Goal: Task Accomplishment & Management: Manage account settings

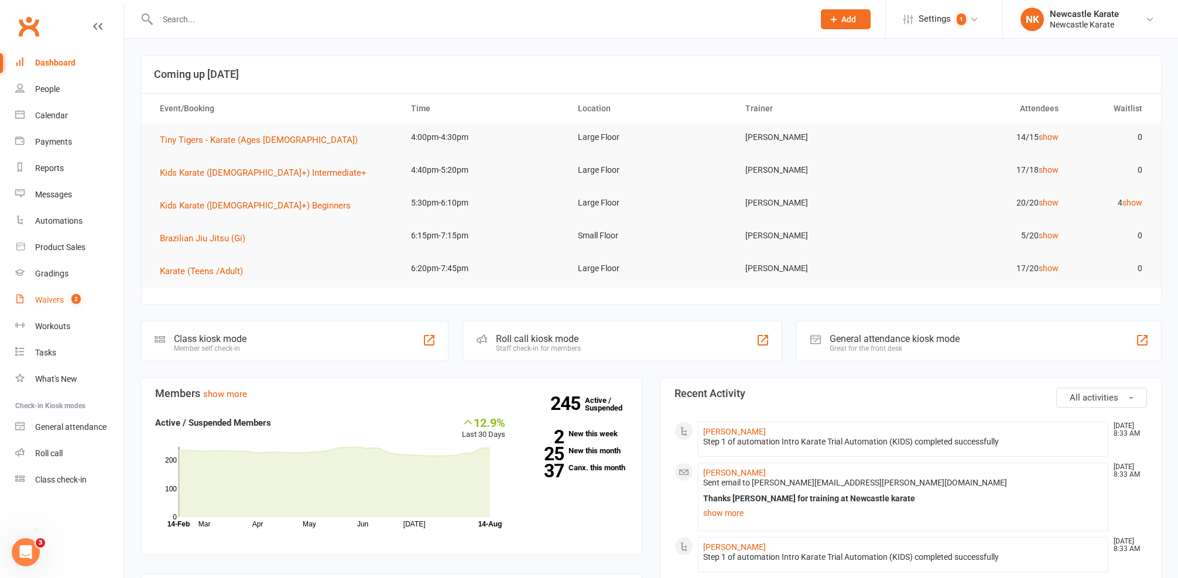
click at [59, 292] on link "Waivers 2" at bounding box center [69, 300] width 108 height 26
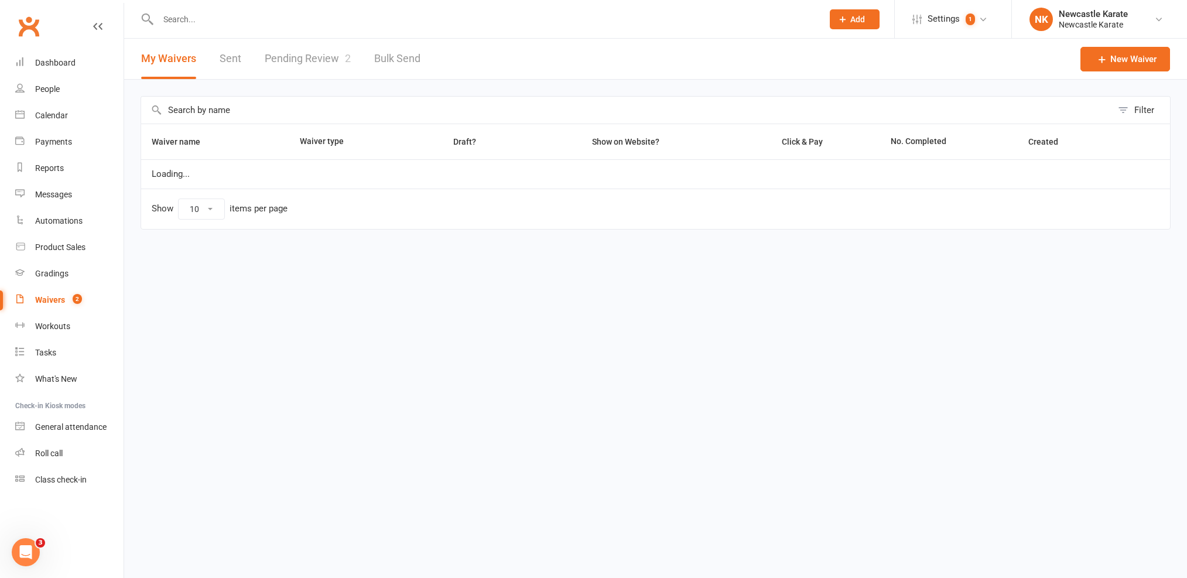
select select "100"
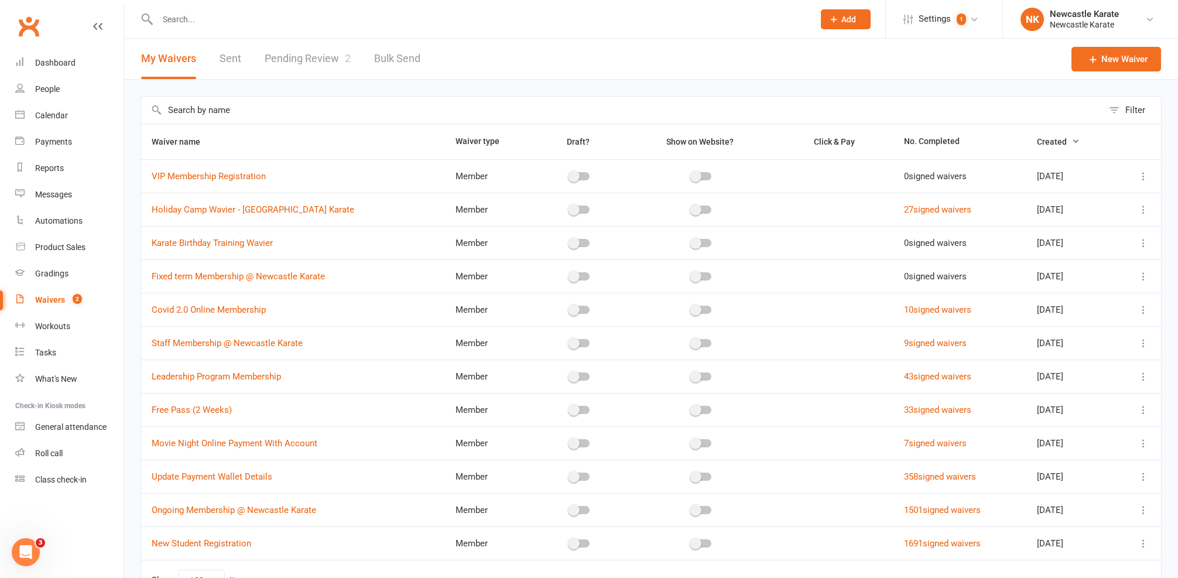
click at [271, 64] on link "Pending Review 2" at bounding box center [308, 59] width 86 height 40
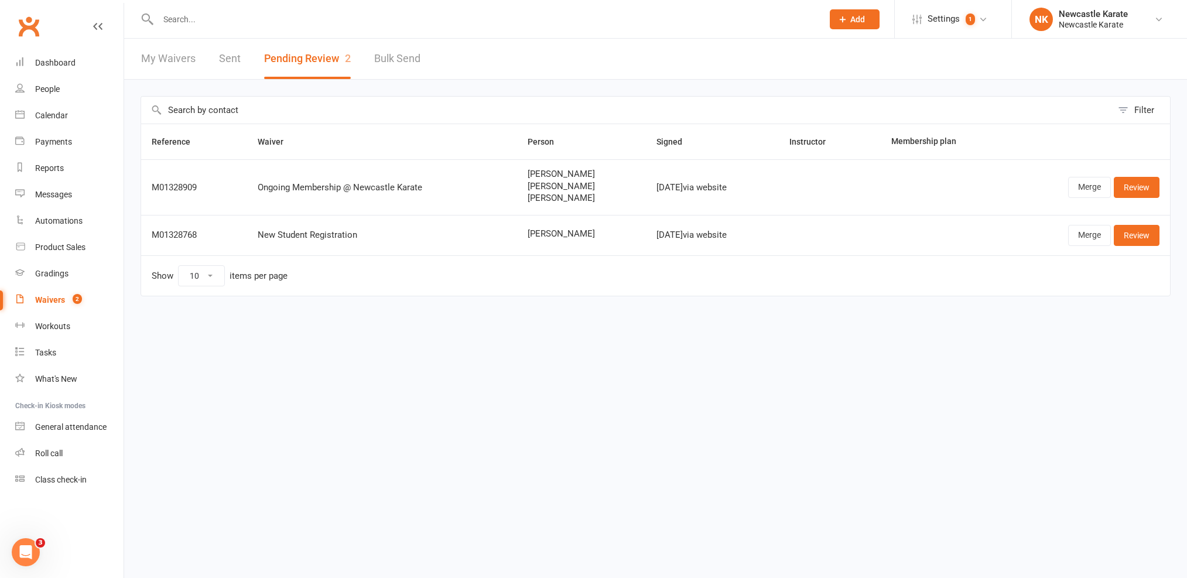
click at [318, 39] on button "Pending Review 2" at bounding box center [307, 59] width 87 height 40
click at [304, 13] on input "text" at bounding box center [485, 19] width 661 height 16
click at [64, 112] on div "Calendar" at bounding box center [51, 115] width 33 height 9
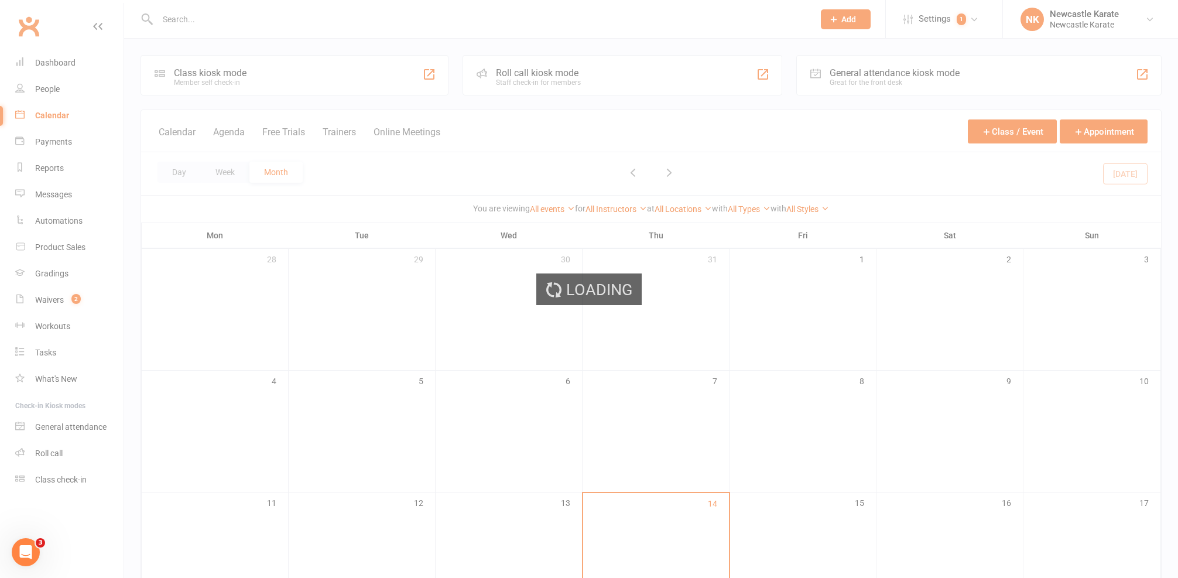
click at [51, 60] on div "Loading" at bounding box center [589, 289] width 1178 height 578
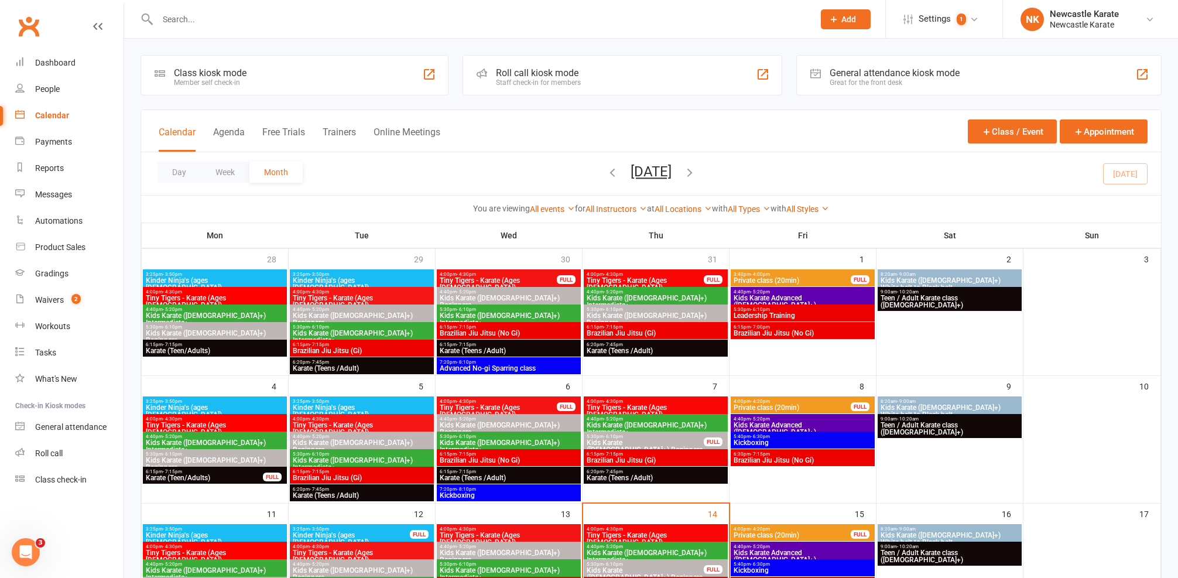
click at [56, 59] on div "Dashboard" at bounding box center [55, 62] width 40 height 9
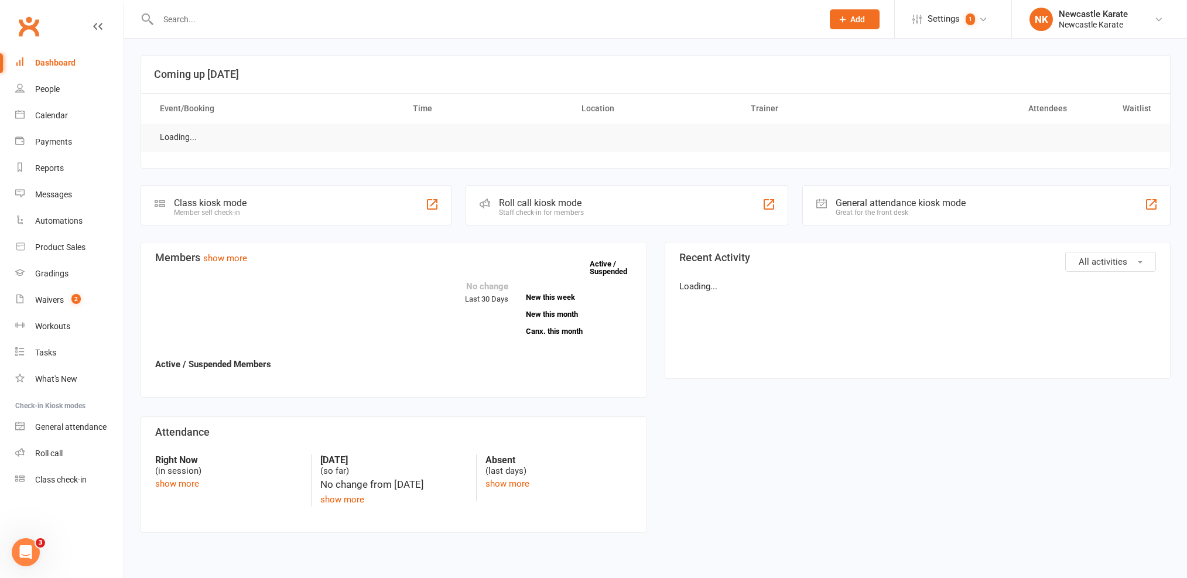
click at [185, 36] on div at bounding box center [478, 19] width 674 height 38
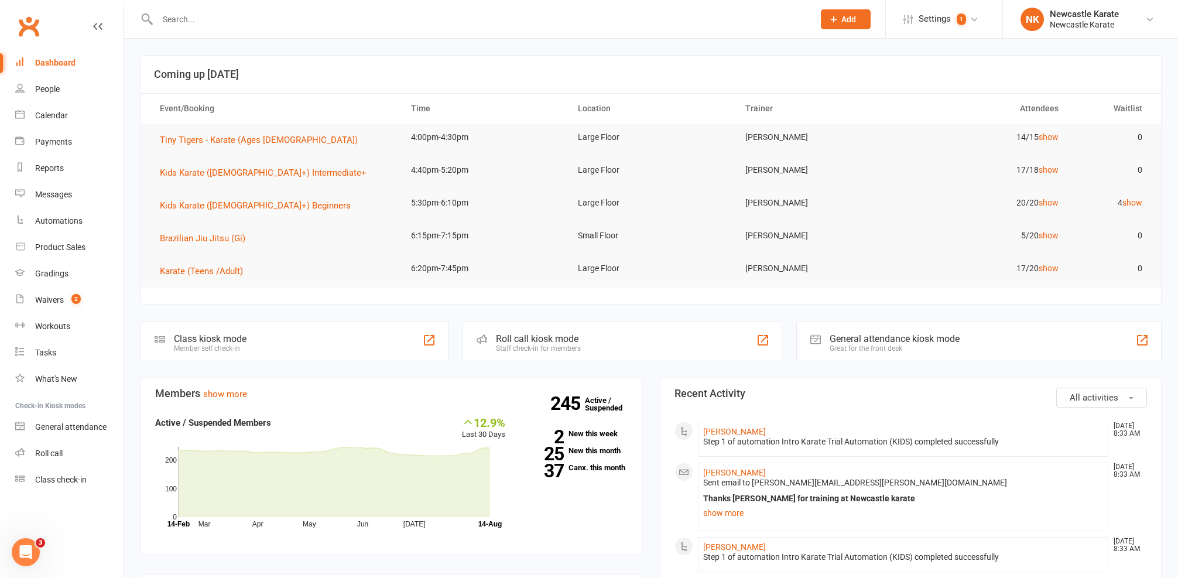
click at [190, 26] on input "text" at bounding box center [480, 19] width 652 height 16
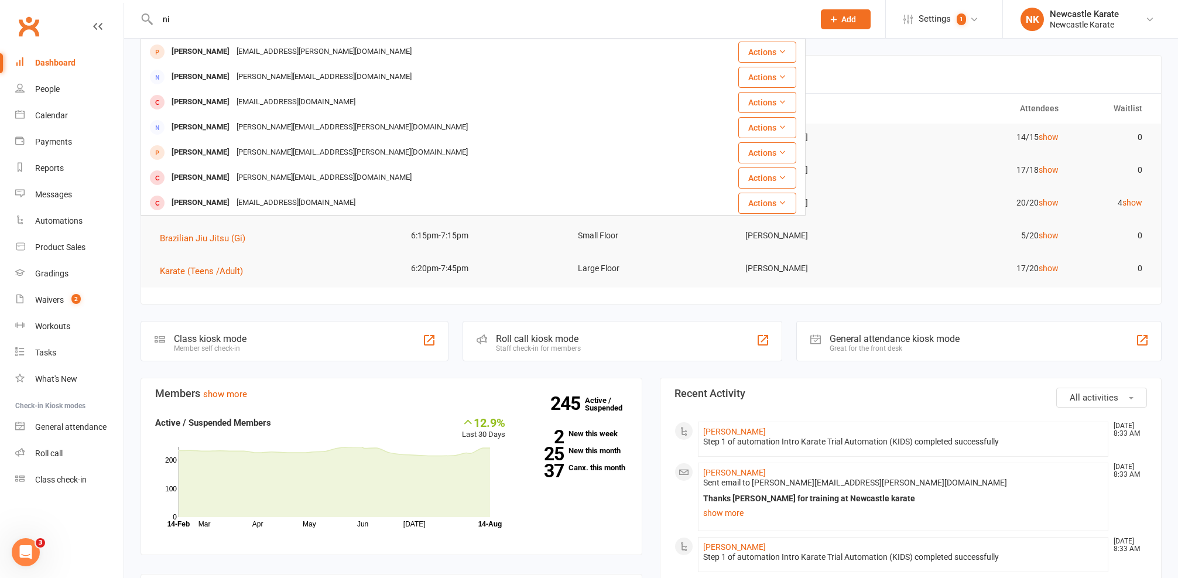
type input "n"
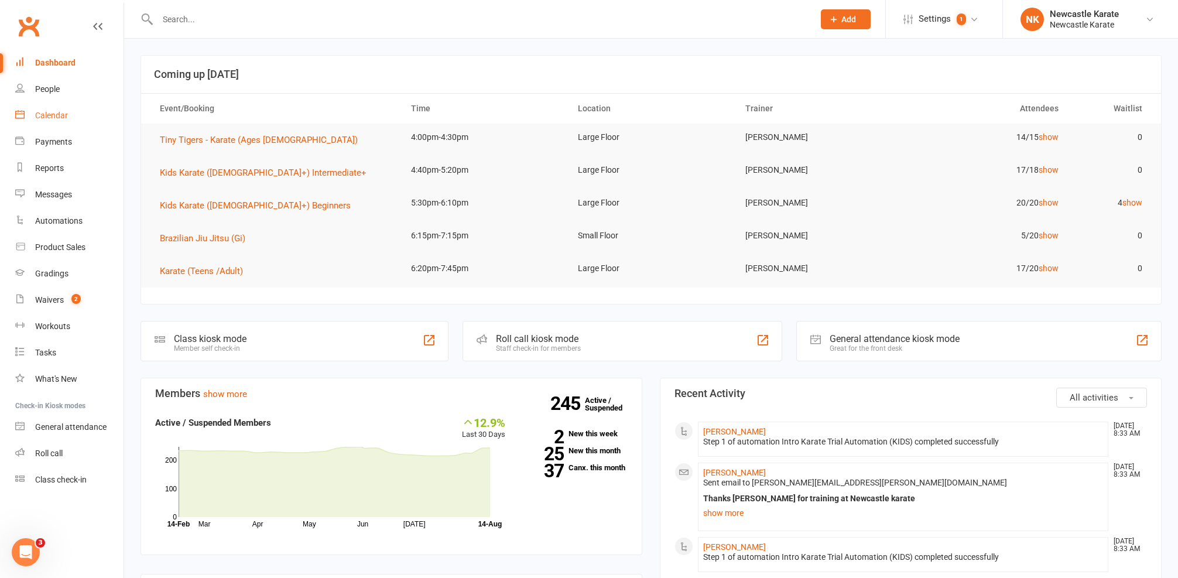
click at [77, 112] on link "Calendar" at bounding box center [69, 115] width 108 height 26
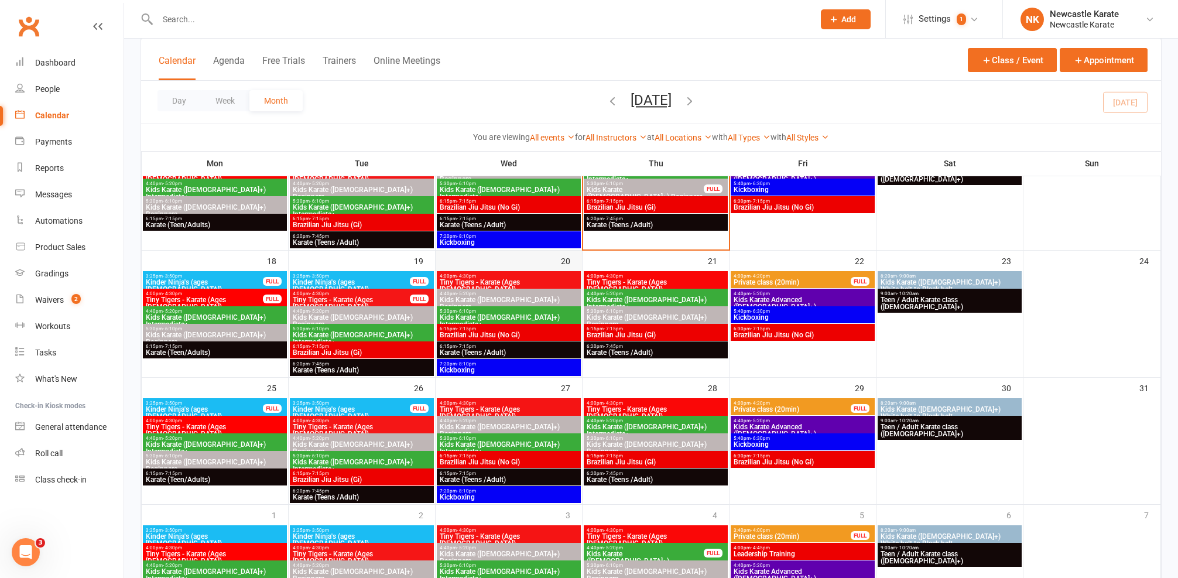
scroll to position [284, 0]
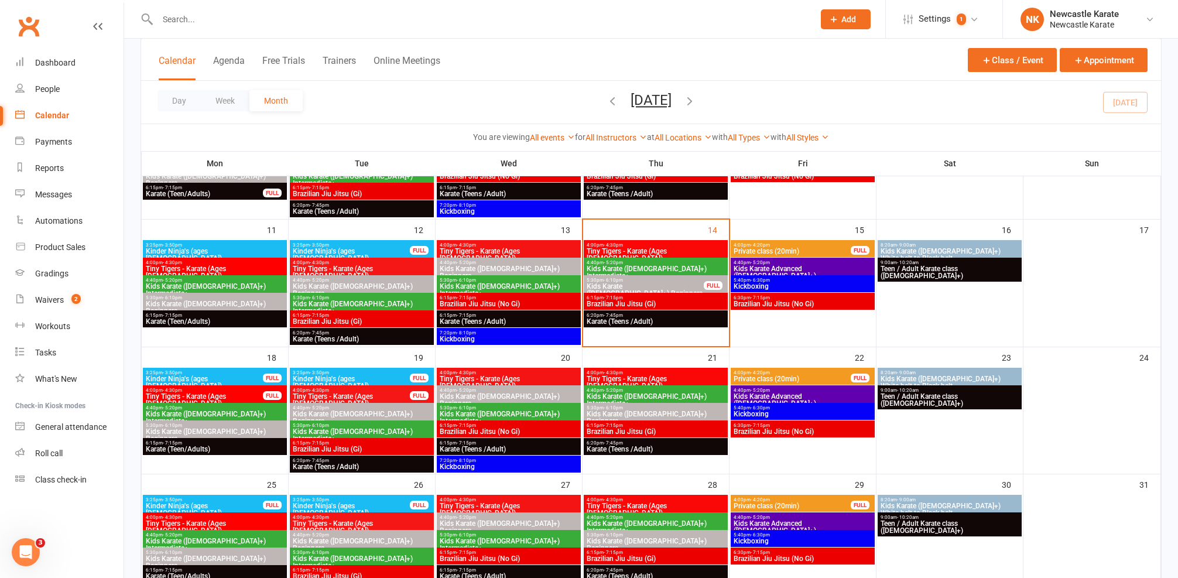
click at [502, 330] on span "7:20pm - 8:10pm" at bounding box center [508, 332] width 139 height 5
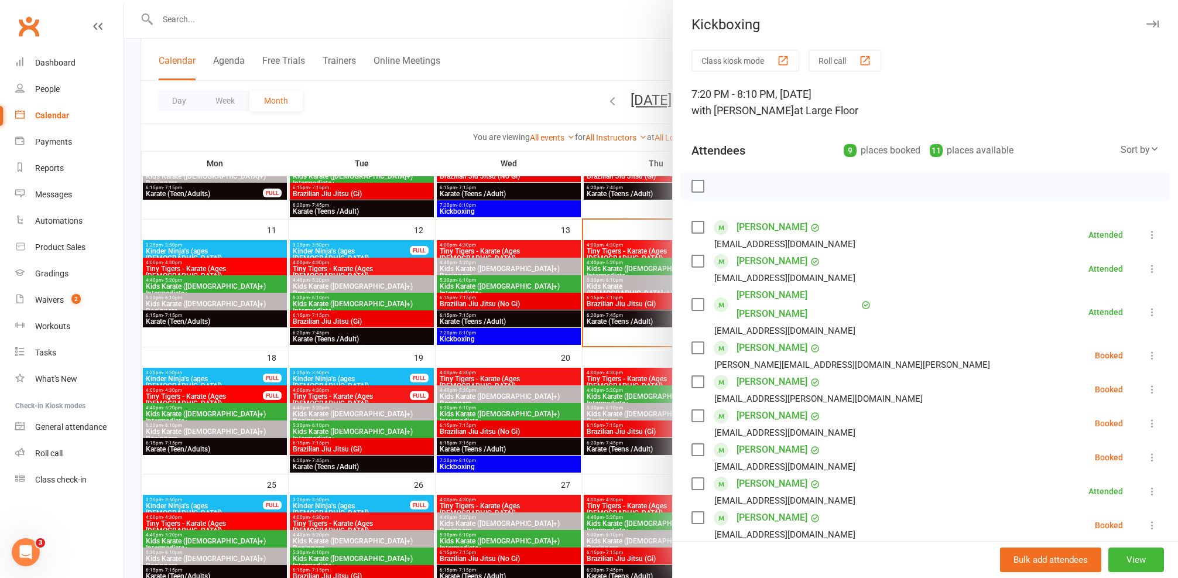
scroll to position [69, 0]
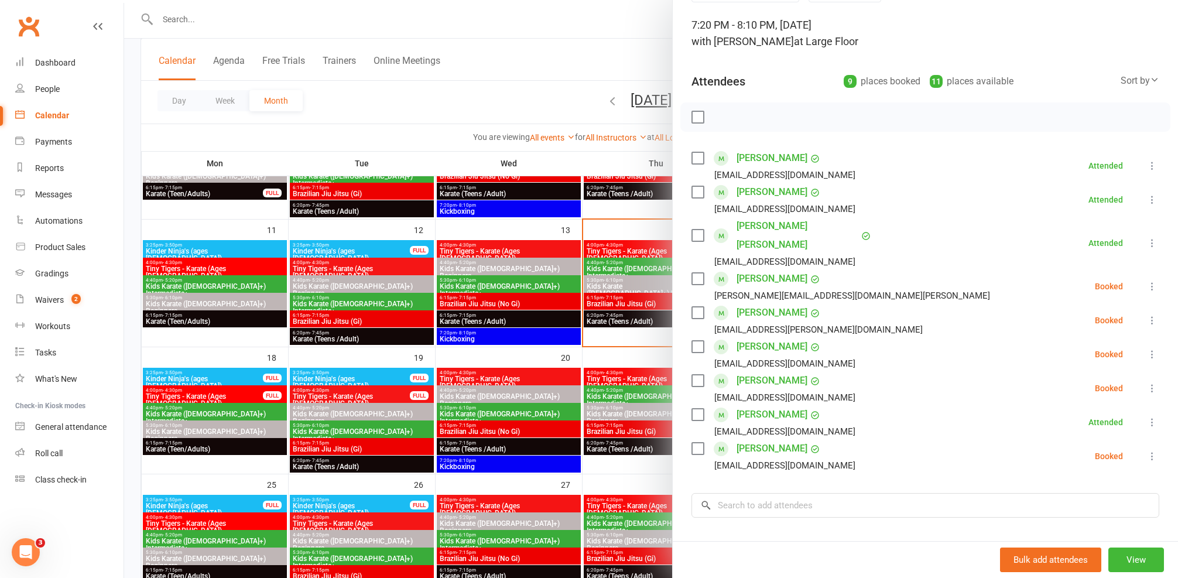
click at [509, 400] on div at bounding box center [651, 289] width 1054 height 578
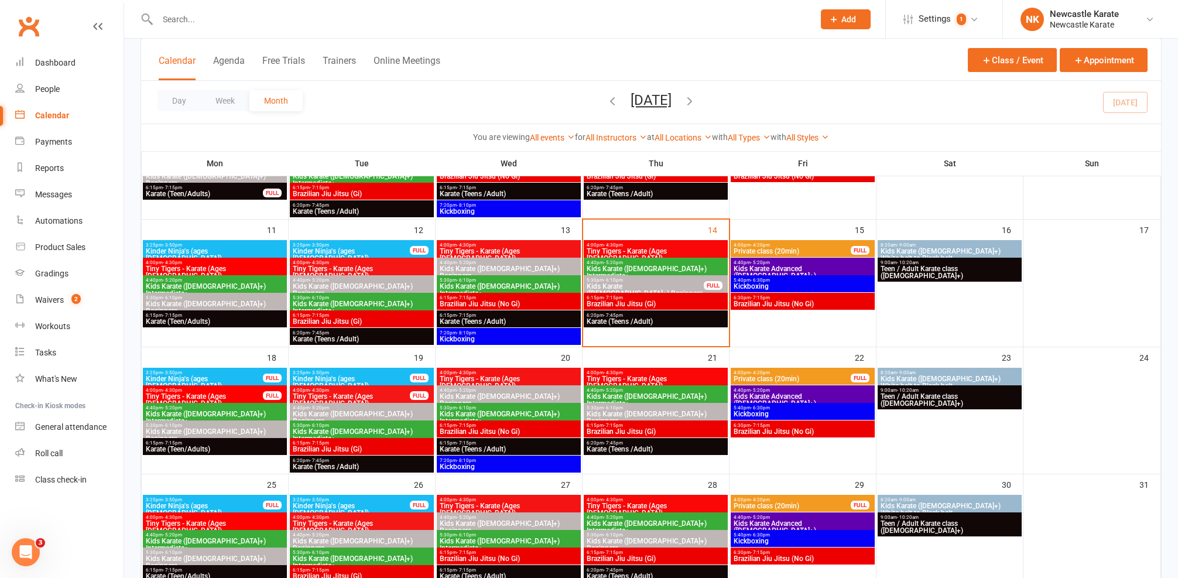
click at [494, 424] on span "6:15pm - 7:15pm" at bounding box center [508, 425] width 139 height 5
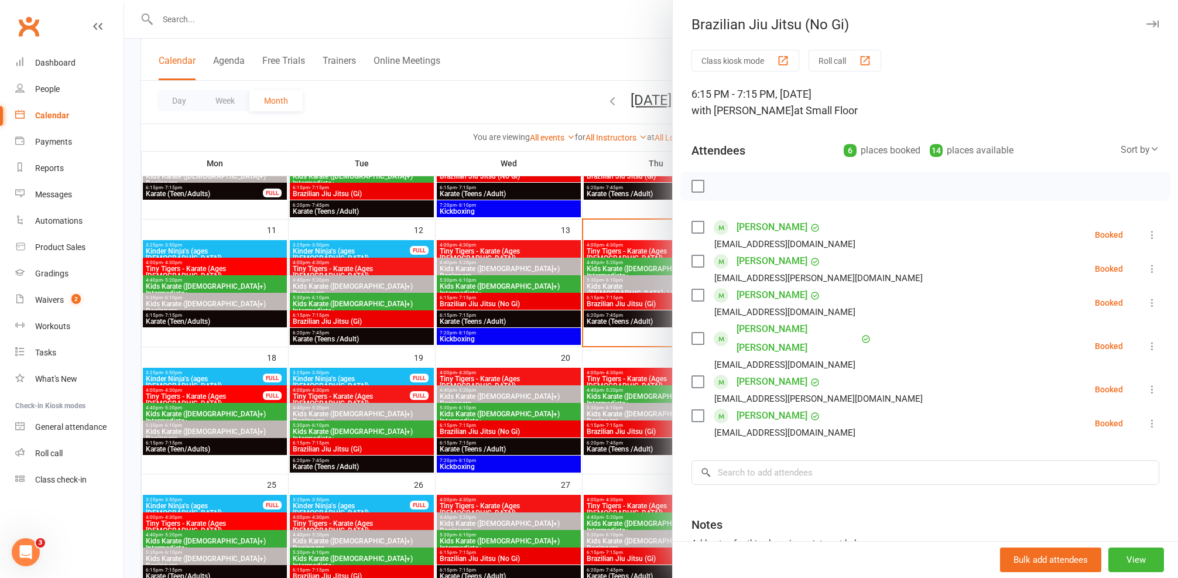
scroll to position [11, 0]
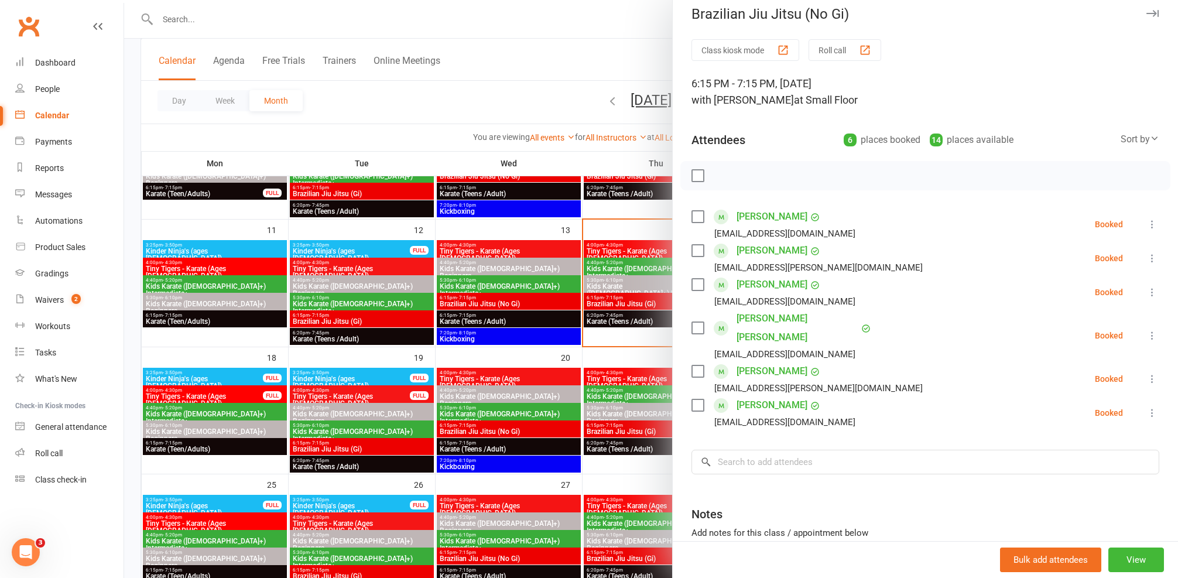
click at [693, 213] on label at bounding box center [698, 217] width 12 height 12
click at [594, 304] on div at bounding box center [651, 289] width 1054 height 578
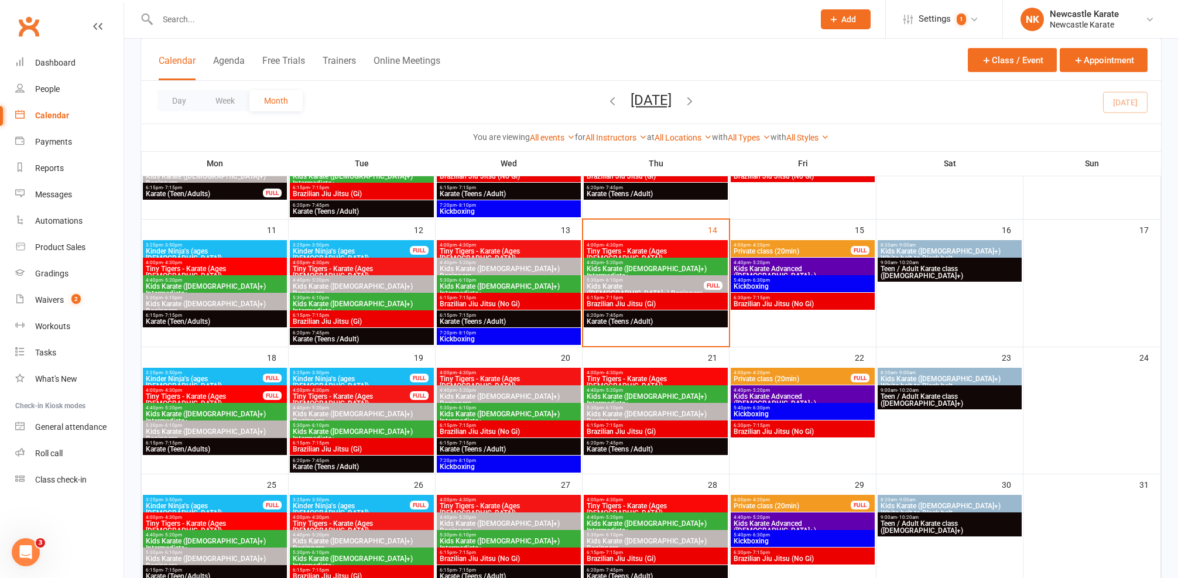
click at [499, 303] on span "Brazilian Jiu Jitsu (No Gi)" at bounding box center [508, 303] width 139 height 7
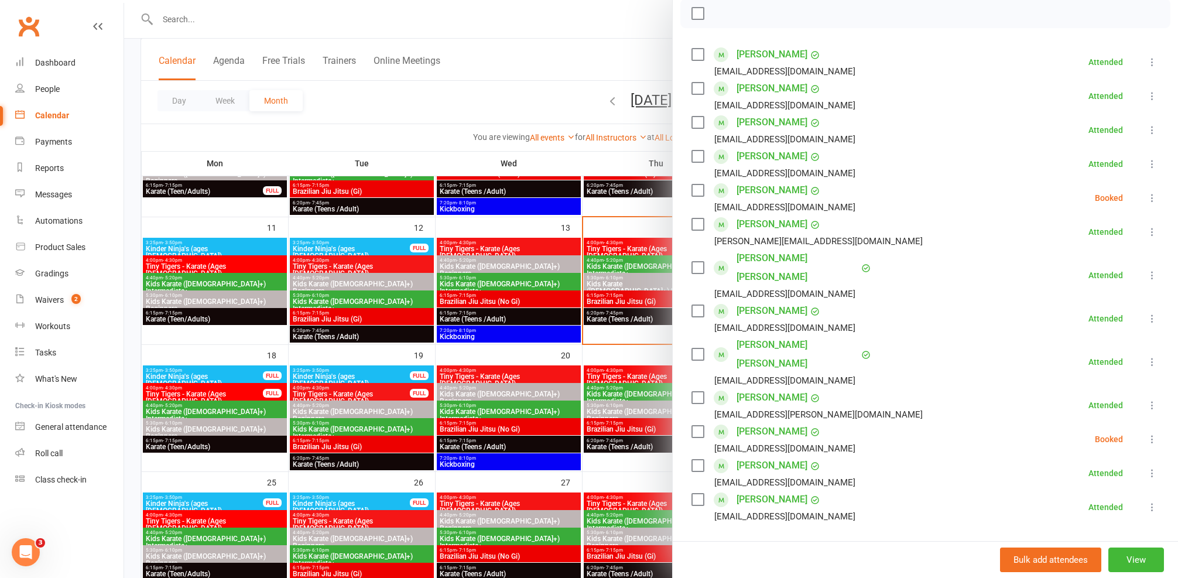
scroll to position [215, 0]
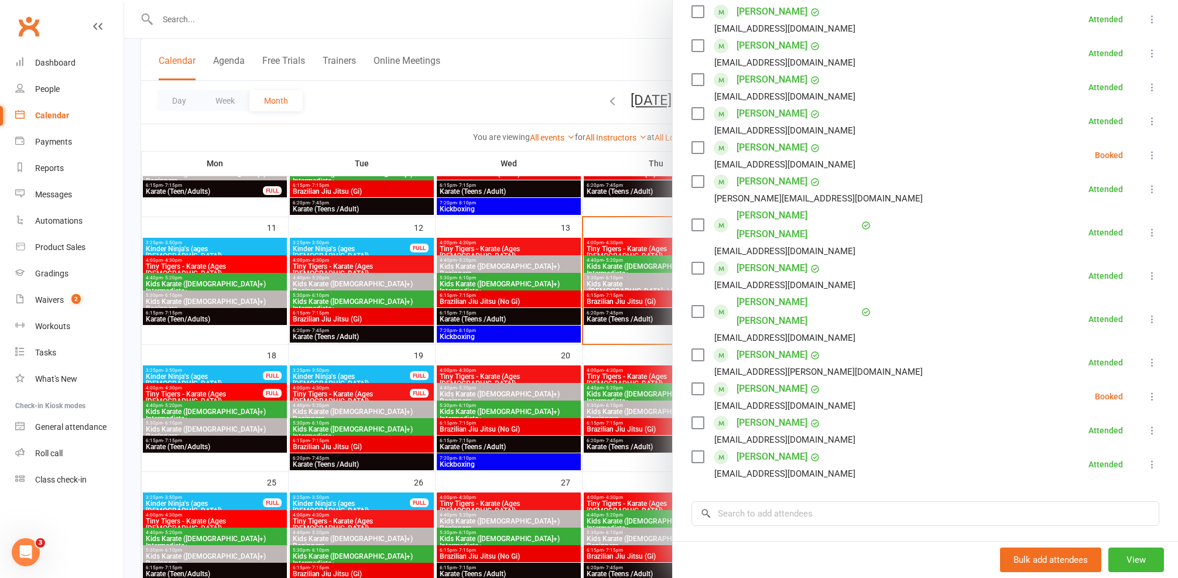
click at [1147, 391] on icon at bounding box center [1153, 397] width 12 height 12
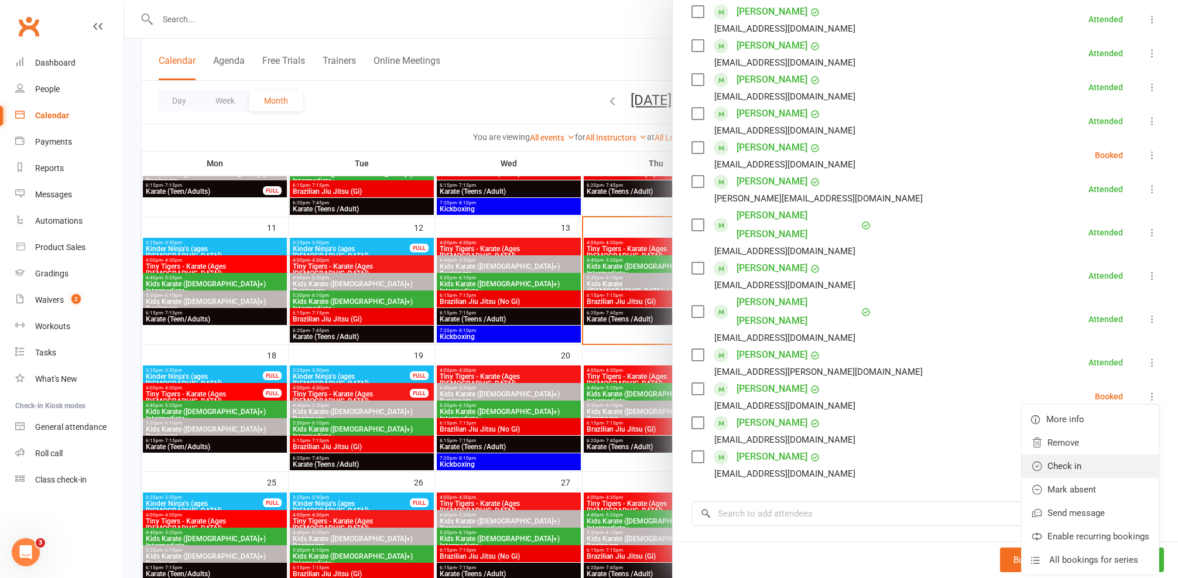
click at [1060, 454] on link "Check in" at bounding box center [1090, 465] width 137 height 23
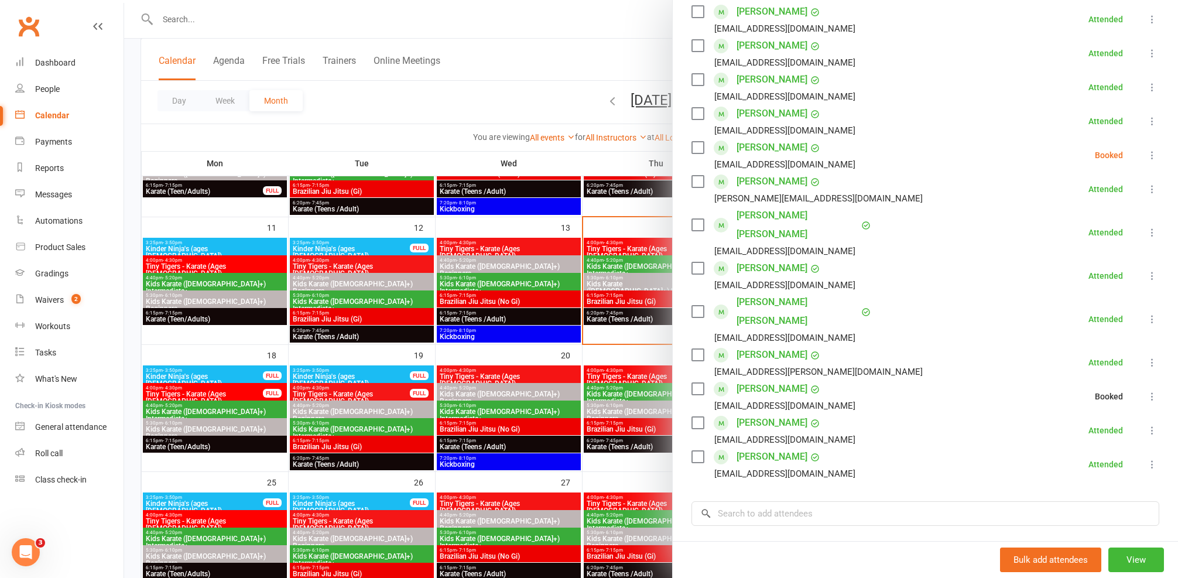
scroll to position [213, 0]
click at [1147, 155] on icon at bounding box center [1153, 158] width 12 height 12
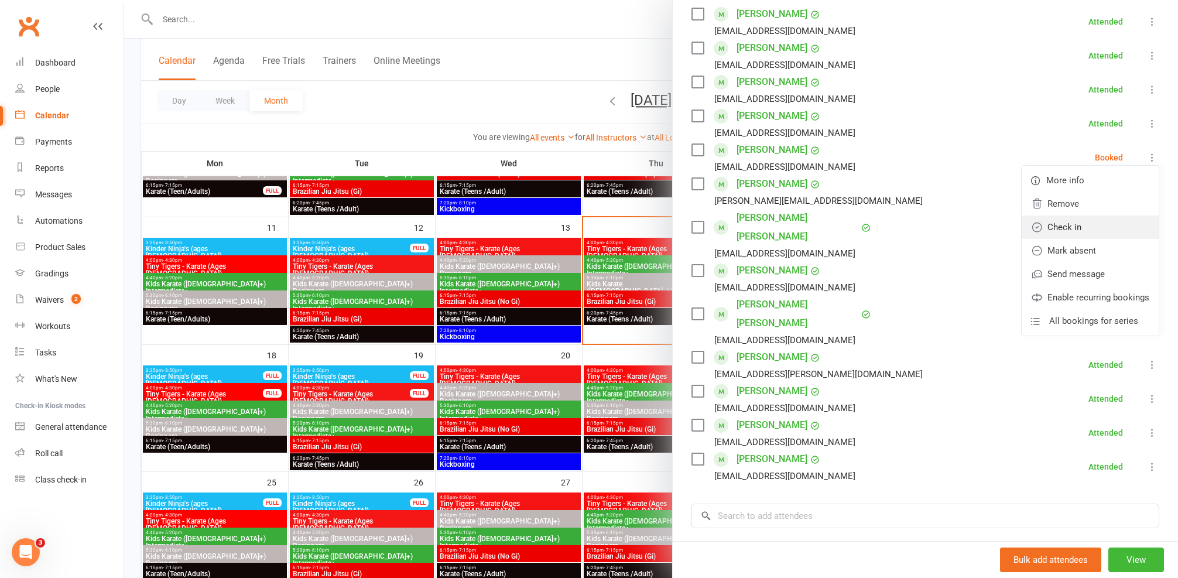
click at [1047, 231] on link "Check in" at bounding box center [1090, 226] width 137 height 23
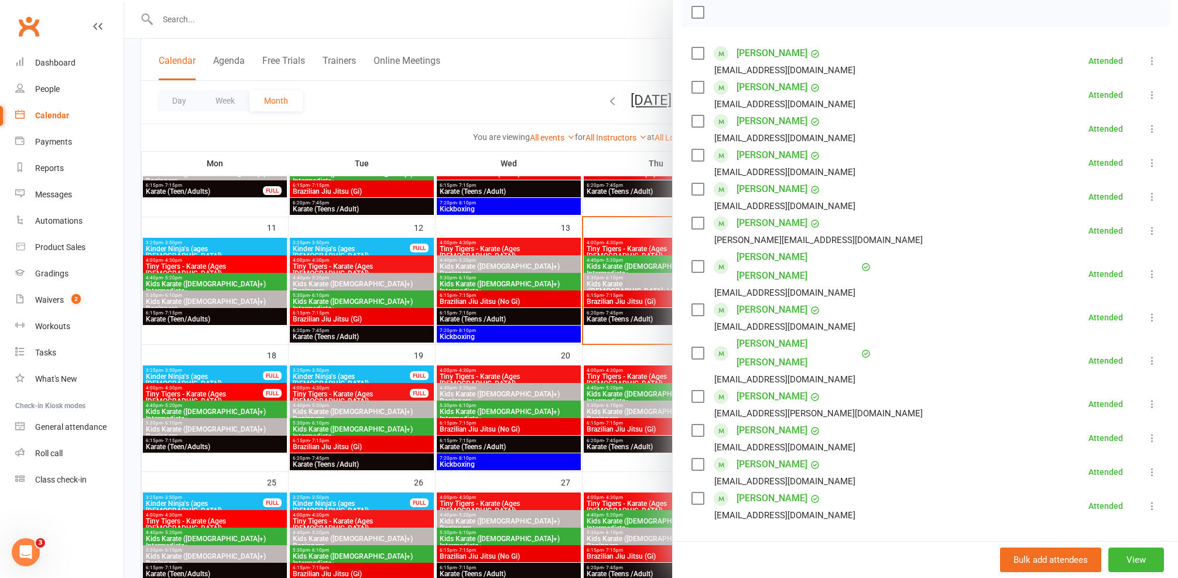
scroll to position [172, 0]
click at [596, 254] on div at bounding box center [651, 289] width 1054 height 578
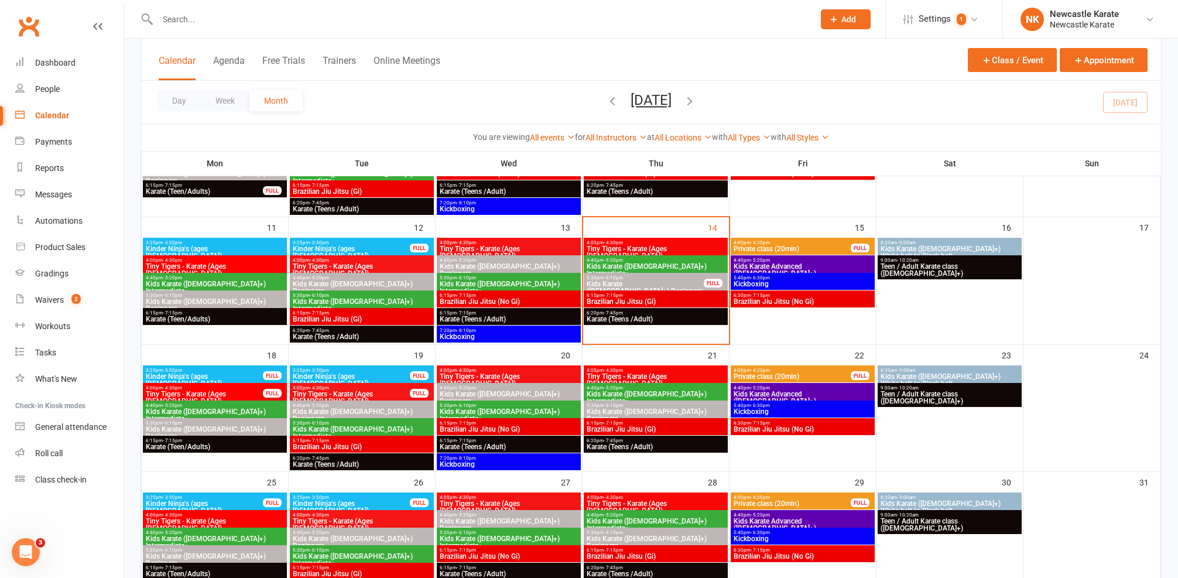
click at [639, 283] on span "Kids Karate ([DEMOGRAPHIC_DATA]+) Beginners" at bounding box center [645, 287] width 118 height 14
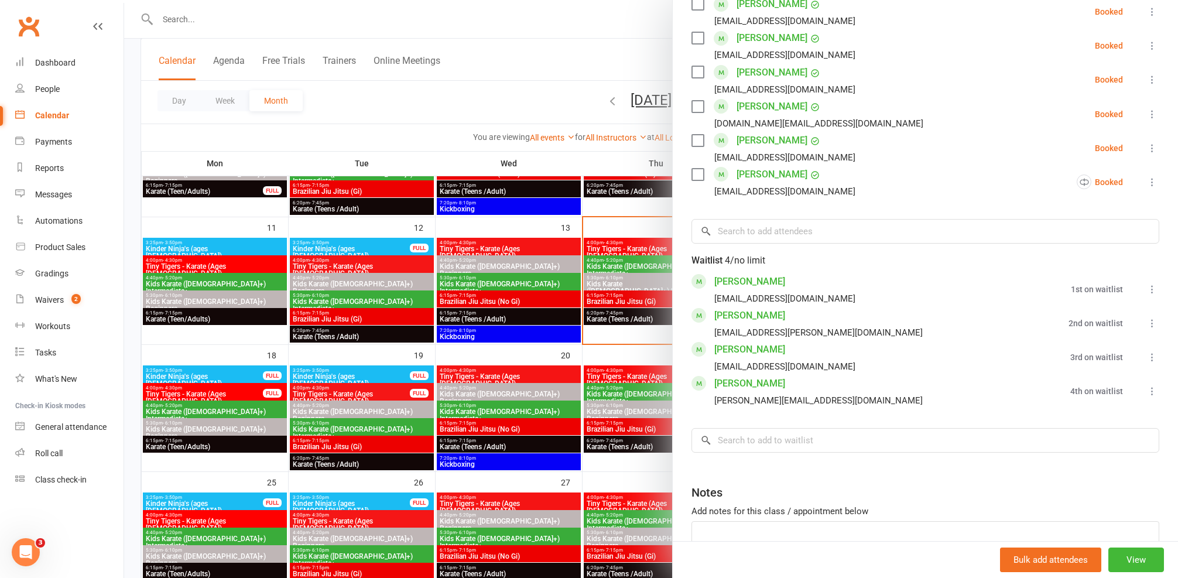
scroll to position [662, 0]
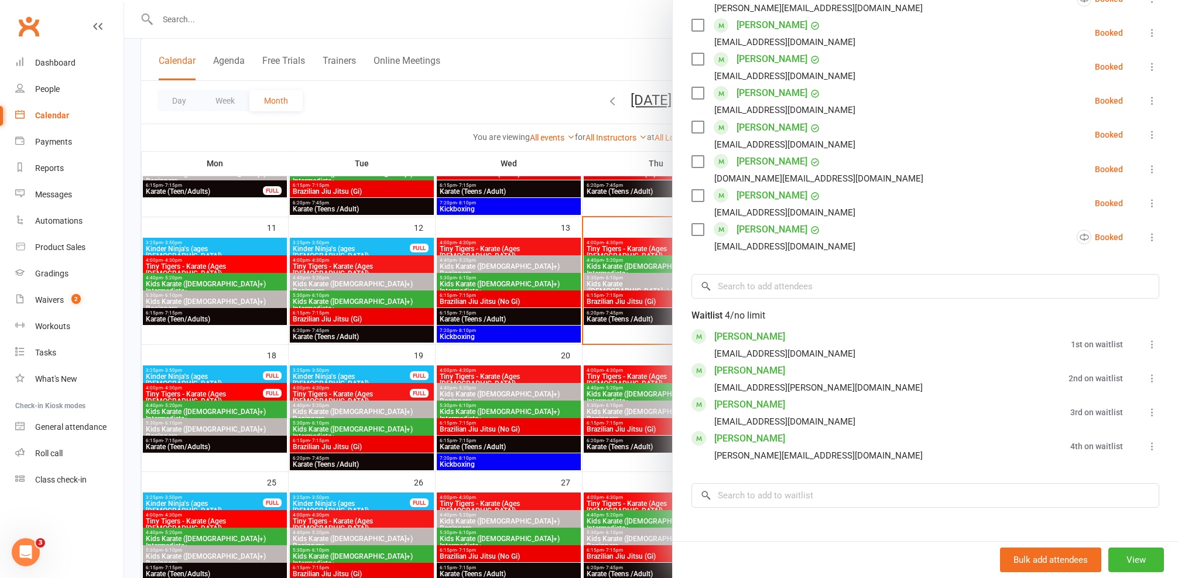
click at [739, 429] on link "Logan Yates" at bounding box center [749, 438] width 71 height 19
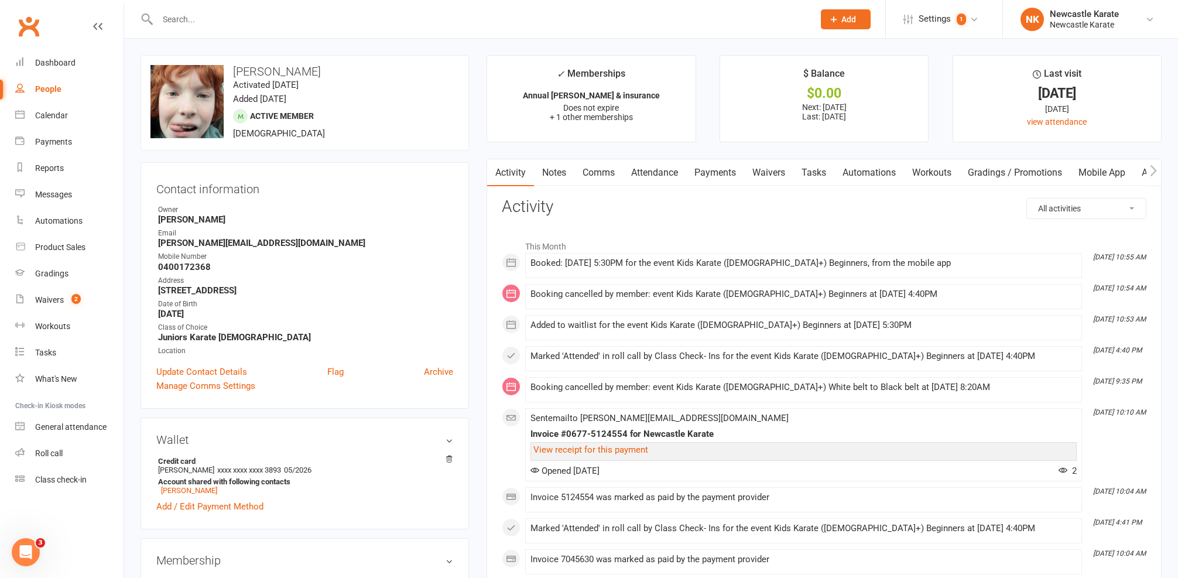
click at [669, 176] on link "Attendance" at bounding box center [654, 172] width 63 height 27
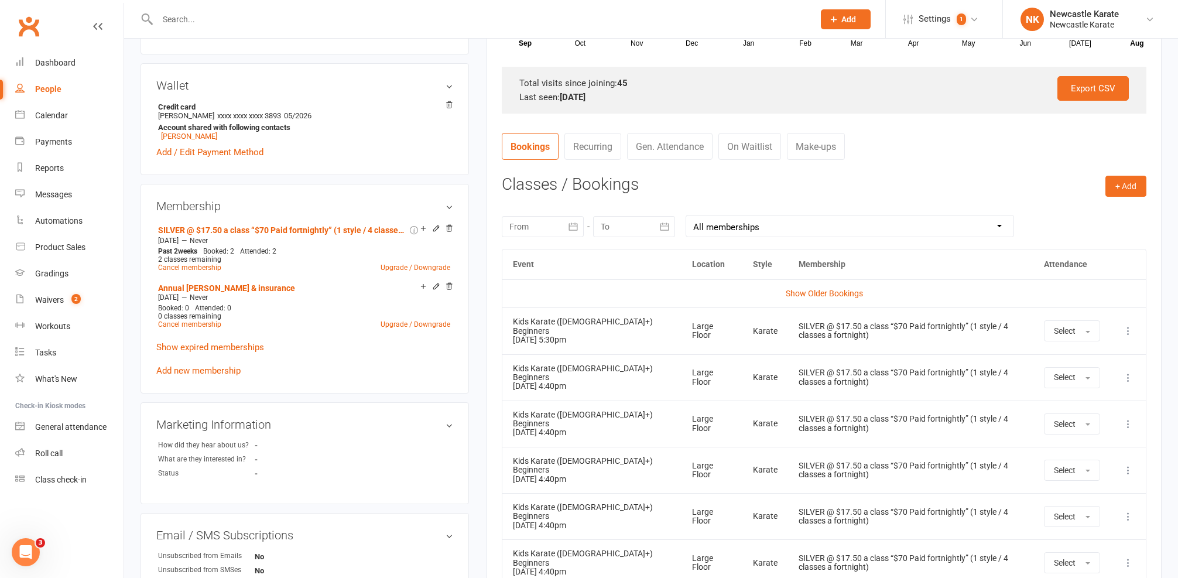
scroll to position [212, 0]
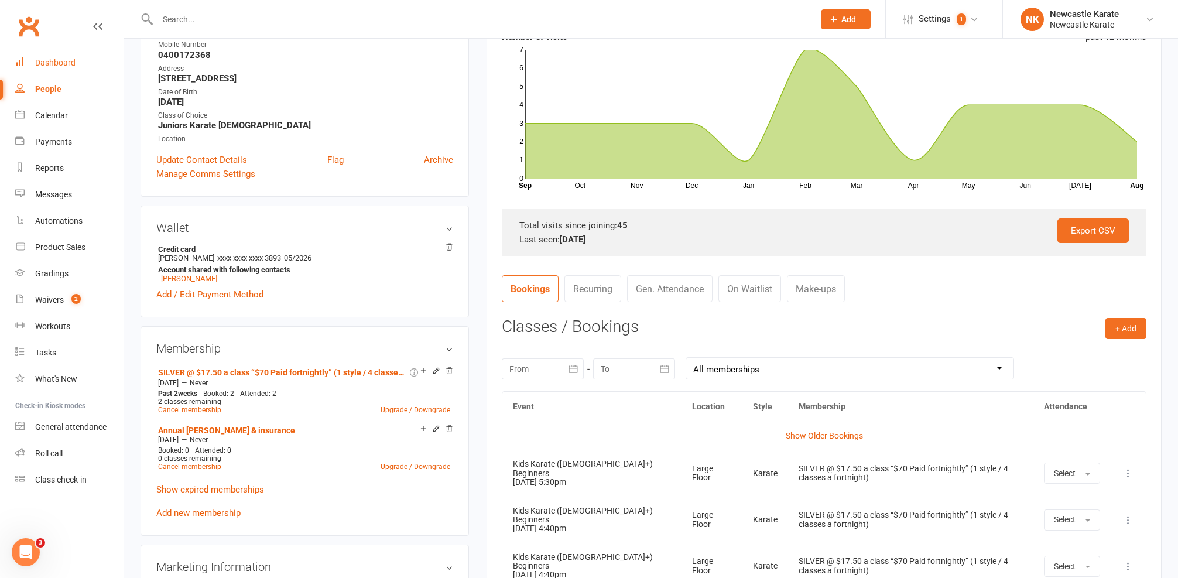
click at [46, 66] on div "Dashboard" at bounding box center [55, 62] width 40 height 9
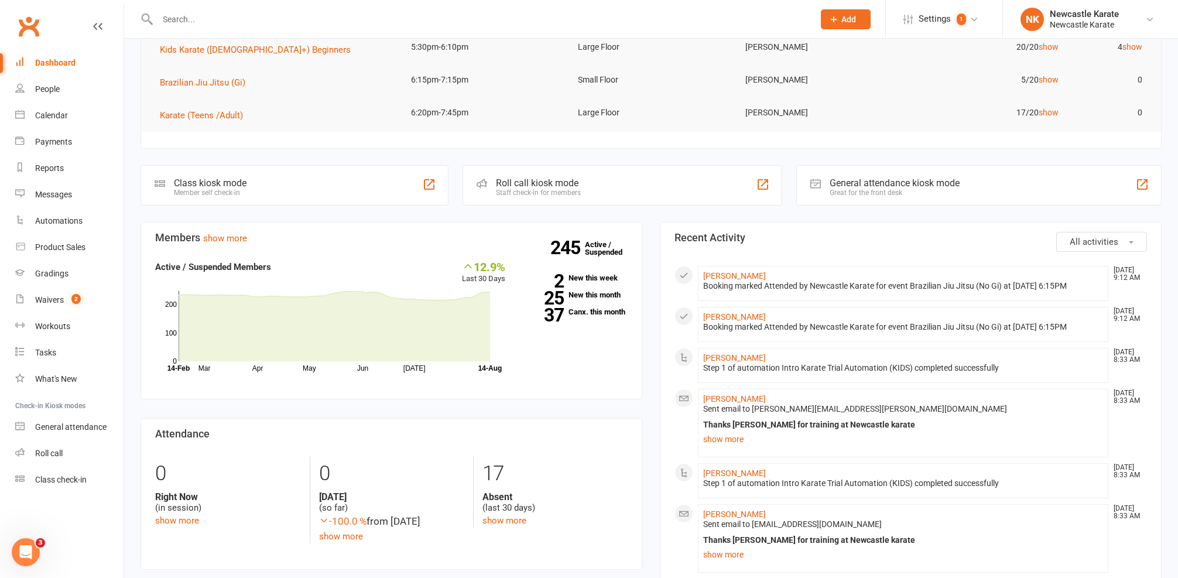
scroll to position [171, 0]
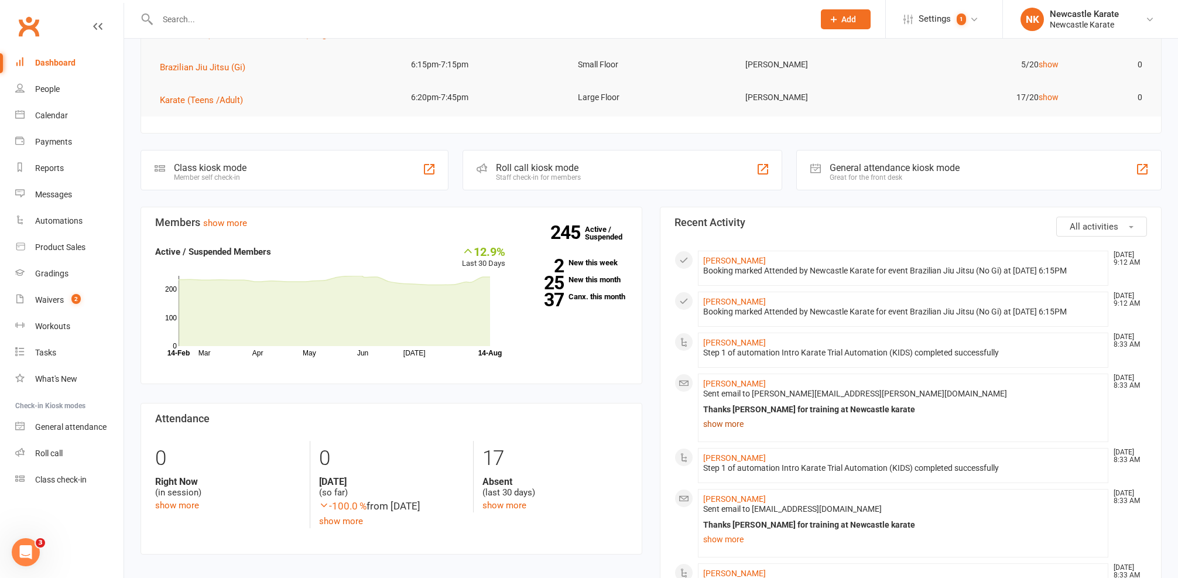
click at [720, 429] on link "show more" at bounding box center [903, 424] width 400 height 16
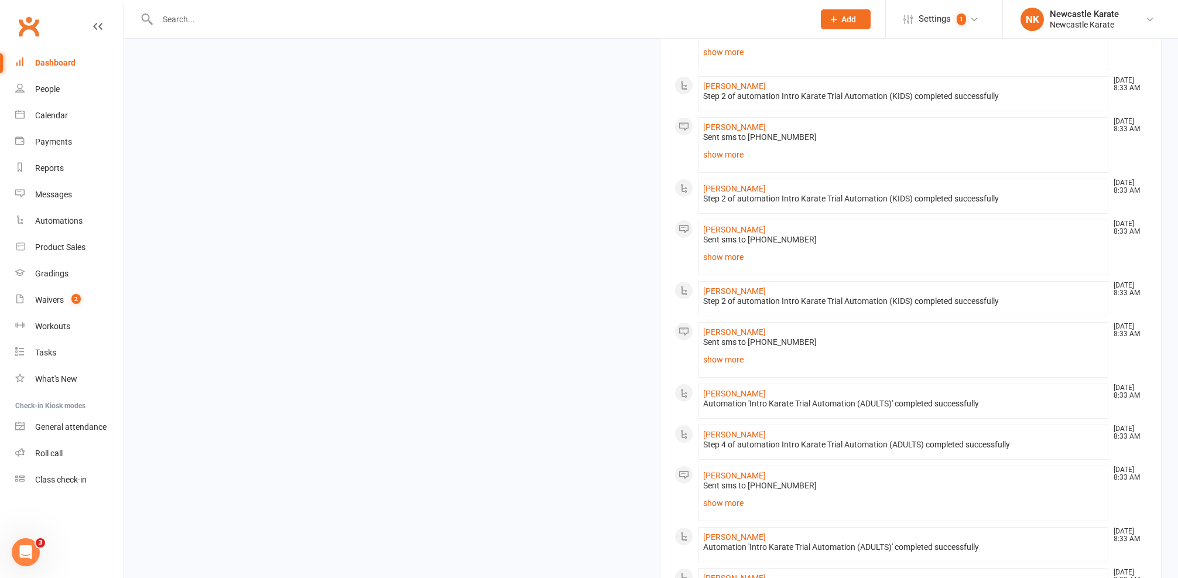
scroll to position [1193, 0]
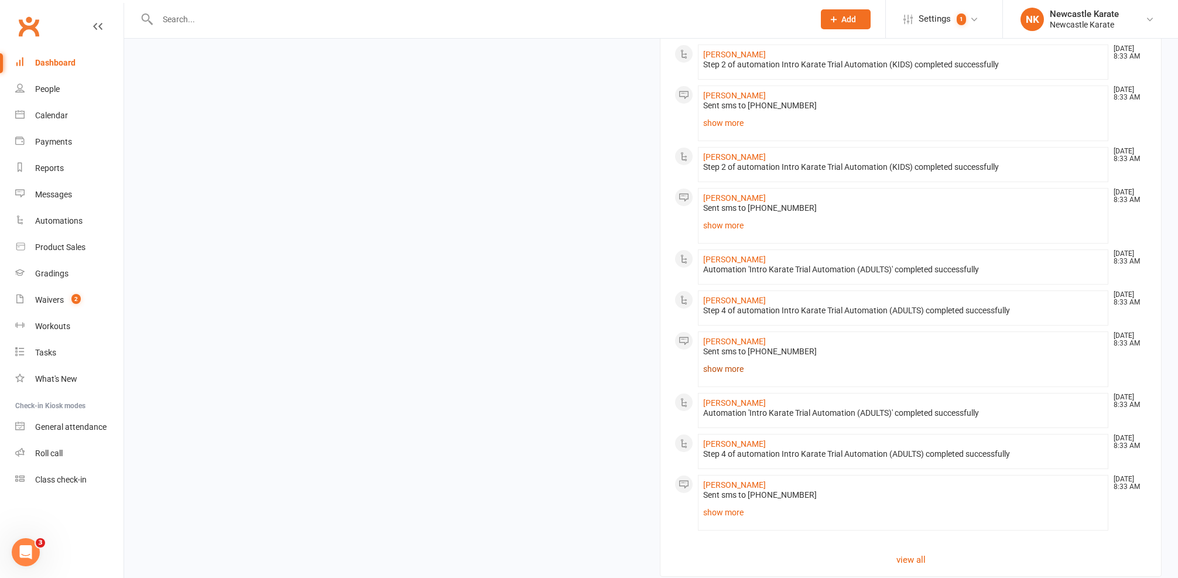
click at [710, 372] on link "show more" at bounding box center [903, 369] width 400 height 16
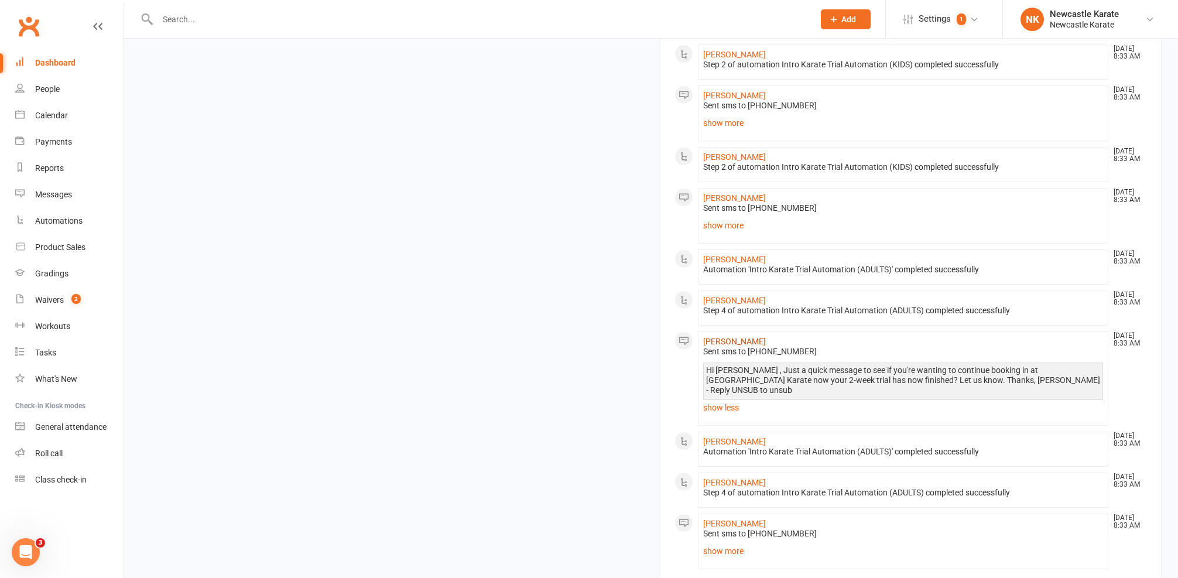
click at [724, 346] on link "[PERSON_NAME]" at bounding box center [734, 341] width 63 height 9
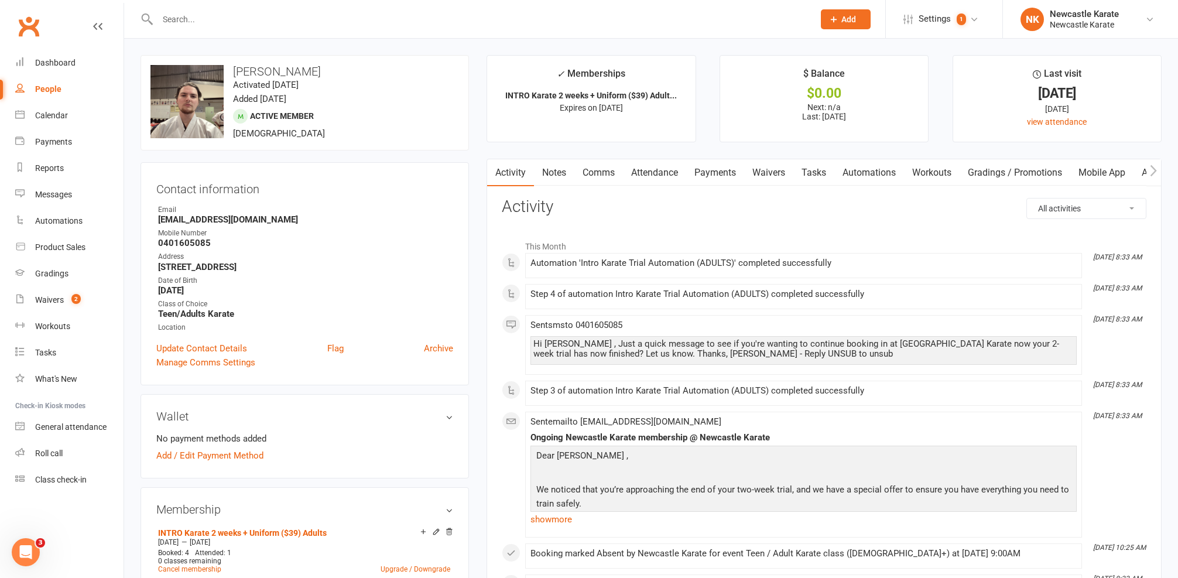
click at [629, 174] on link "Attendance" at bounding box center [654, 172] width 63 height 27
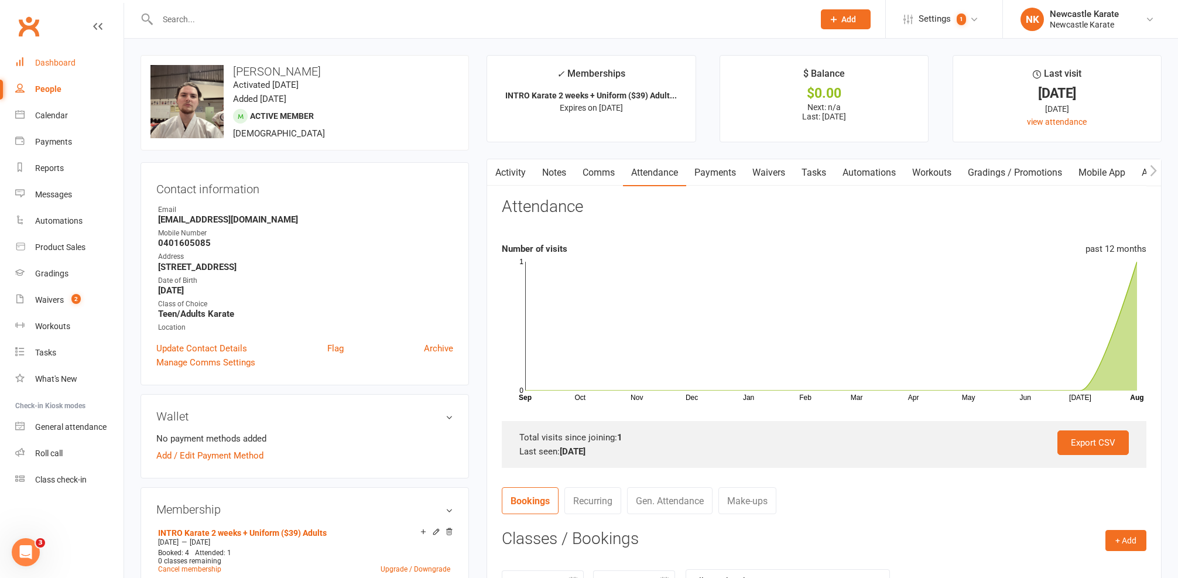
click at [56, 59] on div "Dashboard" at bounding box center [55, 62] width 40 height 9
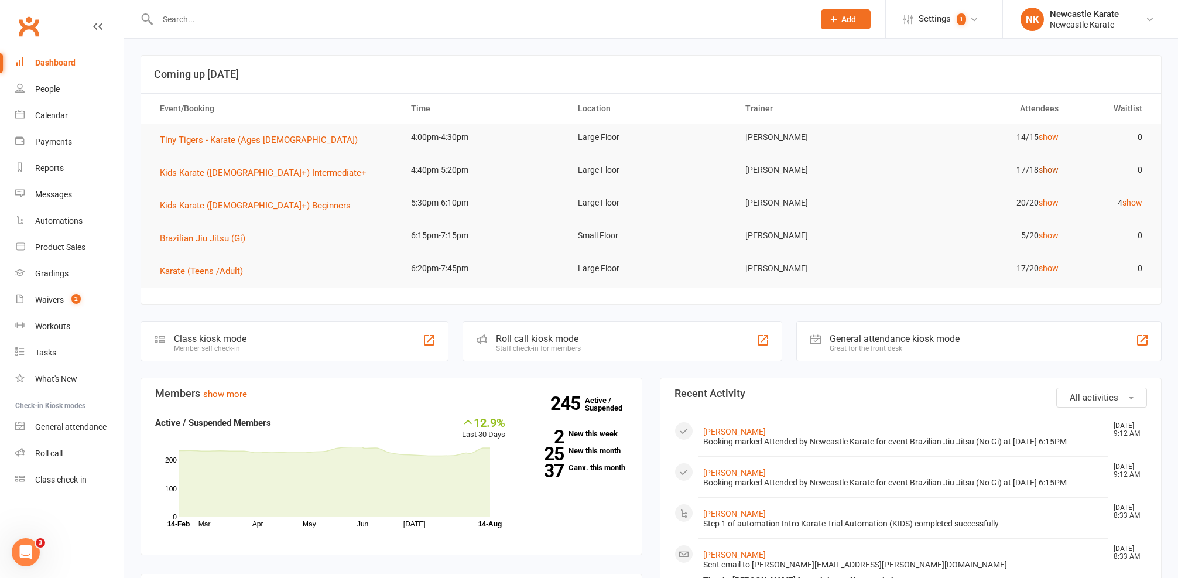
click at [1049, 173] on link "show" at bounding box center [1049, 169] width 20 height 9
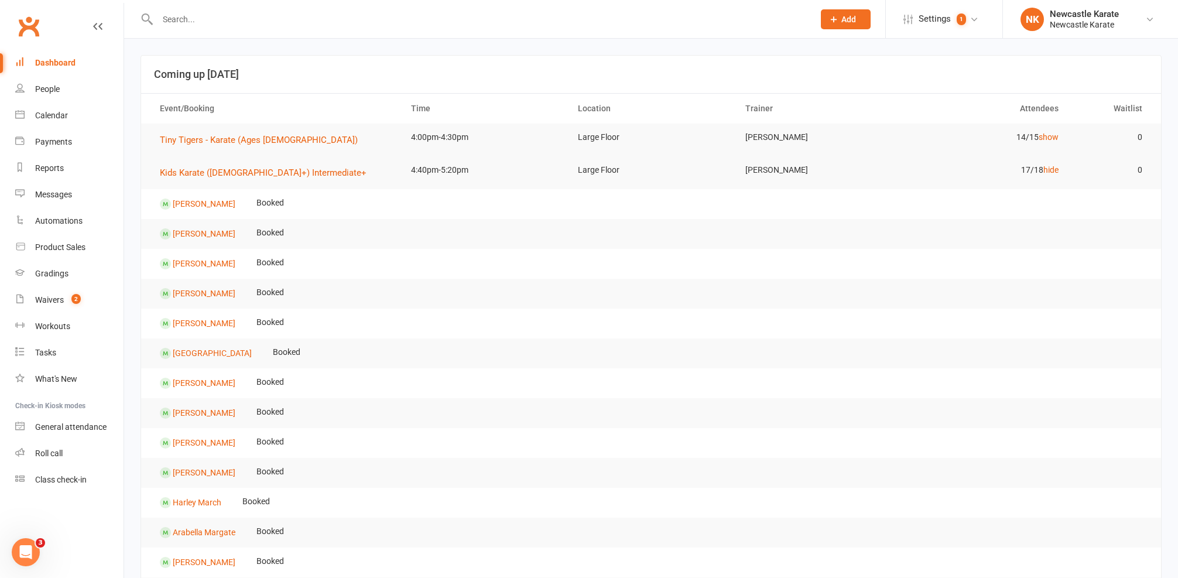
click at [1038, 176] on td "17/18 hide" at bounding box center [985, 170] width 167 height 28
click at [1045, 169] on link "hide" at bounding box center [1050, 169] width 15 height 9
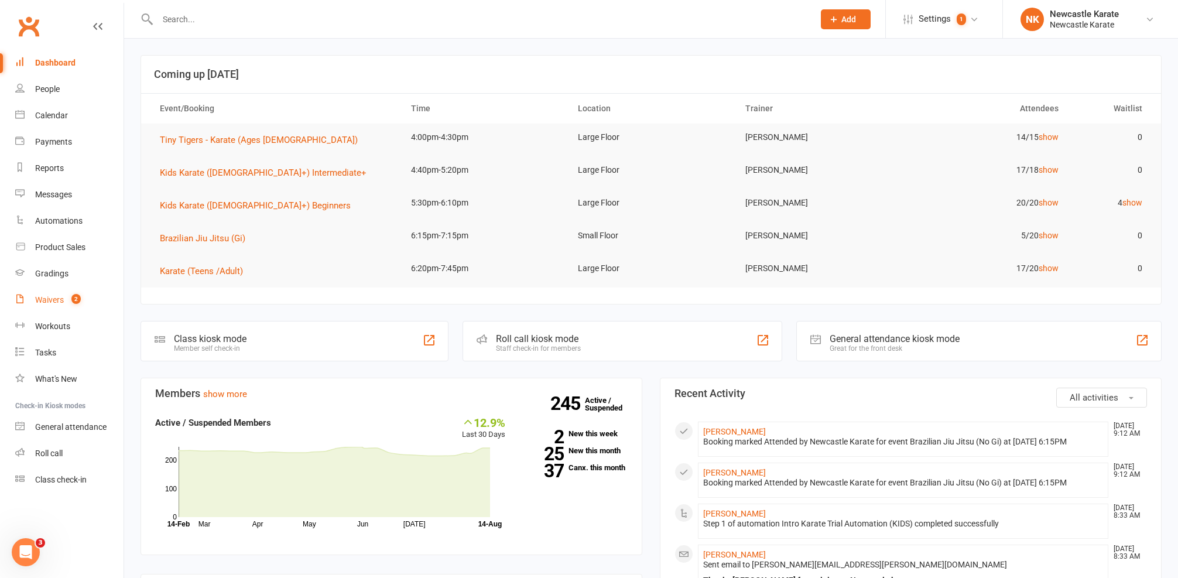
click at [62, 308] on link "Waivers 2" at bounding box center [69, 300] width 108 height 26
select select "100"
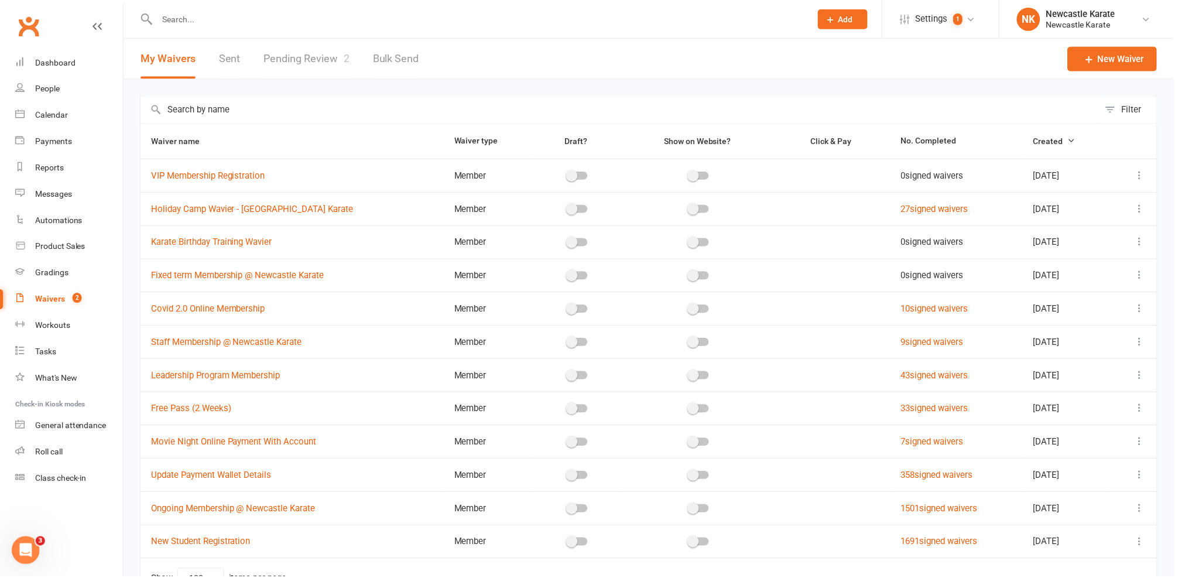
click at [323, 63] on link "Pending Review 2" at bounding box center [308, 59] width 86 height 40
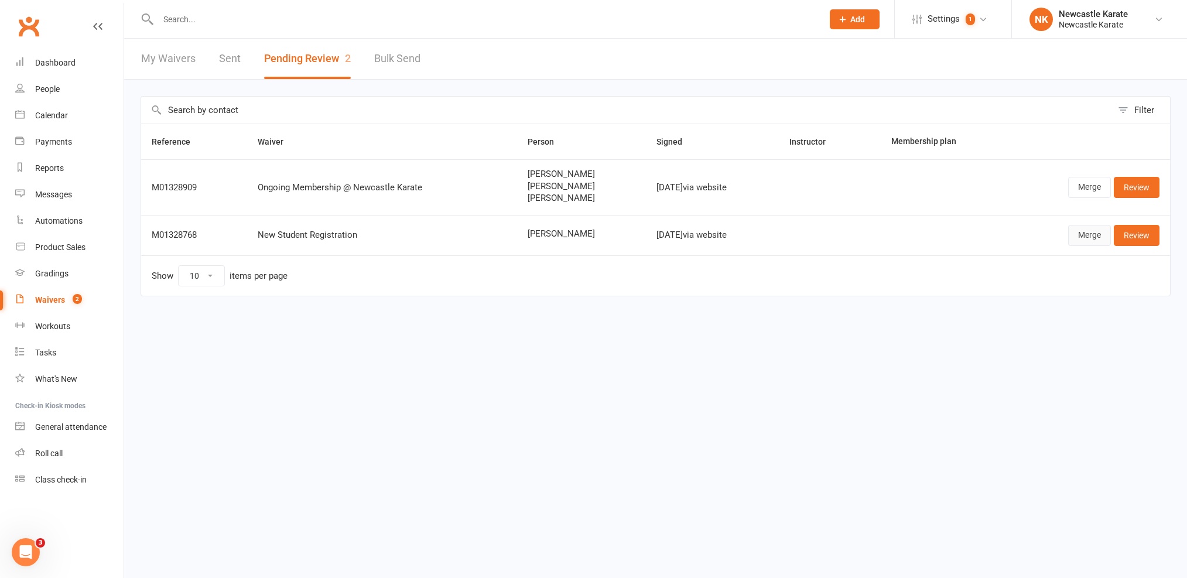
click at [1072, 226] on link "Merge" at bounding box center [1089, 235] width 43 height 21
click at [1085, 181] on link "Merge" at bounding box center [1089, 187] width 43 height 21
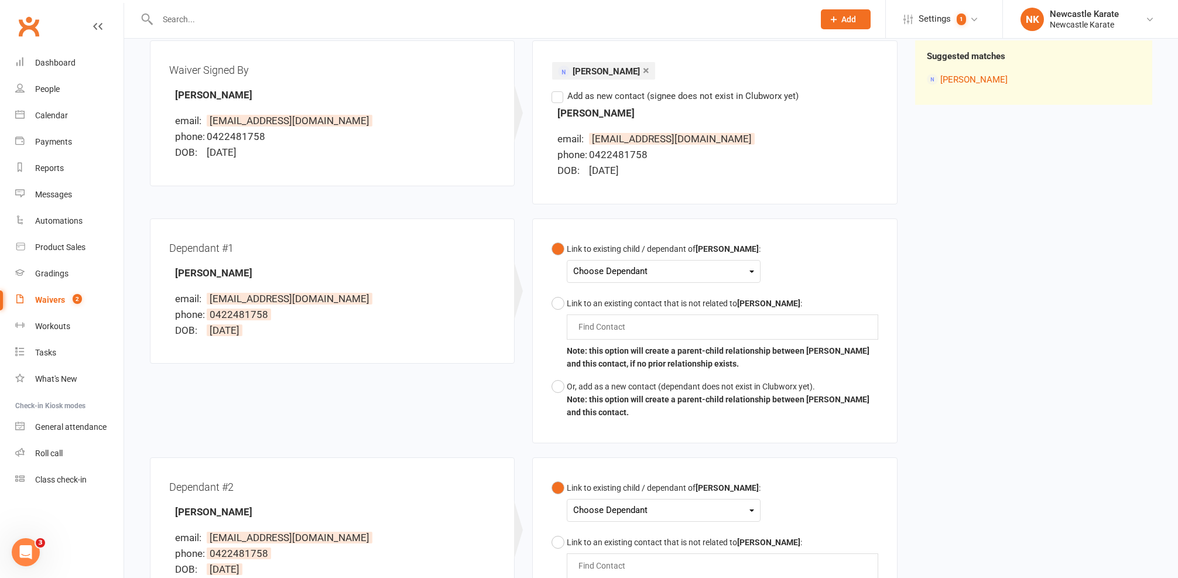
scroll to position [191, 0]
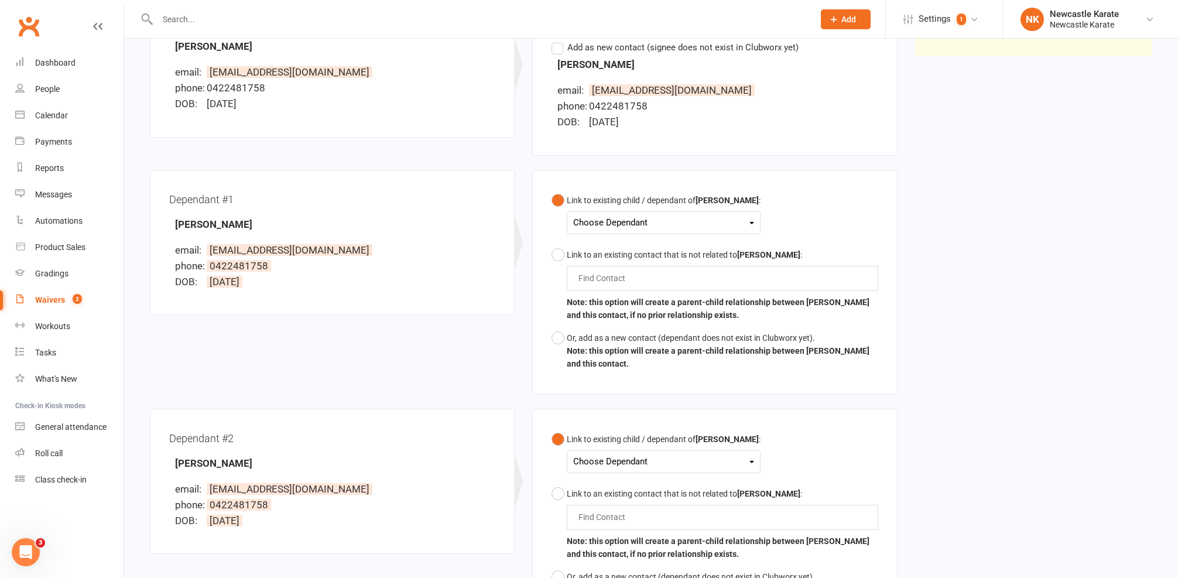
click at [598, 227] on div "Choose Dependant" at bounding box center [663, 223] width 181 height 16
click at [604, 281] on link "Alice Conway" at bounding box center [632, 275] width 116 height 25
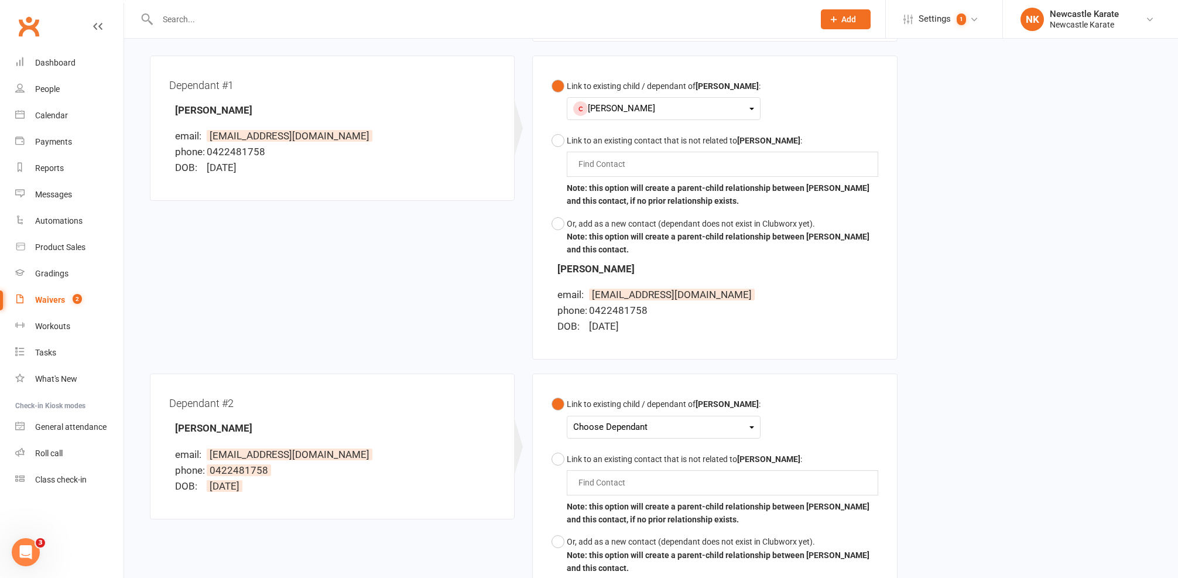
scroll to position [318, 0]
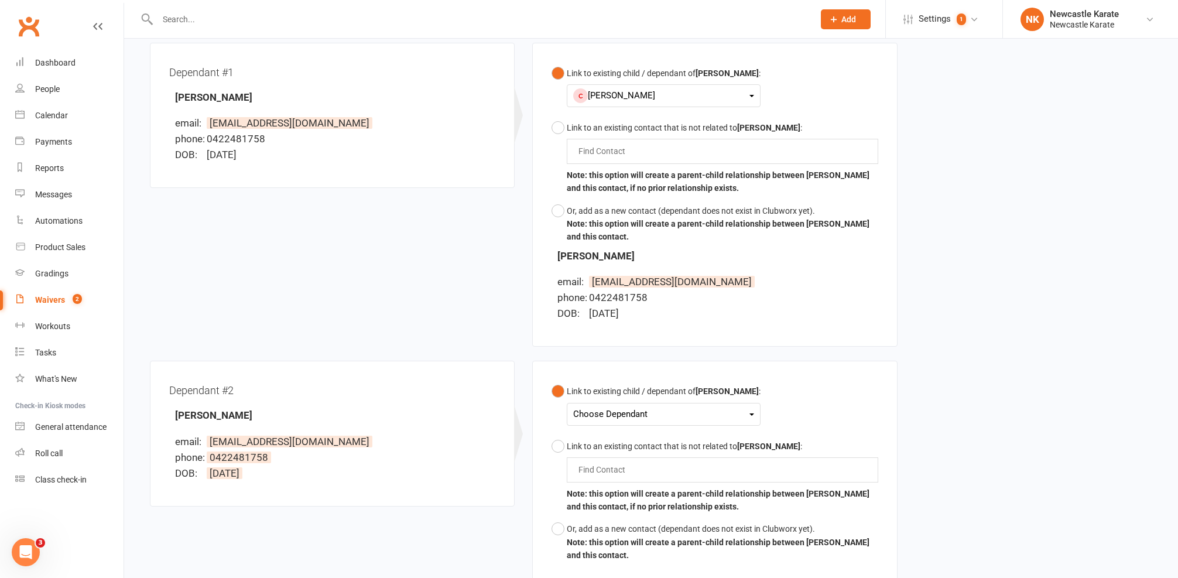
click at [595, 410] on div "Choose Dependant" at bounding box center [663, 414] width 181 height 16
click at [610, 433] on link "Sophie Conway" at bounding box center [632, 441] width 116 height 25
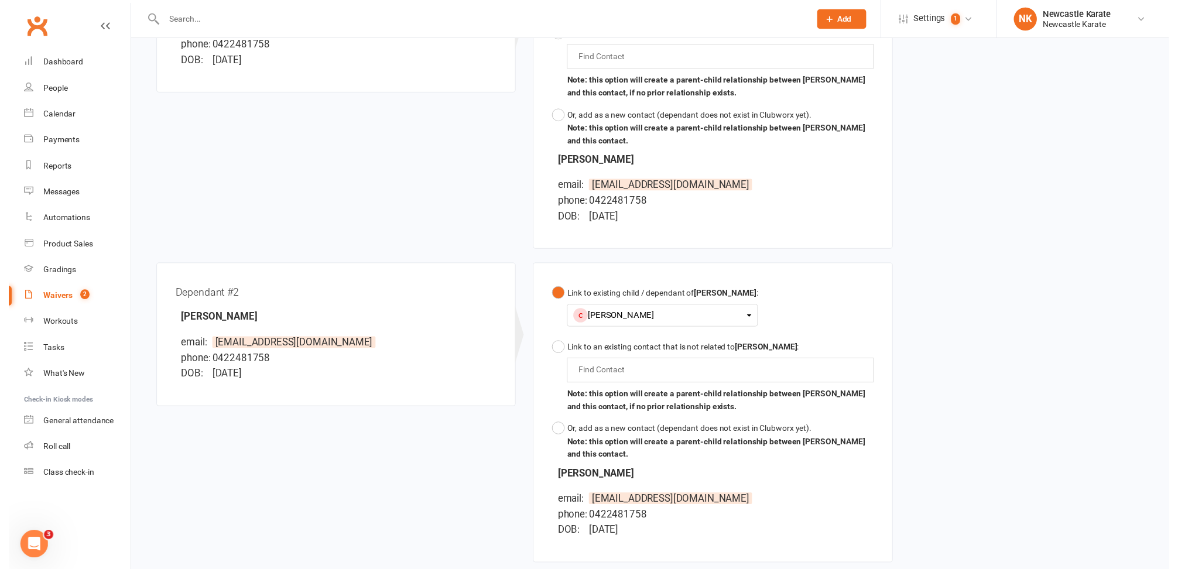
scroll to position [573, 0]
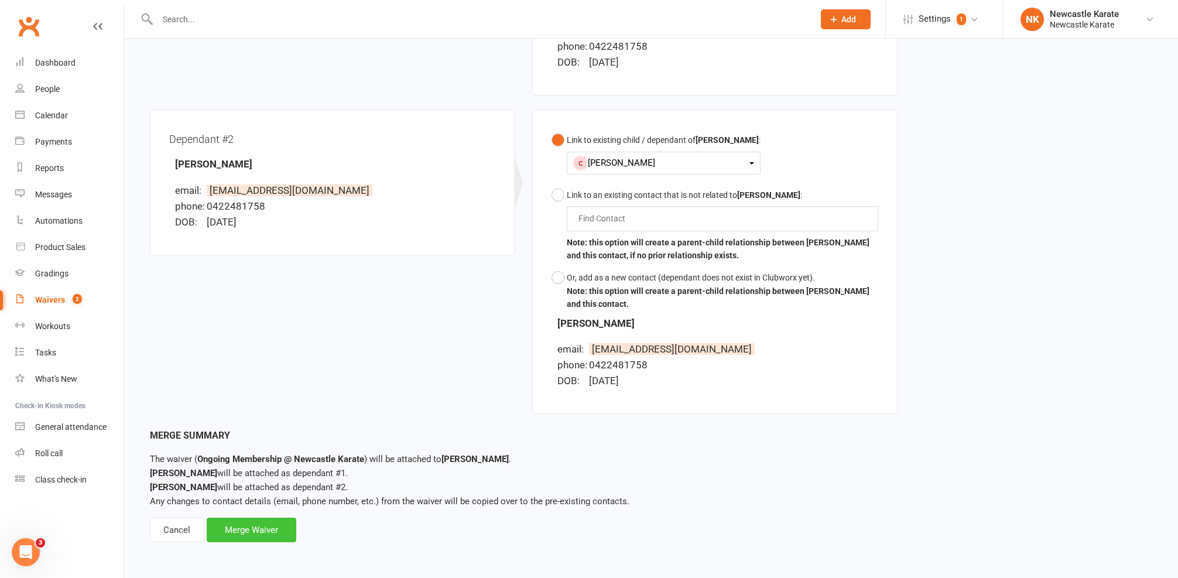
click at [263, 518] on div "Merge Waiver" at bounding box center [252, 530] width 90 height 25
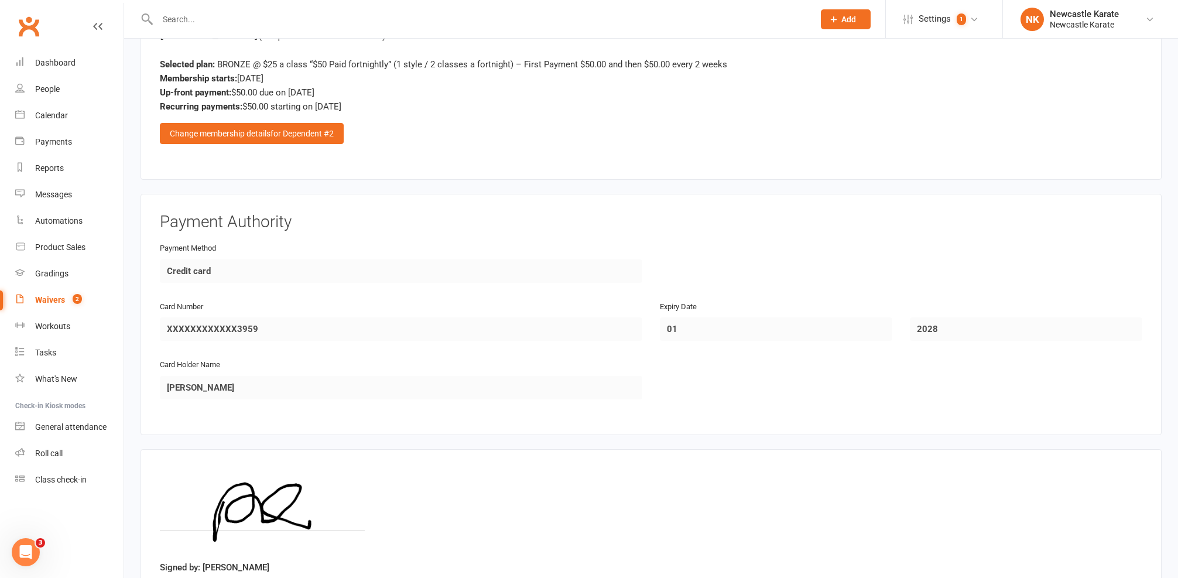
scroll to position [2622, 0]
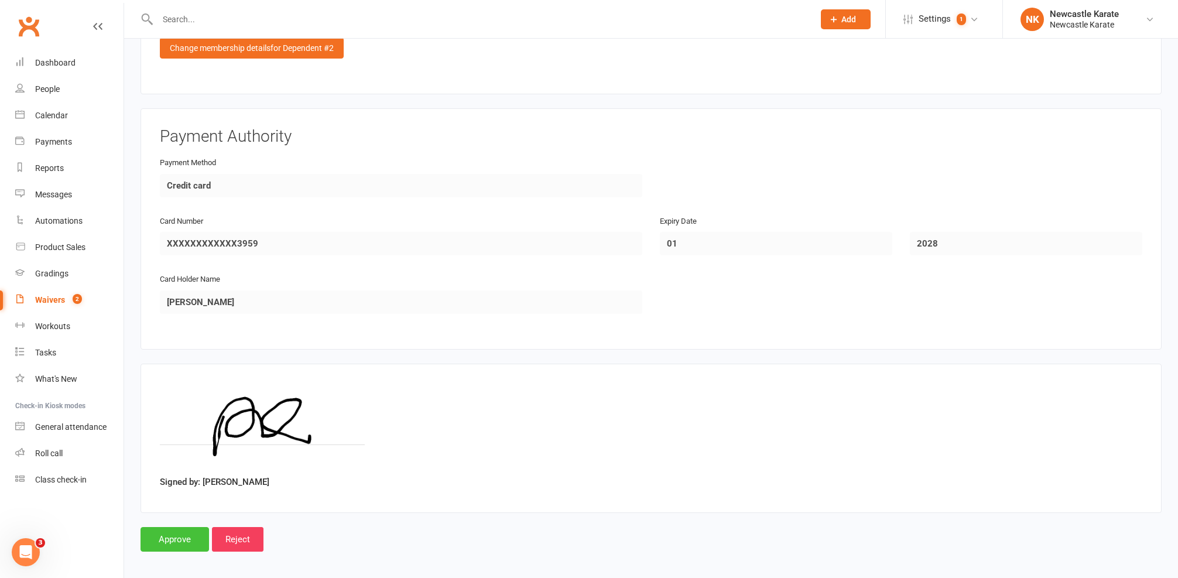
click at [173, 527] on input "Approve" at bounding box center [175, 539] width 69 height 25
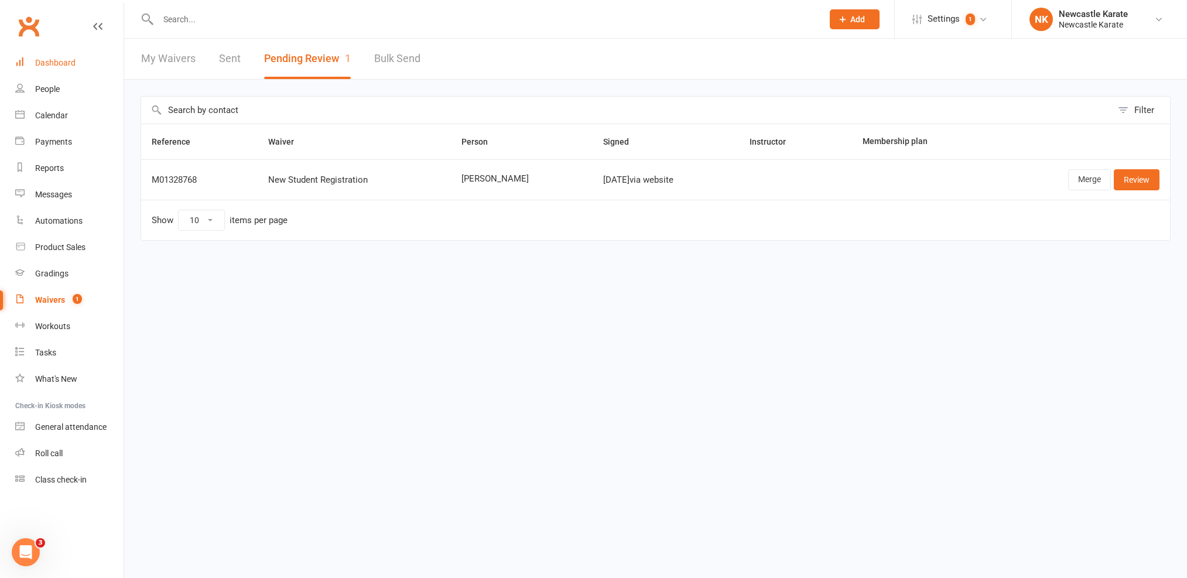
click at [81, 53] on link "Dashboard" at bounding box center [69, 63] width 108 height 26
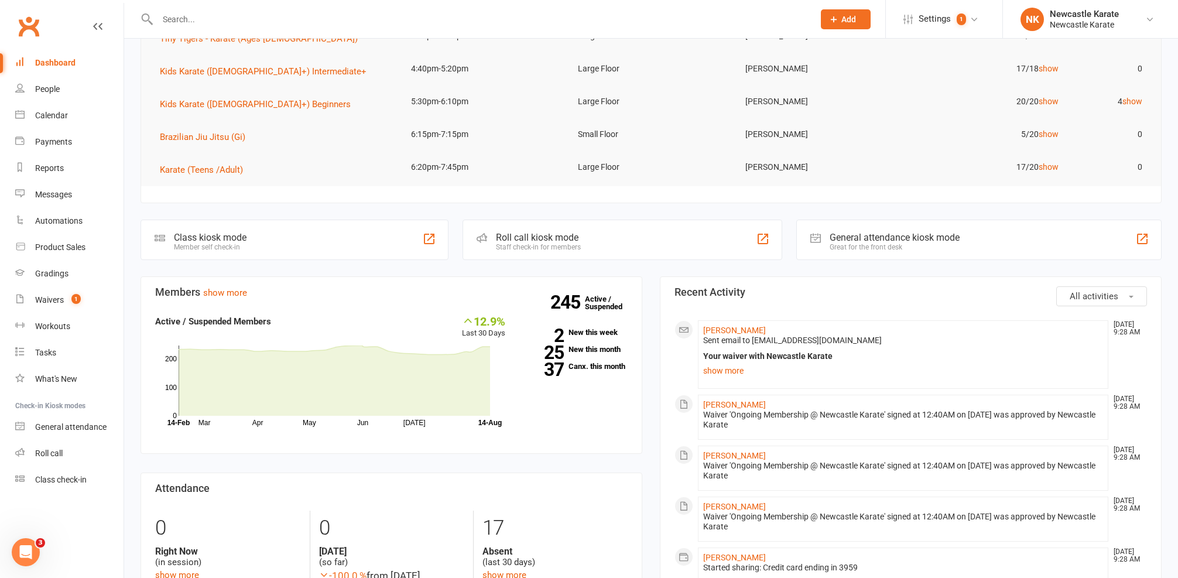
scroll to position [200, 0]
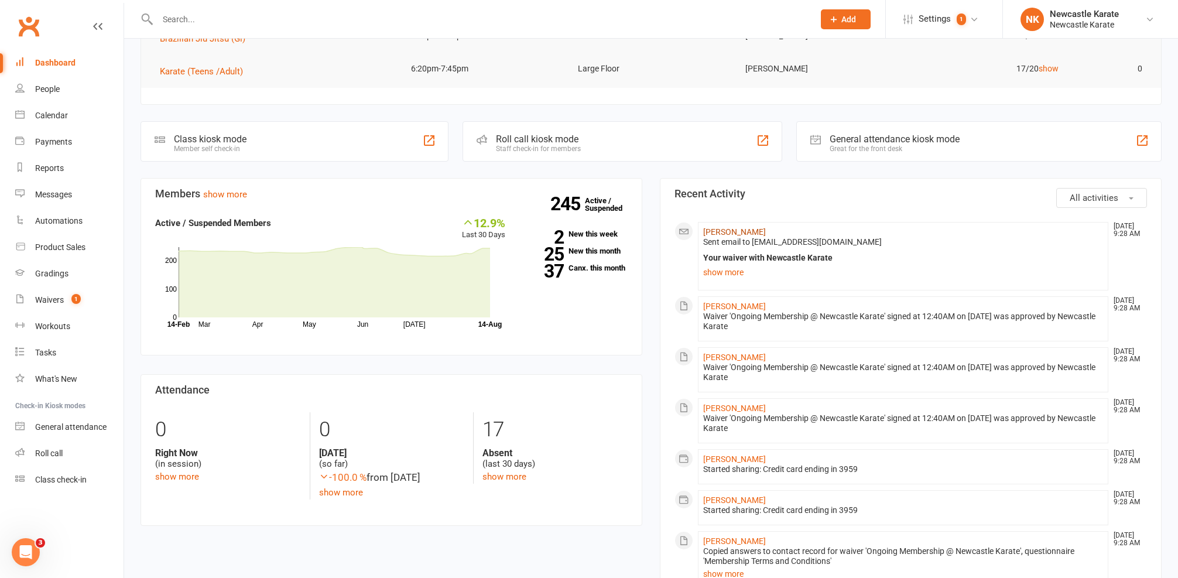
click at [735, 230] on link "Rebecca Essery" at bounding box center [734, 231] width 63 height 9
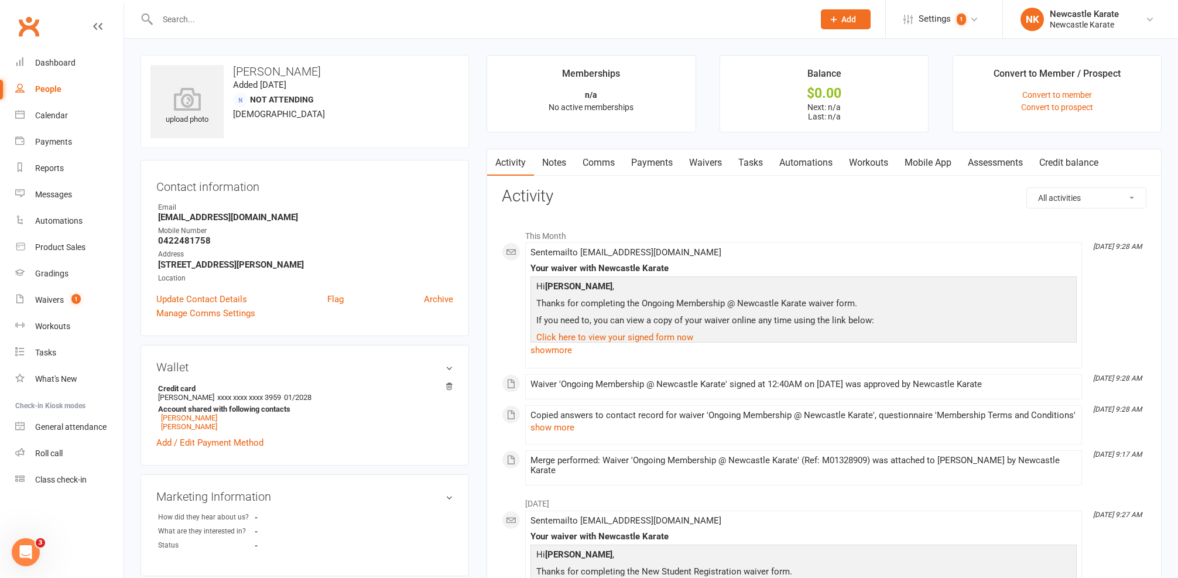
scroll to position [504, 0]
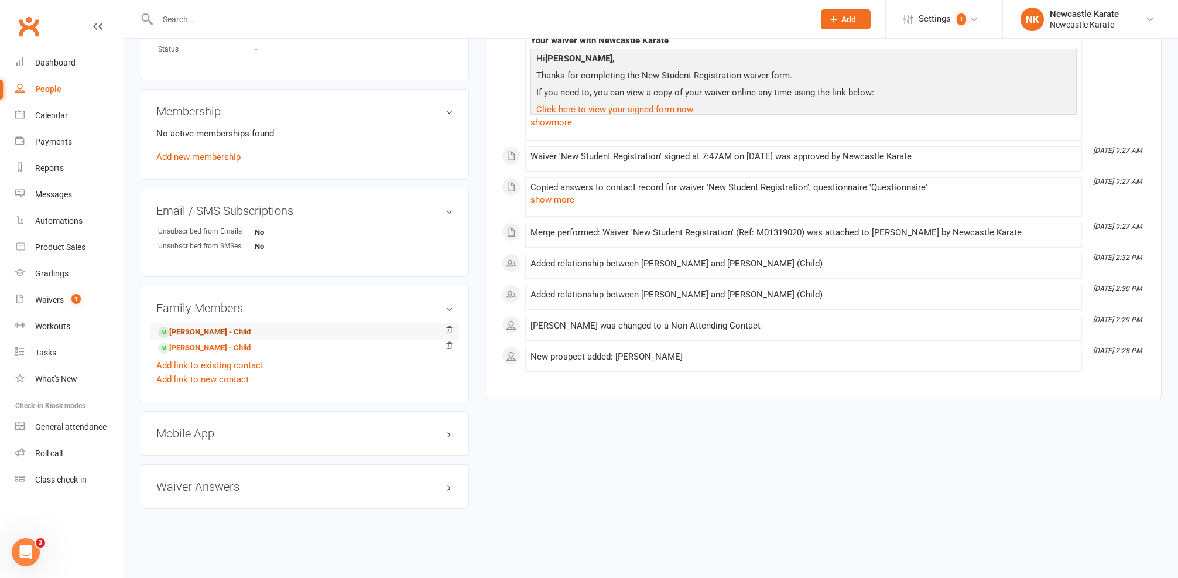
click at [205, 327] on link "Sophie Conway - Child" at bounding box center [204, 332] width 93 height 12
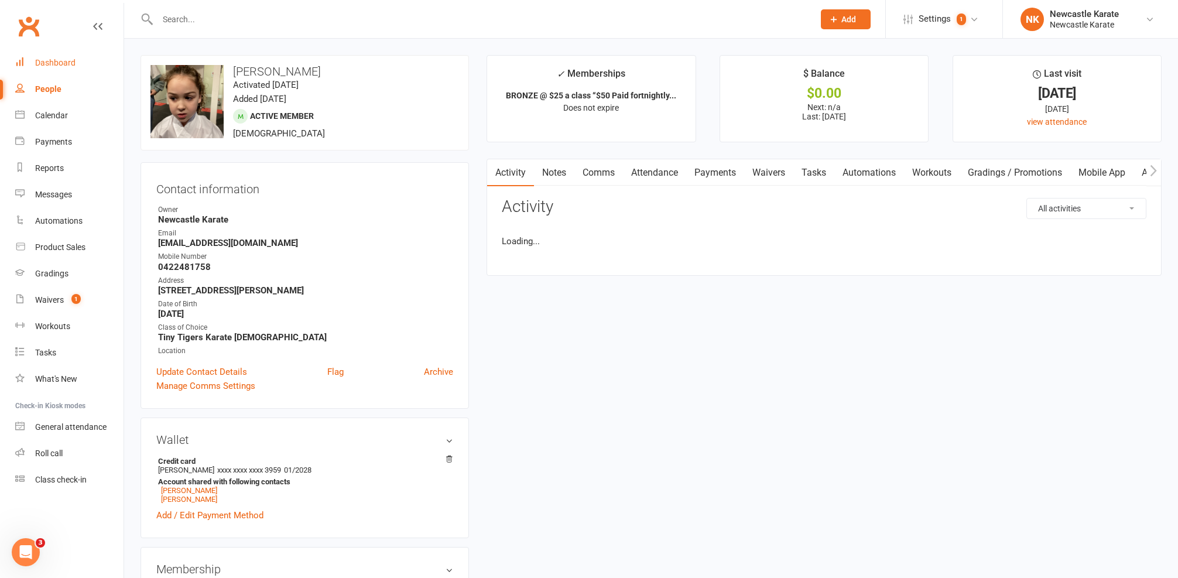
click at [73, 67] on div "Dashboard" at bounding box center [55, 62] width 40 height 9
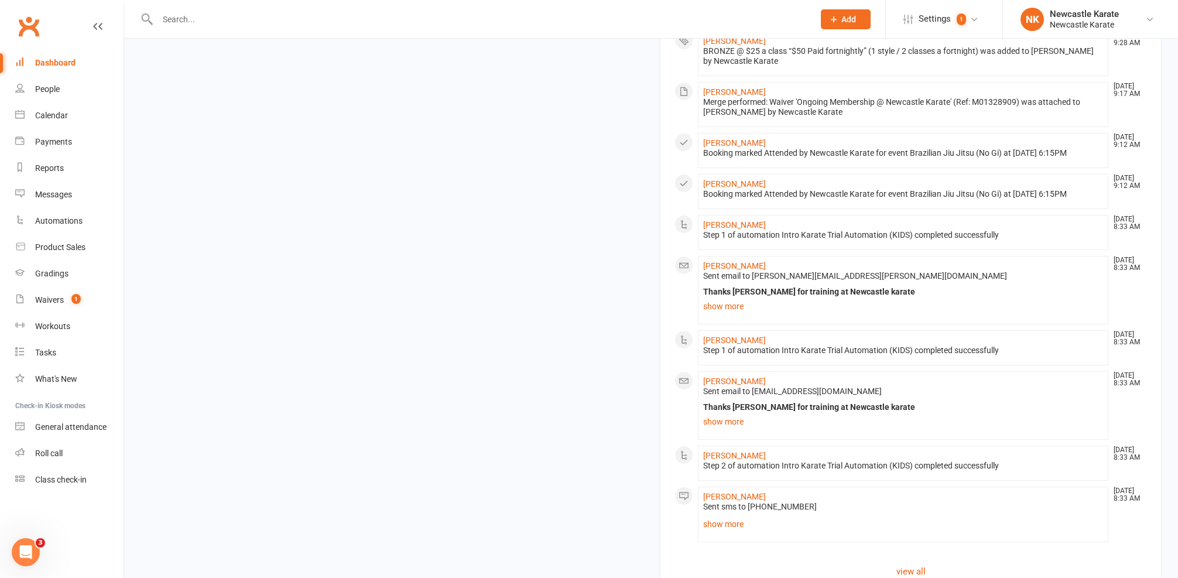
scroll to position [1009, 0]
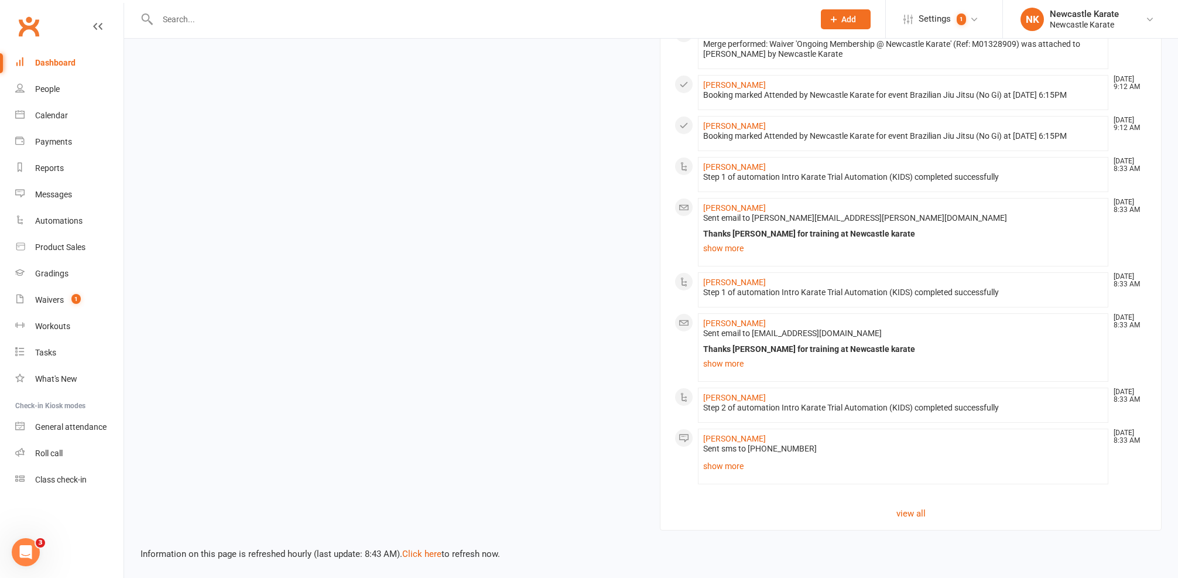
click at [419, 549] on link "Click here" at bounding box center [421, 554] width 39 height 11
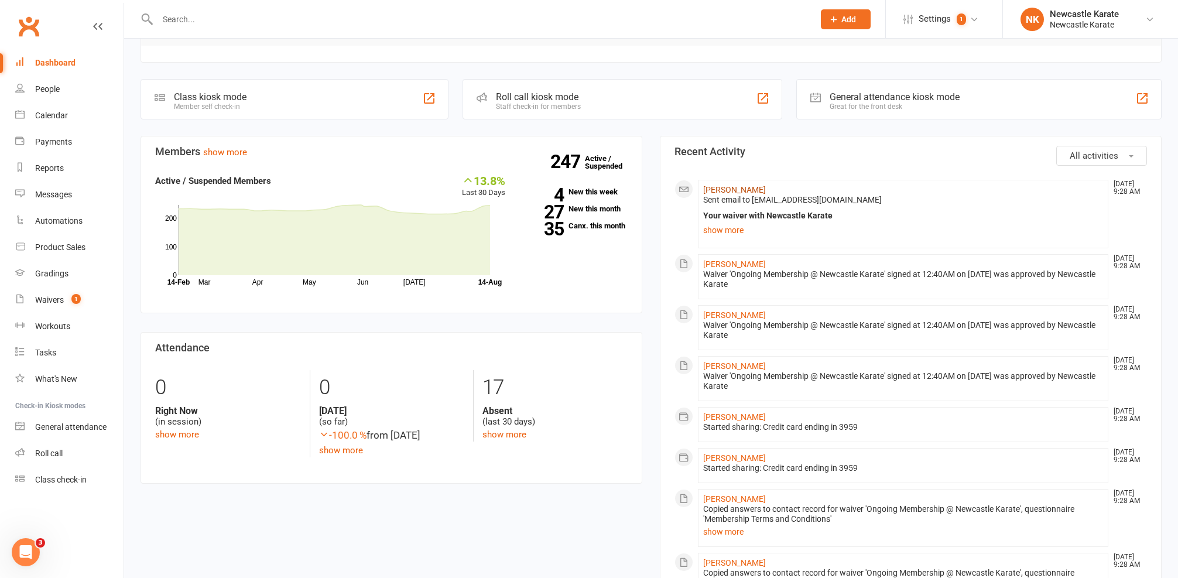
click at [737, 188] on link "Rebecca Essery" at bounding box center [734, 189] width 63 height 9
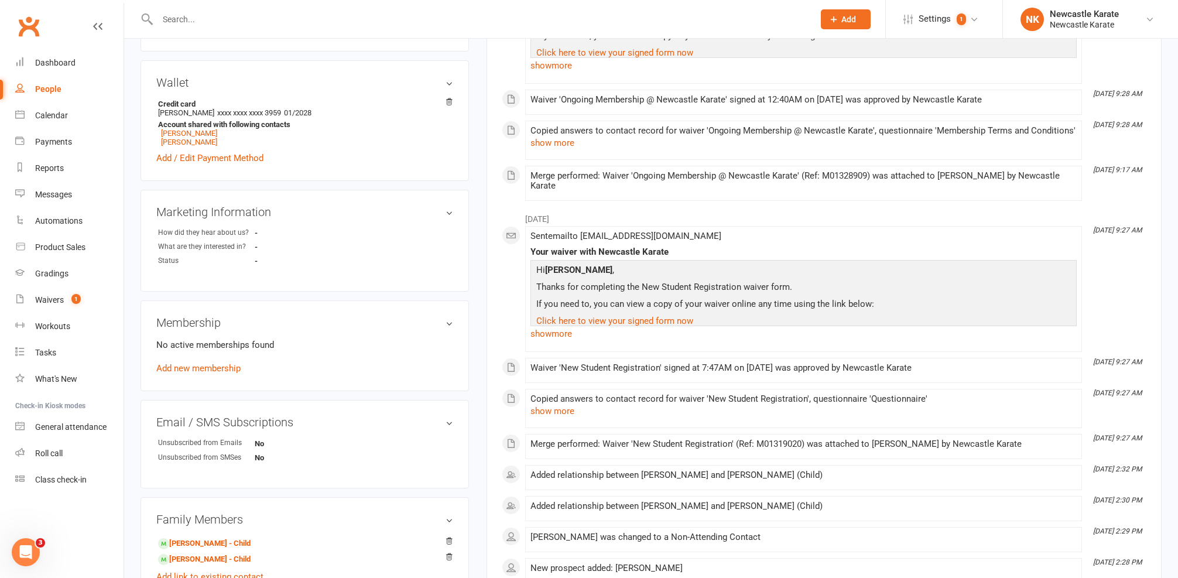
scroll to position [384, 0]
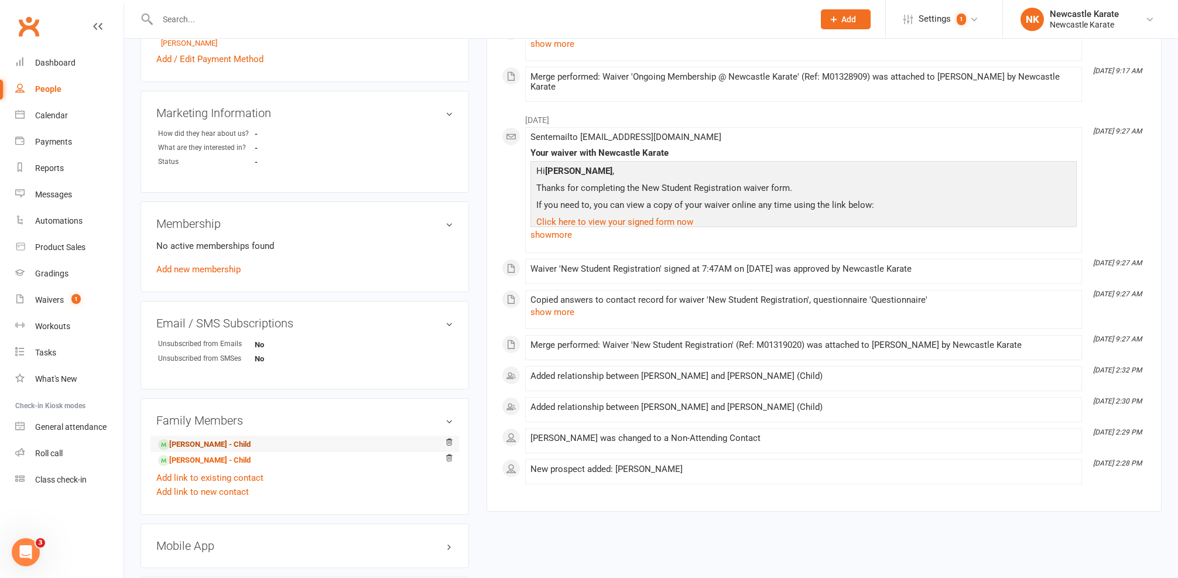
click at [184, 442] on link "Sophie Conway - Child" at bounding box center [204, 445] width 93 height 12
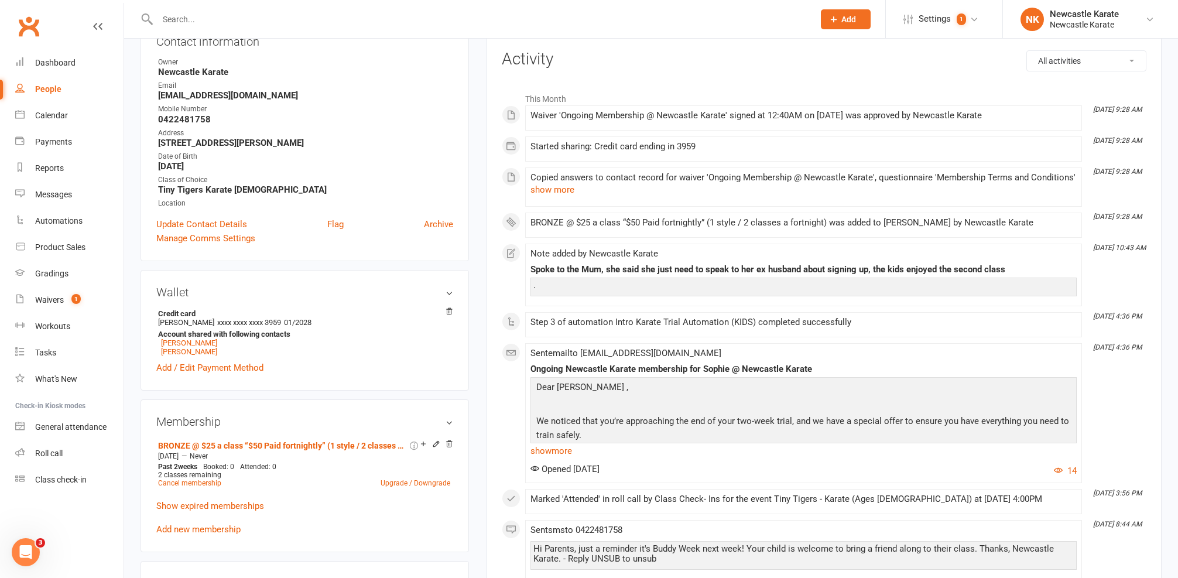
scroll to position [173, 0]
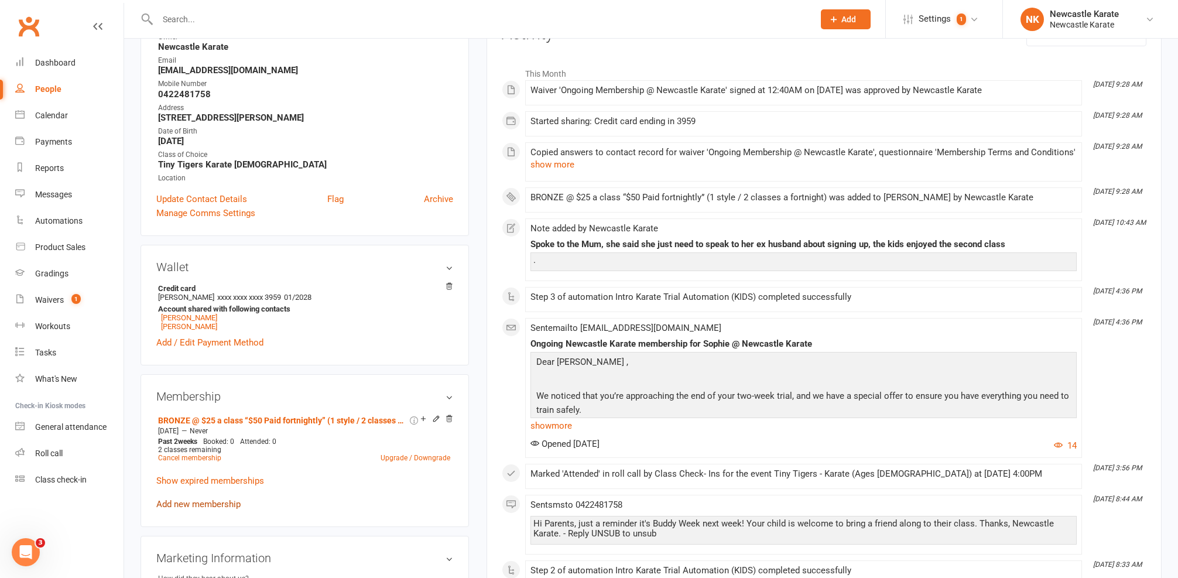
click at [207, 505] on link "Add new membership" at bounding box center [198, 504] width 84 height 11
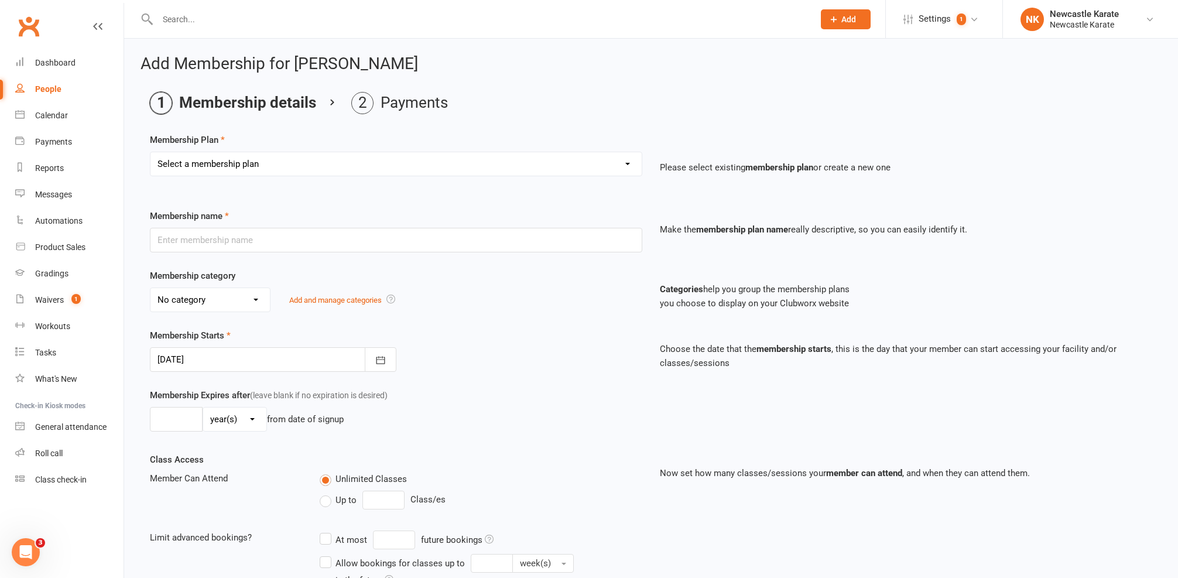
select select "7"
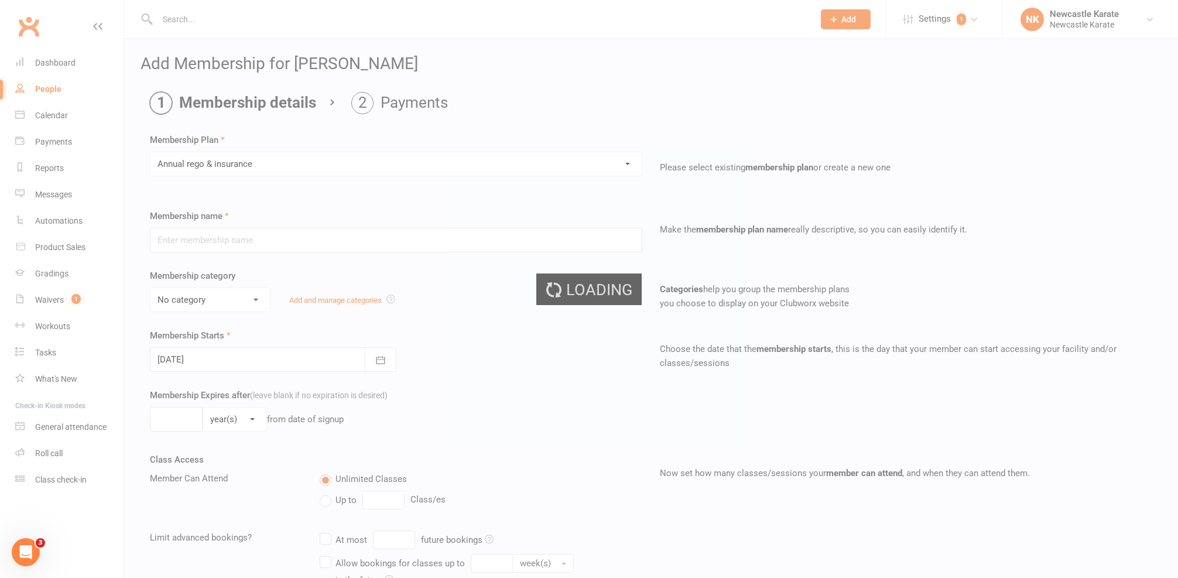
type input "Annual [PERSON_NAME] & insurance"
select select "0"
type input "0"
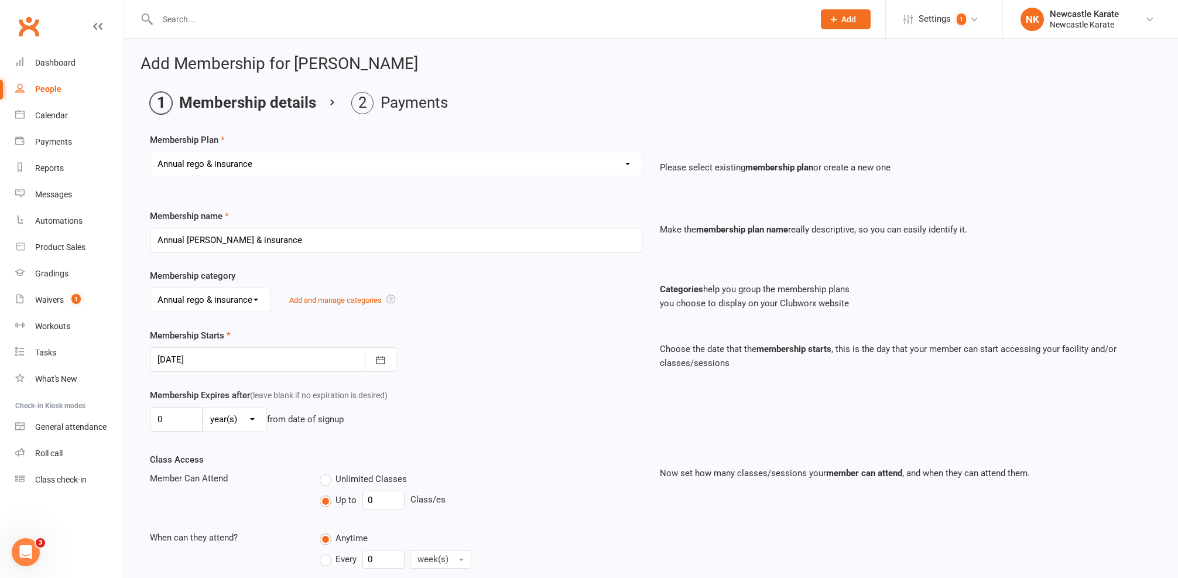
scroll to position [425, 0]
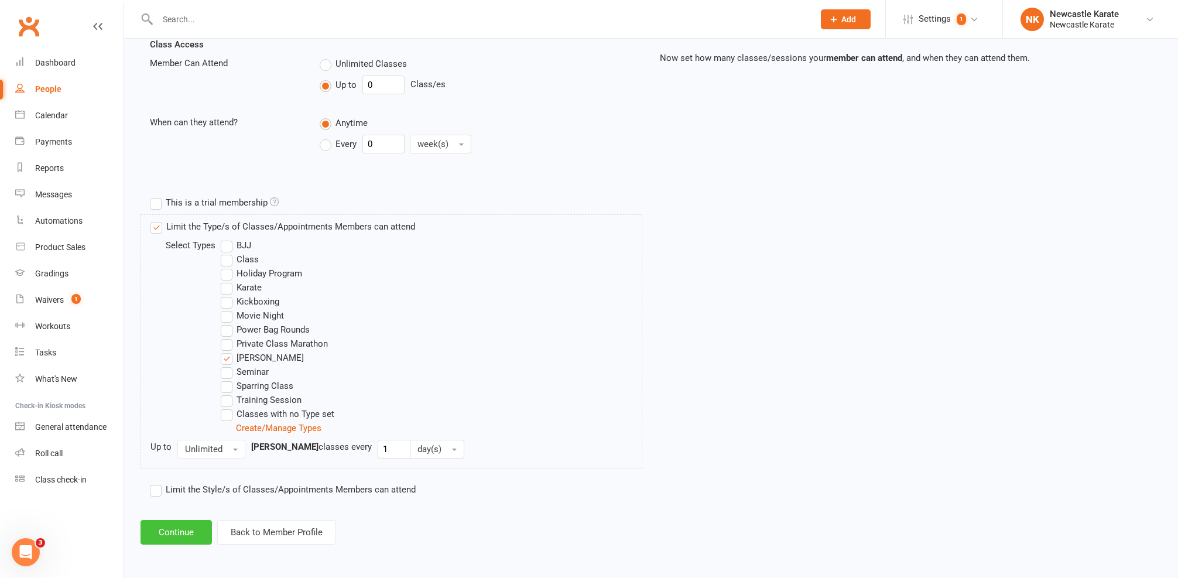
click at [181, 521] on button "Continue" at bounding box center [176, 532] width 71 height 25
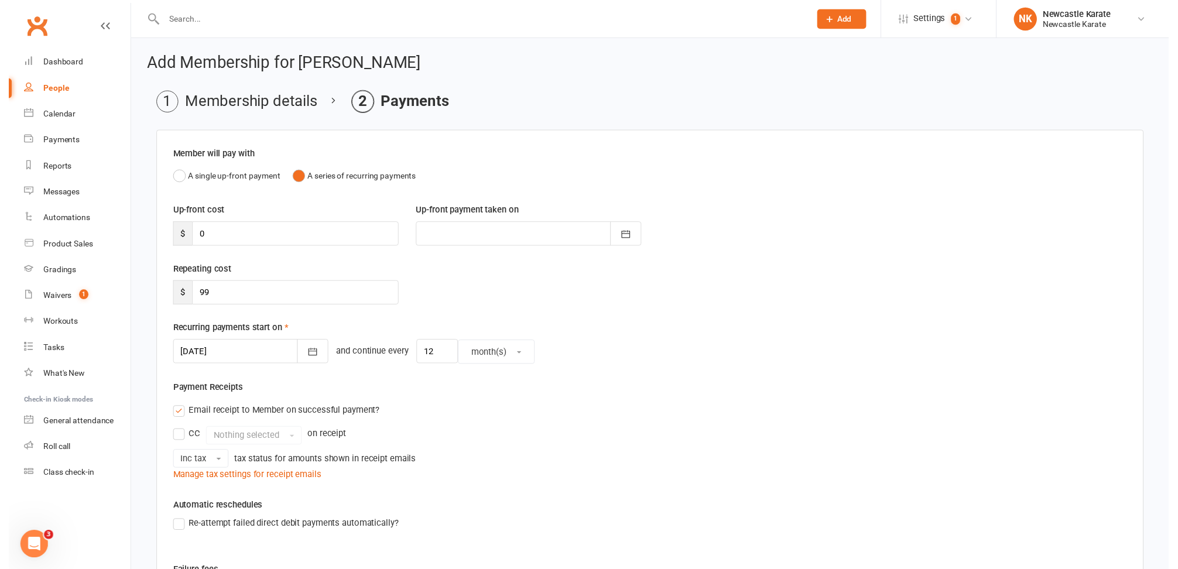
scroll to position [236, 0]
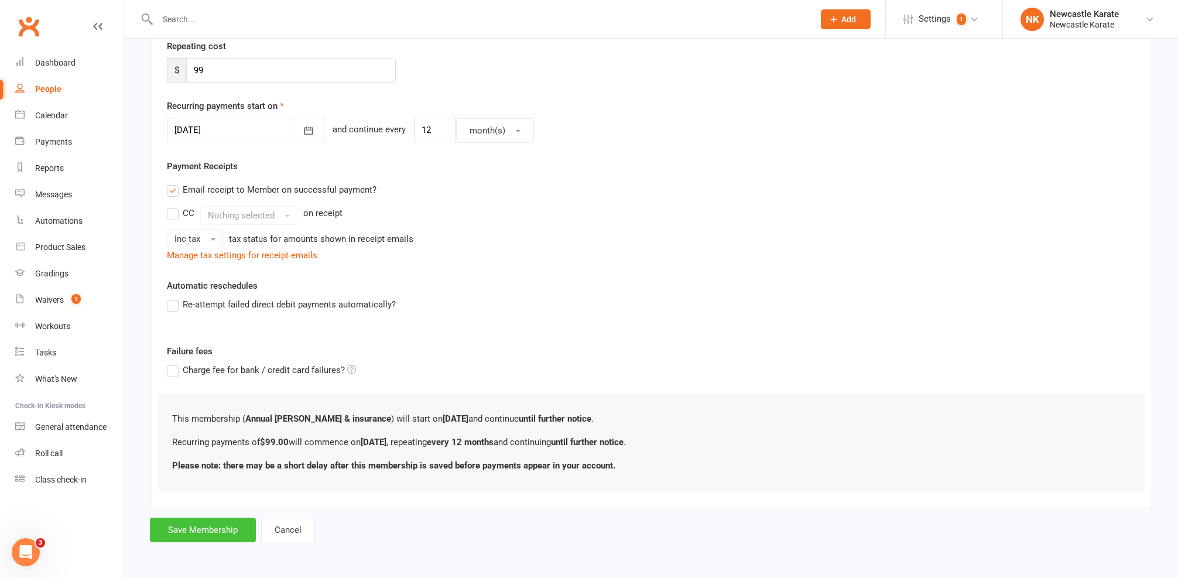
click at [233, 518] on button "Save Membership" at bounding box center [203, 530] width 106 height 25
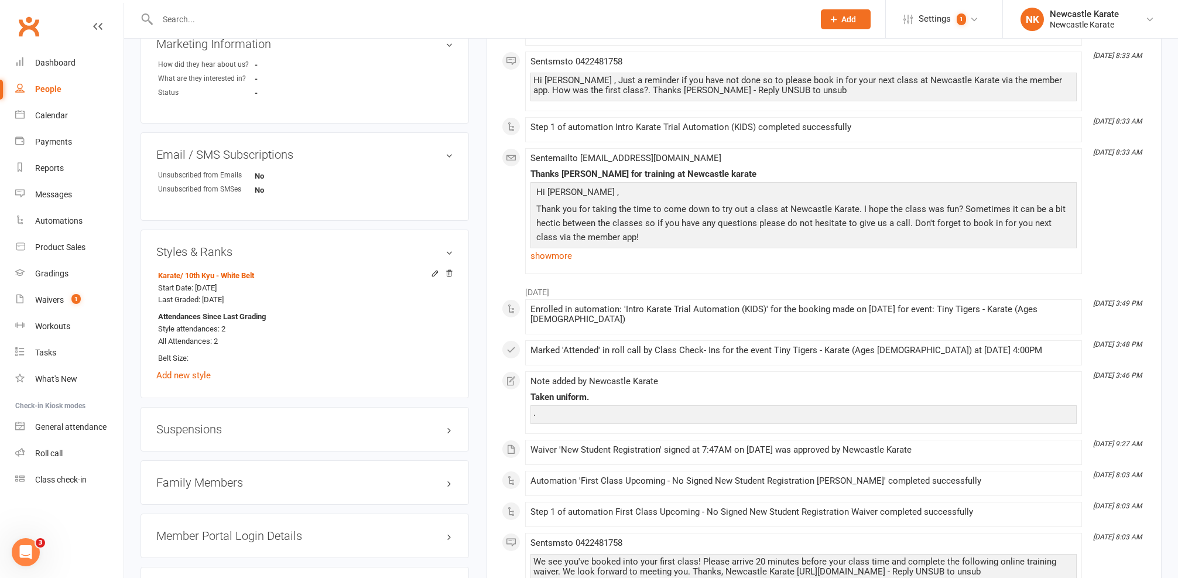
scroll to position [762, 0]
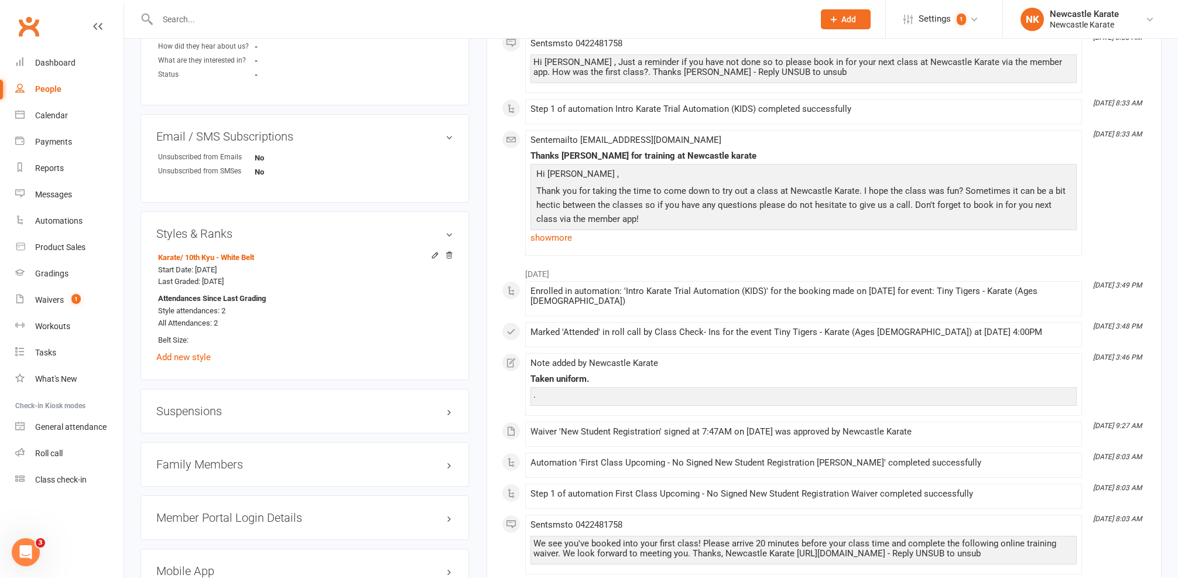
click at [193, 452] on div "Family Members" at bounding box center [305, 464] width 328 height 45
click at [193, 458] on h3 "Family Members" at bounding box center [304, 464] width 297 height 13
click at [193, 499] on link "Alice Conway - Sibling" at bounding box center [207, 505] width 98 height 12
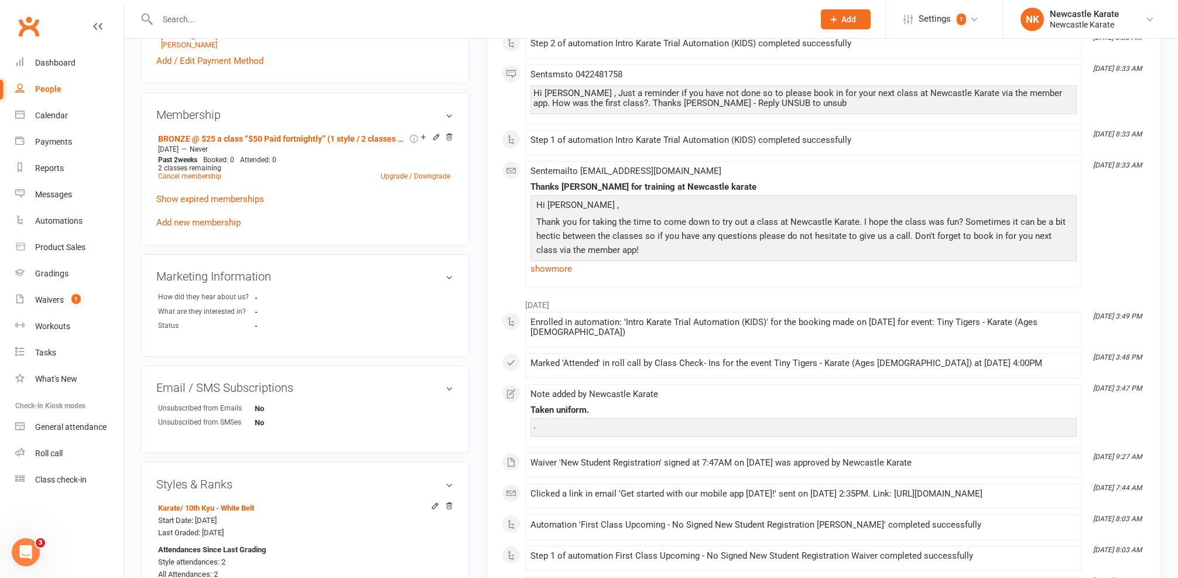
scroll to position [379, 0]
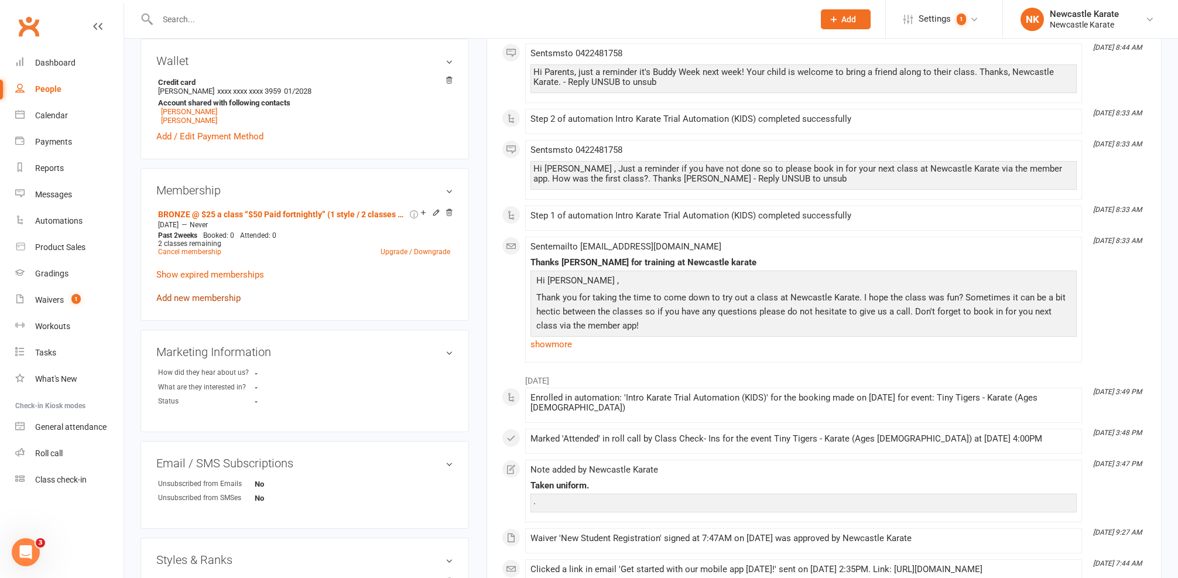
click at [182, 299] on link "Add new membership" at bounding box center [198, 298] width 84 height 11
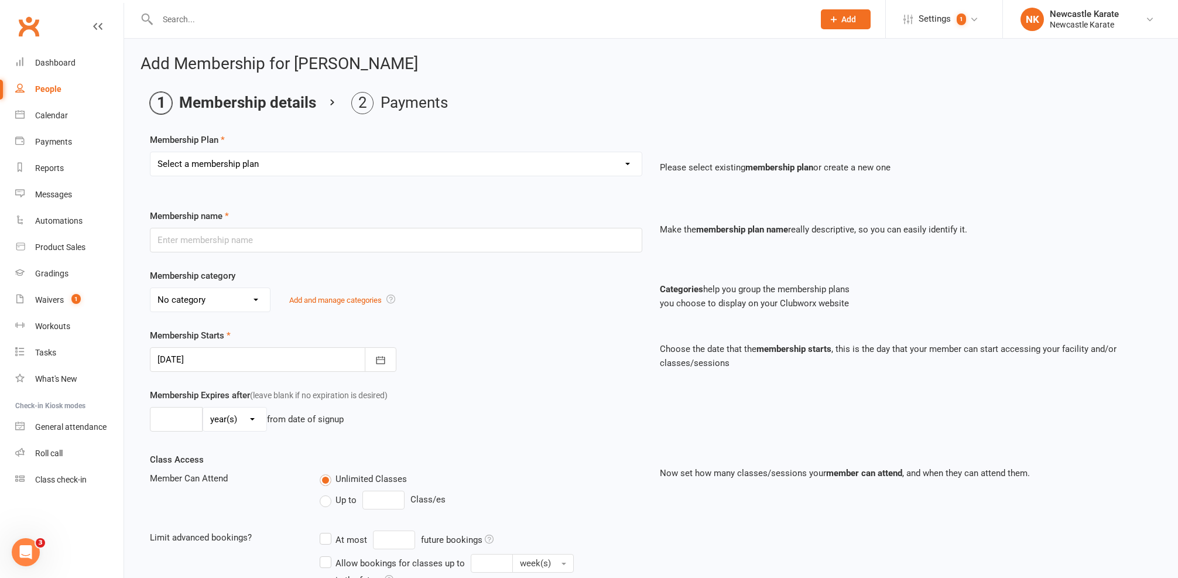
select select "7"
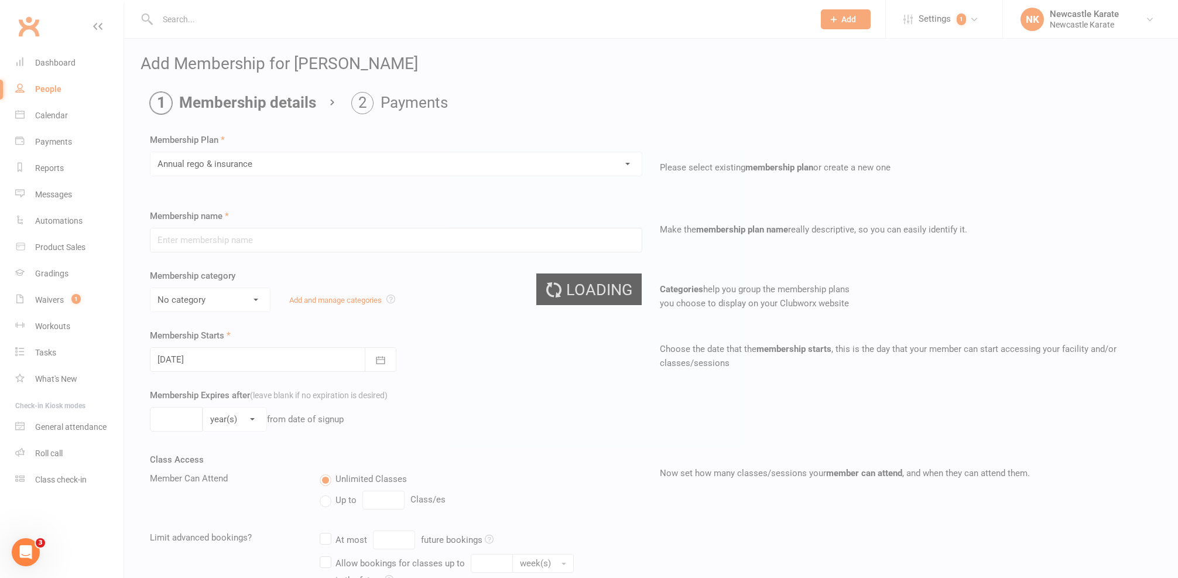
type input "Annual [PERSON_NAME] & insurance"
select select "0"
type input "0"
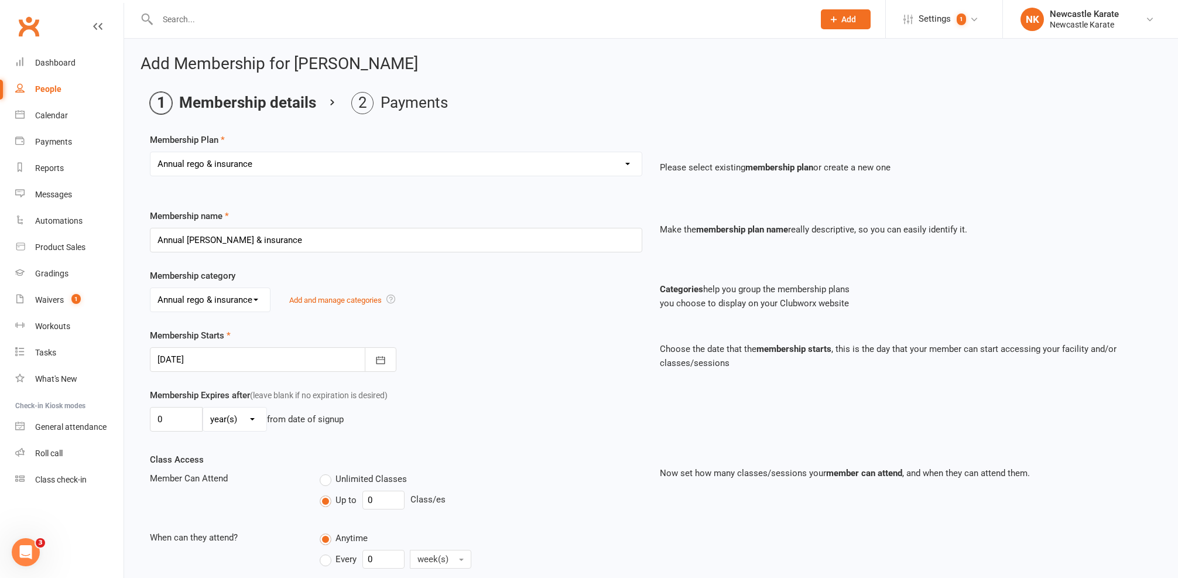
scroll to position [425, 0]
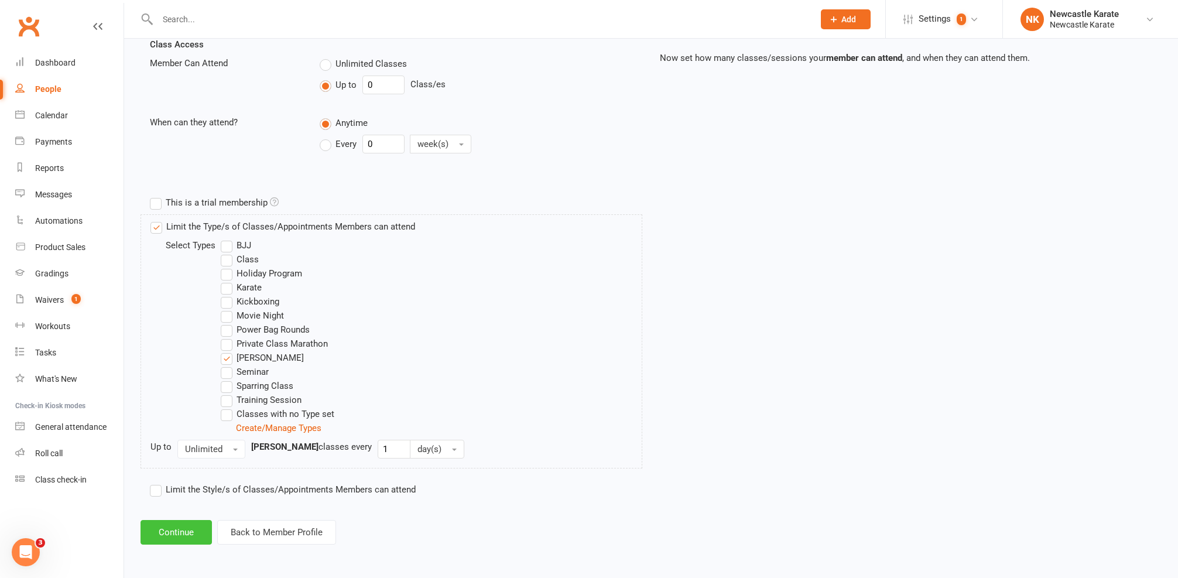
click at [166, 531] on button "Continue" at bounding box center [176, 532] width 71 height 25
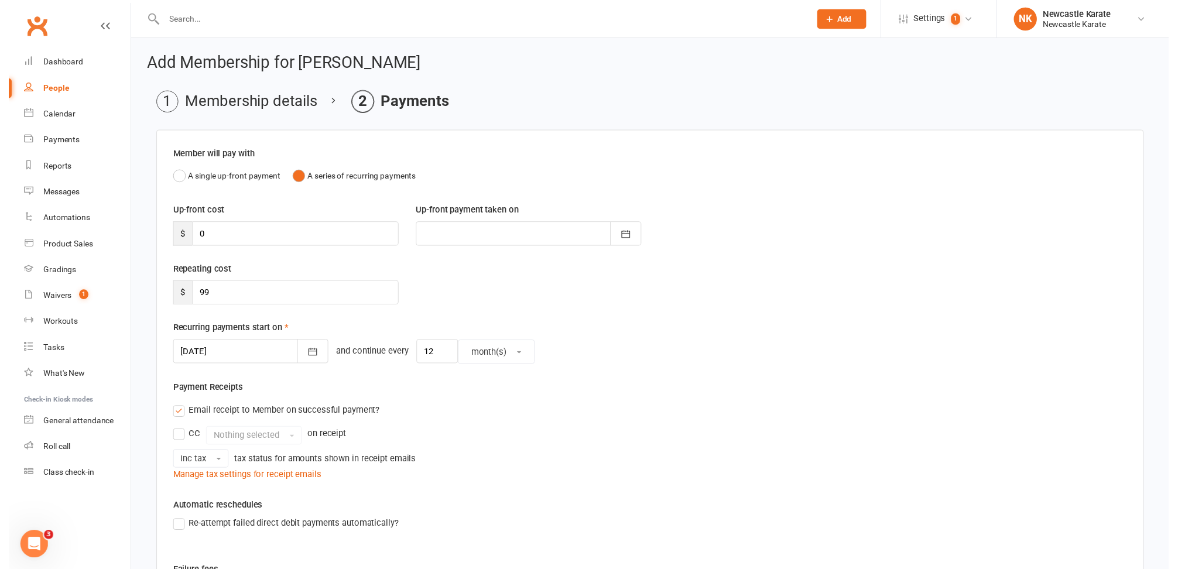
scroll to position [236, 0]
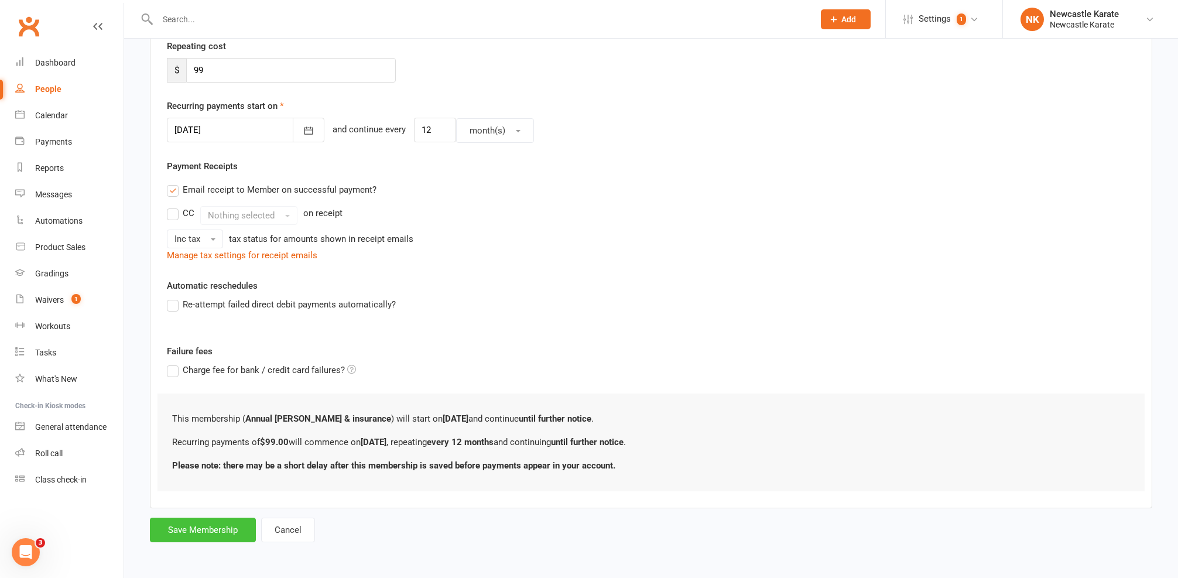
click at [225, 521] on button "Save Membership" at bounding box center [203, 530] width 106 height 25
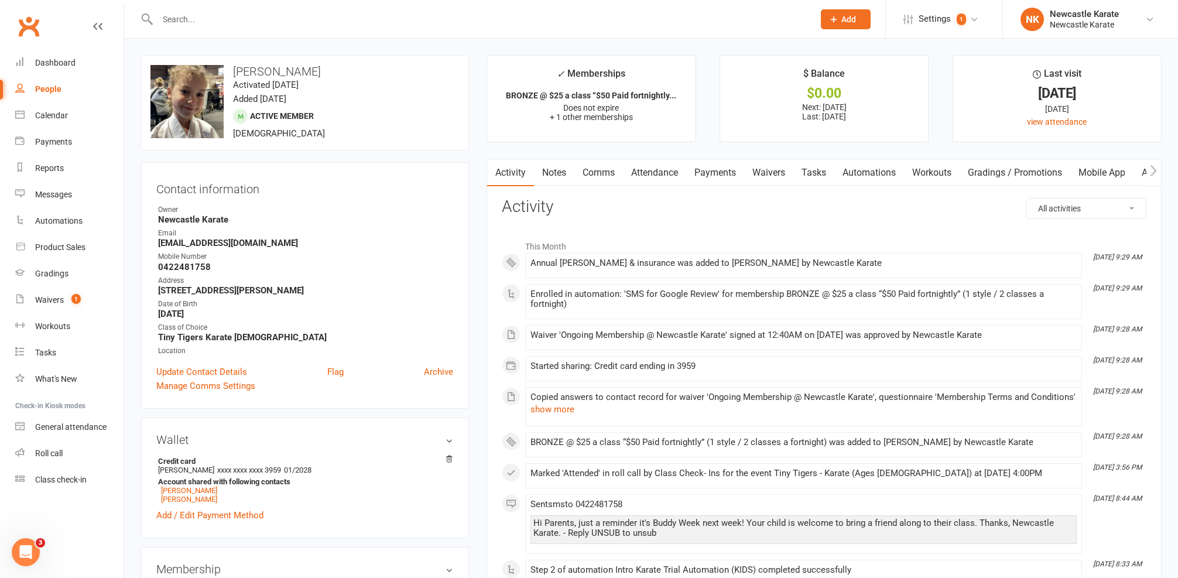
click at [615, 174] on link "Comms" at bounding box center [598, 172] width 49 height 27
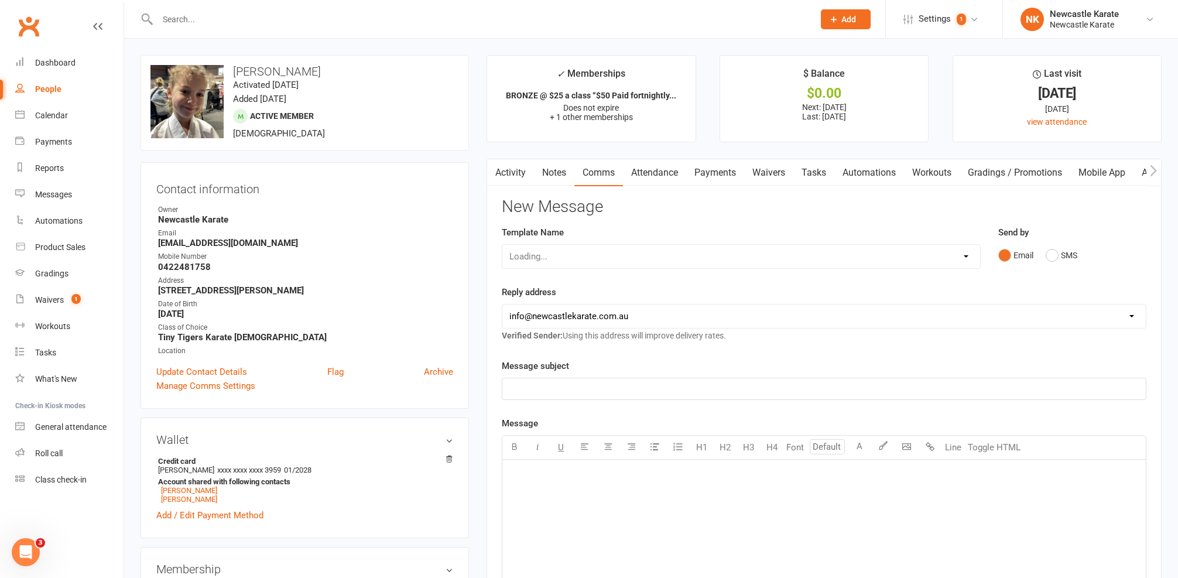
click at [646, 170] on link "Attendance" at bounding box center [654, 172] width 63 height 27
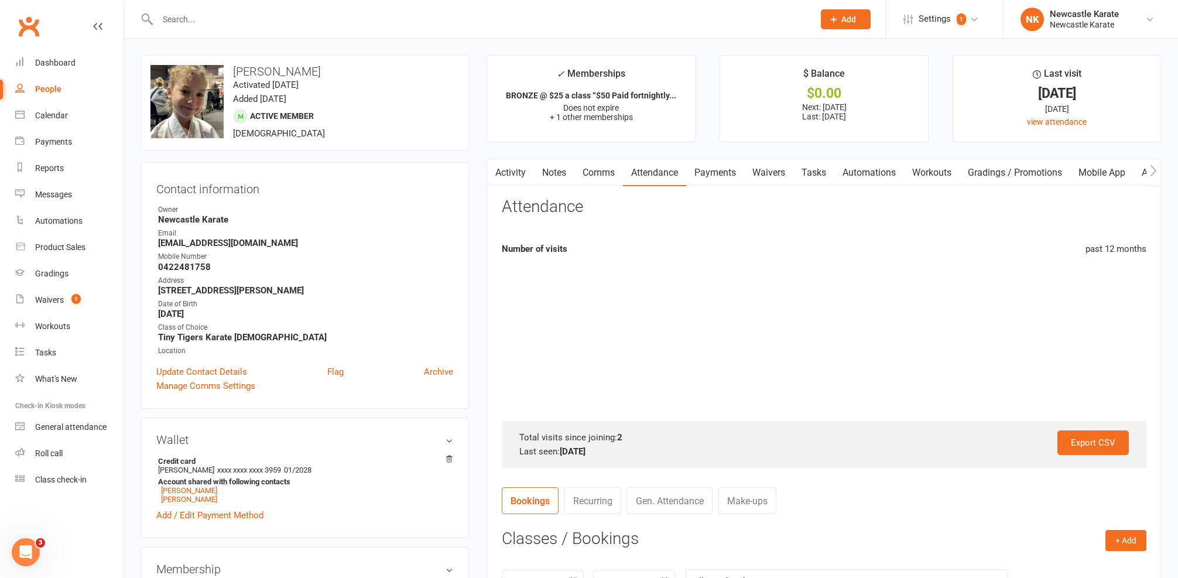
click at [498, 180] on button "button" at bounding box center [494, 172] width 15 height 26
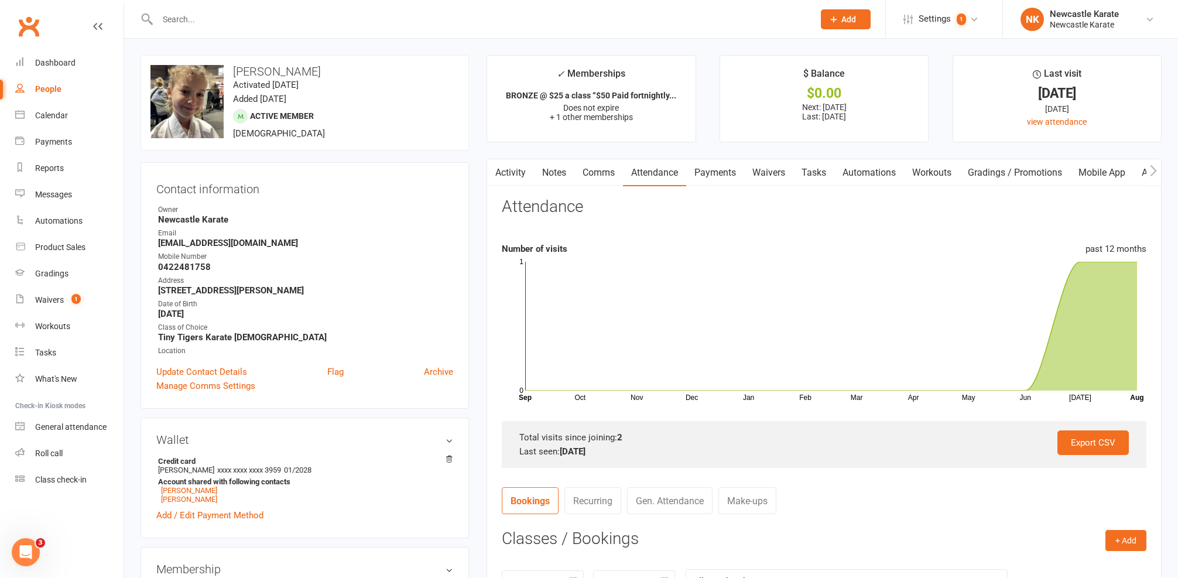
click at [522, 167] on link "Activity" at bounding box center [510, 172] width 47 height 27
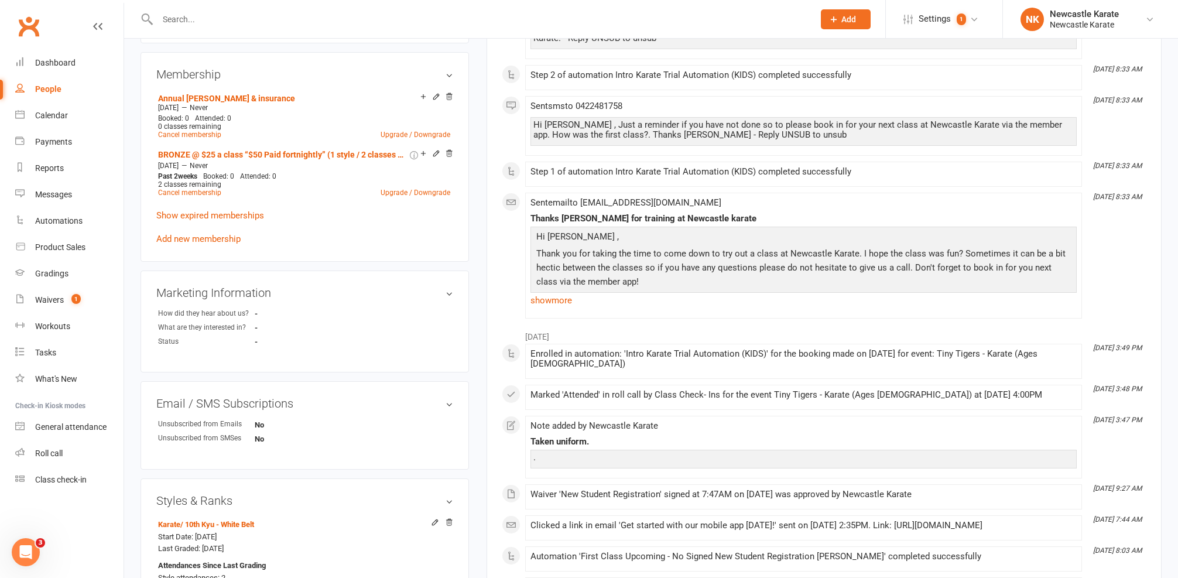
scroll to position [106, 0]
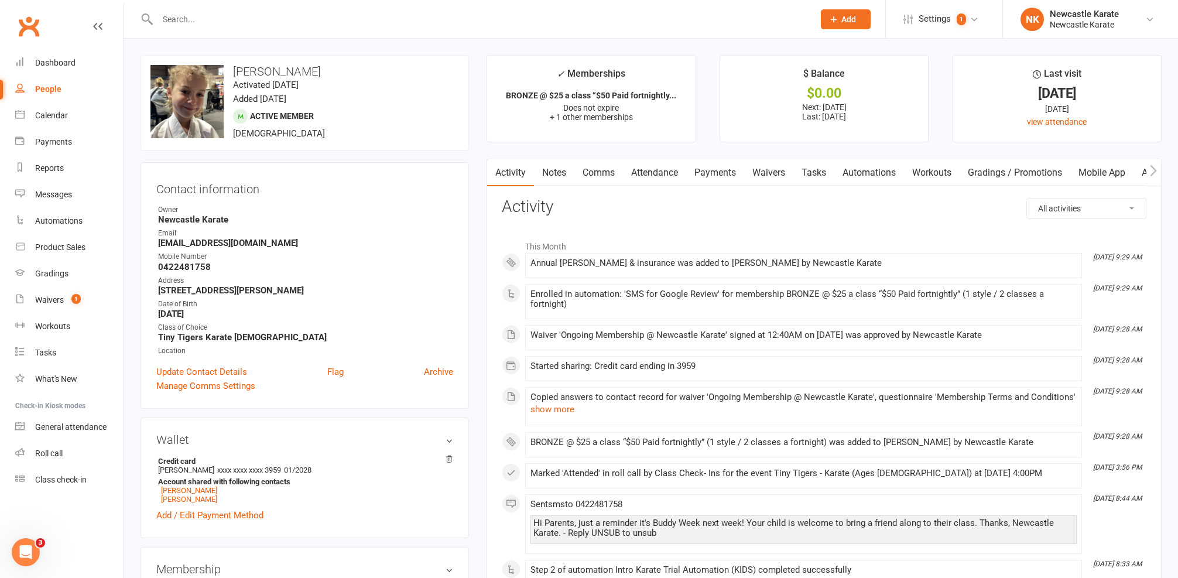
drag, startPoint x: 686, startPoint y: 173, endPoint x: 699, endPoint y: 176, distance: 13.2
click at [693, 176] on div "Activity Notes Comms Attendance Payments Waivers Tasks Automations Workouts Gra…" at bounding box center [883, 172] width 793 height 27
click at [700, 175] on link "Payments" at bounding box center [715, 172] width 58 height 27
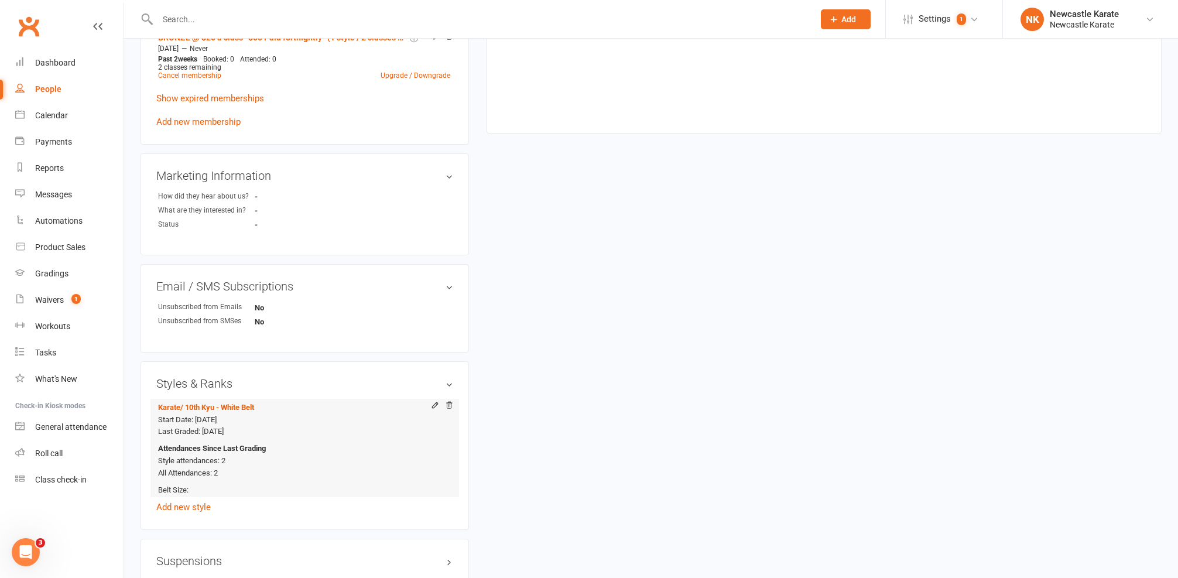
scroll to position [864, 0]
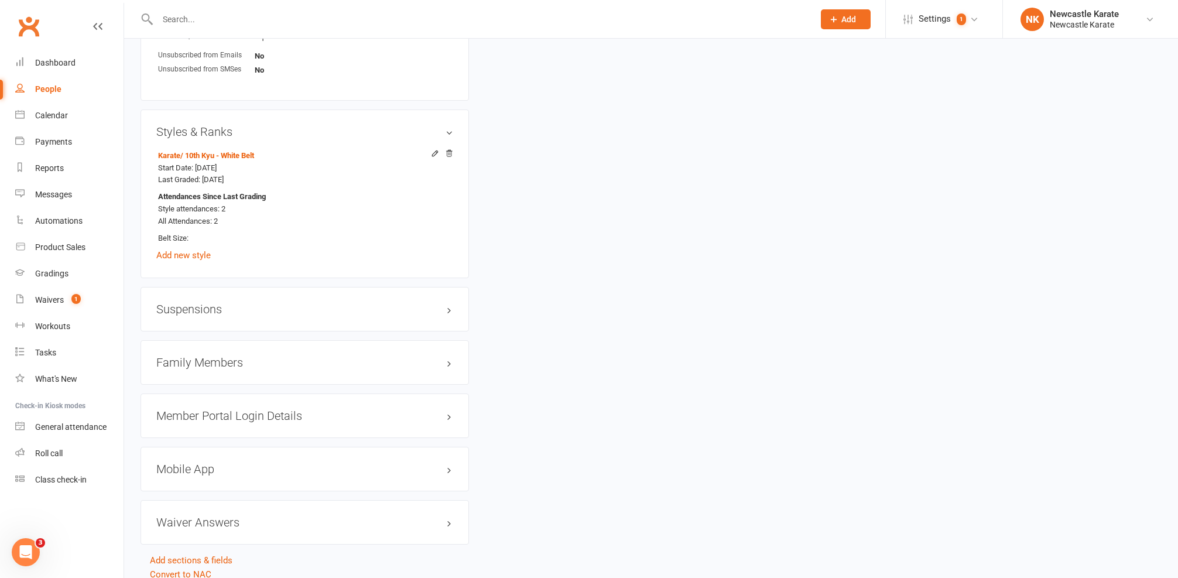
click at [228, 359] on h3 "Family Members" at bounding box center [304, 362] width 297 height 13
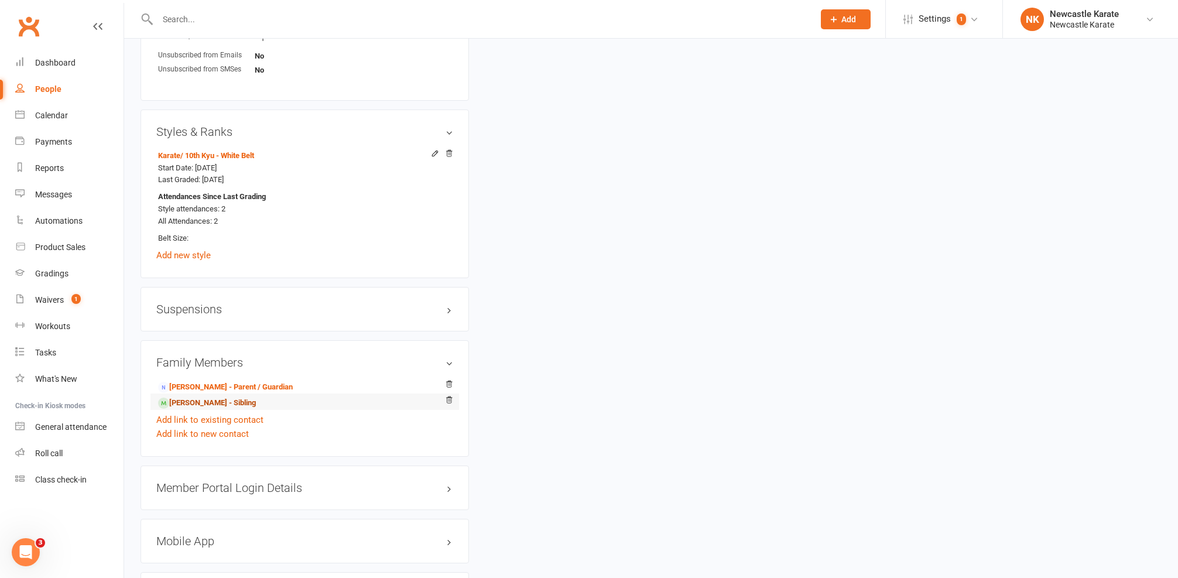
click at [182, 397] on link "[PERSON_NAME] - Sibling" at bounding box center [207, 403] width 98 height 12
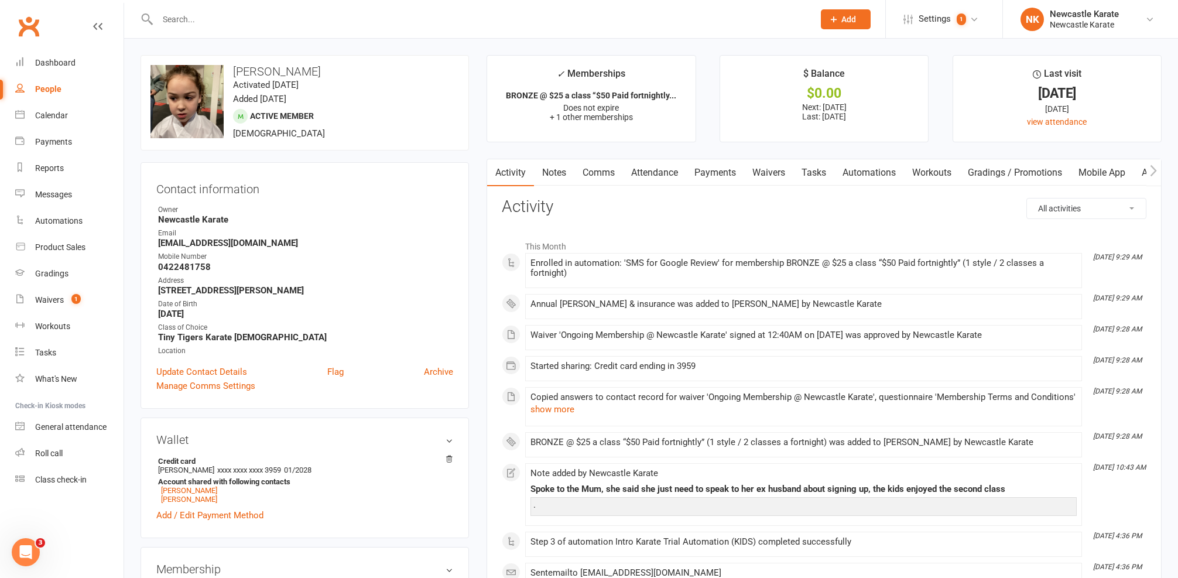
click at [731, 171] on link "Payments" at bounding box center [715, 172] width 58 height 27
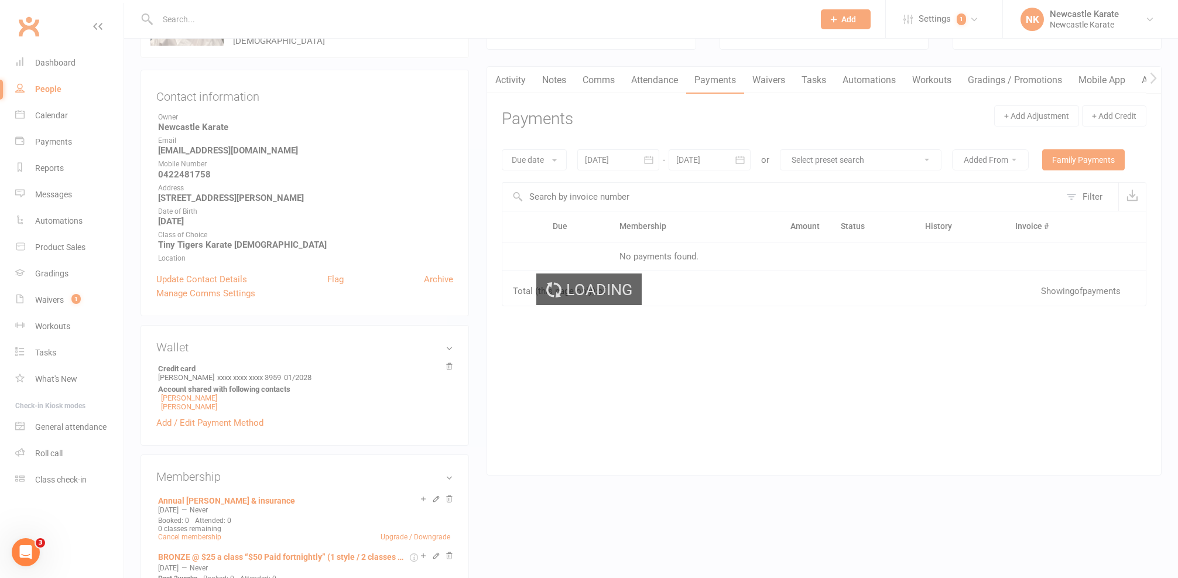
scroll to position [160, 0]
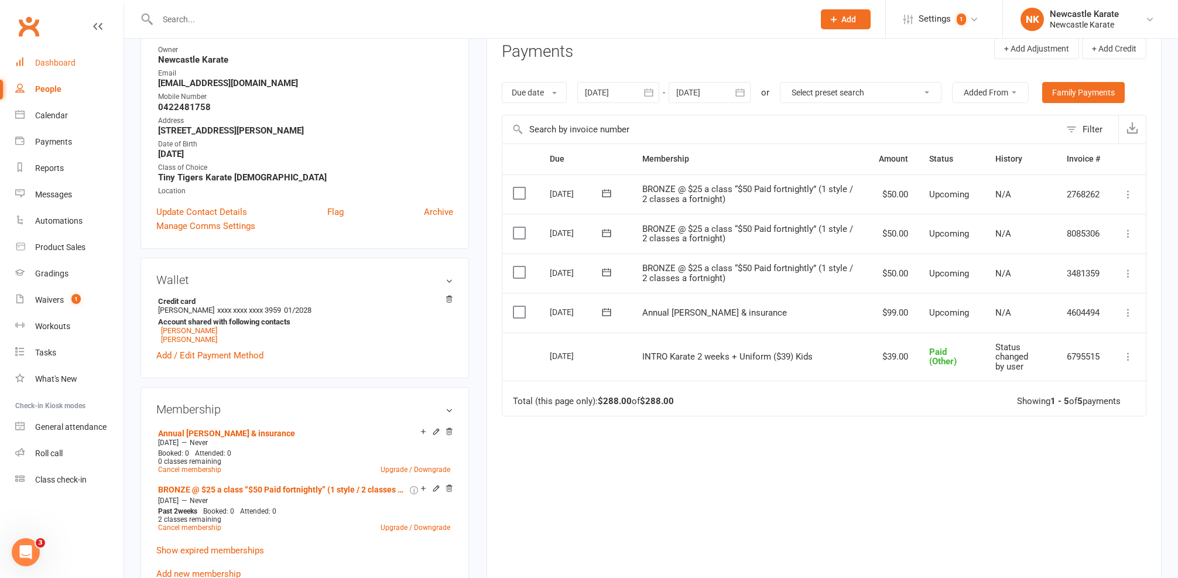
click at [72, 62] on div "Dashboard" at bounding box center [55, 62] width 40 height 9
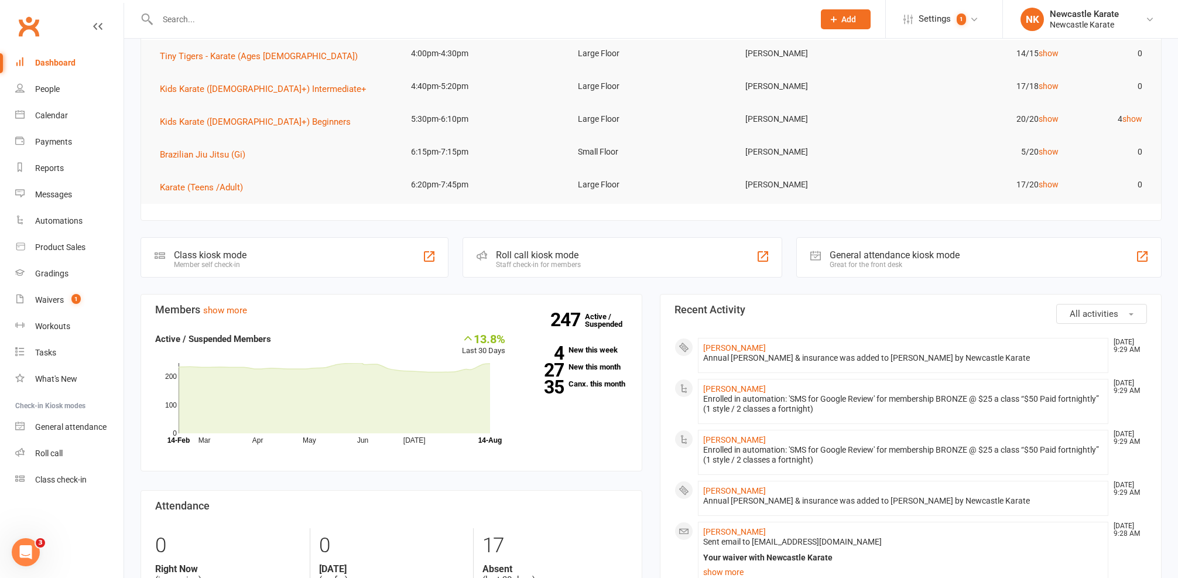
scroll to position [182, 0]
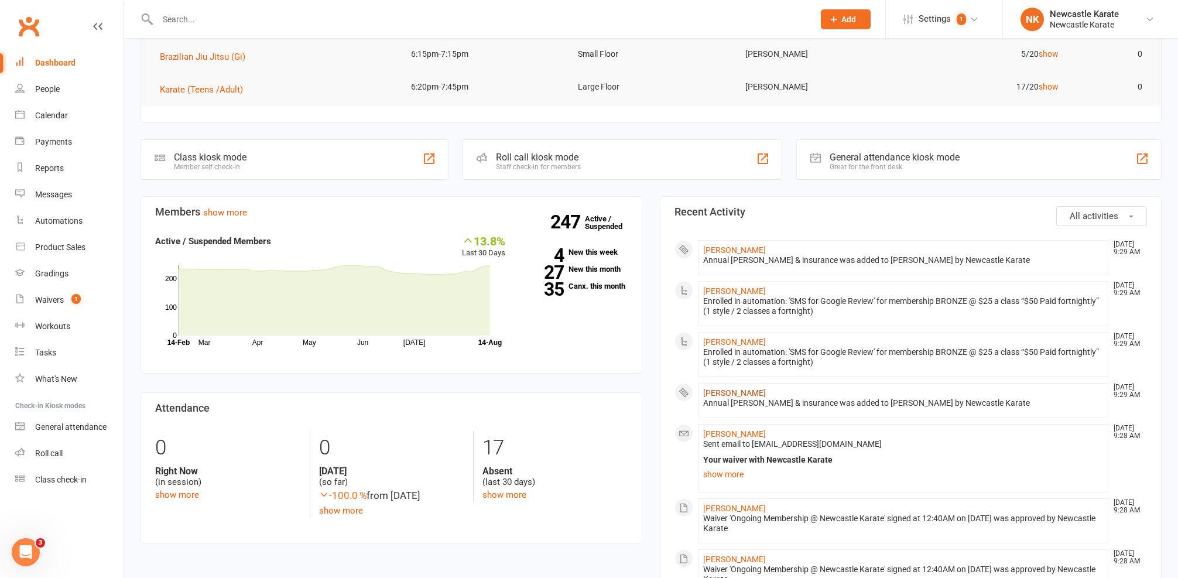
click at [723, 392] on link "Sophie Conway" at bounding box center [734, 392] width 63 height 9
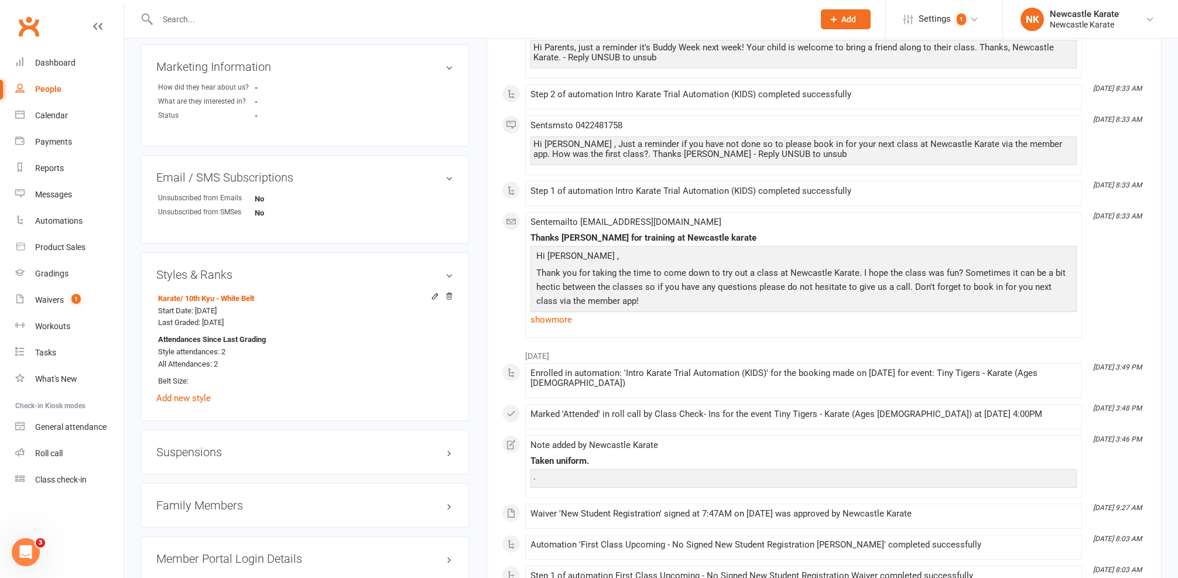
scroll to position [916, 0]
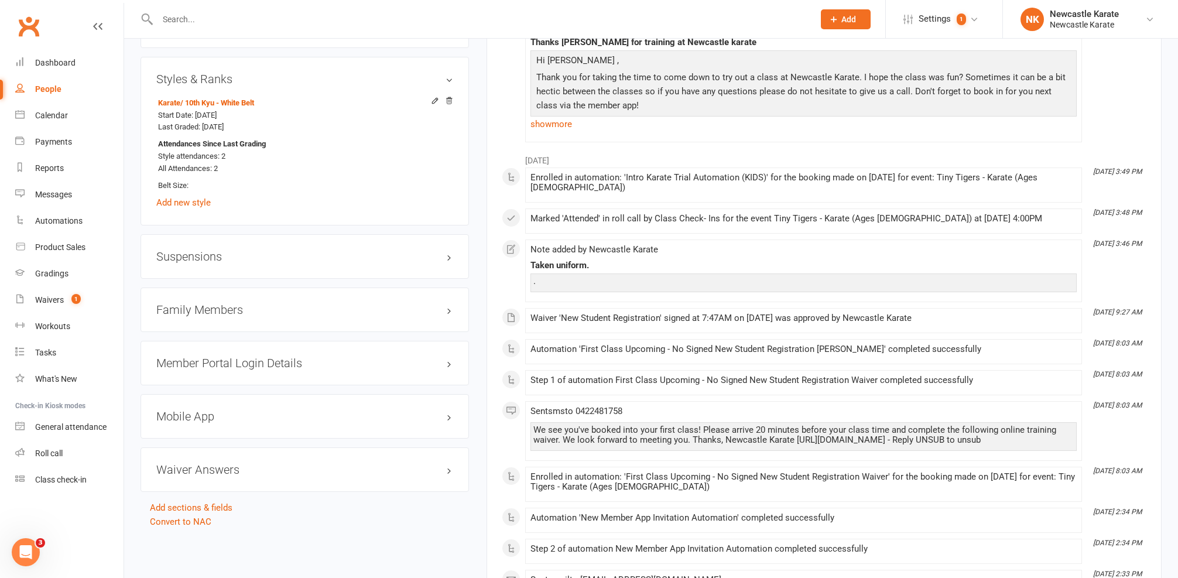
click at [214, 307] on h3 "Family Members" at bounding box center [304, 309] width 297 height 13
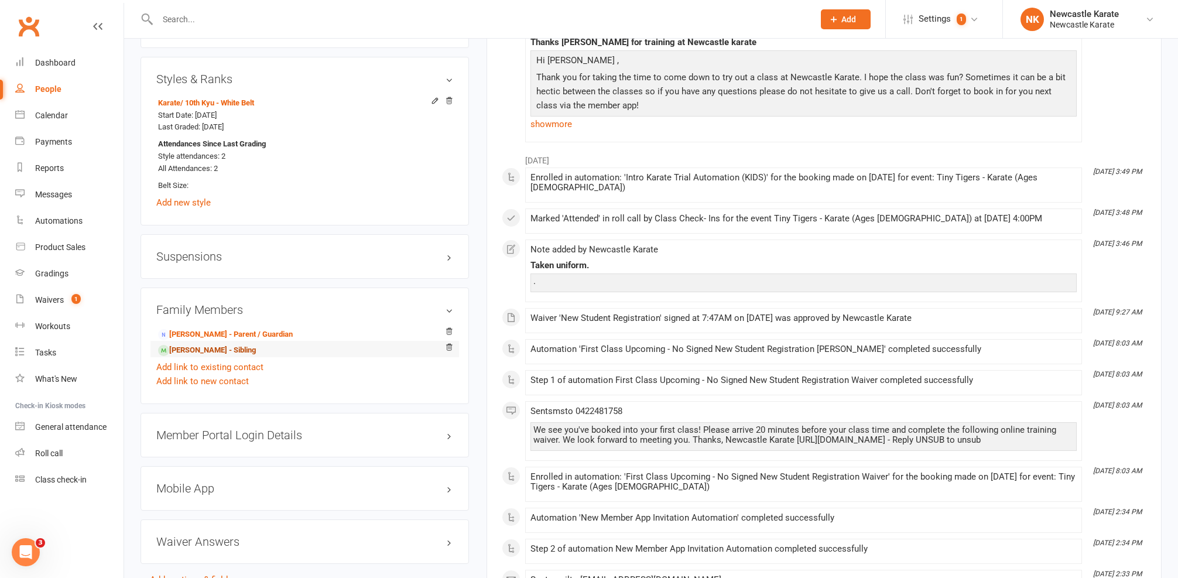
click at [183, 347] on link "Alice Conway - Sibling" at bounding box center [207, 350] width 98 height 12
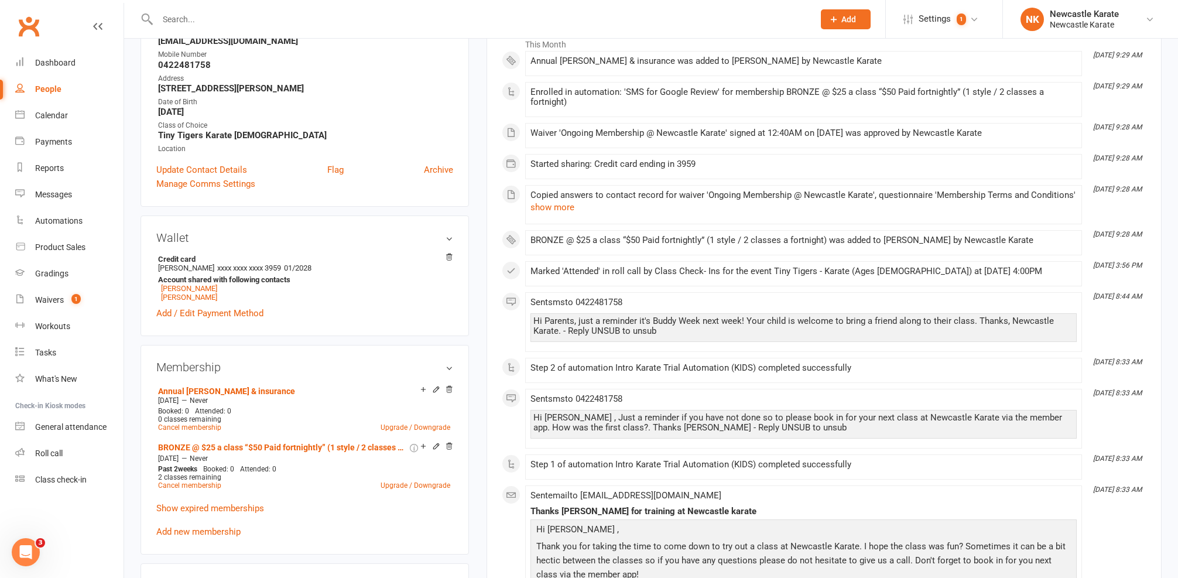
scroll to position [193, 0]
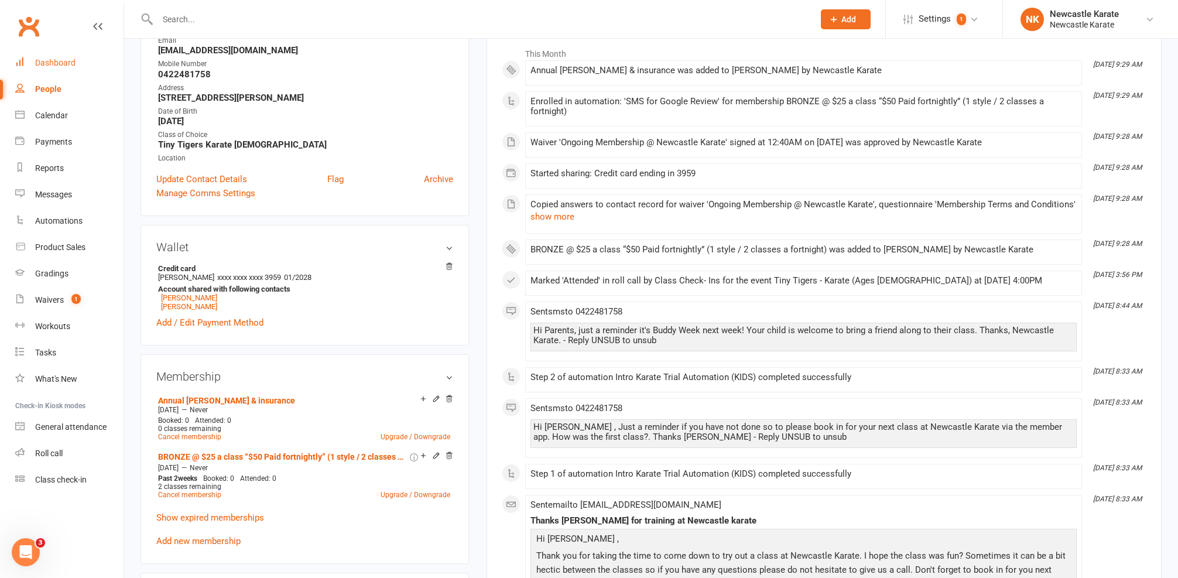
click at [70, 70] on link "Dashboard" at bounding box center [69, 63] width 108 height 26
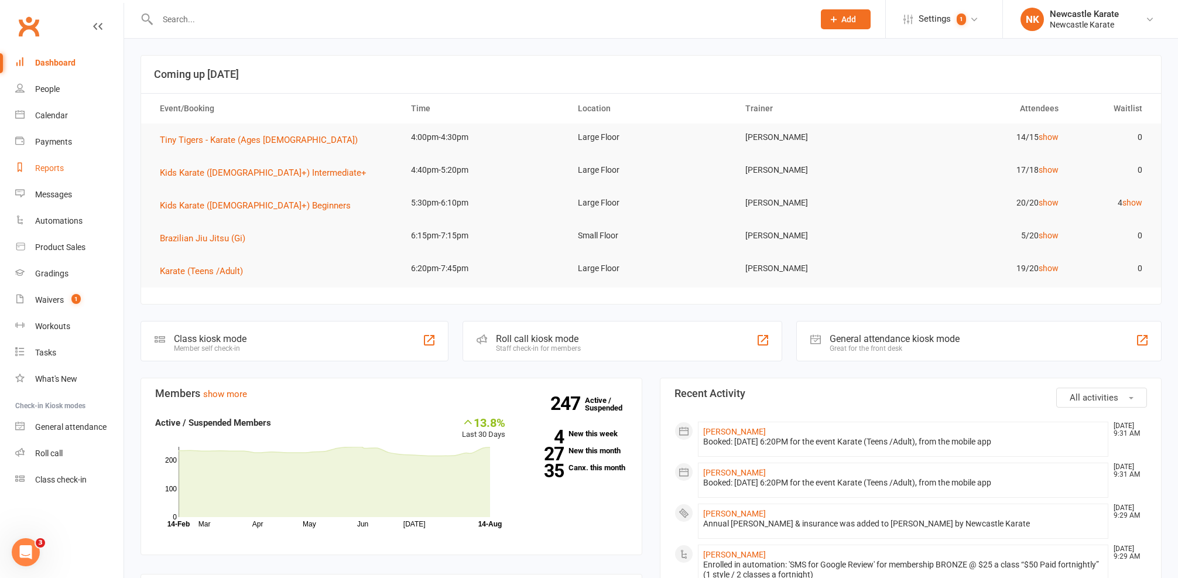
click at [51, 170] on div "Reports" at bounding box center [49, 167] width 29 height 9
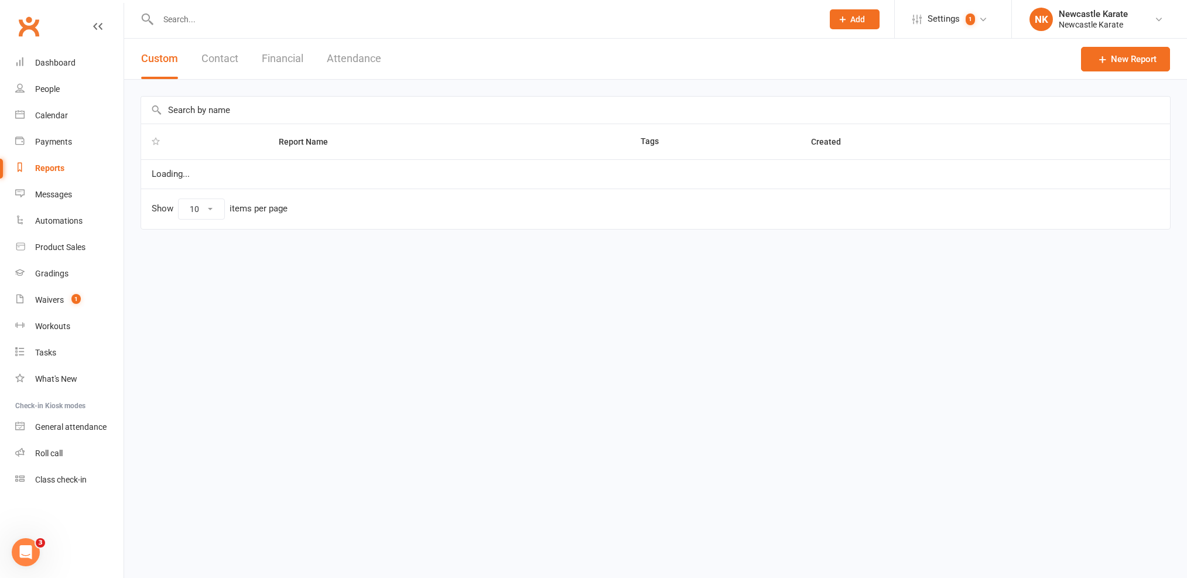
select select "25"
click at [261, 103] on input "text" at bounding box center [655, 110] width 1029 height 27
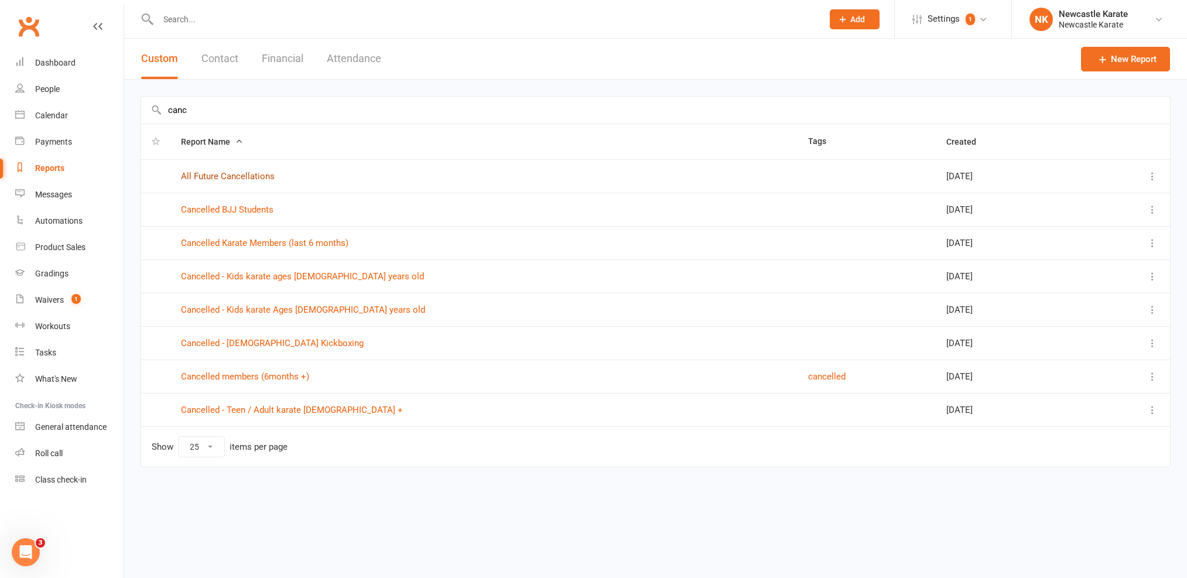
type input "canc"
click at [232, 174] on link "All Future Cancellations" at bounding box center [228, 176] width 94 height 11
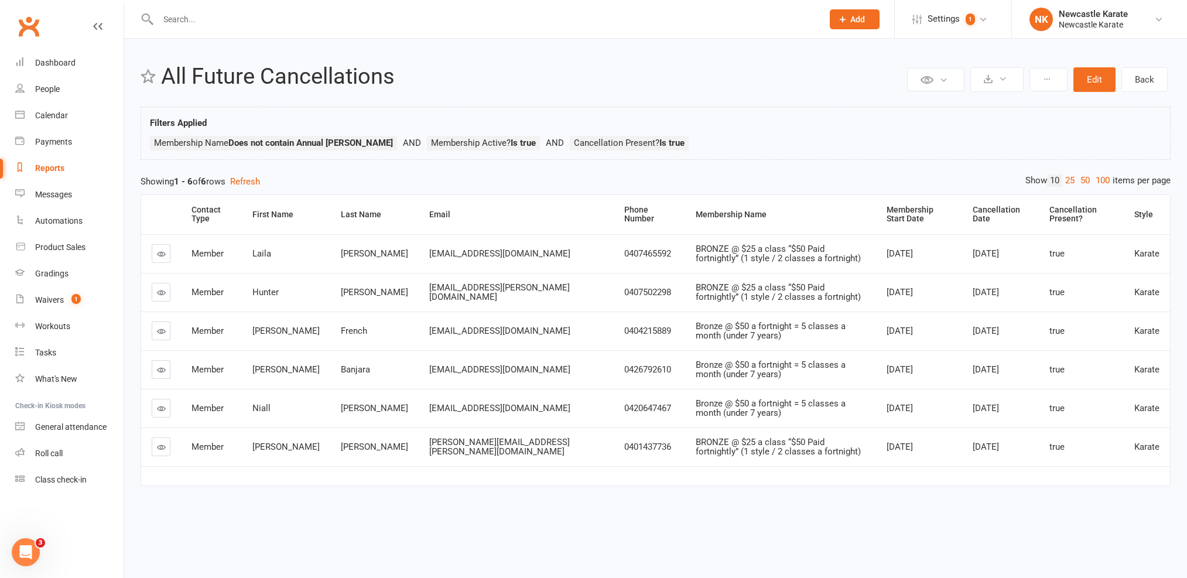
select select "25"
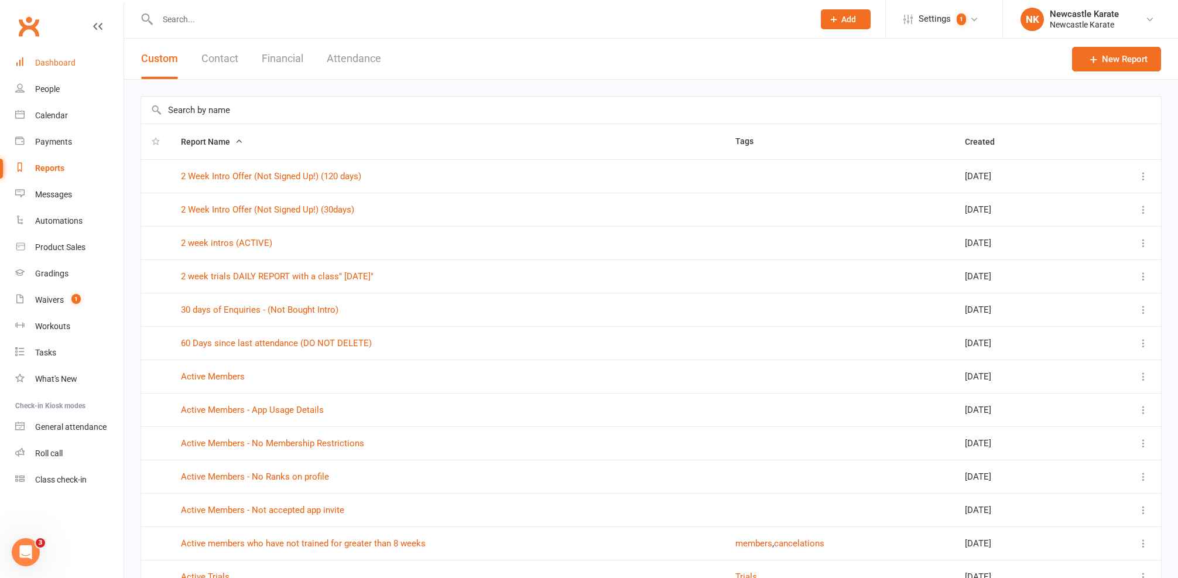
click at [45, 59] on div "Dashboard" at bounding box center [55, 62] width 40 height 9
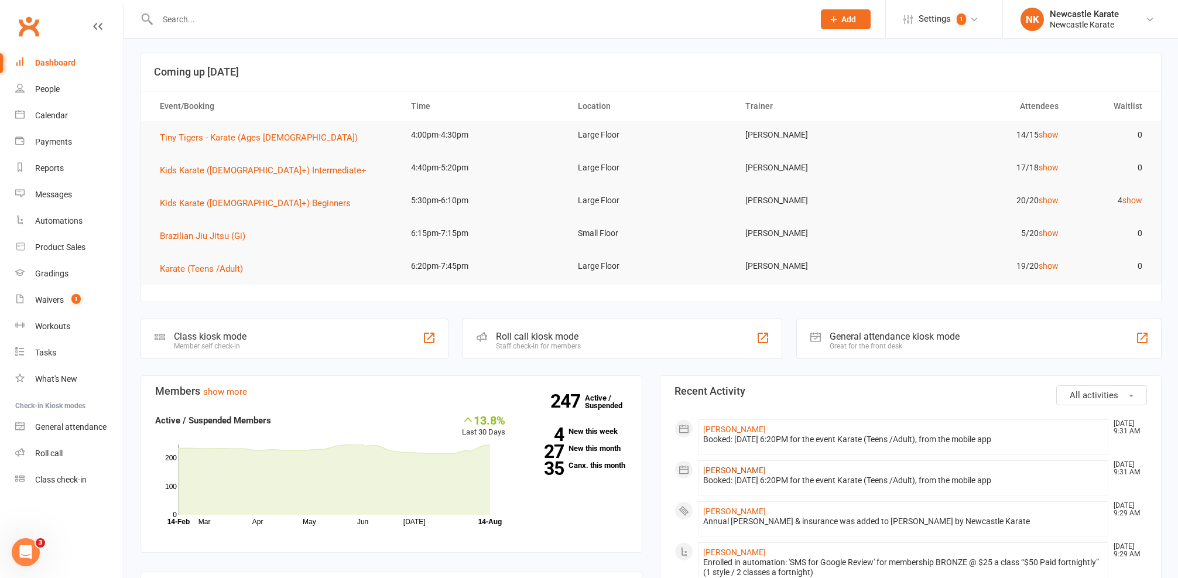
scroll to position [88, 0]
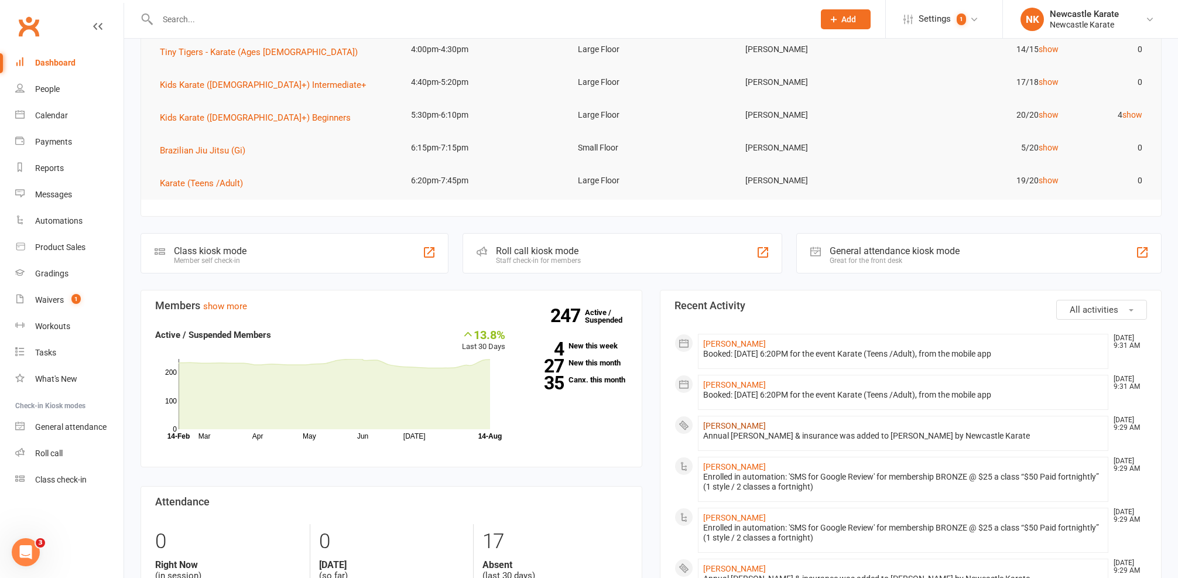
click at [728, 421] on link "[PERSON_NAME]" at bounding box center [734, 425] width 63 height 9
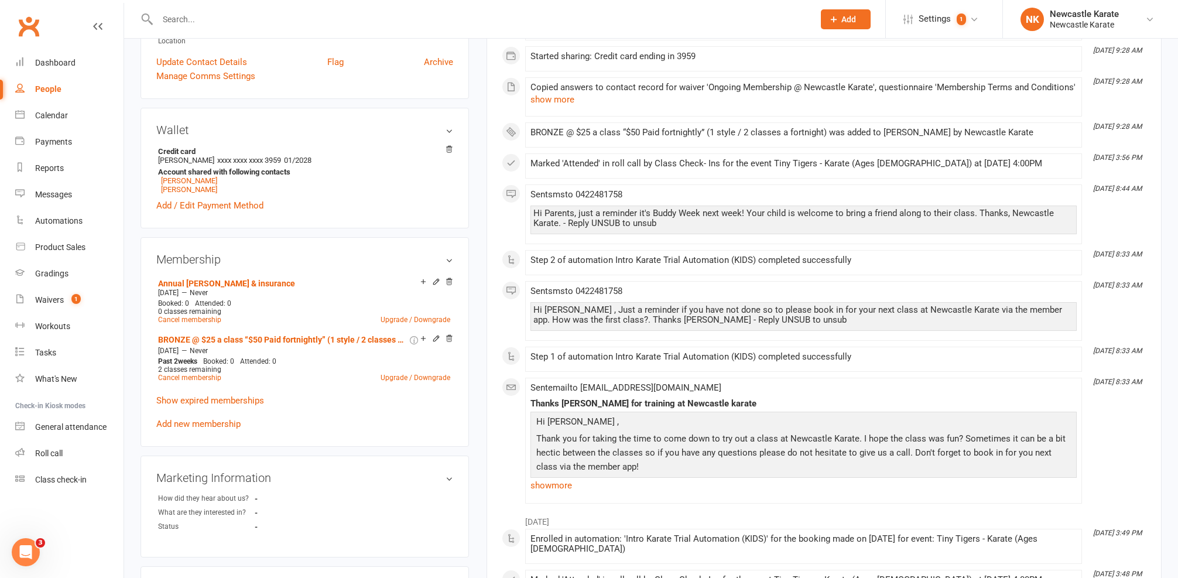
scroll to position [68, 0]
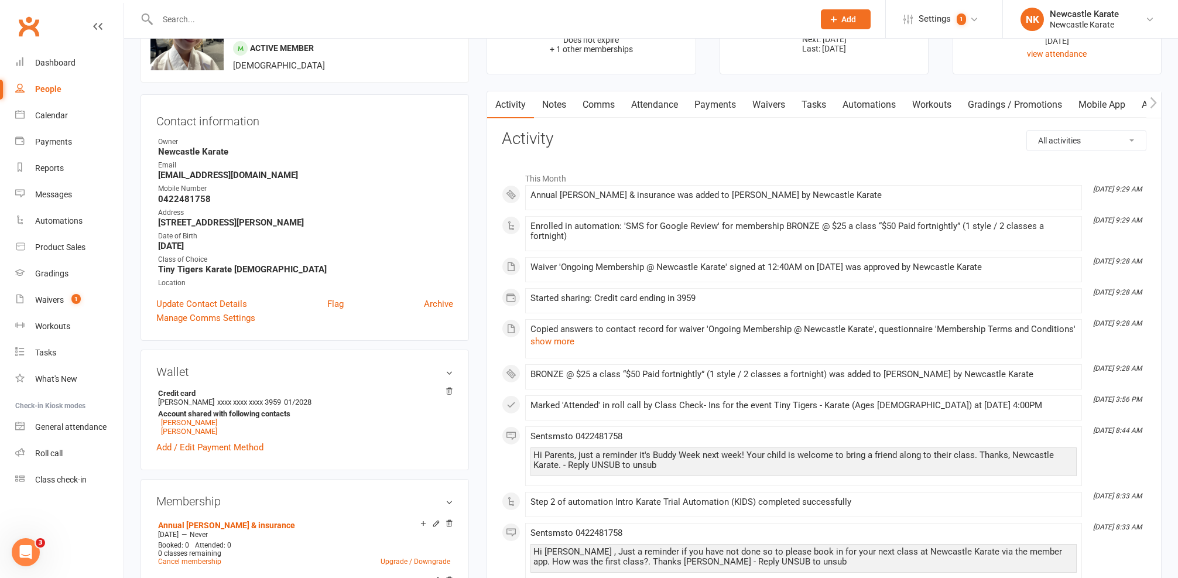
click at [697, 108] on link "Payments" at bounding box center [715, 104] width 58 height 27
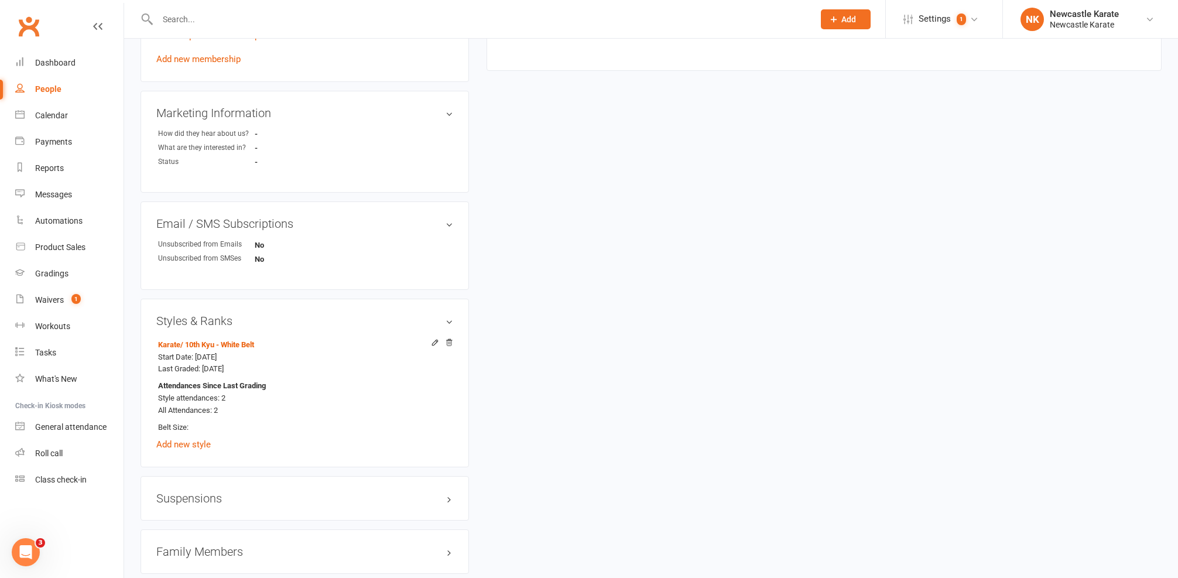
scroll to position [778, 0]
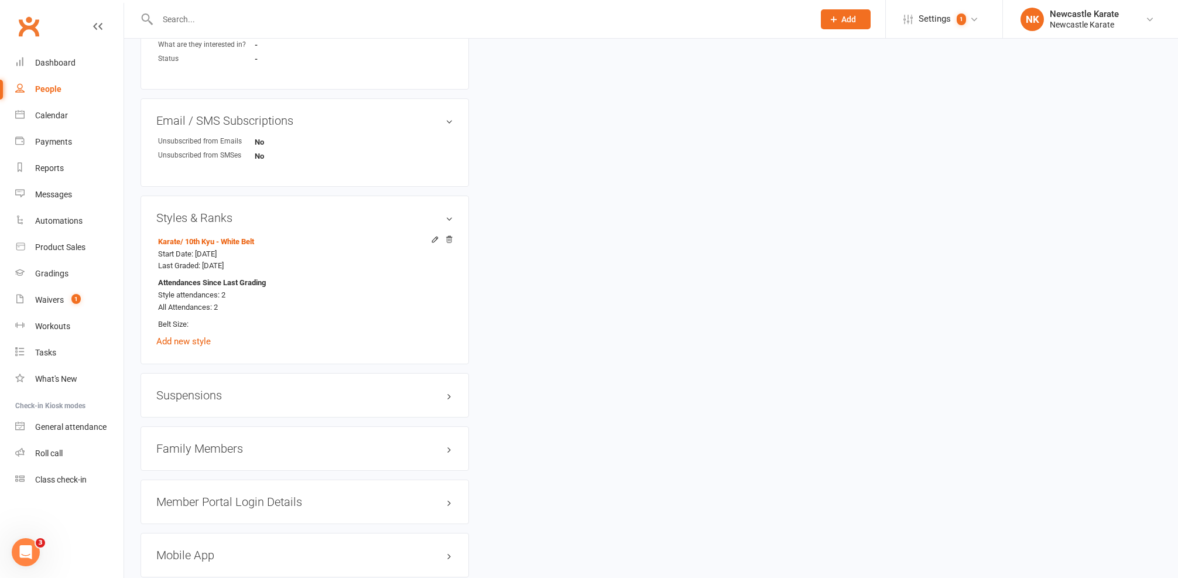
click at [225, 436] on div "Family Members" at bounding box center [305, 448] width 328 height 45
click at [225, 442] on h3 "Family Members" at bounding box center [304, 448] width 297 height 13
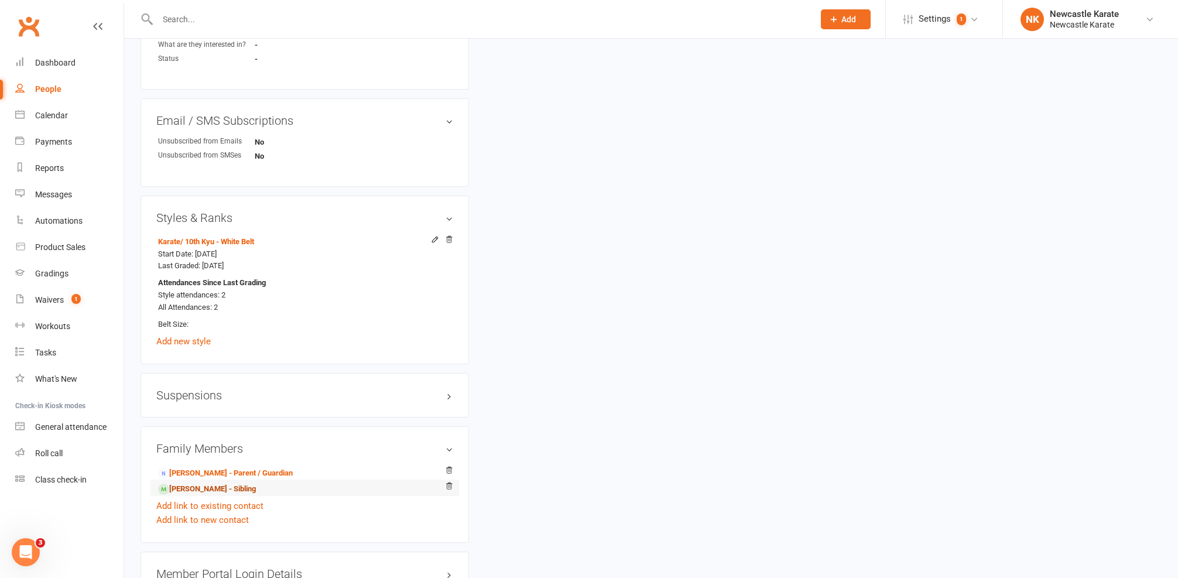
click at [187, 483] on link "Sophie Conway - Sibling" at bounding box center [207, 489] width 98 height 12
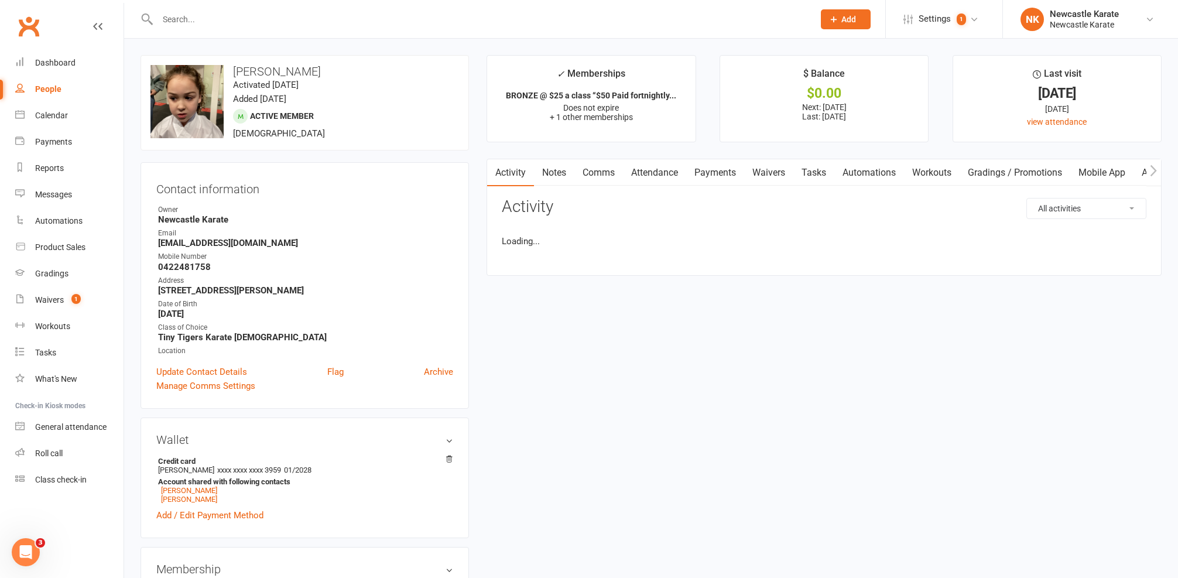
click at [717, 180] on link "Payments" at bounding box center [715, 172] width 58 height 27
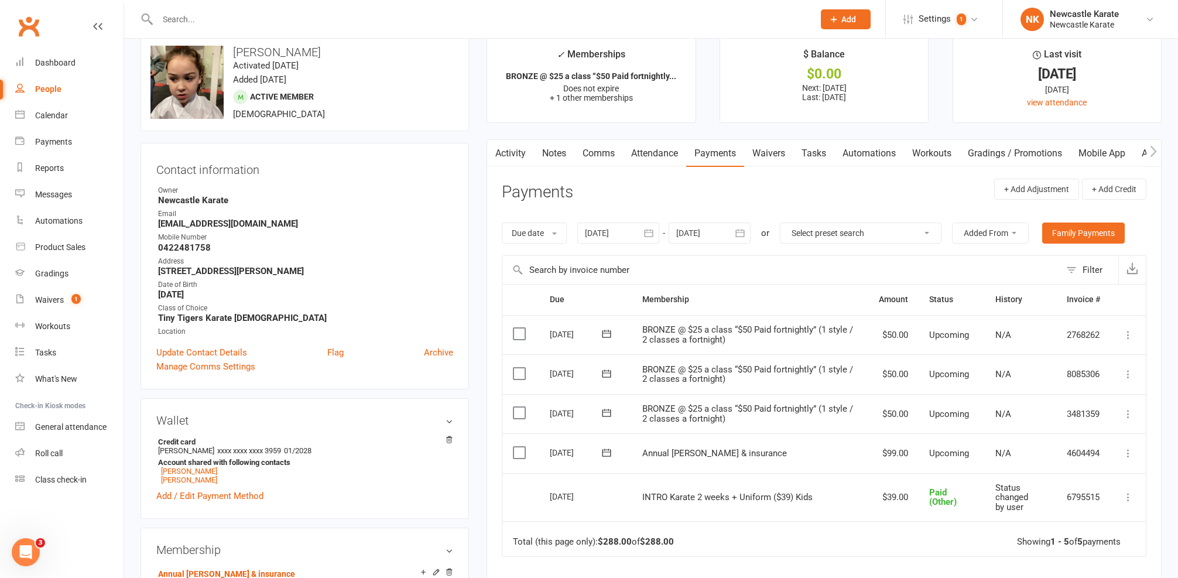
scroll to position [23, 0]
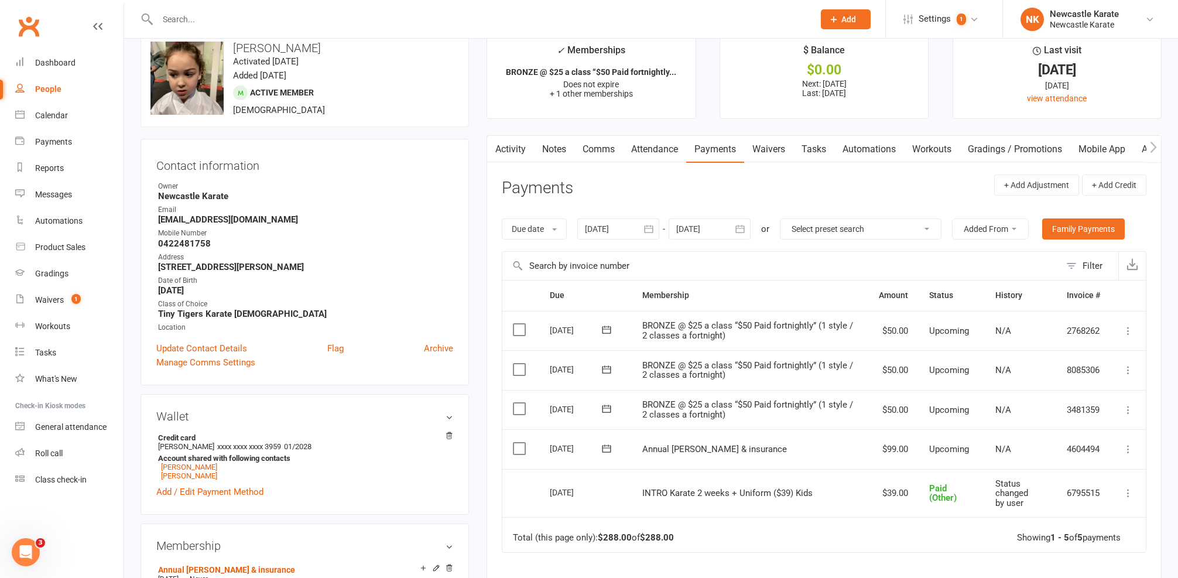
click at [602, 152] on link "Comms" at bounding box center [598, 149] width 49 height 27
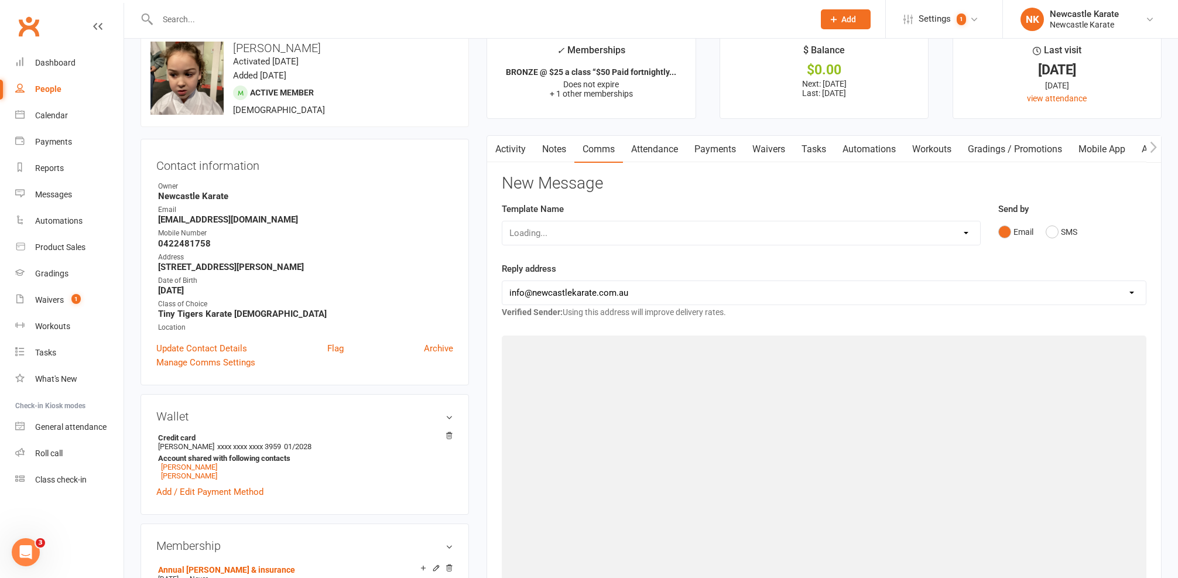
click at [602, 152] on link "Comms" at bounding box center [598, 149] width 49 height 27
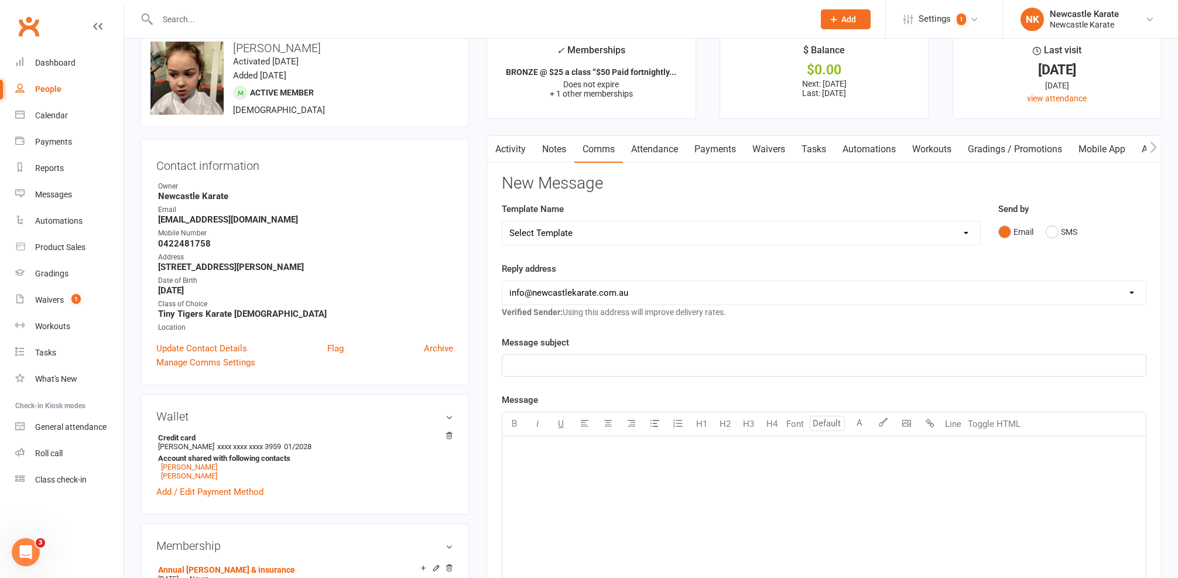
select select "61"
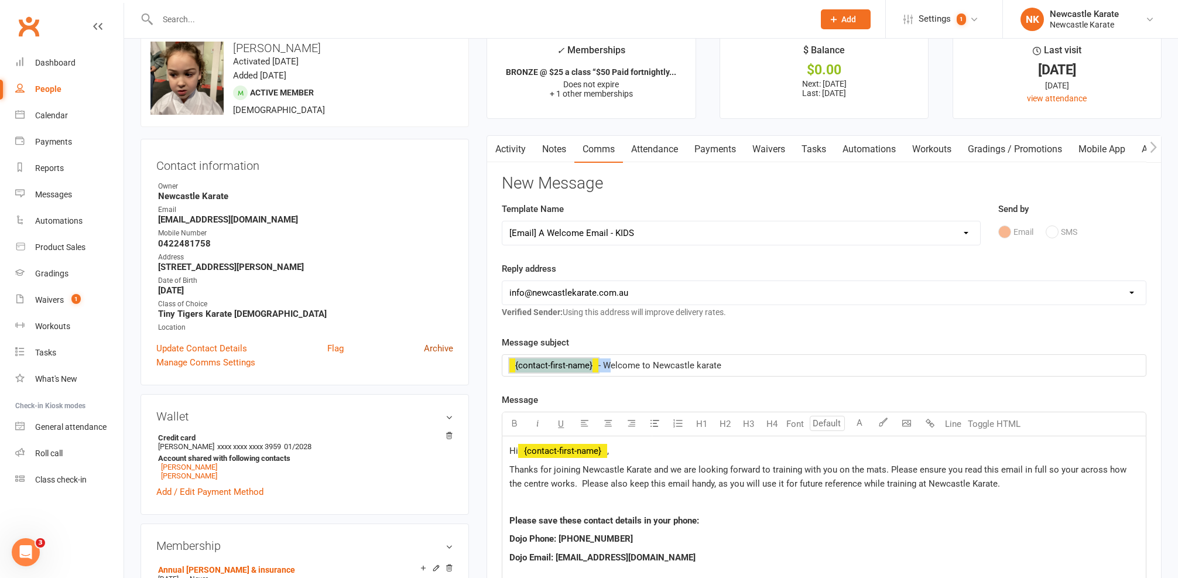
drag, startPoint x: 605, startPoint y: 364, endPoint x: 442, endPoint y: 350, distance: 163.3
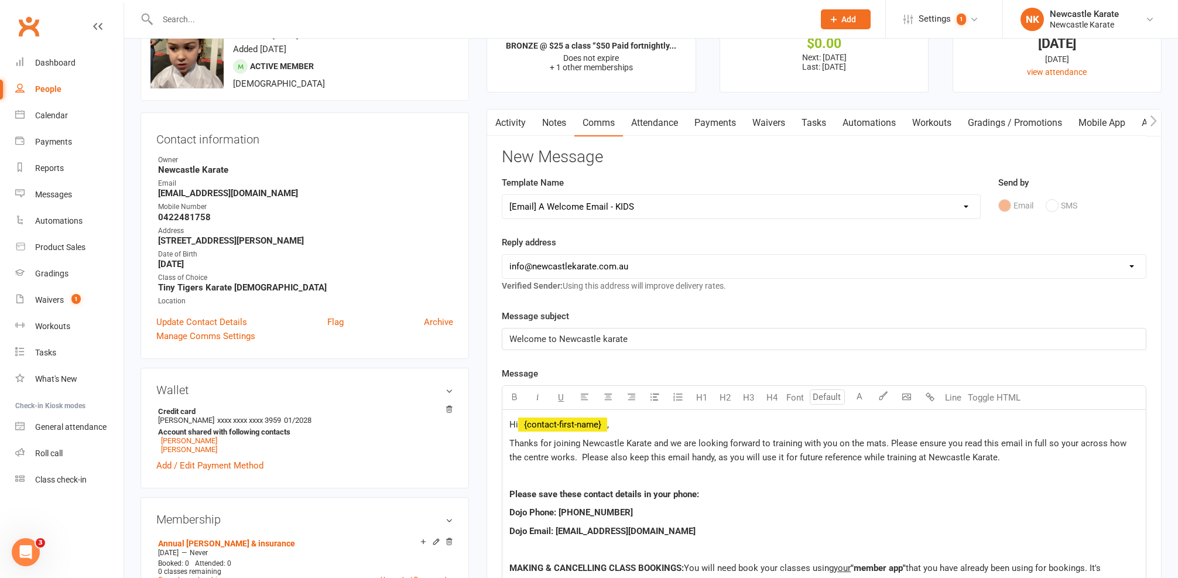
scroll to position [74, 0]
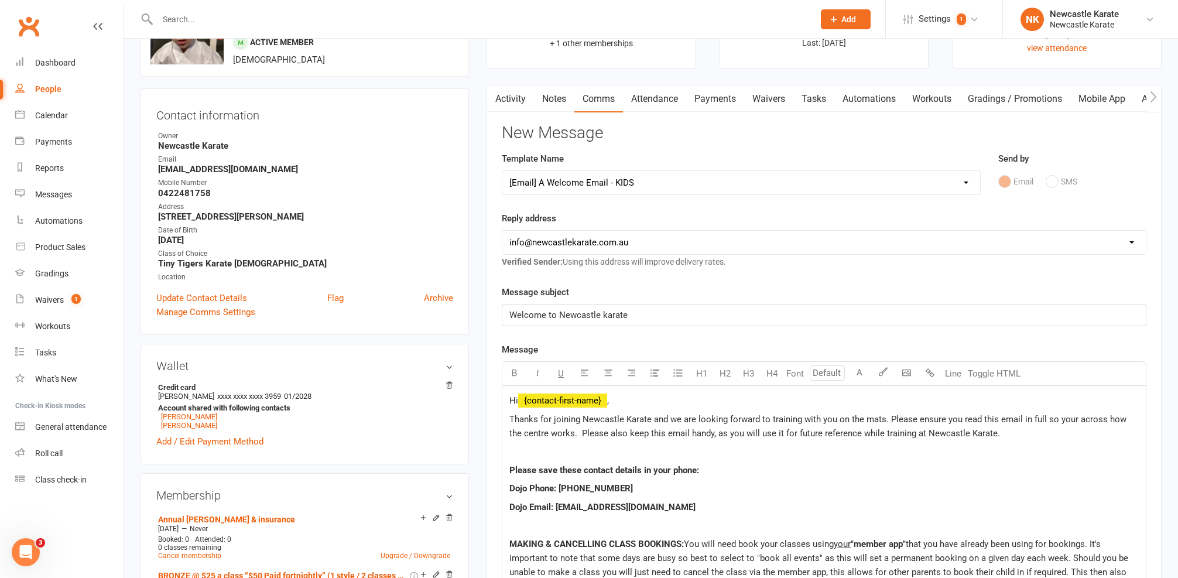
click at [607, 399] on span "﻿ {contact-first-name}" at bounding box center [562, 400] width 89 height 11
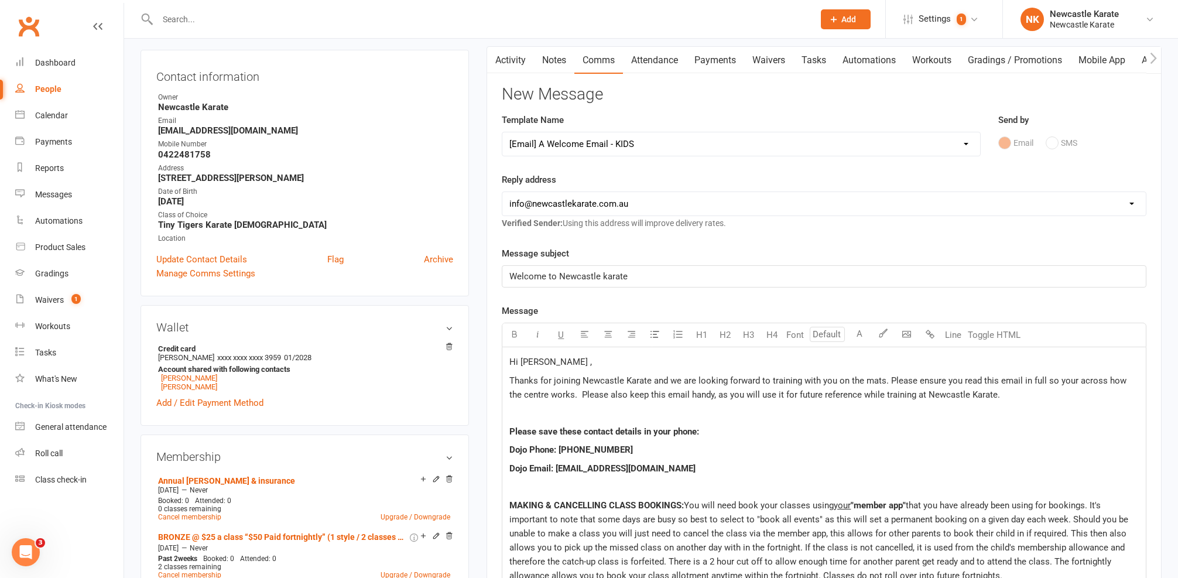
scroll to position [199, 0]
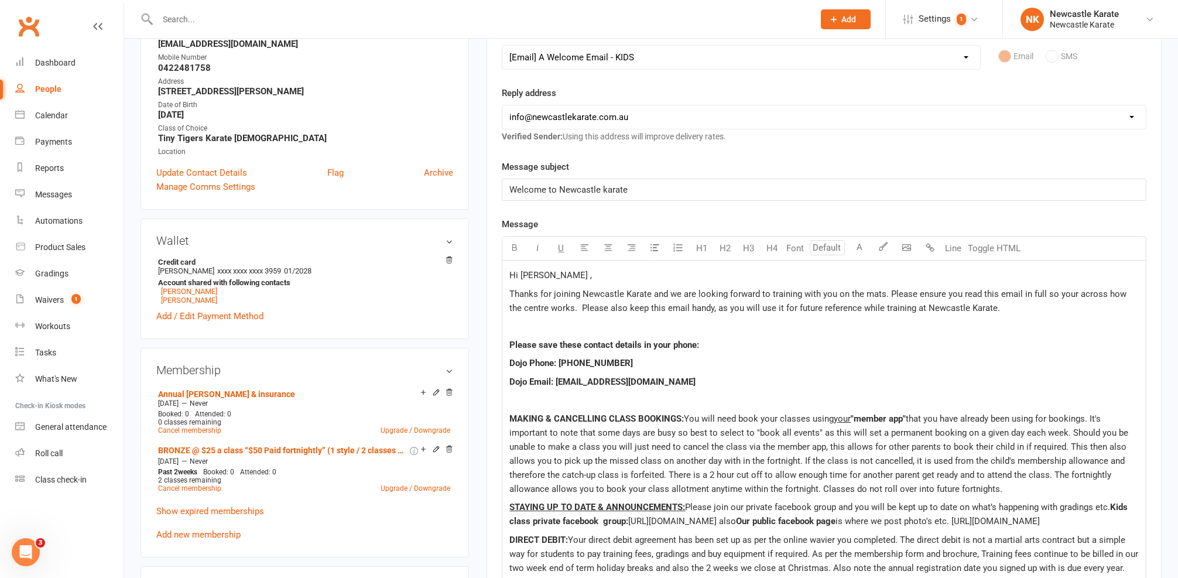
click at [1010, 309] on p "Thanks for joining Newcastle Karate and we are looking forward to training with…" at bounding box center [823, 301] width 629 height 28
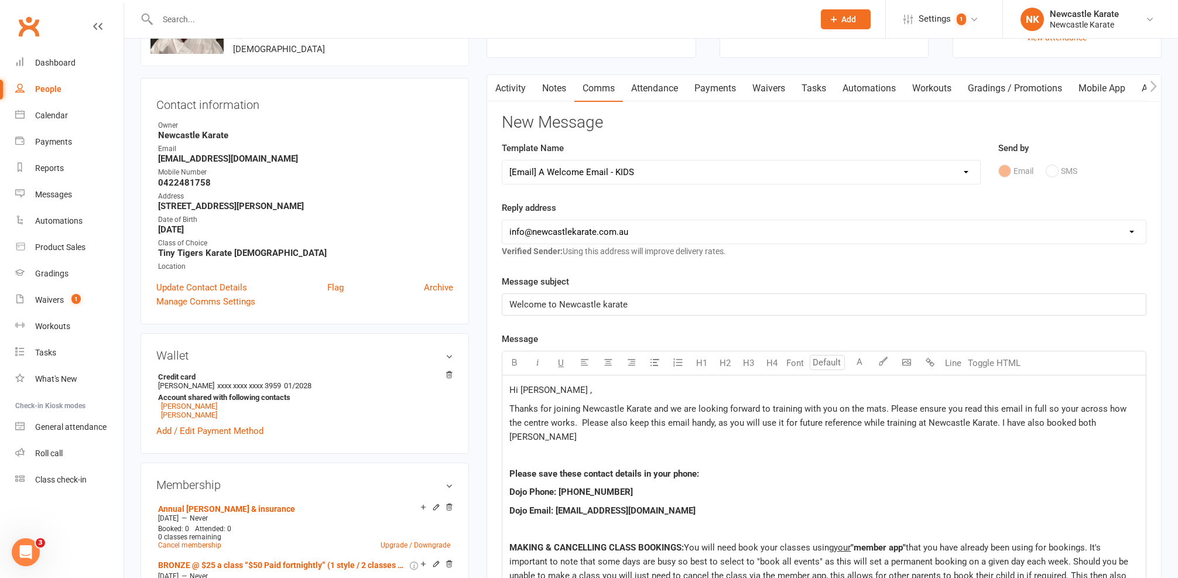
scroll to position [265, 0]
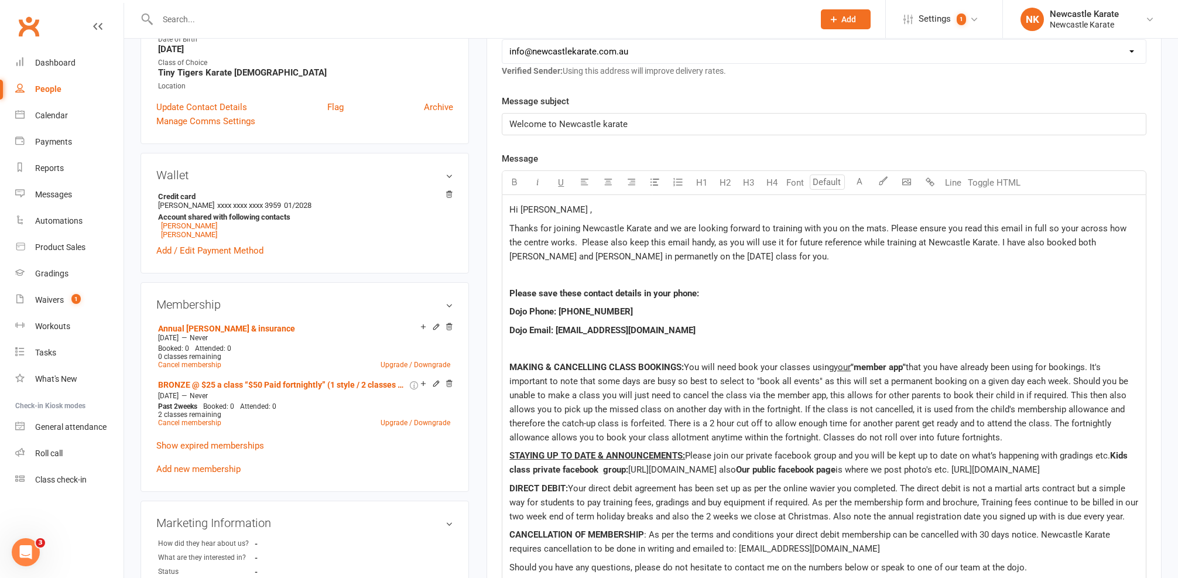
click at [552, 278] on p at bounding box center [823, 275] width 629 height 14
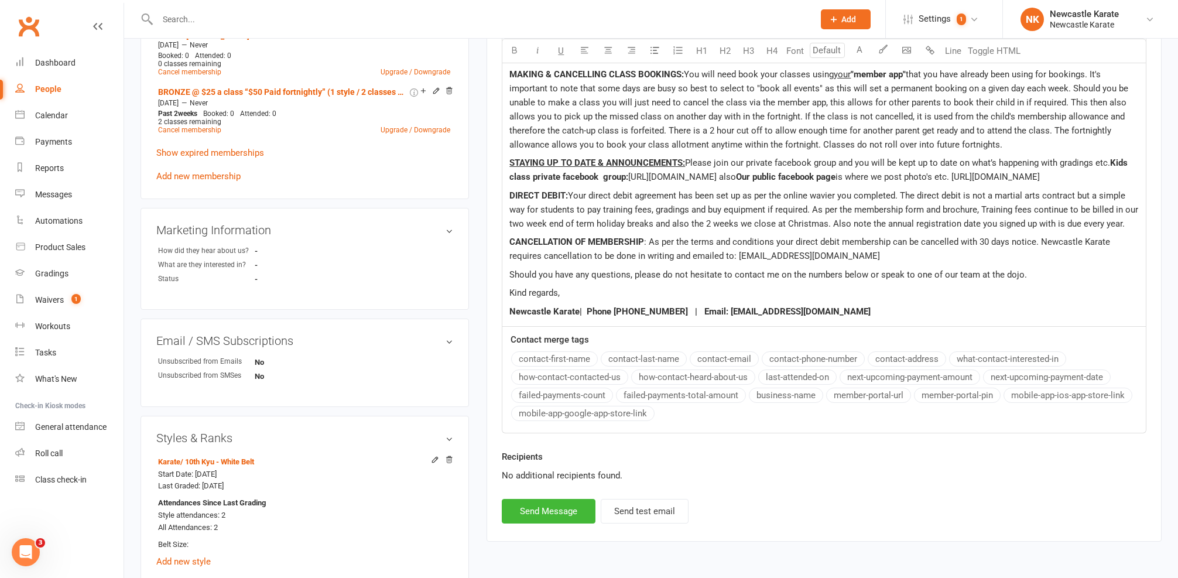
scroll to position [684, 0]
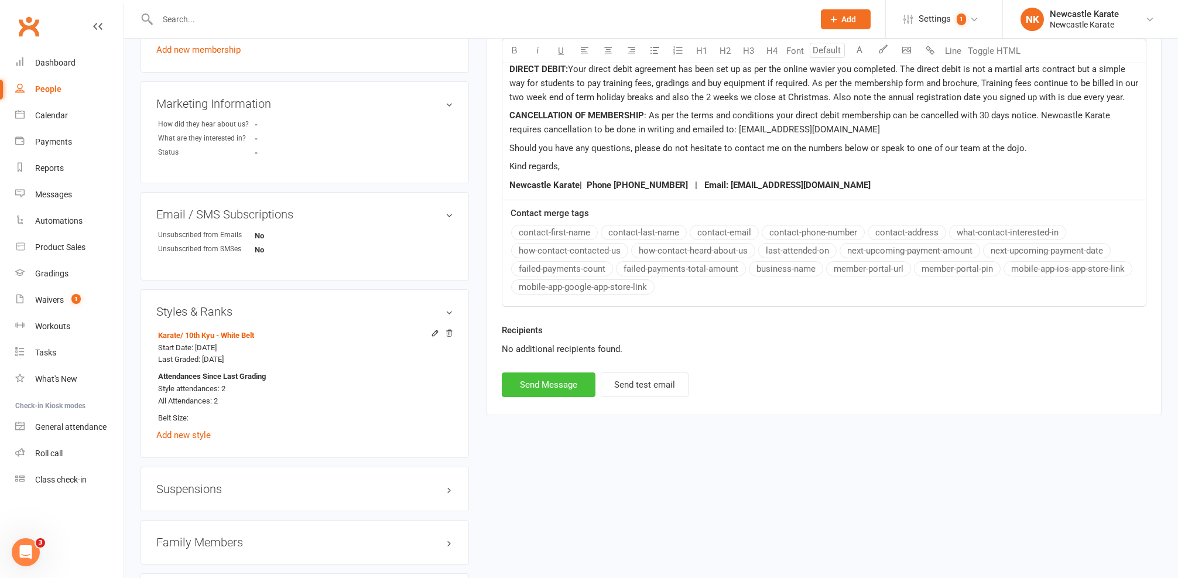
click at [555, 392] on button "Send Message" at bounding box center [549, 384] width 94 height 25
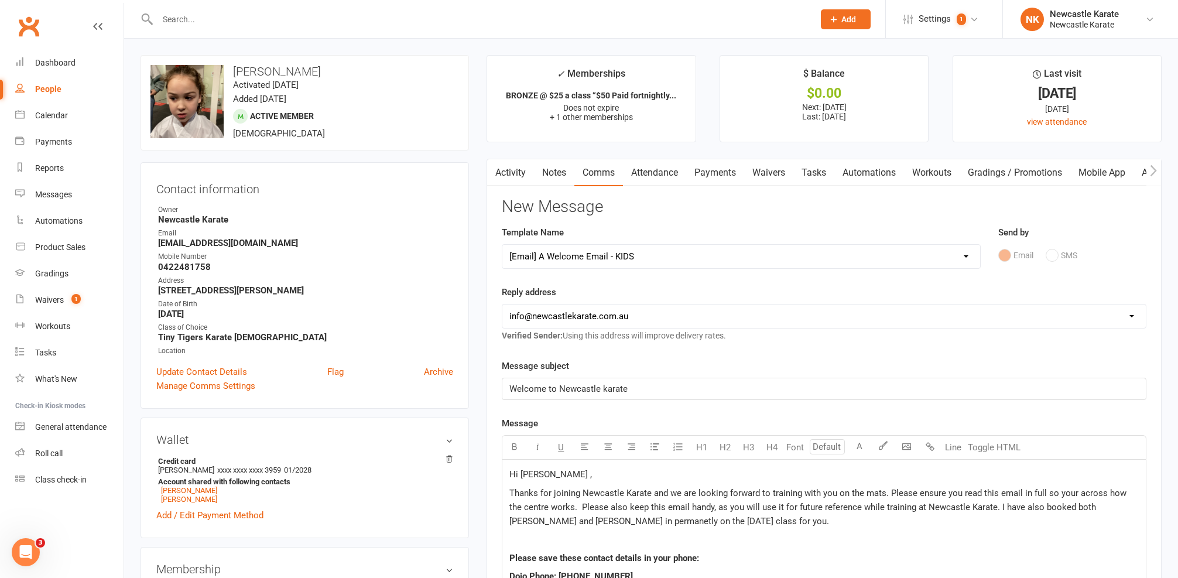
select select
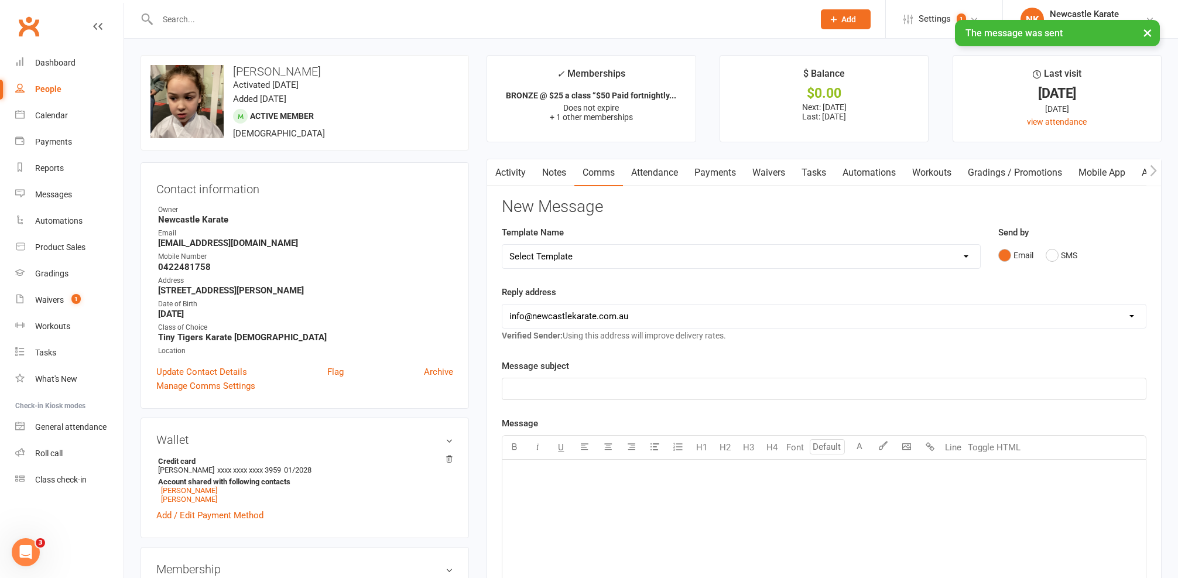
click at [497, 180] on button "button" at bounding box center [494, 172] width 15 height 26
click at [501, 176] on button "button" at bounding box center [494, 172] width 15 height 26
click at [505, 173] on link "Activity" at bounding box center [510, 172] width 47 height 27
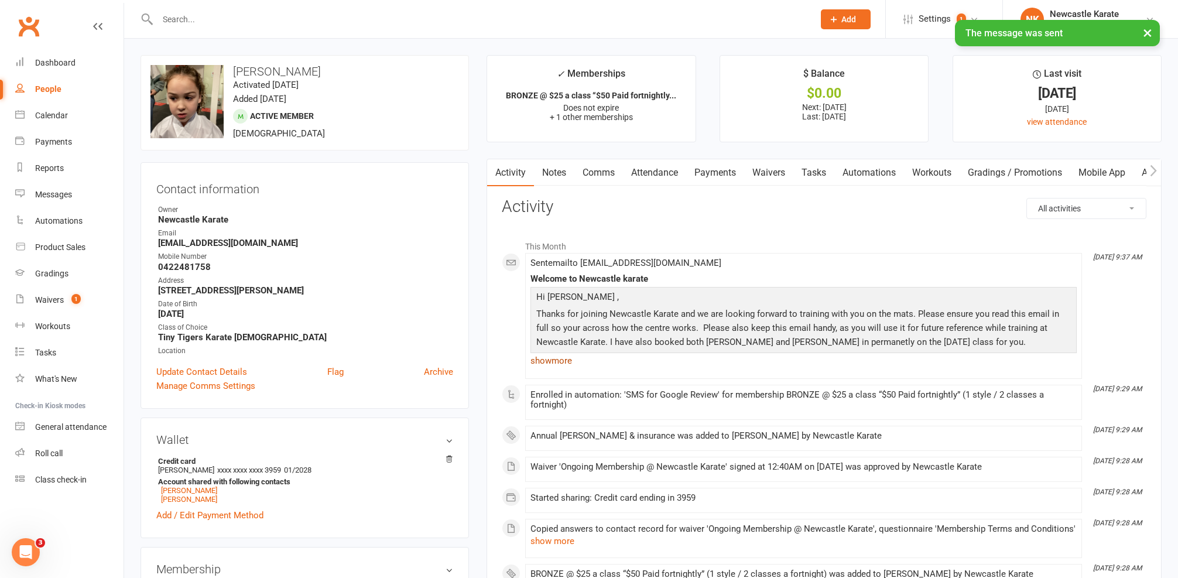
click at [556, 359] on link "show more" at bounding box center [804, 361] width 546 height 16
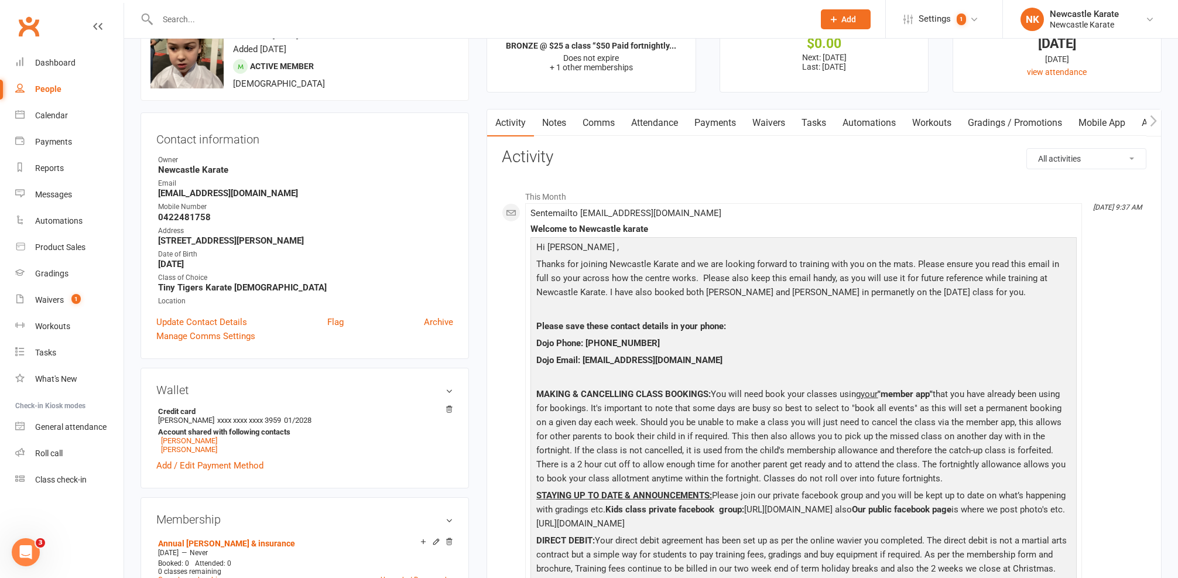
scroll to position [272, 0]
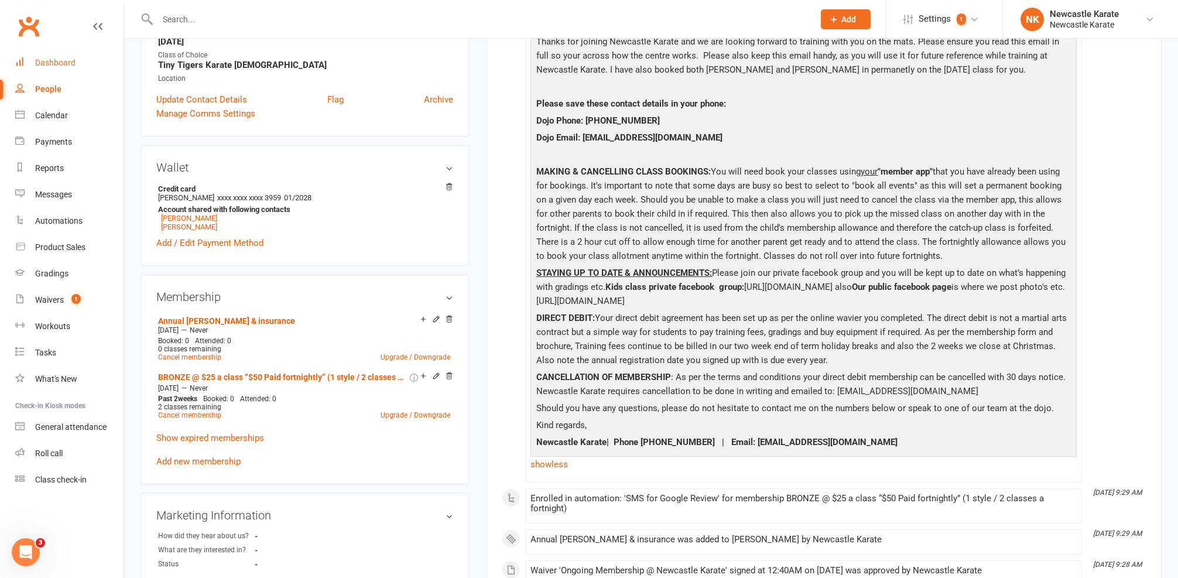
click at [80, 61] on link "Dashboard" at bounding box center [69, 63] width 108 height 26
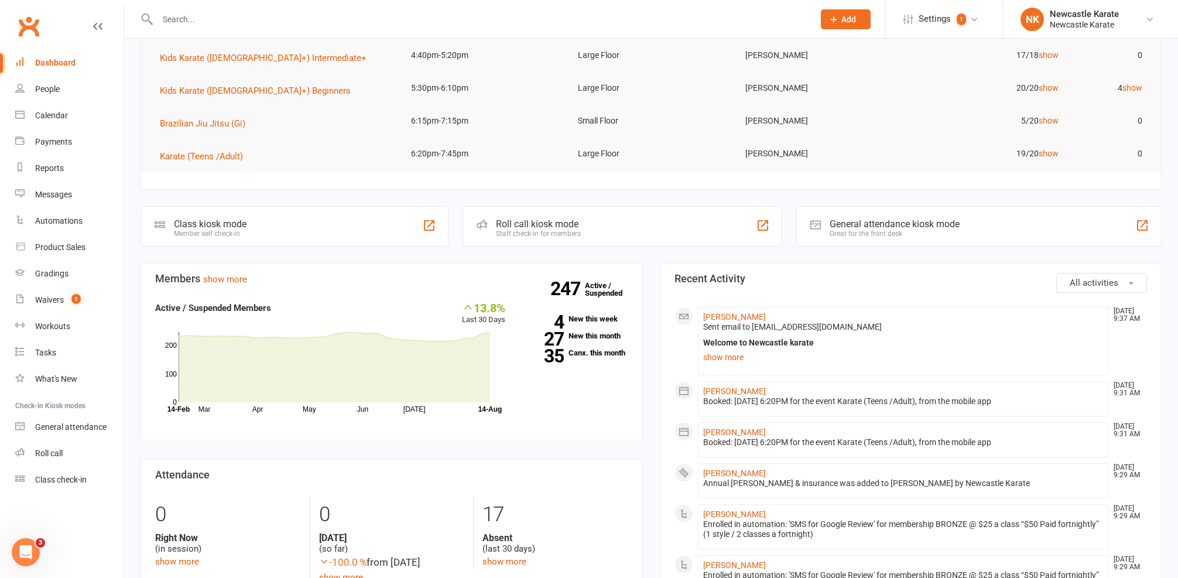
scroll to position [205, 0]
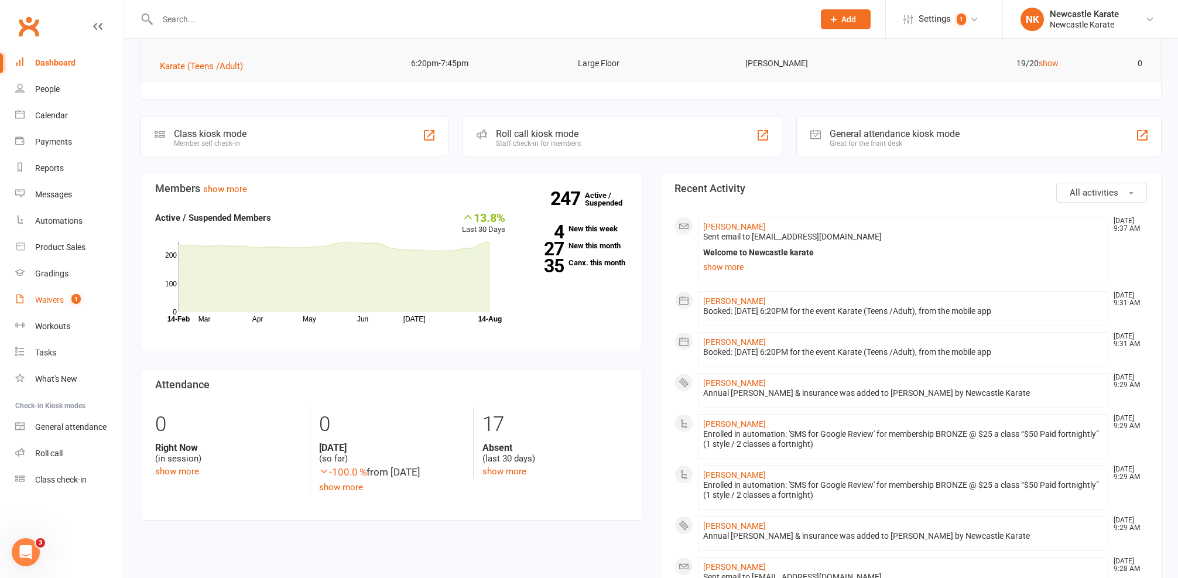
drag, startPoint x: 64, startPoint y: 302, endPoint x: 74, endPoint y: 295, distance: 12.2
click at [64, 302] on link "Waivers 1" at bounding box center [69, 300] width 108 height 26
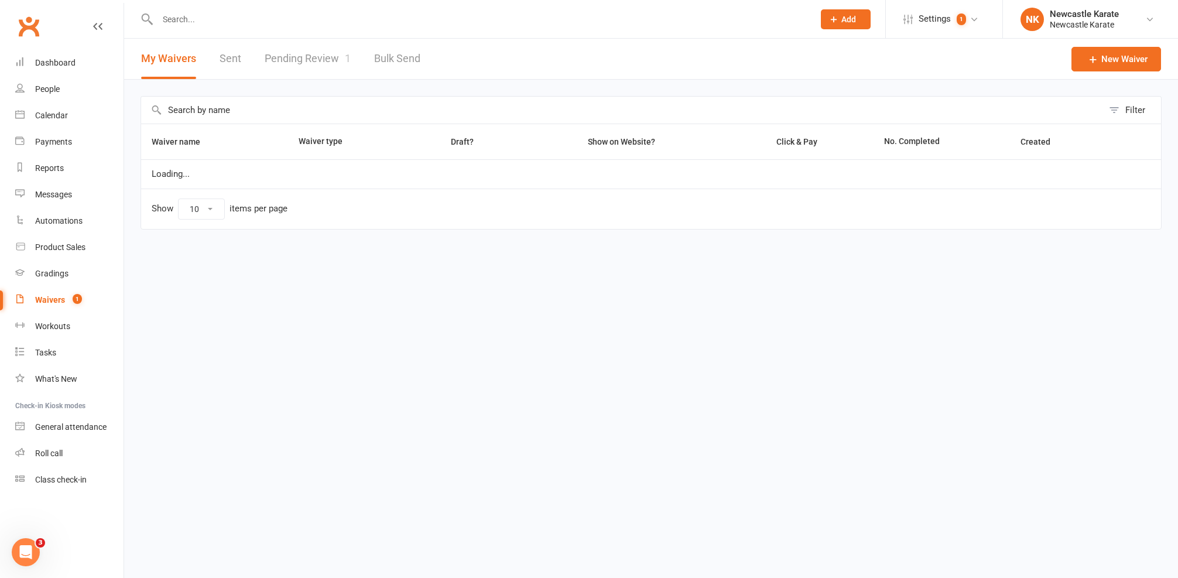
select select "100"
click at [326, 51] on link "Pending Review 1" at bounding box center [308, 59] width 86 height 40
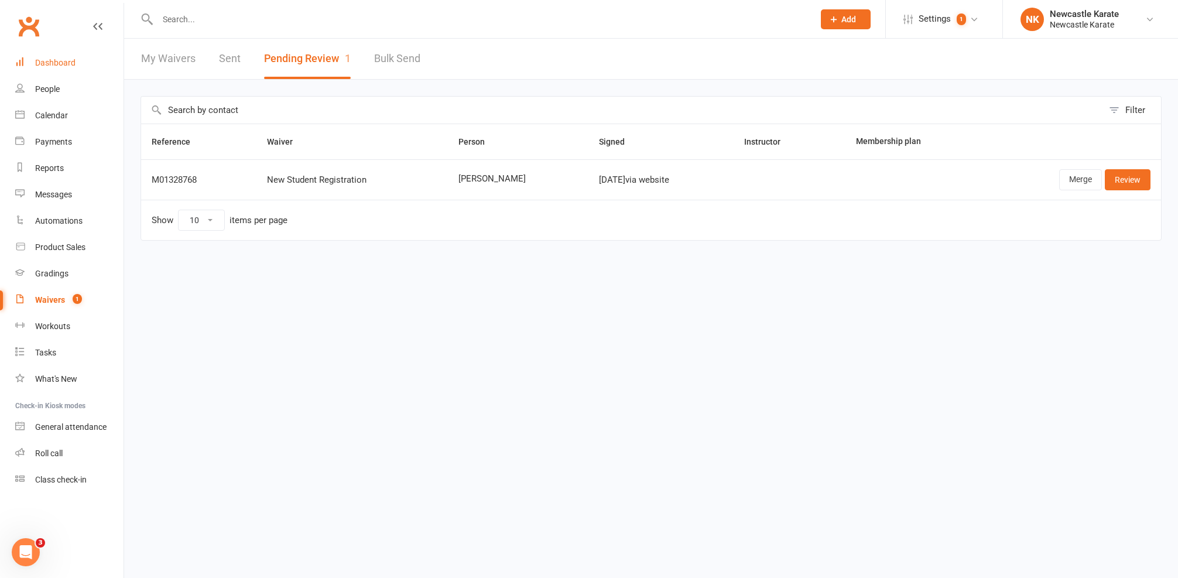
click at [81, 56] on link "Dashboard" at bounding box center [69, 63] width 108 height 26
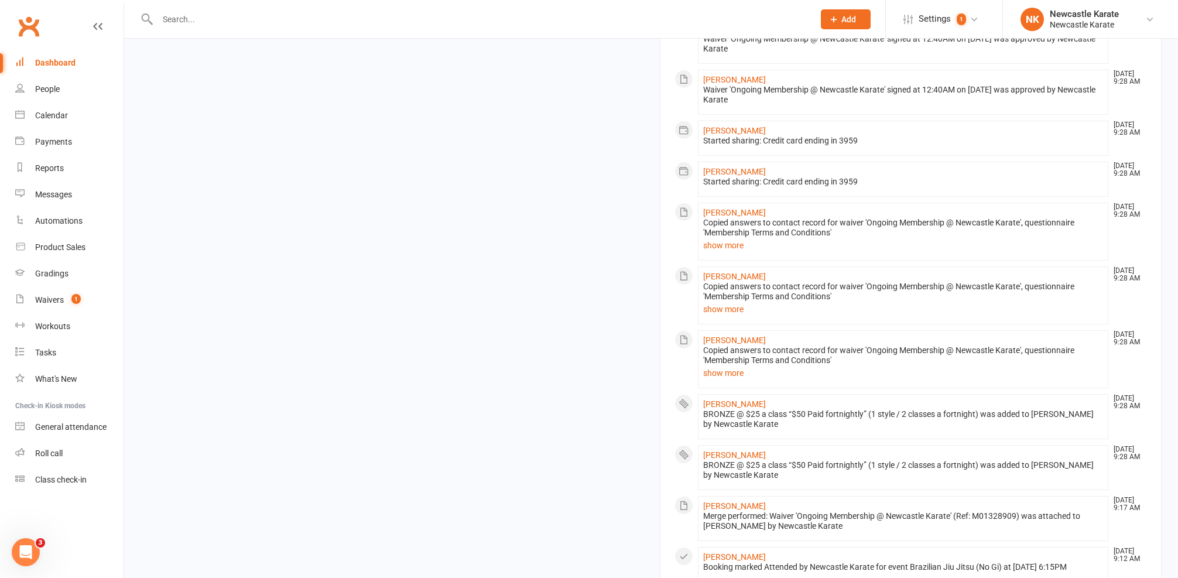
scroll to position [975, 0]
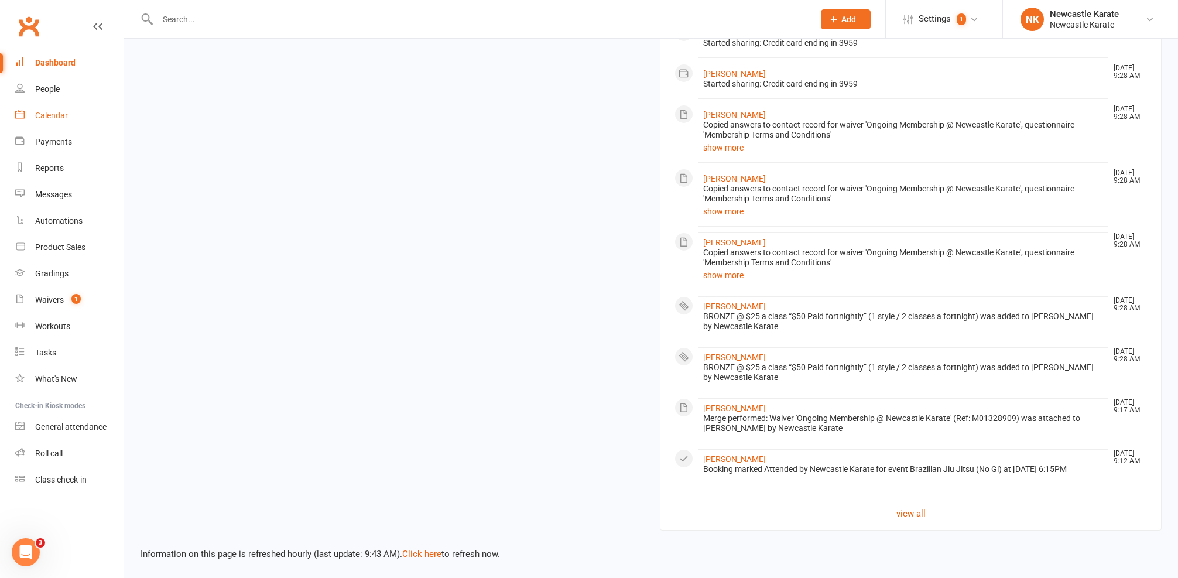
click at [60, 117] on div "Calendar" at bounding box center [51, 115] width 33 height 9
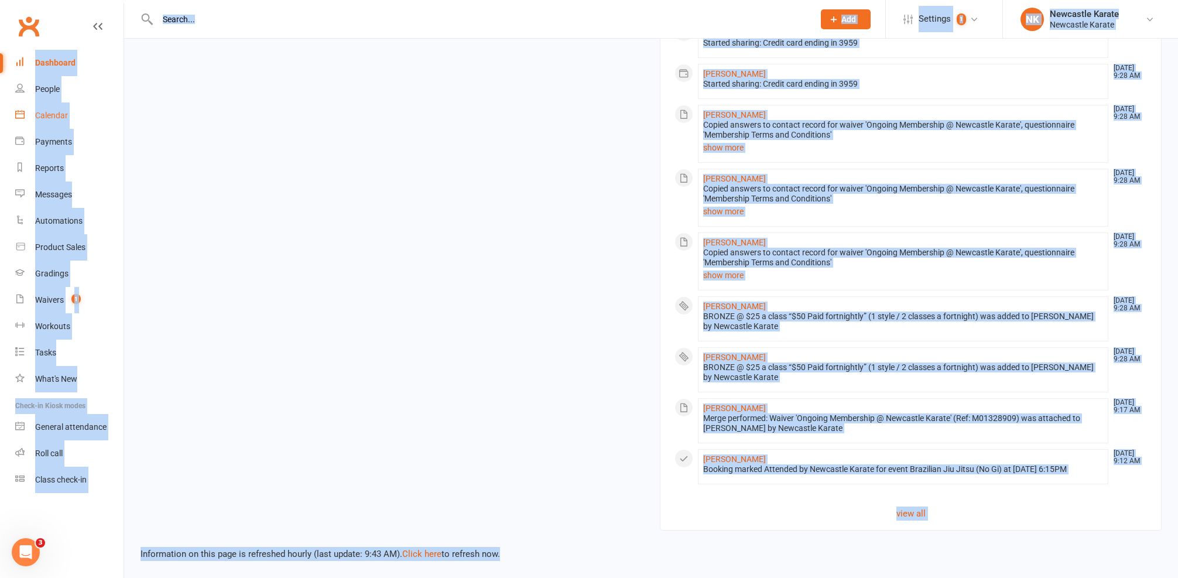
click at [0, 0] on div "Loading" at bounding box center [0, 0] width 0 height 0
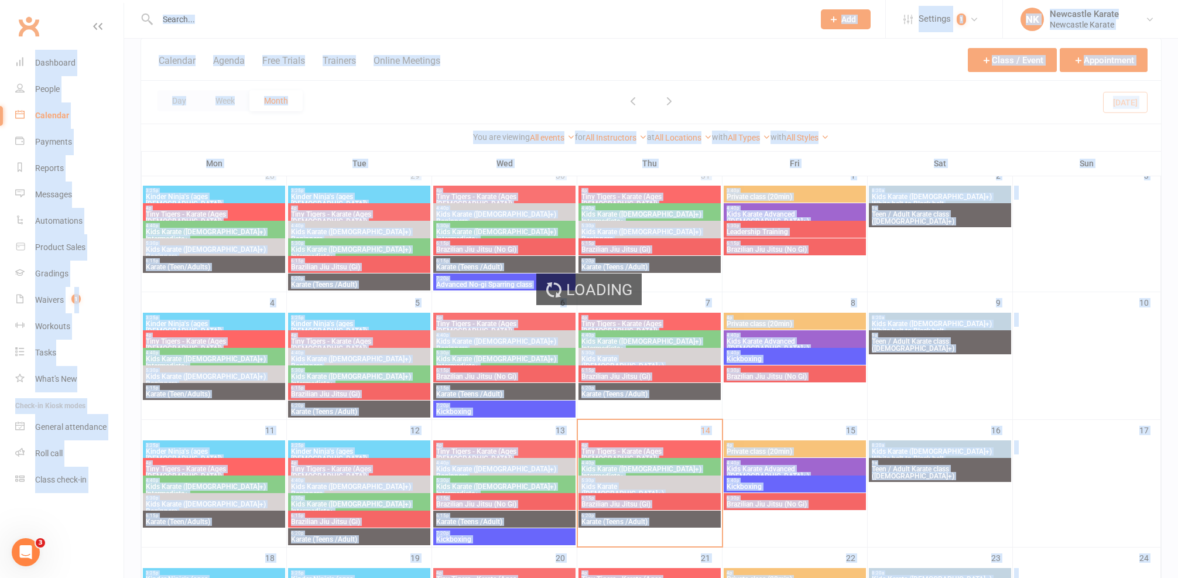
scroll to position [254, 0]
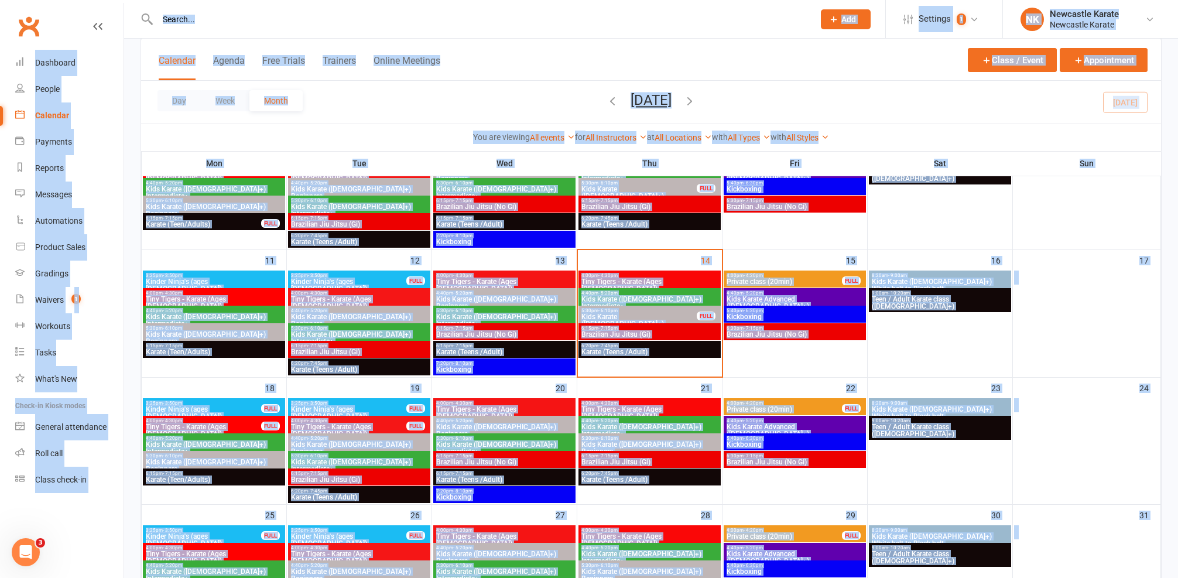
click at [499, 365] on span "7:20pm - 8:10pm" at bounding box center [505, 363] width 138 height 5
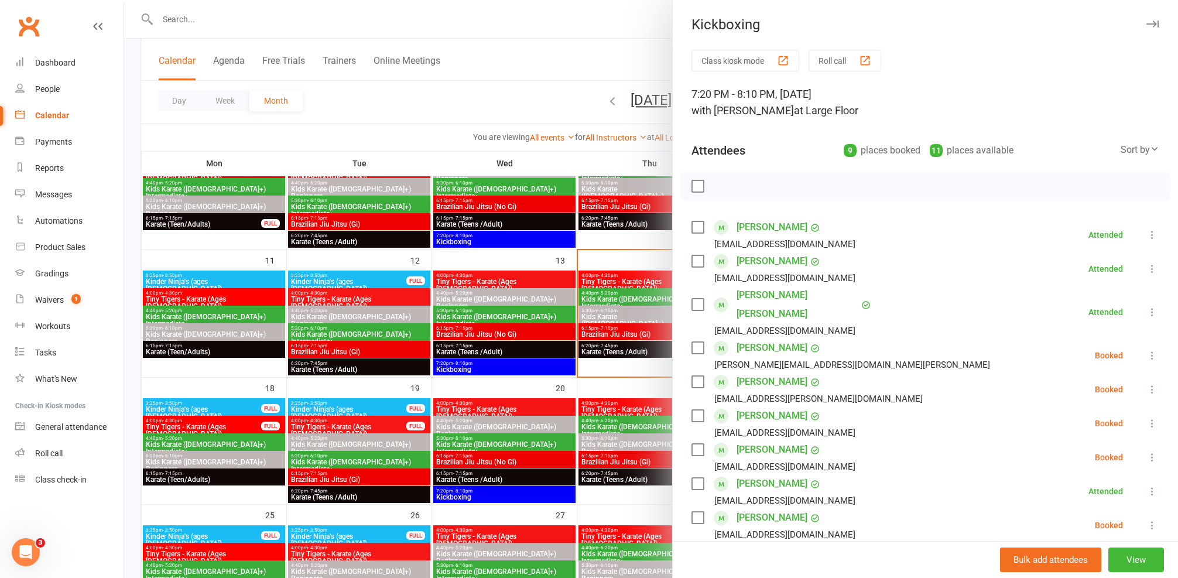
click at [601, 328] on div at bounding box center [651, 289] width 1054 height 578
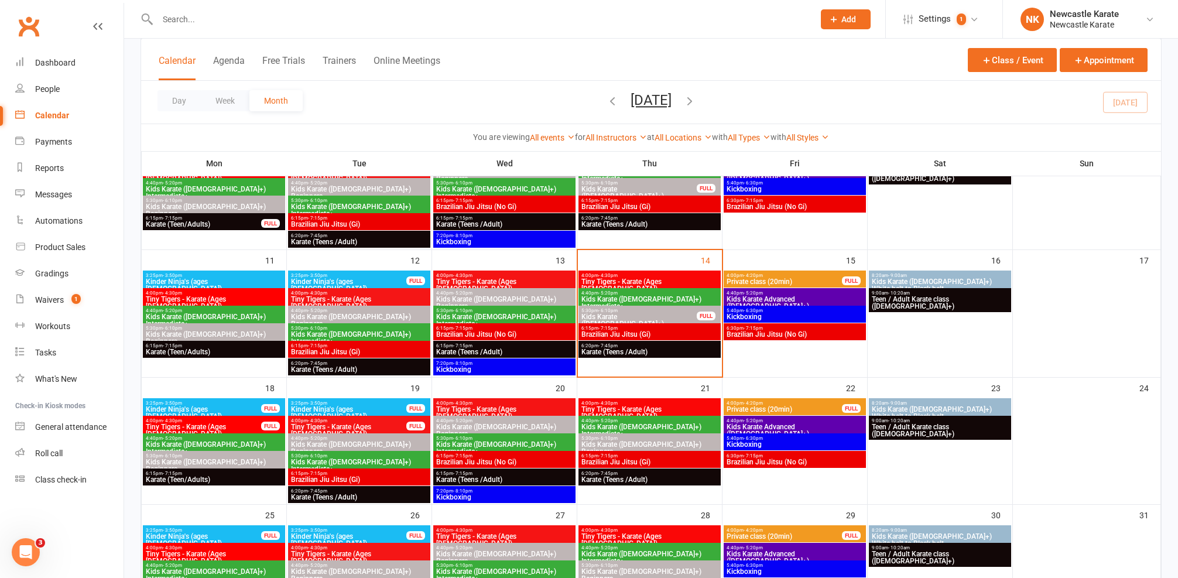
click at [792, 313] on span "Kickboxing" at bounding box center [795, 316] width 138 height 7
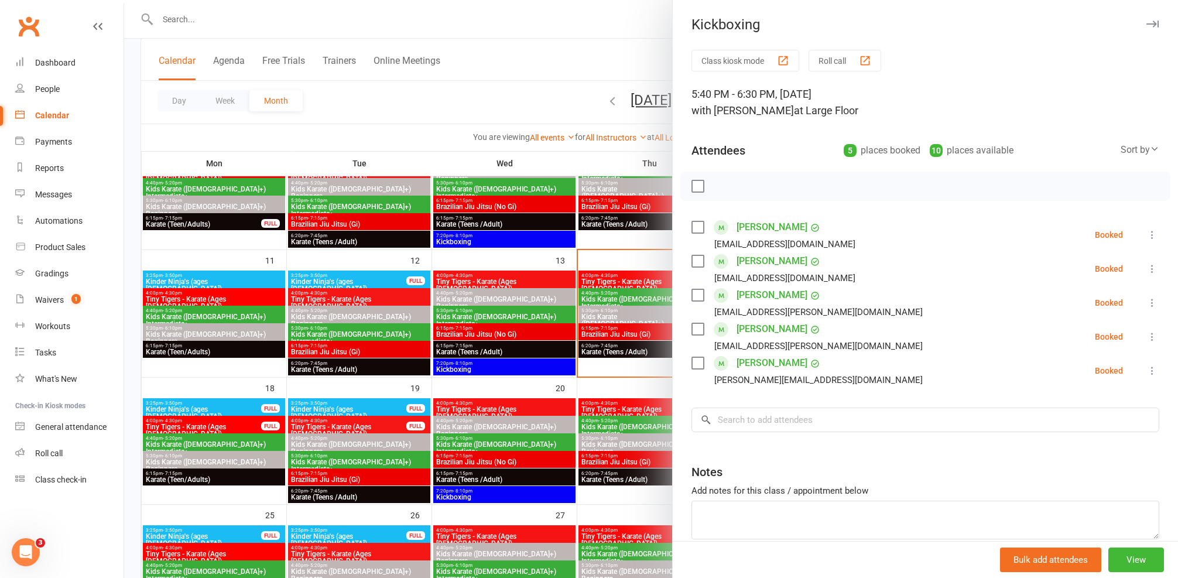
drag, startPoint x: 613, startPoint y: 290, endPoint x: 840, endPoint y: 297, distance: 226.7
click at [614, 290] on div at bounding box center [651, 289] width 1054 height 578
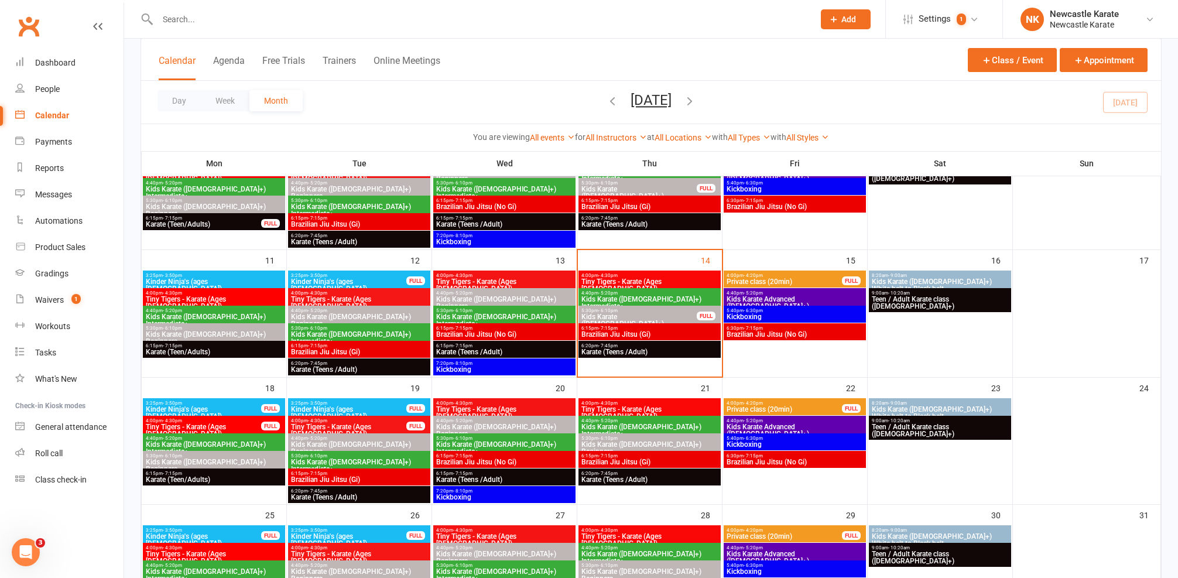
click at [778, 337] on span "Brazilian Jiu Jitsu (No Gi)" at bounding box center [795, 334] width 138 height 7
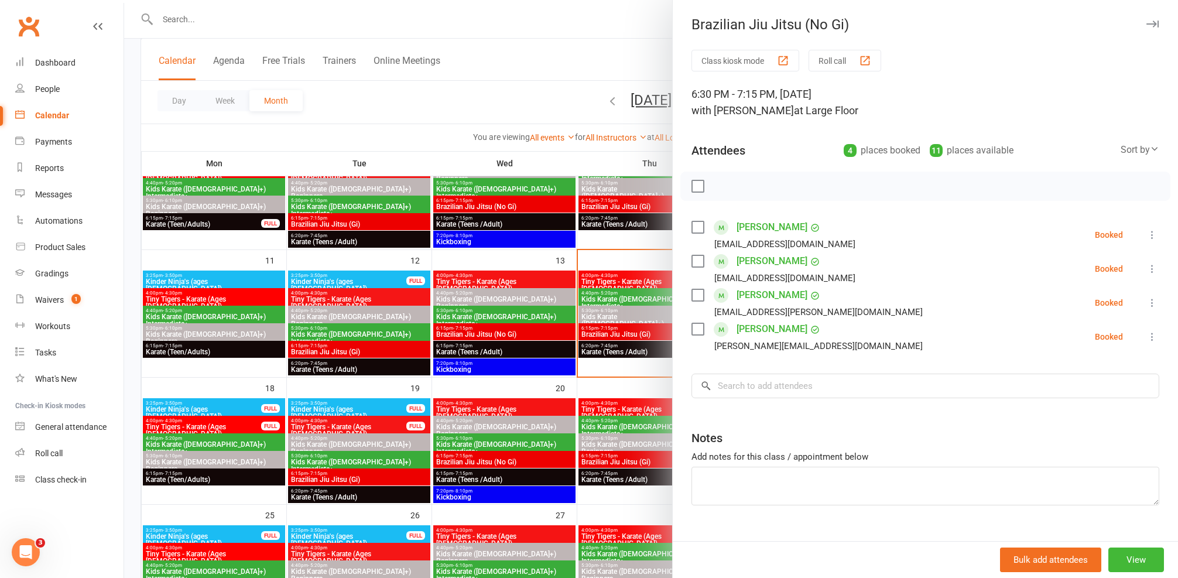
click at [555, 218] on div at bounding box center [651, 289] width 1054 height 578
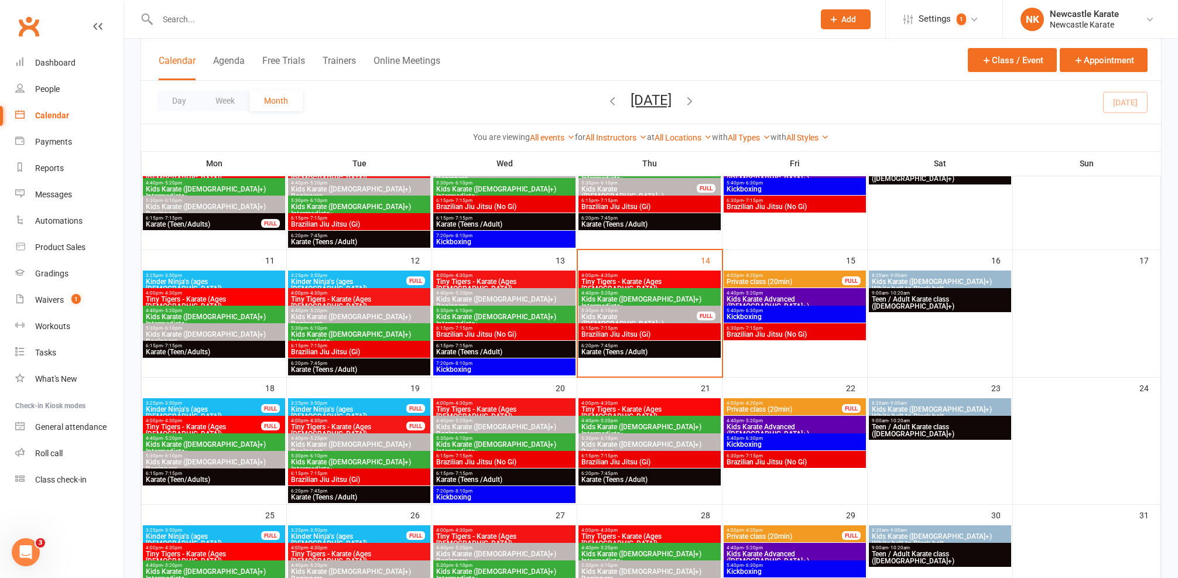
click at [596, 328] on span "6:15pm - 7:15pm" at bounding box center [650, 328] width 138 height 5
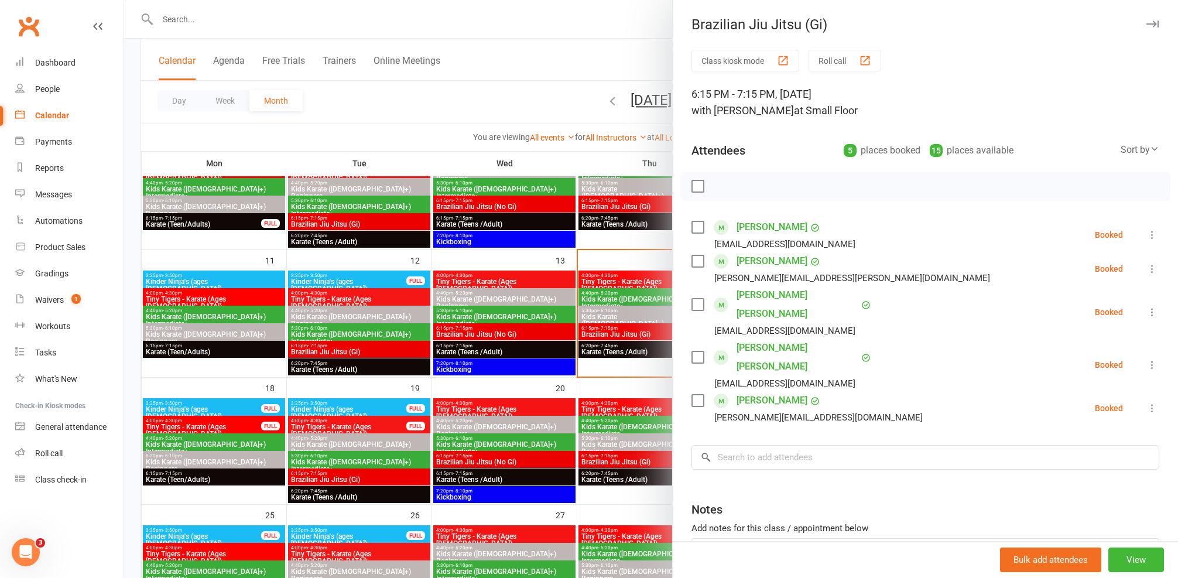
click at [607, 261] on div at bounding box center [651, 289] width 1054 height 578
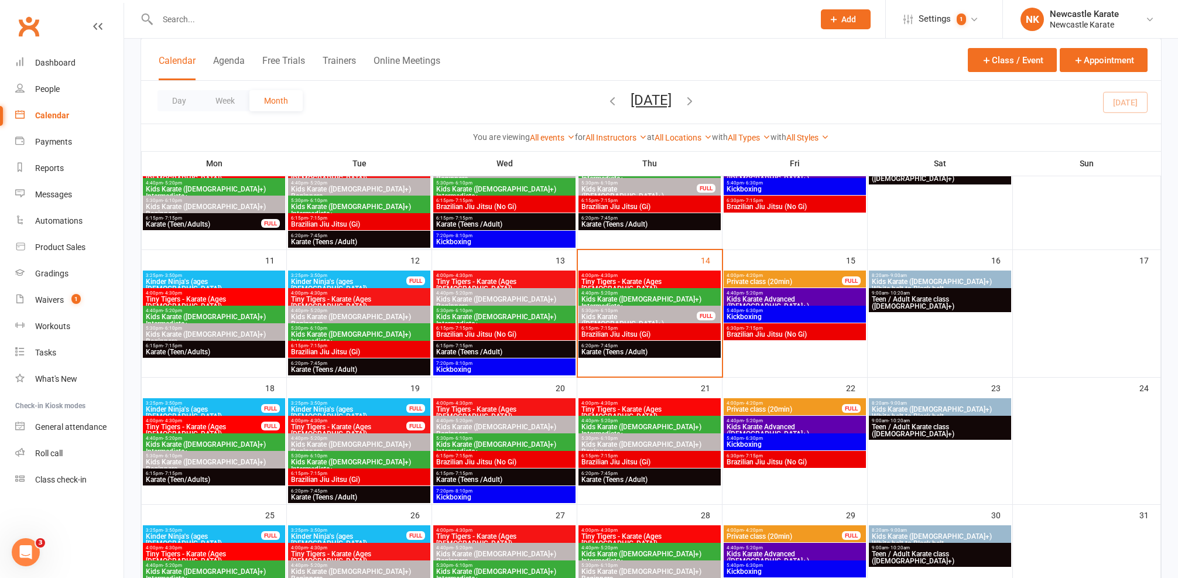
click at [948, 291] on span "9:00am - 10:20am" at bounding box center [940, 292] width 138 height 5
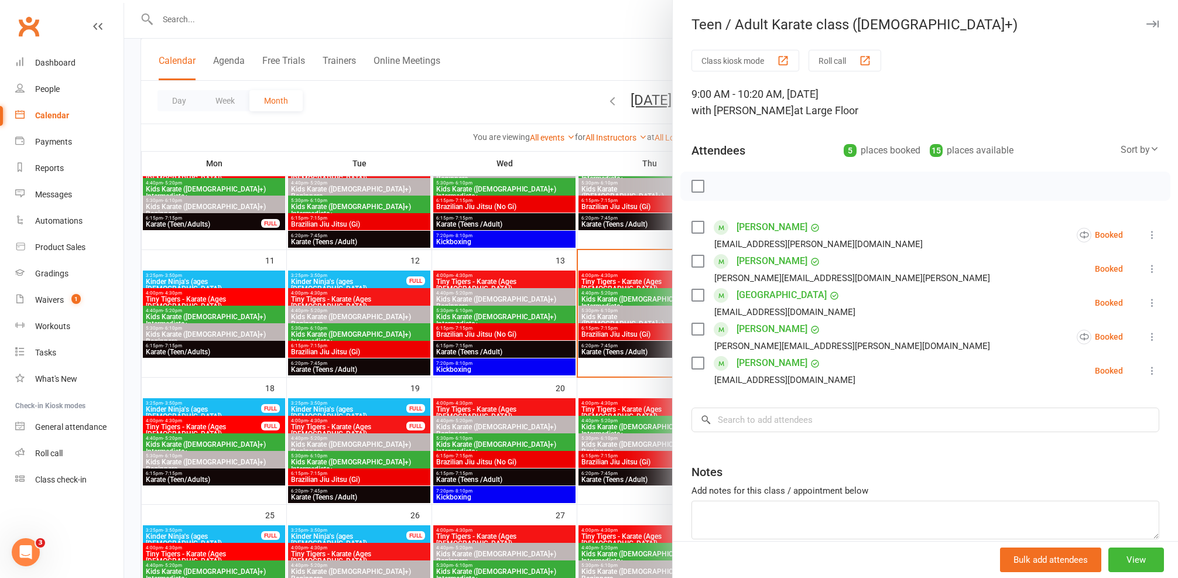
scroll to position [2, 0]
click at [623, 337] on div at bounding box center [651, 289] width 1054 height 578
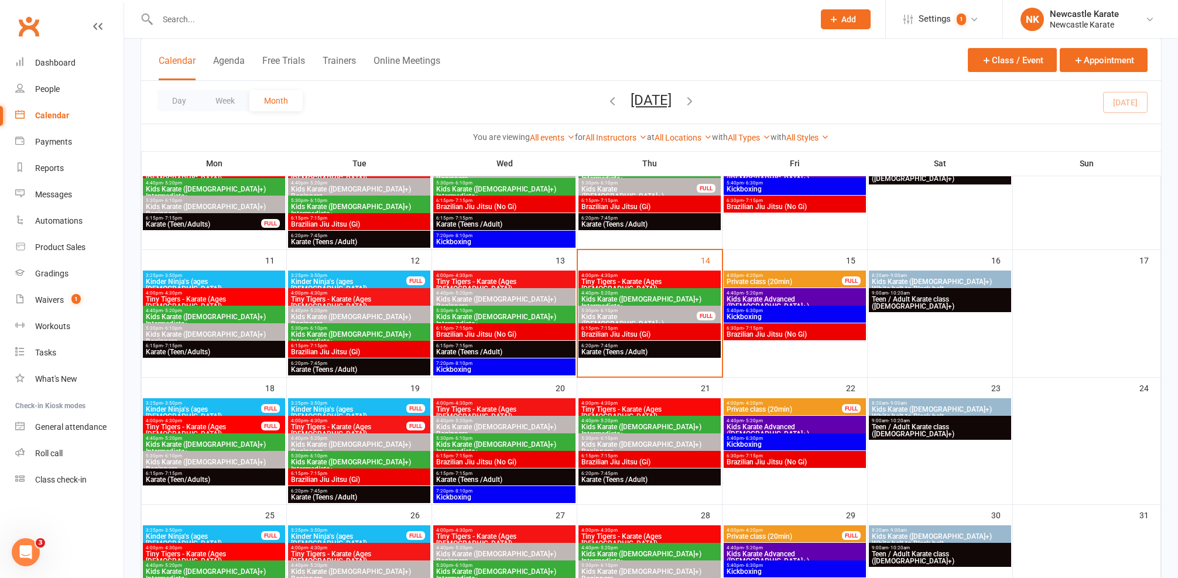
click at [923, 297] on span "Teen / Adult Karate class ([DEMOGRAPHIC_DATA]+)" at bounding box center [940, 303] width 138 height 14
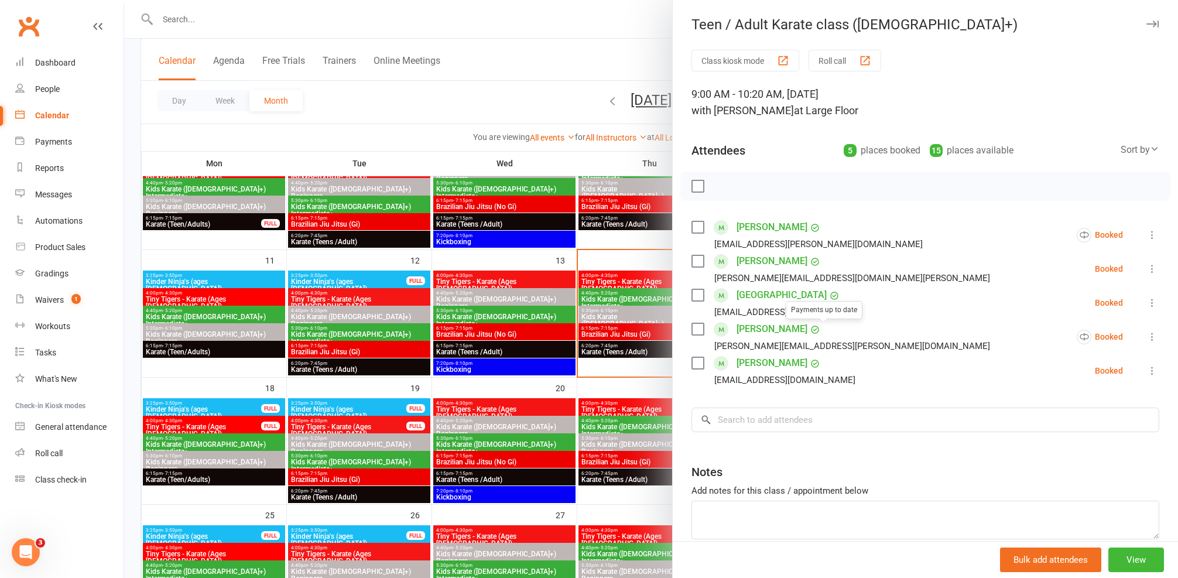
click at [595, 295] on div at bounding box center [651, 289] width 1054 height 578
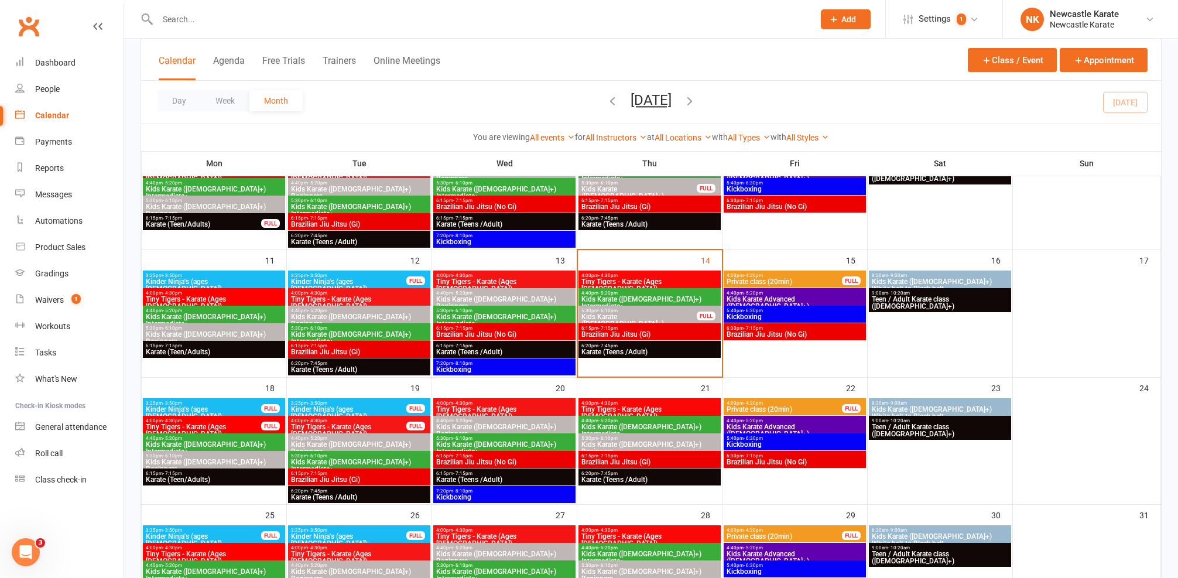
click at [934, 282] on span "Kids Karate ([DEMOGRAPHIC_DATA]+) White belt to Black belt" at bounding box center [940, 285] width 138 height 14
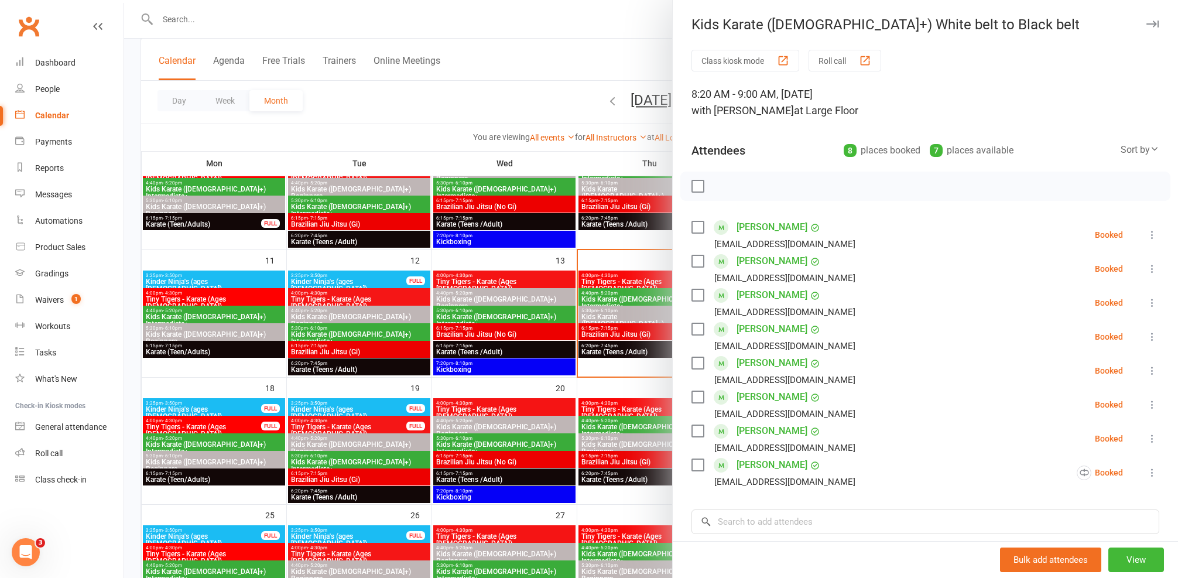
click at [605, 277] on div at bounding box center [651, 289] width 1054 height 578
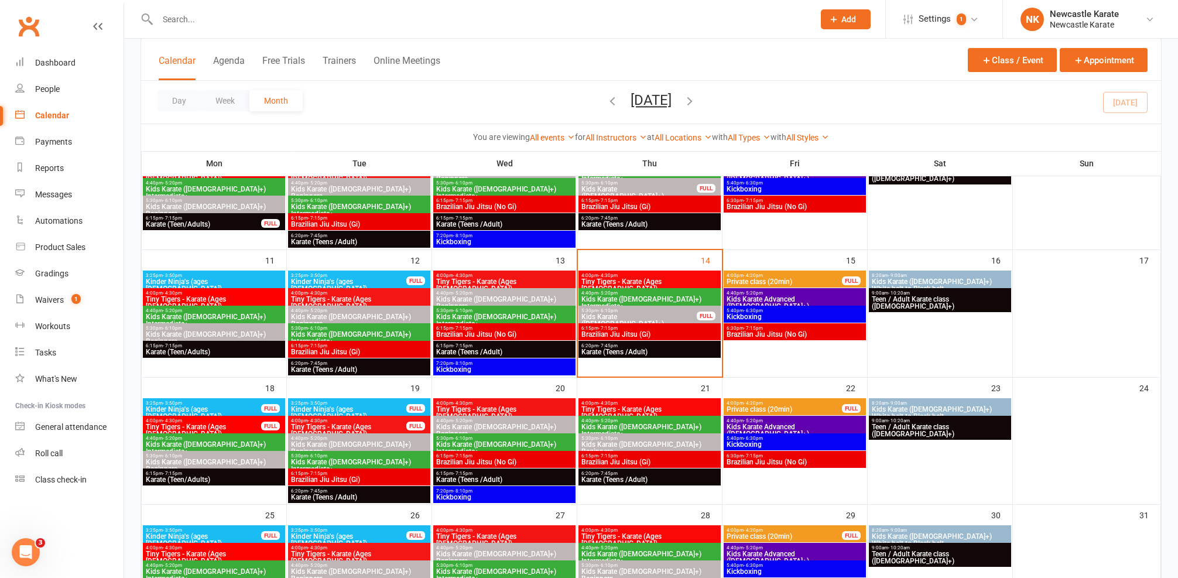
click at [456, 363] on span "- 8:10pm" at bounding box center [462, 363] width 19 height 5
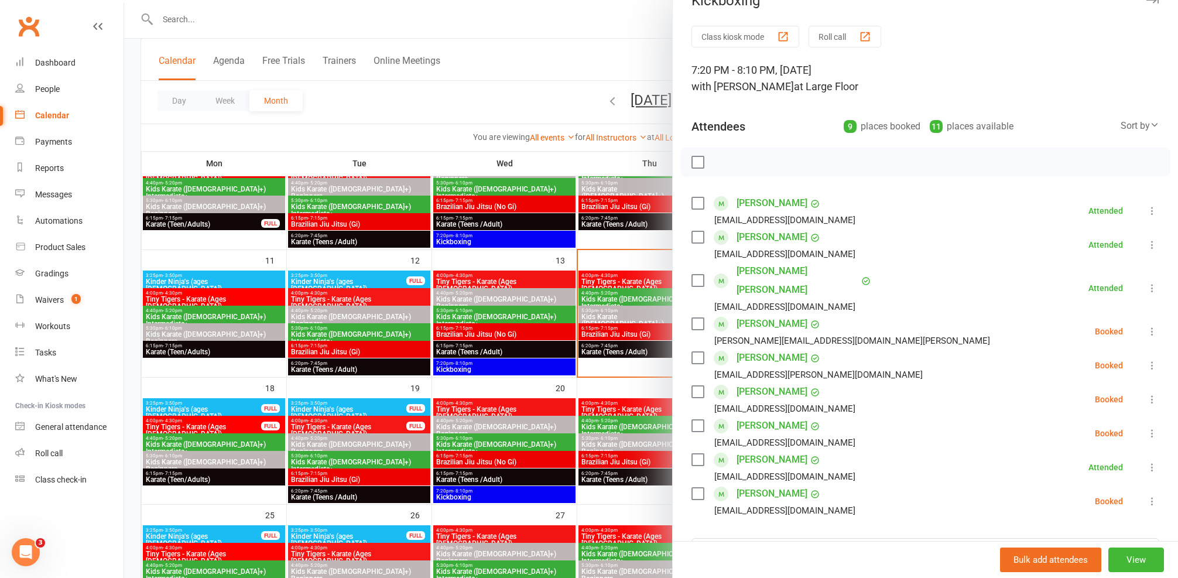
scroll to position [50, 0]
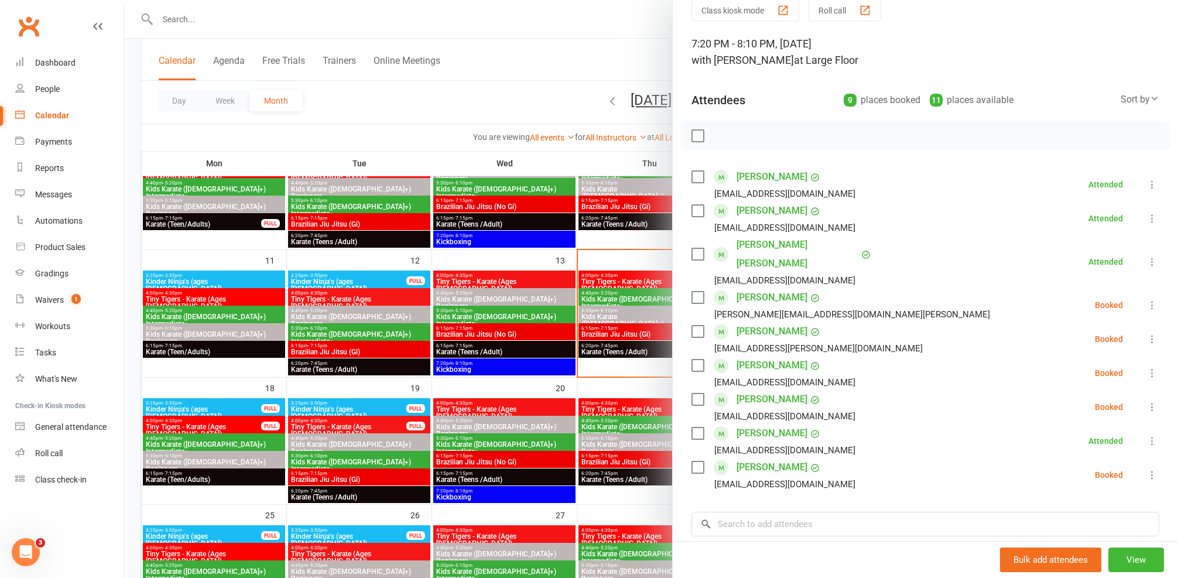
click at [755, 458] on link "[PERSON_NAME]" at bounding box center [772, 467] width 71 height 19
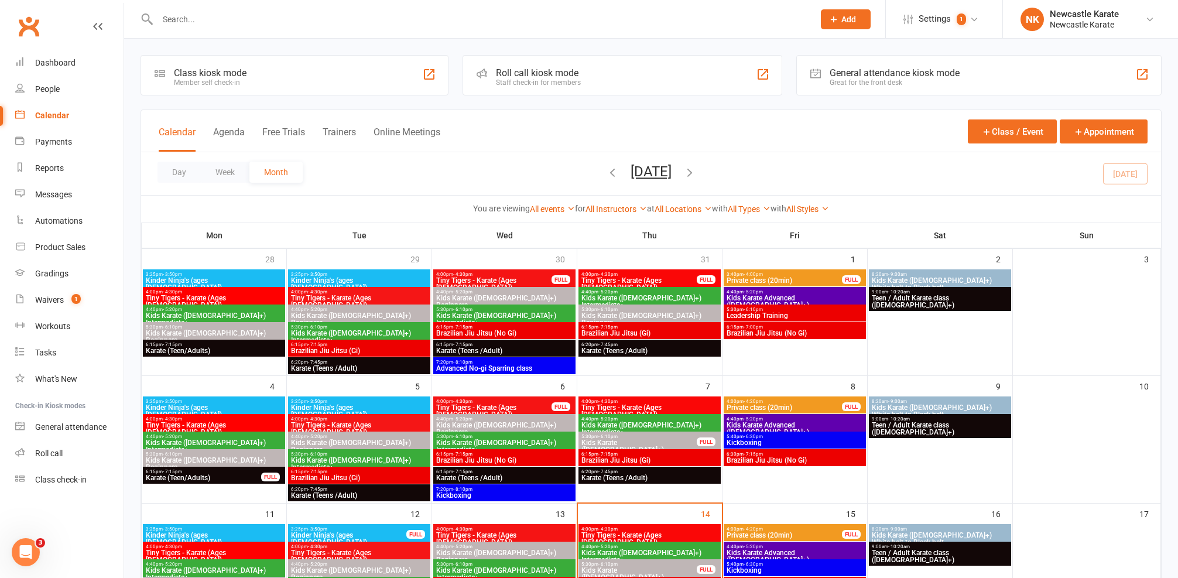
scroll to position [97, 0]
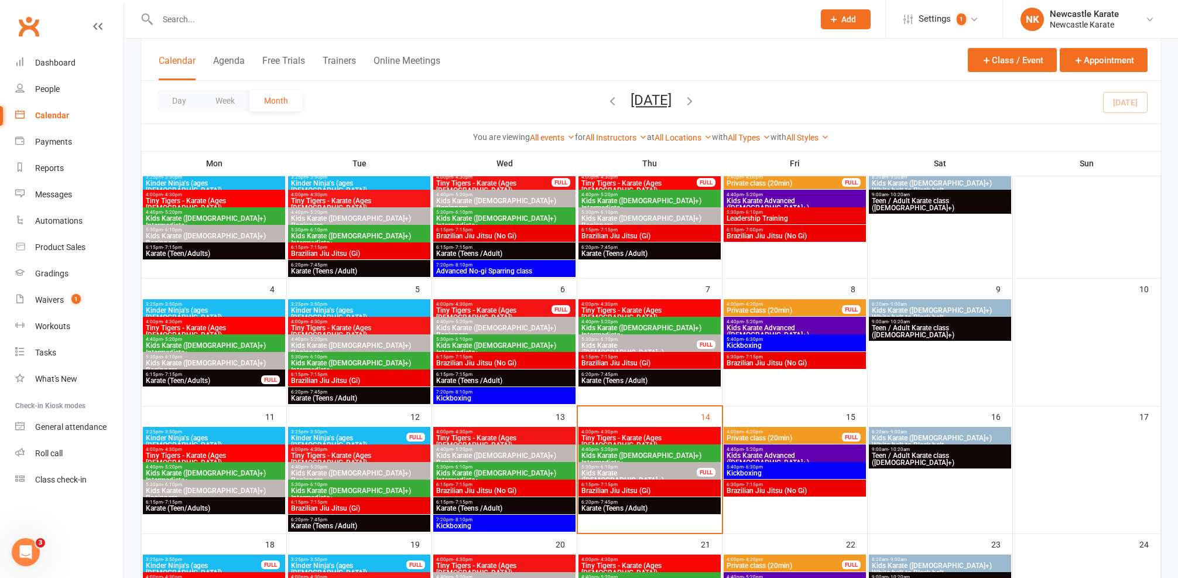
click at [487, 525] on span "Kickboxing" at bounding box center [505, 525] width 138 height 7
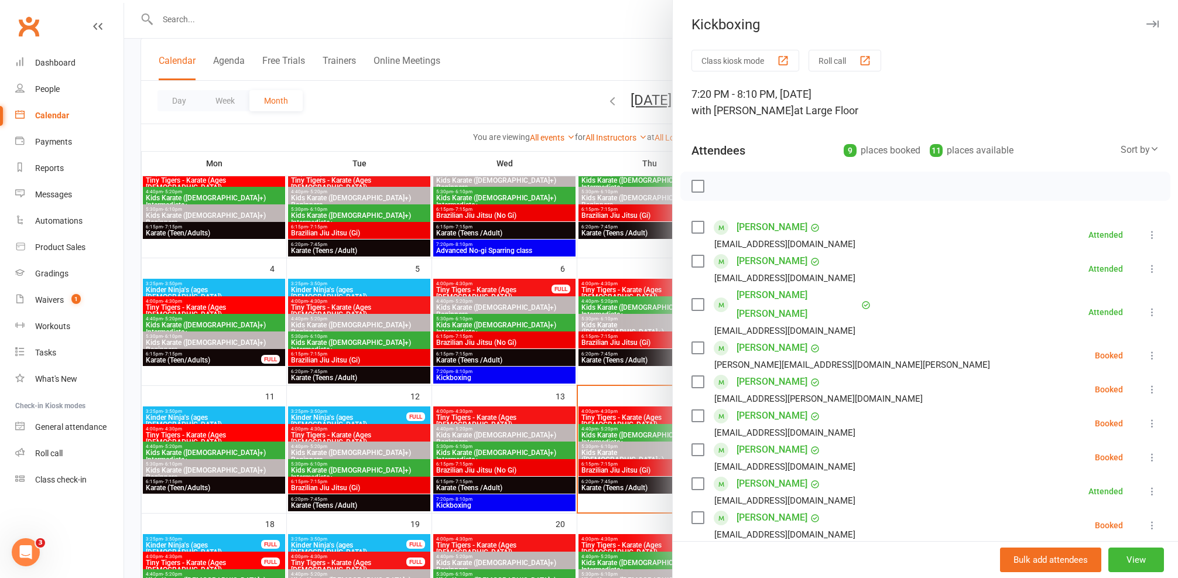
scroll to position [45, 0]
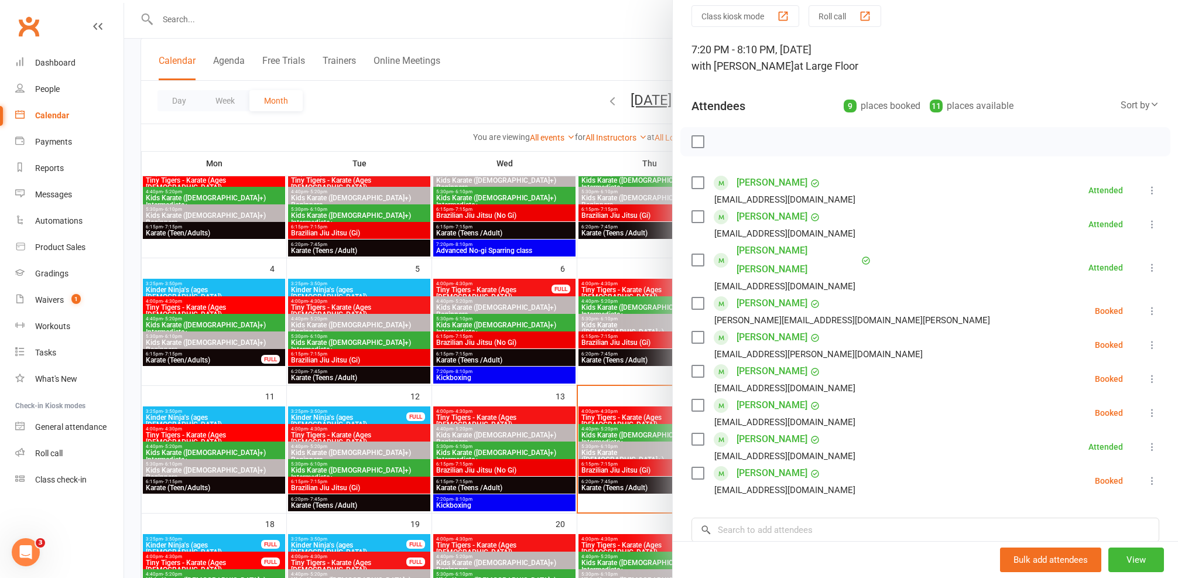
click at [692, 254] on label at bounding box center [698, 260] width 12 height 12
click at [692, 297] on label at bounding box center [698, 303] width 12 height 12
click at [692, 331] on label at bounding box center [698, 337] width 12 height 12
click at [692, 365] on label at bounding box center [698, 371] width 12 height 12
click at [696, 399] on label at bounding box center [698, 405] width 12 height 12
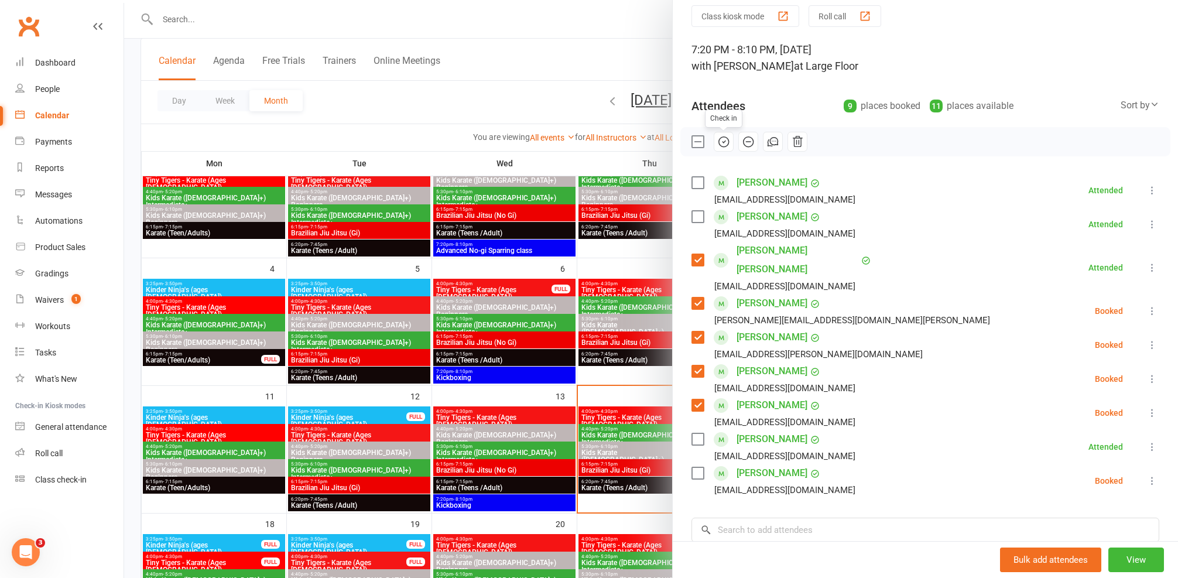
click at [717, 141] on icon "button" at bounding box center [723, 141] width 13 height 13
click at [1147, 441] on icon at bounding box center [1153, 447] width 12 height 12
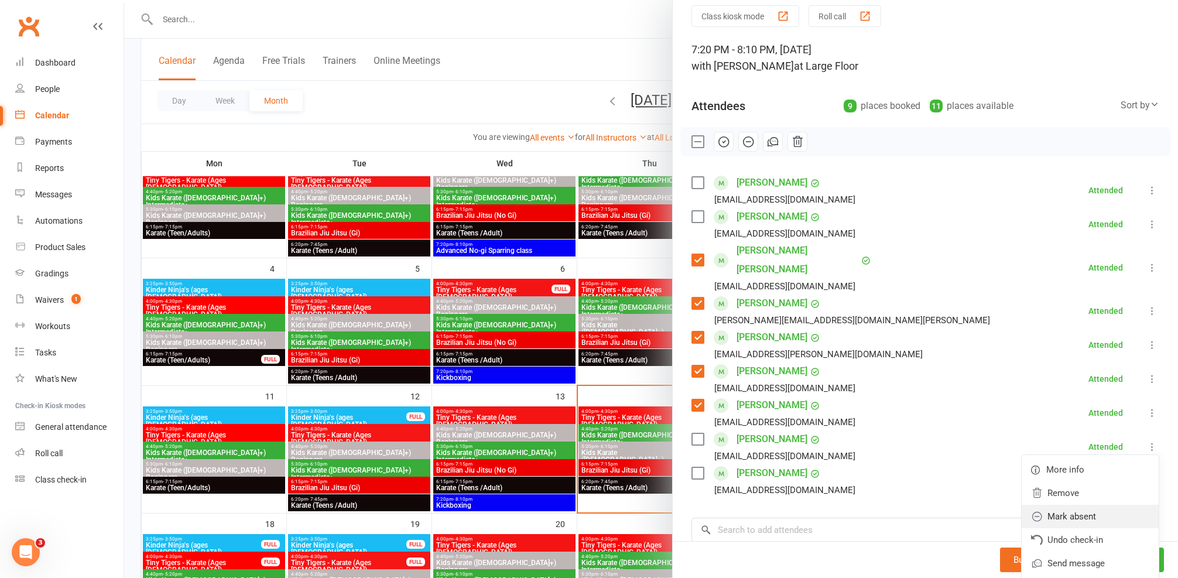
click at [1067, 505] on link "Mark absent" at bounding box center [1090, 516] width 137 height 23
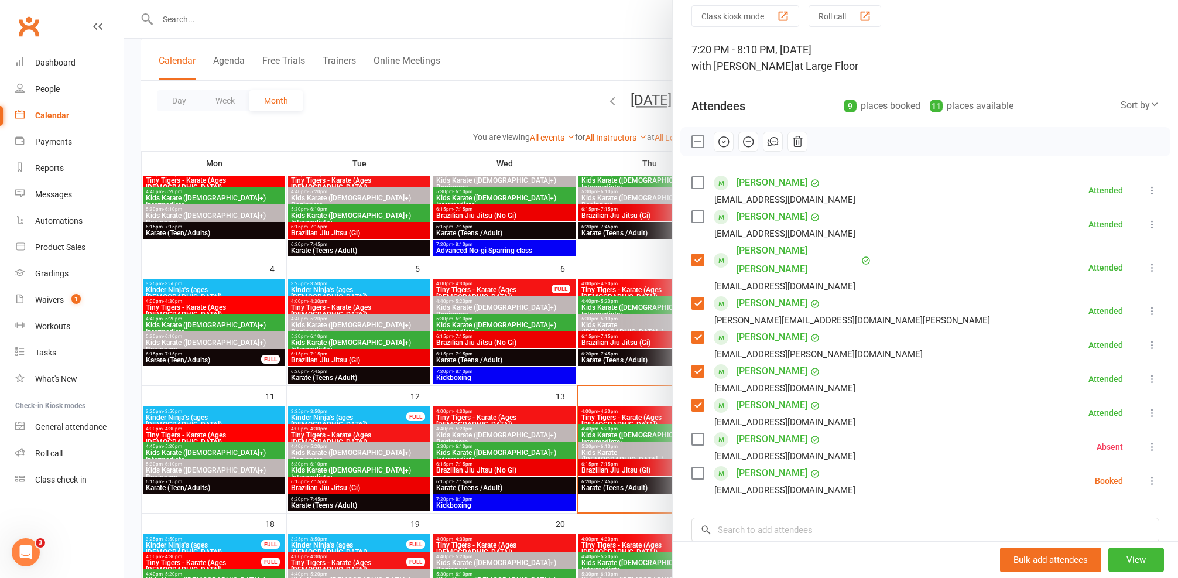
click at [1147, 441] on icon at bounding box center [1153, 447] width 12 height 12
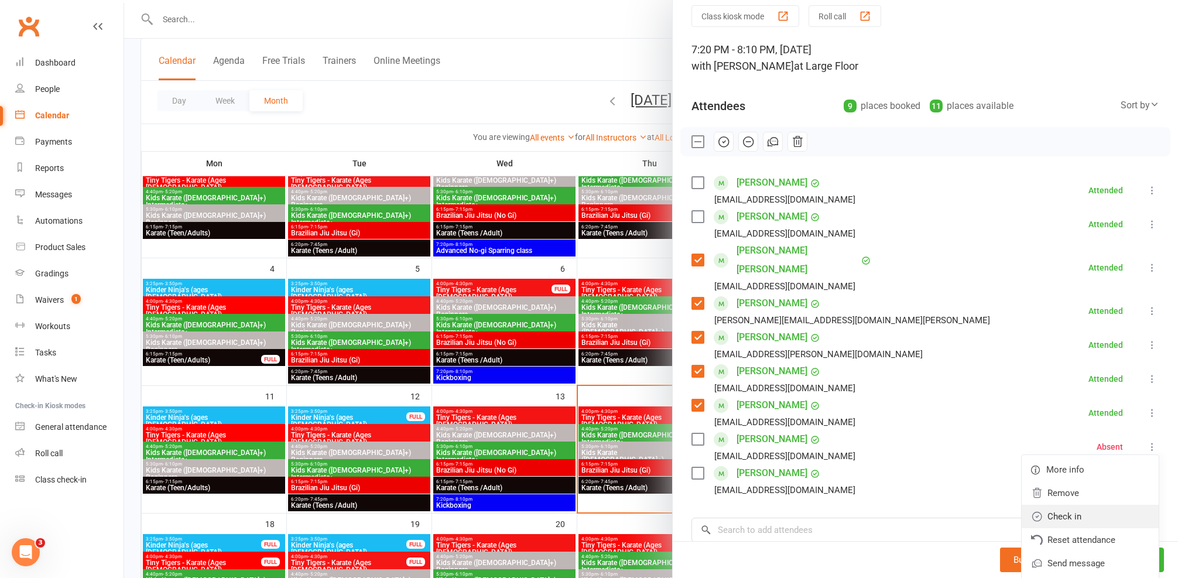
click at [1084, 505] on link "Check in" at bounding box center [1090, 516] width 137 height 23
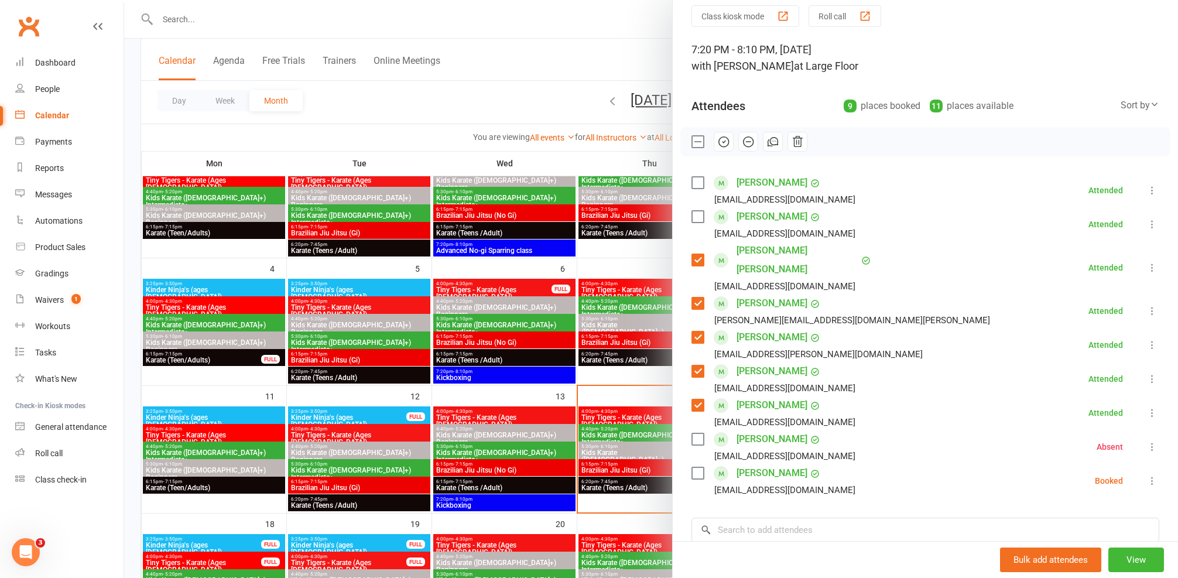
click at [1147, 475] on icon at bounding box center [1153, 481] width 12 height 12
click at [1070, 562] on link "Mark absent" at bounding box center [1090, 573] width 137 height 23
drag, startPoint x: 696, startPoint y: 152, endPoint x: 692, endPoint y: 144, distance: 9.4
click at [694, 148] on div at bounding box center [925, 141] width 490 height 29
click at [692, 139] on label at bounding box center [698, 142] width 12 height 12
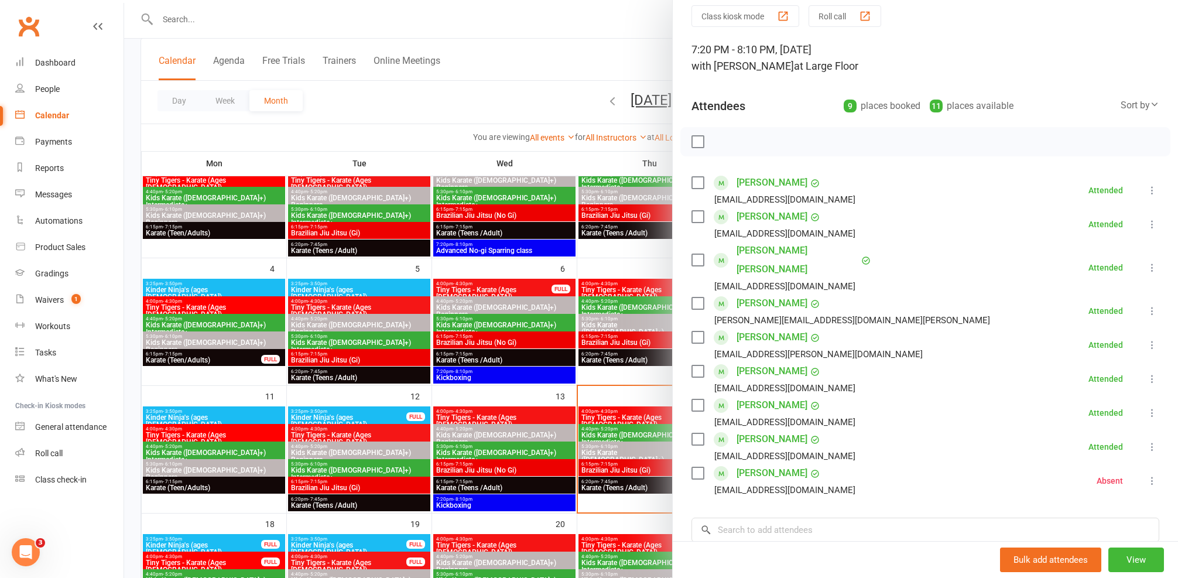
click at [555, 190] on div at bounding box center [651, 289] width 1054 height 578
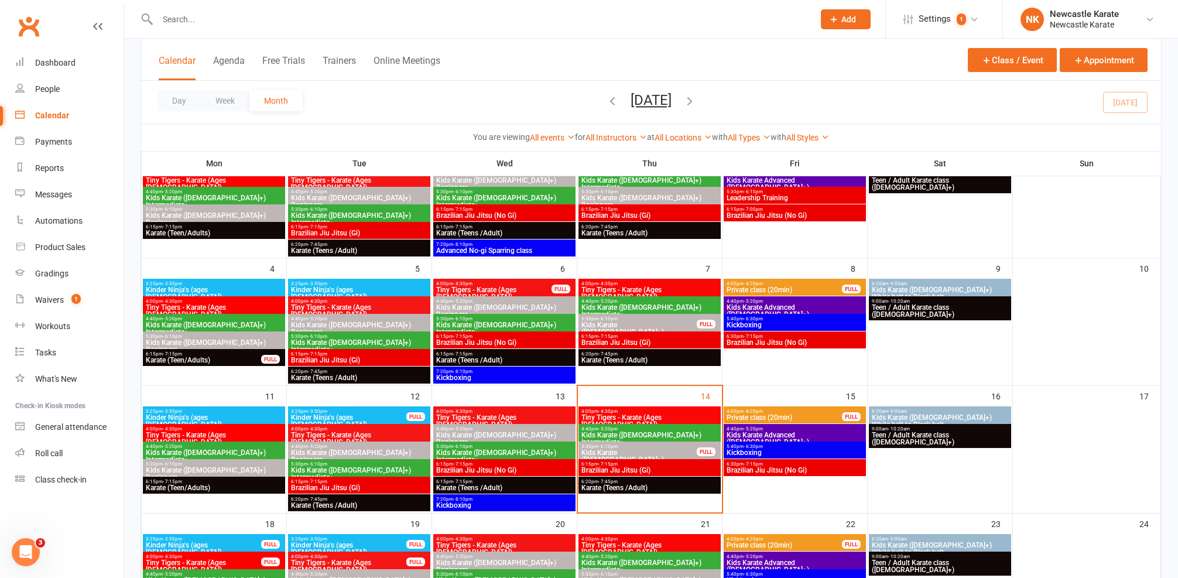
click at [637, 464] on span "6:15pm - 7:15pm" at bounding box center [650, 463] width 138 height 5
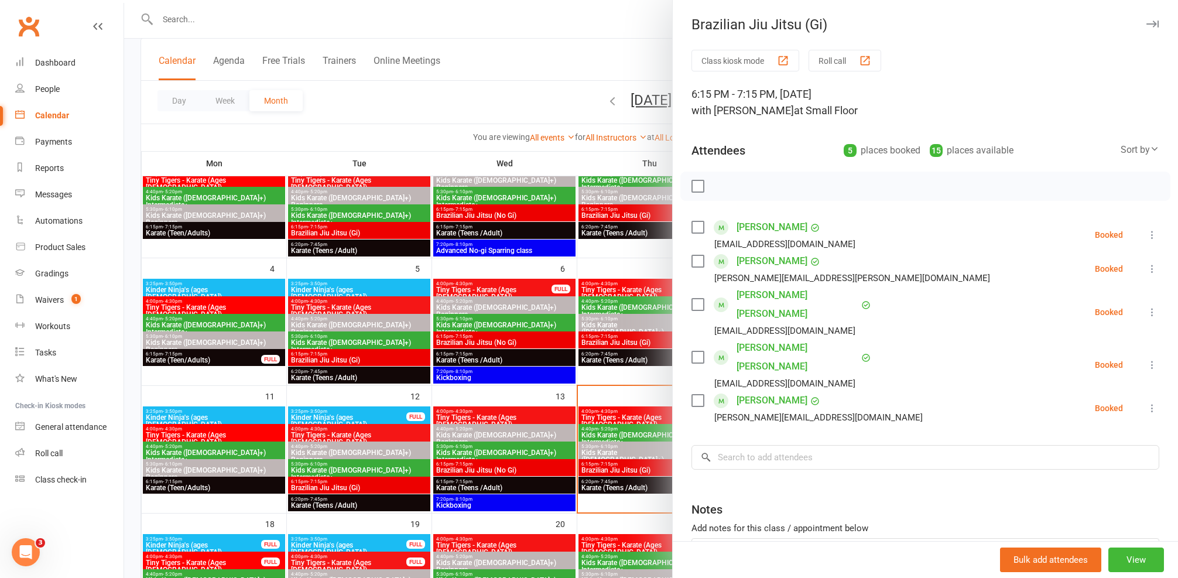
drag, startPoint x: 577, startPoint y: 404, endPoint x: 585, endPoint y: 424, distance: 21.5
click at [577, 404] on div at bounding box center [651, 289] width 1054 height 578
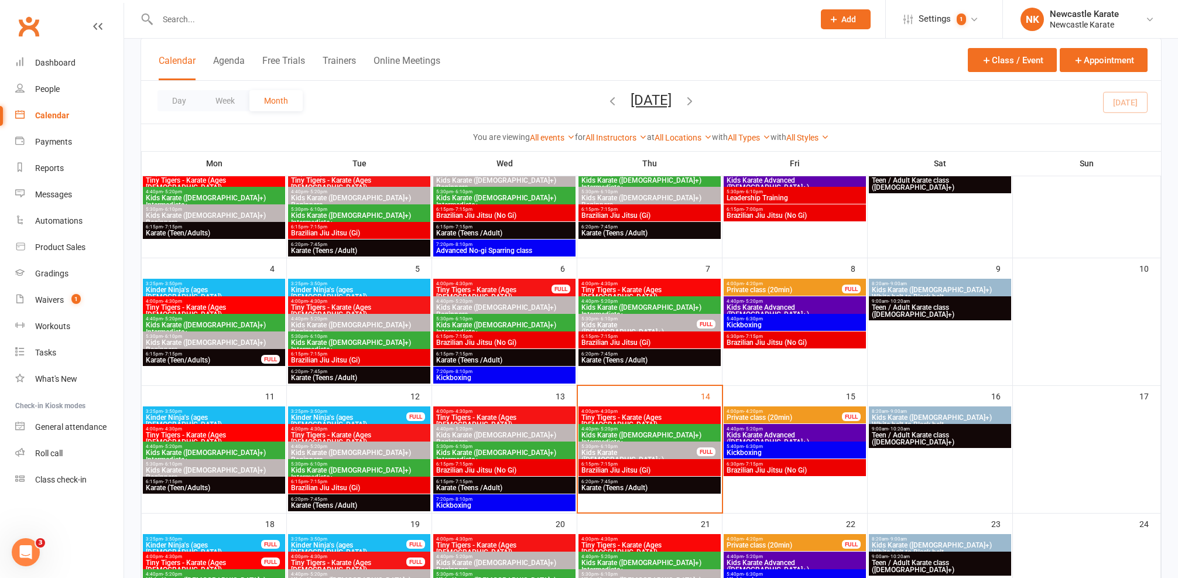
click at [587, 447] on span "5:30pm - 6:10pm" at bounding box center [639, 446] width 117 height 5
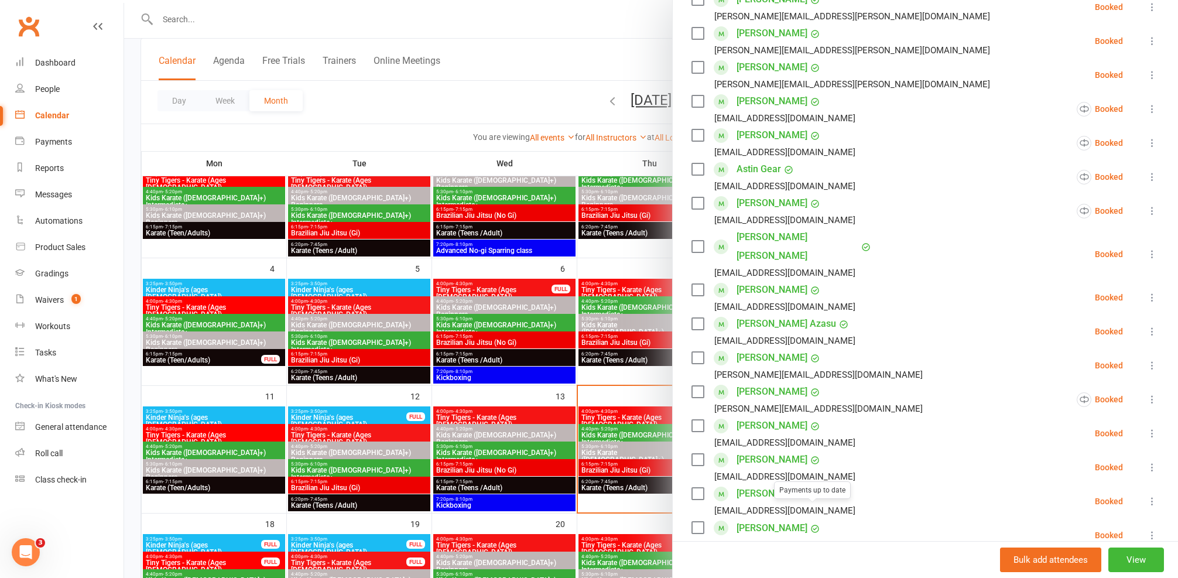
scroll to position [175, 0]
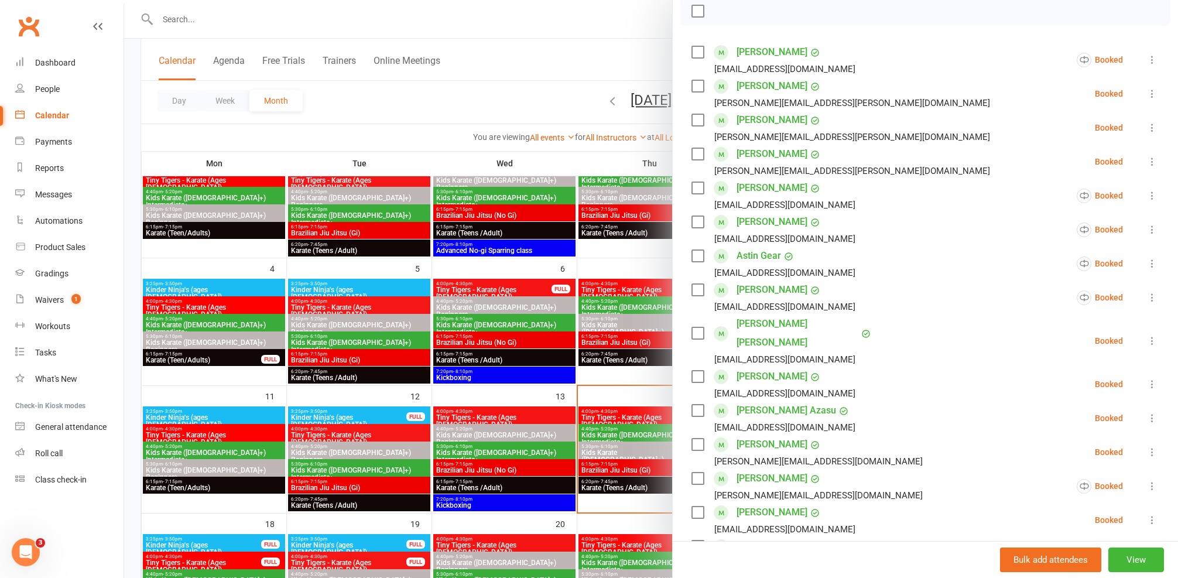
click at [230, 260] on div at bounding box center [651, 289] width 1054 height 578
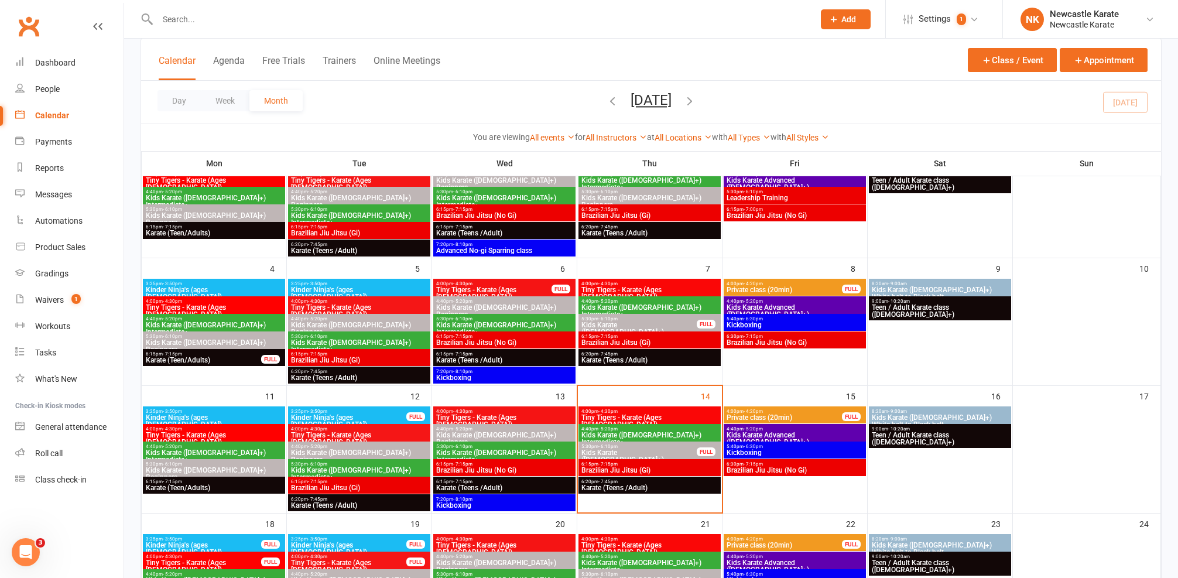
click at [782, 473] on span "Brazilian Jiu Jitsu (No Gi)" at bounding box center [795, 470] width 138 height 7
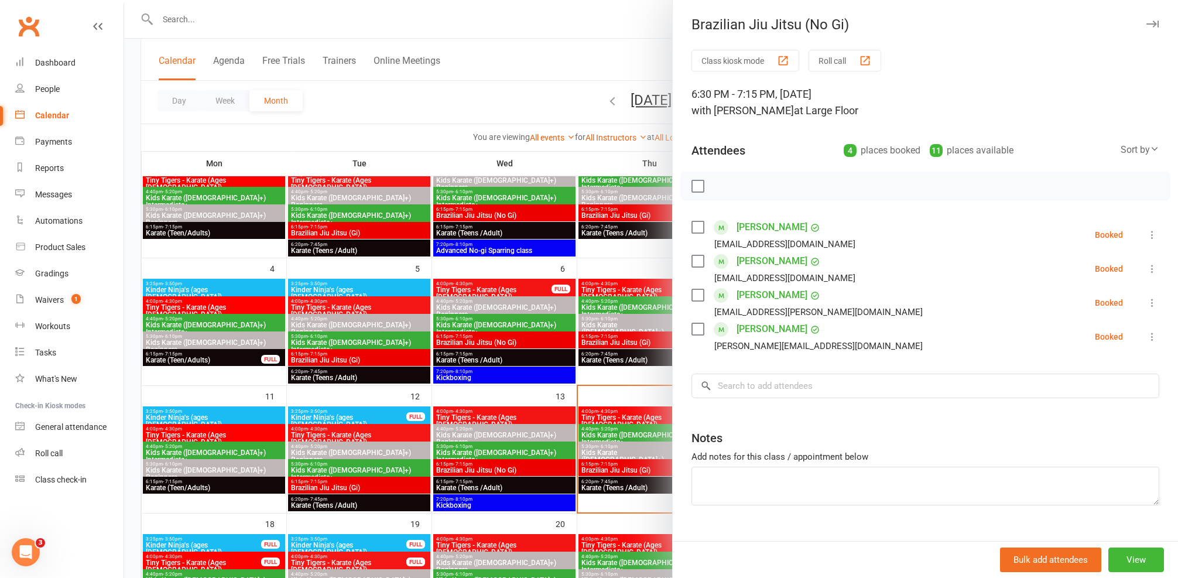
click at [567, 388] on div at bounding box center [651, 289] width 1054 height 578
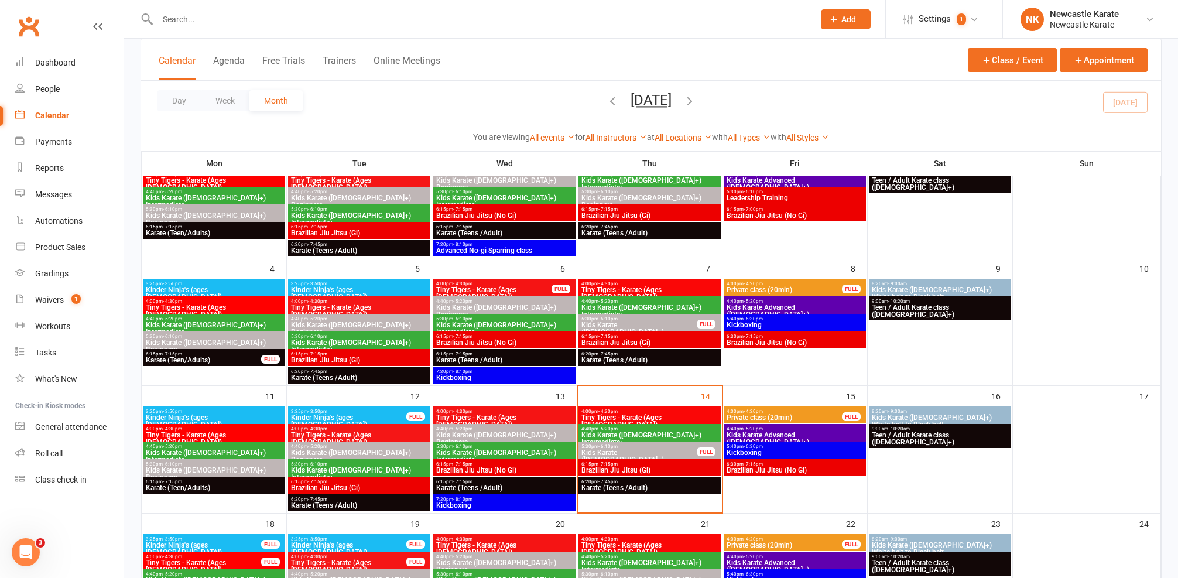
click at [748, 339] on span "Brazilian Jiu Jitsu (No Gi)" at bounding box center [795, 342] width 138 height 7
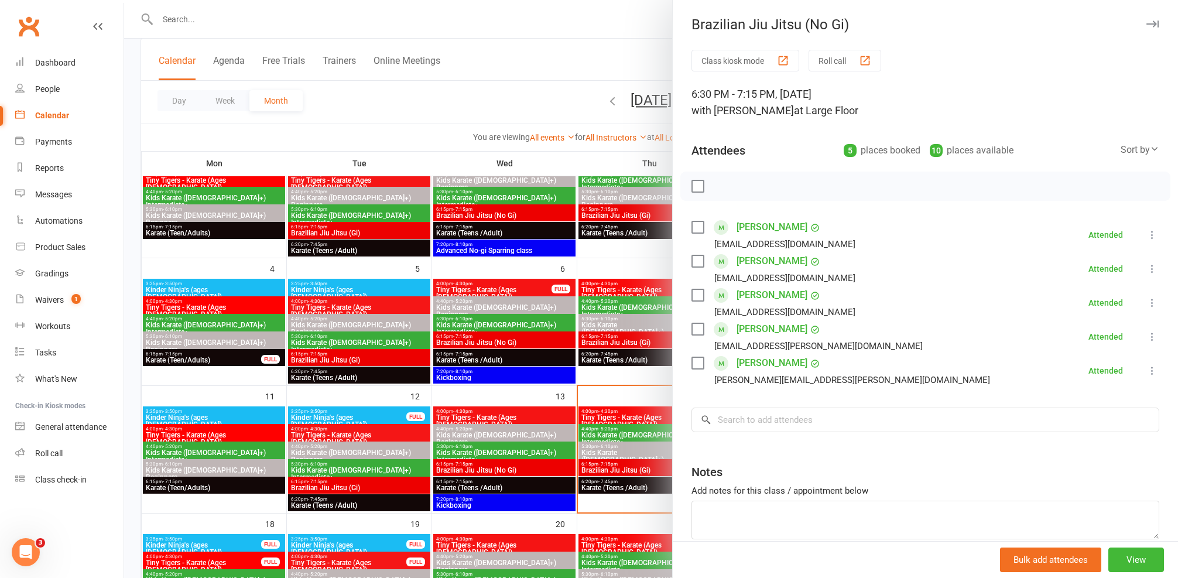
click at [565, 310] on div at bounding box center [651, 289] width 1054 height 578
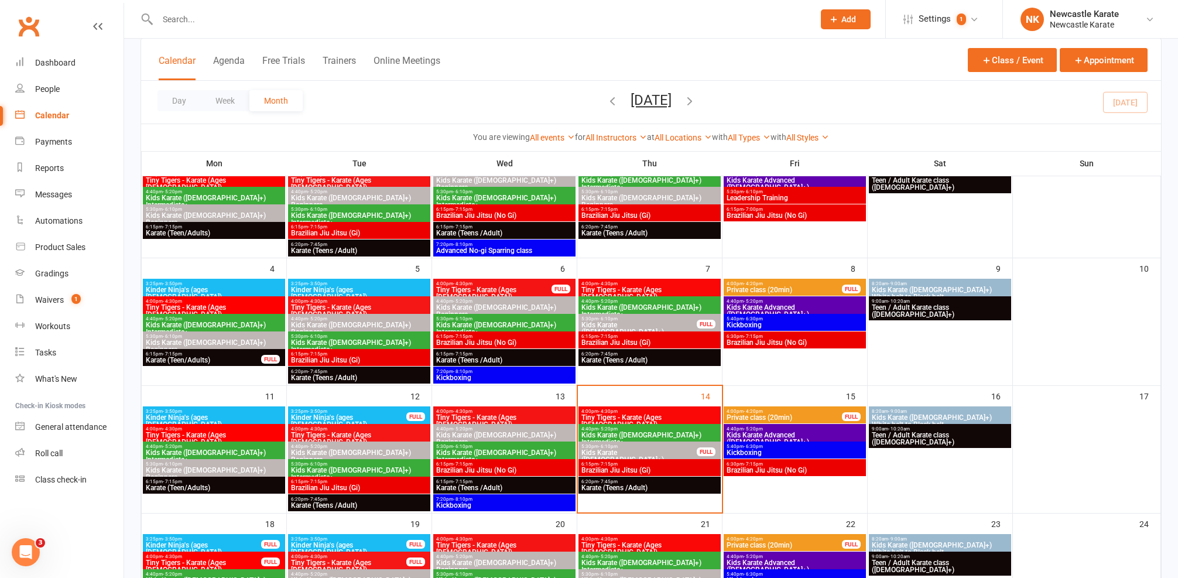
click at [753, 444] on span "- 6:30pm" at bounding box center [753, 446] width 19 height 5
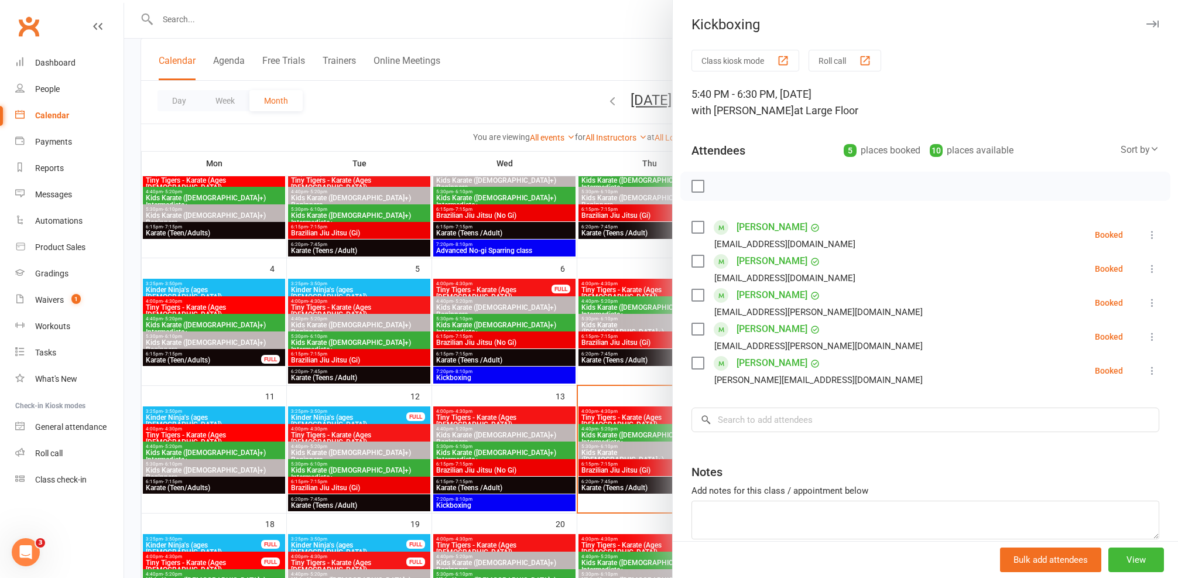
click at [564, 378] on div at bounding box center [651, 289] width 1054 height 578
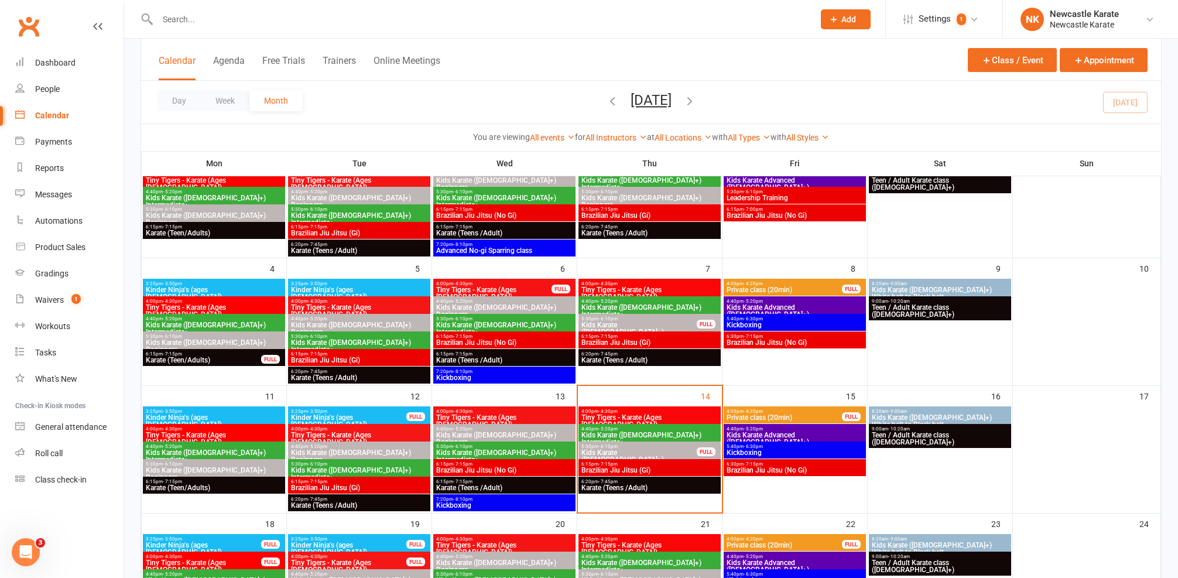
scroll to position [195, 0]
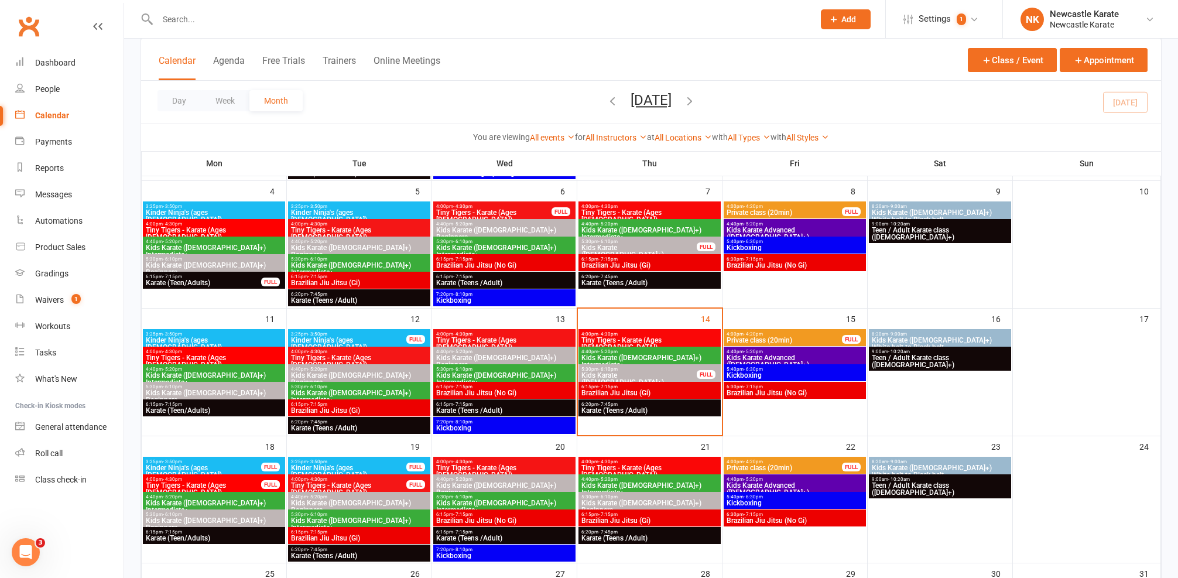
click at [781, 501] on span "Kickboxing" at bounding box center [795, 502] width 138 height 7
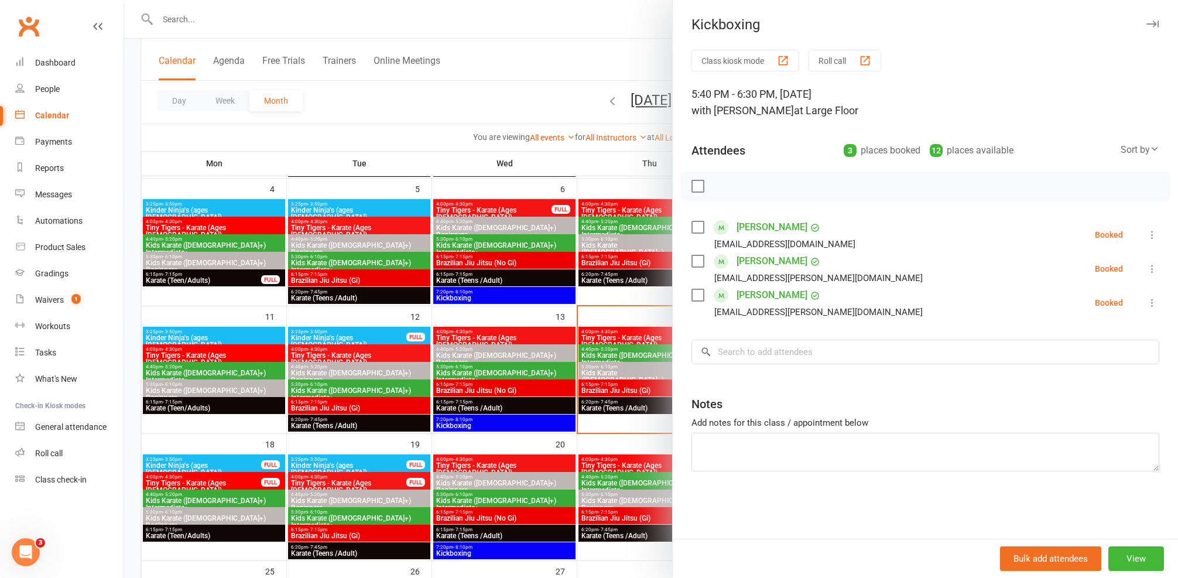
scroll to position [200, 0]
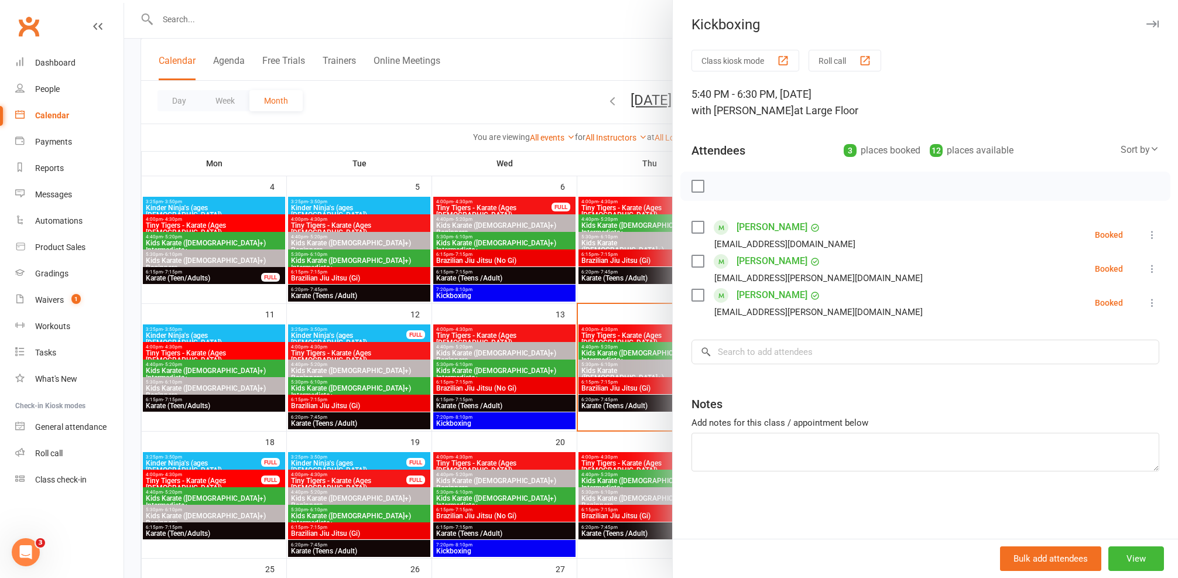
click at [578, 449] on div at bounding box center [651, 289] width 1054 height 578
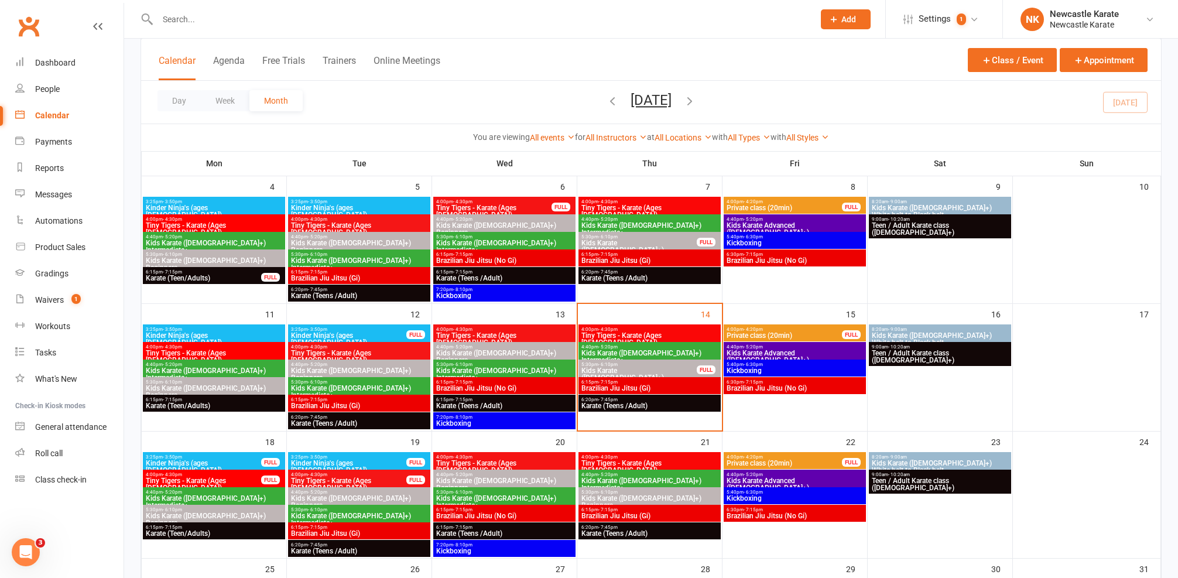
click at [771, 516] on span "Brazilian Jiu Jitsu (No Gi)" at bounding box center [795, 515] width 138 height 7
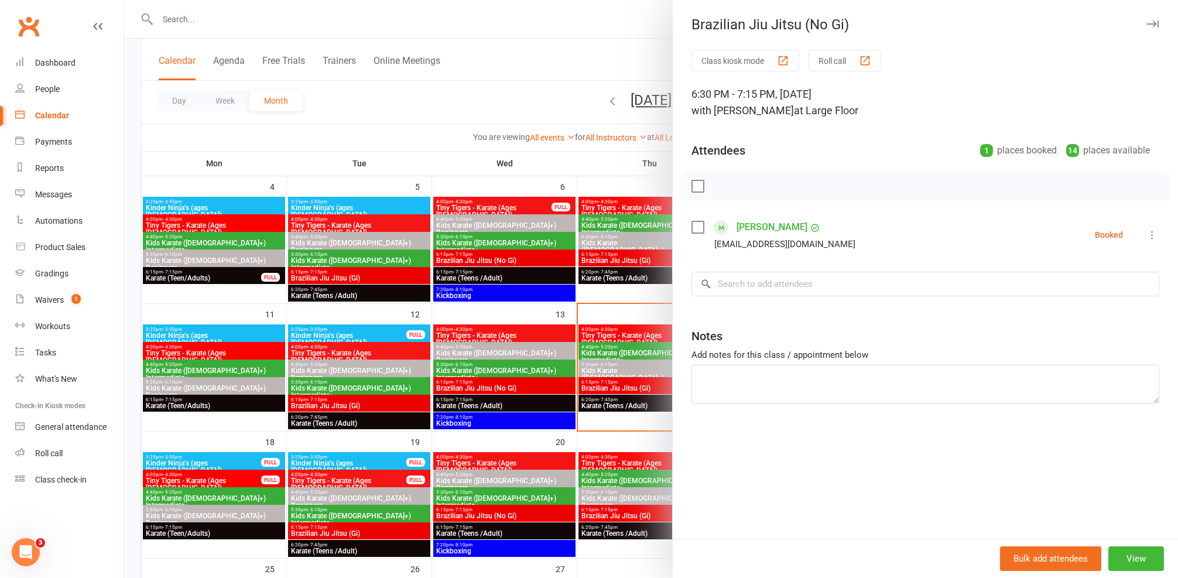
drag, startPoint x: 562, startPoint y: 449, endPoint x: 692, endPoint y: 463, distance: 130.8
click at [562, 449] on div at bounding box center [651, 289] width 1054 height 578
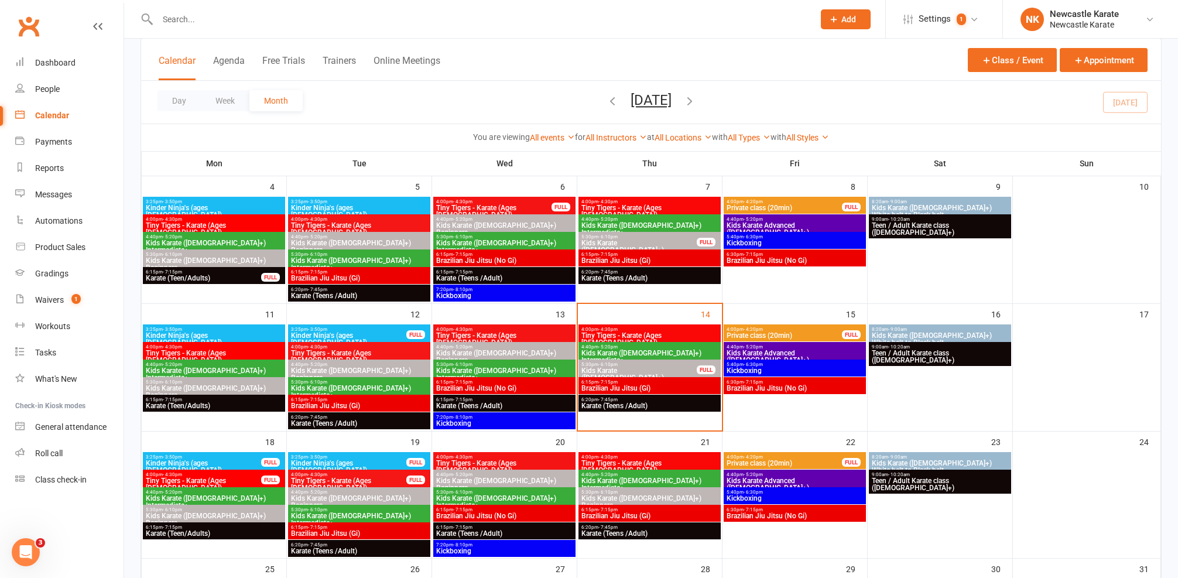
scroll to position [424, 0]
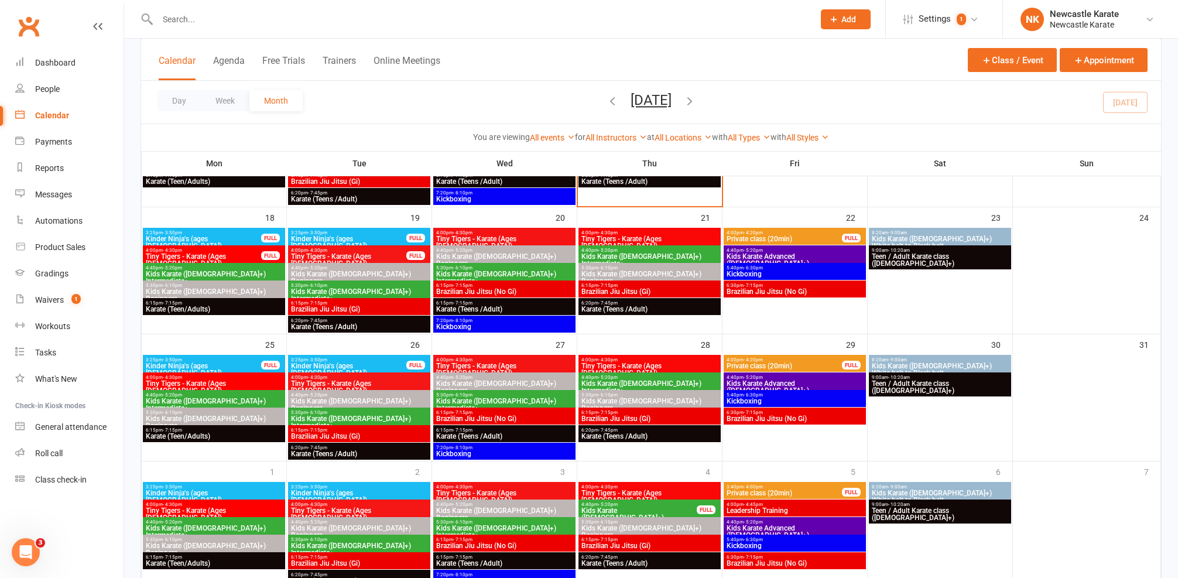
click at [772, 539] on span "5:40pm - 6:30pm" at bounding box center [795, 539] width 138 height 5
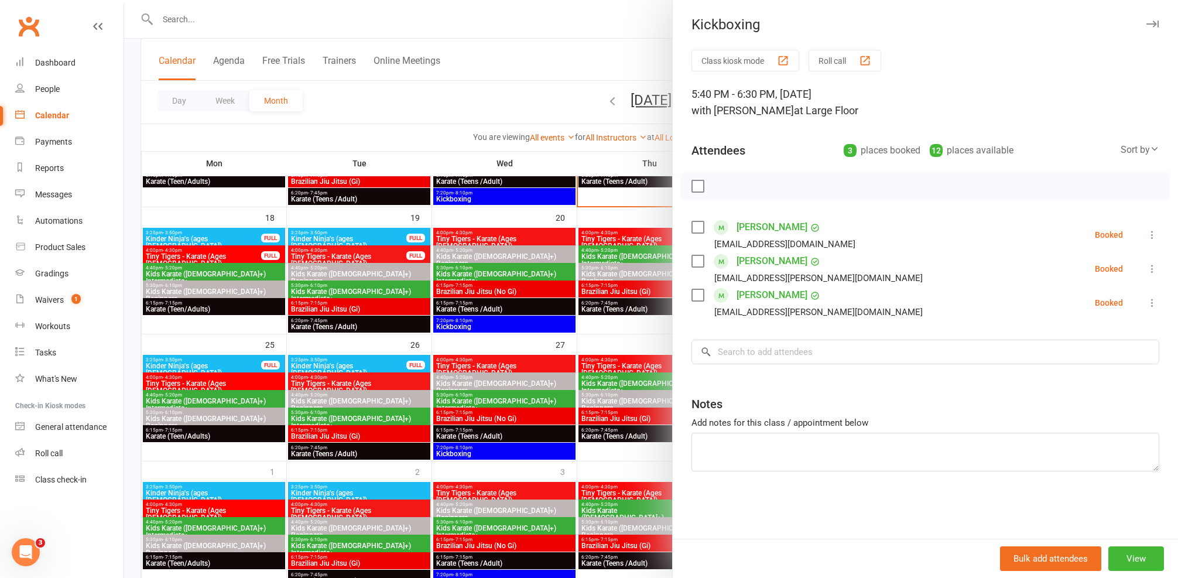
click at [607, 356] on div at bounding box center [651, 289] width 1054 height 578
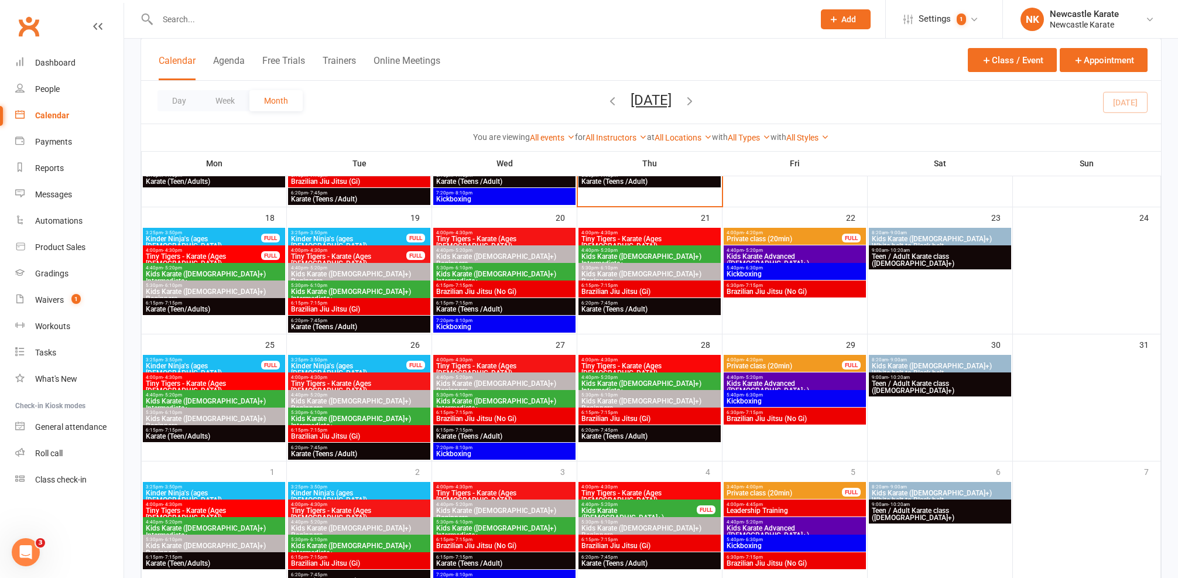
click at [624, 419] on span "Brazilian Jiu Jitsu (Gi)" at bounding box center [650, 418] width 138 height 7
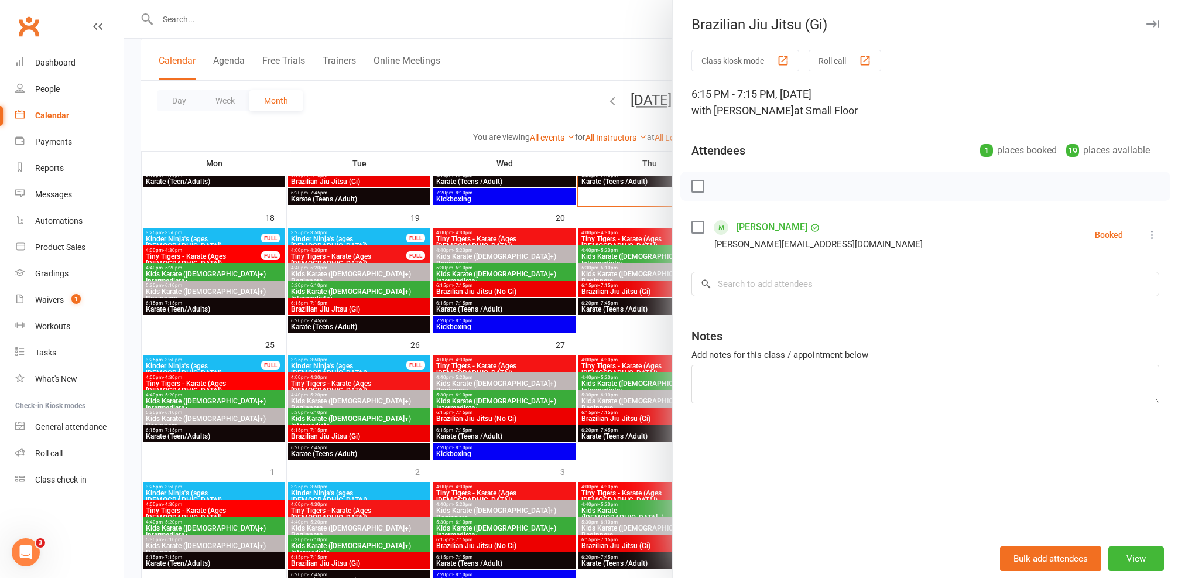
click at [612, 411] on div at bounding box center [651, 289] width 1054 height 578
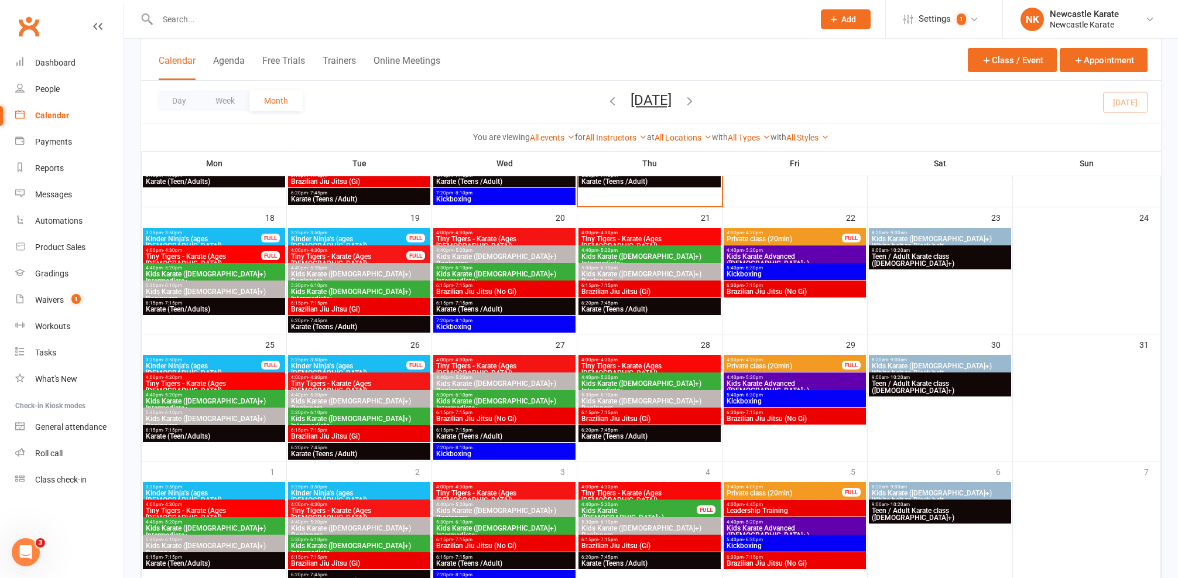
click at [531, 440] on div "6:15pm - 7:15pm Karate (Teens /Adult)" at bounding box center [504, 433] width 142 height 17
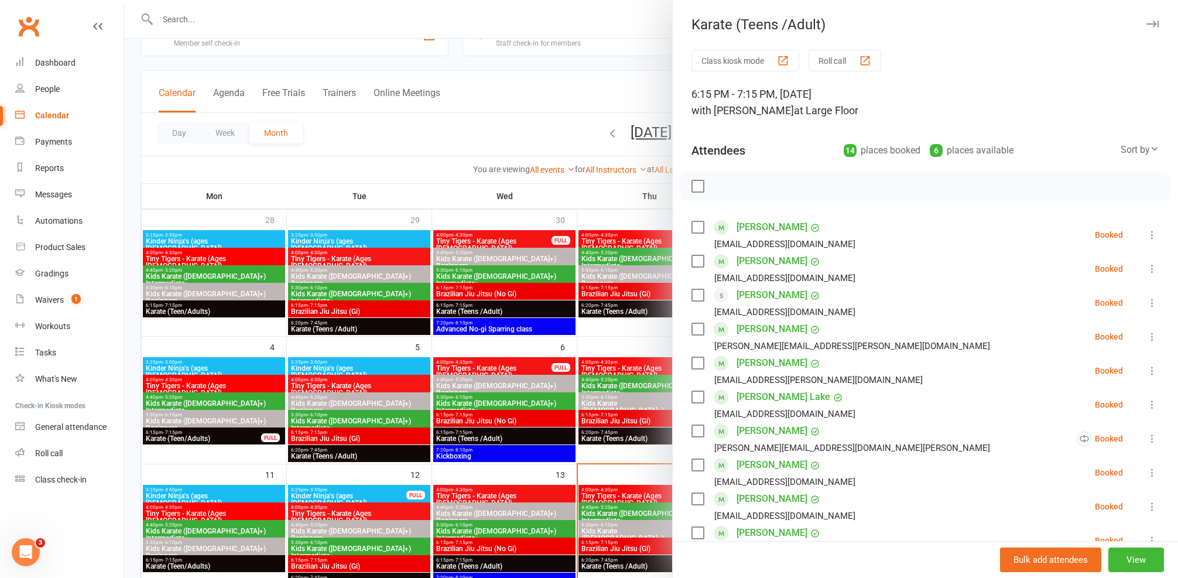
scroll to position [29, 0]
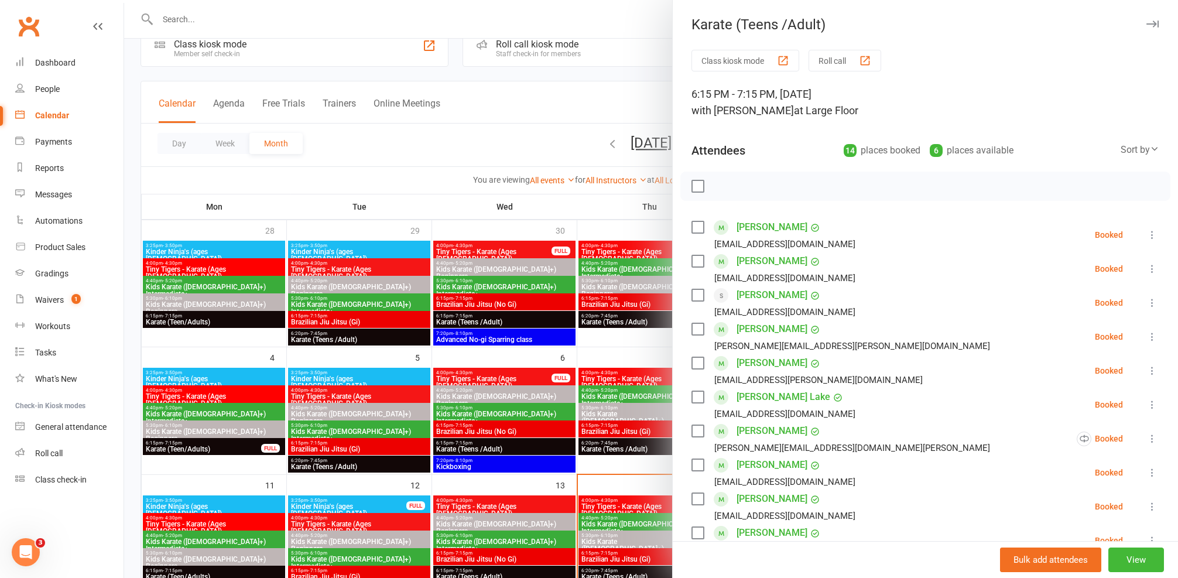
click at [525, 408] on div at bounding box center [651, 289] width 1054 height 578
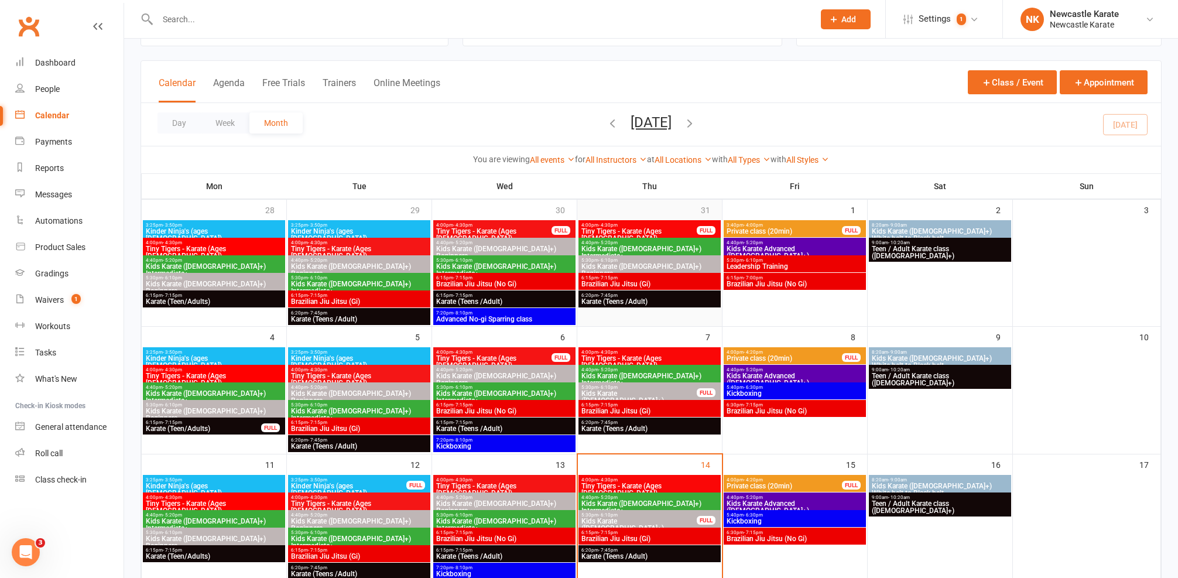
scroll to position [78, 0]
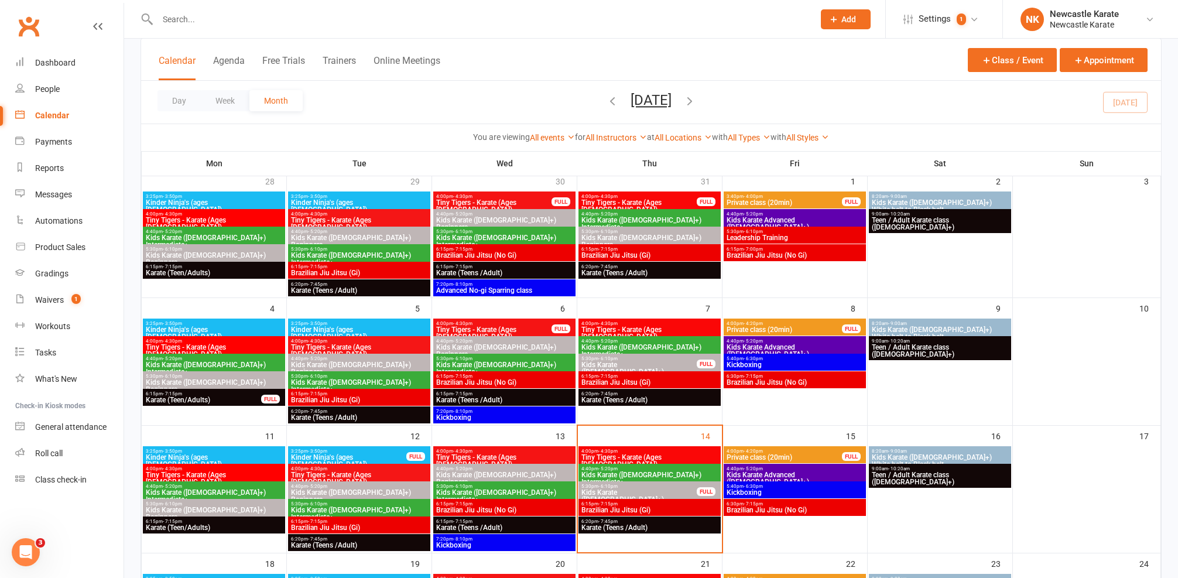
click at [792, 502] on span "6:30pm - 7:15pm" at bounding box center [795, 503] width 138 height 5
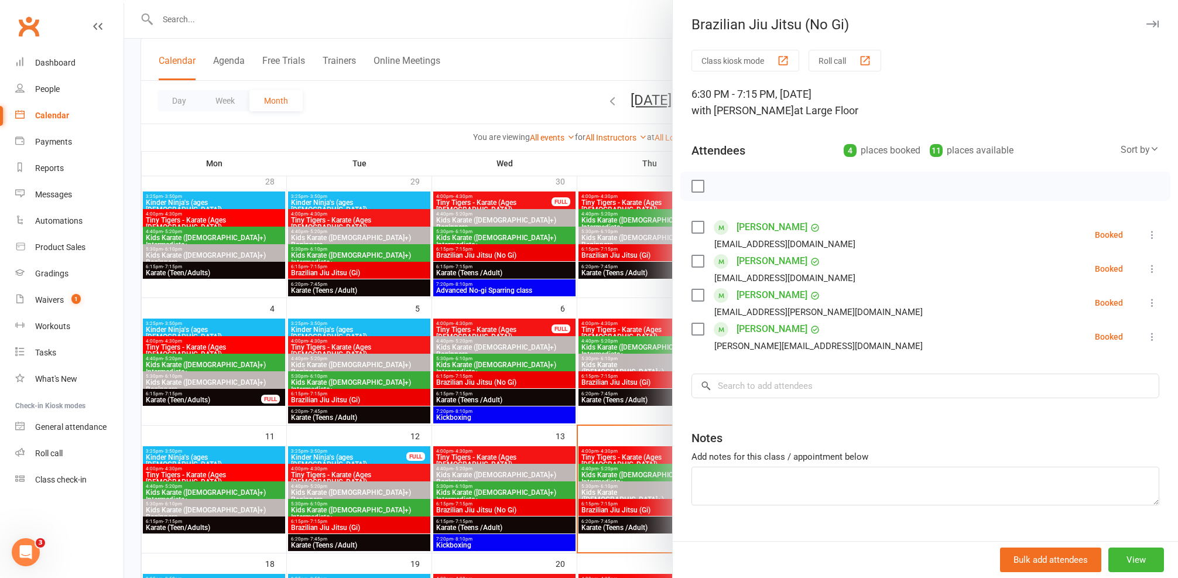
click at [587, 447] on div at bounding box center [651, 289] width 1054 height 578
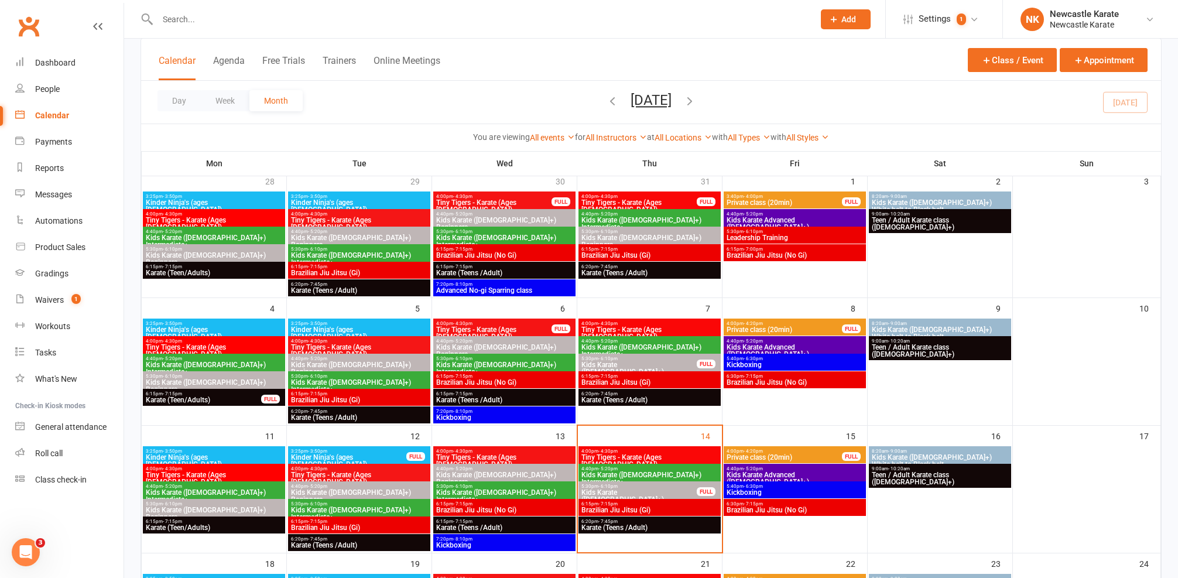
click at [605, 525] on span "Karate (Teens /Adult)" at bounding box center [650, 527] width 138 height 7
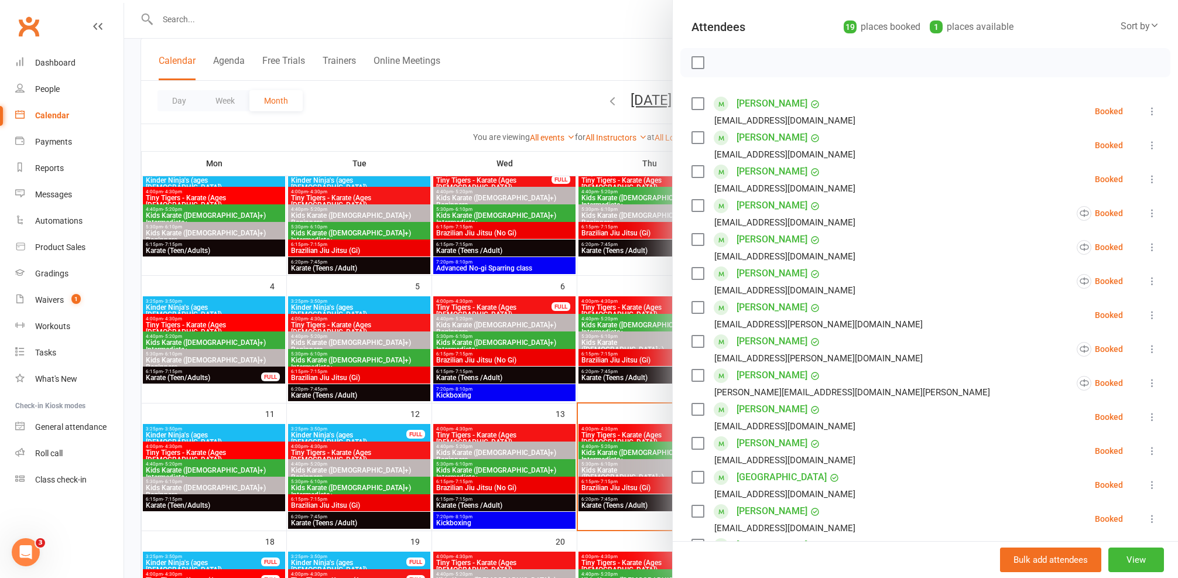
scroll to position [165, 0]
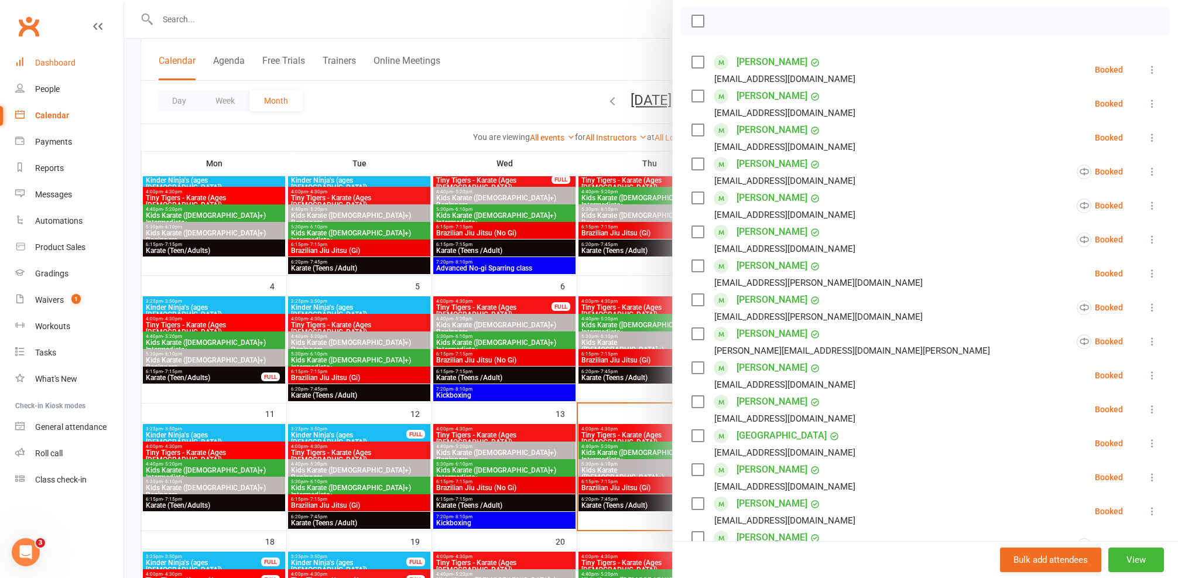
click at [45, 67] on link "Dashboard" at bounding box center [69, 63] width 108 height 26
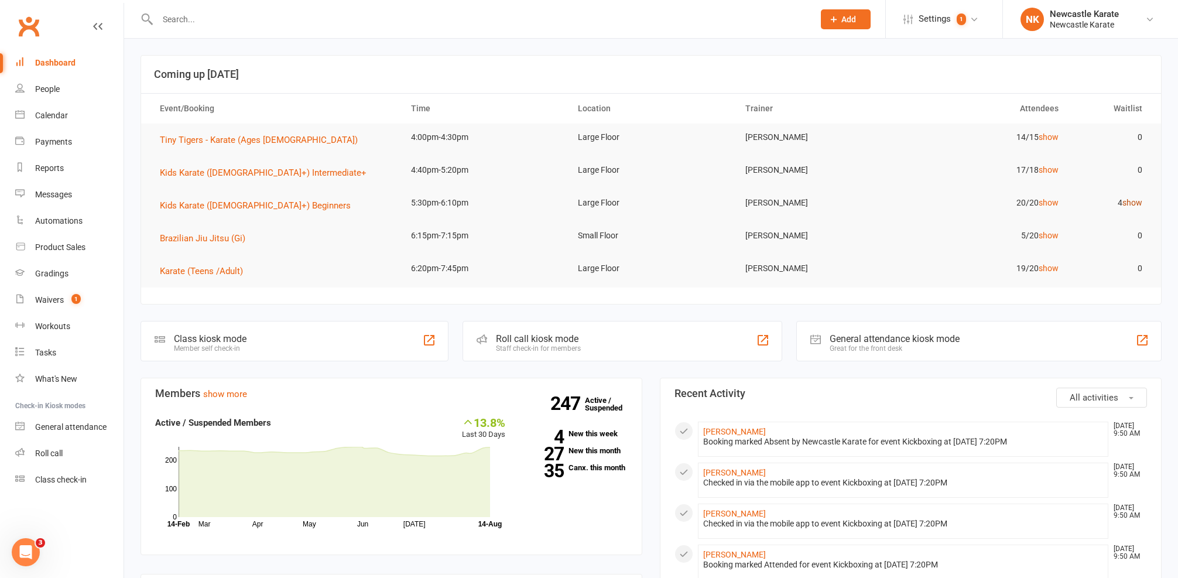
click at [1134, 199] on link "show" at bounding box center [1133, 202] width 20 height 9
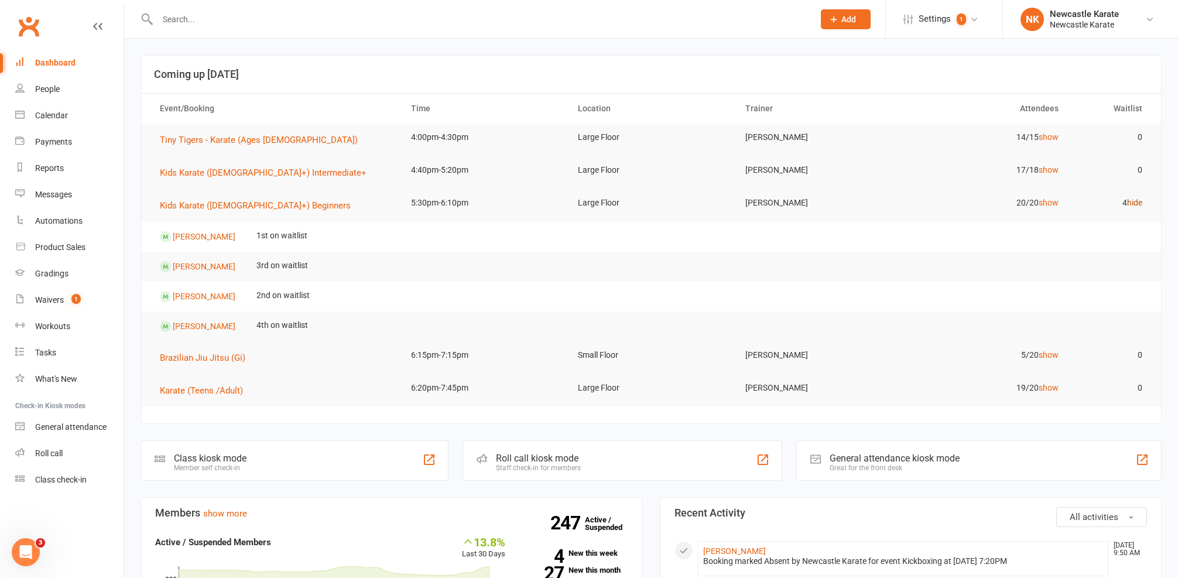
click at [1137, 198] on link "hide" at bounding box center [1134, 202] width 15 height 9
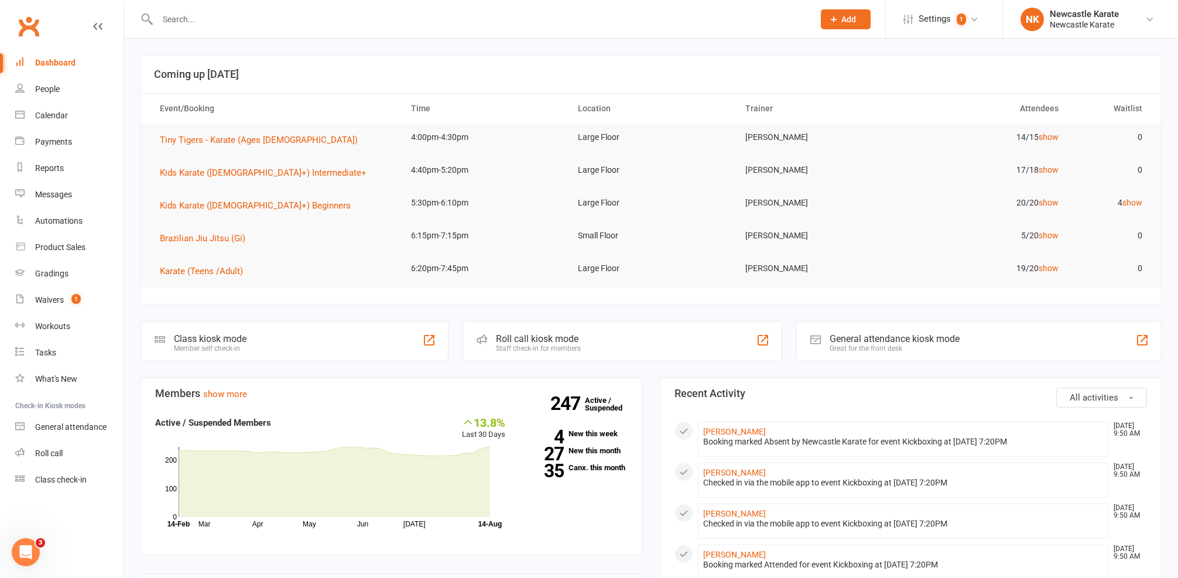
click at [1038, 268] on td "19/20 show" at bounding box center [985, 269] width 167 height 28
click at [1055, 268] on link "show" at bounding box center [1049, 267] width 20 height 9
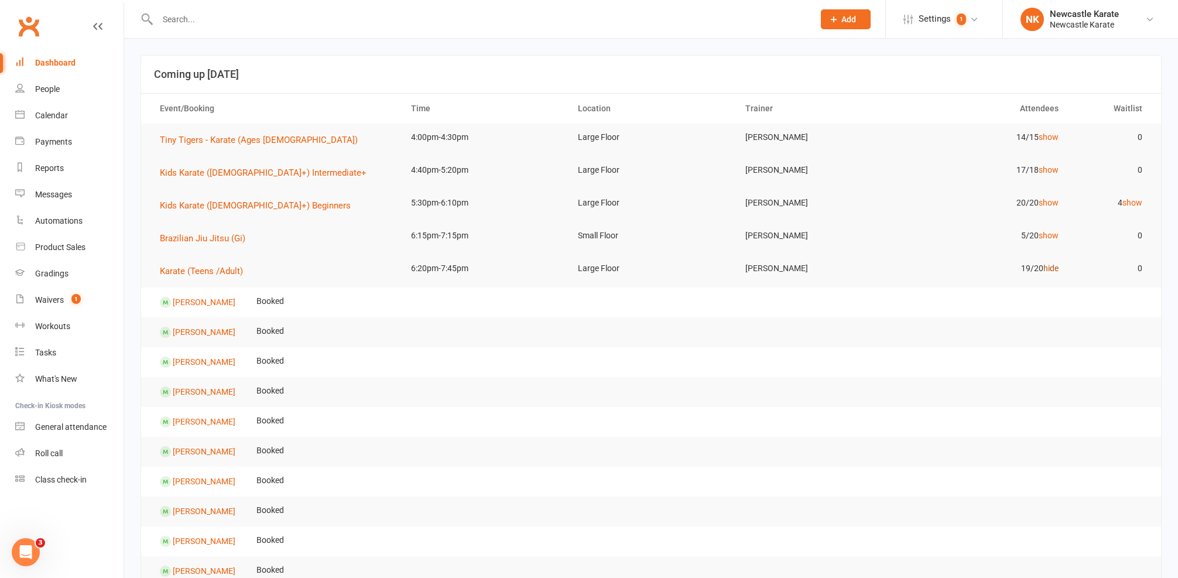
click at [1058, 266] on link "hide" at bounding box center [1050, 267] width 15 height 9
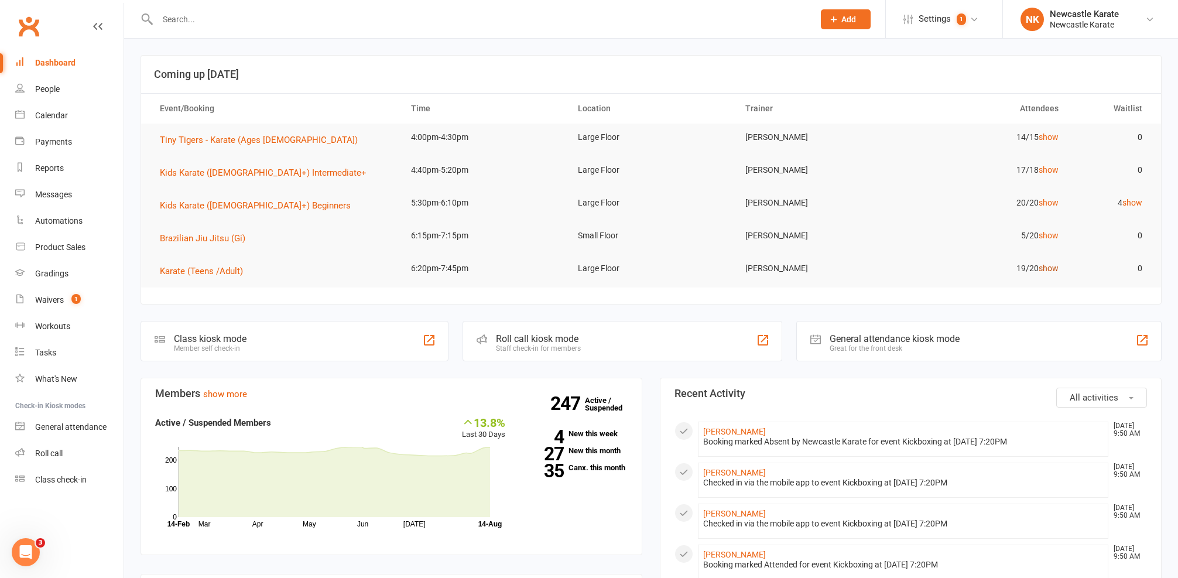
click at [1058, 266] on link "show" at bounding box center [1049, 267] width 20 height 9
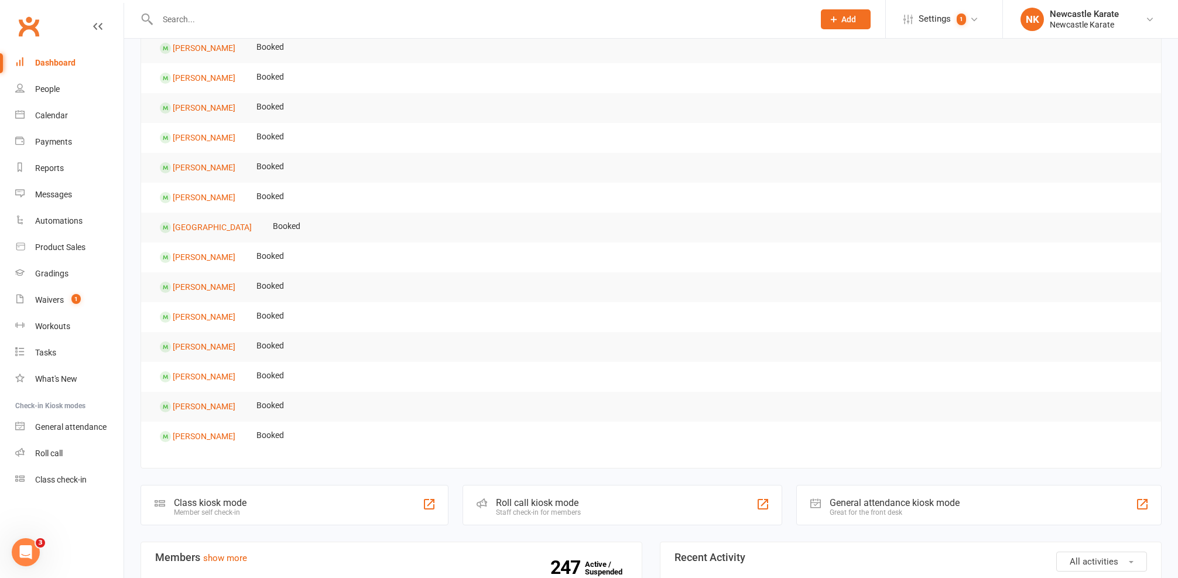
scroll to position [386, 0]
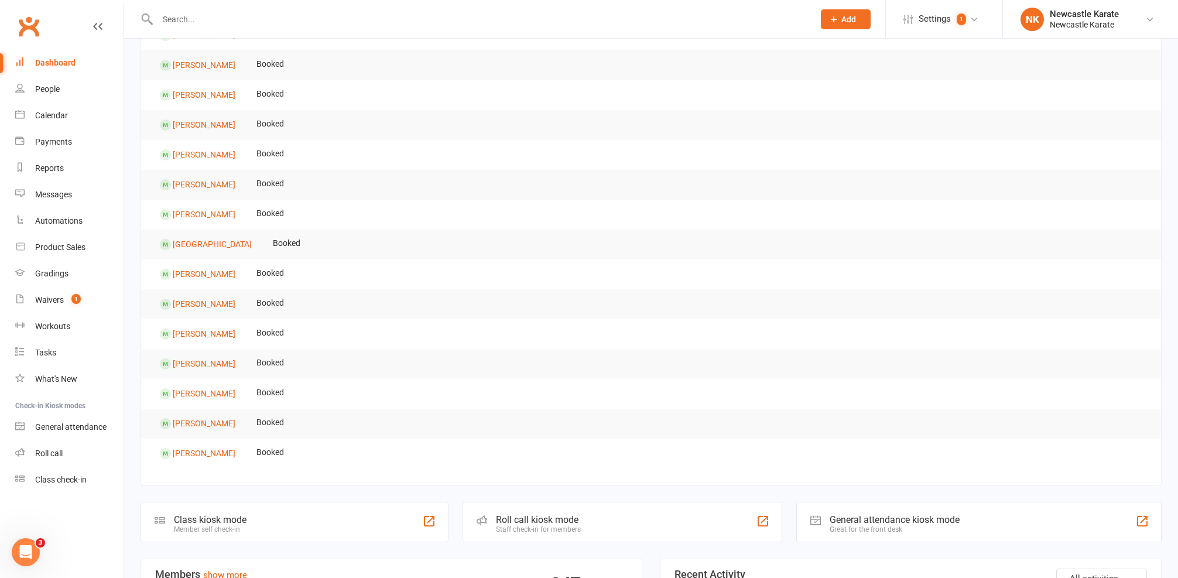
click at [46, 194] on div "Messages" at bounding box center [53, 194] width 37 height 9
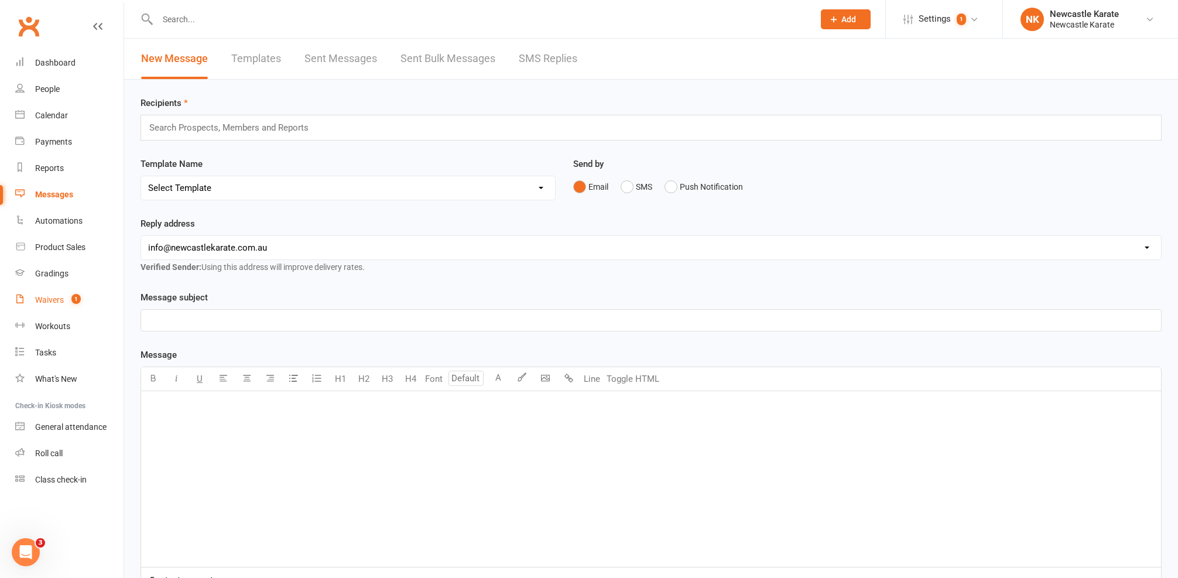
click at [68, 310] on link "Waivers 1" at bounding box center [69, 300] width 108 height 26
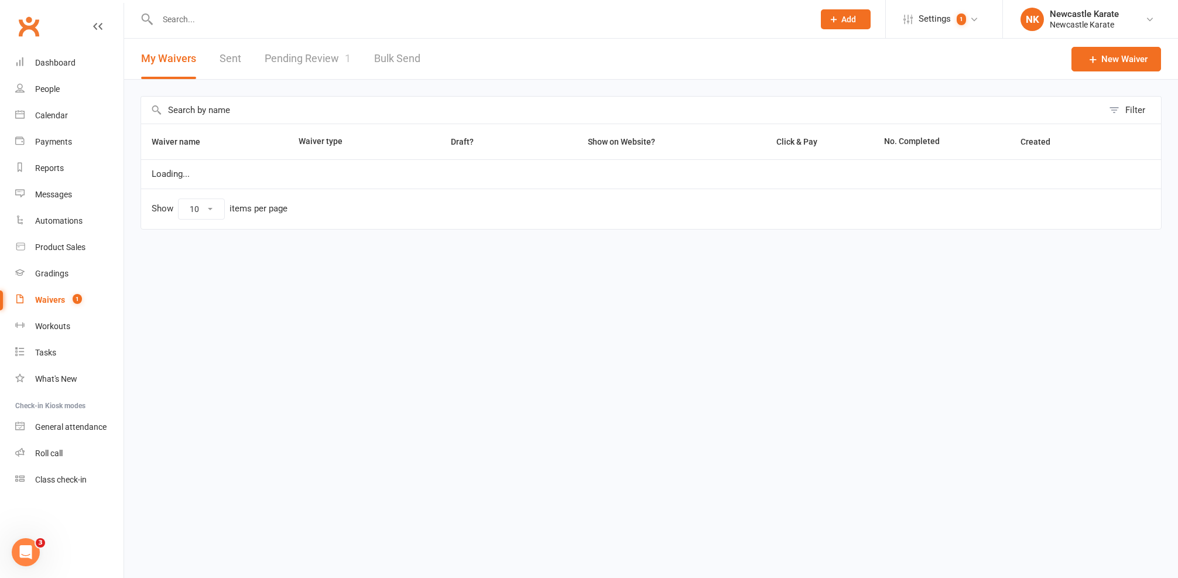
select select "100"
click at [326, 53] on link "Pending Review 1" at bounding box center [308, 59] width 86 height 40
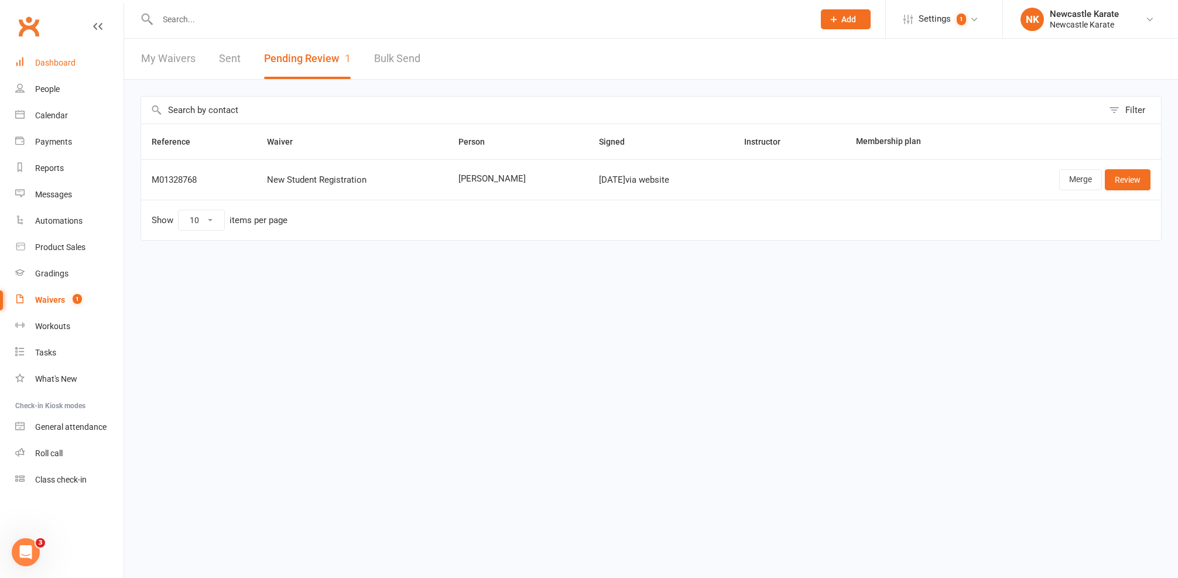
click at [39, 63] on div "Dashboard" at bounding box center [55, 62] width 40 height 9
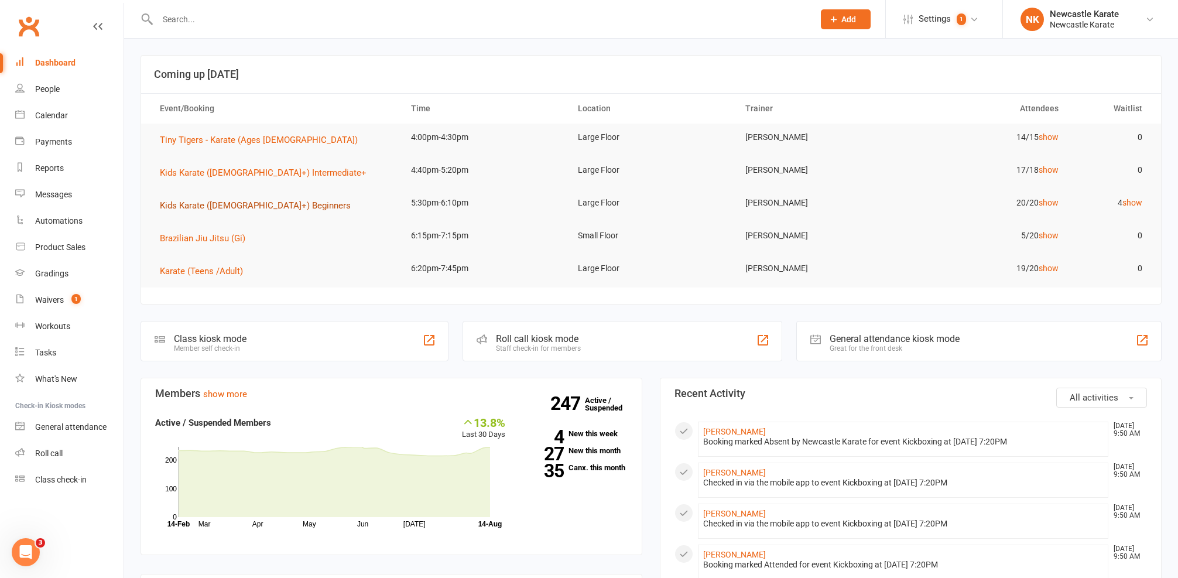
click at [206, 203] on span "Kids Karate ([DEMOGRAPHIC_DATA]+) Beginners" at bounding box center [255, 205] width 191 height 11
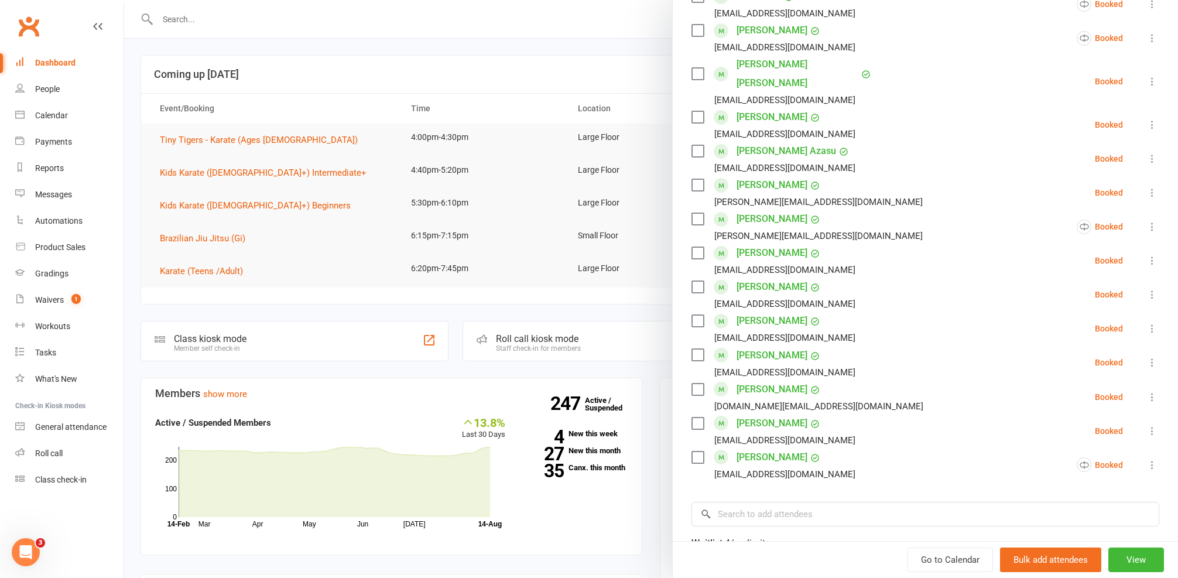
scroll to position [638, 0]
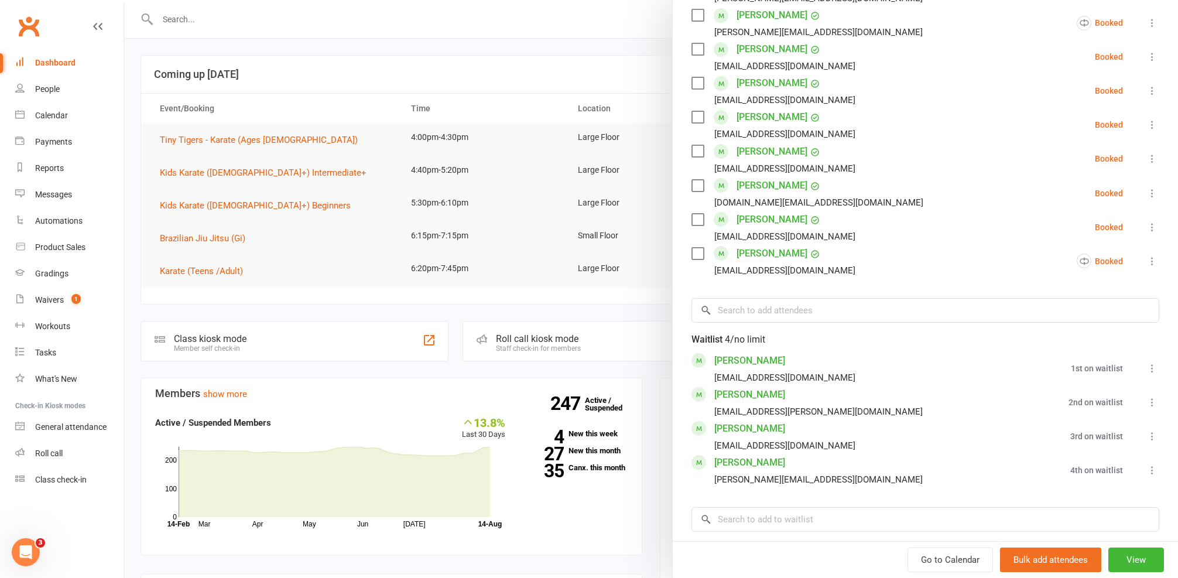
click at [449, 180] on div at bounding box center [651, 289] width 1054 height 578
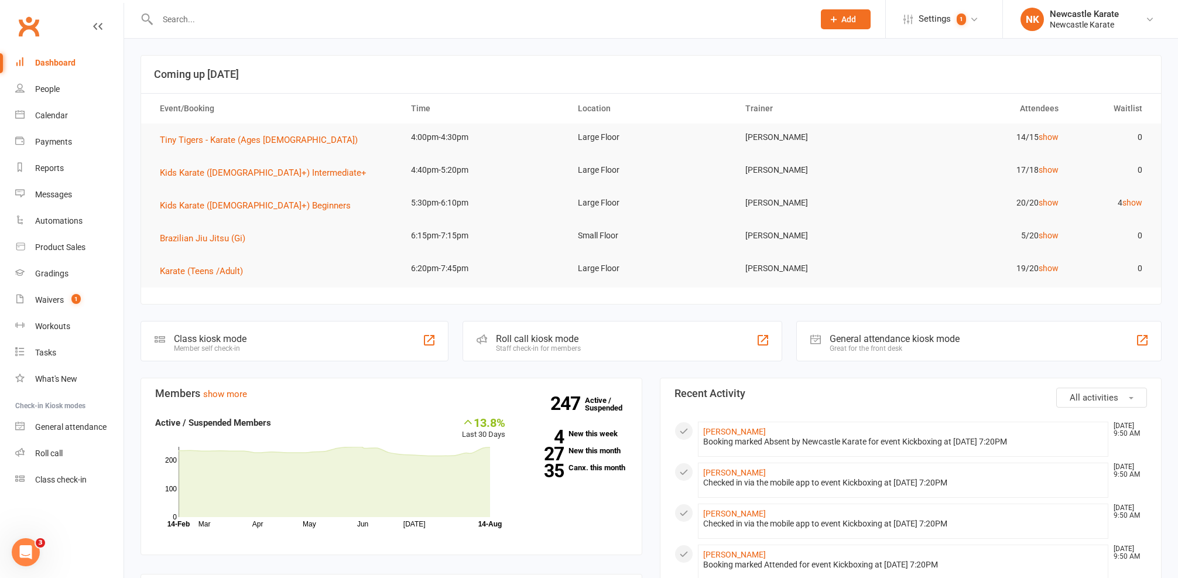
click at [232, 141] on span "Tiny Tigers - Karate (Ages [DEMOGRAPHIC_DATA])" at bounding box center [259, 140] width 198 height 11
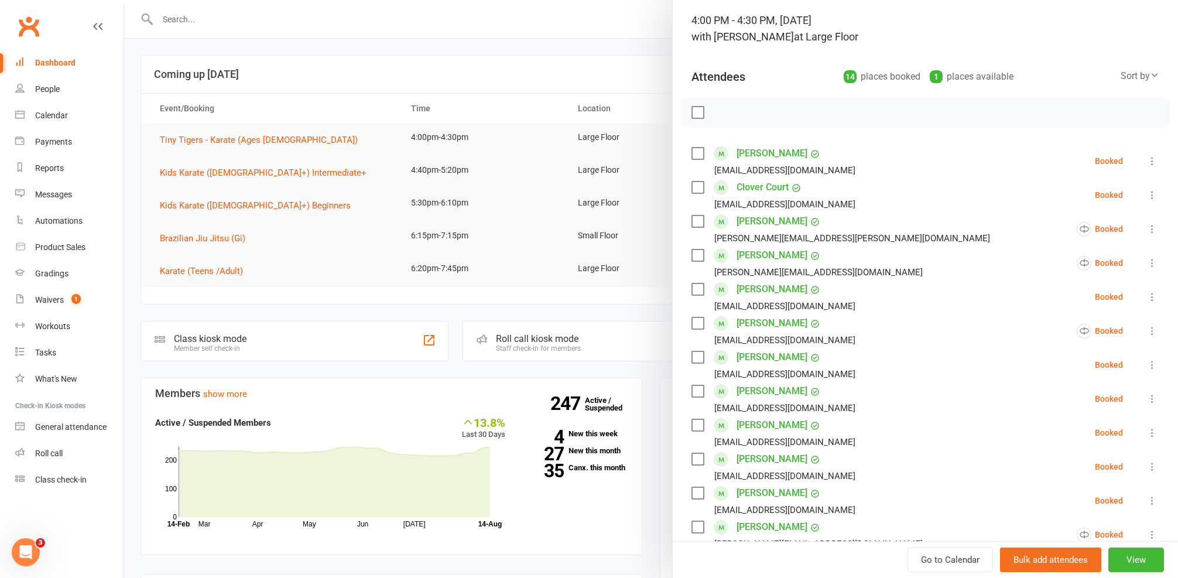
scroll to position [175, 0]
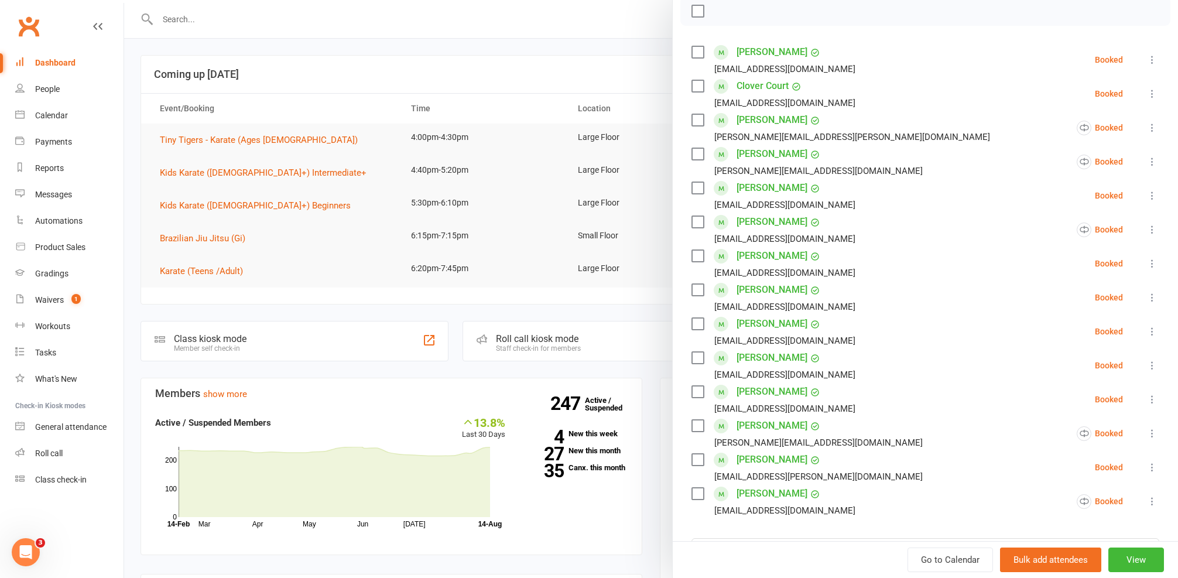
drag, startPoint x: 462, startPoint y: 172, endPoint x: 286, endPoint y: 147, distance: 178.0
click at [452, 174] on div at bounding box center [651, 289] width 1054 height 578
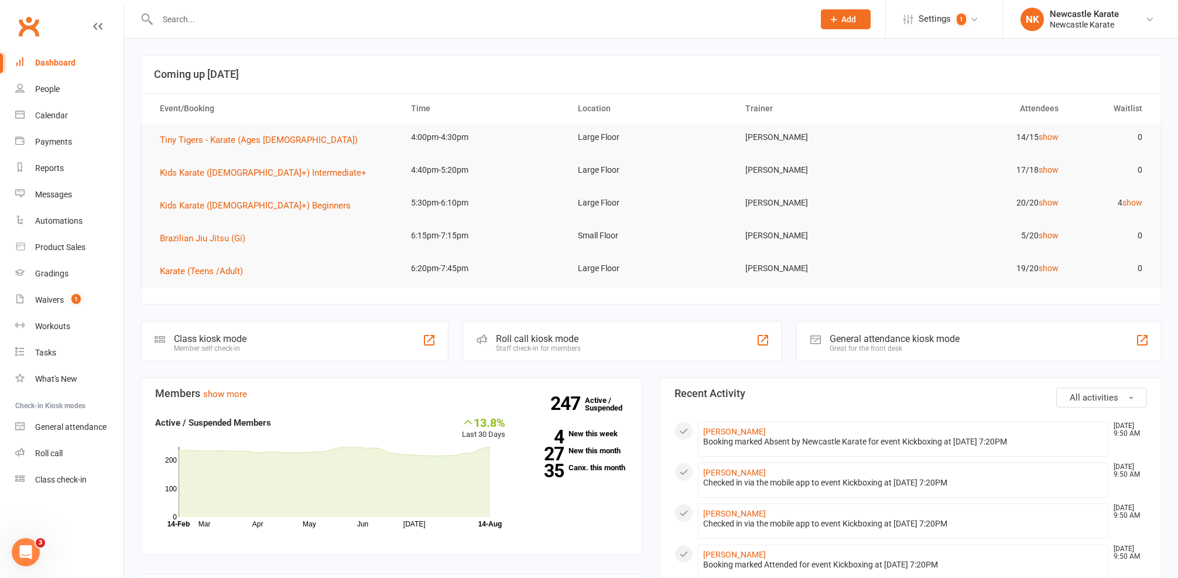
click at [285, 18] on input "text" at bounding box center [480, 19] width 652 height 16
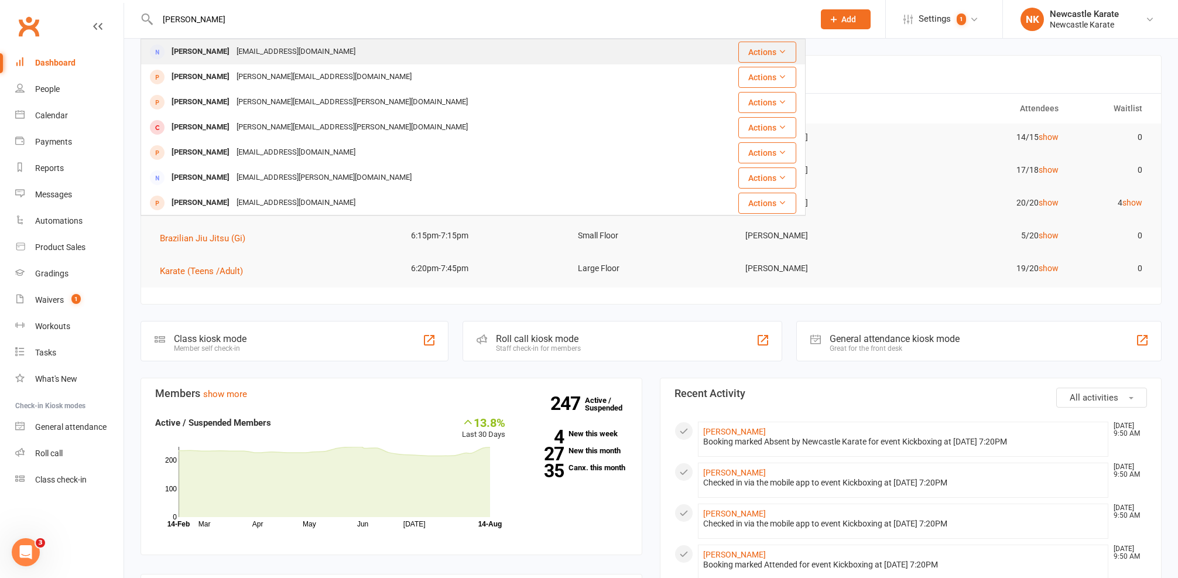
type input "Rebecca esser"
click at [260, 56] on div "Becessery@gmail.com" at bounding box center [296, 51] width 126 height 17
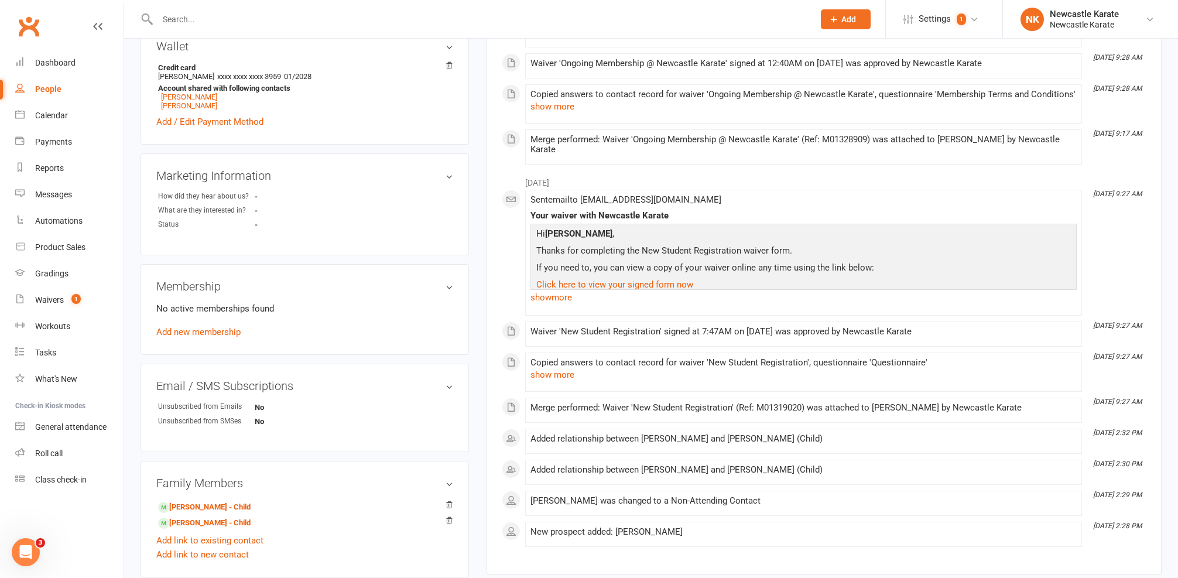
scroll to position [429, 0]
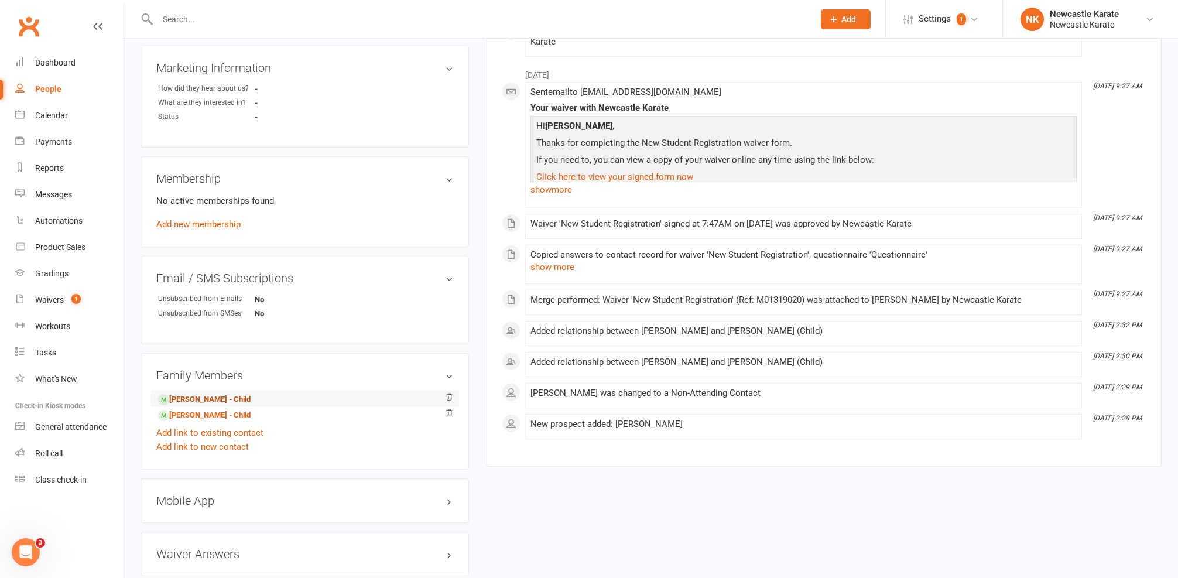
click at [204, 398] on link "Sophie Conway - Child" at bounding box center [204, 399] width 93 height 12
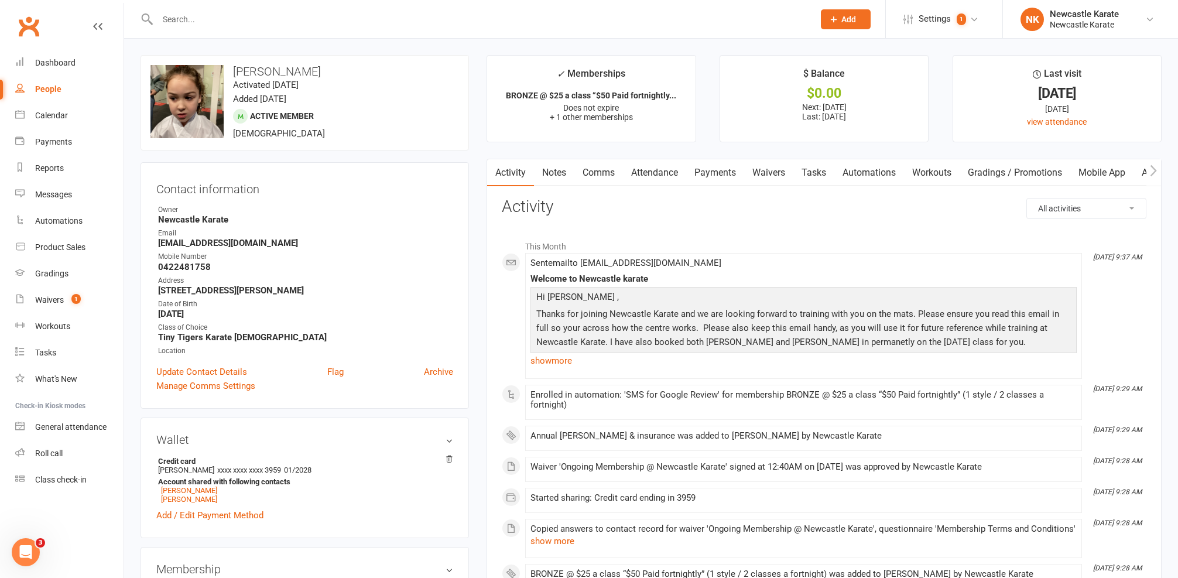
click at [659, 174] on link "Attendance" at bounding box center [654, 172] width 63 height 27
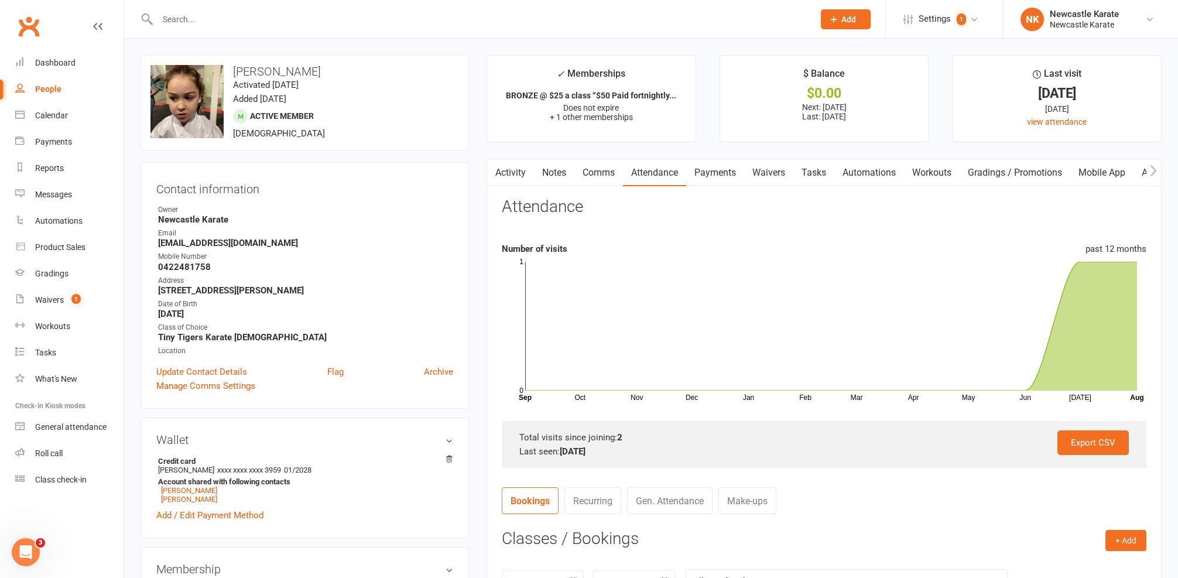
scroll to position [109, 0]
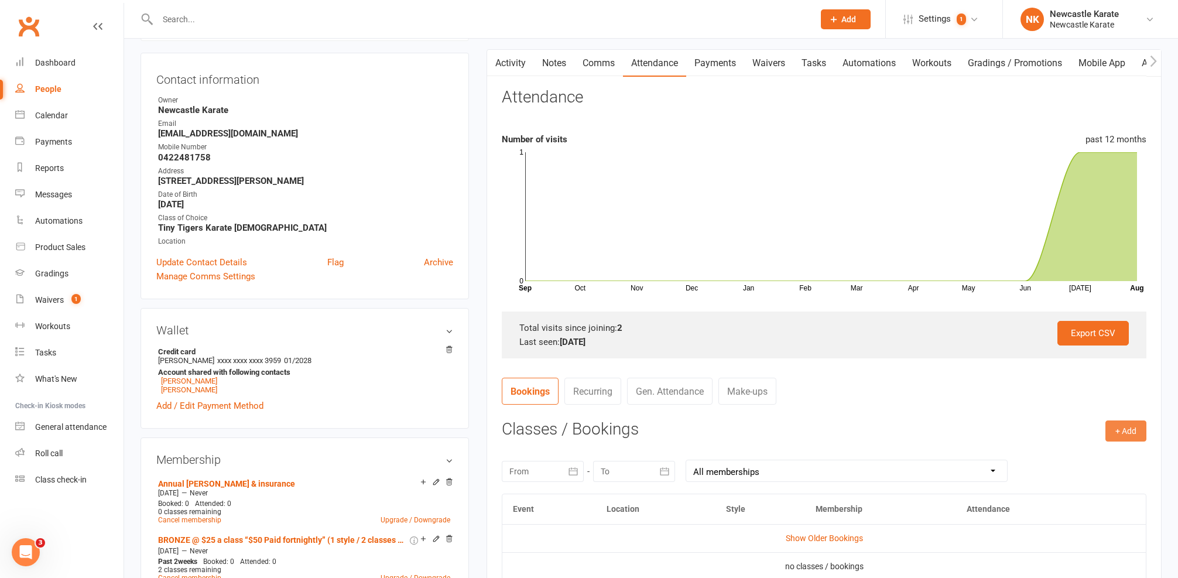
click at [1124, 434] on button "+ Add" at bounding box center [1126, 430] width 41 height 21
click at [1100, 454] on link "Book Event" at bounding box center [1088, 457] width 116 height 23
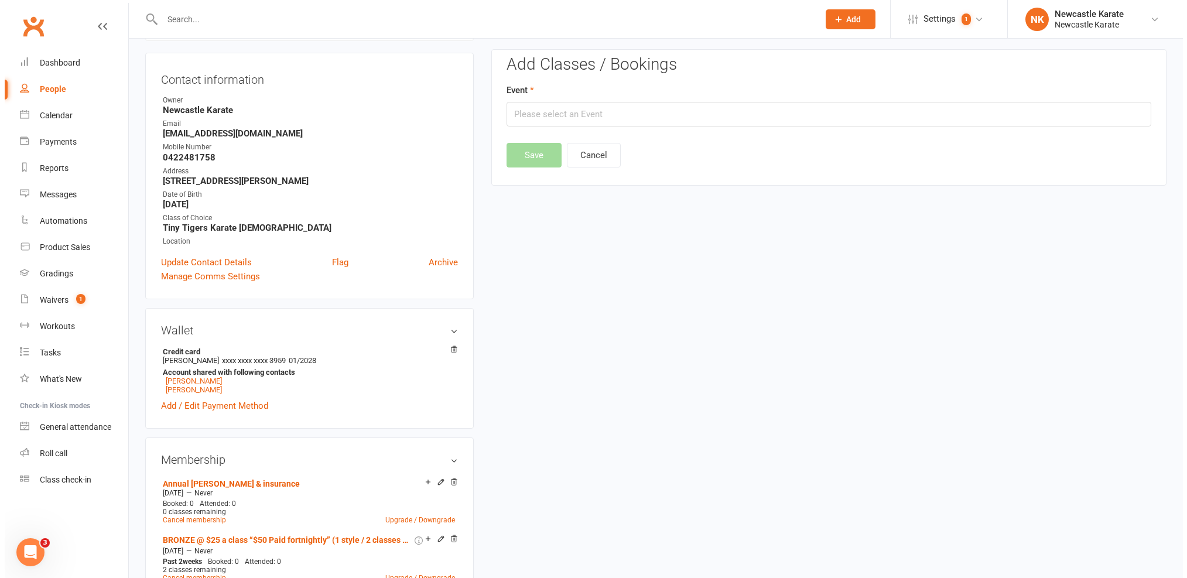
scroll to position [100, 0]
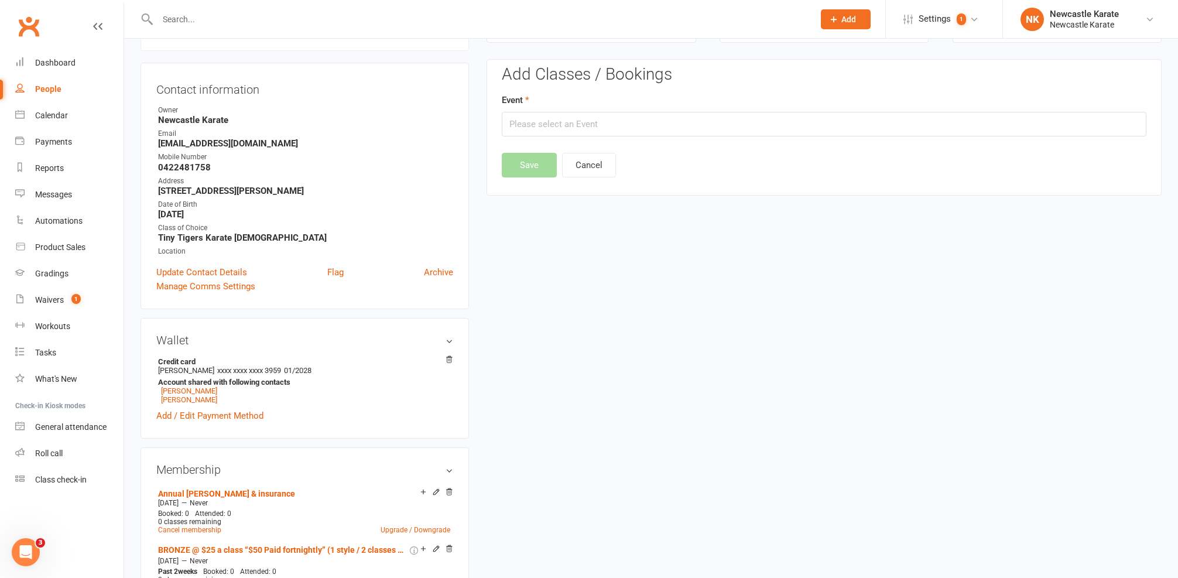
click at [594, 108] on div "Event" at bounding box center [824, 114] width 645 height 43
click at [619, 130] on input "text" at bounding box center [824, 124] width 645 height 25
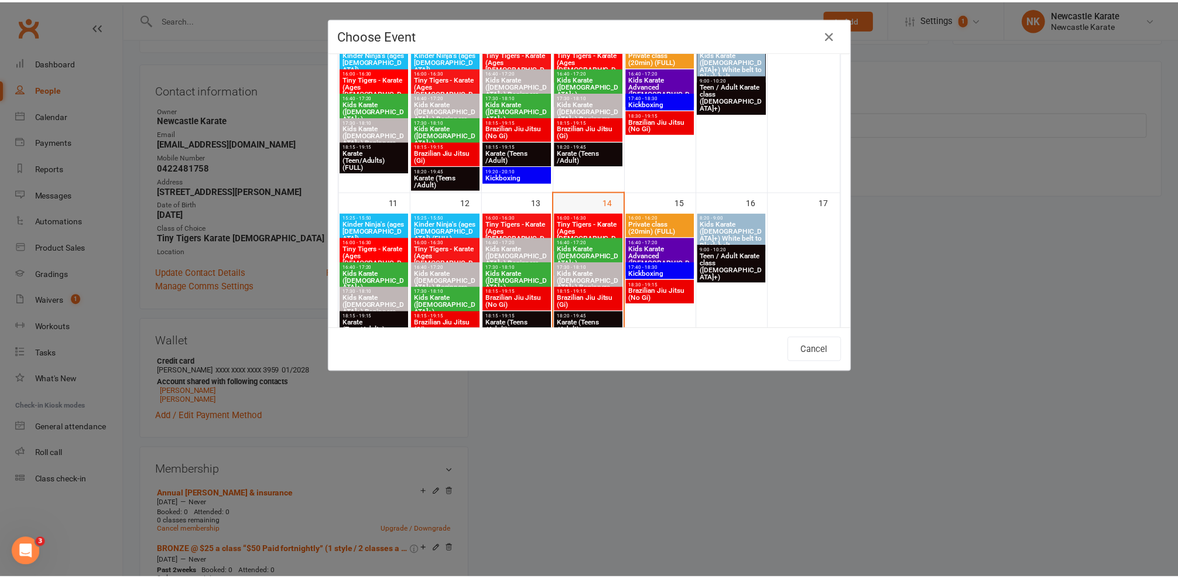
scroll to position [303, 0]
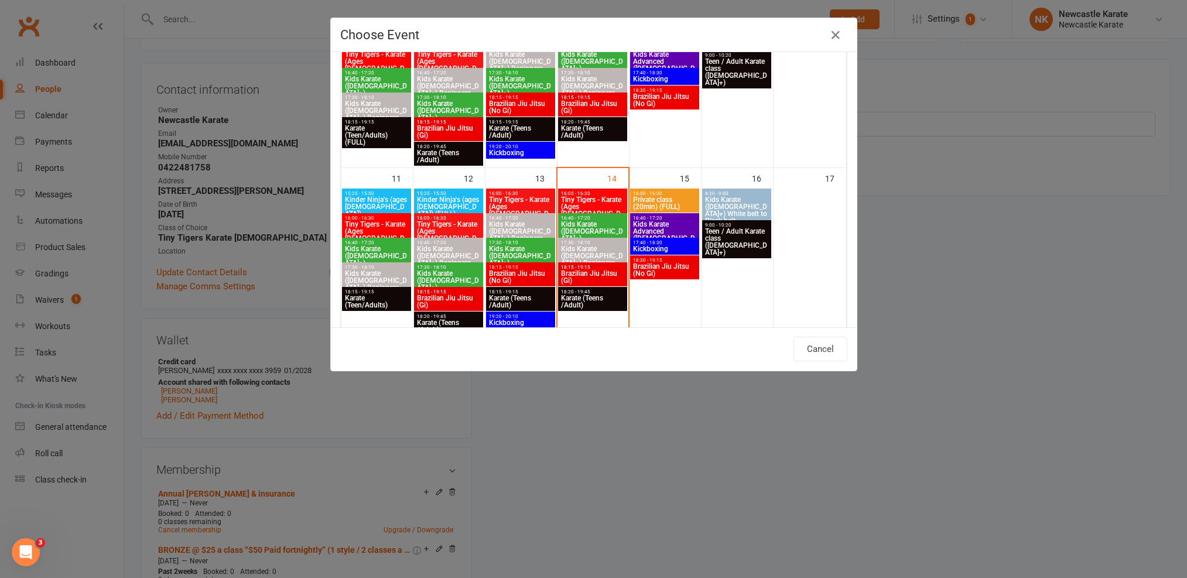
click at [605, 194] on span "16:00 - 16:30" at bounding box center [592, 193] width 64 height 5
type input "Tiny Tigers - Karate (Ages 5-7) - Aug 14, 2025 4:00:00 PM"
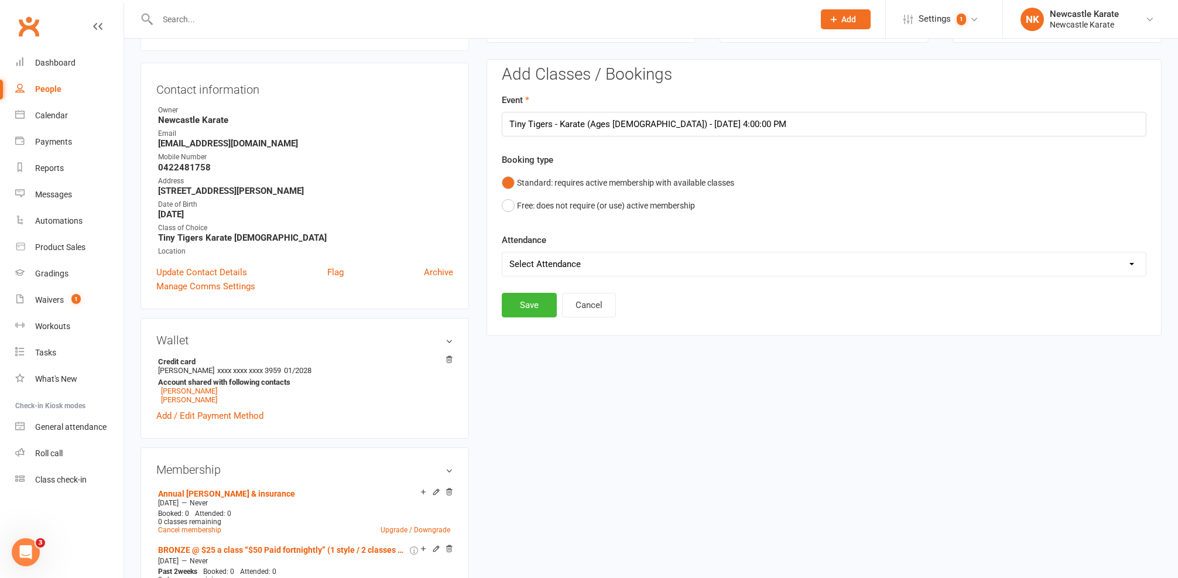
scroll to position [102, 0]
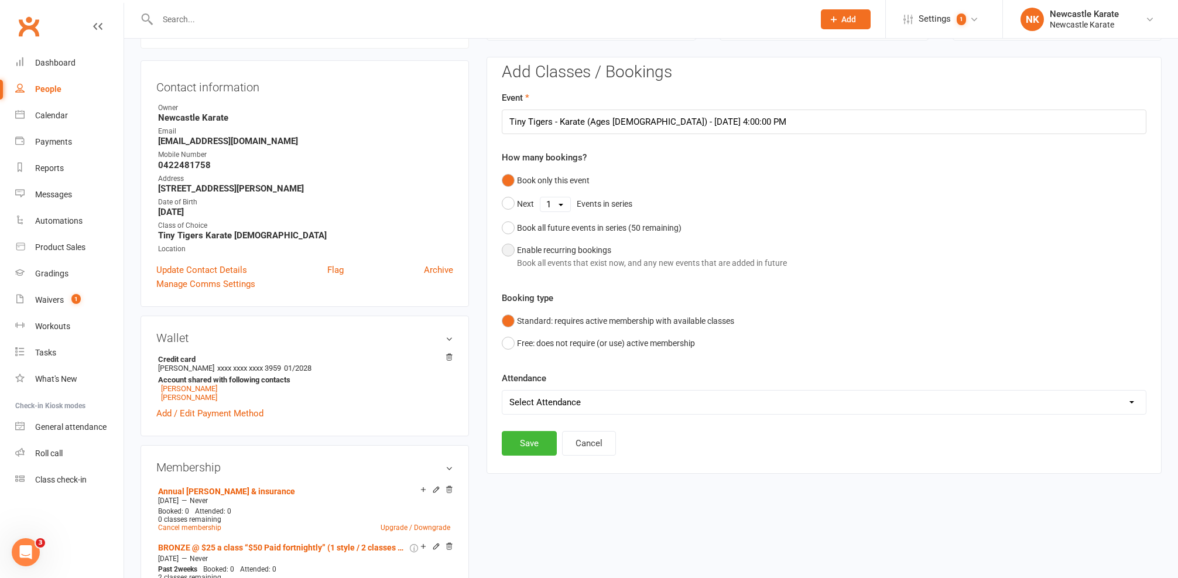
click at [535, 260] on div "Book all events that exist now, and any new events that are added in future" at bounding box center [652, 262] width 270 height 13
select select "book_from_now"
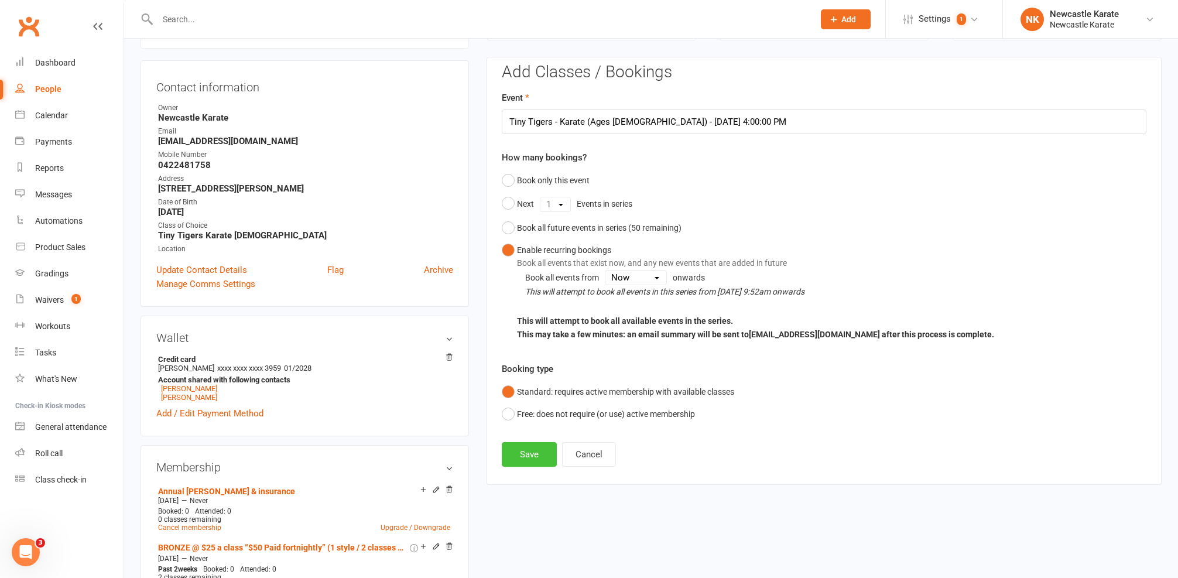
click at [532, 454] on button "Save" at bounding box center [529, 454] width 55 height 25
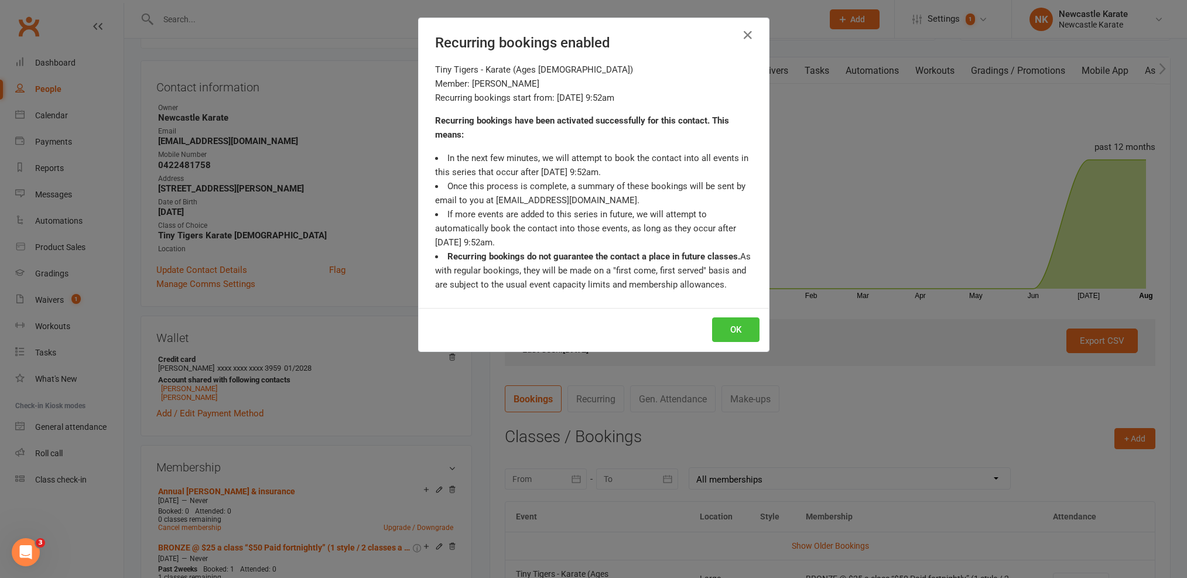
click at [713, 328] on button "OK" at bounding box center [735, 329] width 47 height 25
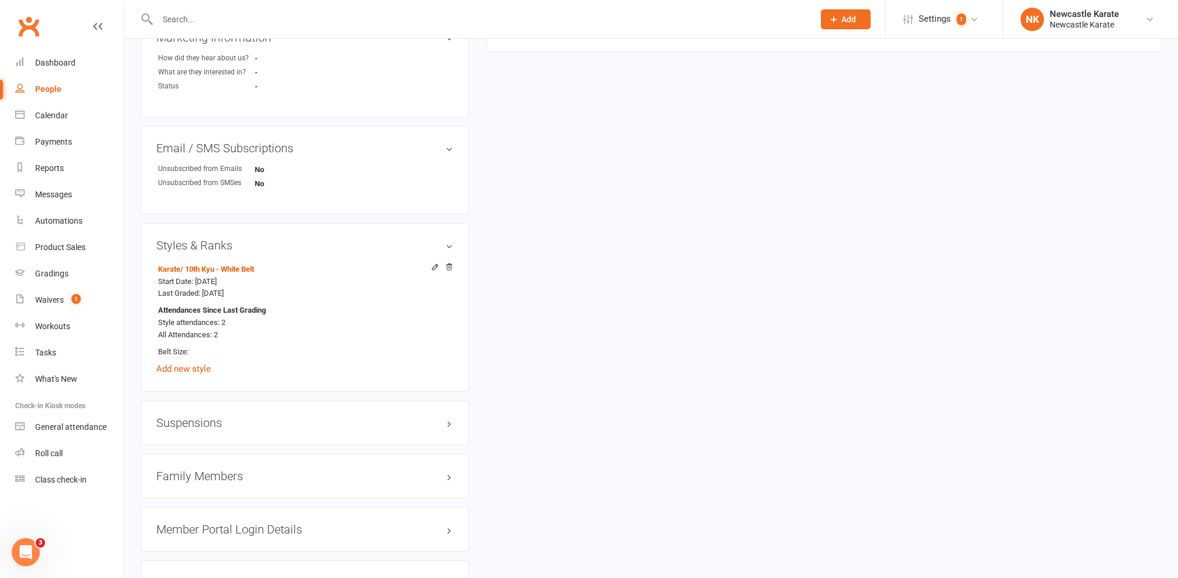
scroll to position [851, 0]
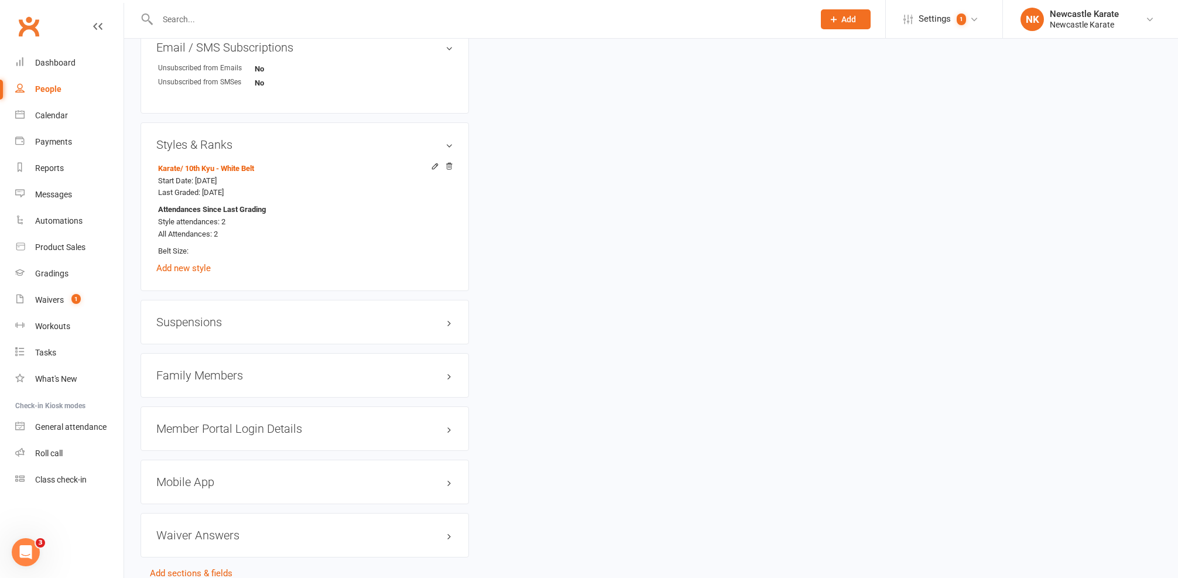
click at [223, 376] on h3 "Family Members" at bounding box center [304, 375] width 297 height 13
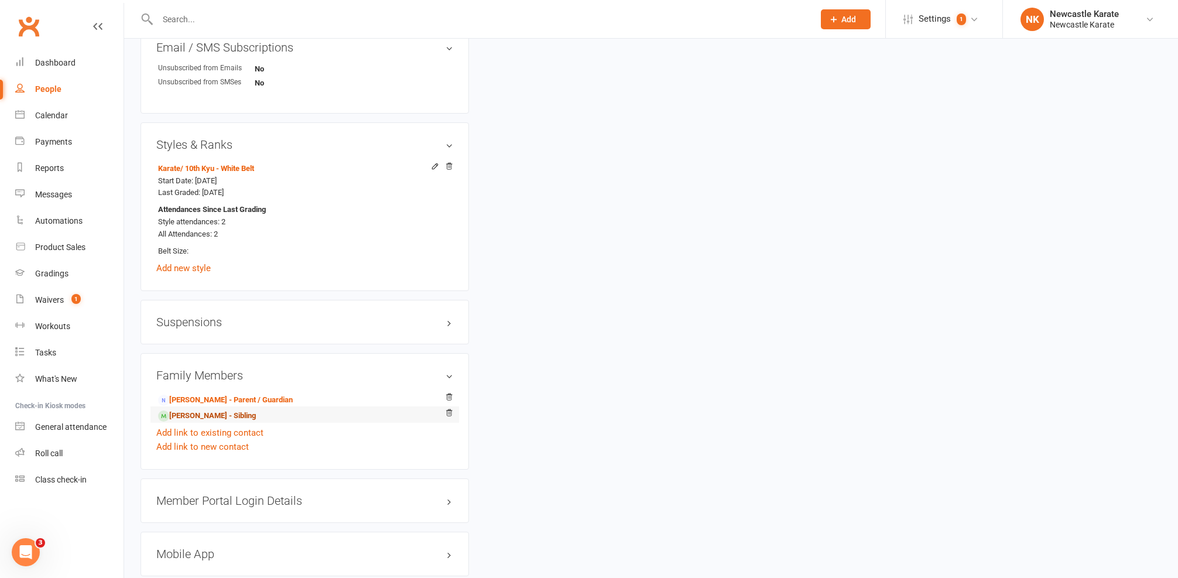
click at [201, 413] on link "Alice Conway - Sibling" at bounding box center [207, 416] width 98 height 12
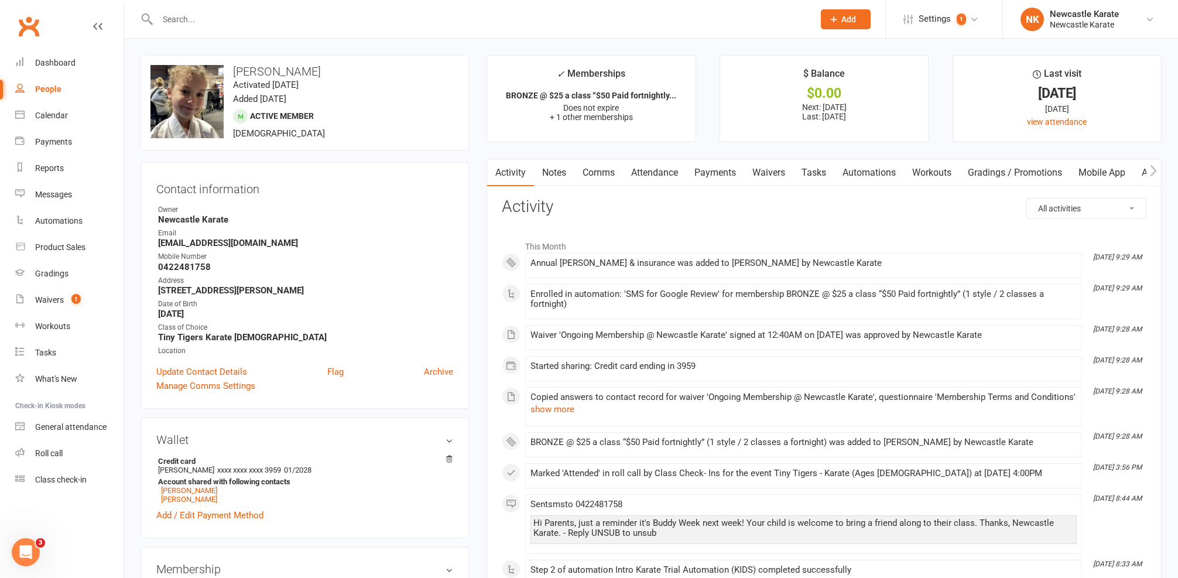
click at [655, 170] on link "Attendance" at bounding box center [654, 172] width 63 height 27
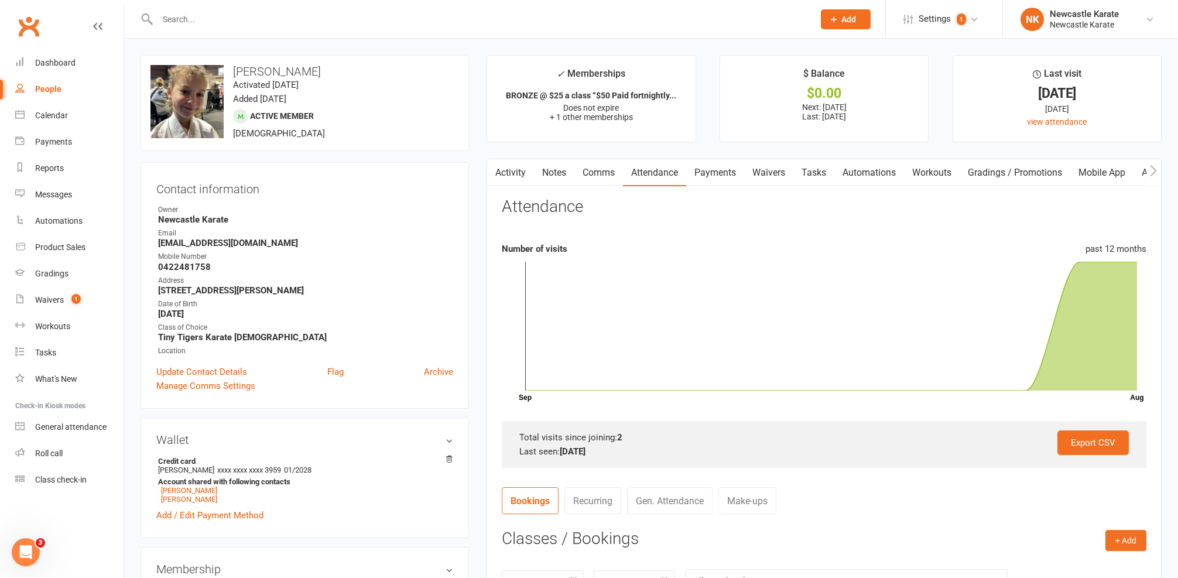
scroll to position [105, 0]
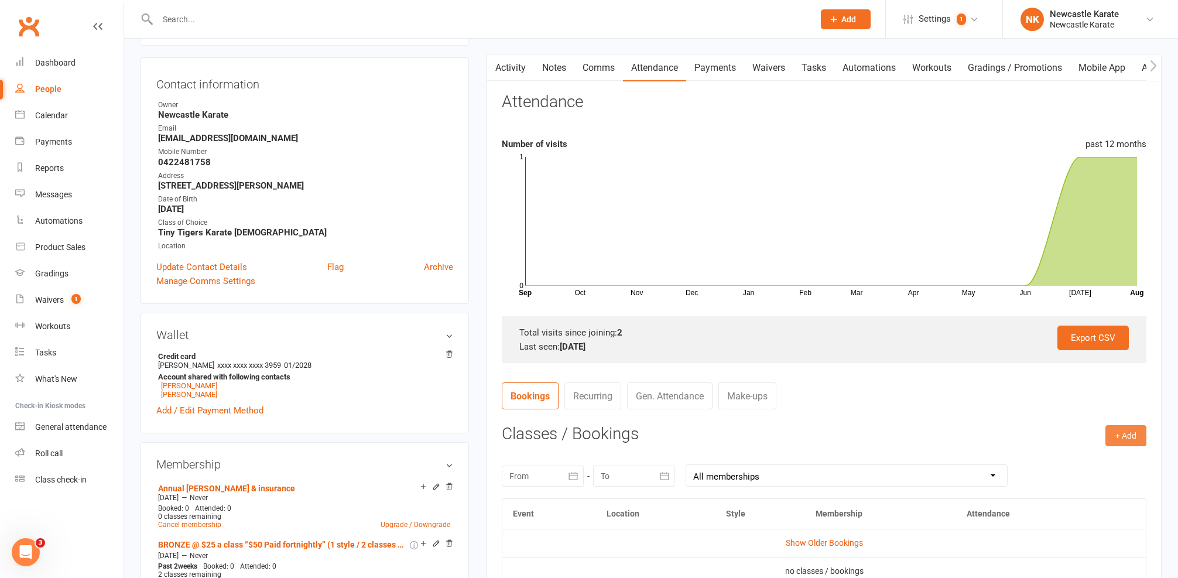
click at [1127, 433] on button "+ Add" at bounding box center [1126, 435] width 41 height 21
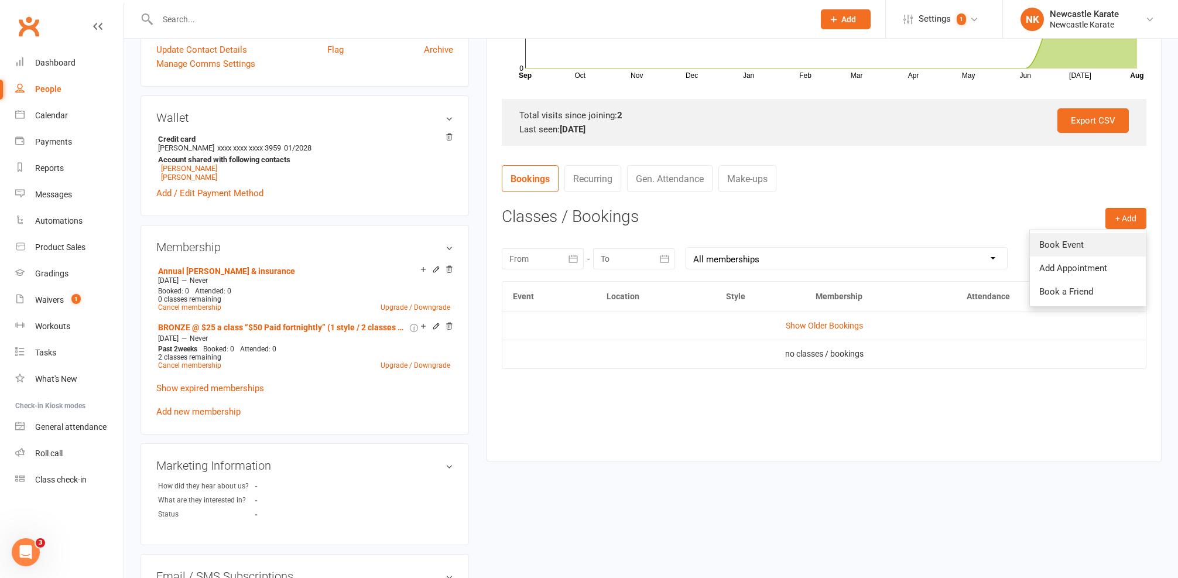
click at [1055, 247] on link "Book Event" at bounding box center [1088, 244] width 116 height 23
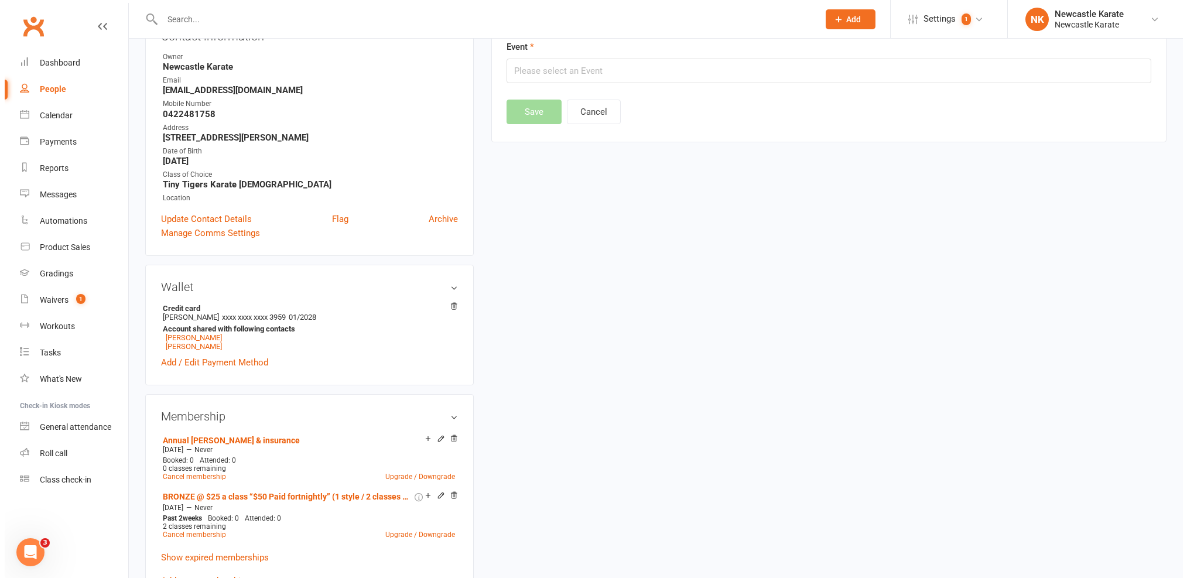
scroll to position [100, 0]
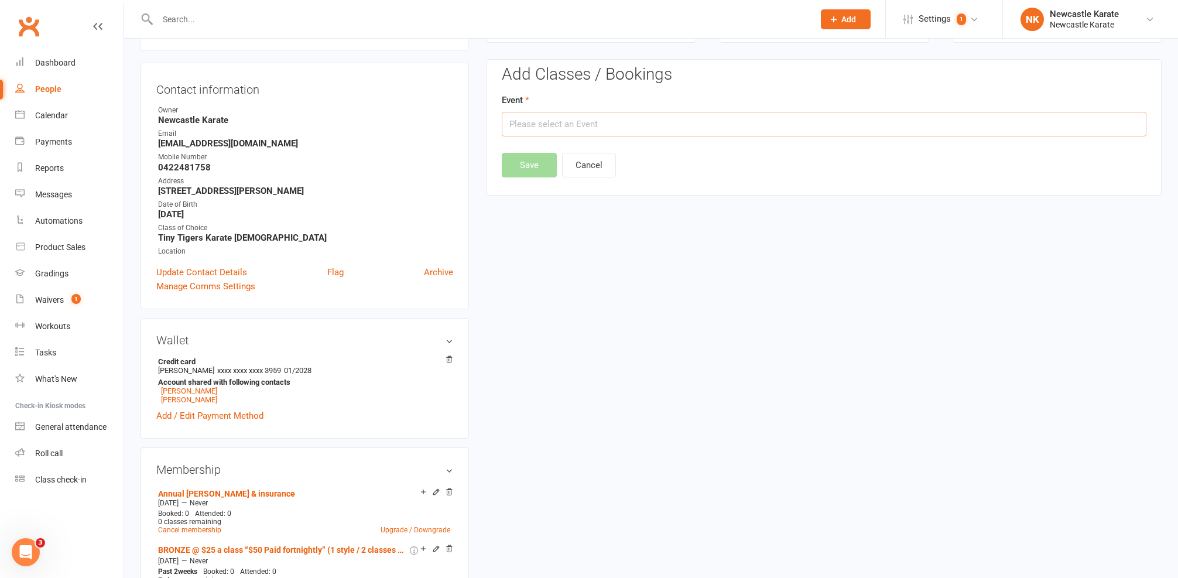
click at [566, 122] on input "text" at bounding box center [824, 124] width 645 height 25
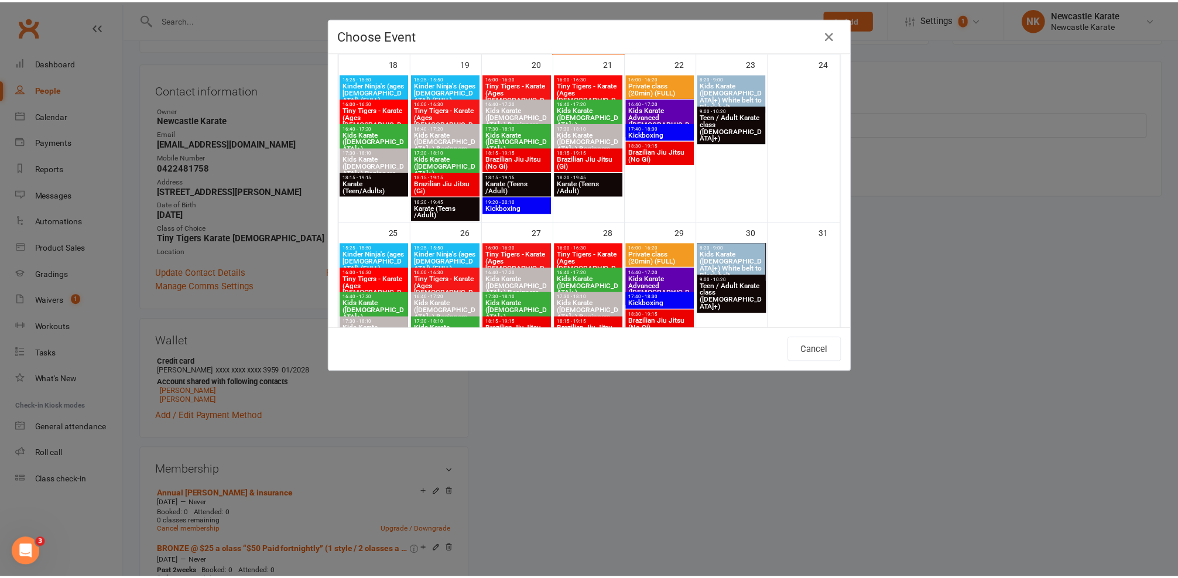
scroll to position [383, 0]
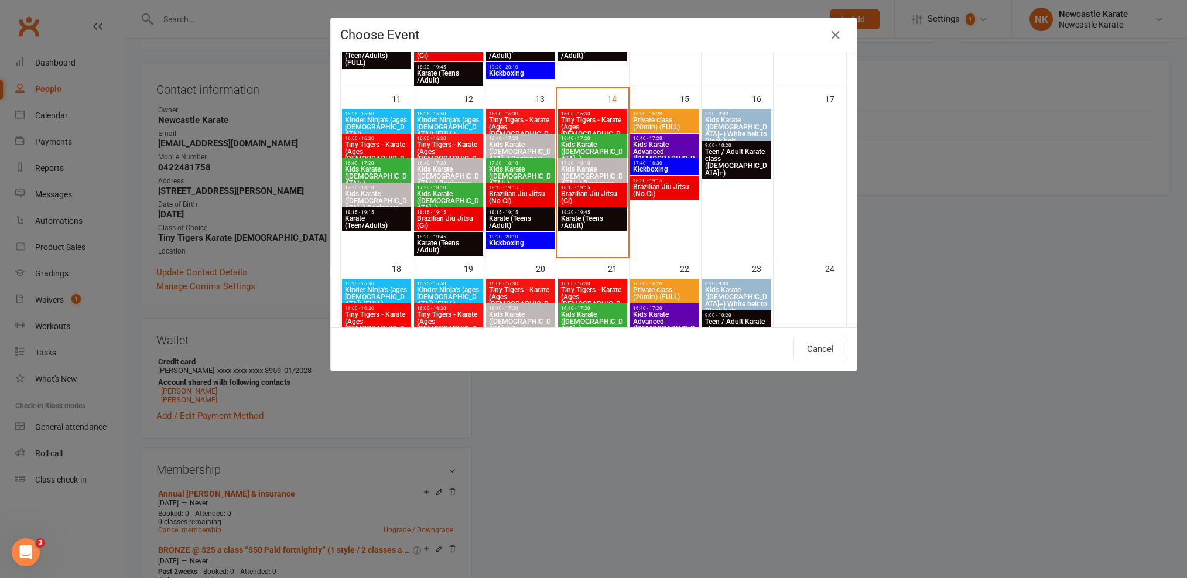
click at [593, 117] on span "Tiny Tigers - Karate (Ages 5-7) (FULL)" at bounding box center [592, 131] width 64 height 28
type input "Tiny Tigers - Karate (Ages 5-7) (FULL) - Aug 14, 2025 4:00:00 PM"
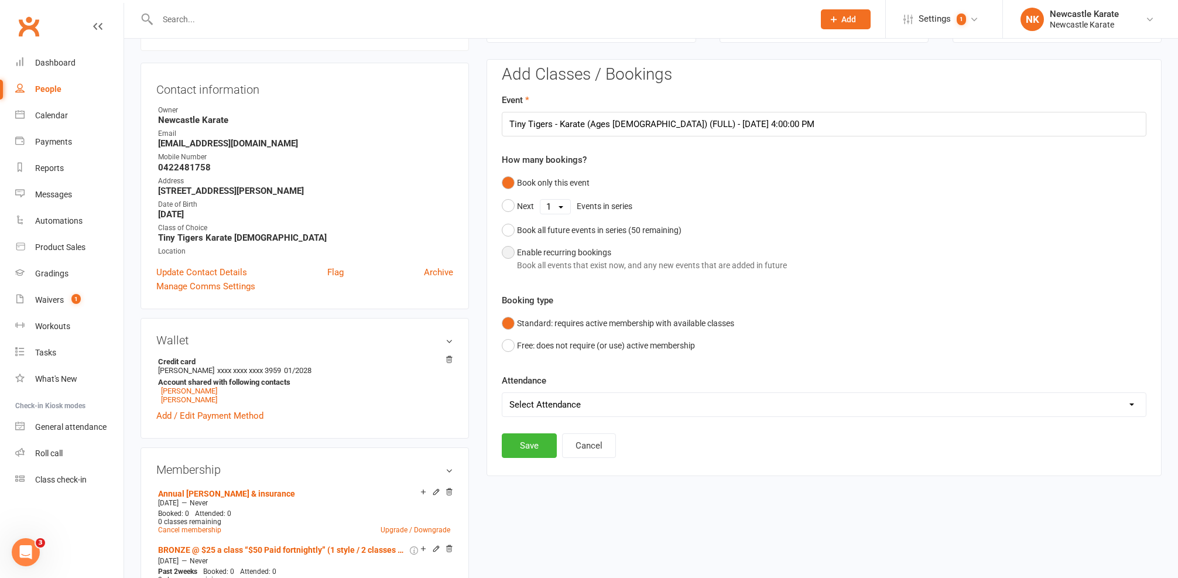
click at [535, 259] on div "Book all events that exist now, and any new events that are added in future" at bounding box center [652, 265] width 270 height 13
select select "book_from_now"
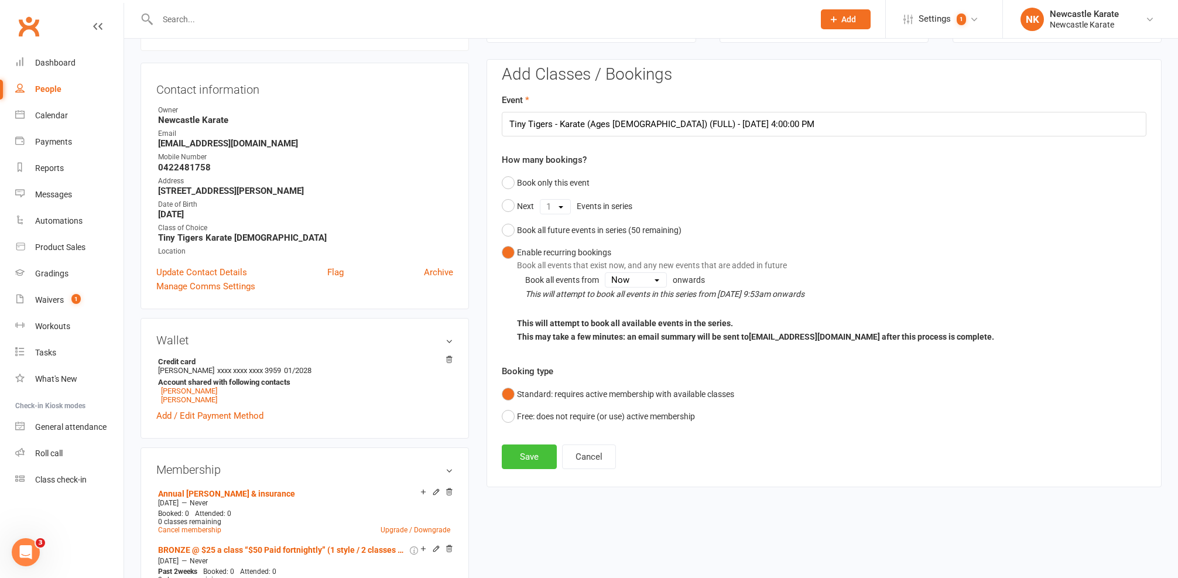
click at [530, 446] on button "Save" at bounding box center [529, 456] width 55 height 25
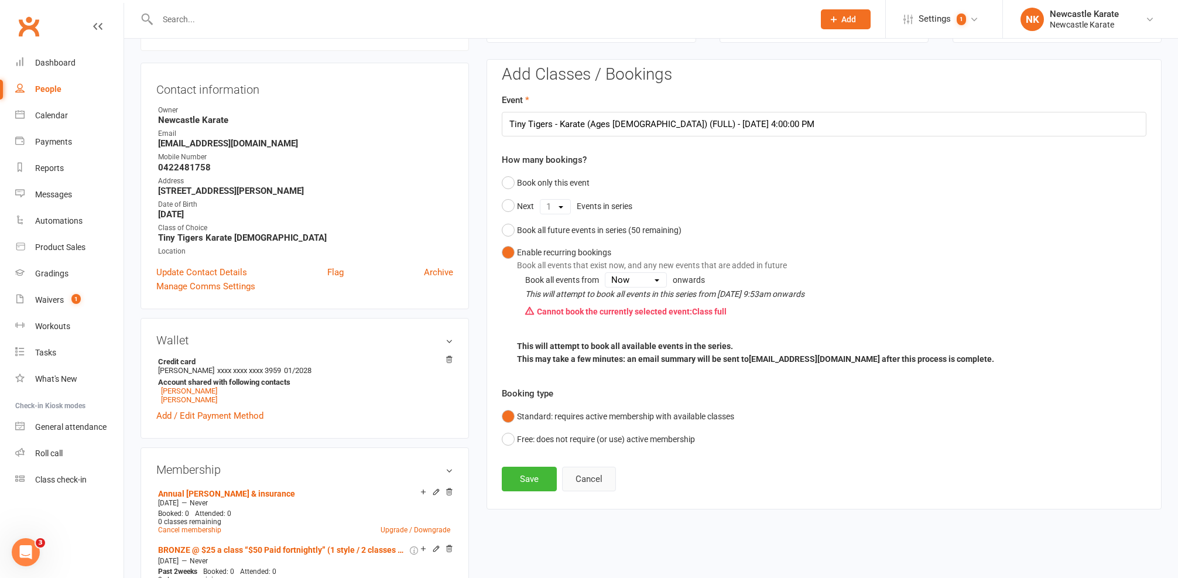
click at [595, 479] on button "Cancel" at bounding box center [589, 479] width 54 height 25
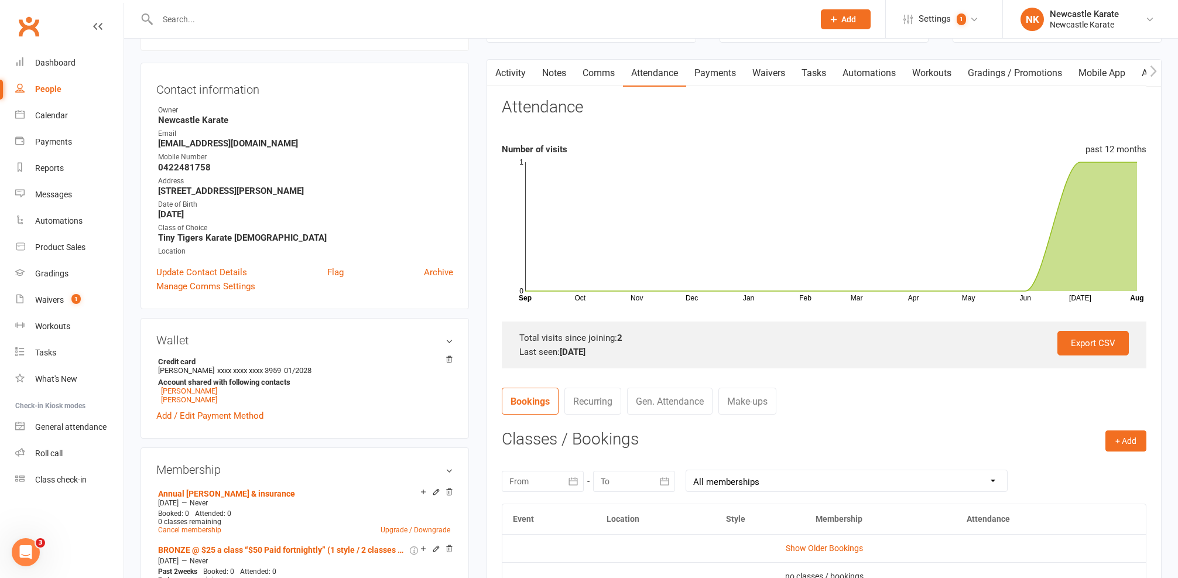
click at [34, 122] on link "Calendar" at bounding box center [69, 115] width 108 height 26
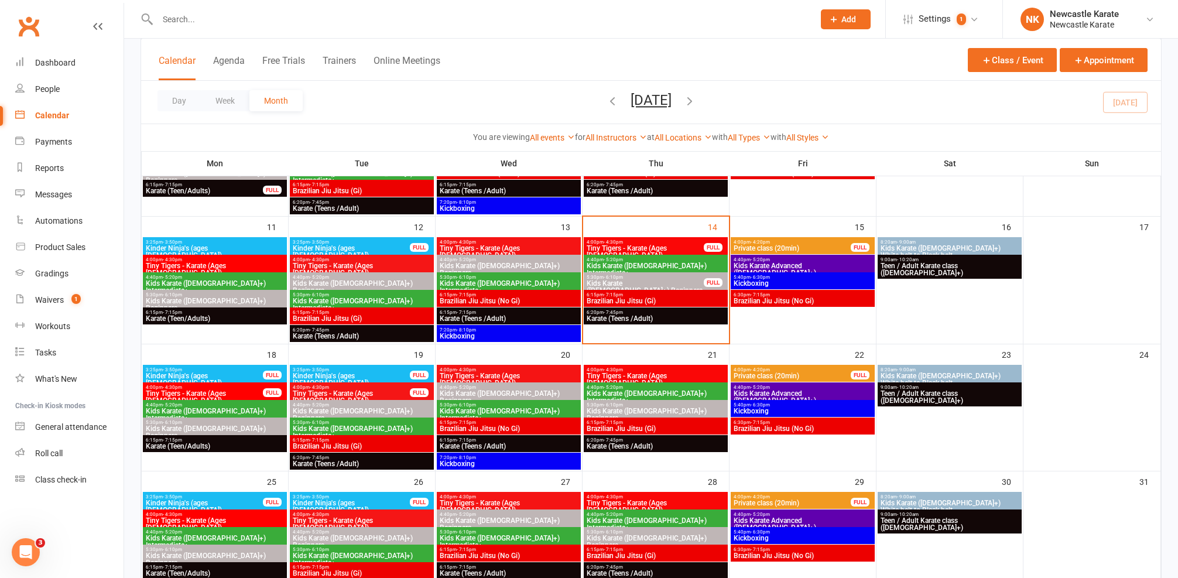
scroll to position [289, 0]
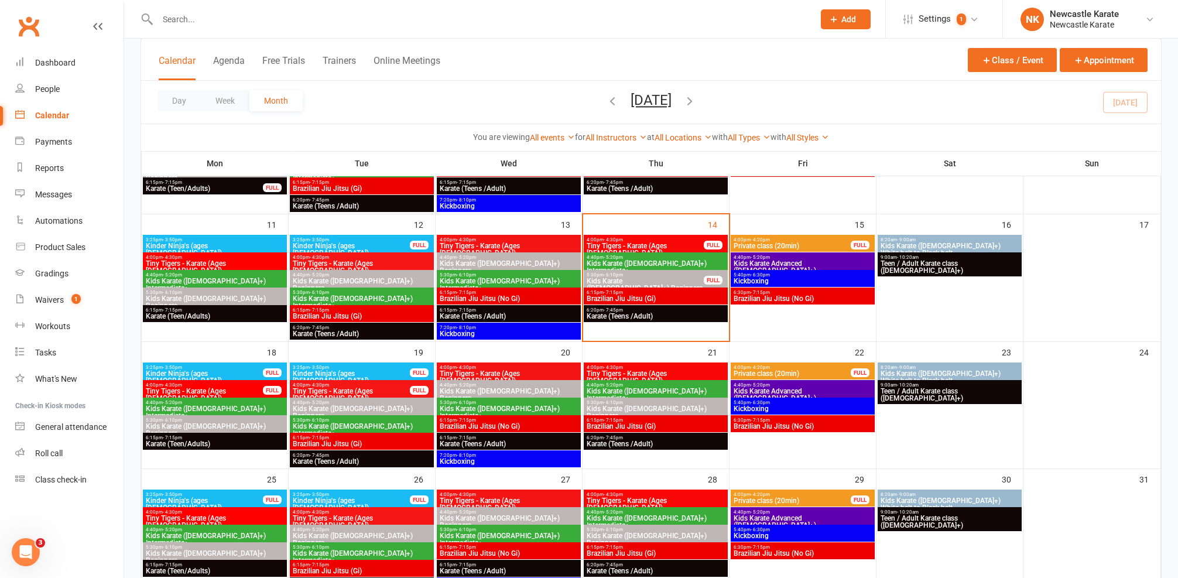
click at [634, 245] on span "Tiny Tigers - Karate (Ages [DEMOGRAPHIC_DATA])" at bounding box center [645, 249] width 118 height 14
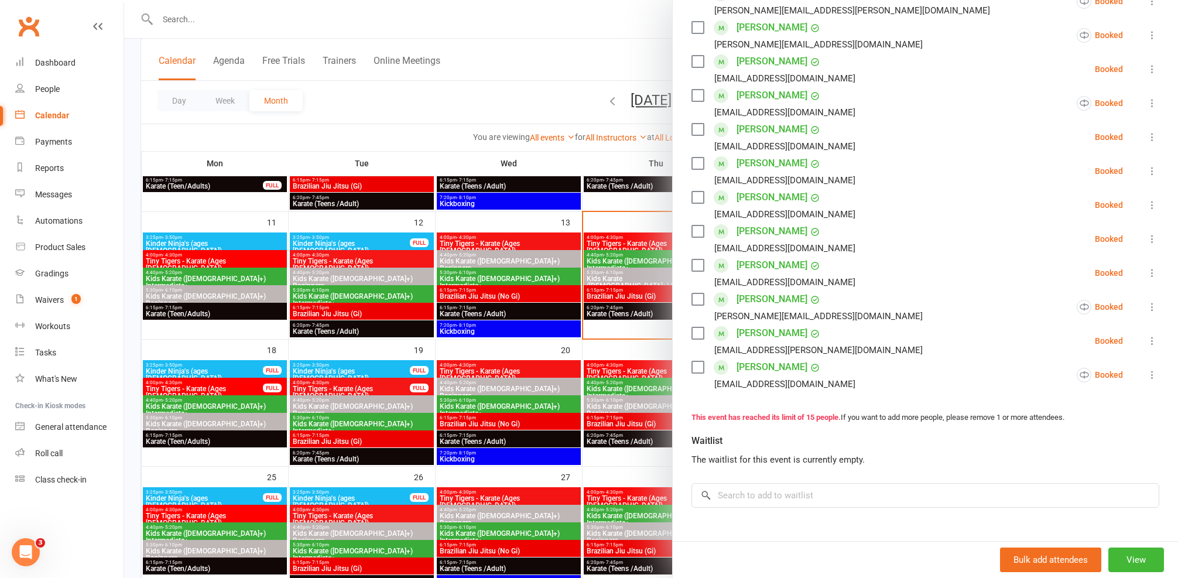
scroll to position [414, 0]
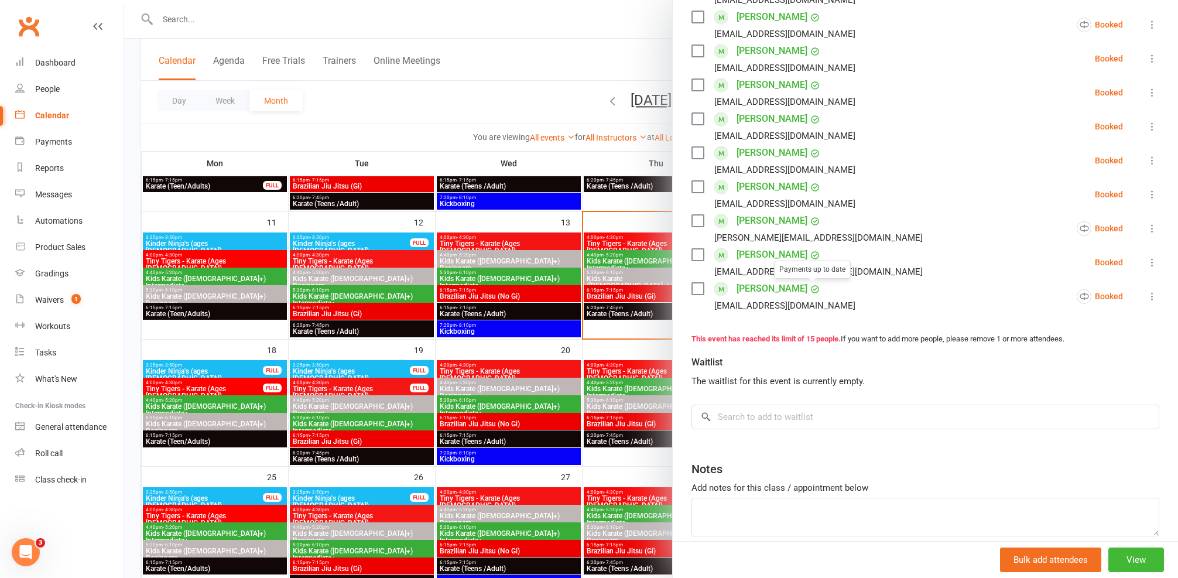
click at [654, 333] on div at bounding box center [651, 289] width 1054 height 578
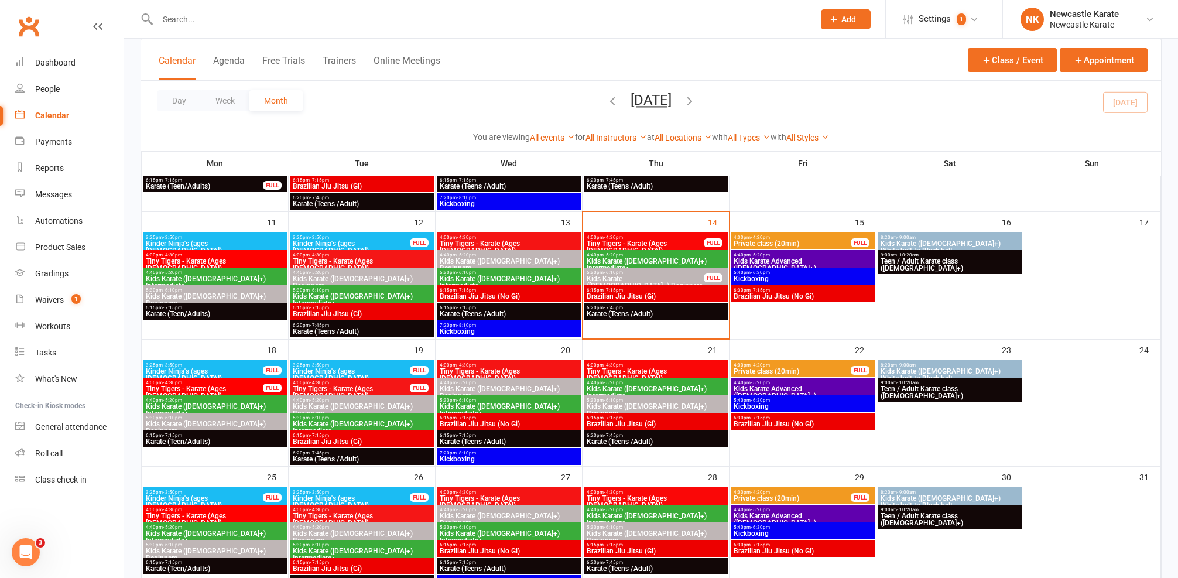
click at [634, 372] on span "Tiny Tigers - Karate (Ages [DEMOGRAPHIC_DATA])" at bounding box center [655, 375] width 139 height 14
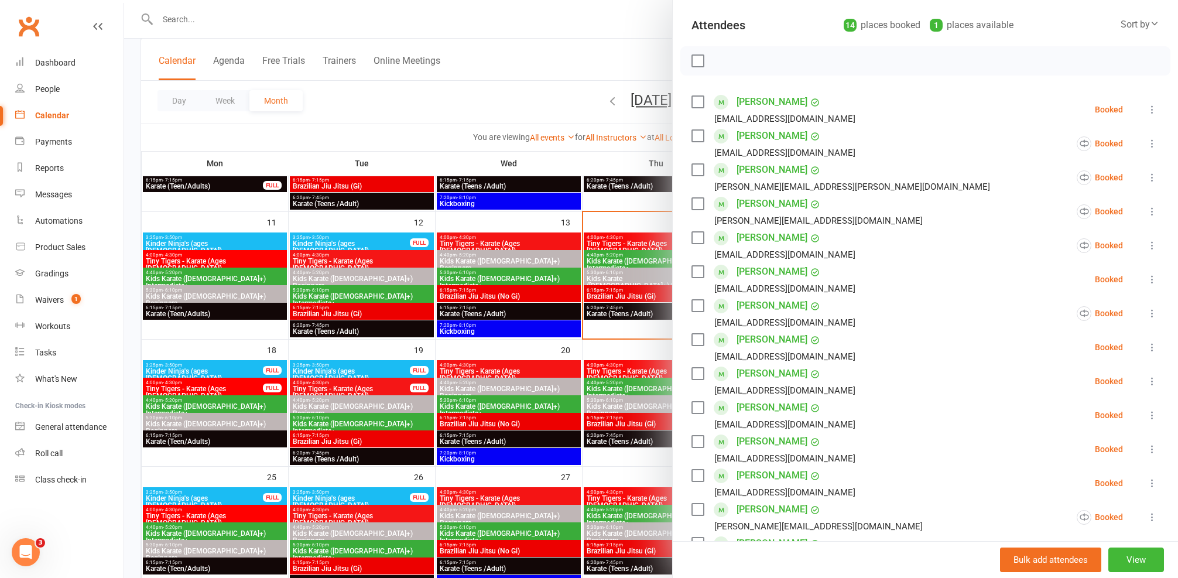
scroll to position [152, 0]
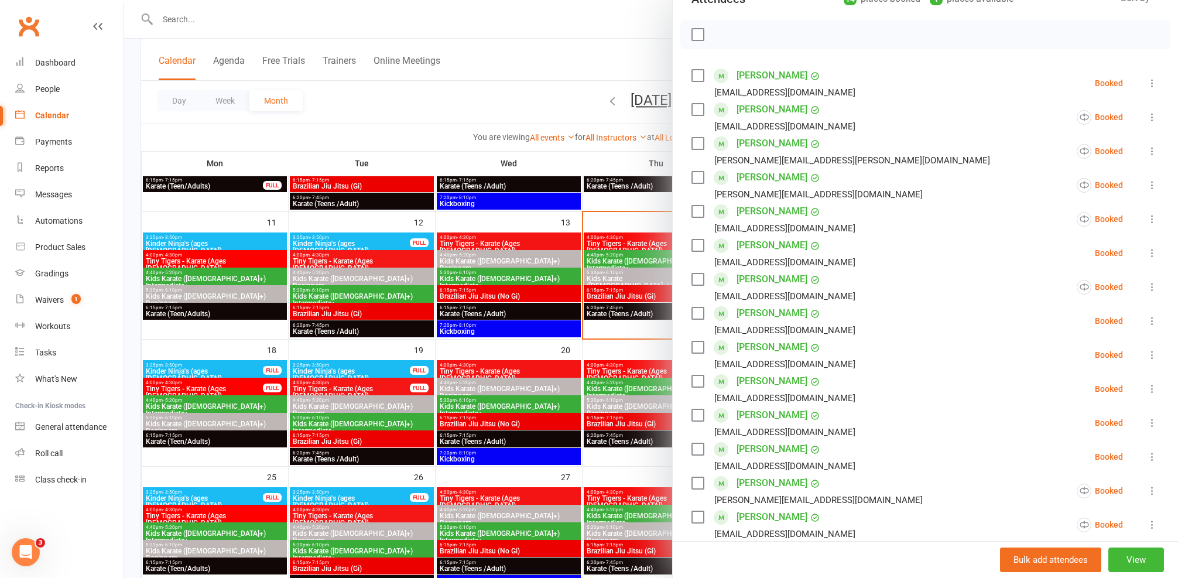
click at [601, 239] on div at bounding box center [651, 289] width 1054 height 578
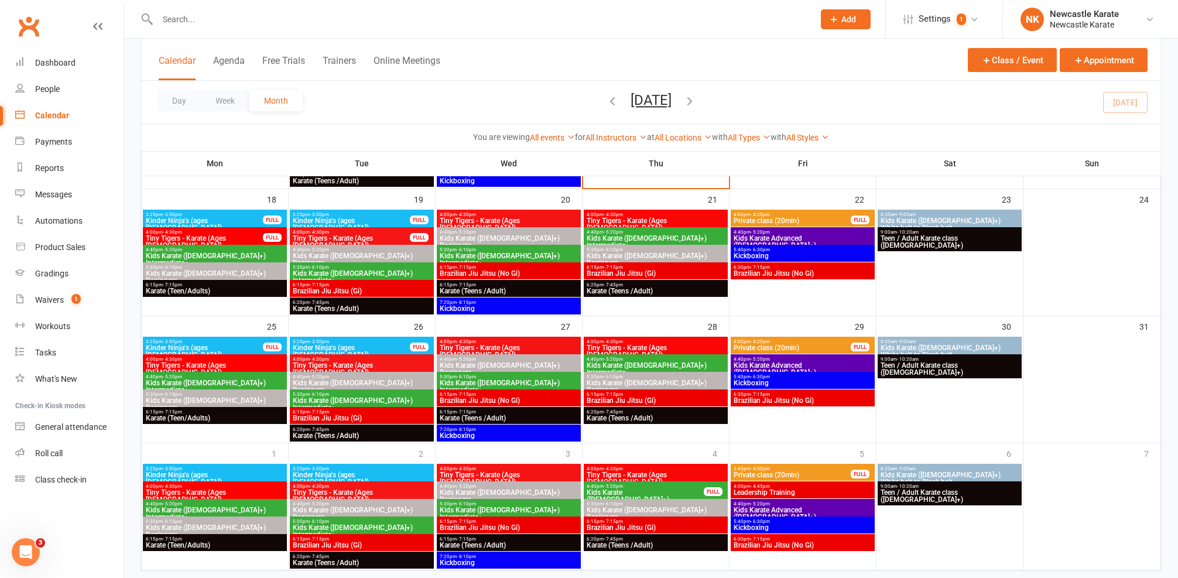
scroll to position [478, 0]
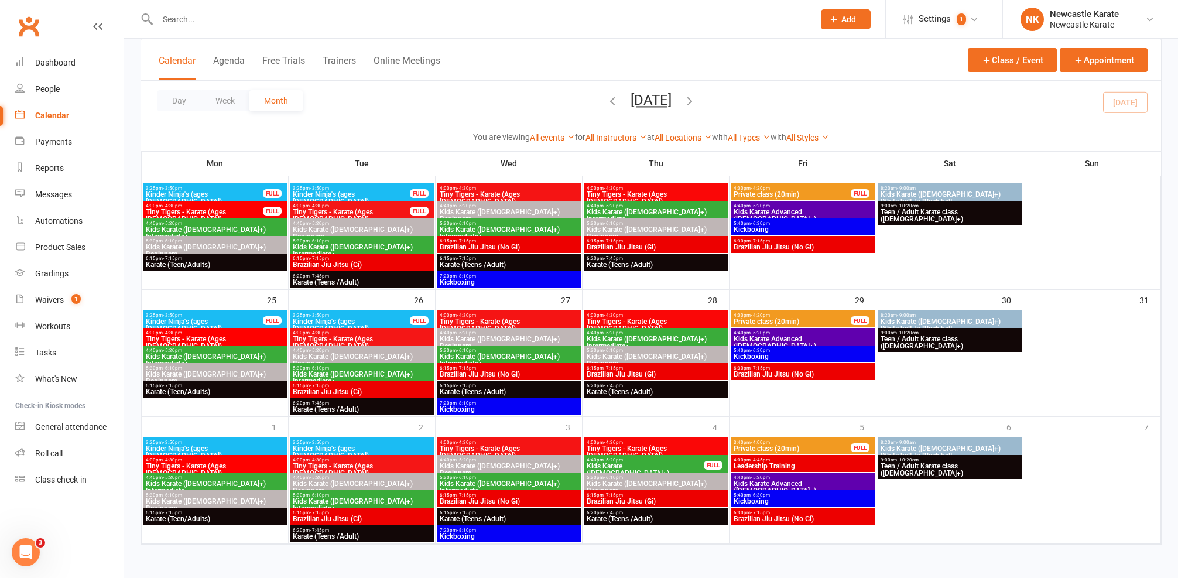
click at [646, 445] on span "Tiny Tigers - Karate (Ages [DEMOGRAPHIC_DATA])" at bounding box center [655, 452] width 139 height 14
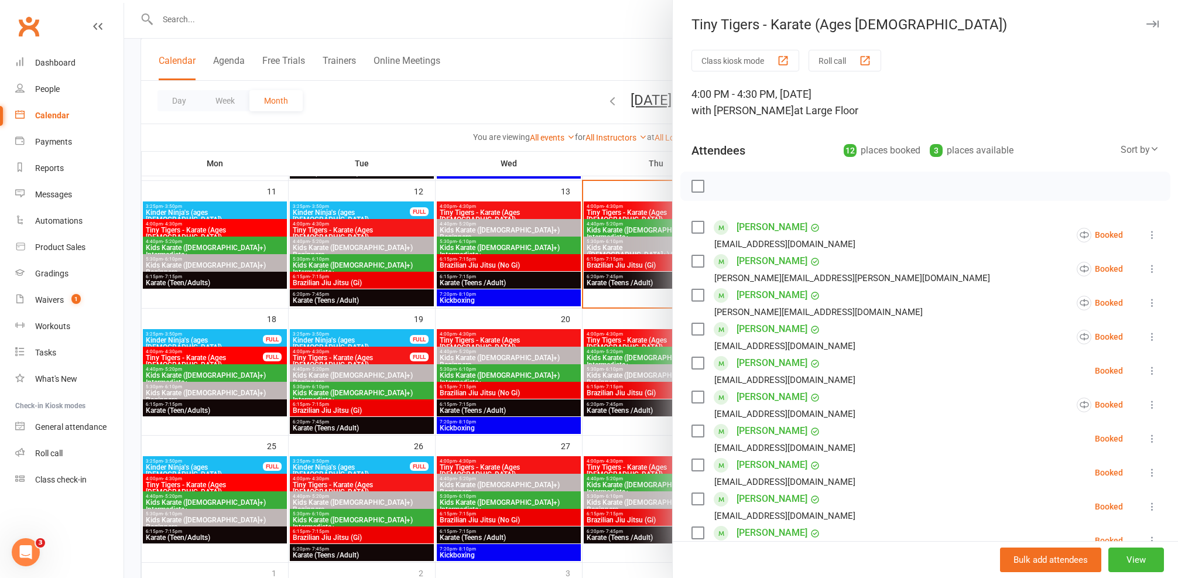
scroll to position [229, 0]
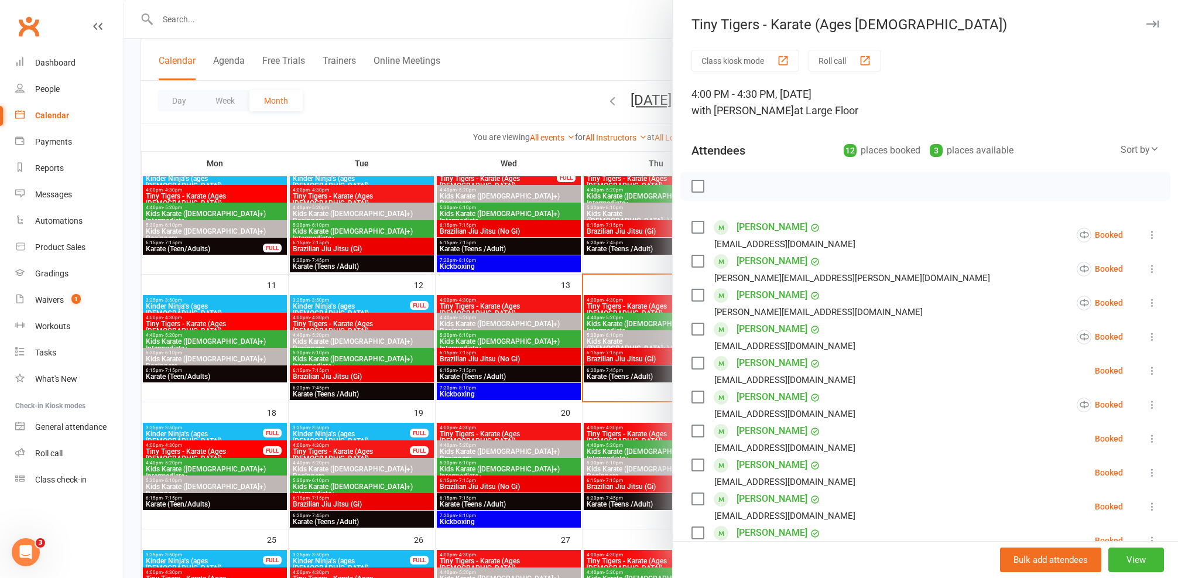
click at [584, 409] on div at bounding box center [651, 289] width 1054 height 578
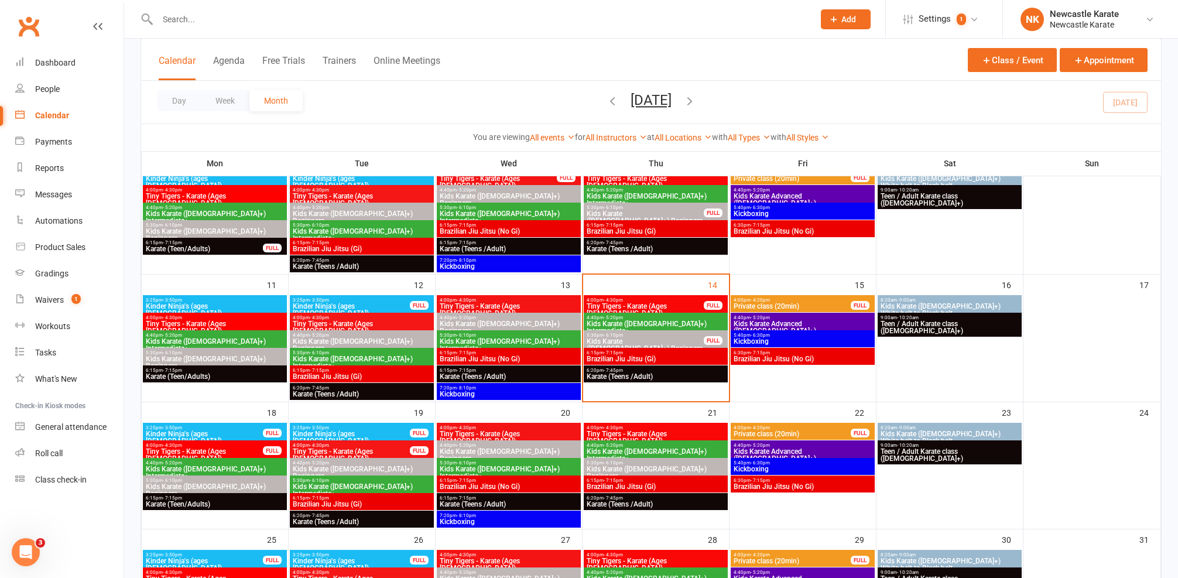
click at [697, 307] on span "Tiny Tigers - Karate (Ages [DEMOGRAPHIC_DATA])" at bounding box center [645, 310] width 118 height 14
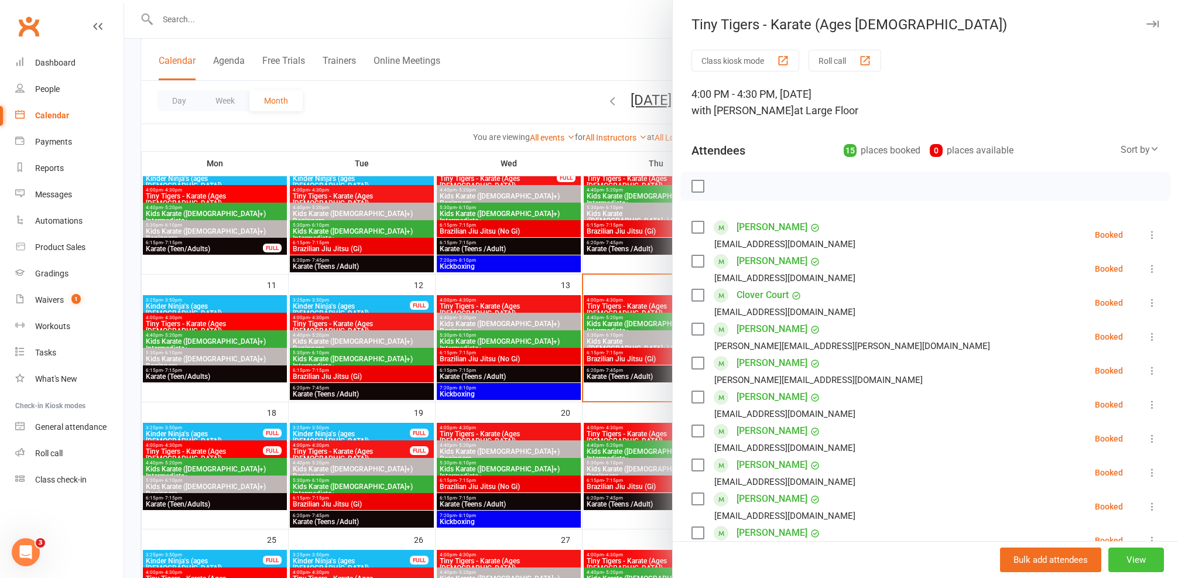
click at [1131, 556] on button "View" at bounding box center [1136, 559] width 56 height 25
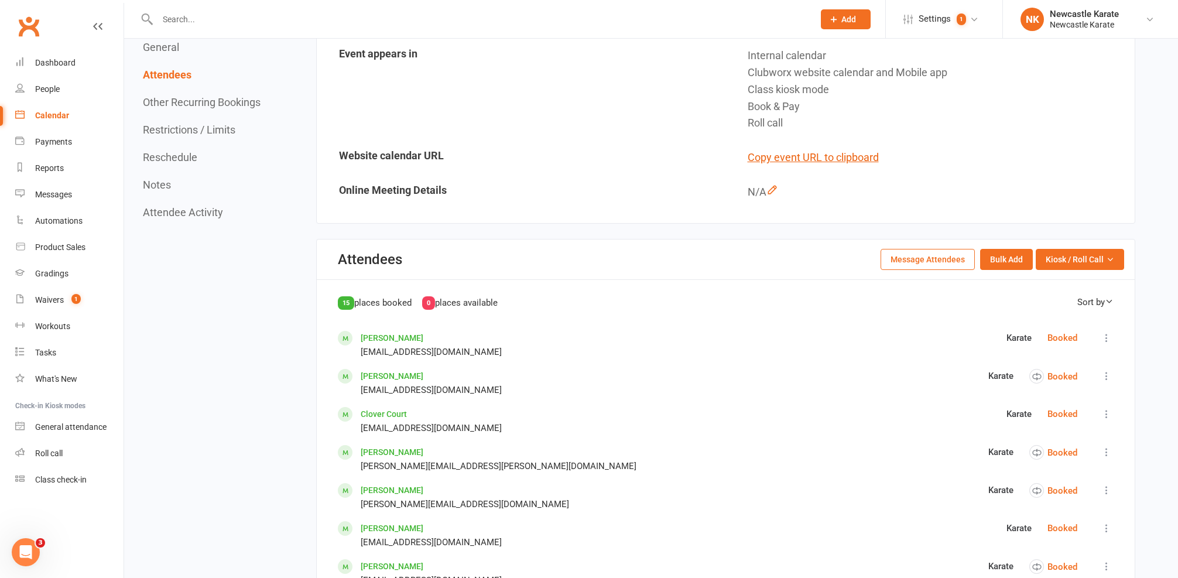
click at [160, 152] on button "Reschedule" at bounding box center [170, 157] width 54 height 12
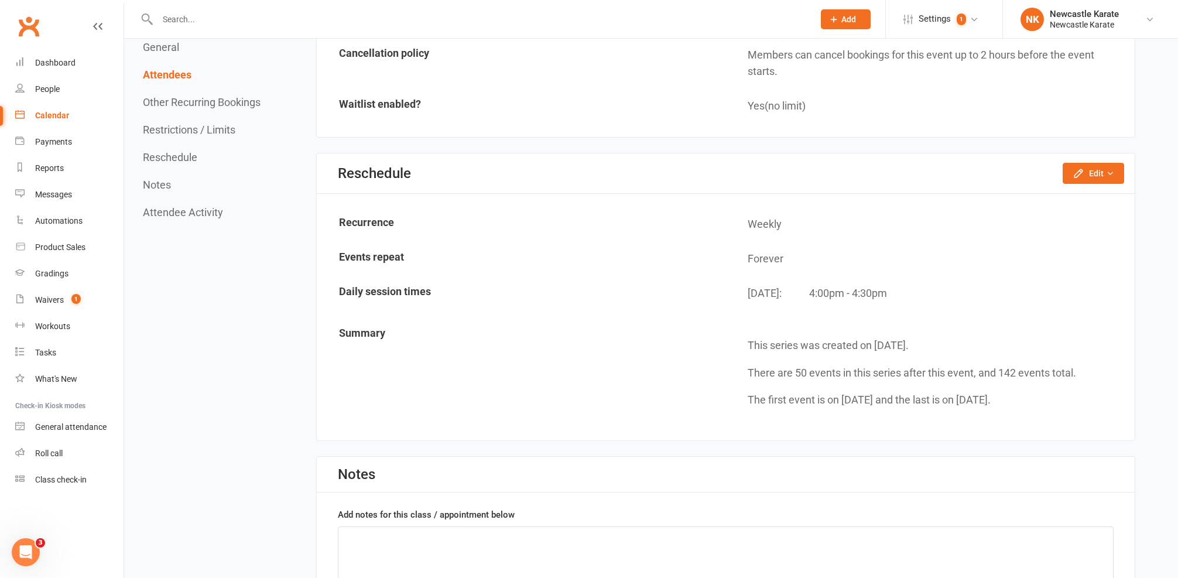
click at [170, 129] on button "Restrictions / Limits" at bounding box center [189, 130] width 93 height 12
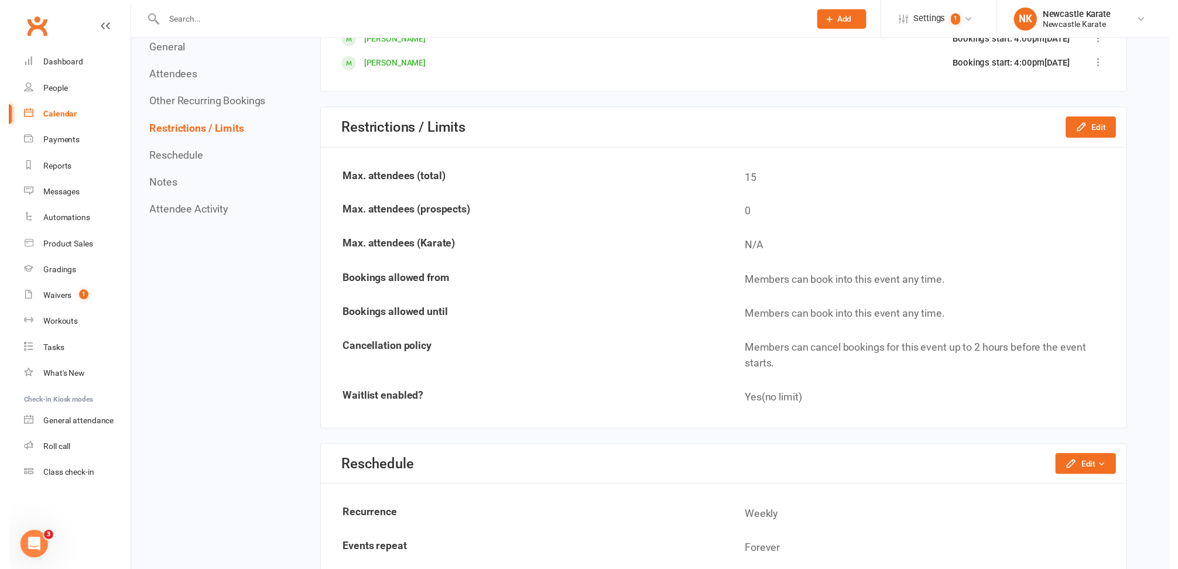
scroll to position [1486, 0]
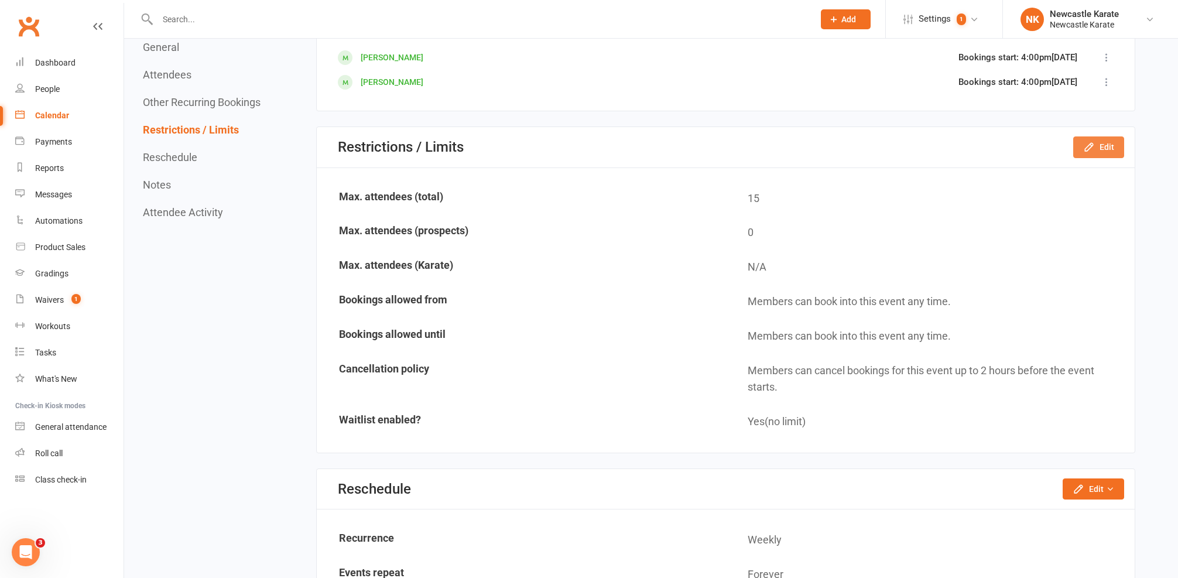
click at [1099, 140] on button "Edit" at bounding box center [1098, 146] width 51 height 21
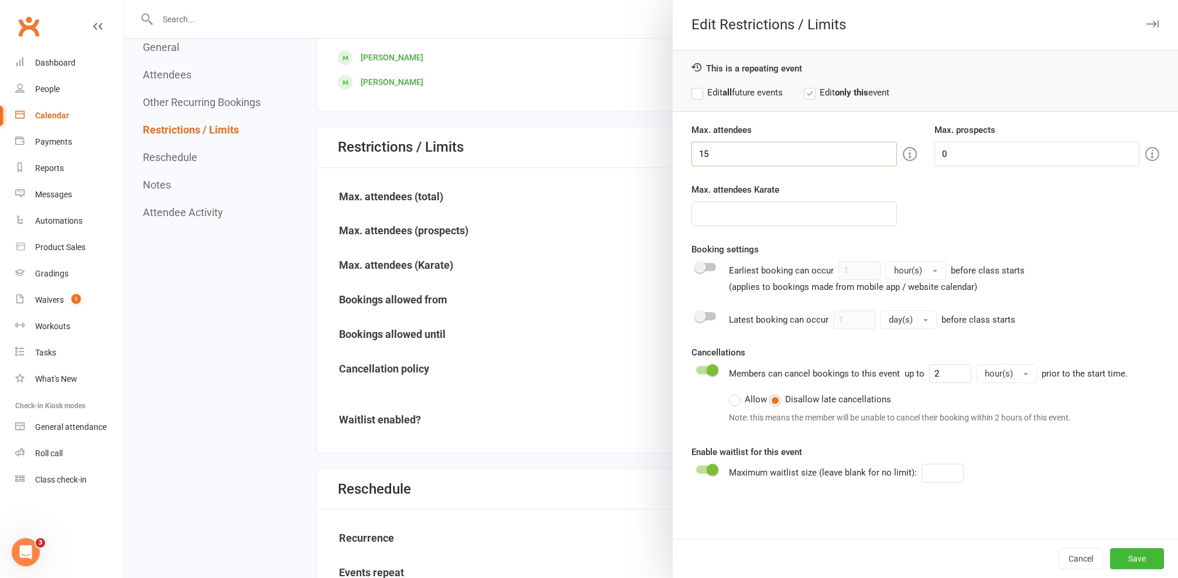
click at [787, 154] on input "15" at bounding box center [795, 154] width 206 height 25
type input "16"
click at [1123, 556] on button "Save" at bounding box center [1137, 558] width 54 height 21
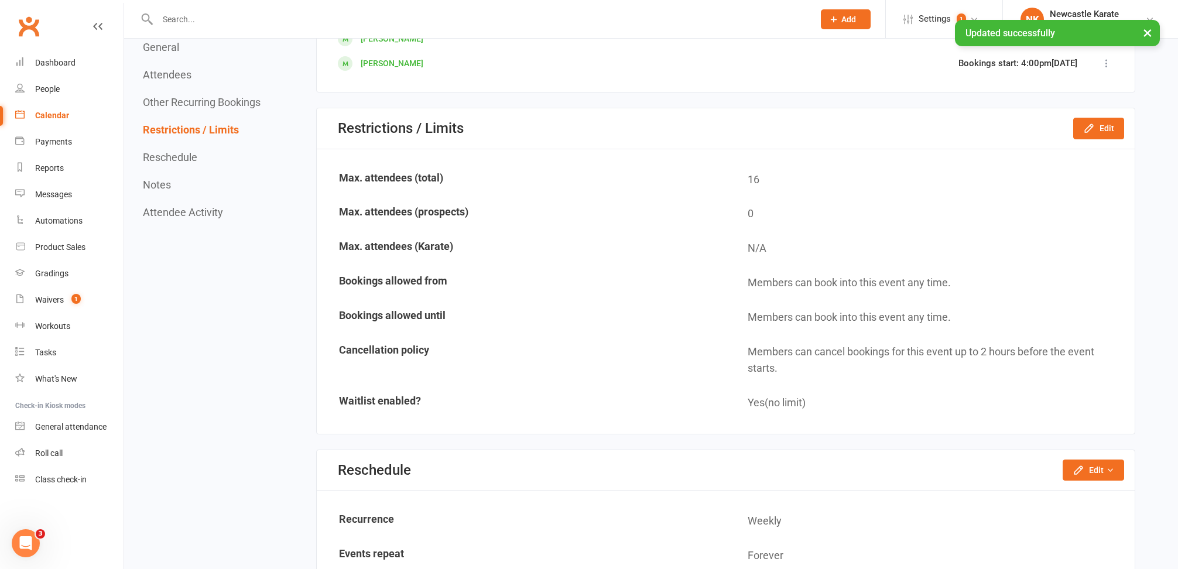
scroll to position [1401, 0]
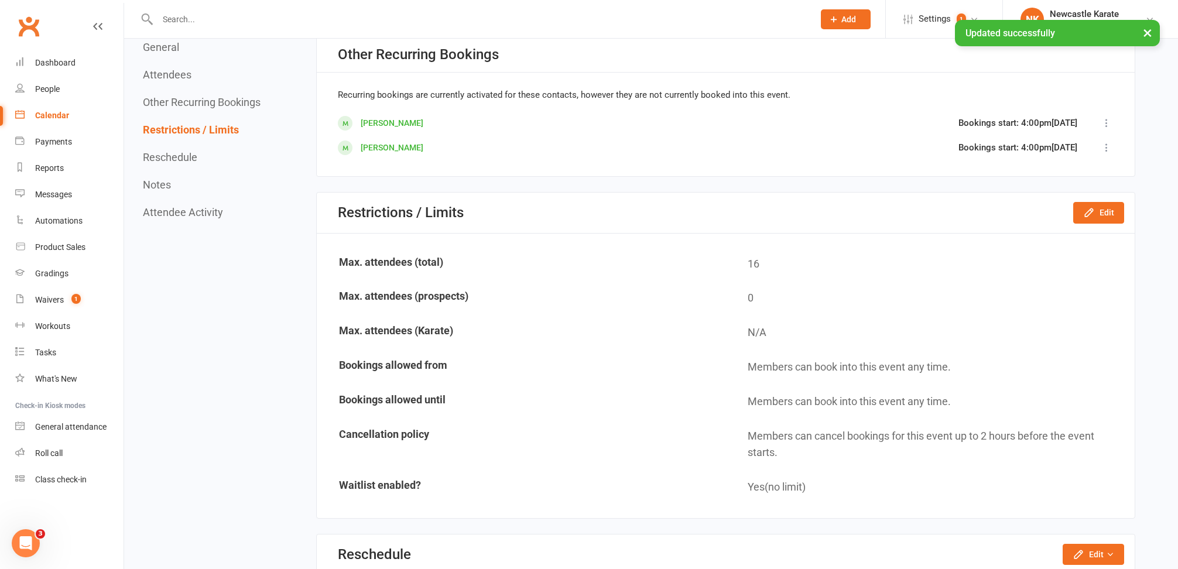
click at [41, 113] on div "Calendar" at bounding box center [52, 115] width 34 height 9
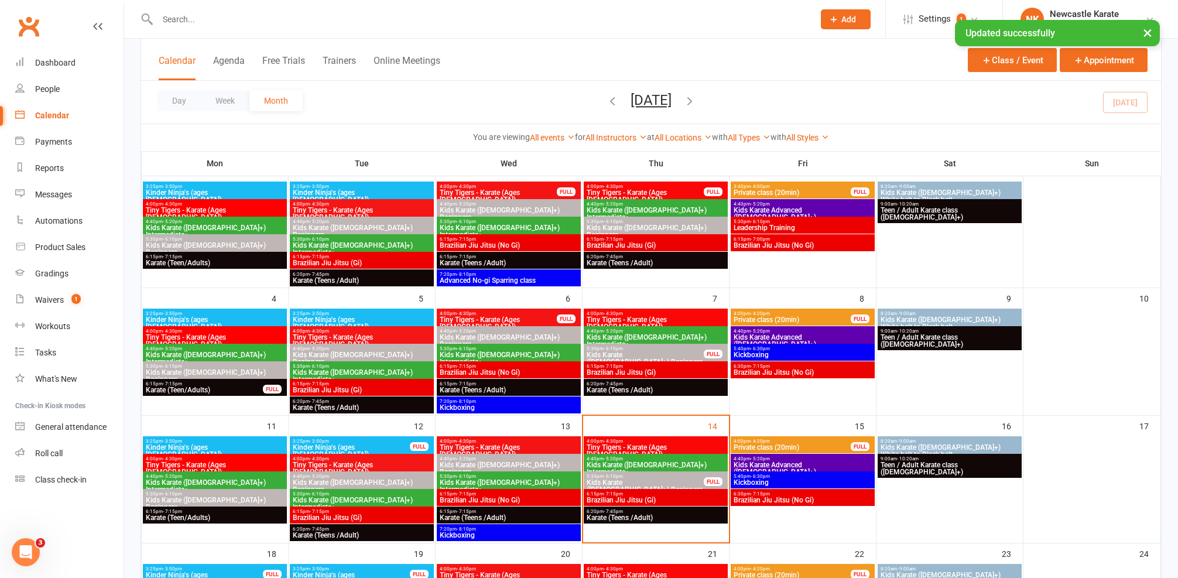
scroll to position [170, 0]
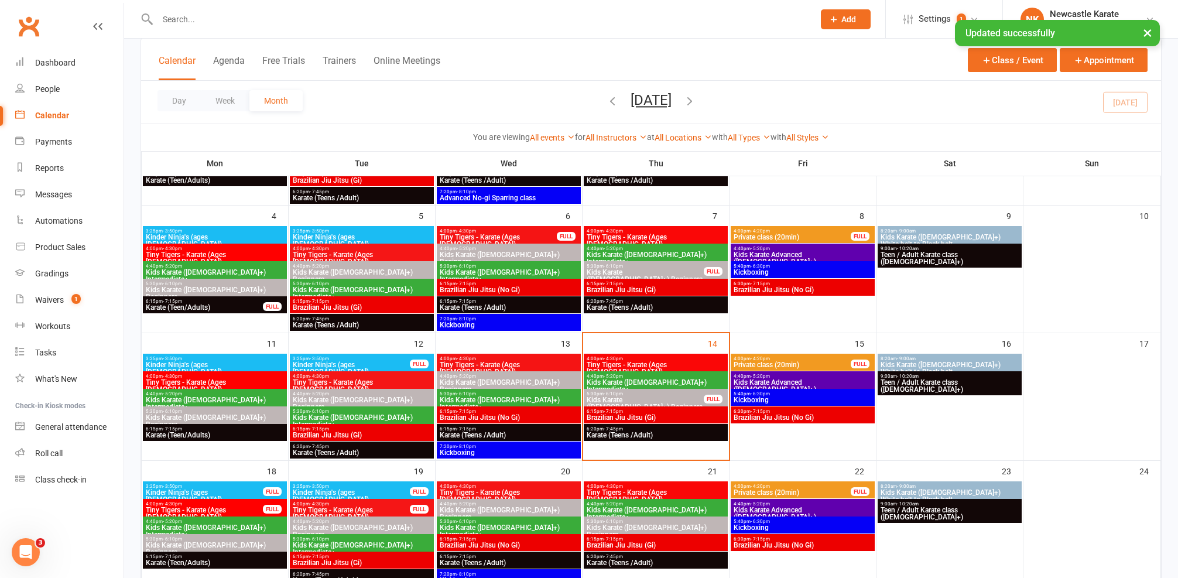
click at [347, 20] on div "× Updated successfully" at bounding box center [581, 20] width 1163 height 0
click at [347, 14] on input "text" at bounding box center [480, 19] width 652 height 16
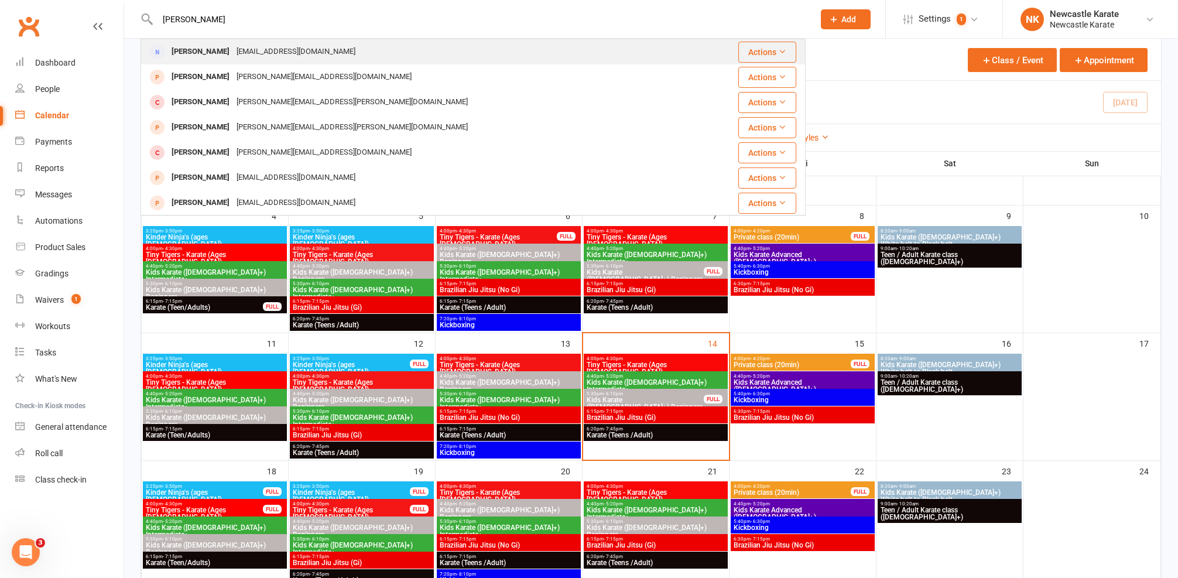
type input "Rebecca ess"
click at [238, 54] on div "Becessery@gmail.com" at bounding box center [296, 51] width 126 height 17
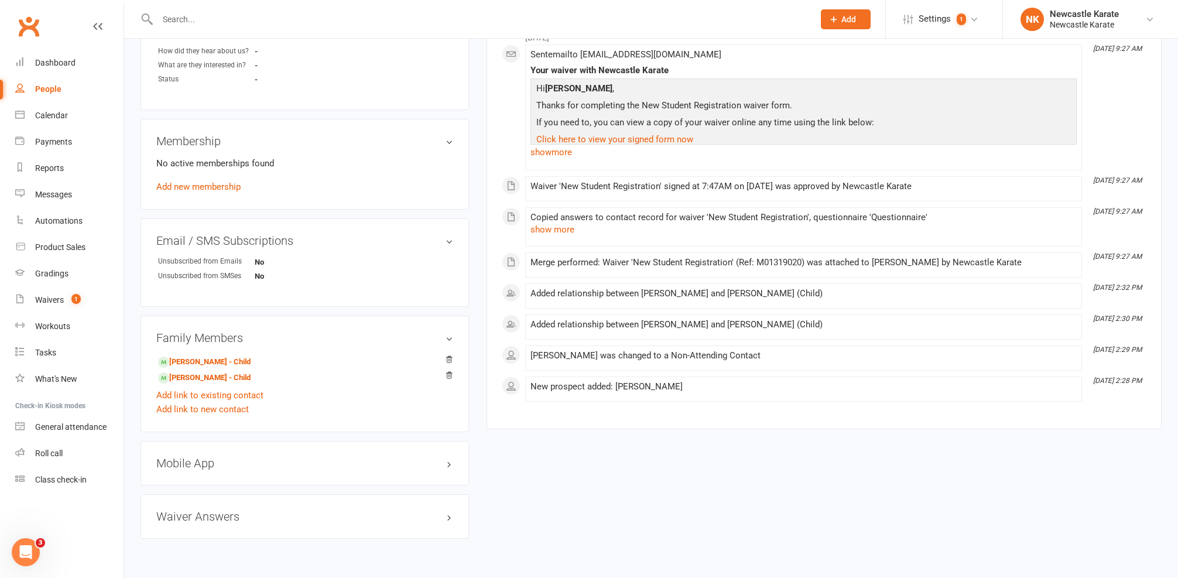
scroll to position [468, 0]
click at [177, 375] on link "Alice Conway - Child" at bounding box center [204, 375] width 93 height 12
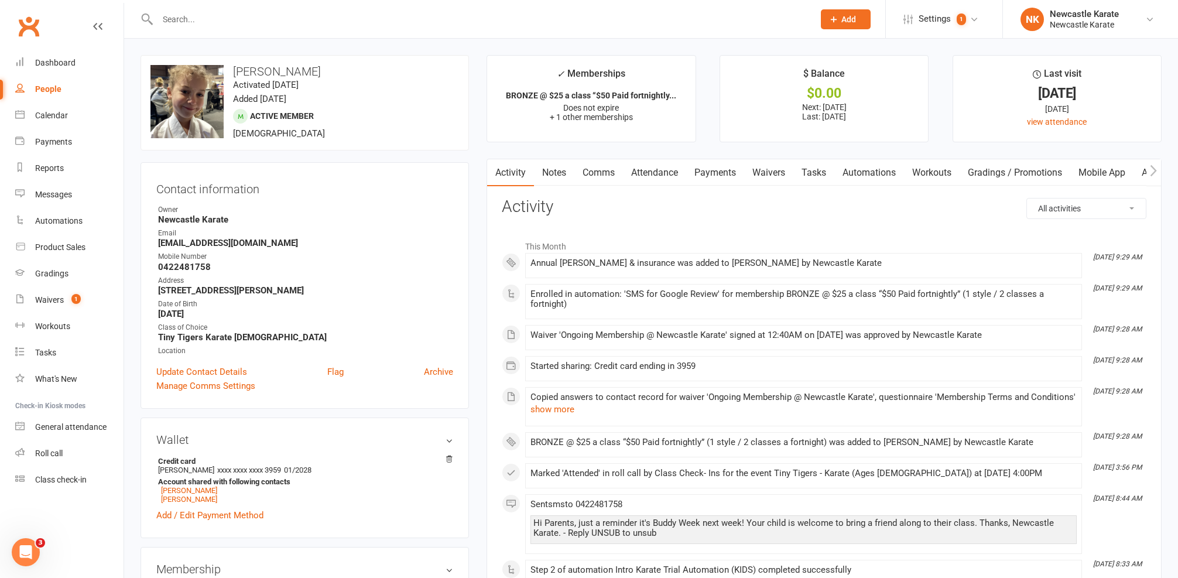
click at [673, 173] on link "Attendance" at bounding box center [654, 172] width 63 height 27
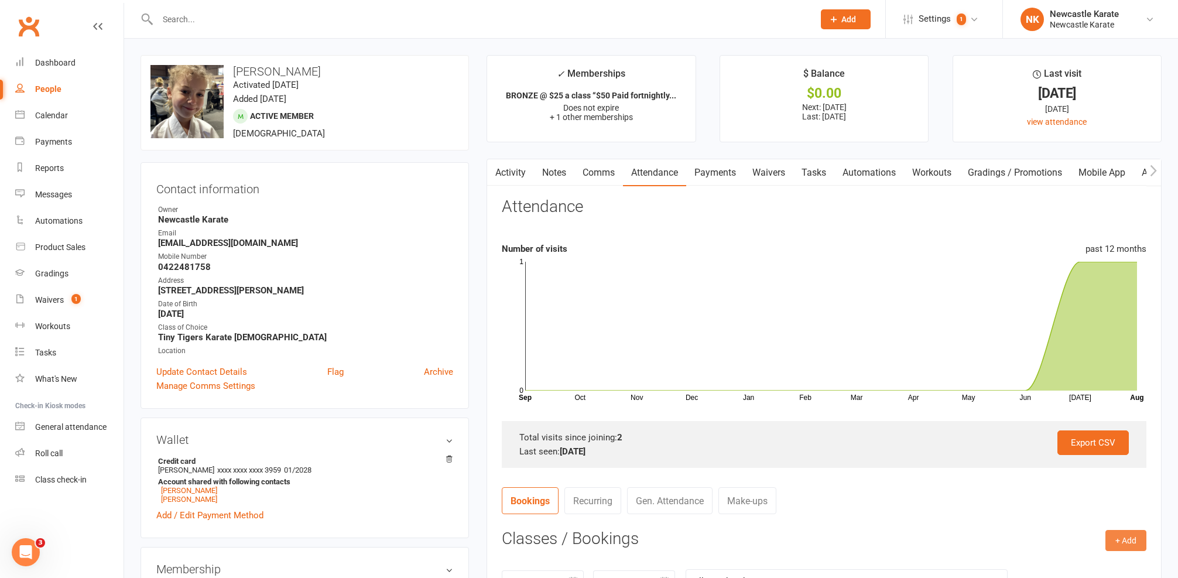
click at [1124, 536] on button "+ Add" at bounding box center [1126, 540] width 41 height 21
click at [1083, 562] on link "Book Event" at bounding box center [1088, 566] width 116 height 23
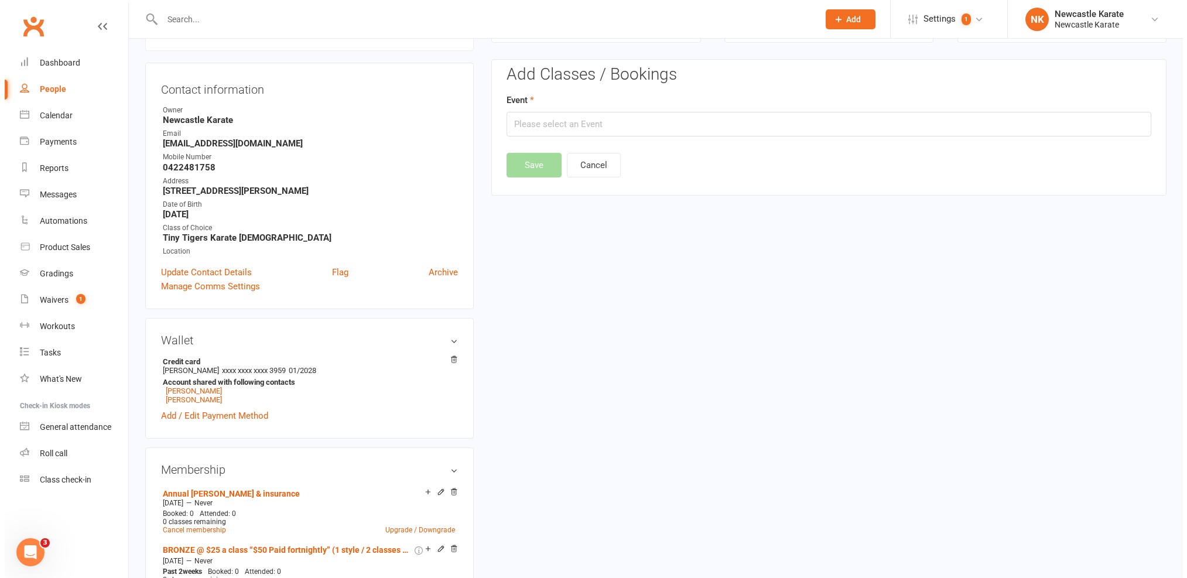
scroll to position [167, 0]
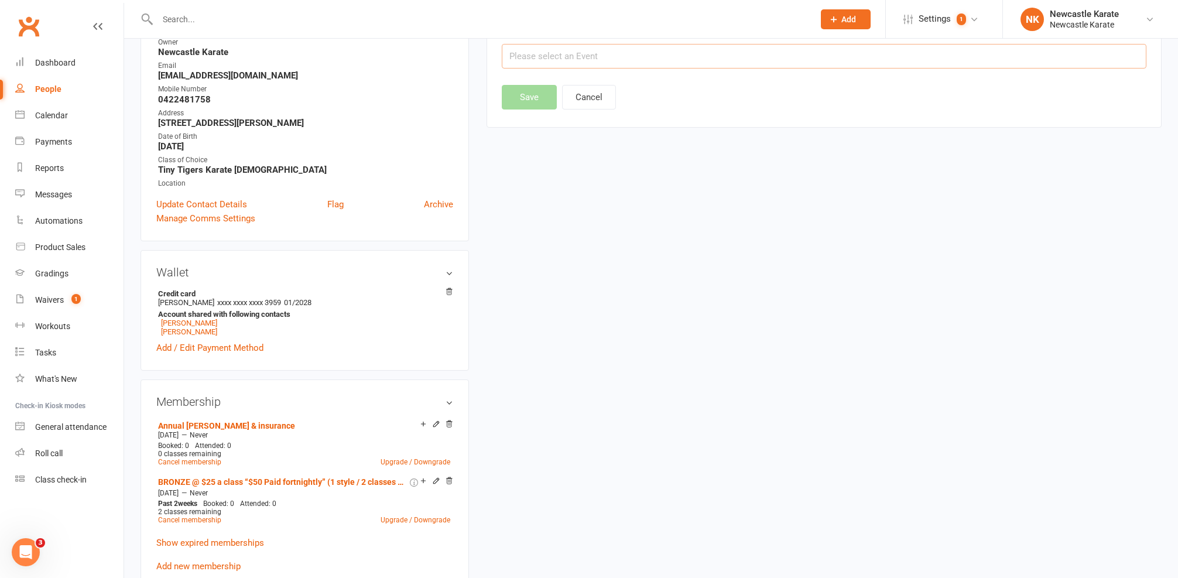
click at [624, 56] on input "text" at bounding box center [824, 56] width 645 height 25
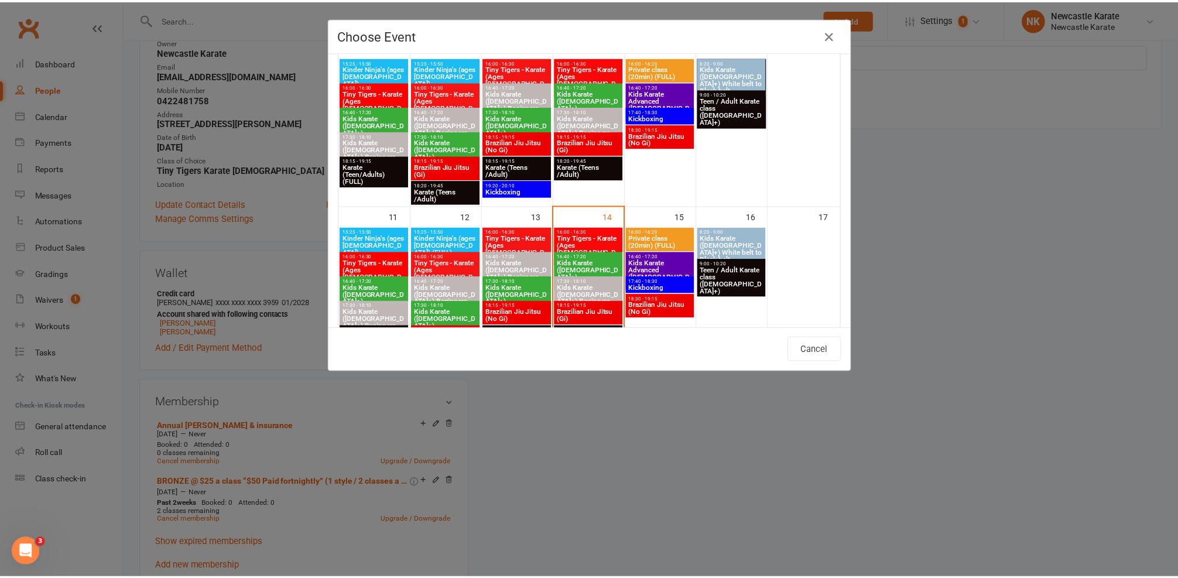
scroll to position [333, 0]
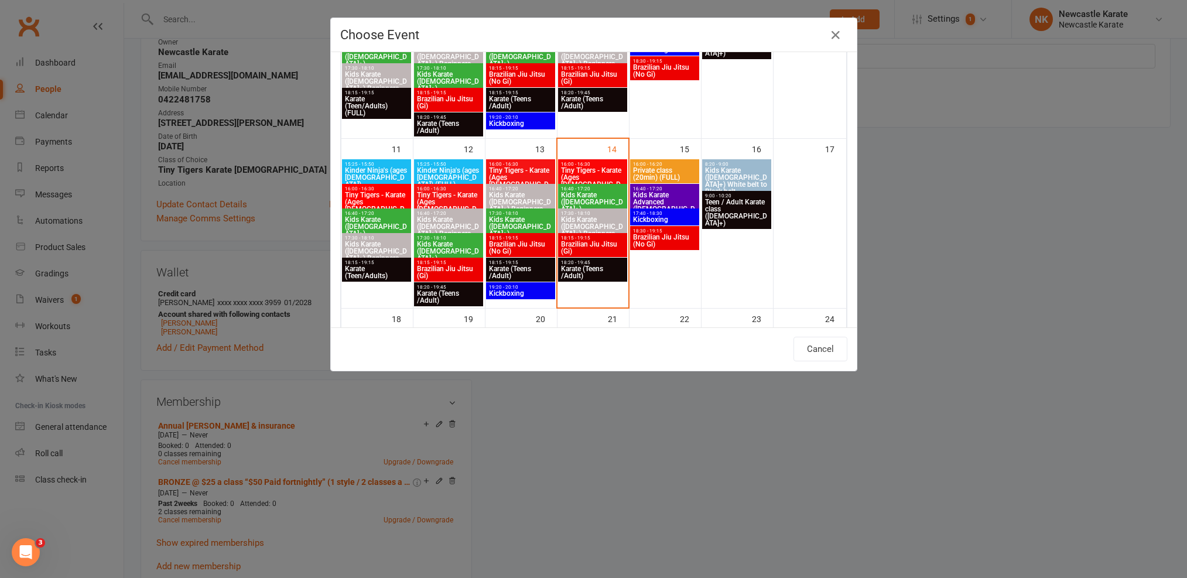
click at [593, 168] on span "Tiny Tigers - Karate (Ages [DEMOGRAPHIC_DATA])" at bounding box center [592, 181] width 64 height 28
type input "Tiny Tigers - Karate (Ages 5-7) - Aug 14, 2025 4:00:00 PM"
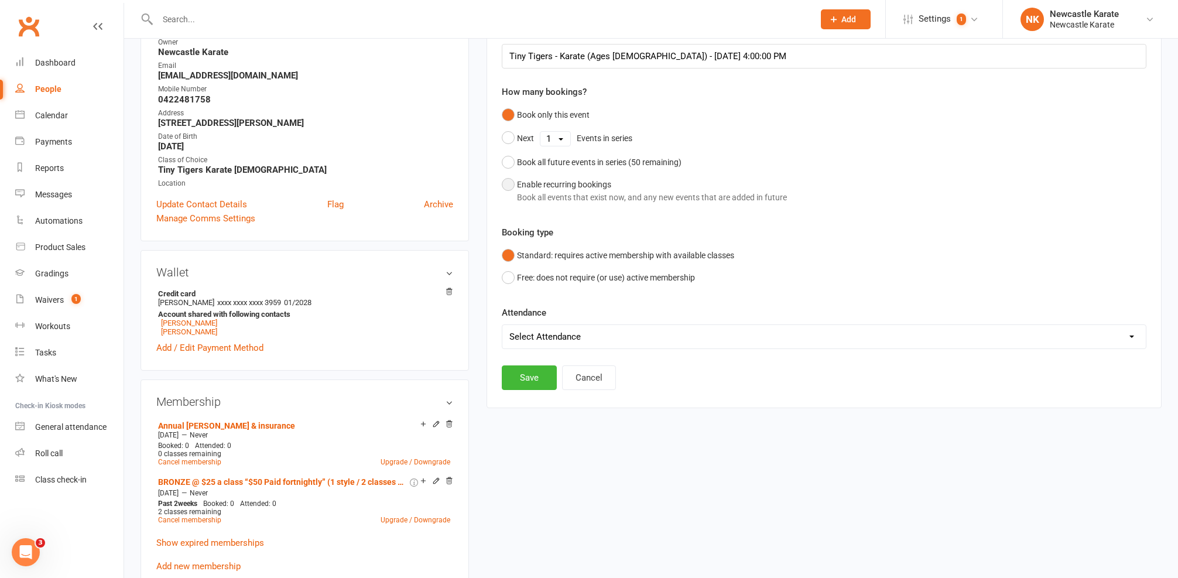
click at [539, 189] on div "Enable recurring bookings Book all events that exist now, and any new events th…" at bounding box center [652, 191] width 270 height 26
select select "book_from_now"
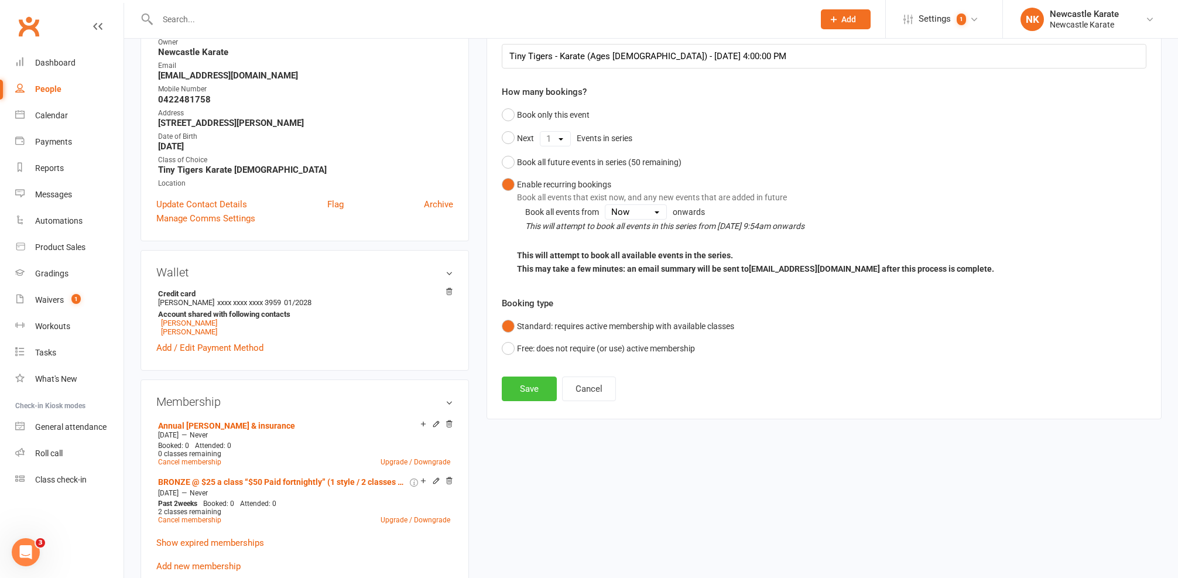
click at [535, 383] on button "Save" at bounding box center [529, 389] width 55 height 25
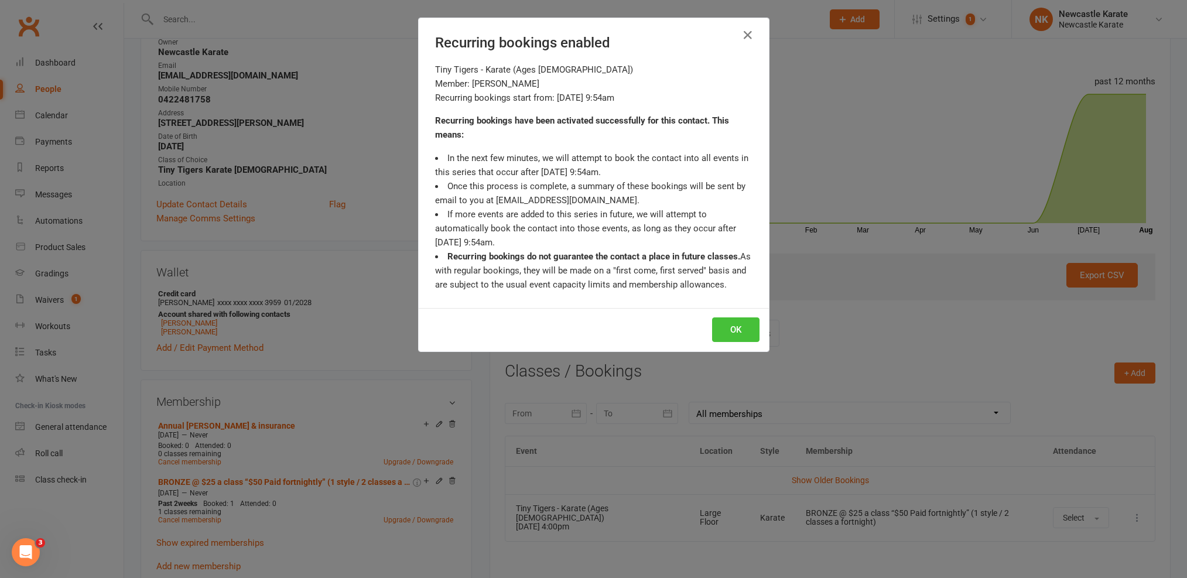
click at [728, 337] on button "OK" at bounding box center [735, 329] width 47 height 25
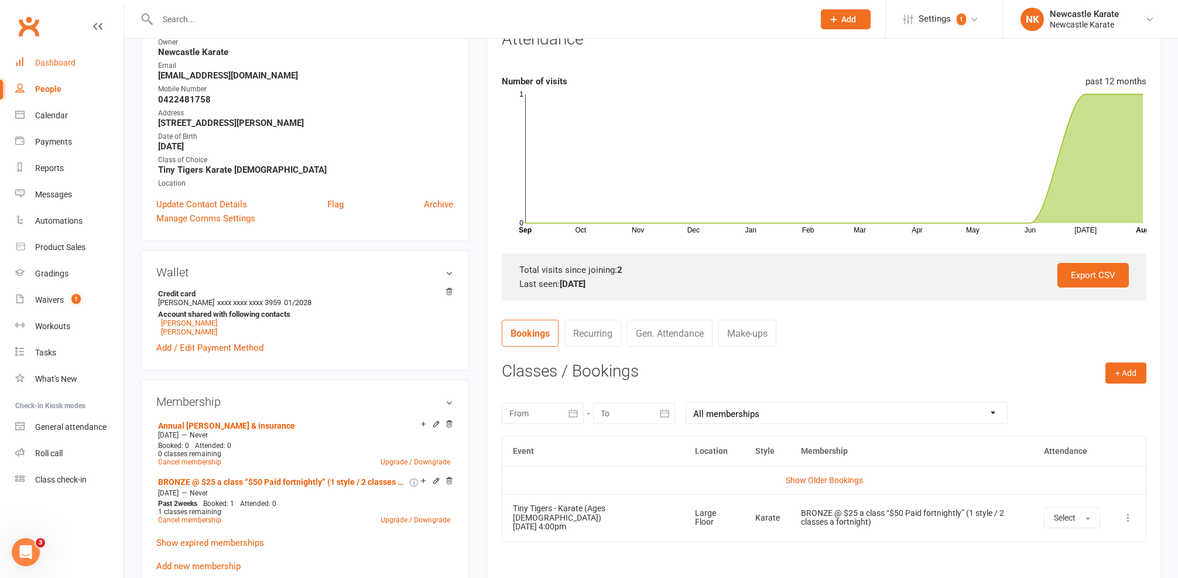
click at [46, 63] on div "Dashboard" at bounding box center [55, 62] width 40 height 9
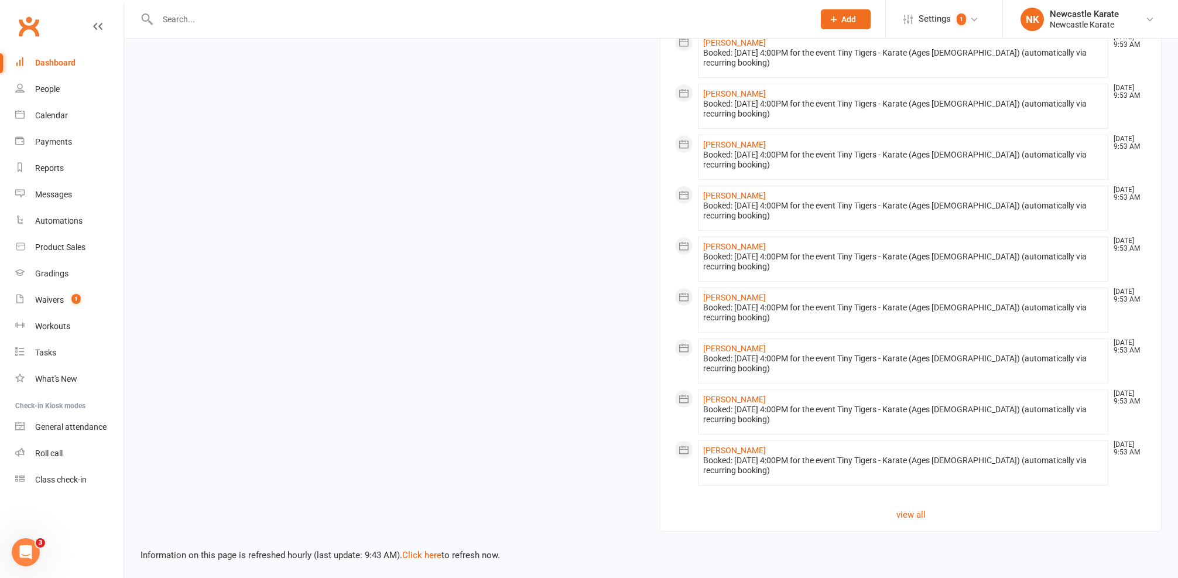
scroll to position [363, 0]
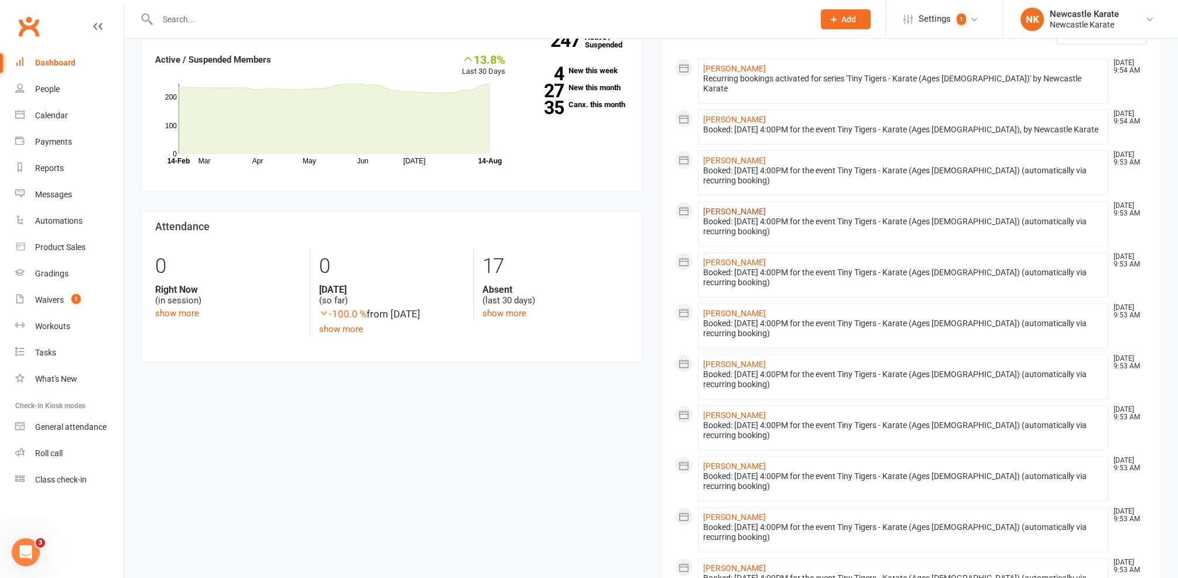
click at [728, 207] on link "Sophie Conway" at bounding box center [734, 211] width 63 height 9
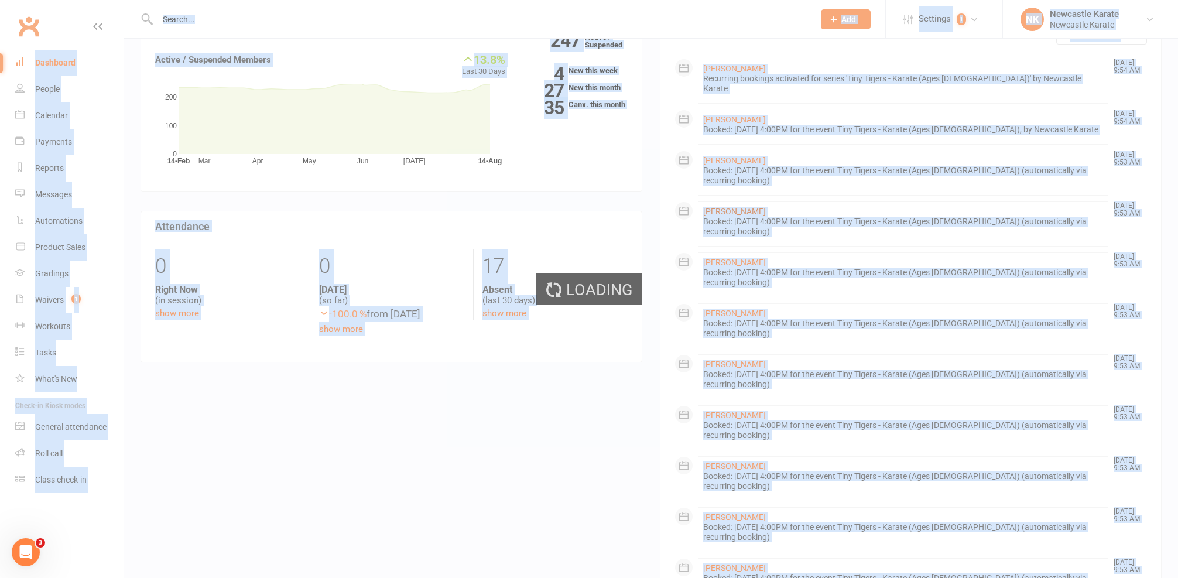
click at [728, 203] on div "Loading" at bounding box center [589, 289] width 1178 height 578
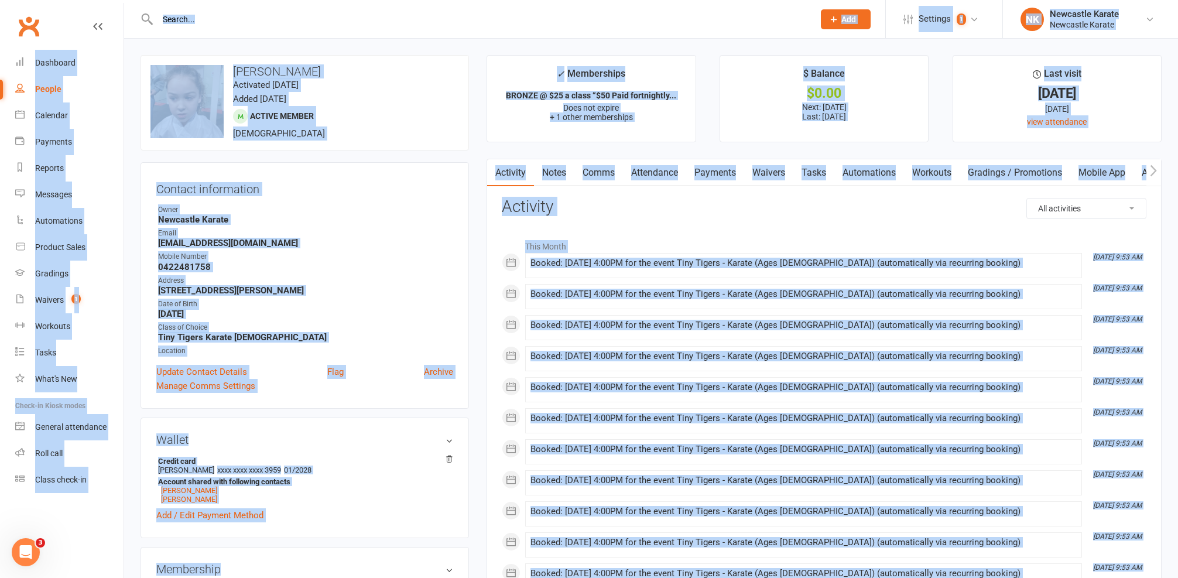
click at [668, 170] on link "Attendance" at bounding box center [654, 172] width 63 height 27
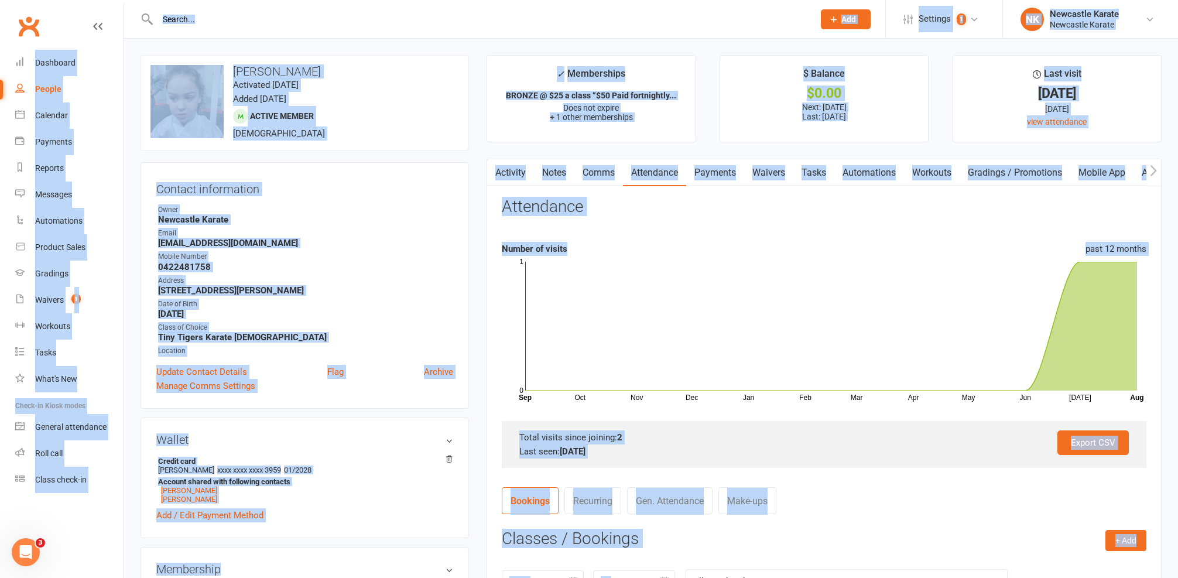
click at [716, 168] on link "Payments" at bounding box center [715, 172] width 58 height 27
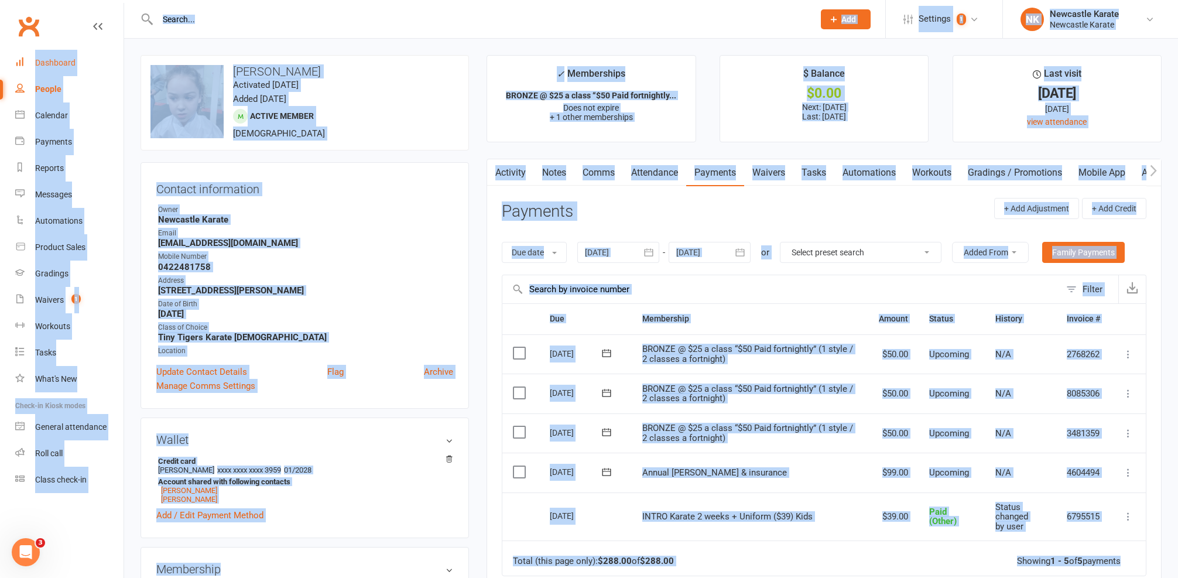
click at [54, 68] on link "Dashboard" at bounding box center [69, 63] width 108 height 26
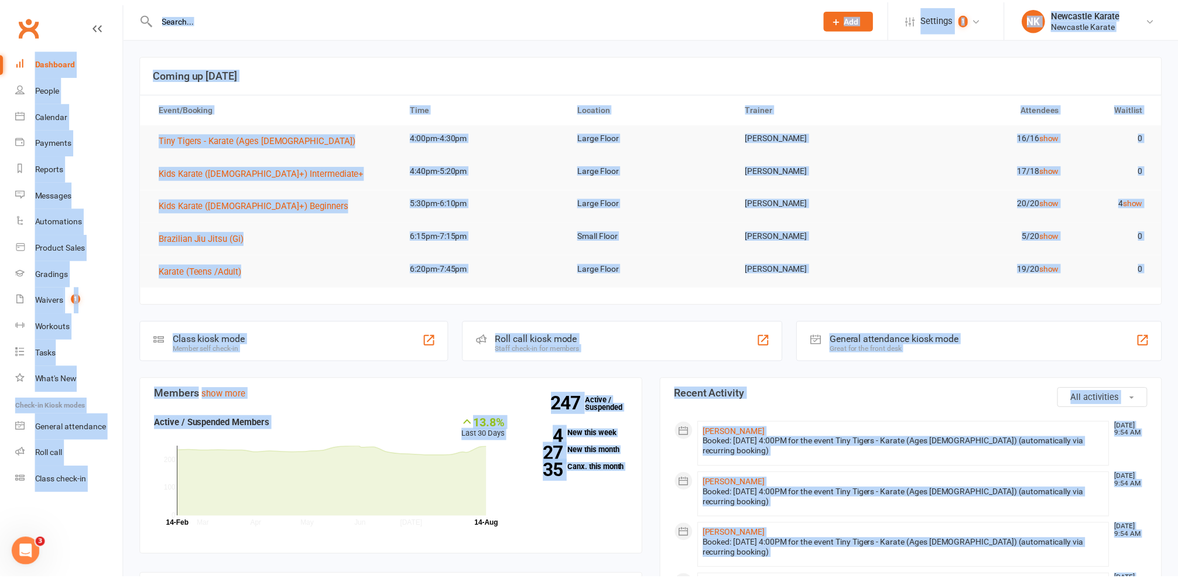
scroll to position [111, 0]
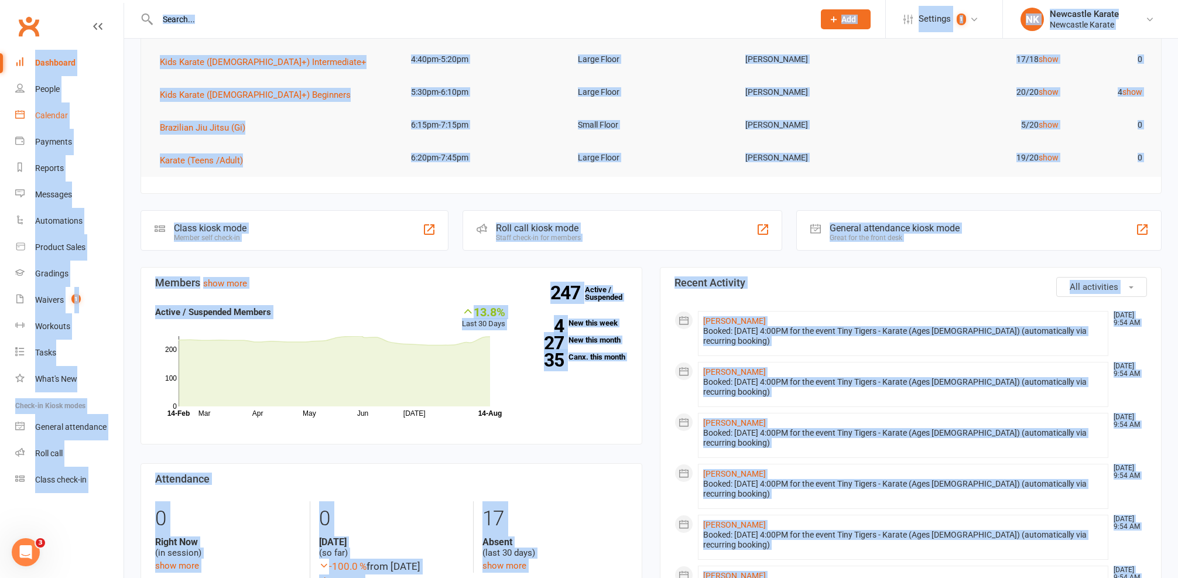
click at [67, 118] on div "Calendar" at bounding box center [51, 115] width 33 height 9
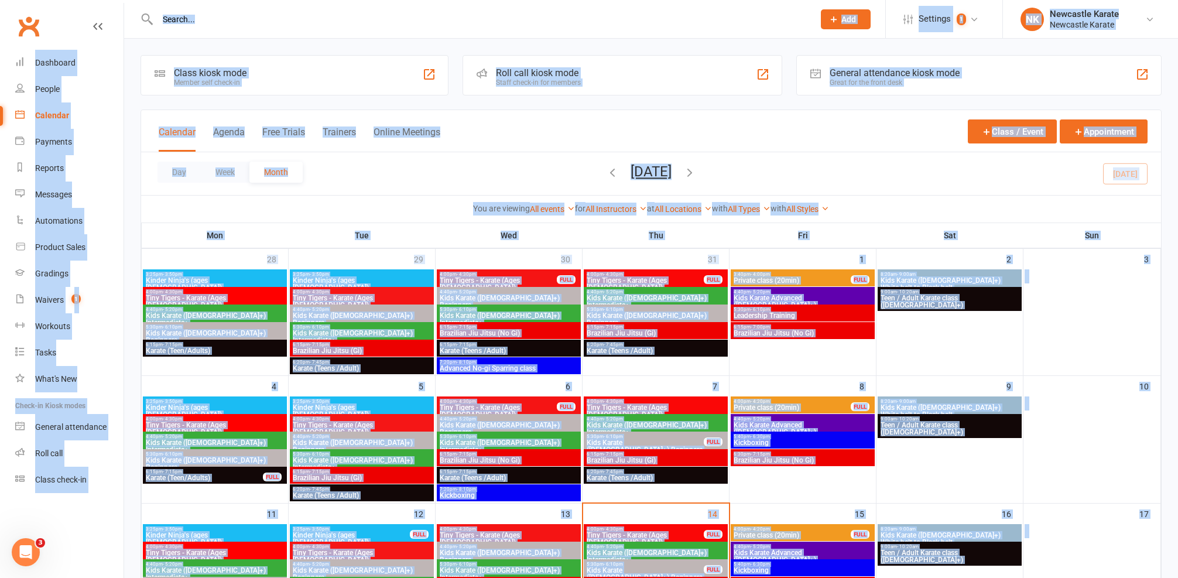
scroll to position [218, 0]
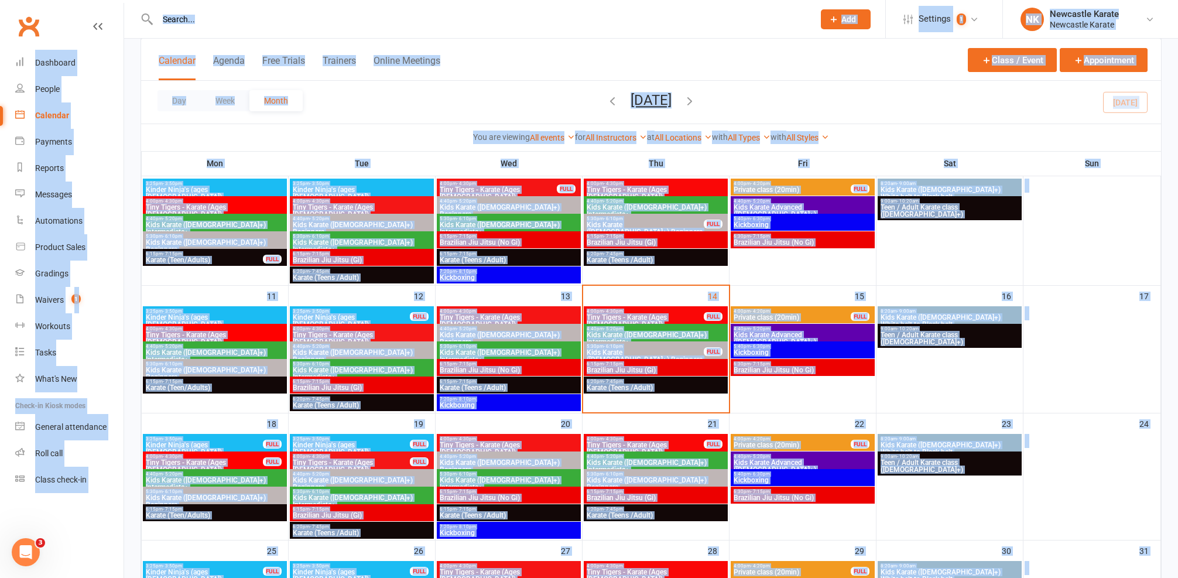
click at [516, 395] on div "7:20pm - 8:10pm Kickboxing" at bounding box center [509, 402] width 144 height 17
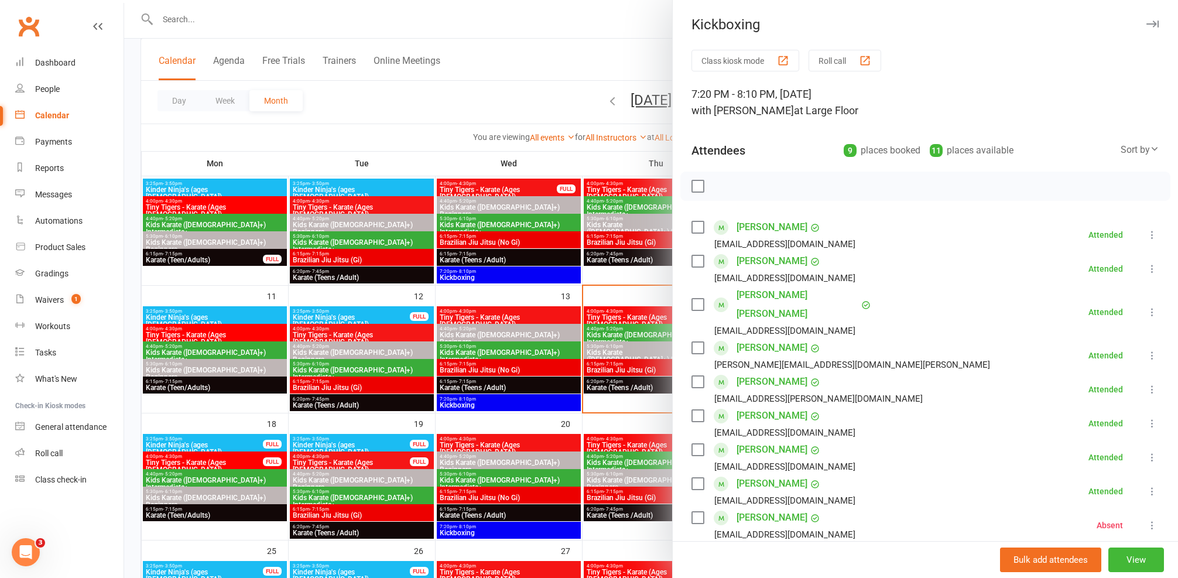
click at [516, 395] on div at bounding box center [651, 289] width 1054 height 578
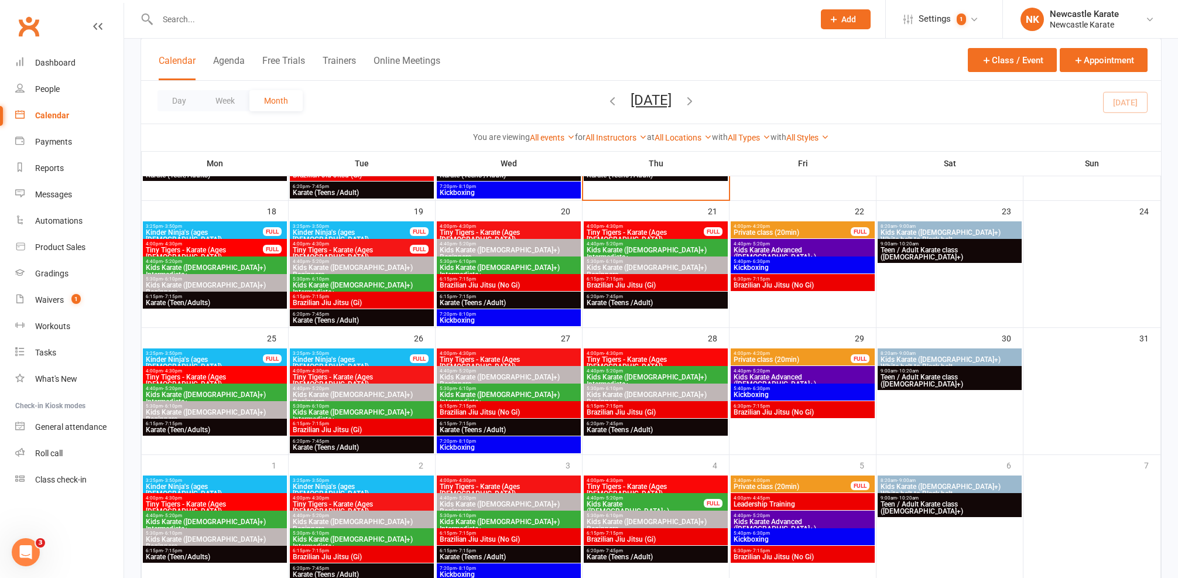
scroll to position [333, 0]
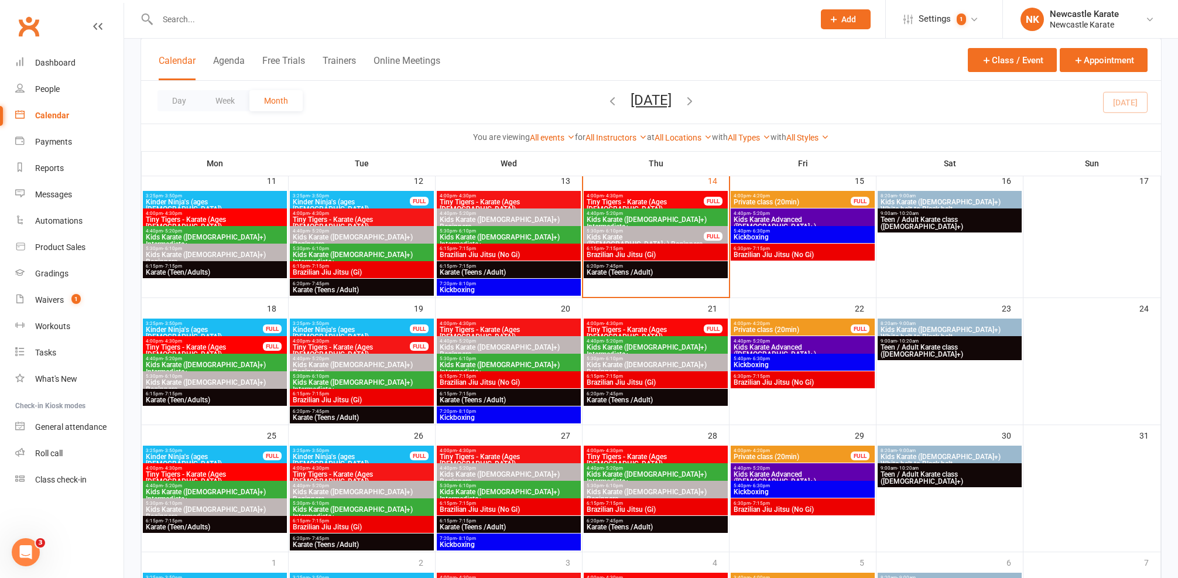
click at [345, 409] on span "6:20pm - 7:45pm" at bounding box center [361, 411] width 139 height 5
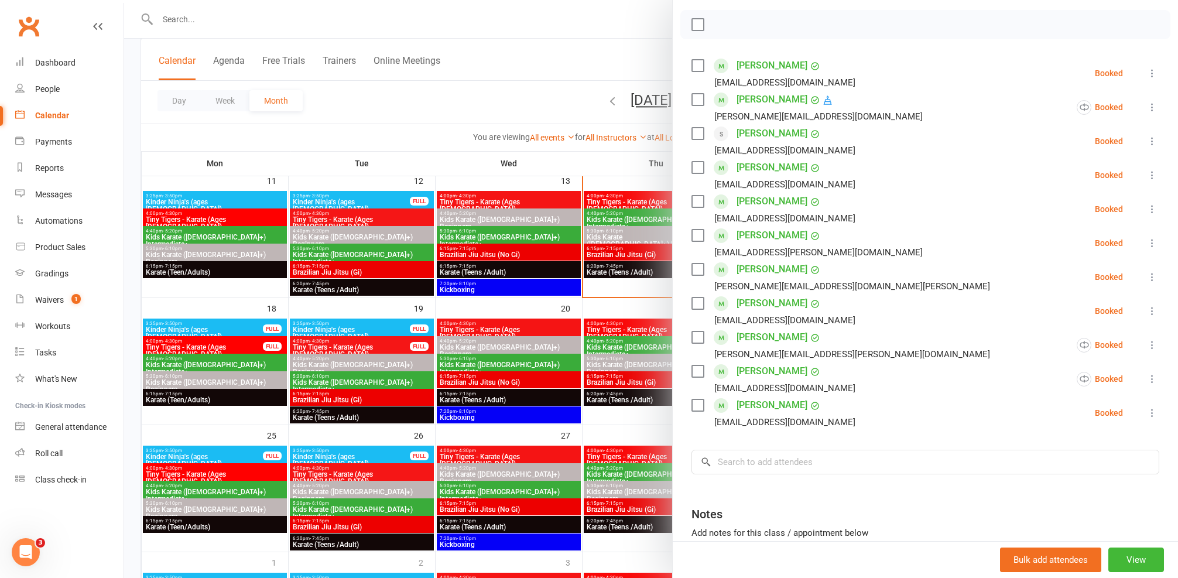
scroll to position [159, 0]
click at [535, 460] on div at bounding box center [651, 289] width 1054 height 578
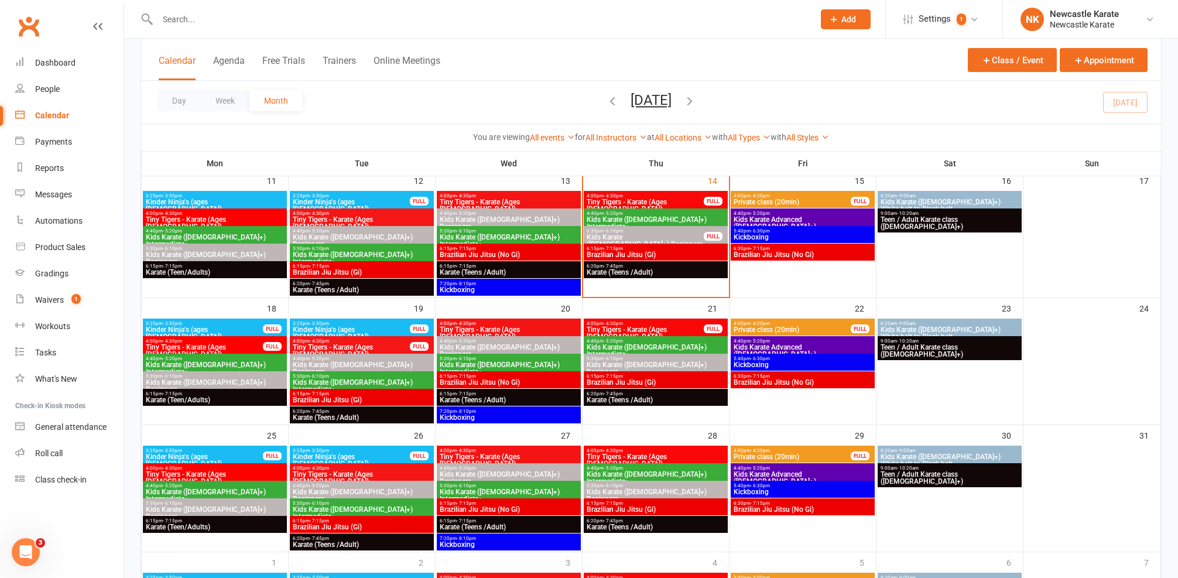
click at [626, 402] on span "Karate (Teens /Adult)" at bounding box center [655, 399] width 139 height 7
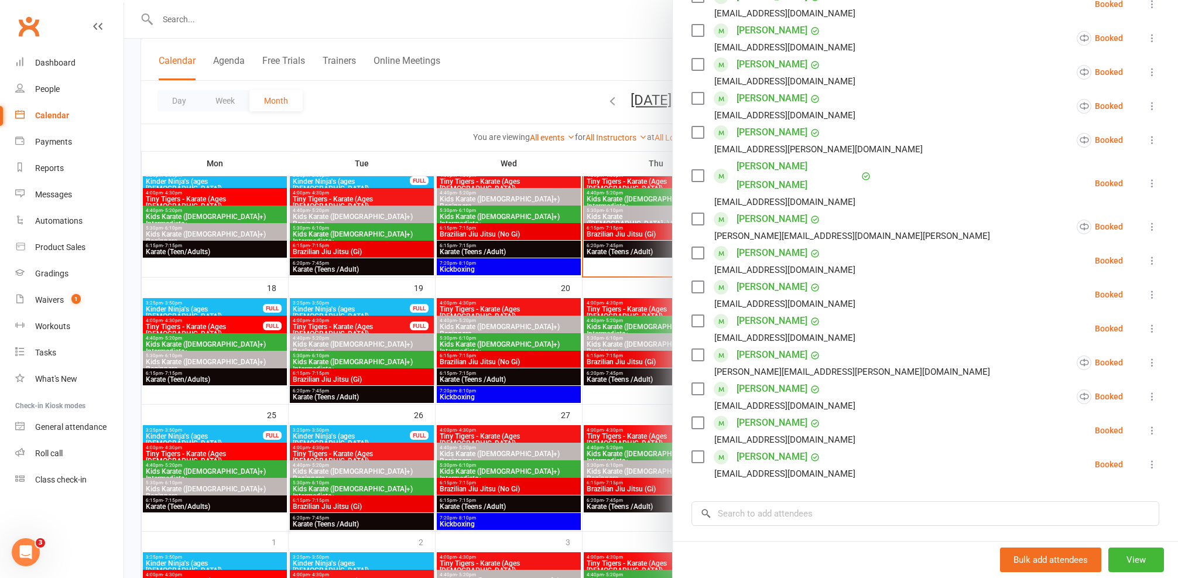
scroll to position [56, 0]
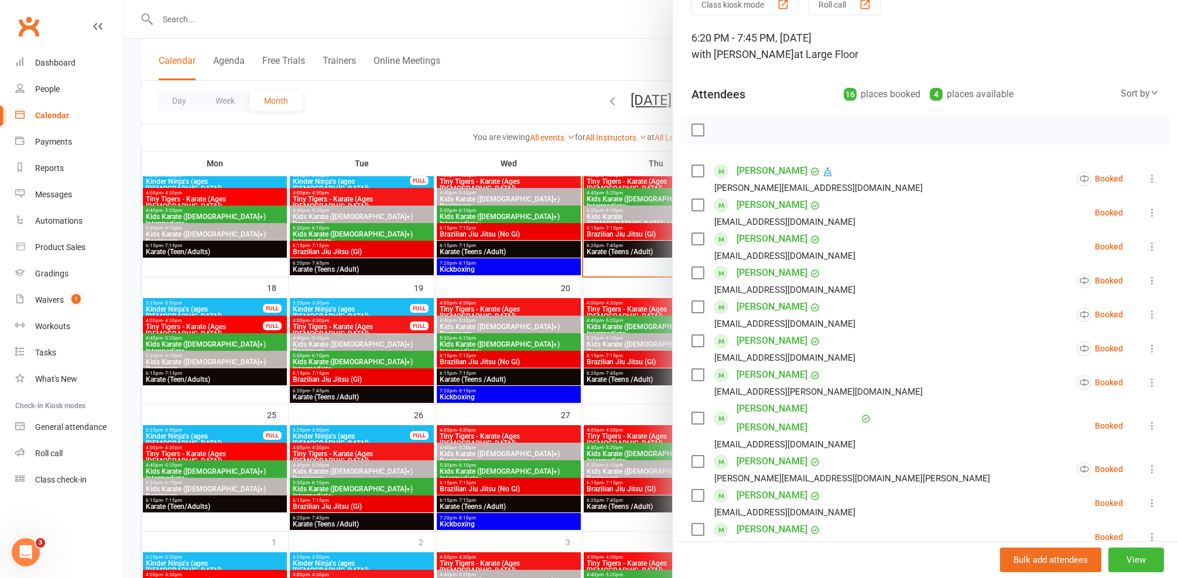
click at [570, 425] on div at bounding box center [651, 289] width 1054 height 578
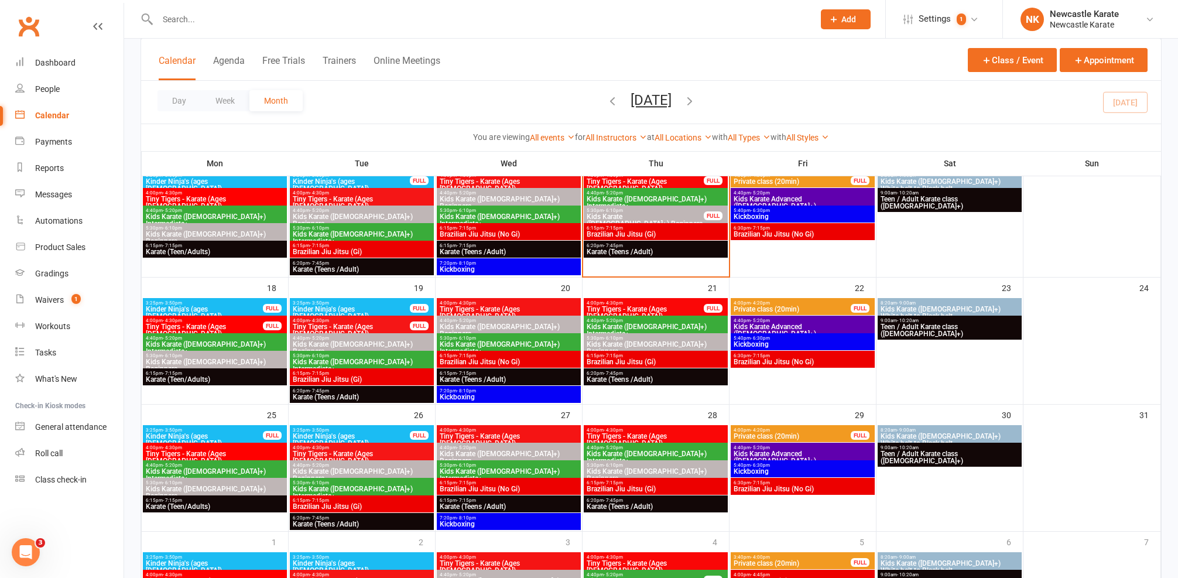
click at [369, 396] on span "Karate (Teens /Adult)" at bounding box center [361, 396] width 139 height 7
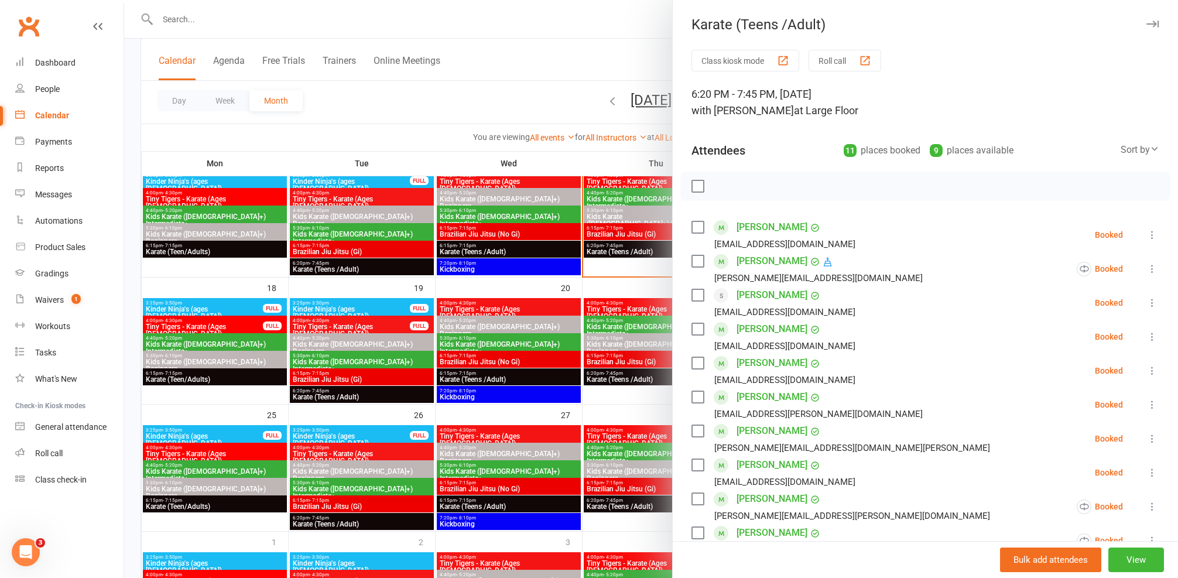
click at [369, 396] on div at bounding box center [651, 289] width 1054 height 578
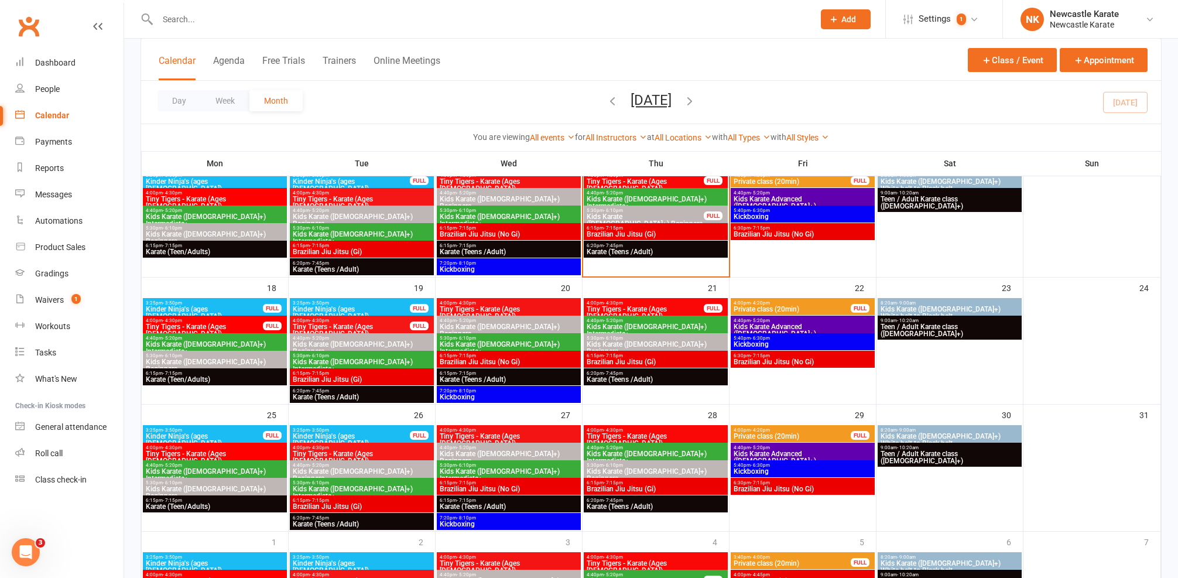
click at [330, 515] on span "6:20pm - 7:45pm" at bounding box center [361, 517] width 139 height 5
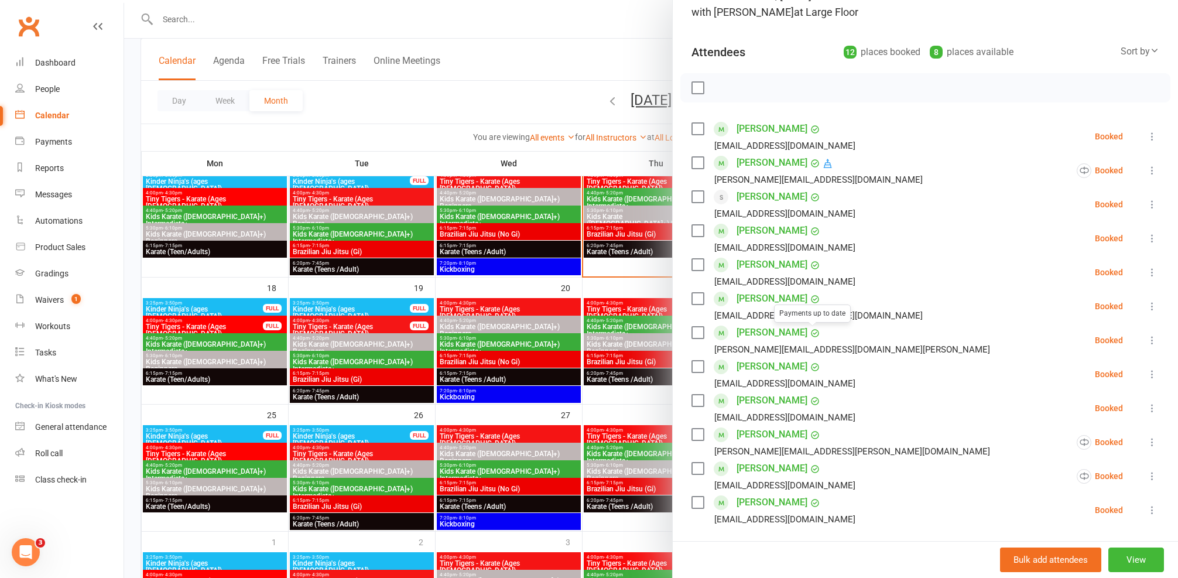
scroll to position [193, 0]
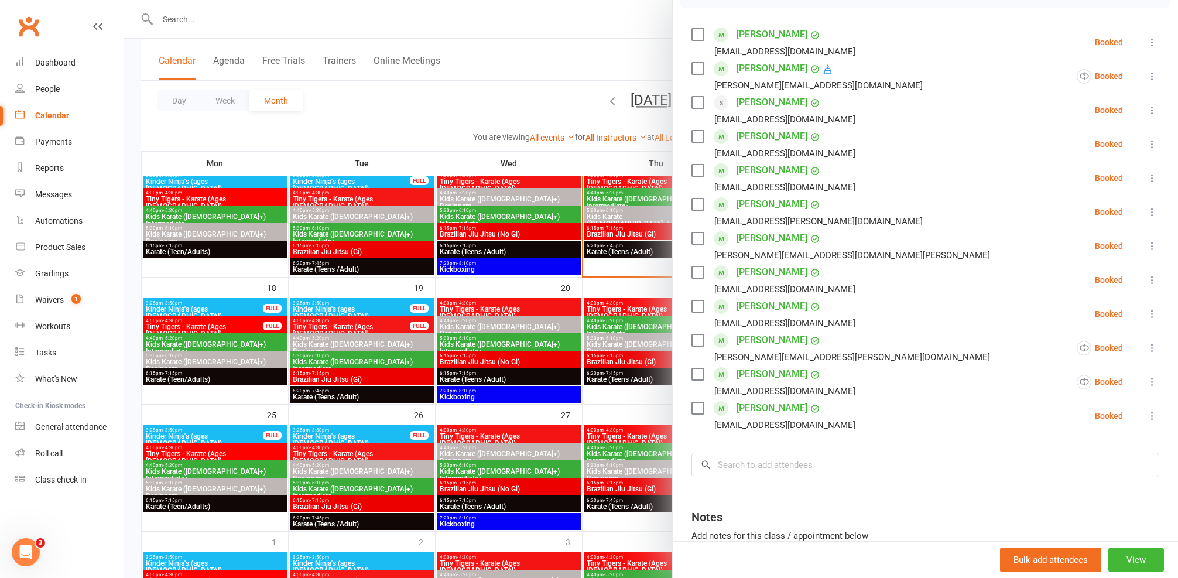
click at [554, 388] on div at bounding box center [651, 289] width 1054 height 578
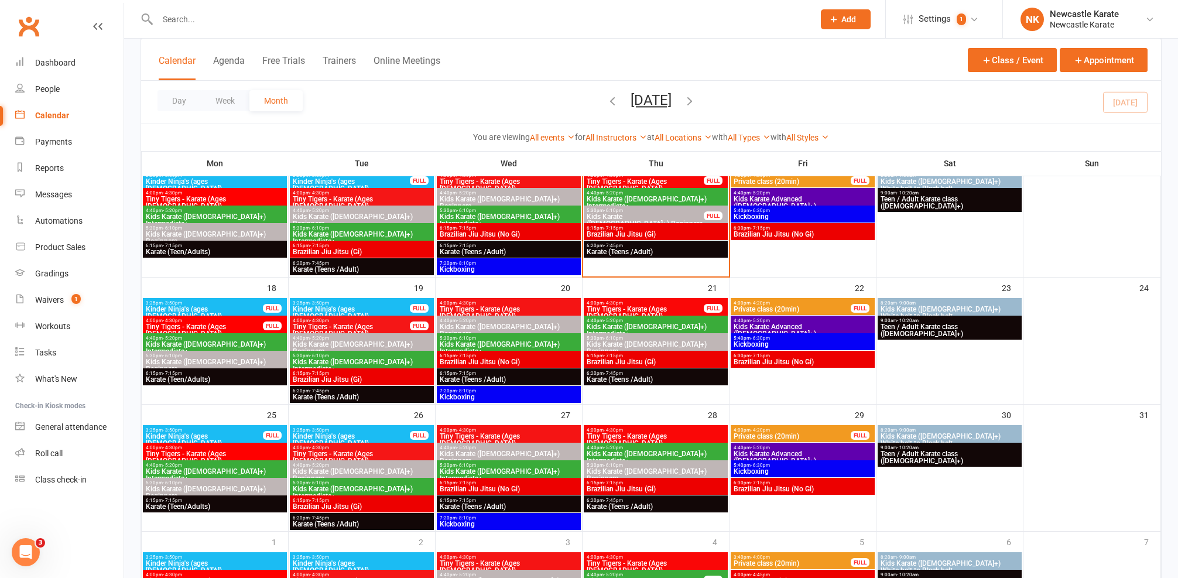
click at [478, 371] on span "6:15pm - 7:15pm" at bounding box center [508, 373] width 139 height 5
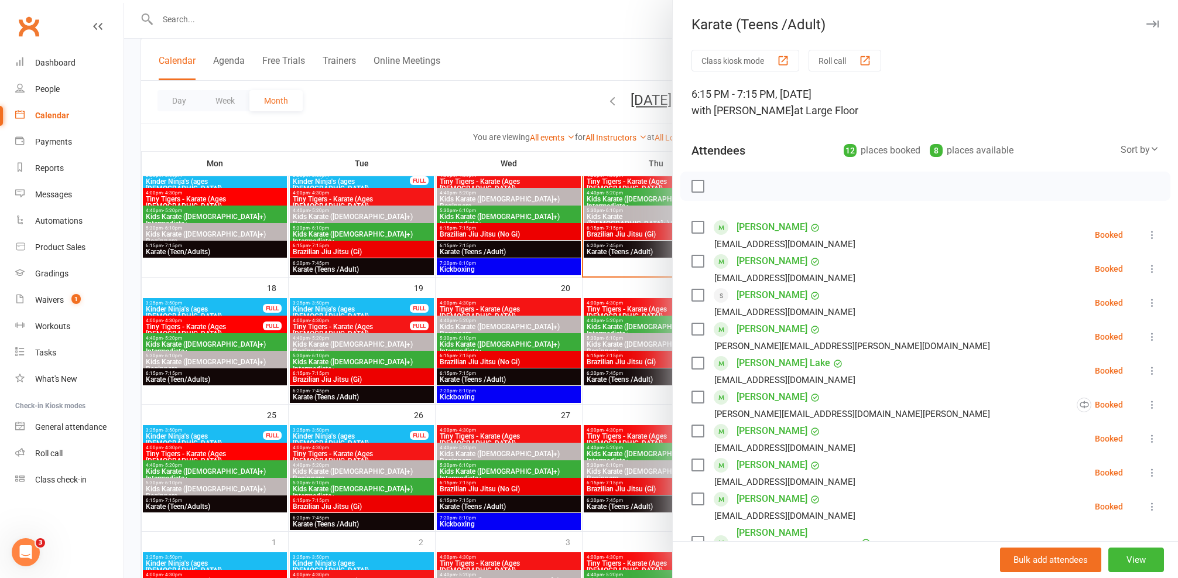
drag, startPoint x: 222, startPoint y: 461, endPoint x: 219, endPoint y: 449, distance: 12.6
click at [219, 449] on div at bounding box center [651, 289] width 1054 height 578
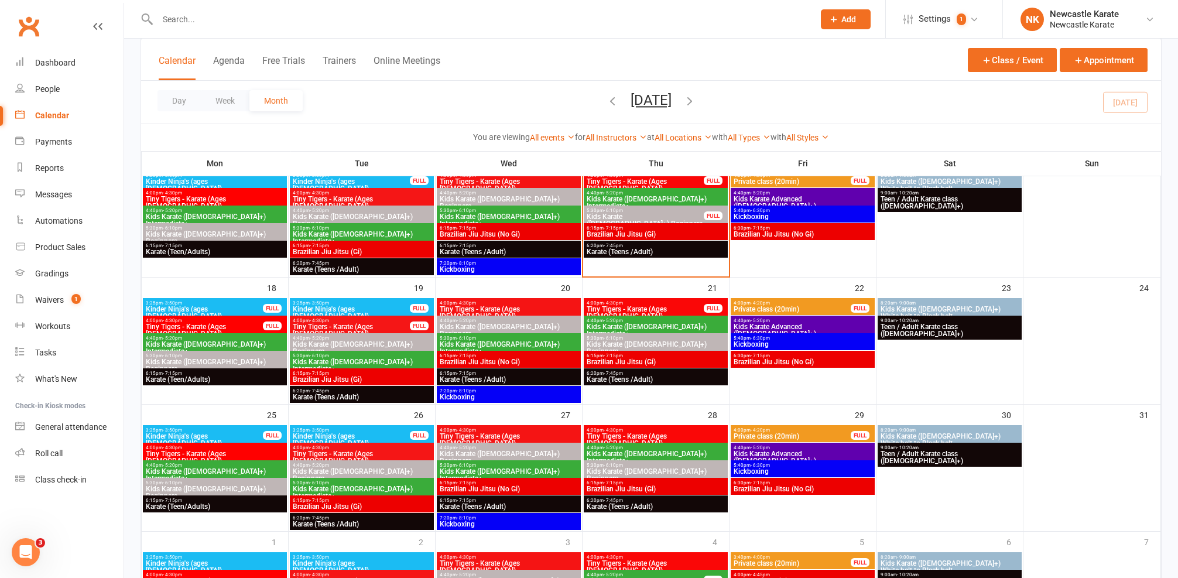
click at [233, 371] on span "6:15pm - 7:15pm" at bounding box center [214, 373] width 139 height 5
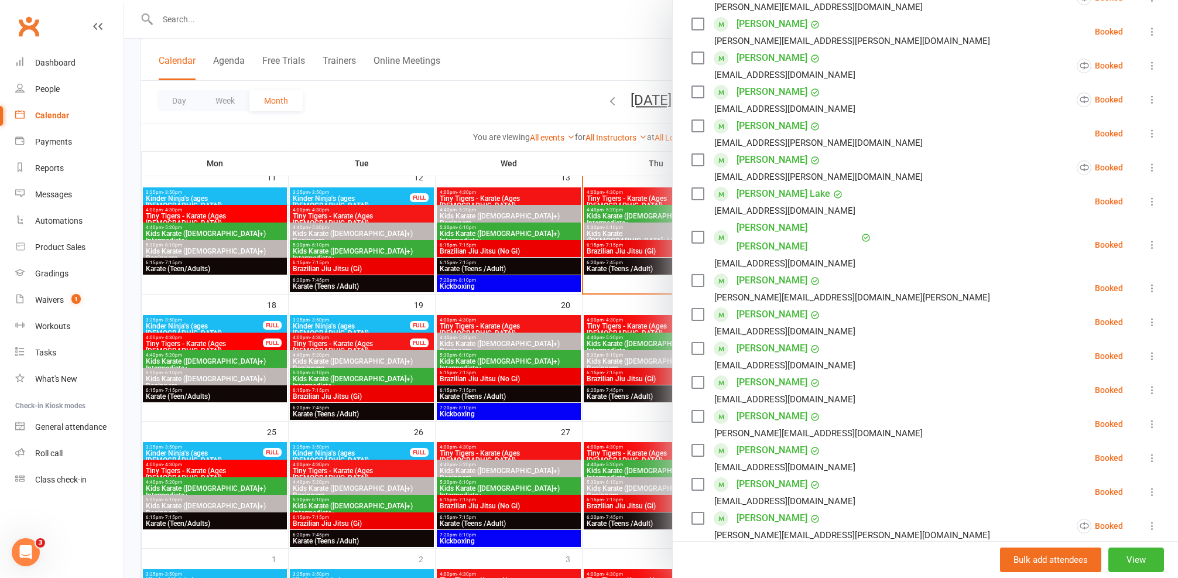
scroll to position [336, 0]
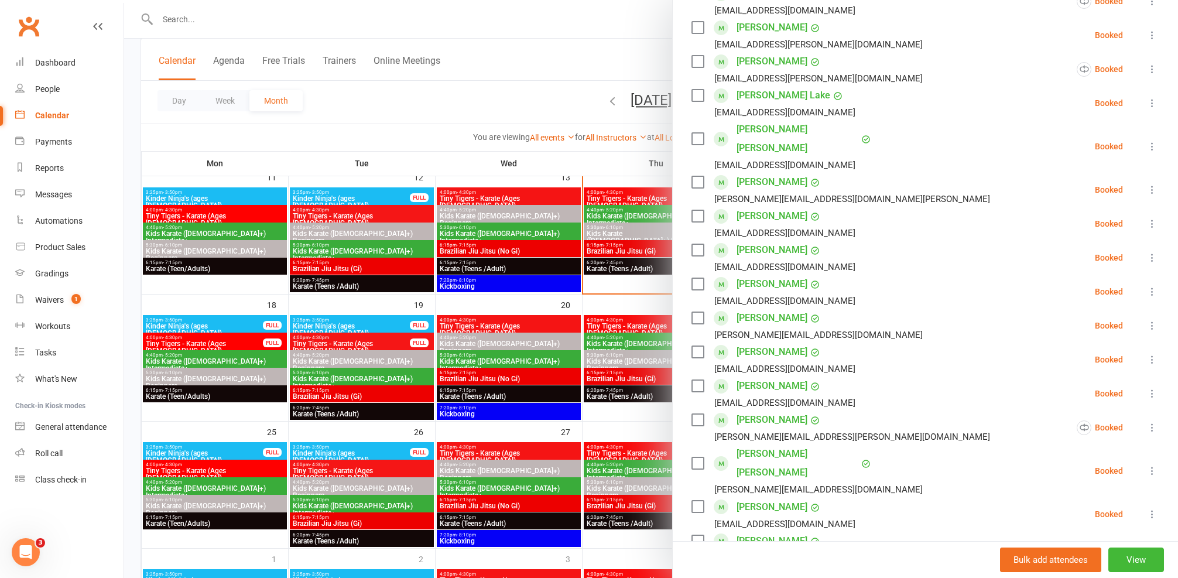
click at [585, 419] on div at bounding box center [651, 289] width 1054 height 578
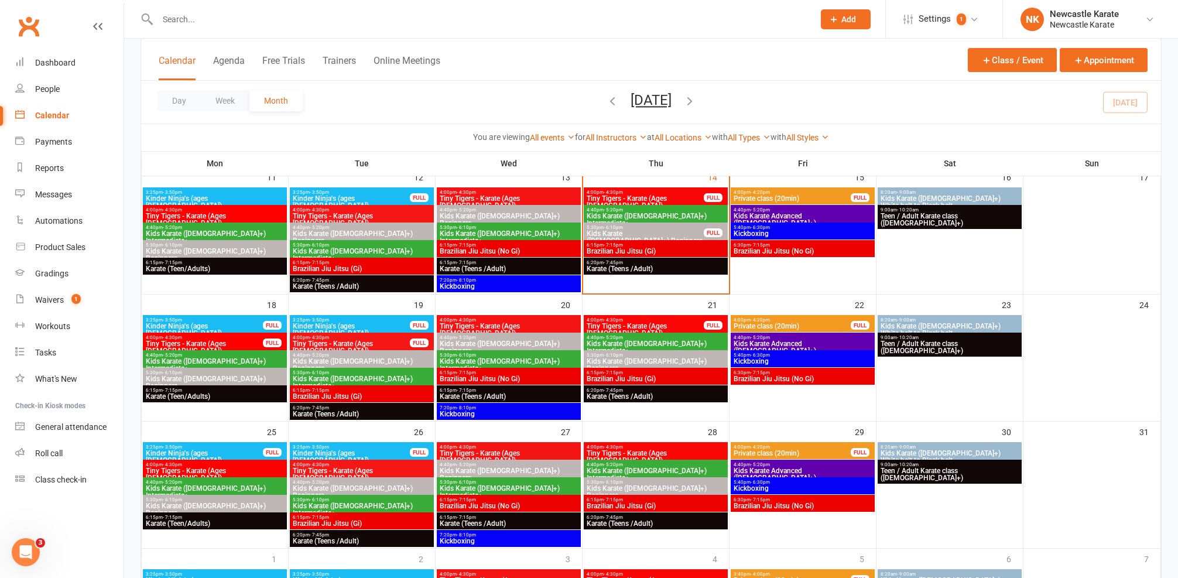
scroll to position [318, 0]
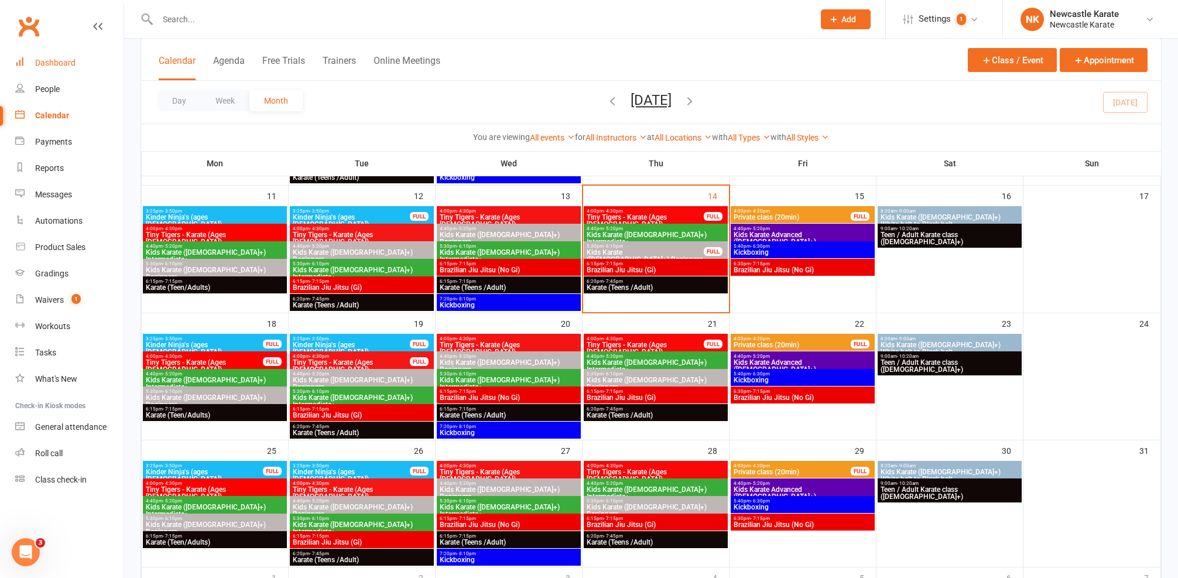
click at [52, 59] on div "Dashboard" at bounding box center [55, 62] width 40 height 9
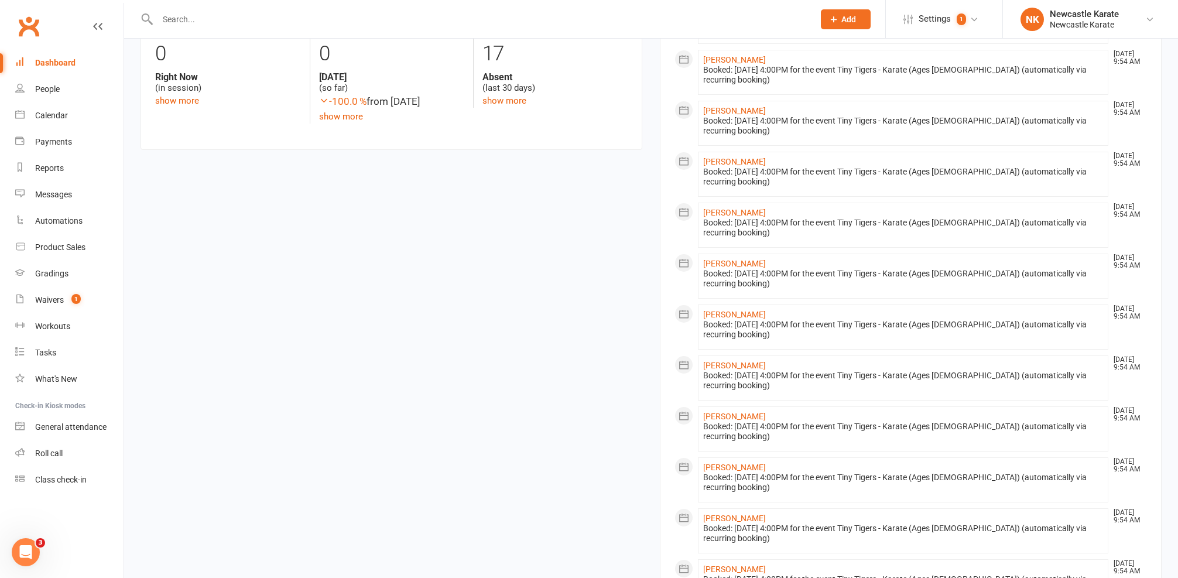
scroll to position [331, 0]
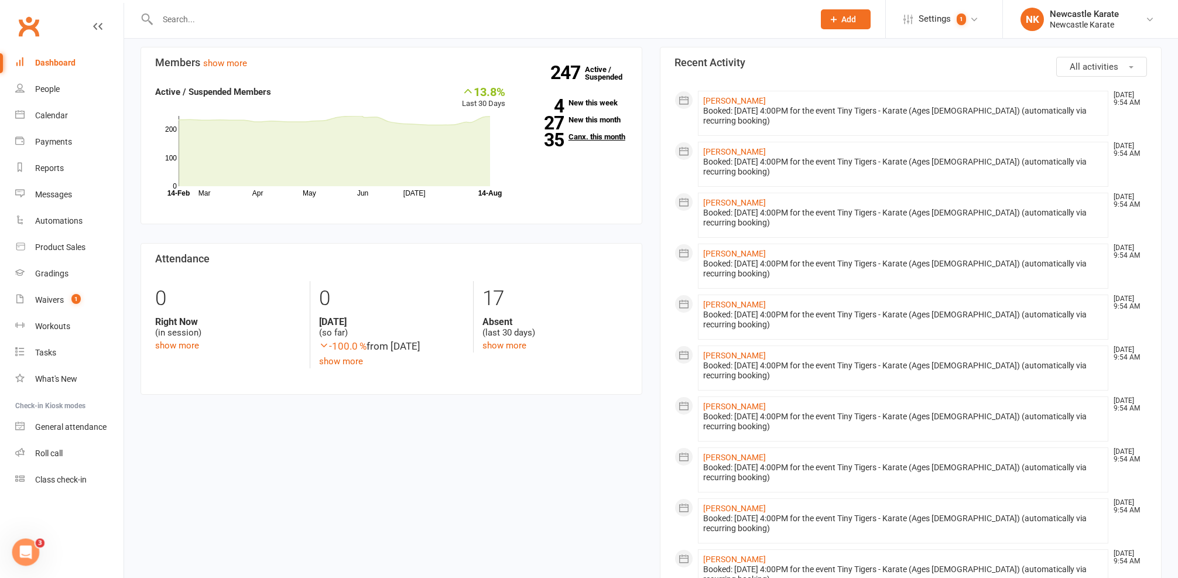
click at [600, 133] on link "35 Canx. this month" at bounding box center [575, 137] width 105 height 8
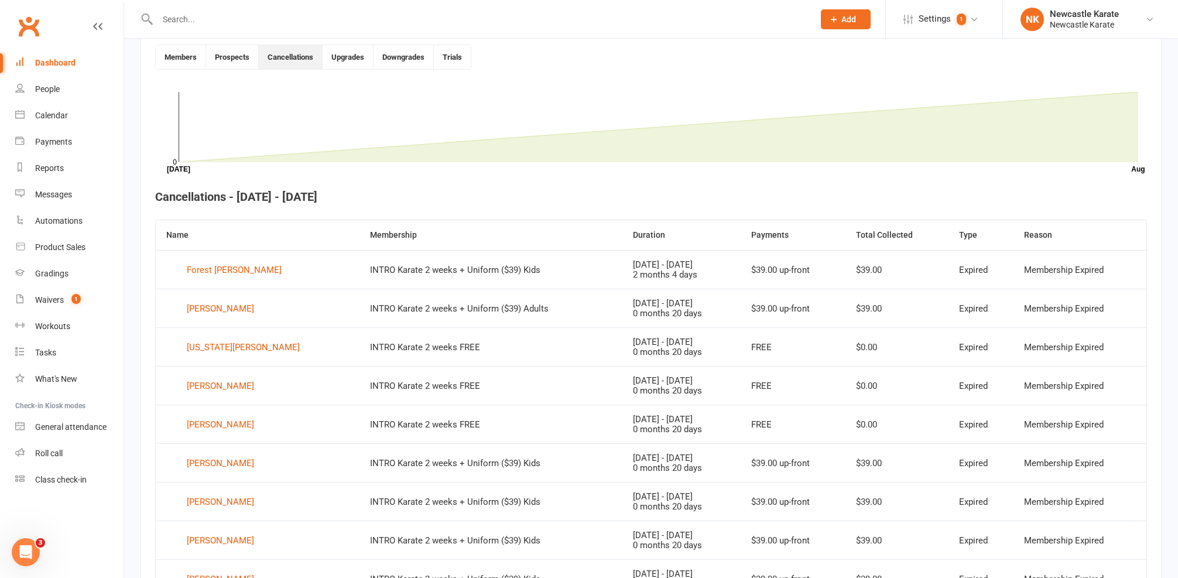
scroll to position [368, 0]
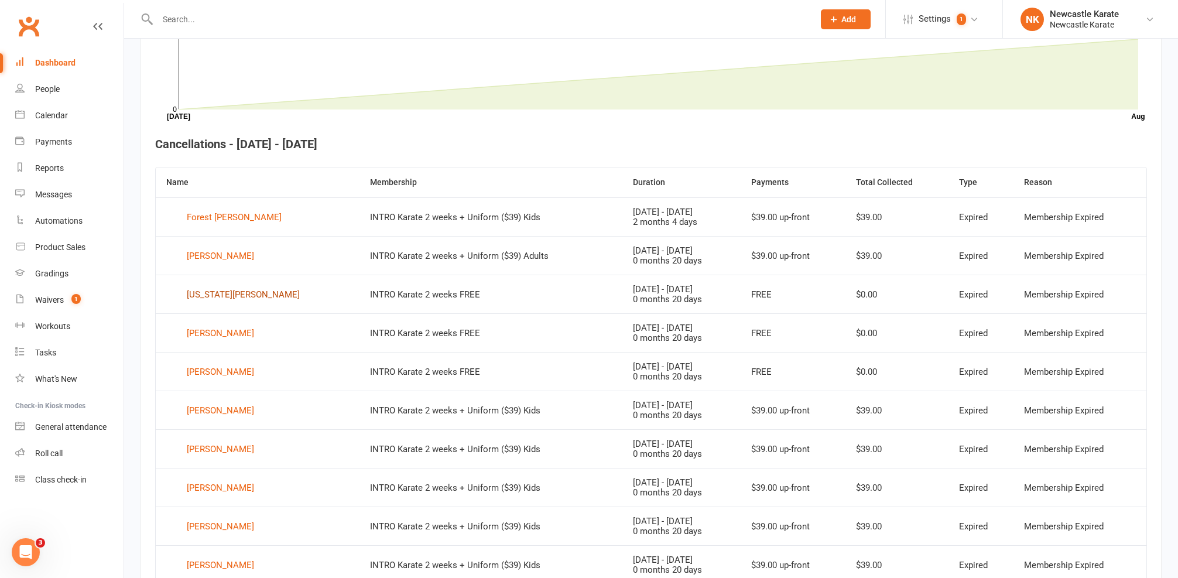
click at [228, 294] on div "Georgia Anlezark" at bounding box center [243, 295] width 113 height 18
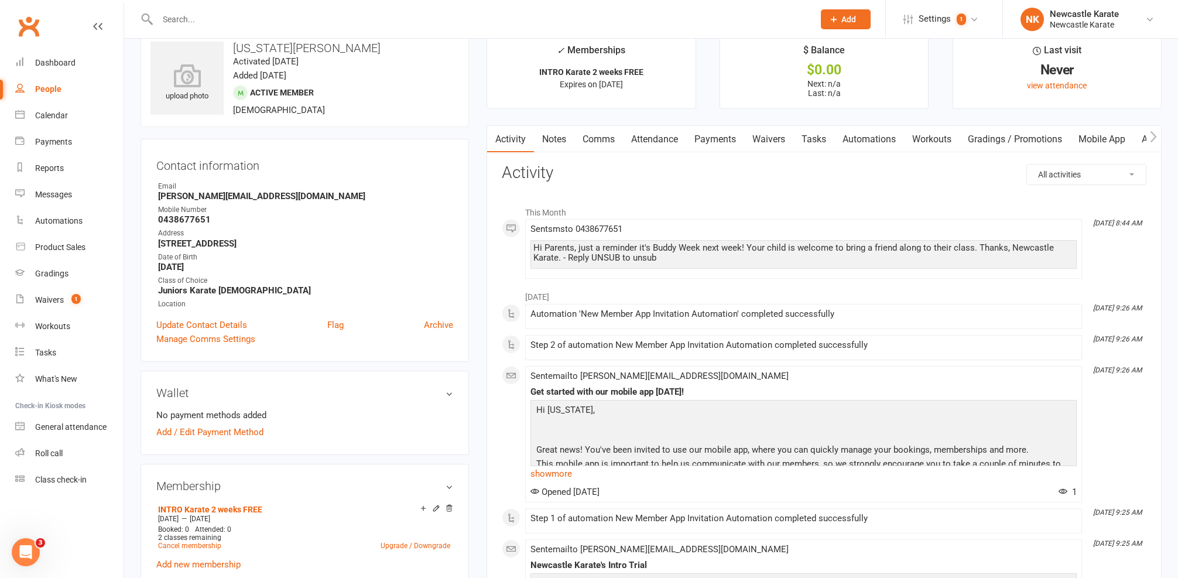
scroll to position [47, 0]
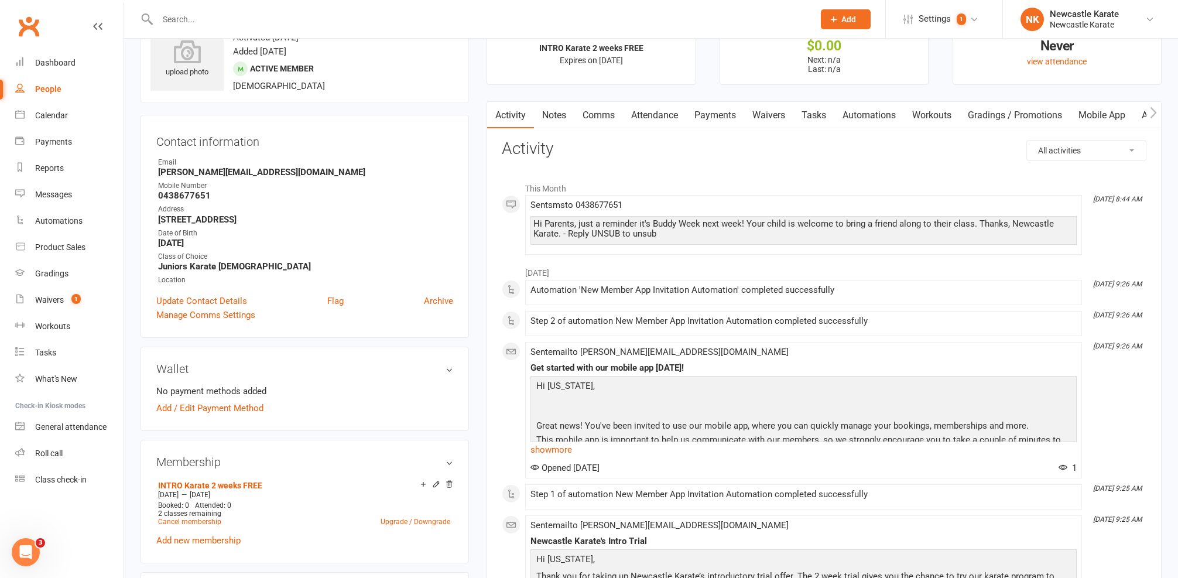
click at [627, 112] on link "Attendance" at bounding box center [654, 115] width 63 height 27
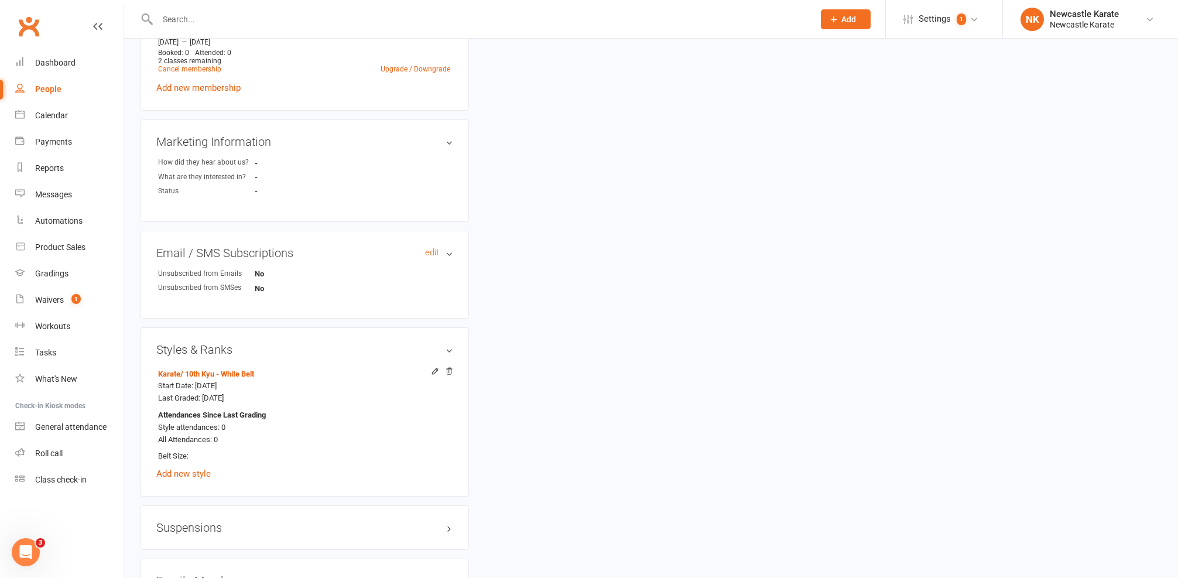
scroll to position [620, 0]
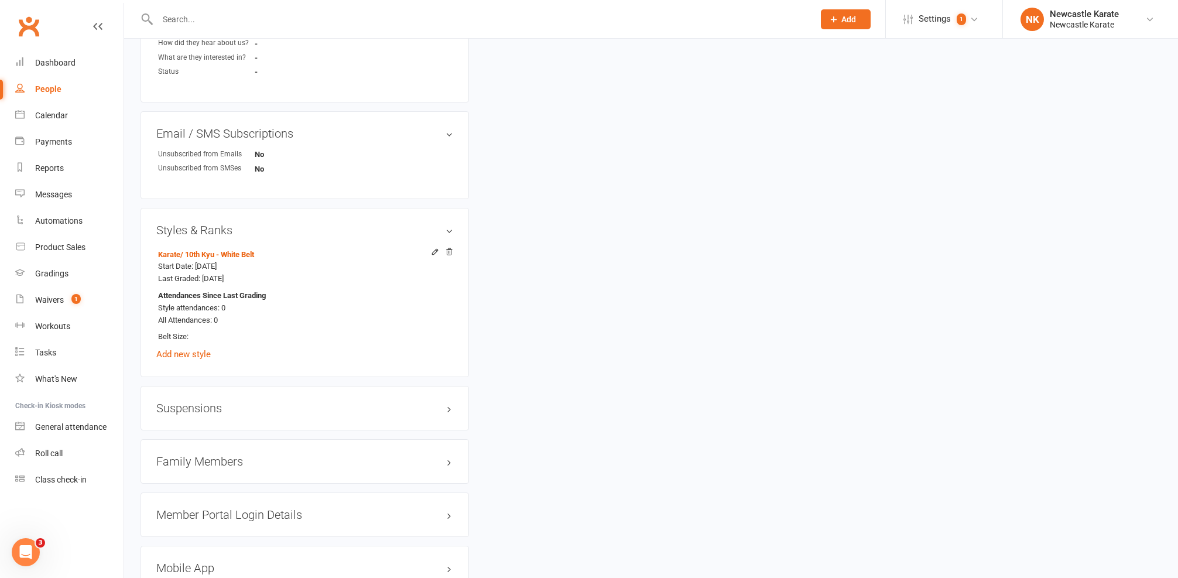
click at [181, 475] on div "Family Members" at bounding box center [305, 461] width 328 height 45
click at [192, 460] on h3 "Family Members" at bounding box center [304, 461] width 297 height 13
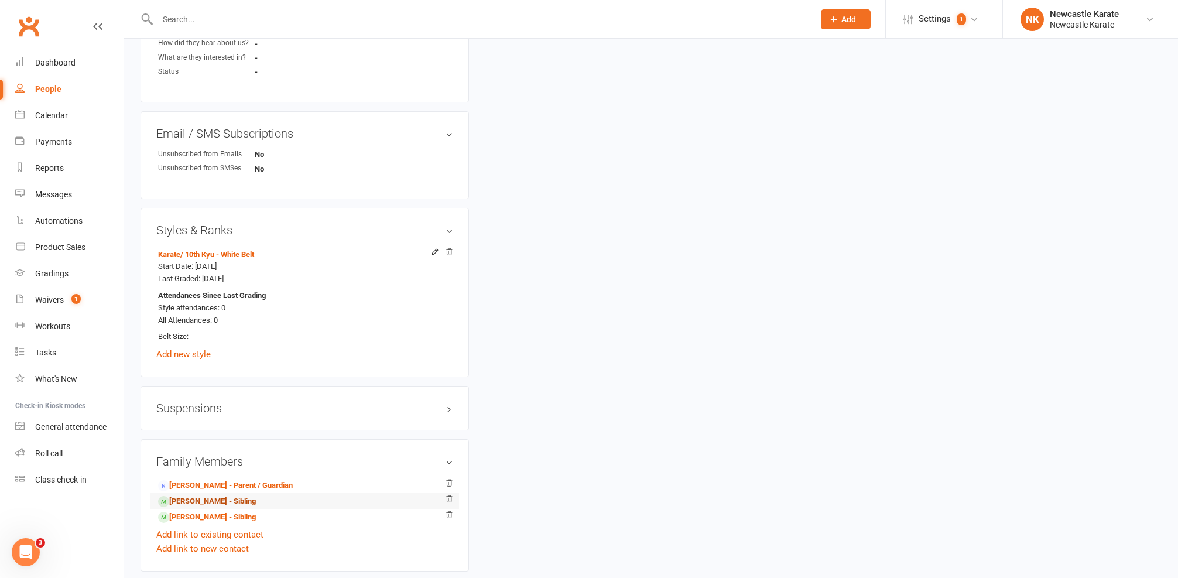
click at [188, 502] on link "Sam Anlezark - Sibling" at bounding box center [207, 501] width 98 height 12
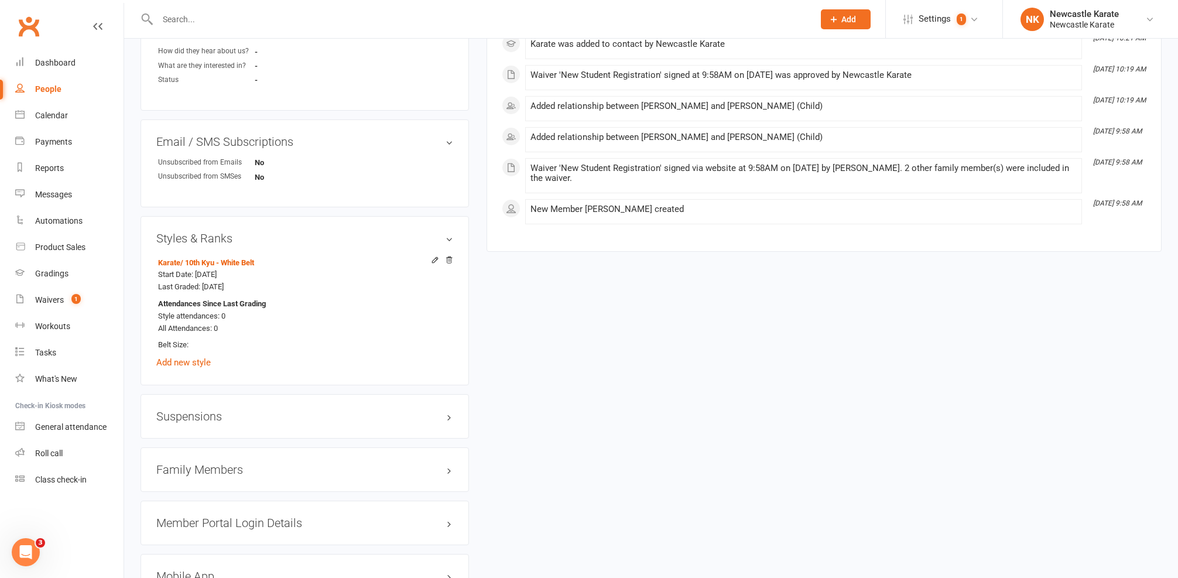
scroll to position [774, 0]
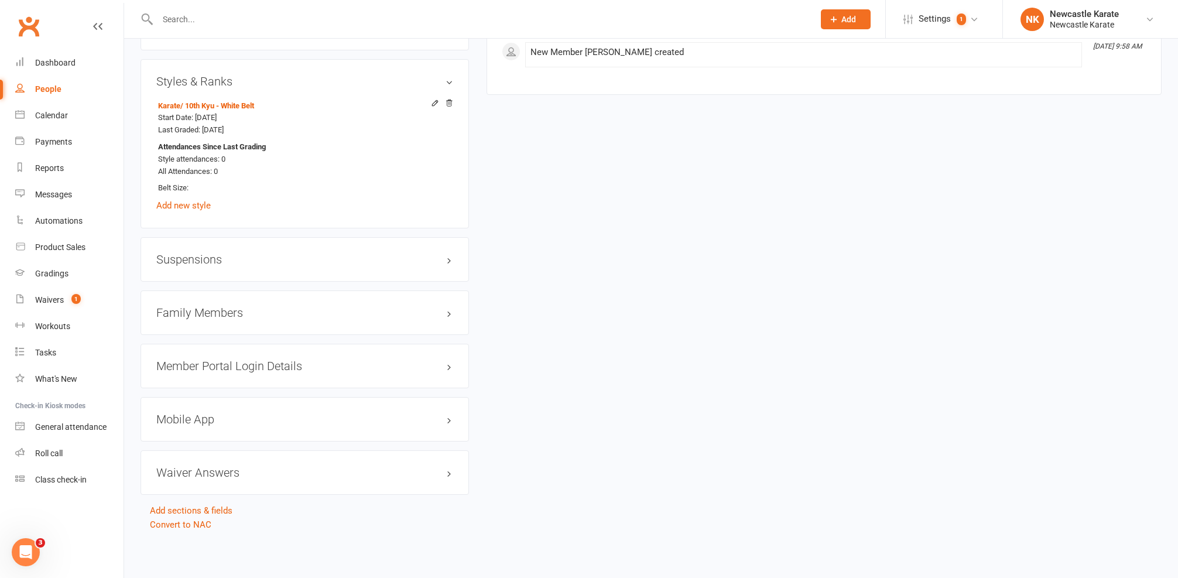
click at [235, 306] on h3 "Family Members" at bounding box center [304, 312] width 297 height 13
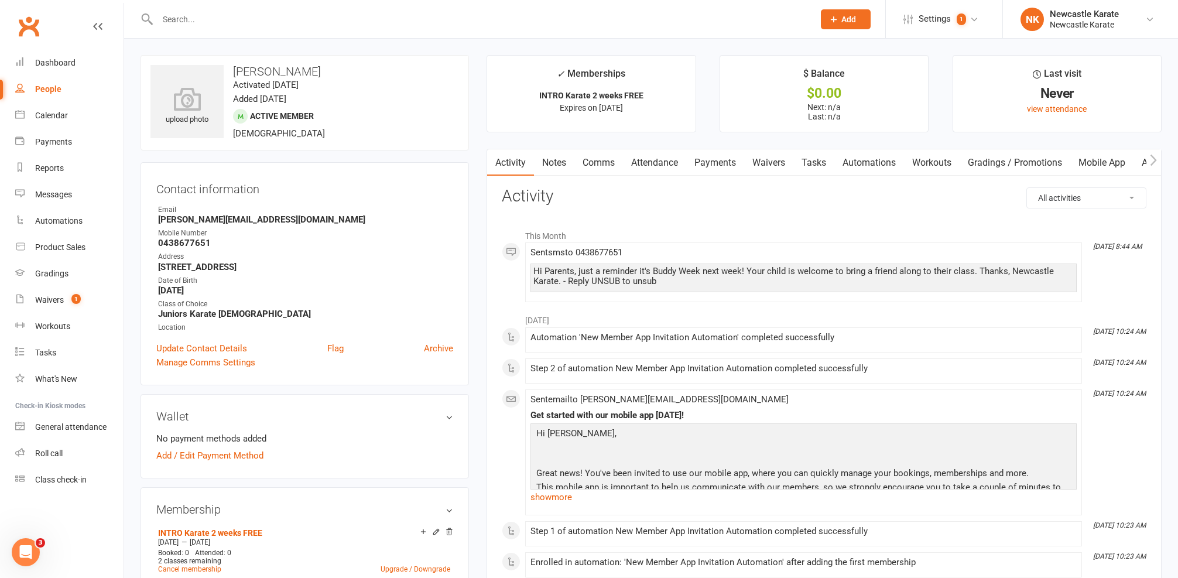
scroll to position [24, 0]
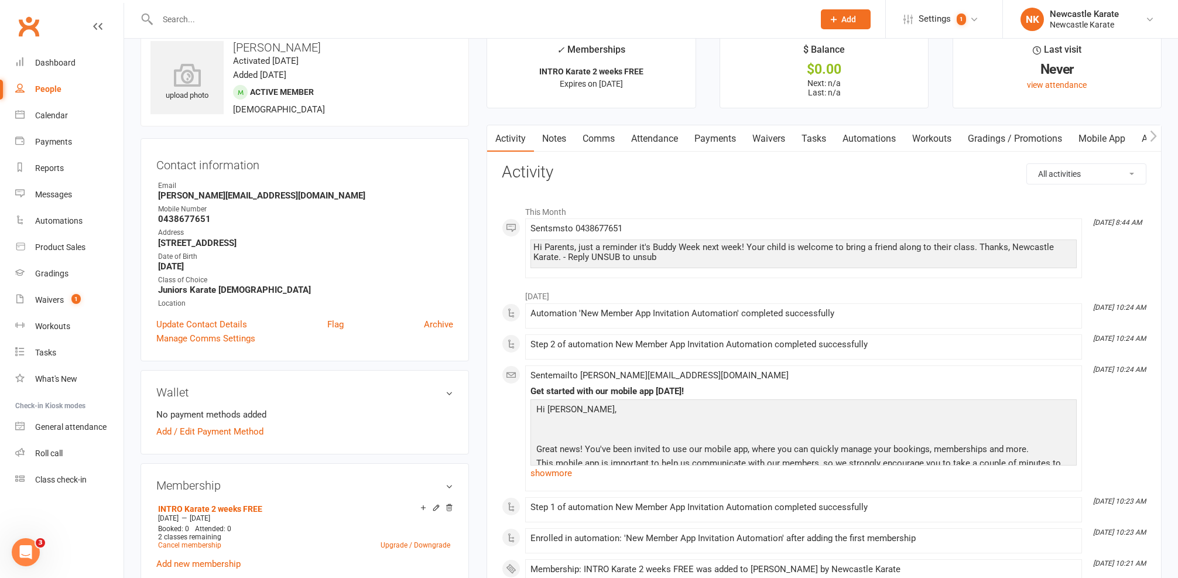
click at [619, 134] on link "Comms" at bounding box center [598, 138] width 49 height 27
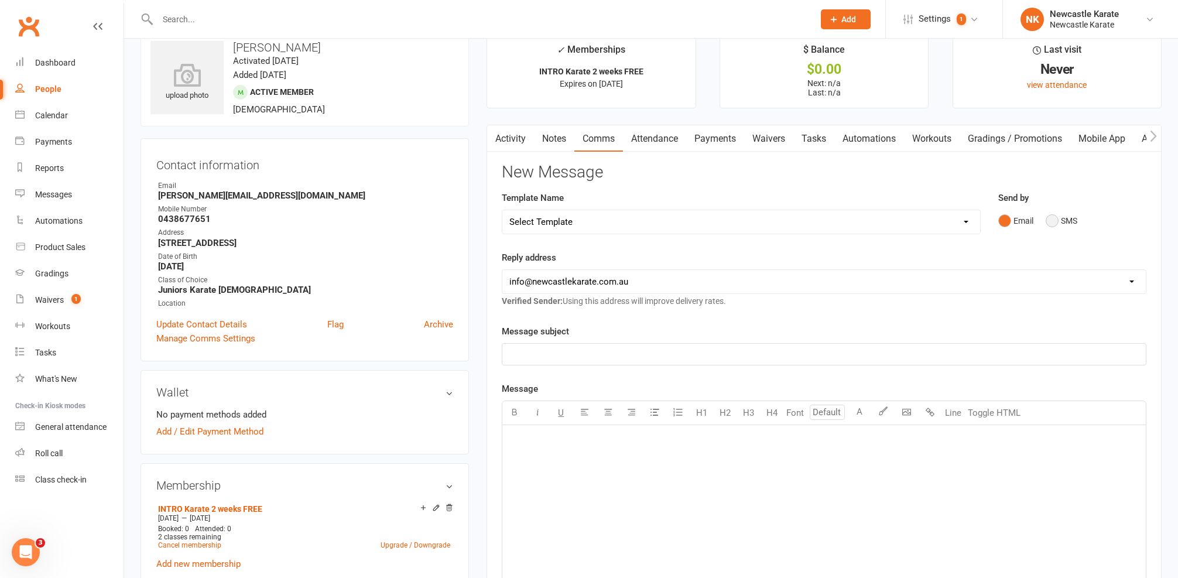
click at [1058, 217] on button "SMS" at bounding box center [1062, 221] width 32 height 22
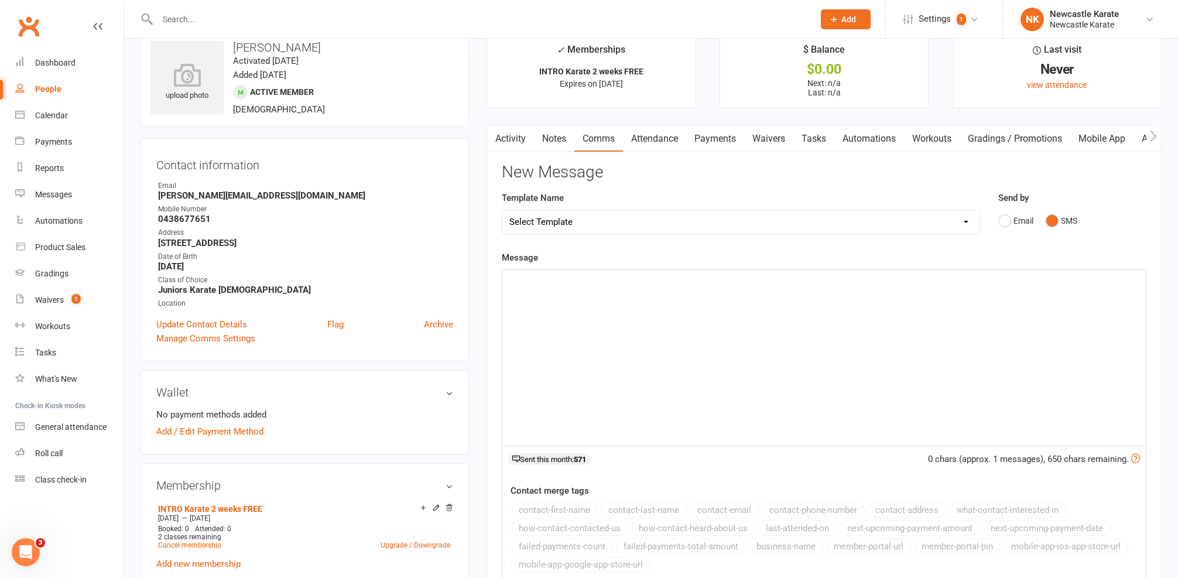
click at [784, 356] on div "﻿" at bounding box center [824, 358] width 644 height 176
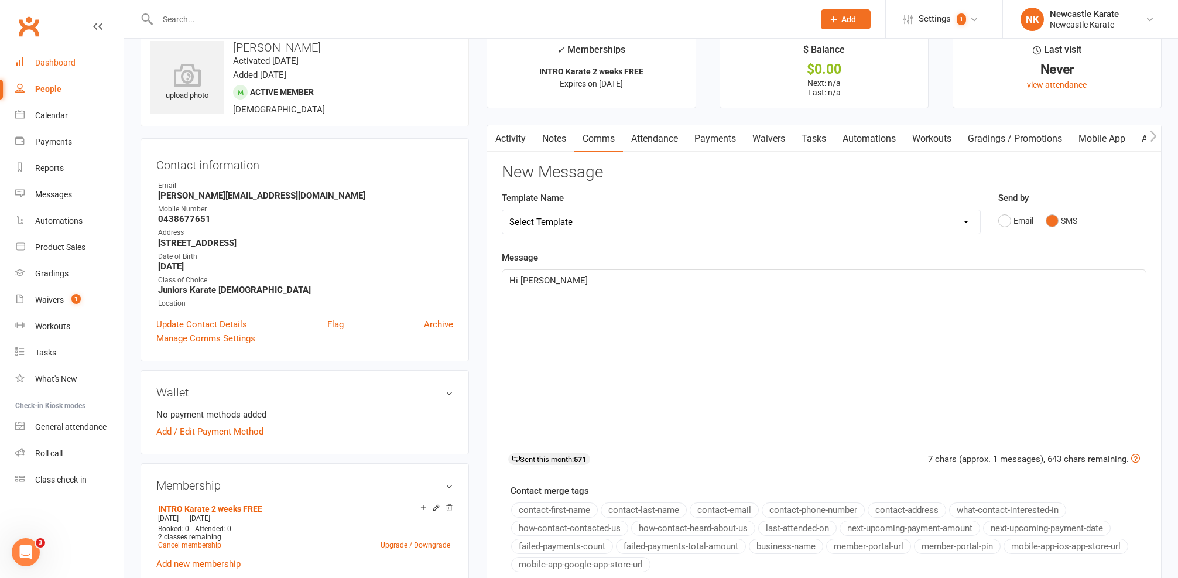
click at [47, 52] on link "Dashboard" at bounding box center [69, 63] width 108 height 26
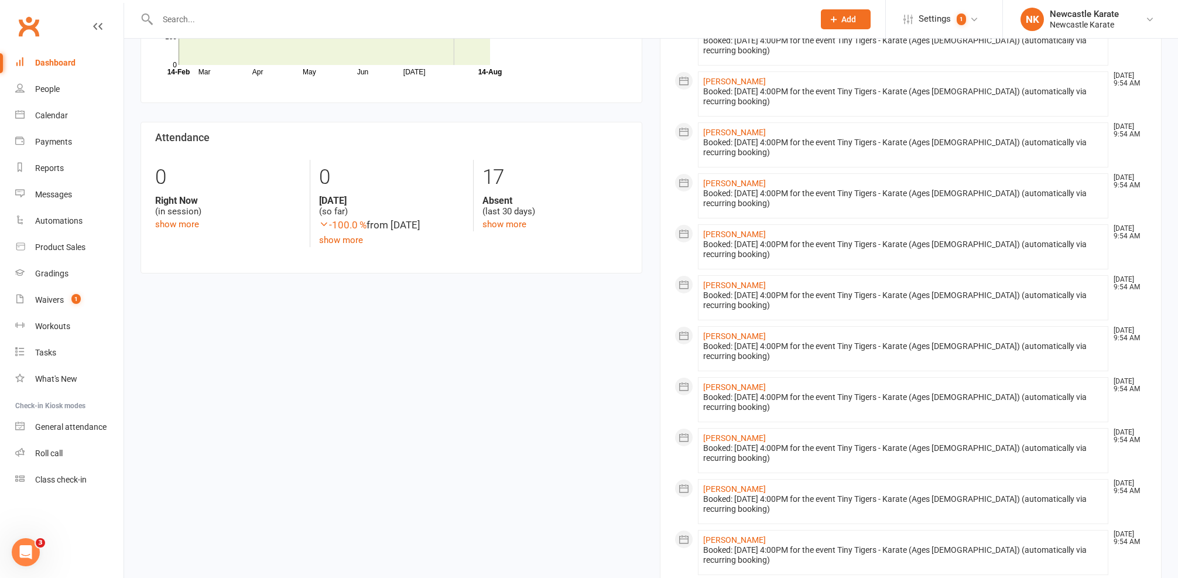
scroll to position [63, 0]
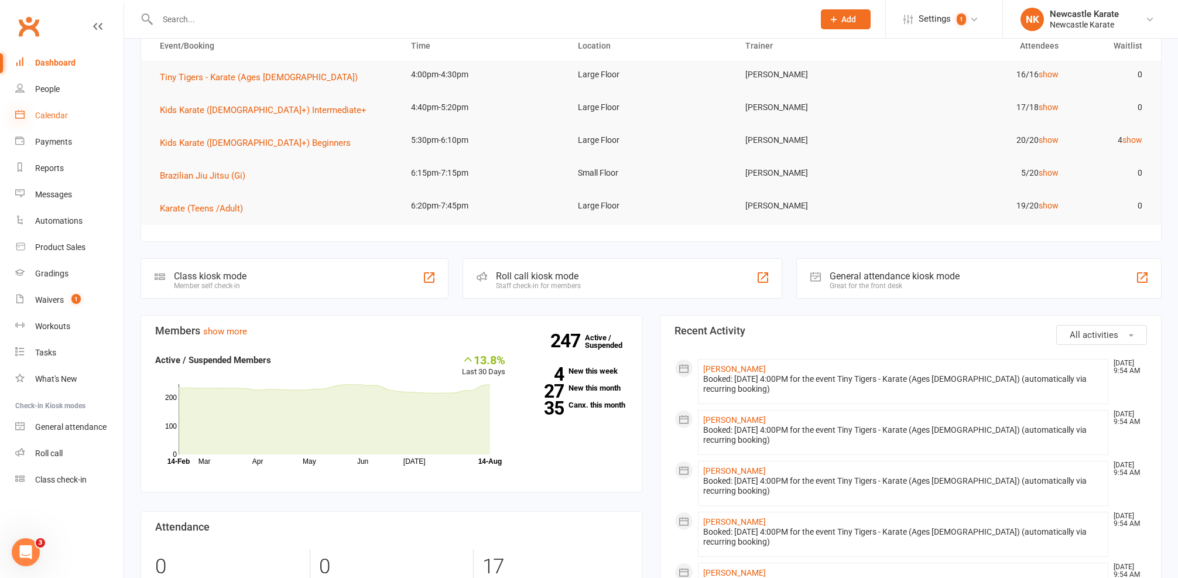
click at [20, 111] on icon at bounding box center [19, 113] width 9 height 9
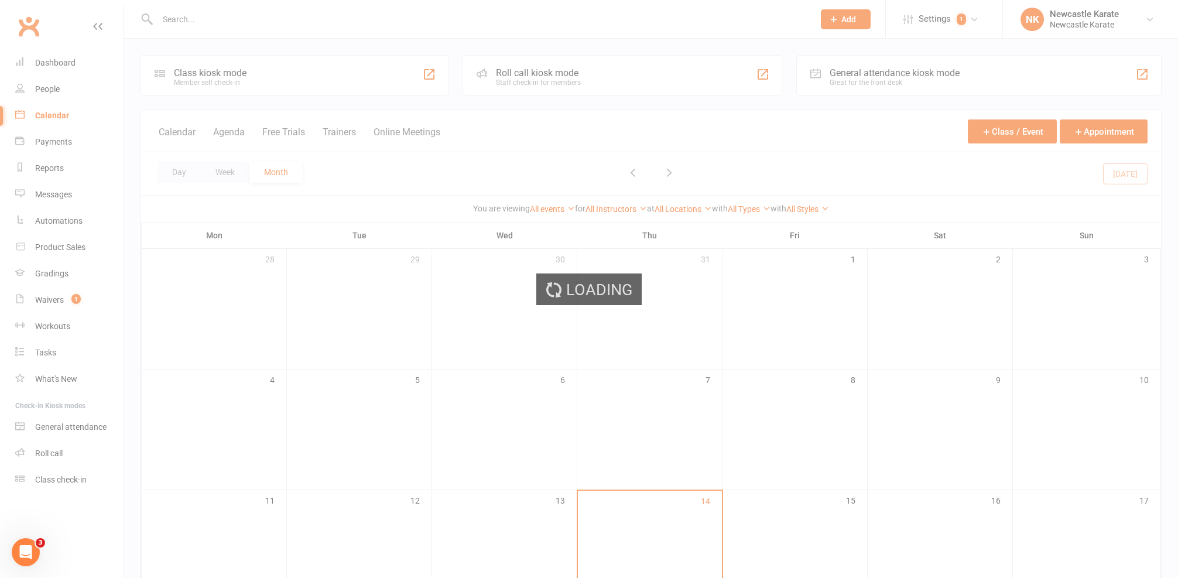
click at [59, 167] on div "Loading" at bounding box center [589, 289] width 1178 height 578
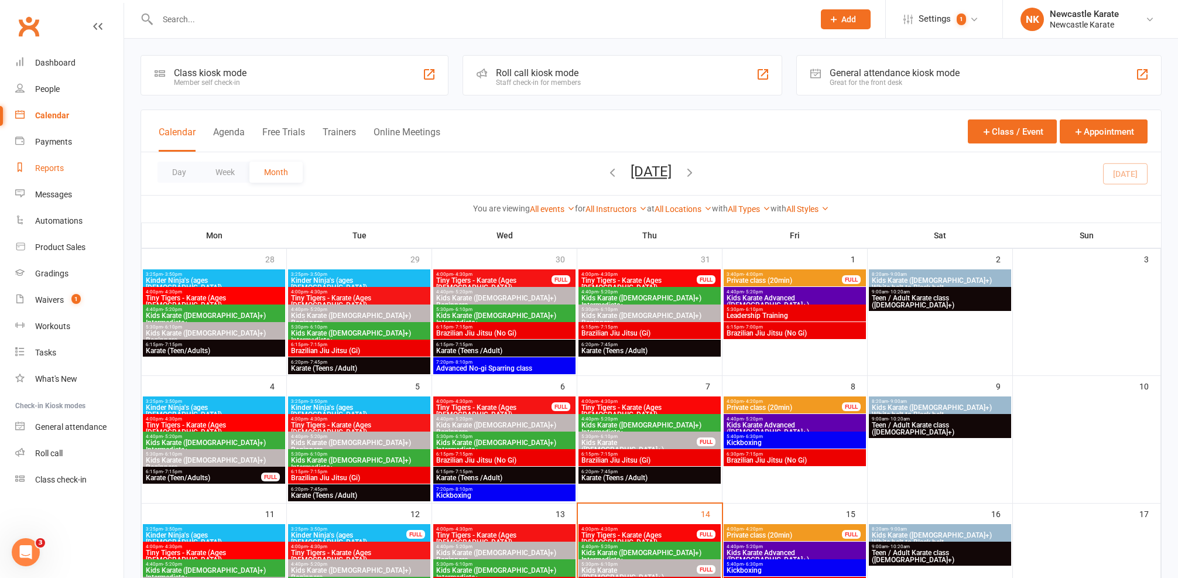
click at [58, 170] on div "Reports" at bounding box center [49, 167] width 29 height 9
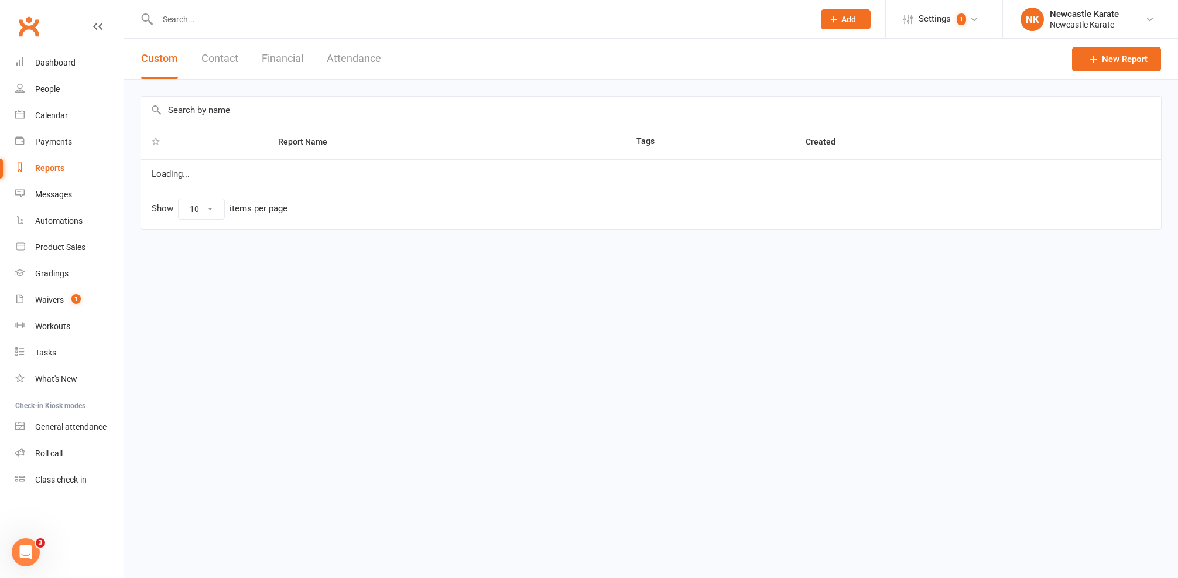
select select "25"
click at [263, 102] on input "text" at bounding box center [651, 110] width 1020 height 27
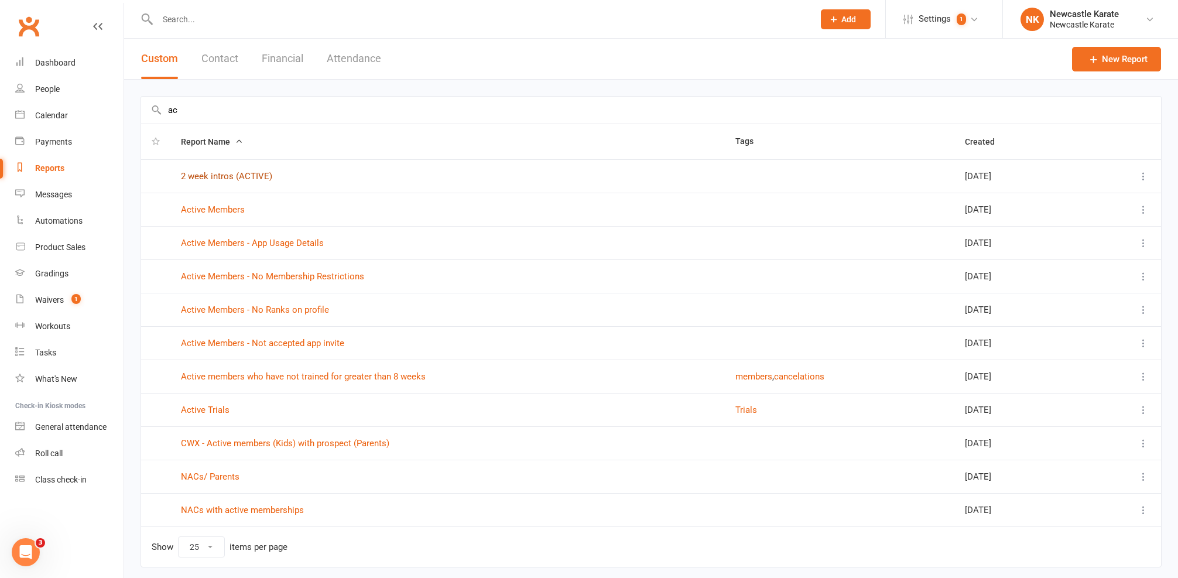
type input "ac"
click at [210, 174] on link "2 week intros (ACTIVE)" at bounding box center [226, 176] width 91 height 11
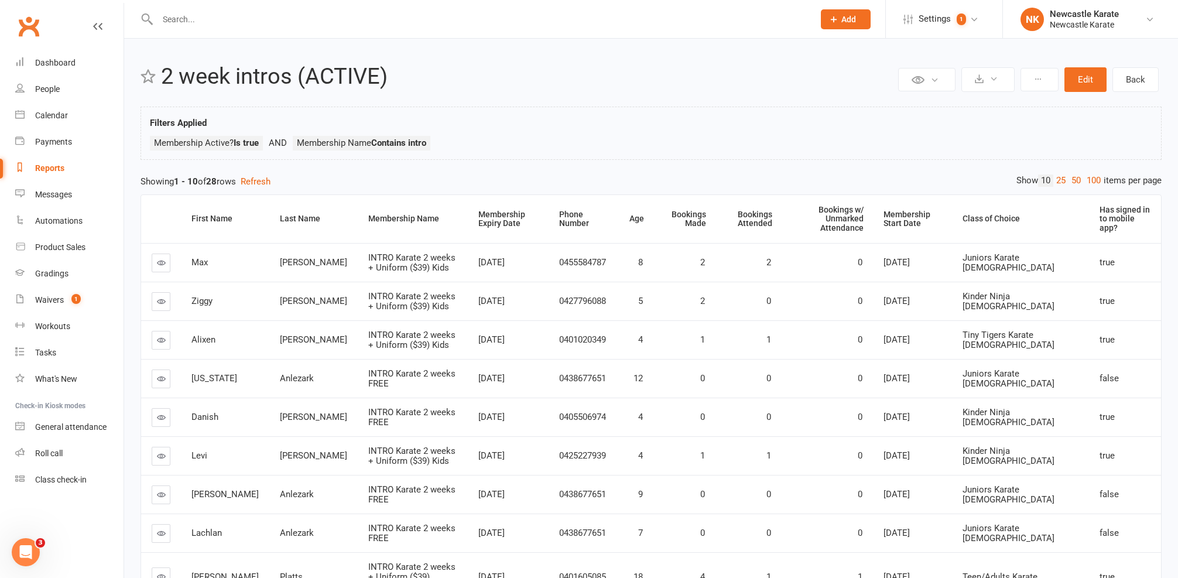
scroll to position [2, 0]
click at [1086, 182] on link "100" at bounding box center [1094, 178] width 20 height 12
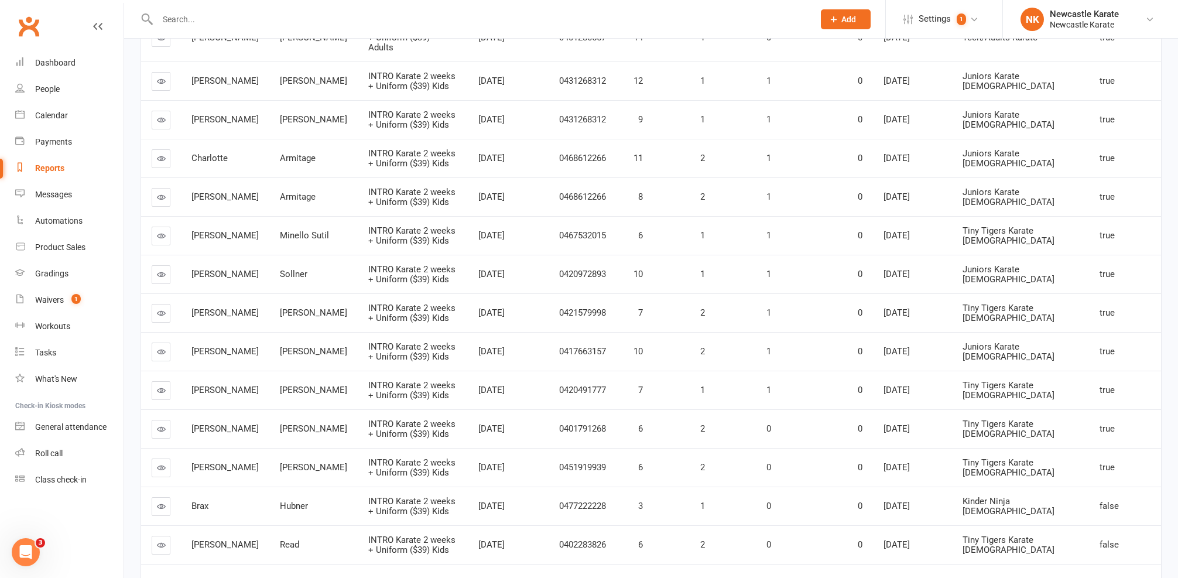
scroll to position [802, 0]
click at [160, 499] on icon at bounding box center [161, 503] width 9 height 9
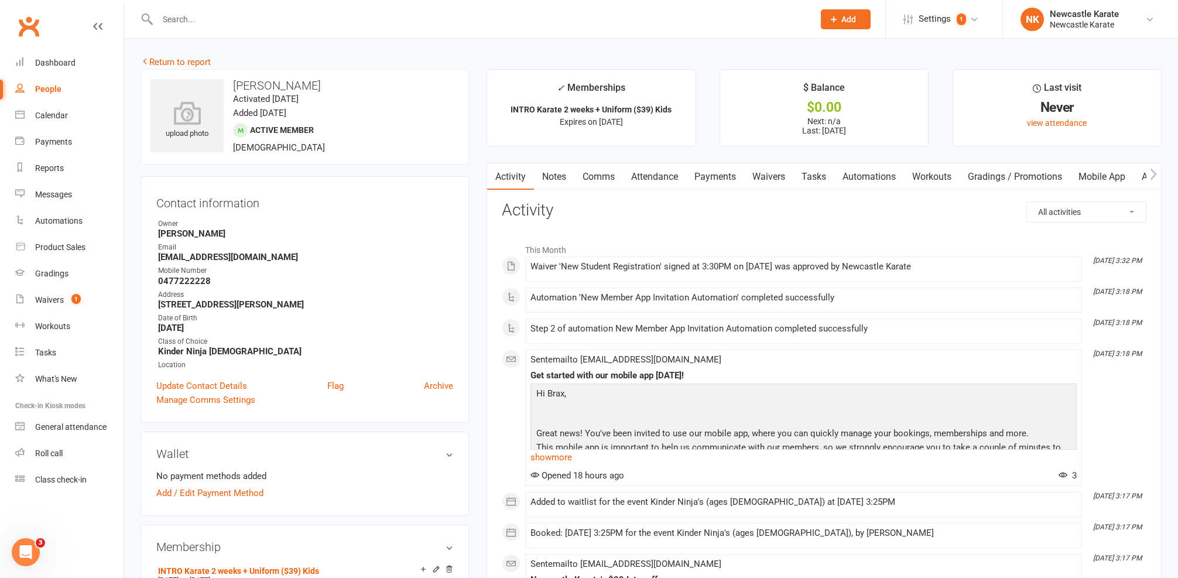
click at [733, 191] on div "Activity Notes Comms Attendance Payments Waivers Tasks Automations Workouts Gra…" at bounding box center [824, 566] width 675 height 807
click at [723, 179] on link "Payments" at bounding box center [715, 176] width 58 height 27
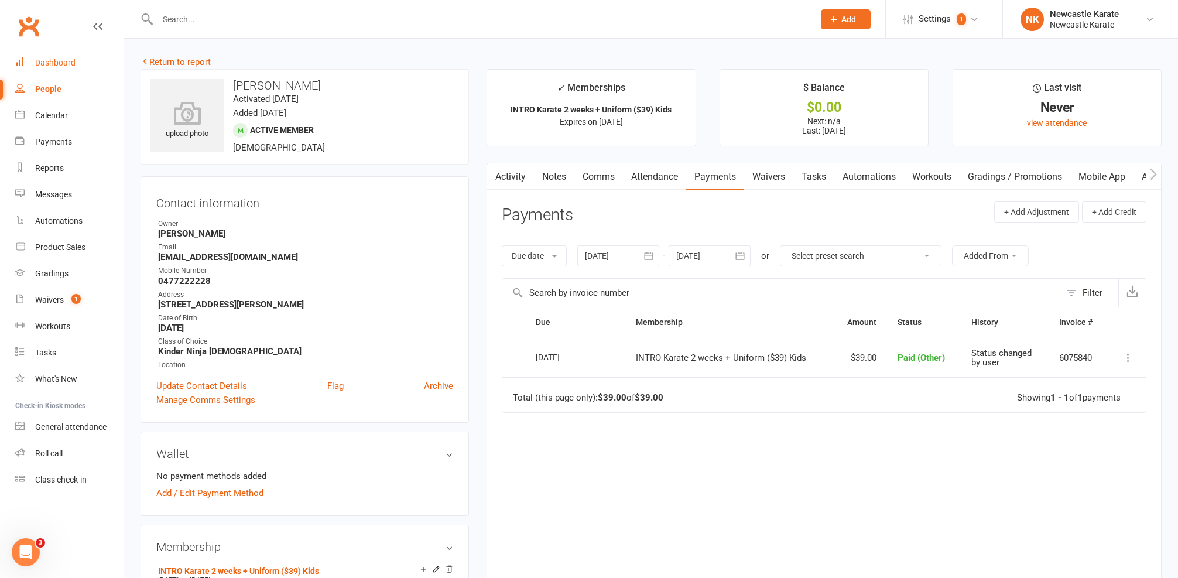
click at [75, 59] on link "Dashboard" at bounding box center [69, 63] width 108 height 26
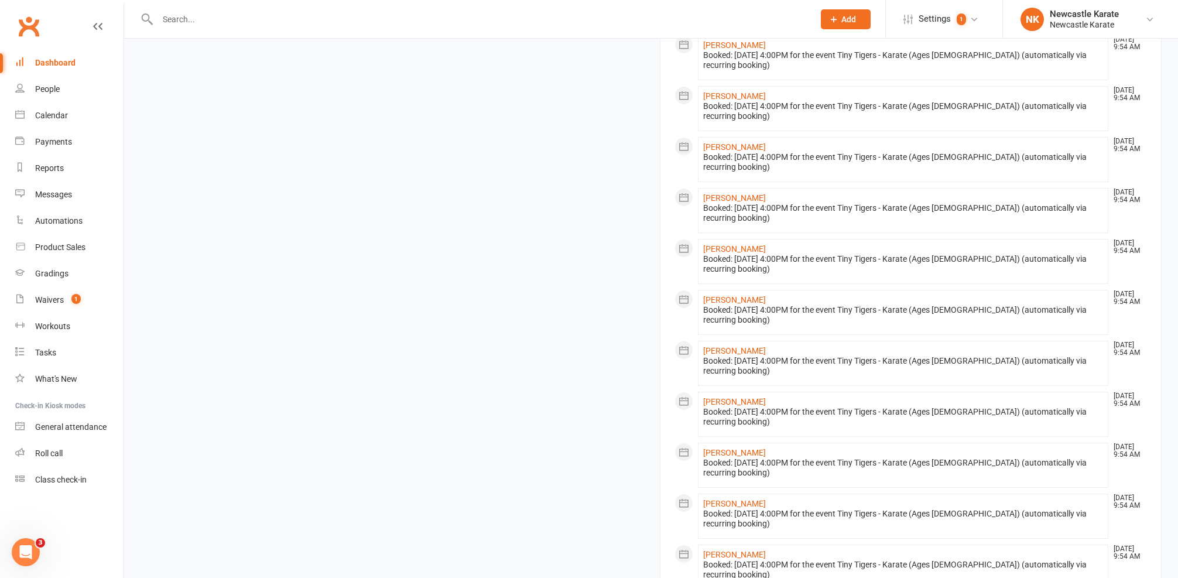
scroll to position [959, 0]
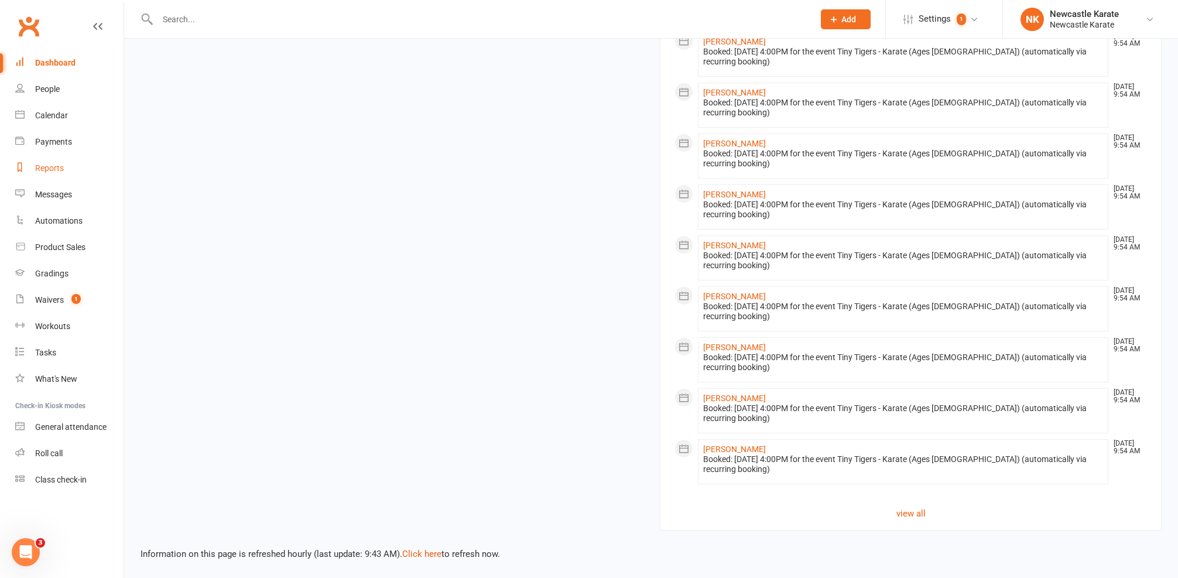
click at [64, 170] on link "Reports" at bounding box center [69, 168] width 108 height 26
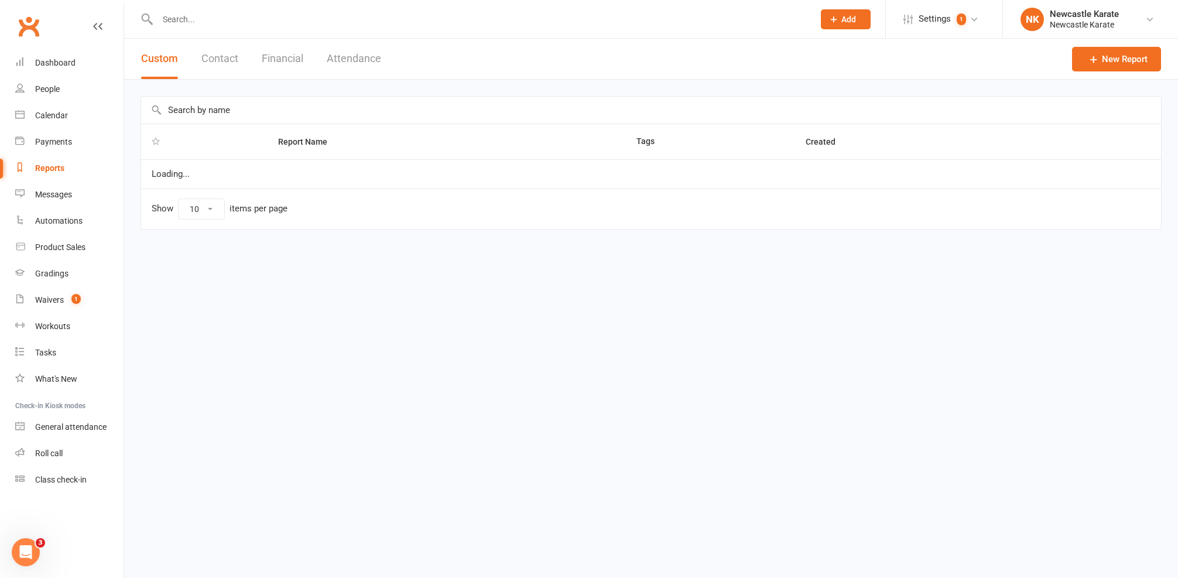
select select "25"
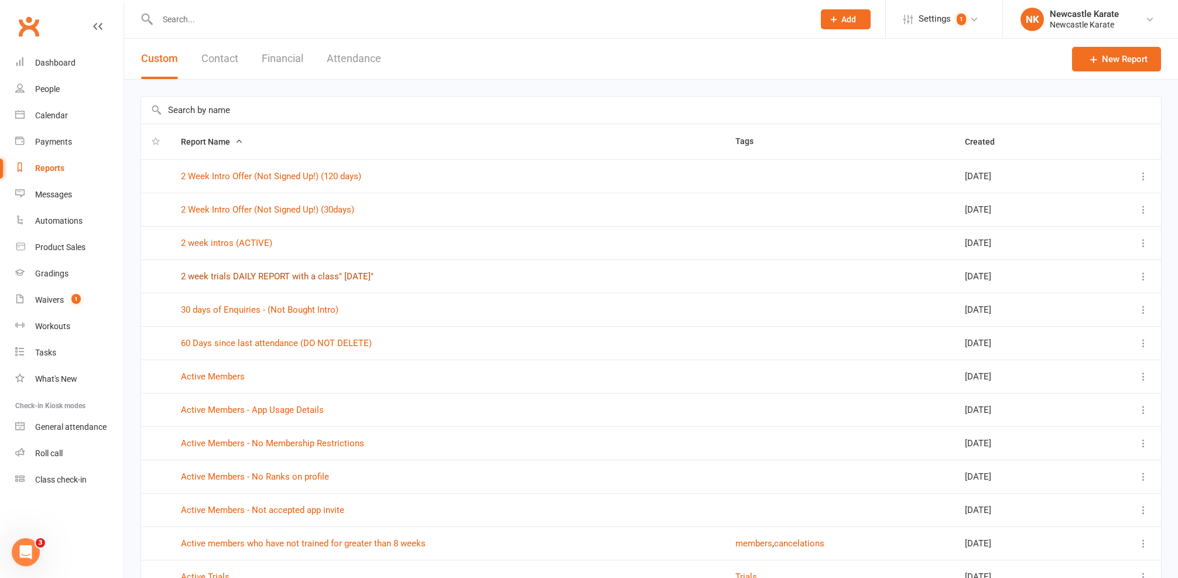
click at [216, 271] on link "2 week trials DAILY REPORT with a class" Today"" at bounding box center [277, 276] width 193 height 11
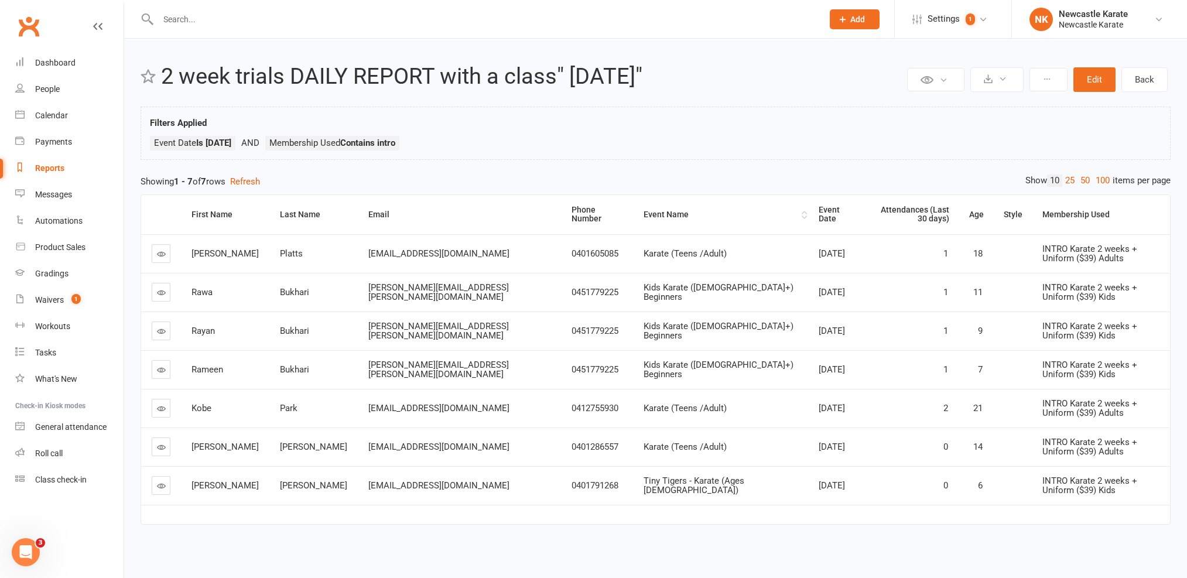
click at [633, 218] on th "Event Name" at bounding box center [720, 214] width 175 height 39
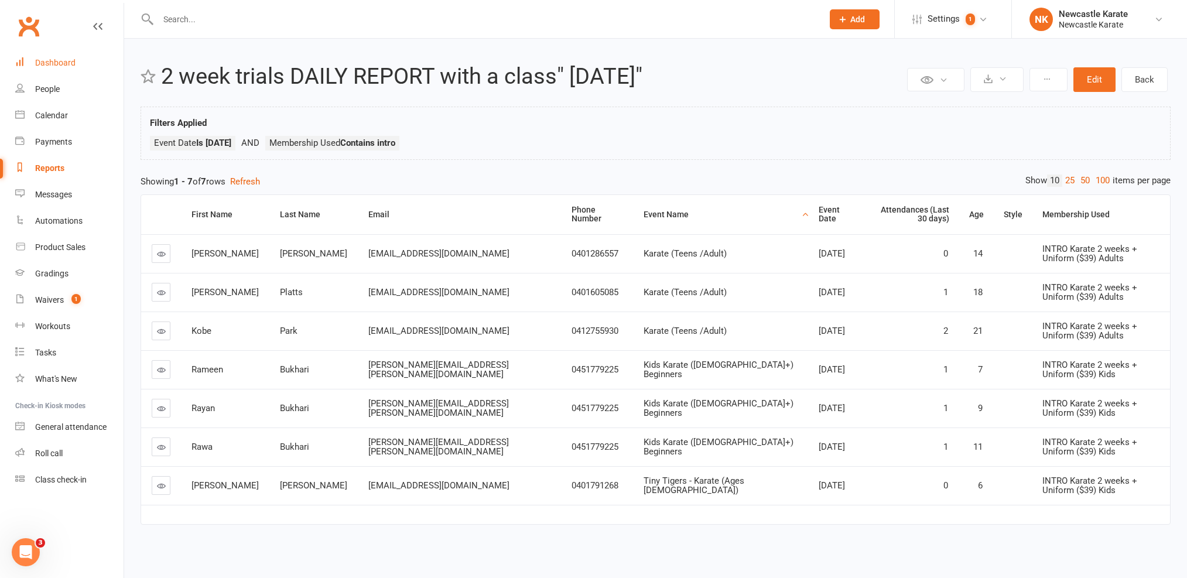
click at [60, 58] on div "Dashboard" at bounding box center [55, 62] width 40 height 9
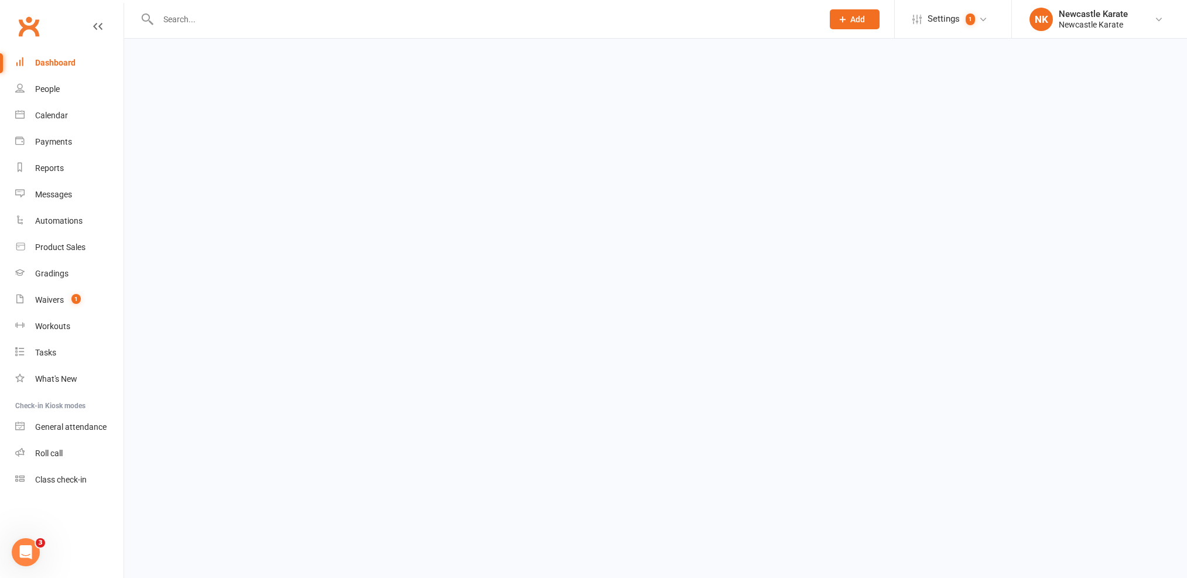
click at [194, 21] on input "text" at bounding box center [485, 19] width 661 height 16
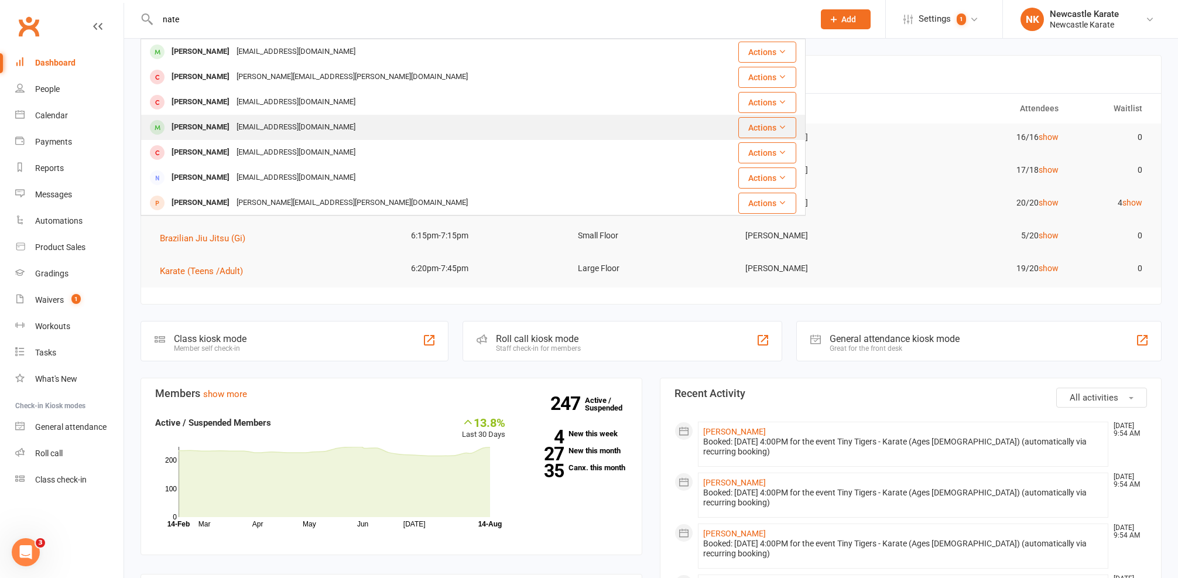
type input "nate"
click at [194, 122] on div "Nate Andruschthak" at bounding box center [200, 127] width 65 height 17
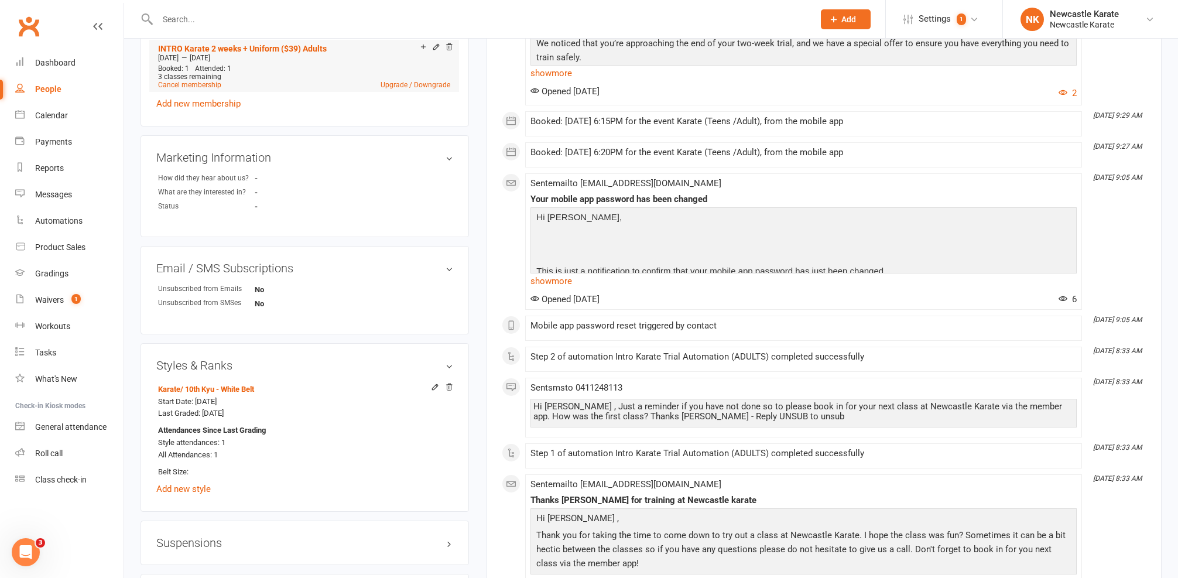
scroll to position [603, 0]
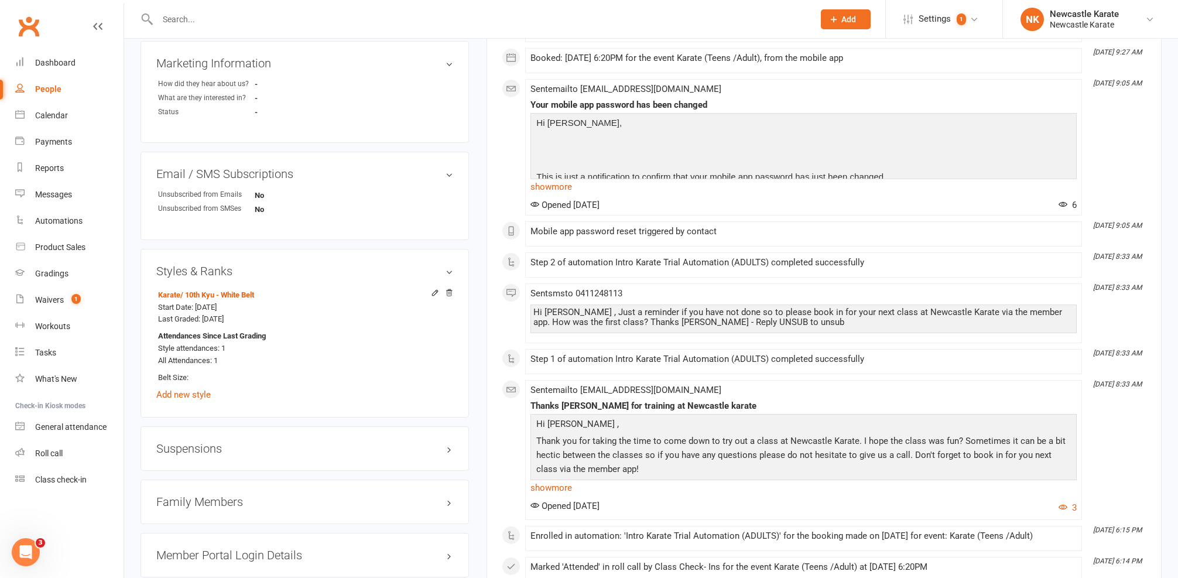
click at [566, 494] on div "Sent email to caseymayandruschthak@gmail.com Thanks Nate for training at Newcas…" at bounding box center [804, 449] width 546 height 129
click at [561, 488] on link "show more" at bounding box center [804, 488] width 546 height 16
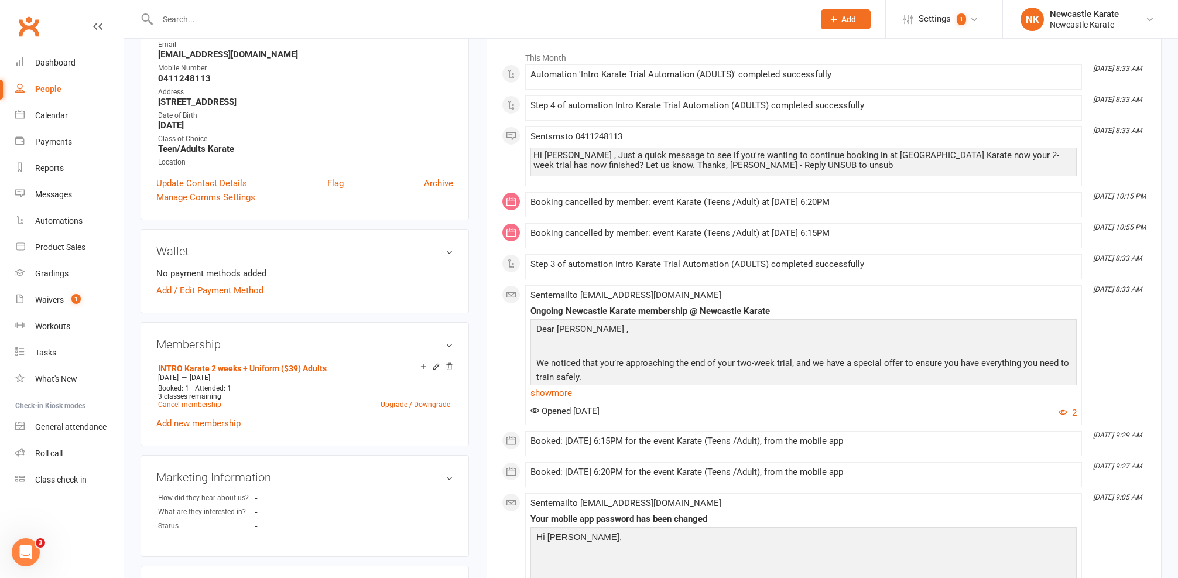
scroll to position [0, 0]
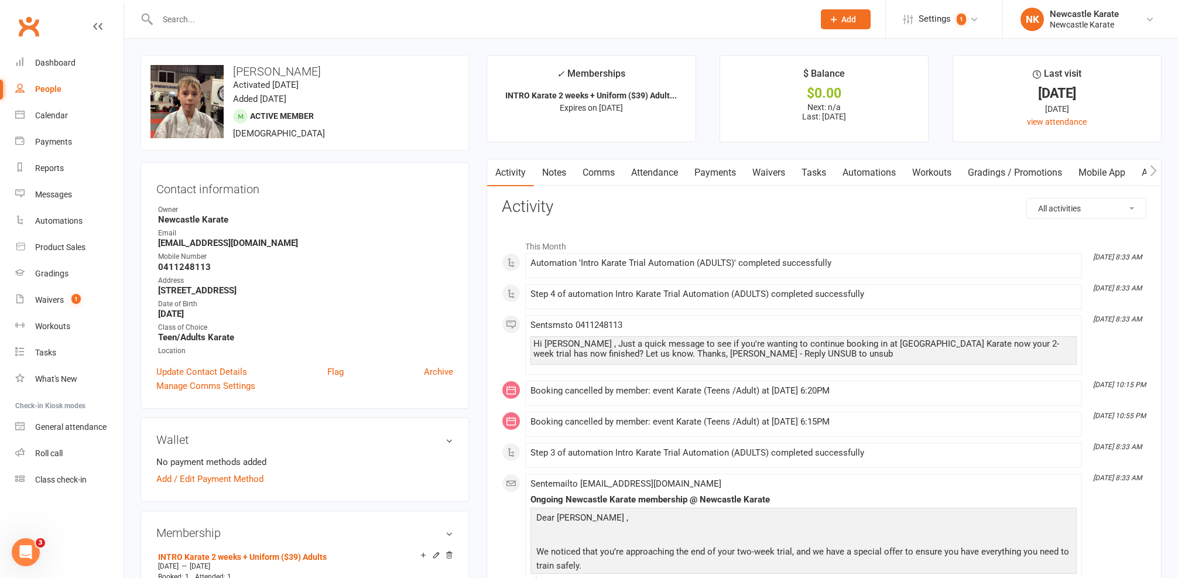
click at [538, 180] on link "Notes" at bounding box center [554, 172] width 40 height 27
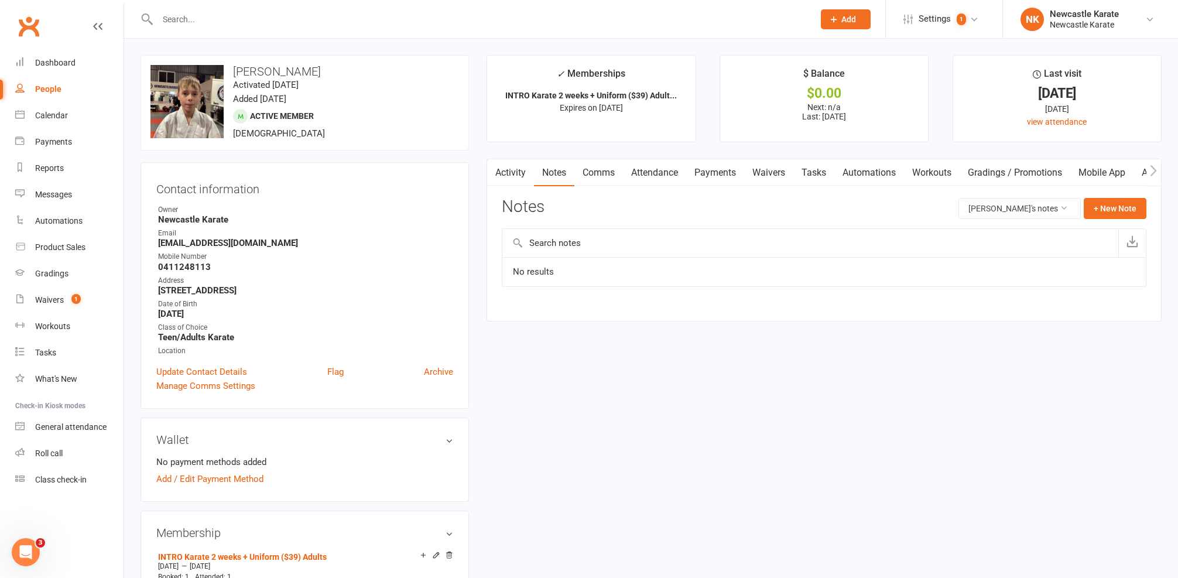
click at [521, 174] on link "Activity" at bounding box center [510, 172] width 47 height 27
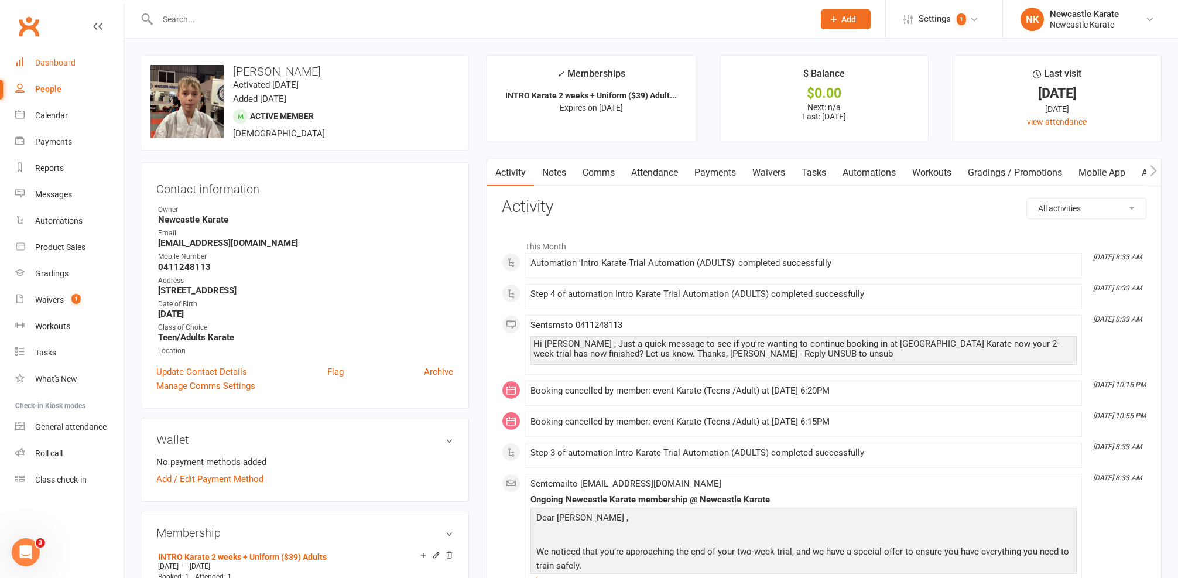
click at [56, 63] on div "Dashboard" at bounding box center [55, 62] width 40 height 9
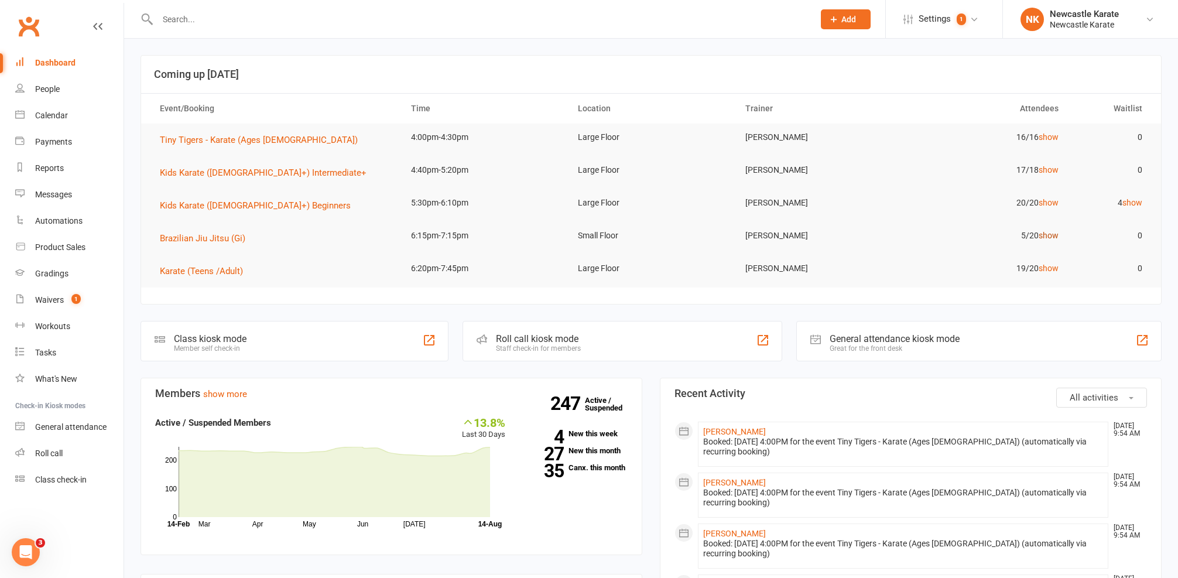
click at [1048, 232] on link "show" at bounding box center [1049, 235] width 20 height 9
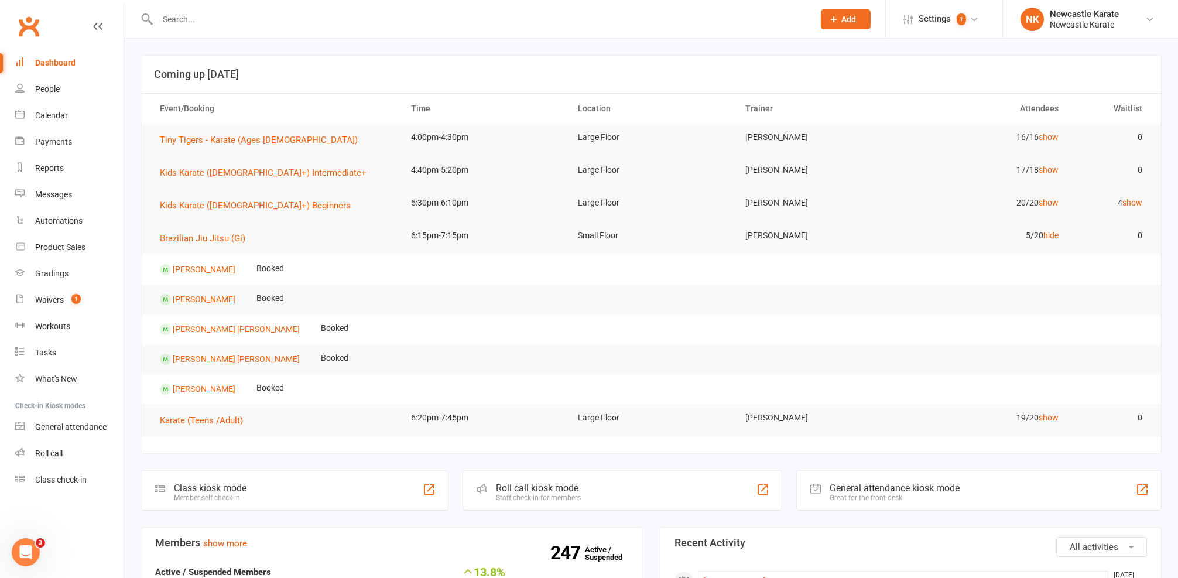
click at [1040, 238] on td "5/20 hide" at bounding box center [985, 236] width 167 height 28
click at [1045, 236] on link "hide" at bounding box center [1050, 235] width 15 height 9
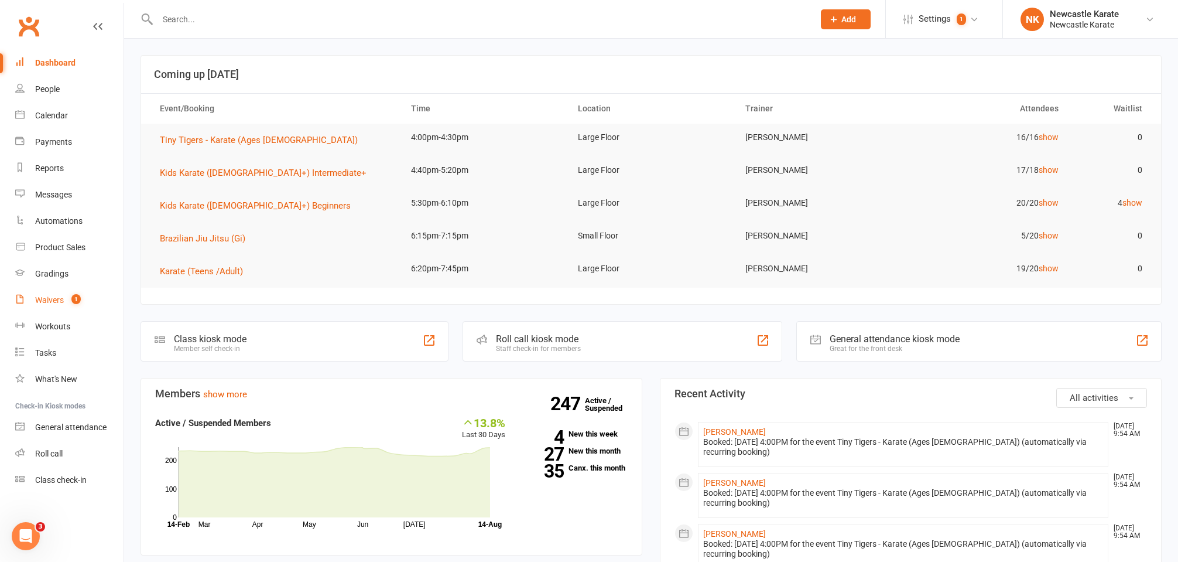
click at [77, 295] on span "1" at bounding box center [75, 299] width 9 height 10
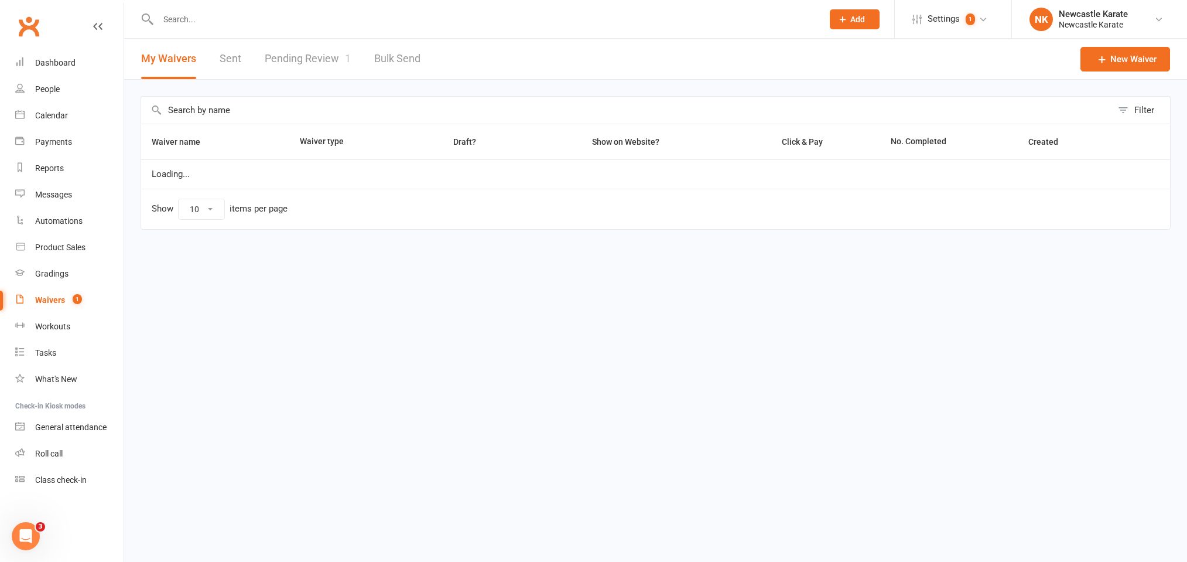
select select "100"
drag, startPoint x: 345, startPoint y: 37, endPoint x: 338, endPoint y: 50, distance: 15.5
click at [340, 47] on ui-view "Prospect Member Non-attending contact Class / event Appointment Grading event T…" at bounding box center [593, 132] width 1187 height 259
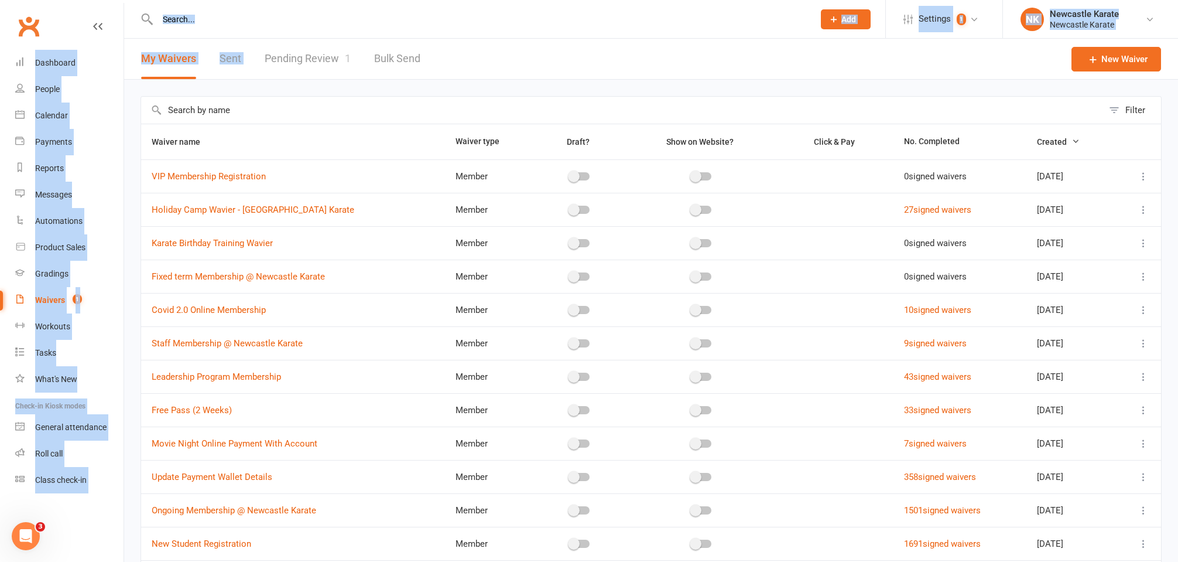
click at [338, 50] on link "Pending Review 1" at bounding box center [308, 59] width 86 height 40
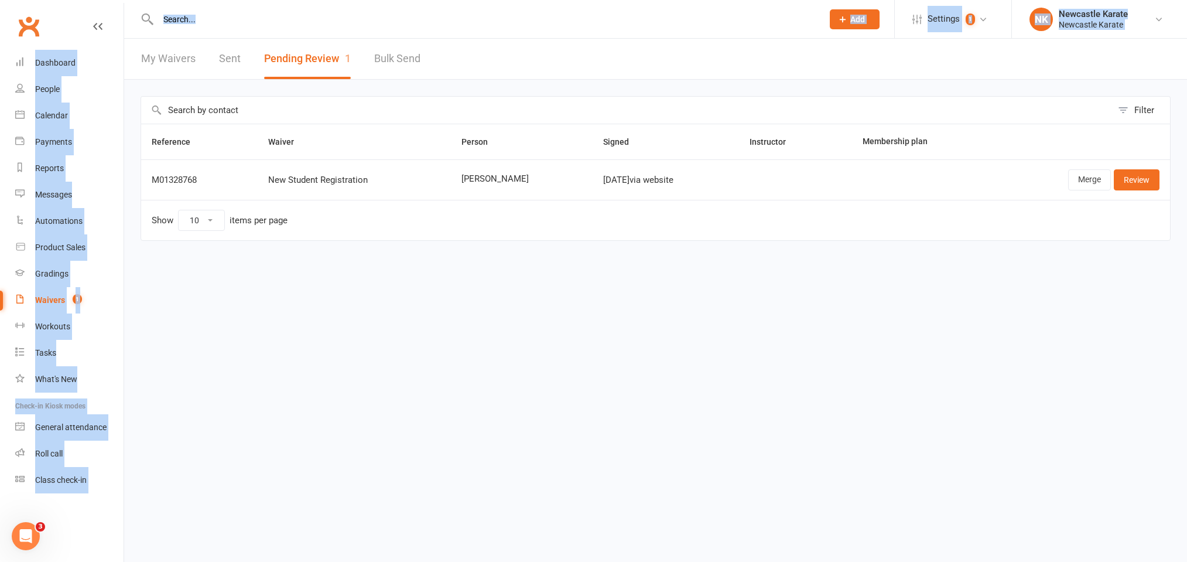
click at [236, 42] on link "Sent" at bounding box center [230, 59] width 22 height 40
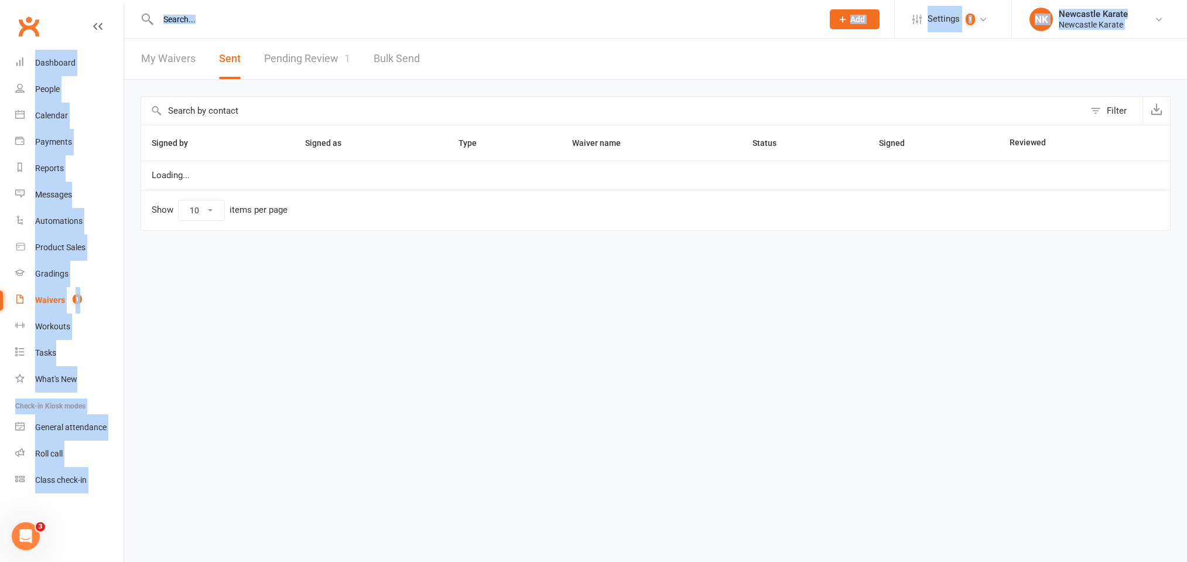
select select "100"
click at [235, 41] on button "Sent" at bounding box center [230, 59] width 22 height 40
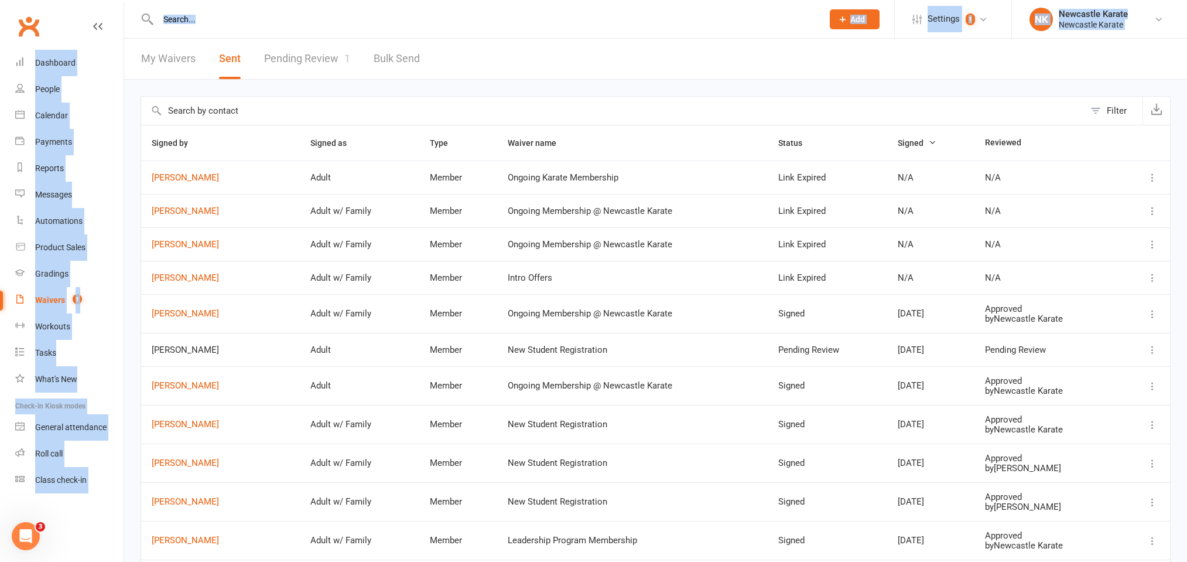
click at [297, 53] on link "Pending Review 1" at bounding box center [307, 59] width 86 height 40
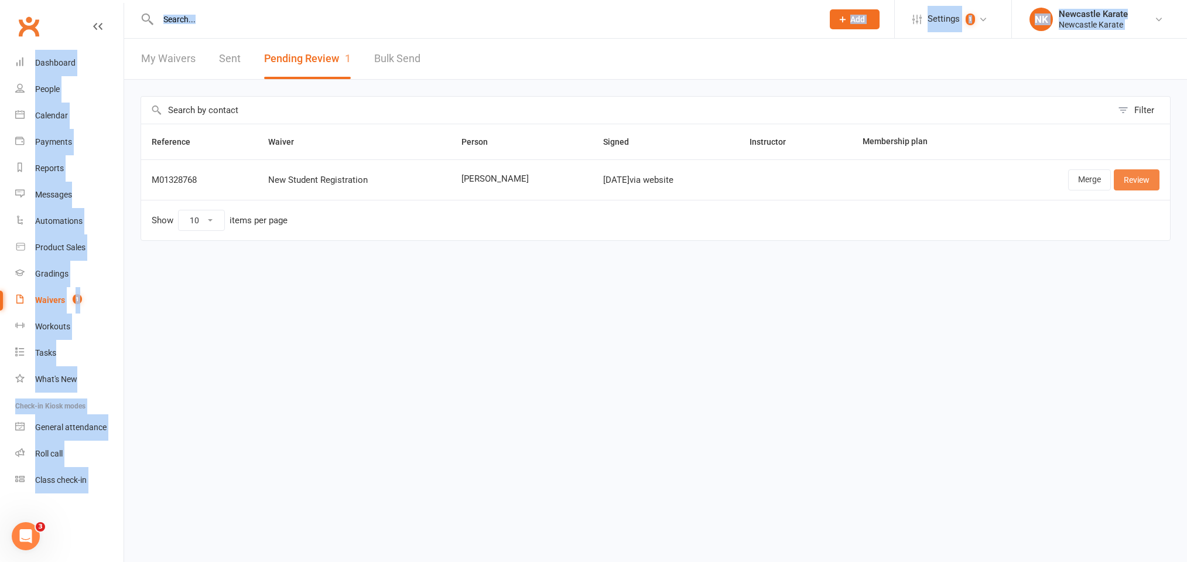
click at [1138, 181] on link "Review" at bounding box center [1137, 179] width 46 height 21
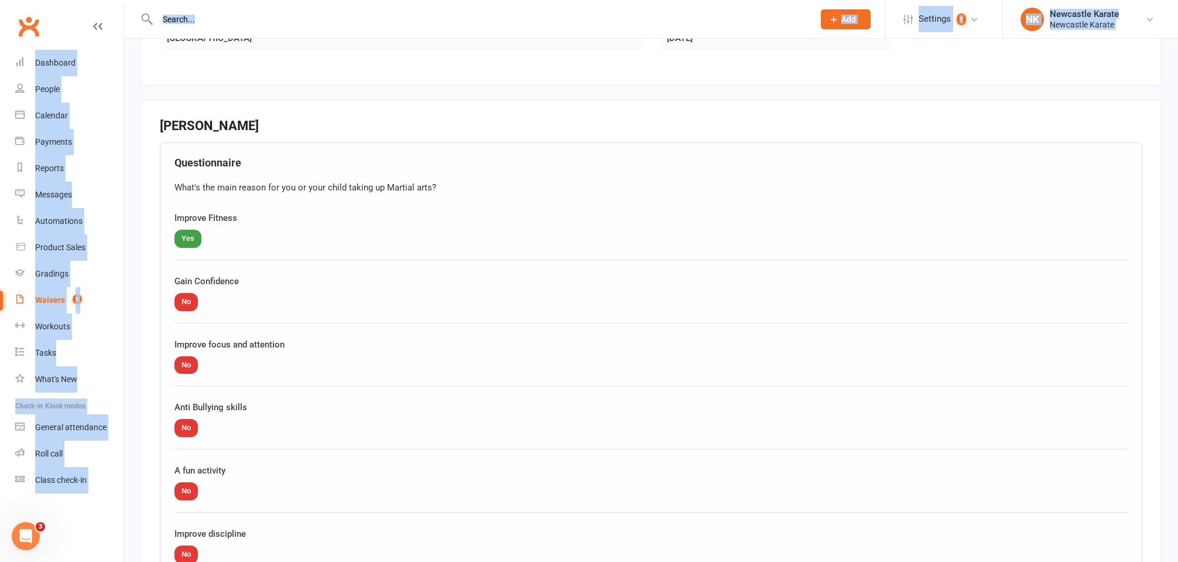
scroll to position [959, 0]
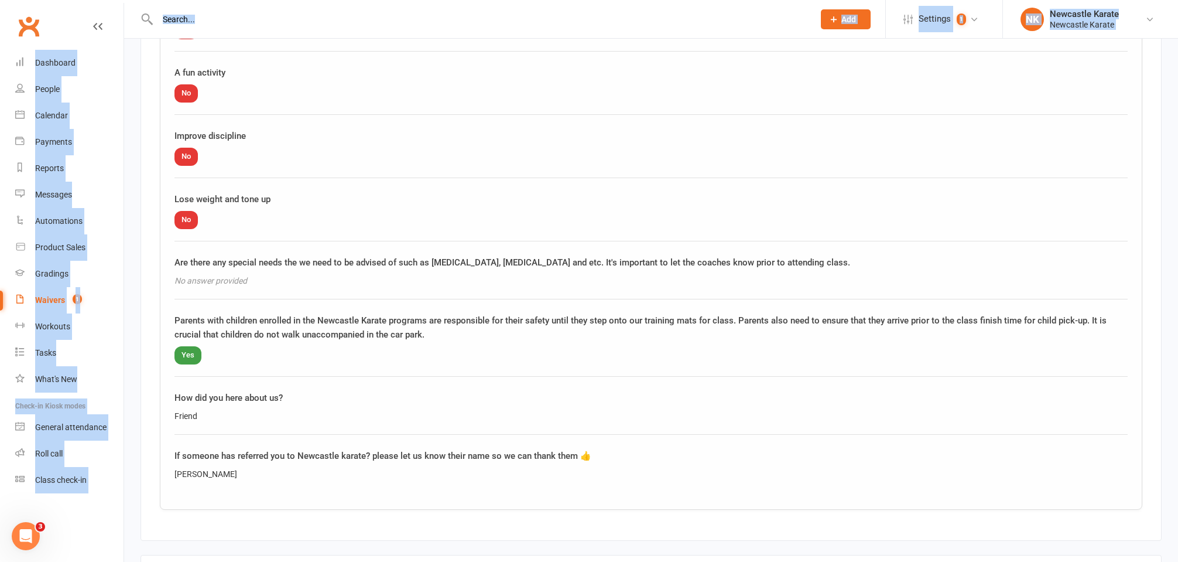
click at [763, 336] on div "Parents with children enrolled in the Newcastle Karate programs are responsible…" at bounding box center [650, 344] width 953 height 63
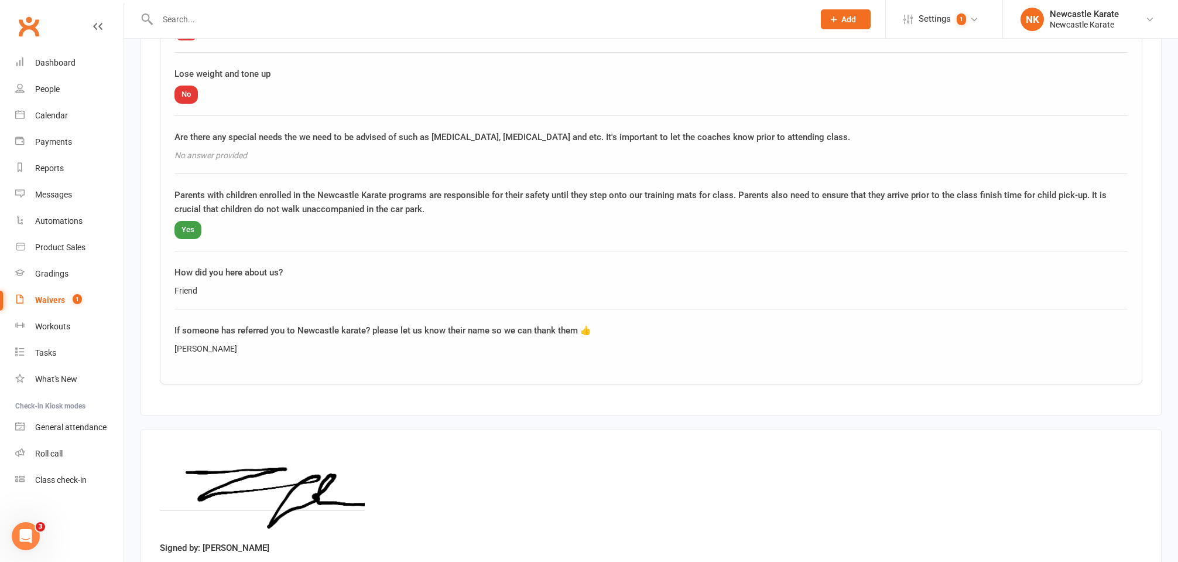
scroll to position [1175, 0]
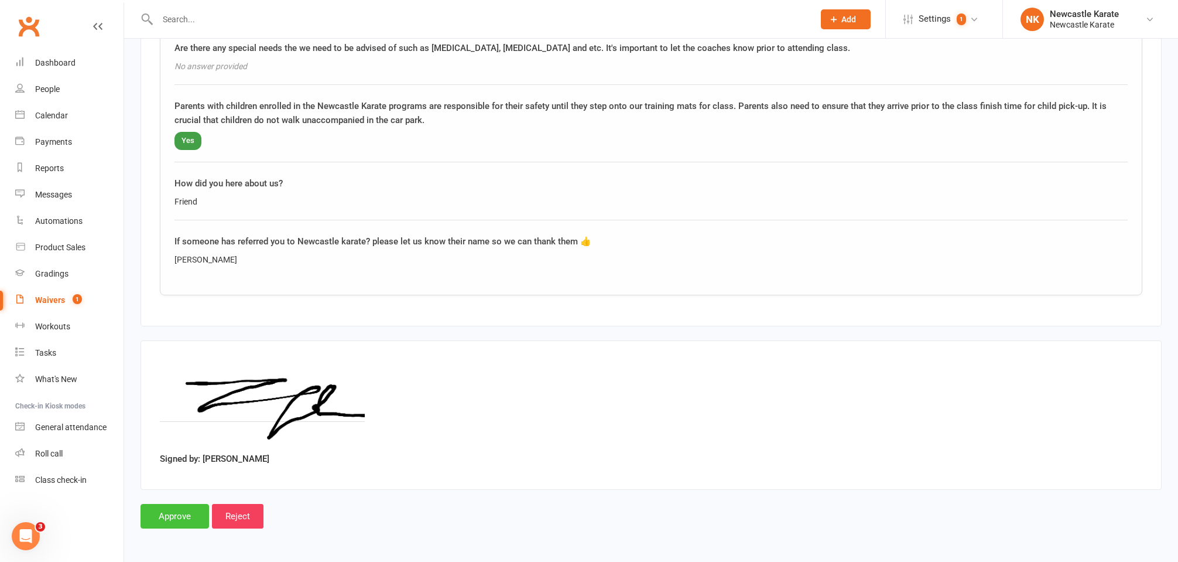
click at [158, 504] on input "Approve" at bounding box center [175, 516] width 69 height 25
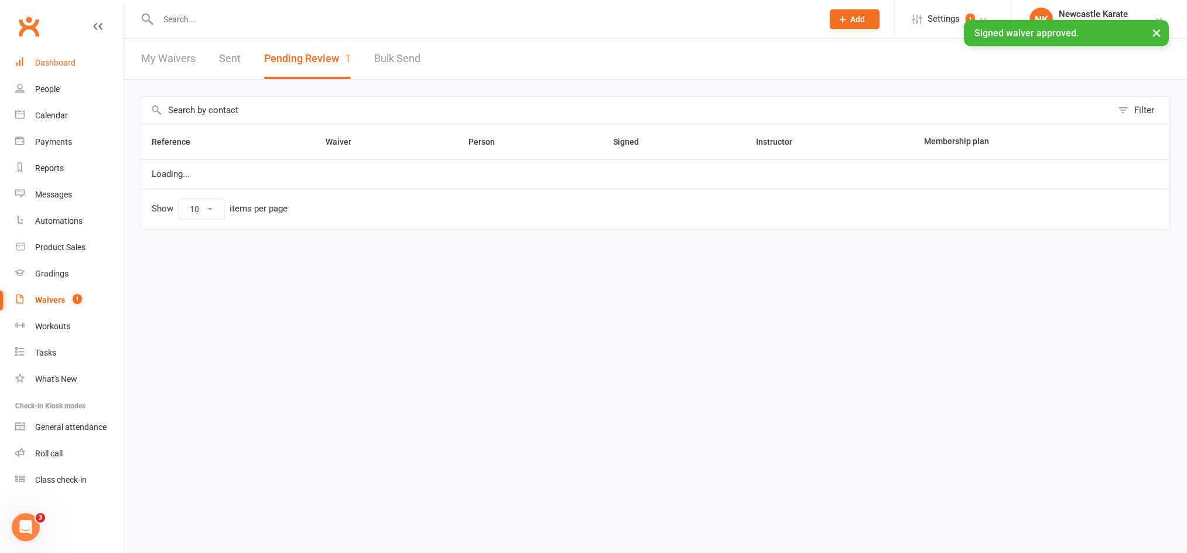
click at [59, 61] on div "Dashboard" at bounding box center [55, 62] width 40 height 9
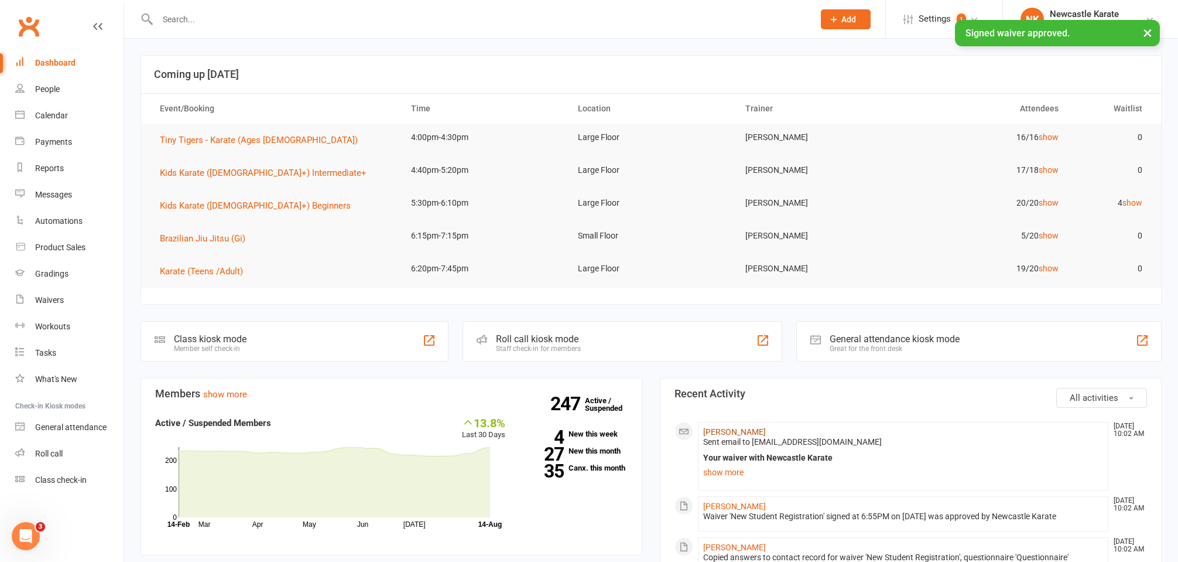
click at [750, 429] on link "[PERSON_NAME]" at bounding box center [734, 431] width 63 height 9
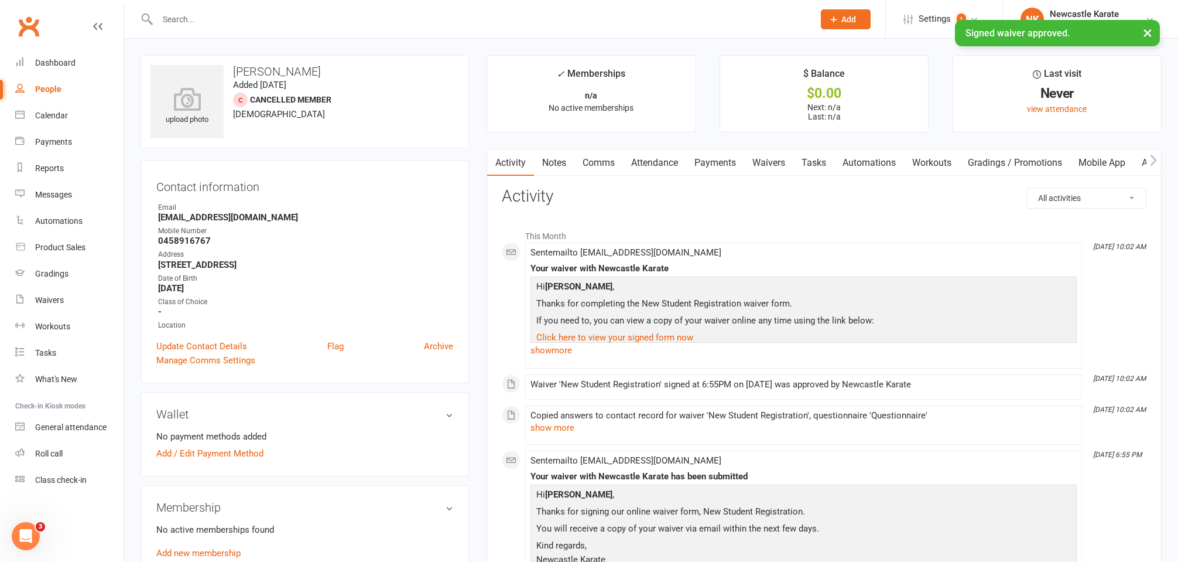
click at [247, 14] on input "text" at bounding box center [480, 19] width 652 height 16
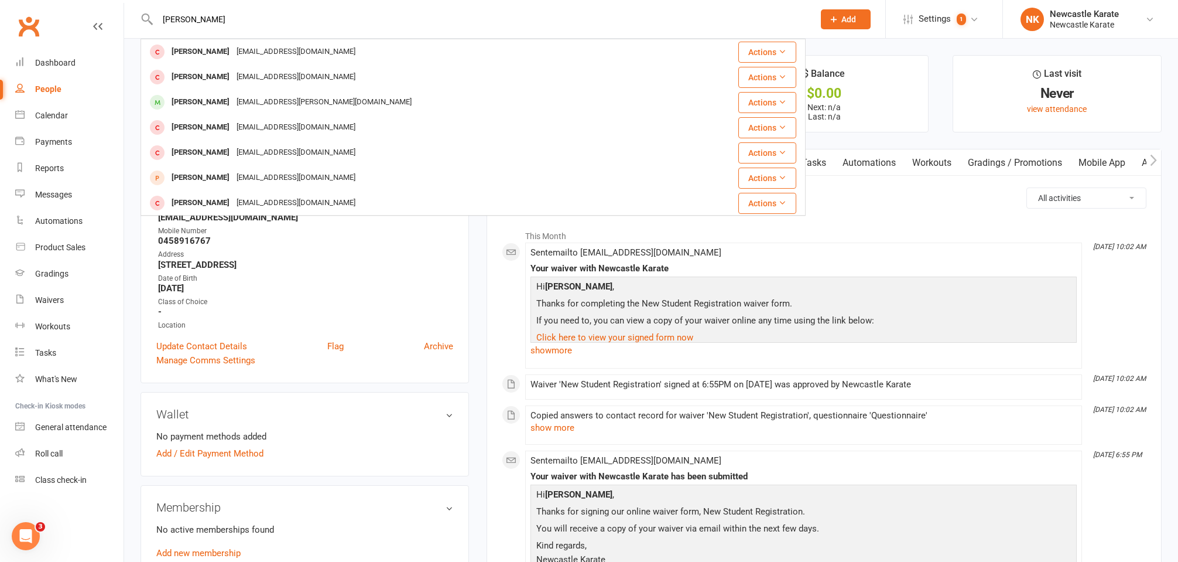
type input "J"
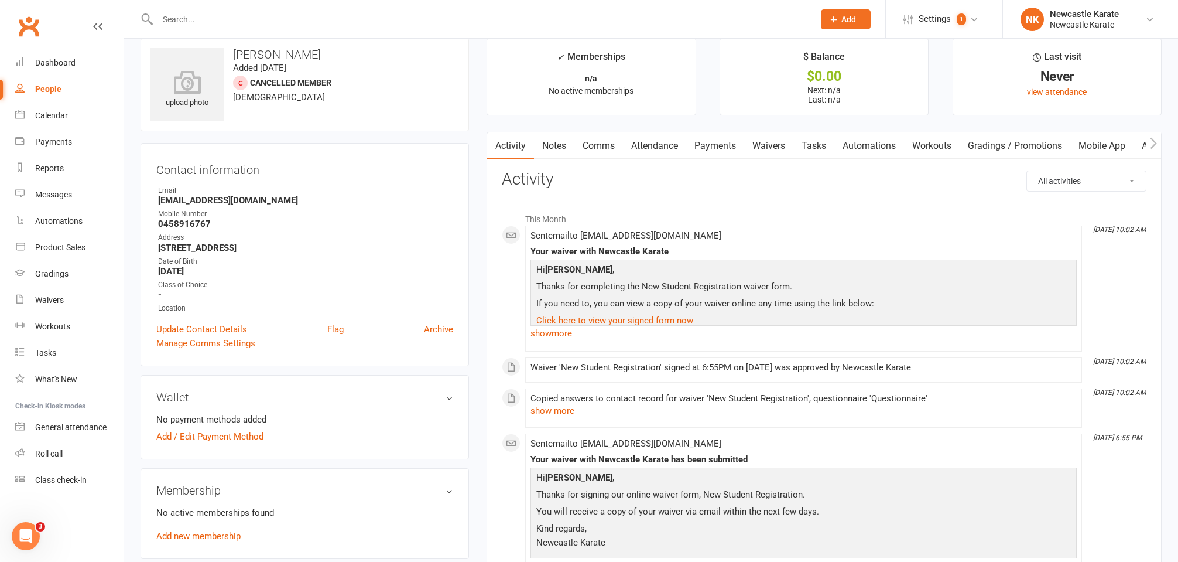
scroll to position [57, 0]
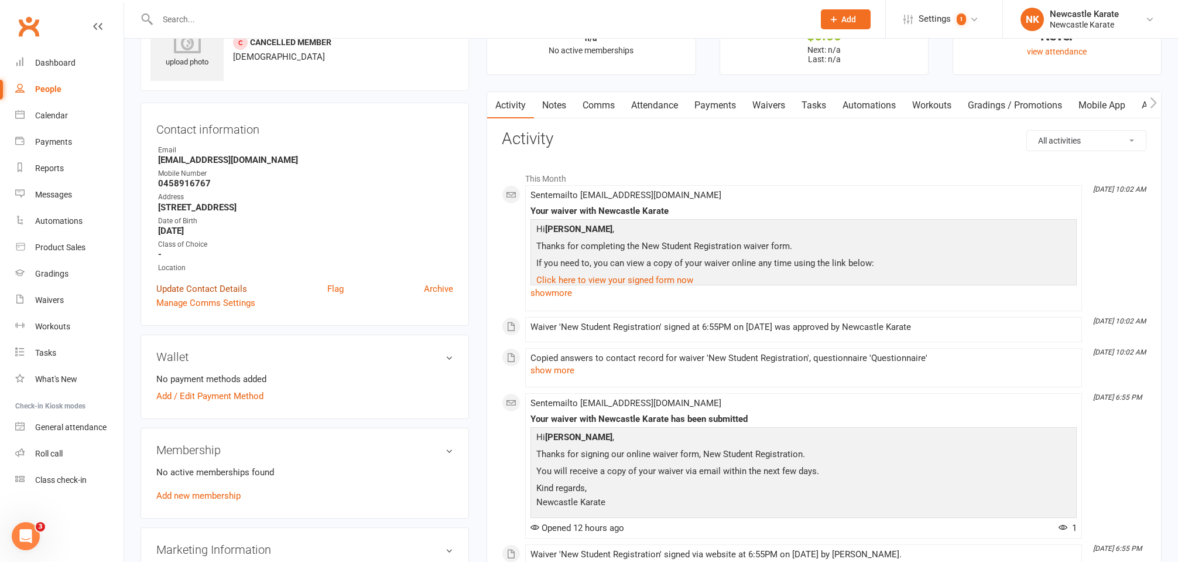
click at [210, 285] on link "Update Contact Details" at bounding box center [201, 289] width 91 height 14
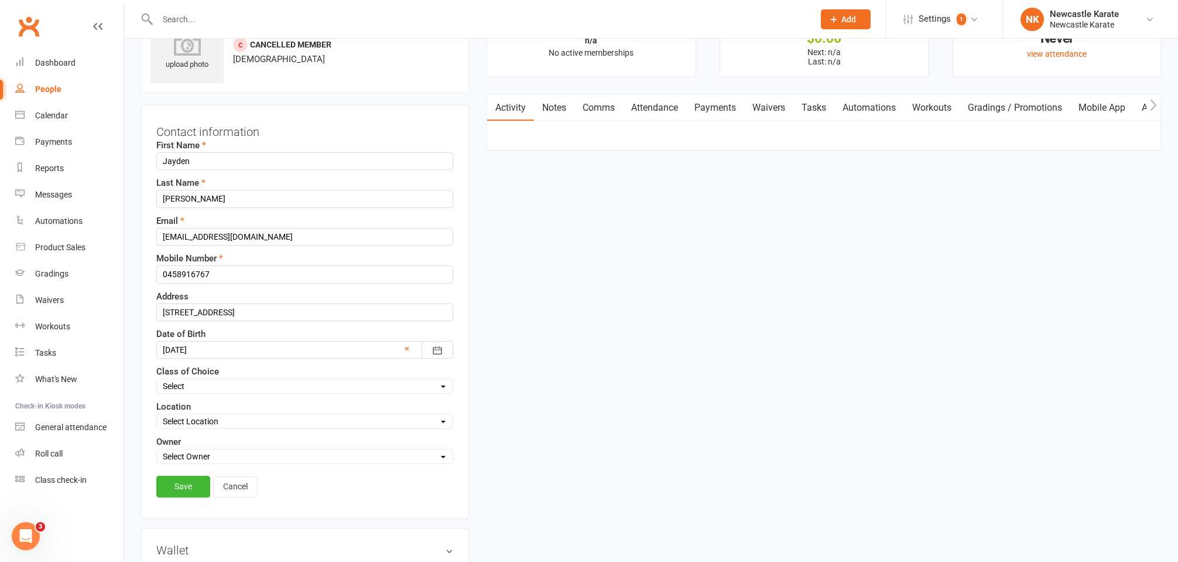
click at [197, 391] on div "Select Kinder Ninja 4-5 yo Tiny Tigers Karate 5-7yo Juniors Karate 7-12yo Teen/…" at bounding box center [304, 385] width 297 height 15
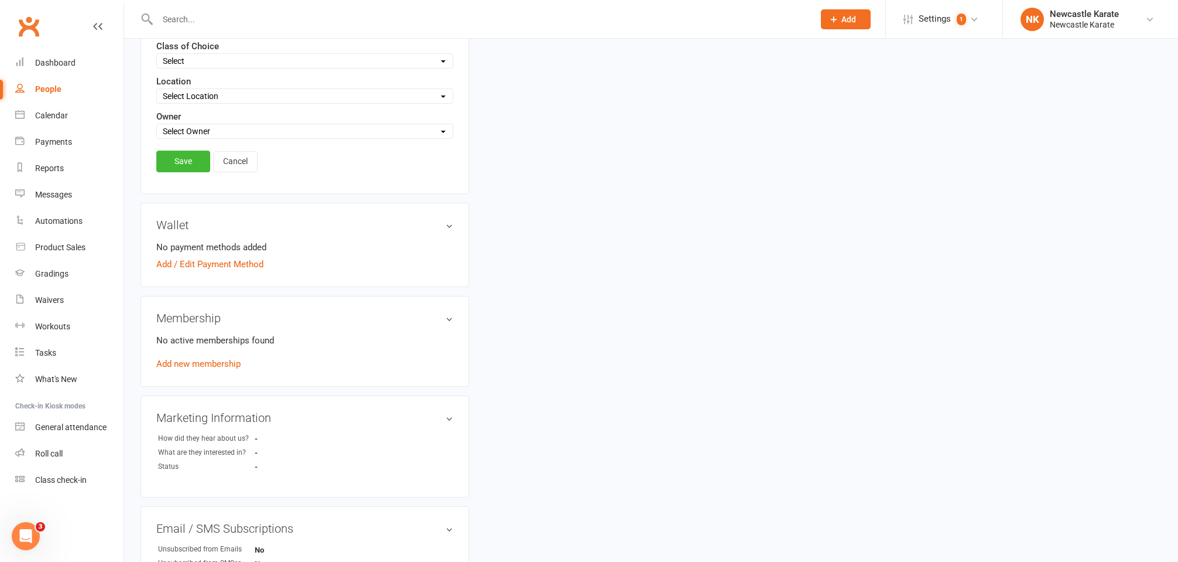
scroll to position [0, 0]
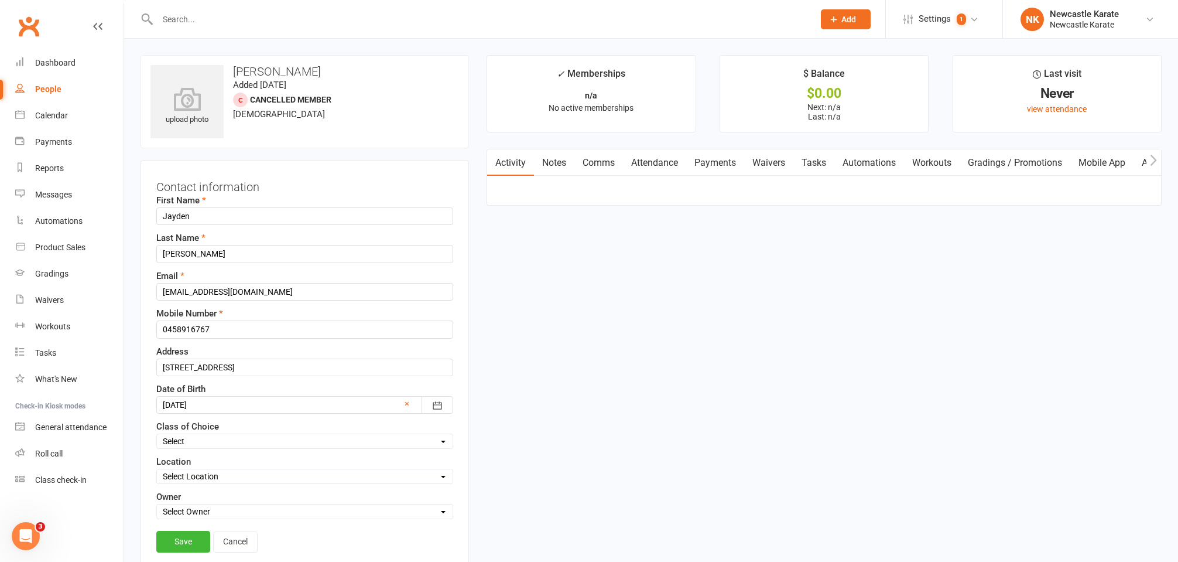
select select "Kickboxing"
click at [176, 537] on link "Save" at bounding box center [183, 541] width 54 height 21
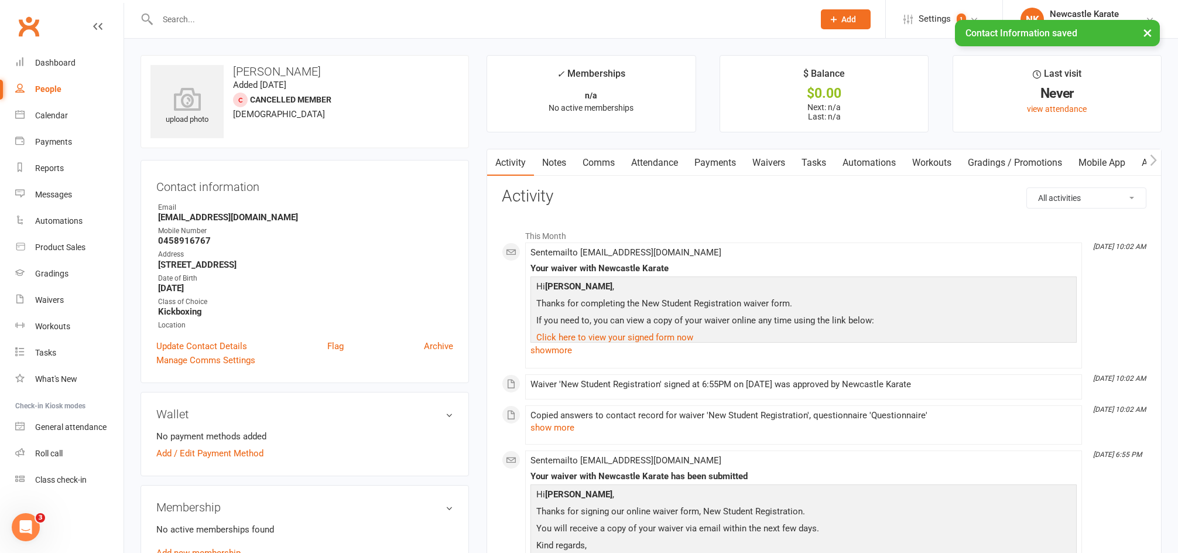
click at [323, 20] on div "× Contact Information saved" at bounding box center [581, 20] width 1163 height 0
click at [329, 20] on div "× Contact Information saved" at bounding box center [581, 20] width 1163 height 0
click at [329, 18] on input "text" at bounding box center [480, 19] width 652 height 16
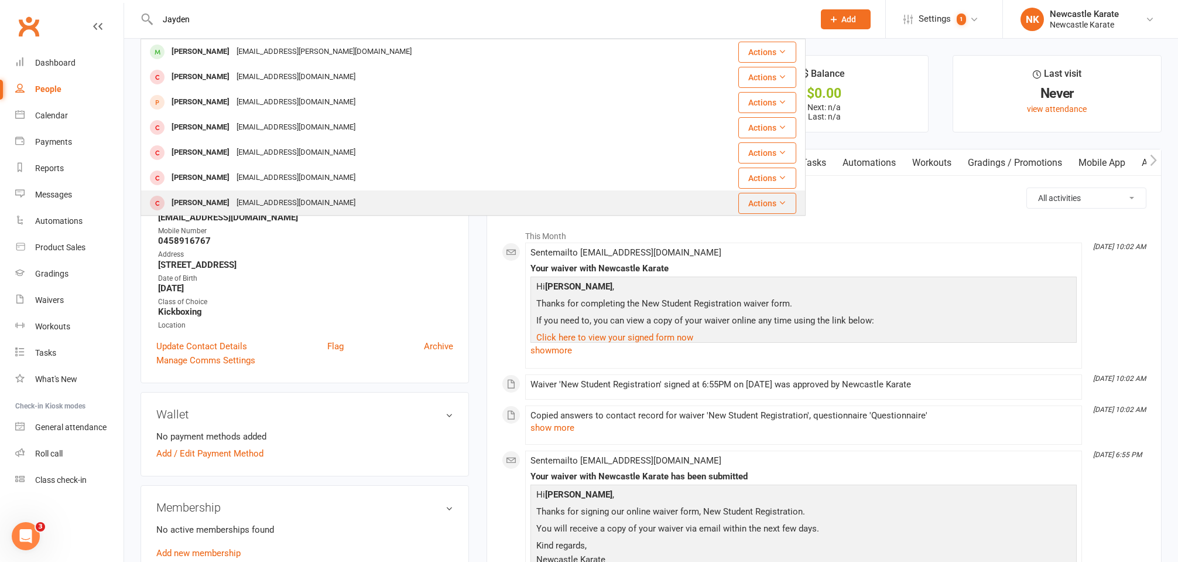
type input "Jayden"
click at [365, 201] on div "Jayden Langley jaydenlangley@optusnet.com.au" at bounding box center [418, 203] width 552 height 24
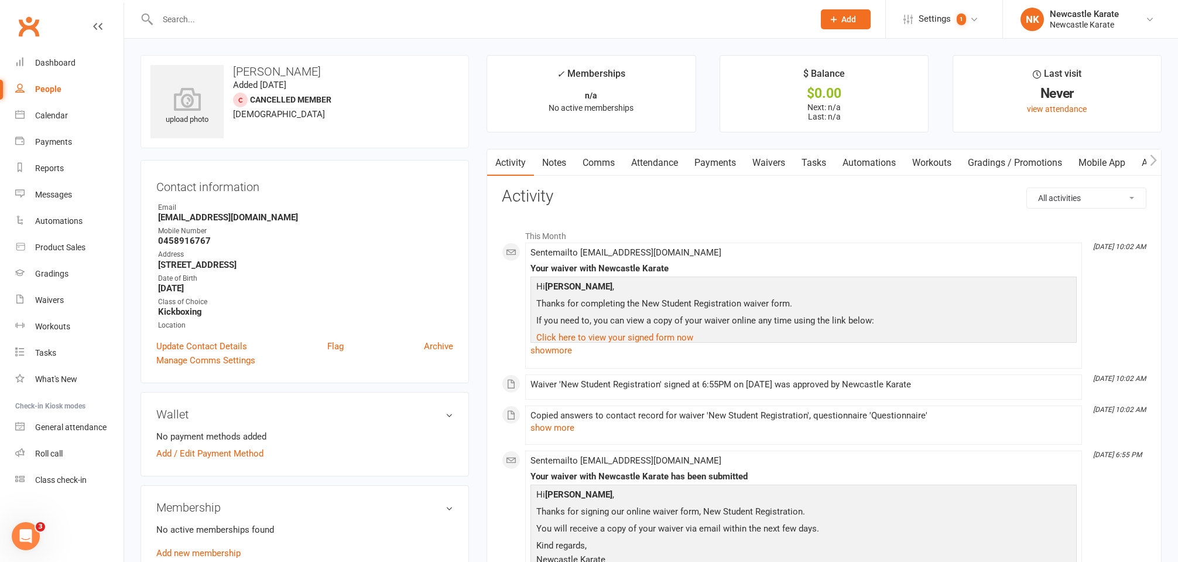
click at [409, 244] on strong "0458916767" at bounding box center [305, 240] width 295 height 11
click at [69, 55] on link "Dashboard" at bounding box center [69, 63] width 108 height 26
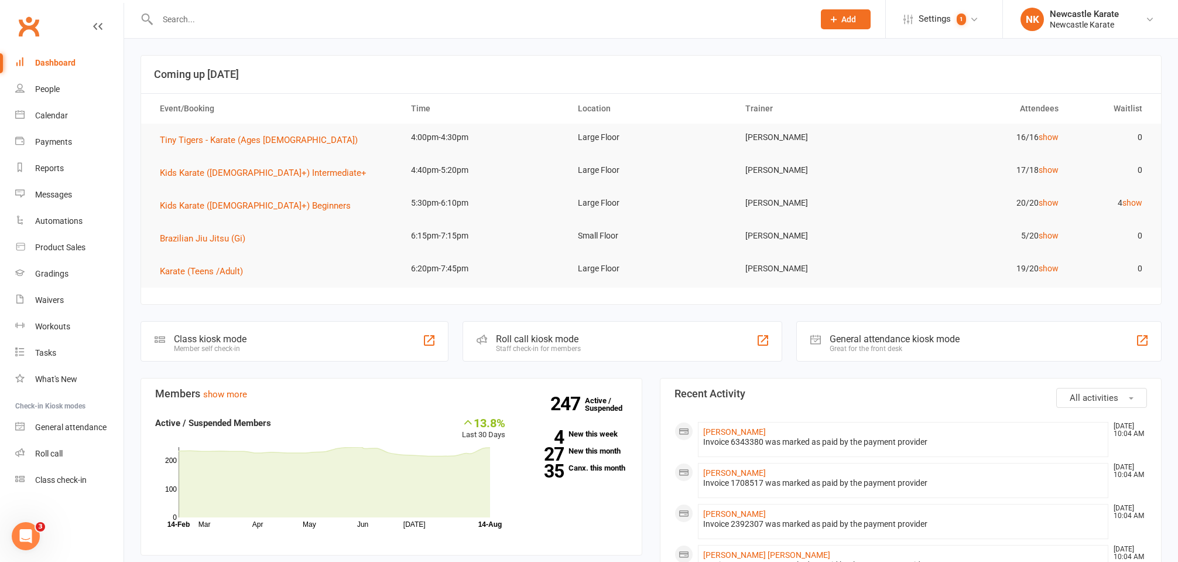
click at [241, 19] on input "text" at bounding box center [480, 19] width 652 height 16
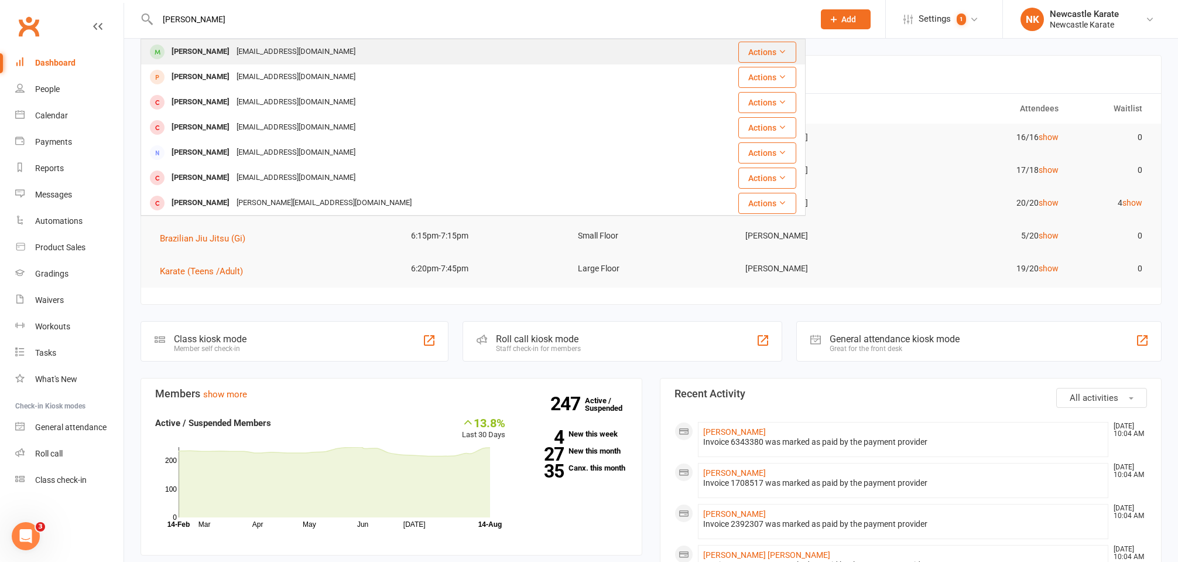
type input "jack thom"
click at [233, 58] on div "[EMAIL_ADDRESS][DOMAIN_NAME]" at bounding box center [296, 51] width 126 height 17
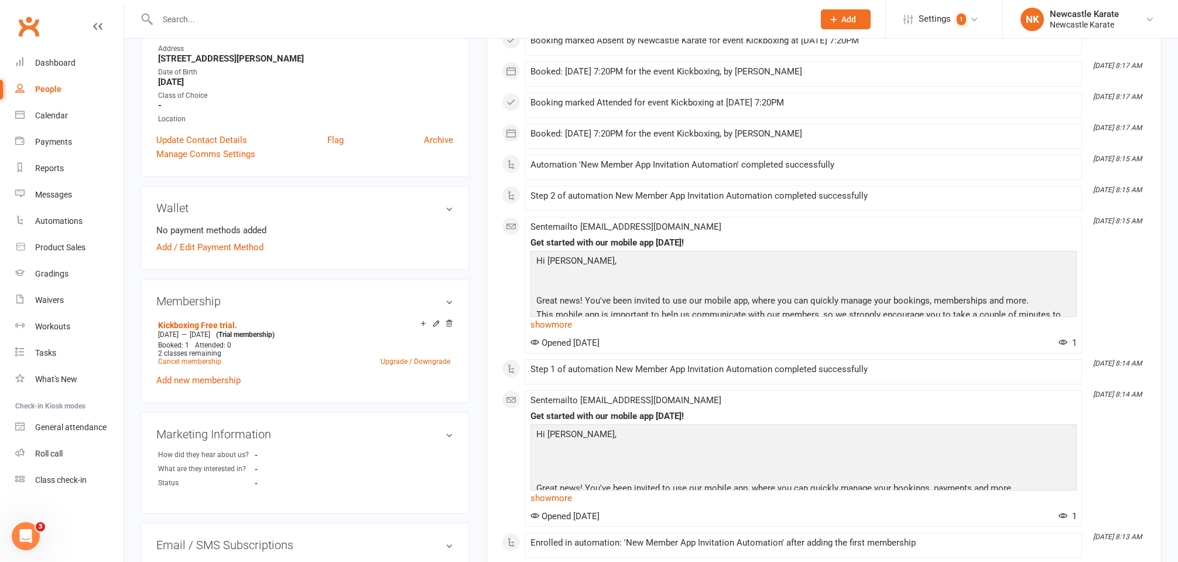
scroll to position [4, 0]
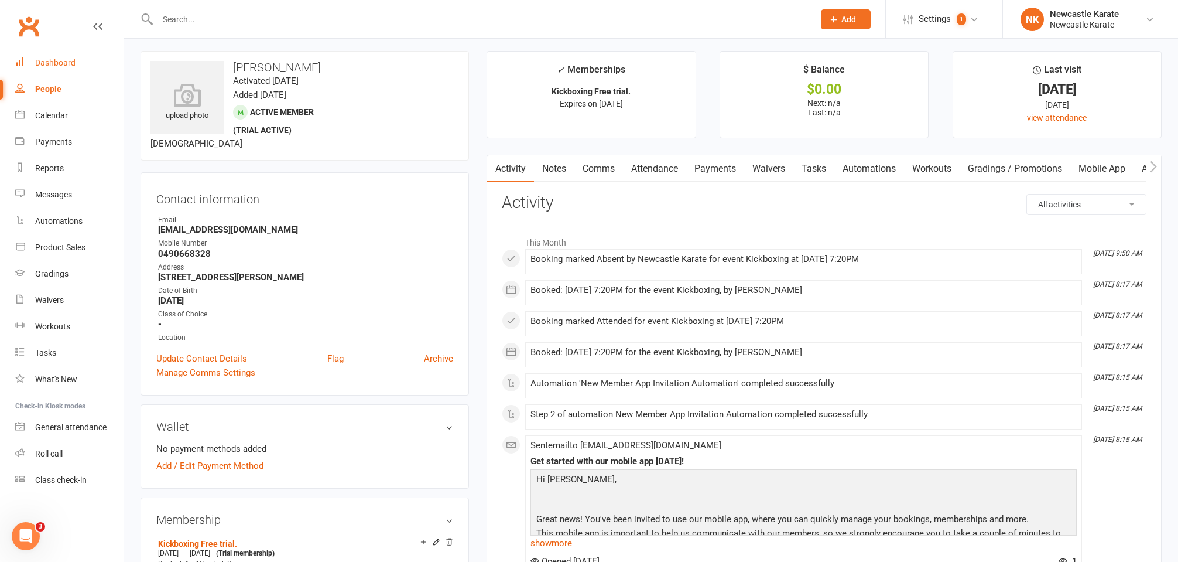
click at [79, 57] on link "Dashboard" at bounding box center [69, 63] width 108 height 26
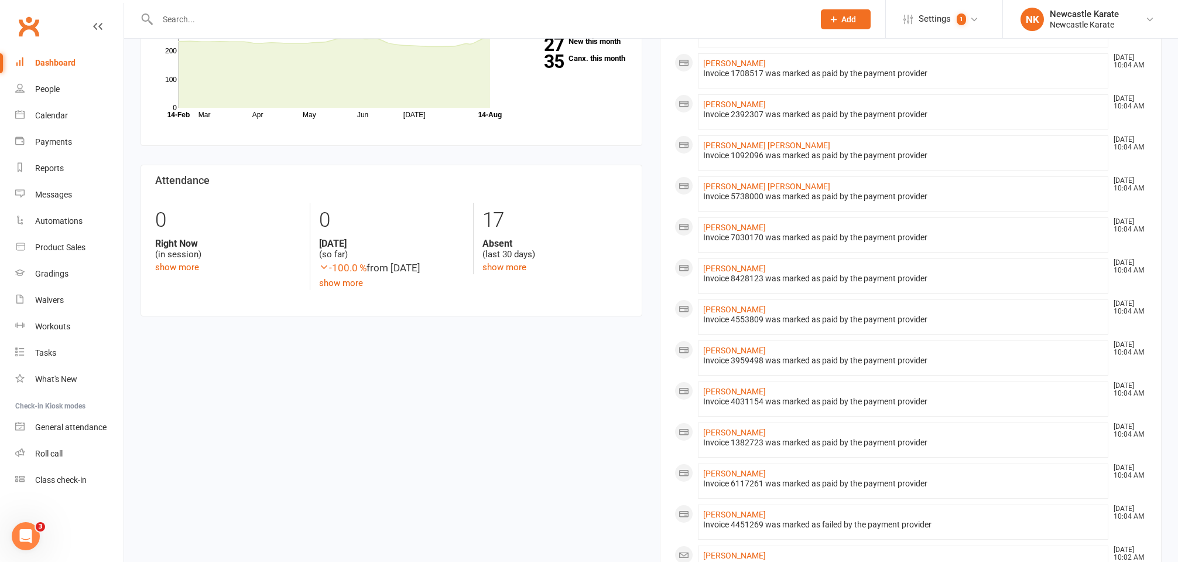
scroll to position [731, 0]
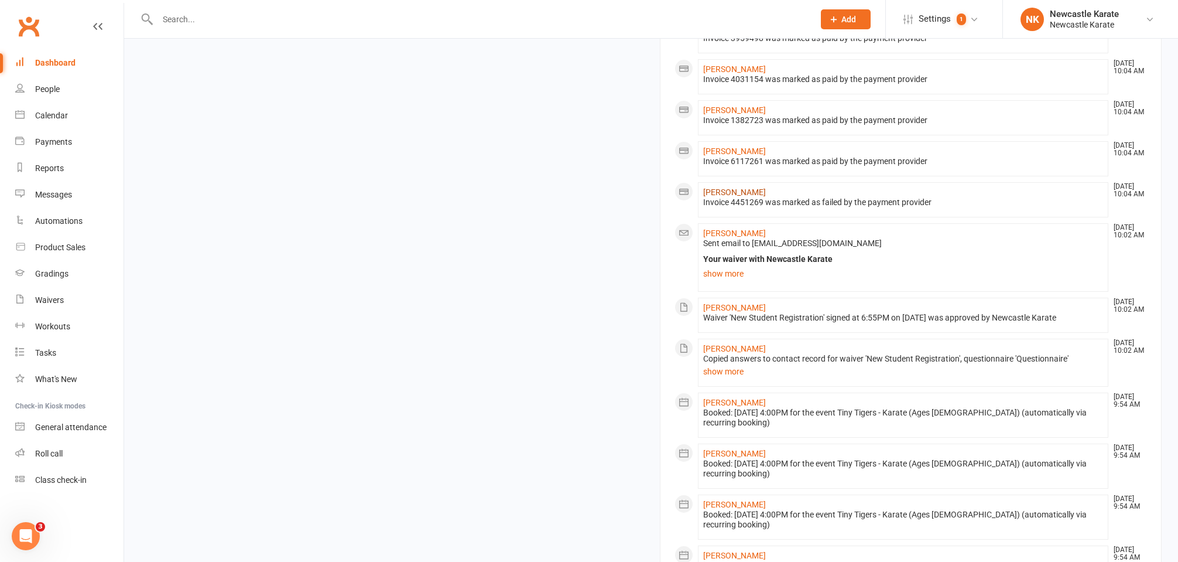
click at [740, 191] on link "[PERSON_NAME]" at bounding box center [734, 191] width 63 height 9
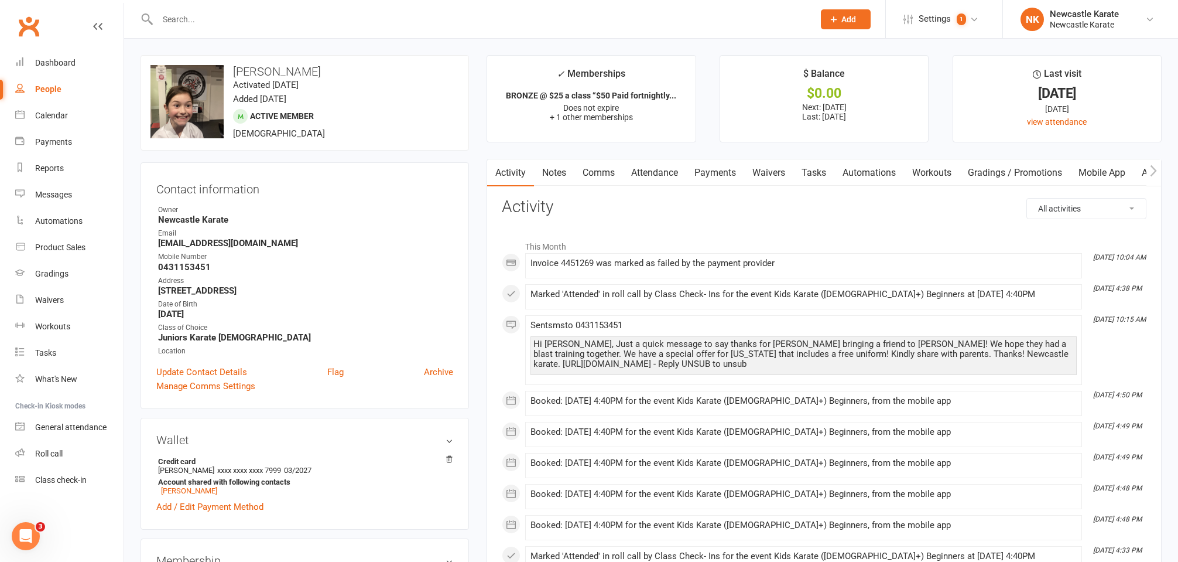
click at [730, 174] on link "Payments" at bounding box center [715, 172] width 58 height 27
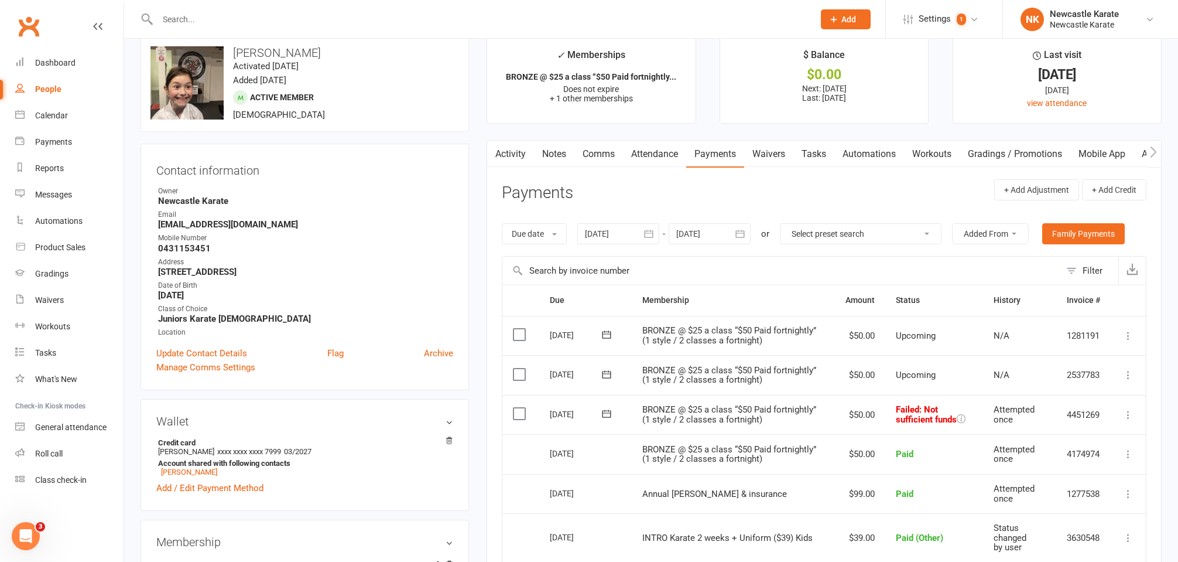
scroll to position [52, 0]
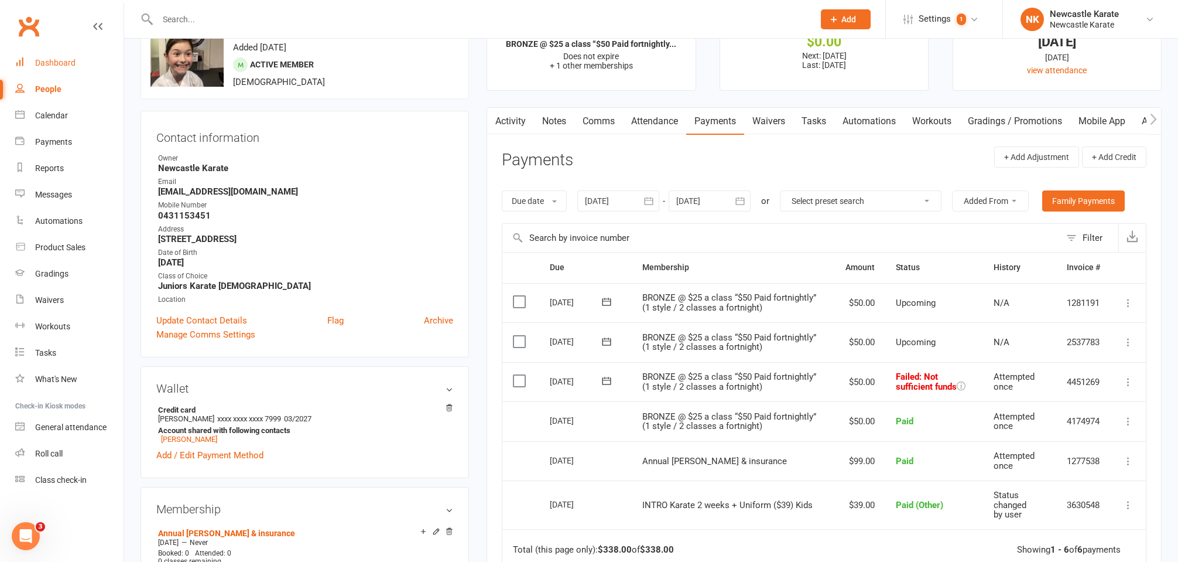
click at [70, 63] on div "Dashboard" at bounding box center [55, 62] width 40 height 9
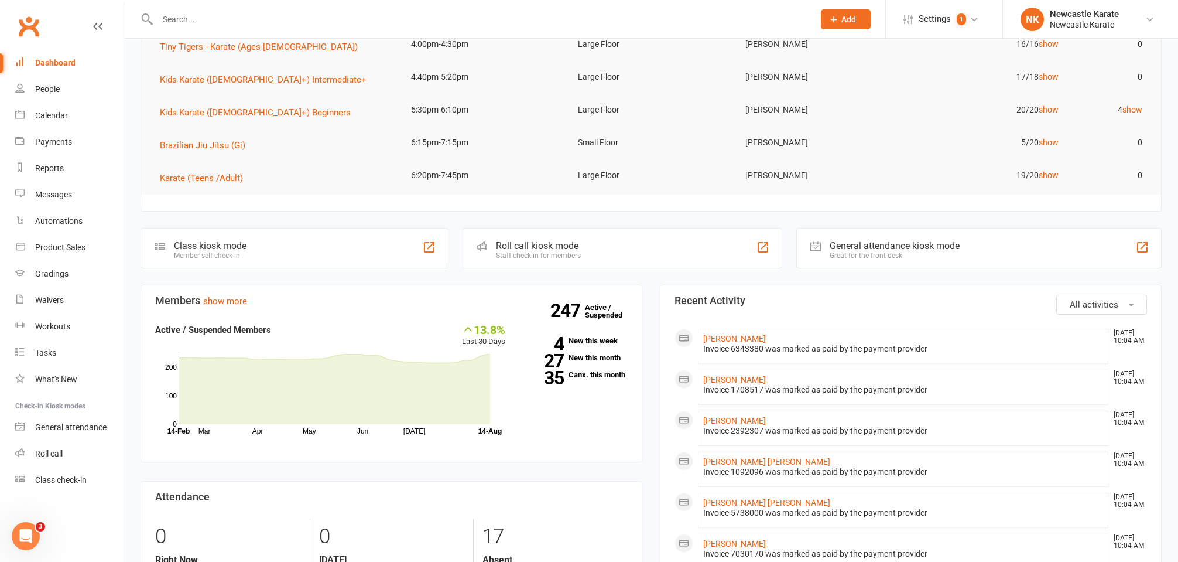
scroll to position [11, 0]
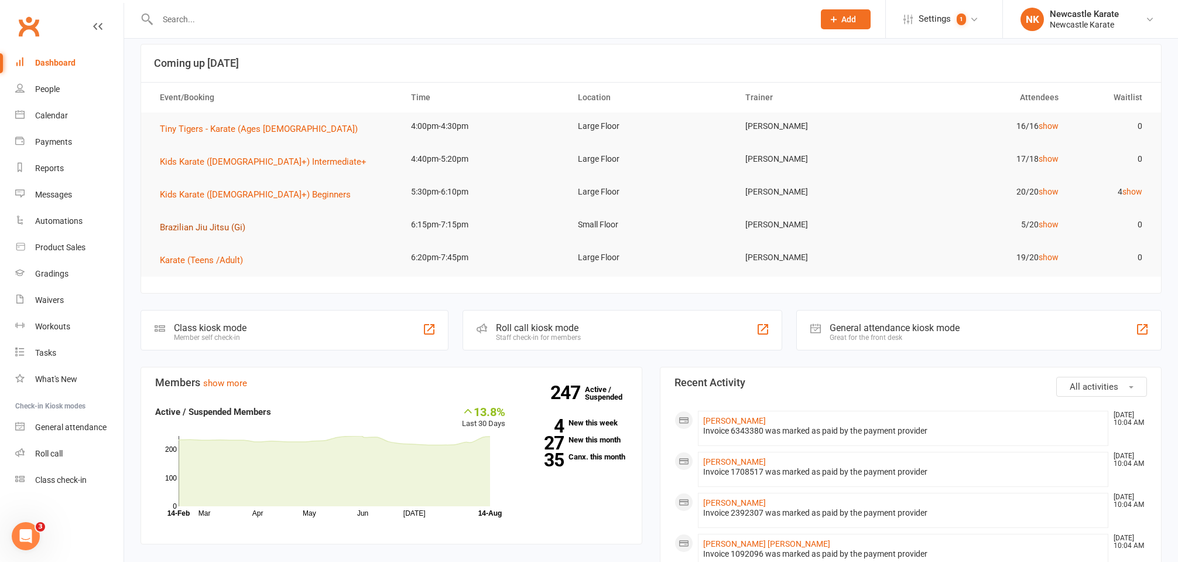
click at [214, 228] on span "Brazilian Jiu Jitsu (Gi)" at bounding box center [202, 227] width 85 height 11
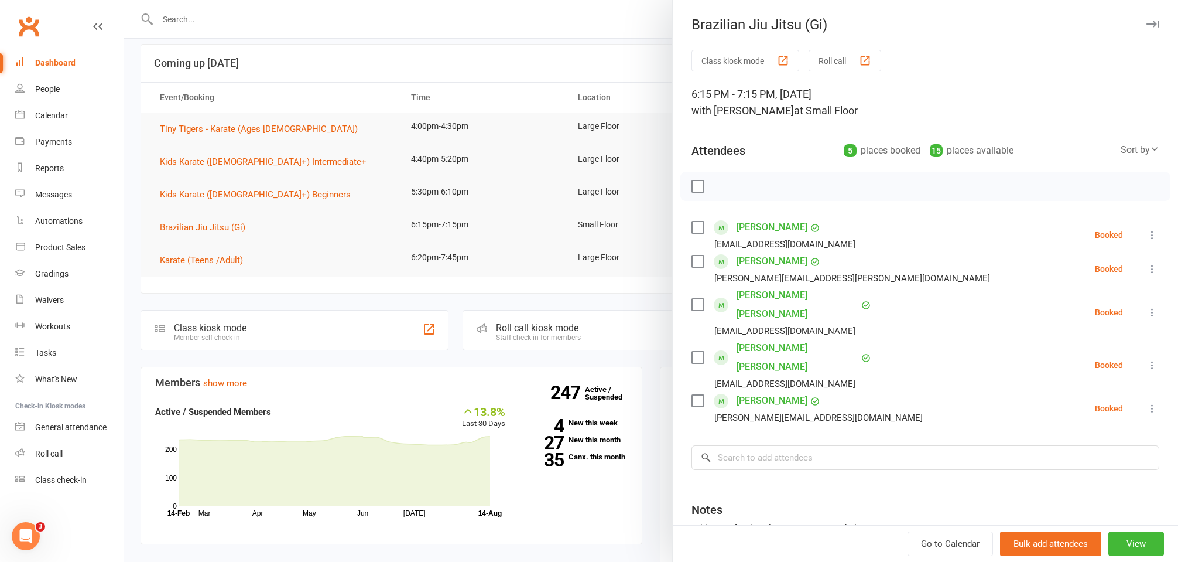
click at [241, 218] on div at bounding box center [651, 281] width 1054 height 562
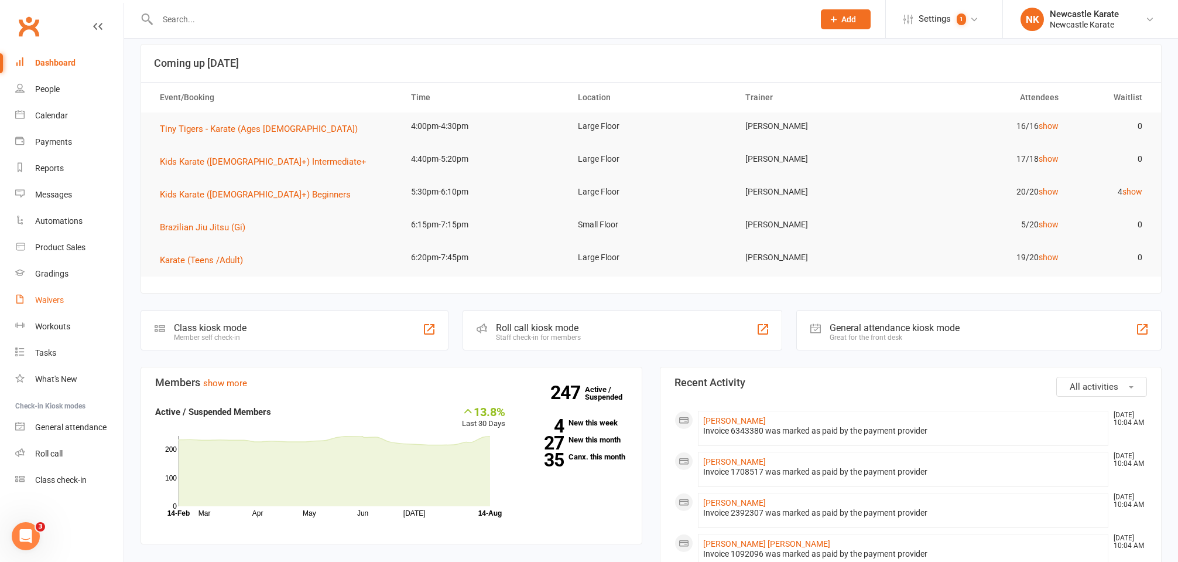
click at [70, 299] on link "Waivers" at bounding box center [69, 300] width 108 height 26
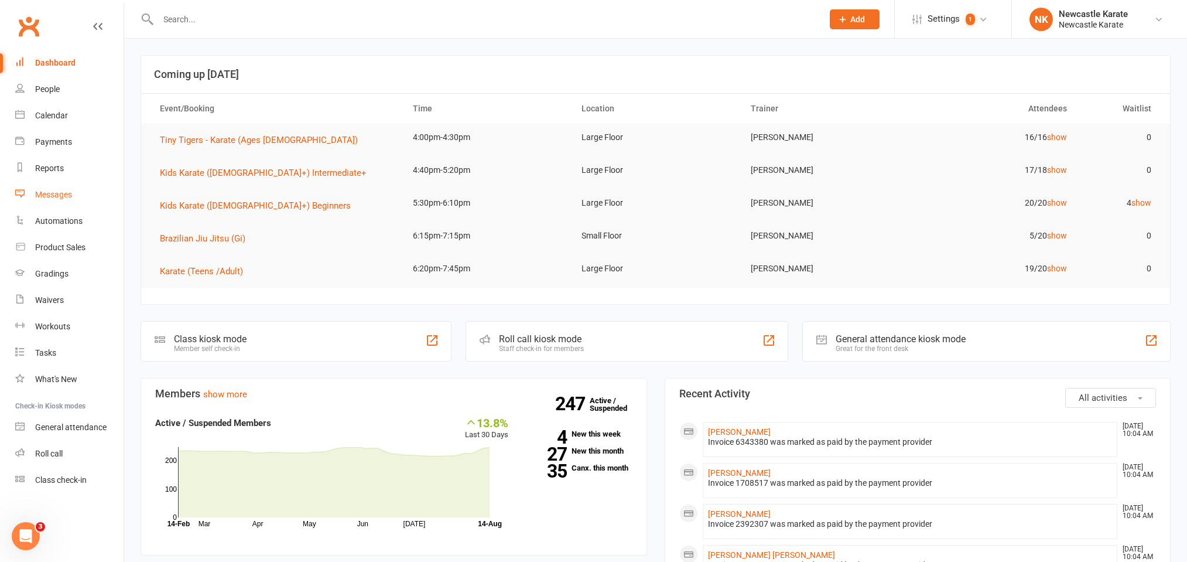
select select "100"
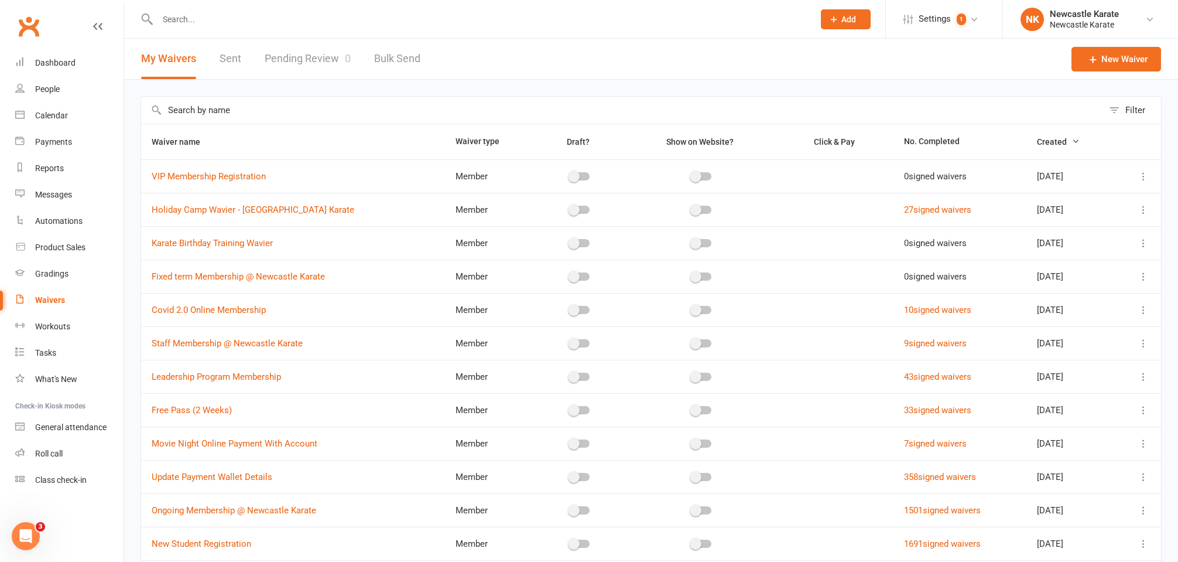
click at [292, 70] on link "Pending Review 0" at bounding box center [308, 59] width 86 height 40
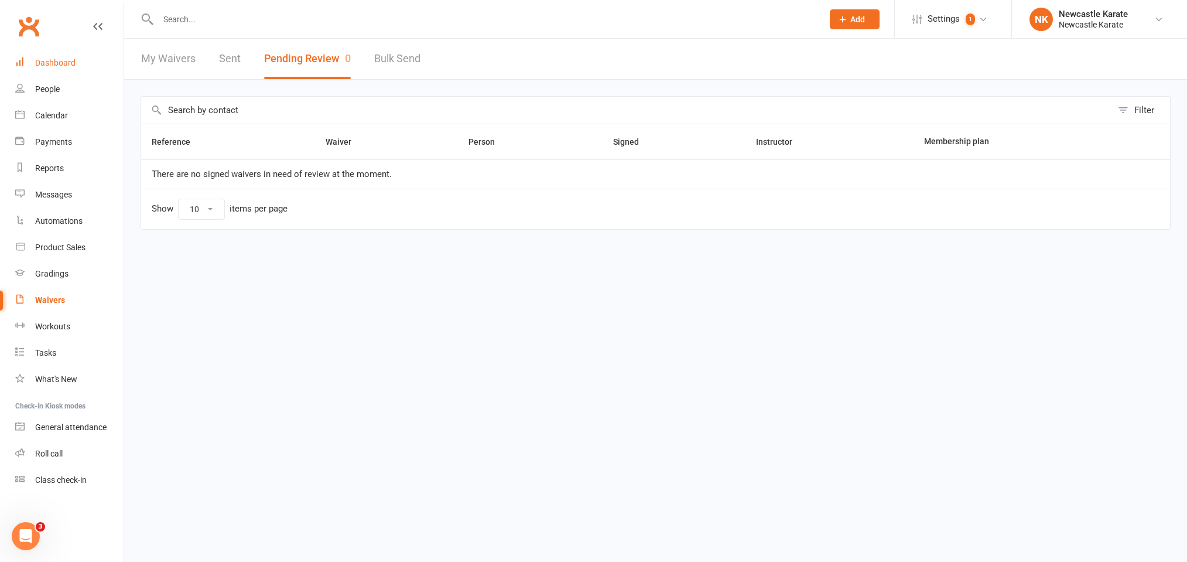
click at [69, 62] on div "Dashboard" at bounding box center [55, 62] width 40 height 9
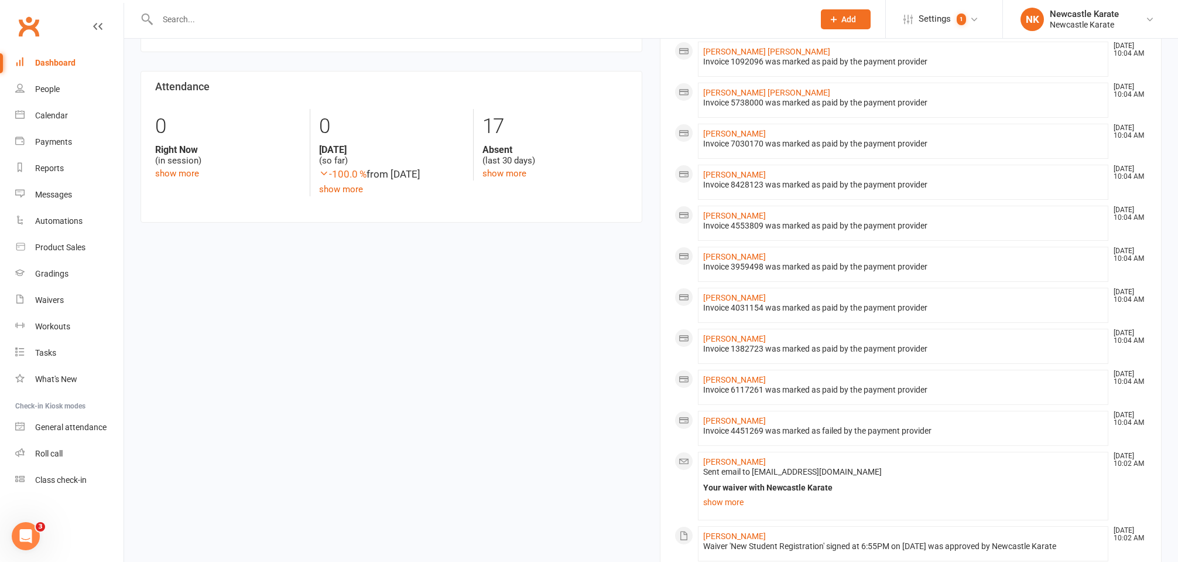
scroll to position [608, 0]
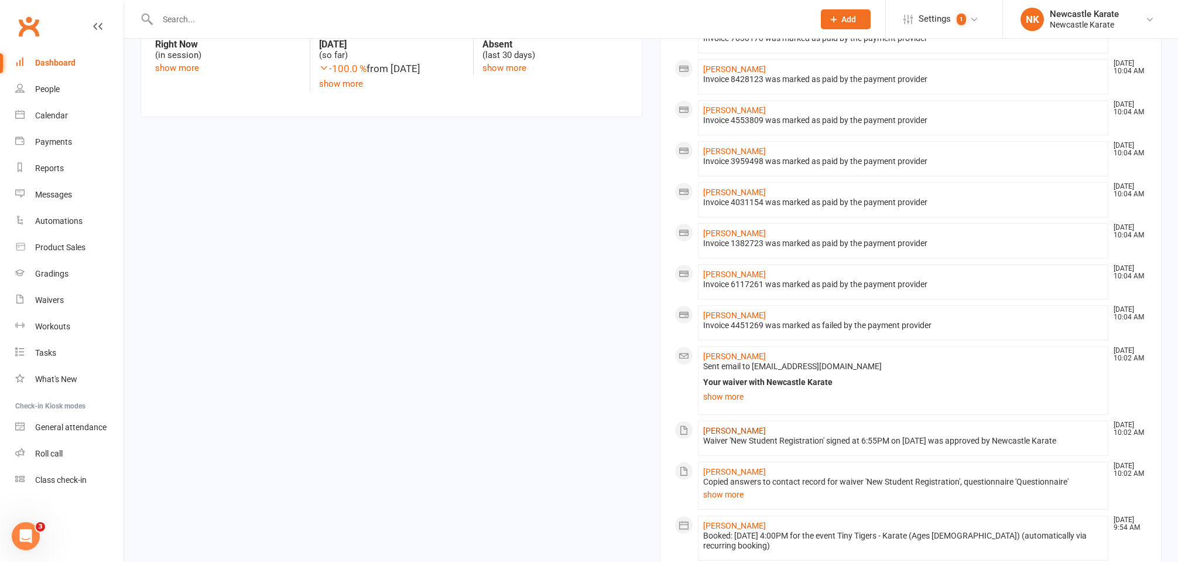
click at [738, 428] on link "Jayden Langham" at bounding box center [734, 430] width 63 height 9
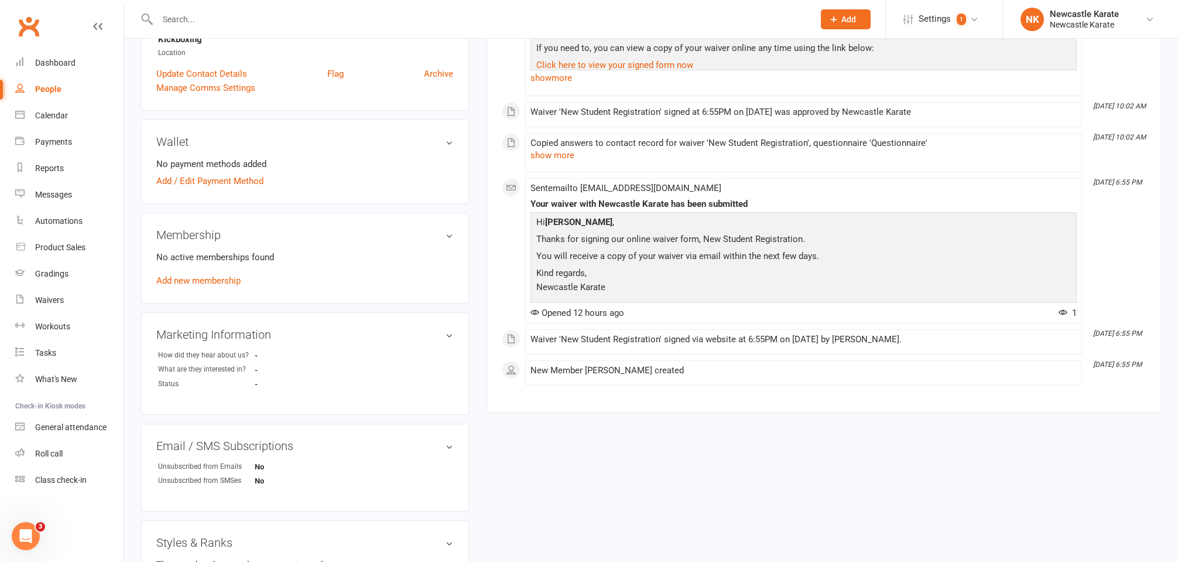
scroll to position [367, 0]
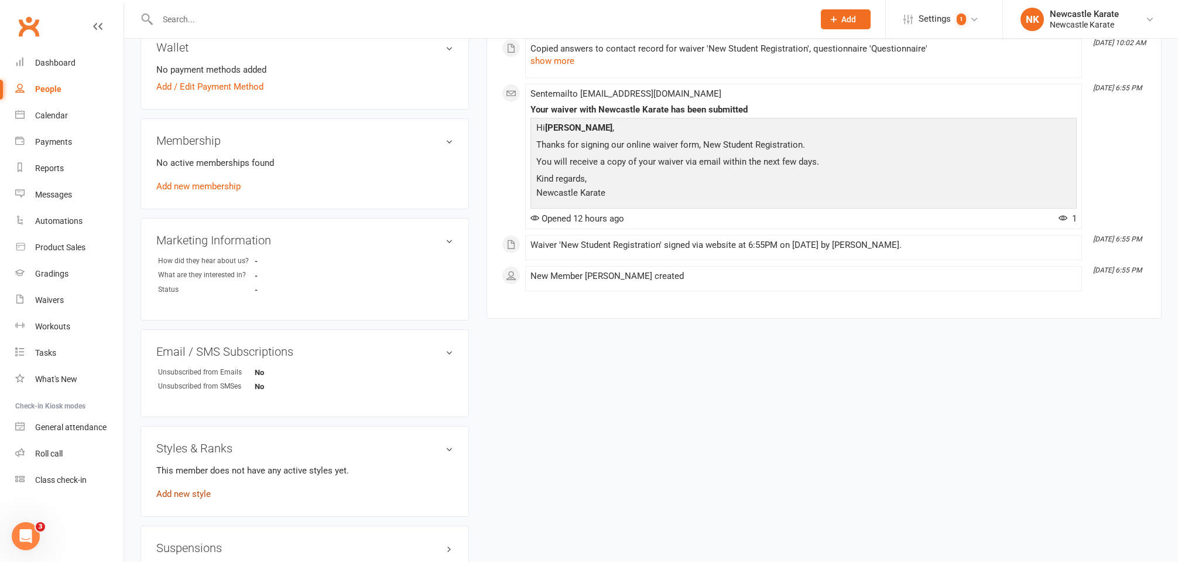
click at [180, 492] on link "Add new style" at bounding box center [183, 493] width 54 height 11
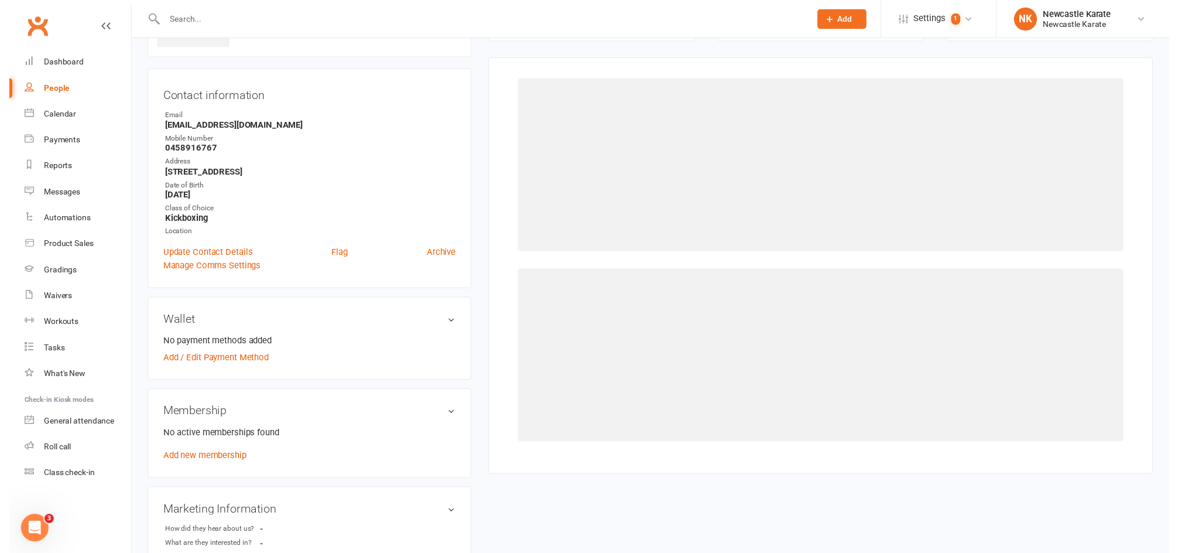
scroll to position [90, 0]
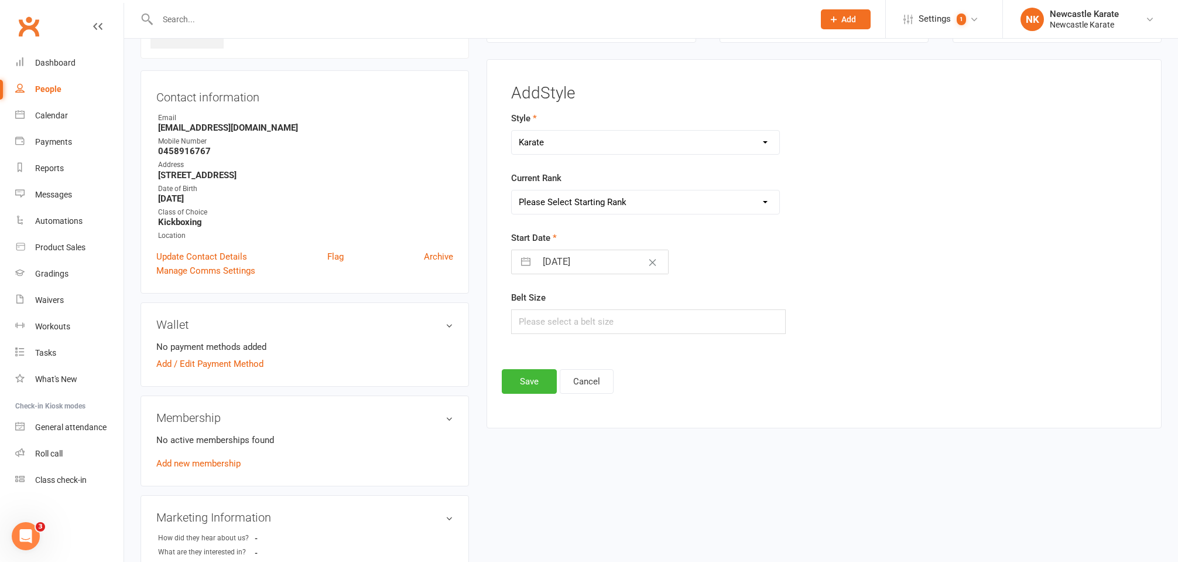
click at [564, 127] on div "Style BJJ - Adults Karate Kickboxing Ladies Kickboxing Leadership Team" at bounding box center [716, 132] width 411 height 43
select select "3738"
select select "44395"
select select
click at [532, 396] on div "Add Style Style BJJ - Adults Karate Kickboxing Ladies Kickboxing Leadership Tea…" at bounding box center [824, 243] width 675 height 369
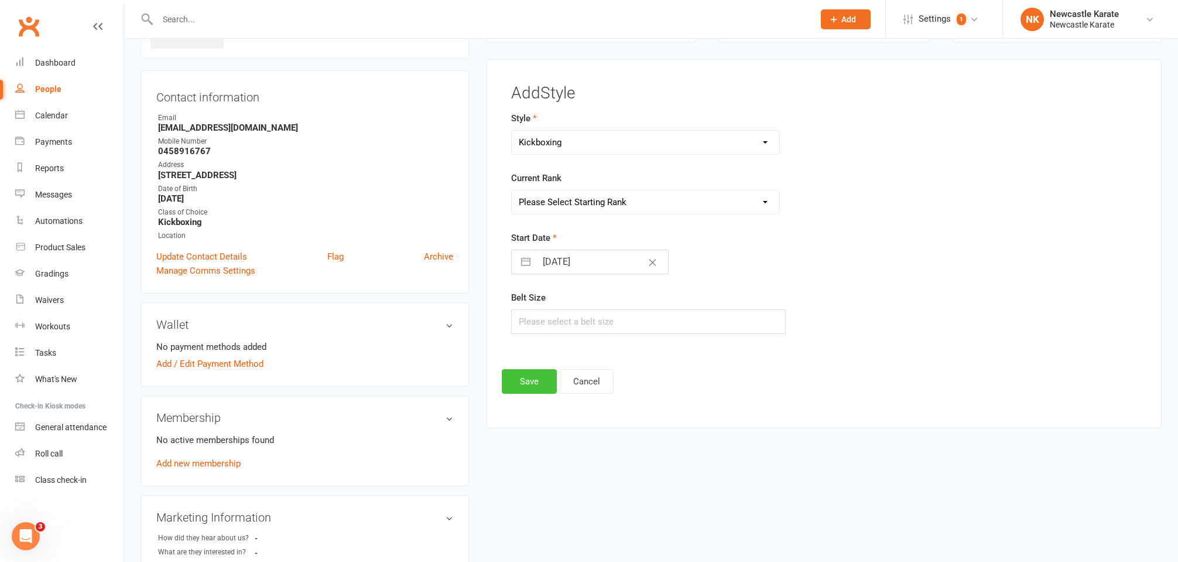
click at [533, 388] on button "Save" at bounding box center [529, 381] width 55 height 25
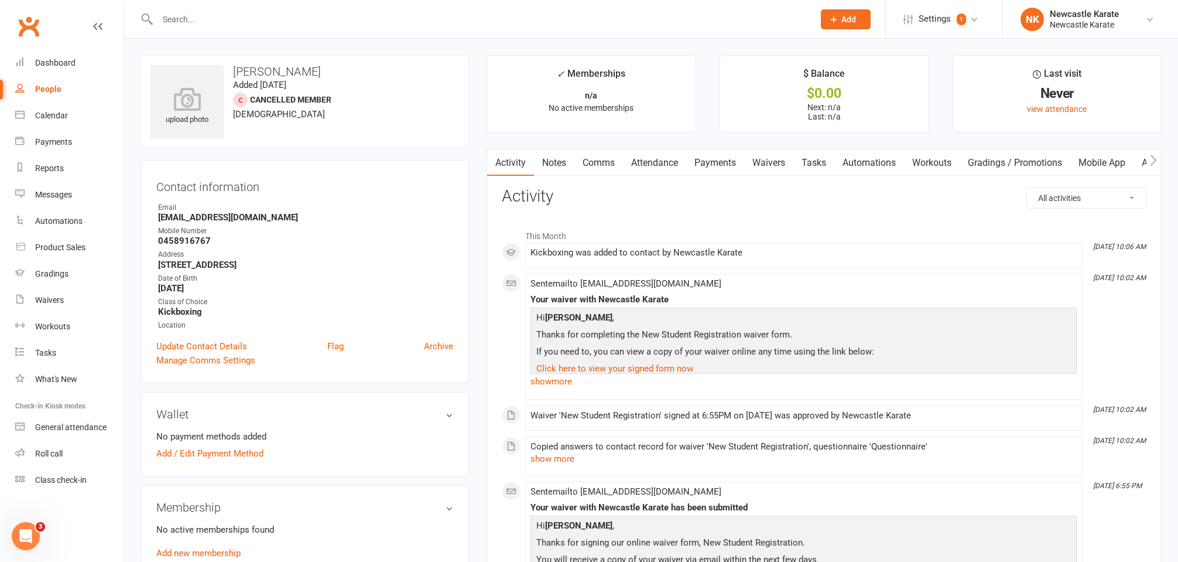
scroll to position [221, 0]
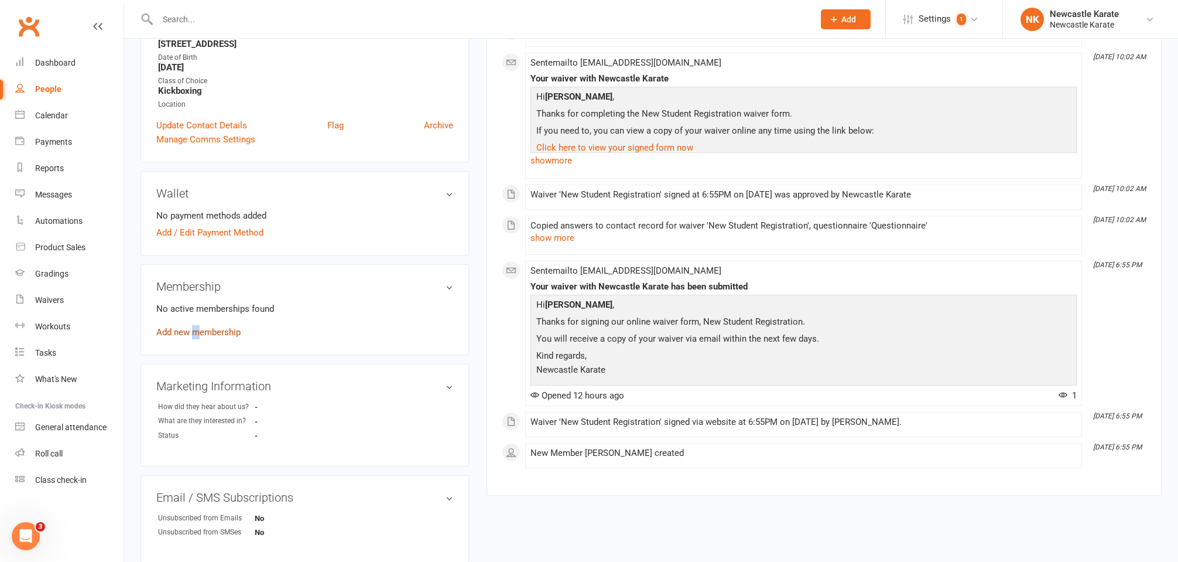
click at [197, 334] on link "Add new membership" at bounding box center [198, 332] width 84 height 11
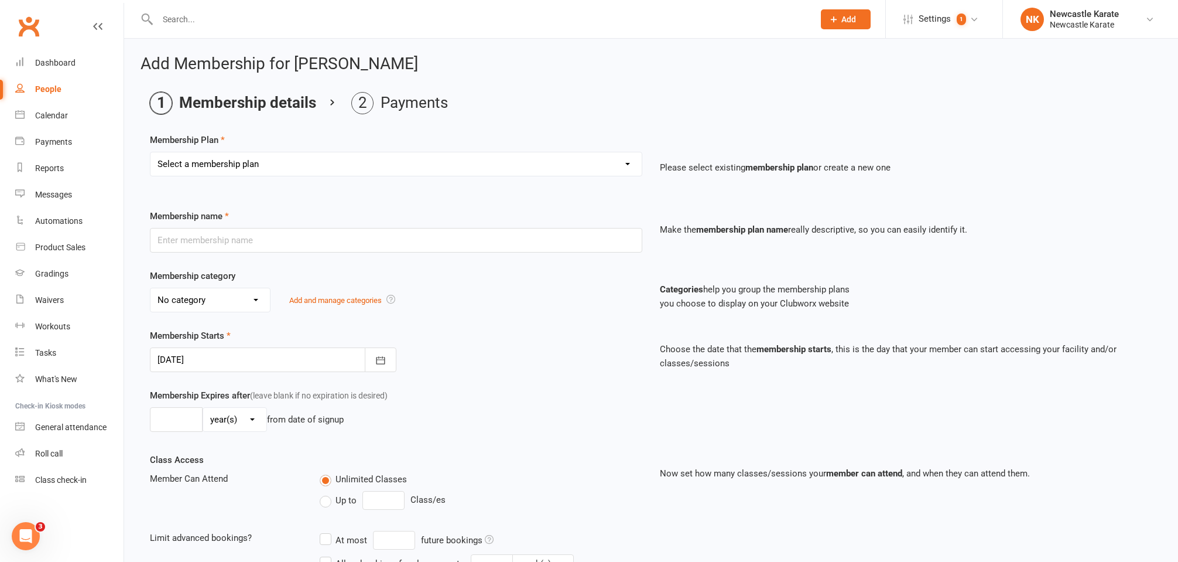
click at [442, 183] on div "Select a membership plan Create new Membership Plan INTRO Karate 2 weeks + Unif…" at bounding box center [396, 172] width 510 height 41
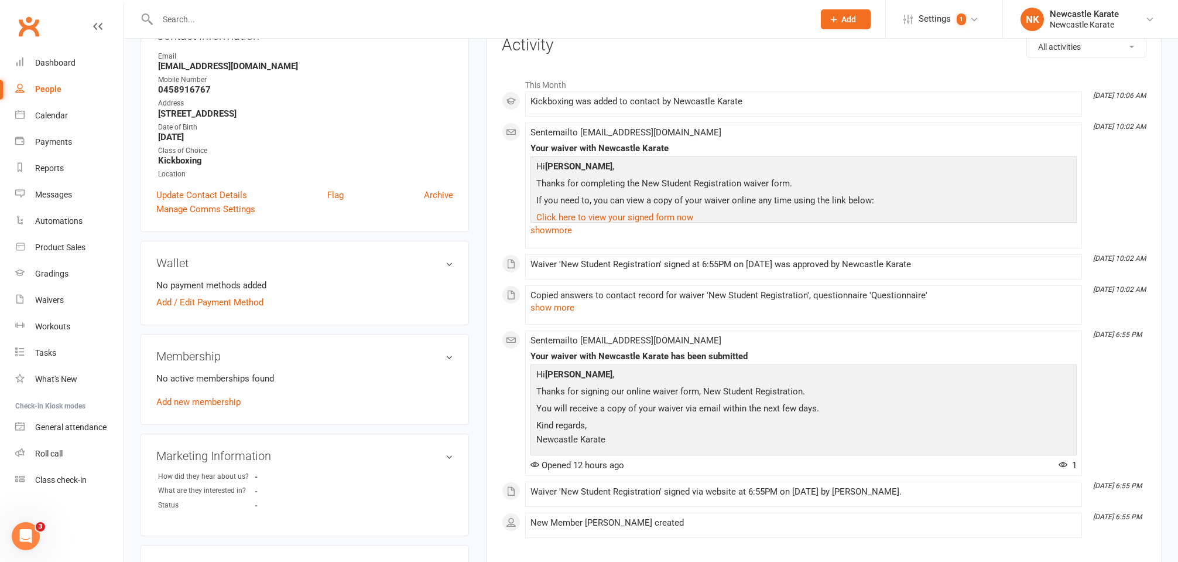
scroll to position [153, 0]
click at [90, 68] on link "Dashboard" at bounding box center [69, 63] width 108 height 26
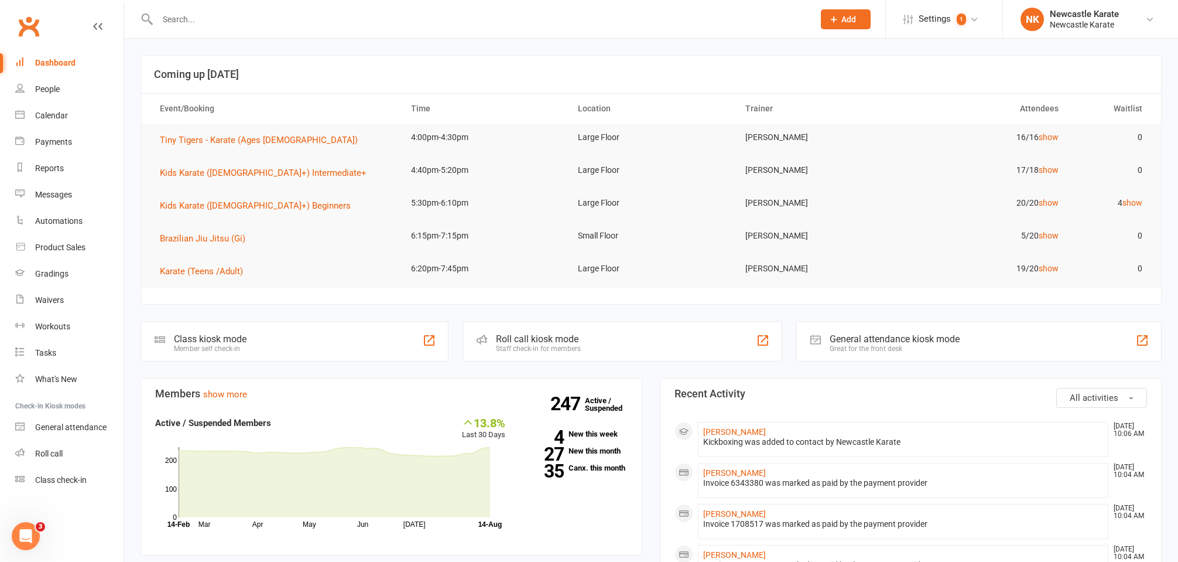
click at [225, 20] on input "text" at bounding box center [480, 19] width 652 height 16
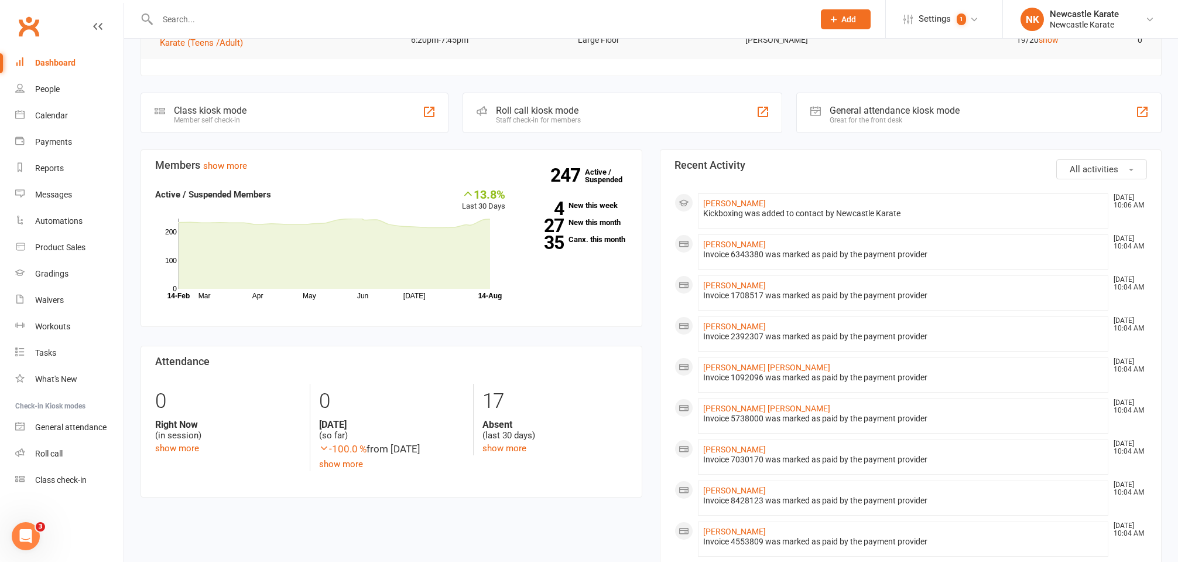
scroll to position [94, 0]
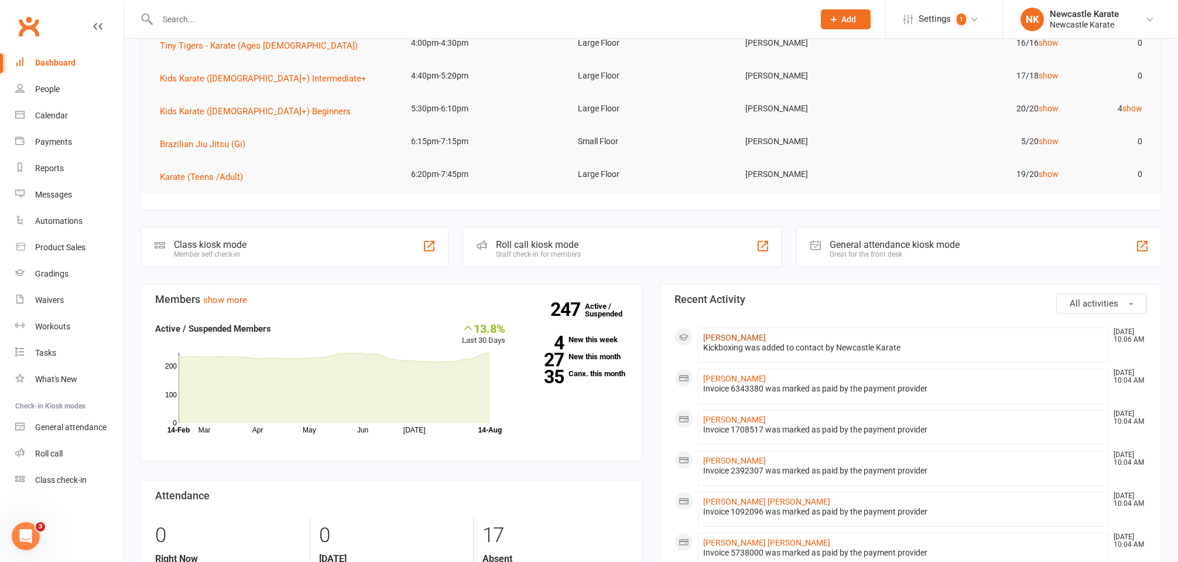
click at [721, 333] on link "Jayden Langham" at bounding box center [734, 337] width 63 height 9
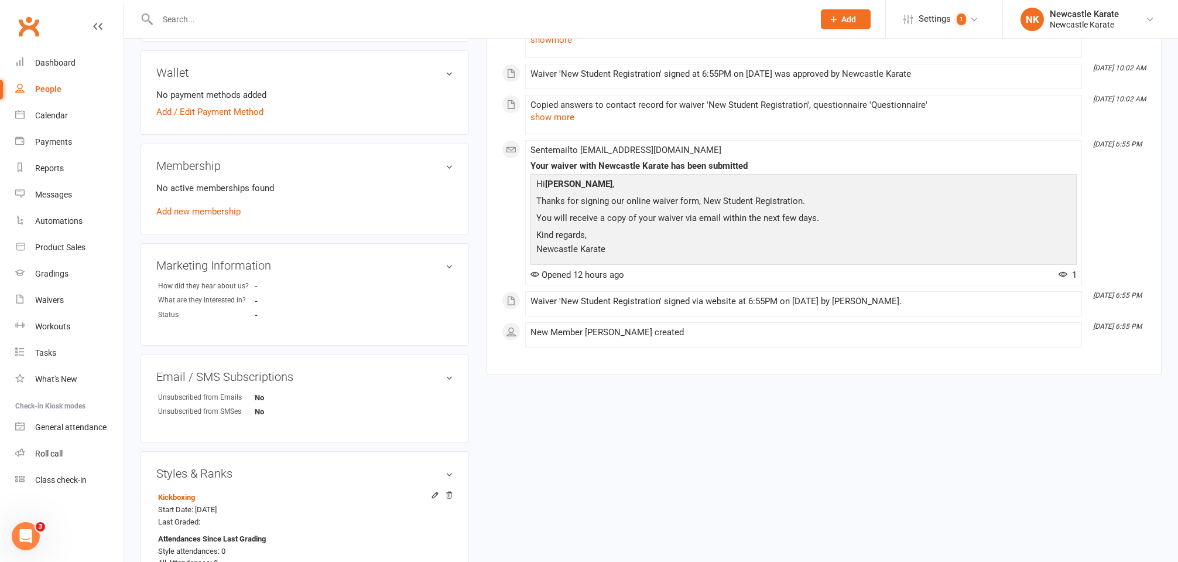
scroll to position [344, 0]
click at [206, 211] on link "Add new membership" at bounding box center [198, 209] width 84 height 11
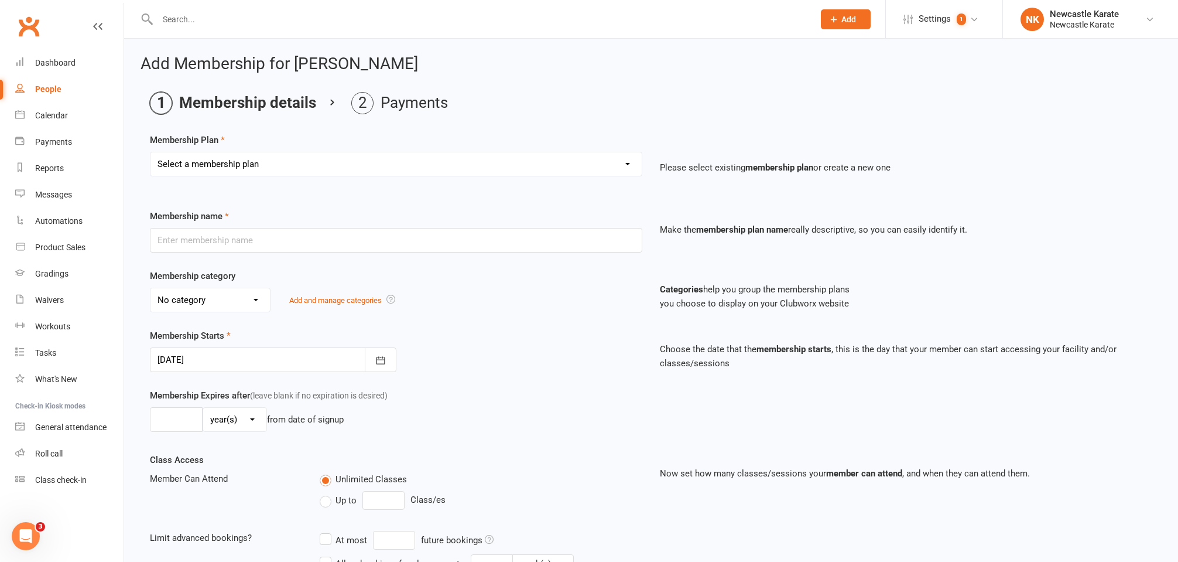
select select "9"
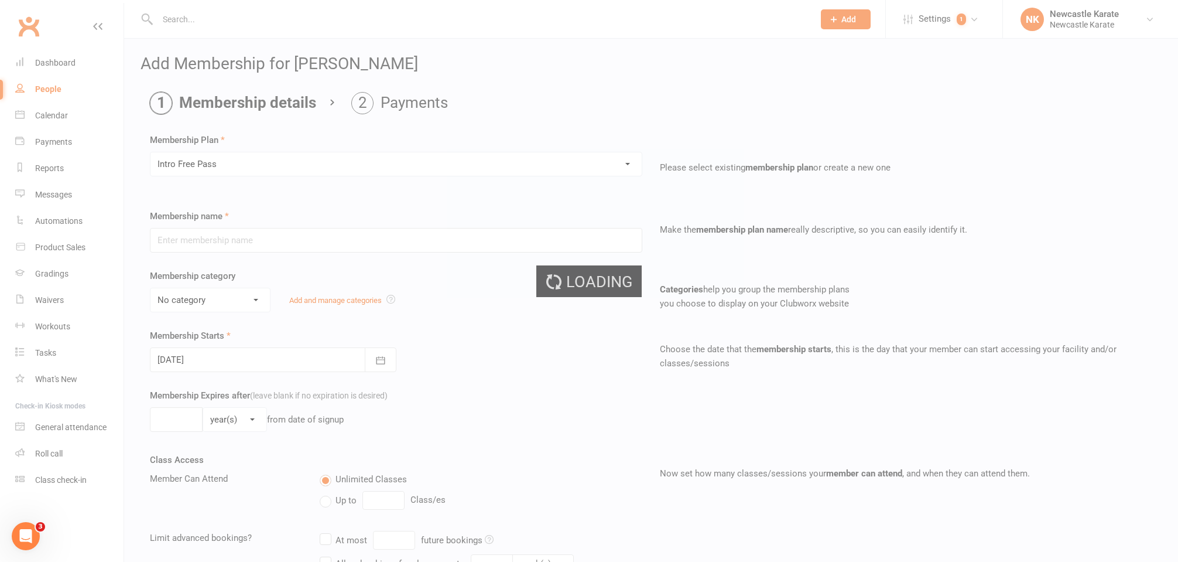
type input "Intro Free Pass"
type input "2"
select select "1"
type input "1"
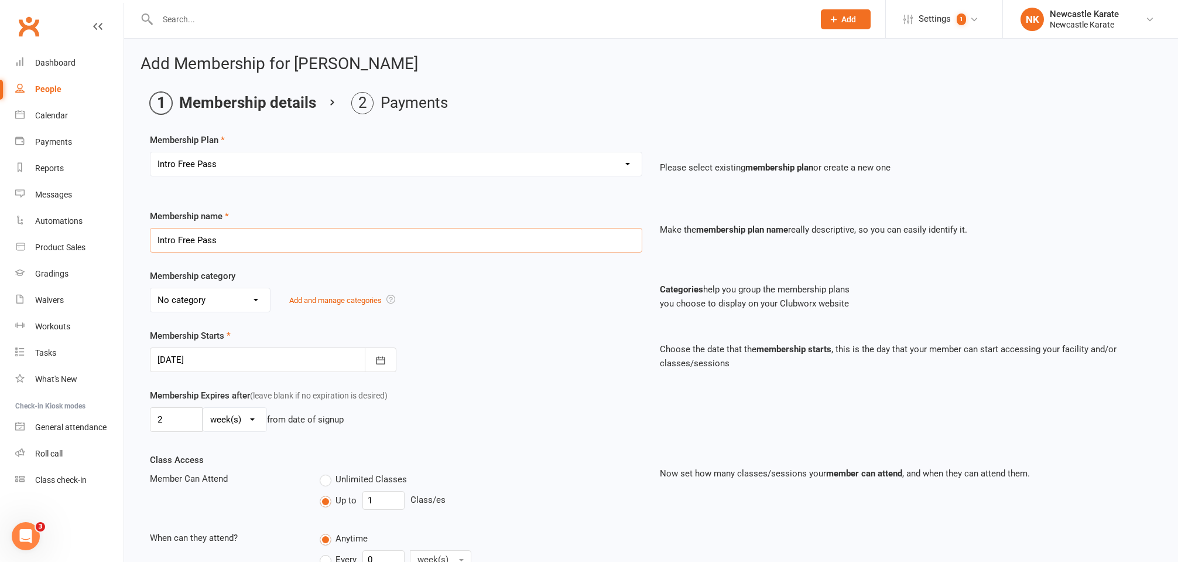
drag, startPoint x: 249, startPoint y: 245, endPoint x: 214, endPoint y: 238, distance: 35.3
click at [214, 238] on input "Intro Free Pass" at bounding box center [396, 240] width 492 height 25
drag, startPoint x: 181, startPoint y: 238, endPoint x: 190, endPoint y: 235, distance: 9.1
click at [190, 235] on input "Intro Free Pass" at bounding box center [396, 240] width 492 height 25
click at [200, 237] on input "Intro Free Pass" at bounding box center [396, 240] width 492 height 25
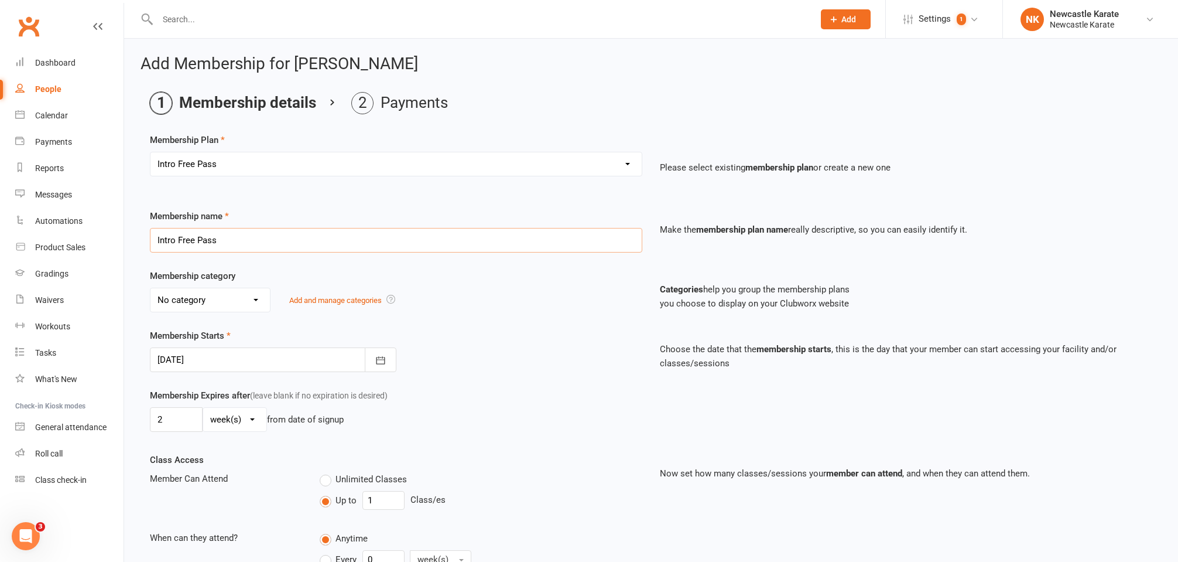
drag, startPoint x: 234, startPoint y: 237, endPoint x: 178, endPoint y: 235, distance: 55.7
click at [178, 235] on input "Intro Free Pass" at bounding box center [396, 240] width 492 height 25
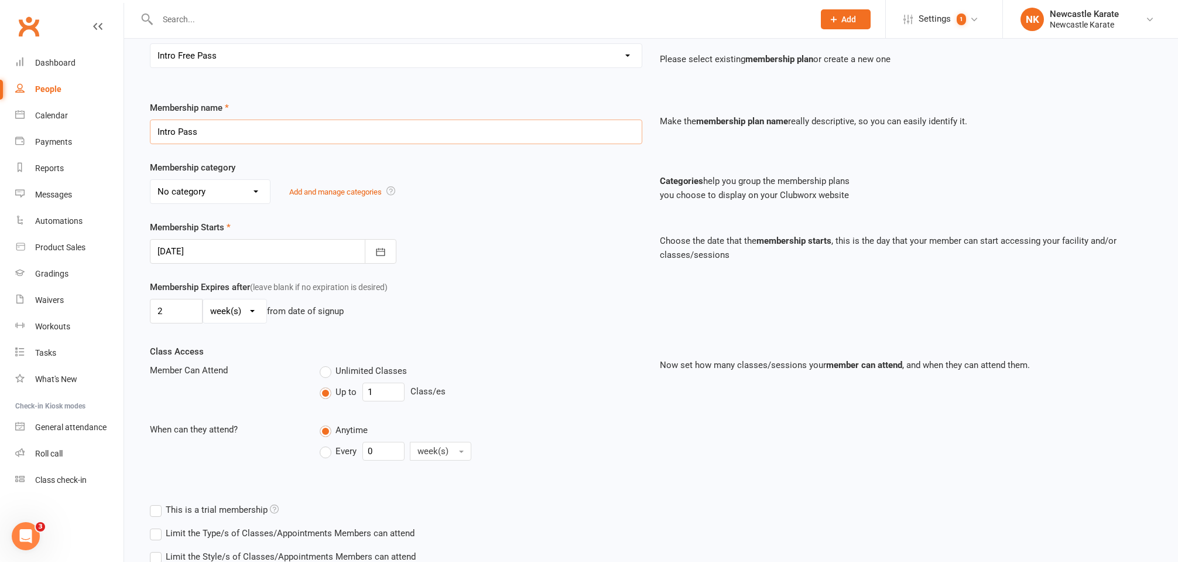
scroll to position [176, 0]
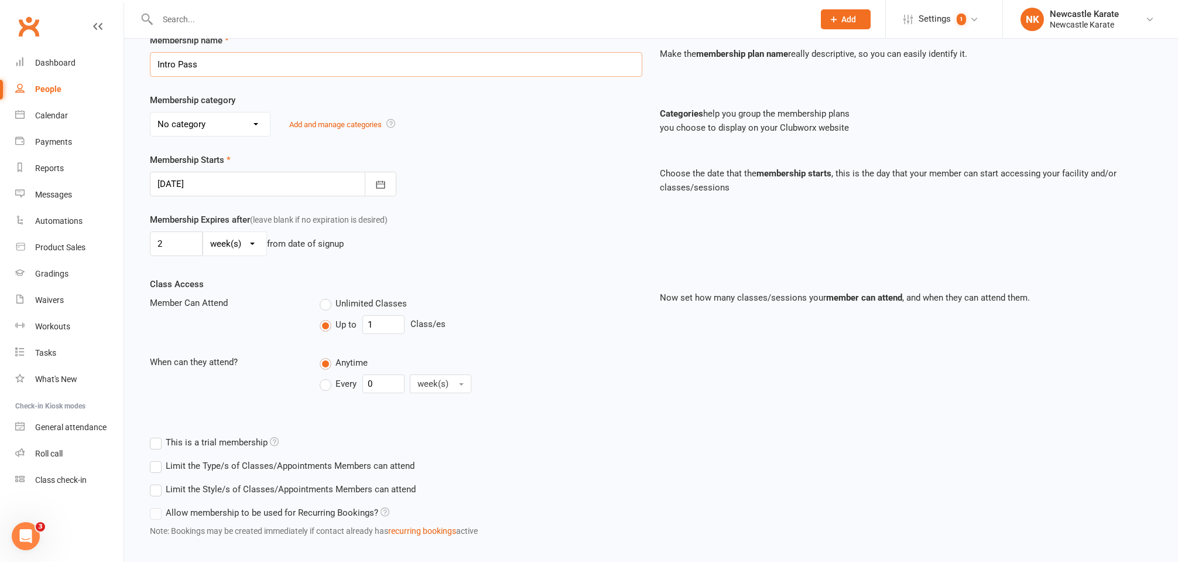
type input "Intro Pass"
click at [381, 324] on input "1" at bounding box center [383, 324] width 42 height 19
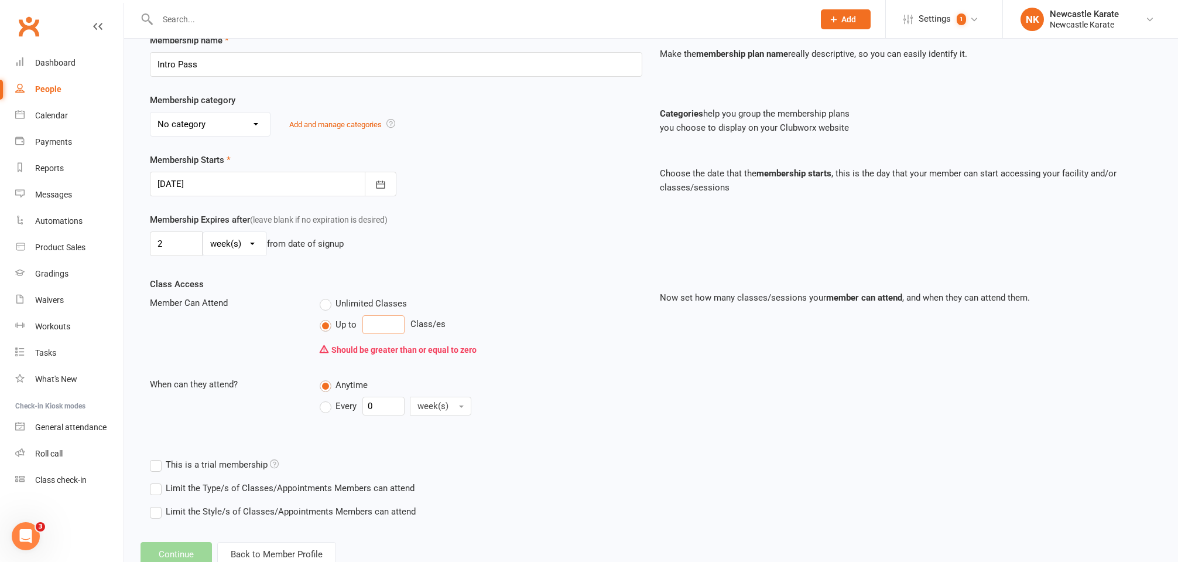
type input "2"
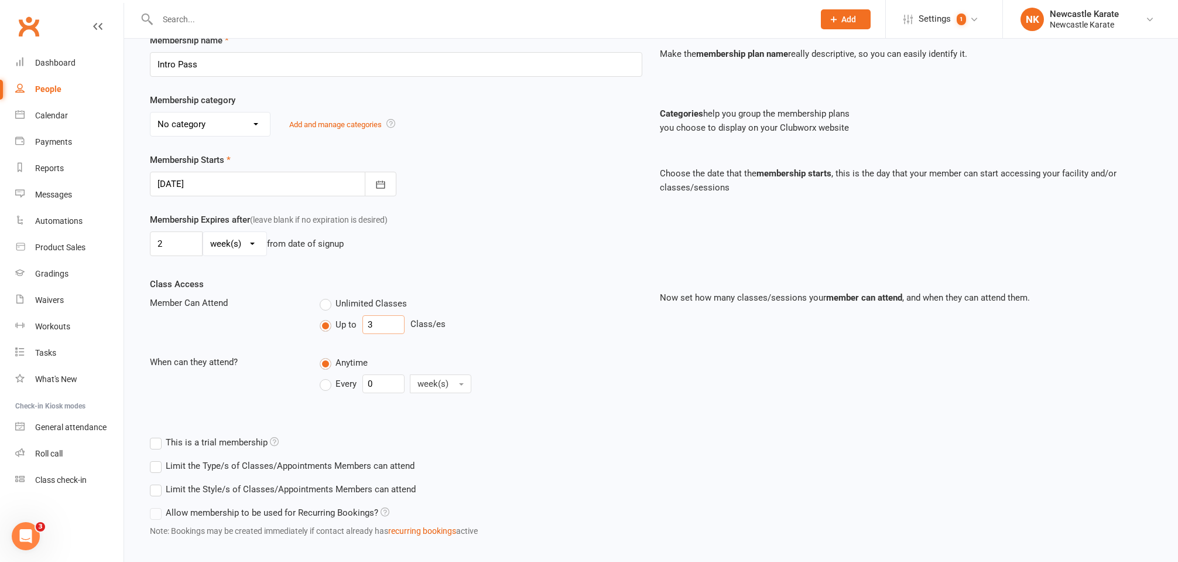
type input "3"
click at [392, 382] on input "0" at bounding box center [383, 383] width 42 height 19
click at [557, 378] on div "Every 0 week(s)" at bounding box center [481, 383] width 323 height 19
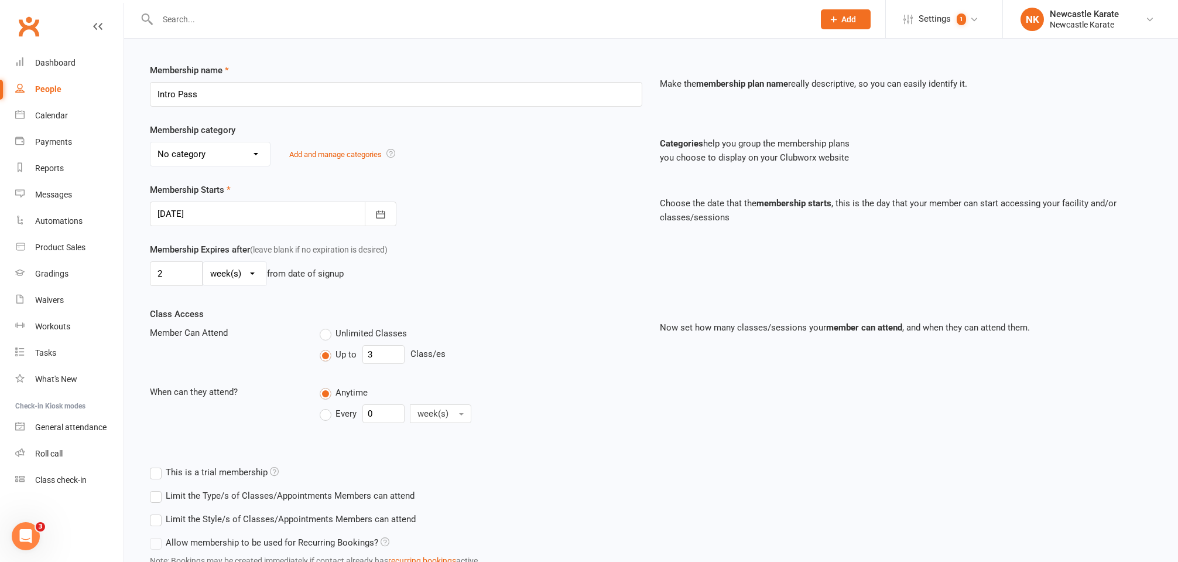
scroll to position [236, 0]
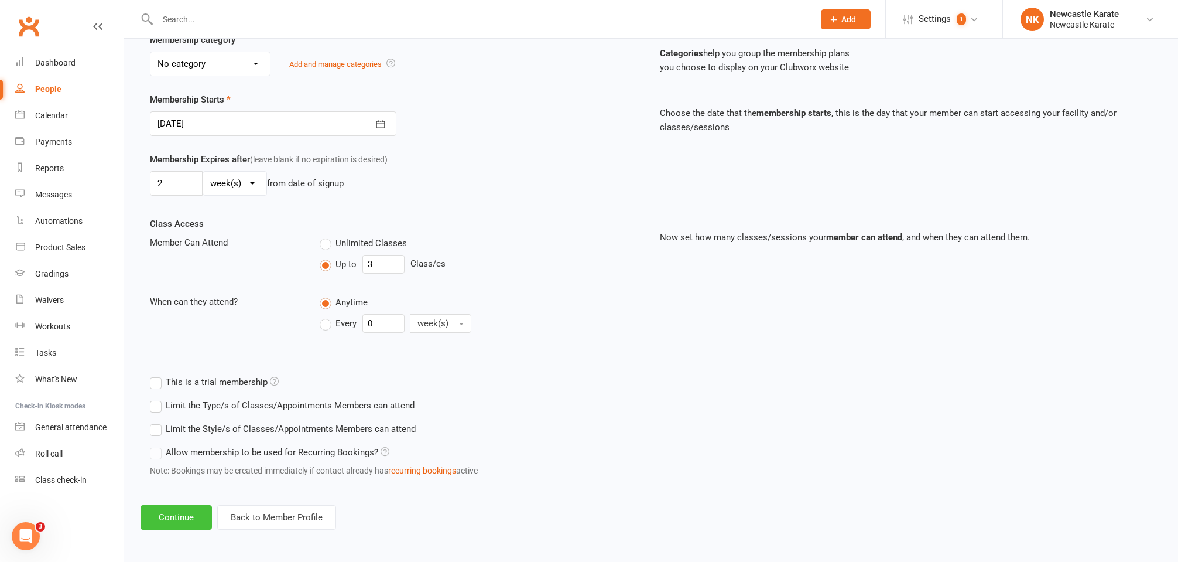
click at [194, 519] on button "Continue" at bounding box center [176, 517] width 71 height 25
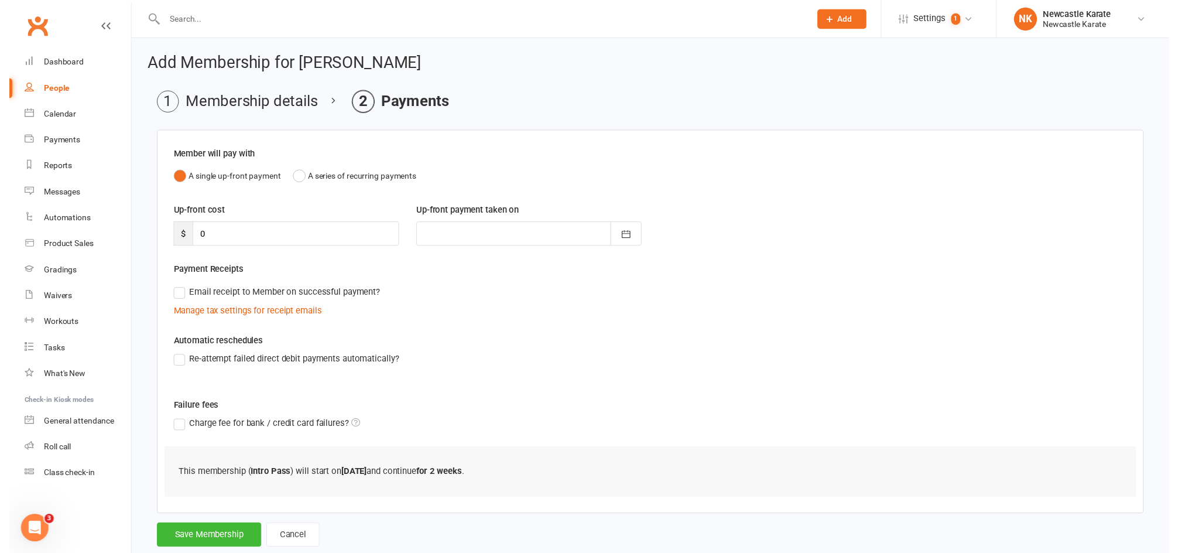
scroll to position [39, 0]
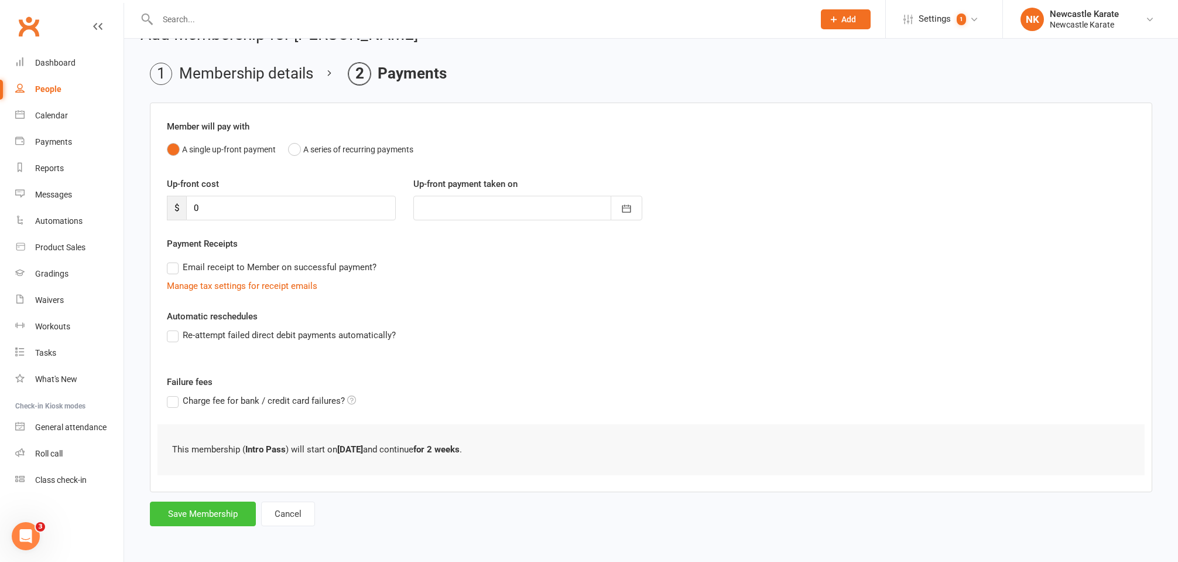
click at [200, 510] on button "Save Membership" at bounding box center [203, 513] width 106 height 25
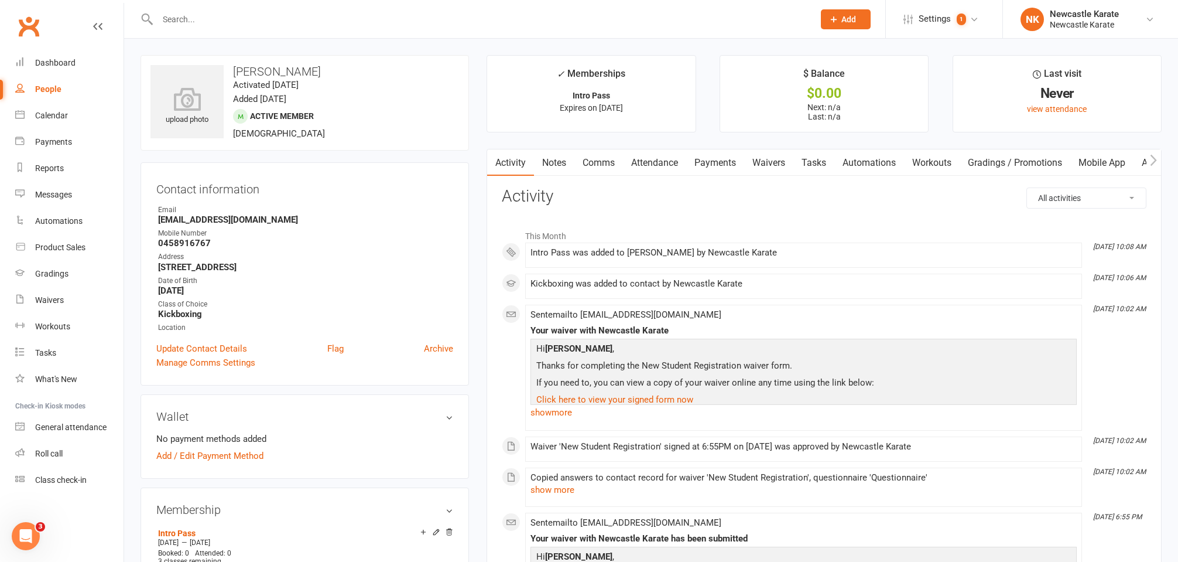
click at [640, 162] on link "Attendance" at bounding box center [654, 162] width 63 height 27
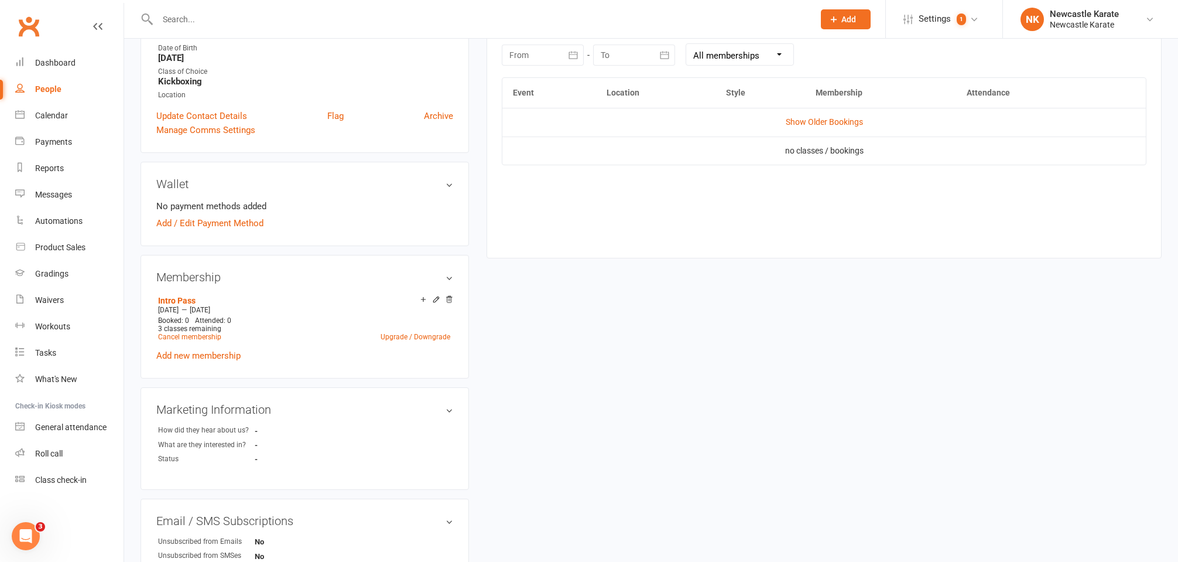
scroll to position [129, 0]
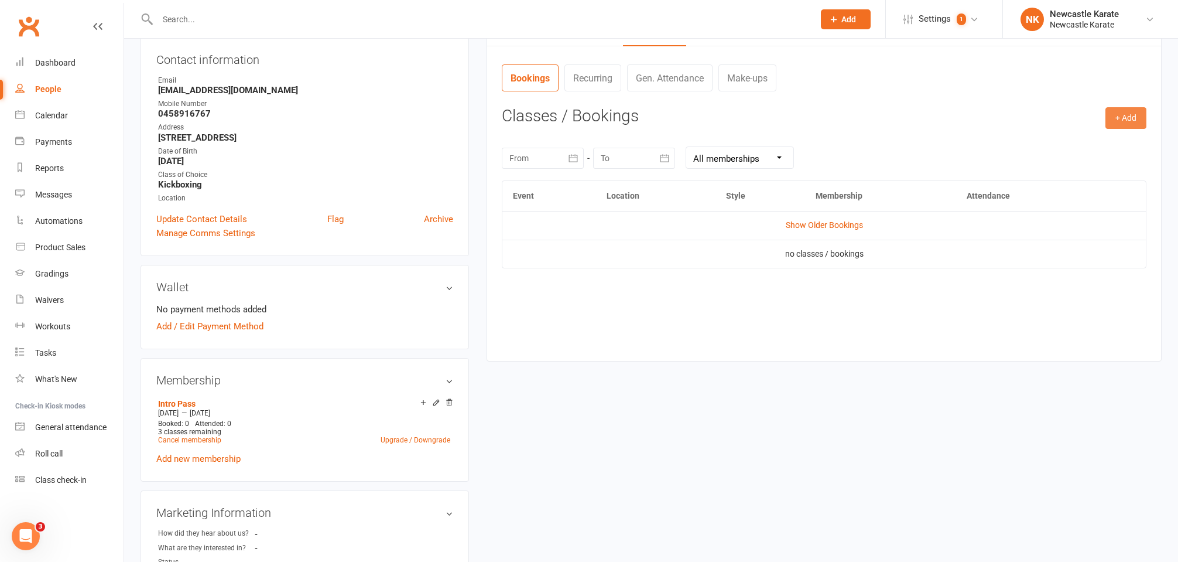
click at [1144, 114] on button "+ Add" at bounding box center [1126, 117] width 41 height 21
click at [1041, 145] on link "Book Event" at bounding box center [1088, 144] width 116 height 23
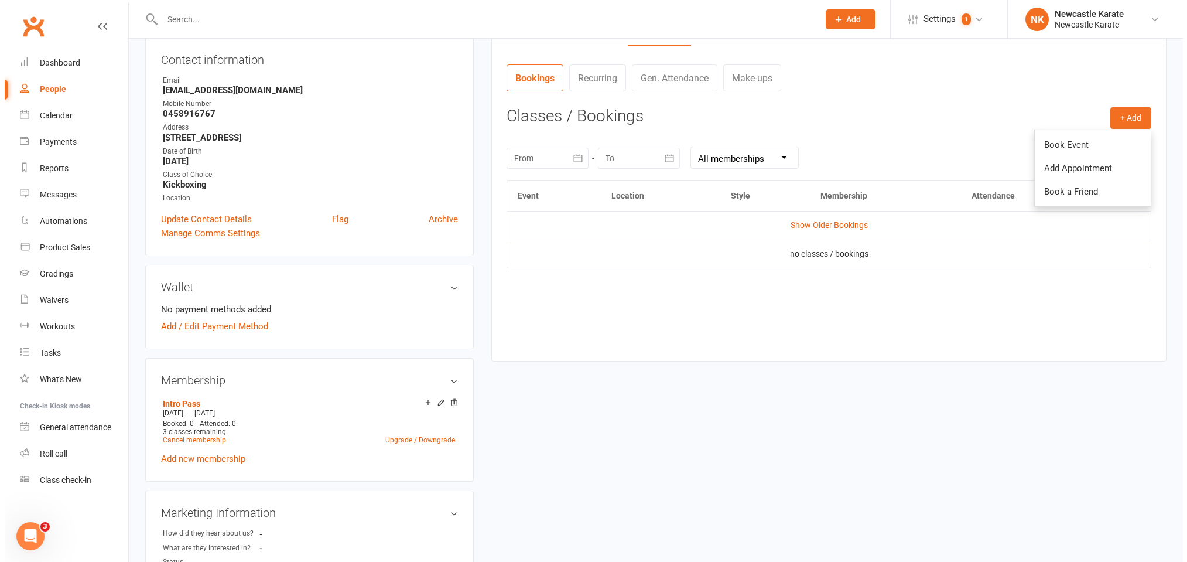
scroll to position [90, 0]
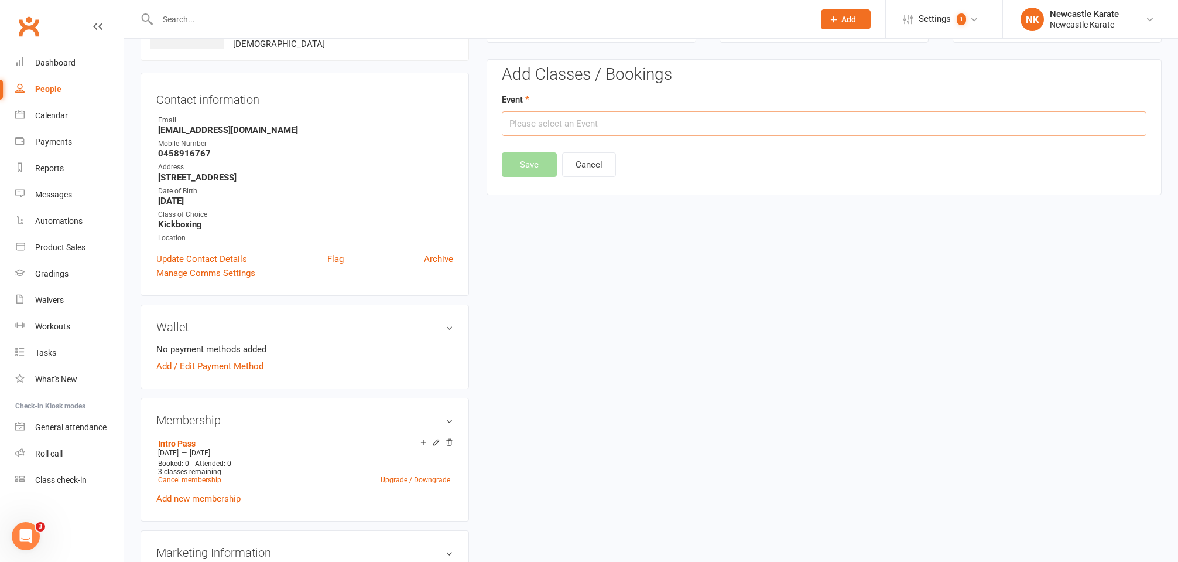
click at [734, 126] on input "text" at bounding box center [824, 123] width 645 height 25
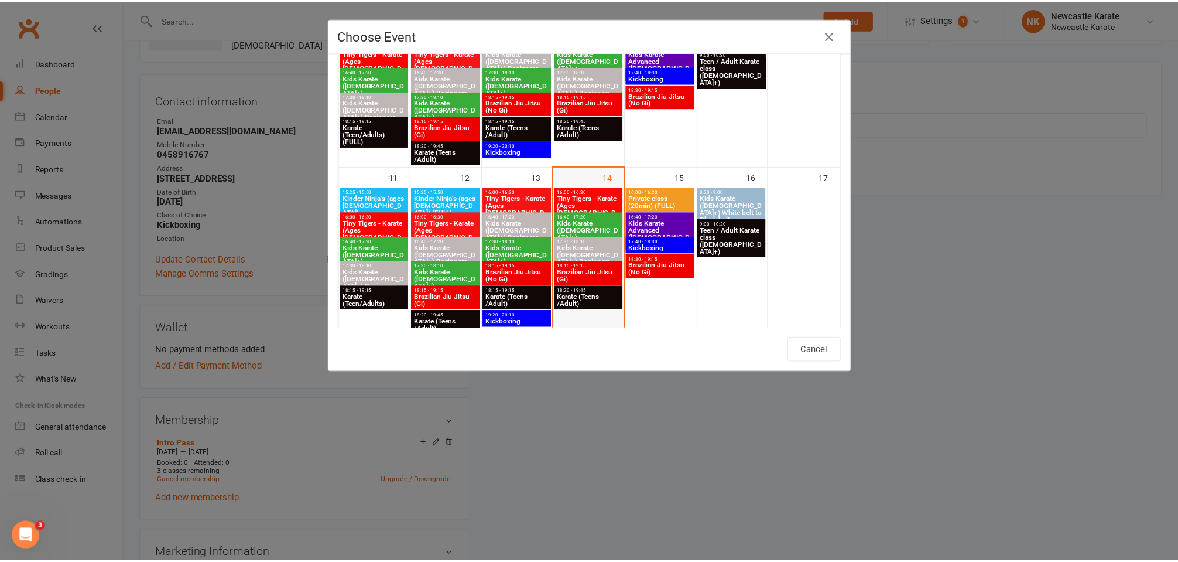
scroll to position [408, 0]
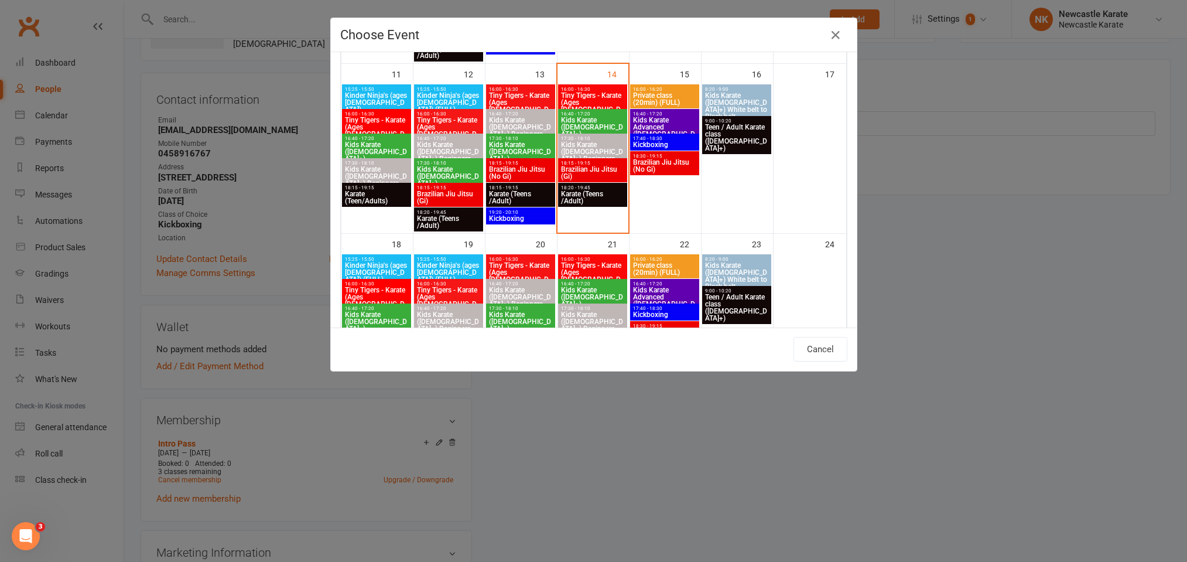
click at [590, 171] on span "Brazilian Jiu Jitsu (Gi)" at bounding box center [592, 173] width 64 height 14
type input "Brazilian Jiu Jitsu (Gi) - Aug 14, 2025 6:15:00 PM"
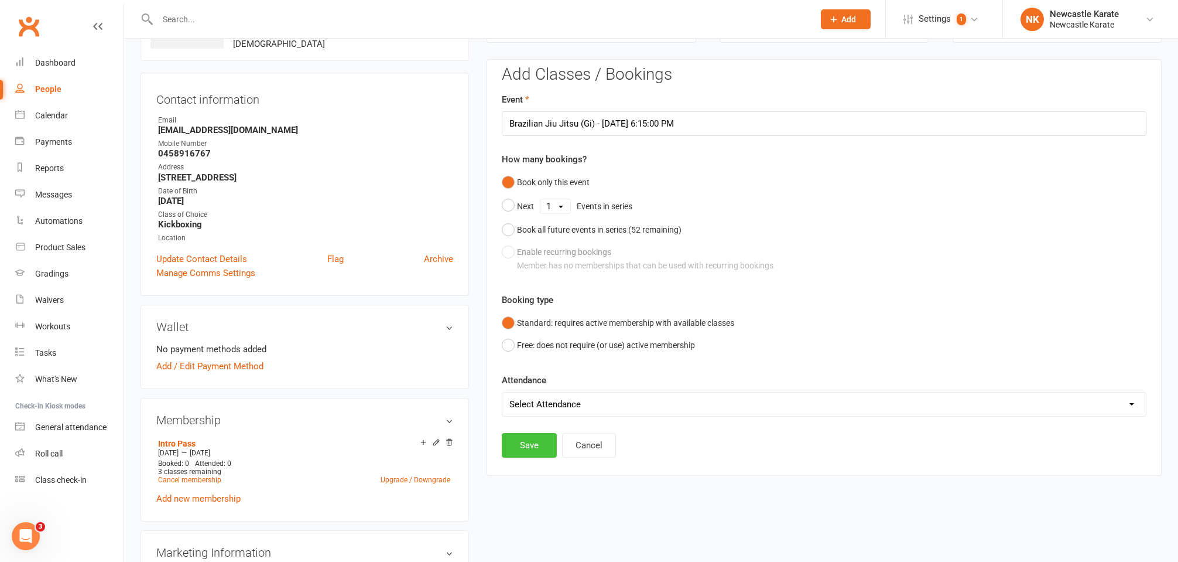
click at [531, 433] on button "Save" at bounding box center [529, 445] width 55 height 25
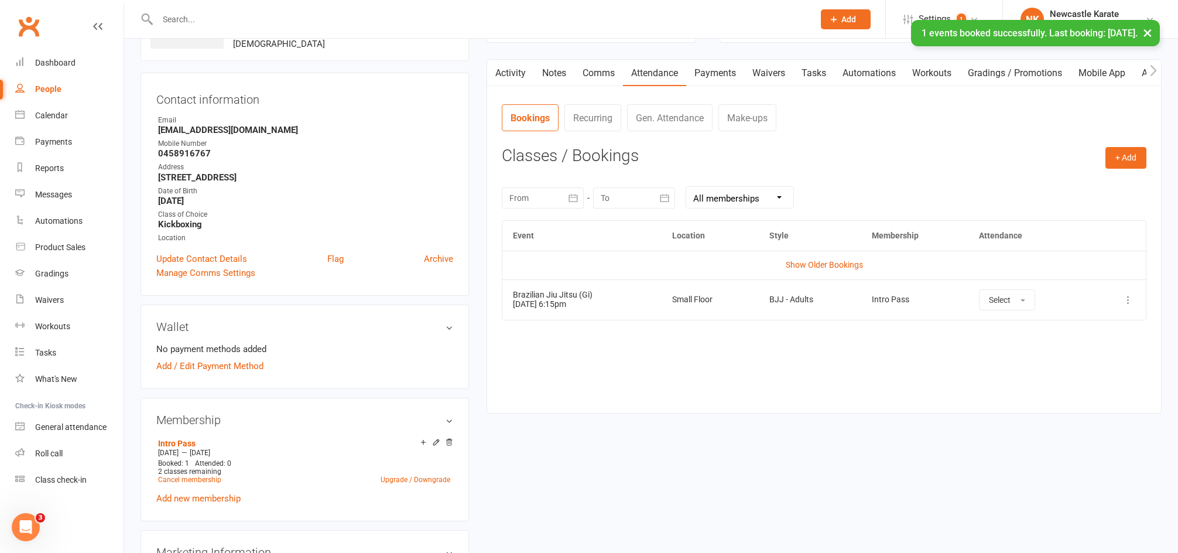
click at [1132, 290] on td "More info View event Remove booking" at bounding box center [1118, 299] width 56 height 40
click at [1131, 294] on icon at bounding box center [1129, 300] width 12 height 12
click at [1068, 372] on link "Remove booking" at bounding box center [1077, 369] width 116 height 23
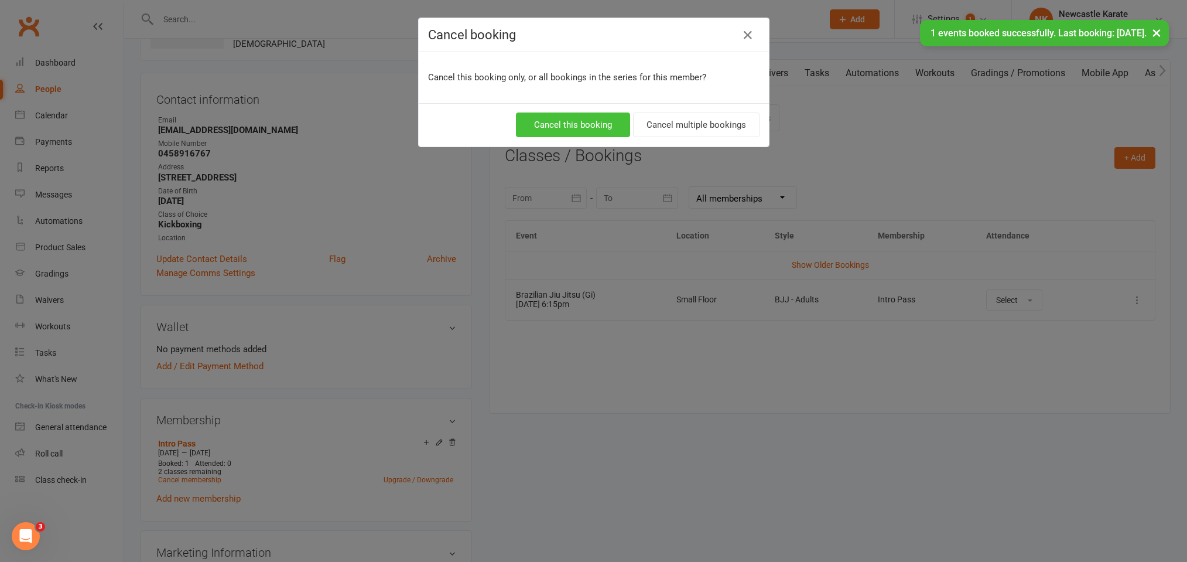
click at [559, 126] on button "Cancel this booking" at bounding box center [573, 124] width 114 height 25
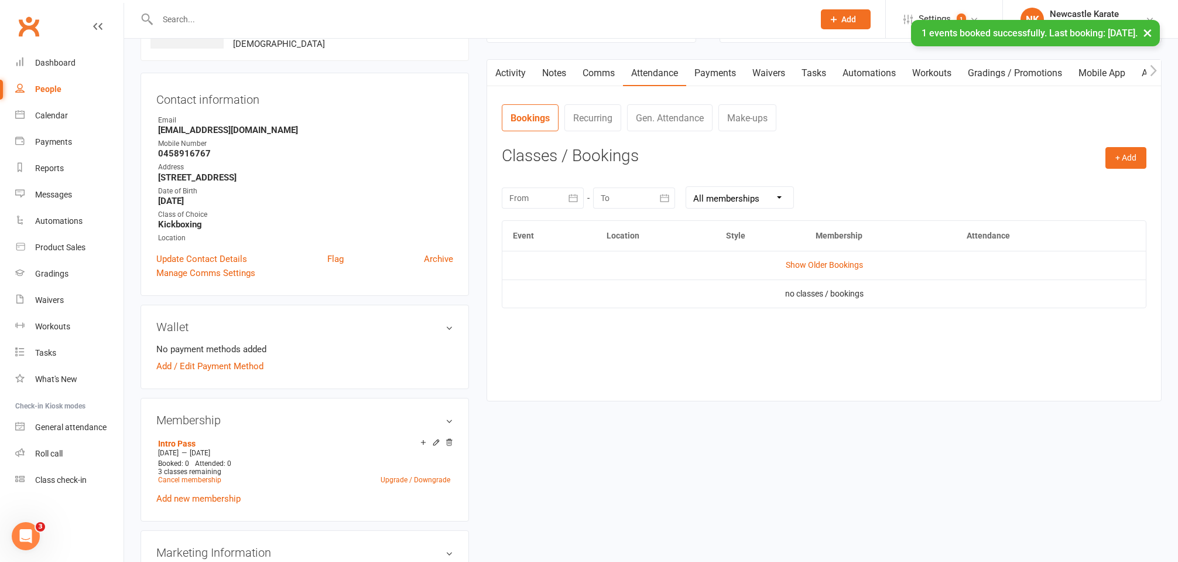
click at [520, 61] on link "Activity" at bounding box center [510, 73] width 47 height 27
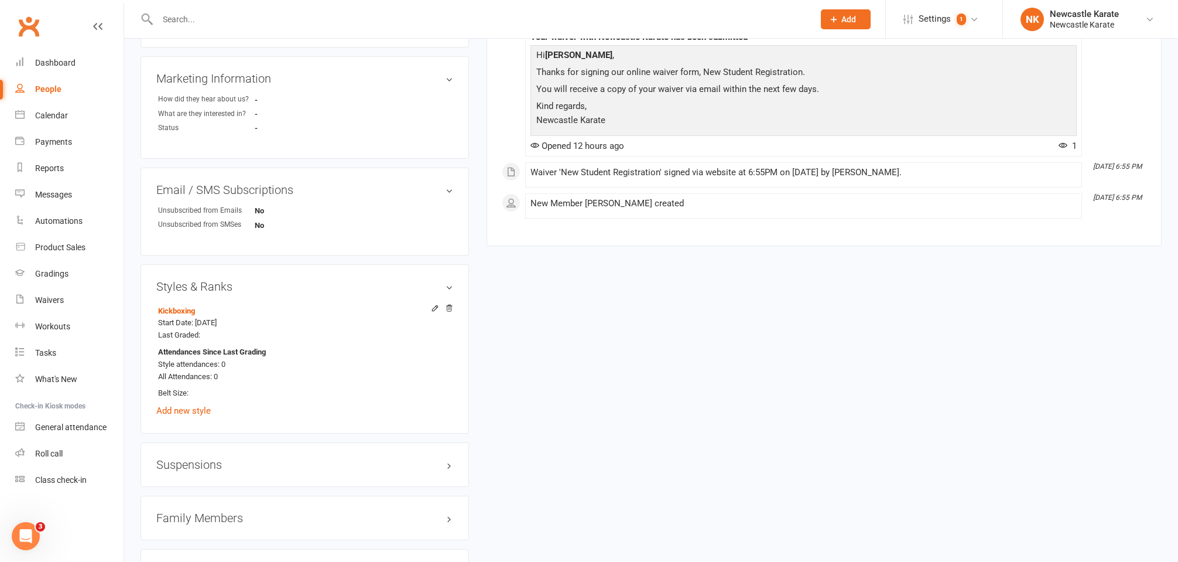
scroll to position [628, 0]
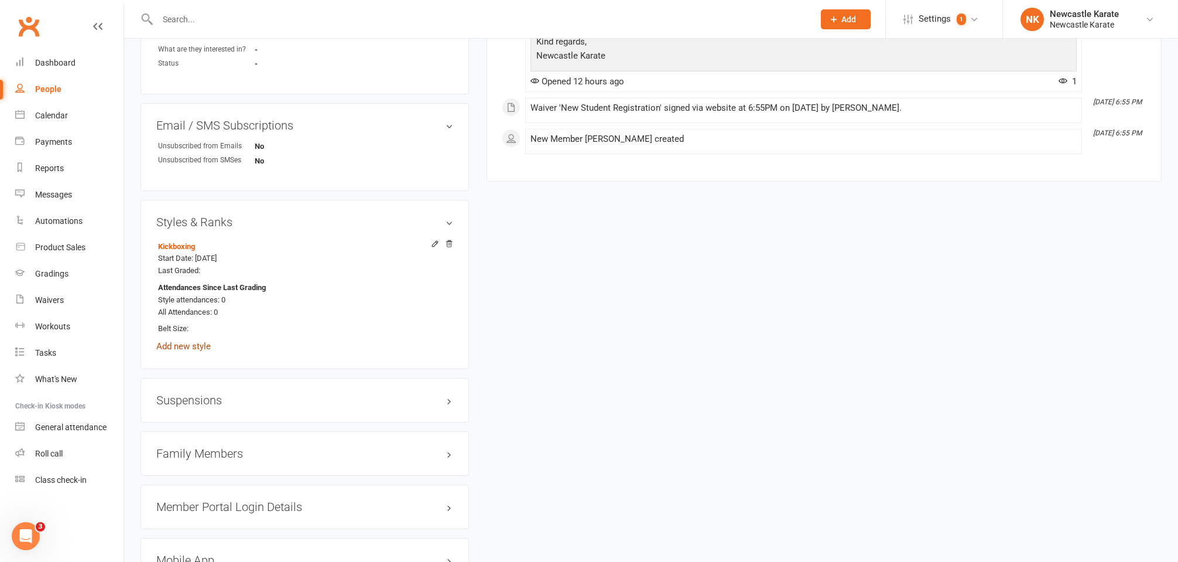
click at [186, 341] on link "Add new style" at bounding box center [183, 346] width 54 height 11
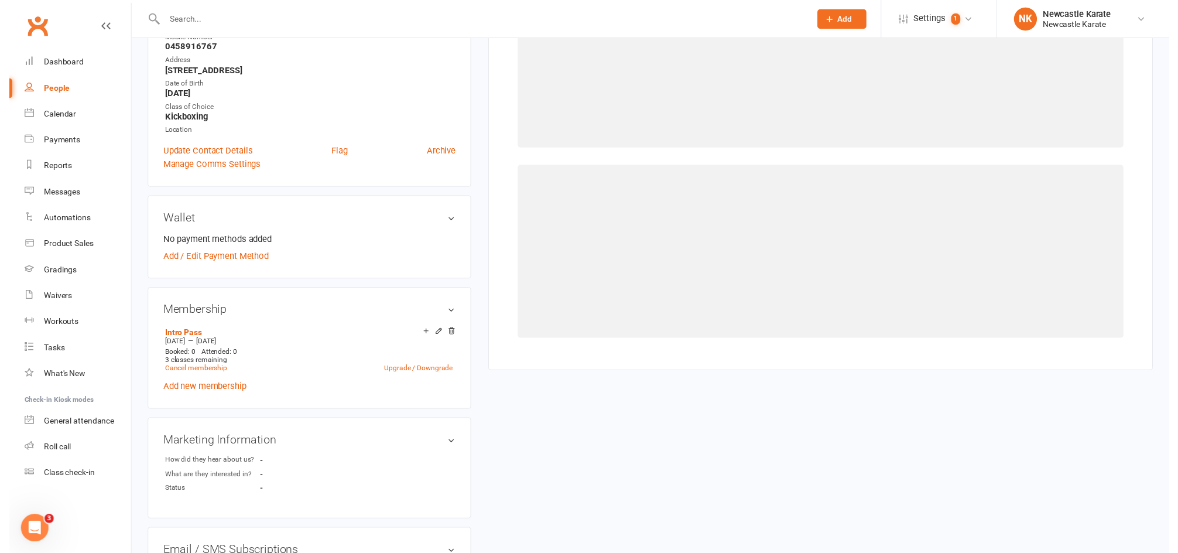
scroll to position [90, 0]
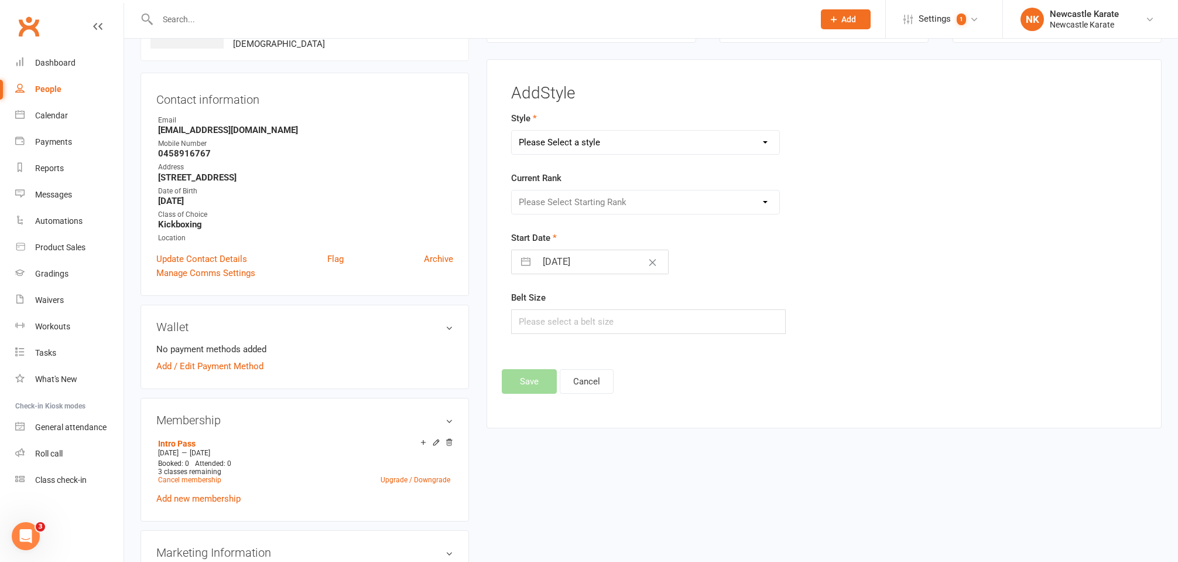
select select "363"
select select "3505"
click at [533, 390] on button "Save" at bounding box center [529, 381] width 55 height 25
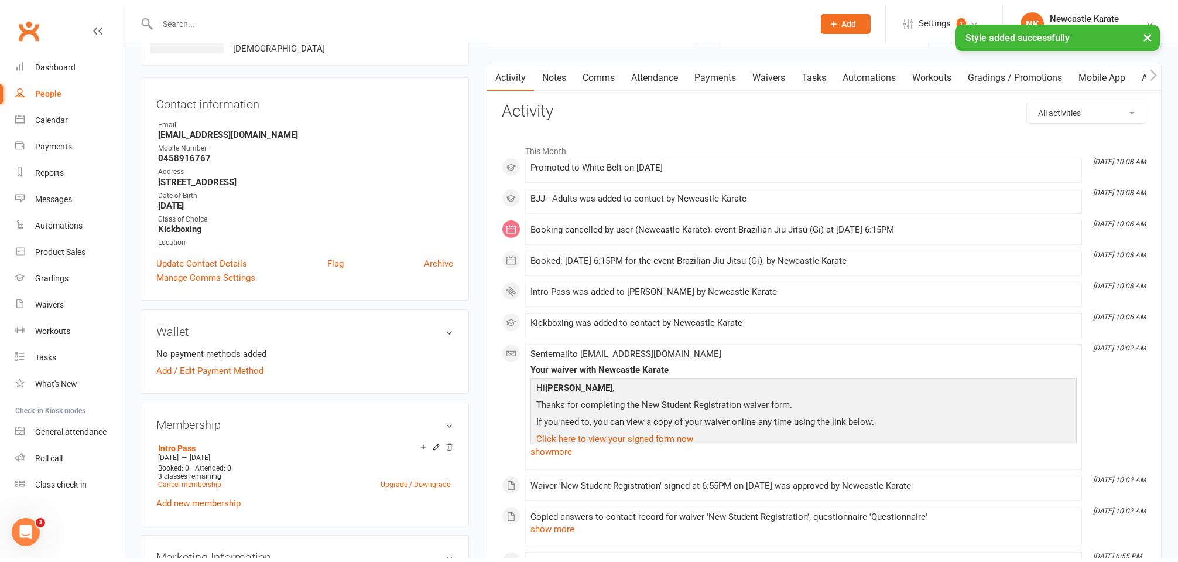
scroll to position [0, 0]
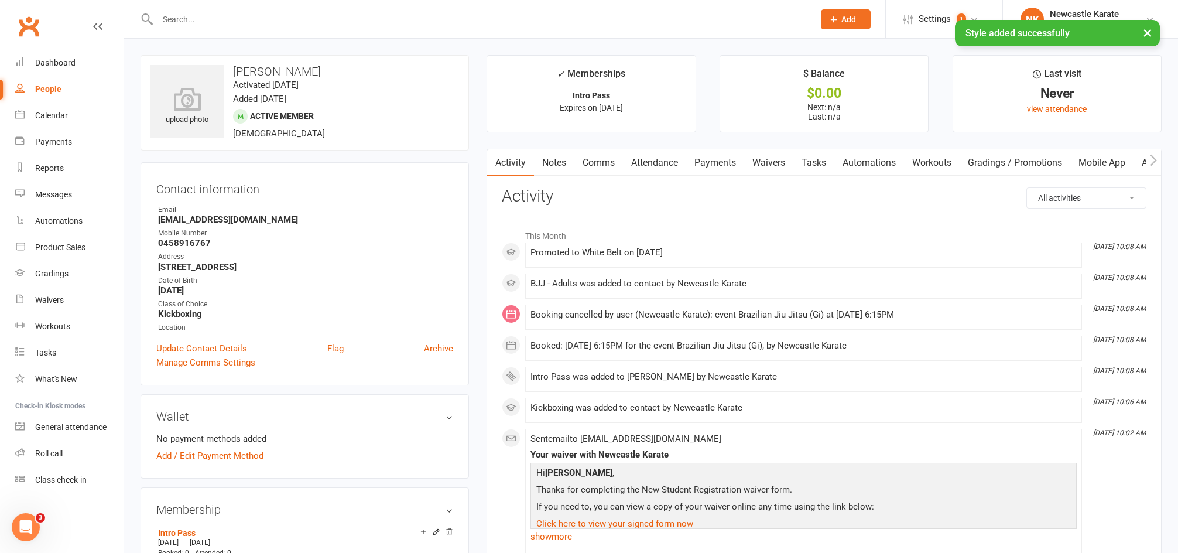
click at [610, 155] on link "Comms" at bounding box center [598, 162] width 49 height 27
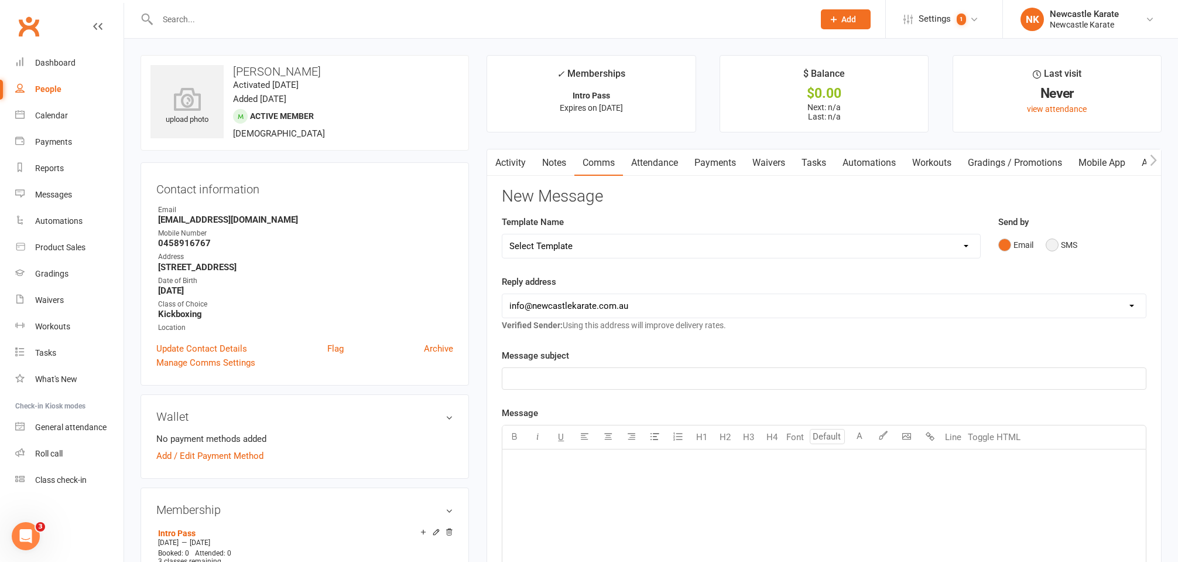
click at [1053, 234] on button "SMS" at bounding box center [1062, 245] width 32 height 22
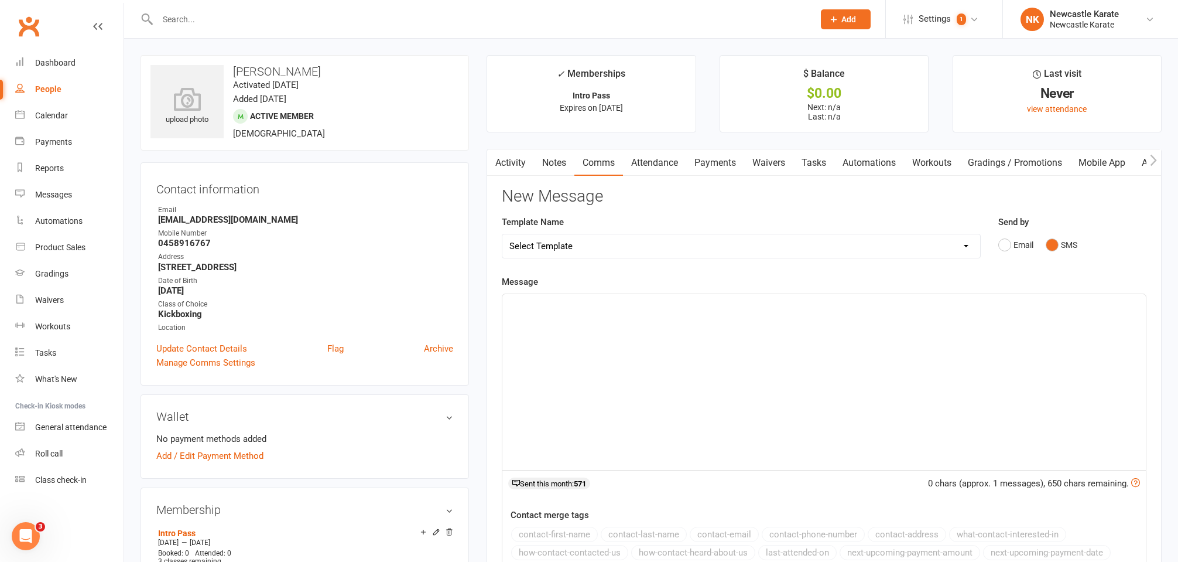
click at [899, 362] on div "﻿" at bounding box center [824, 382] width 644 height 176
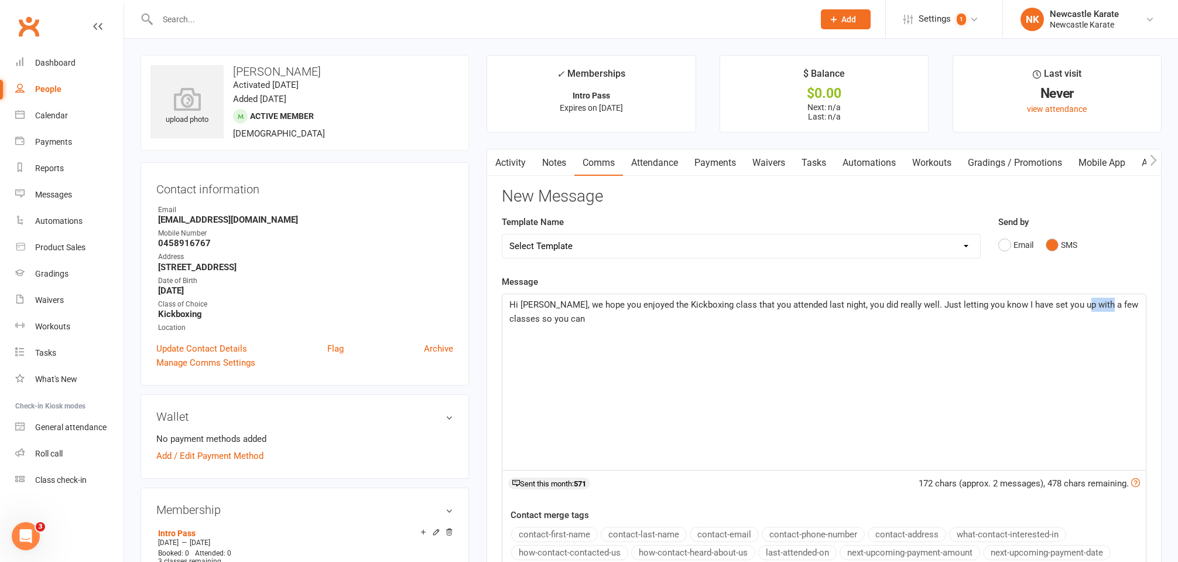
drag, startPoint x: 1076, startPoint y: 304, endPoint x: 1097, endPoint y: 303, distance: 21.2
click at [1097, 303] on span "Hi Jayden, we hope you enjoyed the Kickboxing class that you attended last nigh…" at bounding box center [824, 311] width 631 height 25
click at [903, 321] on p "Hi Jayden, we hope you enjoyed the Kickboxing class that you attended last nigh…" at bounding box center [823, 311] width 629 height 28
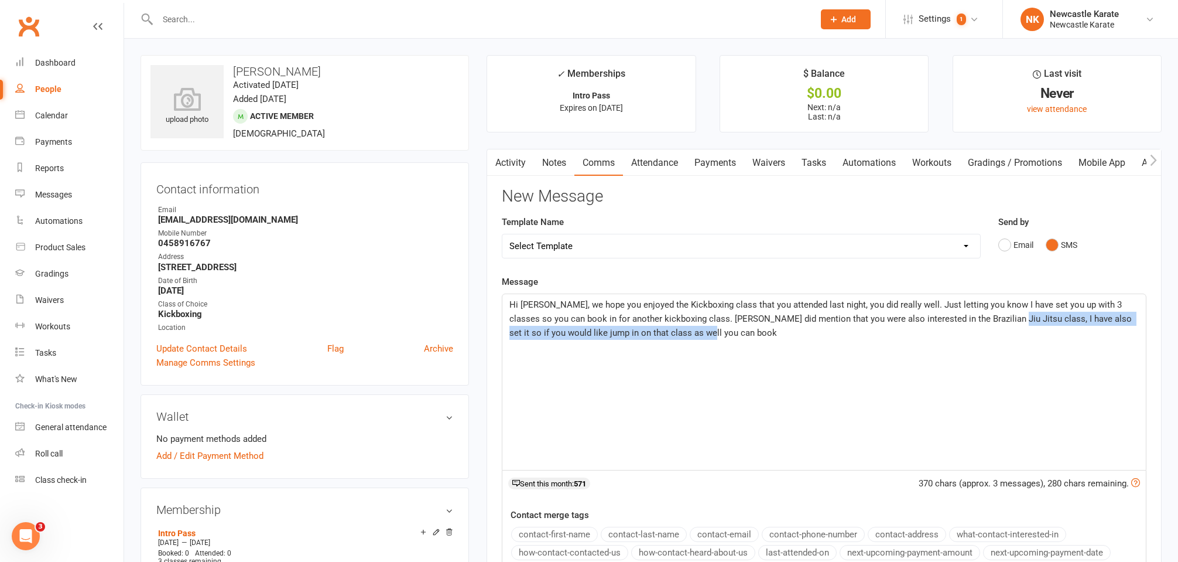
drag, startPoint x: 858, startPoint y: 347, endPoint x: 973, endPoint y: 316, distance: 118.7
click at [973, 316] on div "Hi Jayden, we hope you enjoyed the Kickboxing class that you attended last nigh…" at bounding box center [824, 382] width 644 height 176
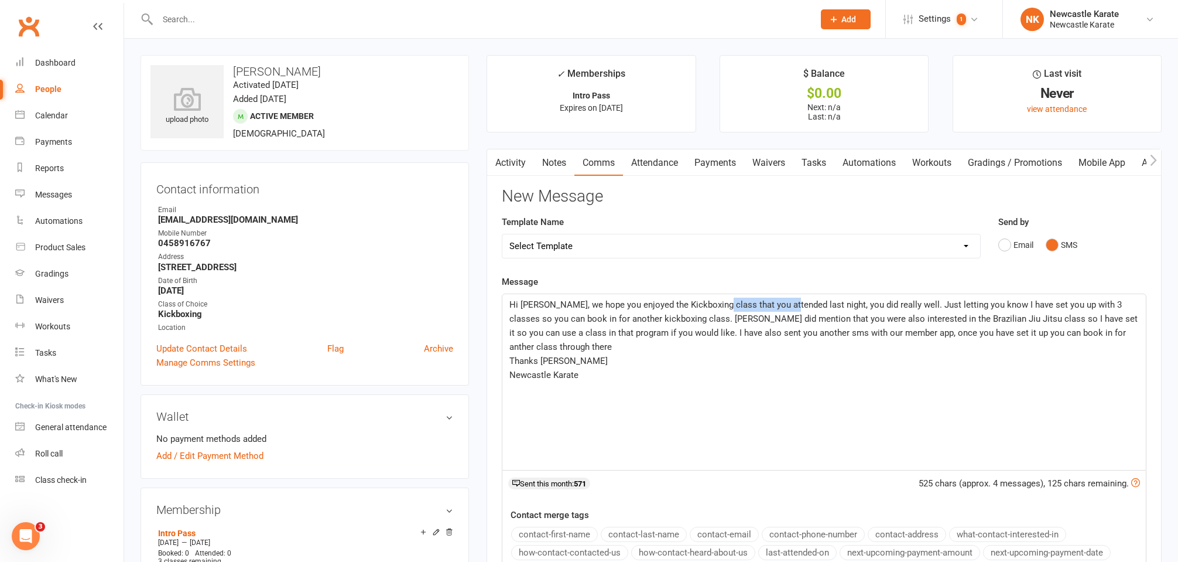
drag, startPoint x: 720, startPoint y: 303, endPoint x: 788, endPoint y: 301, distance: 68.5
click at [788, 301] on span "Hi Jayden, we hope you enjoyed the Kickboxing class that you attended last nigh…" at bounding box center [824, 325] width 631 height 53
click at [963, 331] on span "Hi Jayden, we hope you enjoyed the Kickboxing class last night, you did really …" at bounding box center [823, 325] width 629 height 53
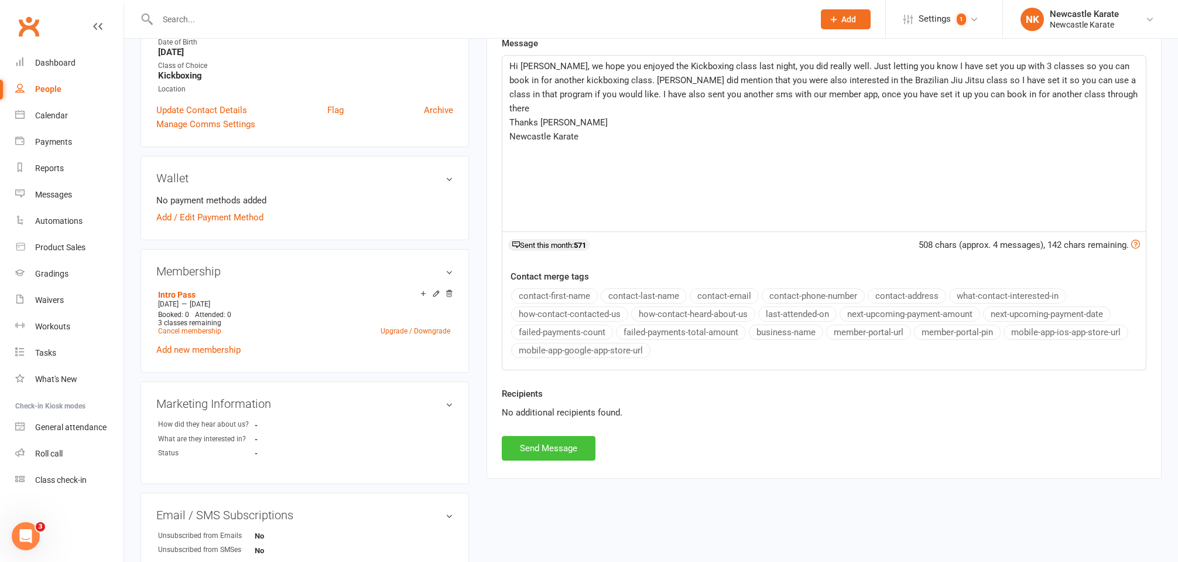
click at [563, 453] on button "Send Message" at bounding box center [549, 448] width 94 height 25
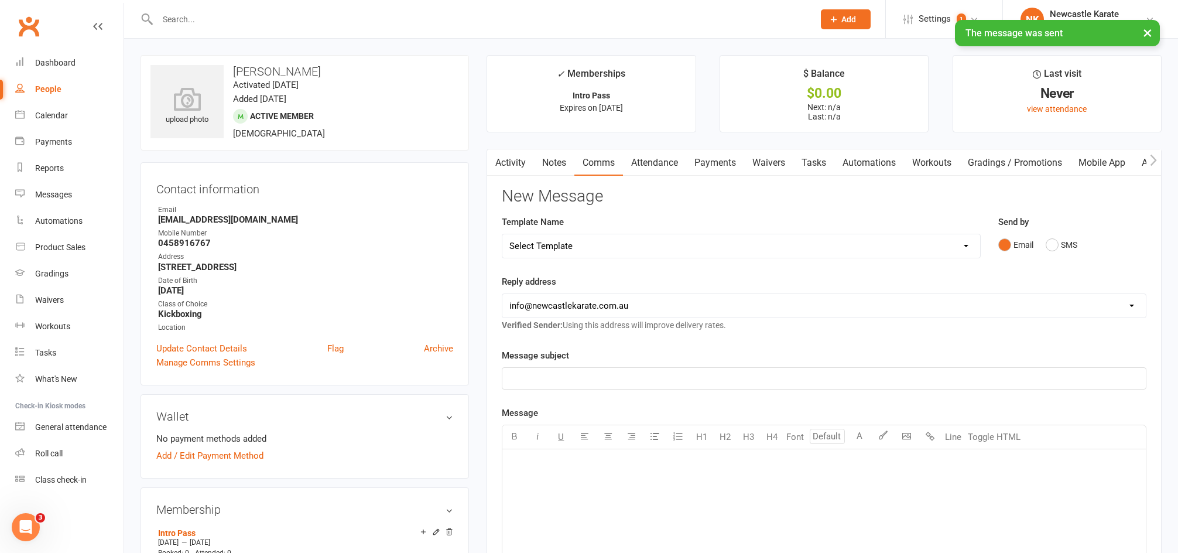
click at [506, 160] on link "Activity" at bounding box center [510, 162] width 47 height 27
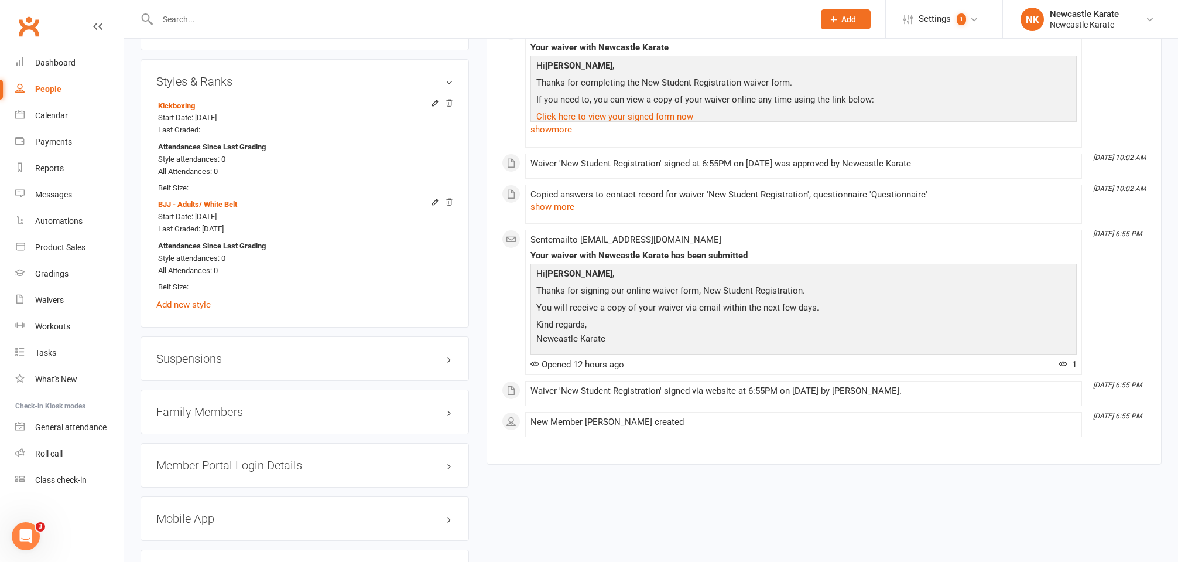
scroll to position [830, 0]
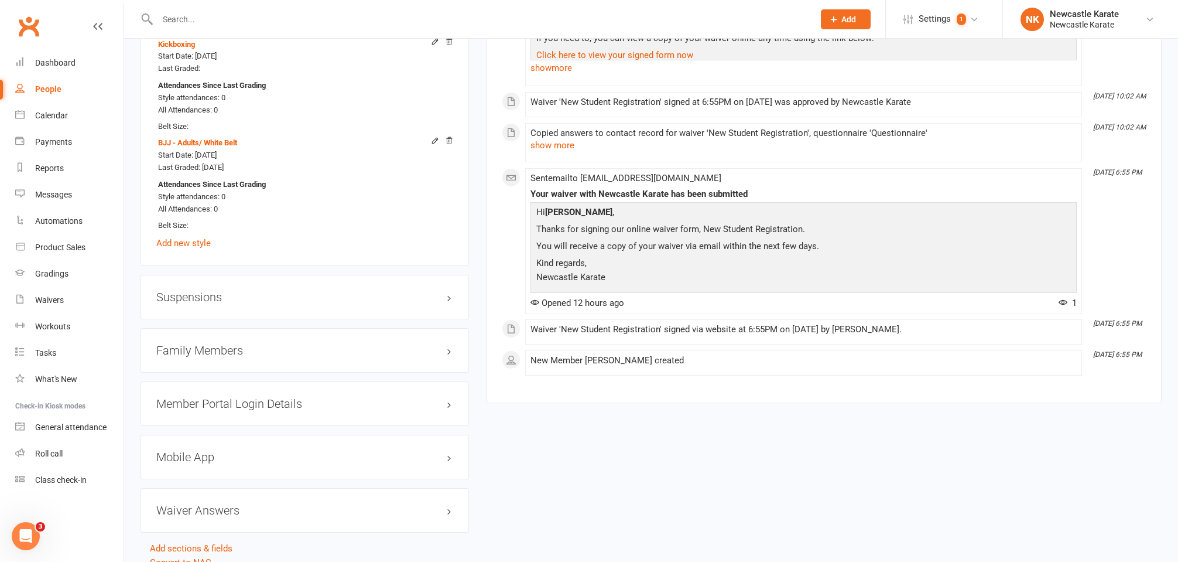
click at [194, 450] on h3 "Mobile App" at bounding box center [304, 456] width 297 height 13
click at [200, 475] on span at bounding box center [195, 481] width 12 height 12
click at [191, 479] on input "checkbox" at bounding box center [191, 479] width 0 height 0
click at [183, 544] on link "Manage Settings" at bounding box center [189, 549] width 66 height 11
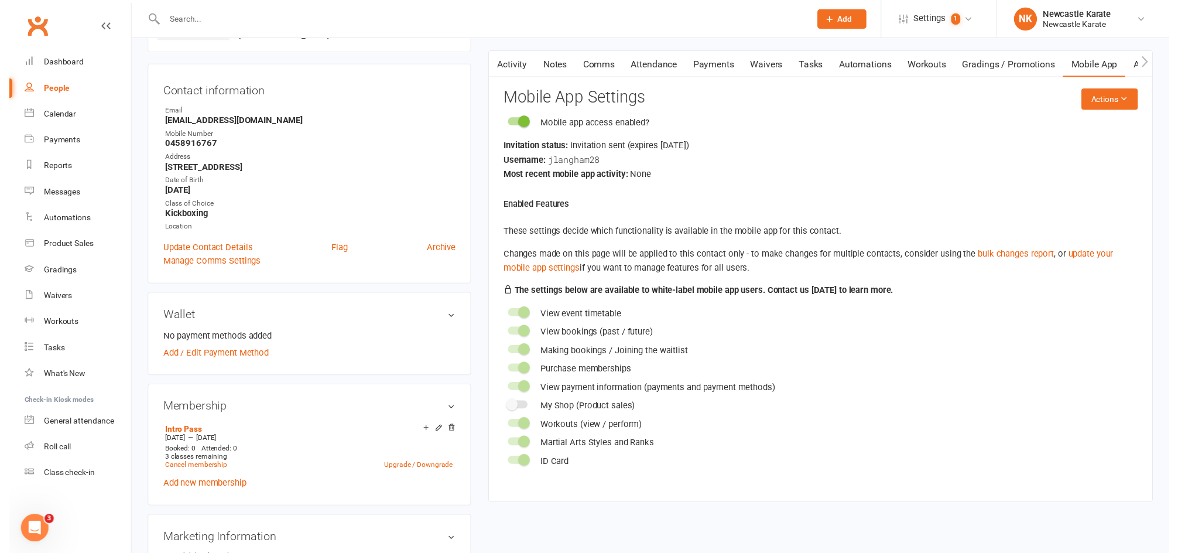
scroll to position [90, 0]
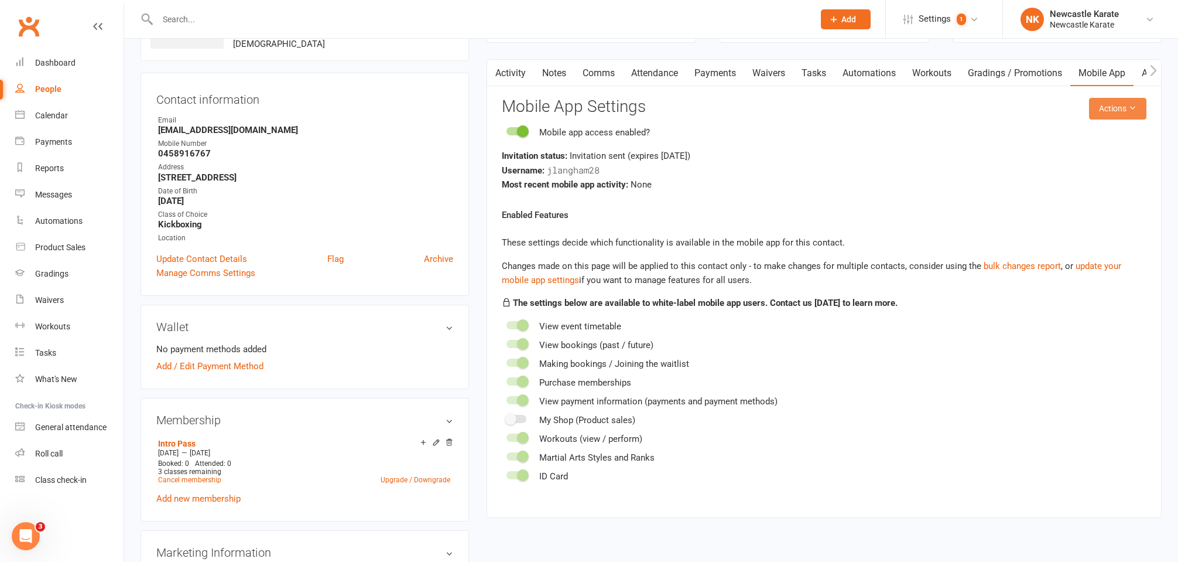
click at [1116, 110] on button "Actions" at bounding box center [1117, 108] width 57 height 21
drag, startPoint x: 1074, startPoint y: 153, endPoint x: 1067, endPoint y: 158, distance: 8.1
click at [1074, 153] on link "Send invitation SMS" at bounding box center [1079, 157] width 116 height 23
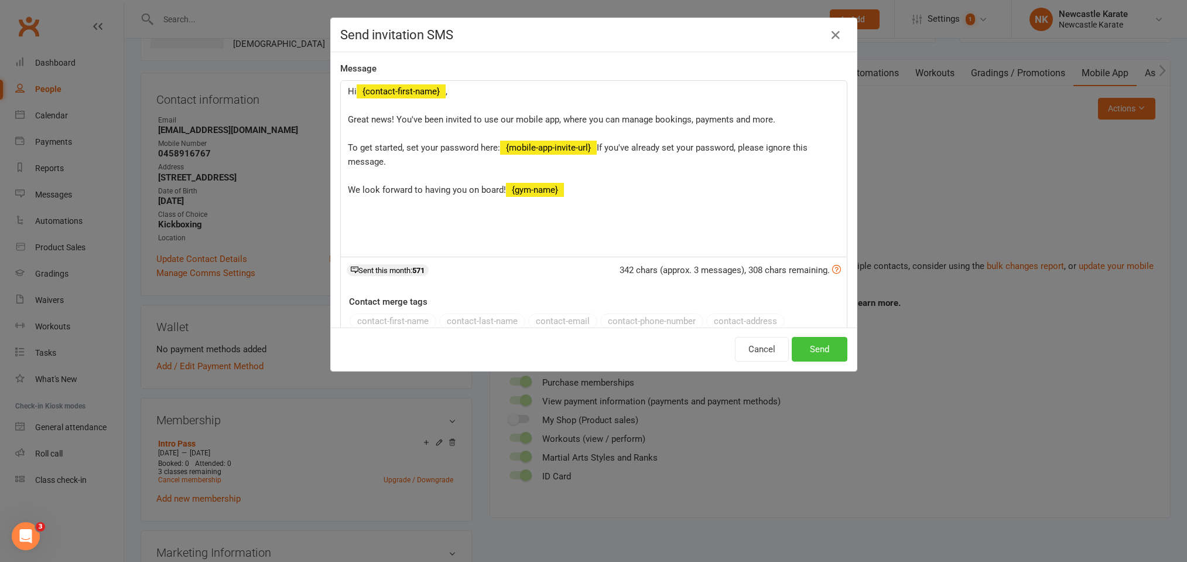
click at [824, 347] on button "Send" at bounding box center [820, 349] width 56 height 25
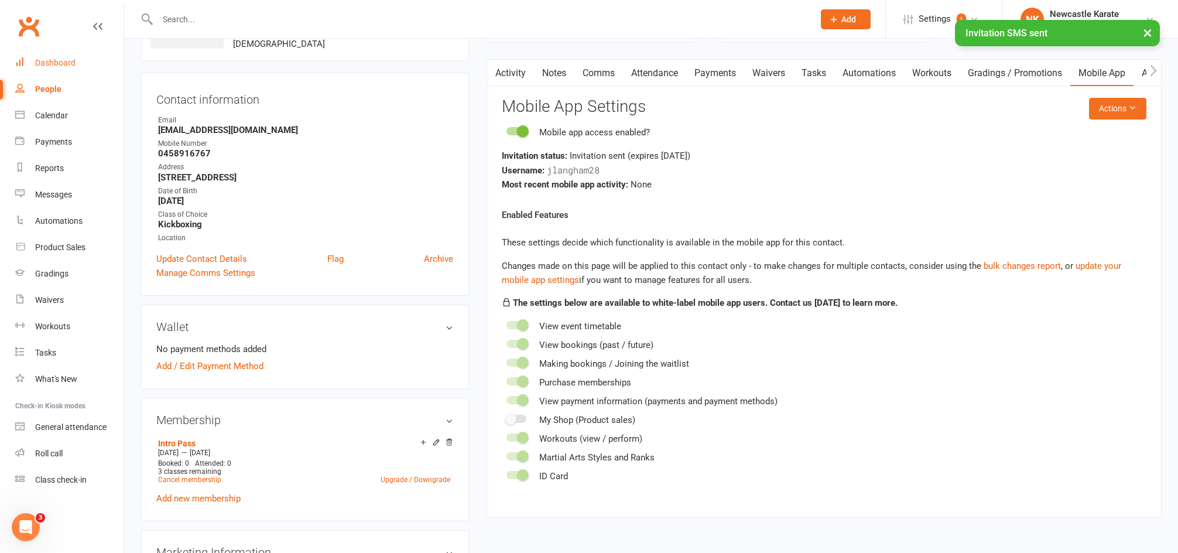
click at [45, 61] on div "Dashboard" at bounding box center [55, 62] width 40 height 9
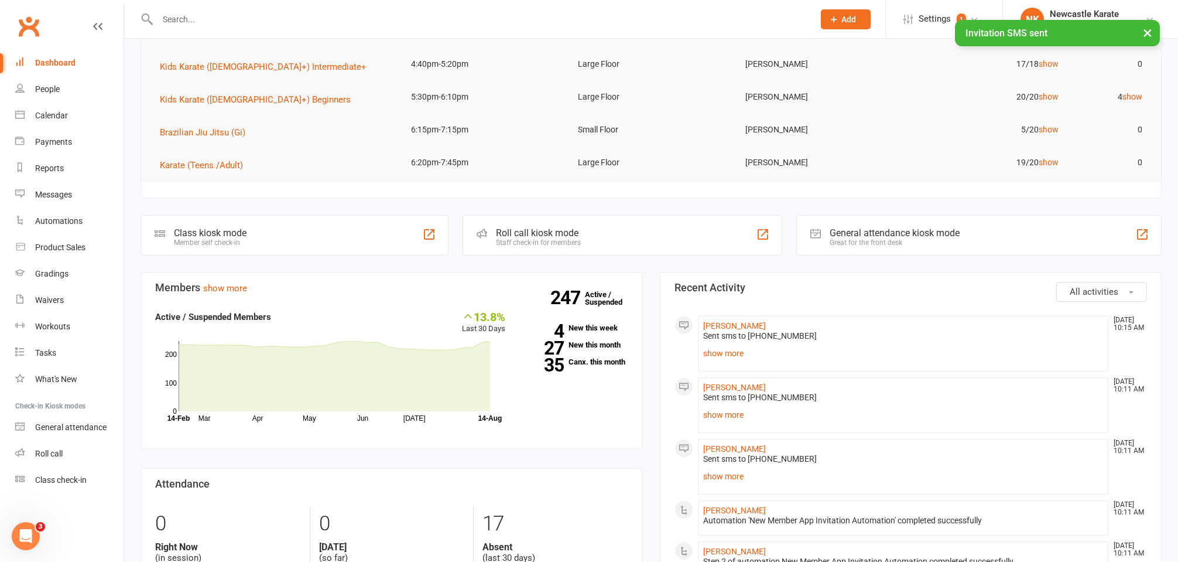
scroll to position [213, 0]
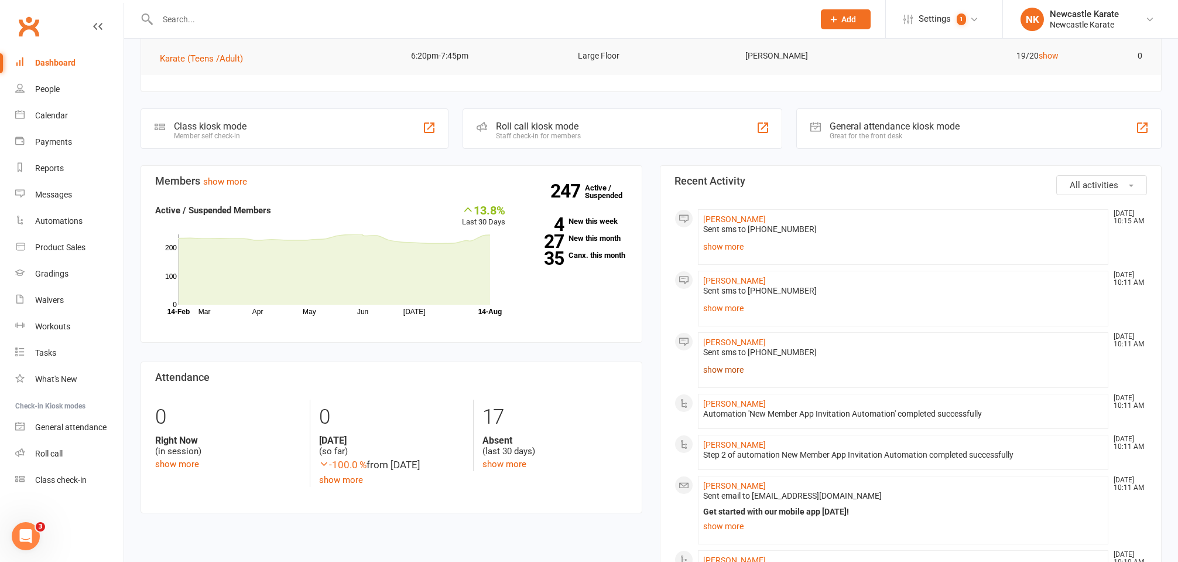
click at [721, 373] on link "show more" at bounding box center [903, 369] width 400 height 16
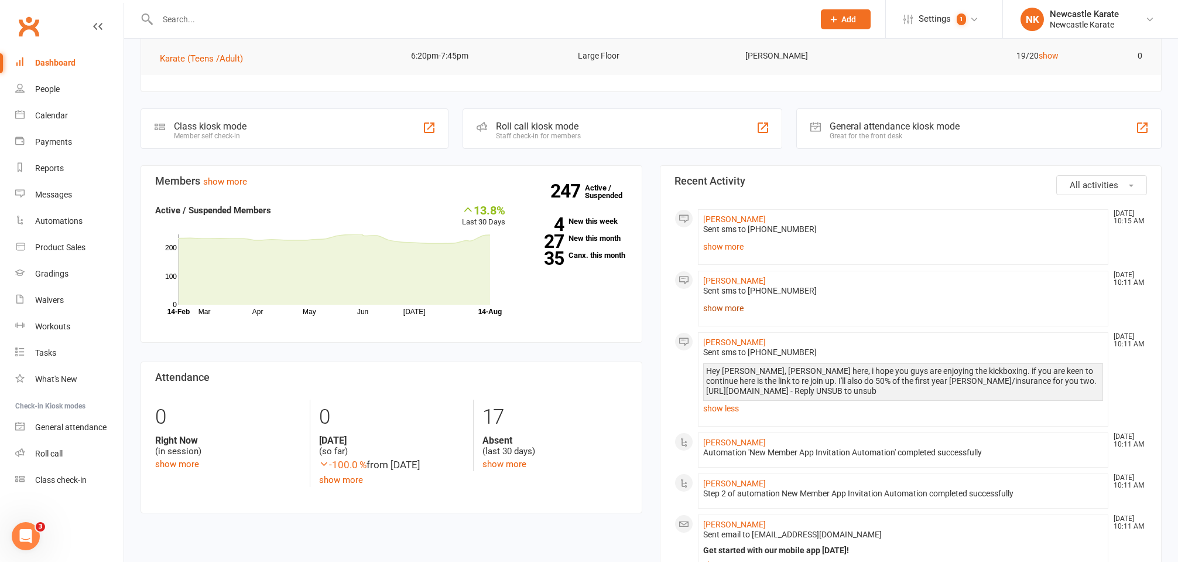
click at [723, 307] on link "show more" at bounding box center [903, 308] width 400 height 16
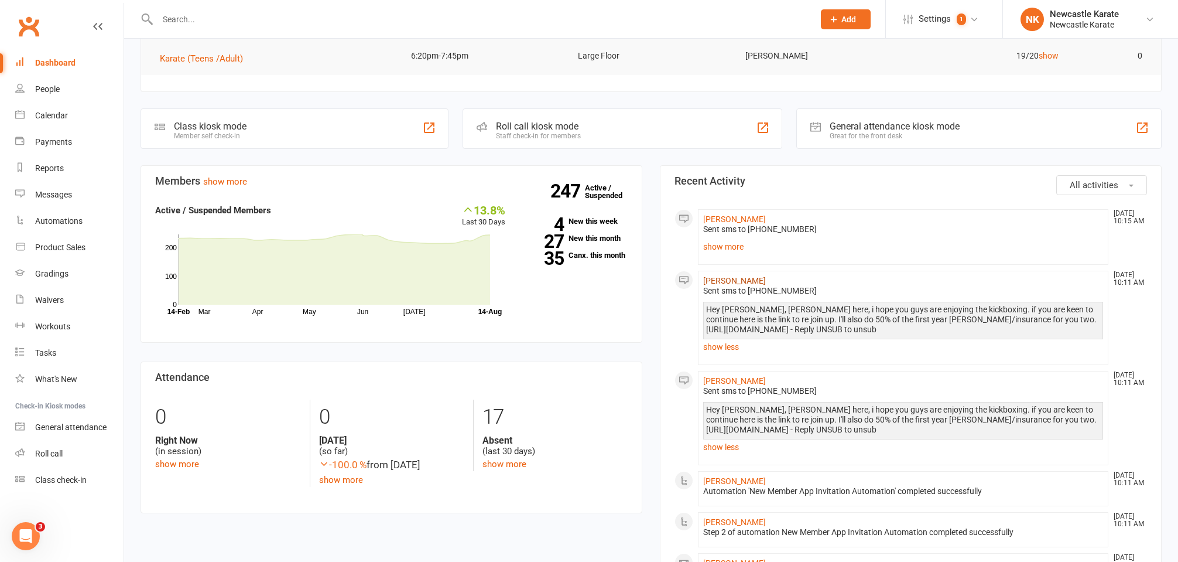
click at [725, 281] on link "Will Tibbs" at bounding box center [734, 280] width 63 height 9
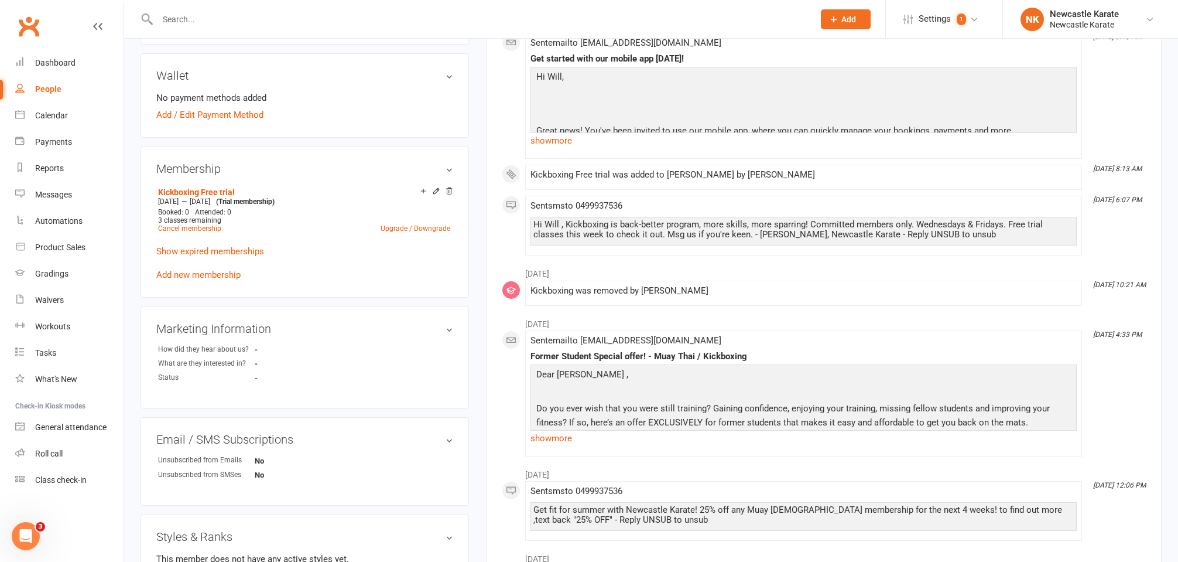
scroll to position [494, 0]
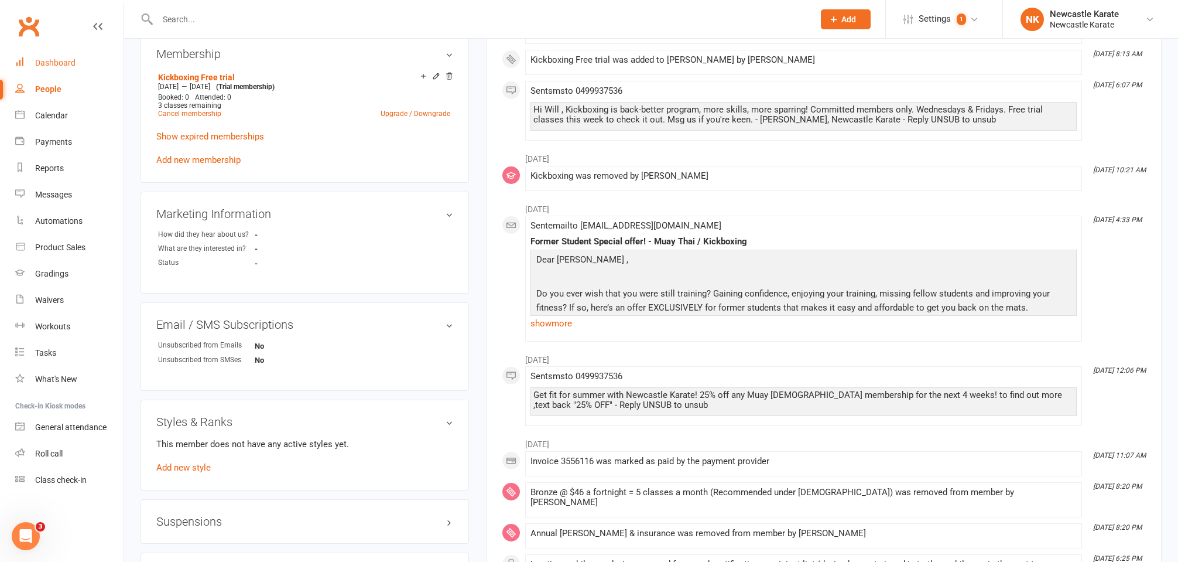
click at [37, 64] on div "Dashboard" at bounding box center [55, 62] width 40 height 9
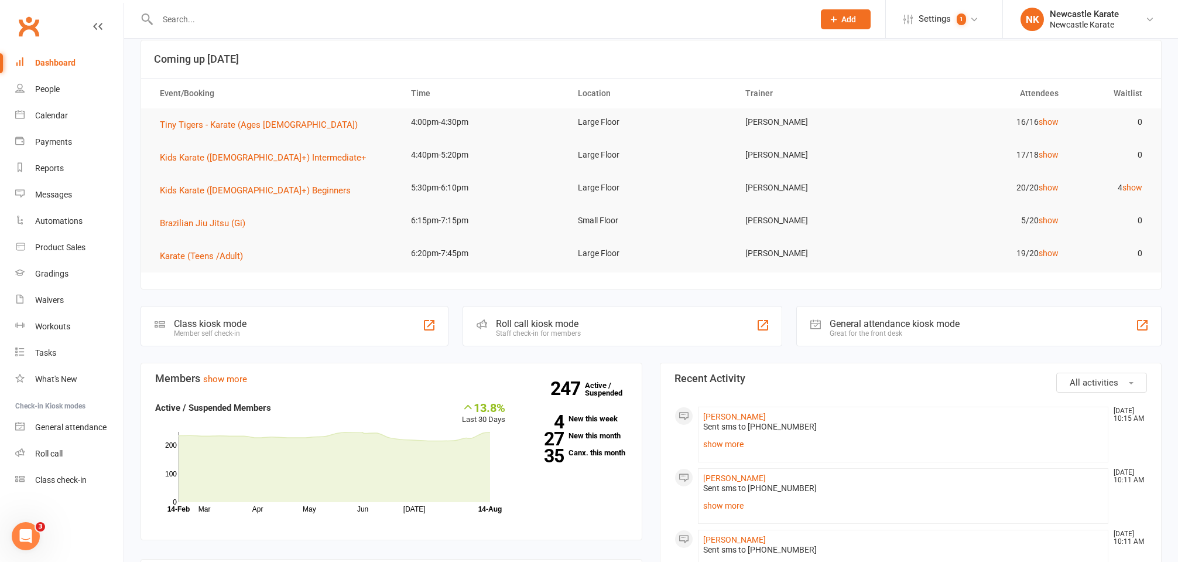
scroll to position [236, 0]
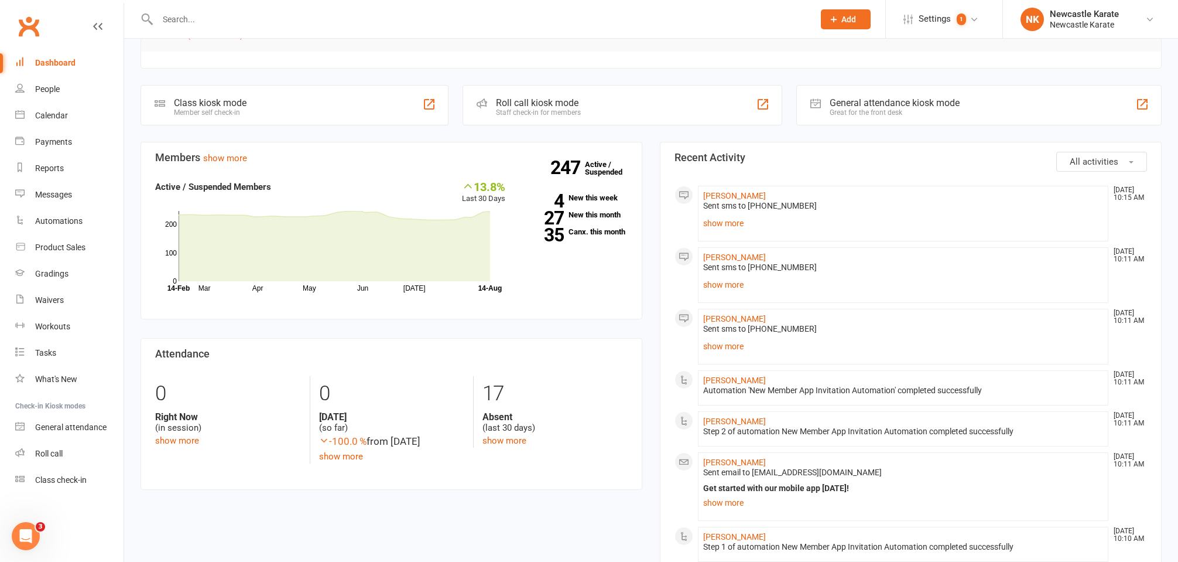
click at [737, 511] on li "Jayden Langham Aug 14, 10:11 AM Sent email to Jaydog023@icloud.com Get started …" at bounding box center [903, 486] width 410 height 69
click at [734, 504] on link "show more" at bounding box center [903, 502] width 400 height 16
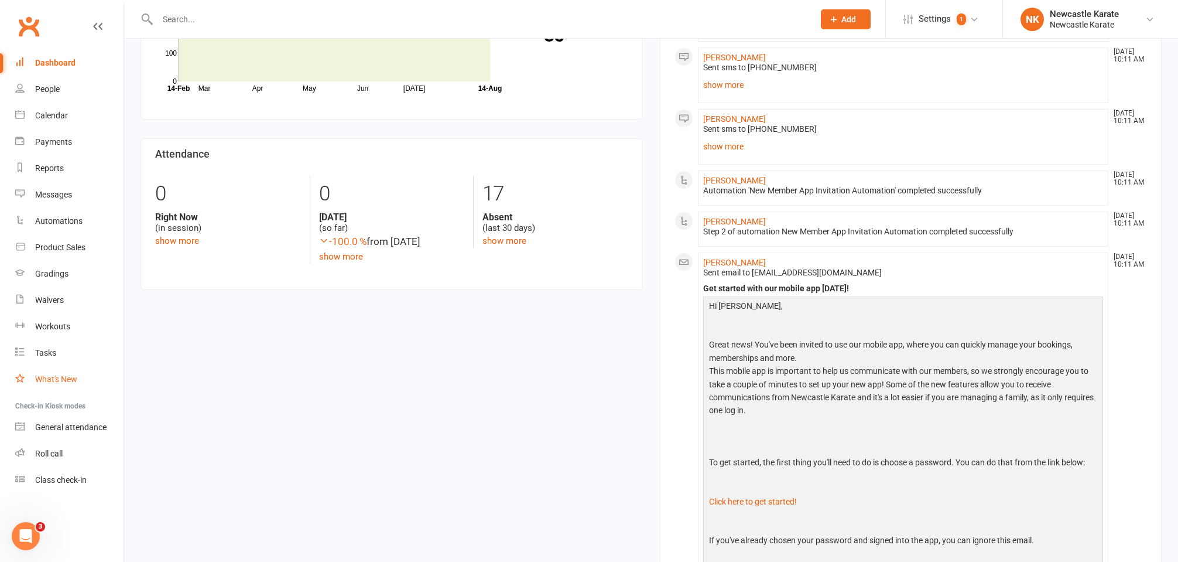
scroll to position [516, 0]
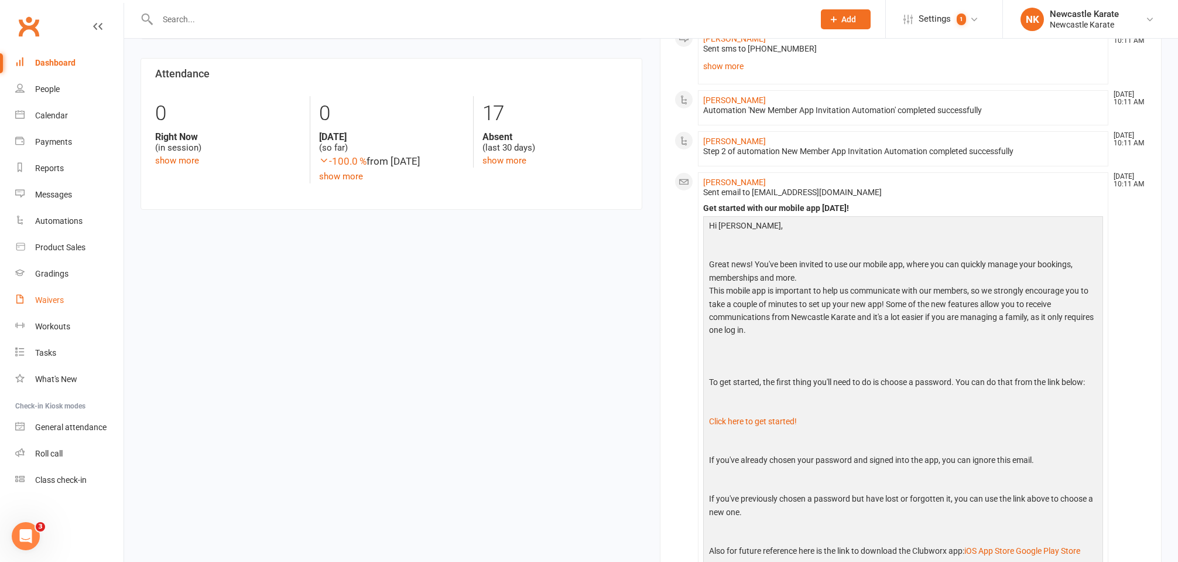
click at [56, 290] on link "Waivers" at bounding box center [69, 300] width 108 height 26
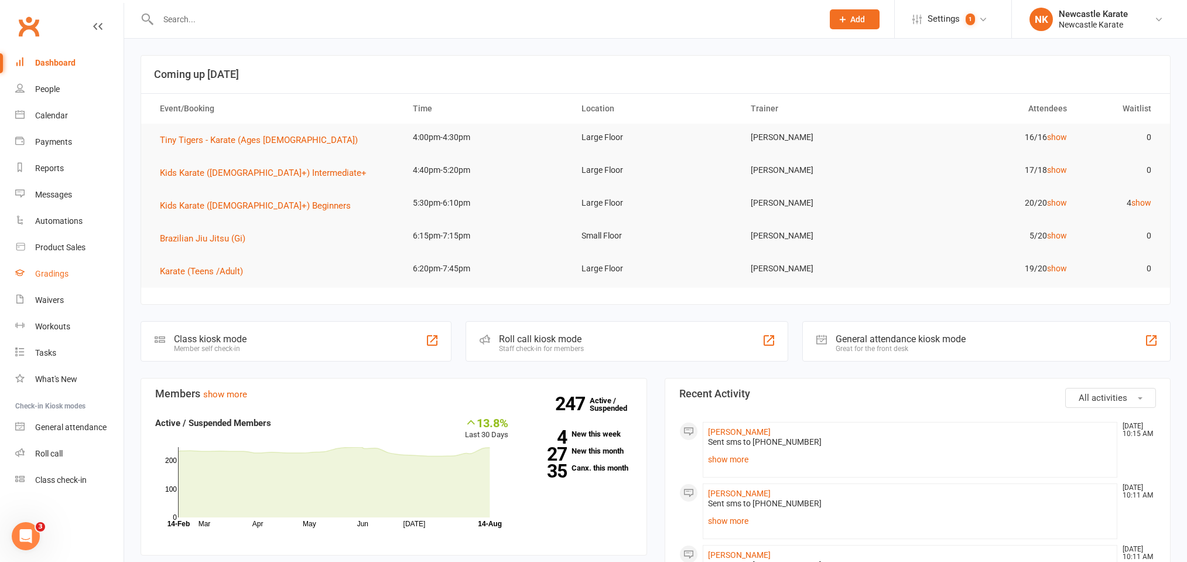
select select "100"
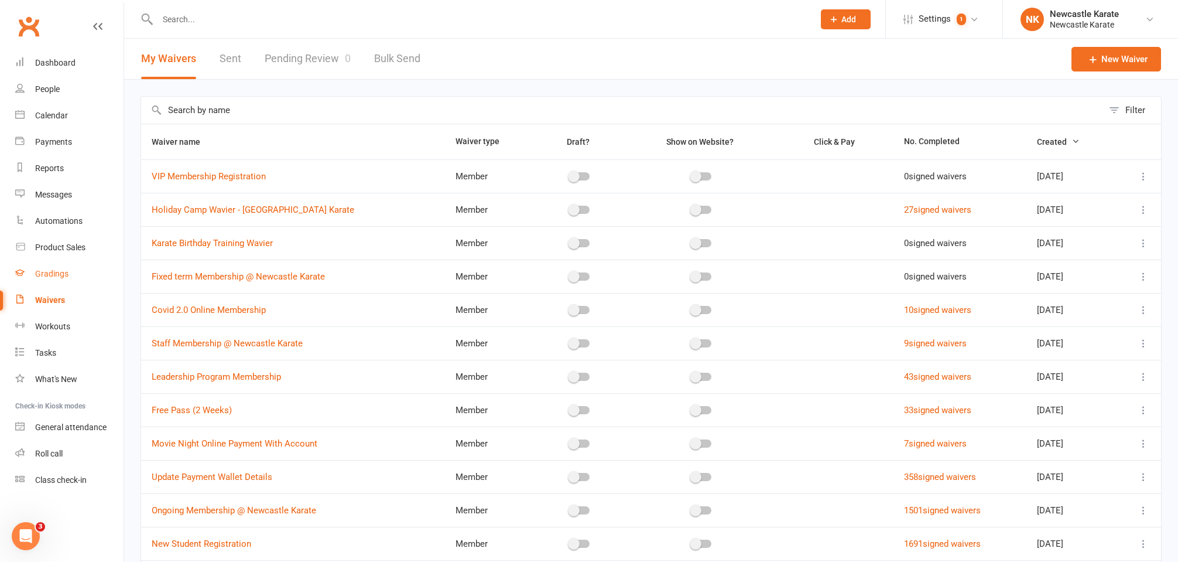
click at [60, 275] on div "Gradings" at bounding box center [51, 273] width 33 height 9
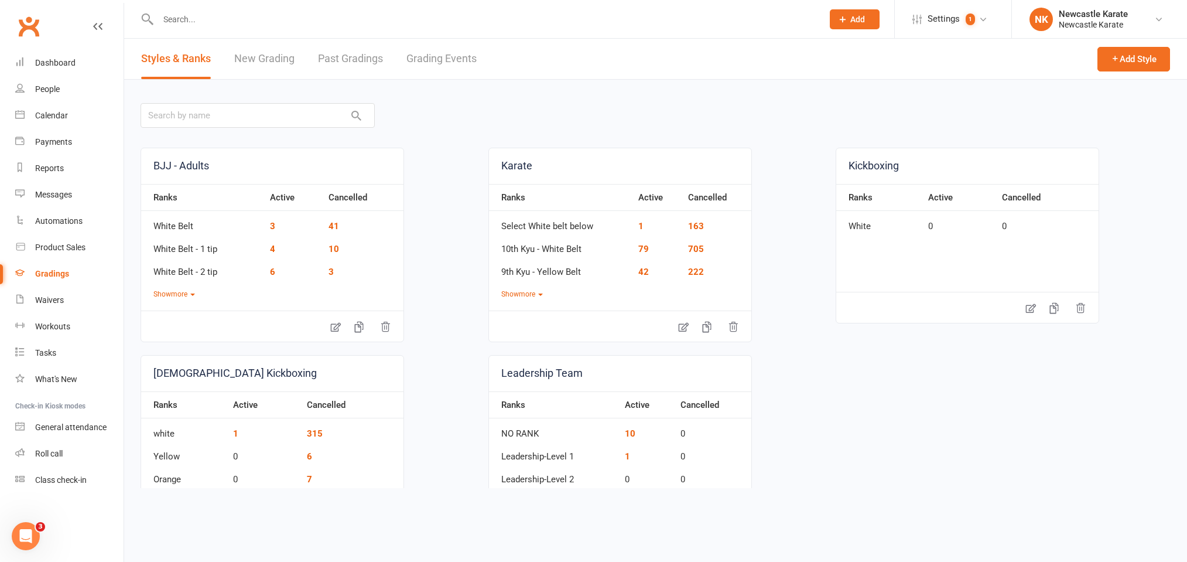
click at [476, 59] on link "Grading Events" at bounding box center [441, 59] width 70 height 40
select select "100"
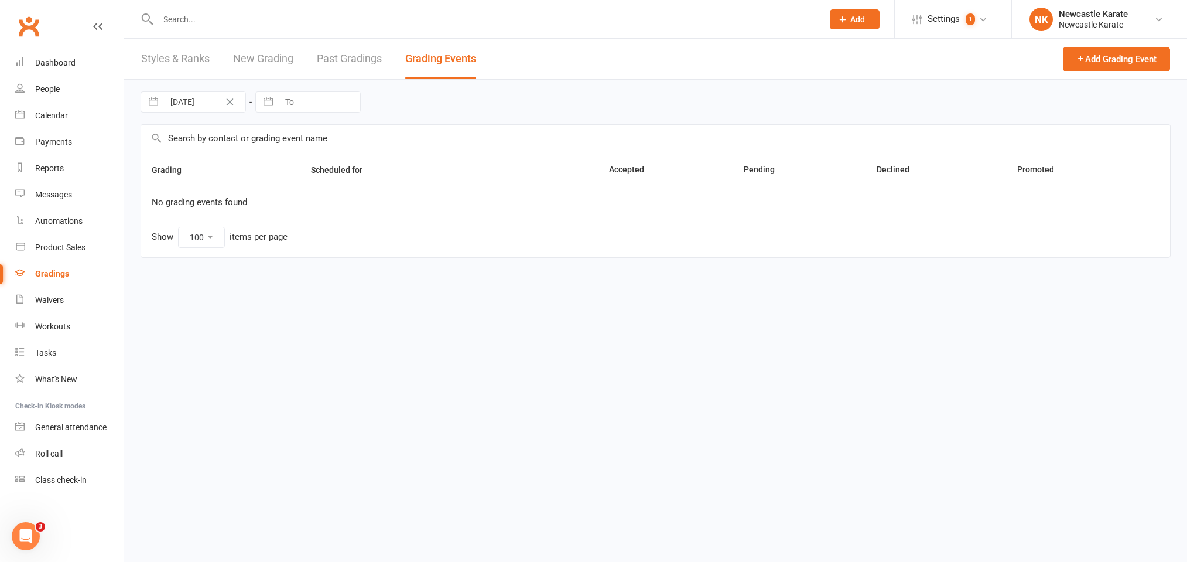
click at [188, 49] on link "Styles & Ranks" at bounding box center [175, 59] width 69 height 40
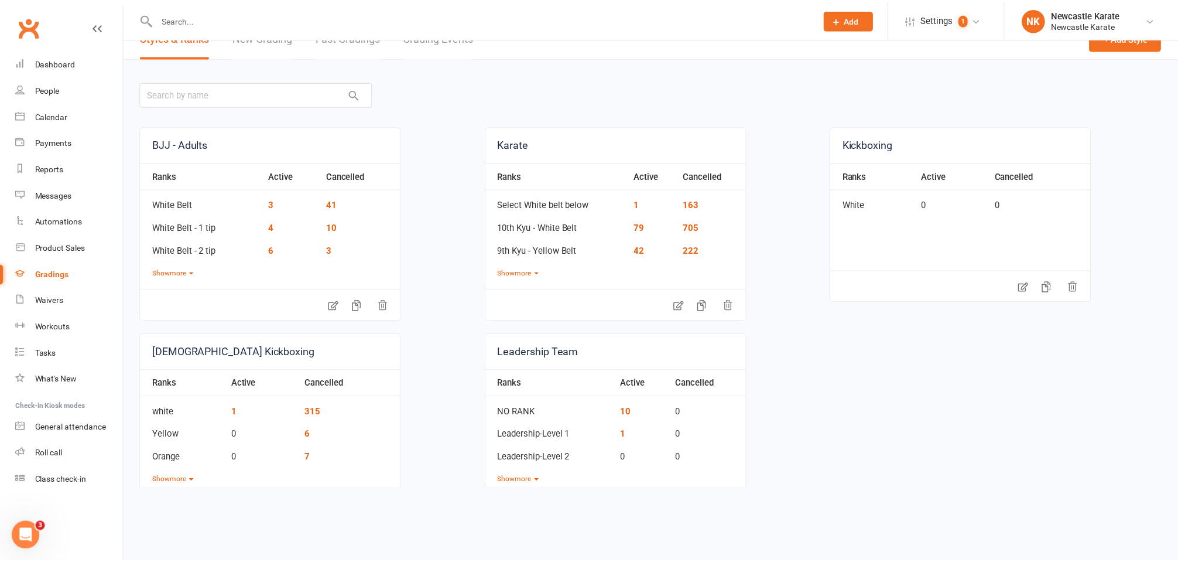
scroll to position [62, 0]
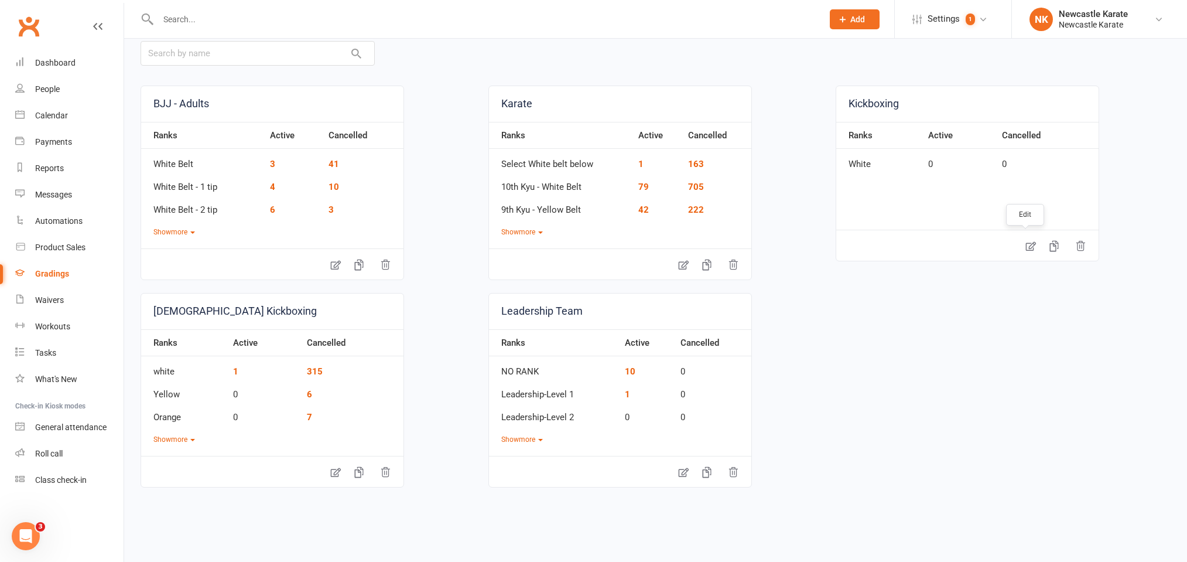
click at [1026, 254] on link at bounding box center [1030, 245] width 23 height 26
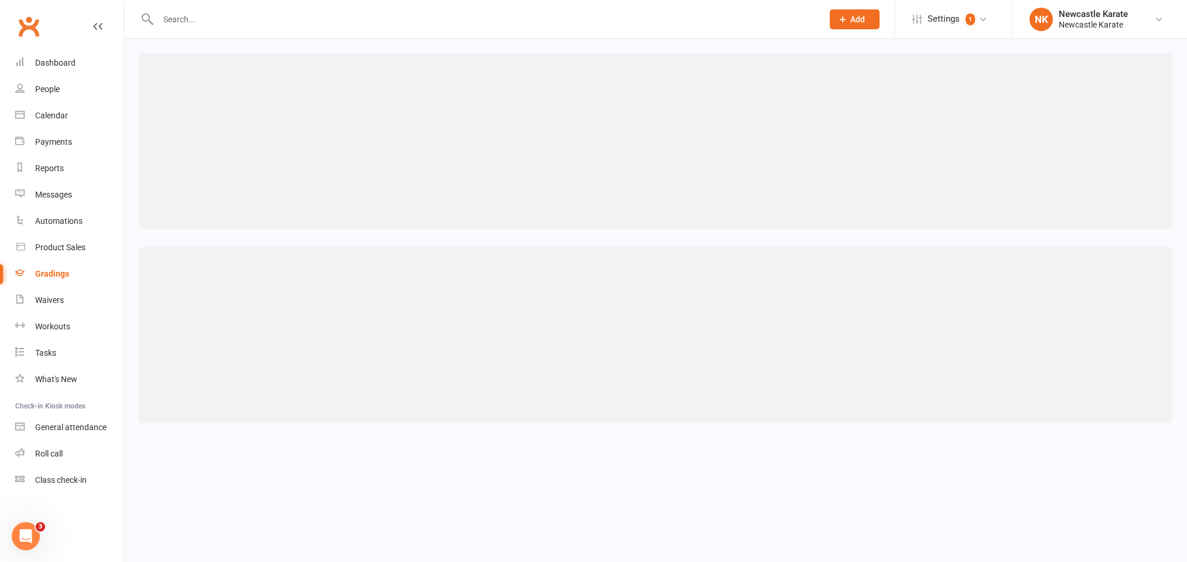
select select ">="
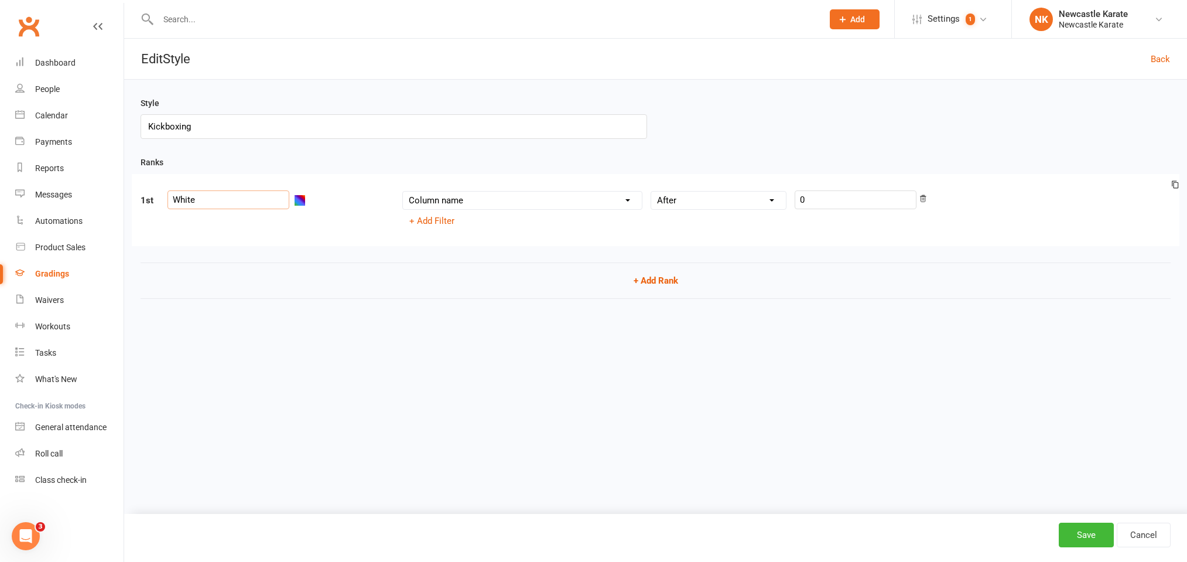
drag, startPoint x: 204, startPoint y: 193, endPoint x: 222, endPoint y: 194, distance: 17.6
click at [222, 194] on input "White" at bounding box center [228, 199] width 122 height 19
click at [1145, 531] on link "Cancel" at bounding box center [1144, 534] width 54 height 25
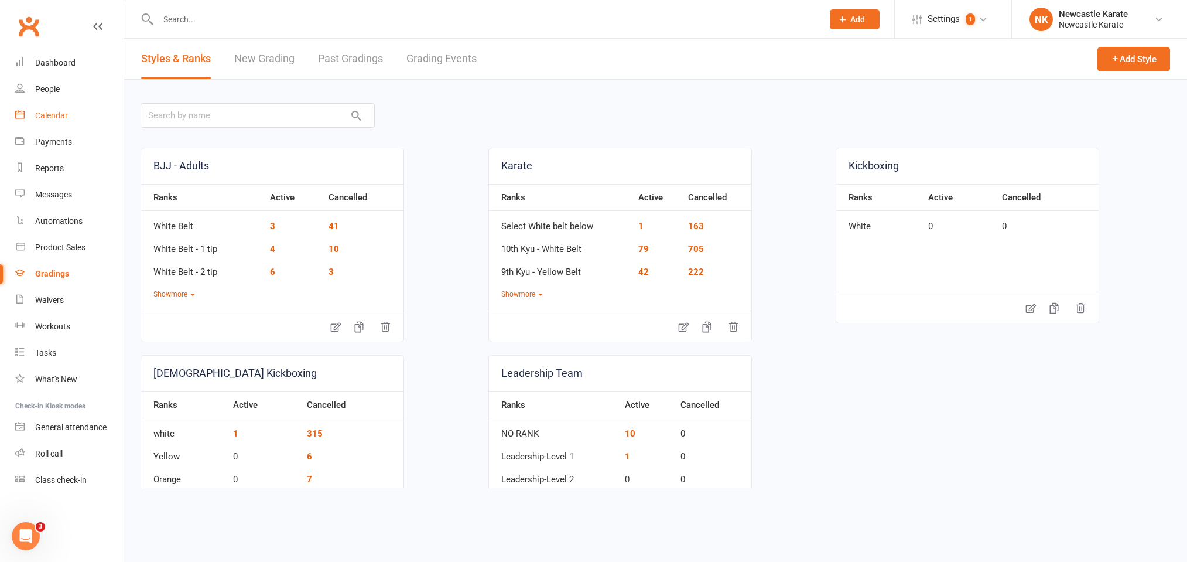
click at [68, 107] on link "Calendar" at bounding box center [69, 115] width 108 height 26
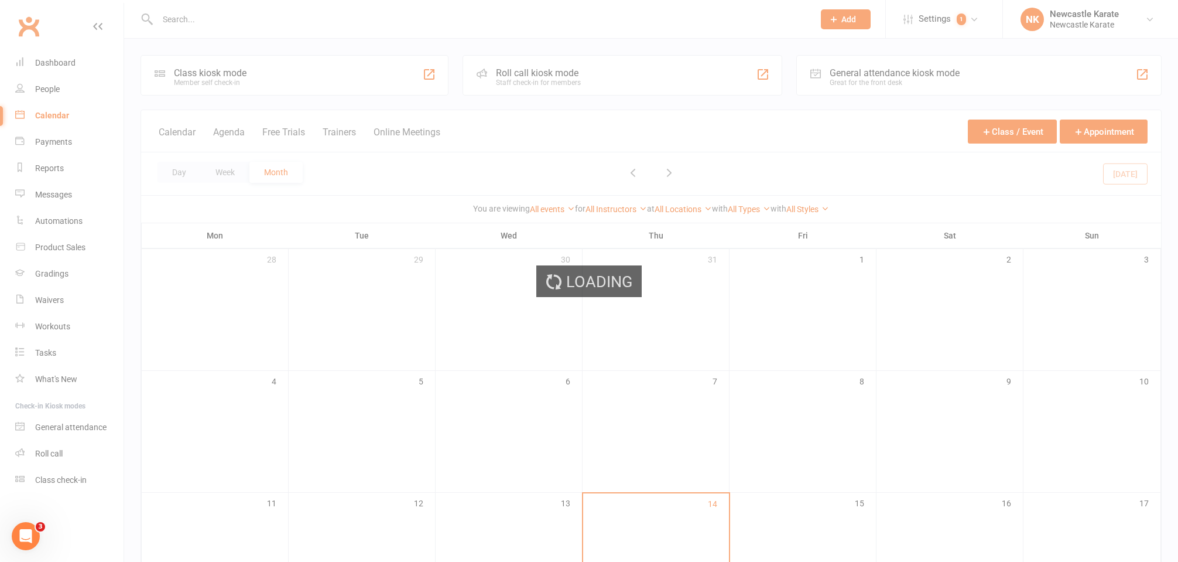
click at [220, 17] on div "Loading" at bounding box center [589, 281] width 1178 height 562
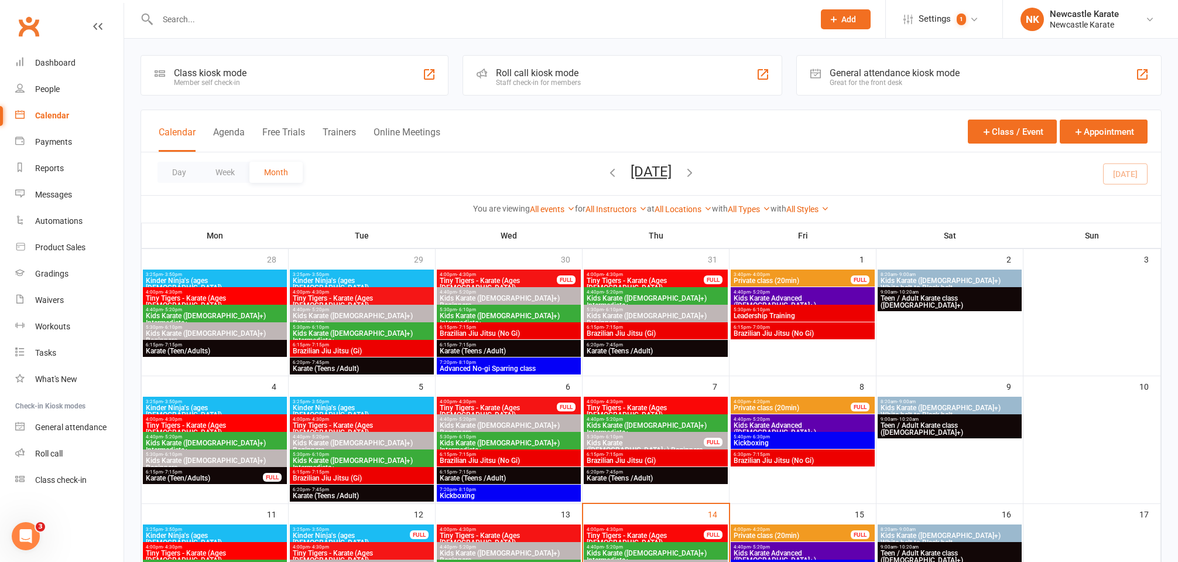
click at [223, 16] on input "text" at bounding box center [480, 19] width 652 height 16
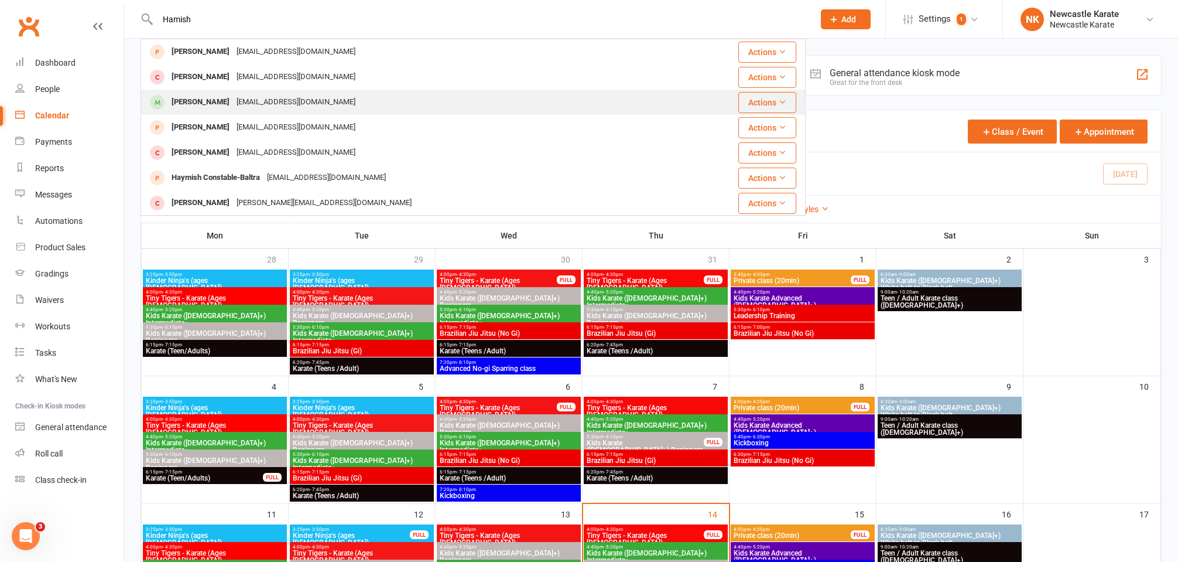
type input "Hamish"
click at [204, 105] on div "Hamish Kerr" at bounding box center [200, 102] width 65 height 17
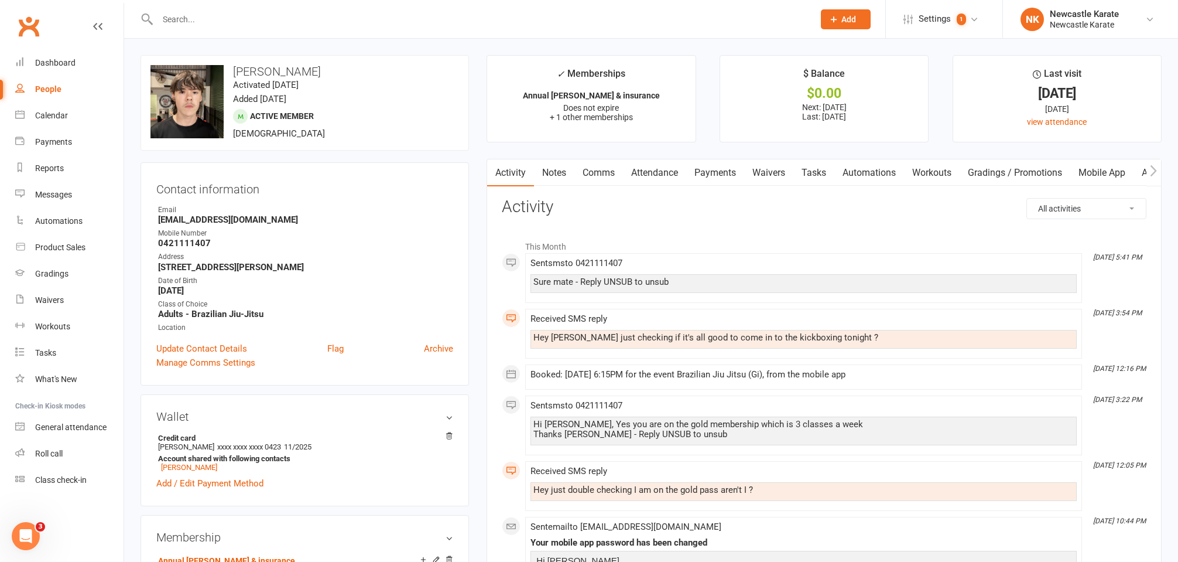
scroll to position [236, 0]
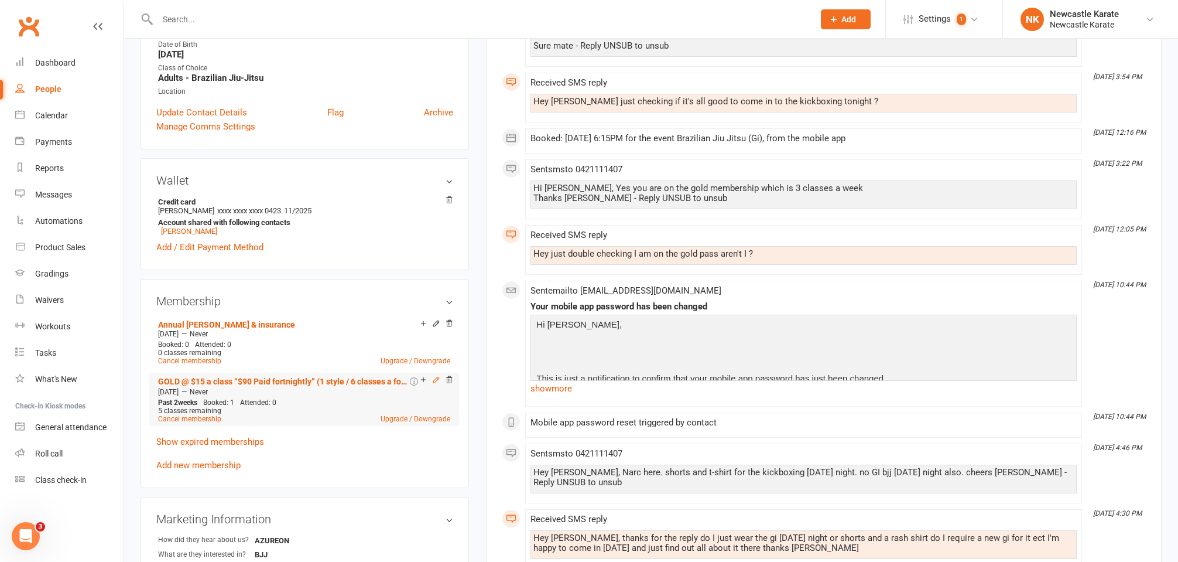
click at [437, 382] on icon at bounding box center [436, 379] width 8 height 8
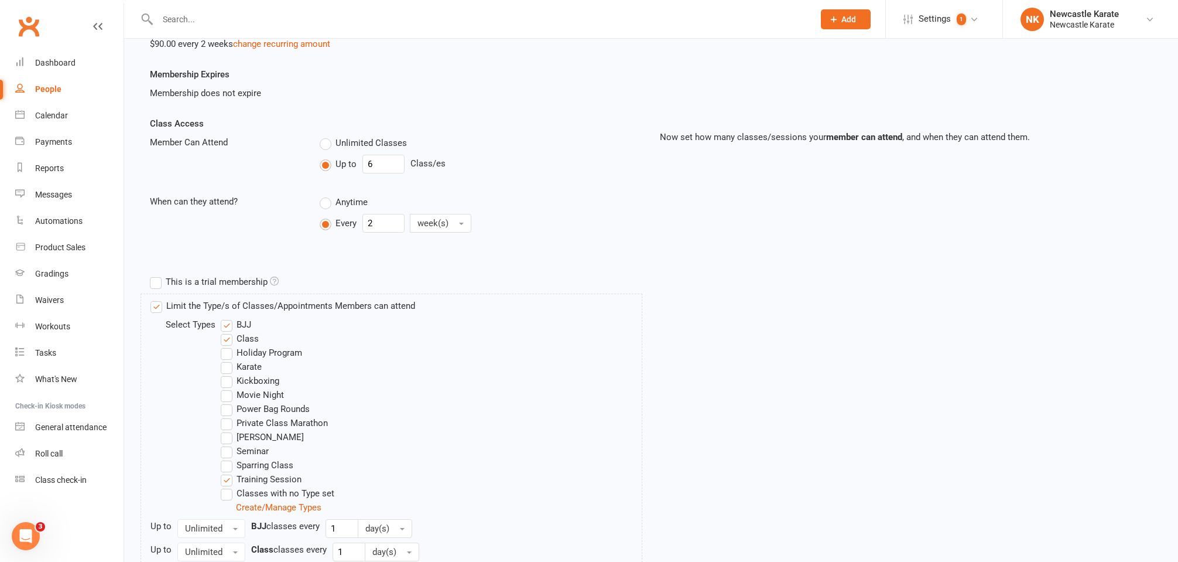
scroll to position [196, 0]
click at [267, 377] on label "Kickboxing" at bounding box center [250, 378] width 59 height 14
click at [228, 371] on input "Kickboxing" at bounding box center [225, 371] width 8 height 0
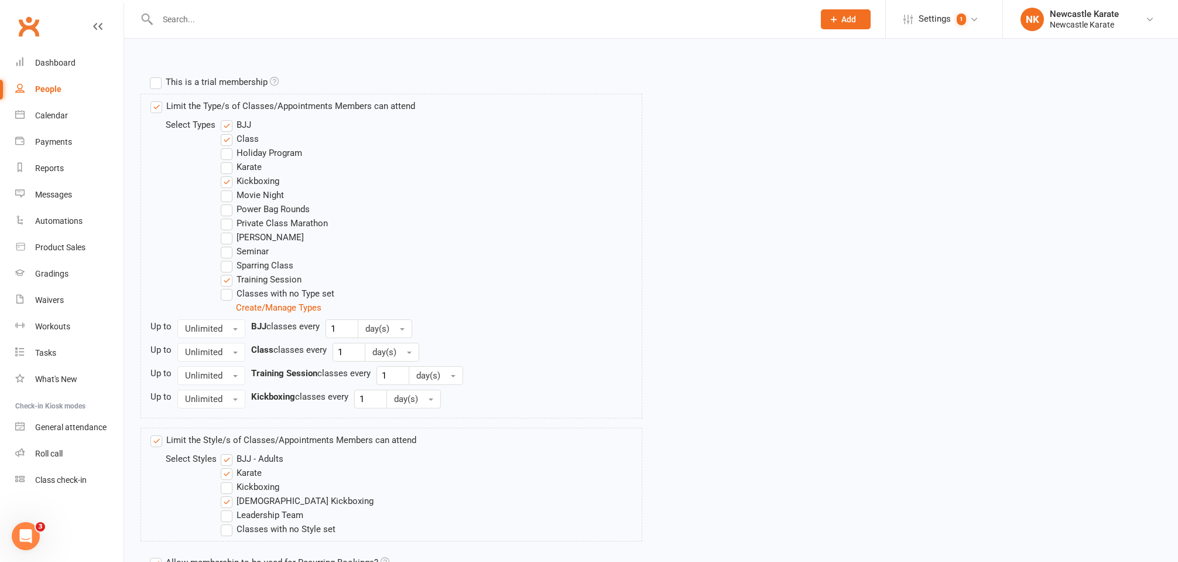
scroll to position [451, 0]
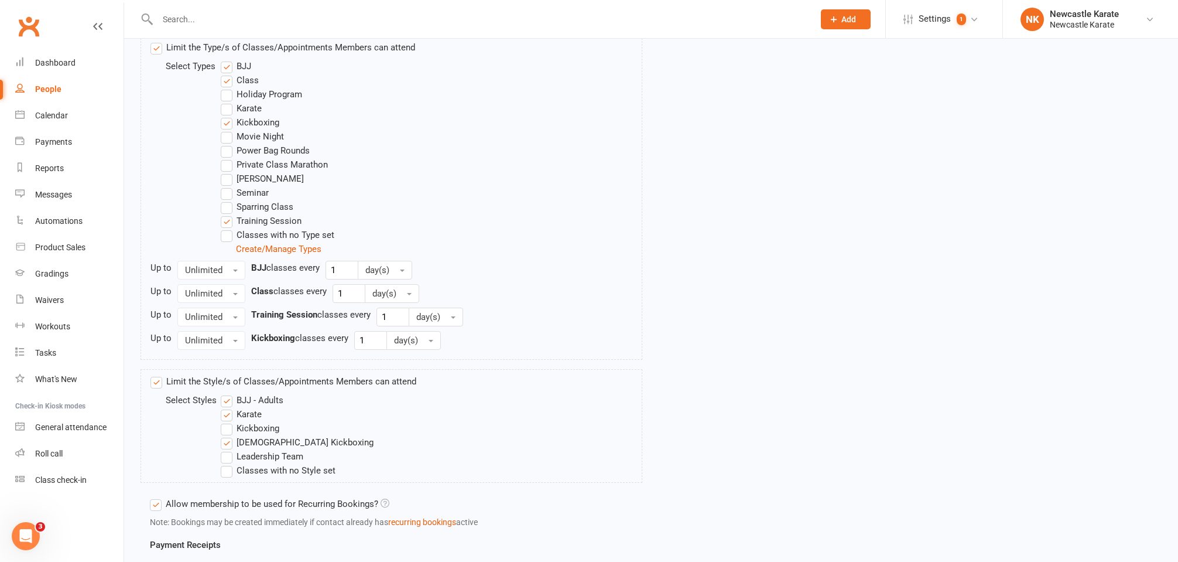
click at [246, 427] on label "Kickboxing" at bounding box center [250, 428] width 59 height 14
click at [228, 421] on input "Kickboxing" at bounding box center [225, 421] width 8 height 0
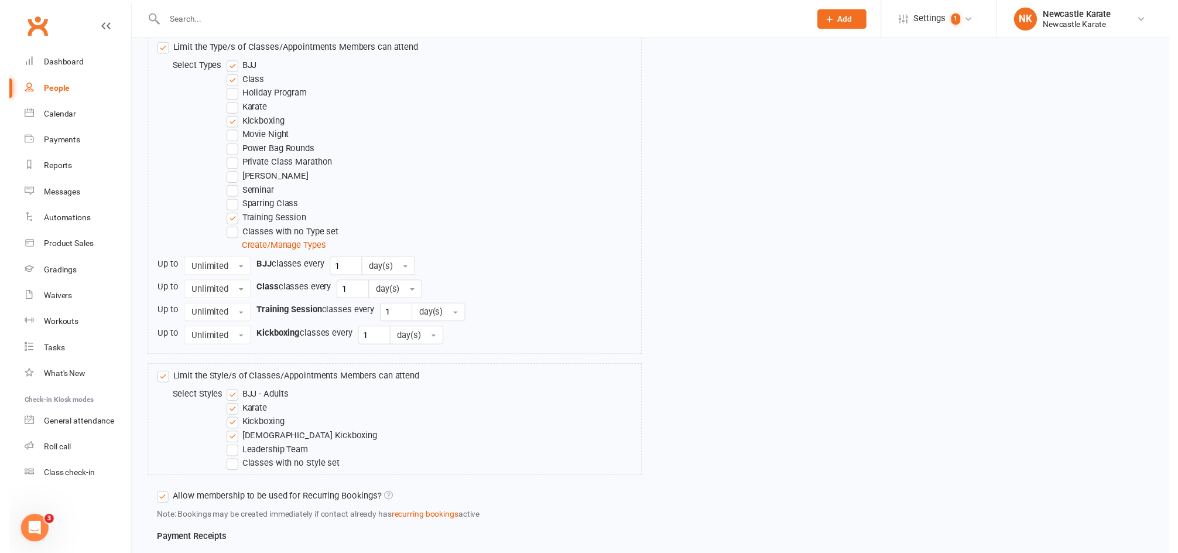
scroll to position [708, 0]
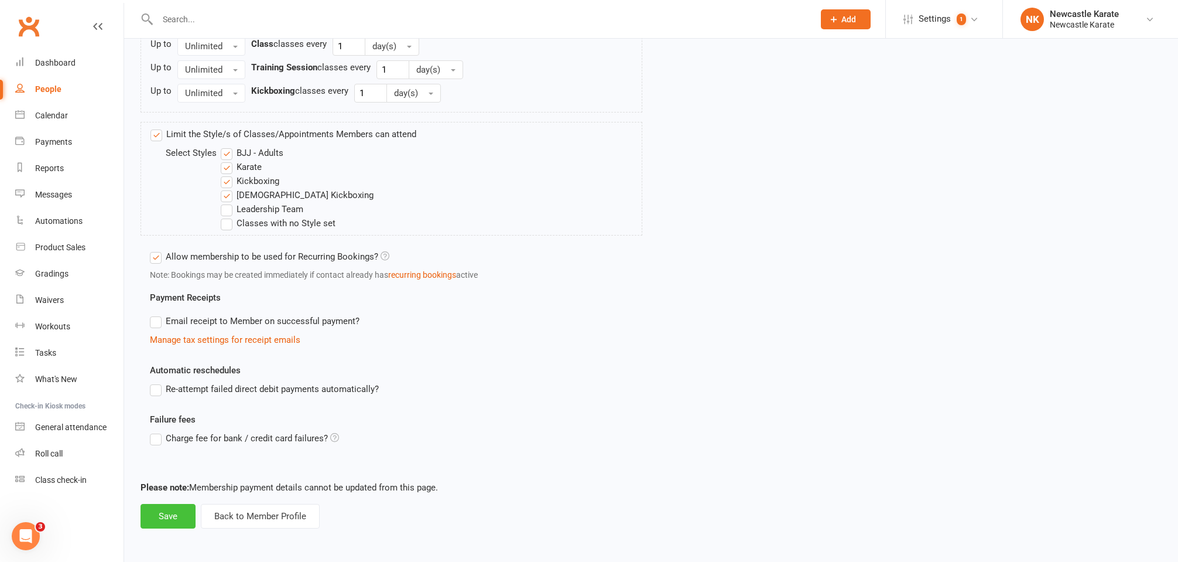
click at [156, 510] on button "Save" at bounding box center [168, 516] width 55 height 25
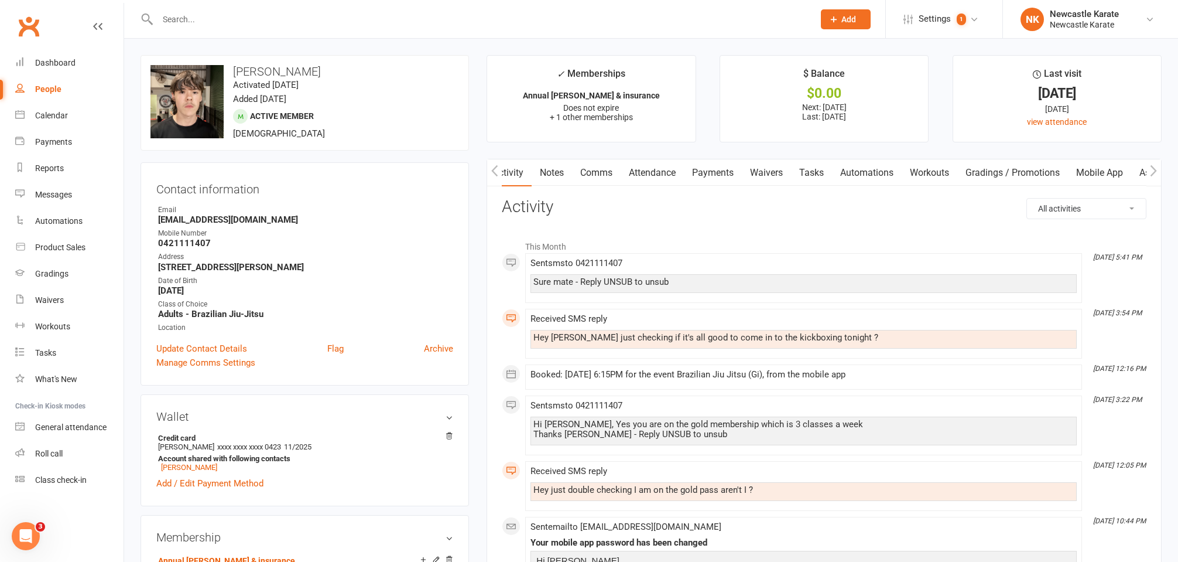
scroll to position [0, 2]
click at [666, 169] on link "Attendance" at bounding box center [652, 172] width 63 height 27
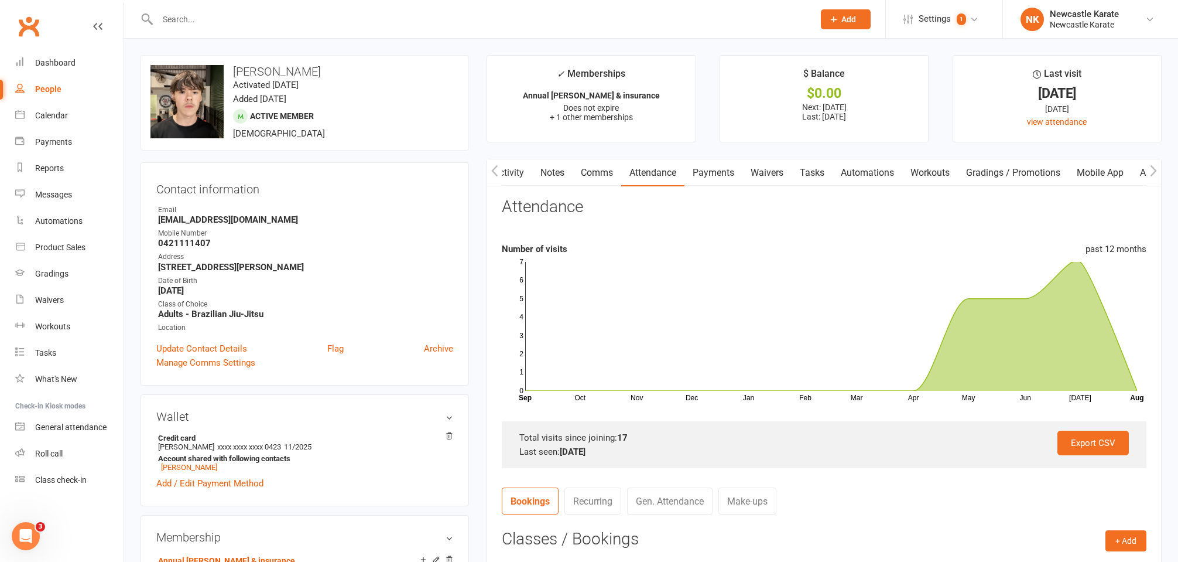
click at [697, 159] on div "Activity Notes Comms Attendance Payments Waivers Tasks Automations Workouts Gra…" at bounding box center [824, 471] width 675 height 625
click at [703, 166] on link "Payments" at bounding box center [714, 172] width 58 height 27
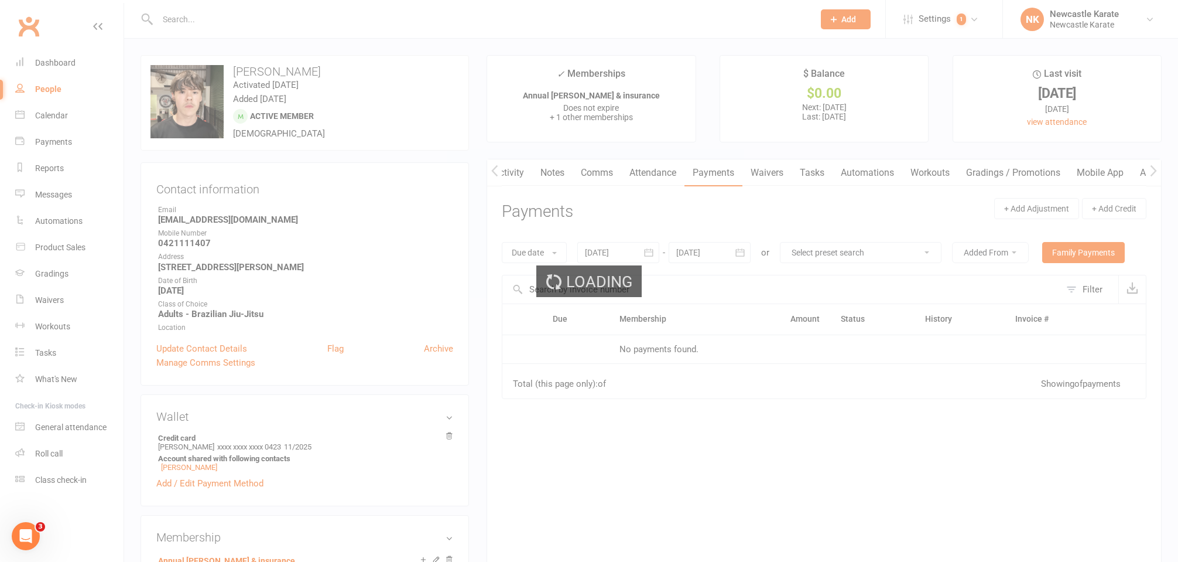
scroll to position [2, 0]
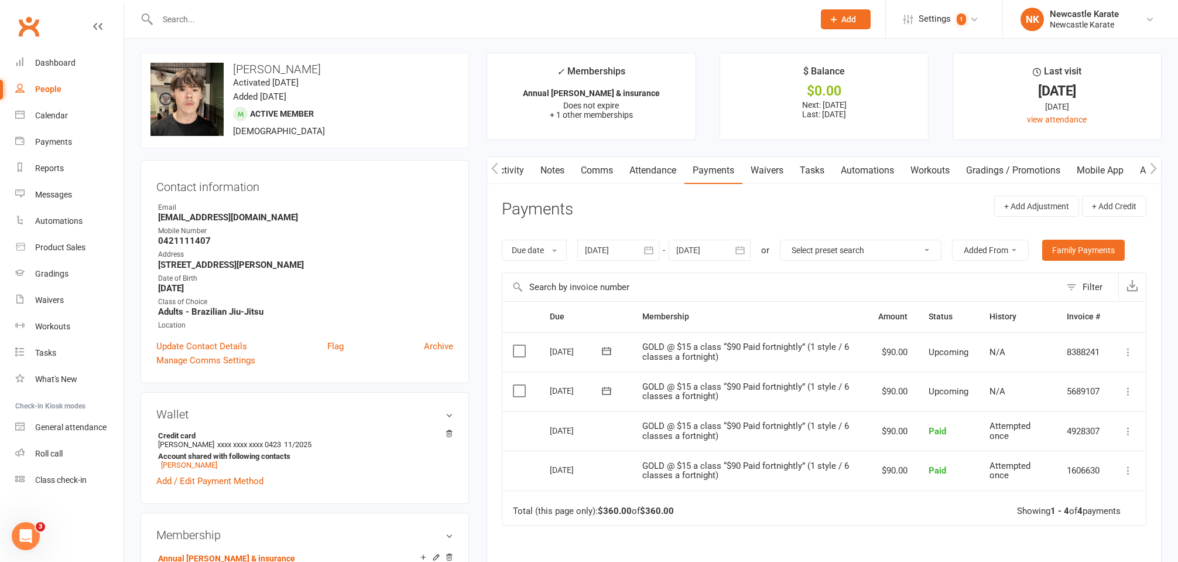
click at [519, 169] on link "Activity" at bounding box center [508, 170] width 47 height 27
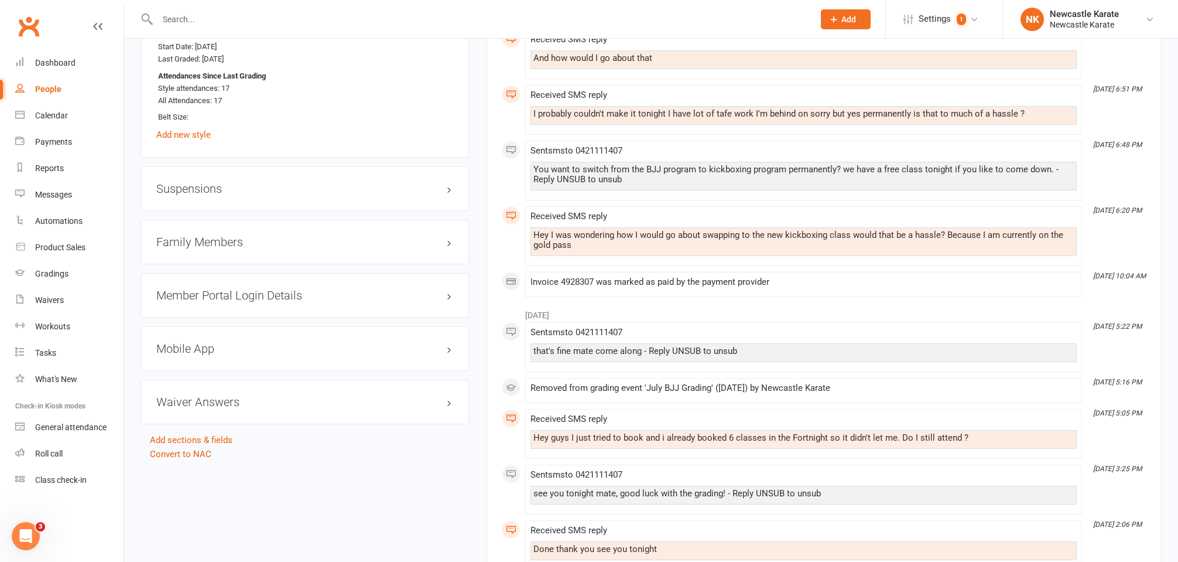
scroll to position [849, 0]
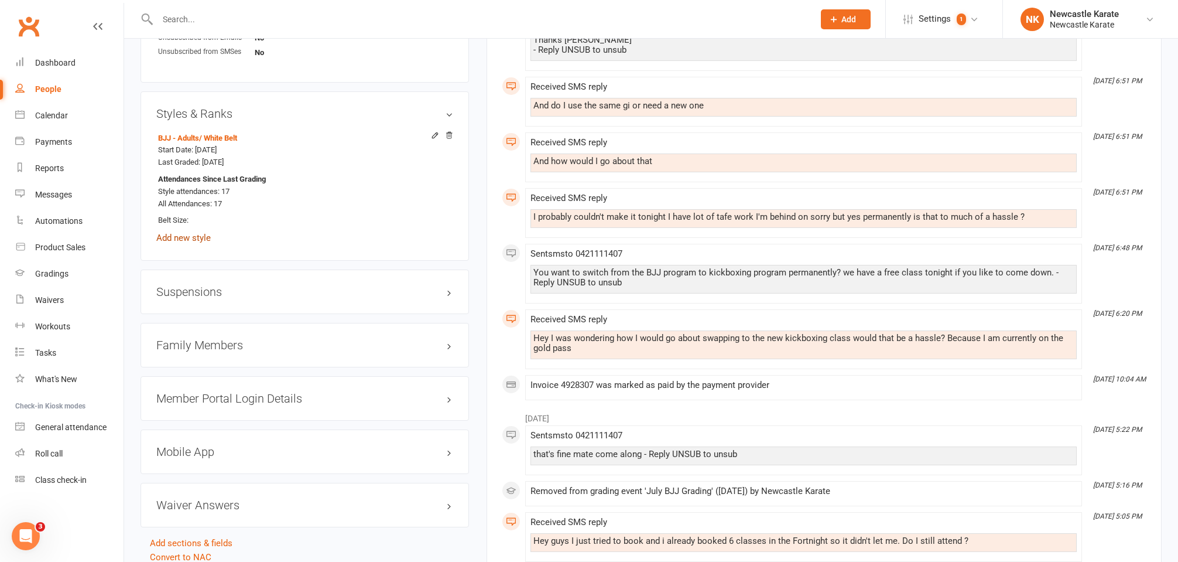
click at [188, 236] on link "Add new style" at bounding box center [183, 237] width 54 height 11
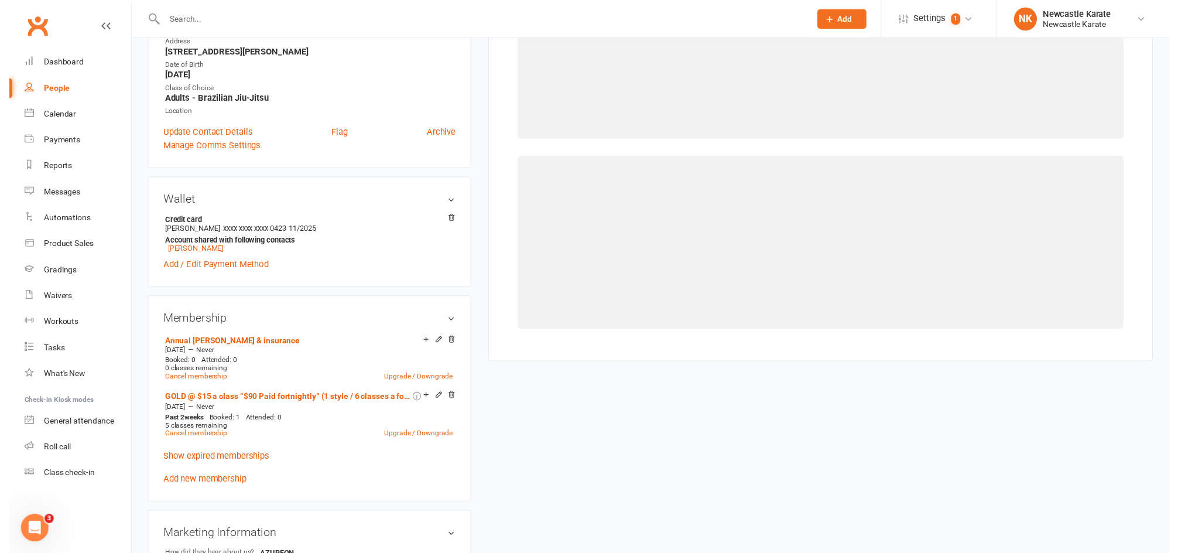
scroll to position [100, 0]
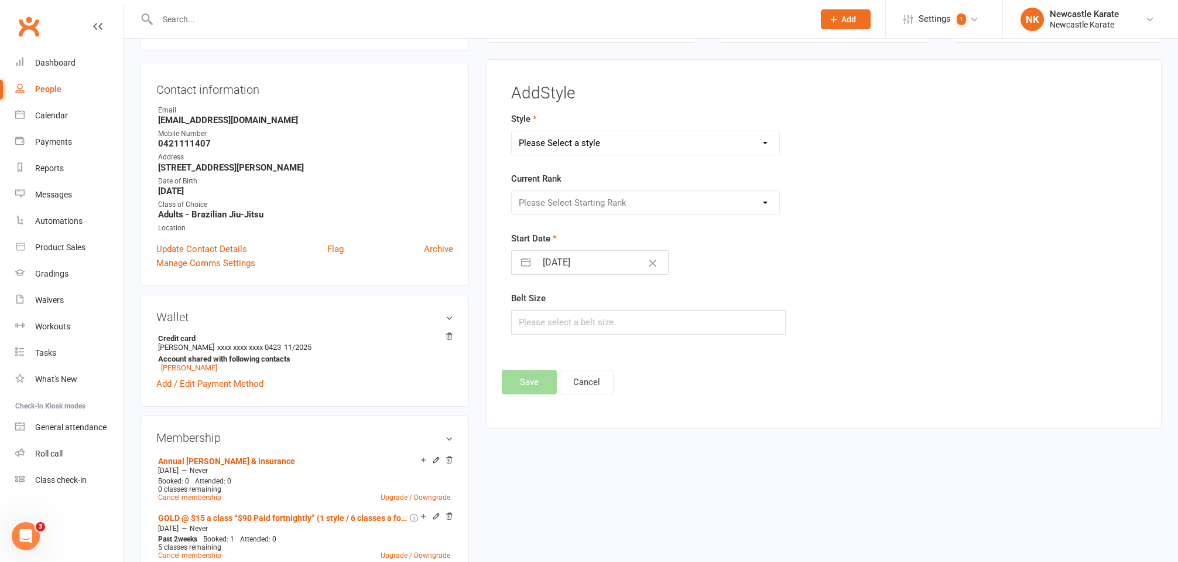
select select "3738"
select select "44395"
click at [537, 370] on button "Save" at bounding box center [529, 381] width 55 height 25
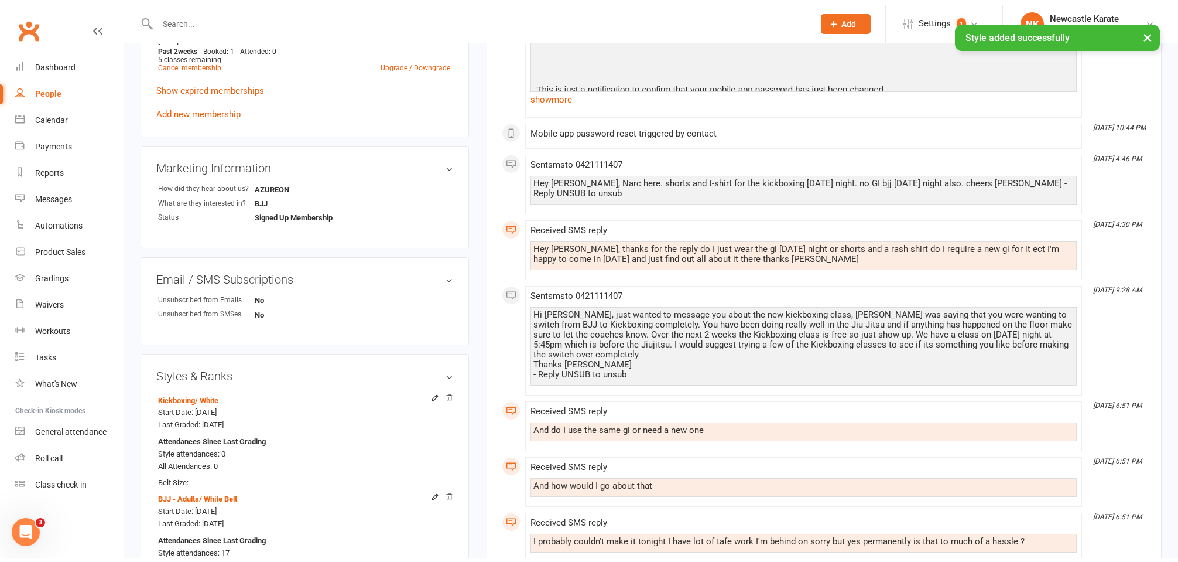
scroll to position [689, 0]
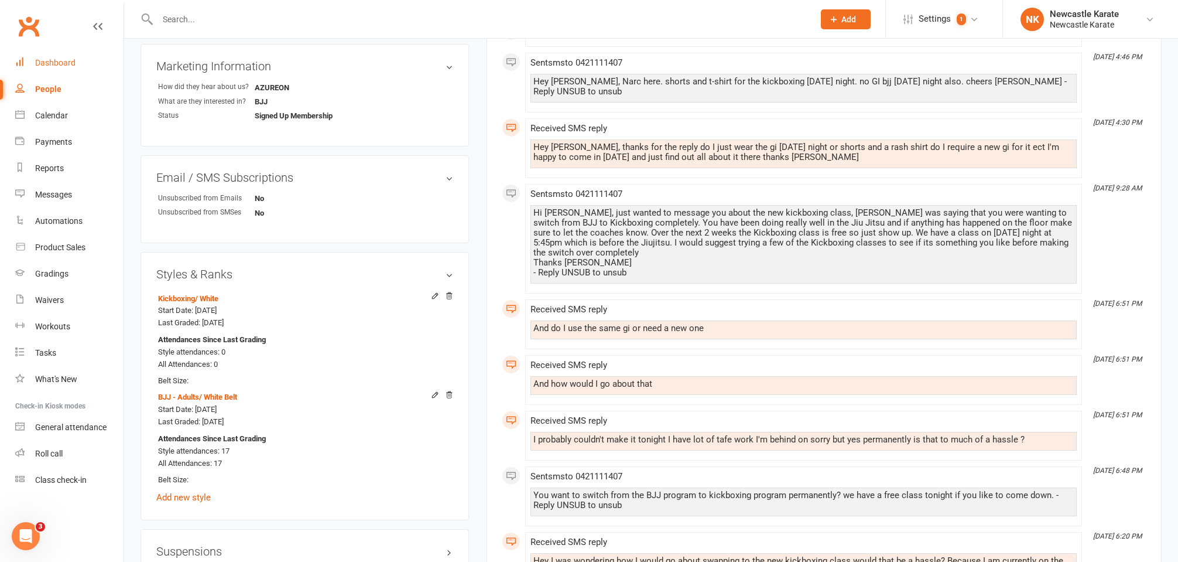
click at [65, 54] on link "Dashboard" at bounding box center [69, 63] width 108 height 26
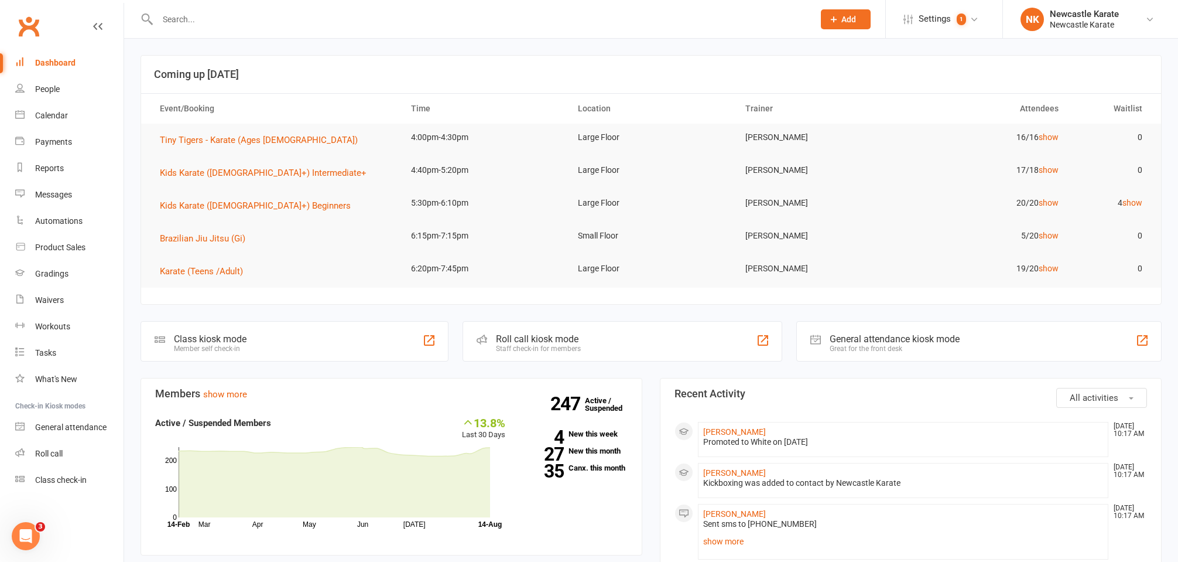
click at [223, 19] on input "text" at bounding box center [480, 19] width 652 height 16
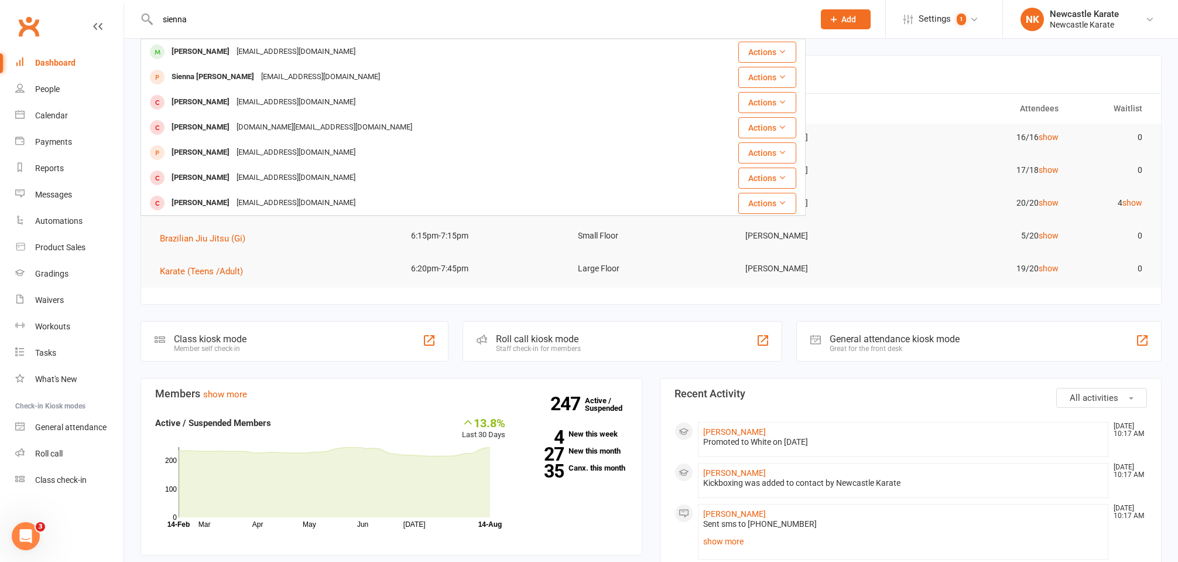
type input "Sienna"
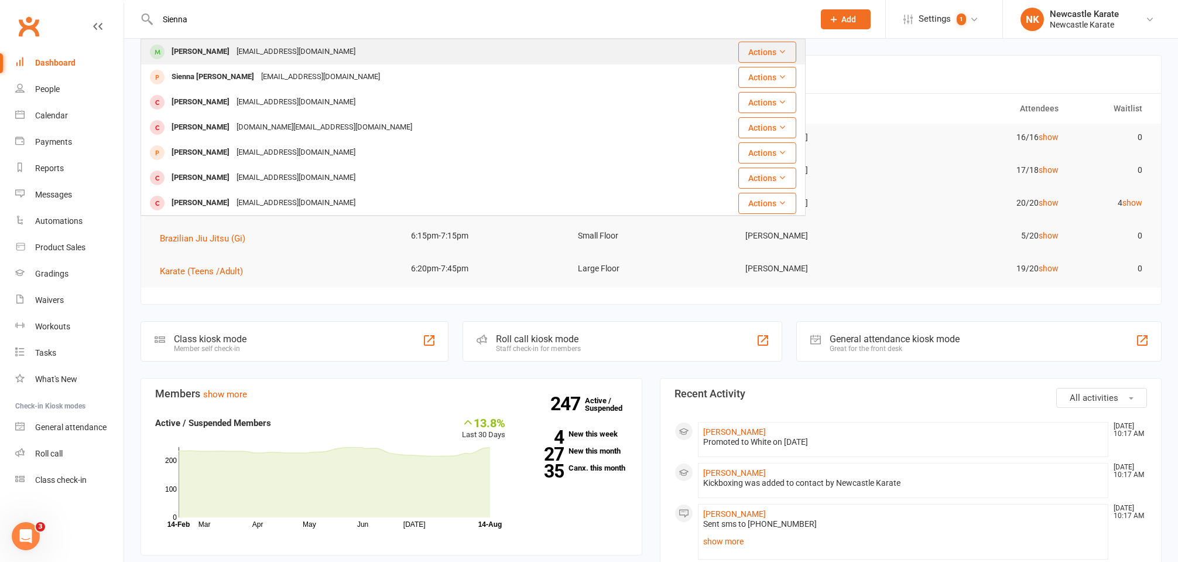
drag, startPoint x: 223, startPoint y: 19, endPoint x: 240, endPoint y: 49, distance: 34.6
click at [240, 49] on div "kozsl@bigpond.com" at bounding box center [296, 51] width 126 height 17
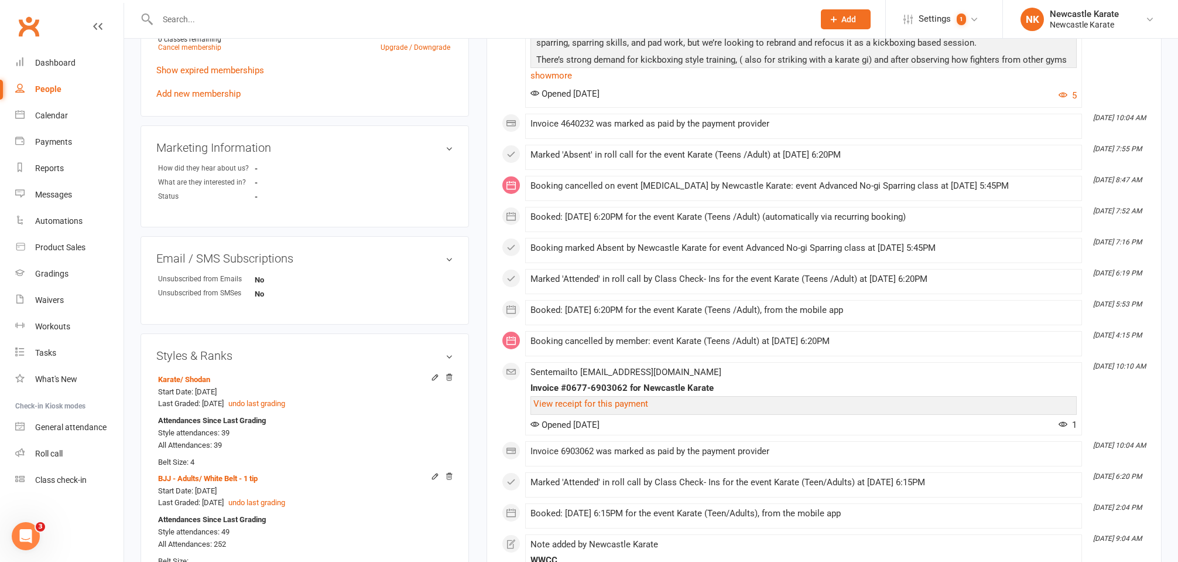
scroll to position [813, 0]
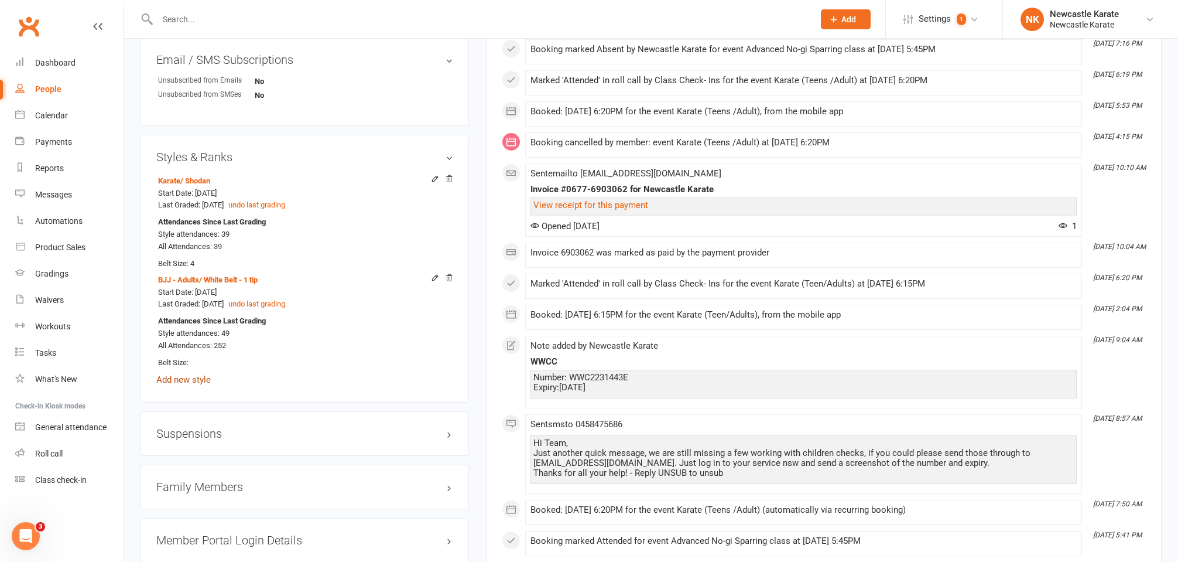
click at [183, 374] on link "Add new style" at bounding box center [183, 379] width 54 height 11
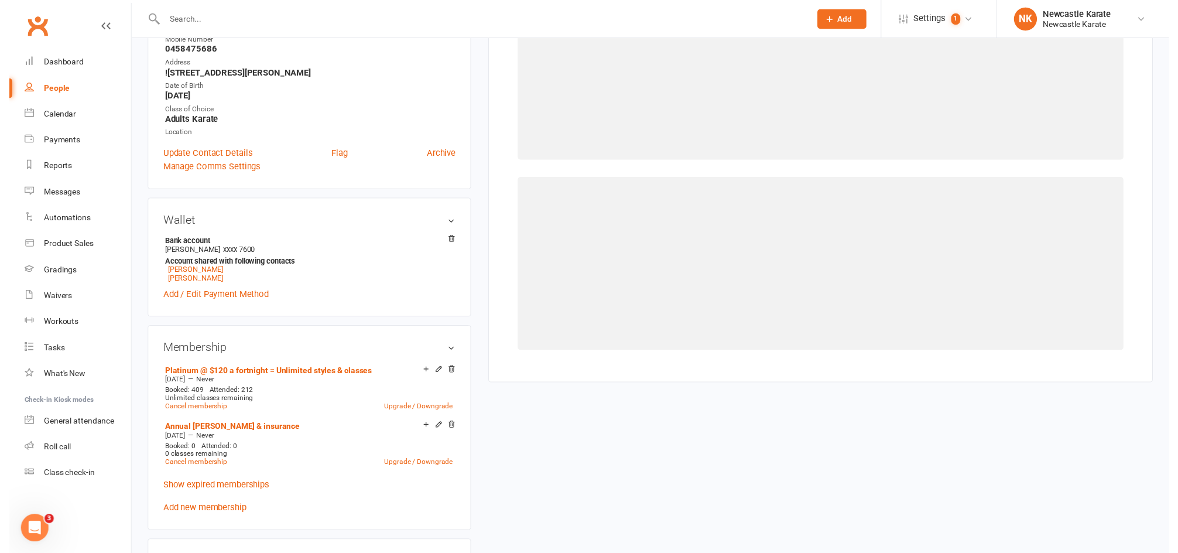
scroll to position [100, 0]
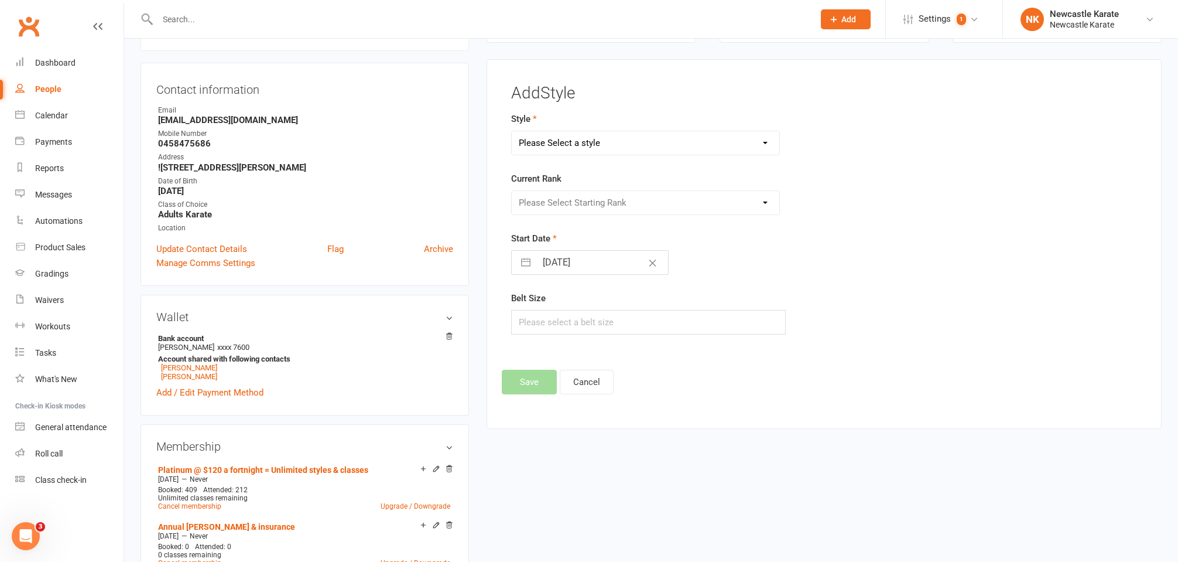
select select "3738"
select select "44395"
click at [526, 372] on button "Save" at bounding box center [529, 381] width 55 height 25
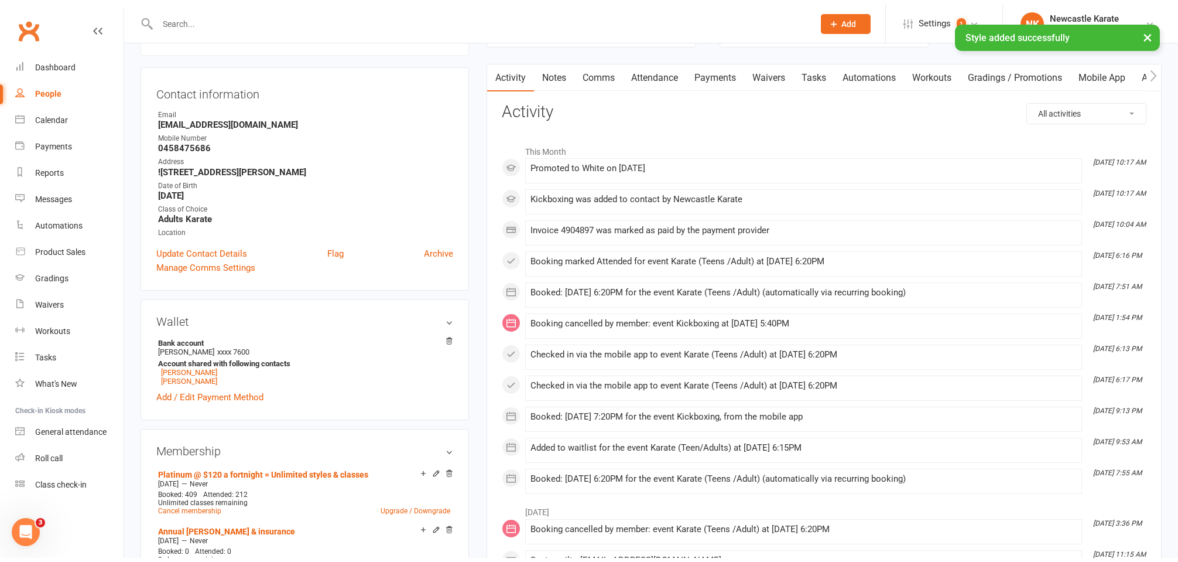
scroll to position [0, 0]
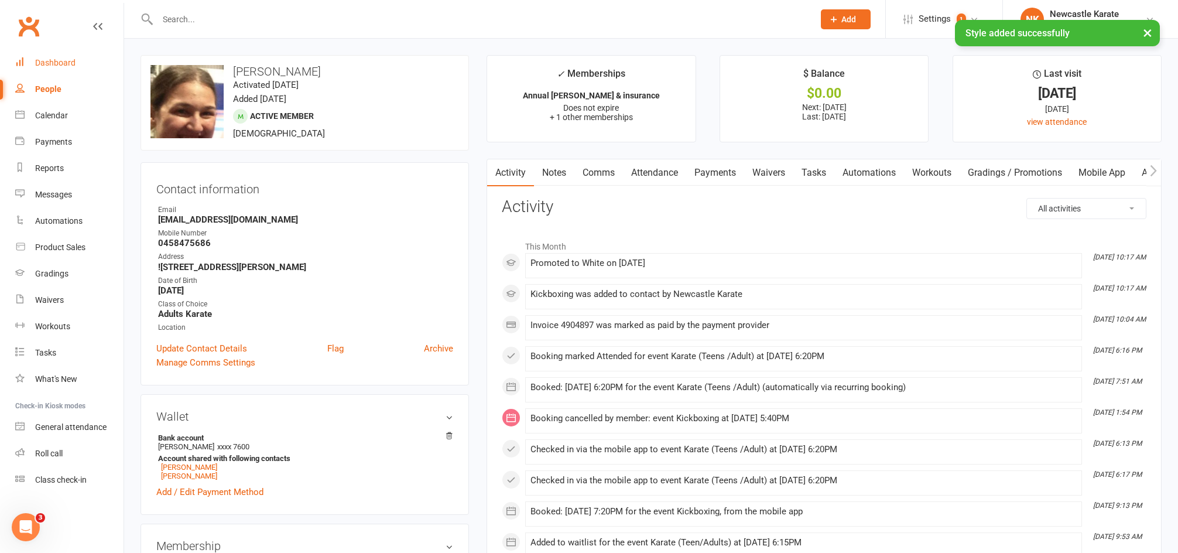
click at [73, 64] on div "Dashboard" at bounding box center [55, 62] width 40 height 9
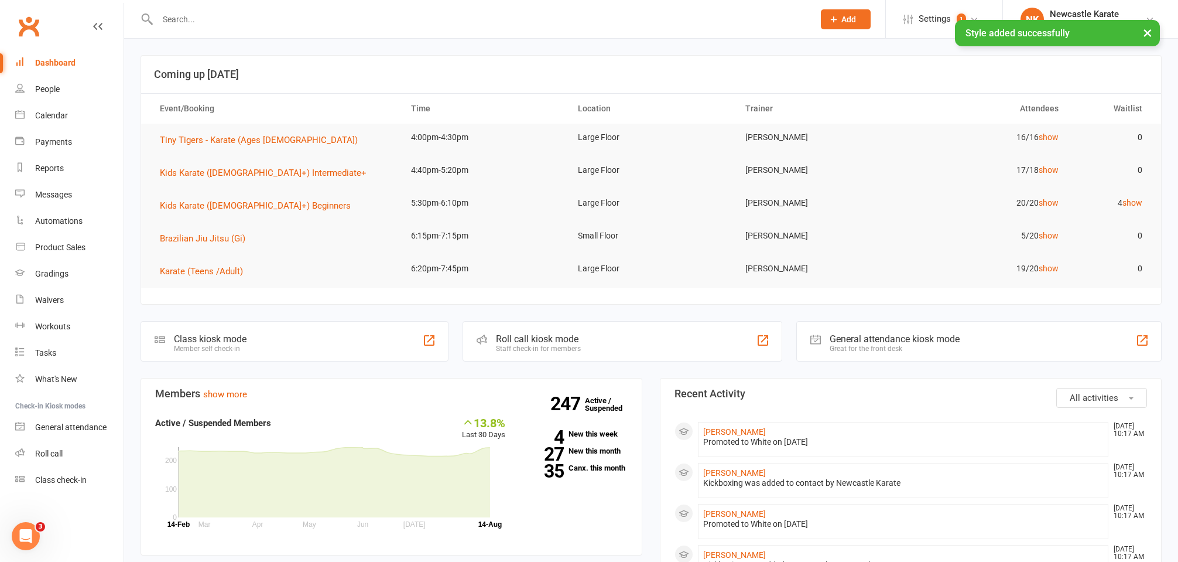
click at [287, 20] on div "× Style added successfully" at bounding box center [581, 20] width 1163 height 0
click at [289, 20] on div "× Style added successfully" at bounding box center [581, 20] width 1163 height 0
click at [292, 18] on input "text" at bounding box center [480, 19] width 652 height 16
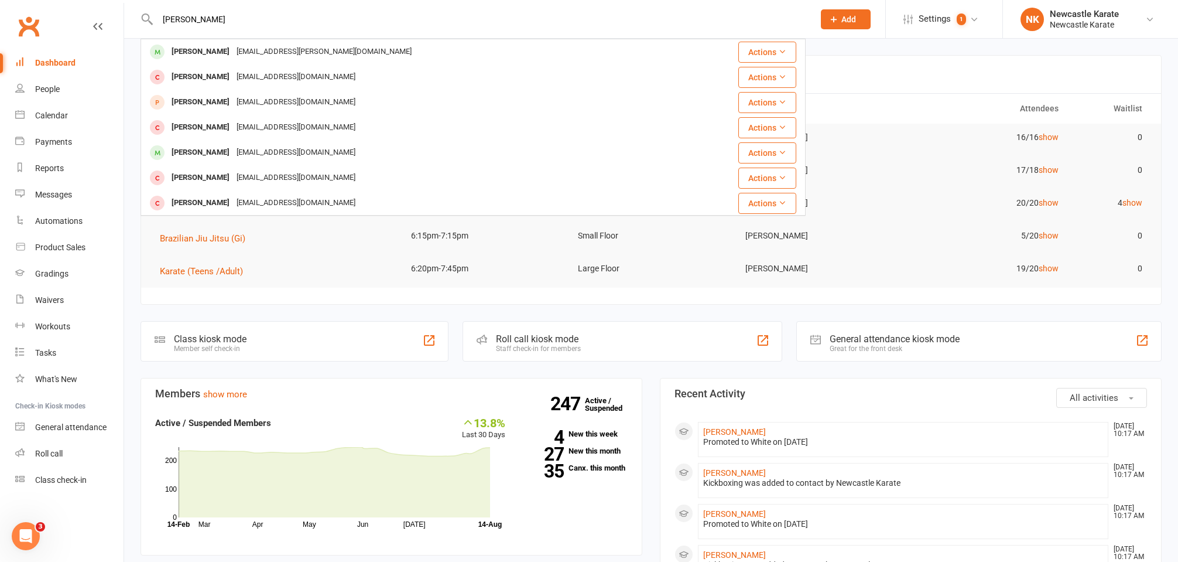
type input "J"
type input "Jayden"
drag, startPoint x: 299, startPoint y: 21, endPoint x: 237, endPoint y: 147, distance: 140.6
click at [237, 147] on div "Jaydog023@icloud.com" at bounding box center [296, 152] width 126 height 17
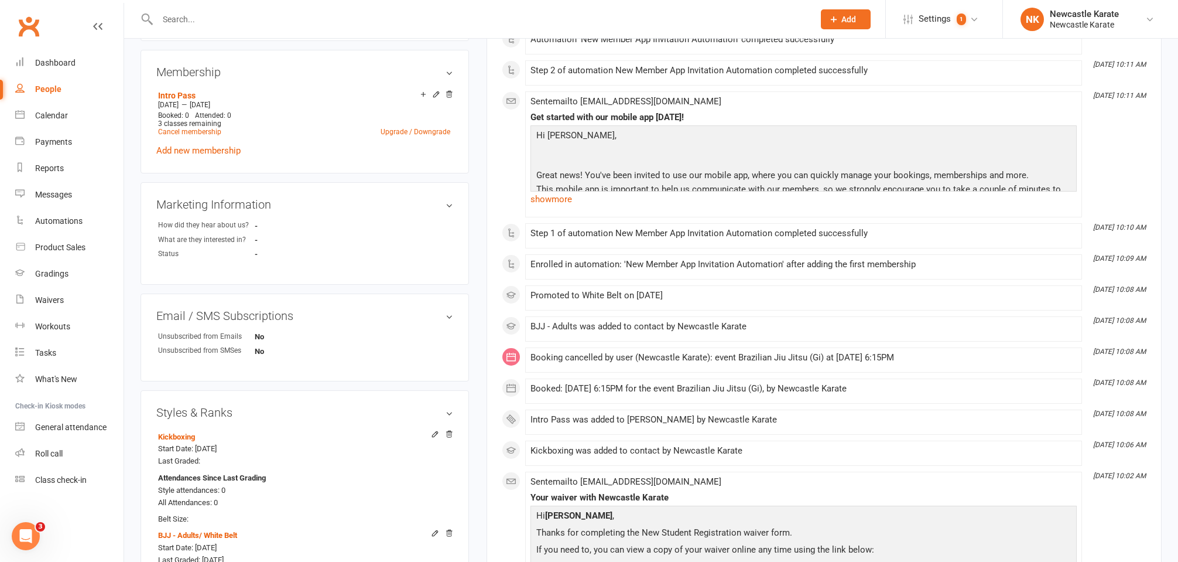
scroll to position [680, 0]
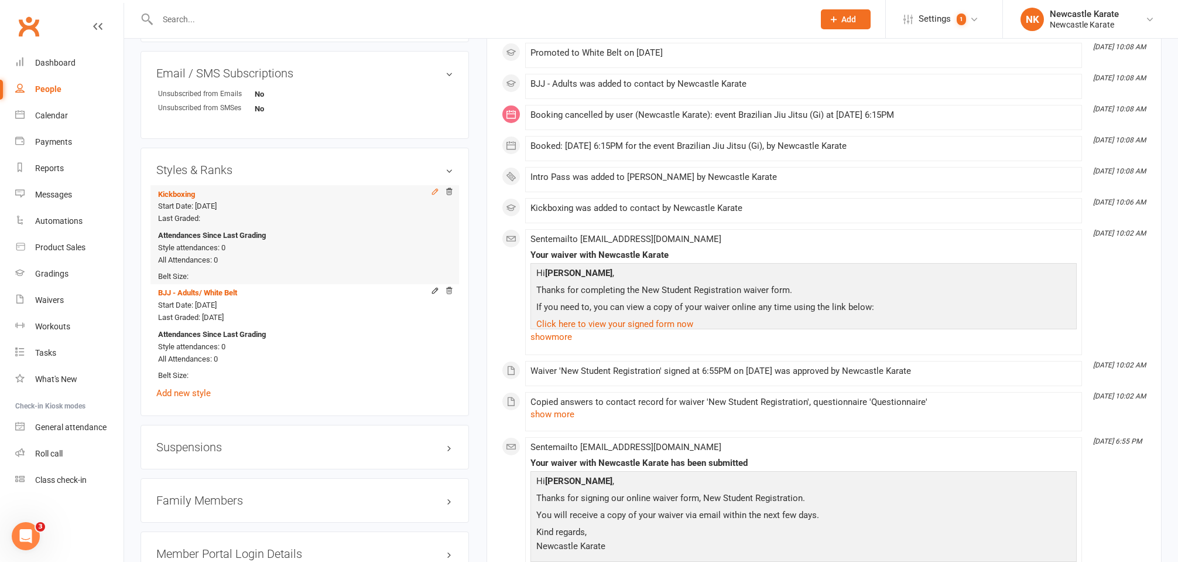
click at [434, 190] on icon at bounding box center [435, 191] width 5 height 5
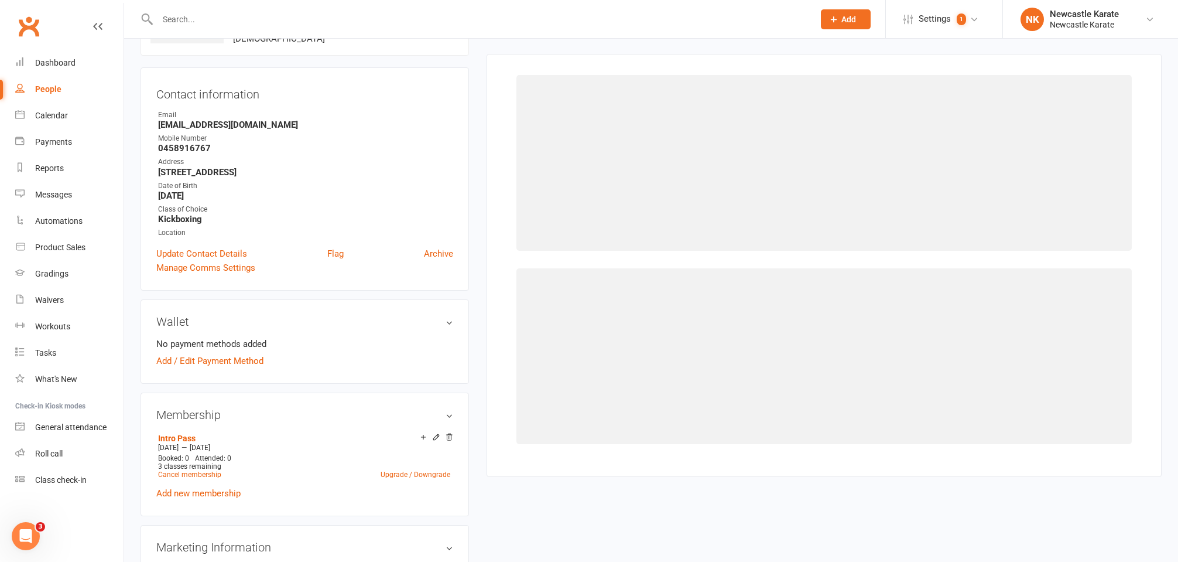
scroll to position [90, 0]
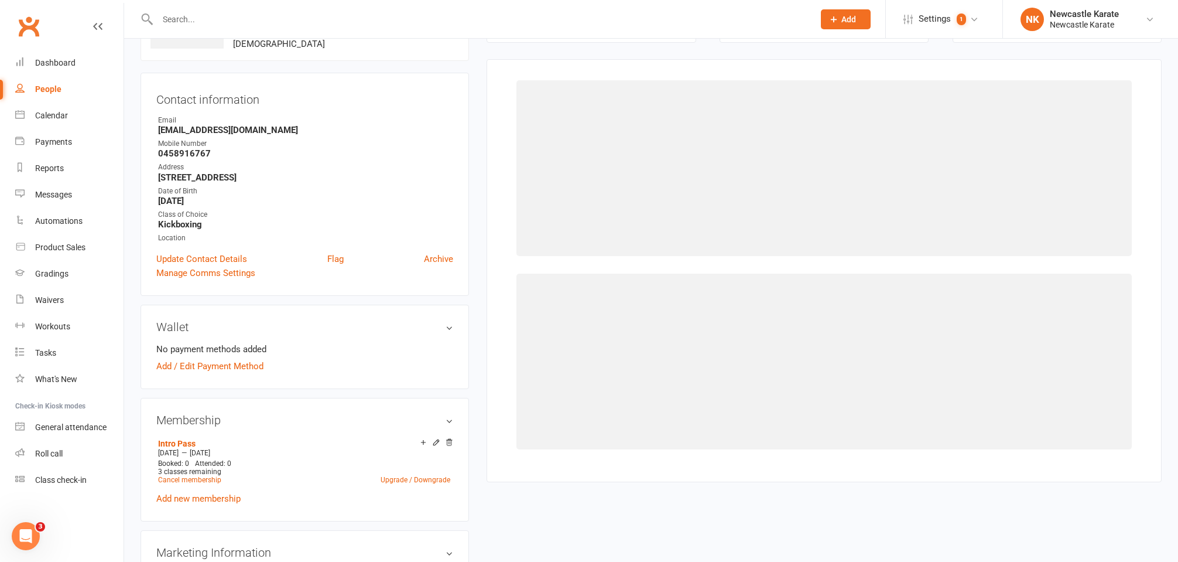
select select "3738"
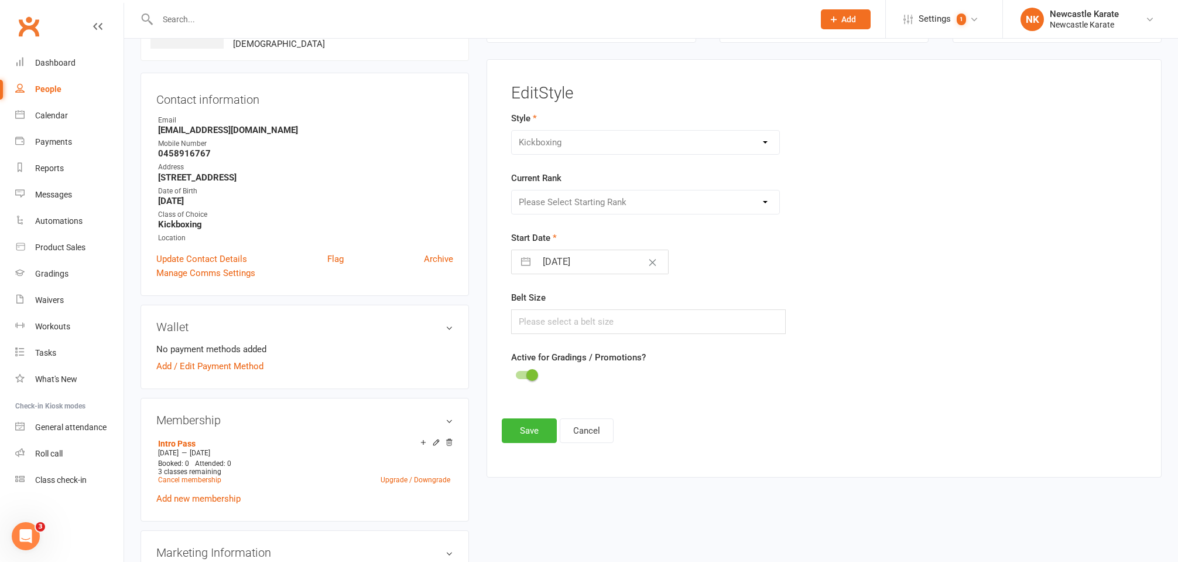
click at [665, 206] on div "Please Select Starting Rank White" at bounding box center [645, 202] width 268 height 25
click at [704, 203] on div "Please Select Starting Rank White" at bounding box center [645, 202] width 268 height 25
click at [738, 187] on div "Current Rank Please Select Starting Rank White" at bounding box center [716, 192] width 411 height 43
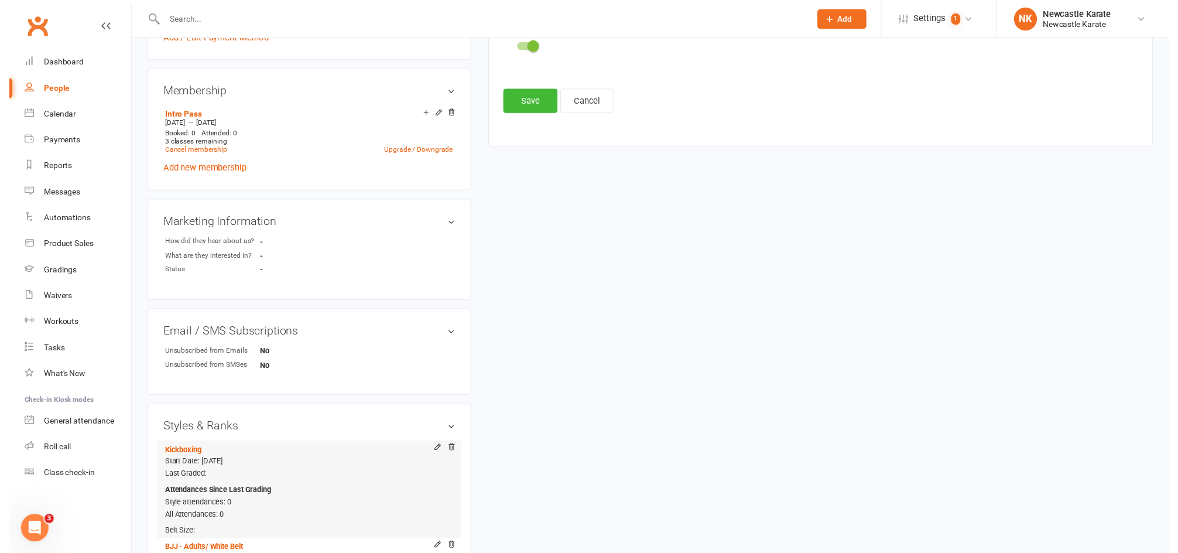
scroll to position [515, 0]
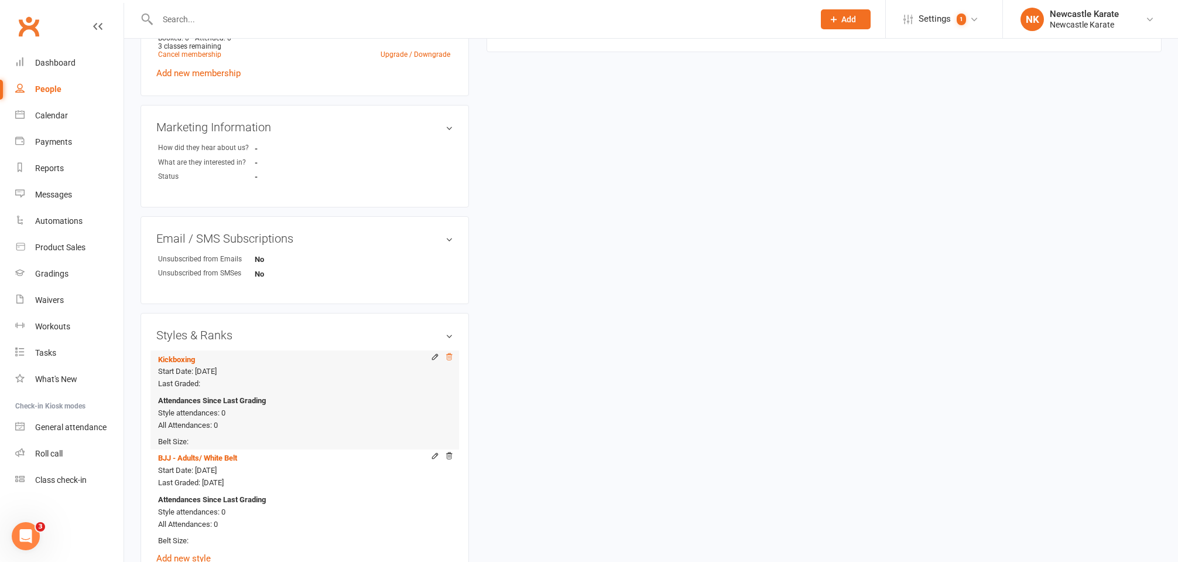
click at [452, 354] on icon at bounding box center [449, 357] width 8 height 8
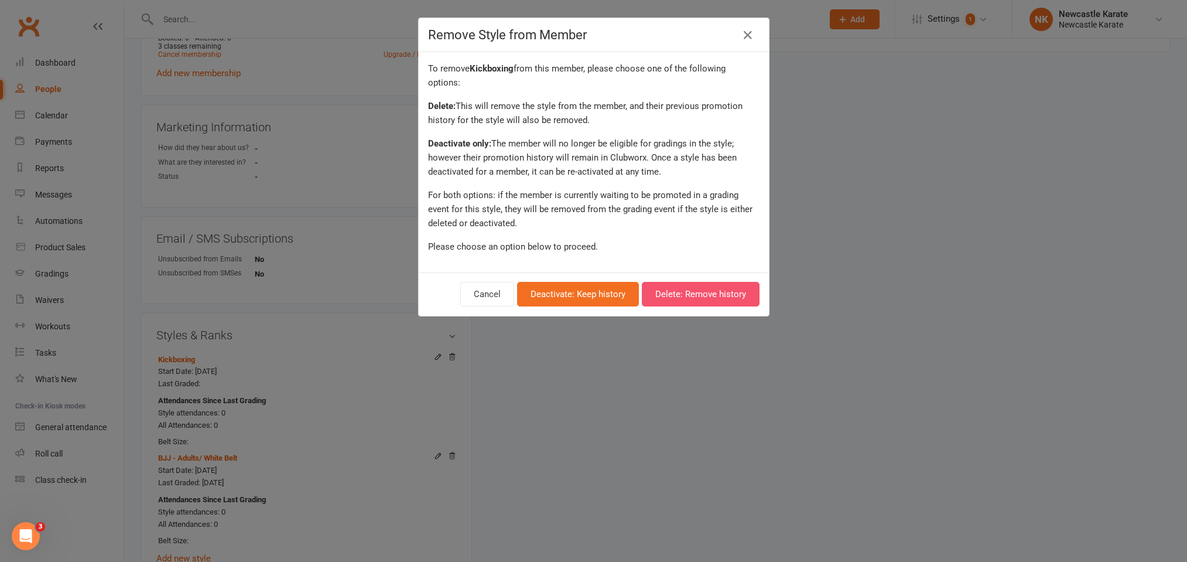
click at [667, 295] on button "Delete: Remove history" at bounding box center [701, 294] width 118 height 25
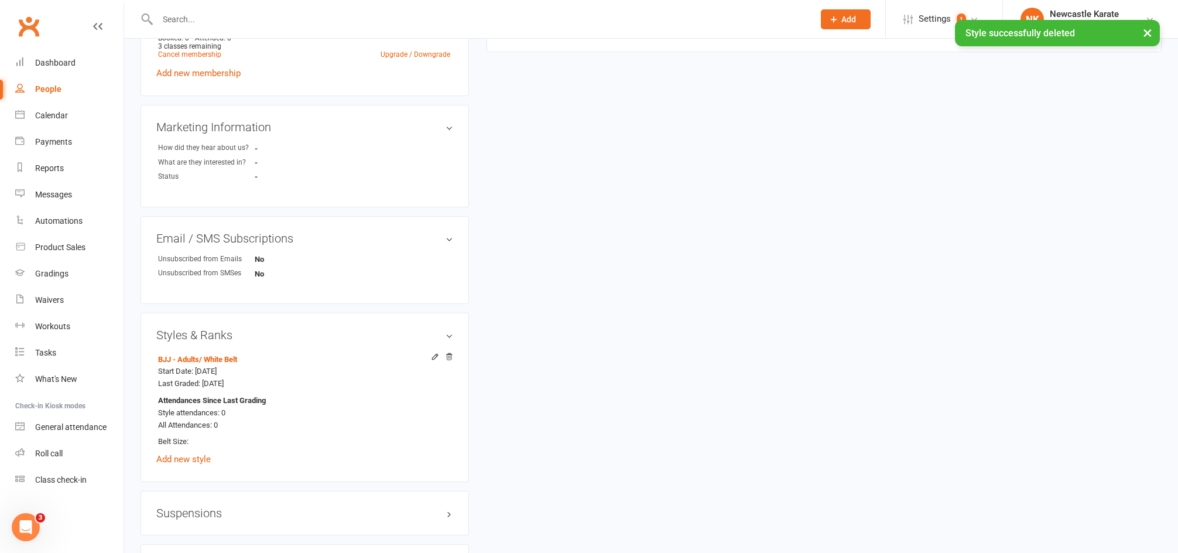
click at [195, 462] on div "BJJ - Adults / White Belt Start Date: 14 Aug 2025 Last Graded: 14 Aug 2025 Atte…" at bounding box center [304, 408] width 297 height 116
click at [196, 454] on link "Add new style" at bounding box center [183, 459] width 54 height 11
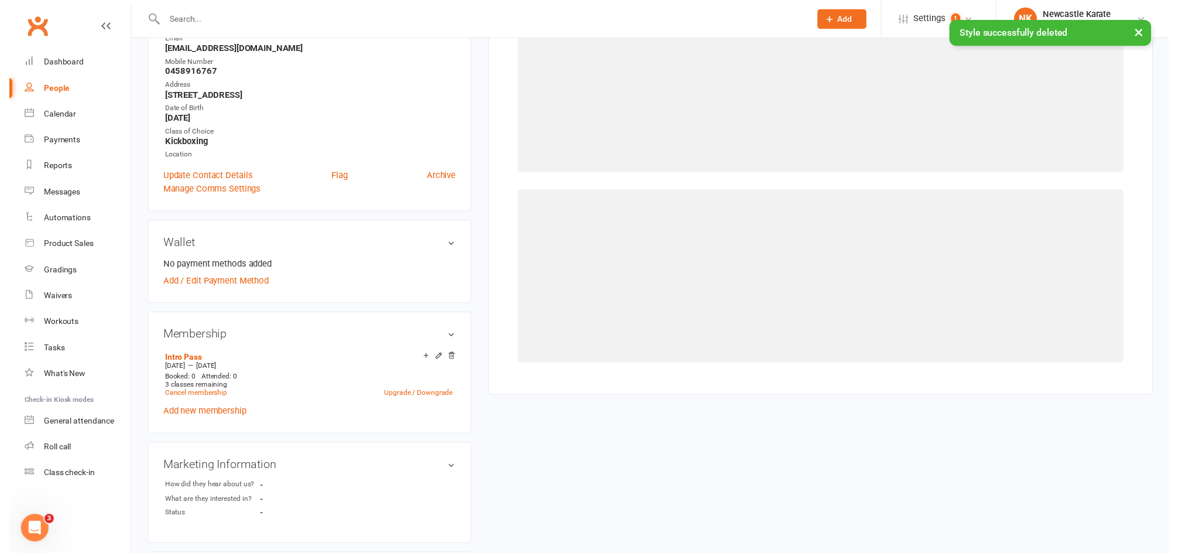
scroll to position [90, 0]
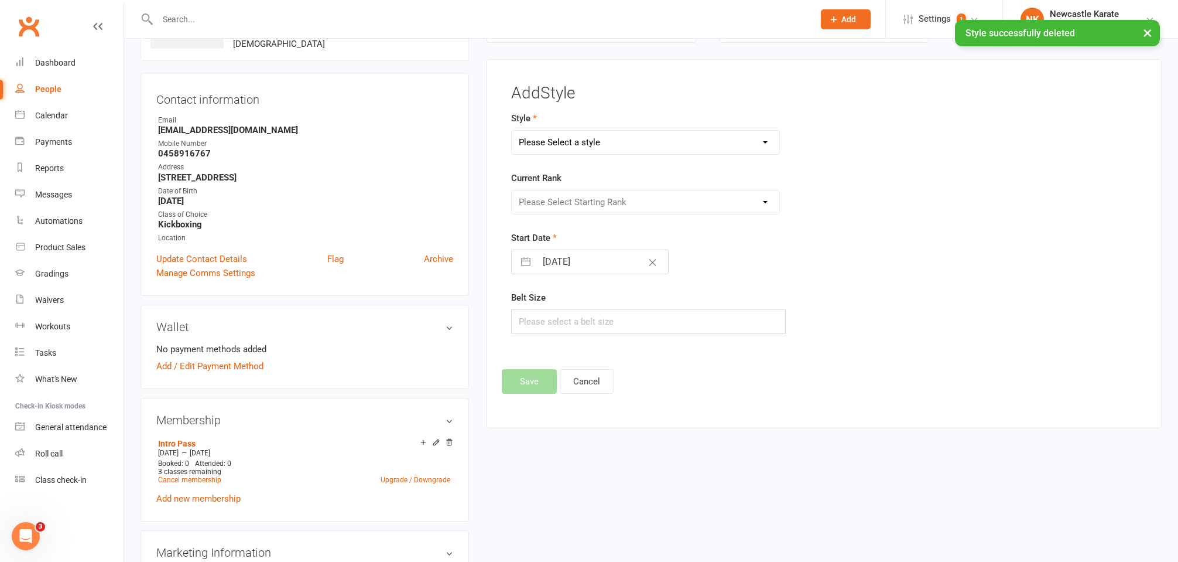
select select "3738"
select select "44395"
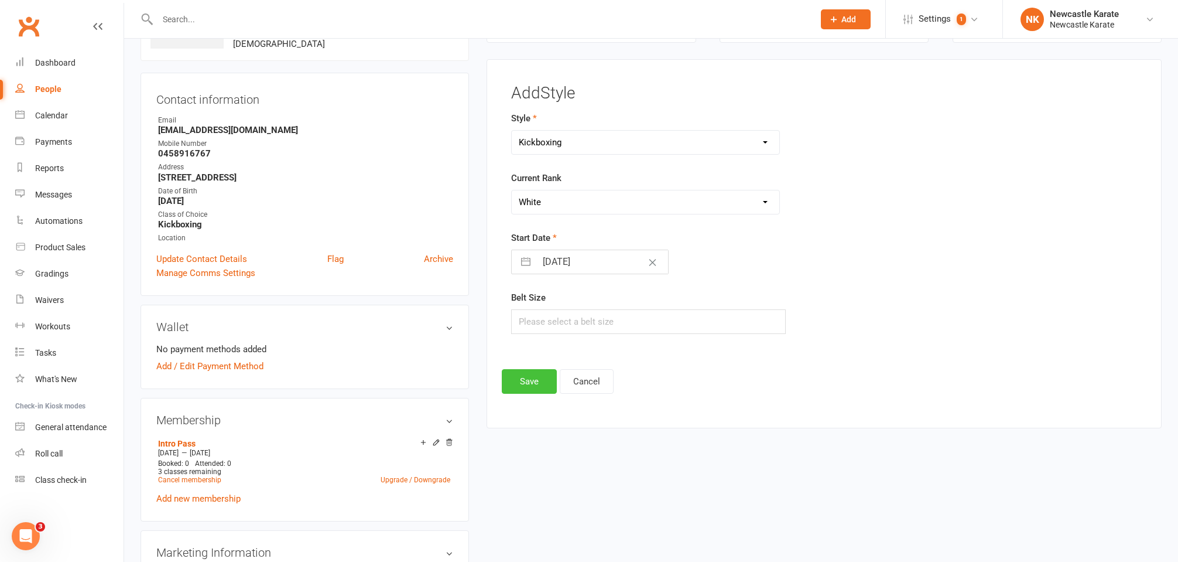
click at [542, 387] on button "Save" at bounding box center [529, 381] width 55 height 25
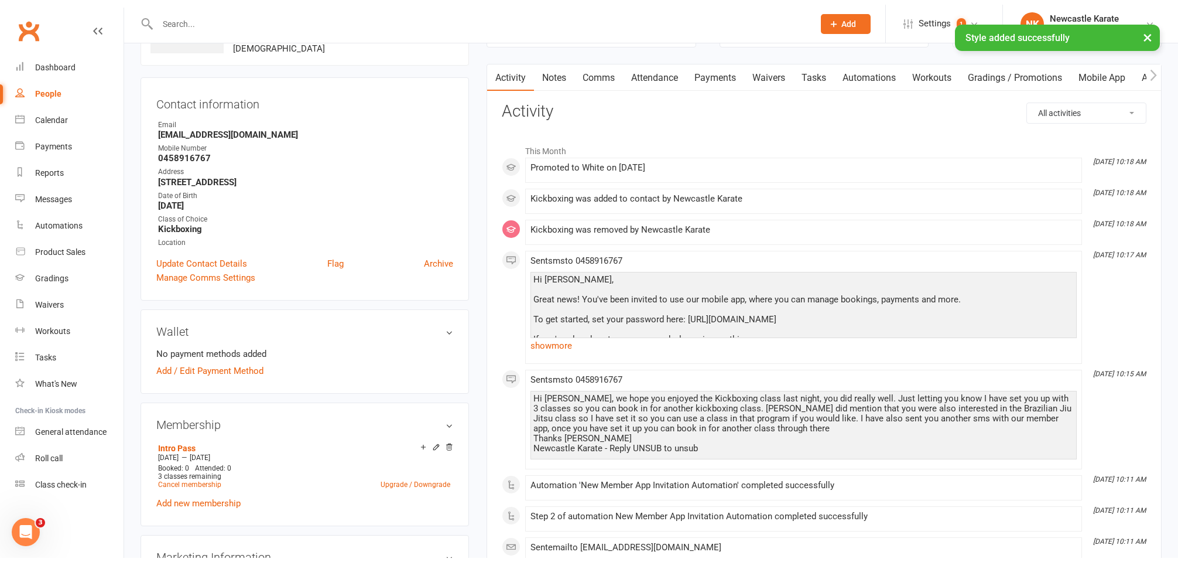
scroll to position [0, 0]
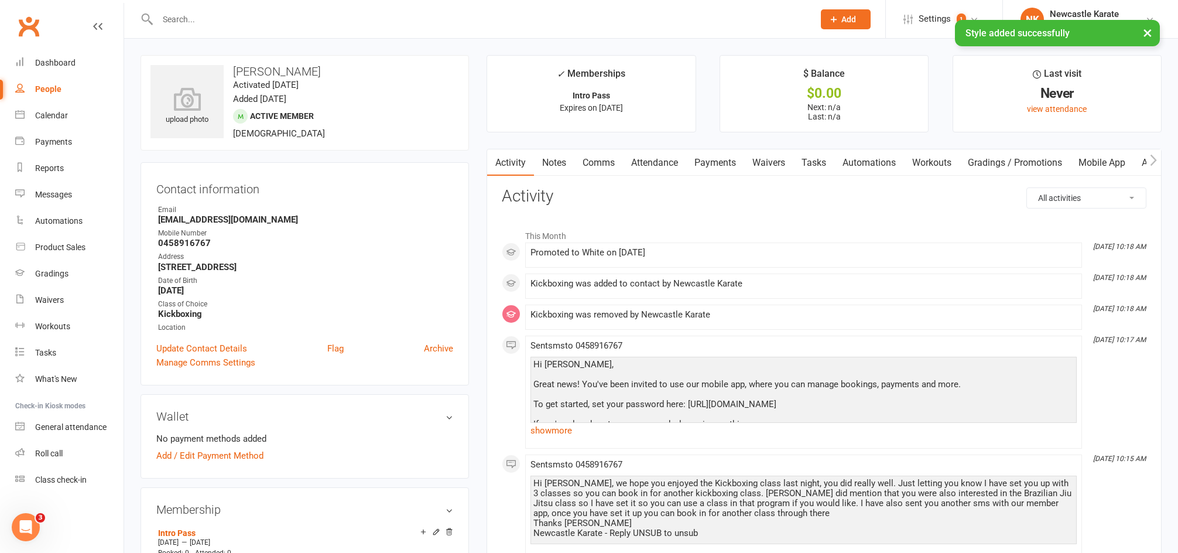
click at [189, 20] on div "× Style added successfully" at bounding box center [581, 20] width 1163 height 0
click at [197, 20] on div "× Style added successfully" at bounding box center [581, 20] width 1163 height 0
click at [199, 18] on input "text" at bounding box center [480, 19] width 652 height 16
type input "s"
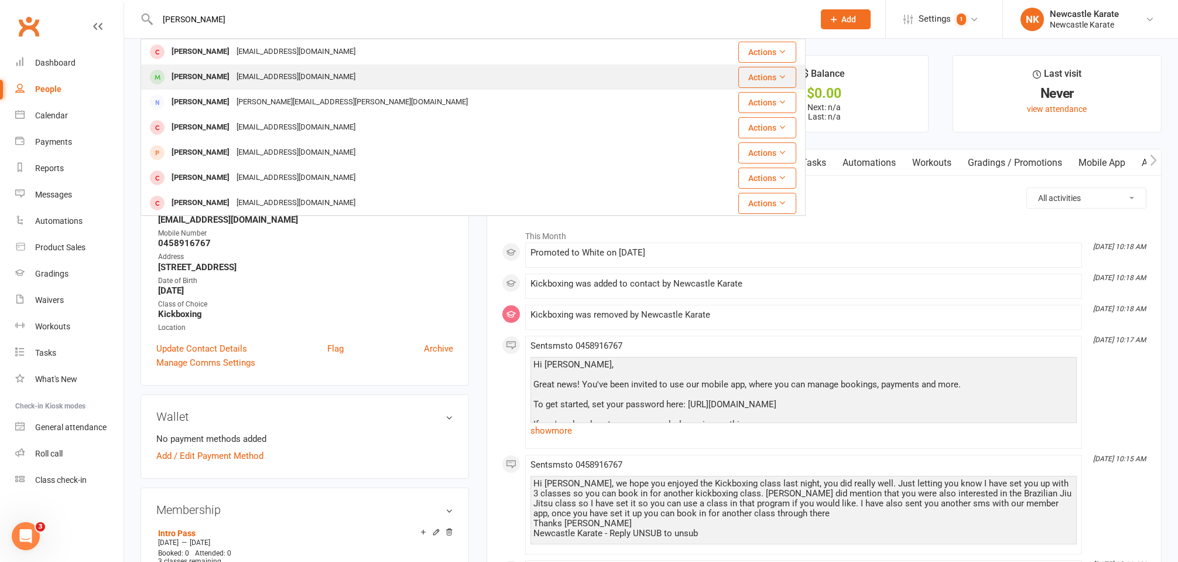
type input "allan"
click at [214, 77] on div "Allan Breytenbach" at bounding box center [200, 77] width 65 height 17
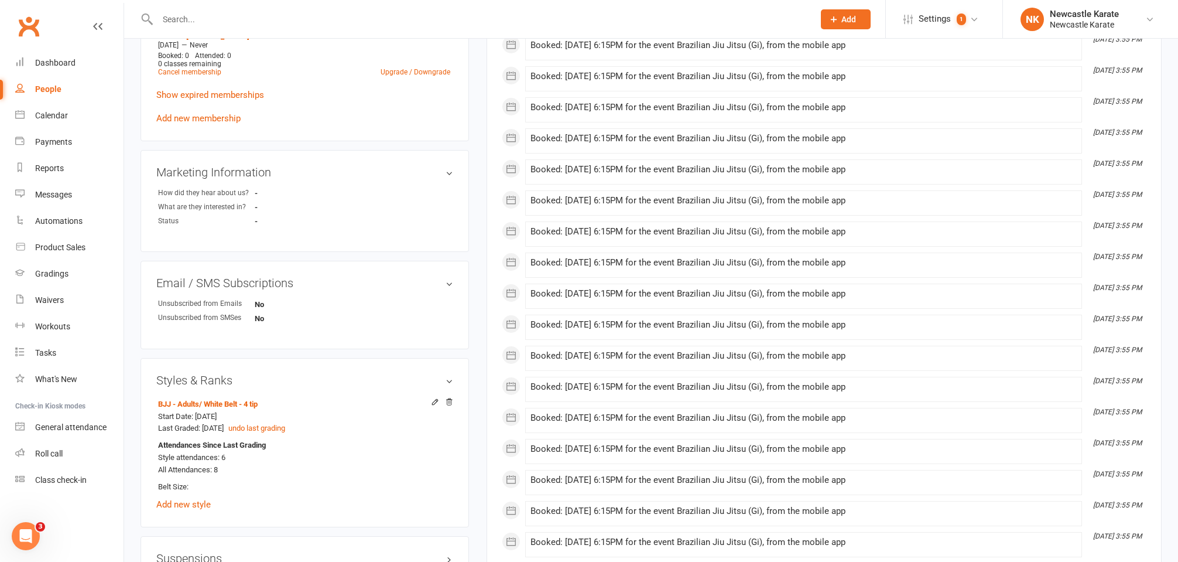
scroll to position [683, 0]
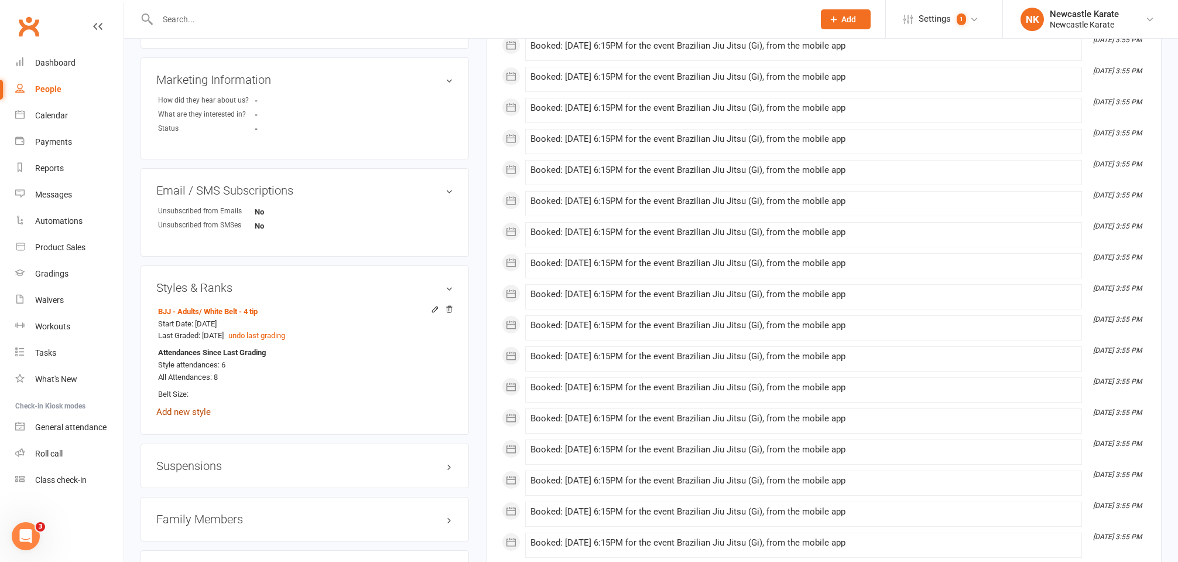
click at [184, 406] on link "Add new style" at bounding box center [183, 411] width 54 height 11
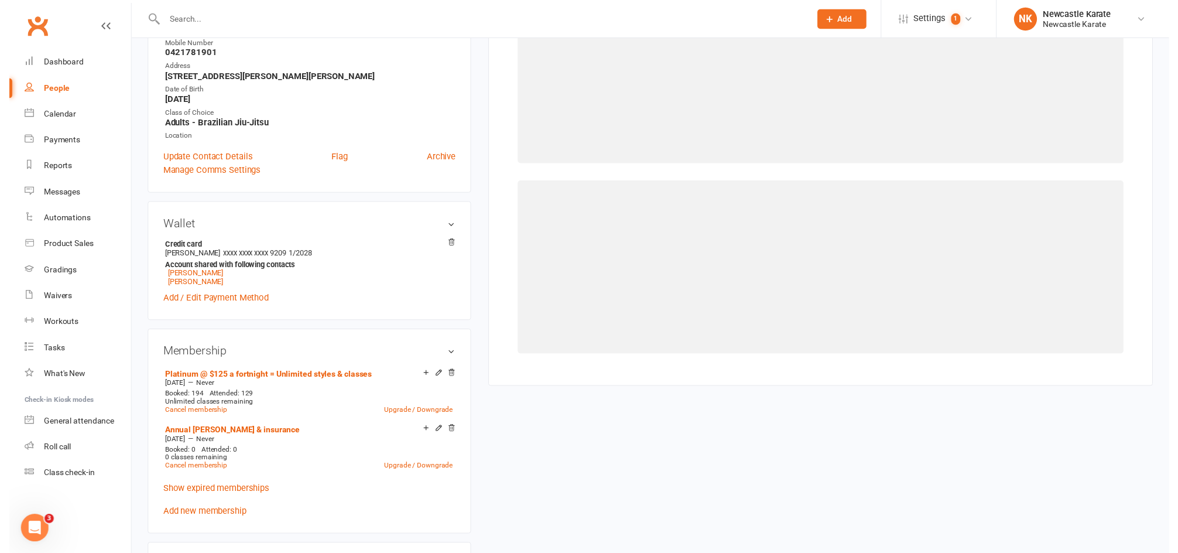
scroll to position [100, 0]
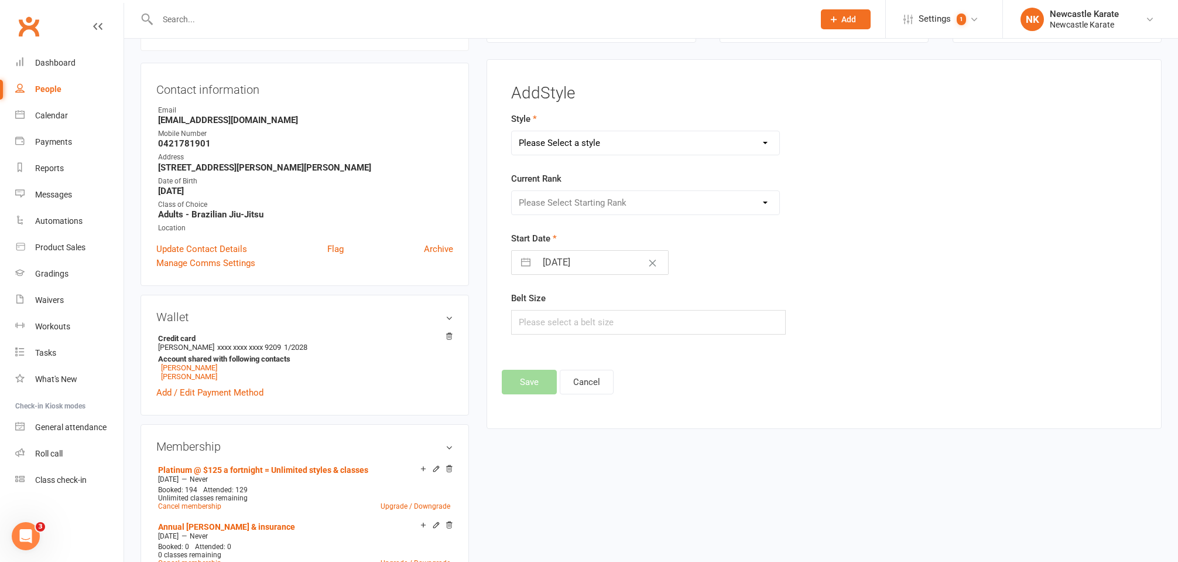
select select "3738"
select select "44395"
click at [541, 367] on div "Add Style Style BJJ - Adults Karate Kickboxing Ladies Kickboxing Leadership Tea…" at bounding box center [824, 239] width 645 height 310
click at [542, 375] on button "Save" at bounding box center [529, 381] width 55 height 25
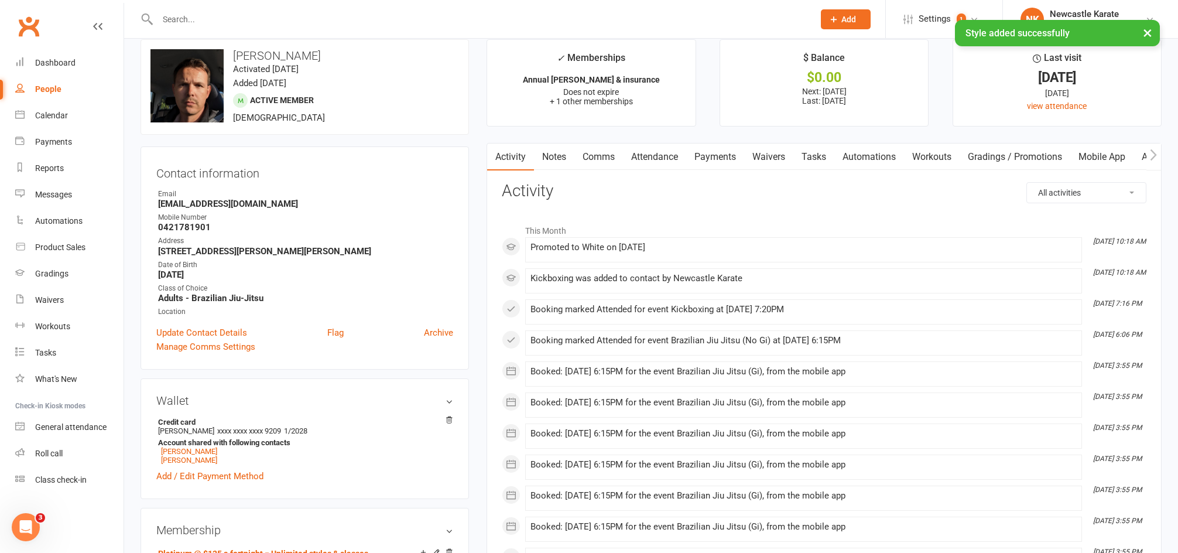
scroll to position [33, 0]
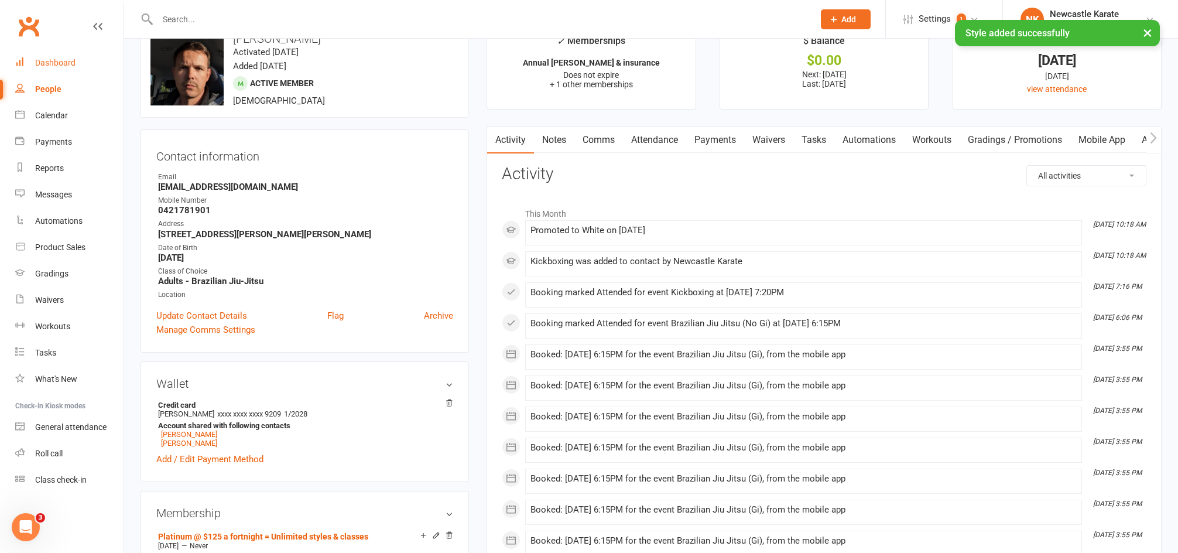
click at [47, 66] on div "Dashboard" at bounding box center [55, 62] width 40 height 9
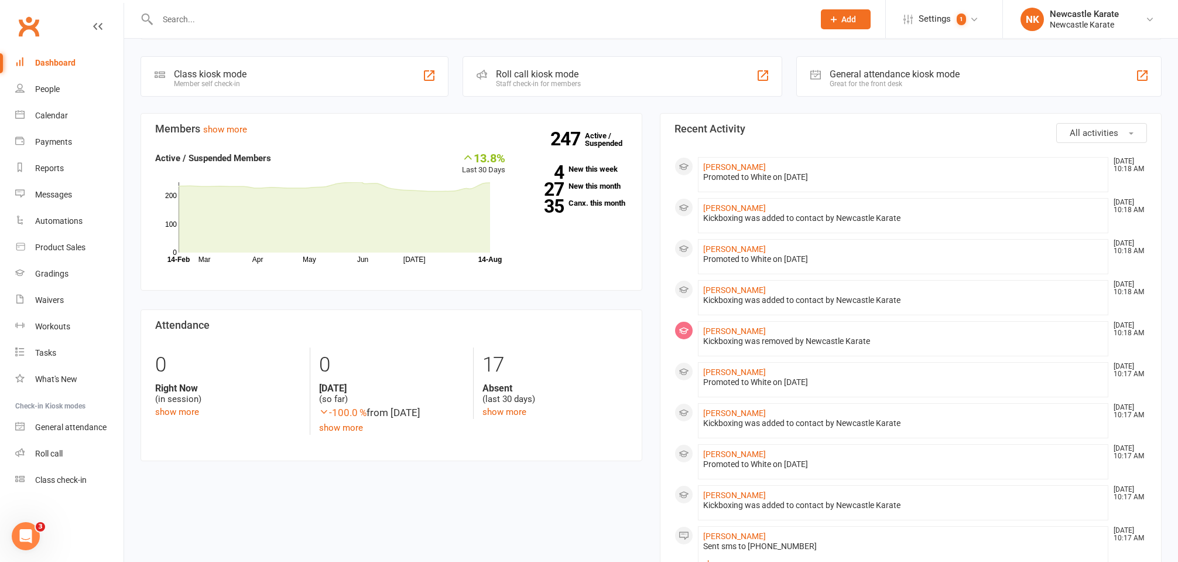
scroll to position [182, 0]
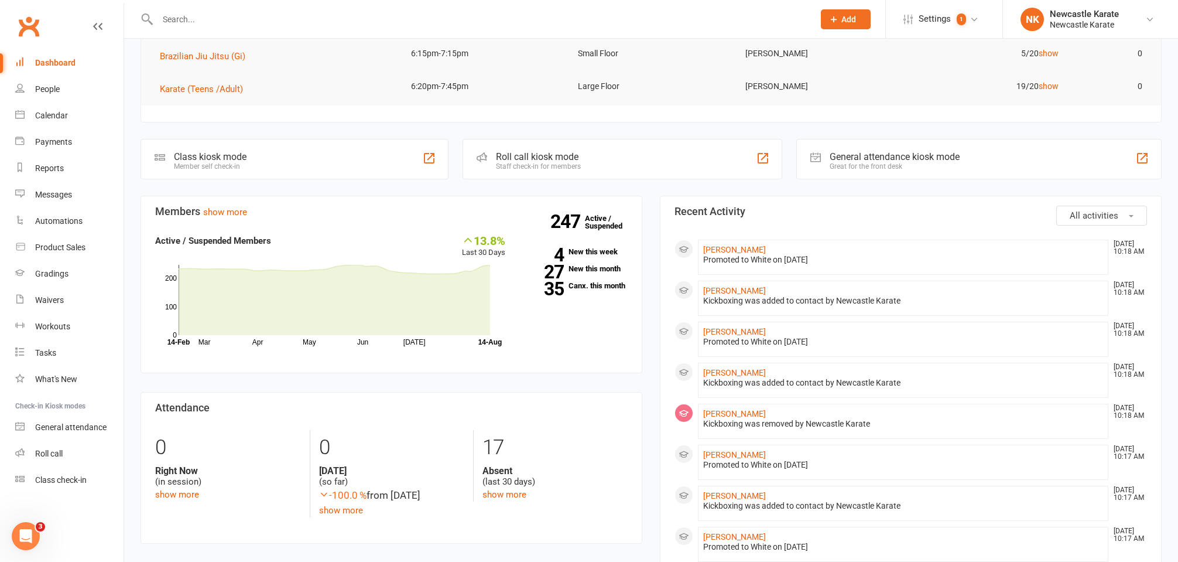
click at [194, 22] on input "text" at bounding box center [480, 19] width 652 height 16
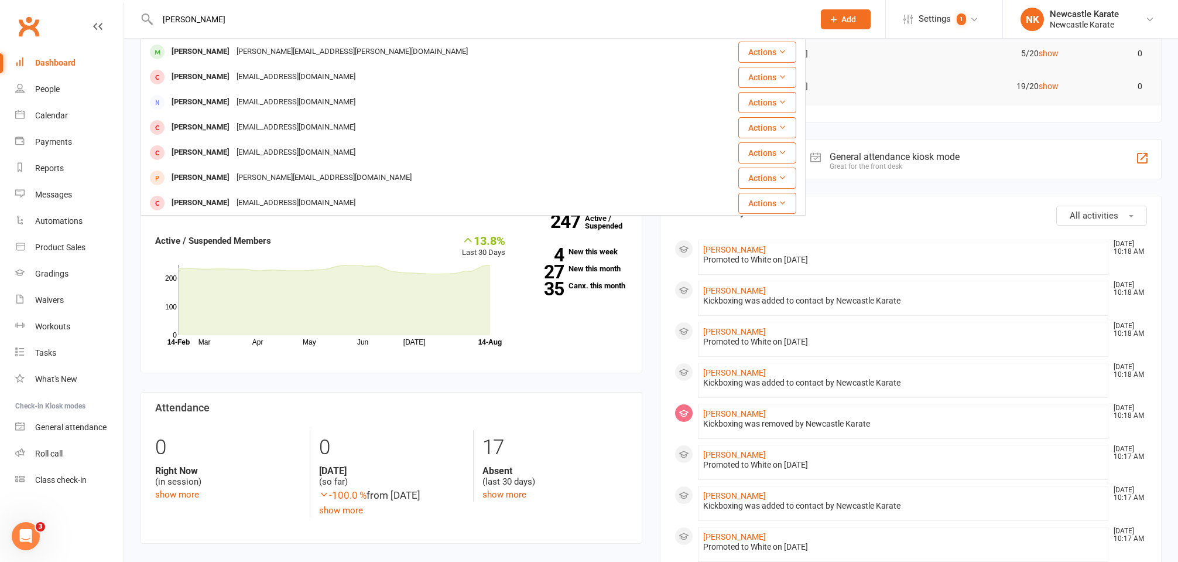
type input "Shannon"
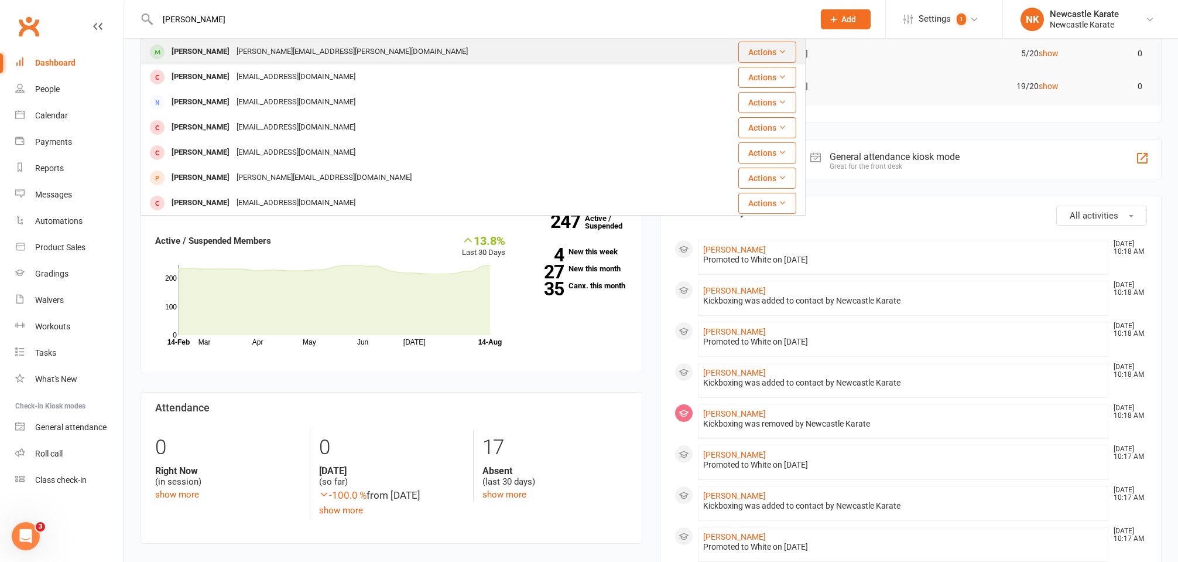
drag, startPoint x: 187, startPoint y: 39, endPoint x: 180, endPoint y: 51, distance: 13.9
click at [180, 51] on div "[PERSON_NAME]" at bounding box center [200, 51] width 65 height 17
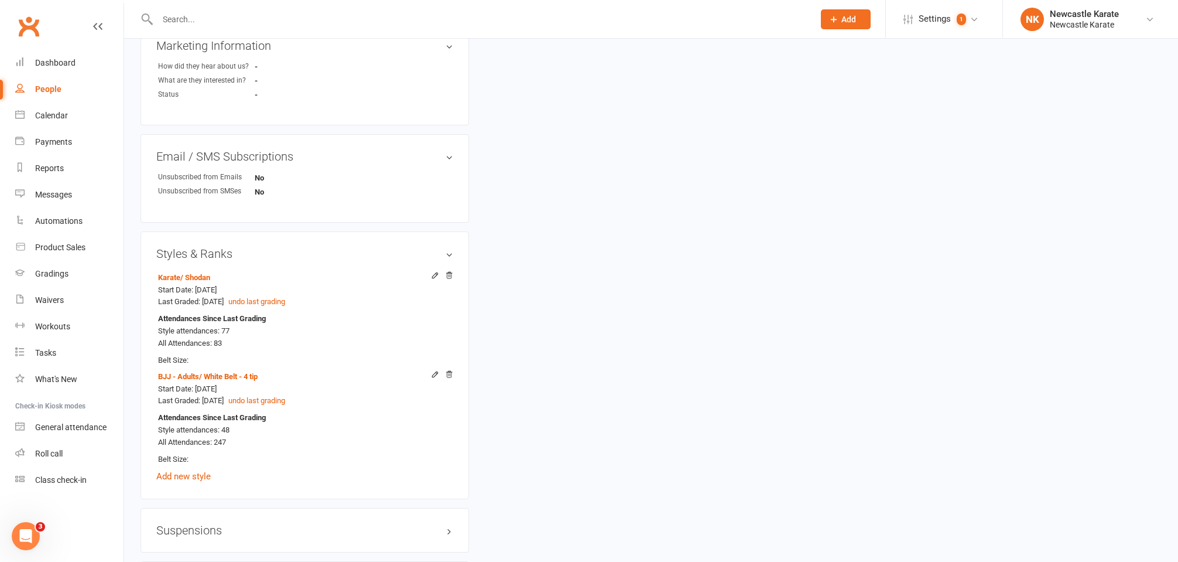
scroll to position [862, 0]
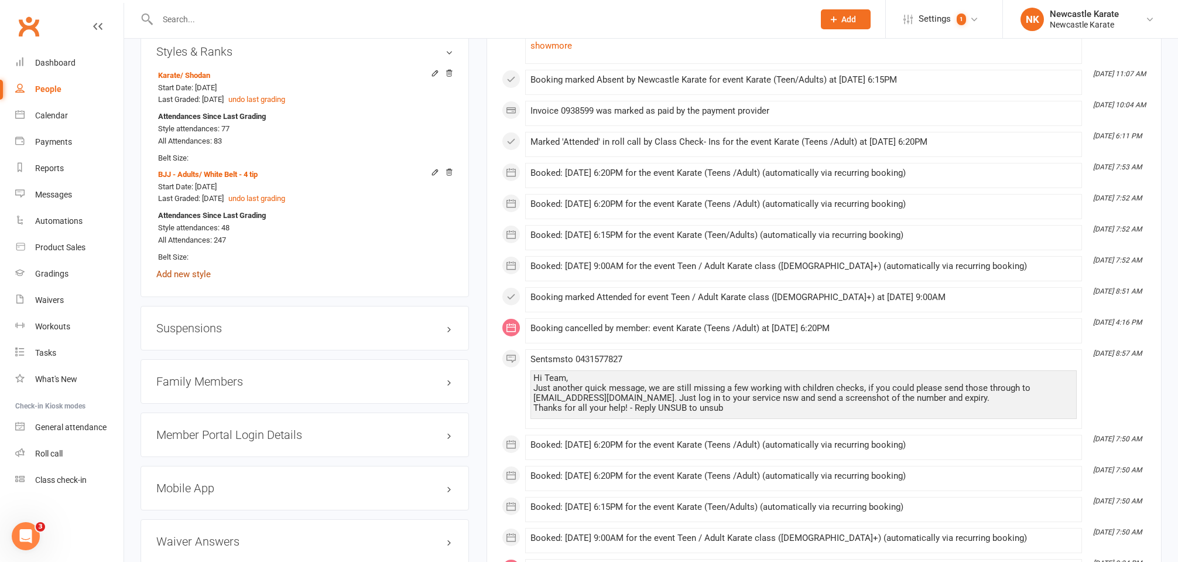
click at [188, 269] on link "Add new style" at bounding box center [183, 274] width 54 height 11
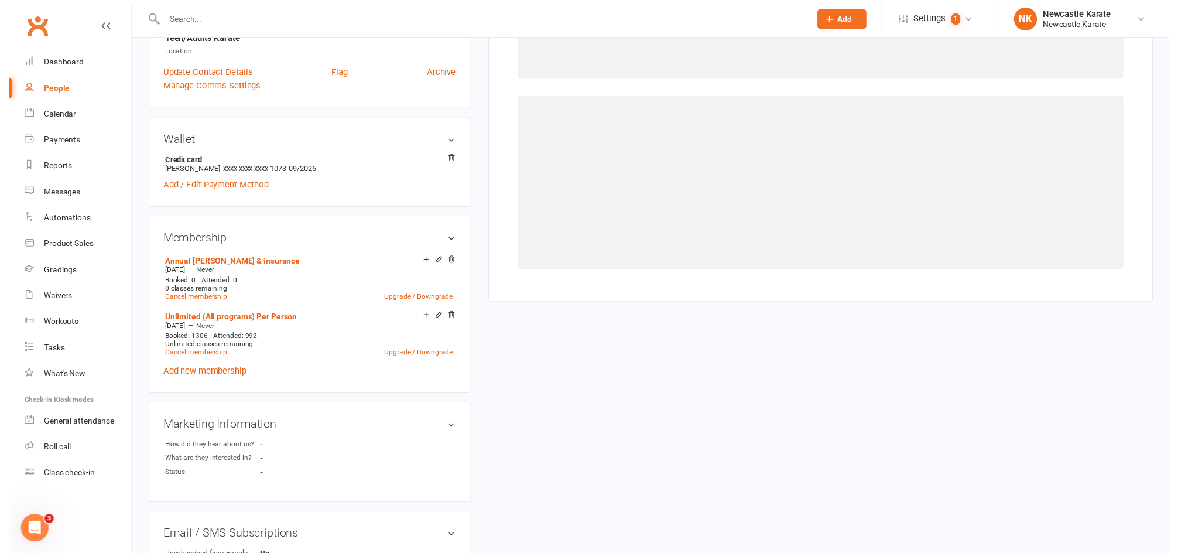
scroll to position [100, 0]
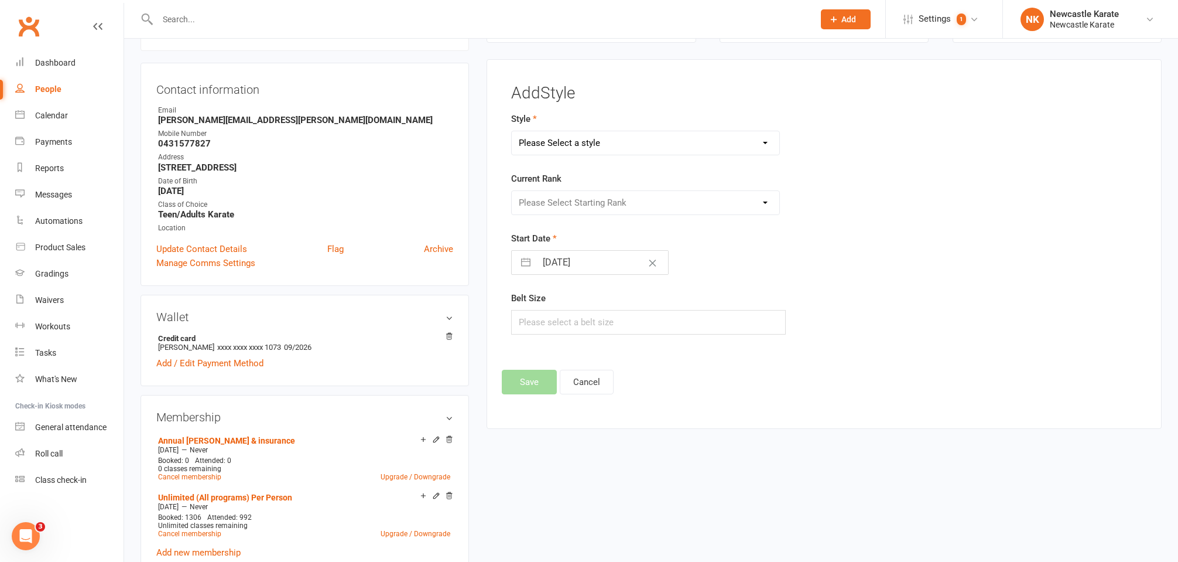
select select "3738"
select select "44395"
click at [525, 377] on button "Save" at bounding box center [529, 381] width 55 height 25
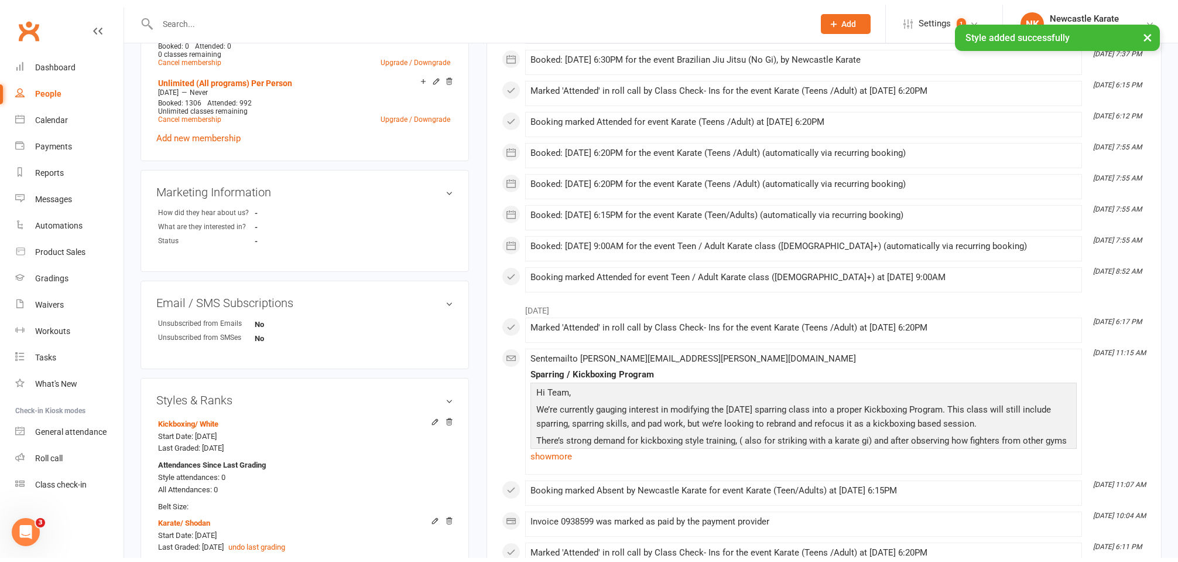
scroll to position [720, 0]
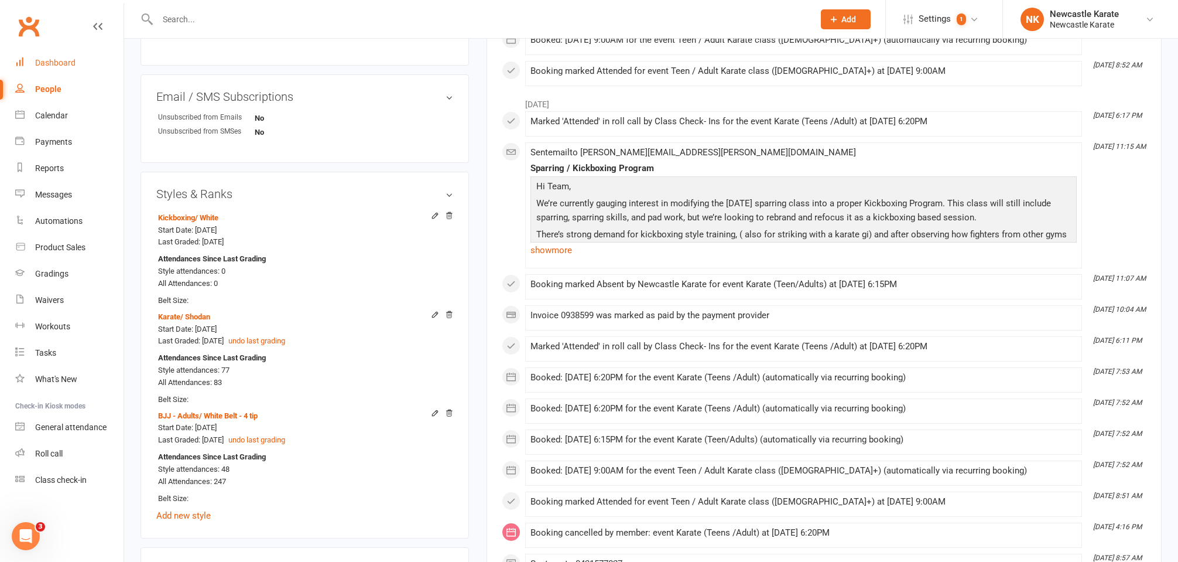
click at [69, 61] on div "Dashboard" at bounding box center [55, 62] width 40 height 9
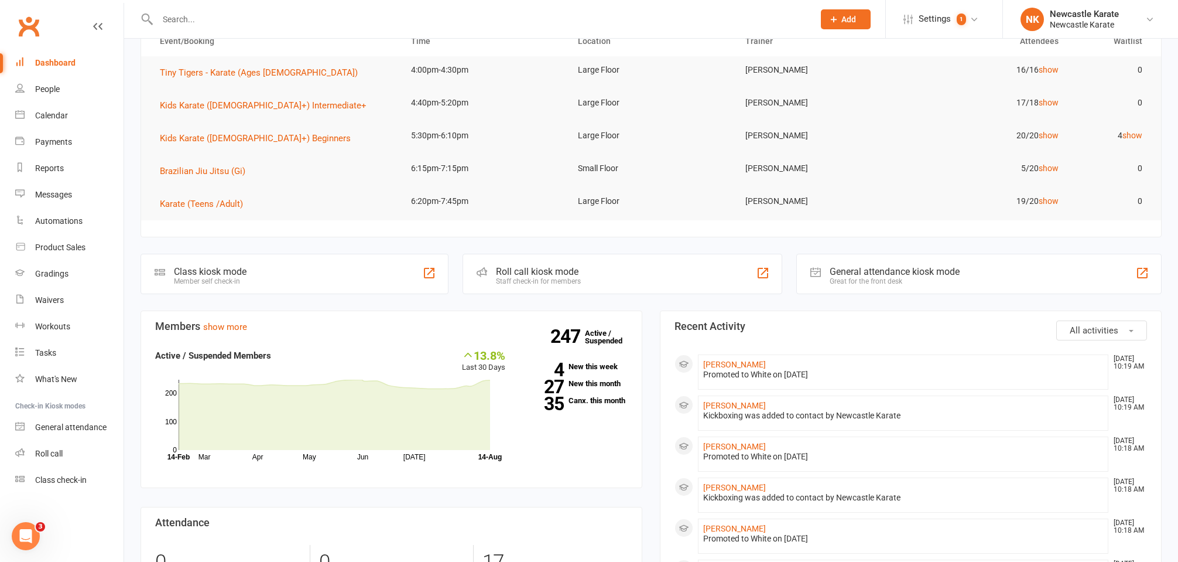
scroll to position [108, 0]
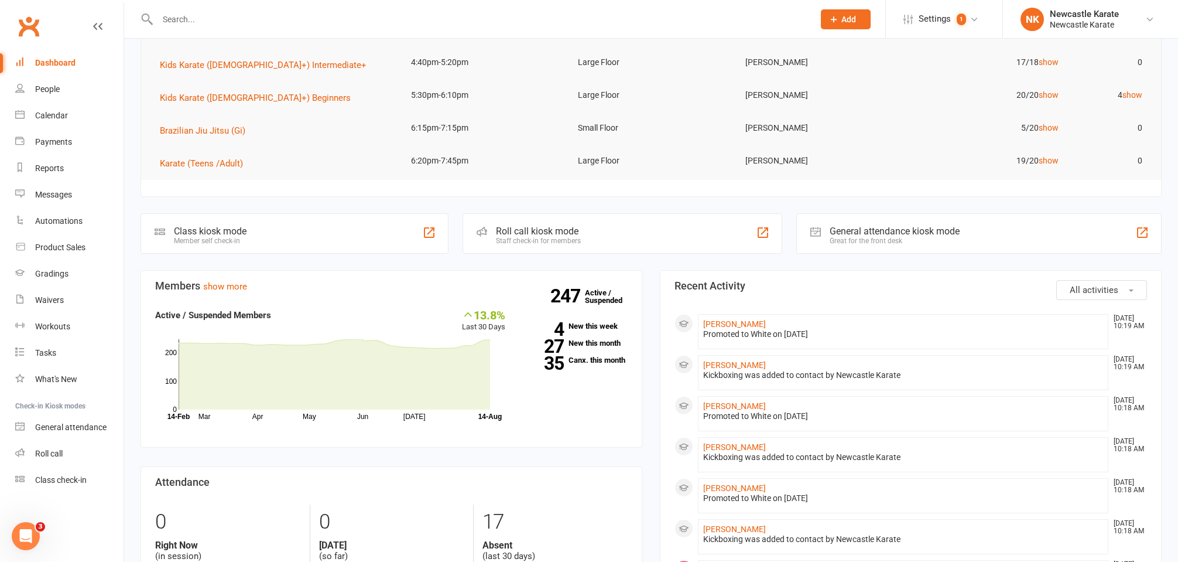
click at [307, 10] on div at bounding box center [473, 19] width 665 height 38
click at [309, 26] on input "text" at bounding box center [480, 19] width 652 height 16
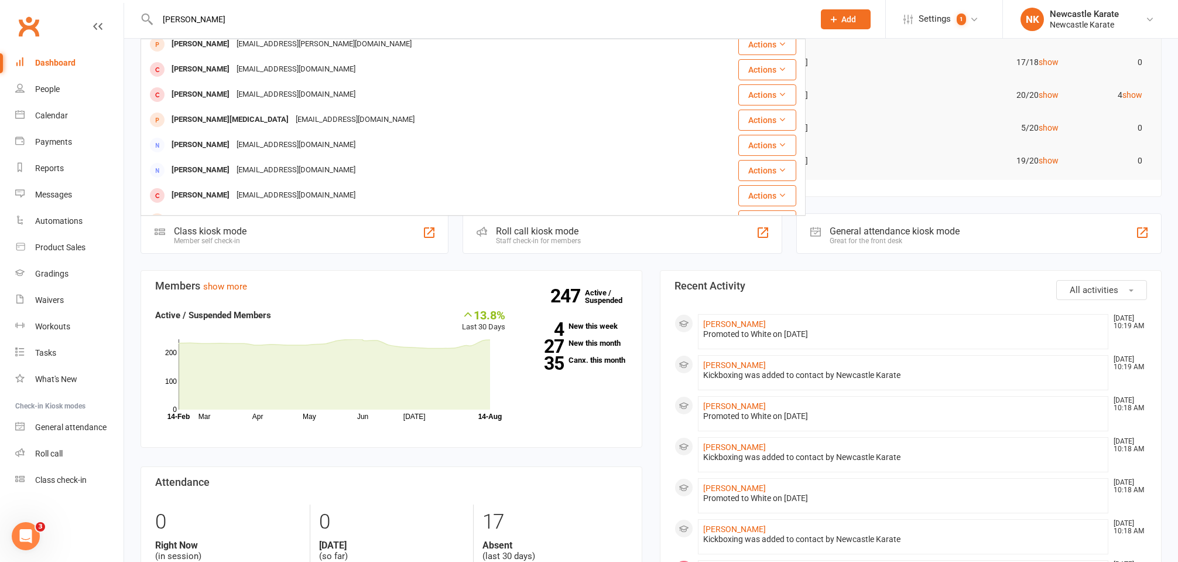
scroll to position [187, 0]
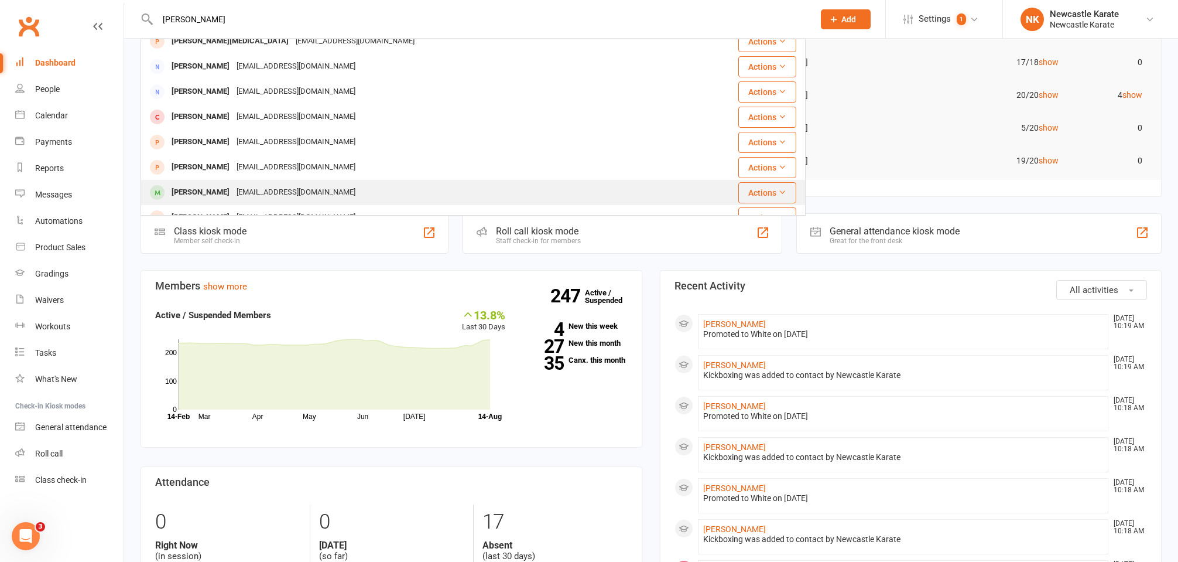
type input "Michael"
click at [272, 195] on div "mfromanin@bigpond.com" at bounding box center [296, 192] width 126 height 17
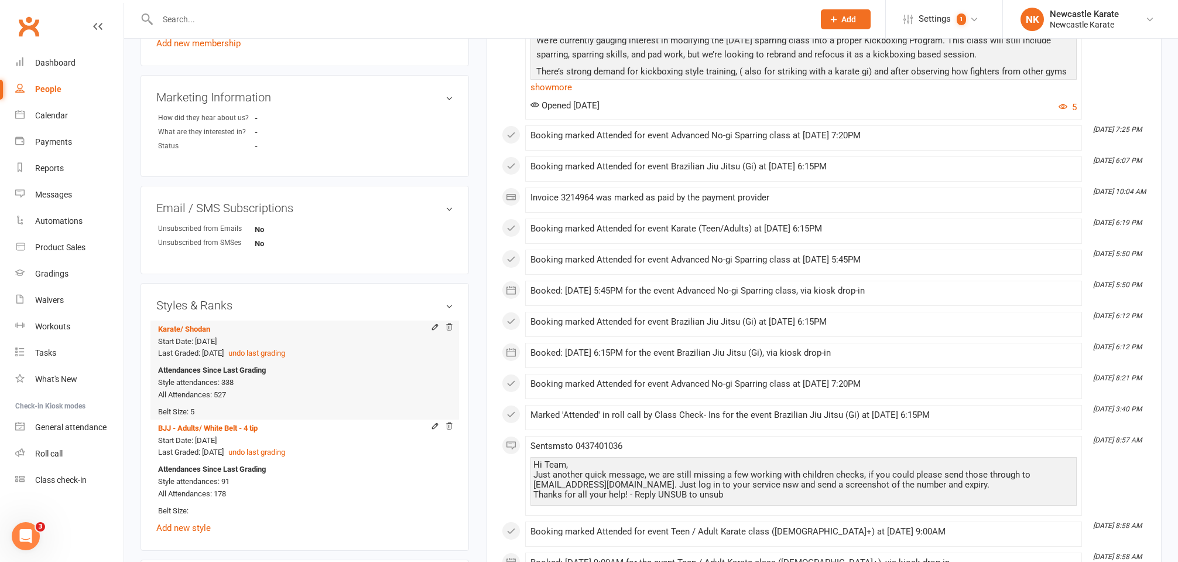
scroll to position [751, 0]
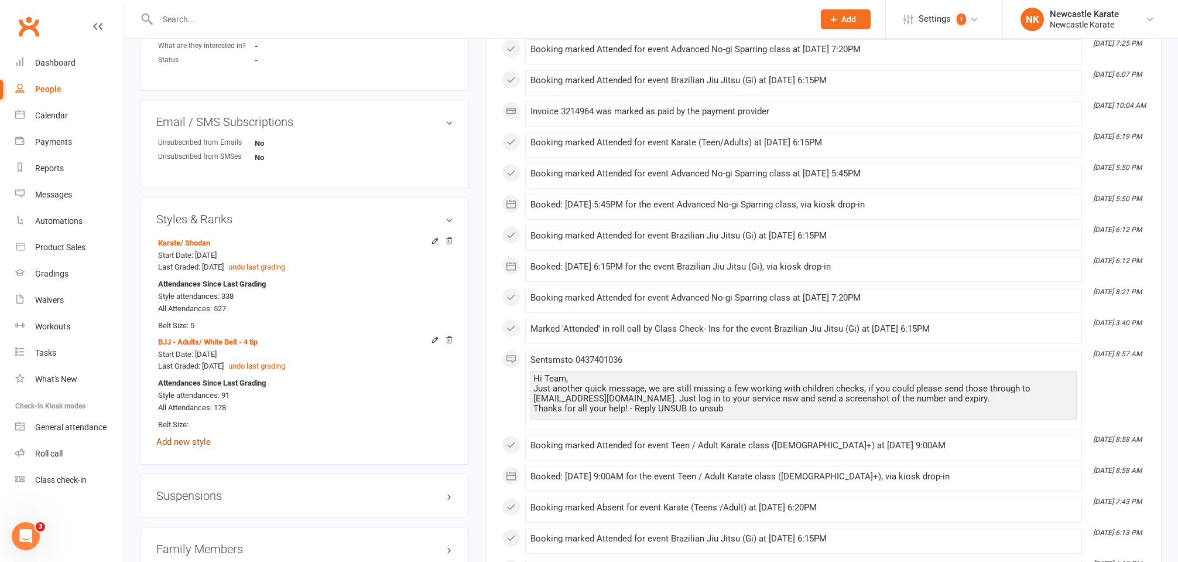
click at [187, 437] on link "Add new style" at bounding box center [183, 441] width 54 height 11
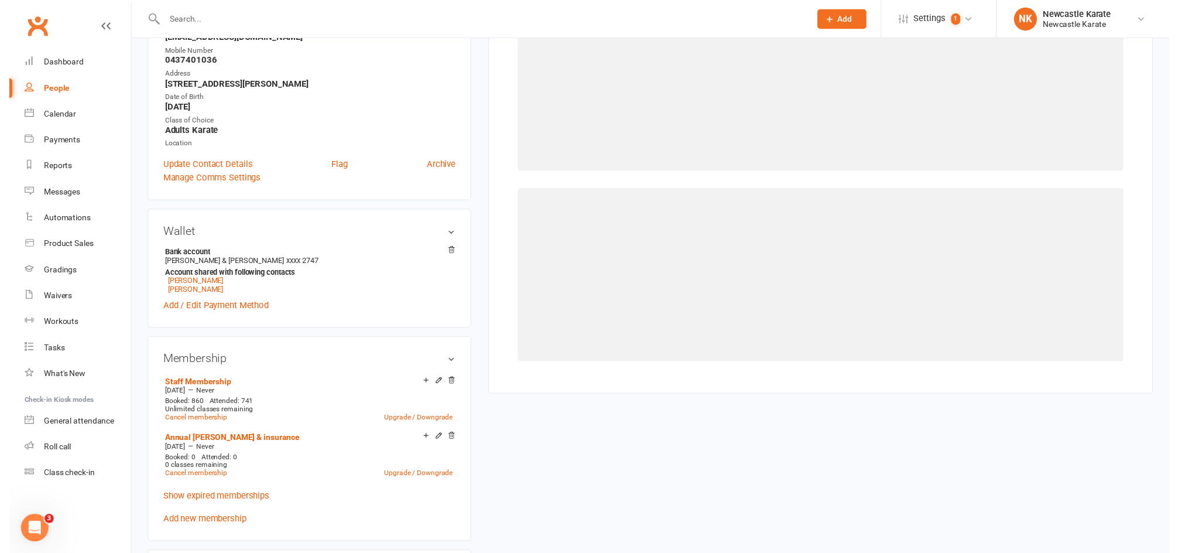
scroll to position [100, 0]
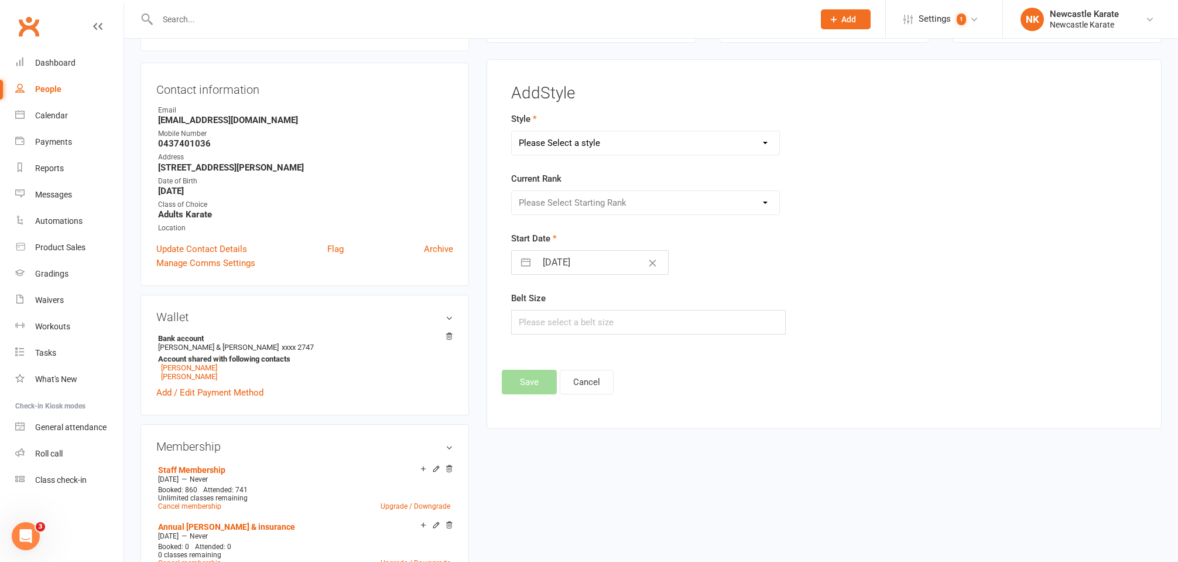
select select "3738"
select select "44395"
click at [522, 391] on button "Save" at bounding box center [529, 381] width 55 height 25
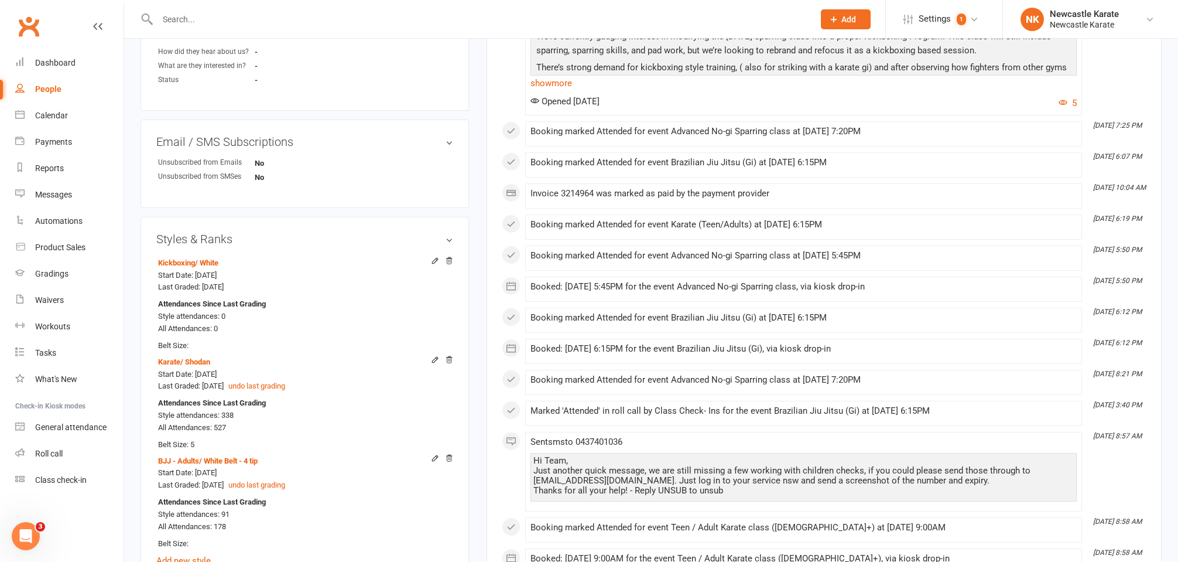
scroll to position [742, 0]
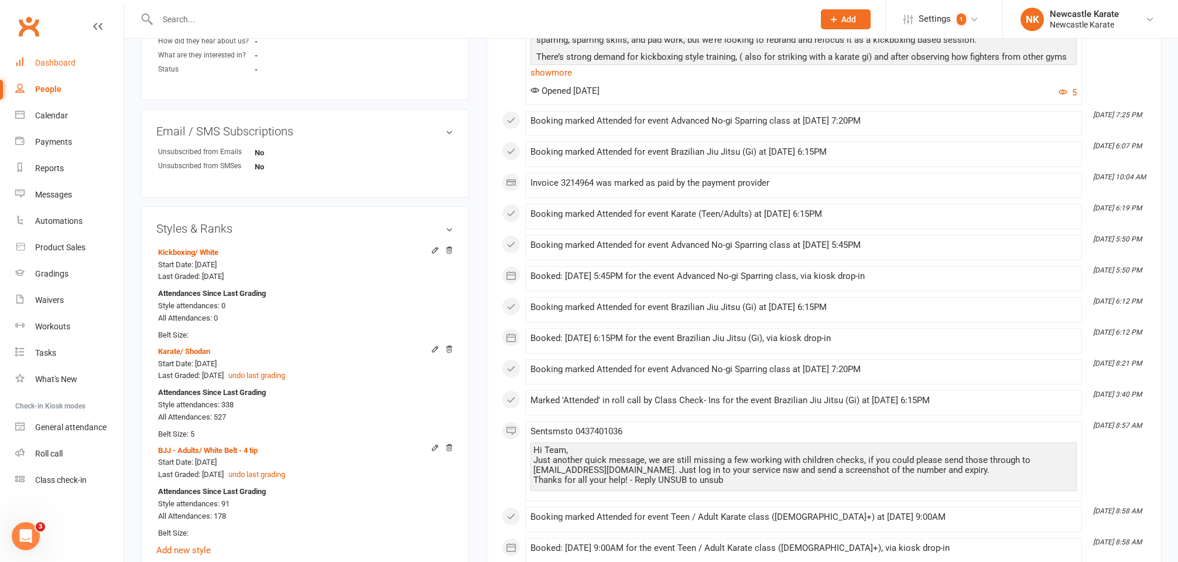
click at [56, 57] on link "Dashboard" at bounding box center [69, 63] width 108 height 26
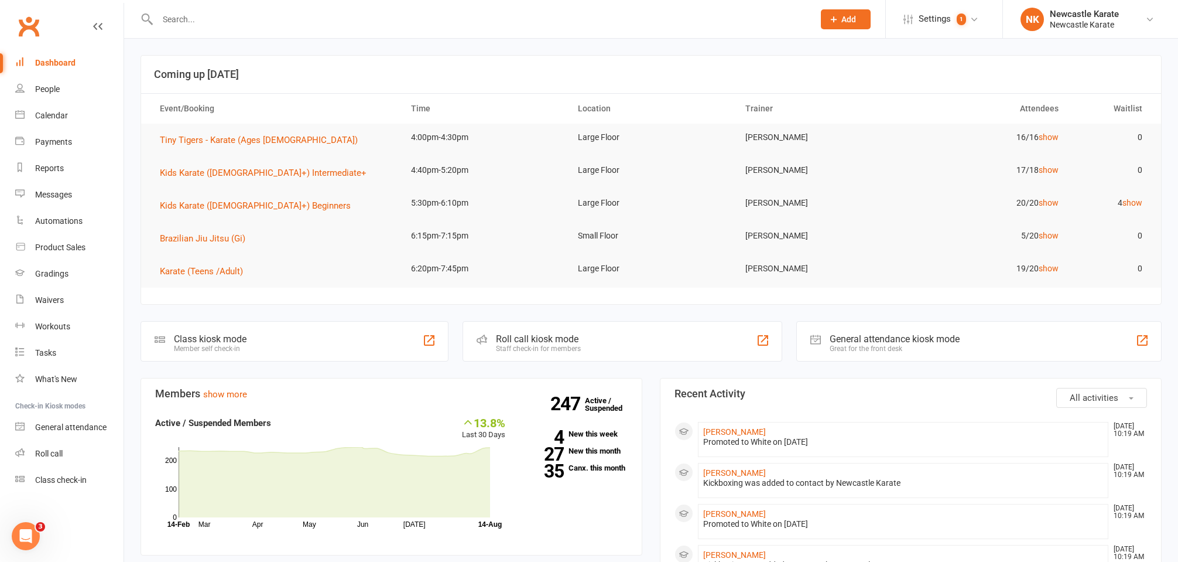
drag, startPoint x: 191, startPoint y: 28, endPoint x: 193, endPoint y: 20, distance: 7.7
click at [191, 25] on div at bounding box center [473, 19] width 665 height 38
click at [193, 20] on input "text" at bounding box center [480, 19] width 652 height 16
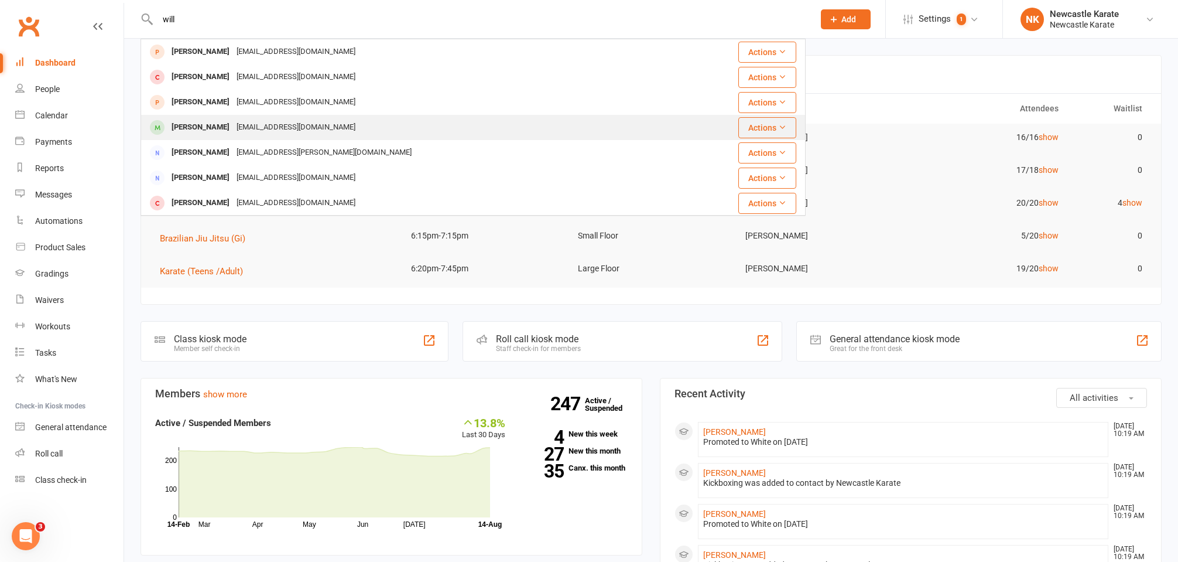
type input "will"
click at [233, 119] on div "willo3001@gmail.com" at bounding box center [296, 127] width 126 height 17
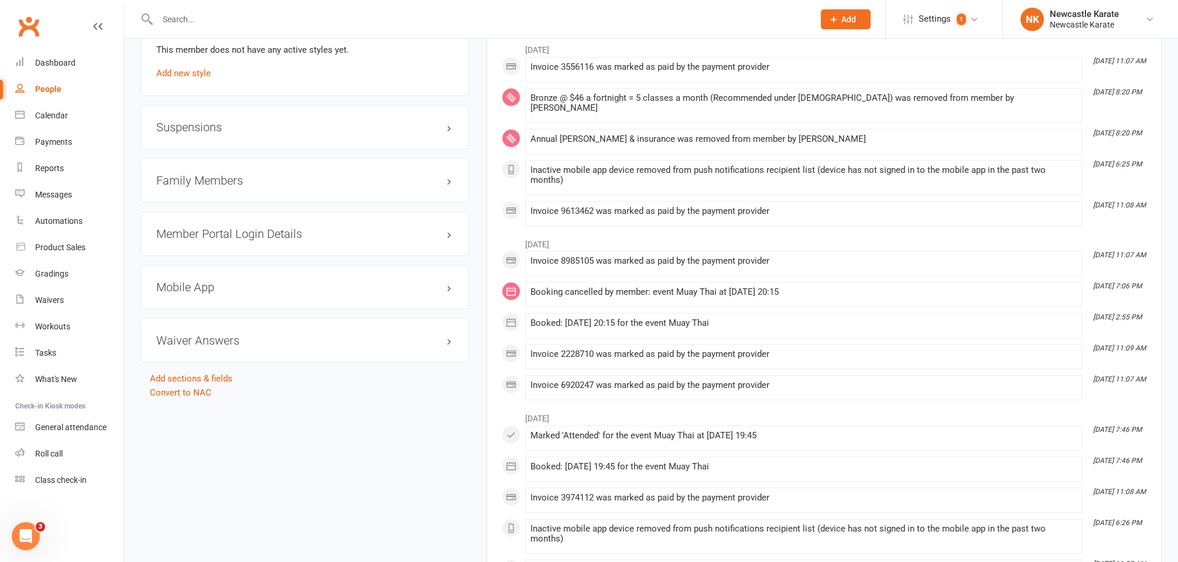
scroll to position [785, 0]
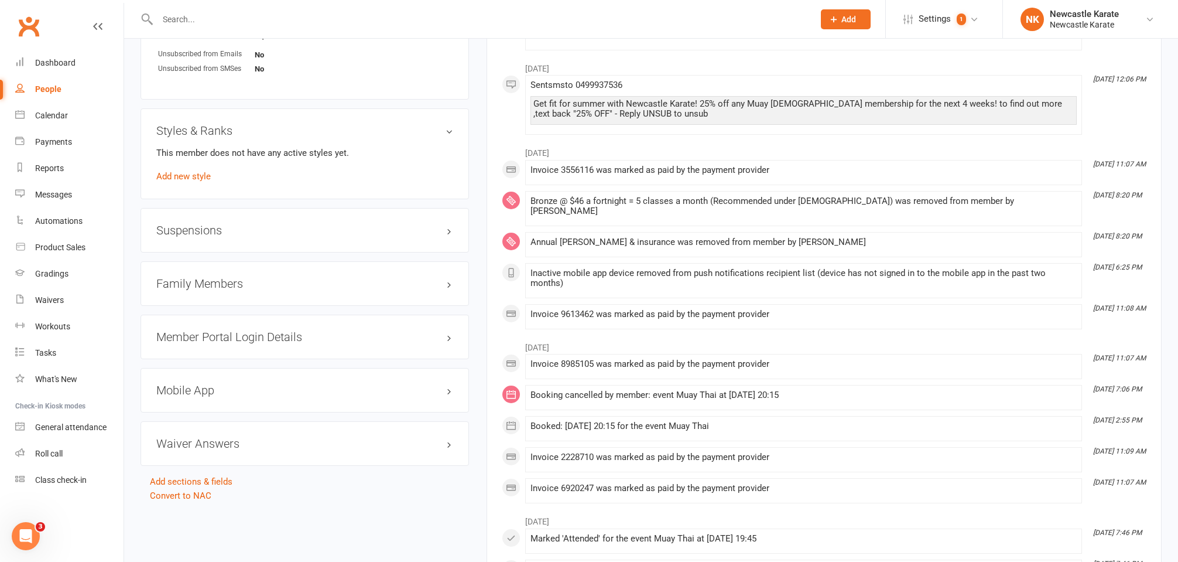
click at [184, 182] on div "This member does not have any active styles yet. Add new style" at bounding box center [304, 164] width 297 height 37
click at [186, 175] on link "Add new style" at bounding box center [183, 176] width 54 height 11
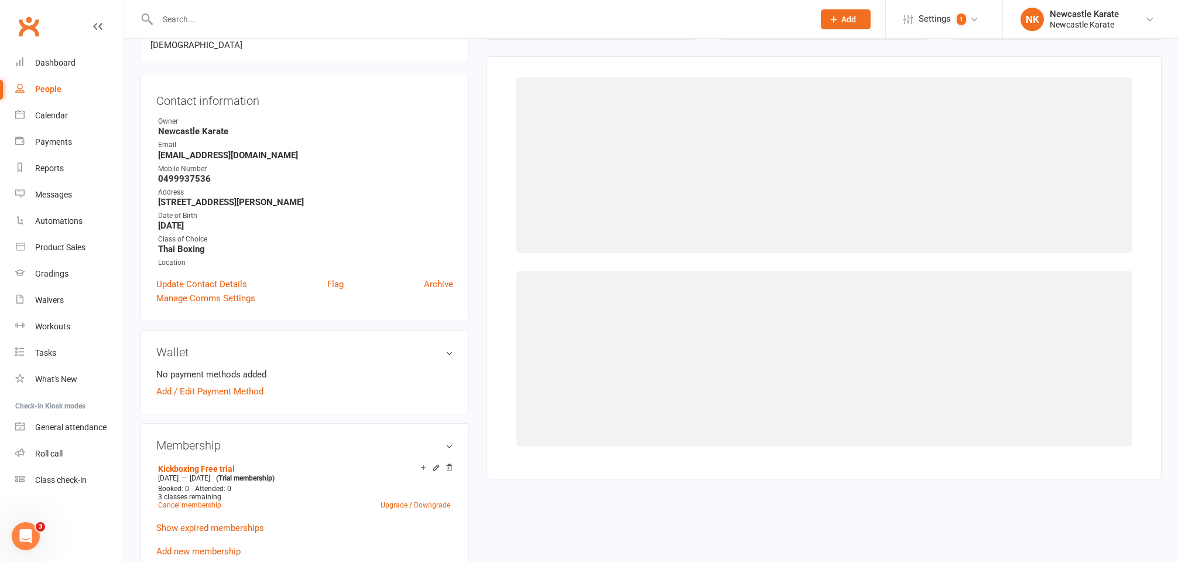
scroll to position [100, 0]
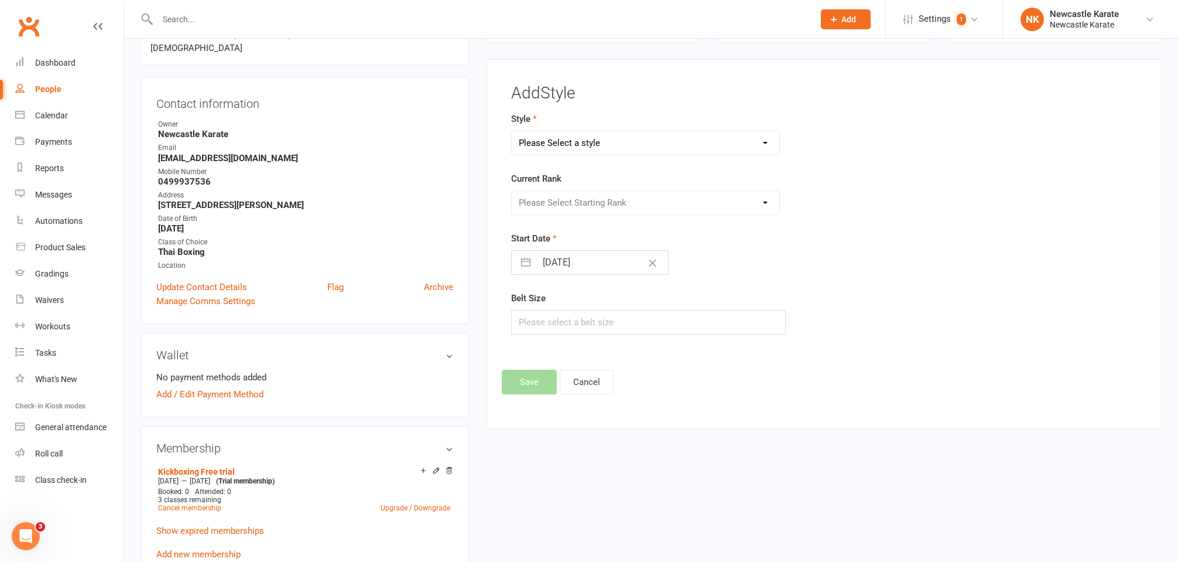
select select "3738"
click at [606, 221] on form "Style BJJ - Adults Karate Kickboxing Ladies Kickboxing Leadership Team Current …" at bounding box center [716, 223] width 411 height 223
click at [603, 213] on div "Please Select Starting Rank White" at bounding box center [645, 202] width 268 height 25
select select "44395"
click at [521, 395] on div "Add Style Style BJJ - Adults Karate Kickboxing Ladies Kickboxing Leadership Tea…" at bounding box center [824, 243] width 675 height 369
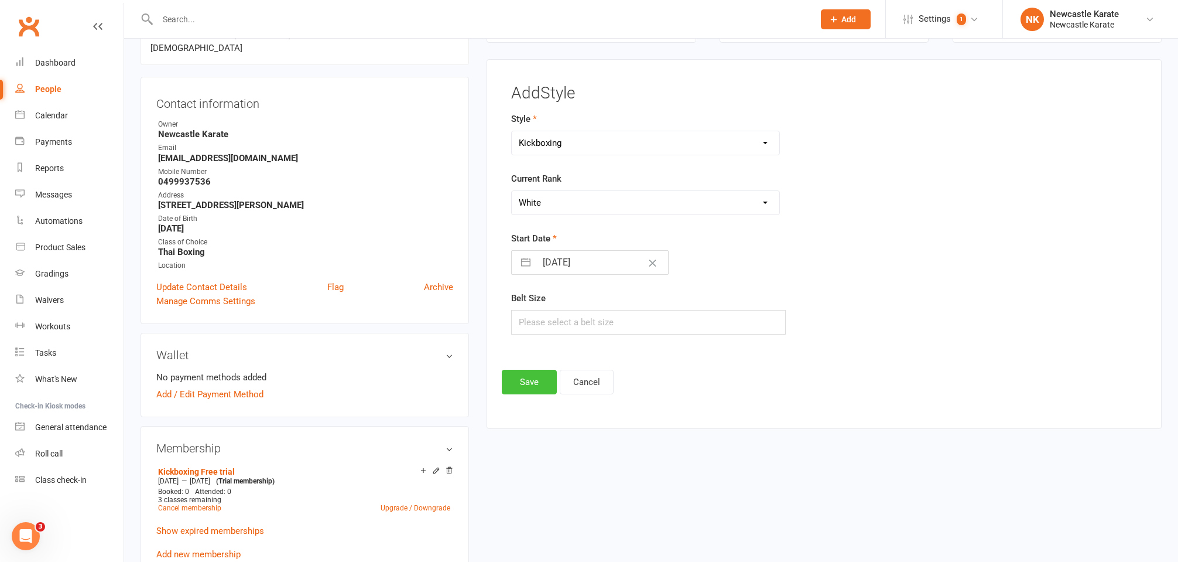
click at [523, 384] on button "Save" at bounding box center [529, 381] width 55 height 25
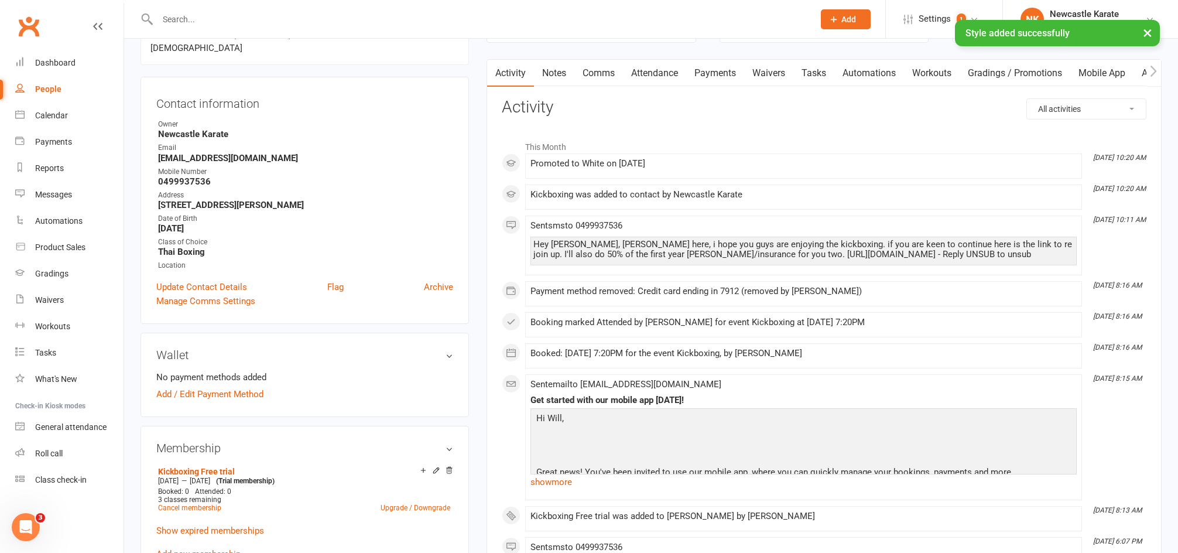
click at [293, 13] on input "text" at bounding box center [480, 19] width 652 height 16
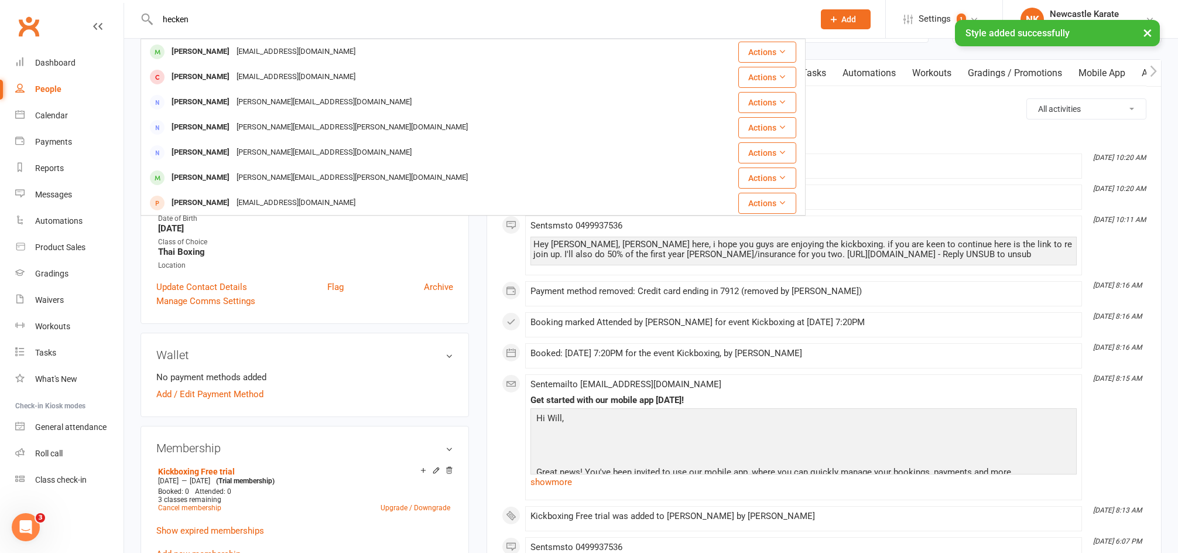
type input "hecken"
click at [199, 20] on div "× Style added successfully" at bounding box center [581, 20] width 1163 height 0
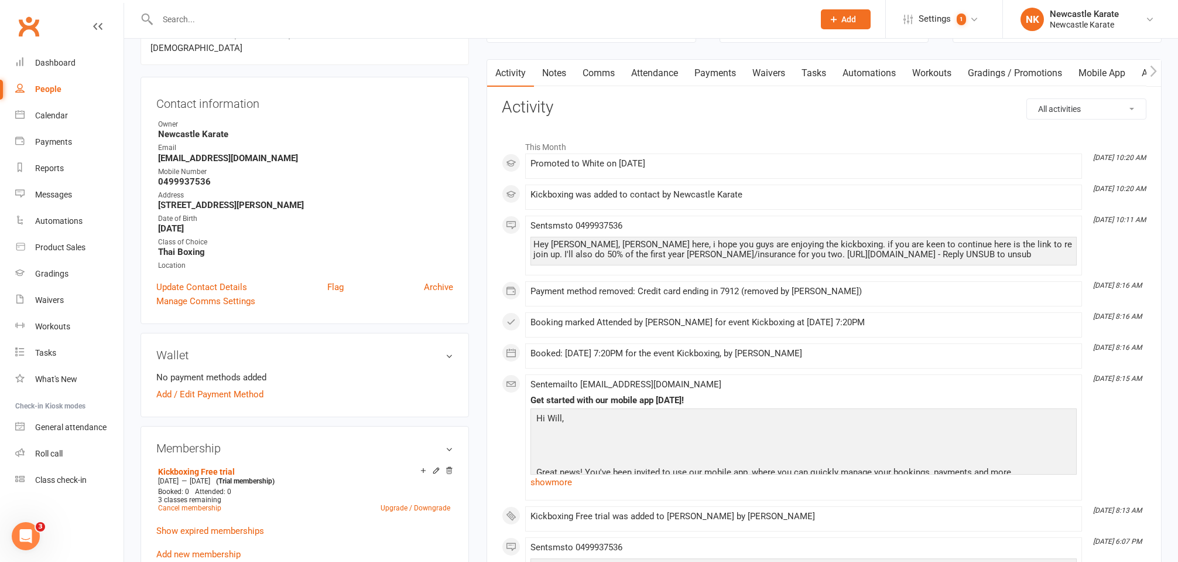
click at [196, 28] on div at bounding box center [473, 19] width 665 height 38
click at [197, 18] on input "text" at bounding box center [480, 19] width 652 height 16
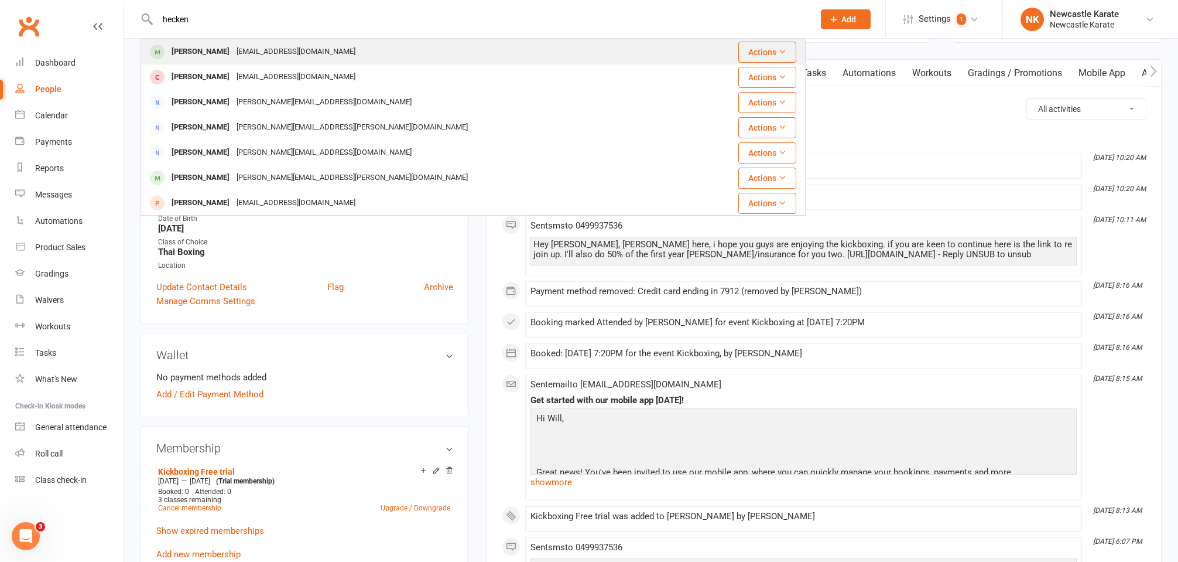
type input "hecken"
click at [177, 51] on div "Nicholas Heckenberg" at bounding box center [200, 51] width 65 height 17
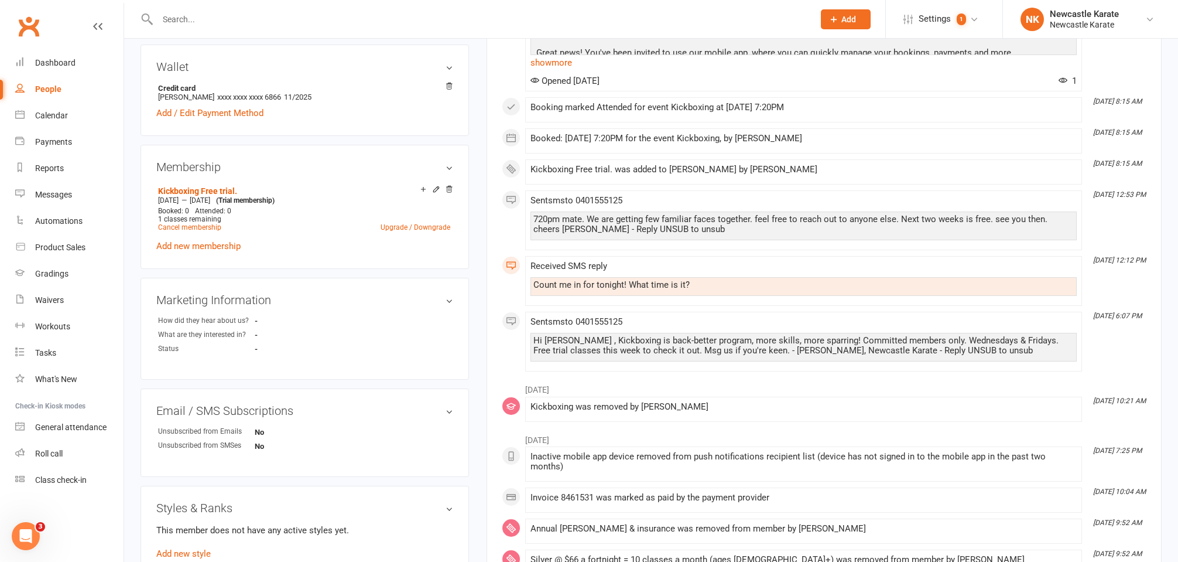
scroll to position [606, 0]
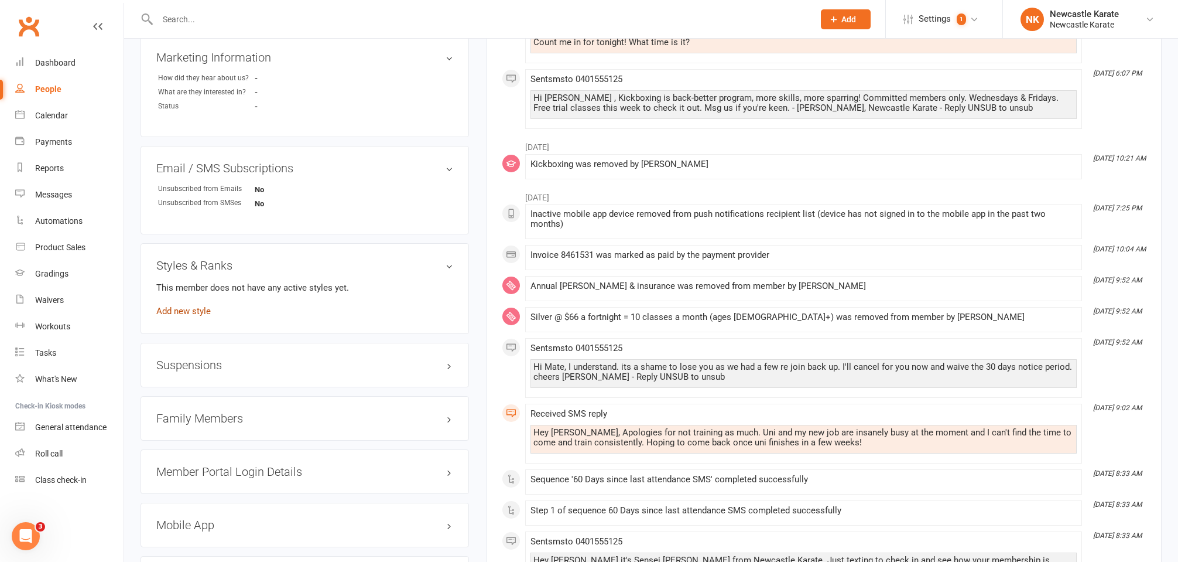
click at [177, 306] on link "Add new style" at bounding box center [183, 311] width 54 height 11
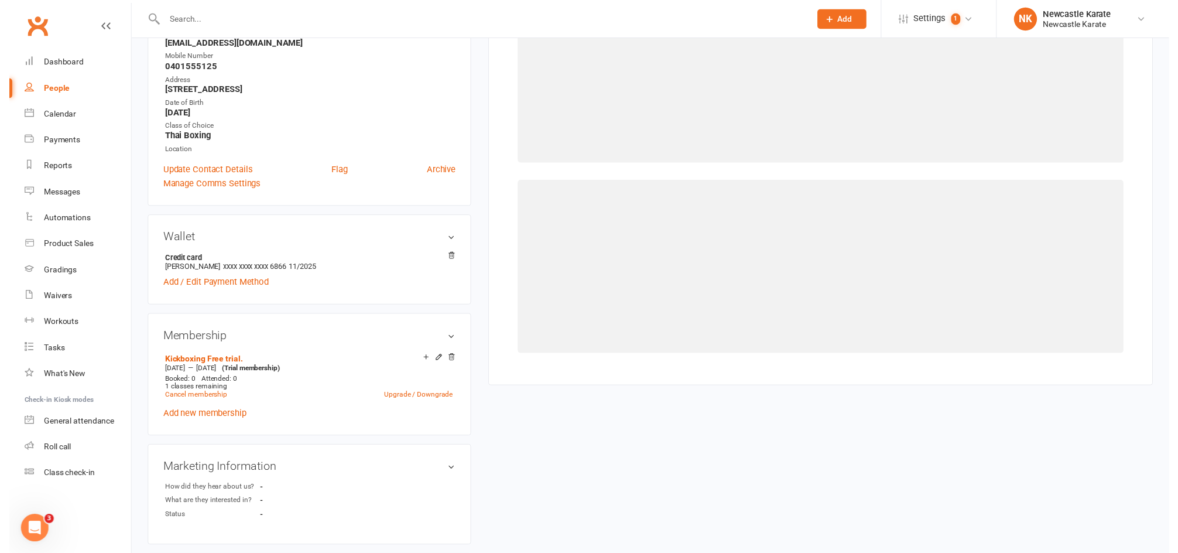
scroll to position [100, 0]
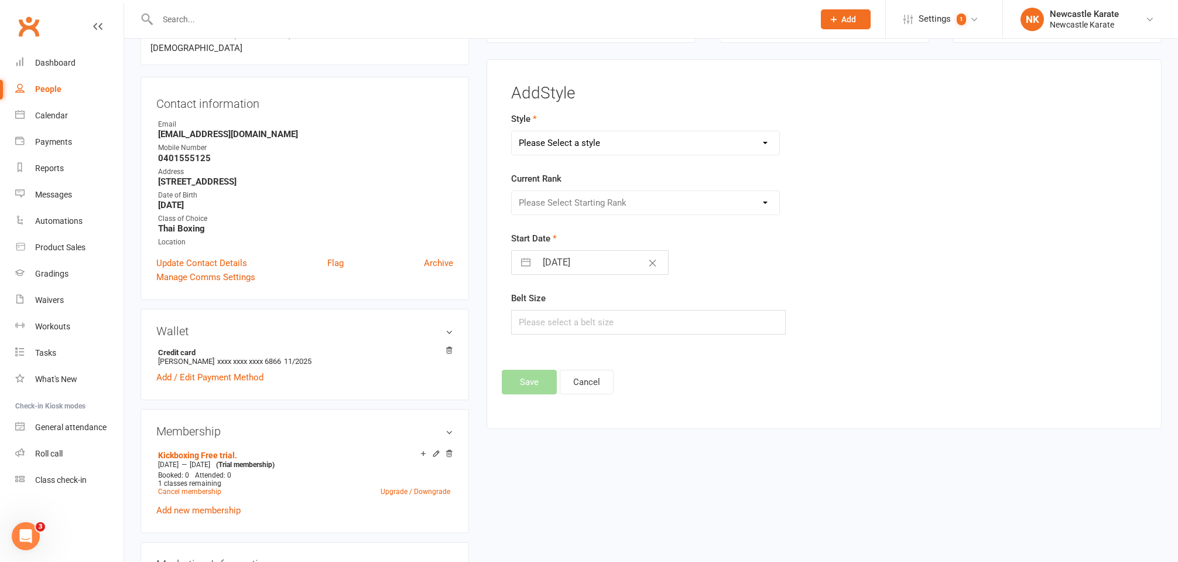
select select "3738"
select select "44395"
click at [522, 383] on button "Save" at bounding box center [529, 381] width 55 height 25
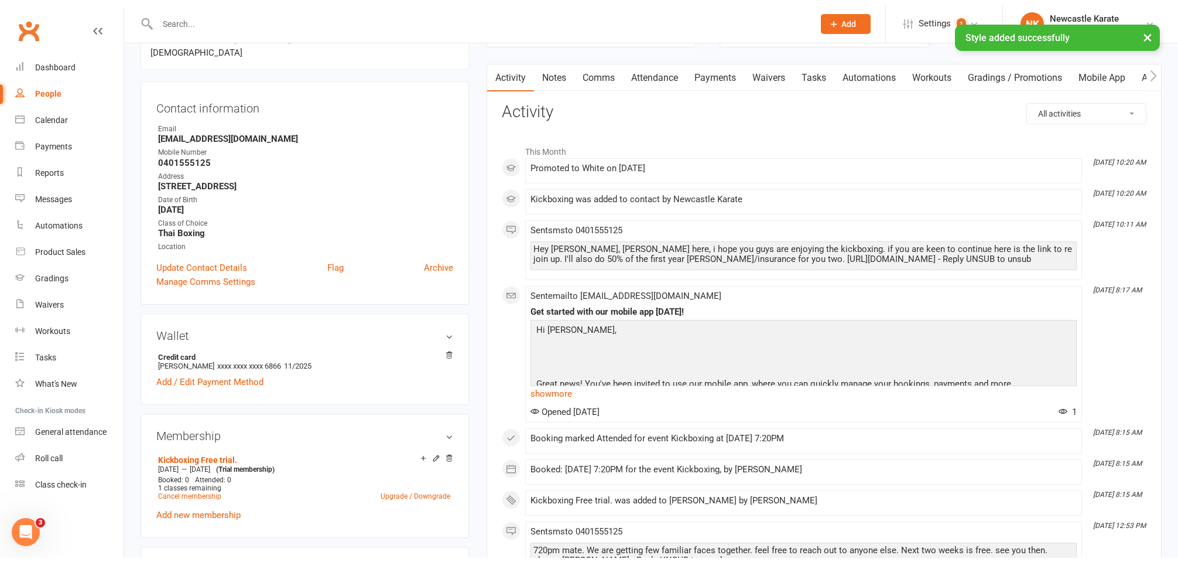
scroll to position [0, 0]
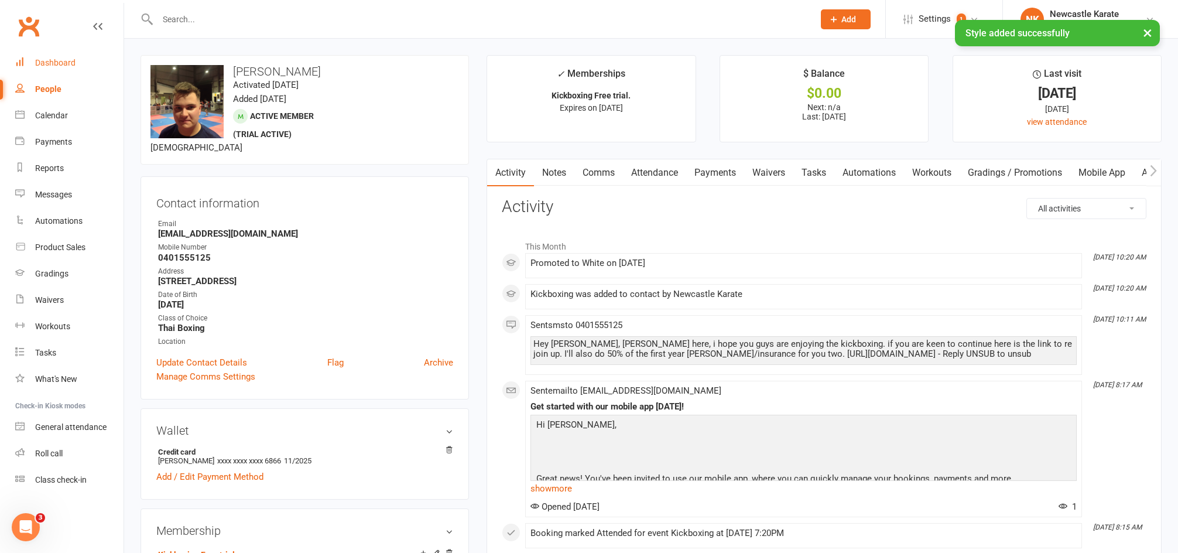
click at [68, 59] on div "Dashboard" at bounding box center [55, 62] width 40 height 9
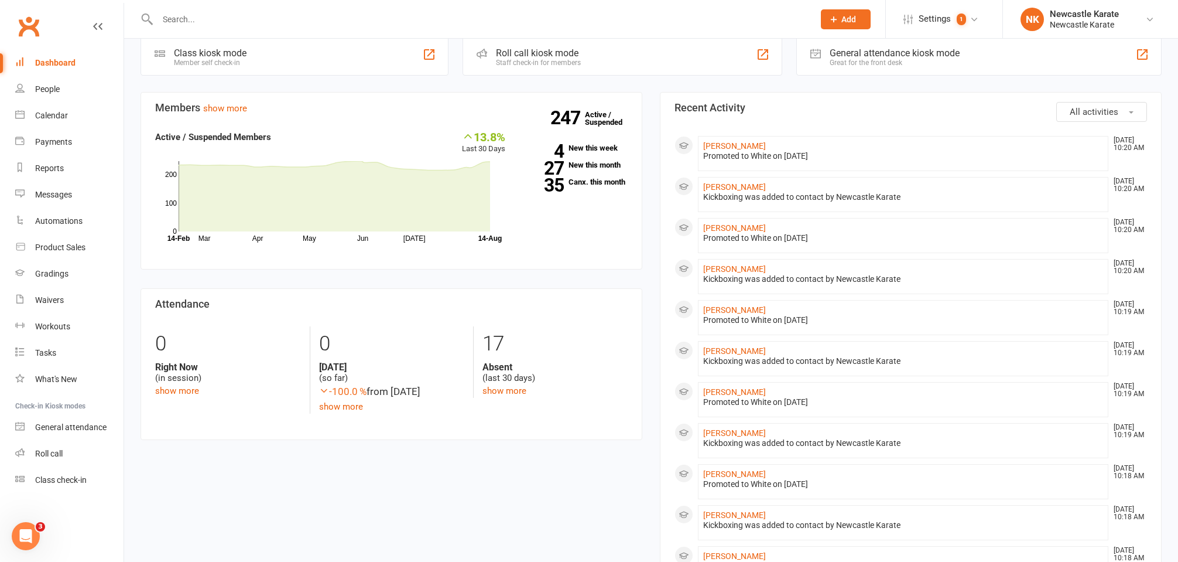
scroll to position [389, 0]
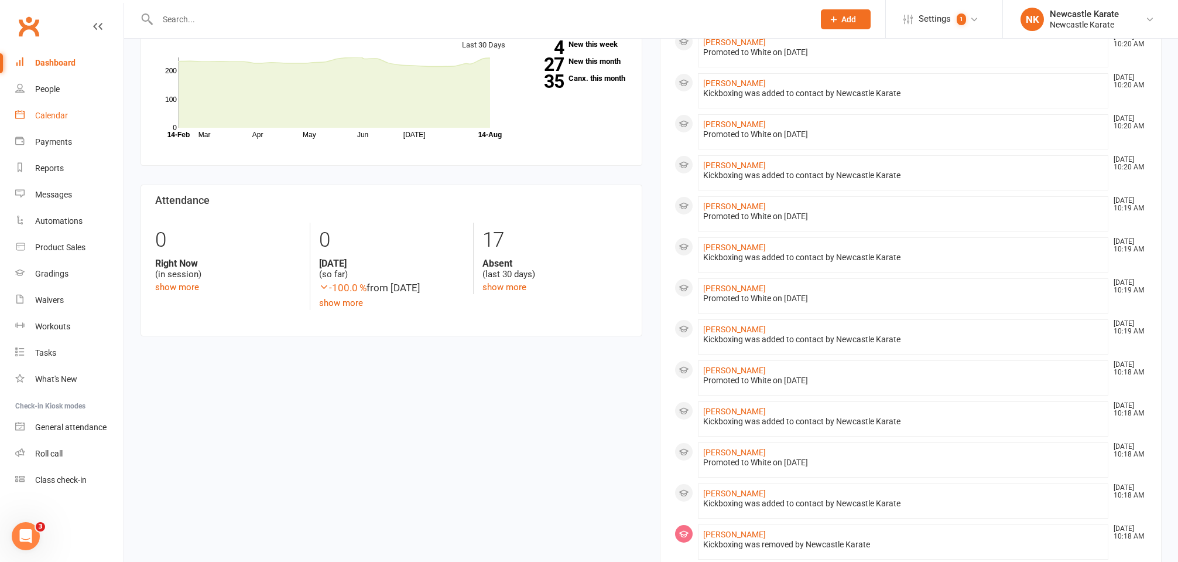
click at [54, 111] on div "Calendar" at bounding box center [51, 115] width 33 height 9
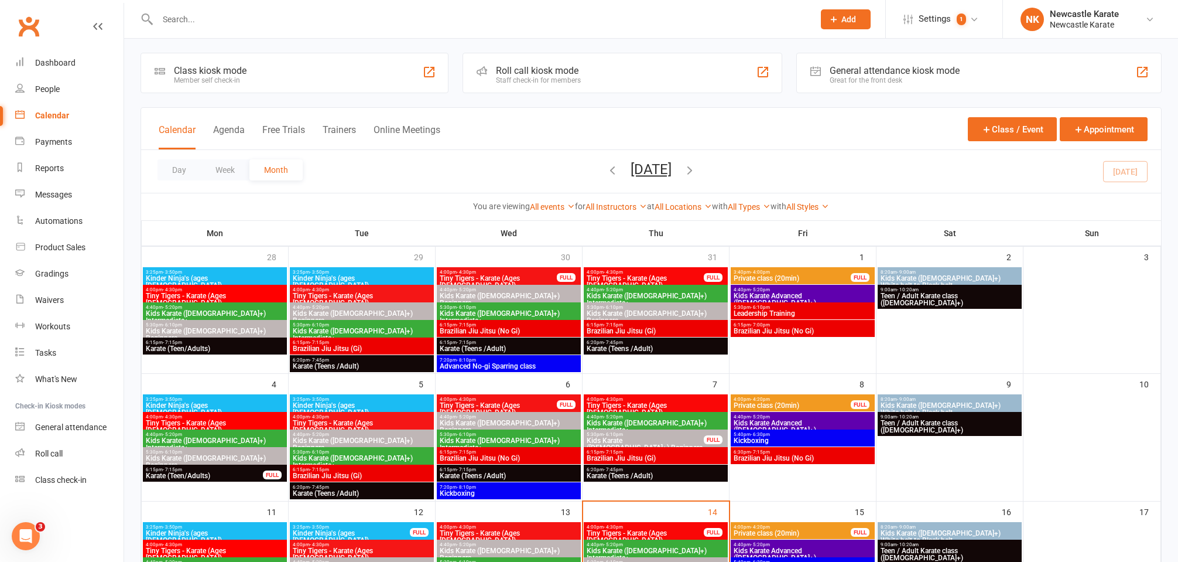
scroll to position [314, 0]
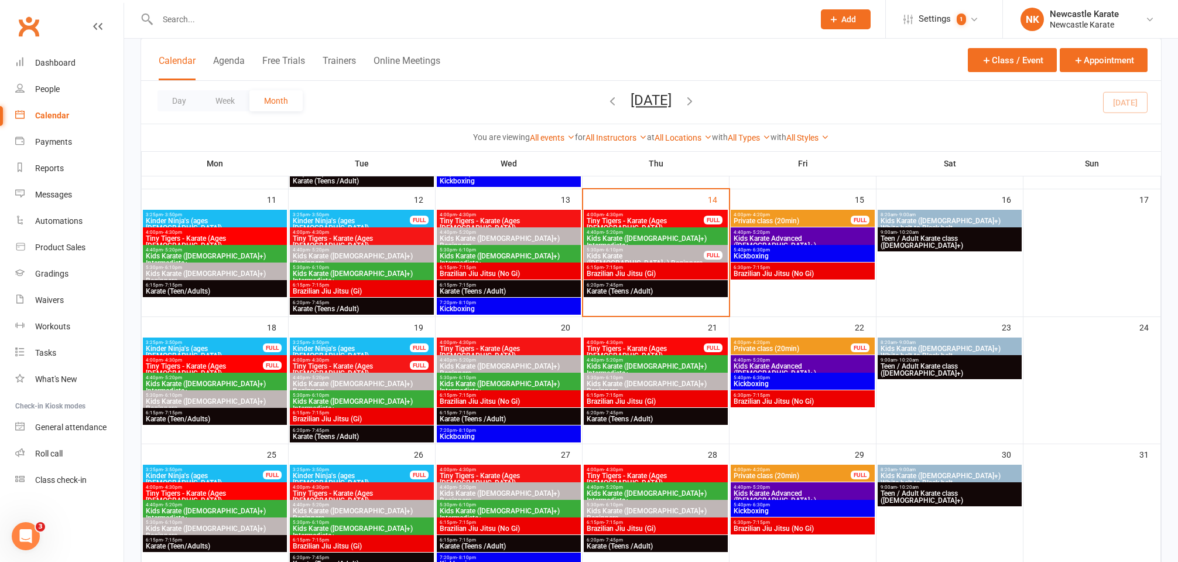
click at [54, 272] on div "Gradings" at bounding box center [51, 273] width 33 height 9
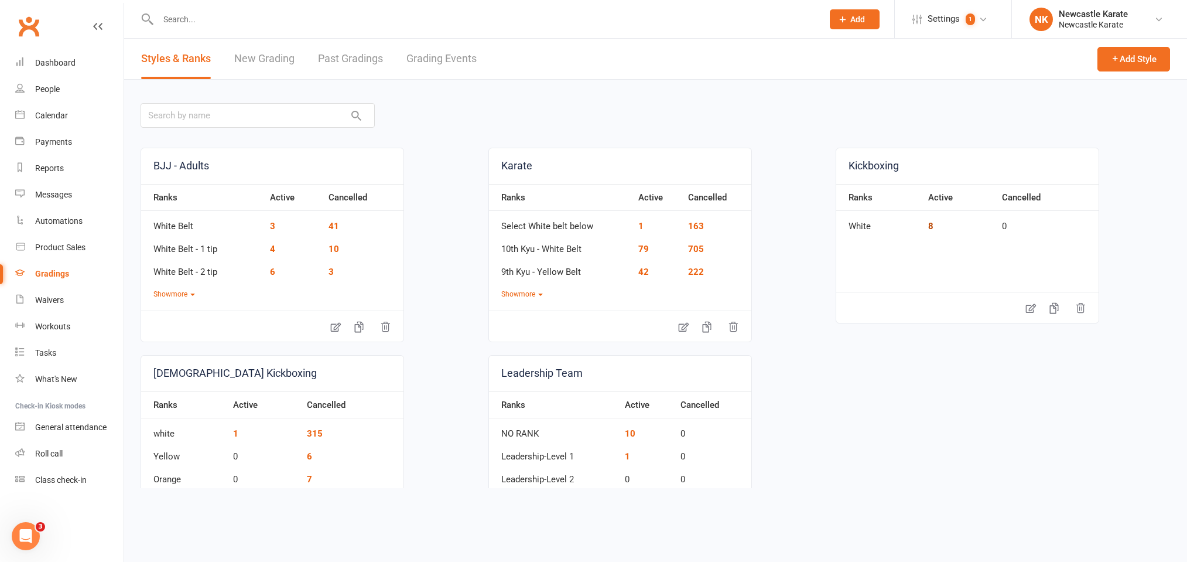
click at [928, 222] on link "8" at bounding box center [930, 226] width 5 height 11
click at [43, 66] on div "Dashboard" at bounding box center [55, 62] width 40 height 9
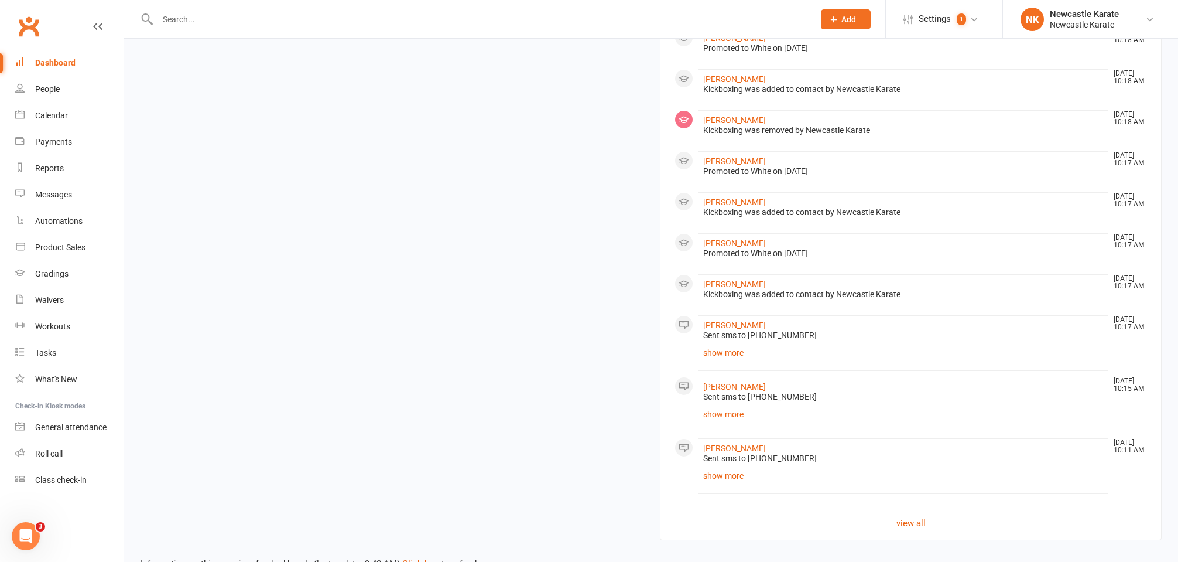
scroll to position [838, 0]
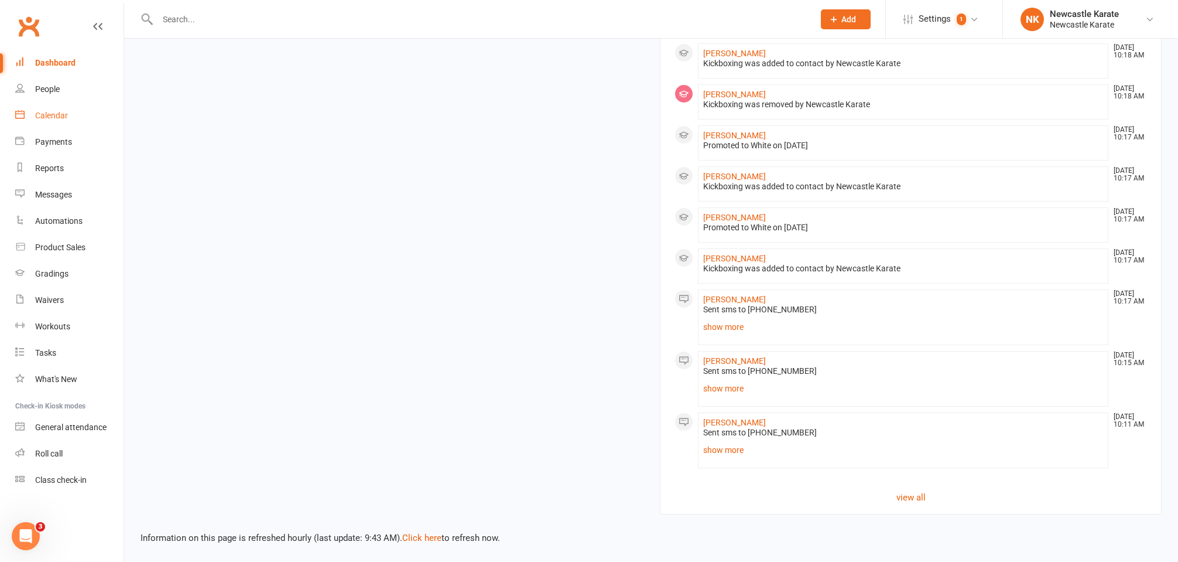
click at [29, 109] on link "Calendar" at bounding box center [69, 115] width 108 height 26
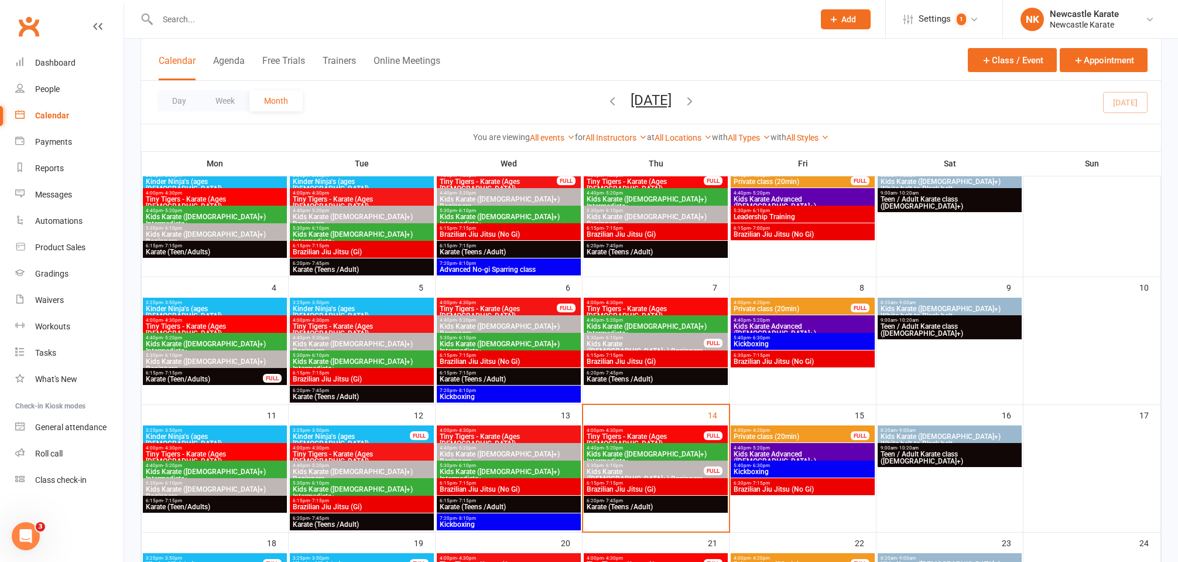
scroll to position [206, 0]
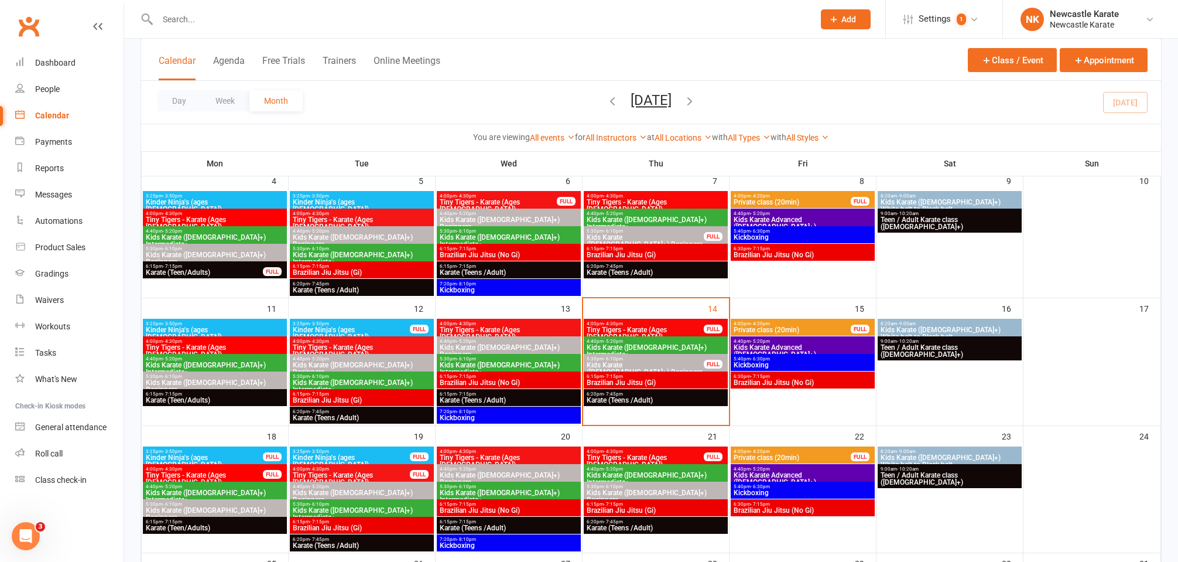
click at [784, 374] on span "6:30pm - 7:15pm" at bounding box center [802, 376] width 139 height 5
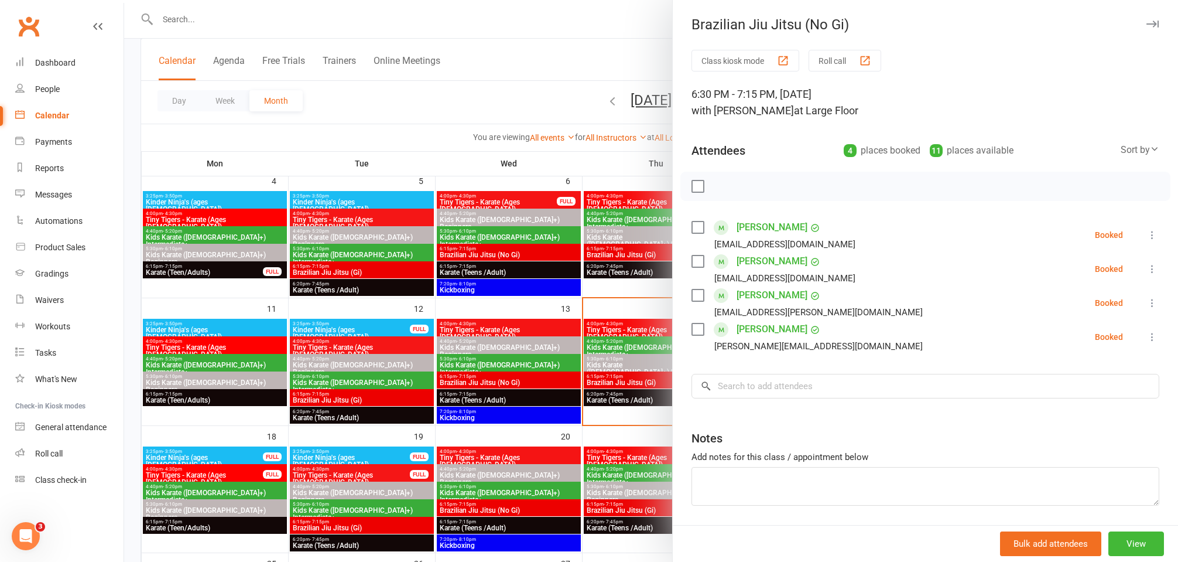
click at [754, 293] on link "Jason Krainz" at bounding box center [772, 295] width 71 height 19
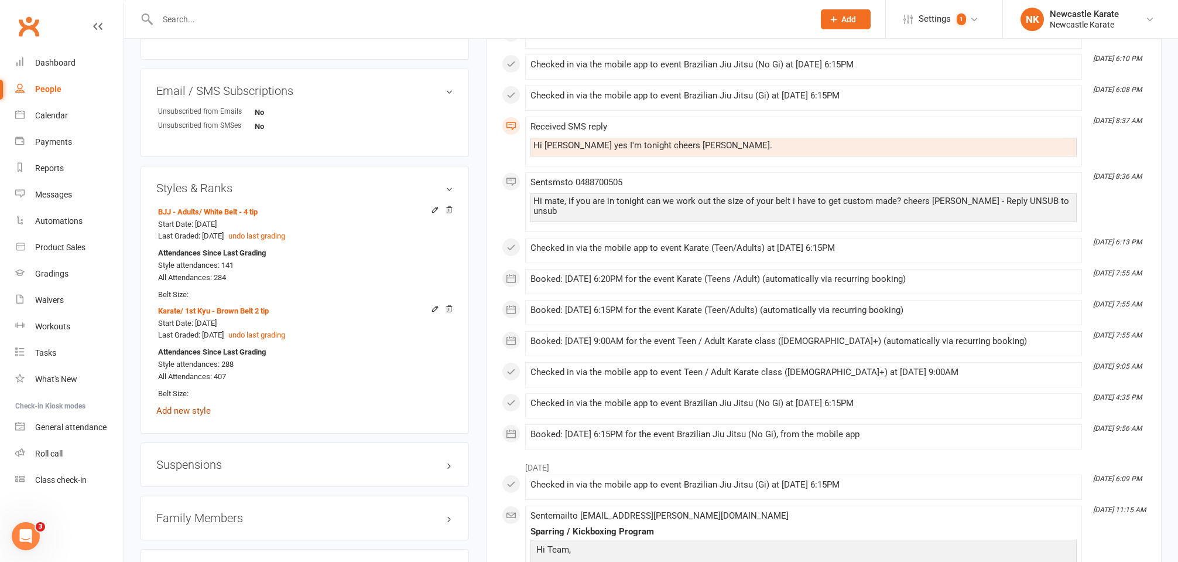
click at [177, 405] on link "Add new style" at bounding box center [183, 410] width 54 height 11
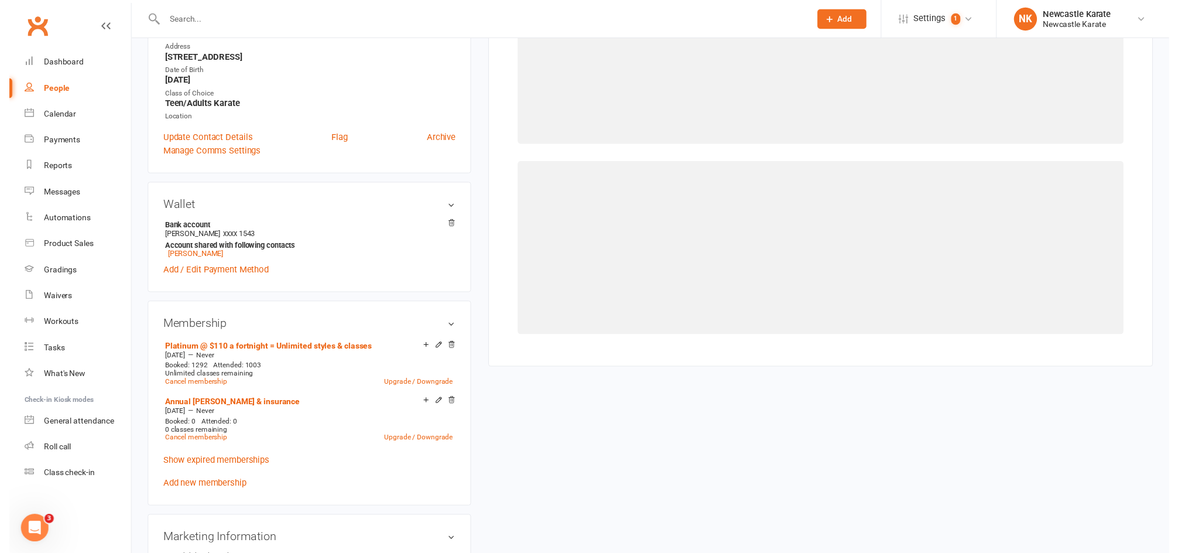
scroll to position [100, 0]
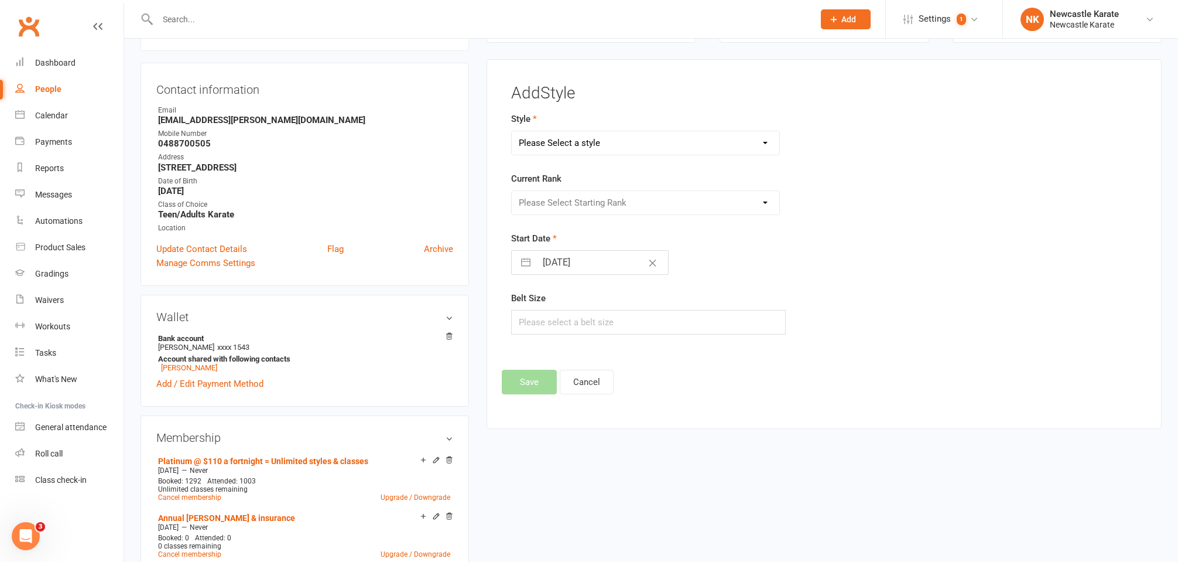
select select "3738"
click at [569, 214] on form "Style BJJ - Adults Karate Kickboxing Ladies Kickboxing Leadership Team Current …" at bounding box center [716, 223] width 411 height 223
select select "44395"
click at [524, 388] on button "Save" at bounding box center [529, 381] width 55 height 25
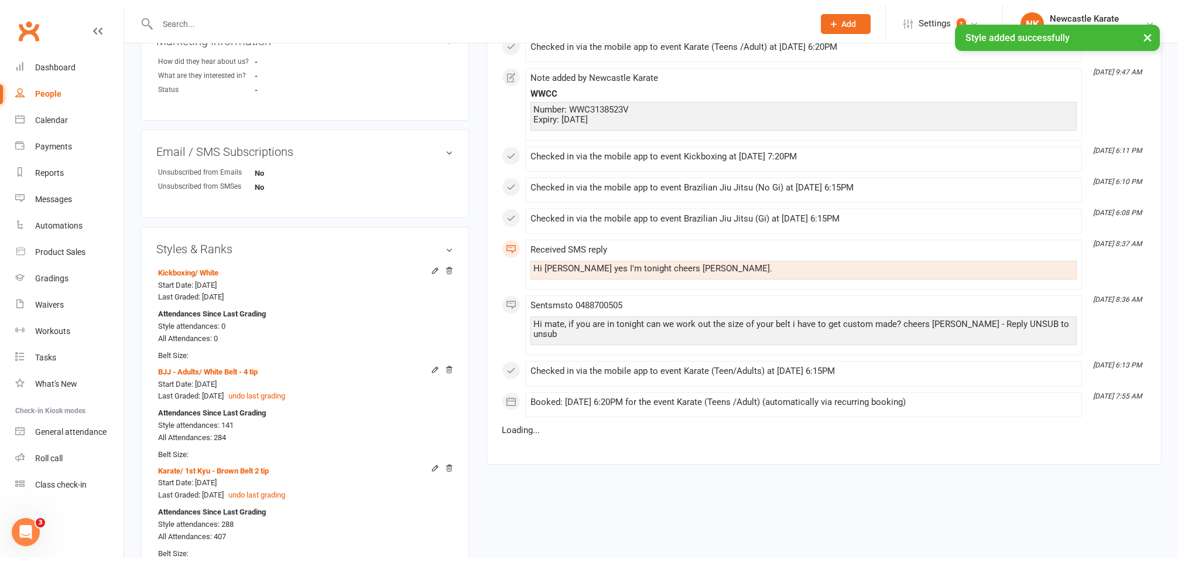
scroll to position [822, 0]
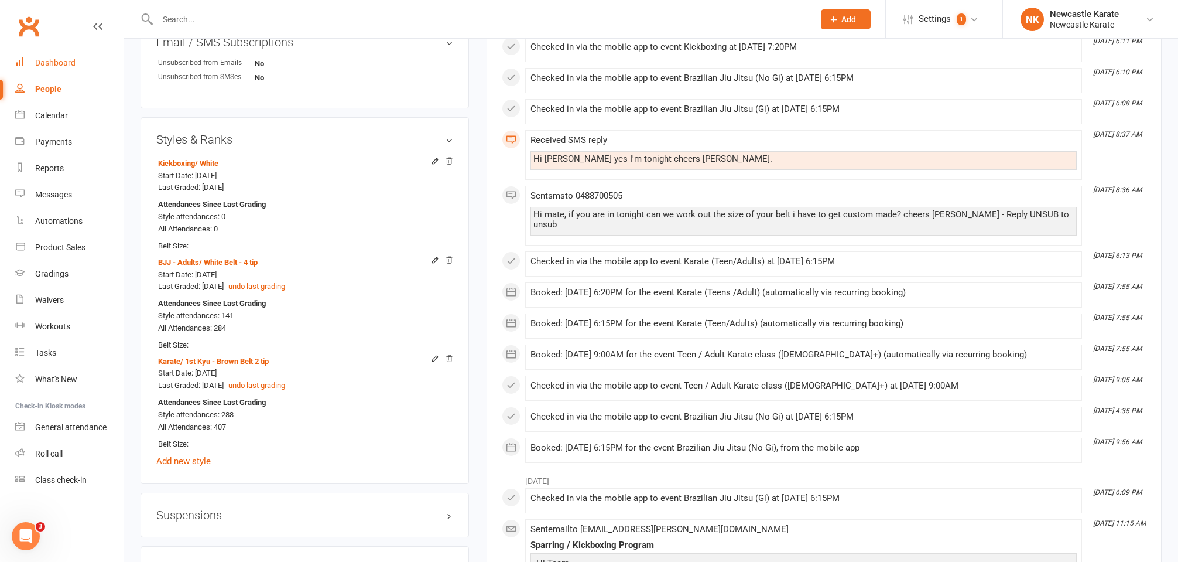
click at [66, 60] on div "Dashboard" at bounding box center [55, 62] width 40 height 9
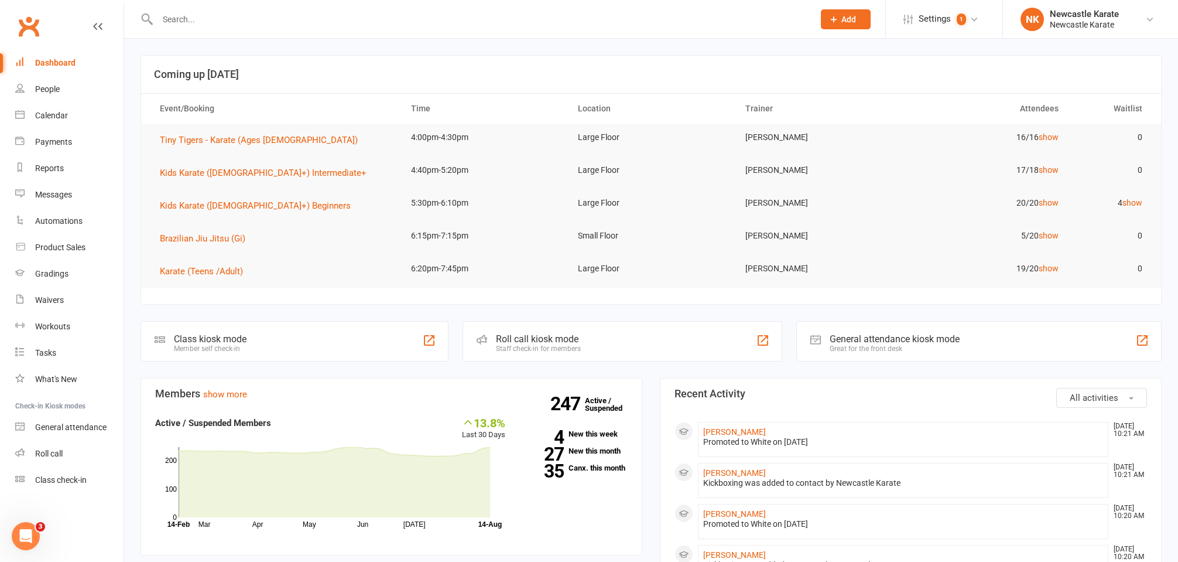
click at [386, 1] on div at bounding box center [473, 19] width 665 height 38
click at [385, 13] on input "text" at bounding box center [480, 19] width 652 height 16
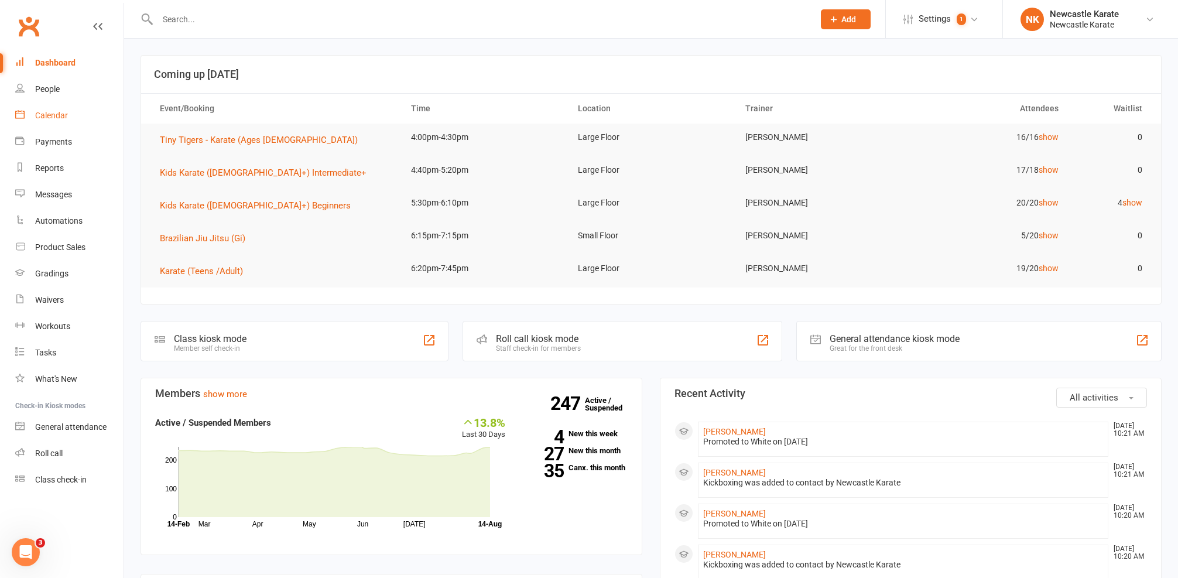
click at [73, 118] on link "Calendar" at bounding box center [69, 115] width 108 height 26
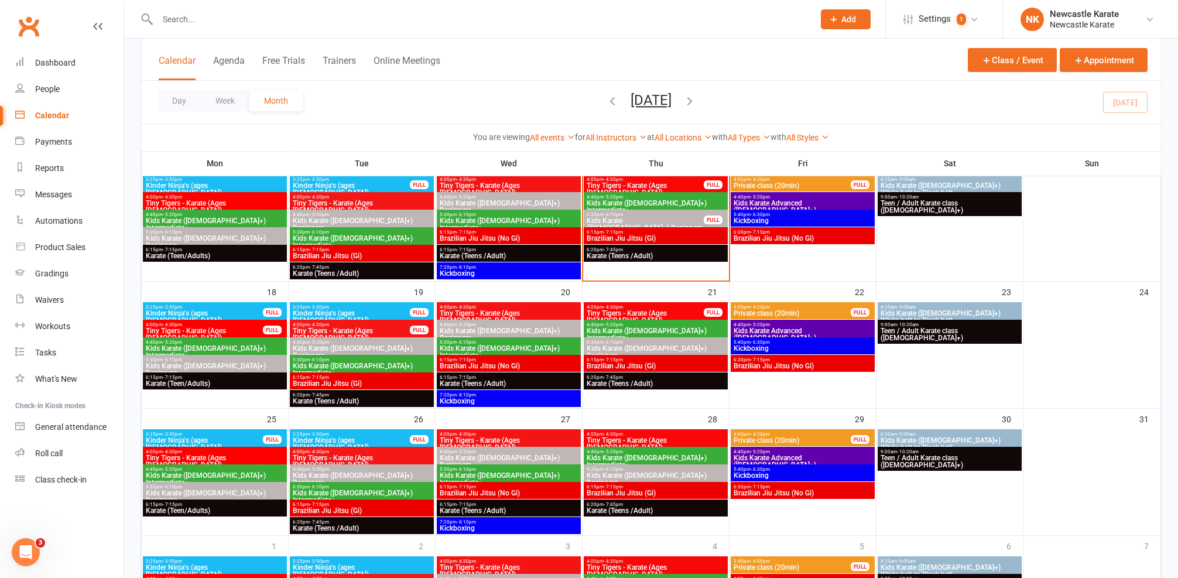
scroll to position [374, 0]
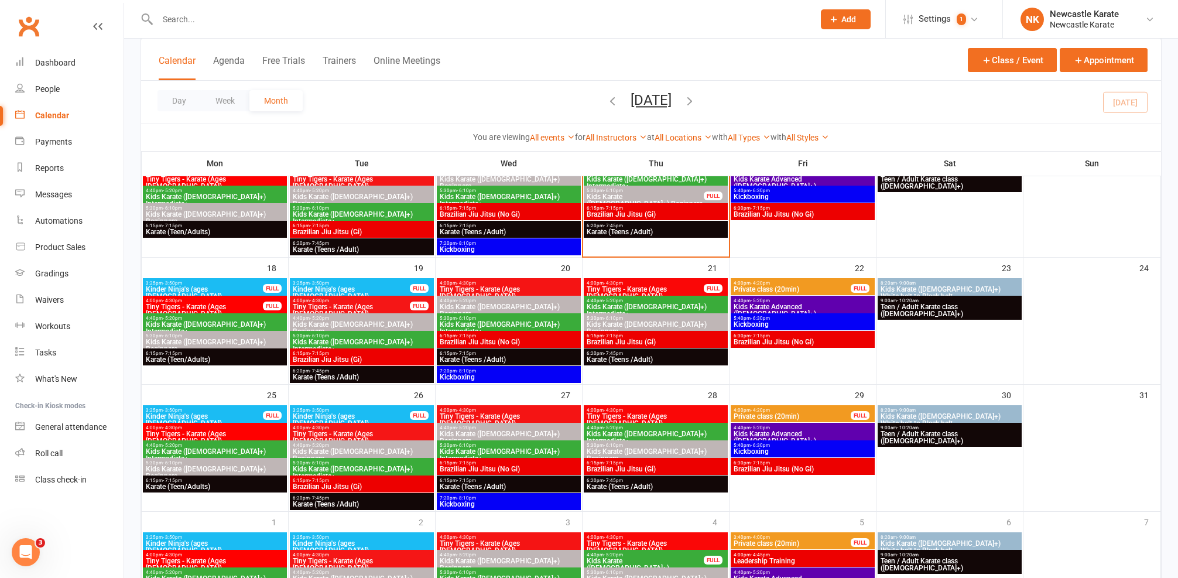
click at [483, 239] on div "7:20pm - 8:10pm Kickboxing" at bounding box center [509, 246] width 144 height 17
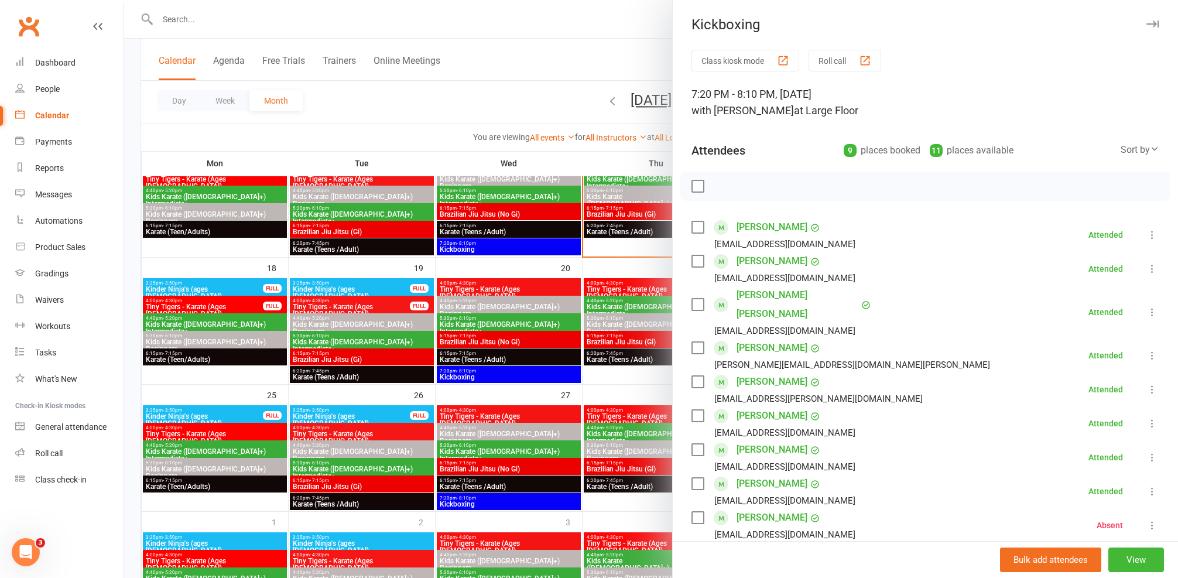
click at [779, 474] on link "Luiza Steffens Reinhardt" at bounding box center [772, 483] width 71 height 19
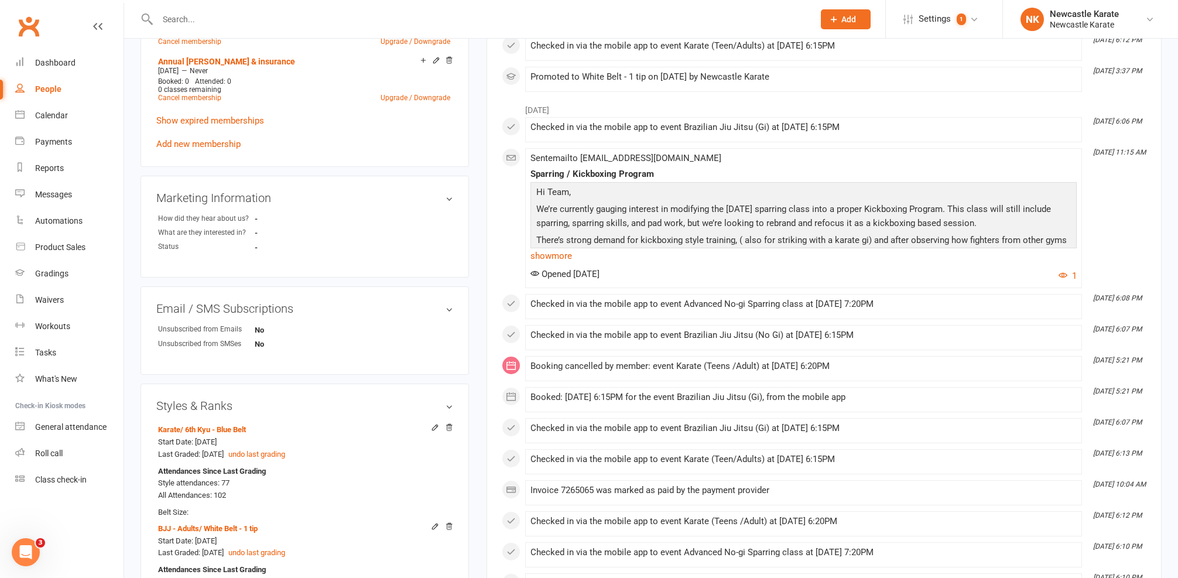
scroll to position [726, 0]
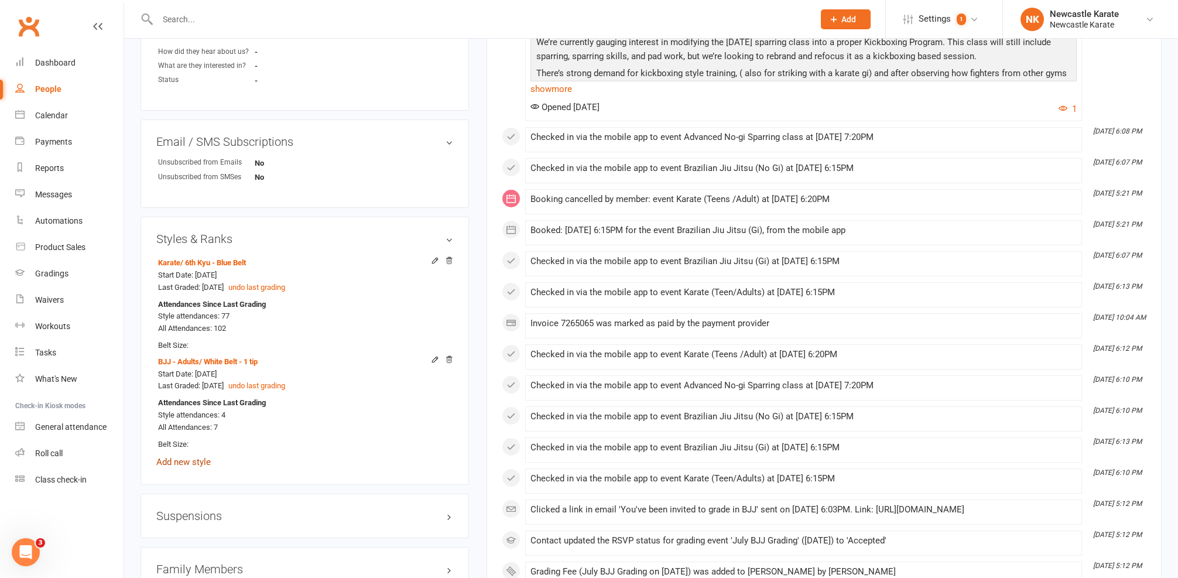
click at [189, 457] on link "Add new style" at bounding box center [183, 462] width 54 height 11
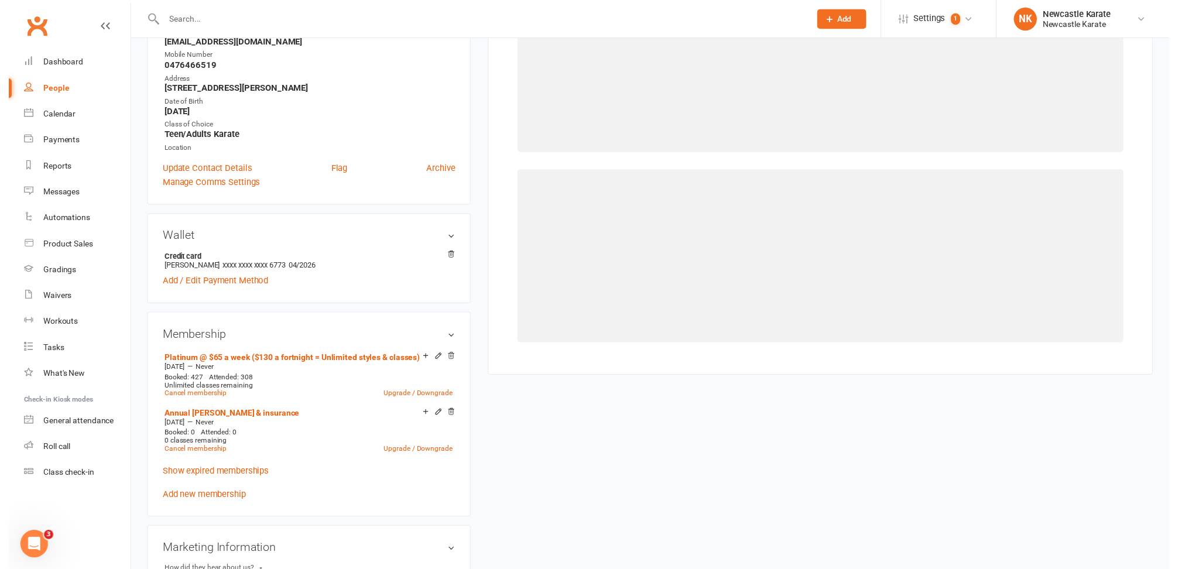
scroll to position [100, 0]
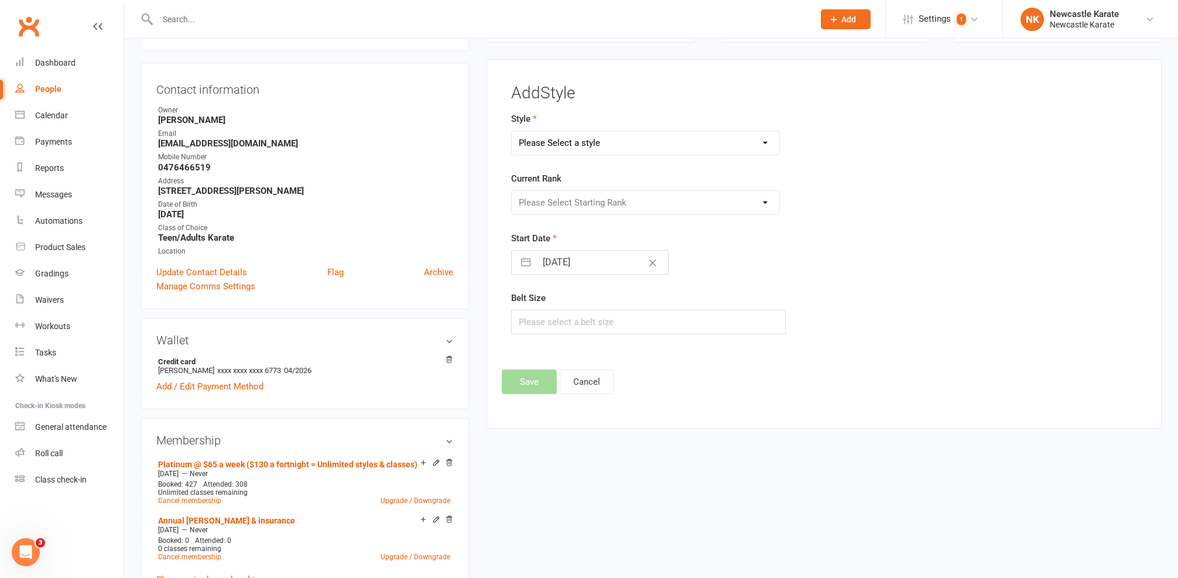
select select "3738"
select select "44395"
click at [530, 388] on button "Save" at bounding box center [529, 381] width 55 height 25
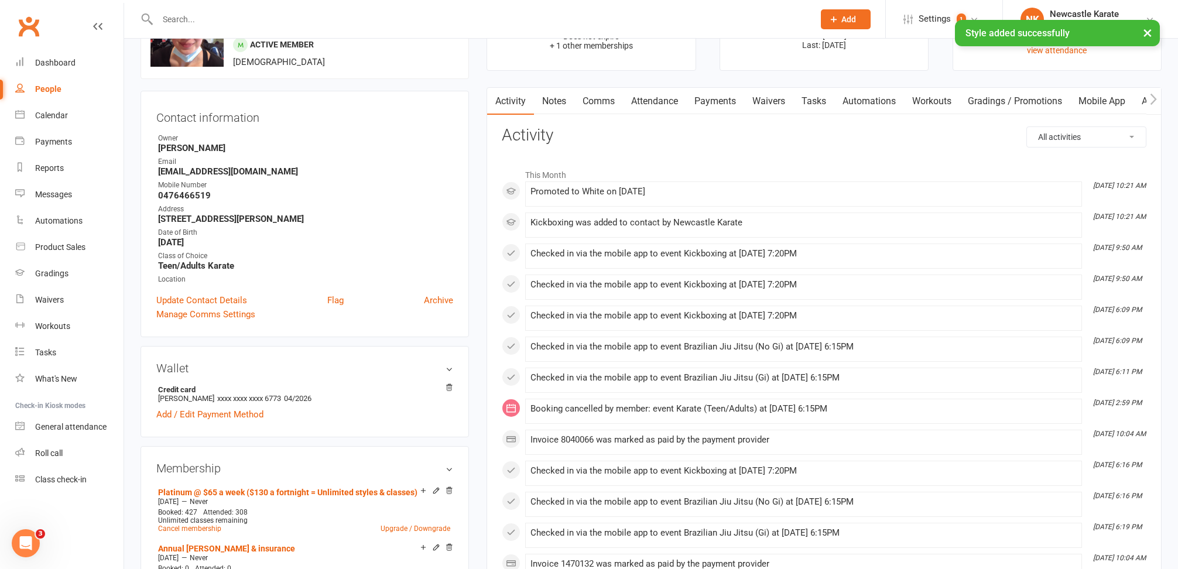
scroll to position [69, 0]
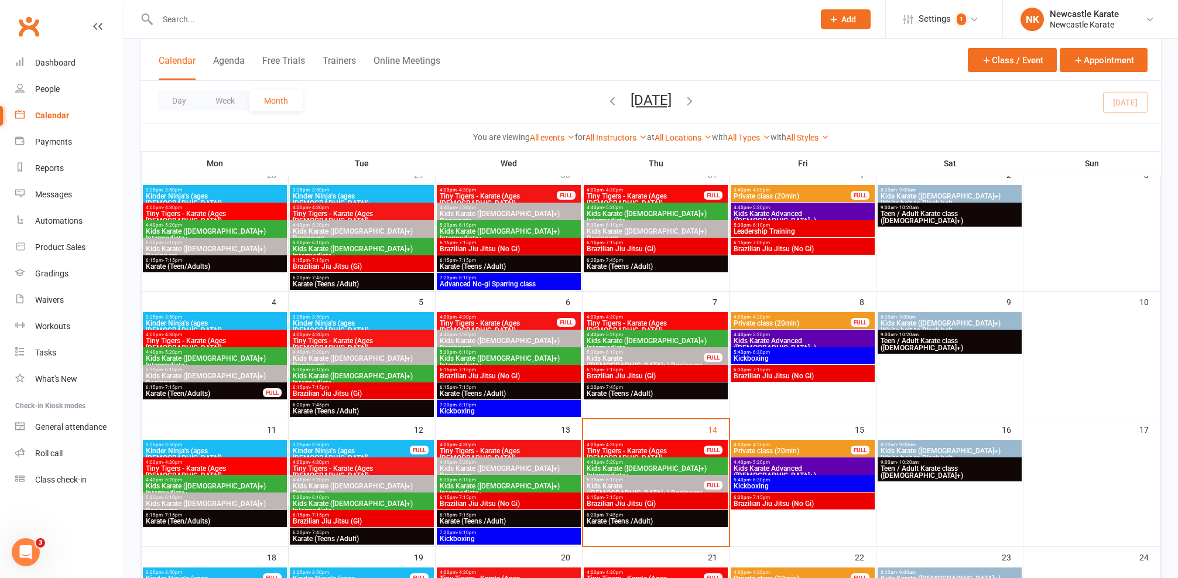
scroll to position [171, 0]
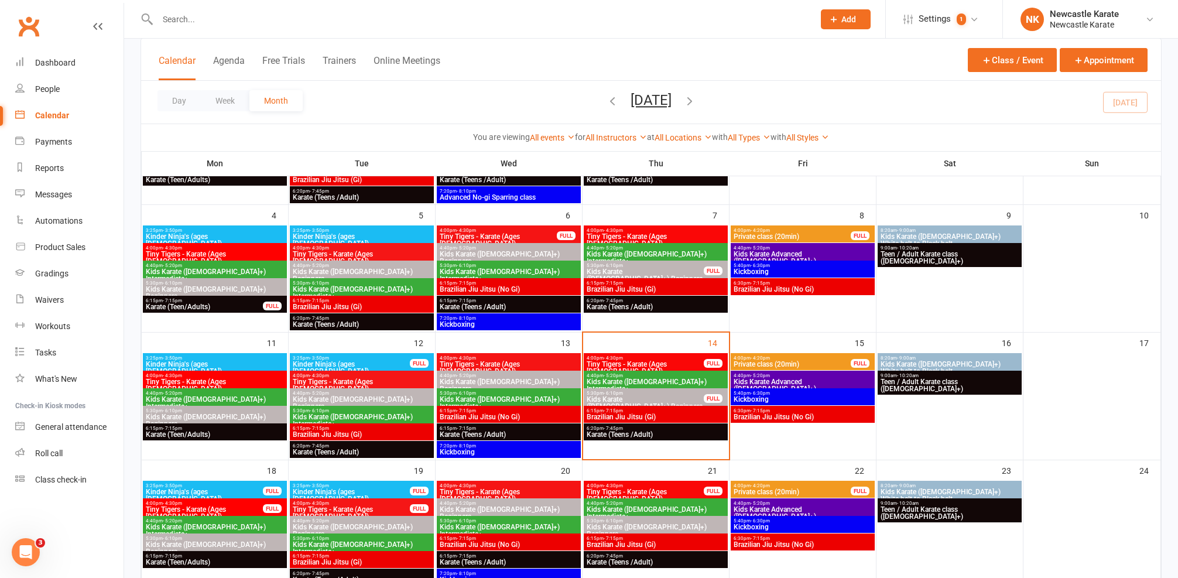
click at [532, 449] on span "Kickboxing" at bounding box center [508, 452] width 139 height 7
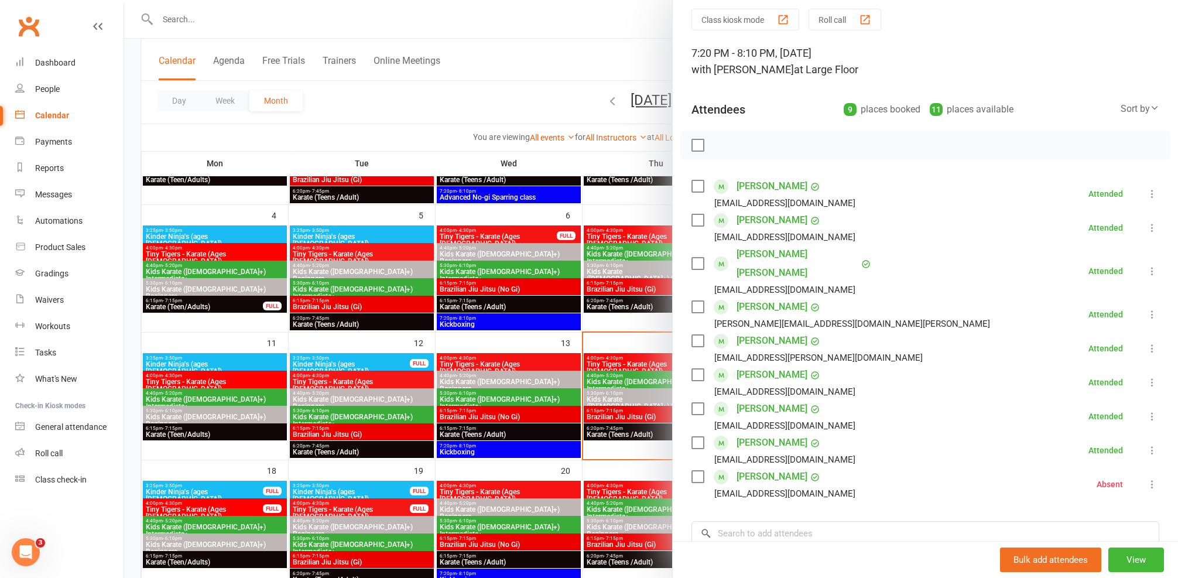
scroll to position [74, 0]
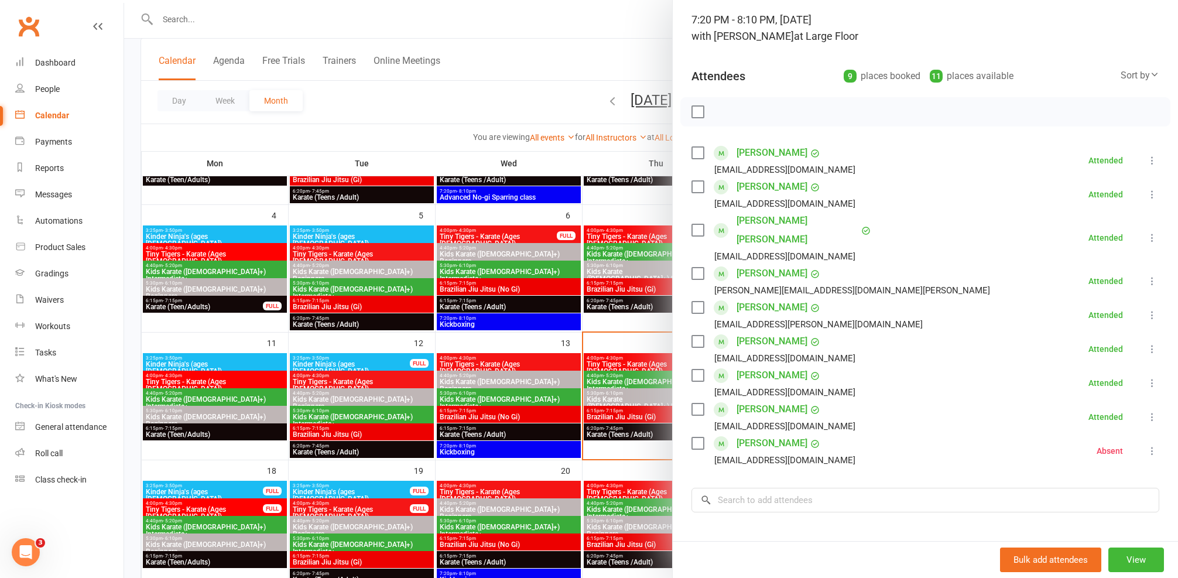
click at [769, 434] on link "jack Thomson" at bounding box center [772, 443] width 71 height 19
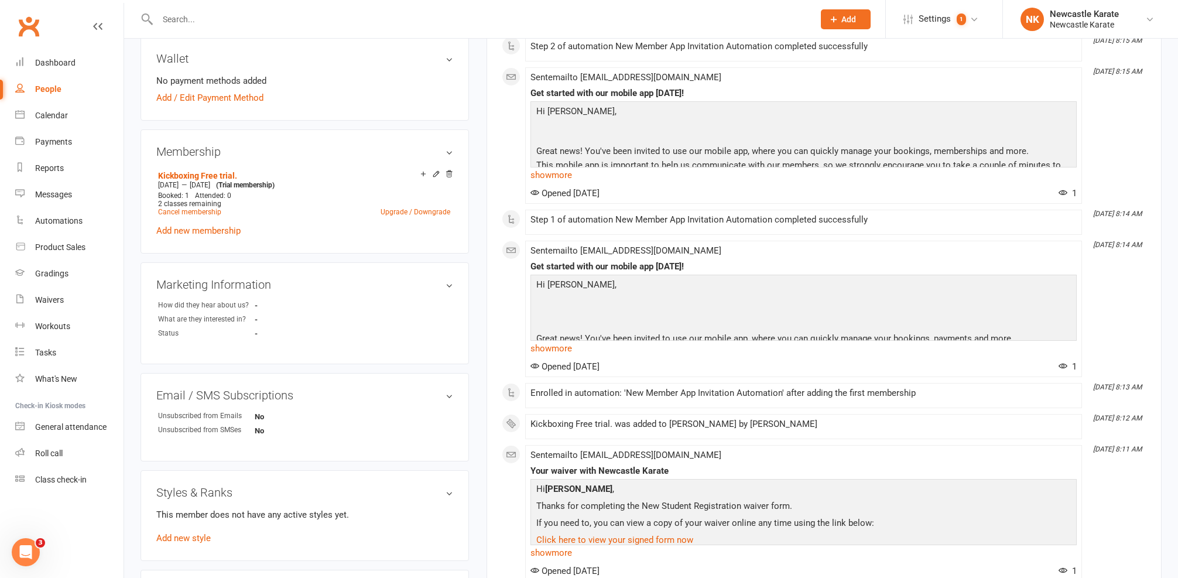
scroll to position [519, 0]
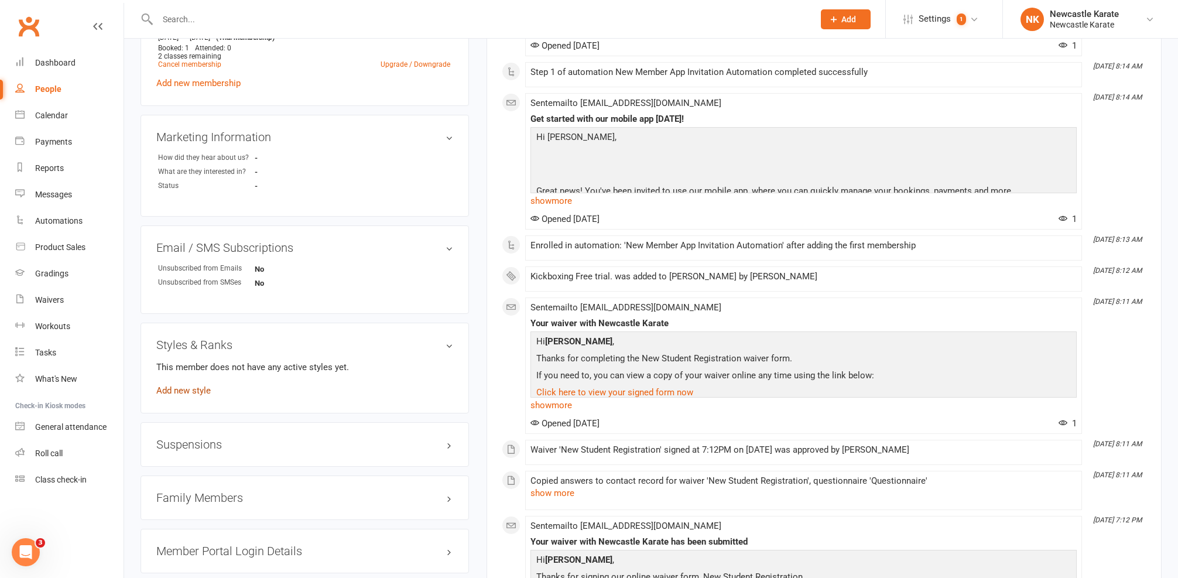
click at [199, 393] on link "Add new style" at bounding box center [183, 390] width 54 height 11
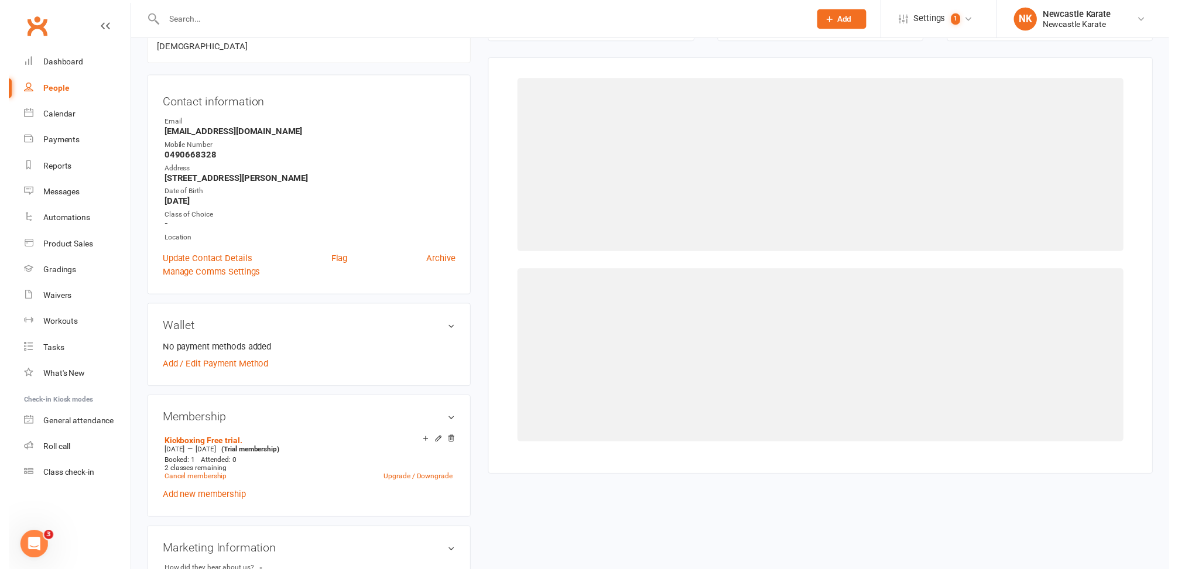
scroll to position [100, 0]
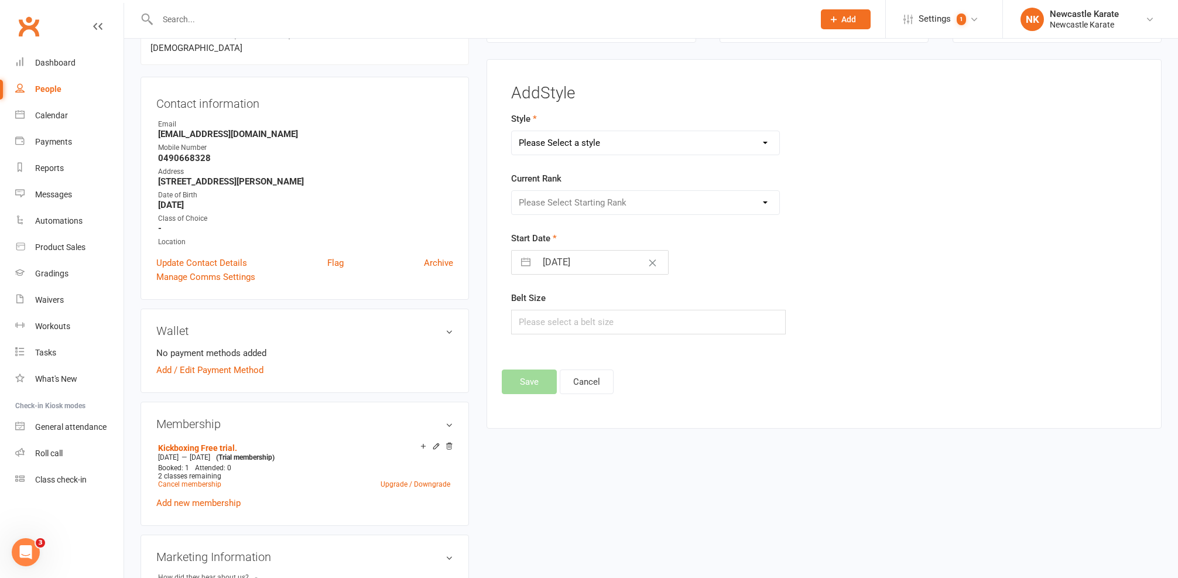
select select "3738"
select select "44395"
click at [546, 377] on button "Save" at bounding box center [529, 381] width 55 height 25
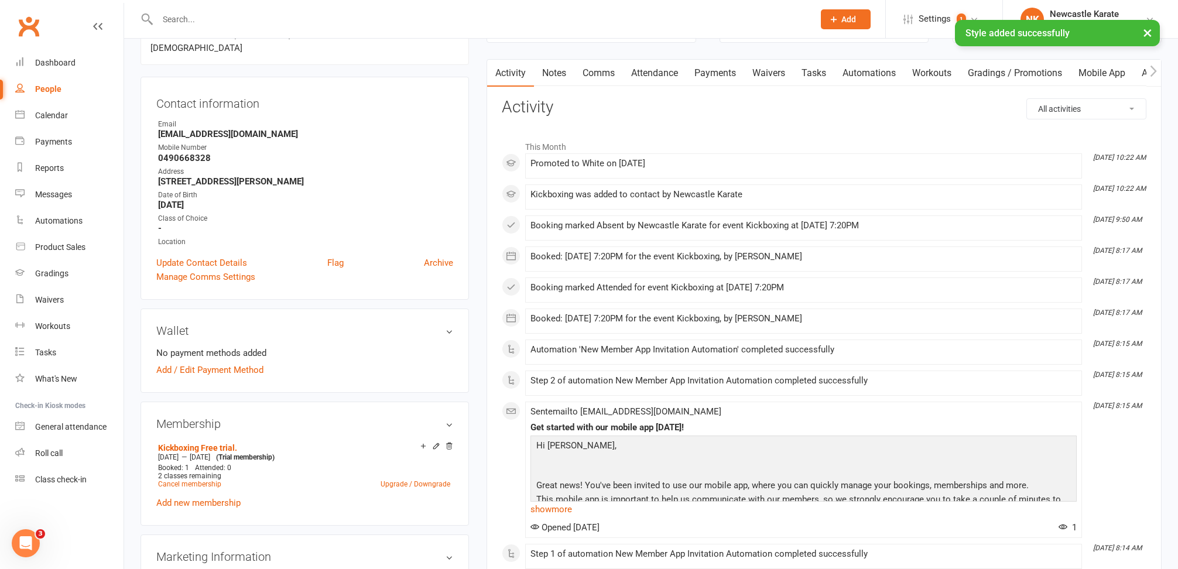
scroll to position [7, 0]
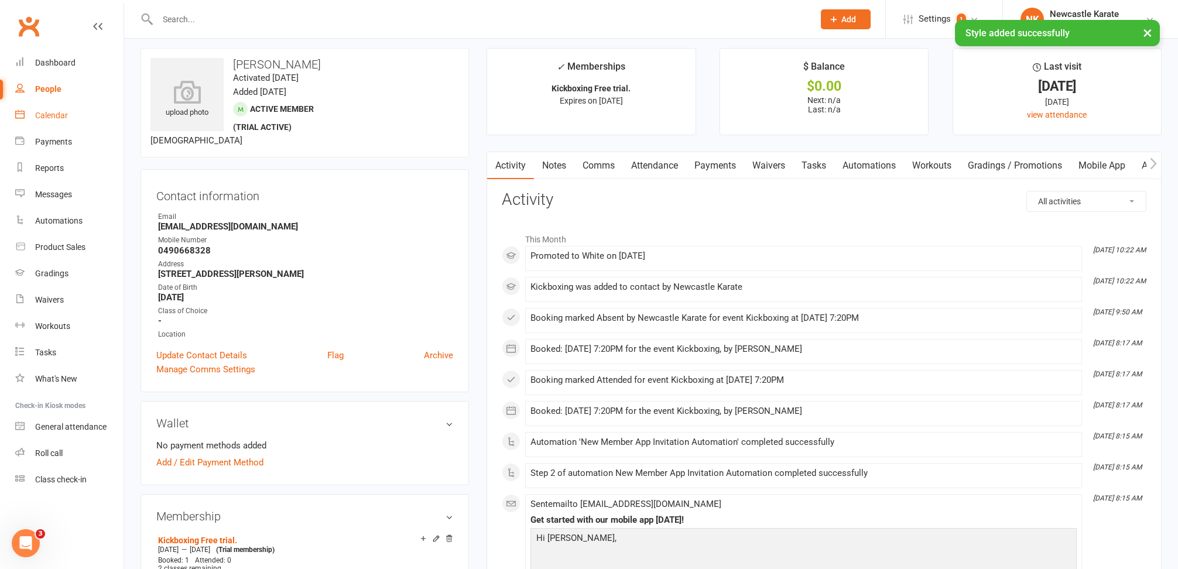
click at [40, 114] on div "Calendar" at bounding box center [51, 115] width 33 height 9
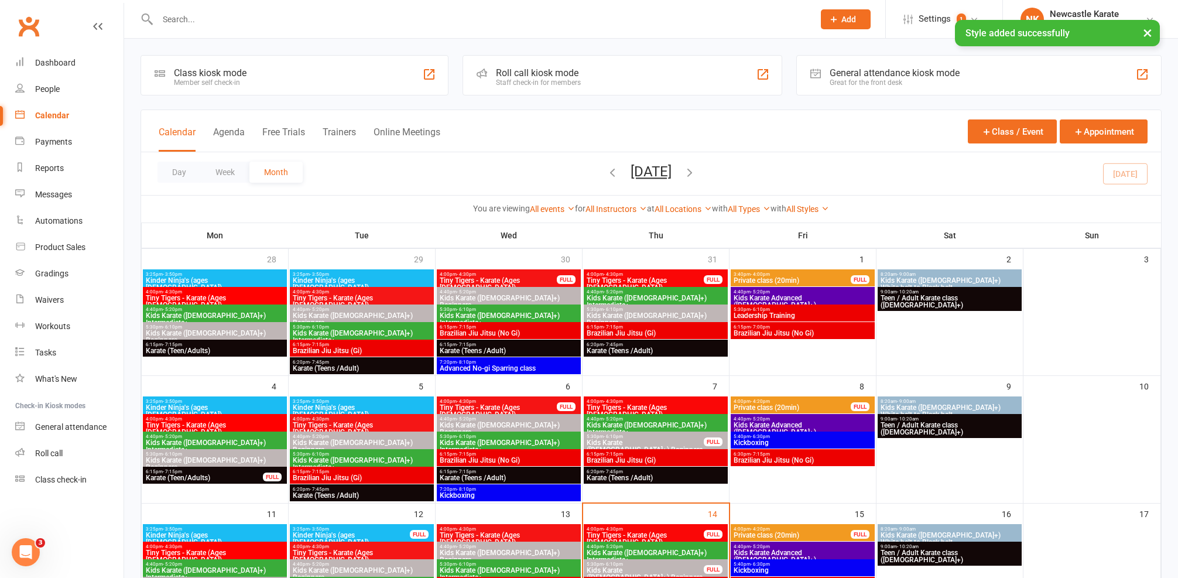
scroll to position [101, 0]
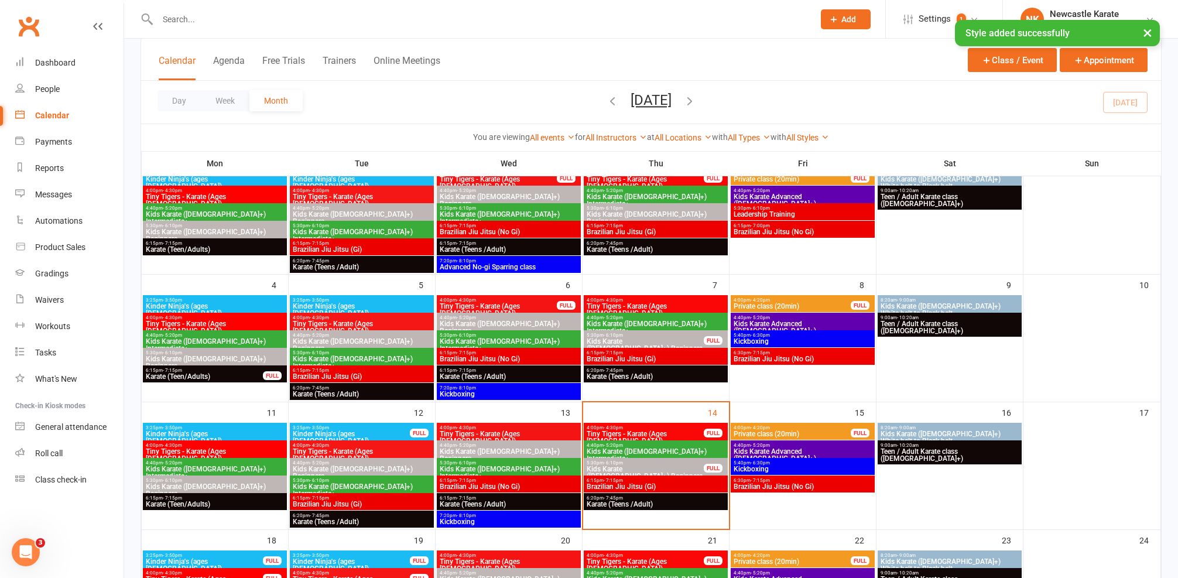
click at [481, 516] on span "7:20pm - 8:10pm" at bounding box center [508, 515] width 139 height 5
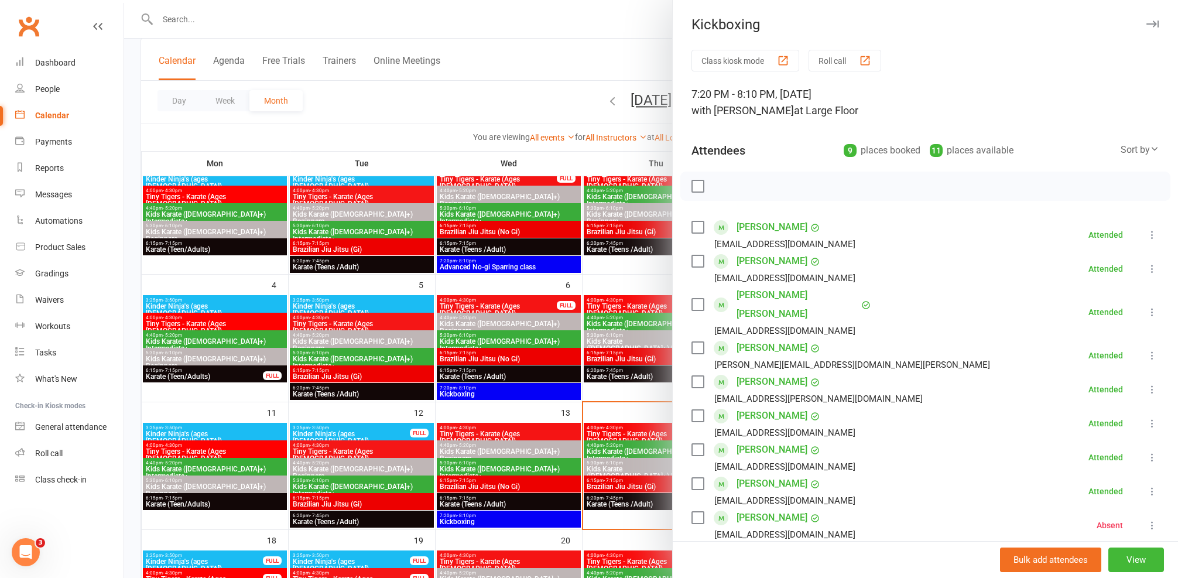
scroll to position [104, 0]
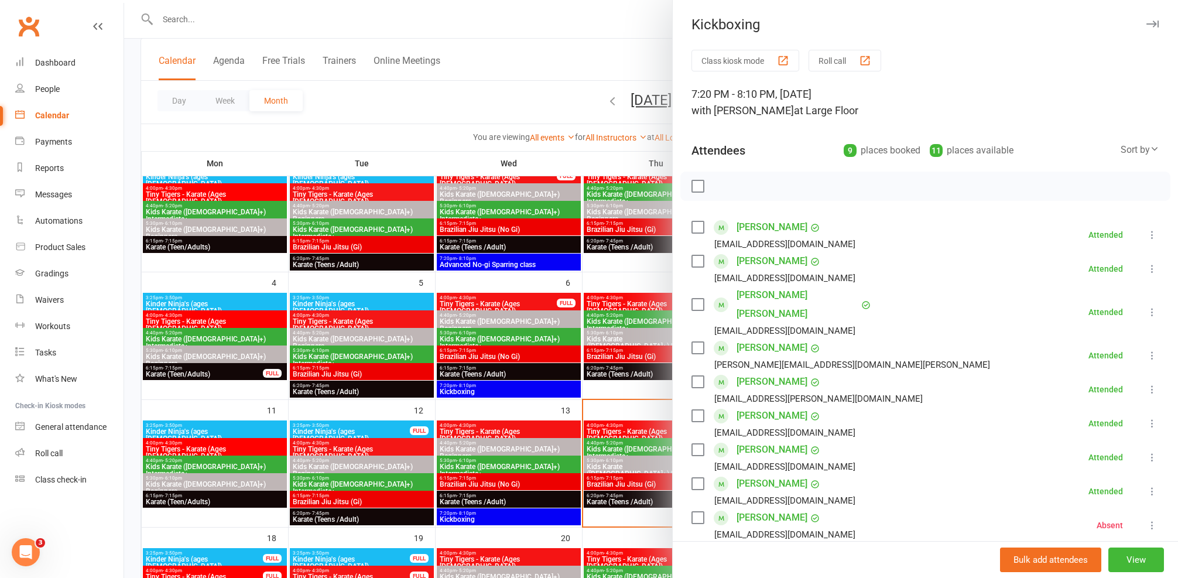
click at [497, 474] on div at bounding box center [651, 289] width 1054 height 578
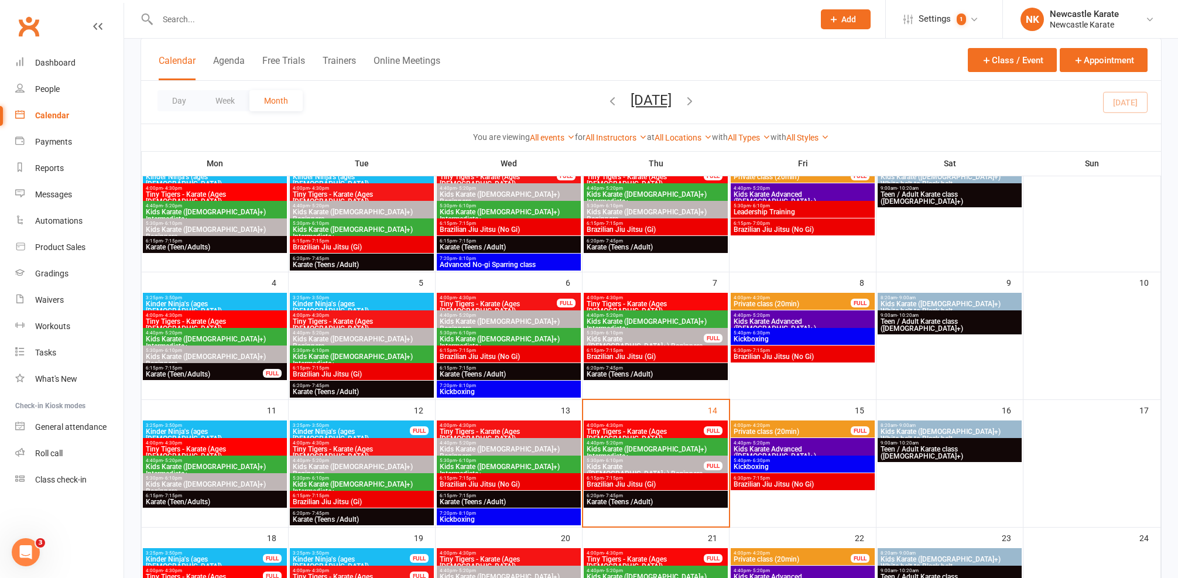
click at [501, 484] on span "Brazilian Jiu Jitsu (No Gi)" at bounding box center [508, 484] width 139 height 7
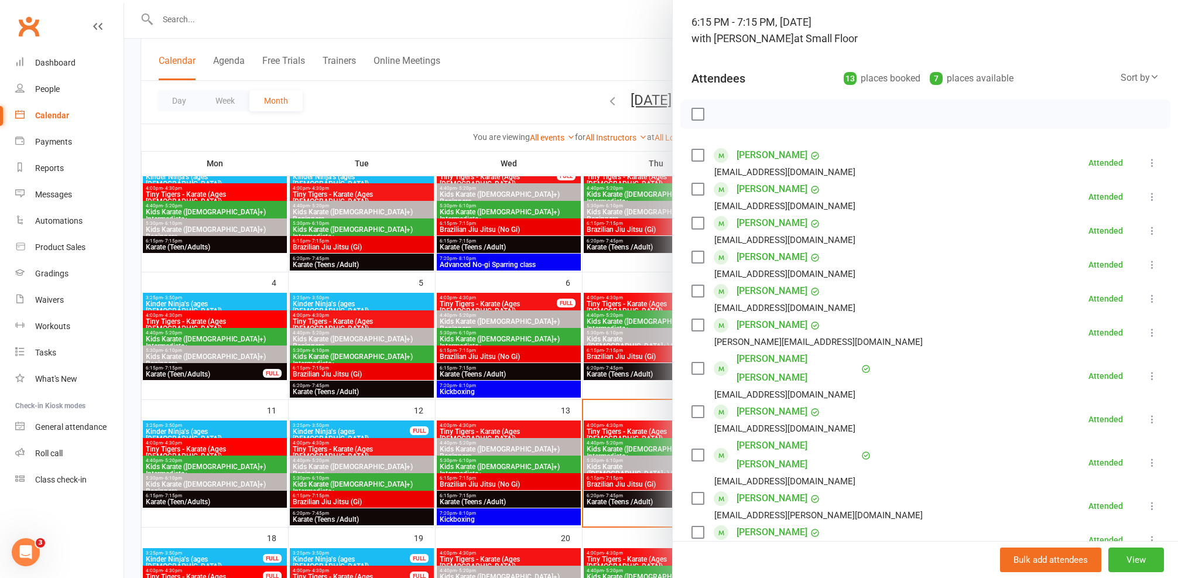
scroll to position [149, 0]
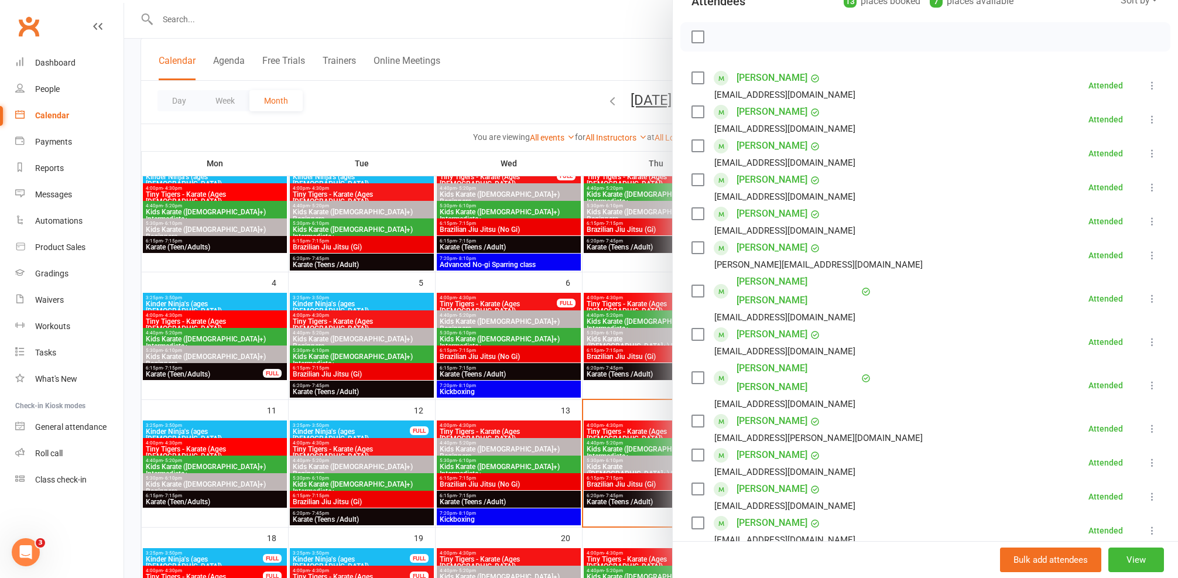
click at [774, 80] on link "Tyler Bergquist" at bounding box center [772, 78] width 71 height 19
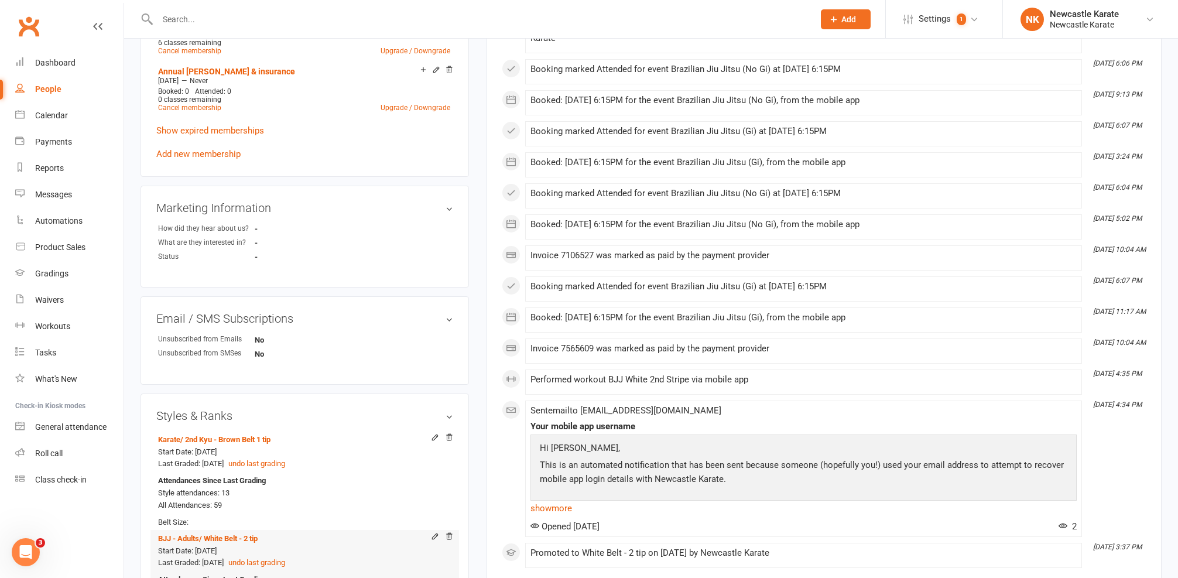
scroll to position [725, 0]
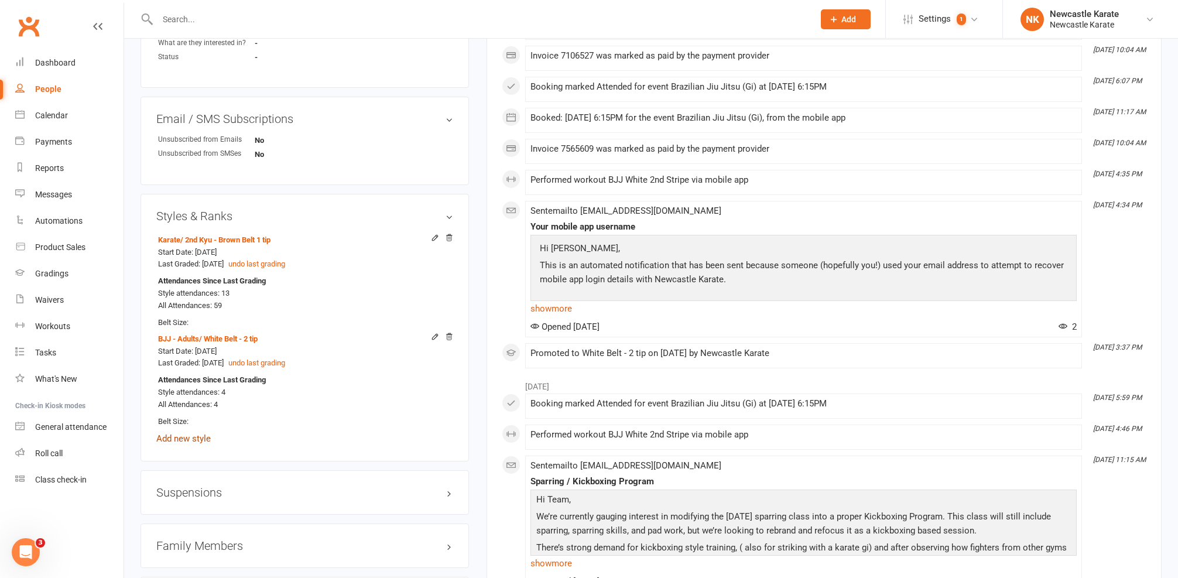
click at [182, 433] on link "Add new style" at bounding box center [183, 438] width 54 height 11
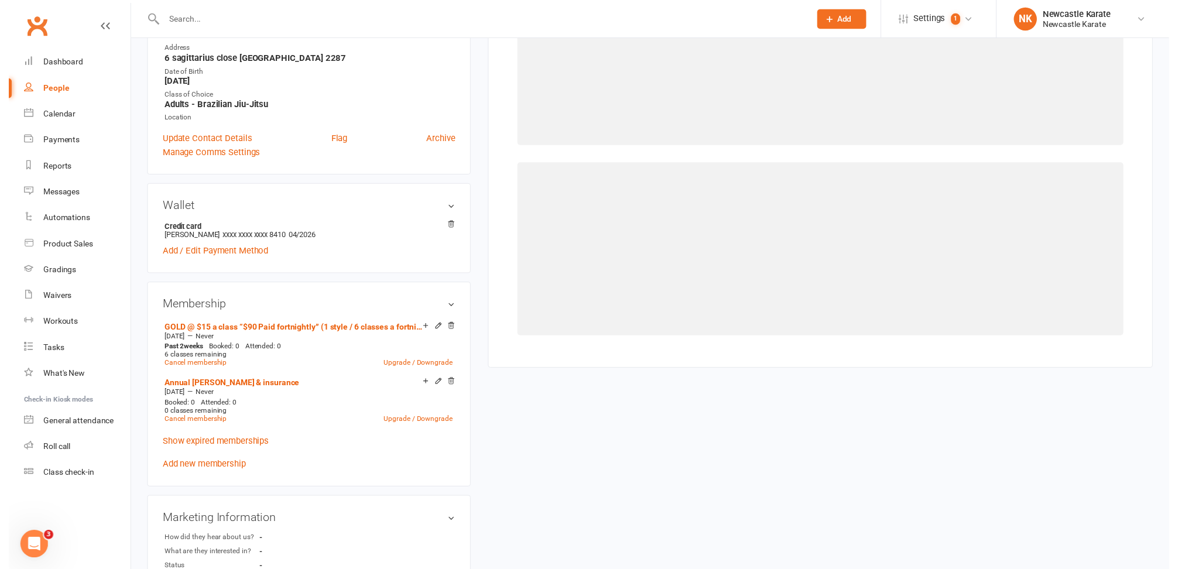
scroll to position [100, 0]
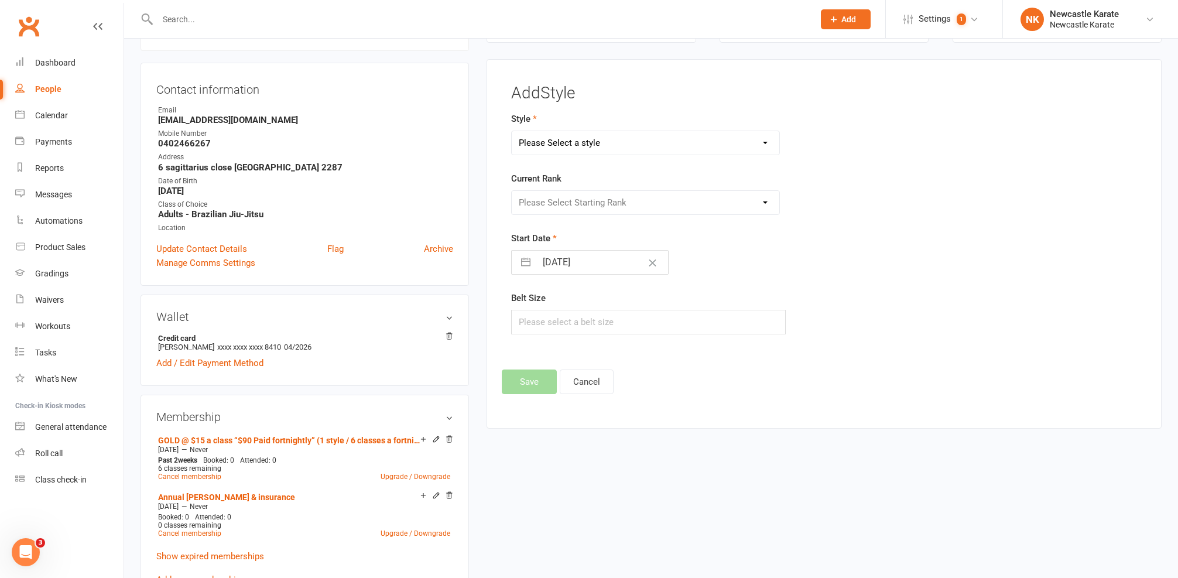
click at [606, 128] on div "Style Please Select a style BJJ - Adults Karate Kickboxing Ladies Kickboxing Le…" at bounding box center [716, 133] width 411 height 43
click at [606, 129] on div "Style Please Select a style BJJ - Adults Karate Kickboxing Ladies Kickboxing Le…" at bounding box center [716, 133] width 411 height 43
select select "3738"
select select "44395"
click at [550, 389] on button "Save" at bounding box center [529, 381] width 55 height 25
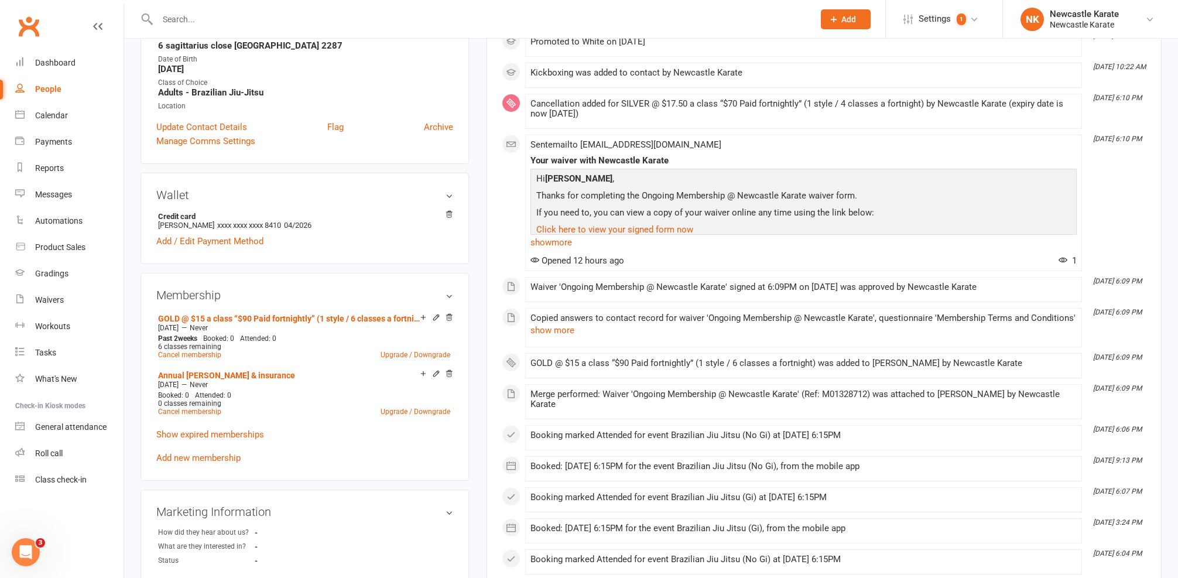
scroll to position [0, 0]
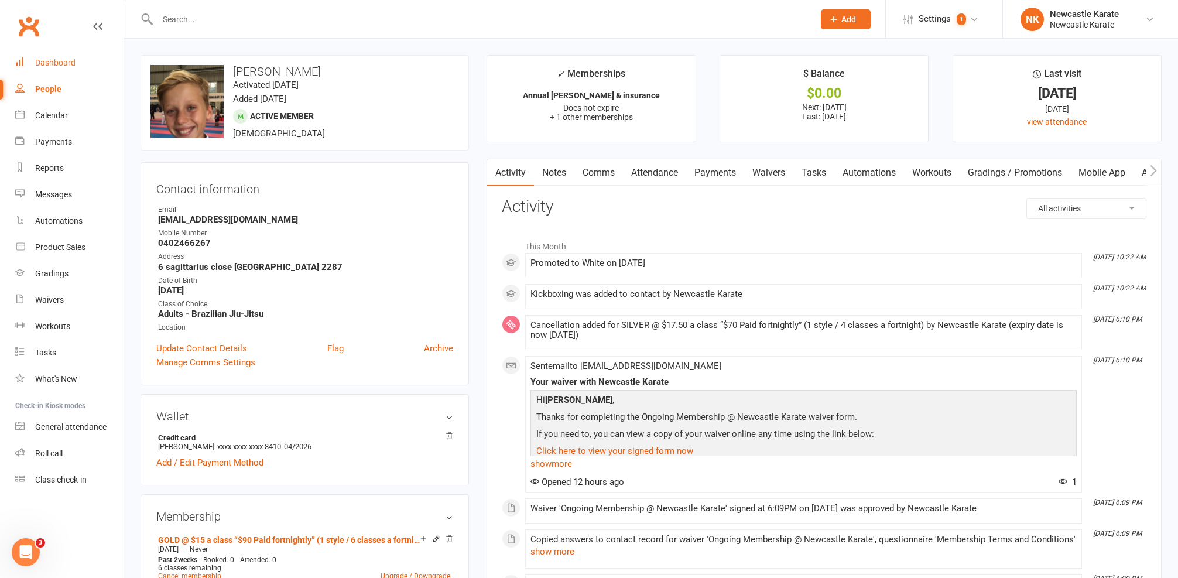
click at [84, 52] on link "Dashboard" at bounding box center [69, 63] width 108 height 26
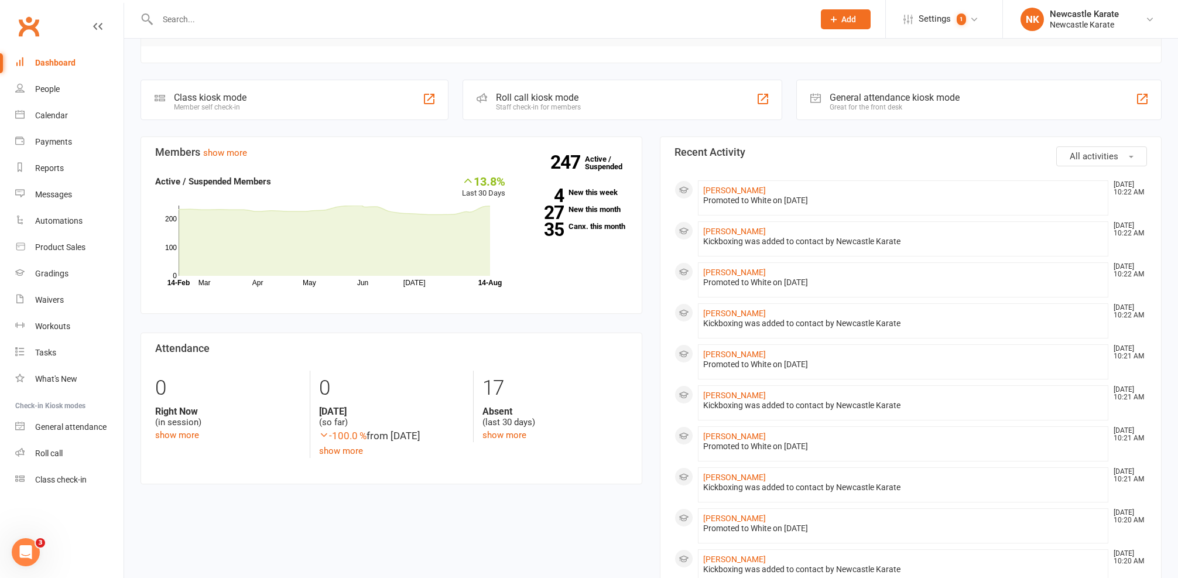
scroll to position [423, 0]
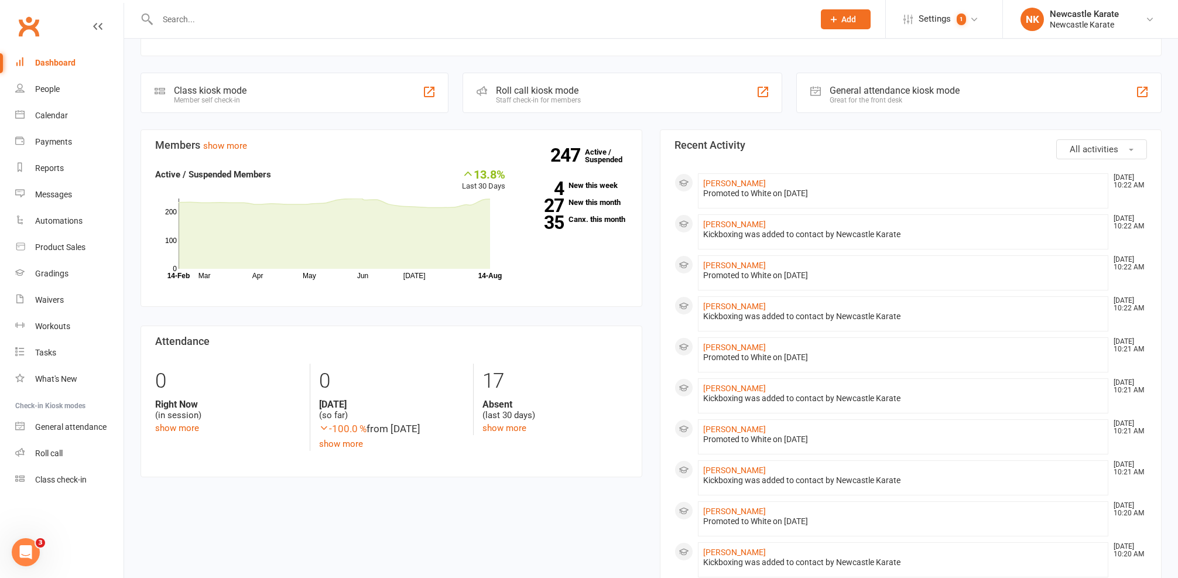
scroll to position [32, 0]
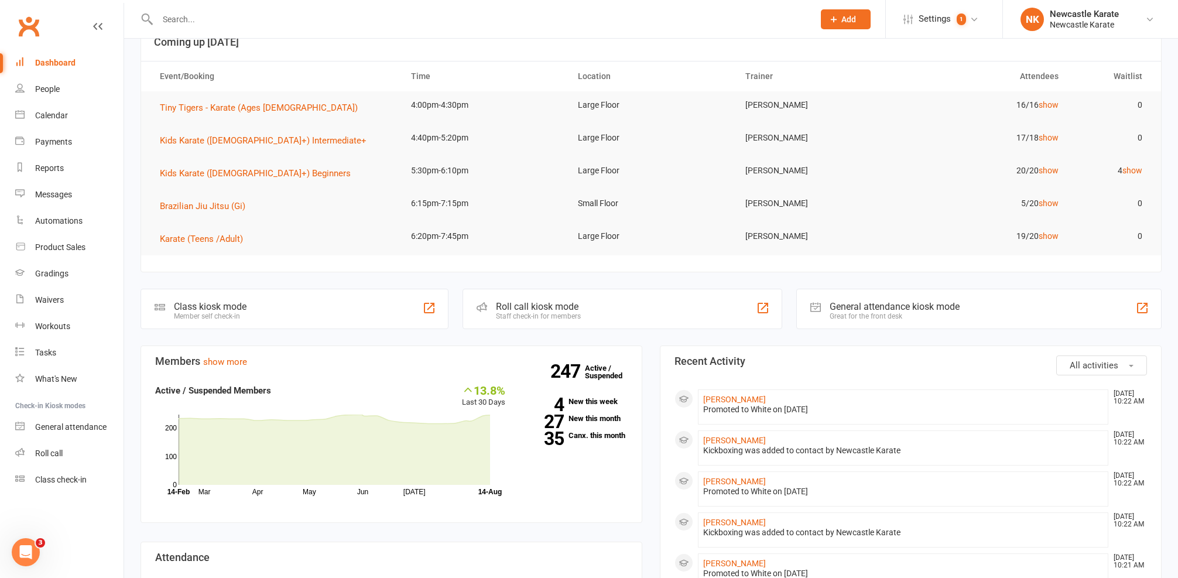
click at [383, 22] on input "text" at bounding box center [480, 19] width 652 height 16
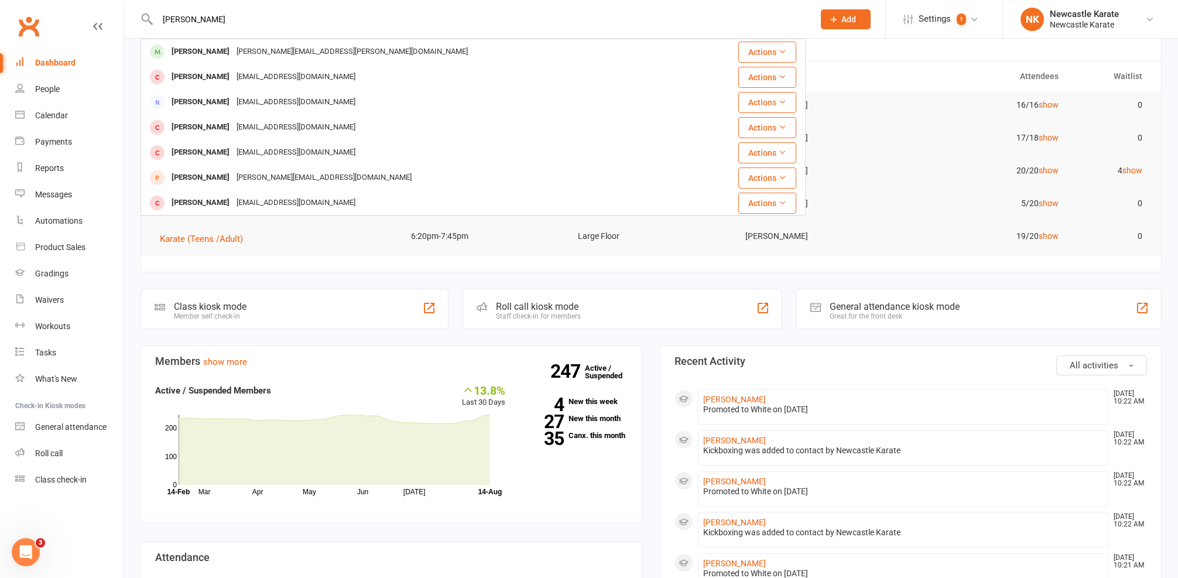
type input "[PERSON_NAME]"
drag, startPoint x: 383, startPoint y: 22, endPoint x: 224, endPoint y: 53, distance: 161.8
click at [214, 49] on div "[PERSON_NAME]" at bounding box center [200, 51] width 65 height 17
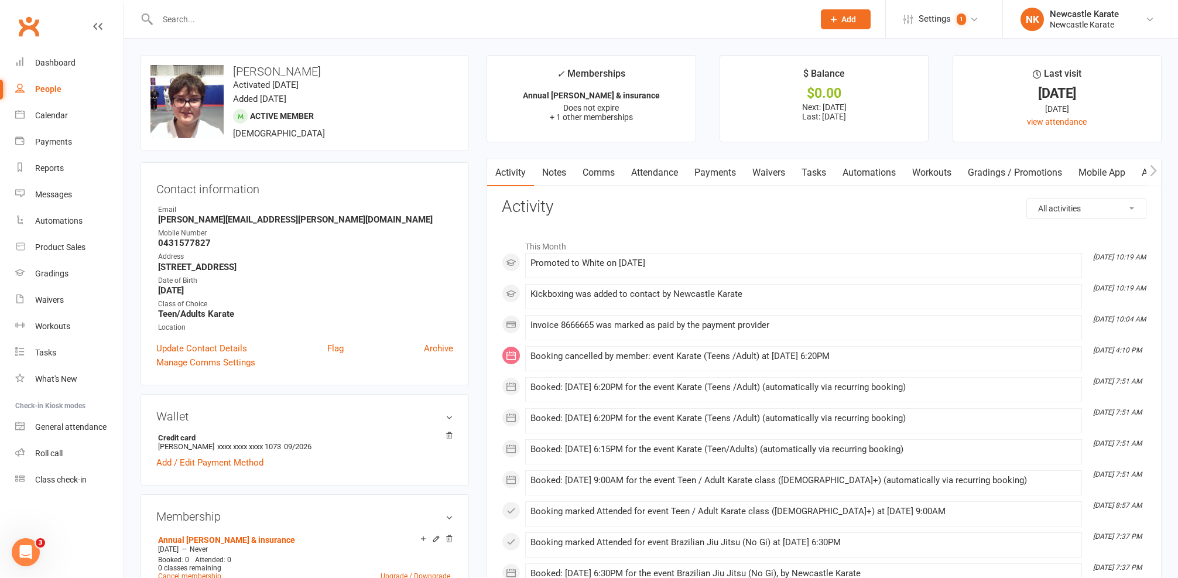
click at [669, 176] on link "Attendance" at bounding box center [654, 172] width 63 height 27
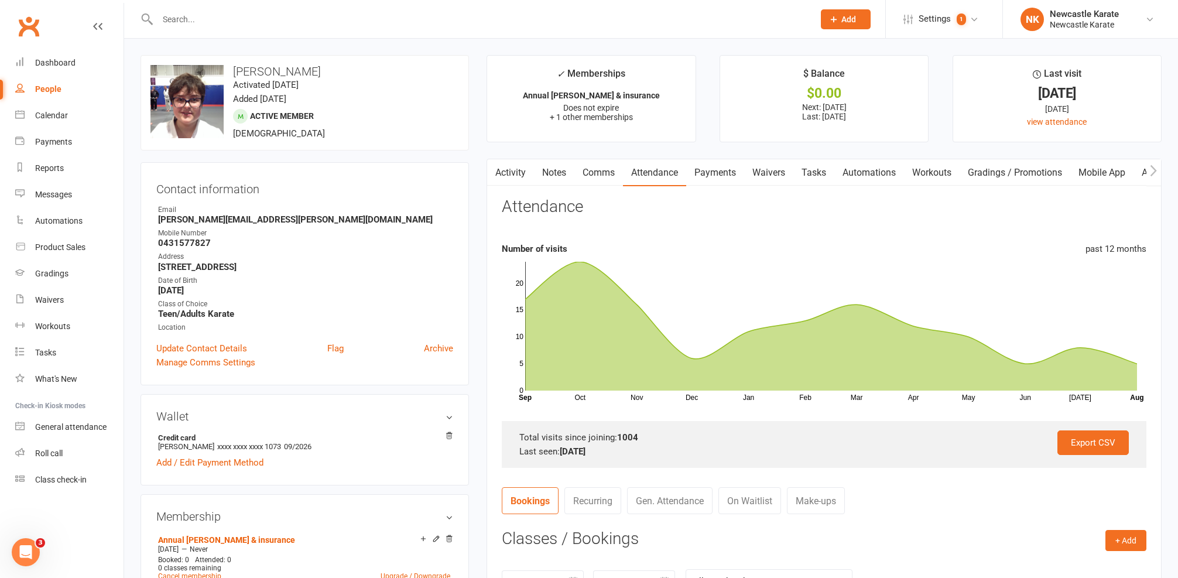
click at [593, 160] on link "Comms" at bounding box center [598, 172] width 49 height 27
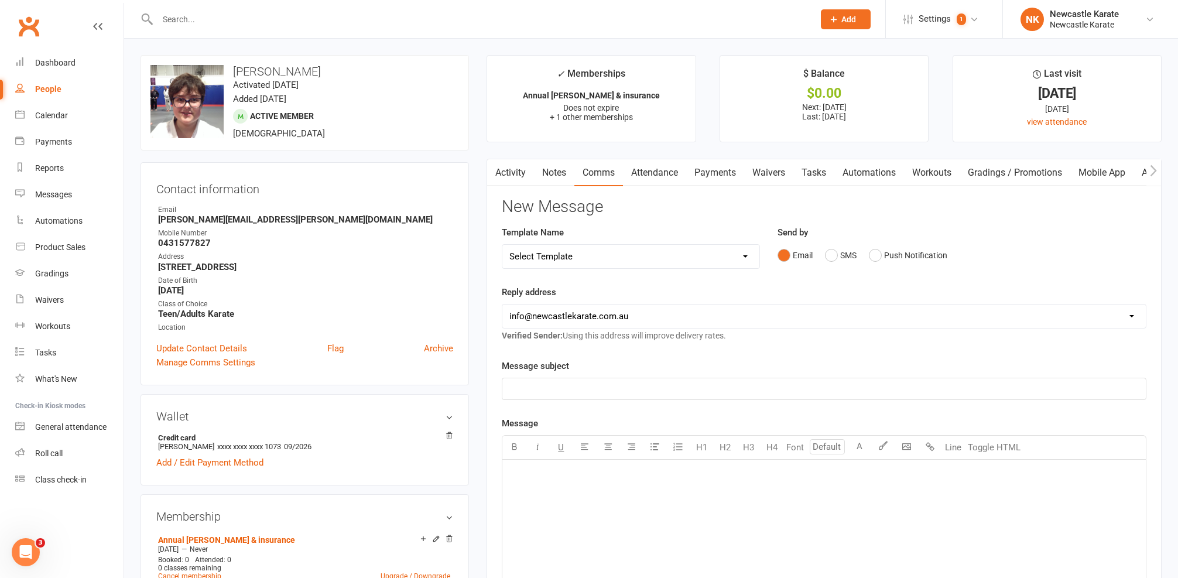
click at [818, 248] on div "Email SMS Push Notification" at bounding box center [962, 255] width 369 height 22
click at [834, 251] on button "SMS" at bounding box center [841, 255] width 32 height 22
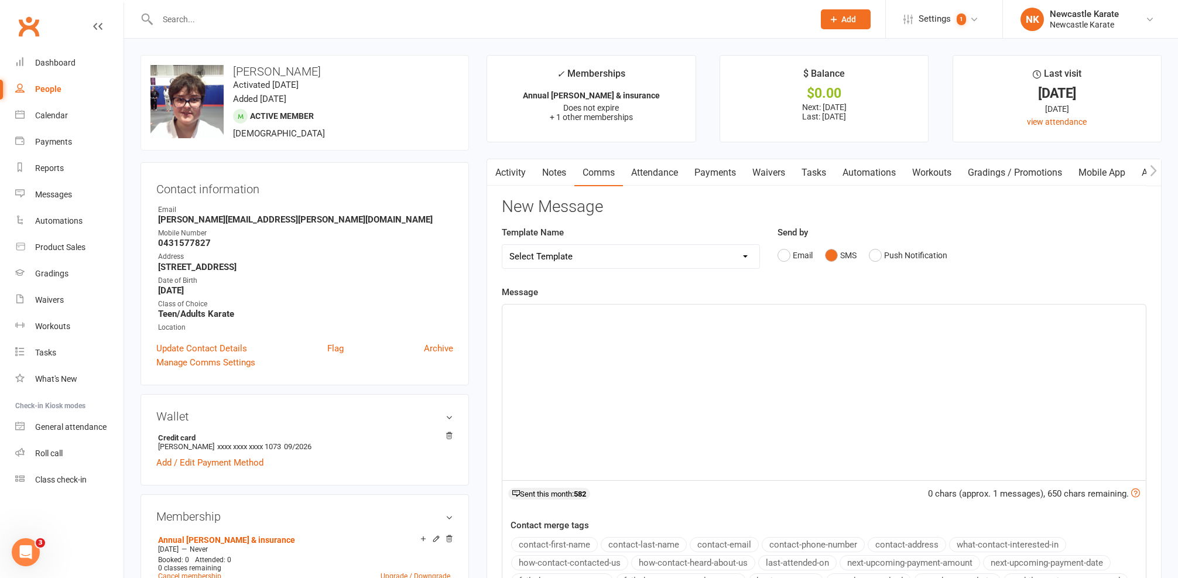
click at [781, 314] on p "﻿" at bounding box center [823, 315] width 629 height 14
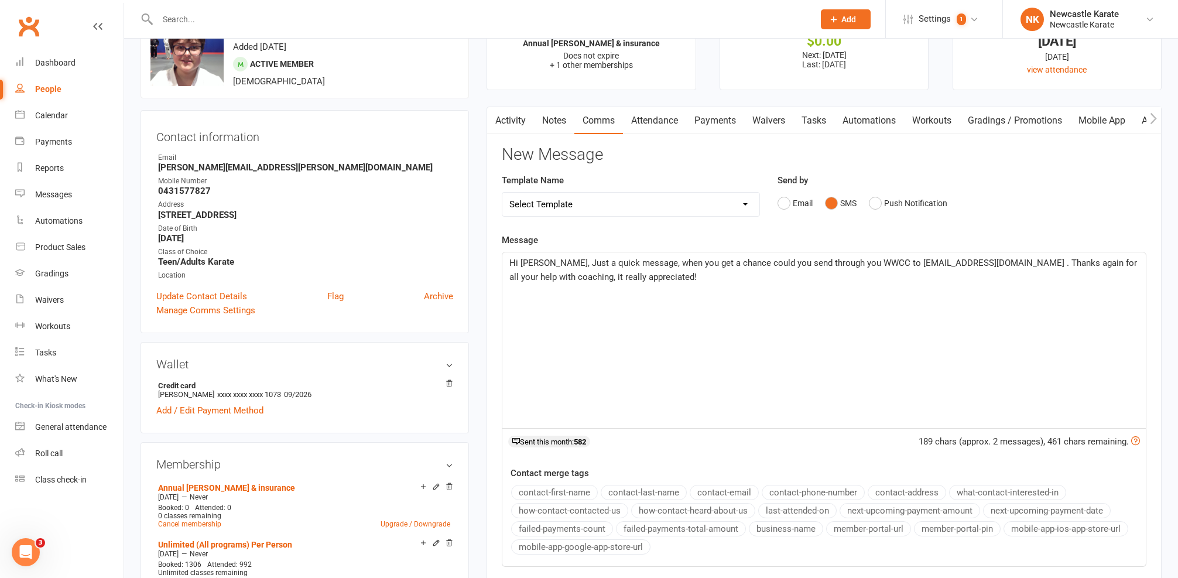
scroll to position [143, 0]
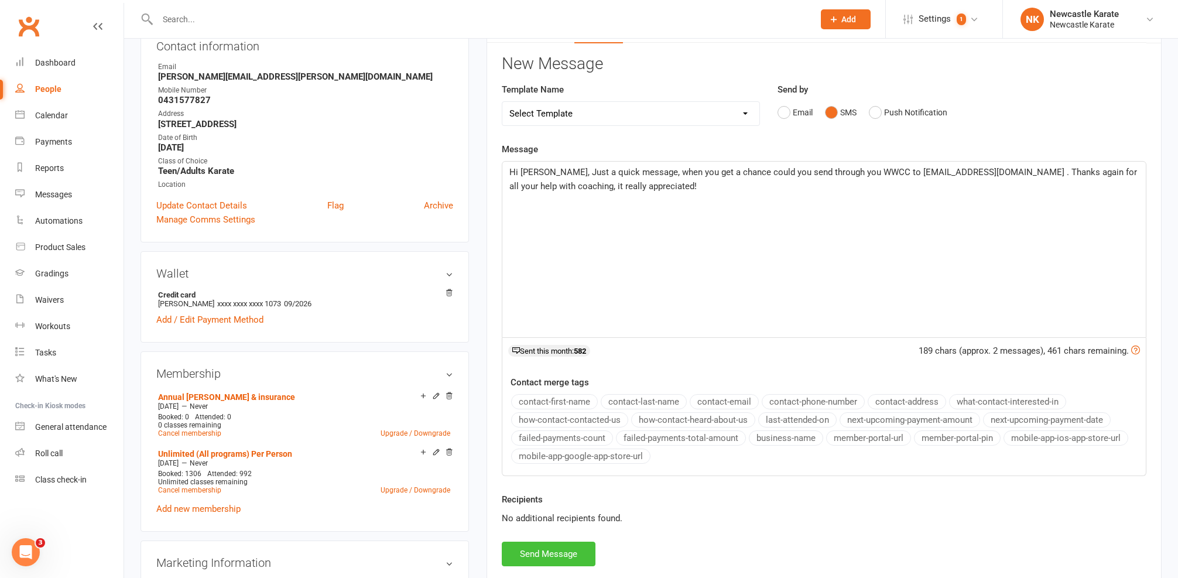
click at [565, 553] on button "Send Message" at bounding box center [549, 554] width 94 height 25
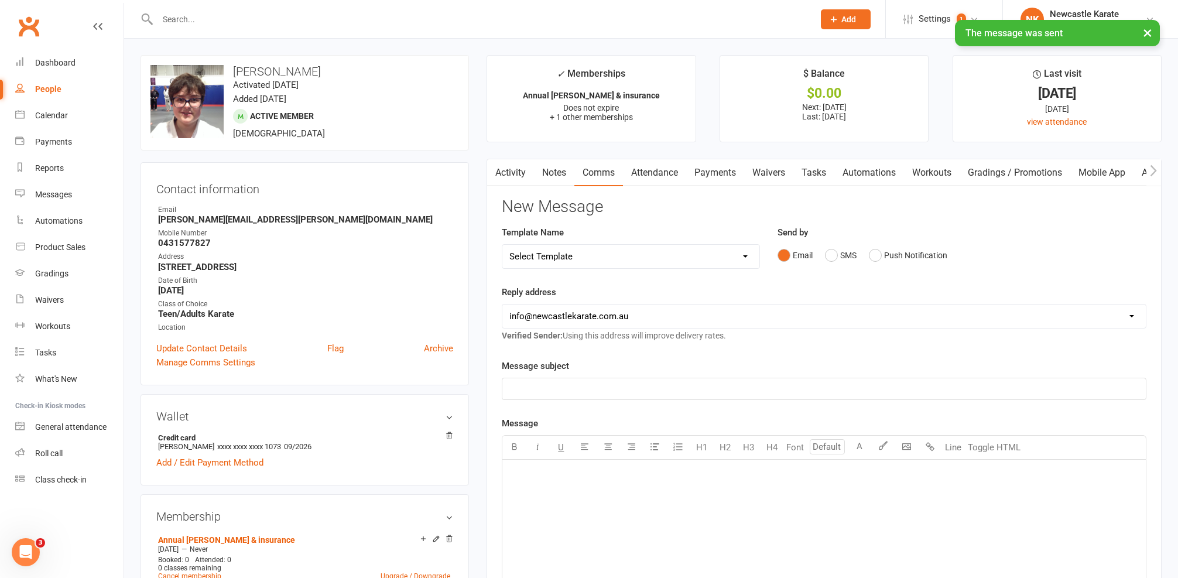
click at [526, 172] on link "Activity" at bounding box center [510, 172] width 47 height 27
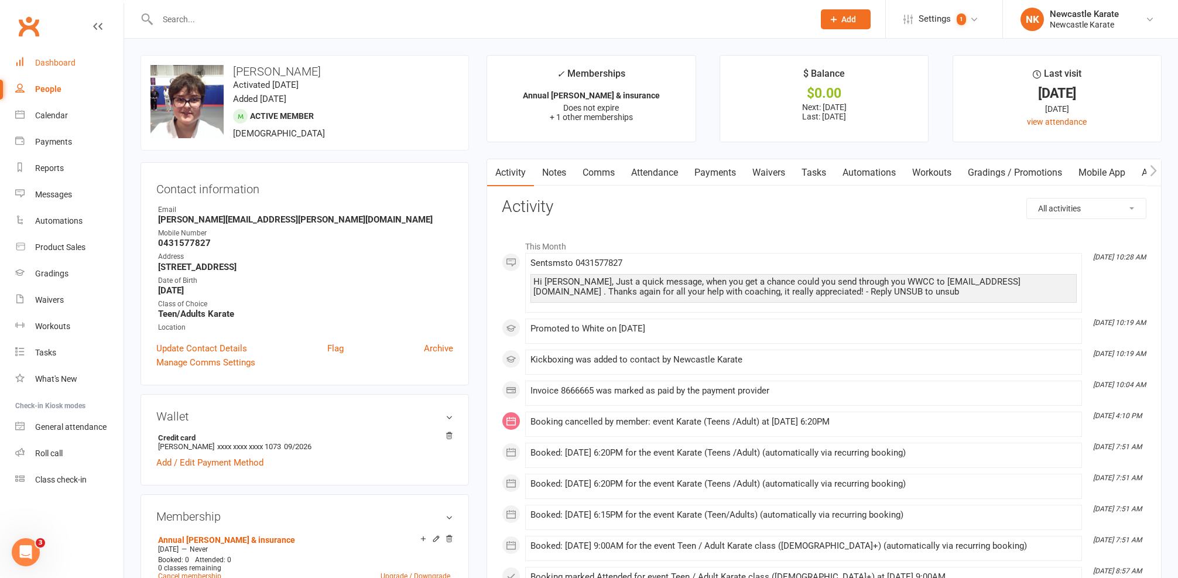
click at [51, 57] on link "Dashboard" at bounding box center [69, 63] width 108 height 26
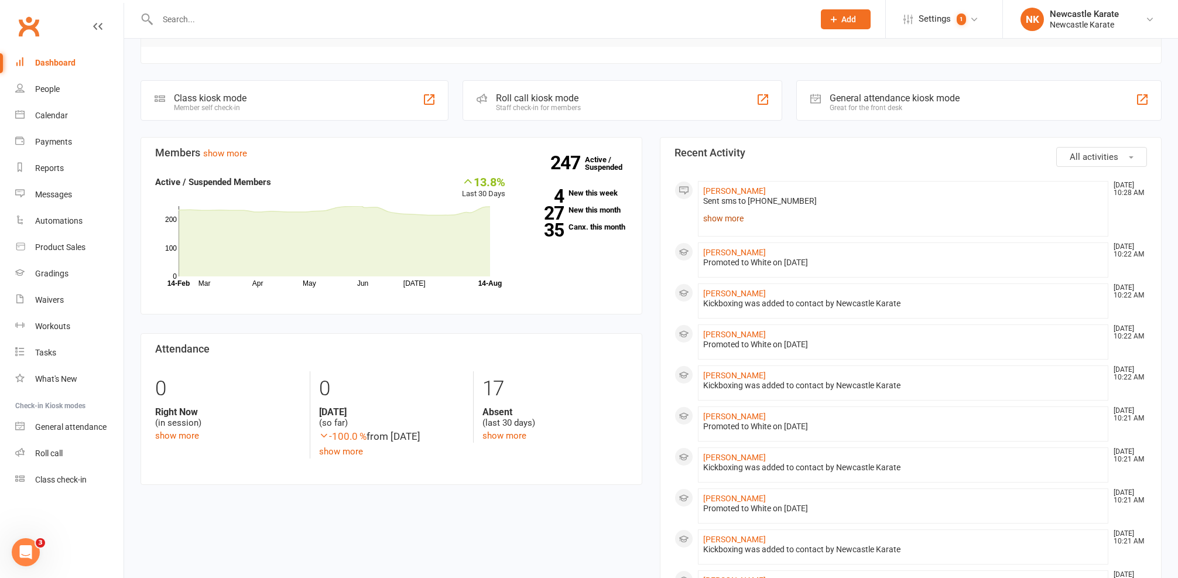
scroll to position [453, 0]
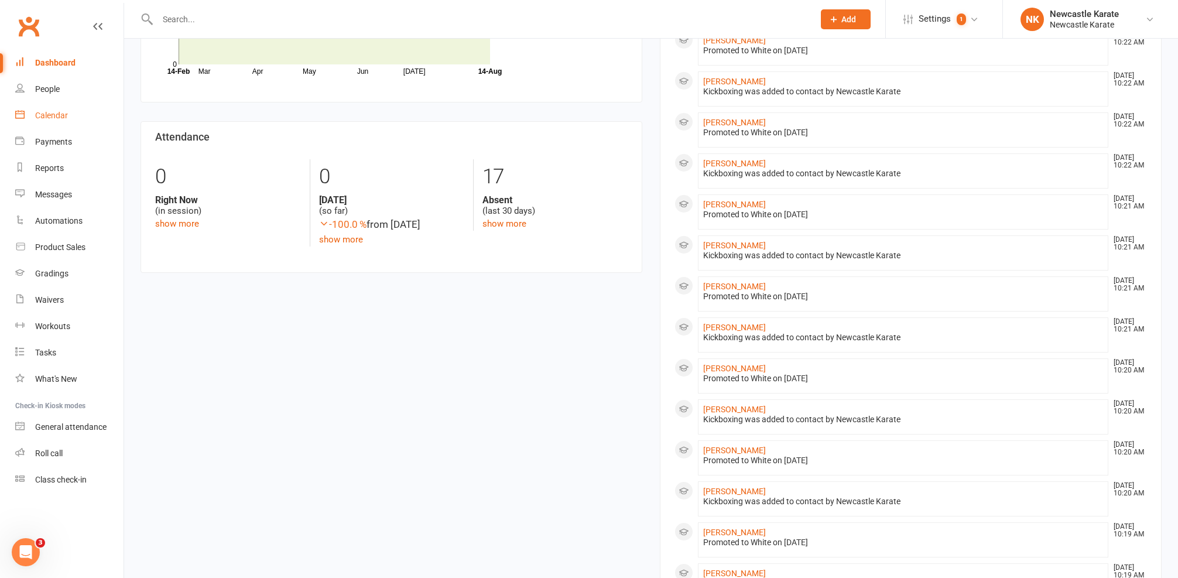
click at [35, 117] on div "Calendar" at bounding box center [51, 115] width 33 height 9
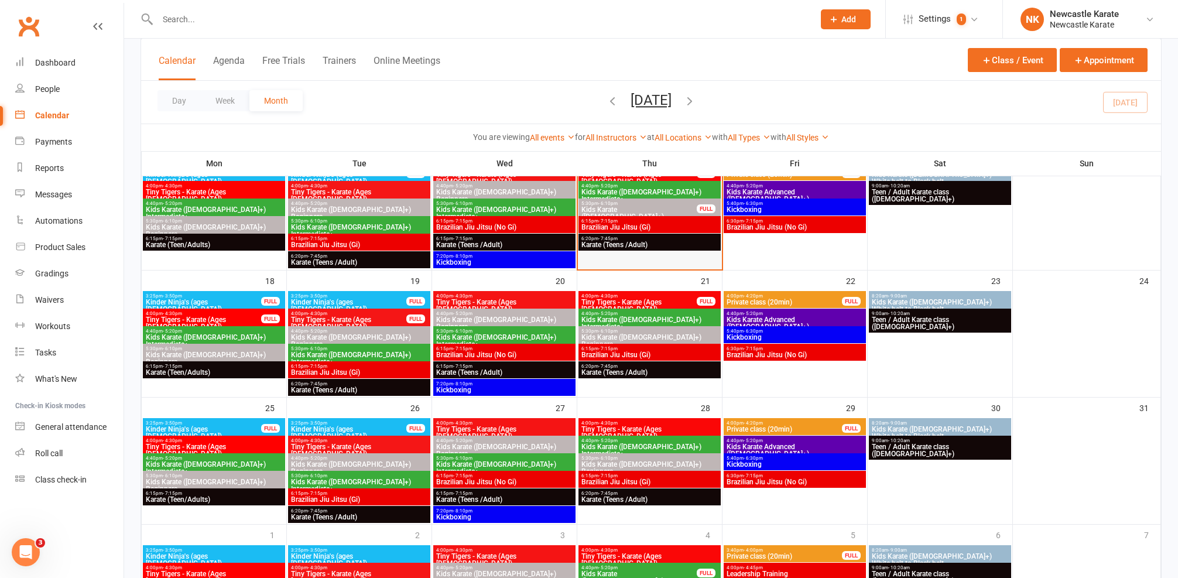
scroll to position [170, 0]
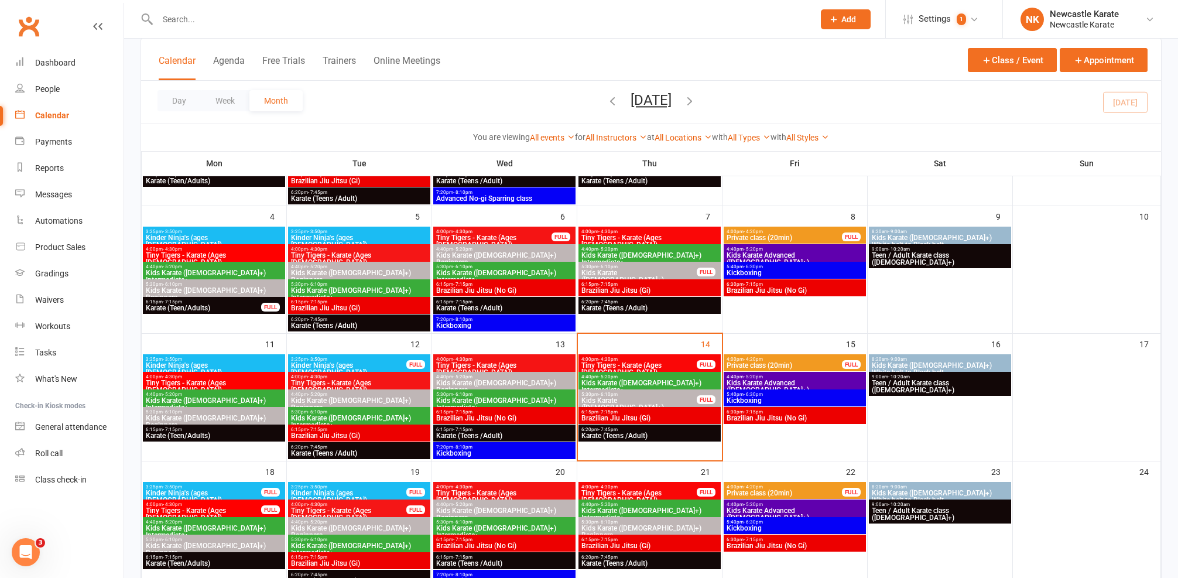
click at [748, 395] on span "- 6:30pm" at bounding box center [753, 394] width 19 height 5
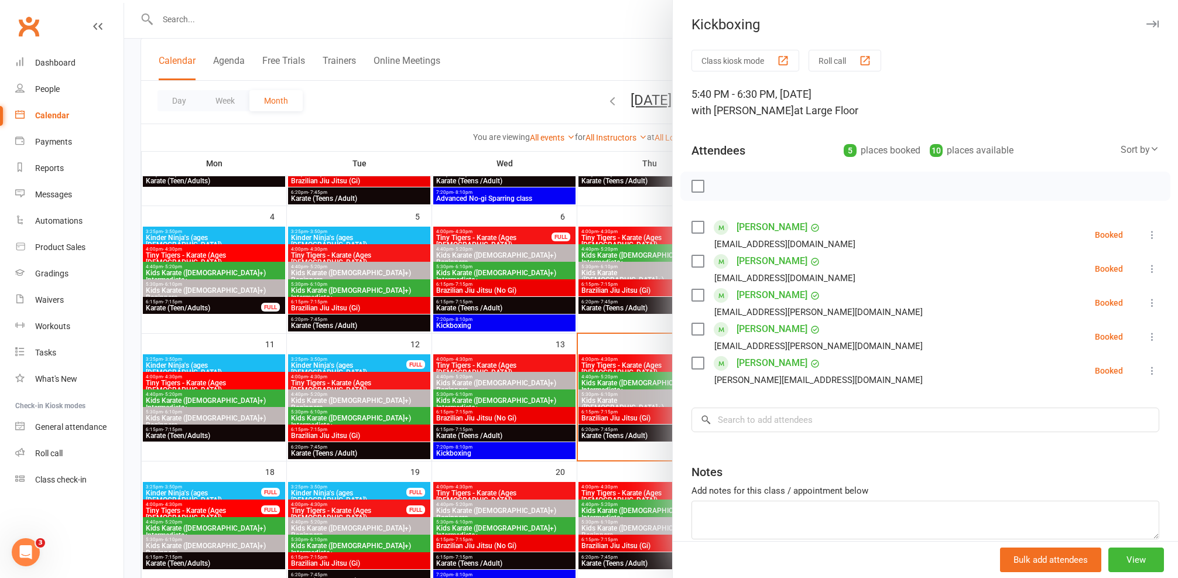
drag, startPoint x: 509, startPoint y: 353, endPoint x: 682, endPoint y: 421, distance: 186.2
click at [509, 353] on div at bounding box center [651, 289] width 1054 height 578
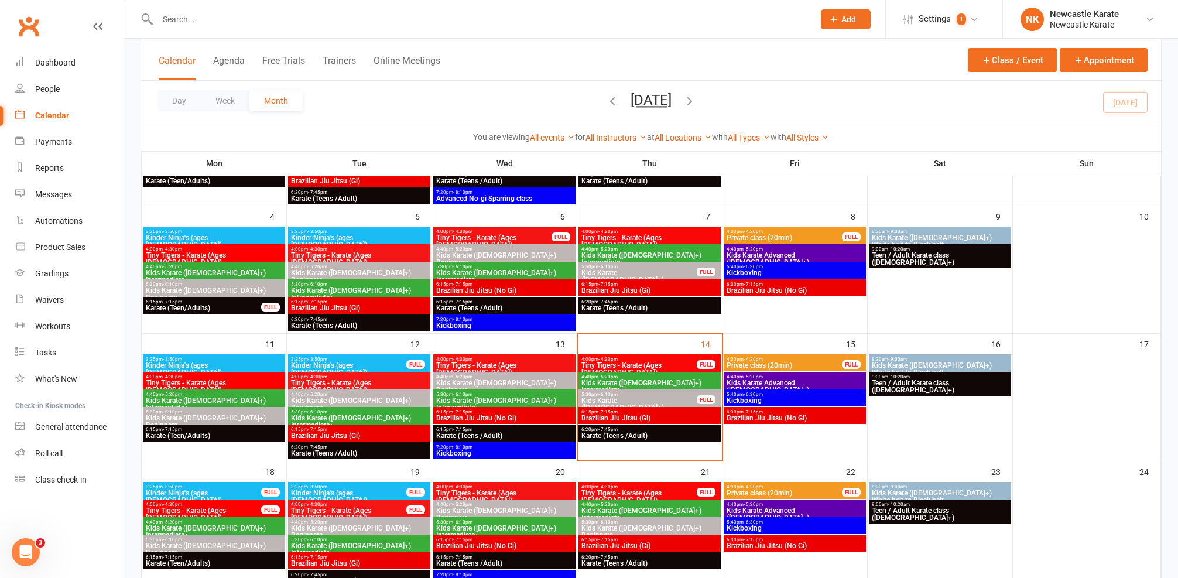
click at [626, 427] on span "6:20pm - 7:45pm" at bounding box center [650, 429] width 138 height 5
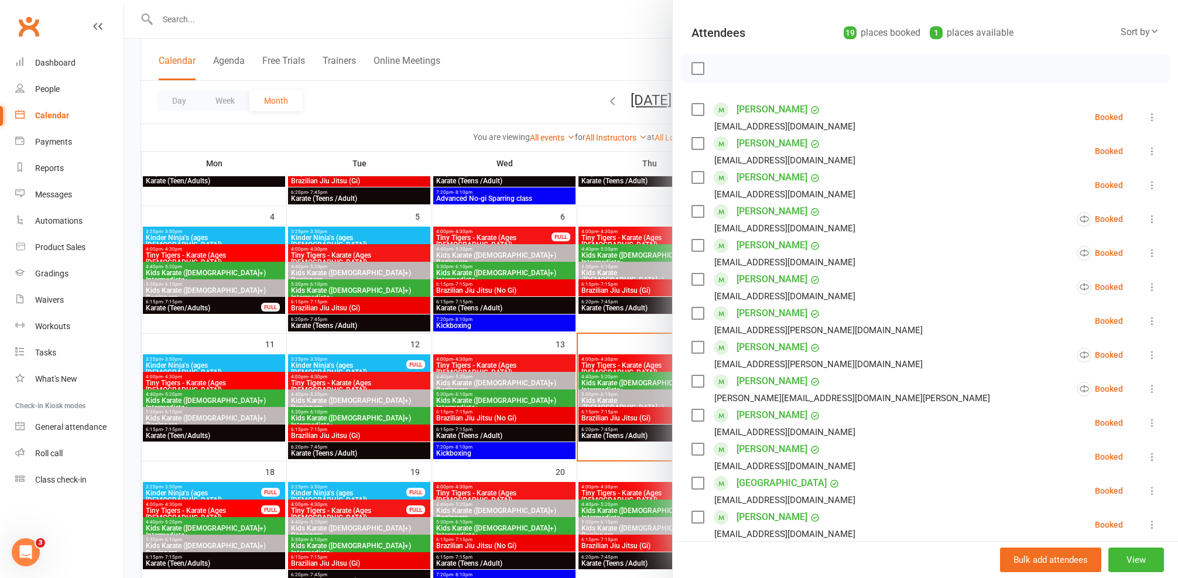
scroll to position [120, 0]
click at [748, 373] on link "[PERSON_NAME]" at bounding box center [772, 378] width 71 height 19
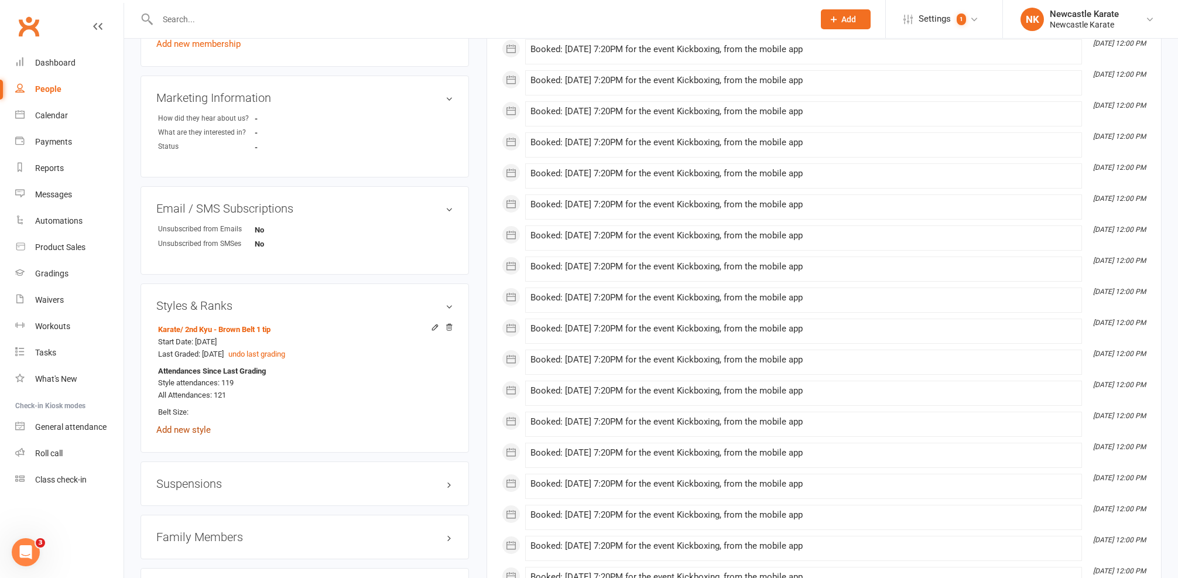
click at [183, 425] on link "Add new style" at bounding box center [183, 430] width 54 height 11
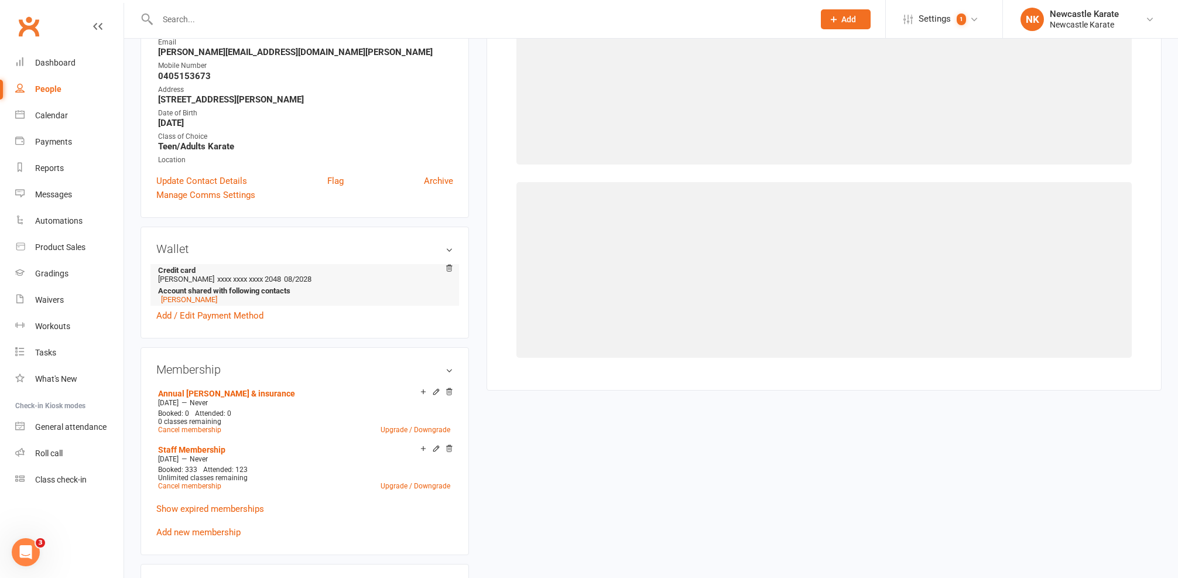
scroll to position [100, 0]
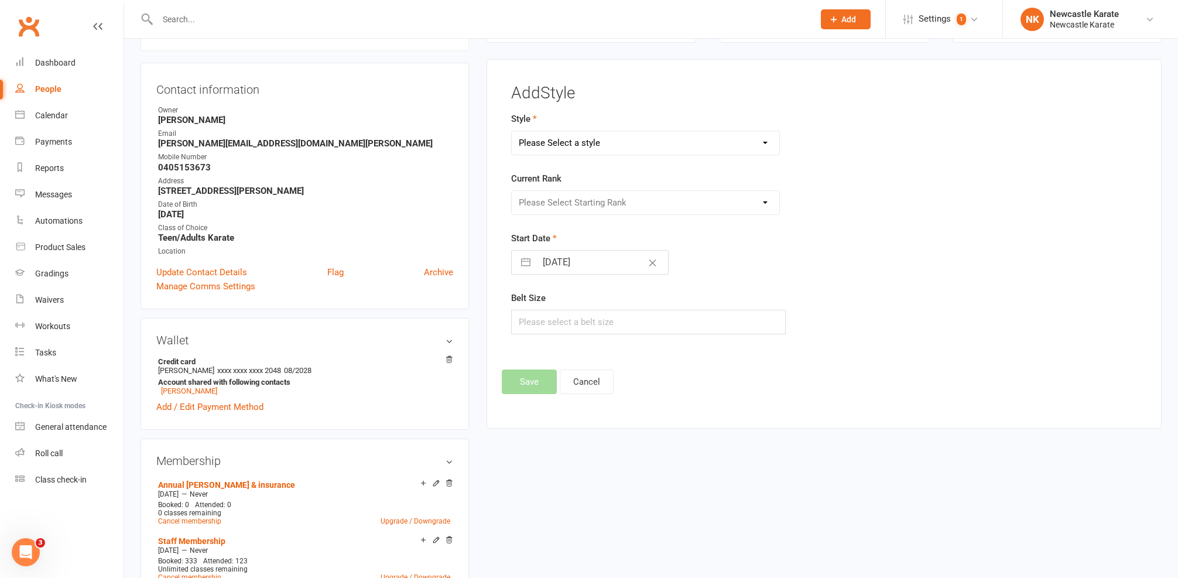
select select "3738"
select select "44395"
click at [540, 383] on button "Save" at bounding box center [529, 381] width 55 height 25
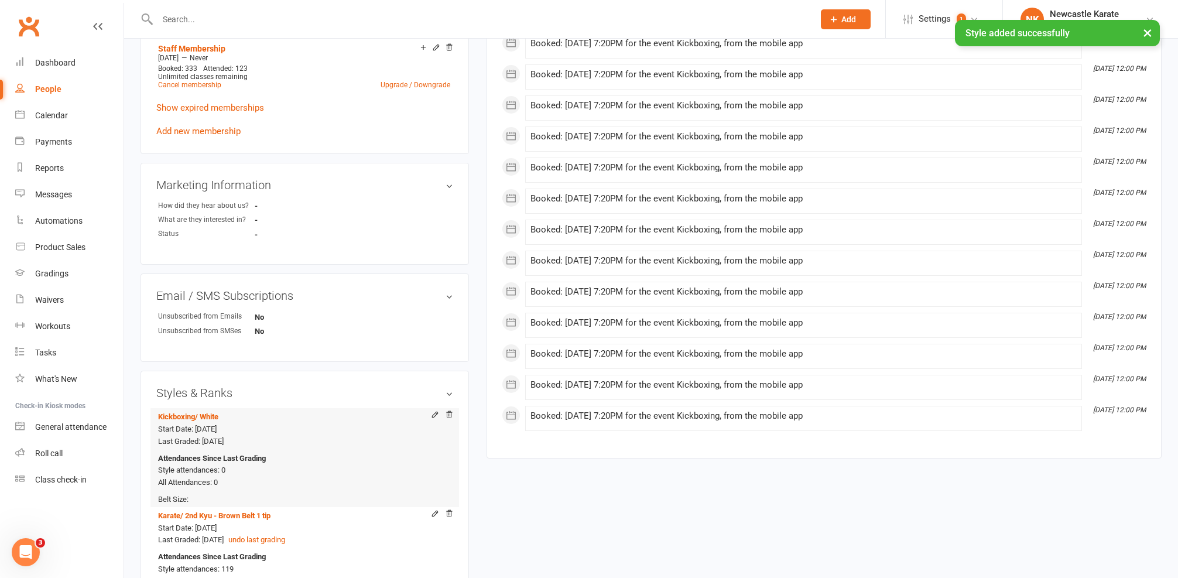
scroll to position [642, 0]
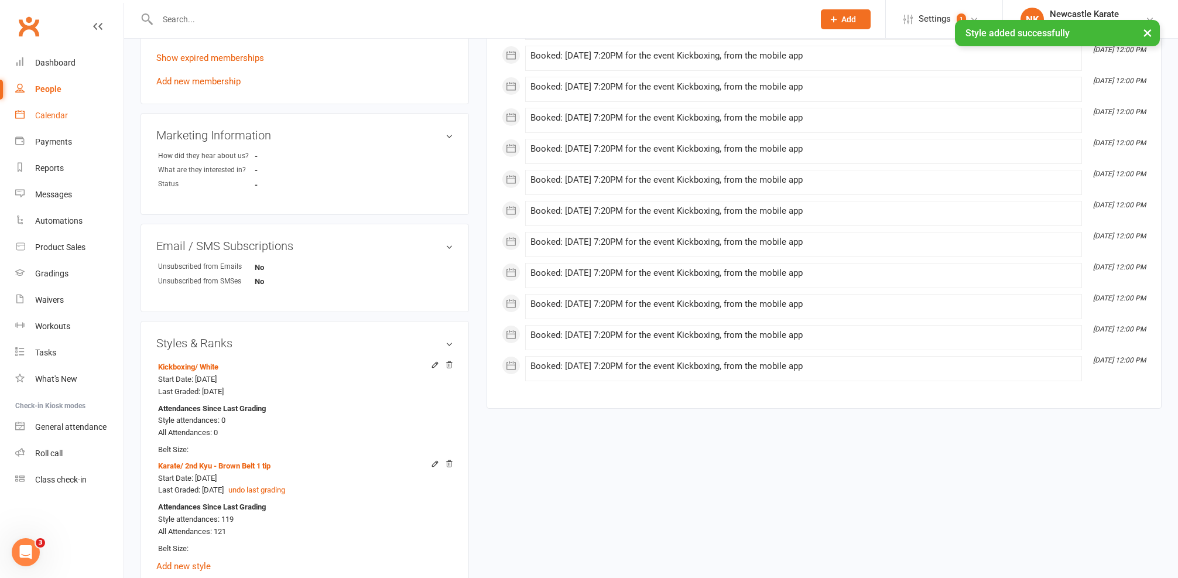
click at [64, 115] on div "Calendar" at bounding box center [51, 115] width 33 height 9
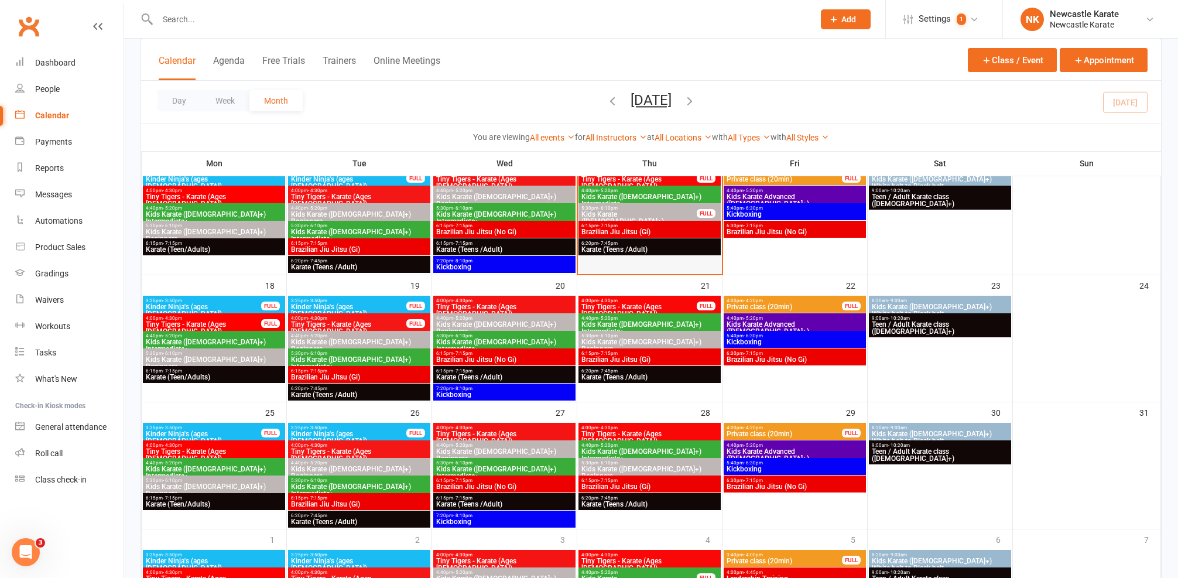
scroll to position [358, 0]
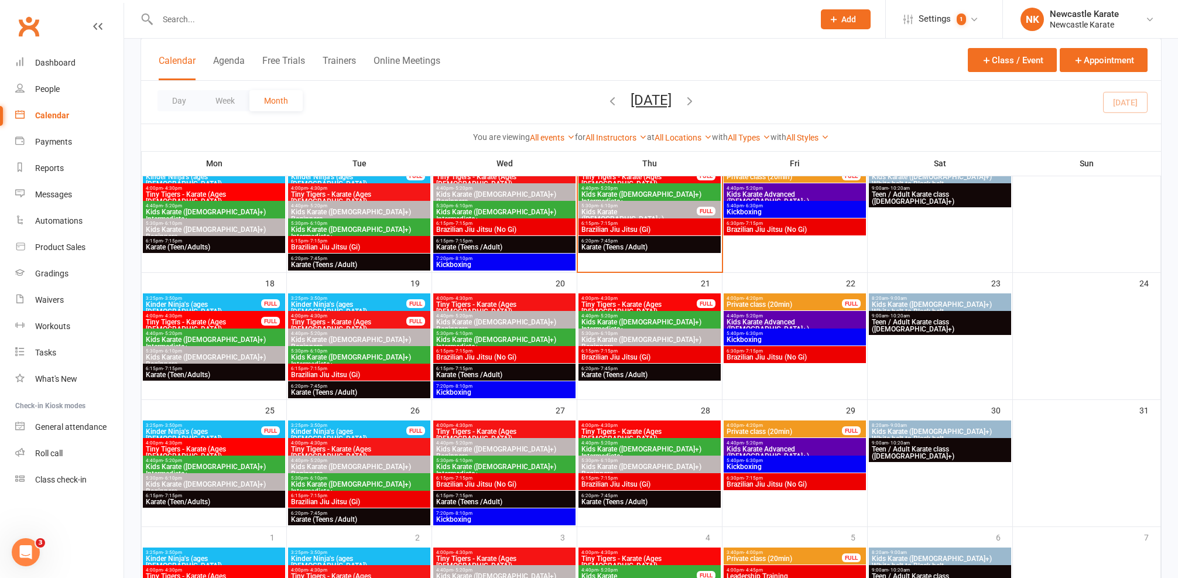
click at [465, 244] on span "Karate (Teens /Adult)" at bounding box center [505, 247] width 138 height 7
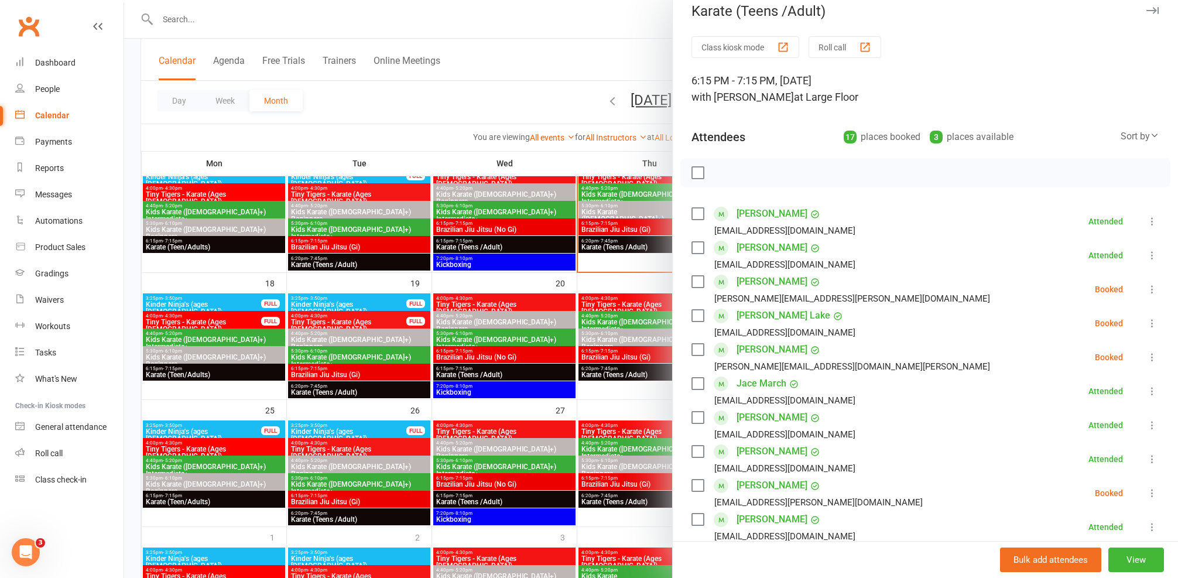
scroll to position [88, 0]
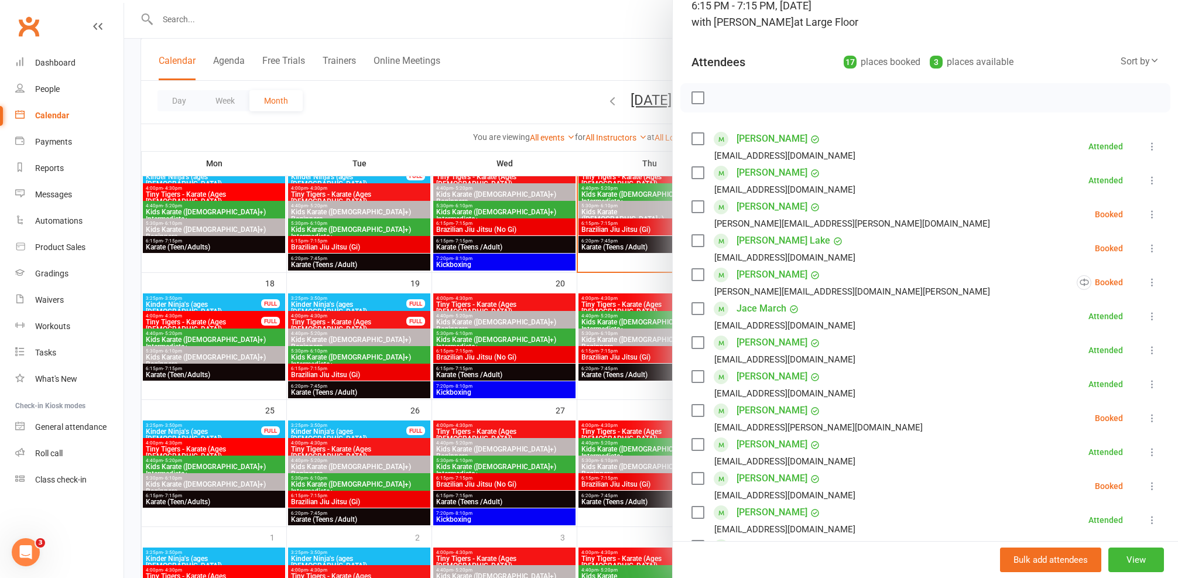
click at [751, 237] on link "[PERSON_NAME] Lake" at bounding box center [784, 240] width 94 height 19
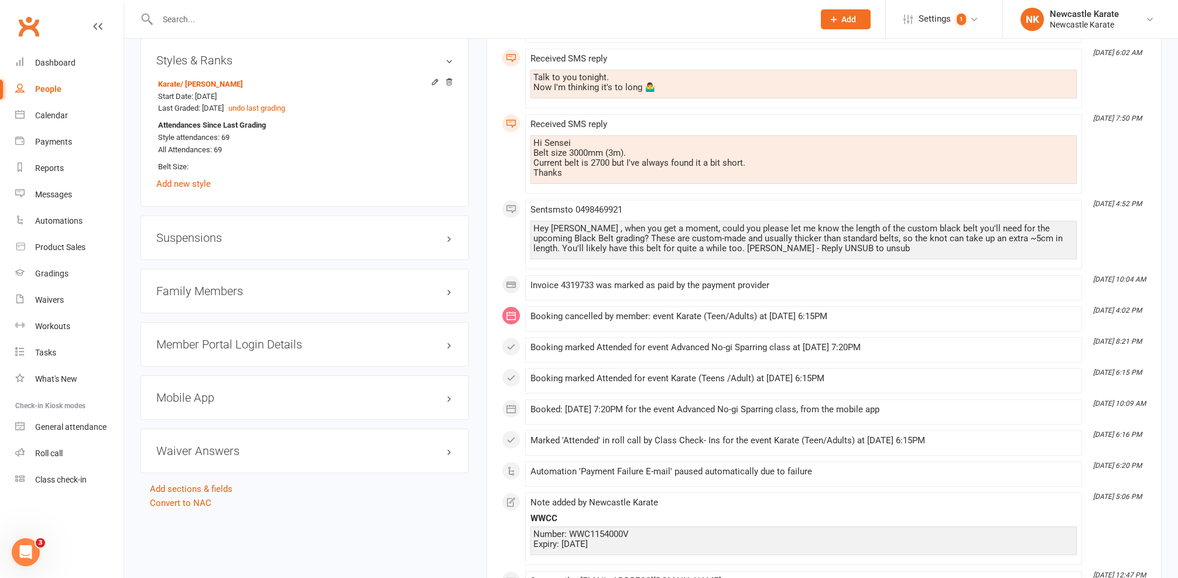
scroll to position [704, 0]
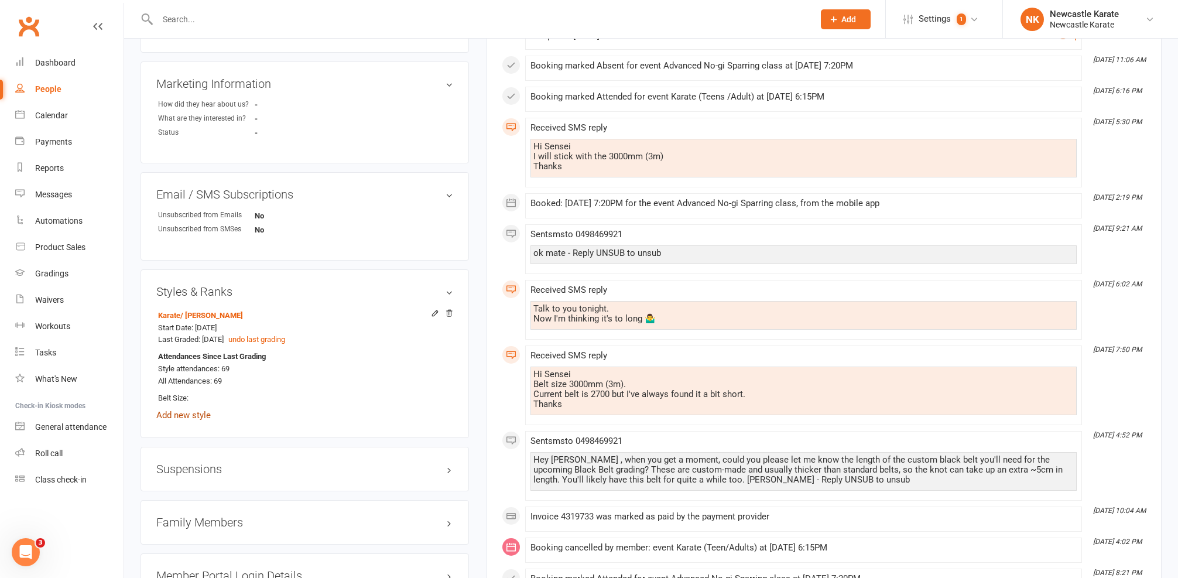
click at [184, 410] on link "Add new style" at bounding box center [183, 415] width 54 height 11
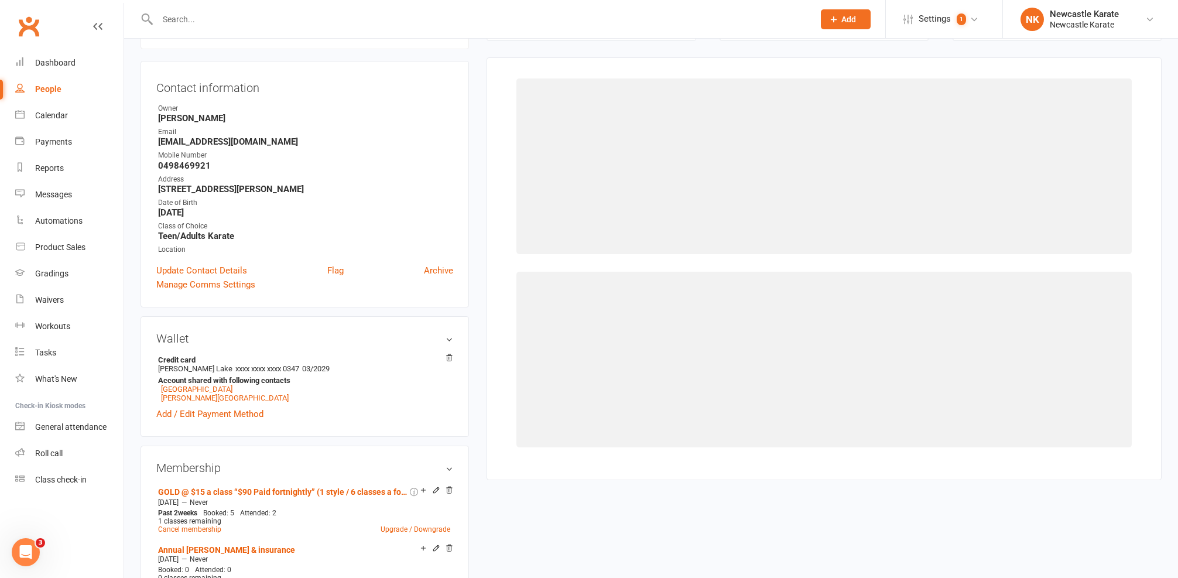
scroll to position [100, 0]
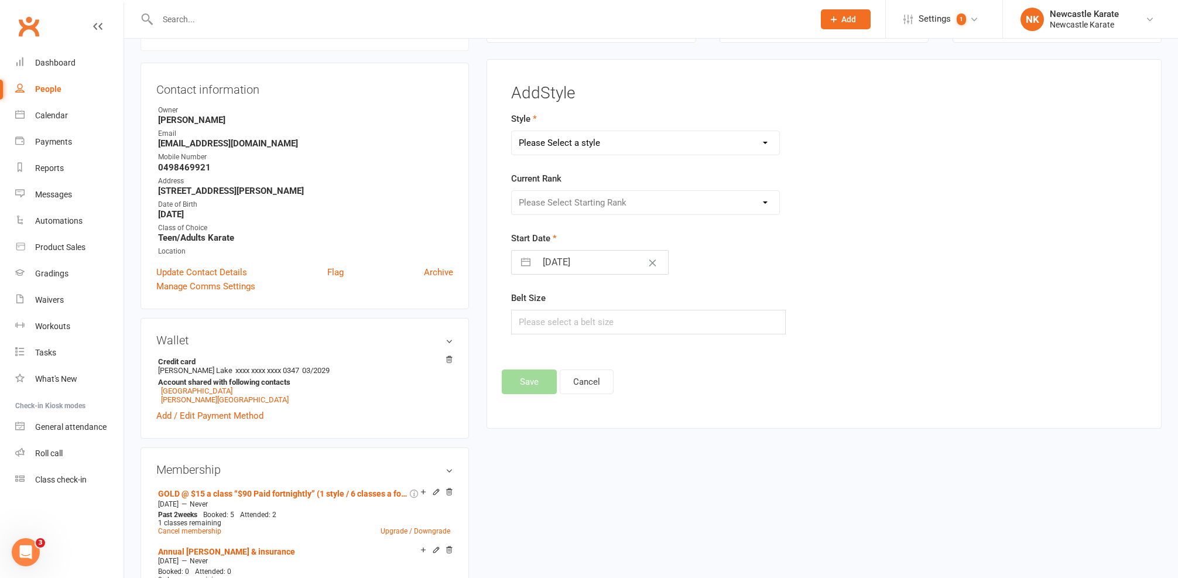
select select "3738"
select select "44395"
click at [535, 377] on button "Save" at bounding box center [529, 381] width 55 height 25
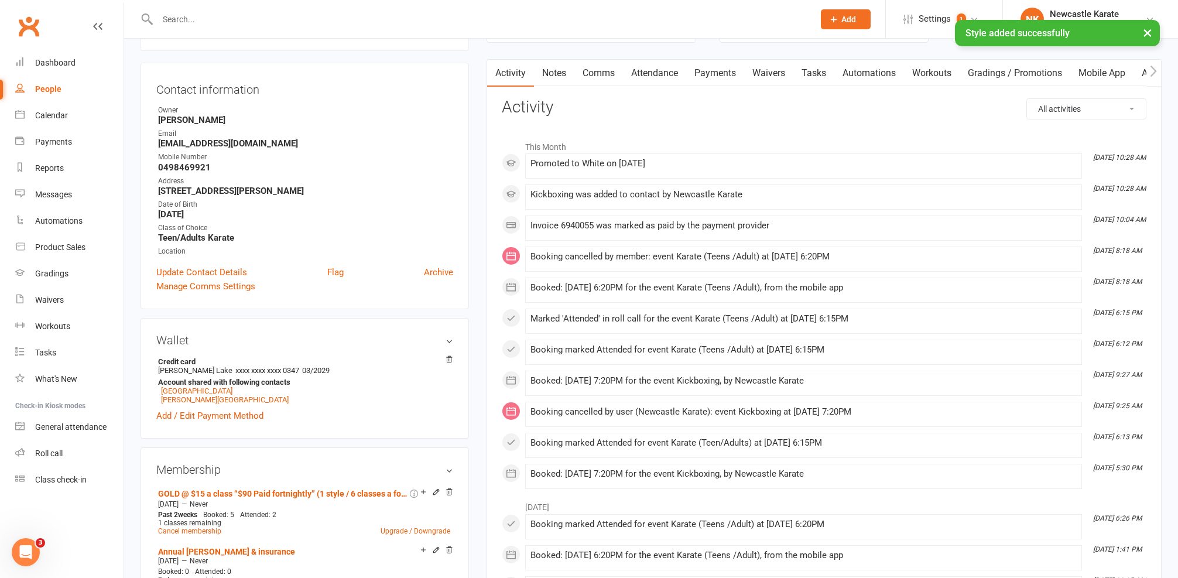
scroll to position [0, 0]
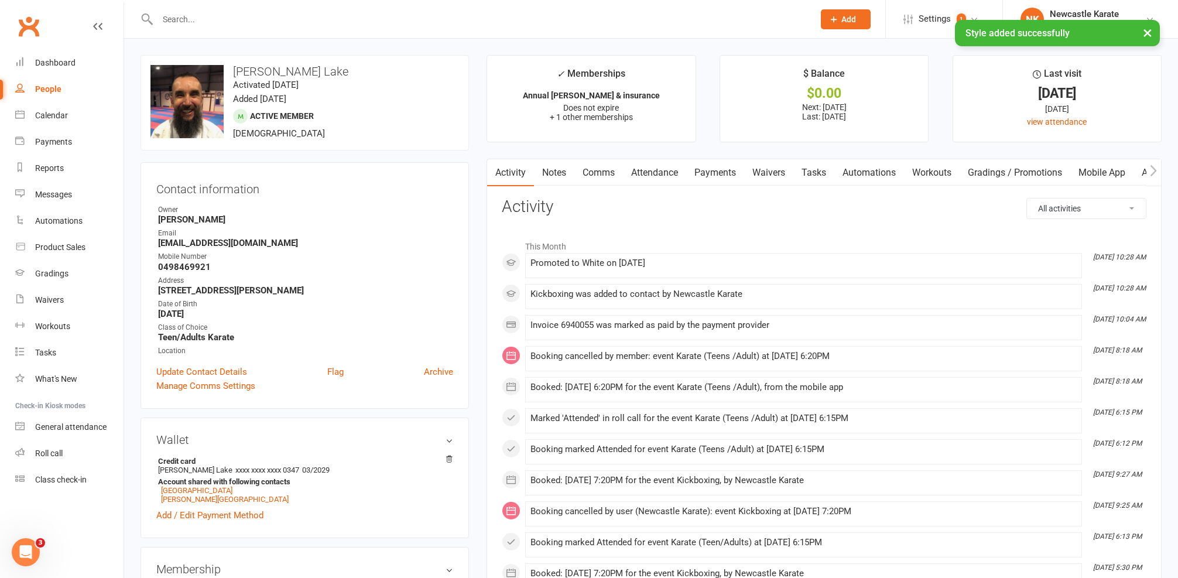
click at [300, 15] on input "text" at bounding box center [480, 19] width 652 height 16
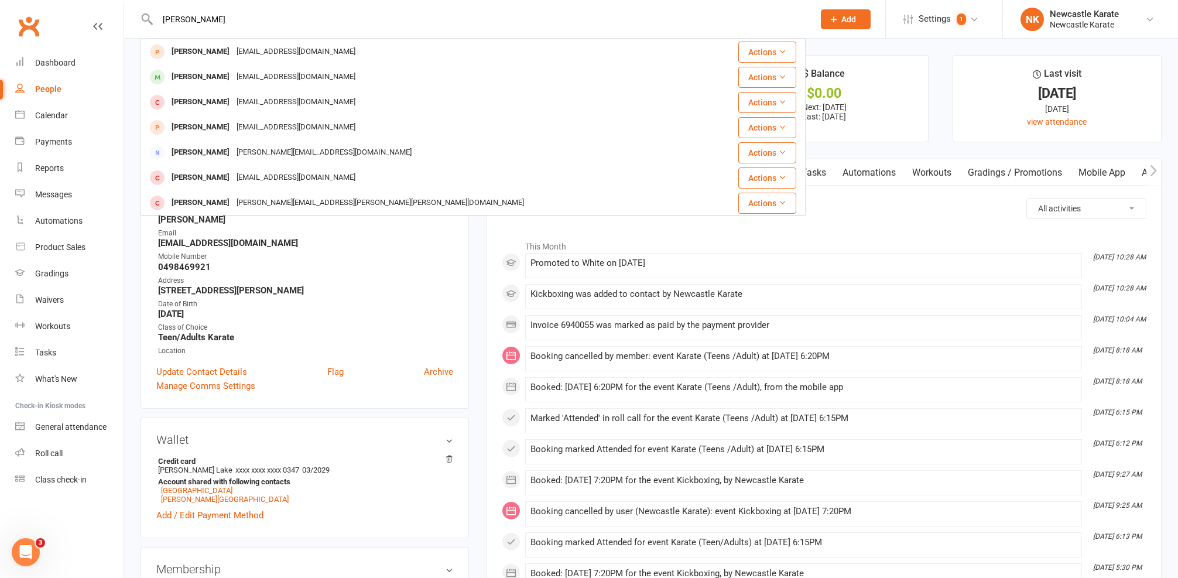
type input "Scott"
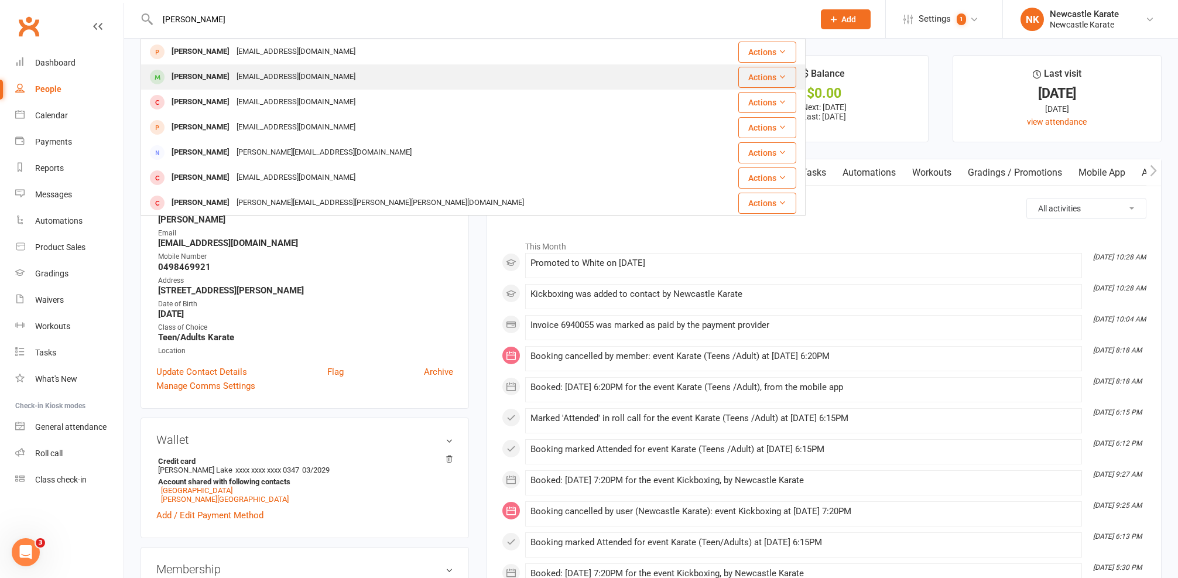
drag, startPoint x: 307, startPoint y: 25, endPoint x: 203, endPoint y: 70, distance: 113.6
click at [203, 70] on div "[PERSON_NAME]" at bounding box center [200, 77] width 65 height 17
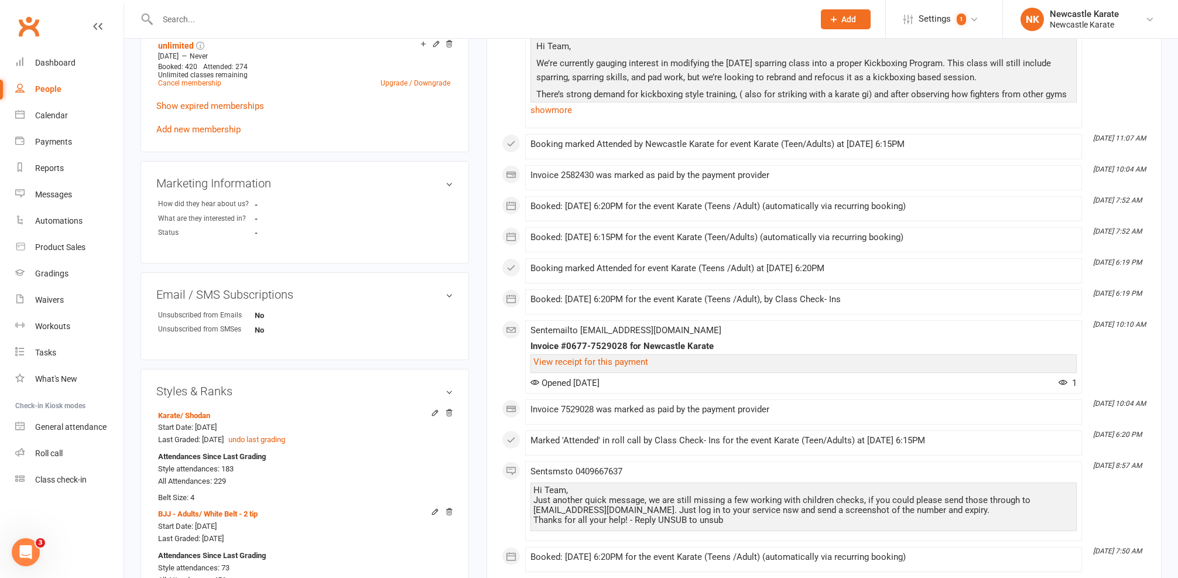
scroll to position [688, 0]
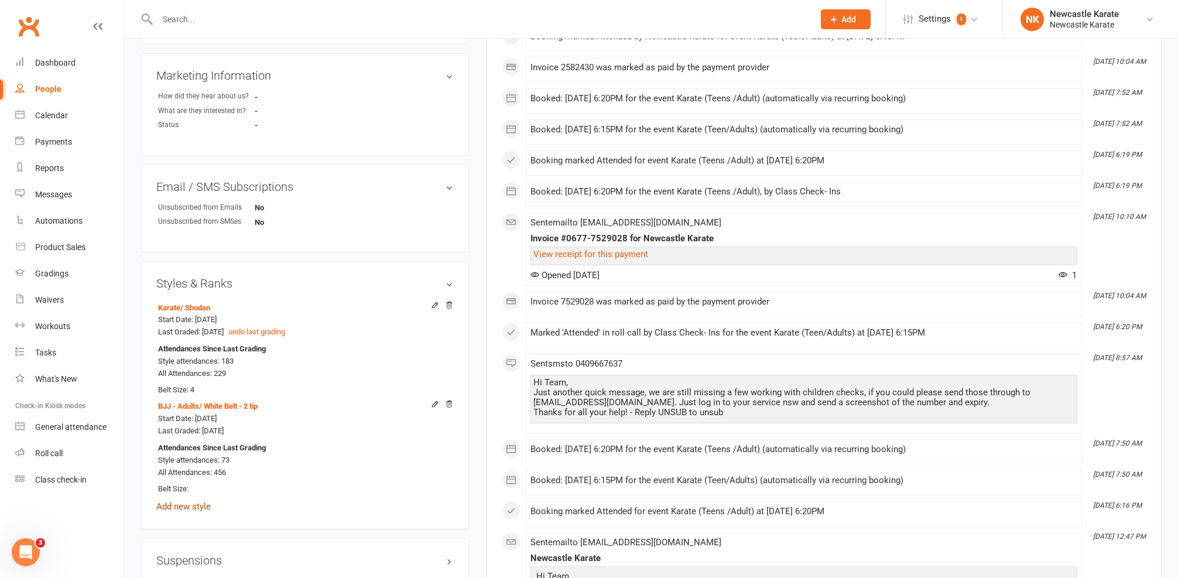
click at [179, 501] on link "Add new style" at bounding box center [183, 506] width 54 height 11
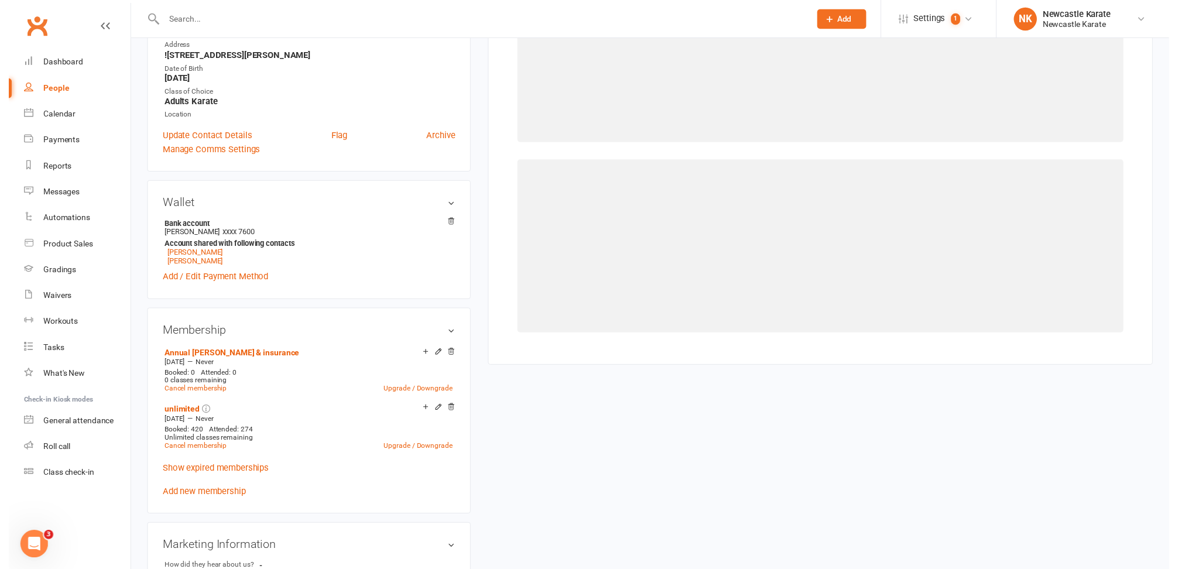
scroll to position [100, 0]
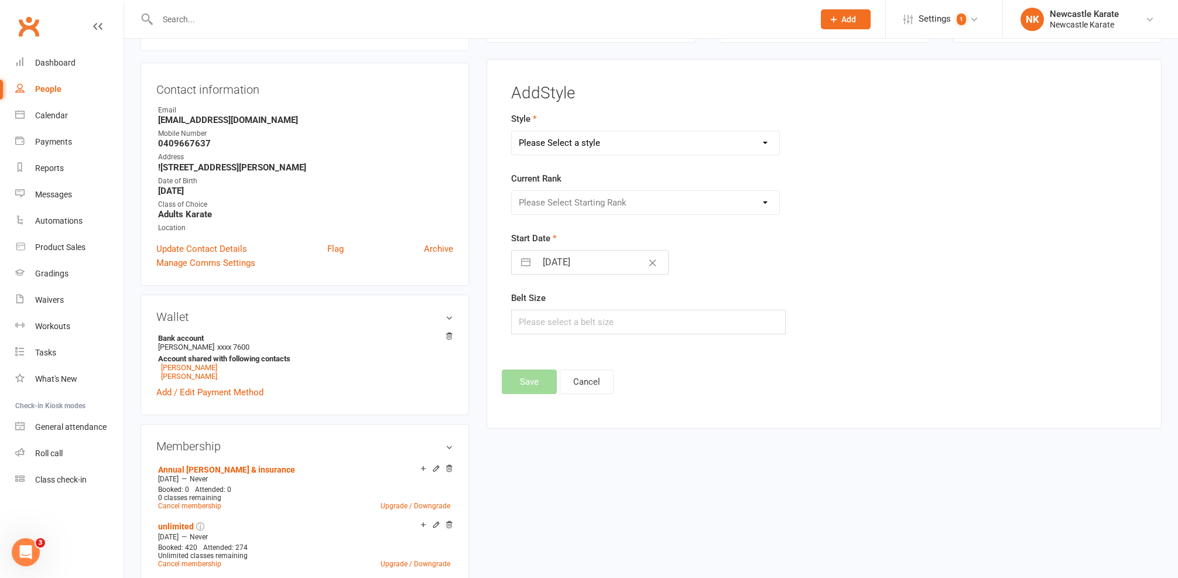
select select "3738"
select select "44395"
click at [526, 379] on button "Save" at bounding box center [529, 381] width 55 height 25
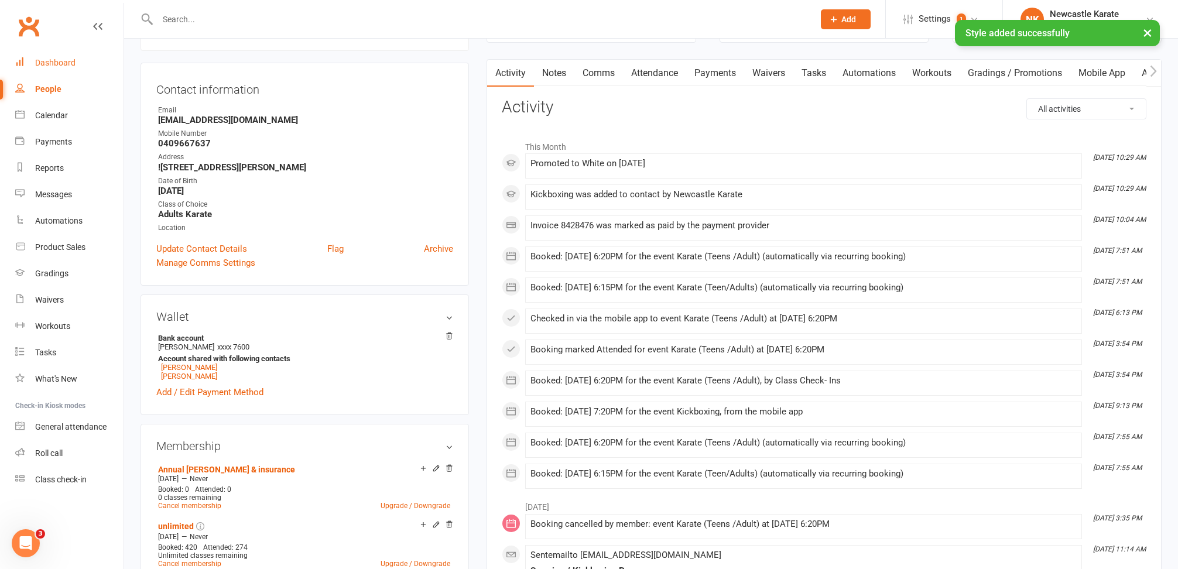
click at [66, 70] on link "Dashboard" at bounding box center [69, 63] width 108 height 26
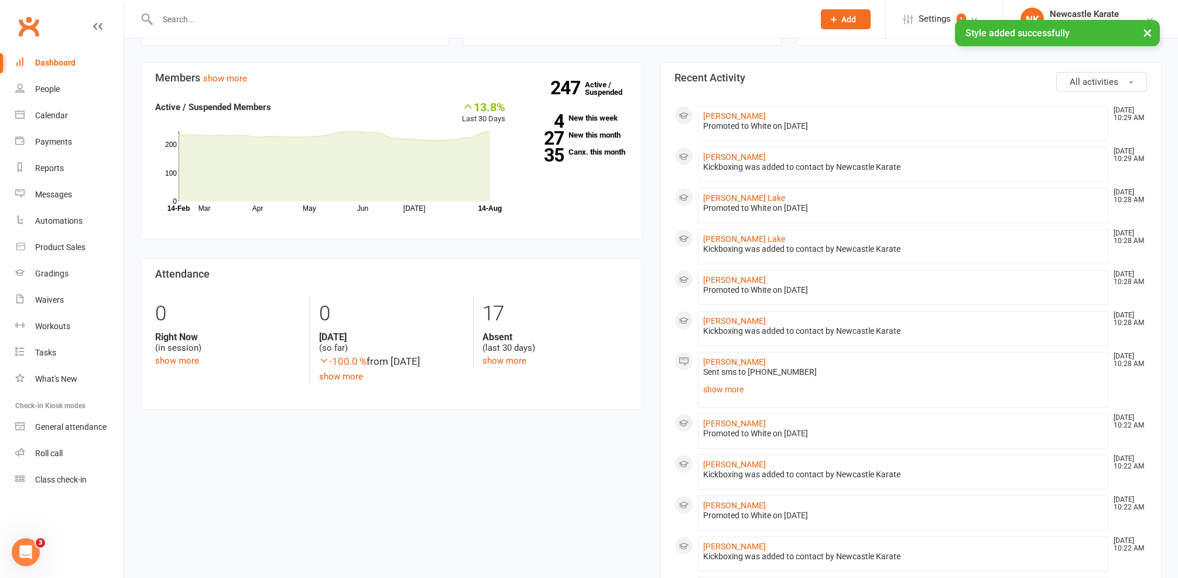
scroll to position [383, 0]
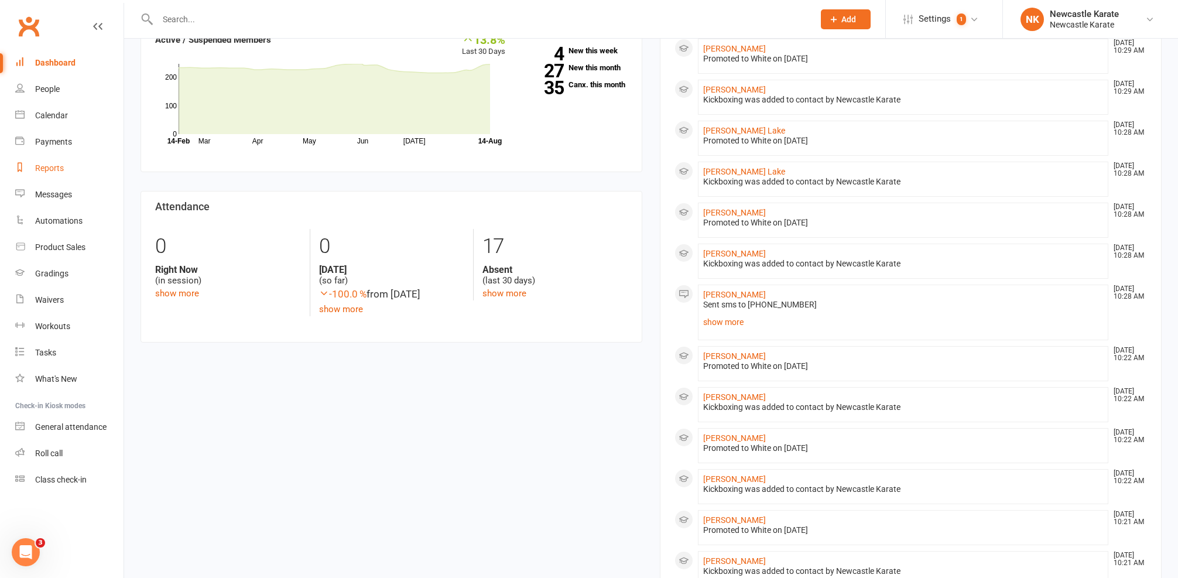
click at [57, 178] on link "Reports" at bounding box center [69, 168] width 108 height 26
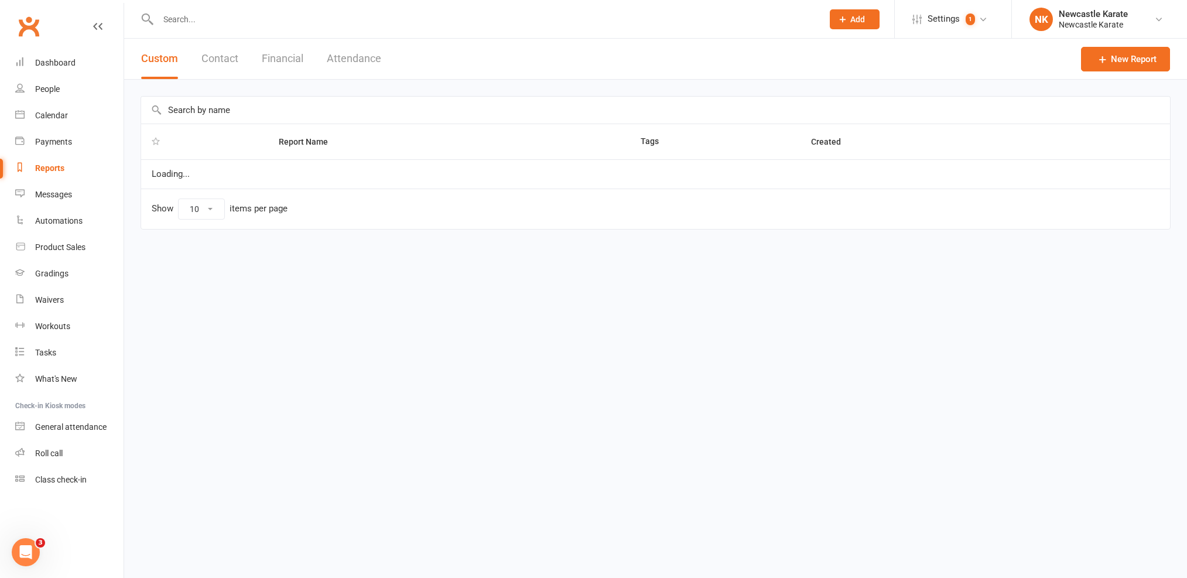
select select "25"
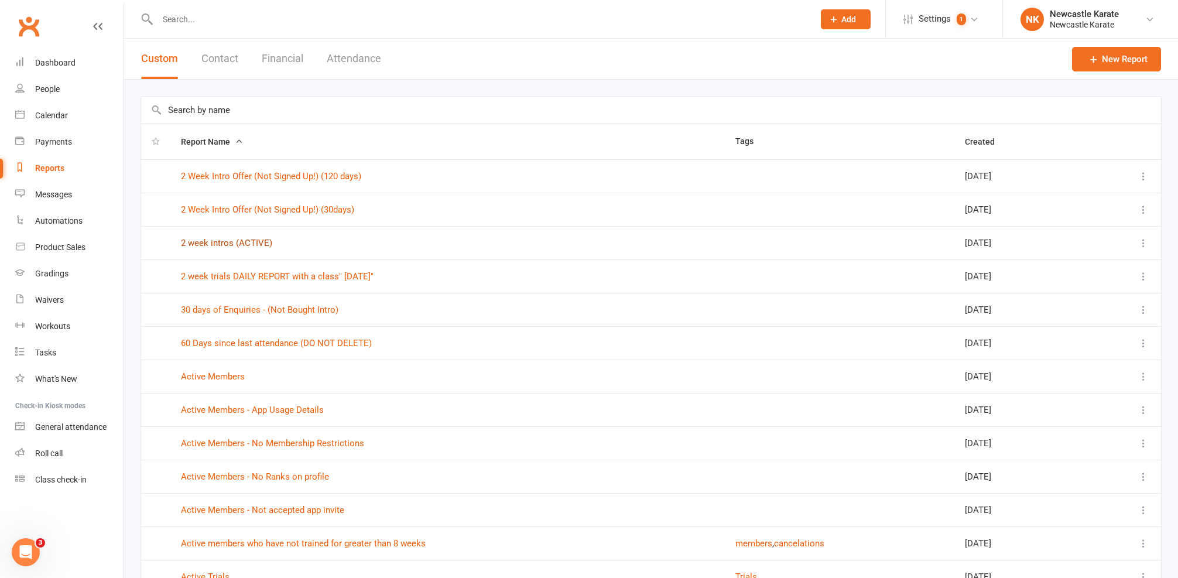
click at [246, 247] on link "2 week intros (ACTIVE)" at bounding box center [226, 243] width 91 height 11
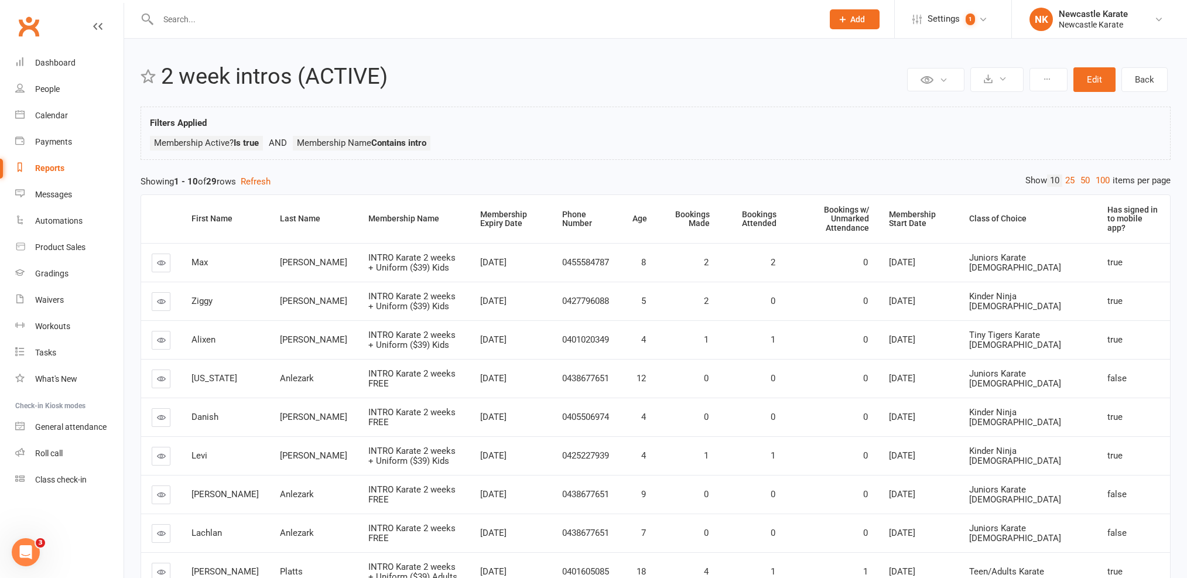
select select "25"
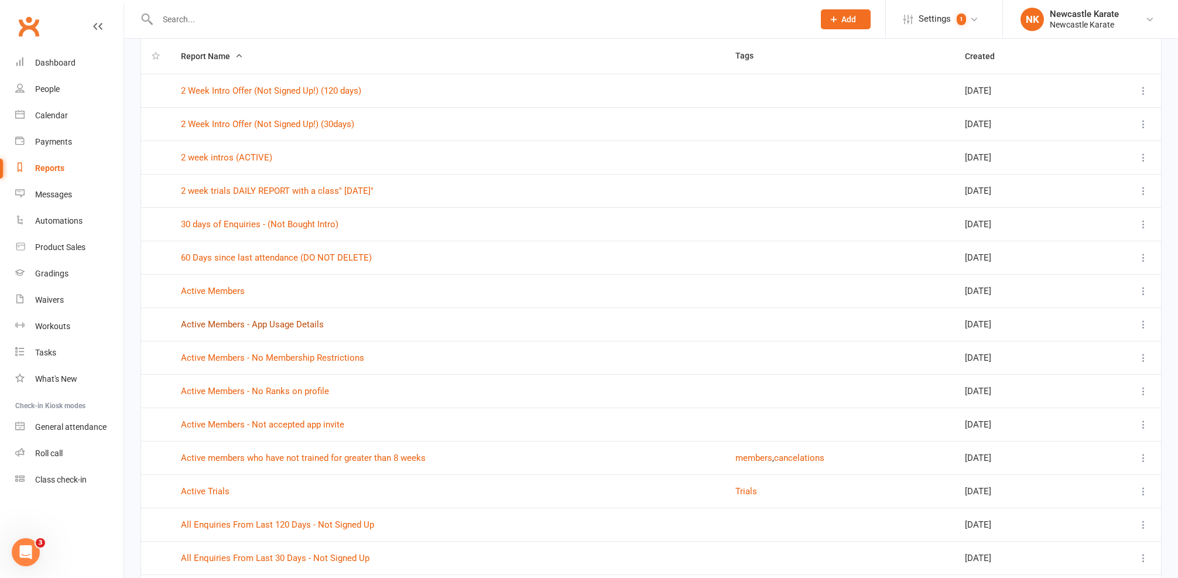
scroll to position [306, 0]
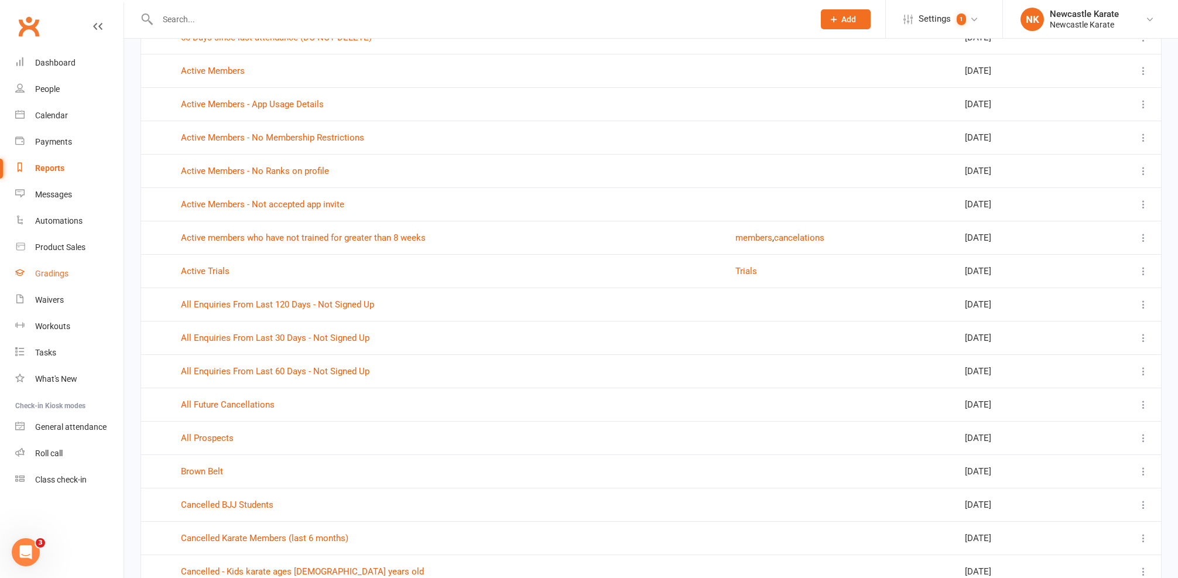
click at [60, 278] on div "Gradings" at bounding box center [51, 273] width 33 height 9
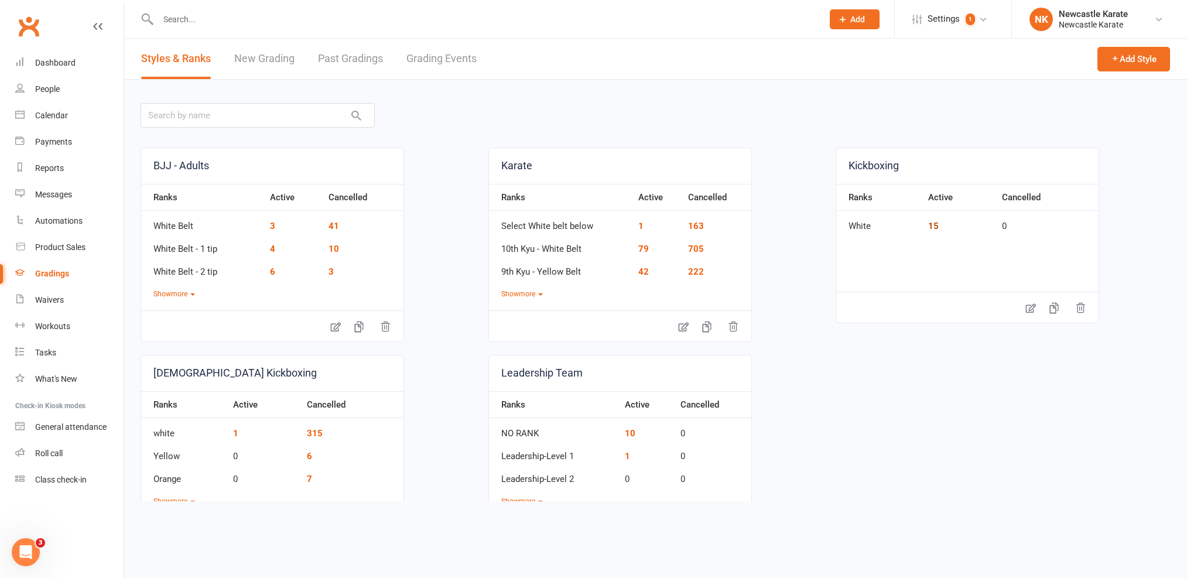
click at [928, 229] on link "15" at bounding box center [933, 226] width 11 height 11
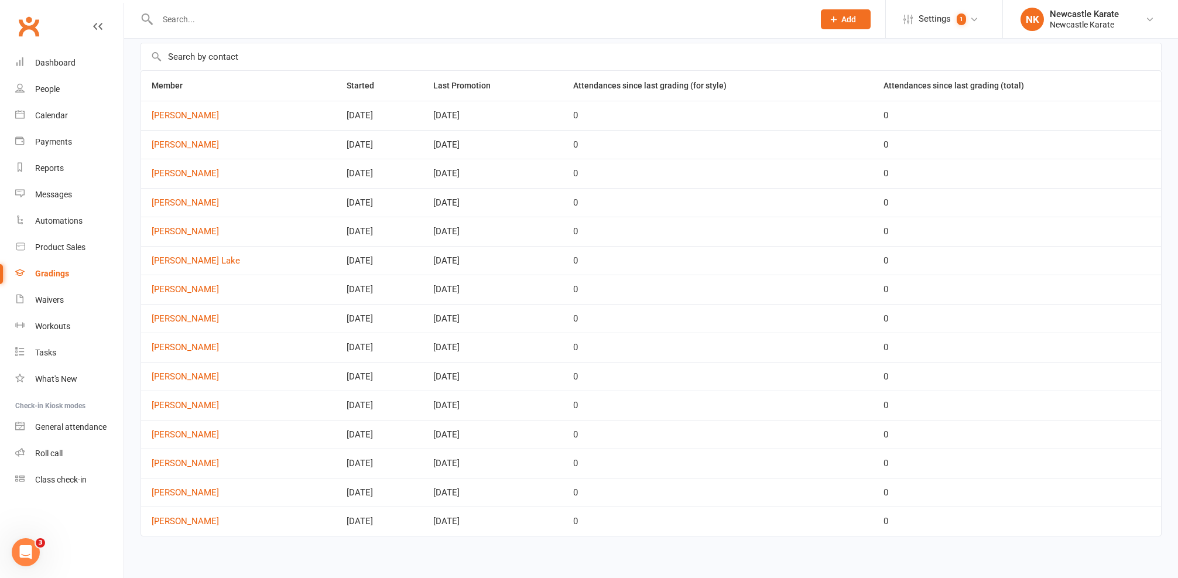
scroll to position [51, 0]
click at [71, 120] on link "Calendar" at bounding box center [69, 115] width 108 height 26
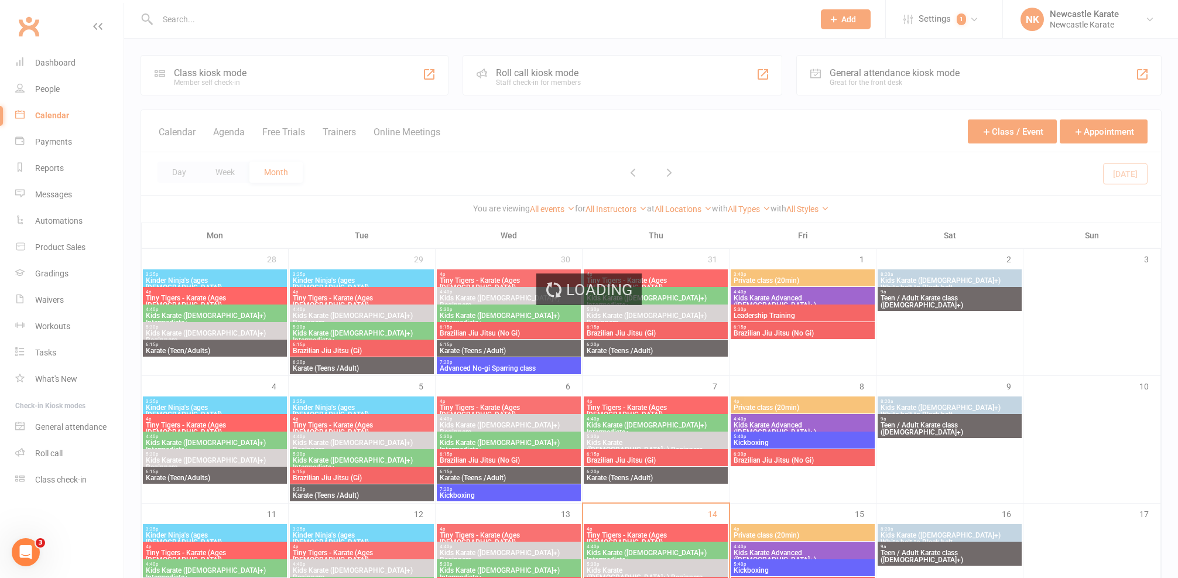
scroll to position [86, 0]
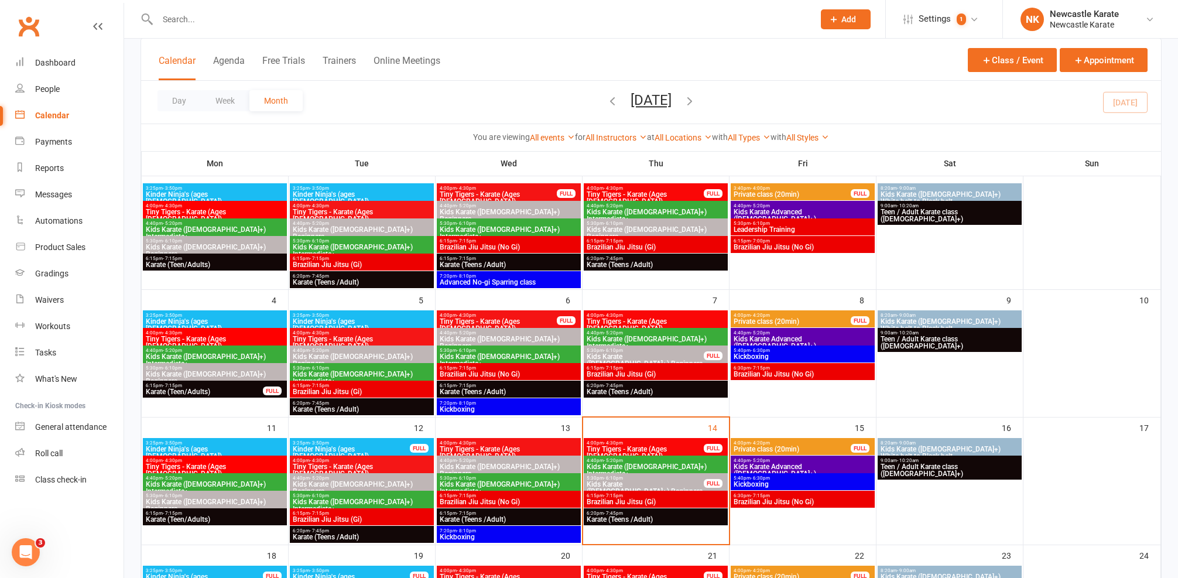
click at [484, 497] on span "6:15pm - 7:15pm" at bounding box center [508, 495] width 139 height 5
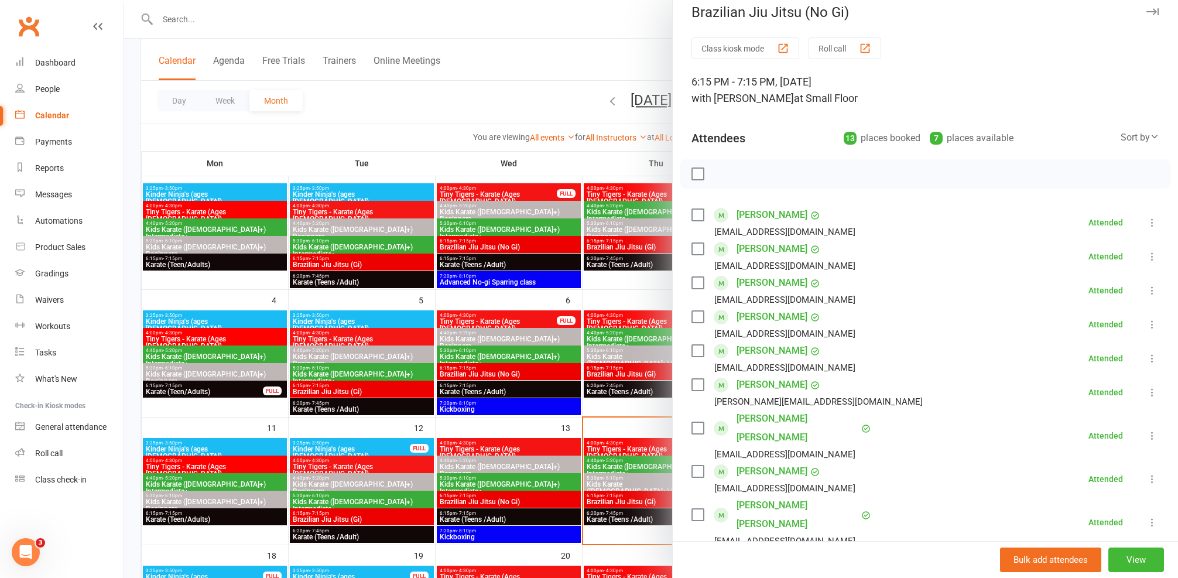
scroll to position [53, 0]
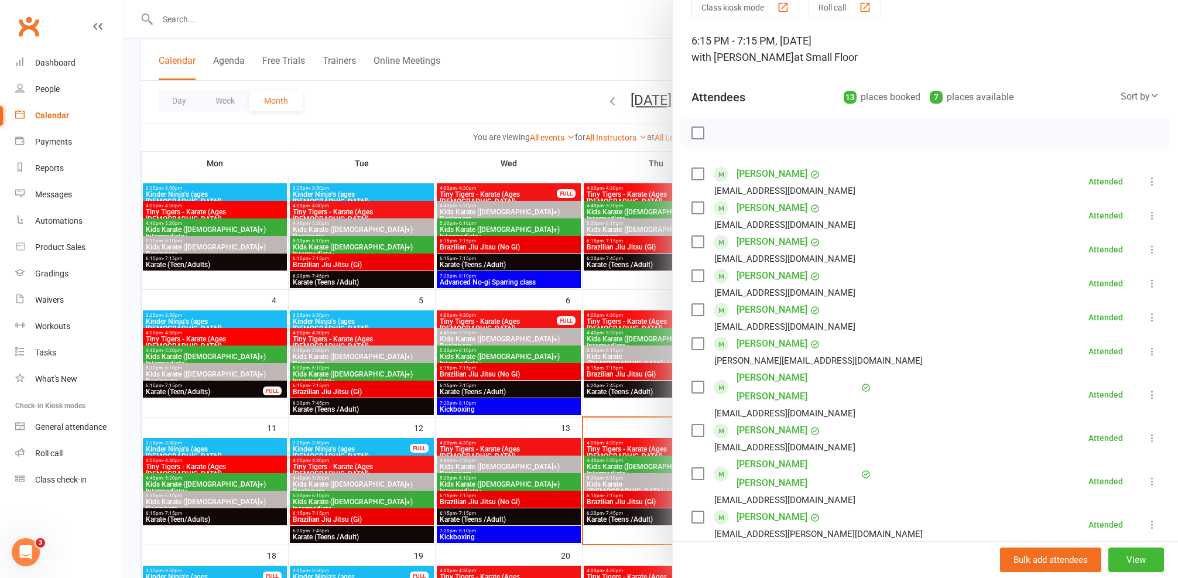
click at [765, 244] on link "Sebastian Cavallaro" at bounding box center [772, 241] width 71 height 19
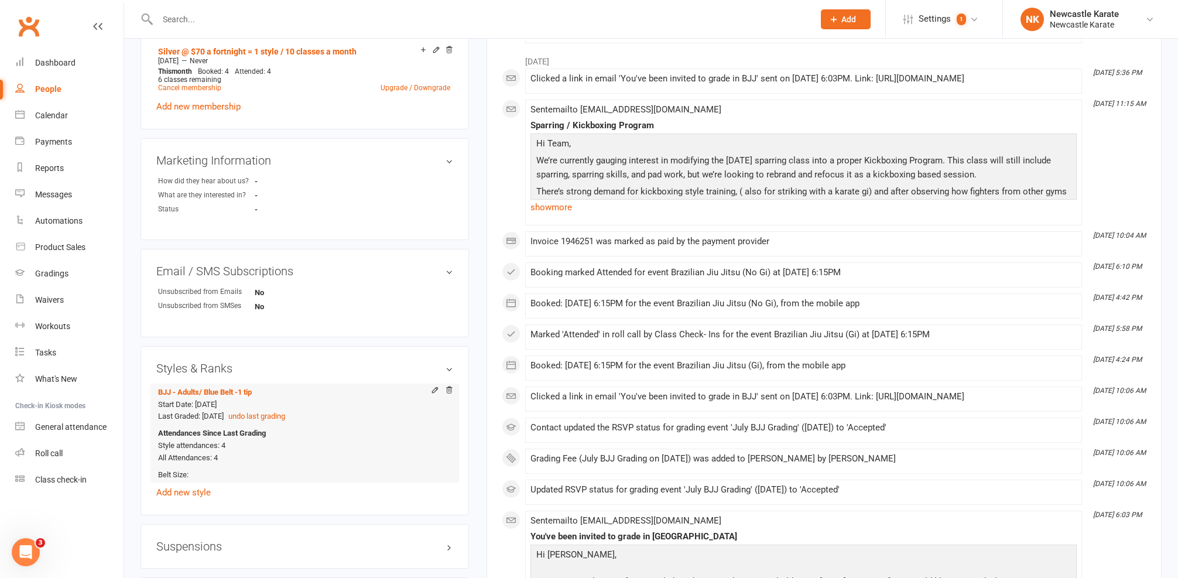
scroll to position [566, 0]
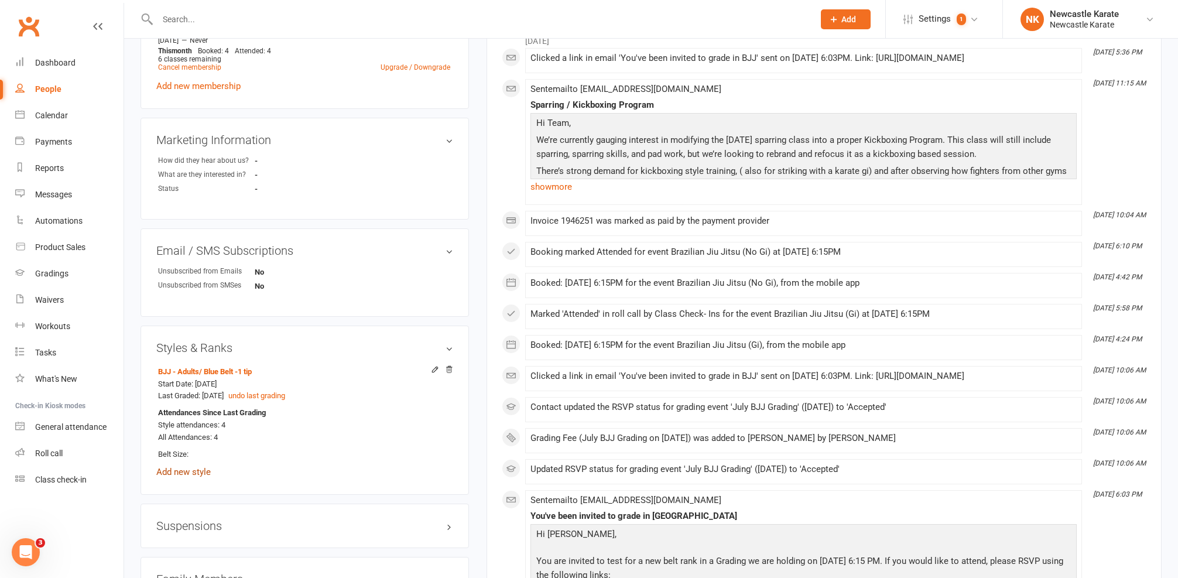
click at [188, 467] on link "Add new style" at bounding box center [183, 472] width 54 height 11
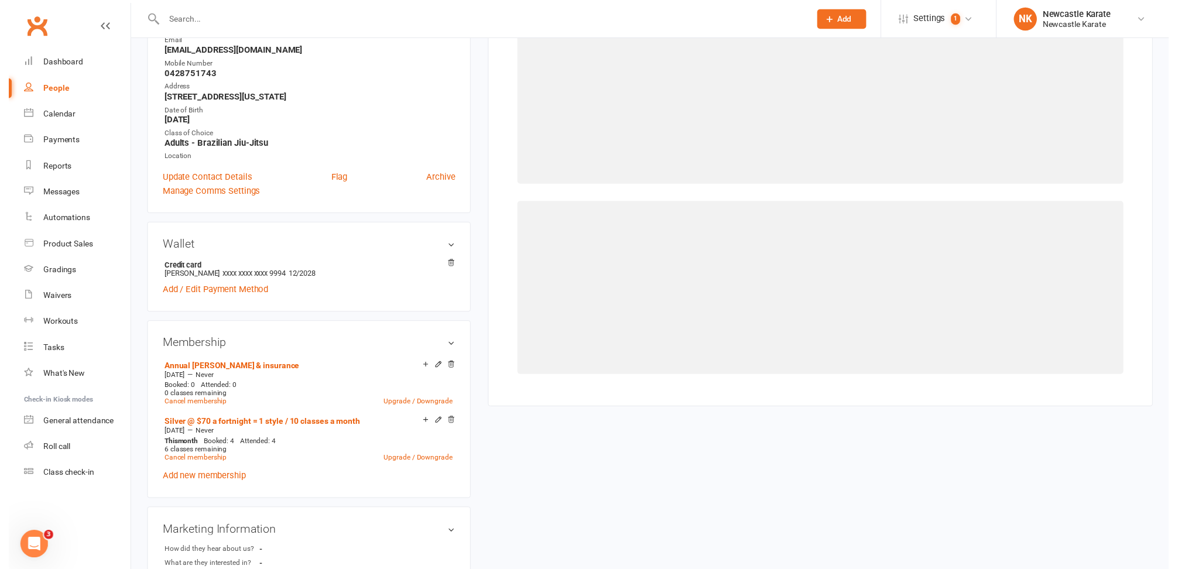
scroll to position [100, 0]
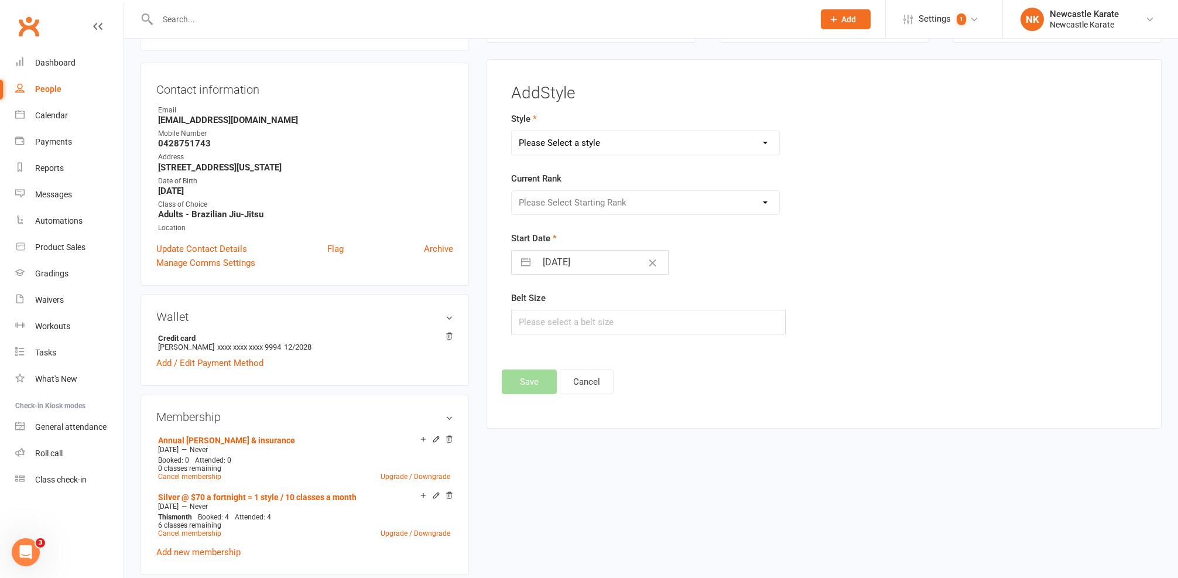
select select "3738"
select select "44395"
click at [547, 379] on button "Save" at bounding box center [529, 381] width 55 height 25
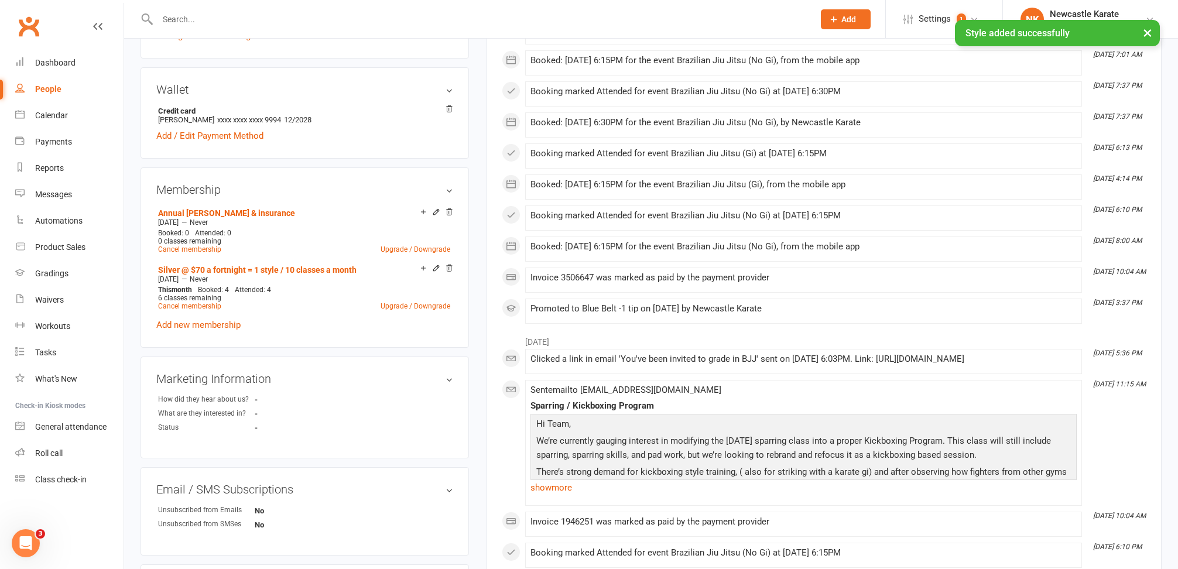
scroll to position [446, 0]
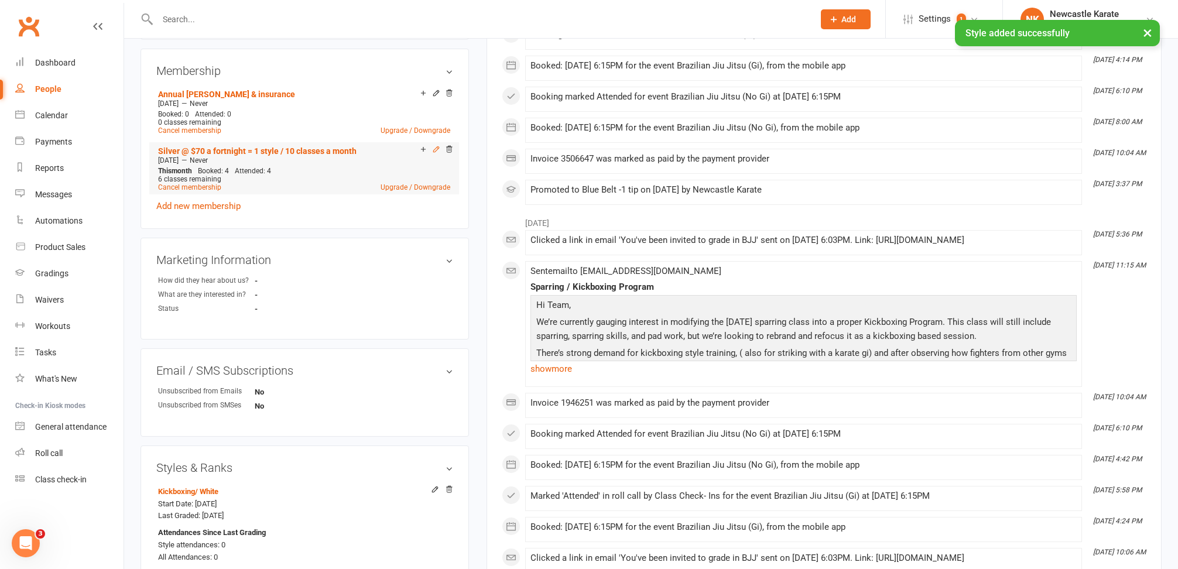
click at [436, 151] on icon at bounding box center [436, 149] width 8 height 8
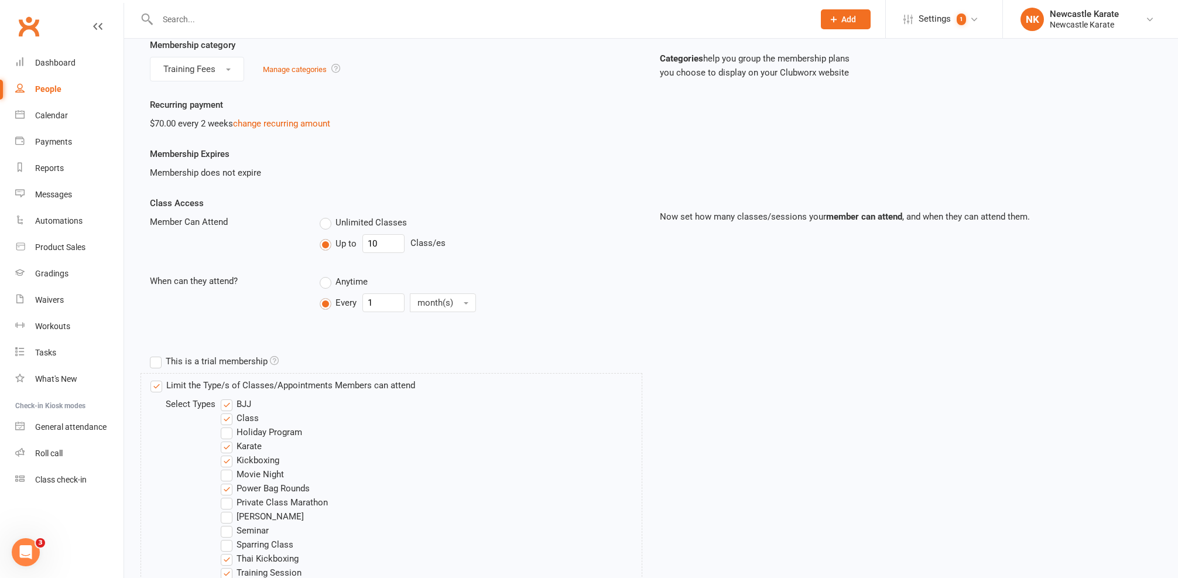
scroll to position [150, 0]
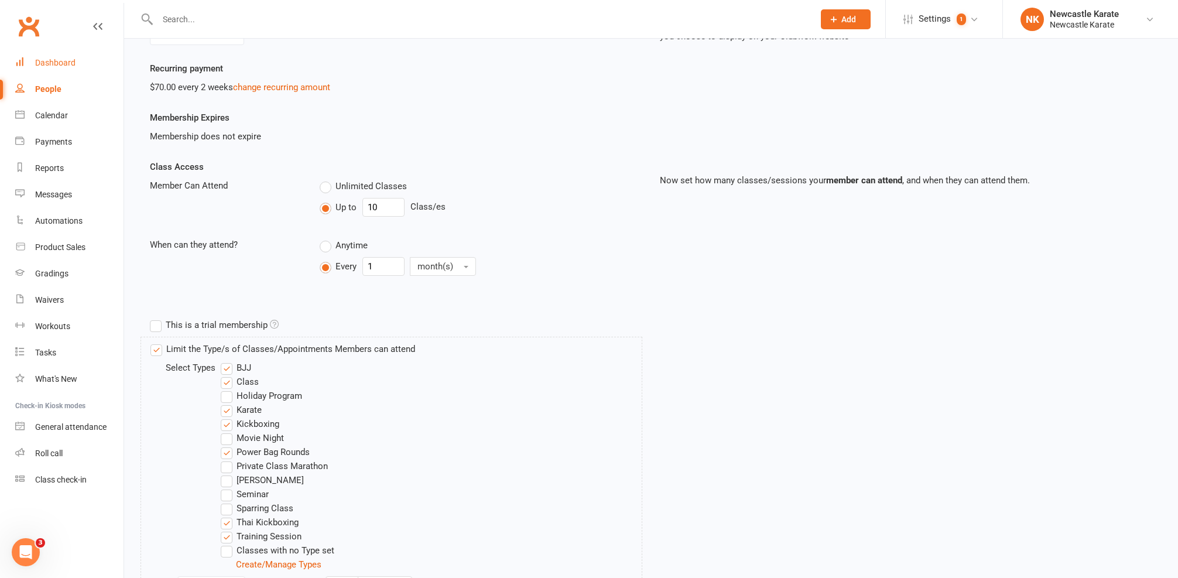
click at [47, 63] on div "Dashboard" at bounding box center [55, 62] width 40 height 9
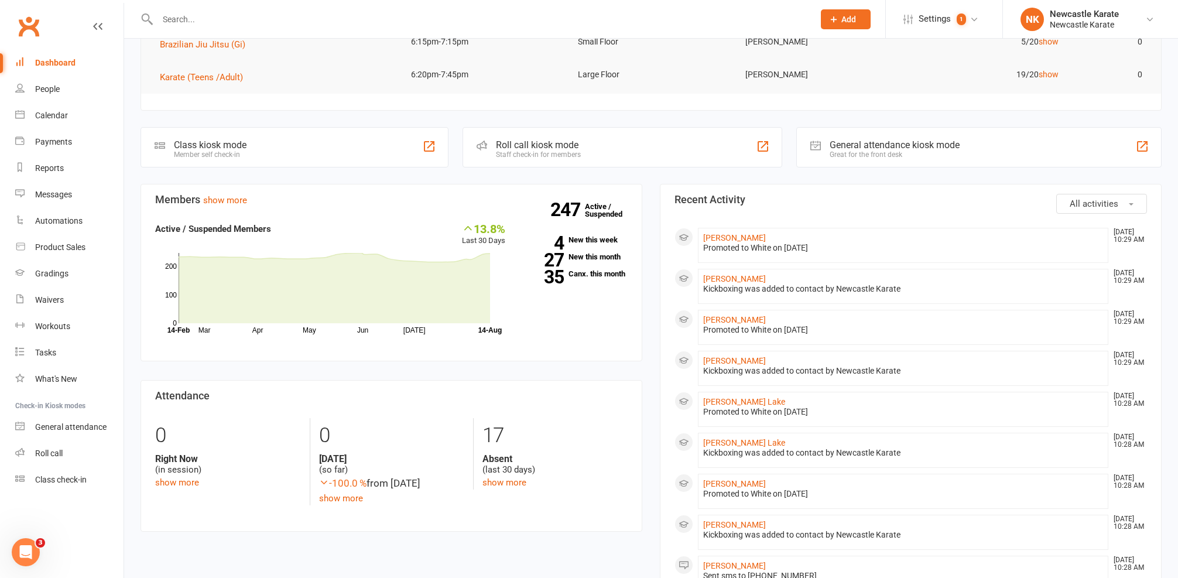
scroll to position [265, 0]
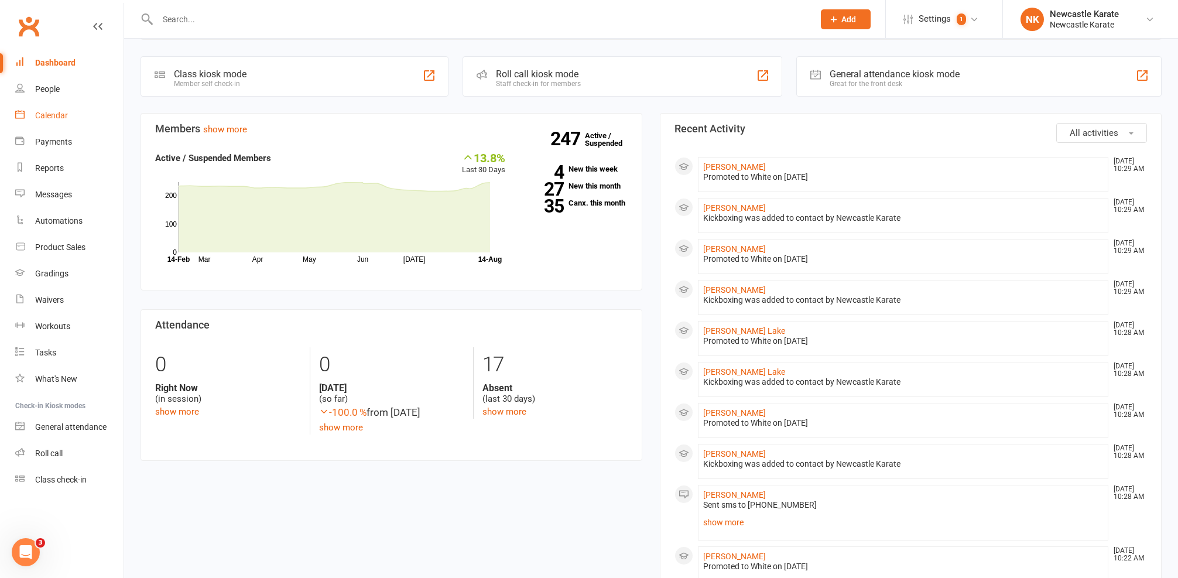
click at [40, 119] on div "Calendar" at bounding box center [51, 115] width 33 height 9
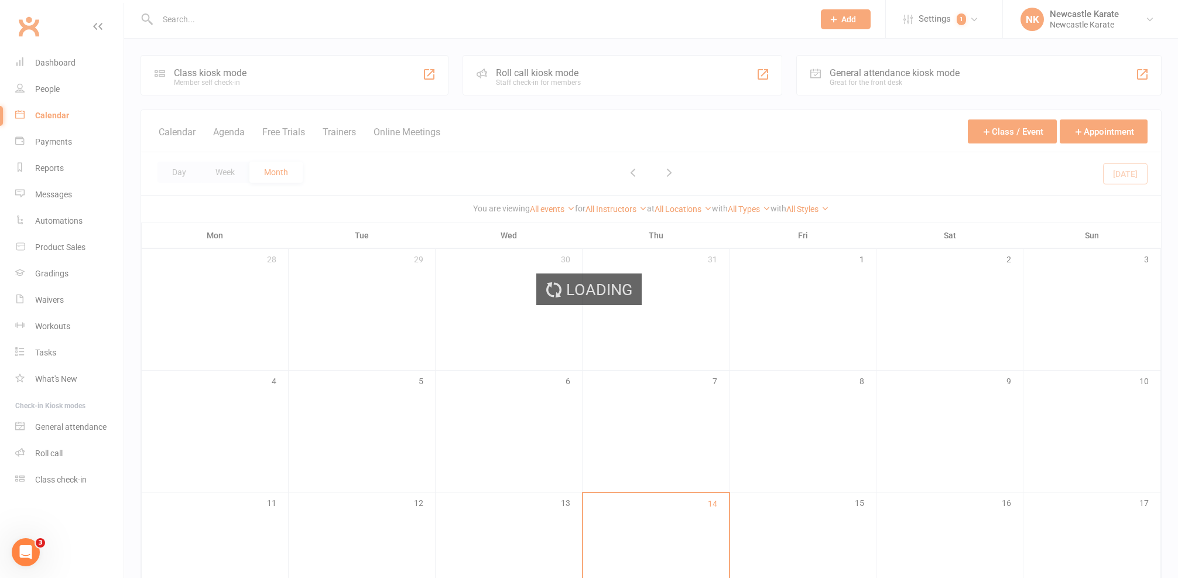
scroll to position [210, 0]
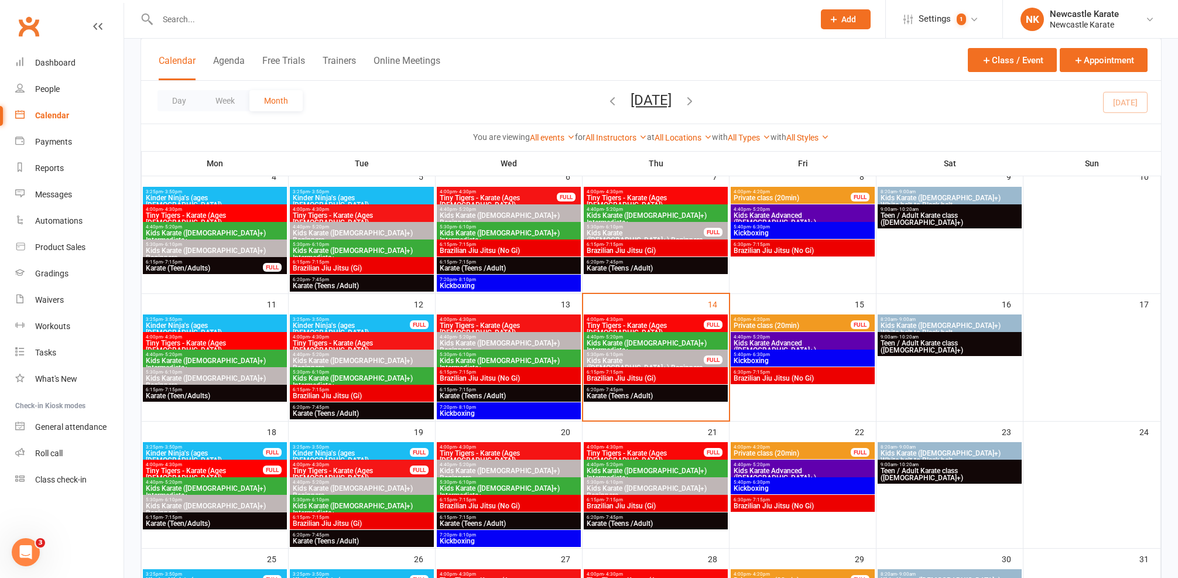
click at [776, 361] on span "Kickboxing" at bounding box center [802, 360] width 139 height 7
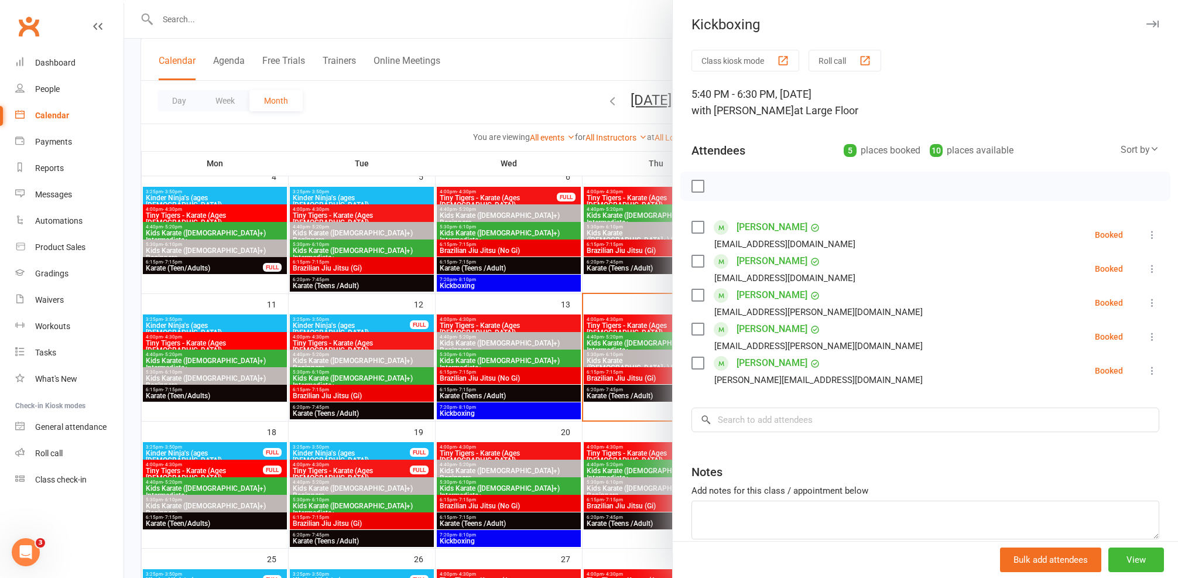
click at [499, 385] on div at bounding box center [651, 289] width 1054 height 578
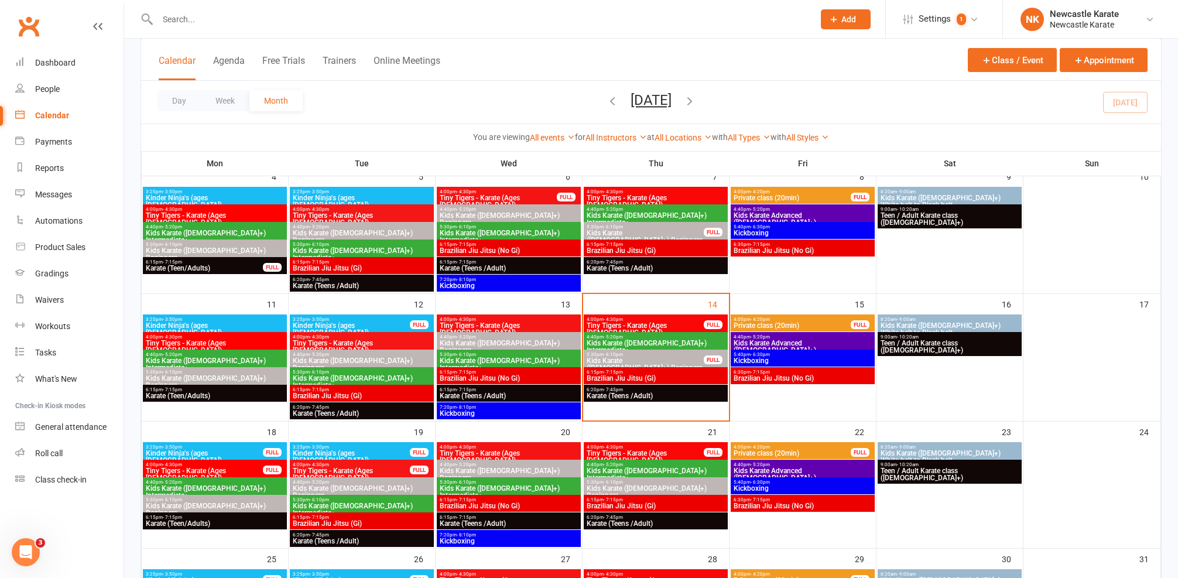
click at [486, 377] on span "Brazilian Jiu Jitsu (No Gi)" at bounding box center [508, 378] width 139 height 7
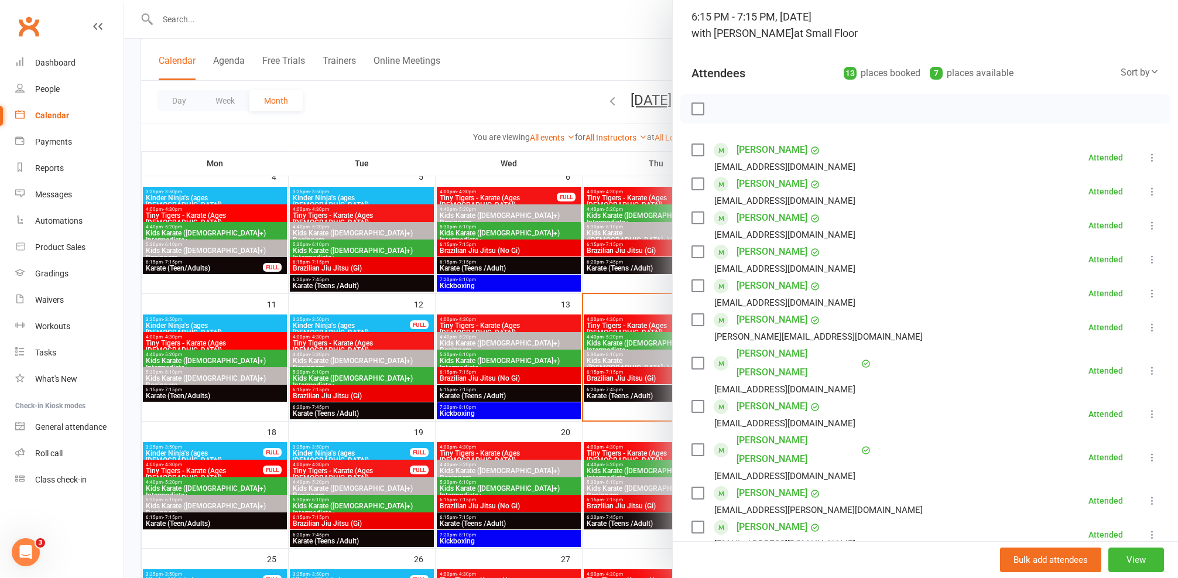
scroll to position [149, 0]
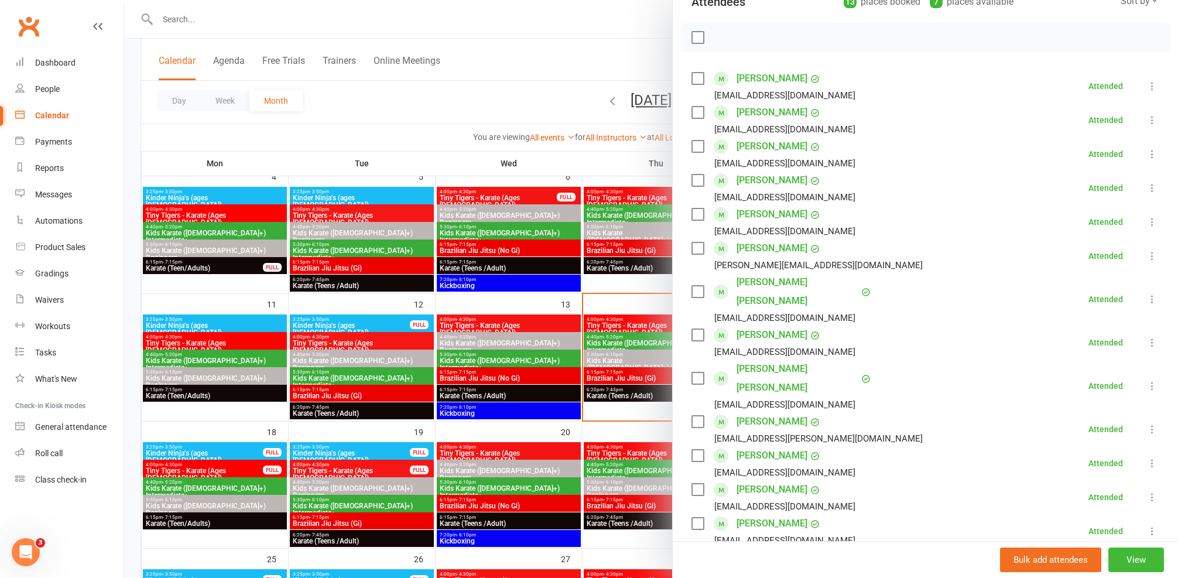
click at [775, 247] on link "Ryan Hemsworth" at bounding box center [772, 248] width 71 height 19
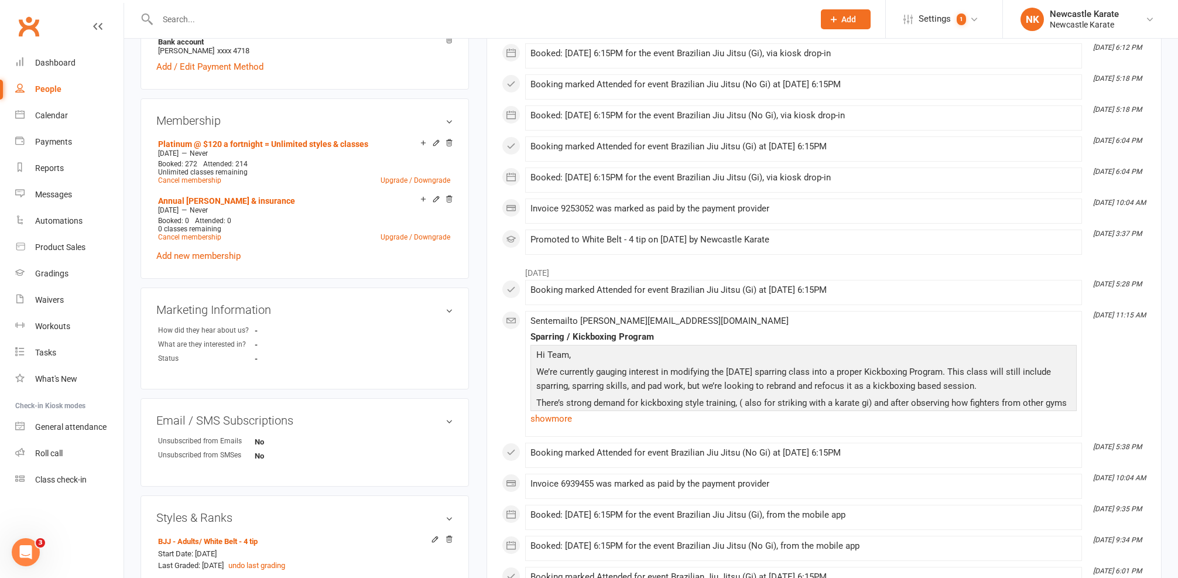
scroll to position [620, 0]
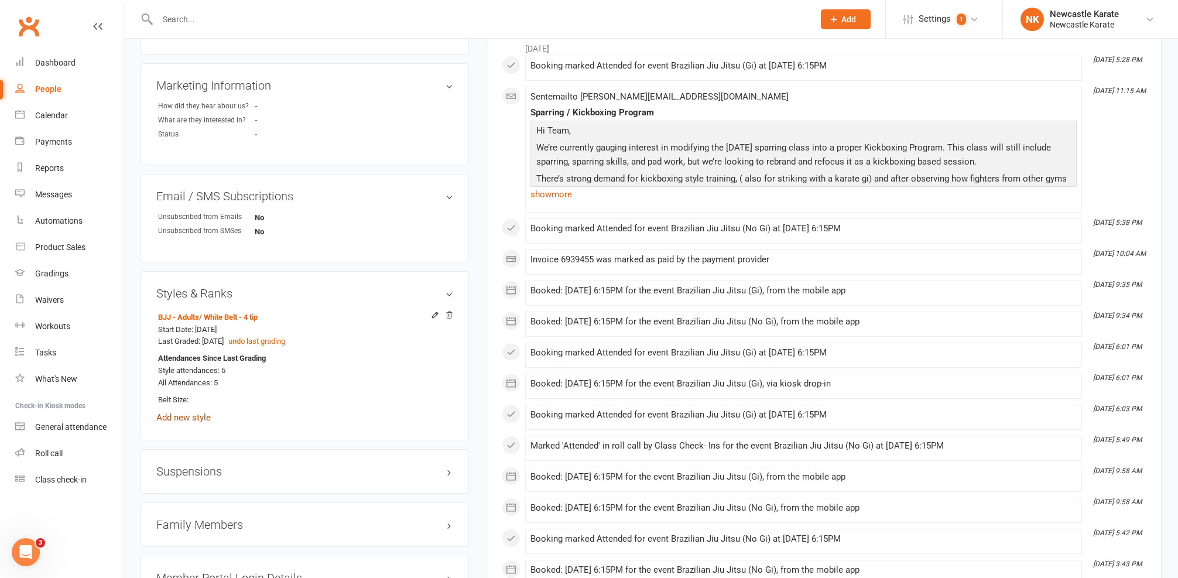
click at [194, 412] on link "Add new style" at bounding box center [183, 417] width 54 height 11
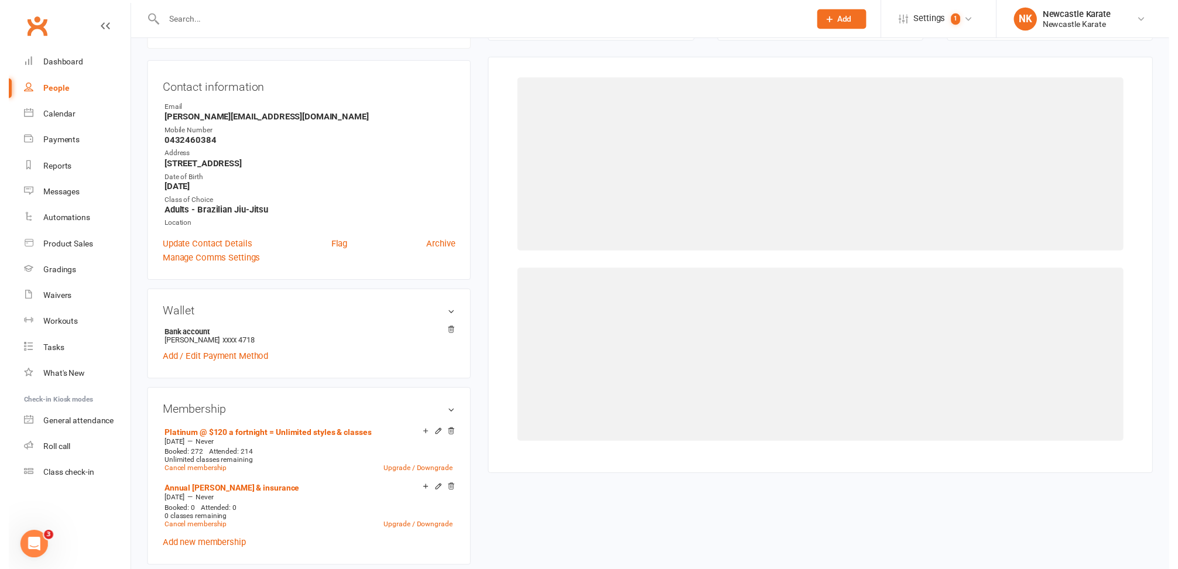
scroll to position [100, 0]
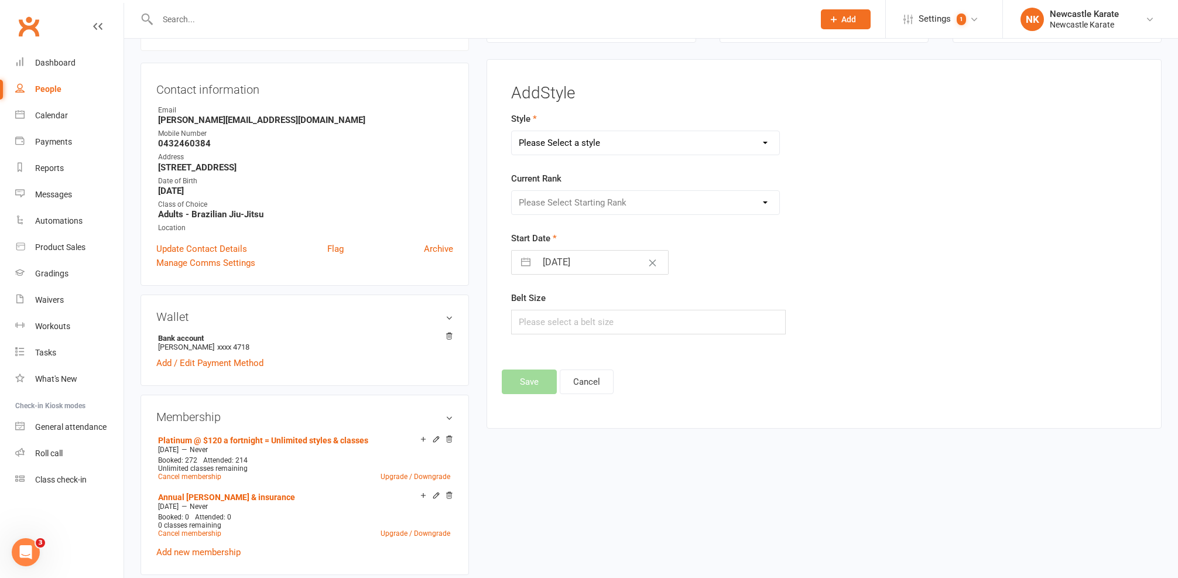
select select "3738"
select select "44395"
click at [522, 384] on button "Save" at bounding box center [529, 381] width 55 height 25
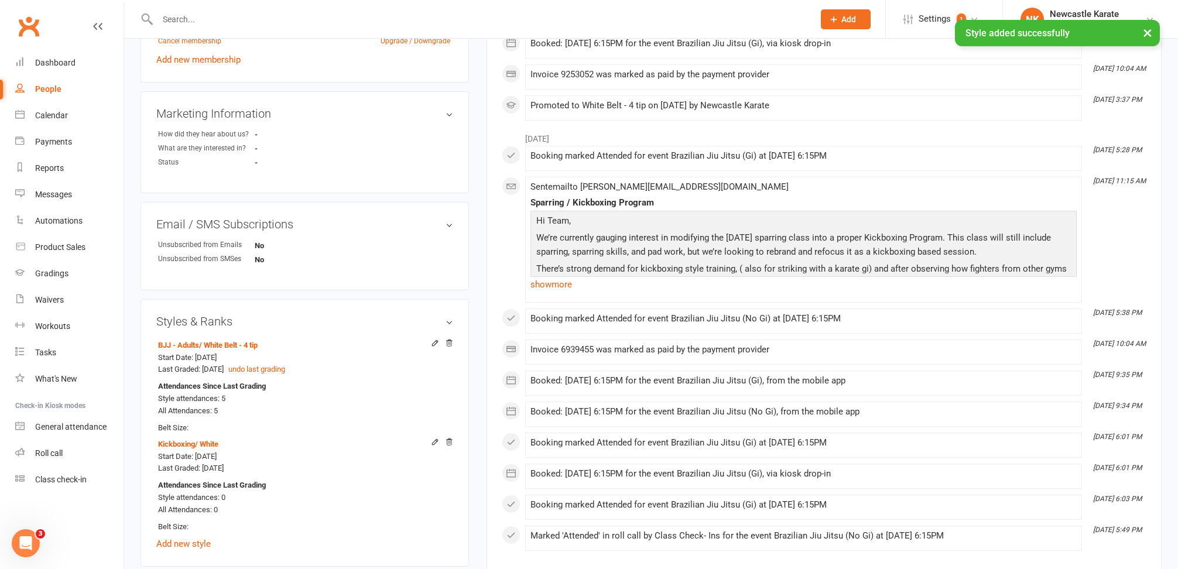
scroll to position [594, 0]
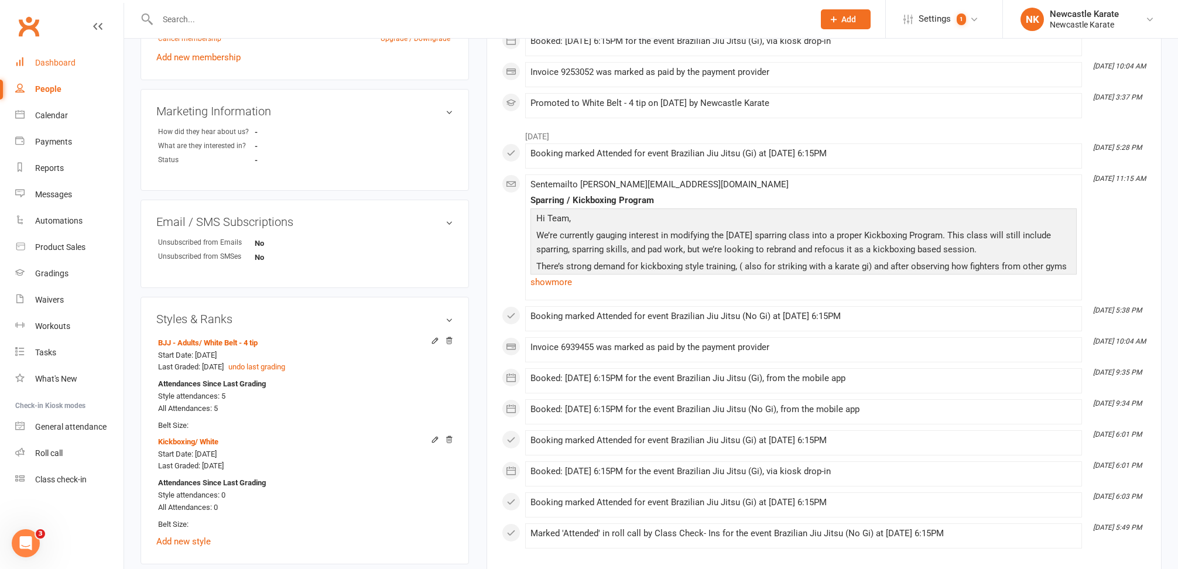
click at [57, 60] on div "Dashboard" at bounding box center [55, 62] width 40 height 9
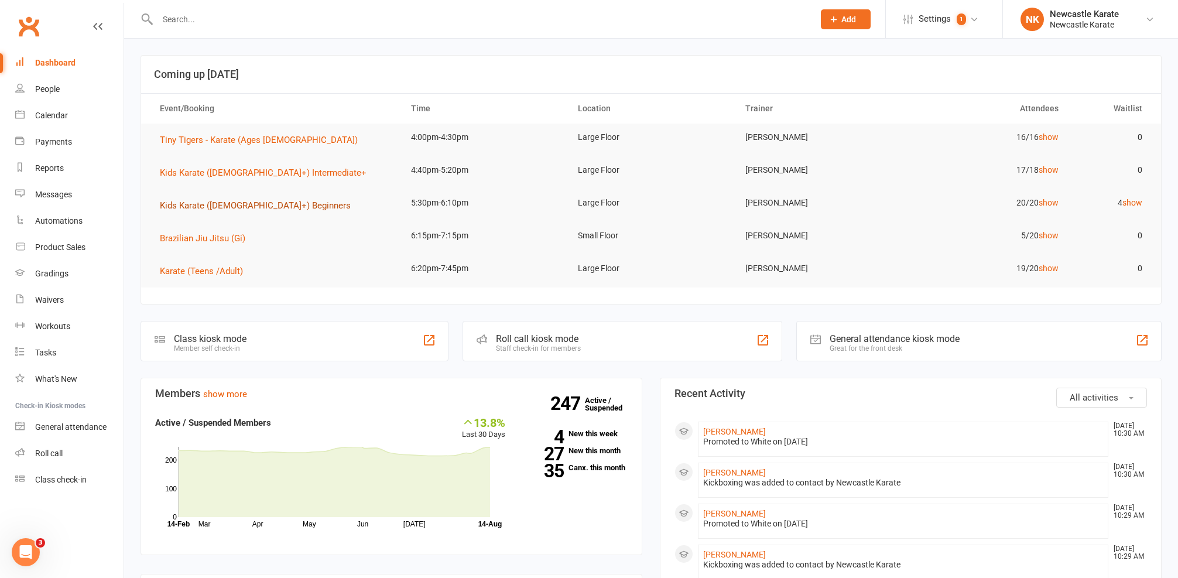
click at [198, 201] on span "Kids Karate ([DEMOGRAPHIC_DATA]+) Beginners" at bounding box center [255, 205] width 191 height 11
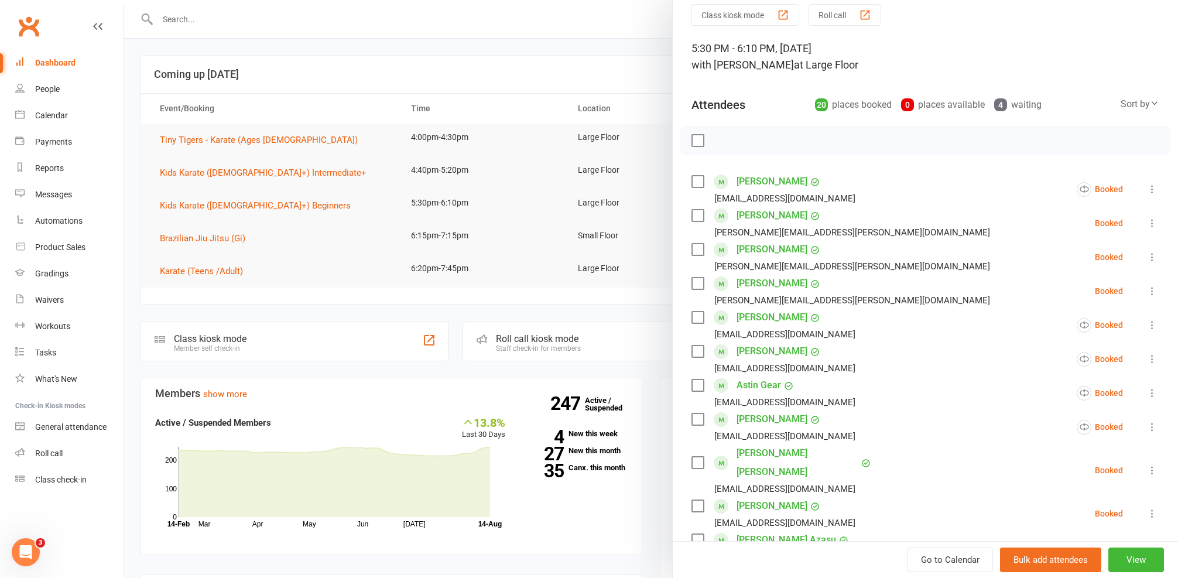
scroll to position [66, 0]
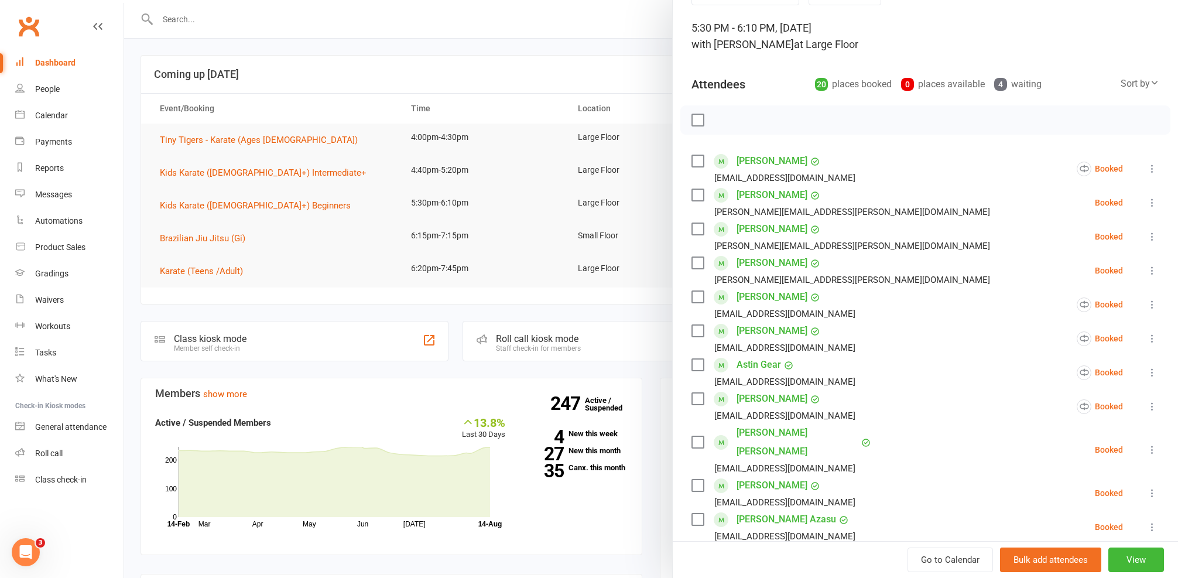
click at [361, 234] on div at bounding box center [651, 289] width 1054 height 578
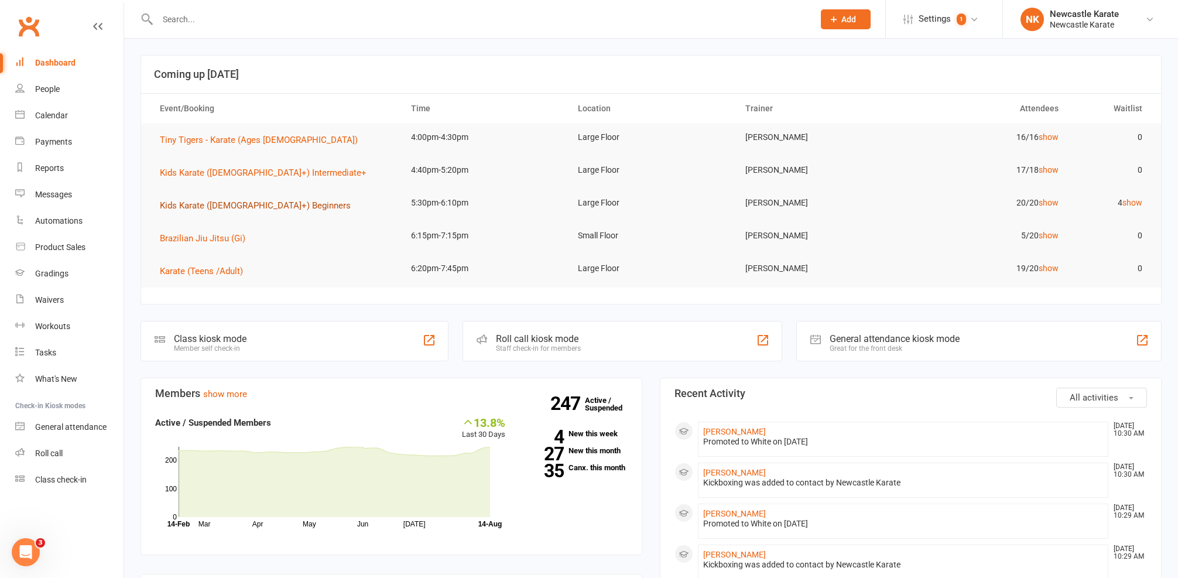
click at [224, 203] on span "Kids Karate ([DEMOGRAPHIC_DATA]+) Beginners" at bounding box center [255, 205] width 191 height 11
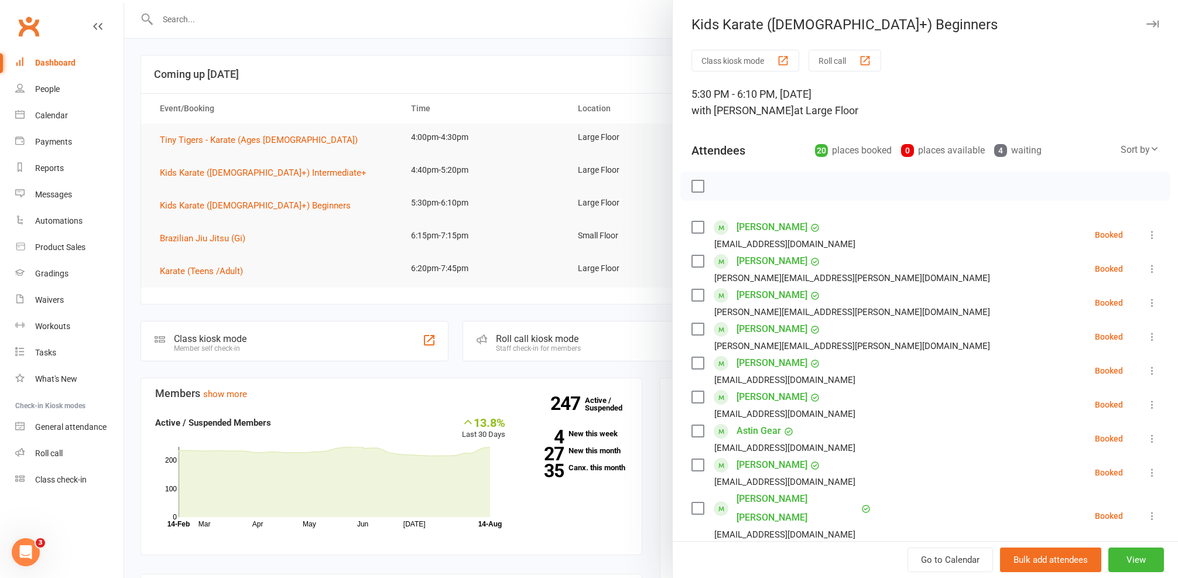
click at [745, 231] on link "Laila Barkley" at bounding box center [772, 227] width 71 height 19
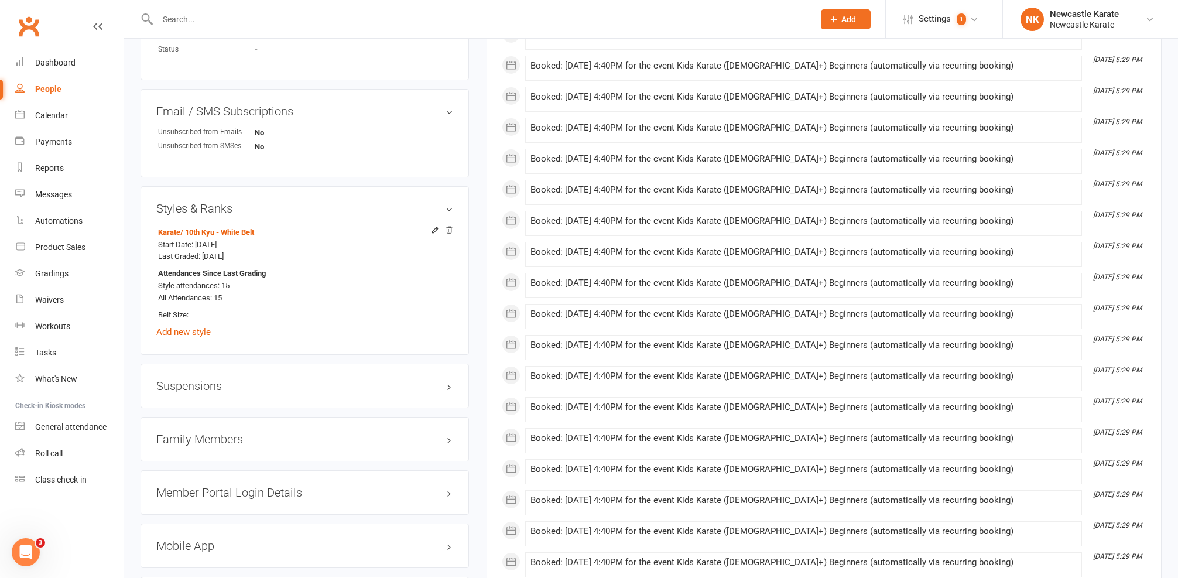
scroll to position [851, 0]
click at [59, 54] on link "Dashboard" at bounding box center [69, 63] width 108 height 26
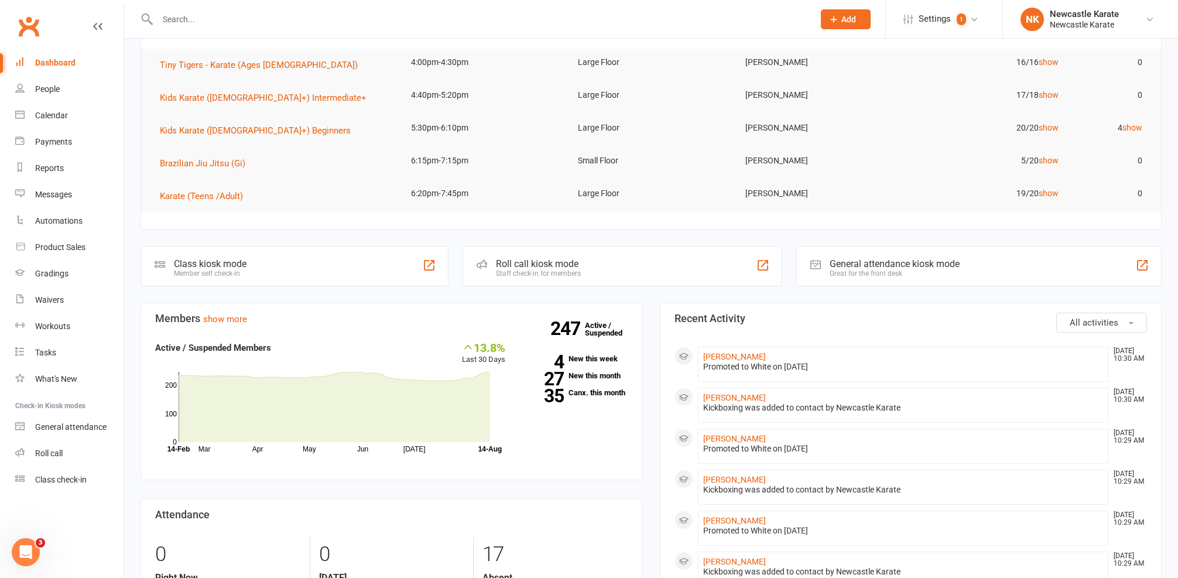
scroll to position [118, 0]
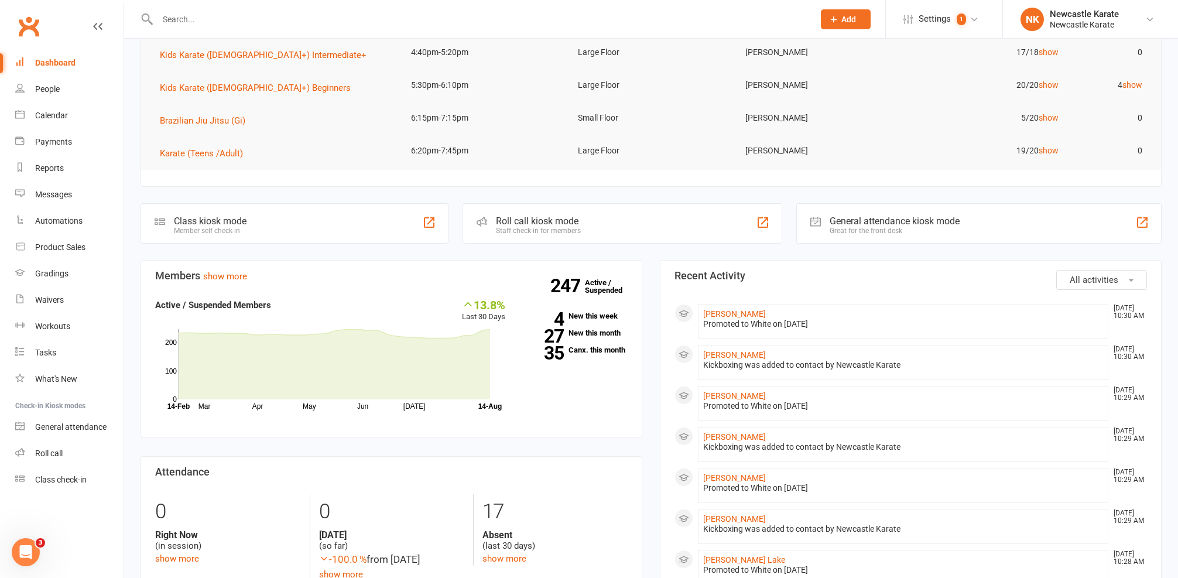
click at [296, 24] on input "text" at bounding box center [480, 19] width 652 height 16
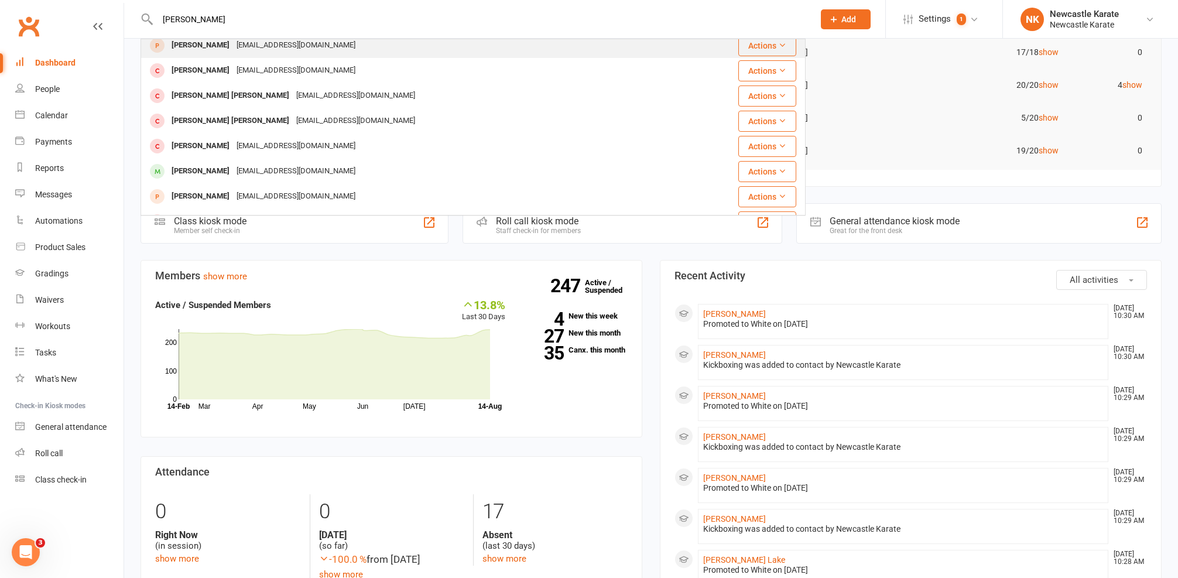
scroll to position [281, 0]
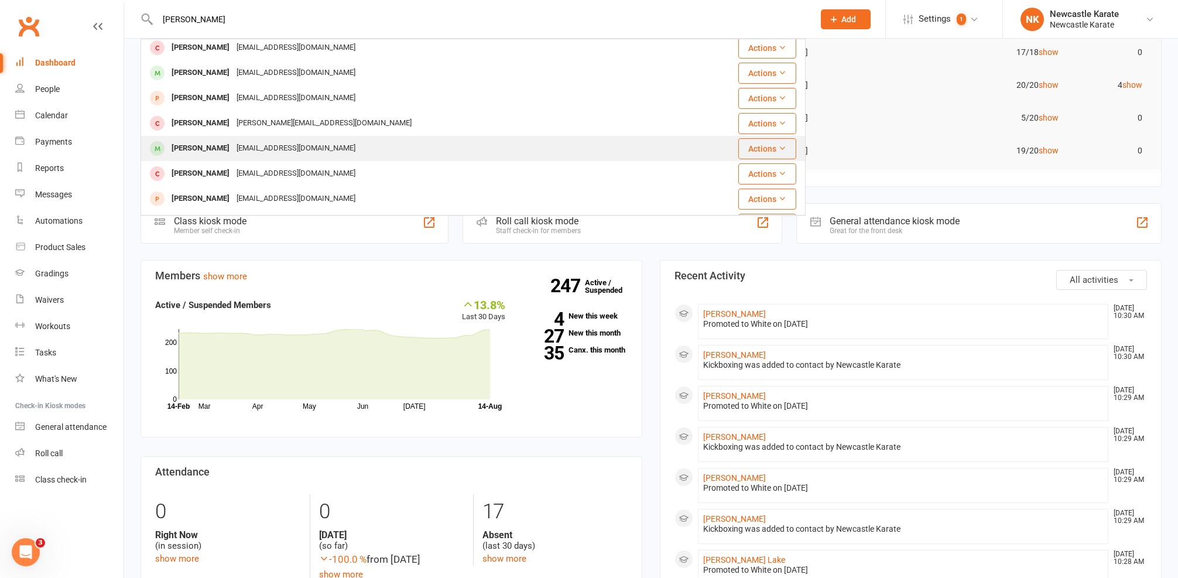
type input "Logan"
click at [287, 139] on div "Logan Barkley Heathandholly@hotmail.com" at bounding box center [418, 148] width 552 height 24
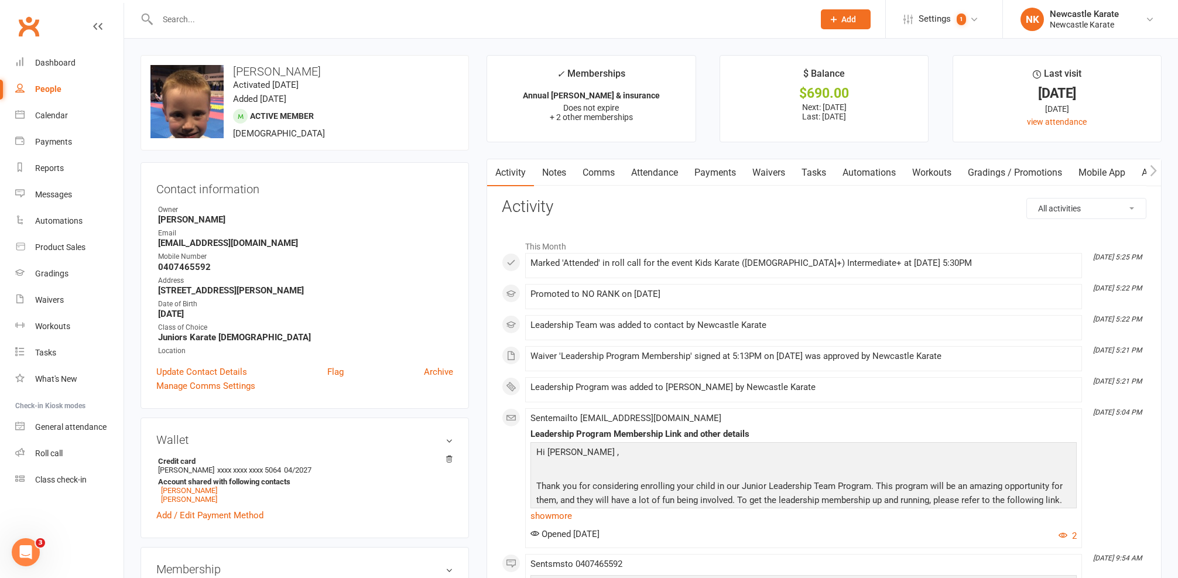
click at [638, 174] on link "Attendance" at bounding box center [654, 172] width 63 height 27
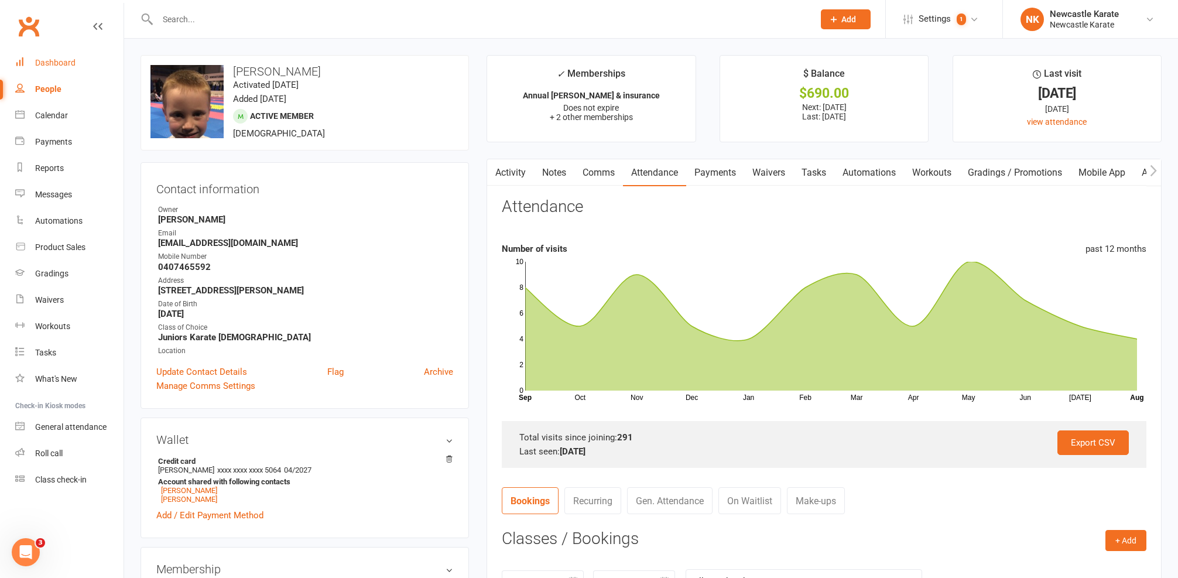
click at [71, 64] on div "Dashboard" at bounding box center [55, 62] width 40 height 9
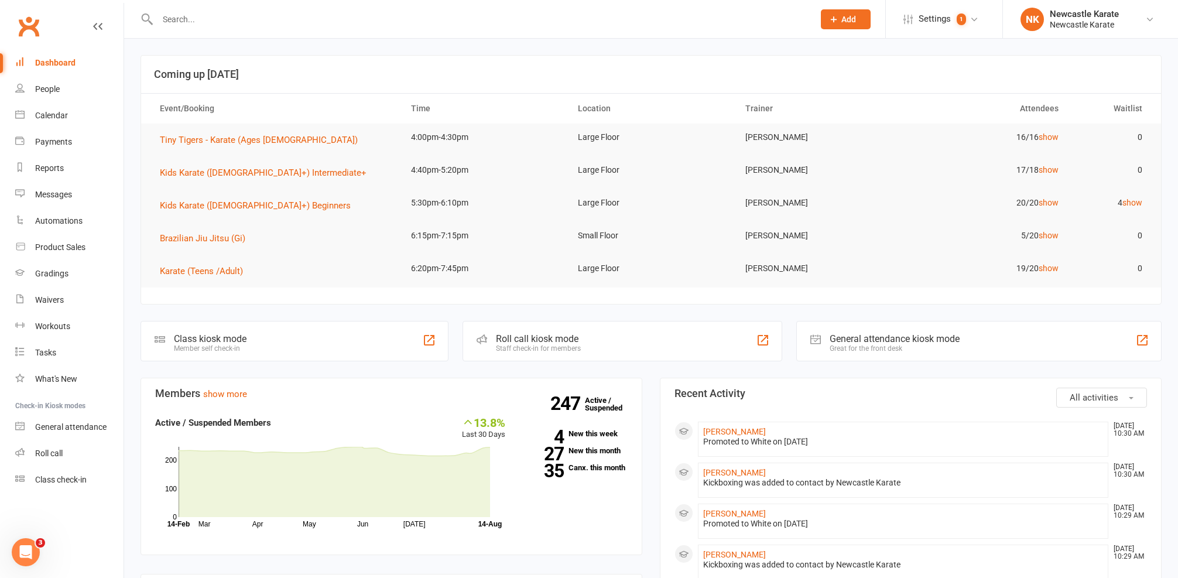
scroll to position [184, 0]
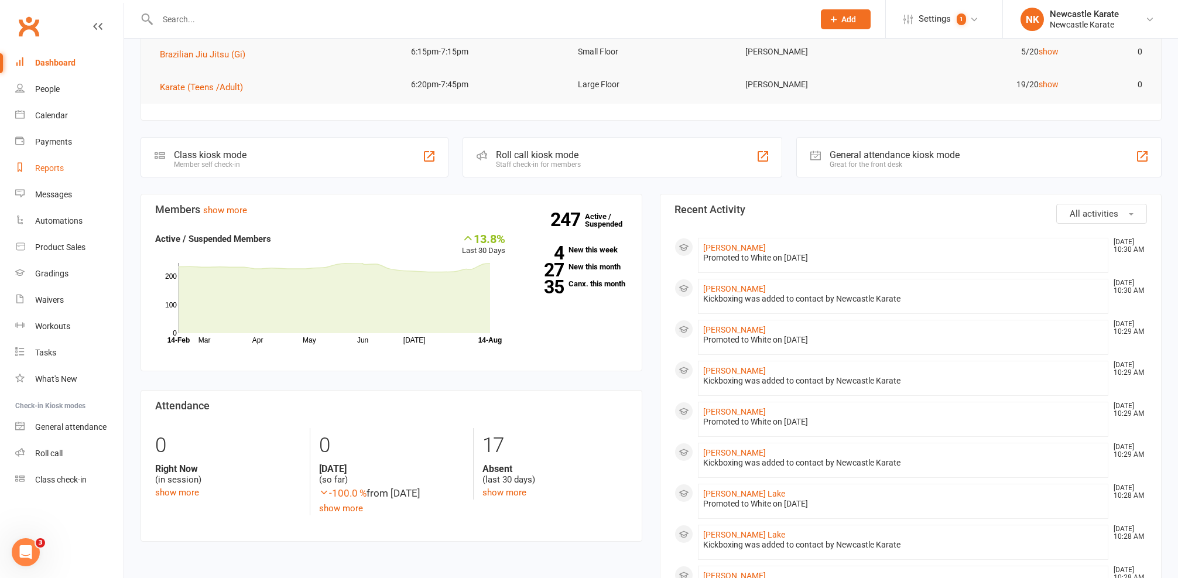
click at [67, 167] on link "Reports" at bounding box center [69, 168] width 108 height 26
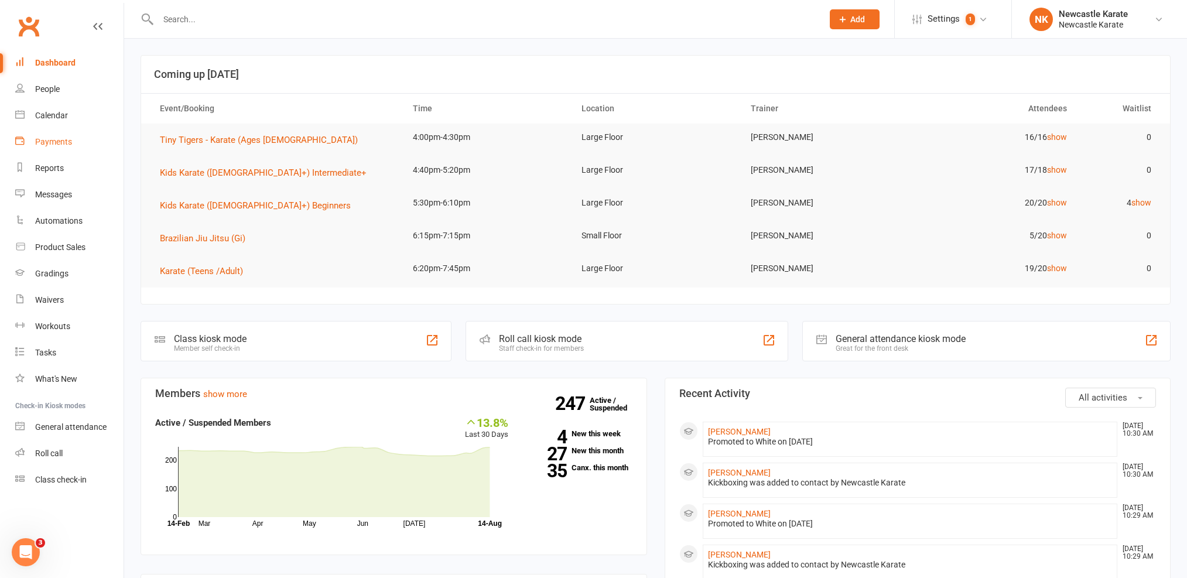
select select "25"
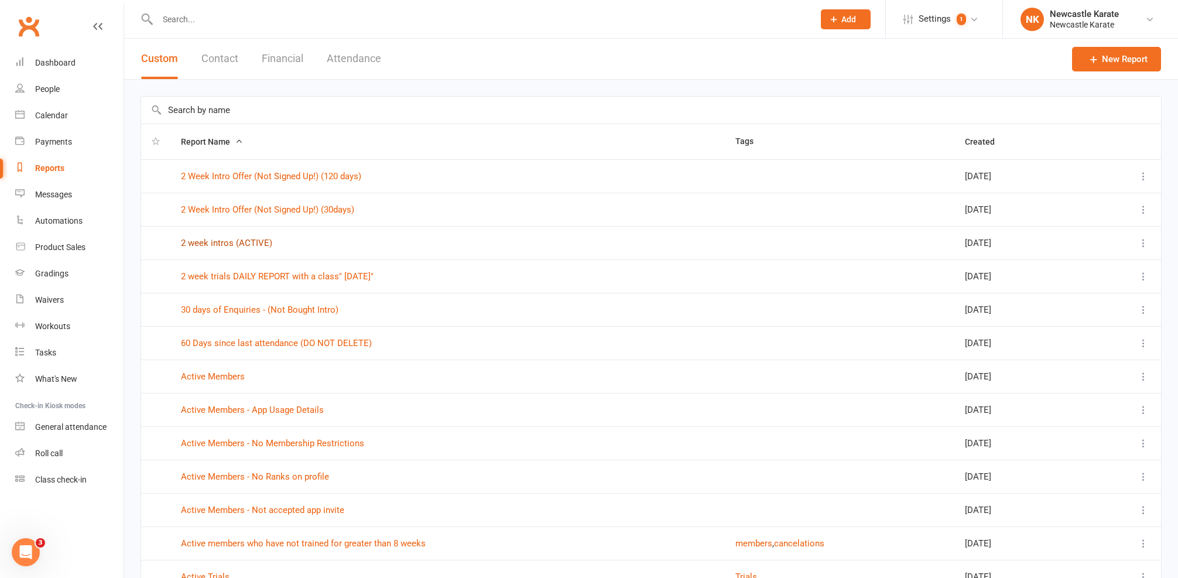
click at [256, 243] on link "2 week intros (ACTIVE)" at bounding box center [226, 243] width 91 height 11
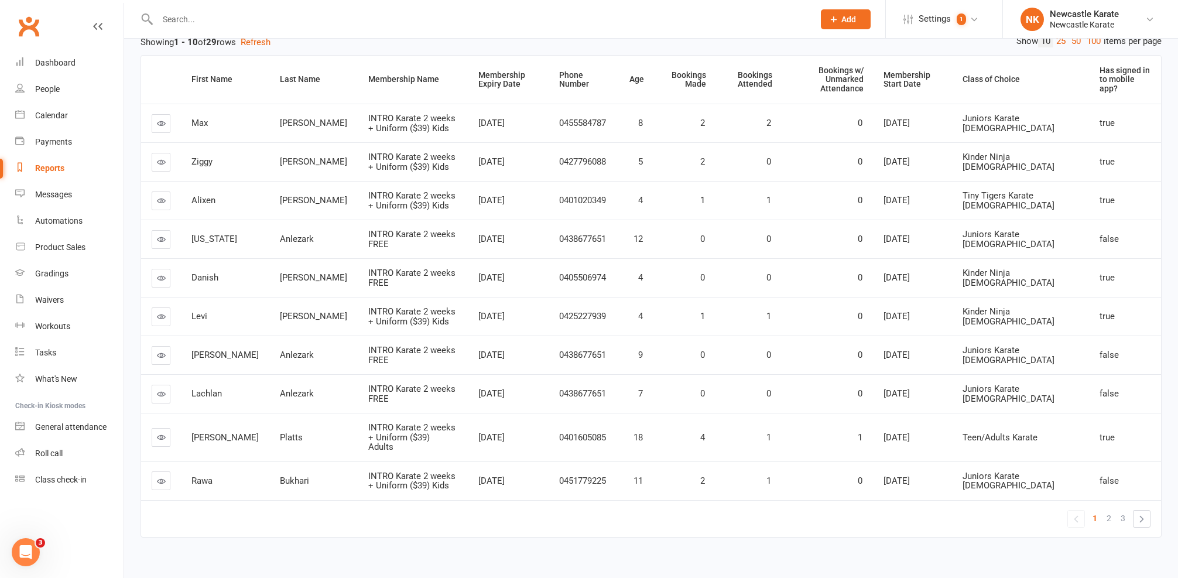
scroll to position [137, 0]
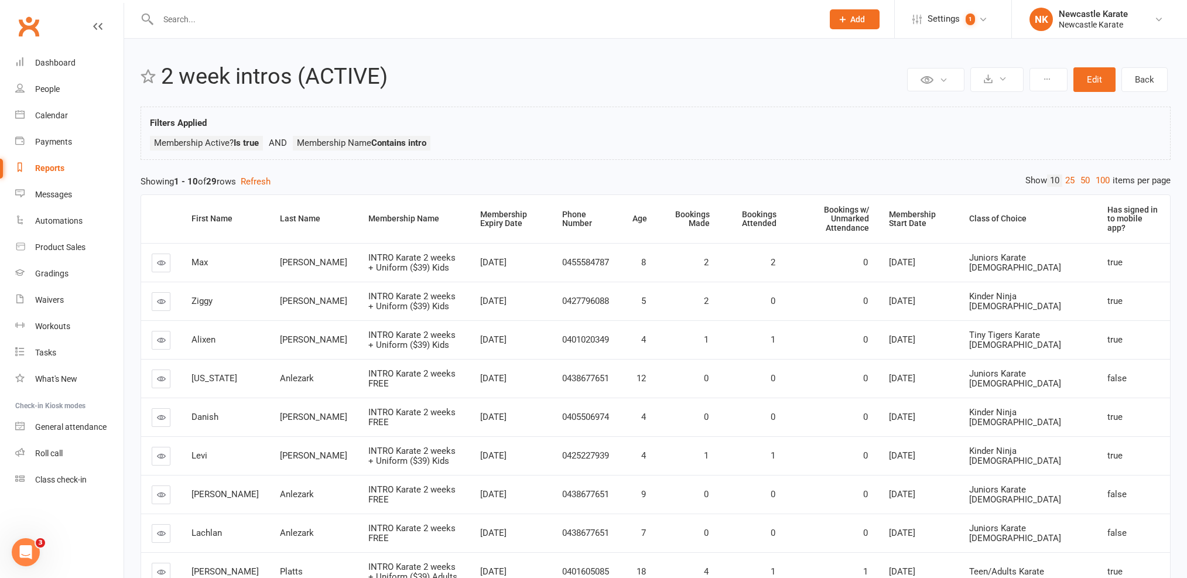
select select "25"
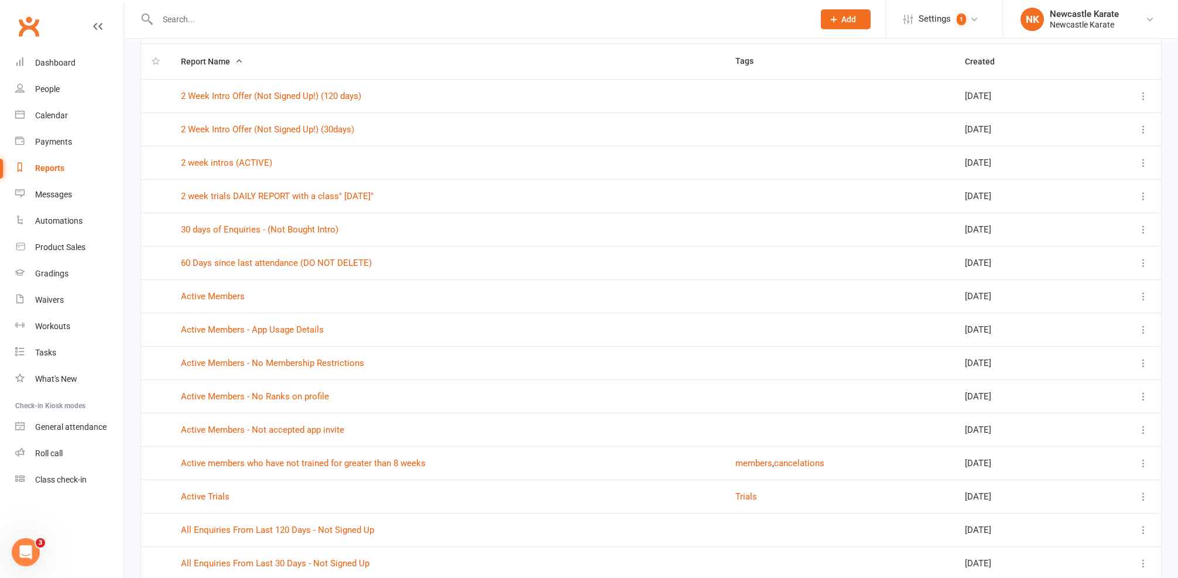
scroll to position [152, 0]
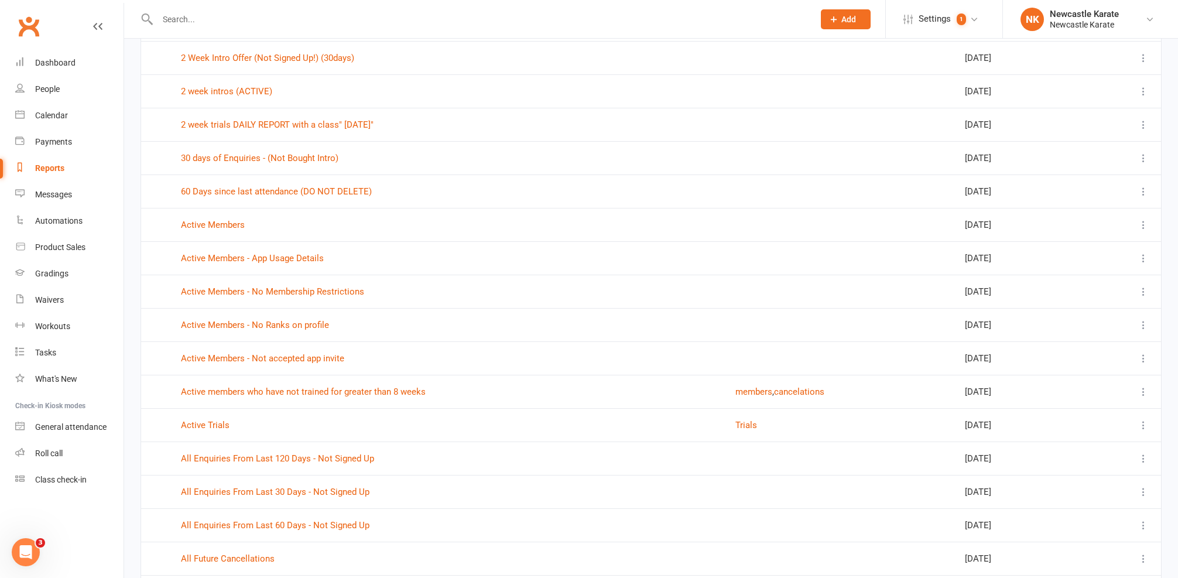
click at [178, 26] on input "text" at bounding box center [480, 19] width 652 height 16
click at [85, 71] on link "Dashboard" at bounding box center [69, 63] width 108 height 26
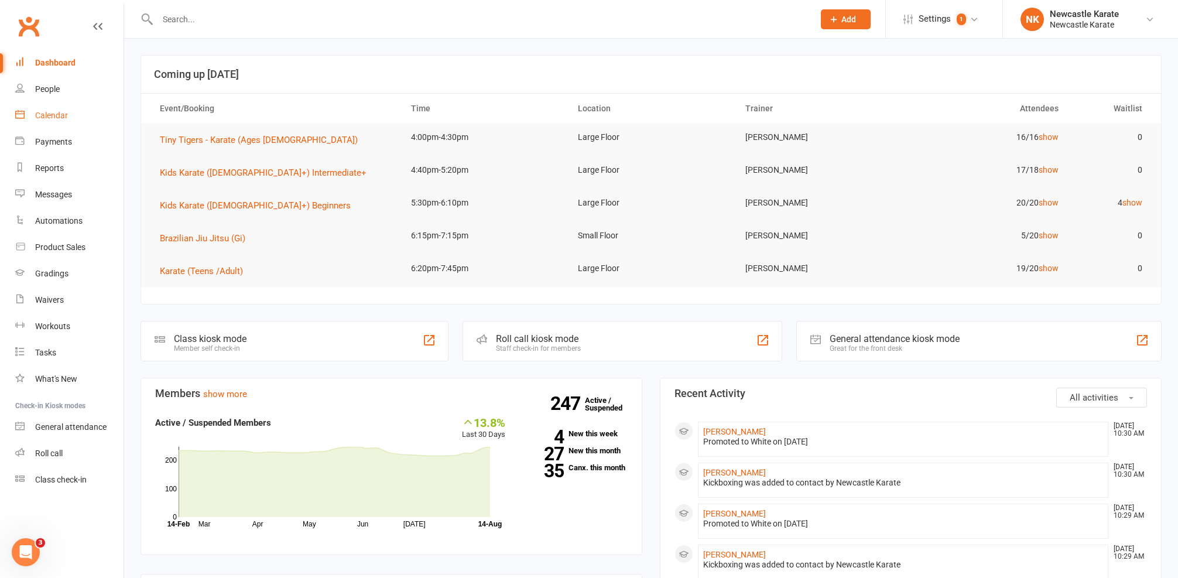
click at [61, 109] on link "Calendar" at bounding box center [69, 115] width 108 height 26
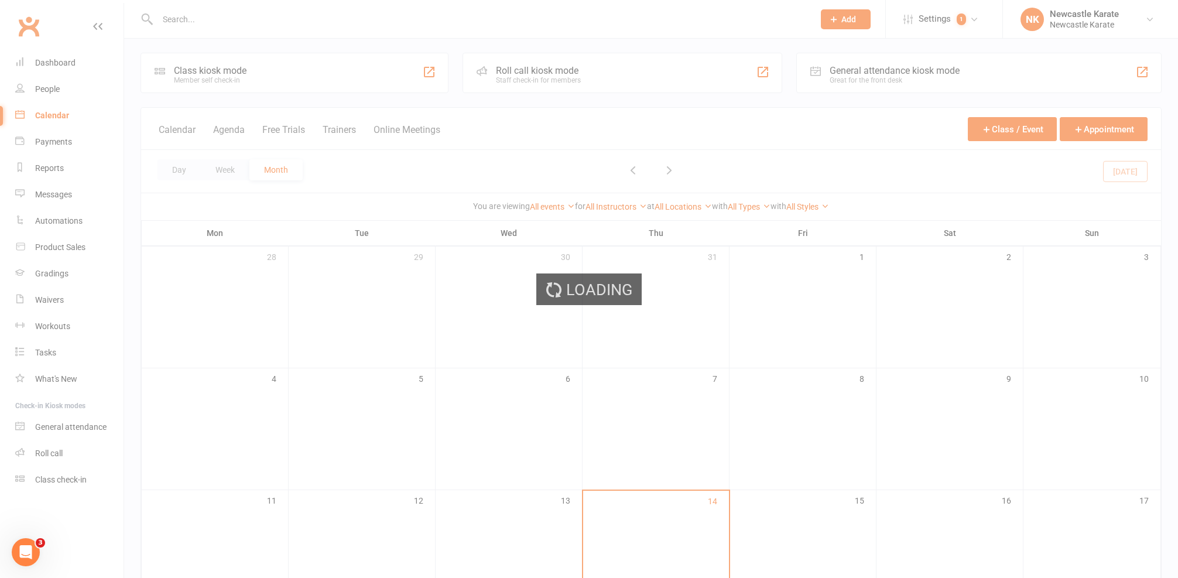
scroll to position [196, 0]
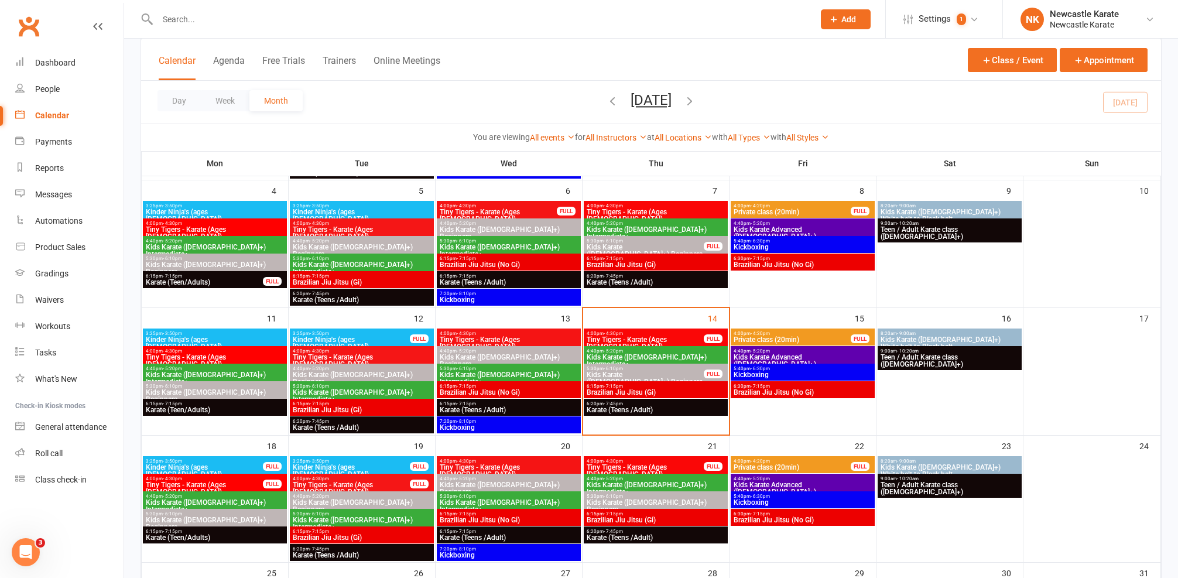
click at [302, 22] on input "text" at bounding box center [480, 19] width 652 height 16
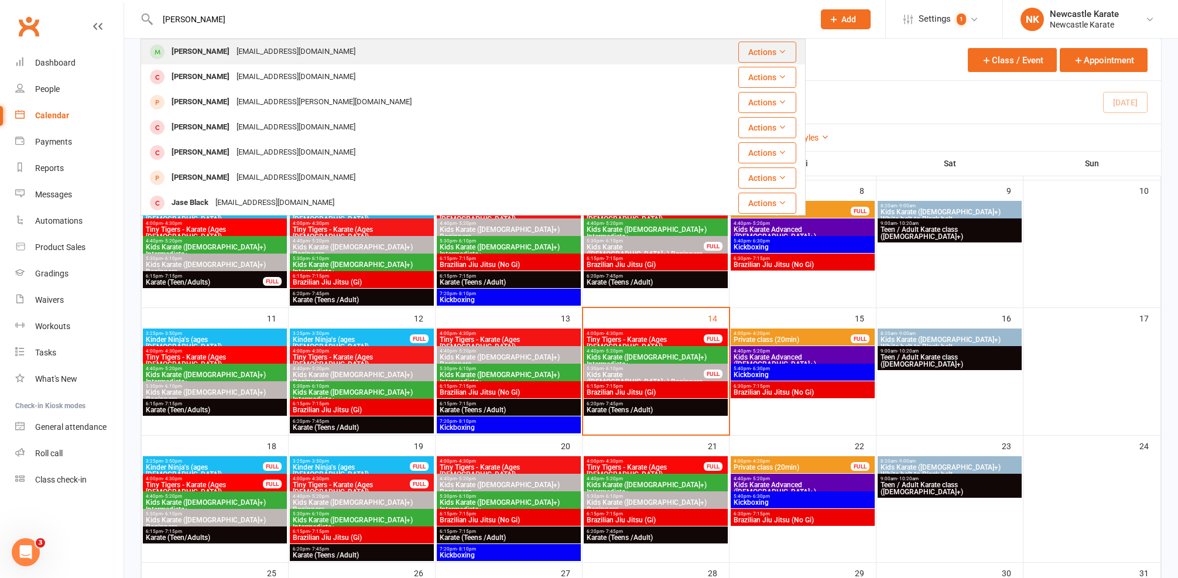
type input "jack lake"
click at [245, 47] on div "Jacklake24@icloud.com" at bounding box center [296, 51] width 126 height 17
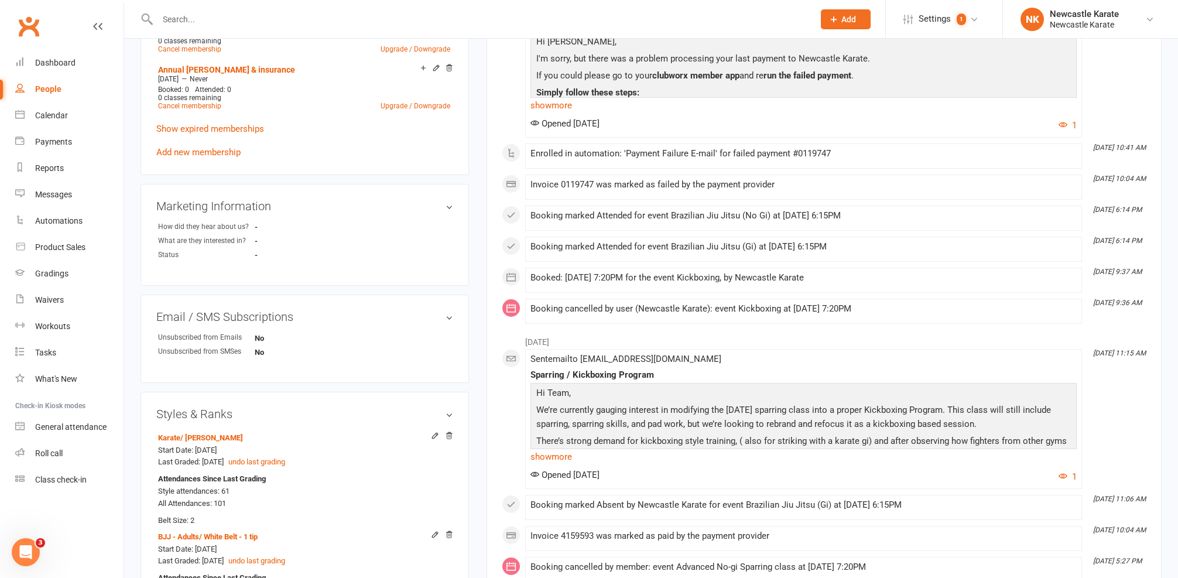
scroll to position [739, 0]
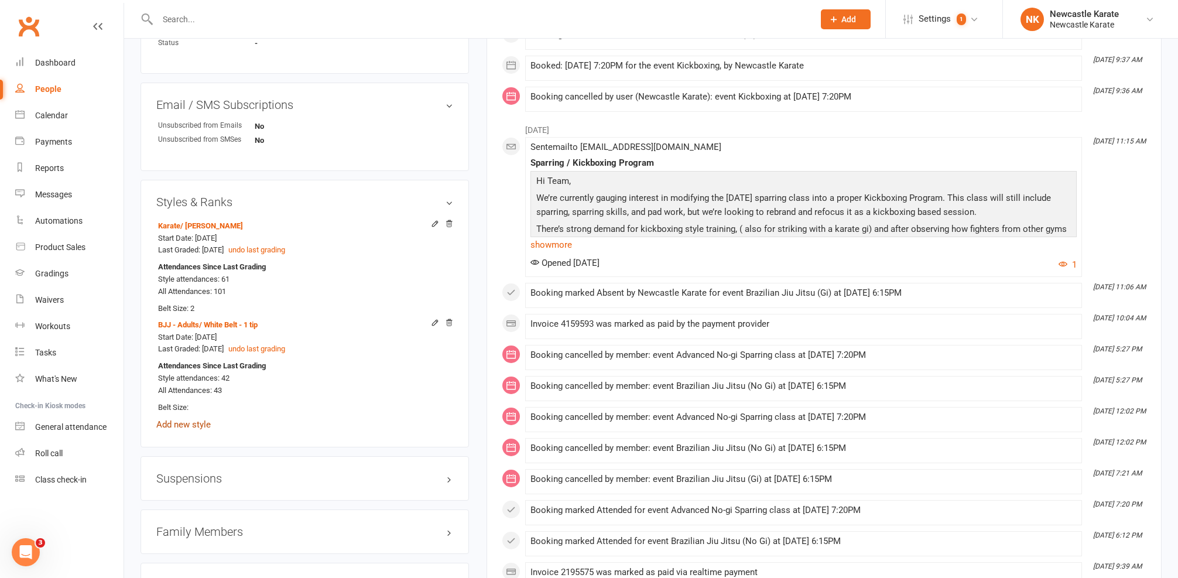
click at [194, 419] on link "Add new style" at bounding box center [183, 424] width 54 height 11
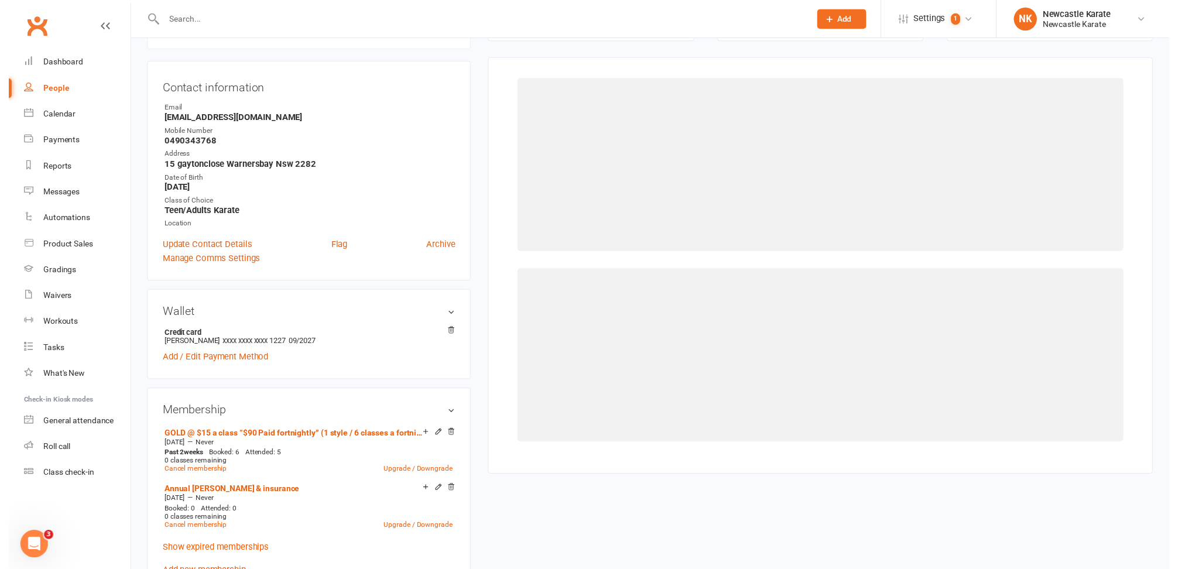
scroll to position [100, 0]
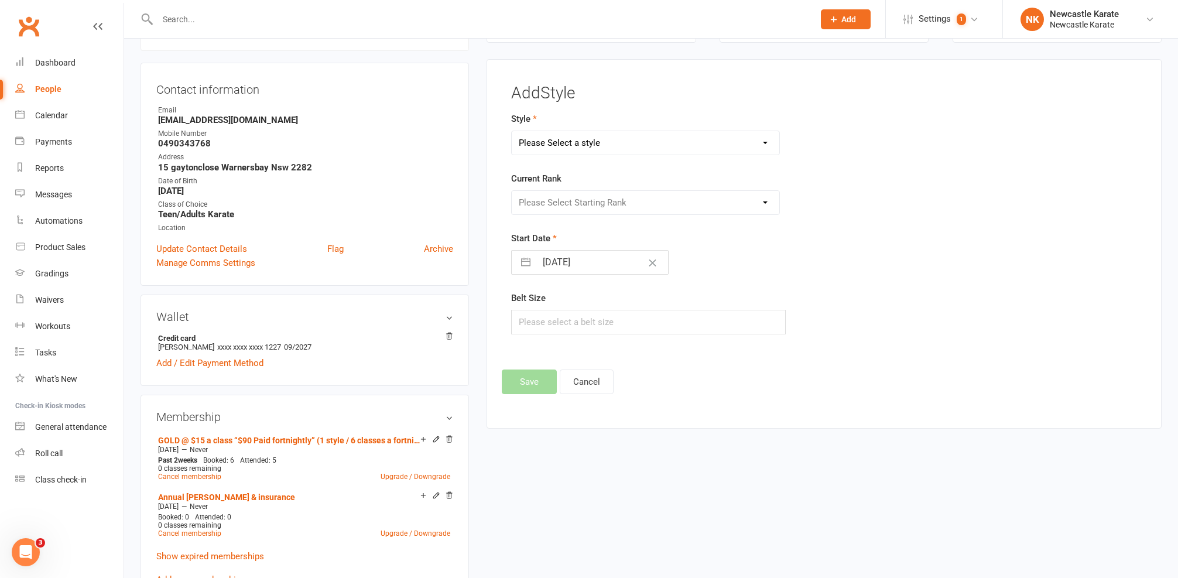
select select "3738"
select select "44395"
click at [532, 376] on button "Save" at bounding box center [529, 381] width 55 height 25
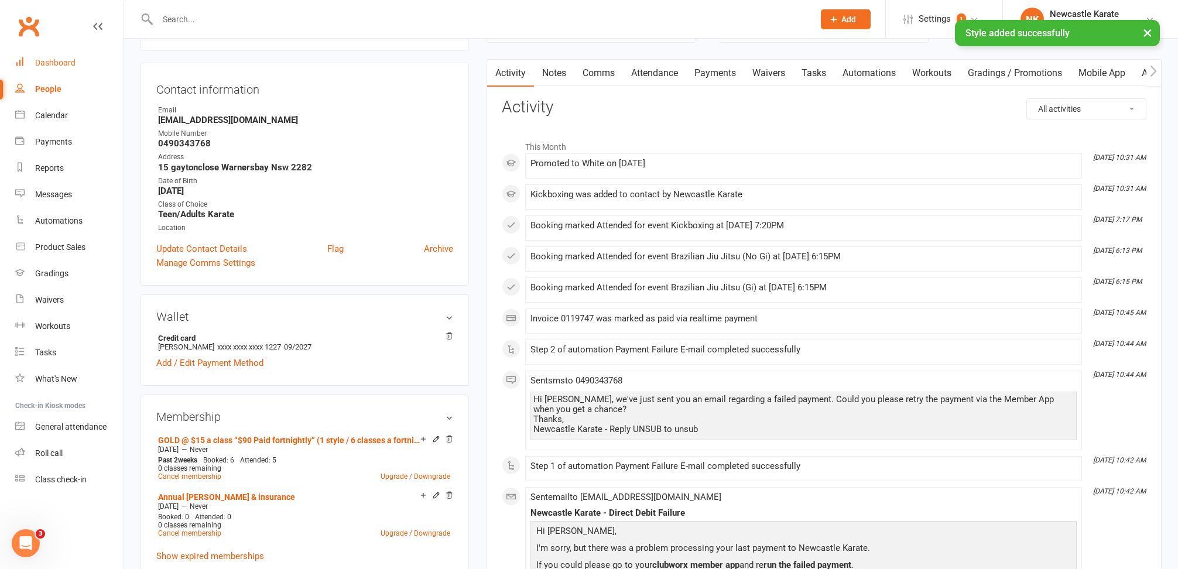
click at [37, 73] on link "Dashboard" at bounding box center [69, 63] width 108 height 26
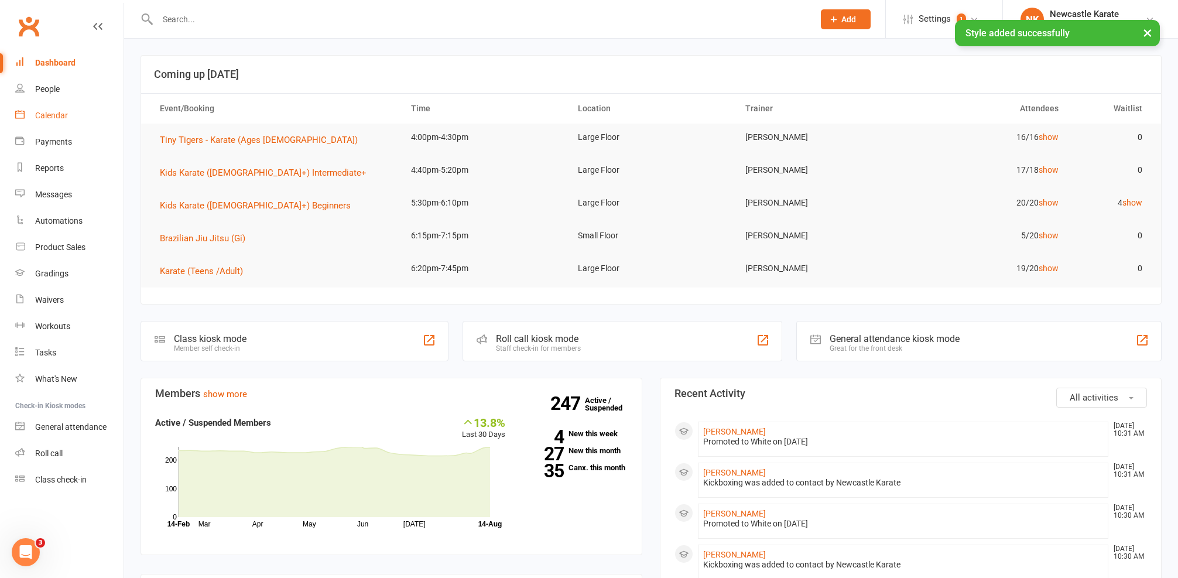
click at [54, 124] on link "Calendar" at bounding box center [69, 115] width 108 height 26
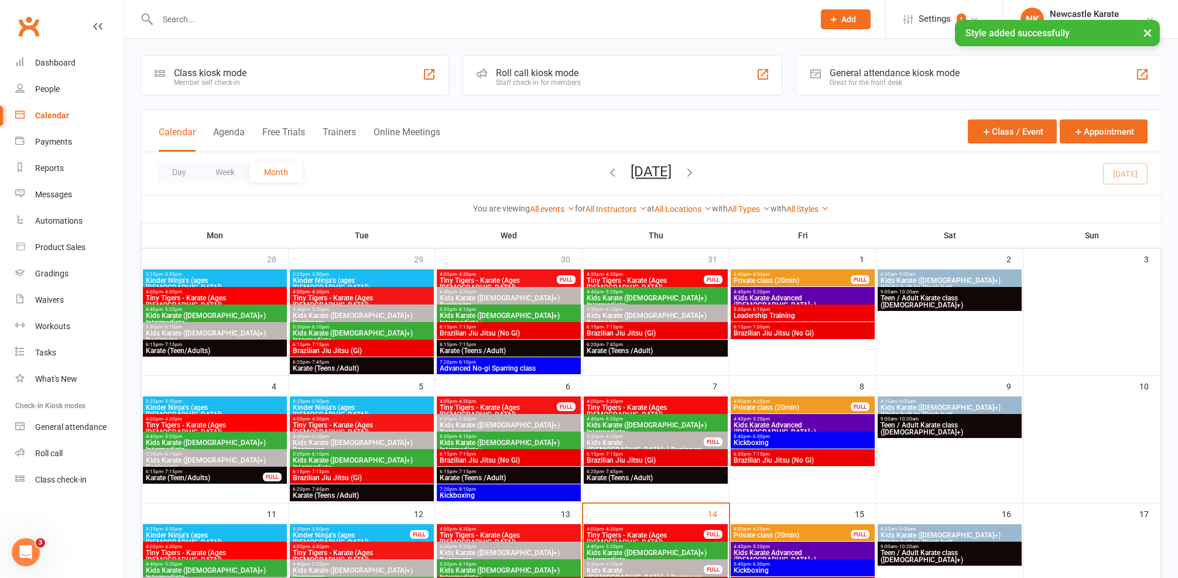
scroll to position [178, 0]
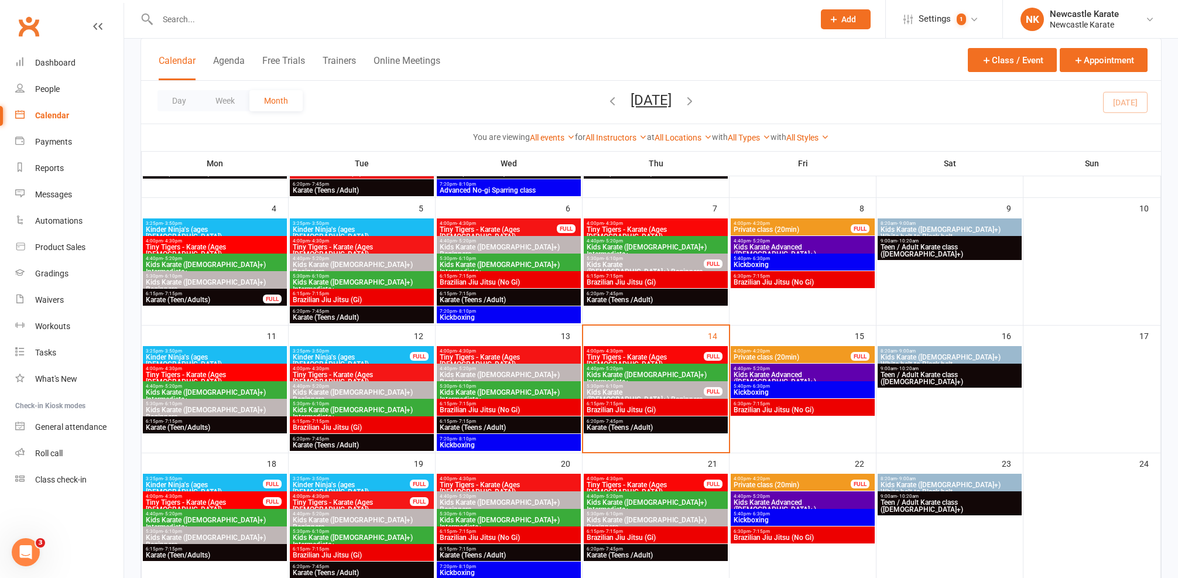
click at [473, 437] on span "- 8:10pm" at bounding box center [466, 438] width 19 height 5
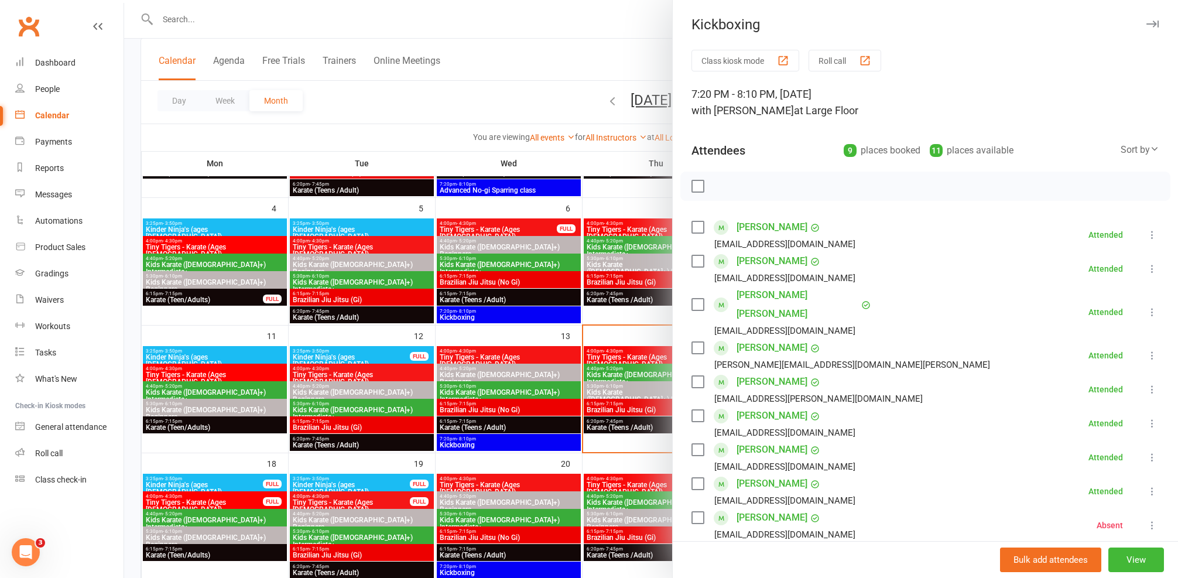
click at [783, 296] on link "Archer Lambourne" at bounding box center [798, 304] width 122 height 37
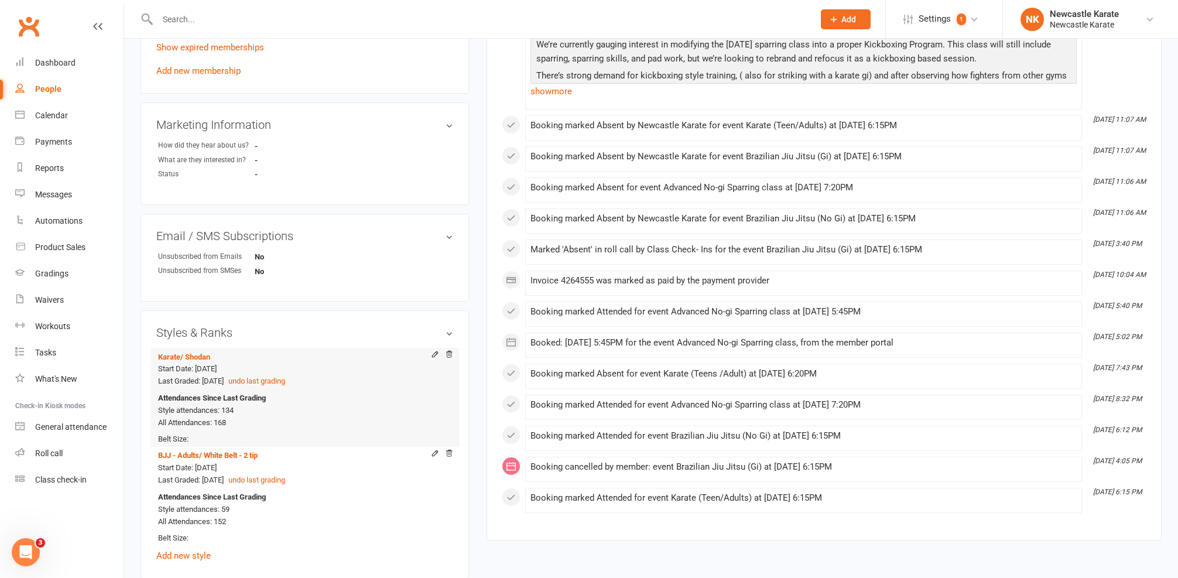
scroll to position [679, 0]
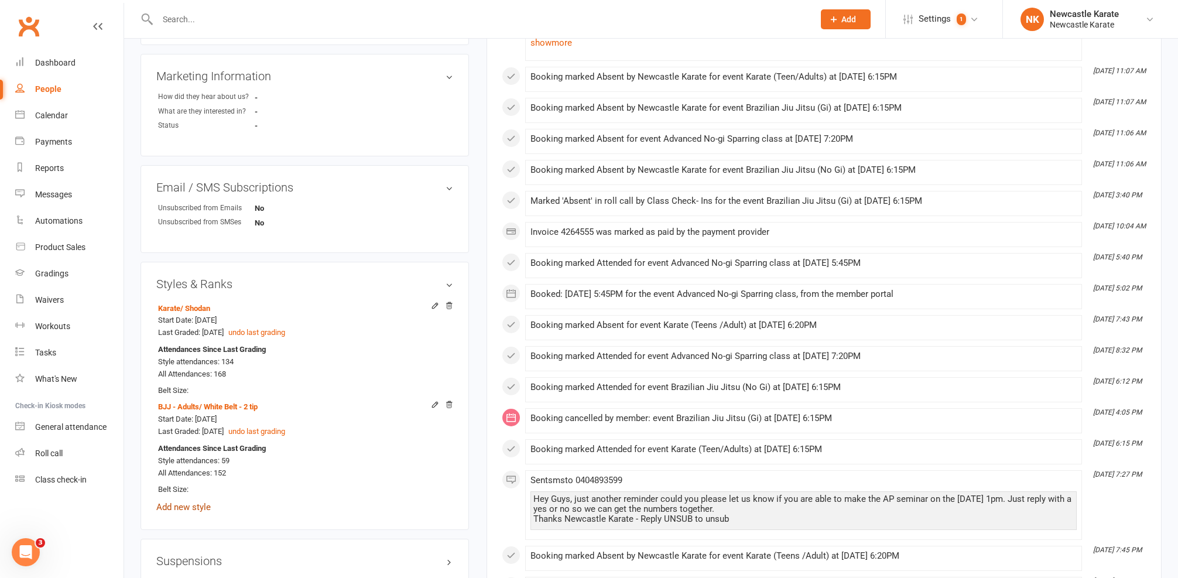
click at [191, 505] on link "Add new style" at bounding box center [183, 507] width 54 height 11
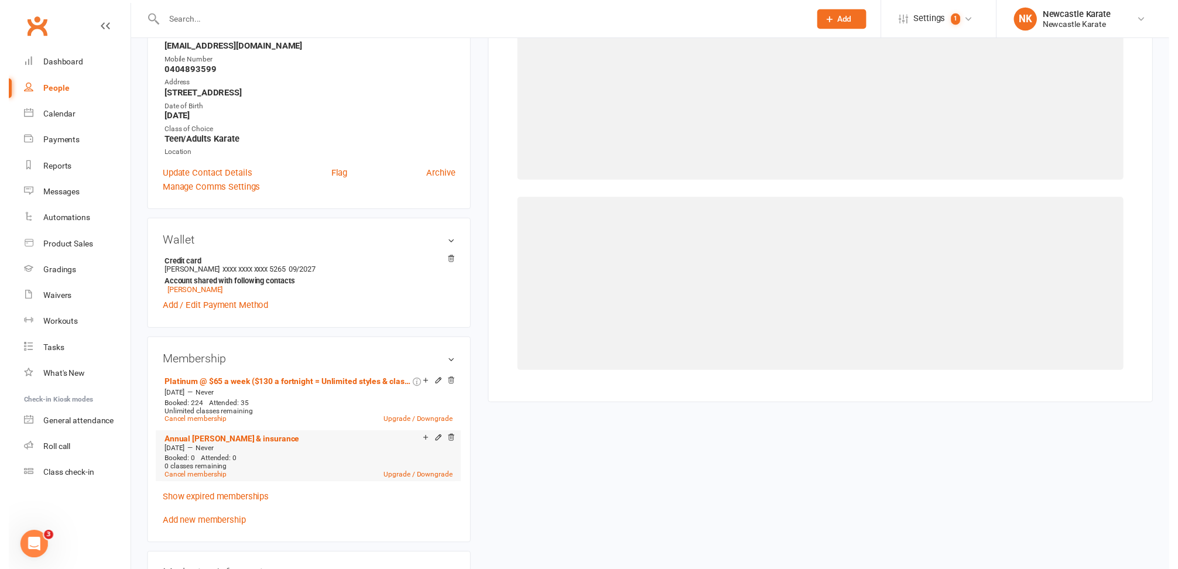
scroll to position [100, 0]
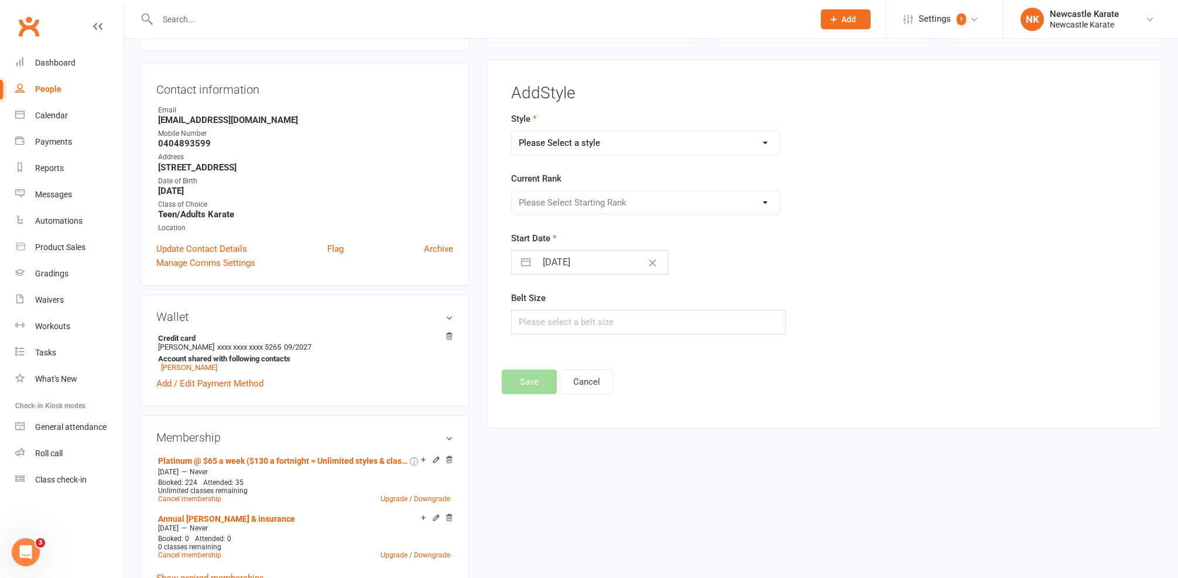
select select "3738"
select select "44395"
click at [526, 386] on button "Save" at bounding box center [529, 381] width 55 height 25
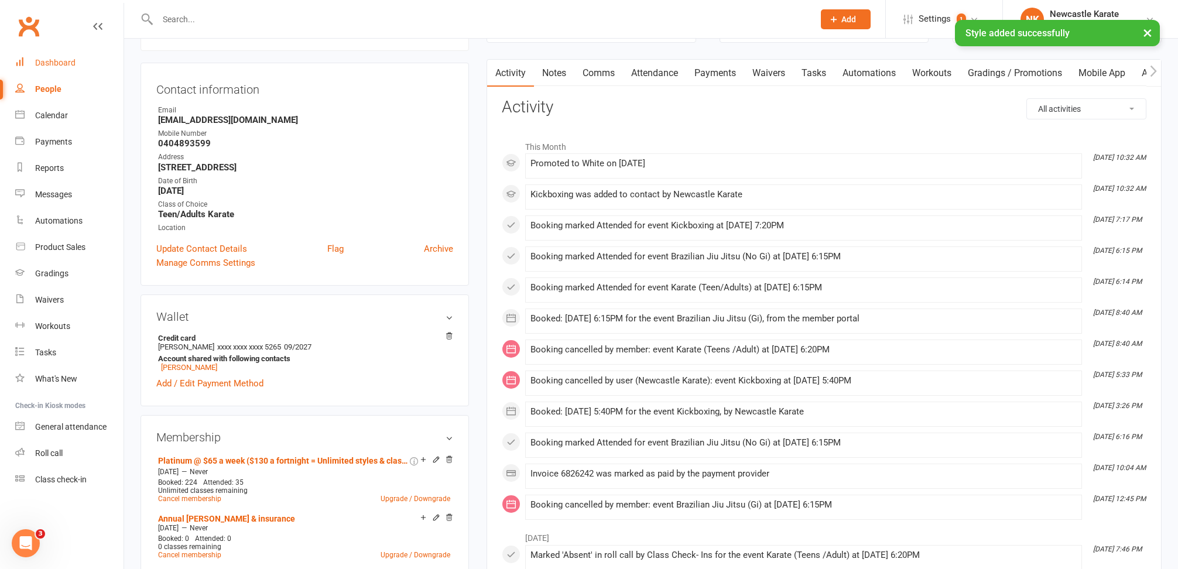
click at [62, 63] on div "Dashboard" at bounding box center [55, 62] width 40 height 9
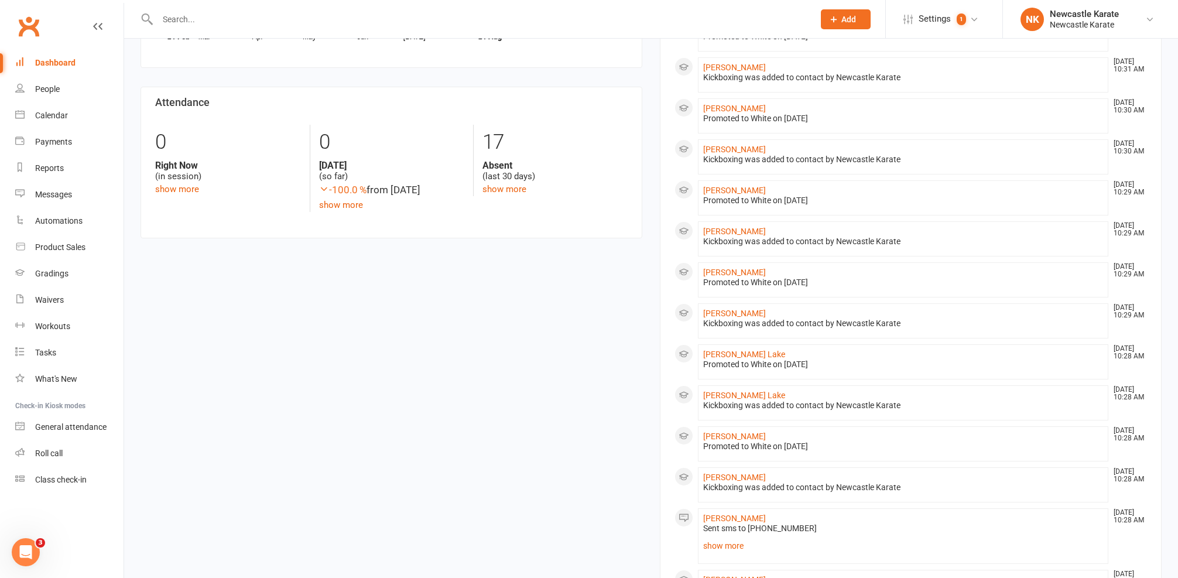
scroll to position [537, 0]
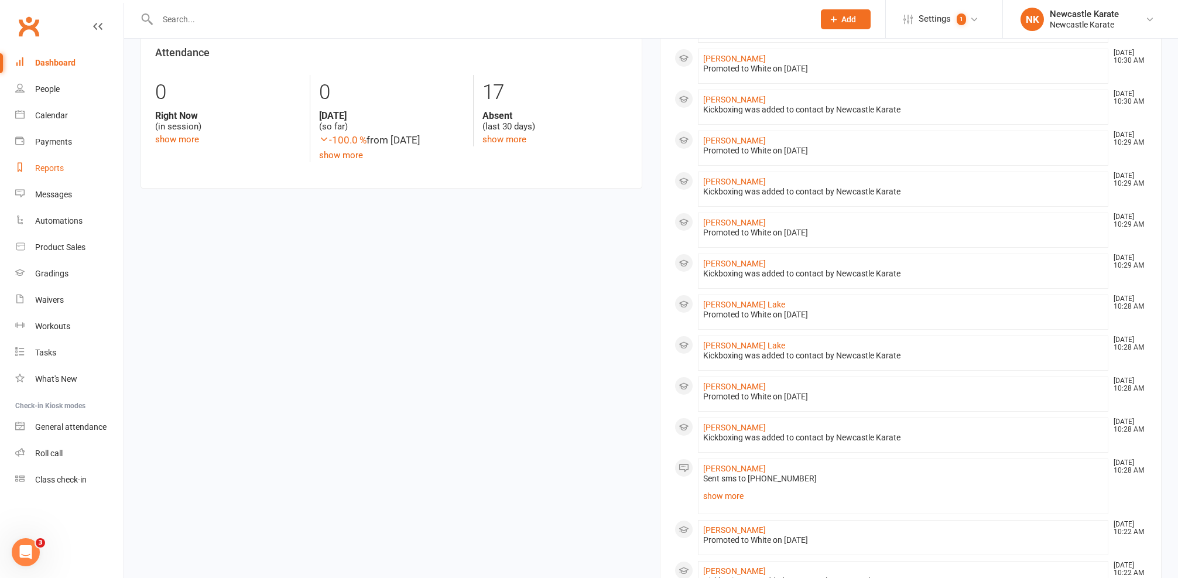
click at [38, 175] on link "Reports" at bounding box center [69, 168] width 108 height 26
select select "25"
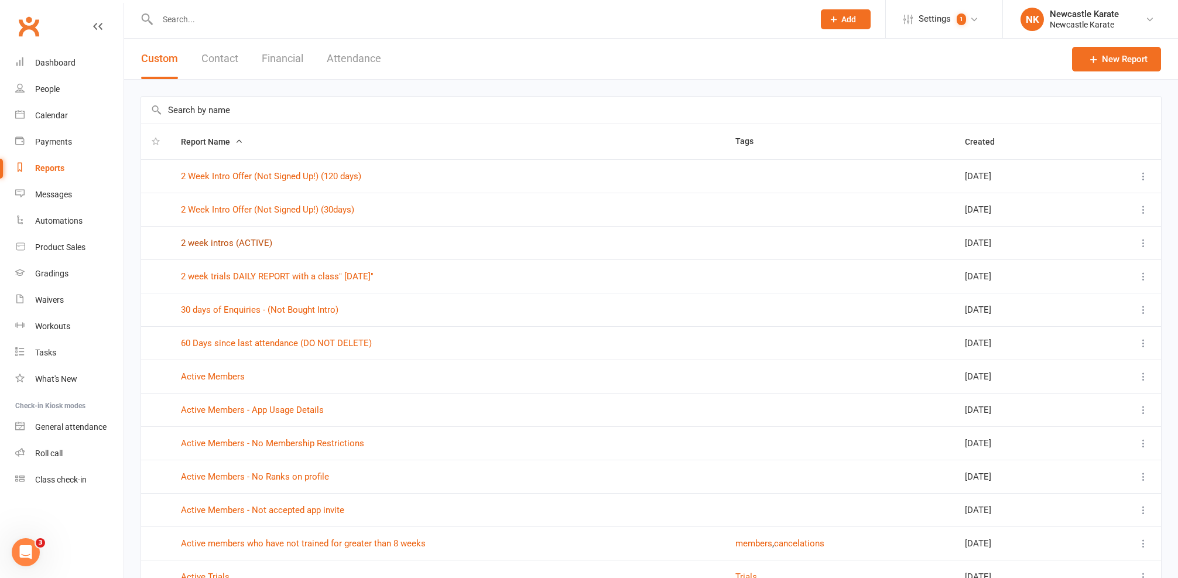
click at [252, 241] on link "2 week intros (ACTIVE)" at bounding box center [226, 243] width 91 height 11
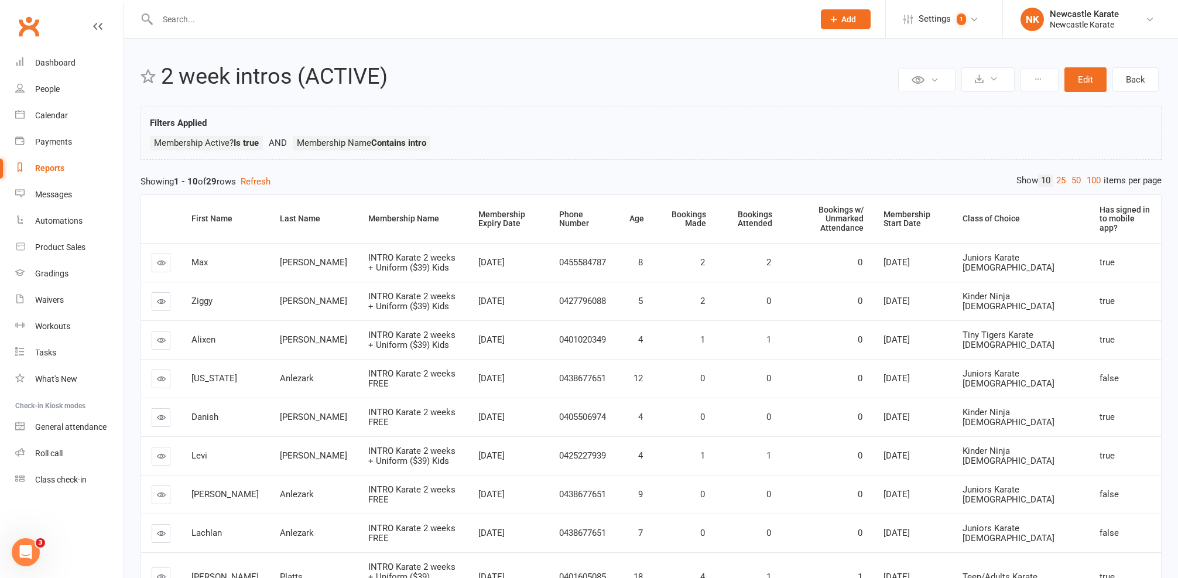
scroll to position [95, 0]
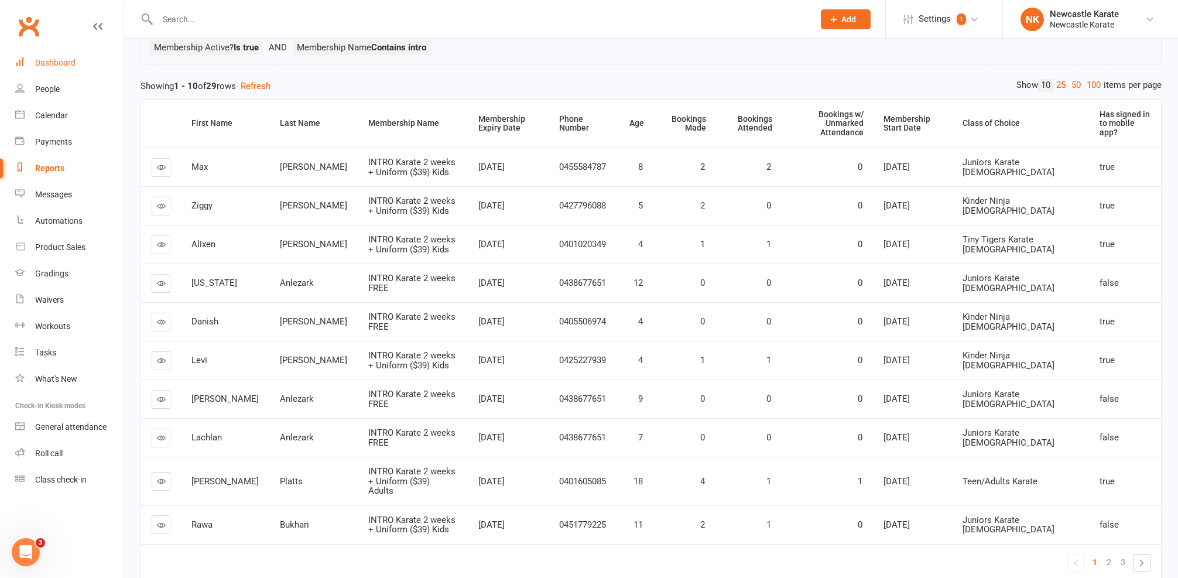
click at [66, 62] on div "Dashboard" at bounding box center [55, 62] width 40 height 9
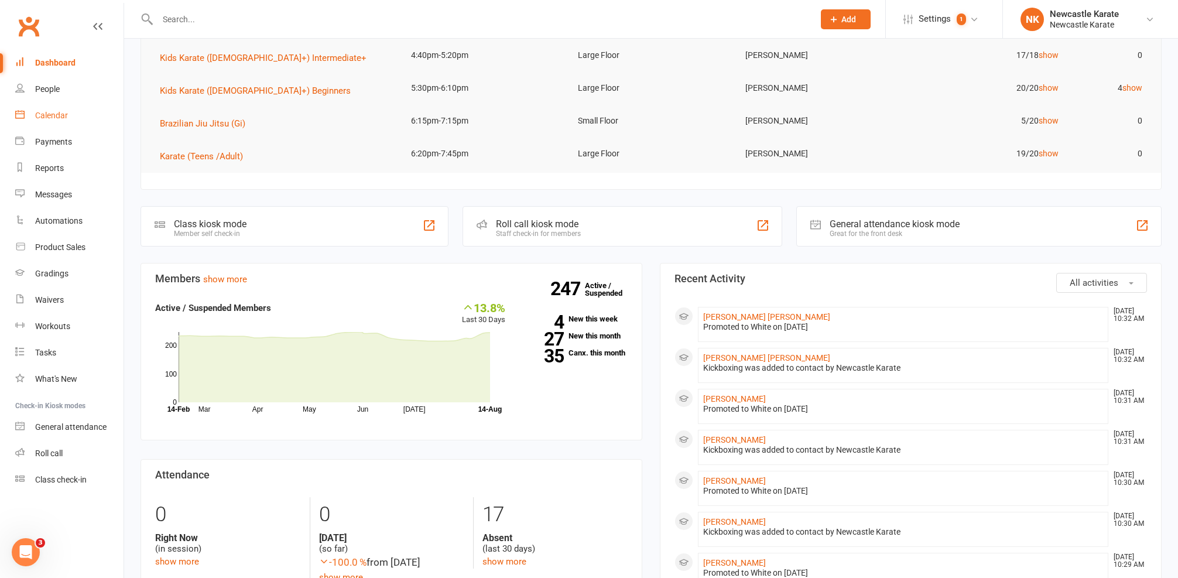
scroll to position [223, 0]
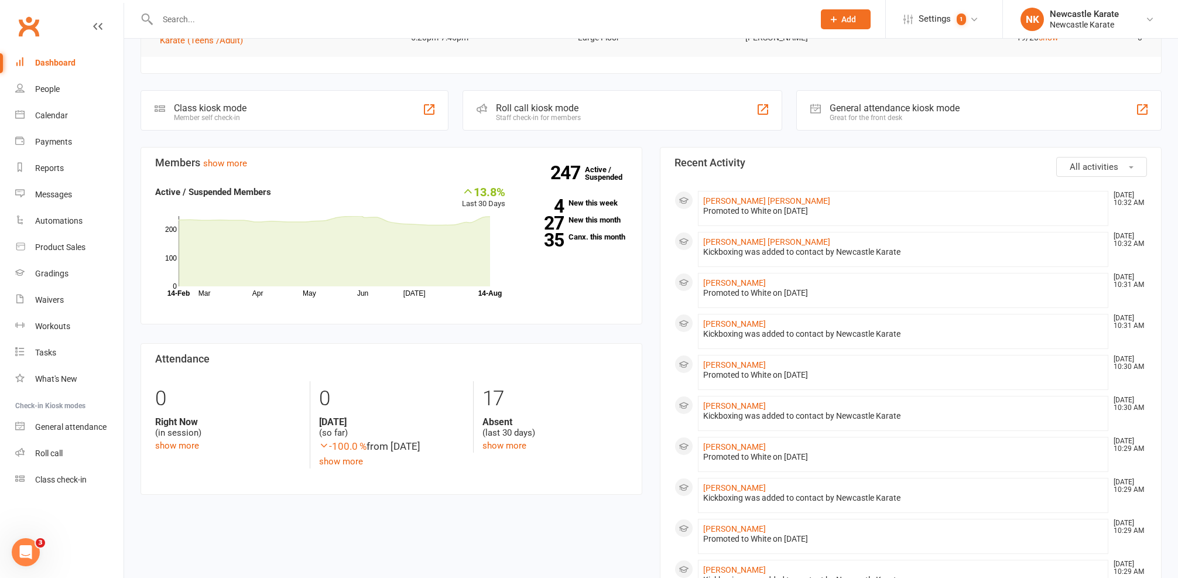
scroll to position [233, 0]
click at [73, 166] on link "Reports" at bounding box center [69, 168] width 108 height 26
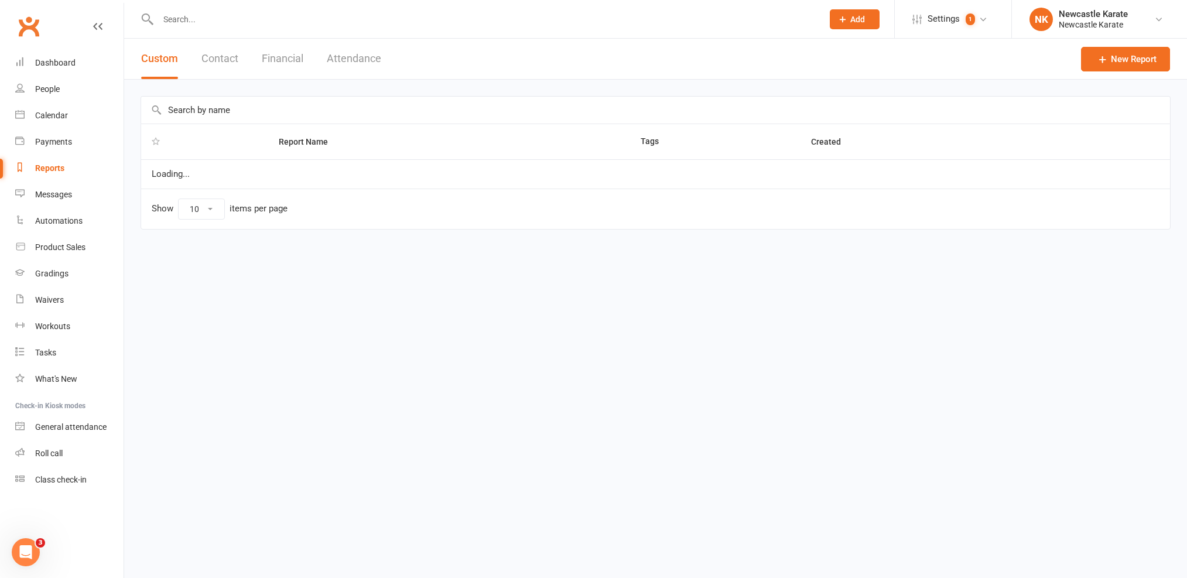
select select "25"
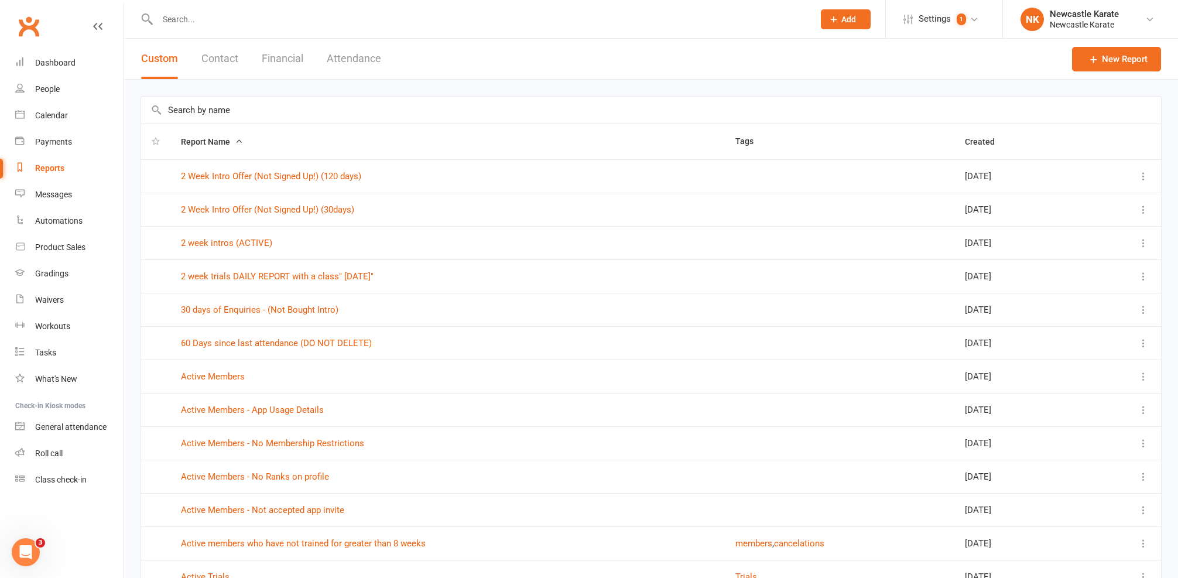
click at [244, 248] on td "2 week intros (ACTIVE)" at bounding box center [447, 242] width 555 height 33
click at [247, 247] on link "2 week intros (ACTIVE)" at bounding box center [226, 243] width 91 height 11
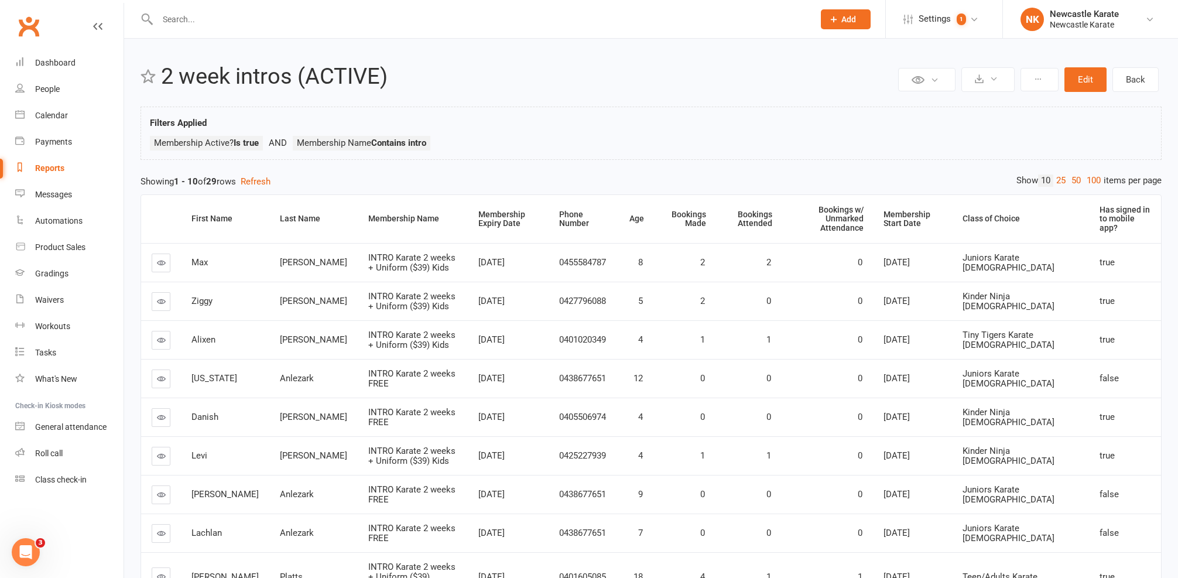
scroll to position [2, 0]
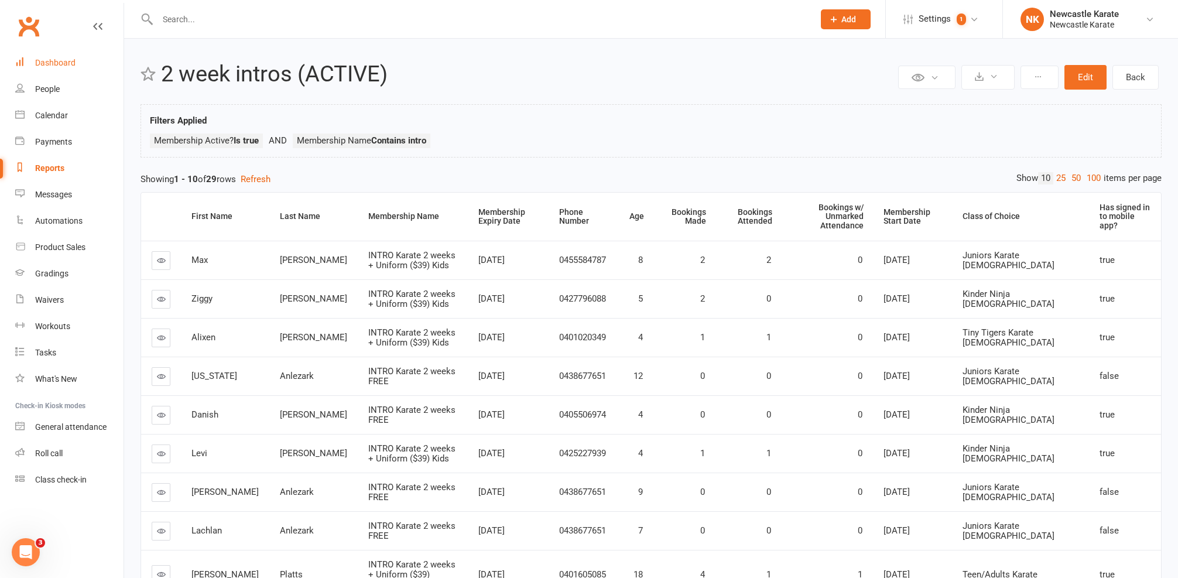
click at [62, 71] on link "Dashboard" at bounding box center [69, 63] width 108 height 26
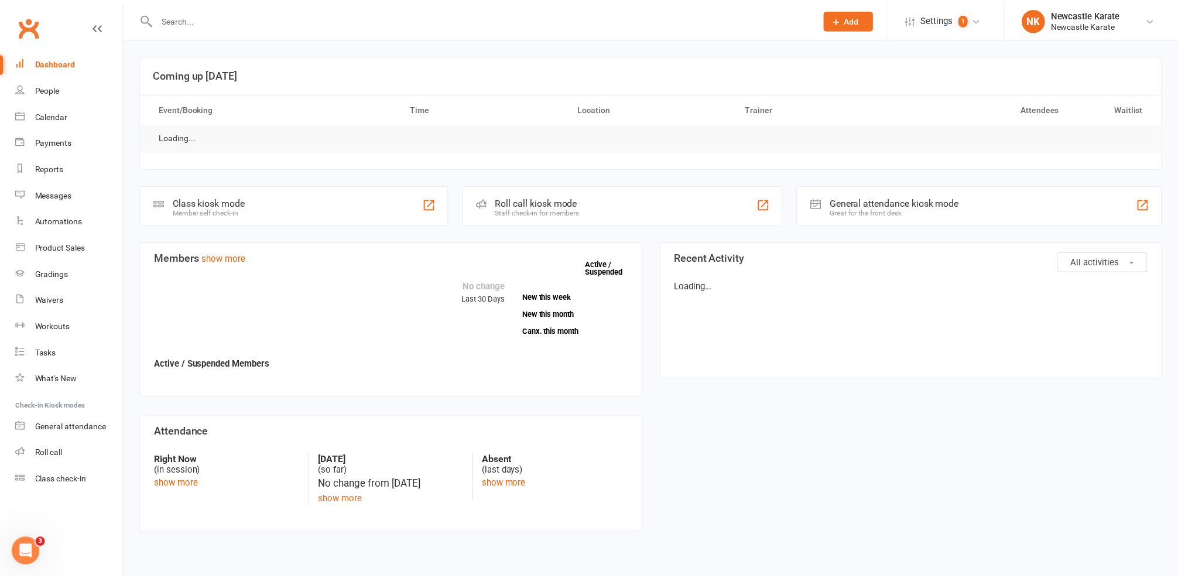
scroll to position [172, 0]
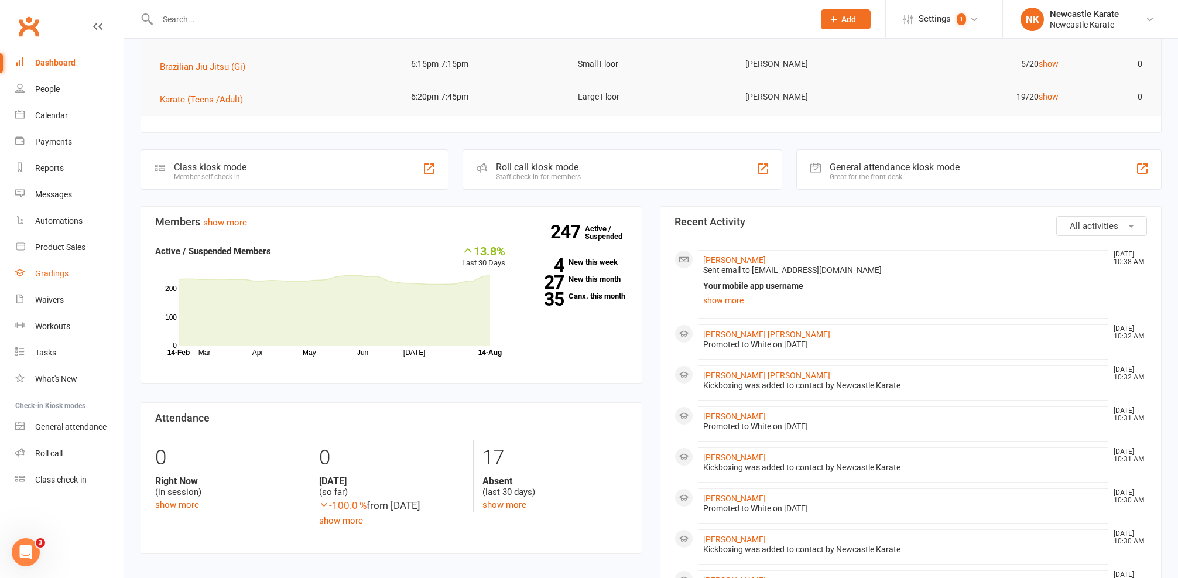
click at [49, 269] on div "Gradings" at bounding box center [51, 273] width 33 height 9
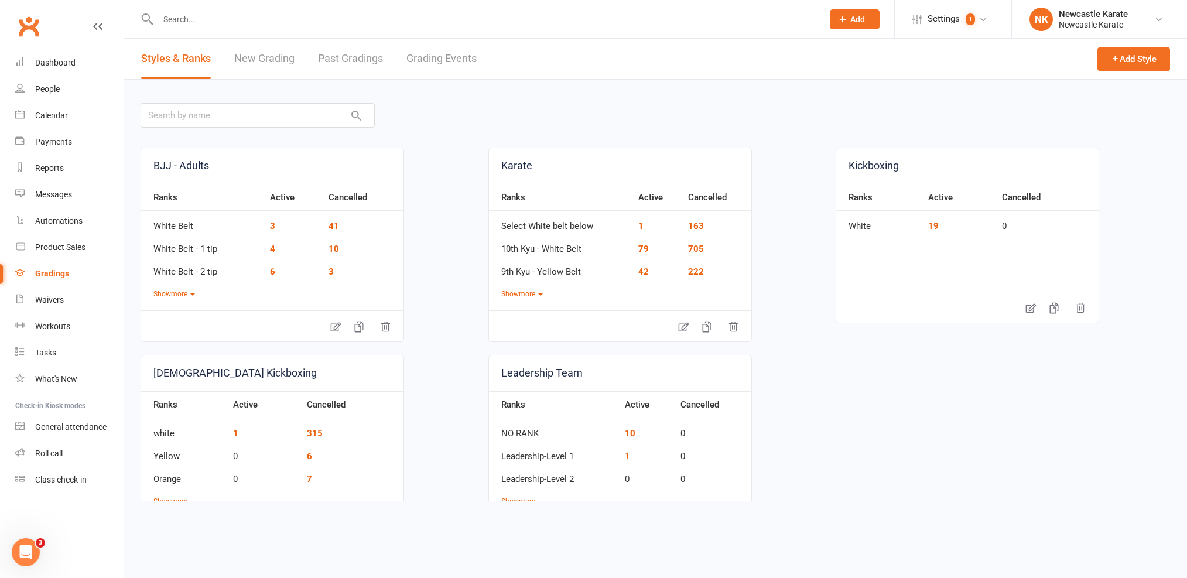
click at [457, 56] on link "Grading Events" at bounding box center [441, 59] width 70 height 40
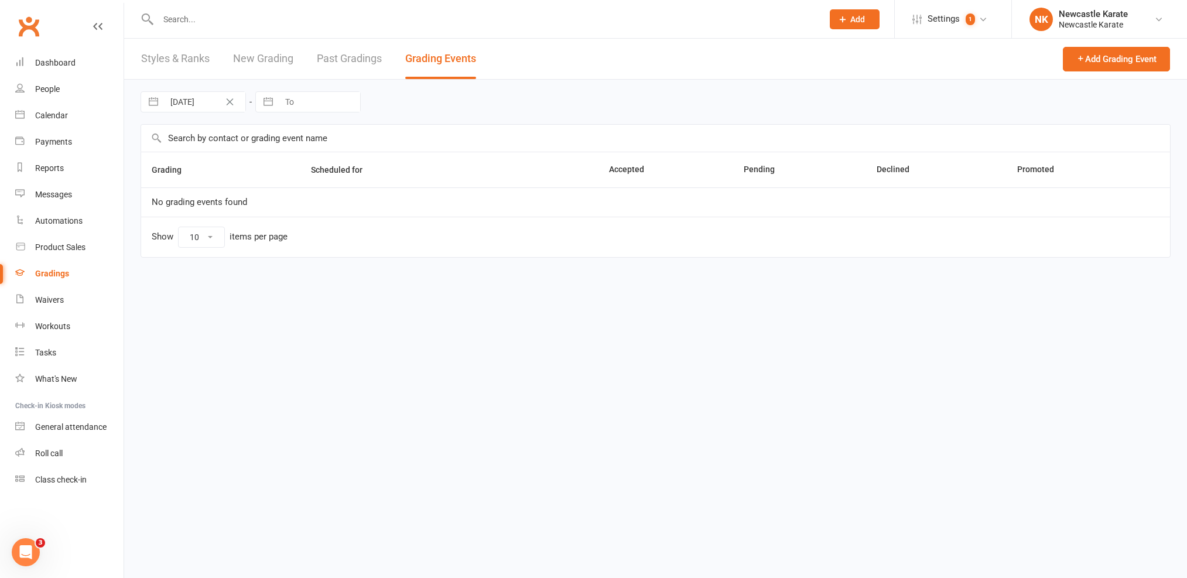
select select "100"
click at [148, 51] on link "Styles & Ranks" at bounding box center [175, 59] width 69 height 40
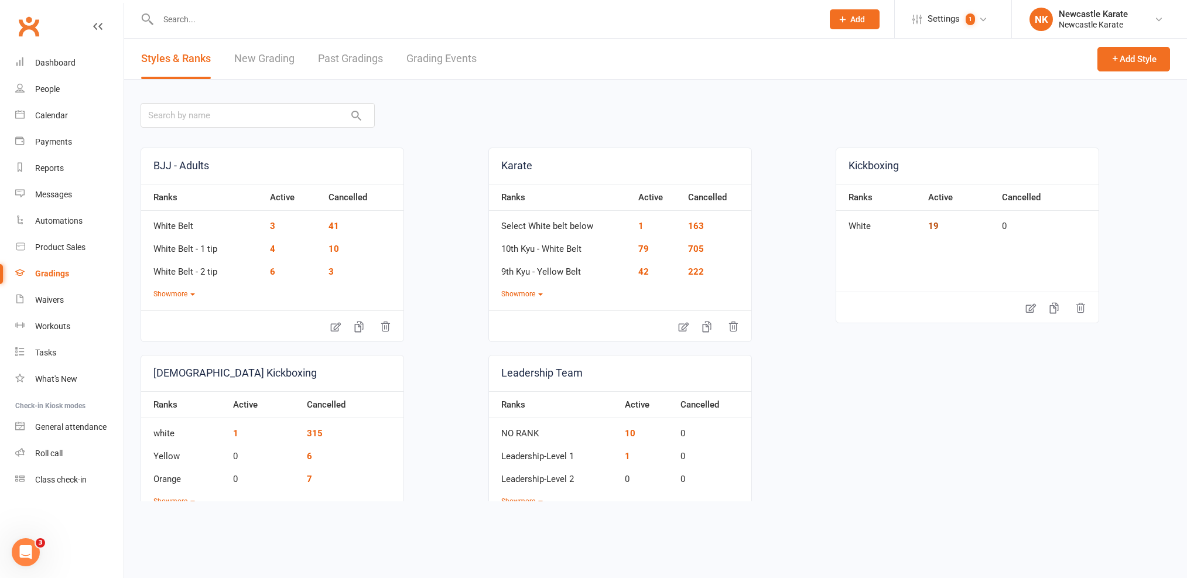
click at [930, 222] on link "19" at bounding box center [933, 226] width 11 height 11
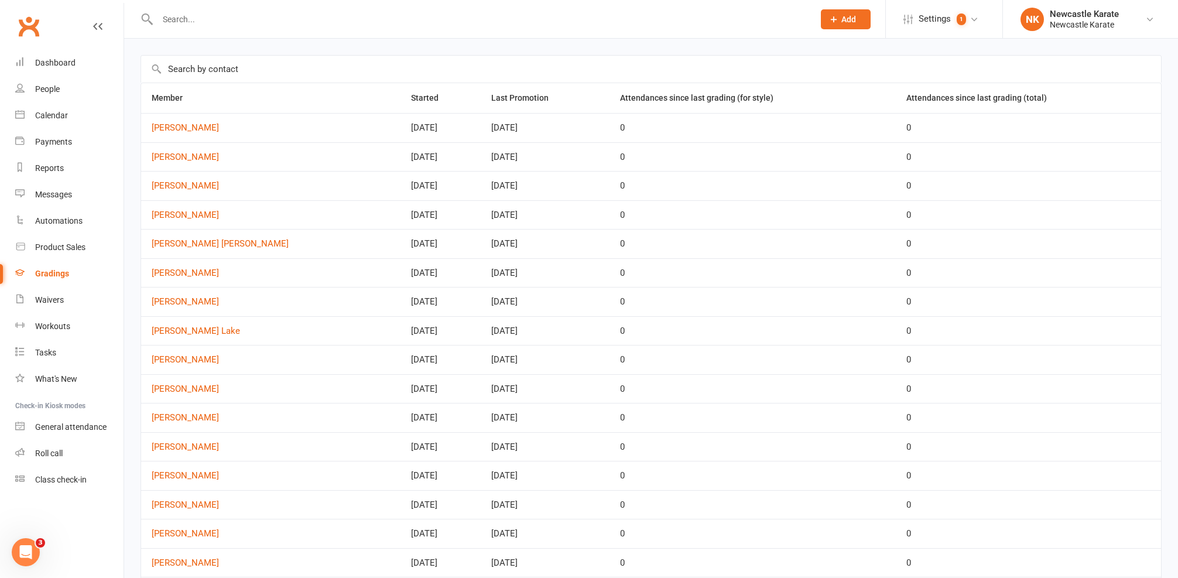
scroll to position [54, 0]
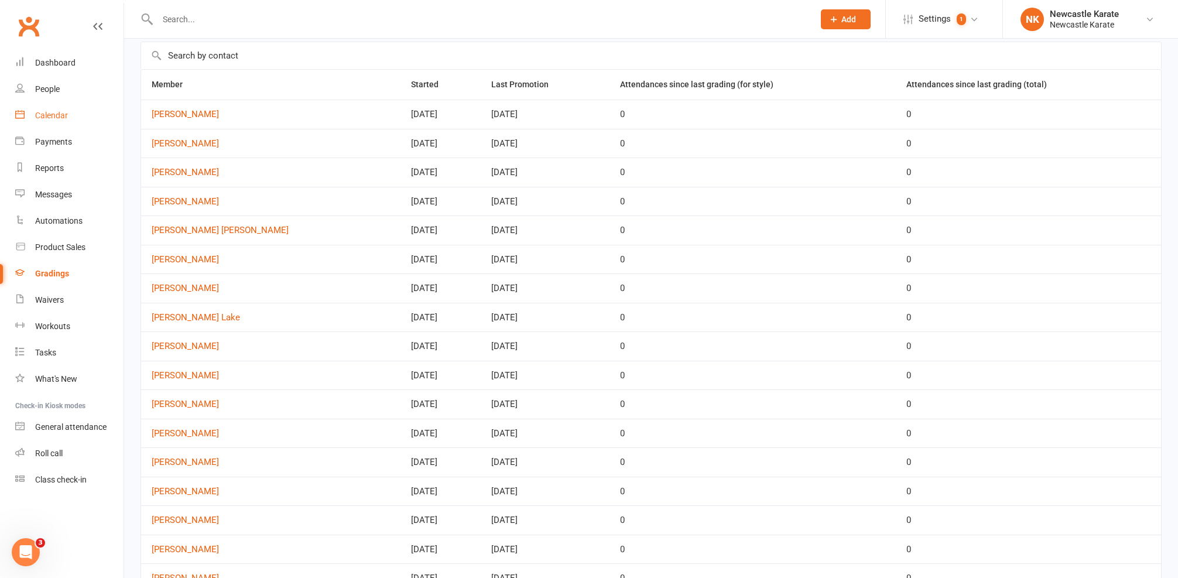
click at [56, 124] on link "Calendar" at bounding box center [69, 115] width 108 height 26
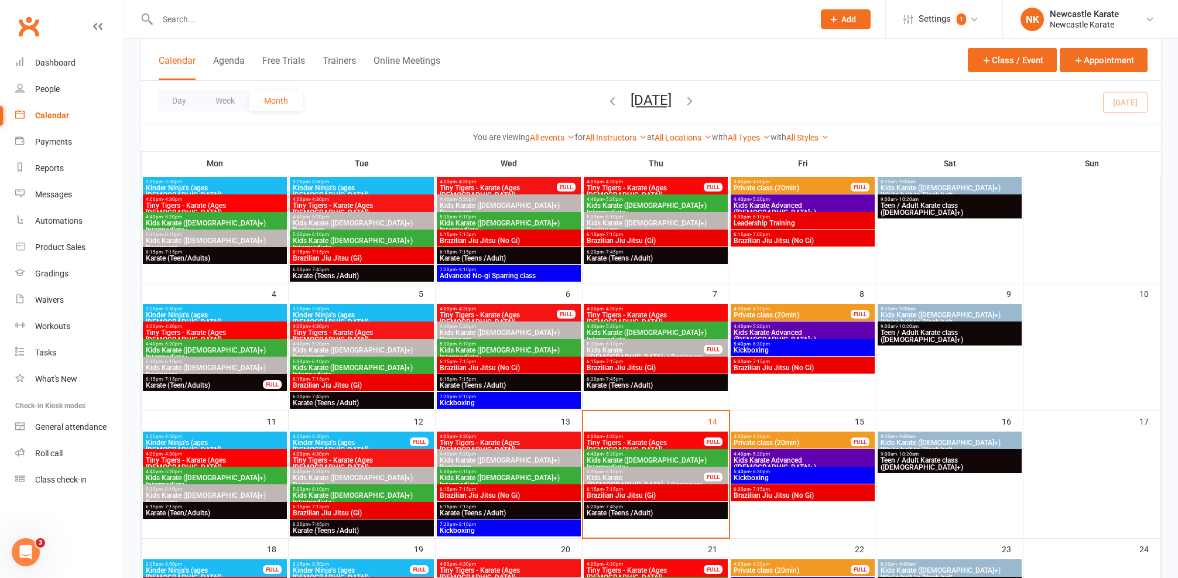
scroll to position [153, 0]
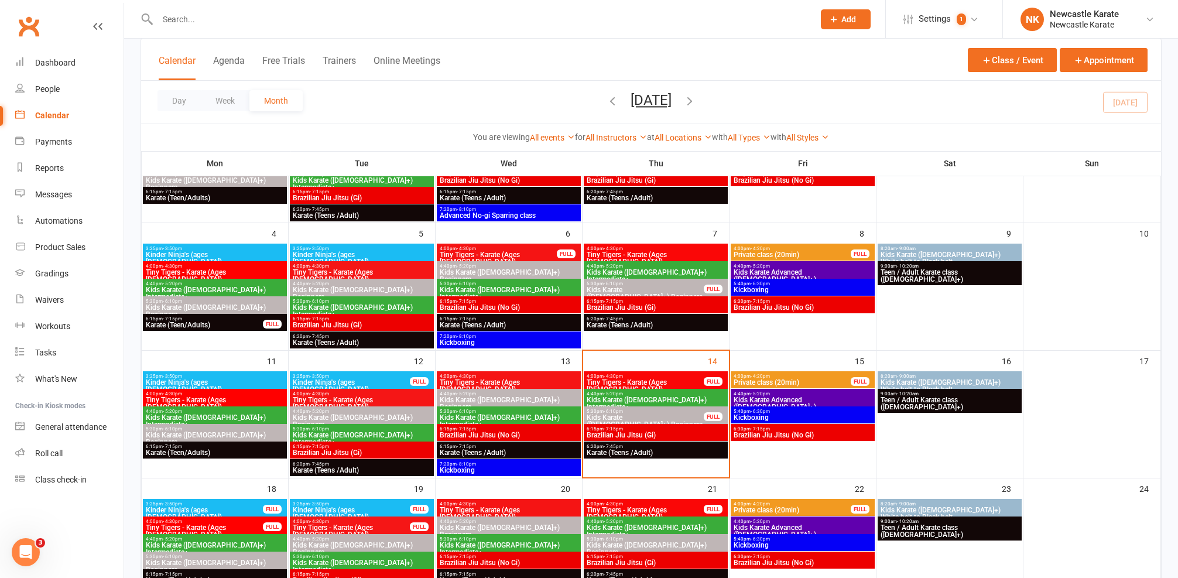
click at [786, 434] on span "Brazilian Jiu Jitsu (No Gi)" at bounding box center [802, 435] width 139 height 7
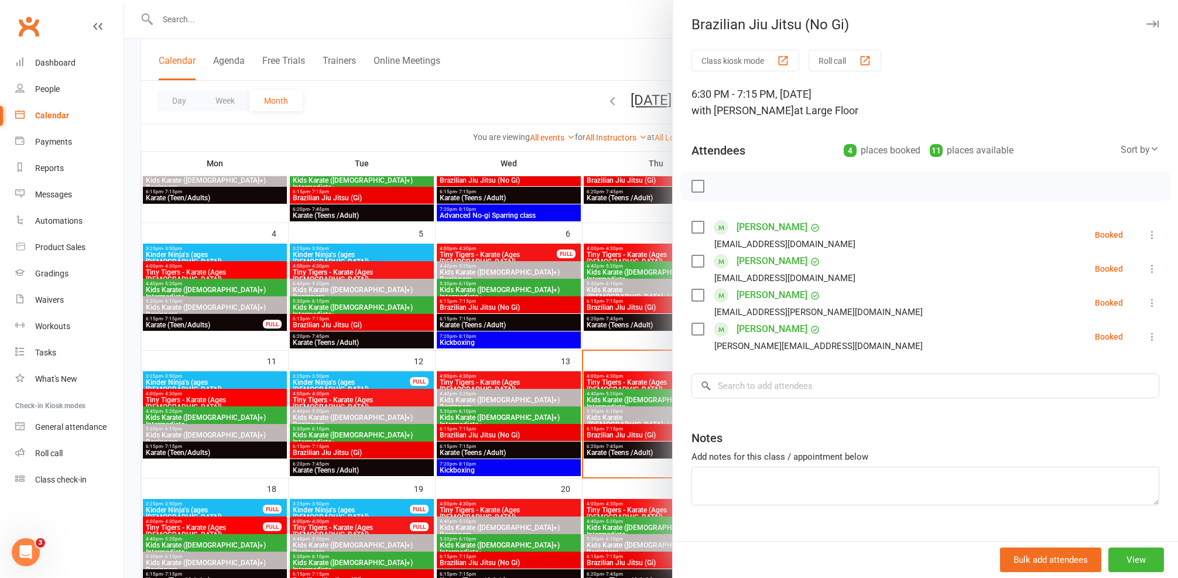
click at [624, 354] on div at bounding box center [651, 289] width 1054 height 578
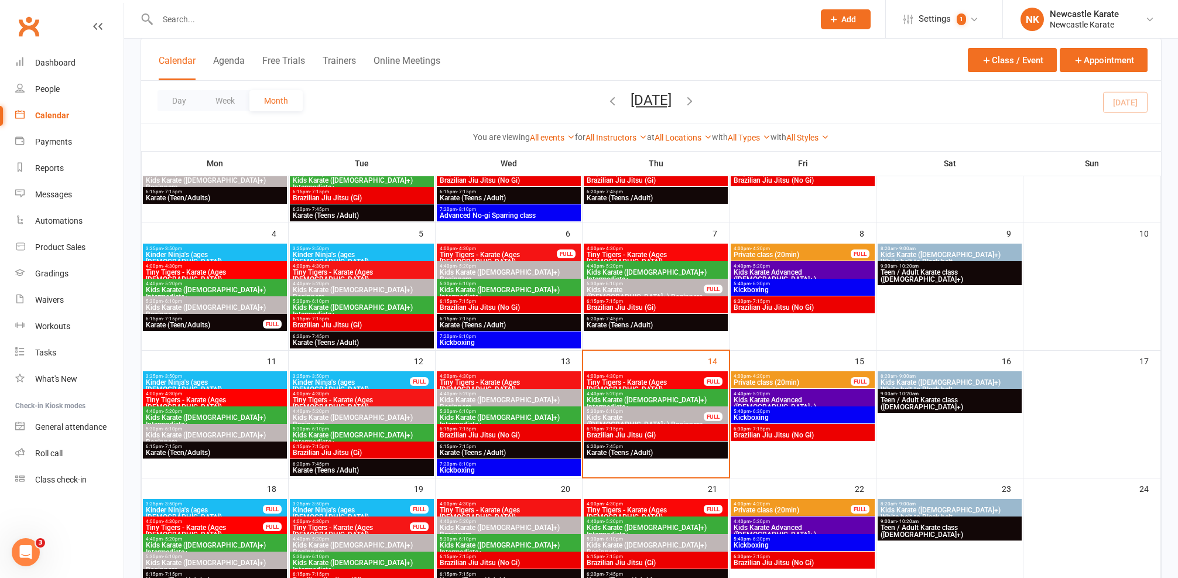
click at [644, 432] on span "Brazilian Jiu Jitsu (Gi)" at bounding box center [655, 435] width 139 height 7
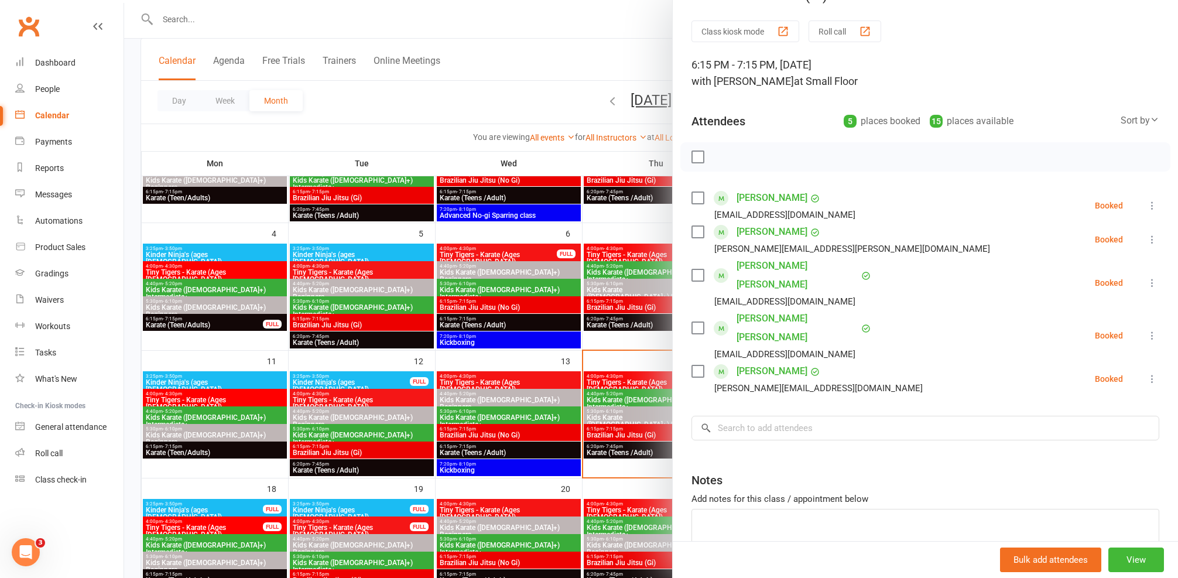
scroll to position [32, 0]
click at [591, 300] on div at bounding box center [651, 289] width 1054 height 578
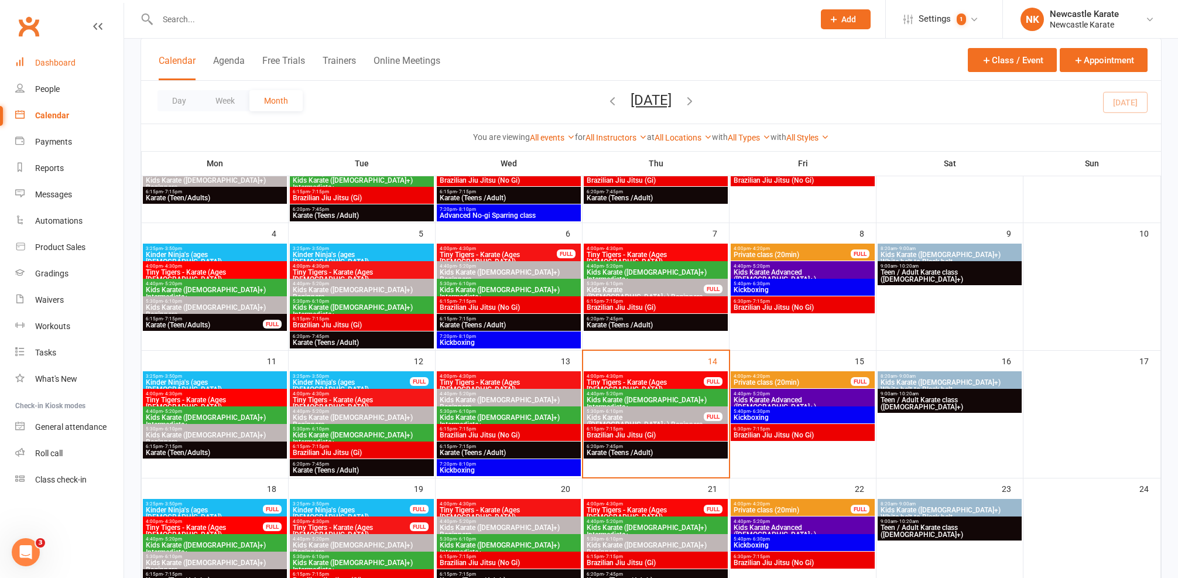
click at [45, 61] on div "Dashboard" at bounding box center [55, 62] width 40 height 9
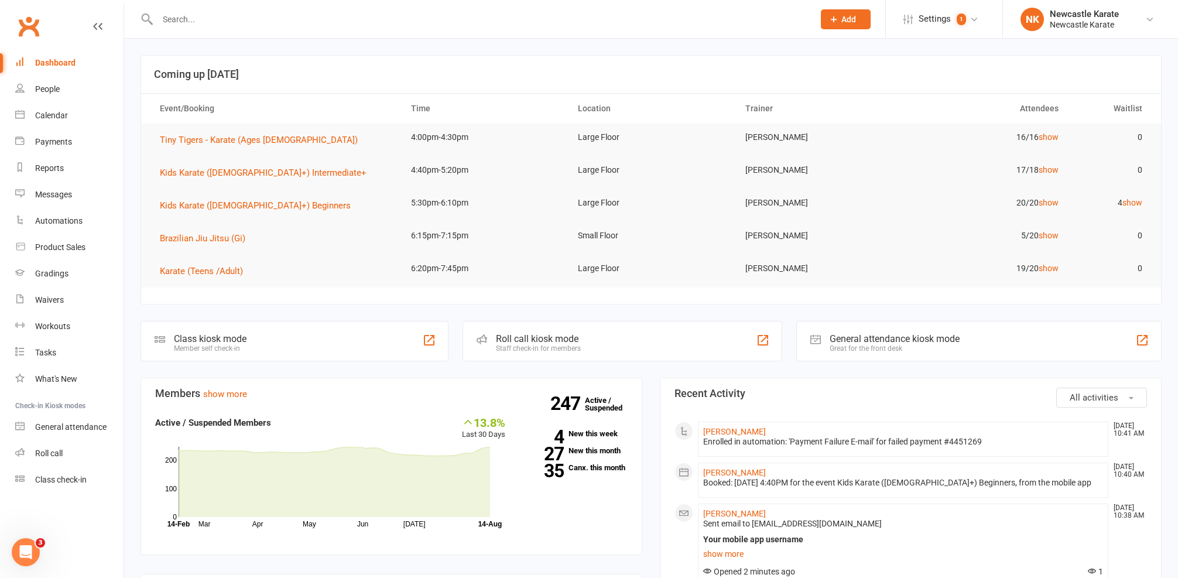
click at [64, 104] on link "Calendar" at bounding box center [69, 115] width 108 height 26
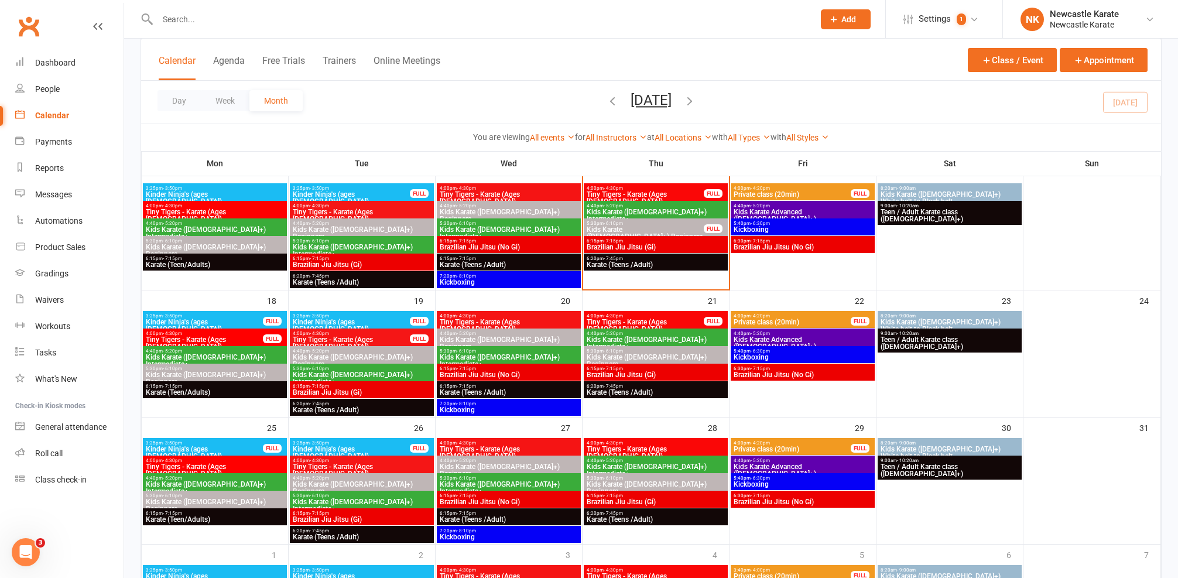
scroll to position [320, 0]
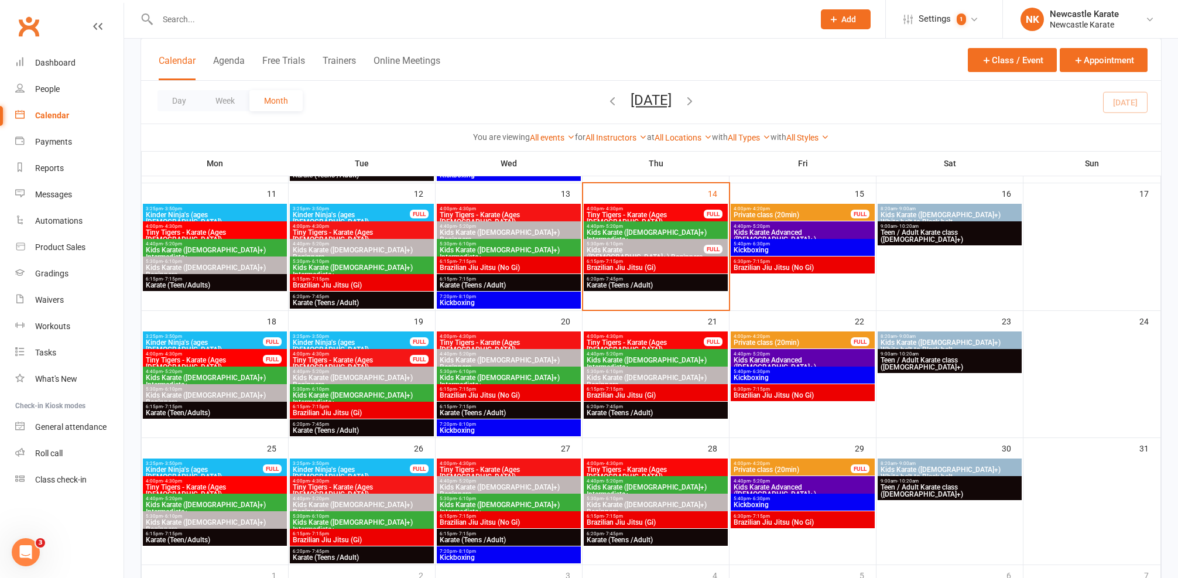
click at [379, 277] on span "6:15pm - 7:15pm" at bounding box center [361, 278] width 139 height 5
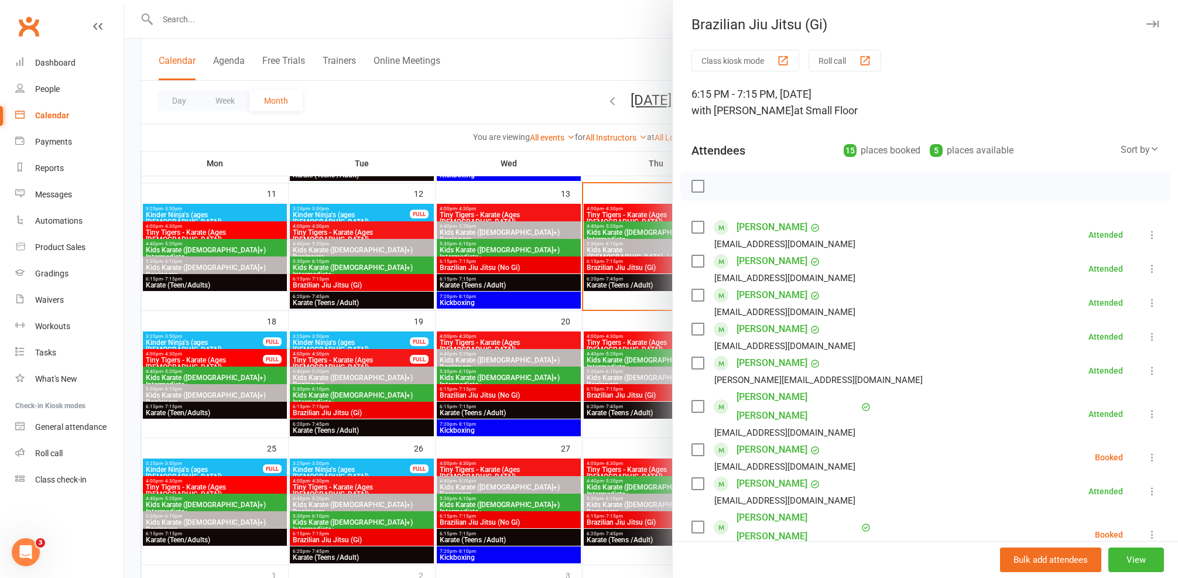
scroll to position [337, 0]
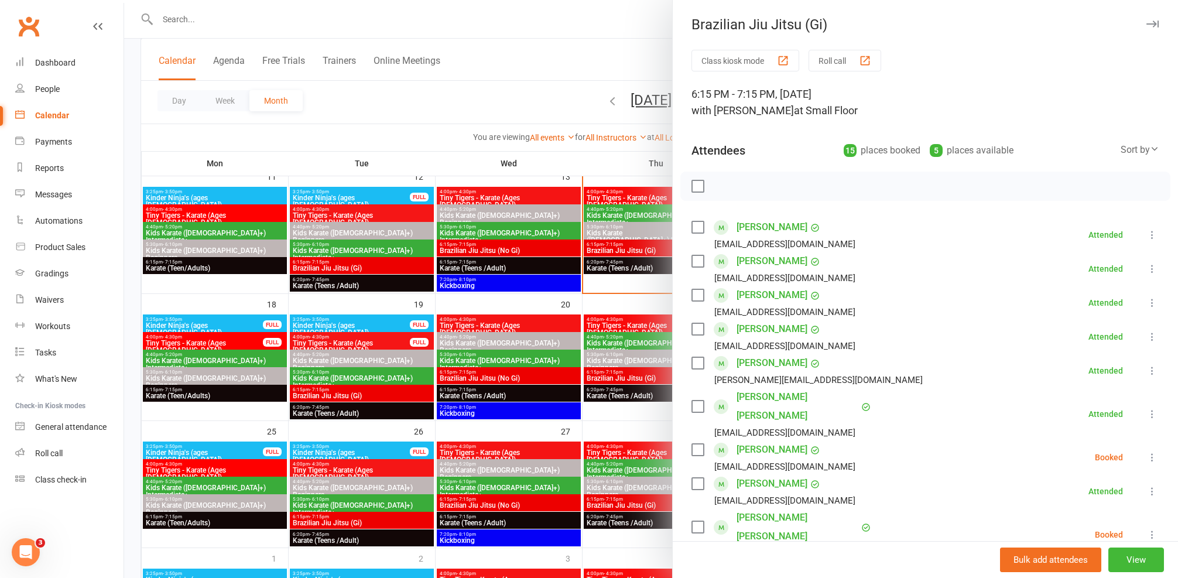
click at [361, 302] on div at bounding box center [651, 289] width 1054 height 578
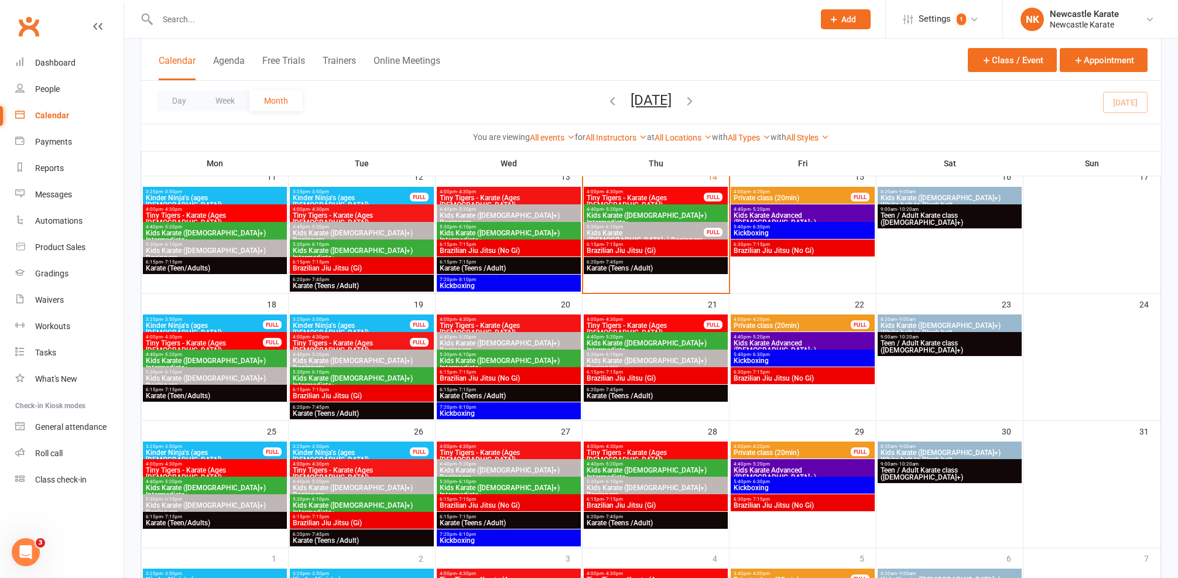
click at [369, 337] on span "4:00pm - 4:30pm" at bounding box center [351, 336] width 118 height 5
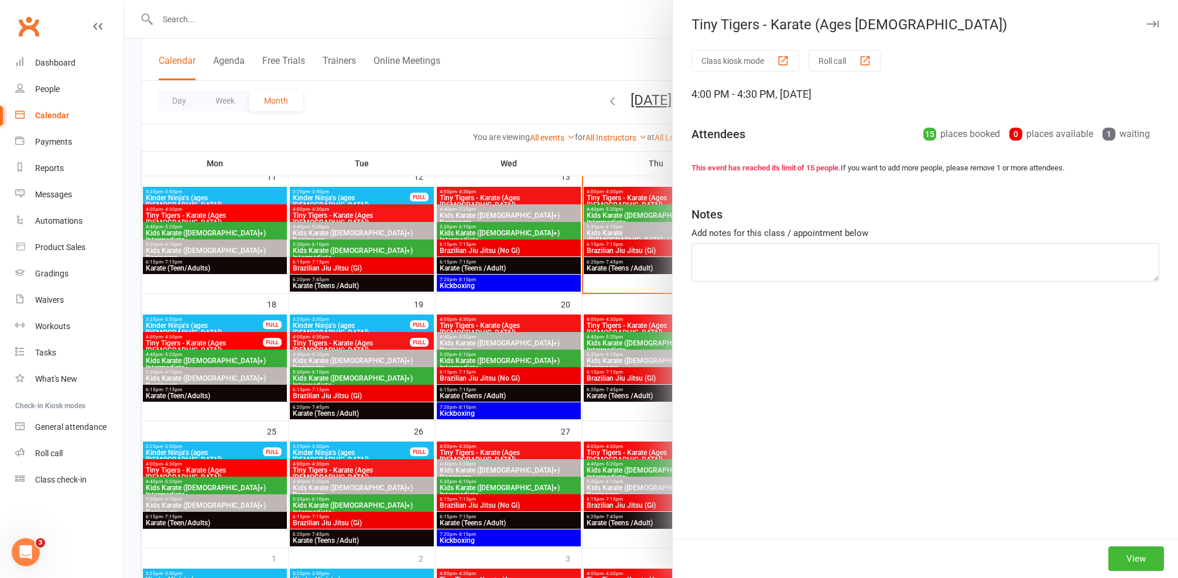
click at [364, 336] on div at bounding box center [651, 289] width 1054 height 578
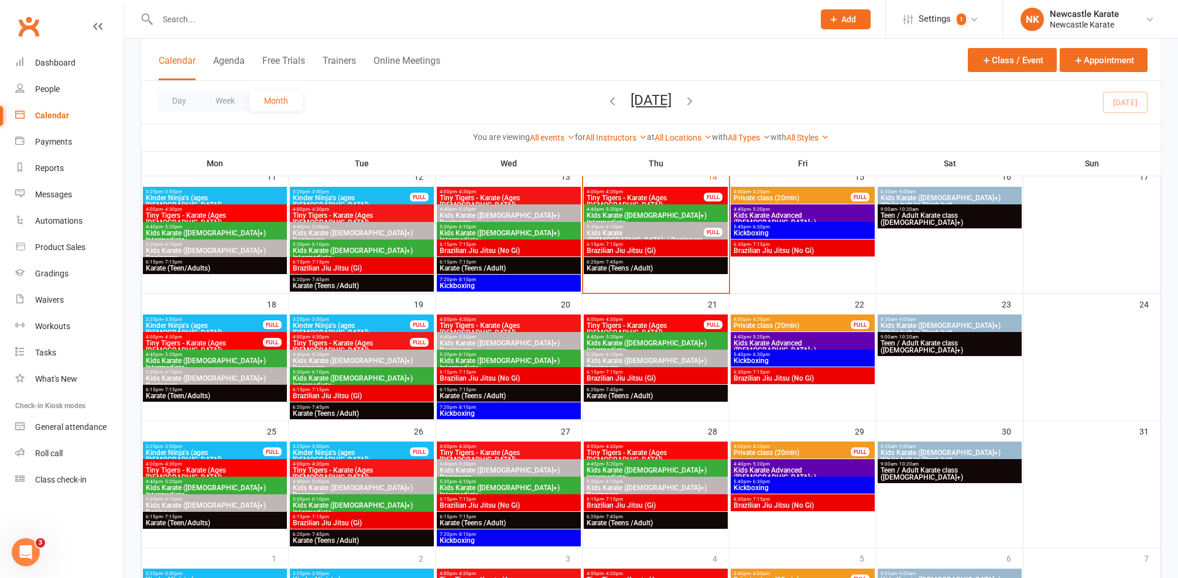
click at [186, 320] on span "3:25pm - 3:50pm" at bounding box center [204, 319] width 118 height 5
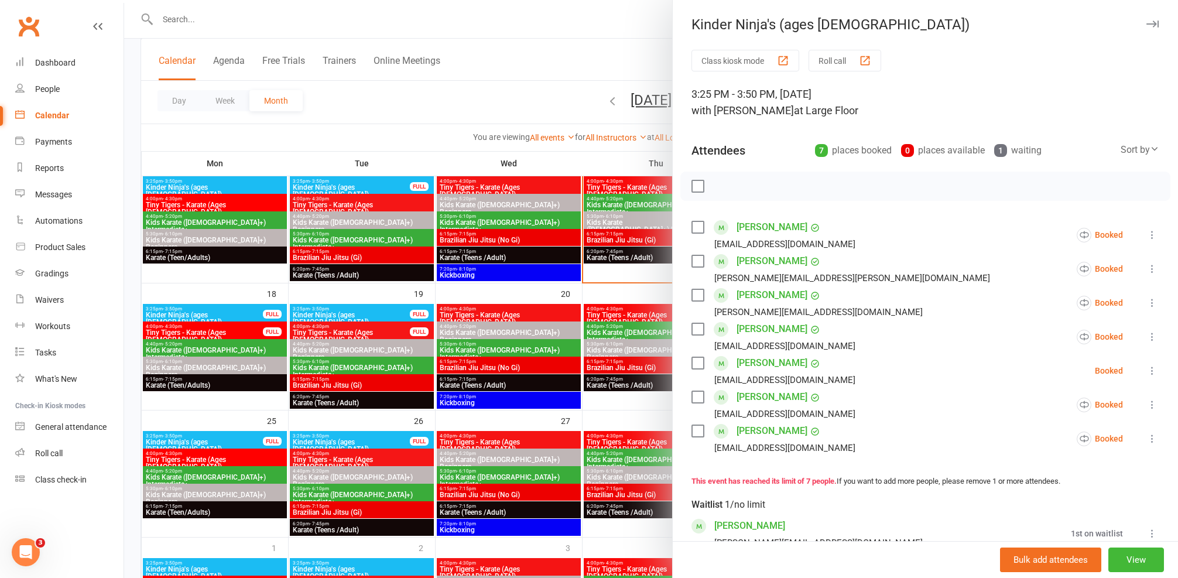
scroll to position [68, 0]
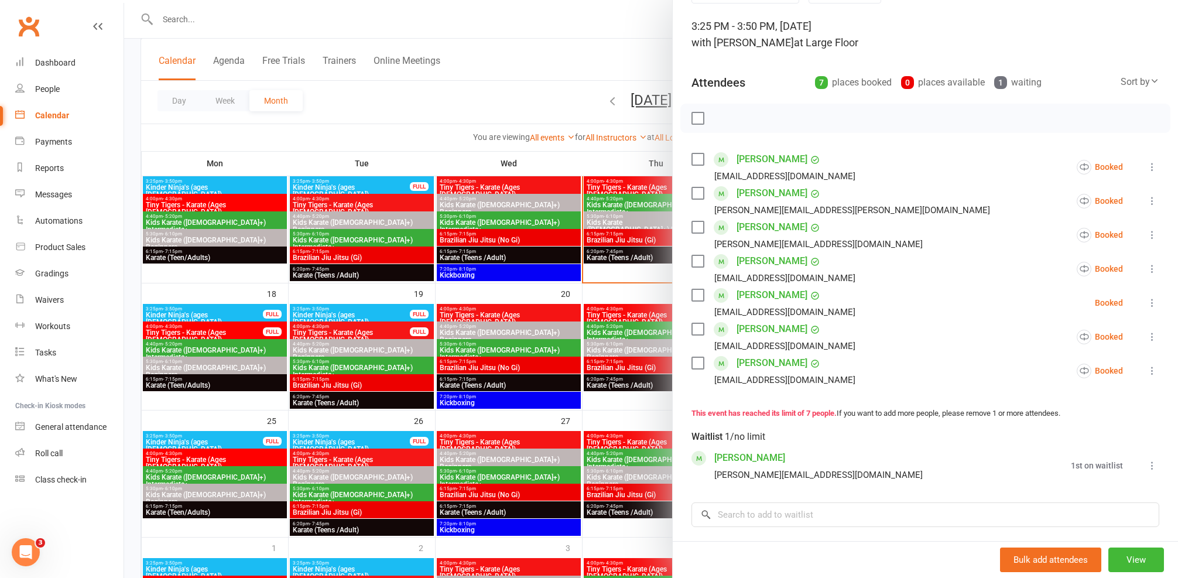
click at [438, 402] on div at bounding box center [651, 289] width 1054 height 578
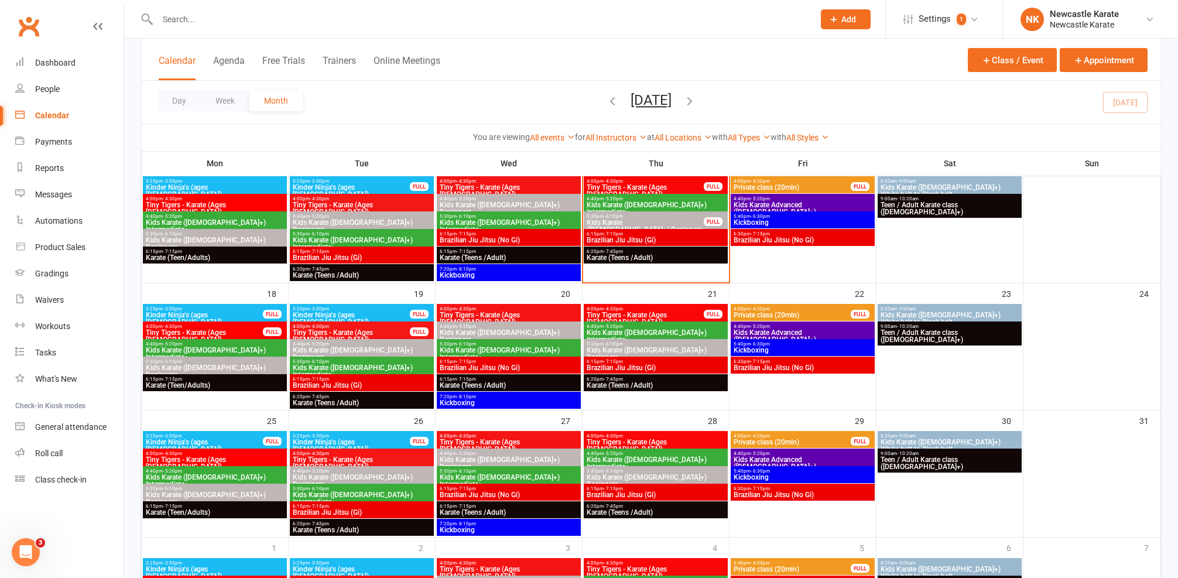
click at [245, 312] on span "Kinder Ninja's (ages 4-5)" at bounding box center [204, 319] width 118 height 14
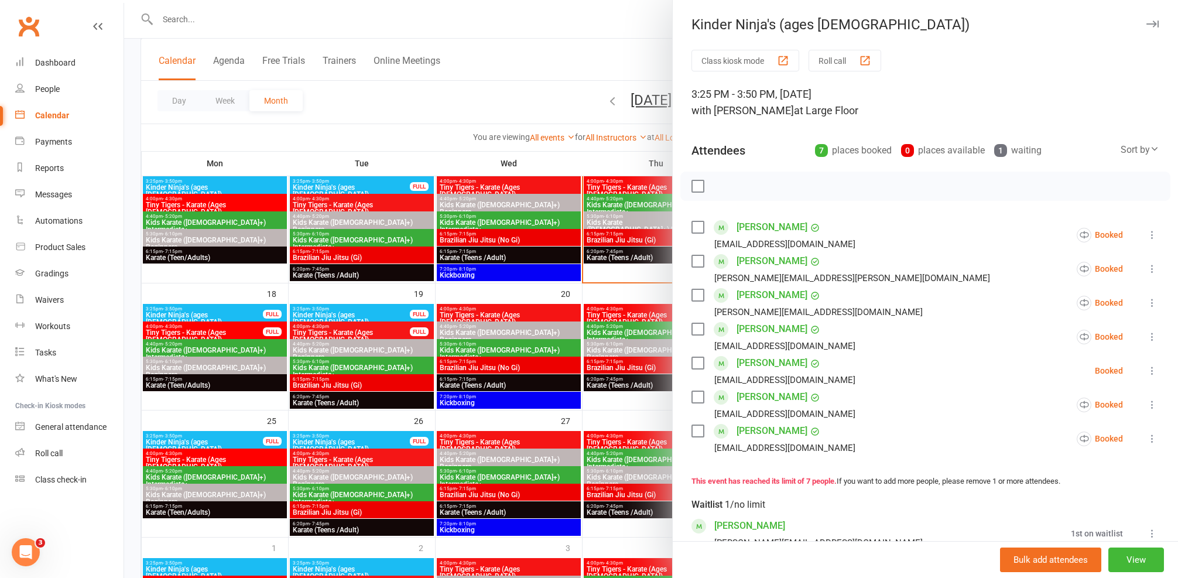
click at [332, 304] on div at bounding box center [651, 289] width 1054 height 578
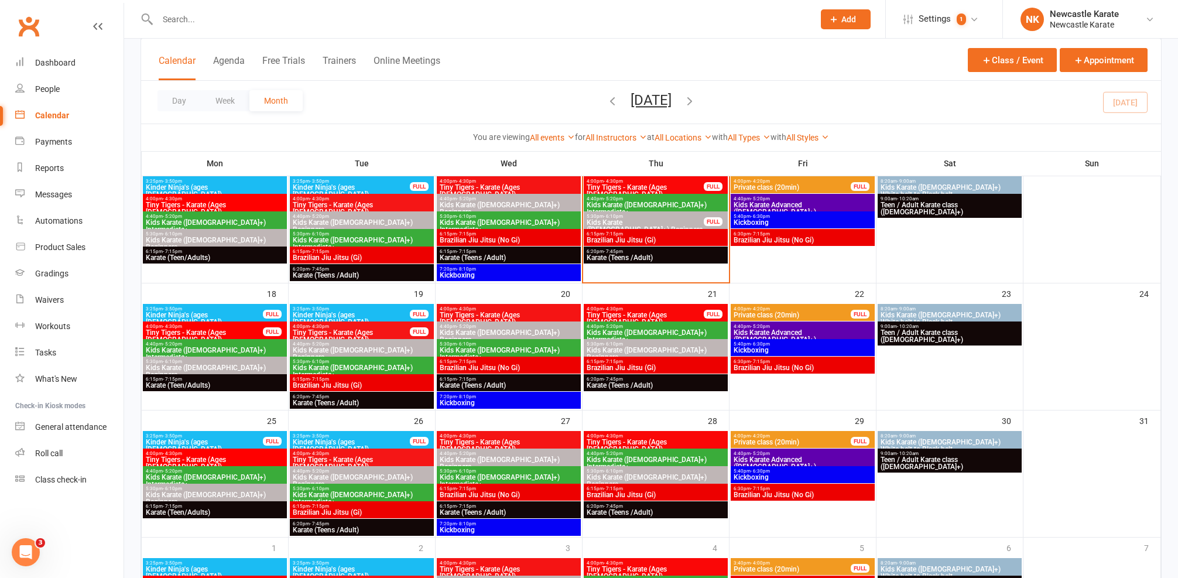
click at [361, 313] on span "Kinder Ninja's (ages 4-5)" at bounding box center [351, 319] width 118 height 14
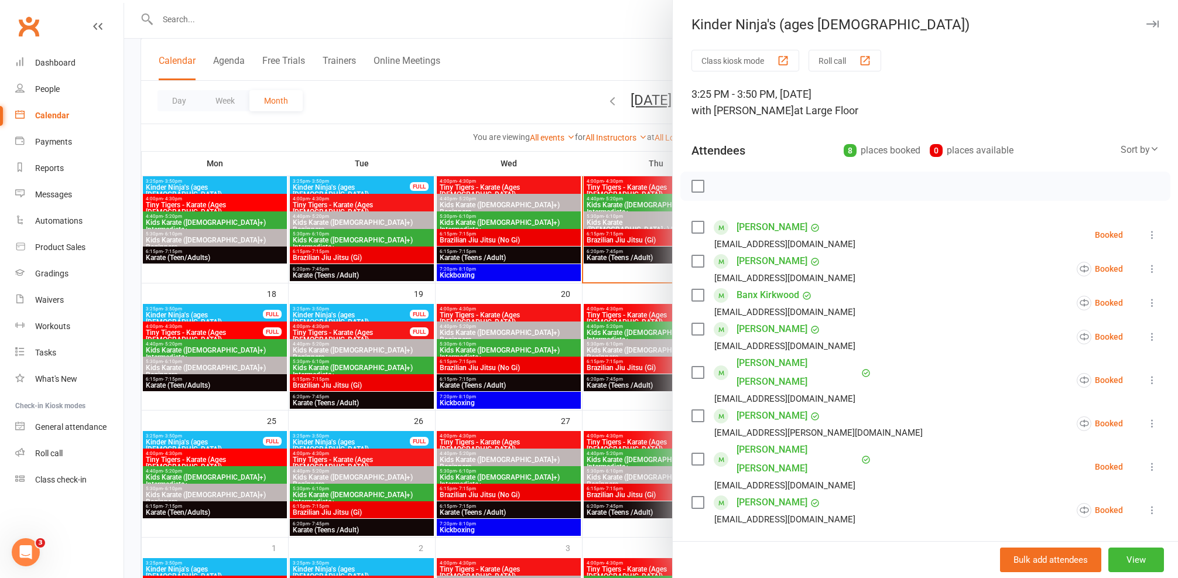
scroll to position [88, 0]
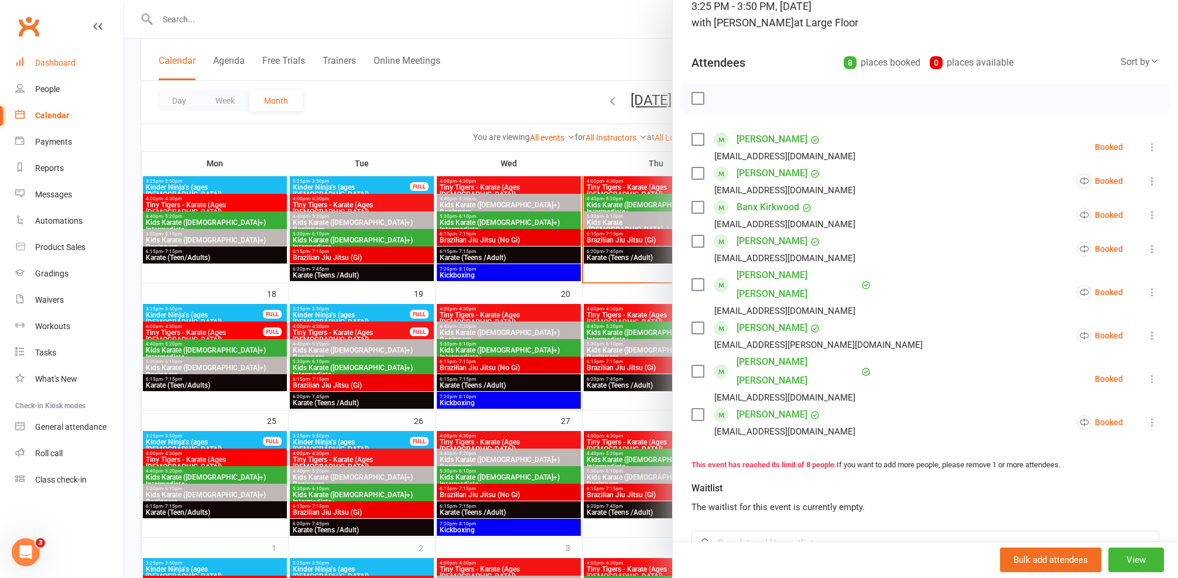
click at [63, 64] on div "Dashboard" at bounding box center [55, 62] width 40 height 9
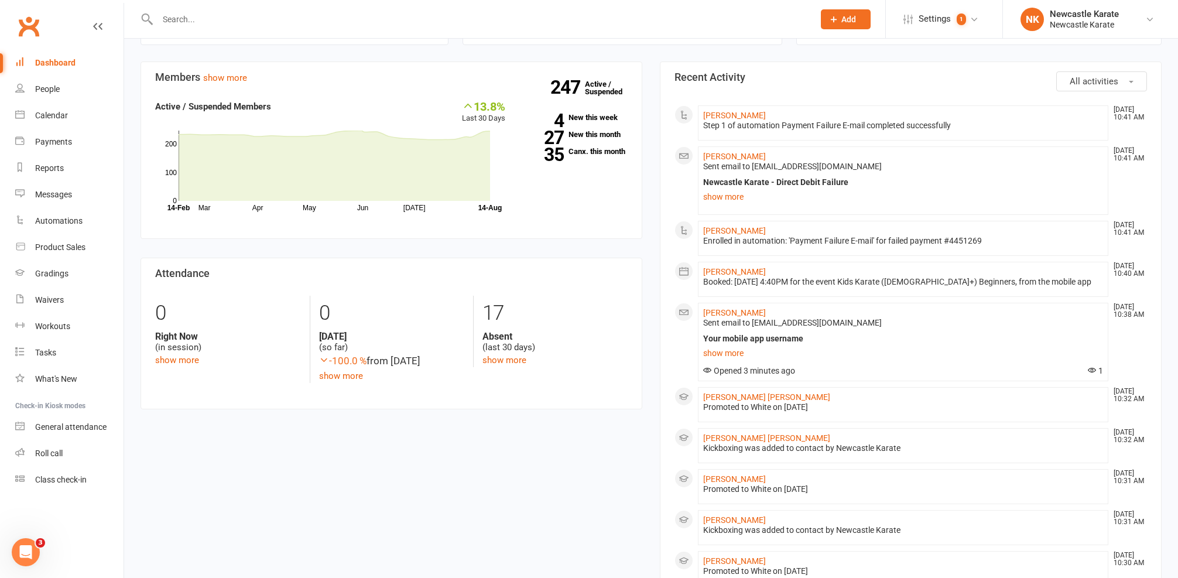
scroll to position [319, 0]
click at [50, 127] on link "Calendar" at bounding box center [69, 115] width 108 height 26
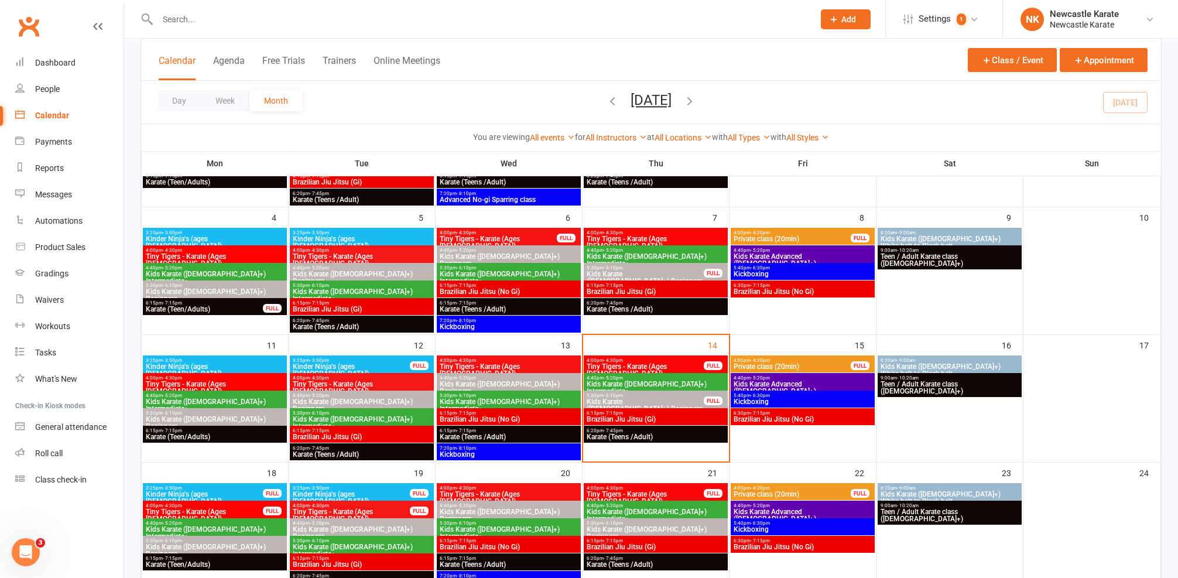
scroll to position [171, 0]
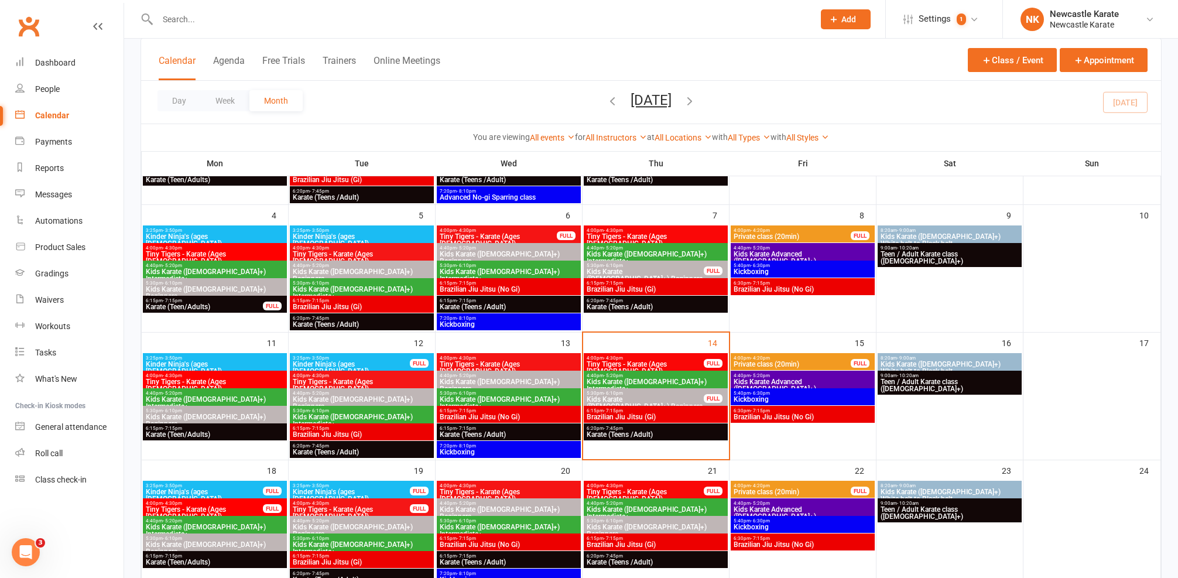
click at [355, 322] on span "Karate (Teens /Adult)" at bounding box center [361, 324] width 139 height 7
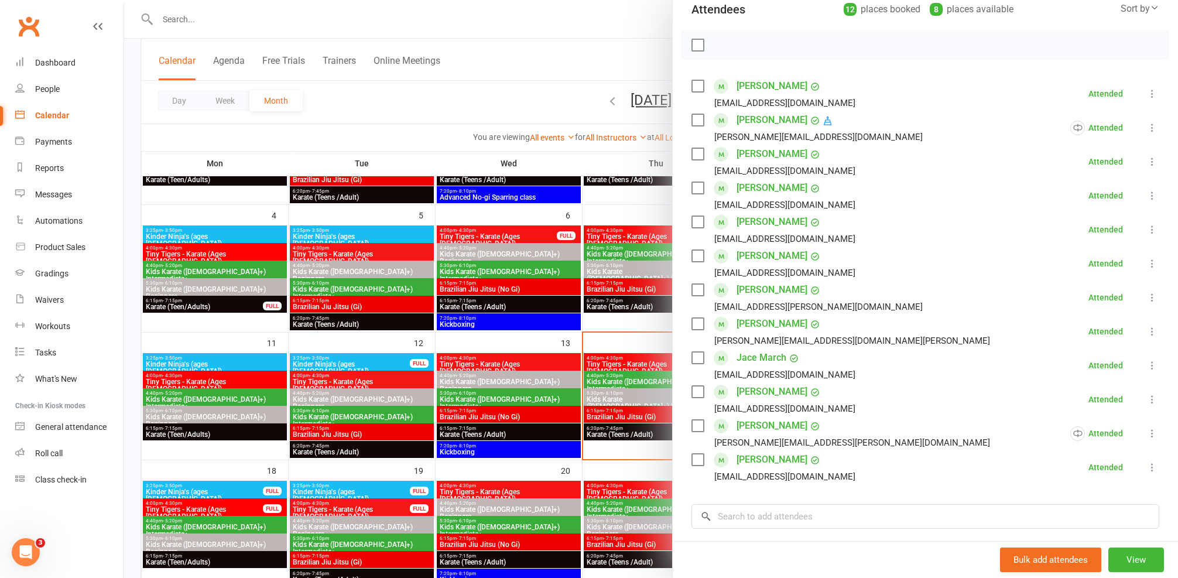
scroll to position [143, 0]
click at [419, 328] on div at bounding box center [651, 289] width 1054 height 578
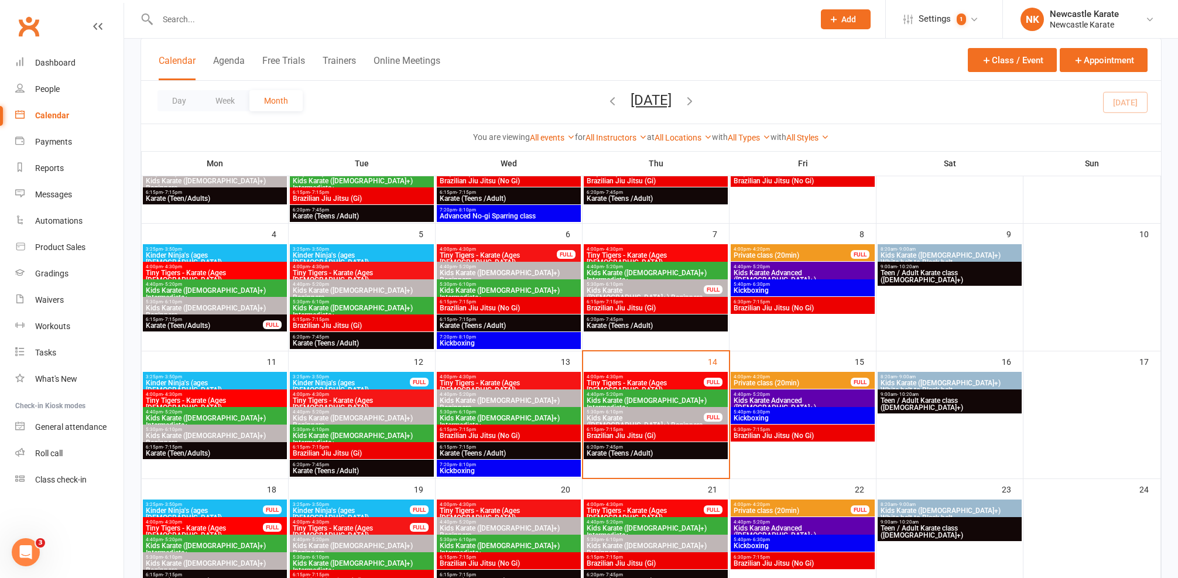
scroll to position [104, 0]
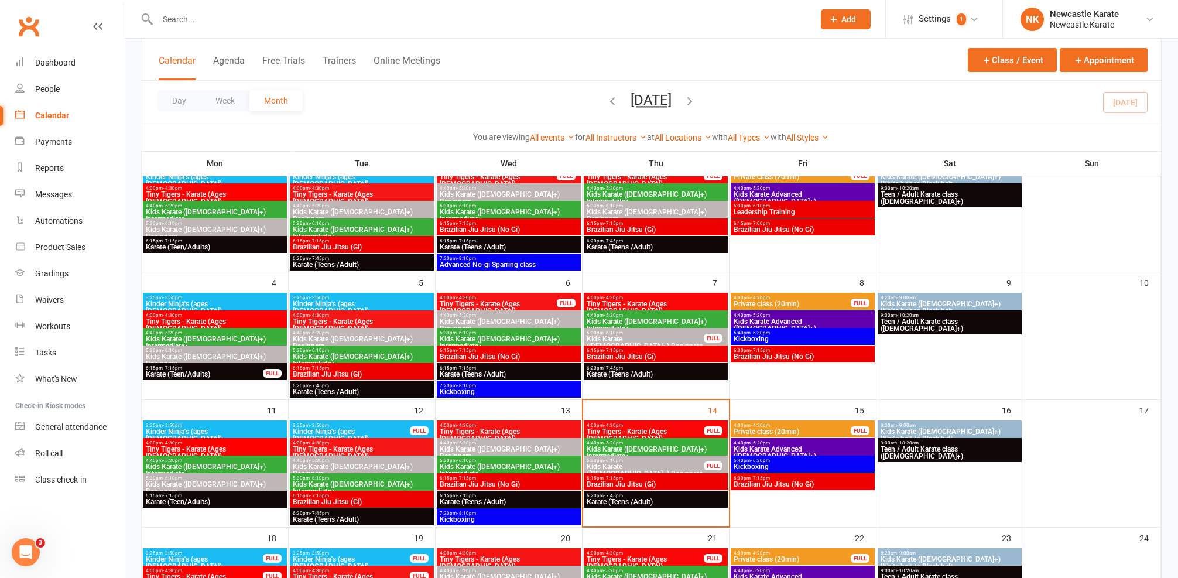
click at [382, 261] on span "6:20pm - 7:45pm" at bounding box center [361, 258] width 139 height 5
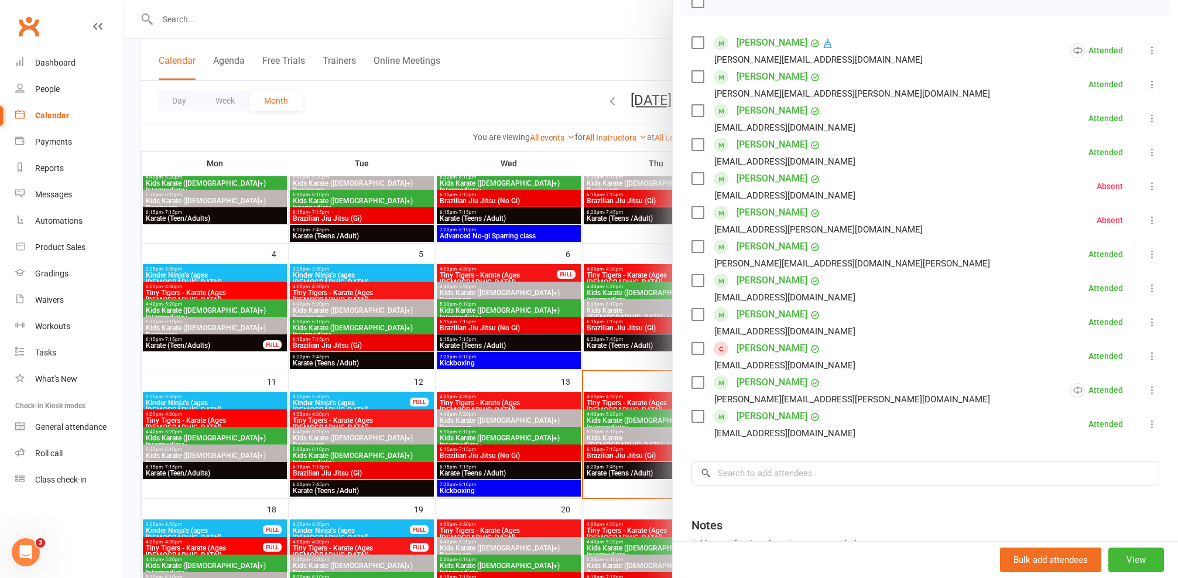
scroll to position [55, 0]
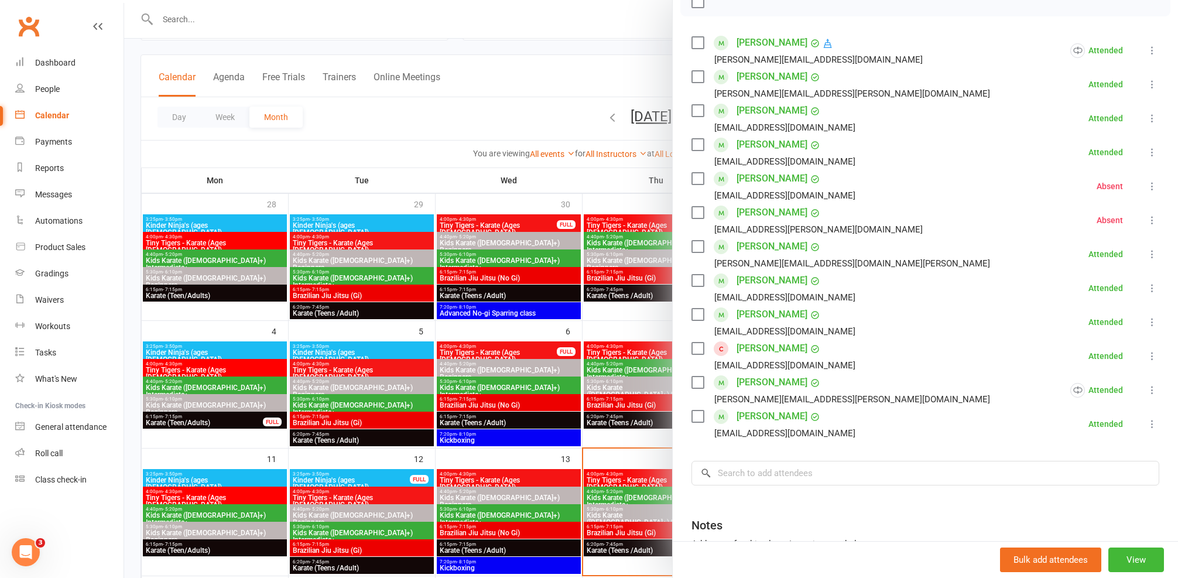
click at [353, 300] on div at bounding box center [651, 289] width 1054 height 578
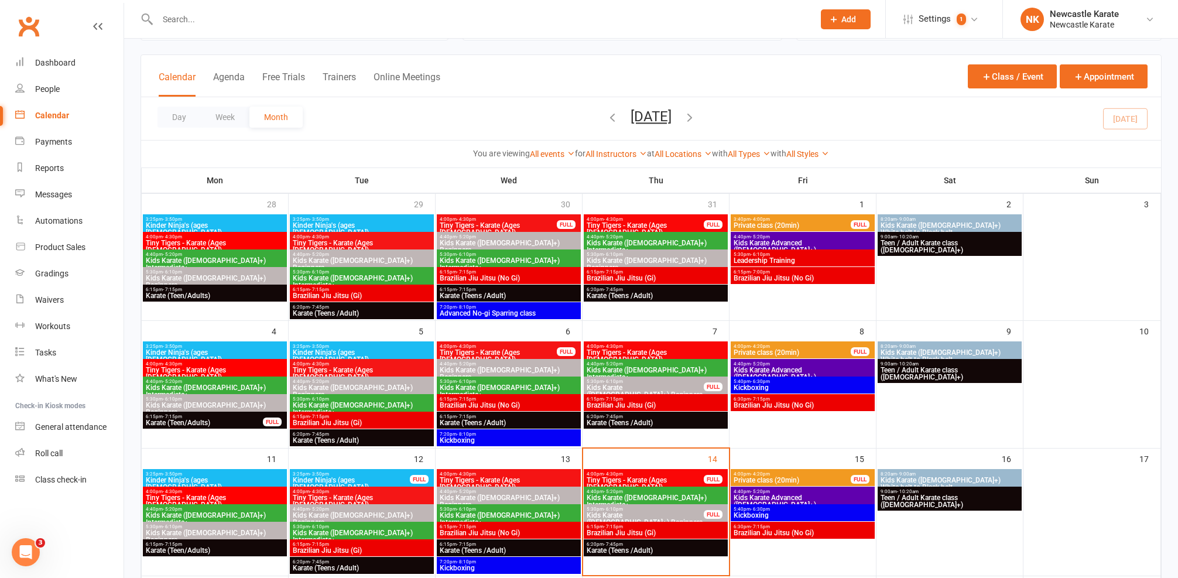
click at [350, 313] on span "Karate (Teens /Adult)" at bounding box center [361, 313] width 139 height 7
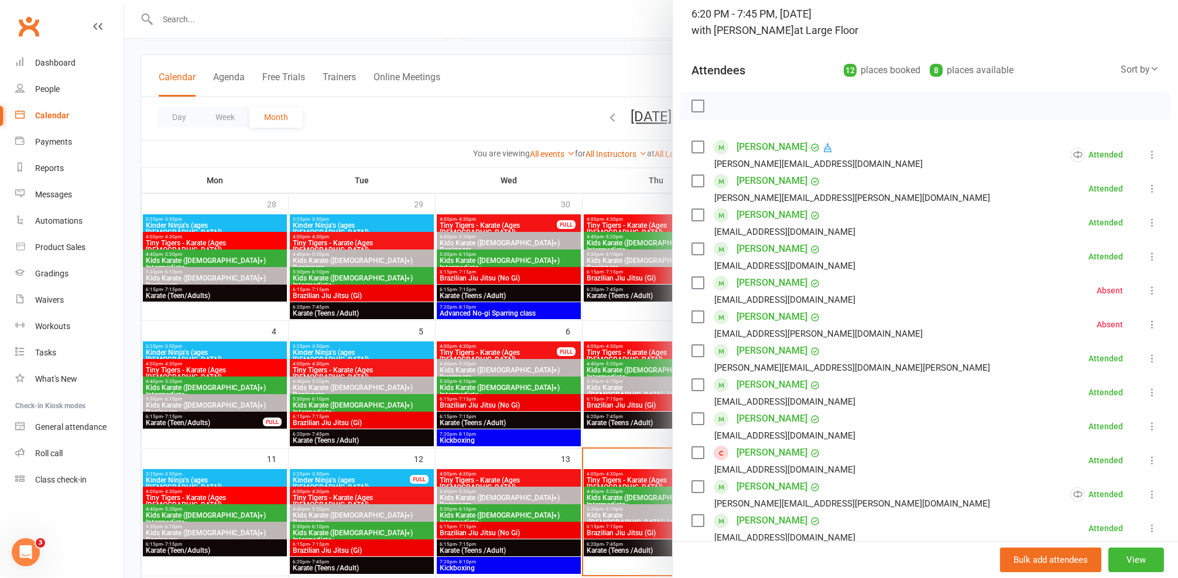
scroll to position [149, 0]
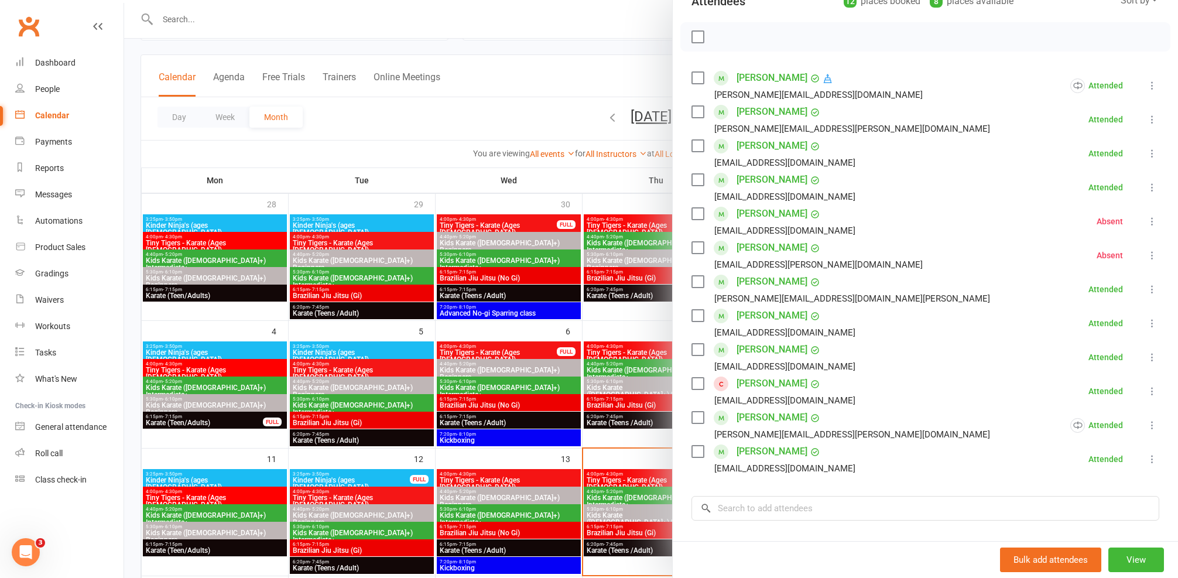
click at [482, 349] on div at bounding box center [651, 289] width 1054 height 578
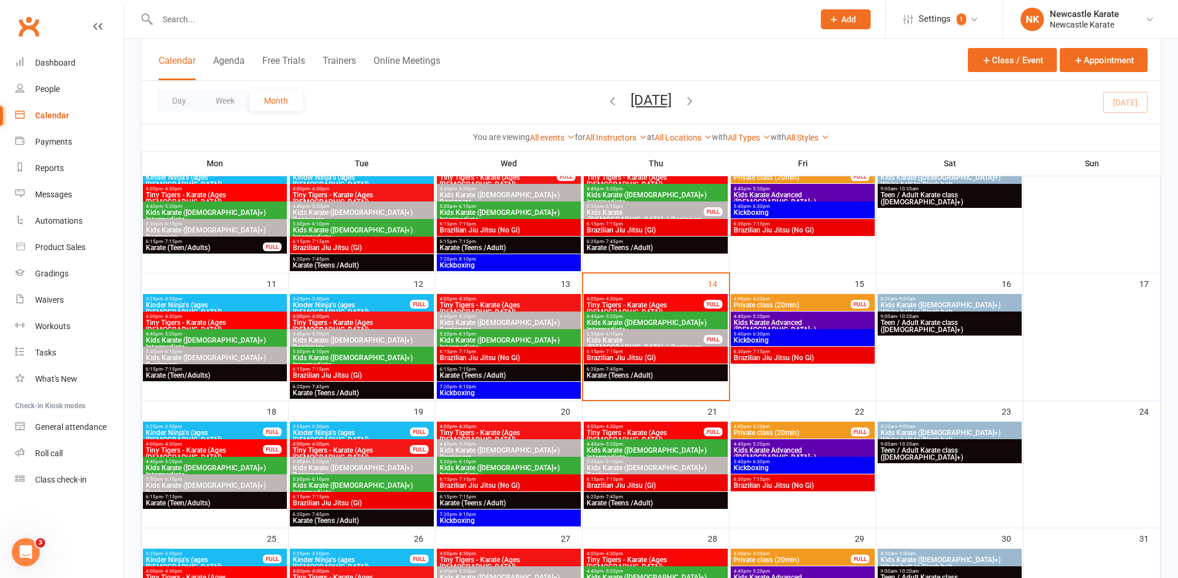
scroll to position [232, 0]
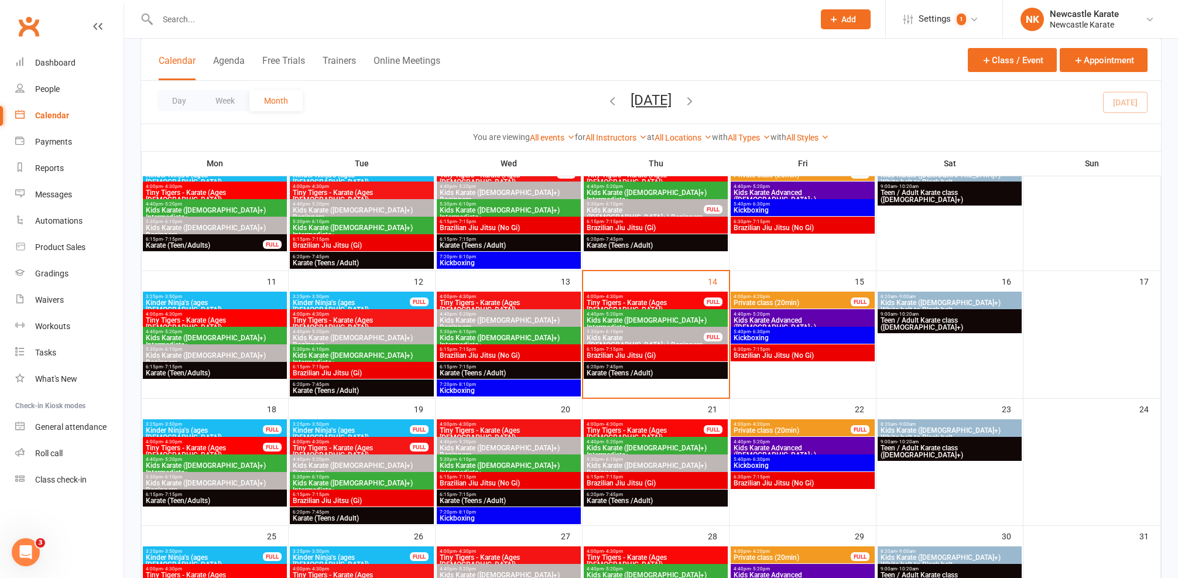
click at [488, 372] on span "Karate (Teens /Adult)" at bounding box center [508, 372] width 139 height 7
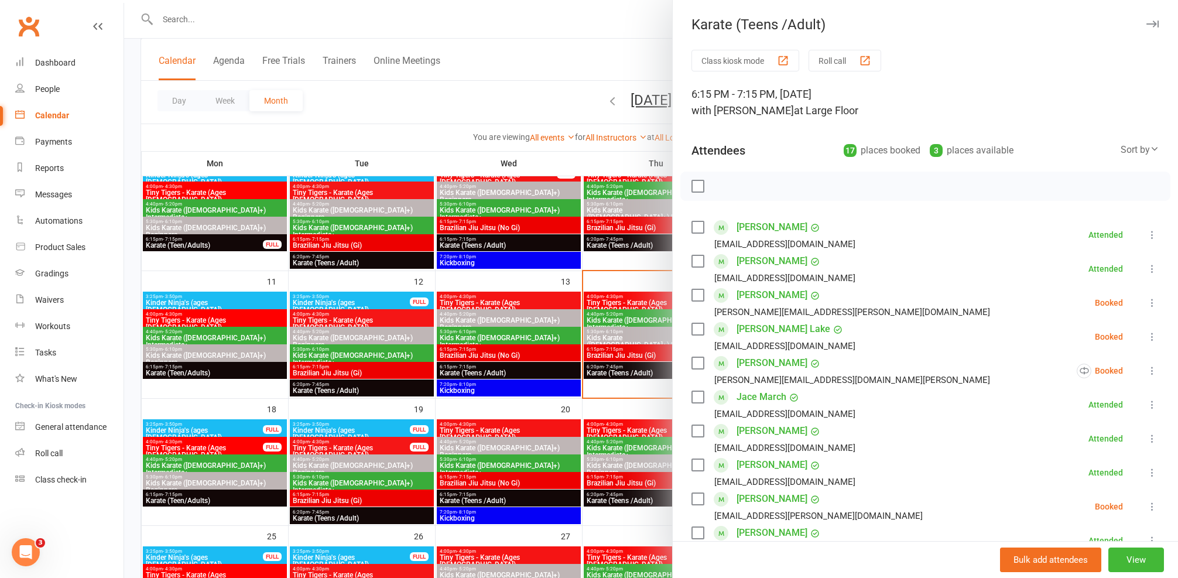
click at [406, 382] on div at bounding box center [651, 289] width 1054 height 578
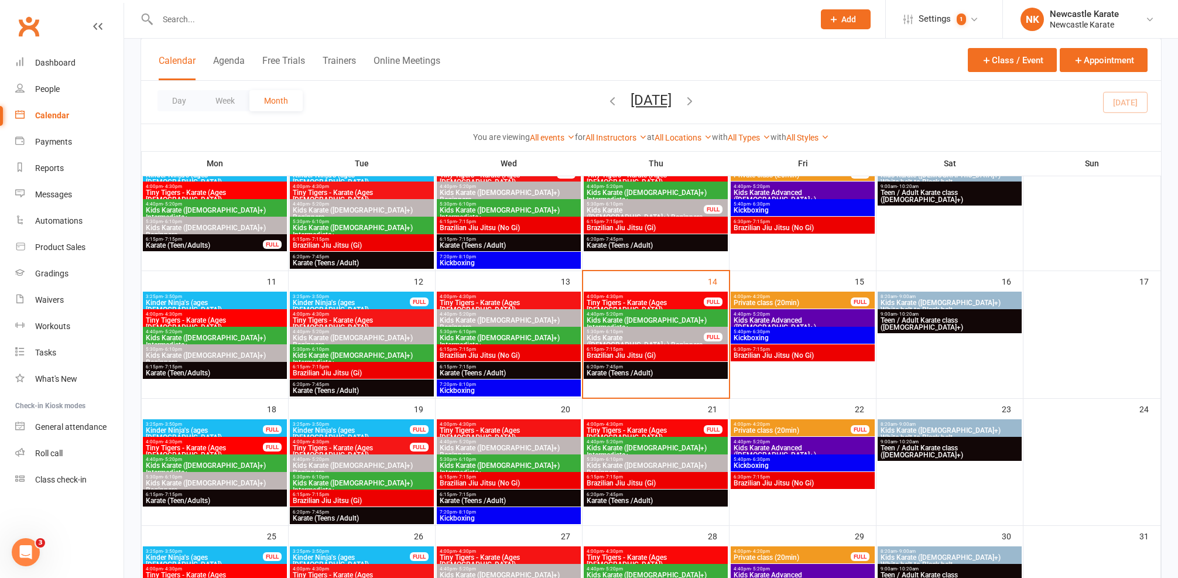
click at [236, 501] on span "Karate (Teen/Adults)" at bounding box center [214, 500] width 139 height 7
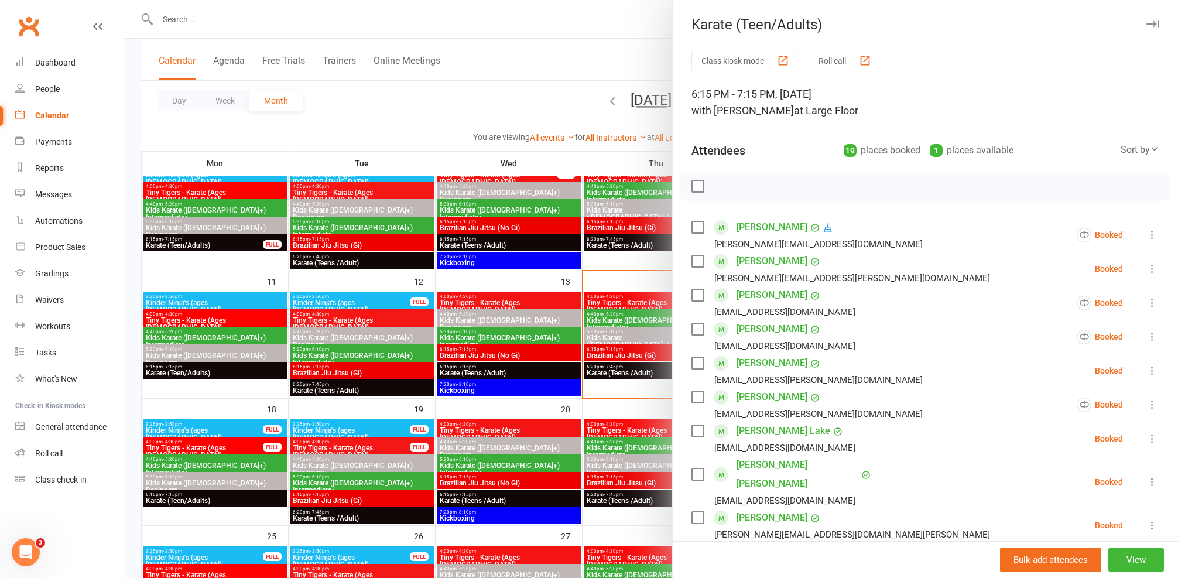
click at [515, 494] on div at bounding box center [651, 289] width 1054 height 578
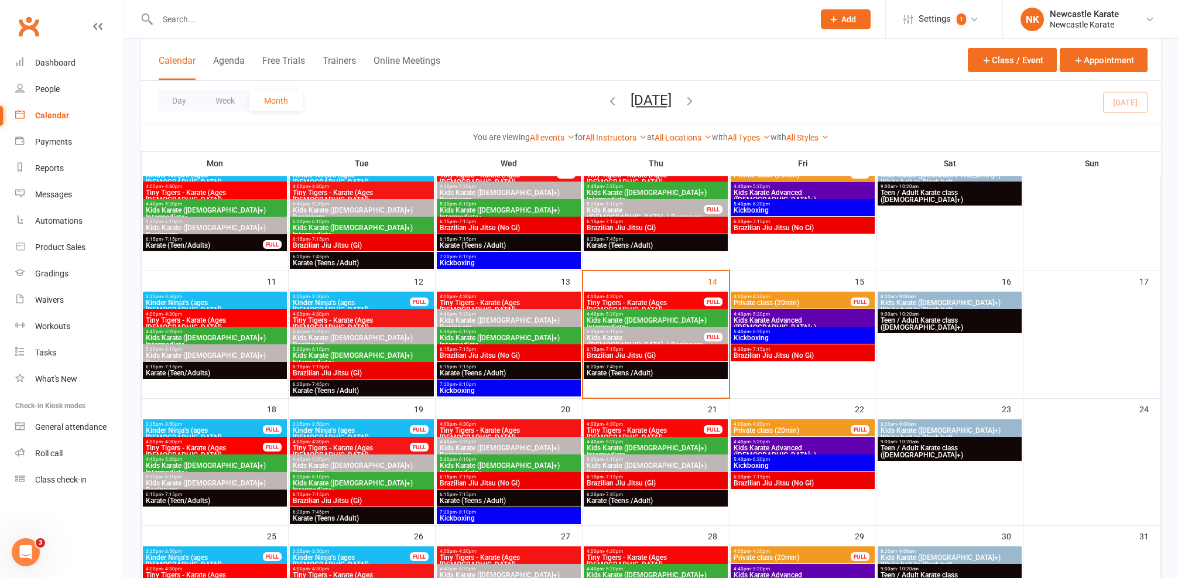
click at [515, 497] on span "Karate (Teens /Adult)" at bounding box center [508, 500] width 139 height 7
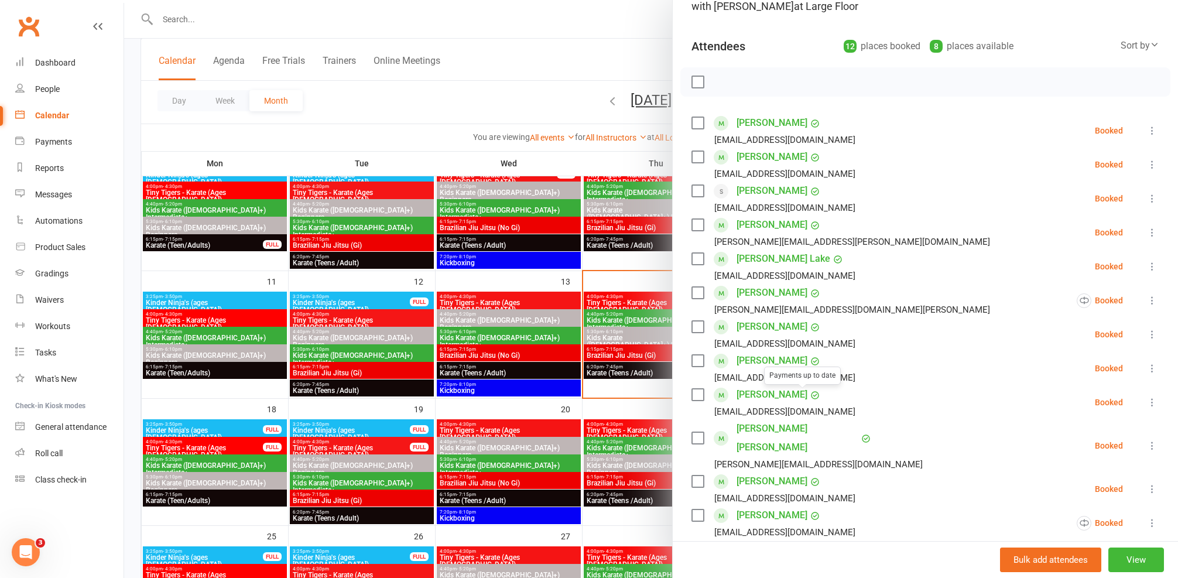
scroll to position [208, 0]
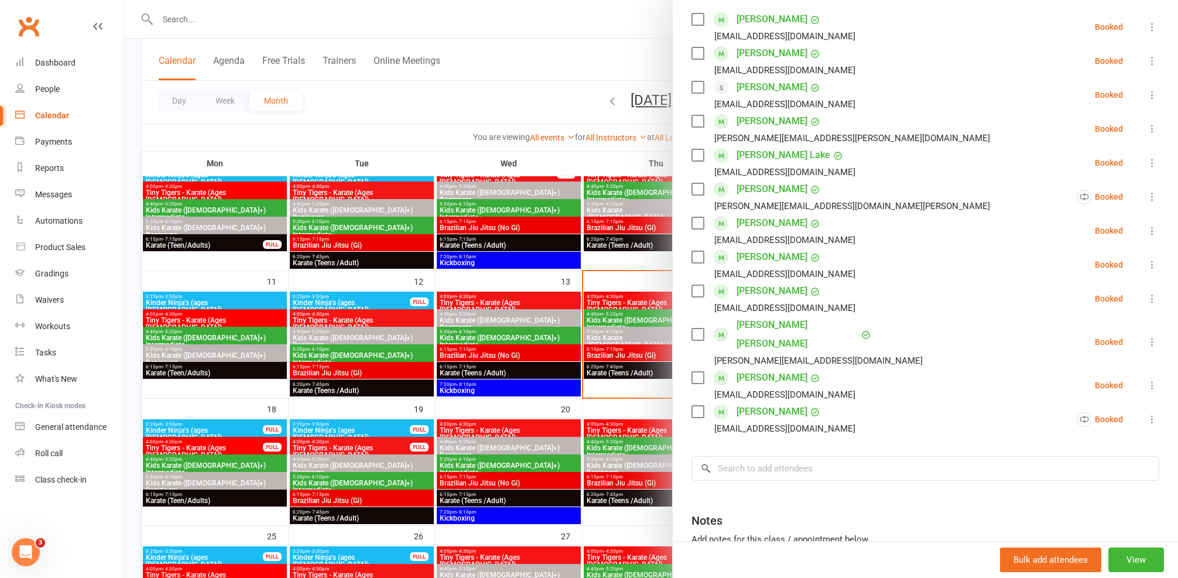
click at [549, 388] on div at bounding box center [651, 289] width 1054 height 578
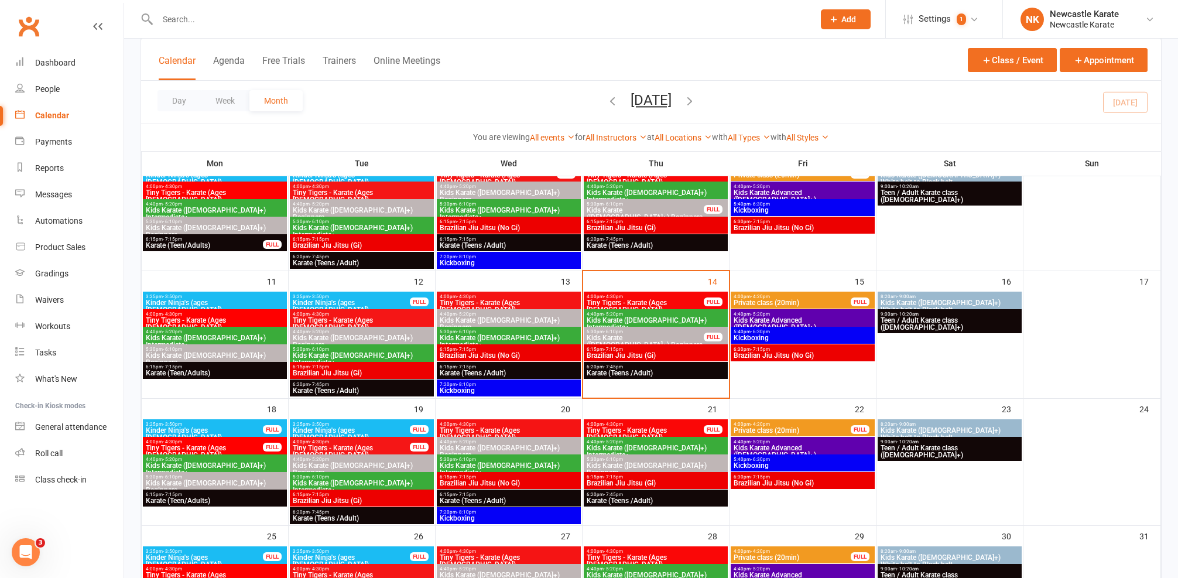
click at [363, 390] on span "Karate (Teens /Adult)" at bounding box center [361, 390] width 139 height 7
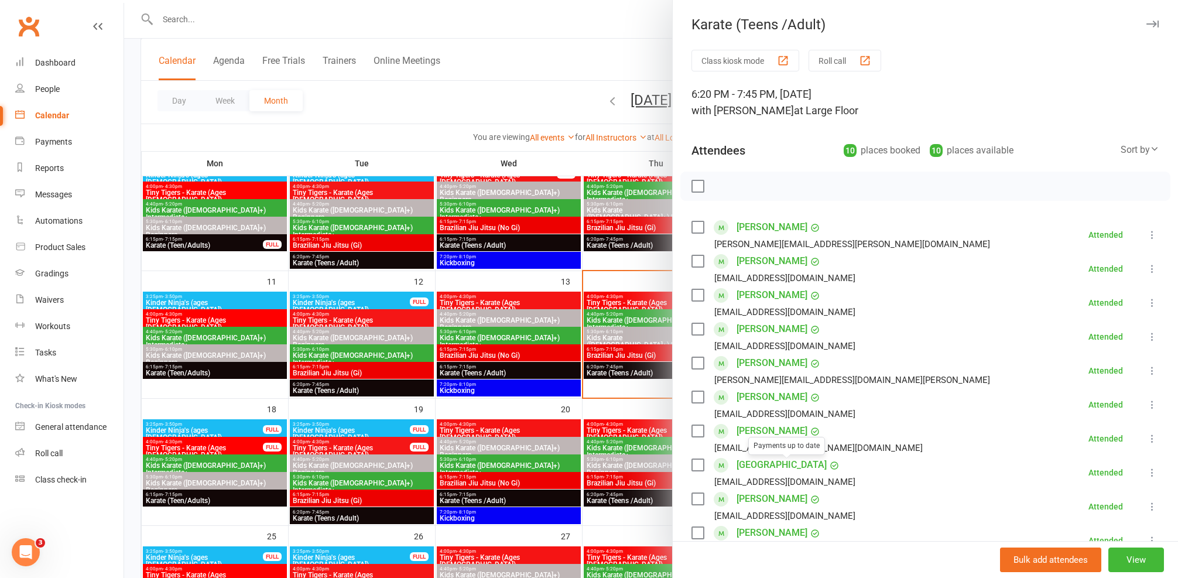
scroll to position [101, 0]
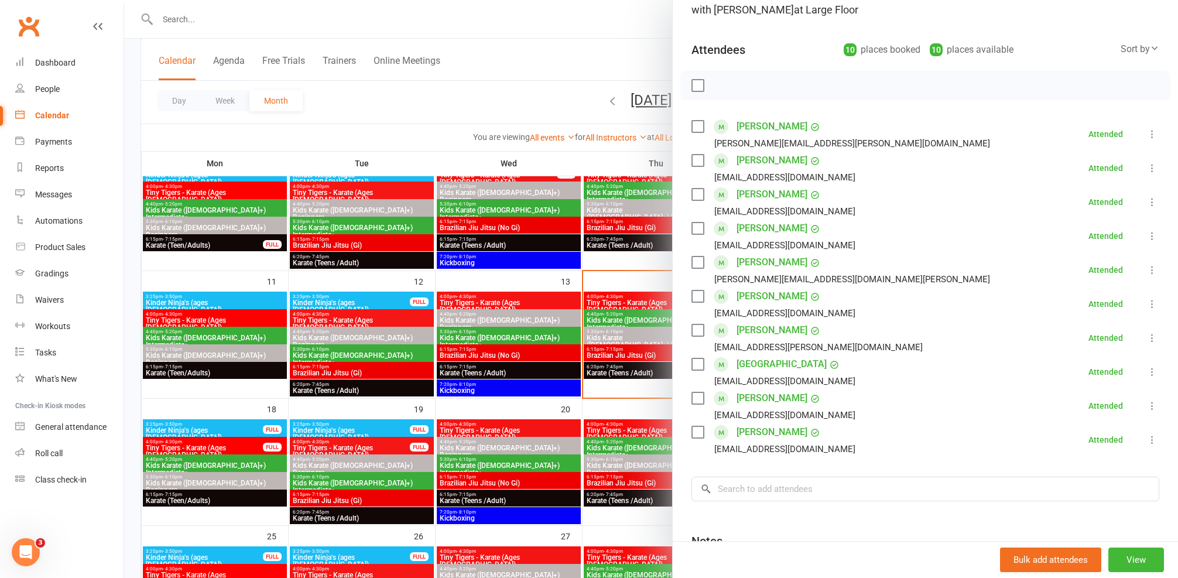
click at [476, 368] on div at bounding box center [651, 289] width 1054 height 578
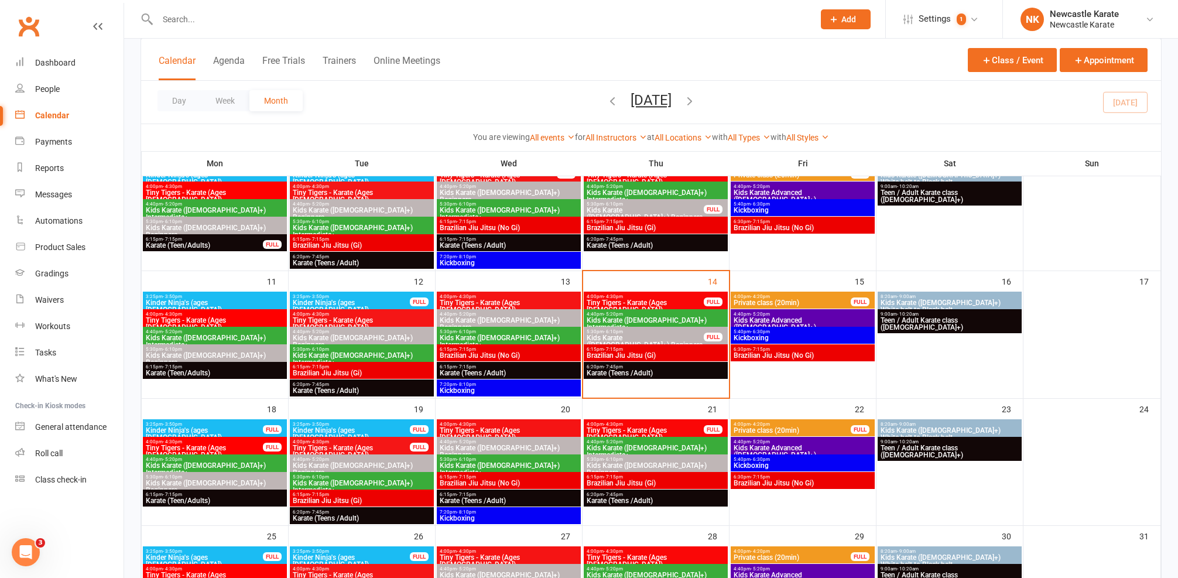
click at [606, 98] on icon "button" at bounding box center [612, 100] width 13 height 13
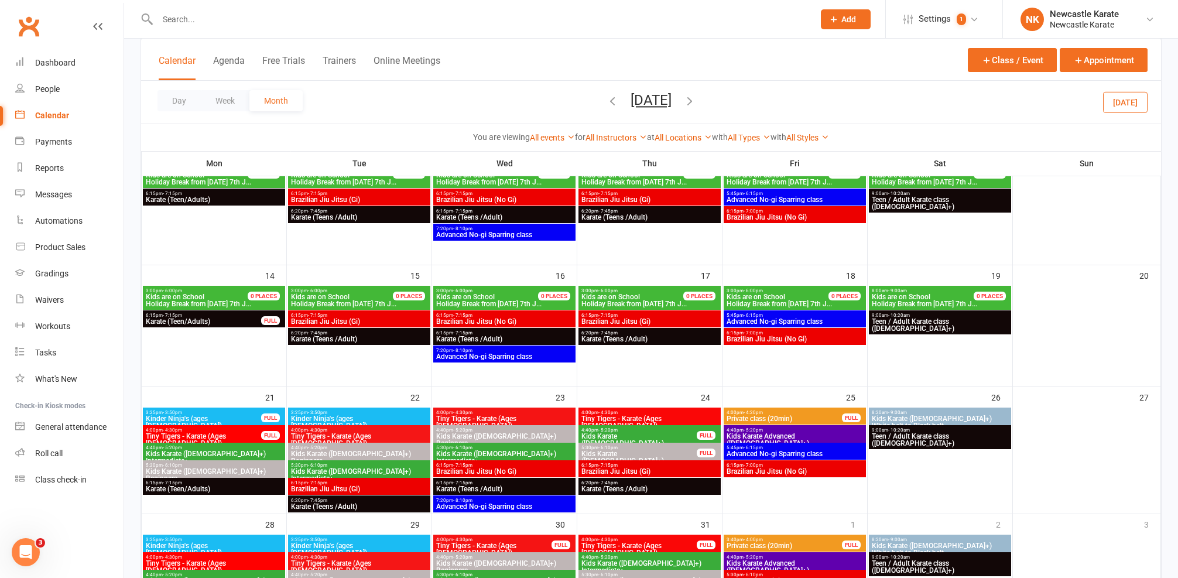
click at [606, 102] on icon "button" at bounding box center [612, 100] width 13 height 13
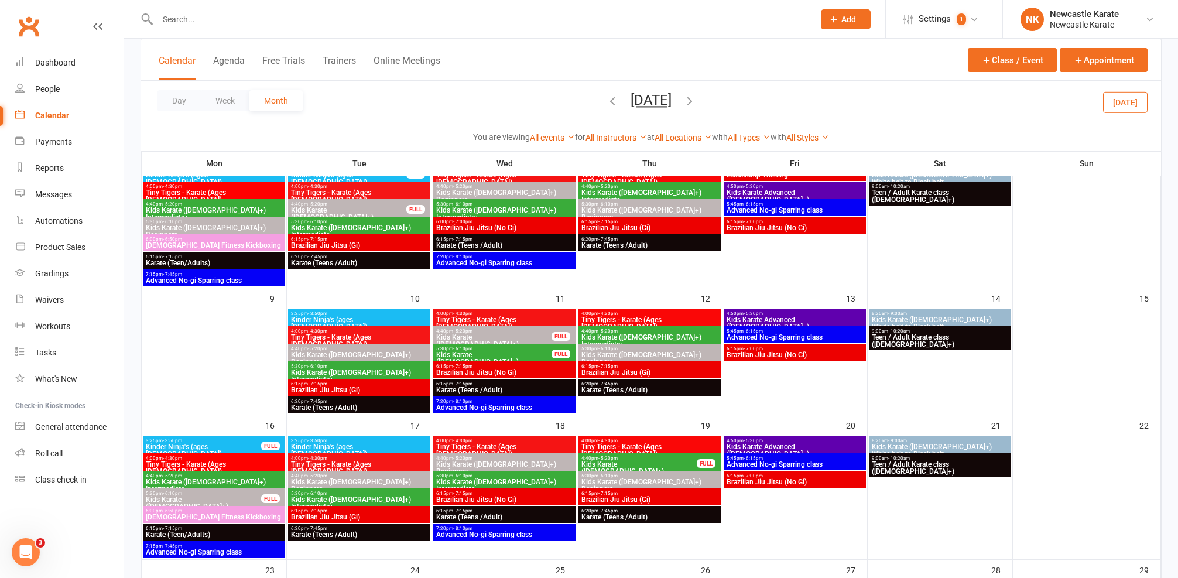
click at [385, 259] on span "6:20pm - 7:45pm" at bounding box center [359, 256] width 138 height 5
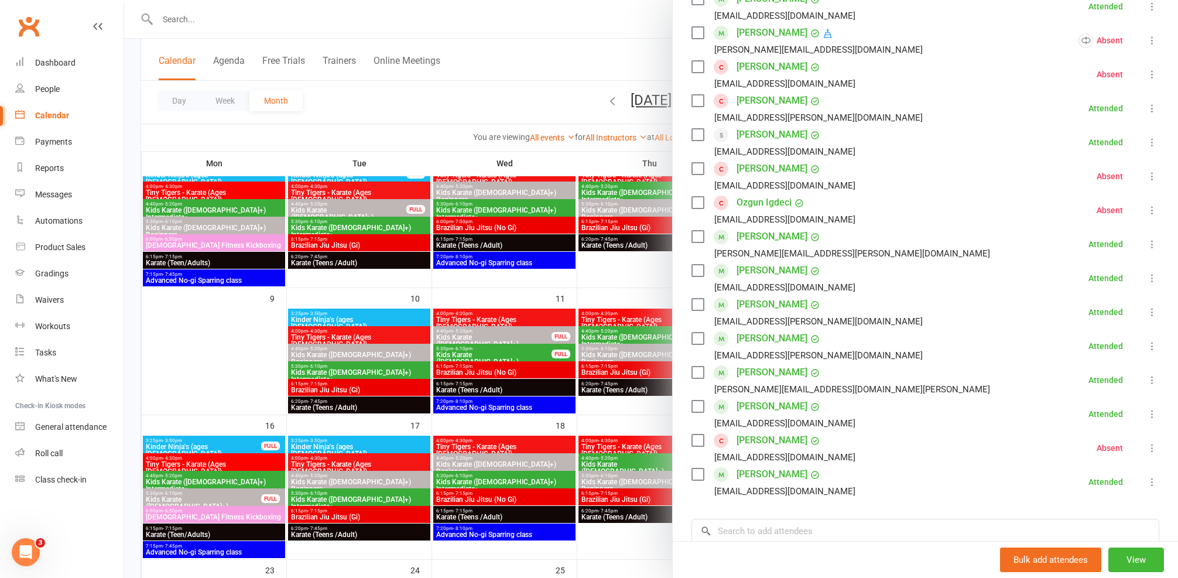
scroll to position [213, 0]
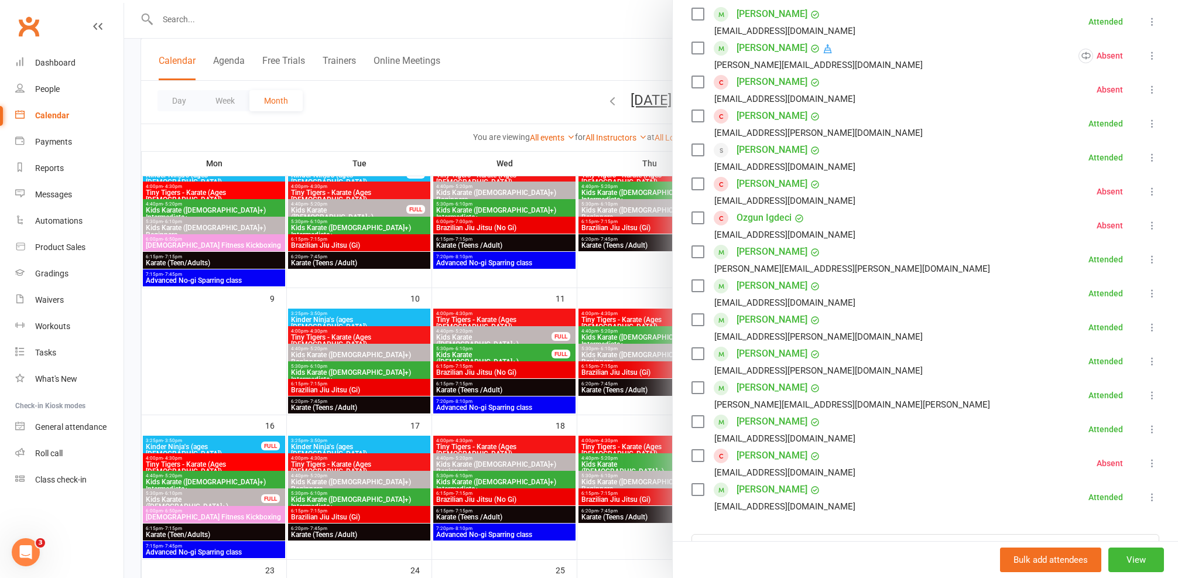
click at [558, 269] on div at bounding box center [651, 289] width 1054 height 578
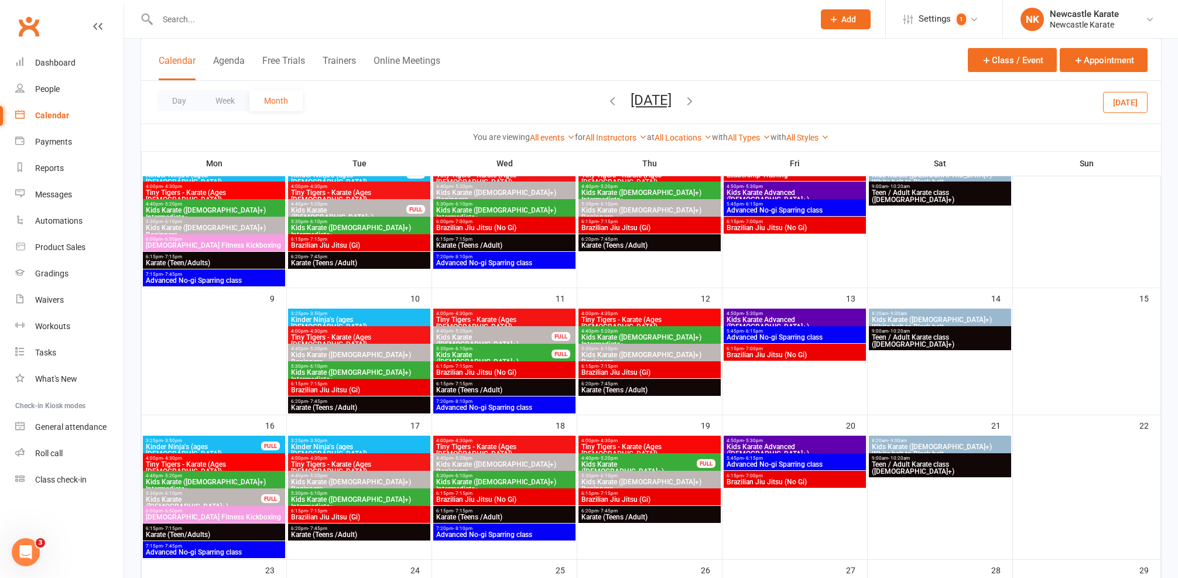
scroll to position [320, 0]
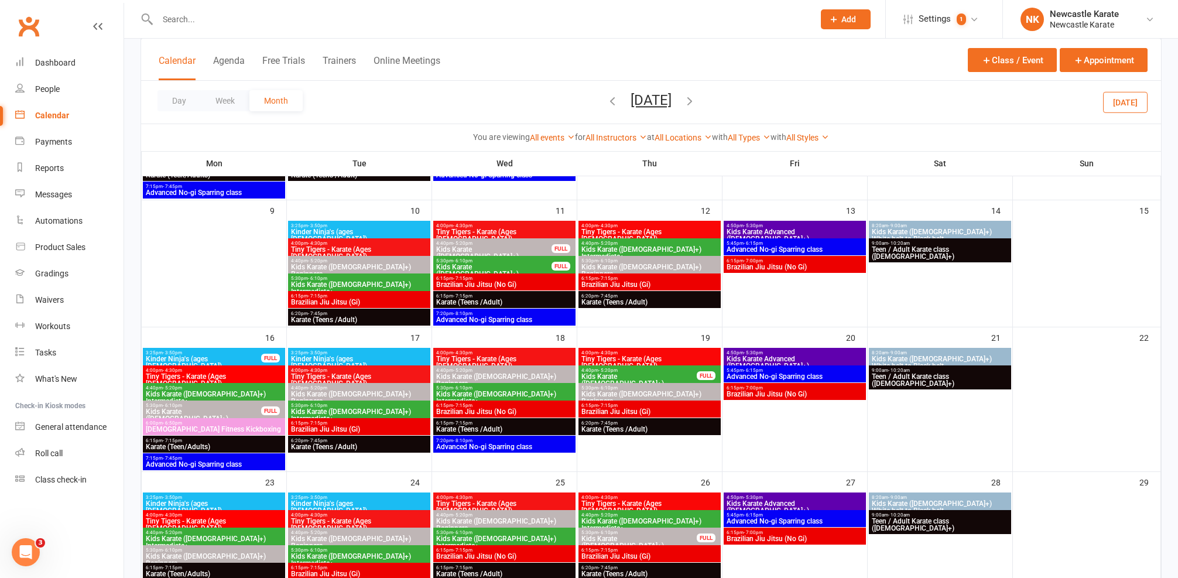
click at [350, 440] on span "6:20pm - 7:45pm" at bounding box center [359, 440] width 138 height 5
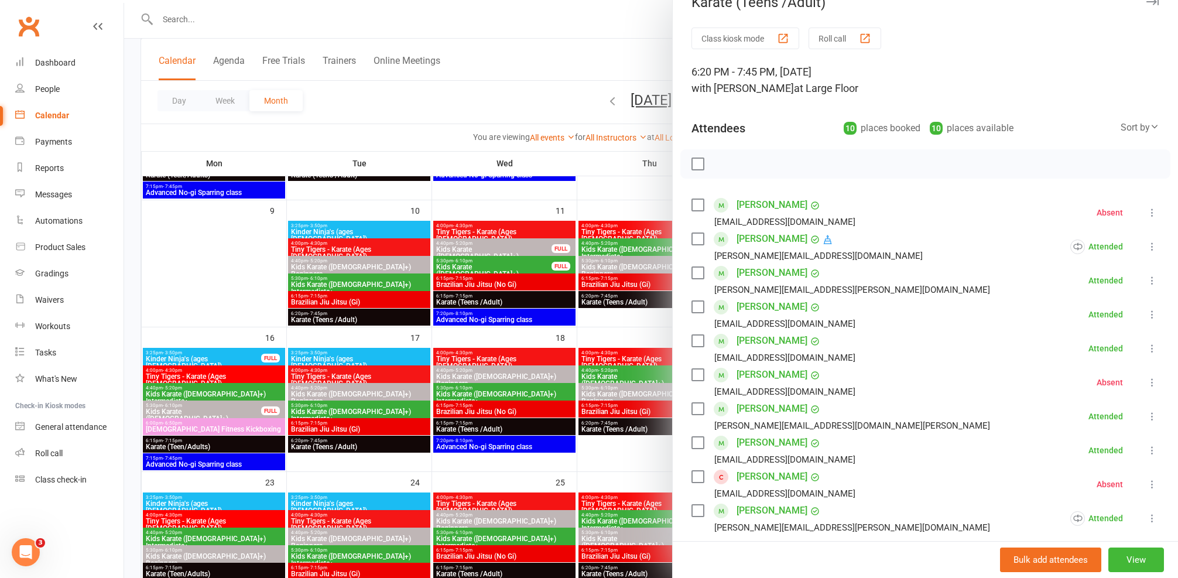
scroll to position [63, 0]
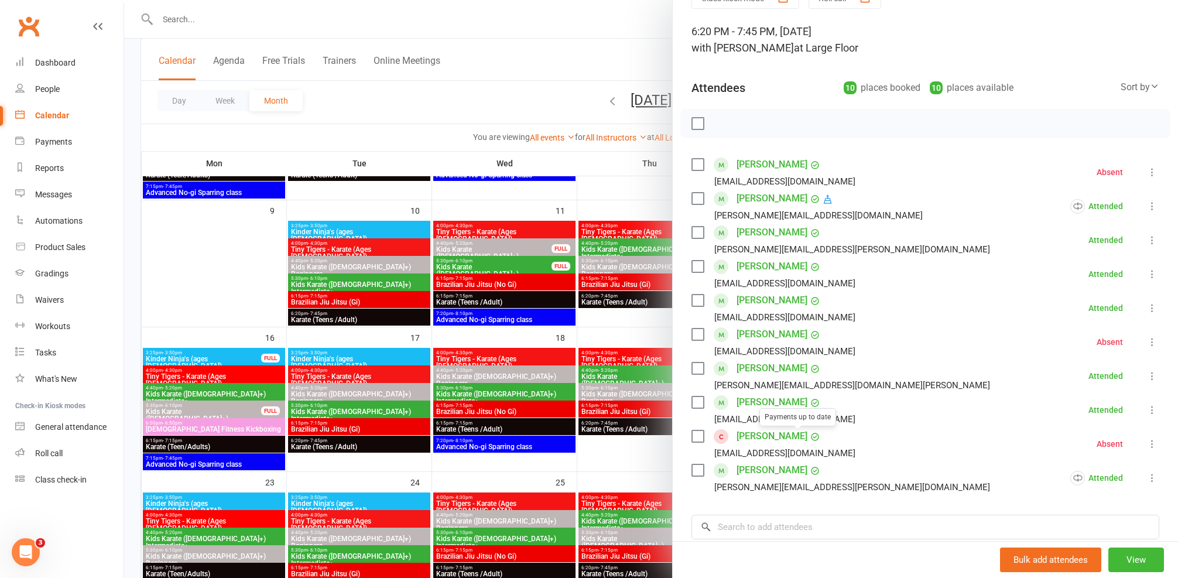
click at [563, 378] on div at bounding box center [651, 289] width 1054 height 578
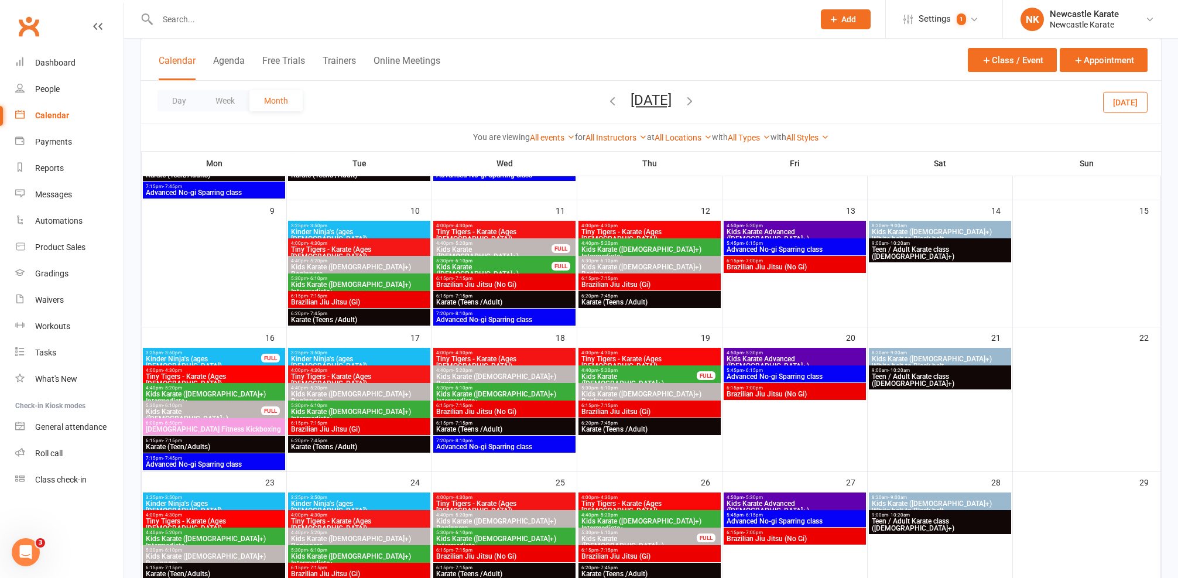
click at [621, 294] on span "6:20pm - 7:45pm" at bounding box center [650, 295] width 138 height 5
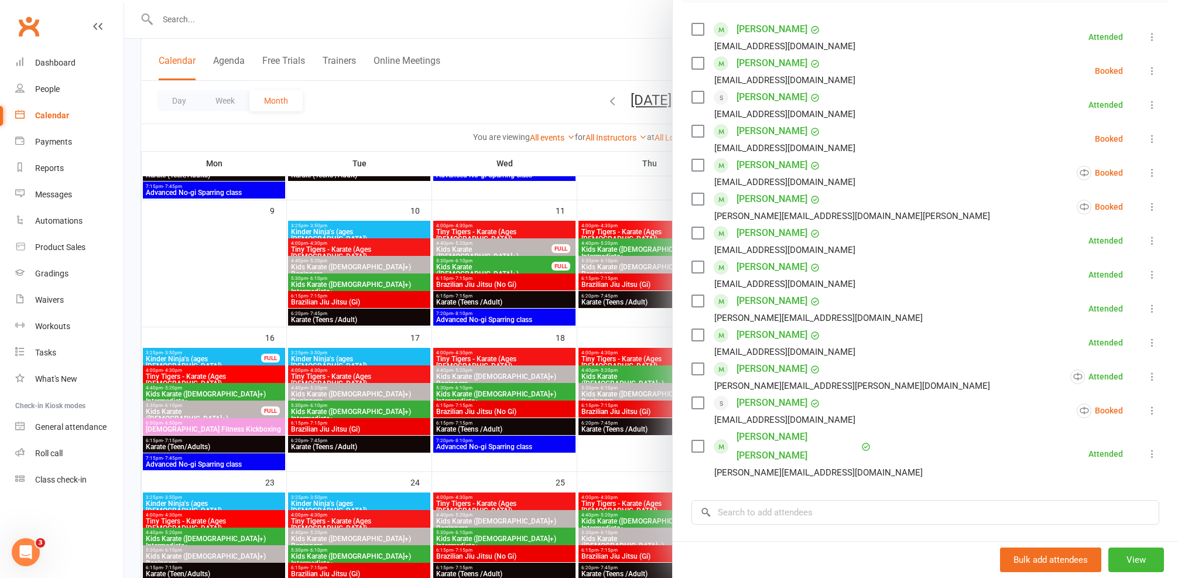
scroll to position [183, 0]
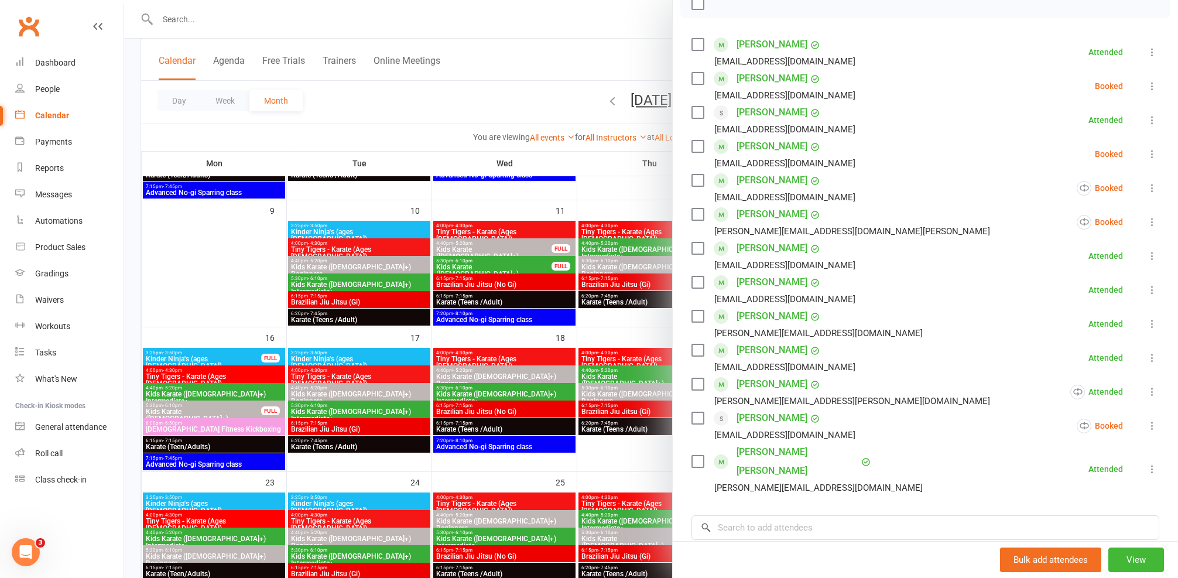
click at [561, 365] on div at bounding box center [651, 289] width 1054 height 578
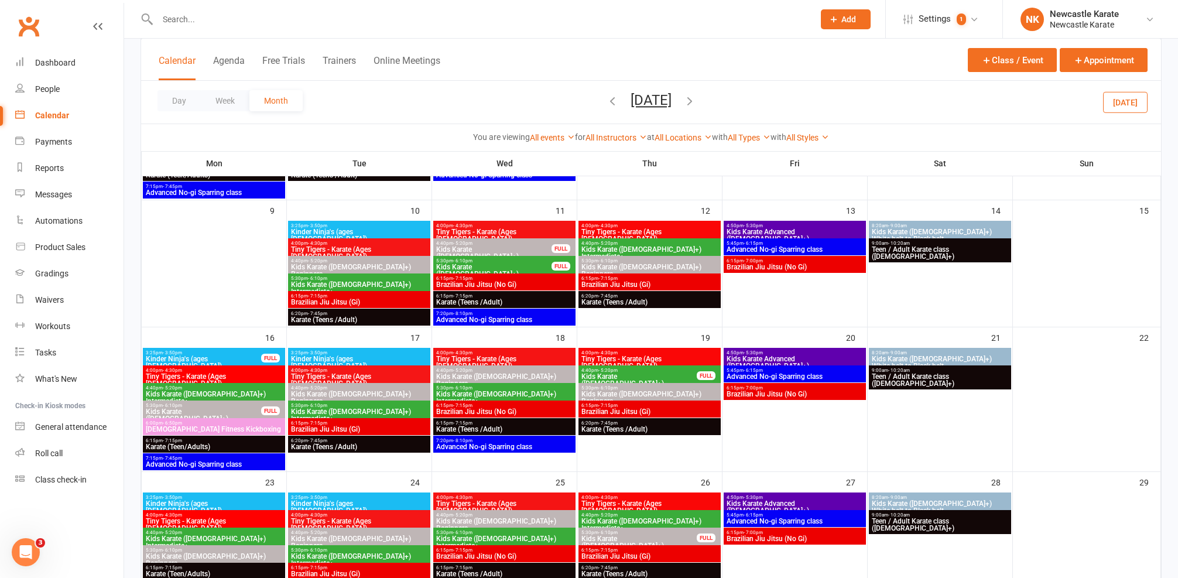
click at [696, 98] on icon "button" at bounding box center [689, 100] width 13 height 13
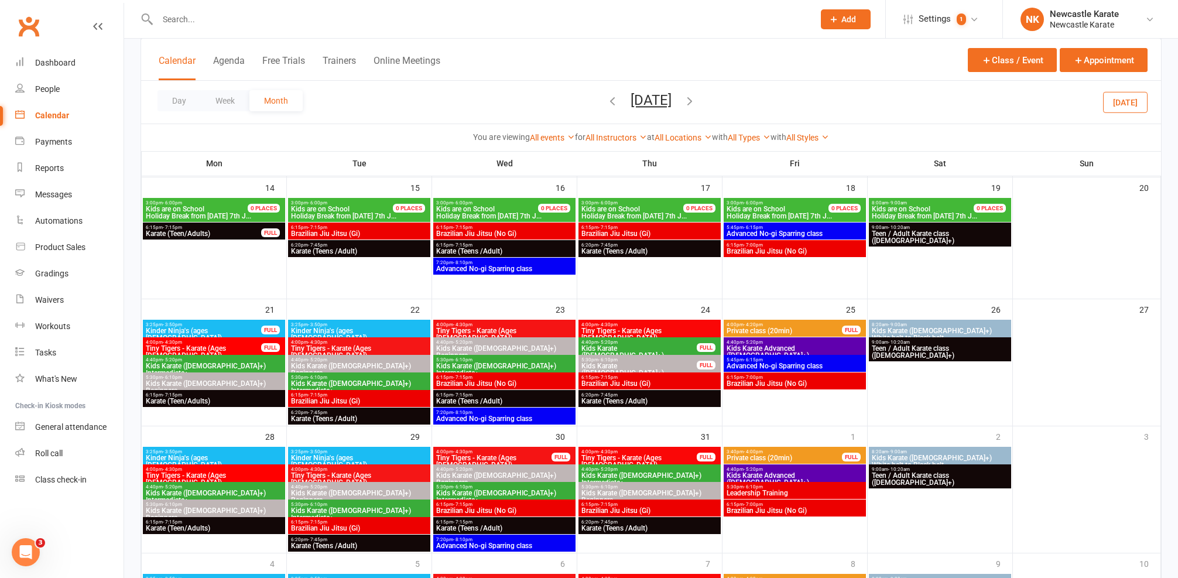
click at [696, 100] on icon "button" at bounding box center [689, 100] width 13 height 13
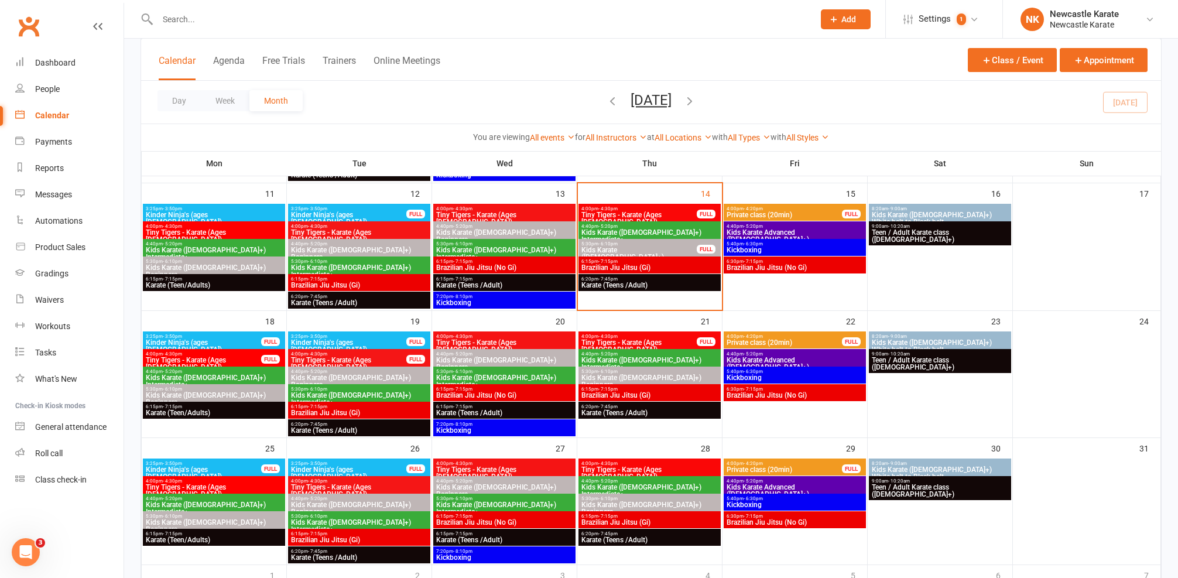
click at [606, 106] on icon "button" at bounding box center [612, 100] width 13 height 13
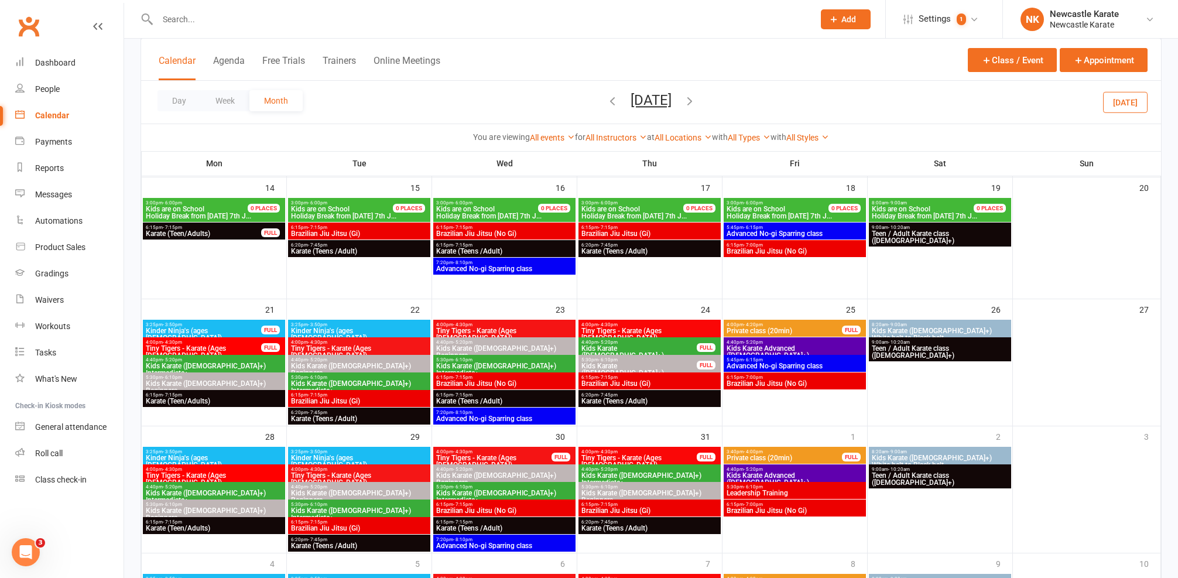
click at [606, 104] on icon "button" at bounding box center [612, 100] width 13 height 13
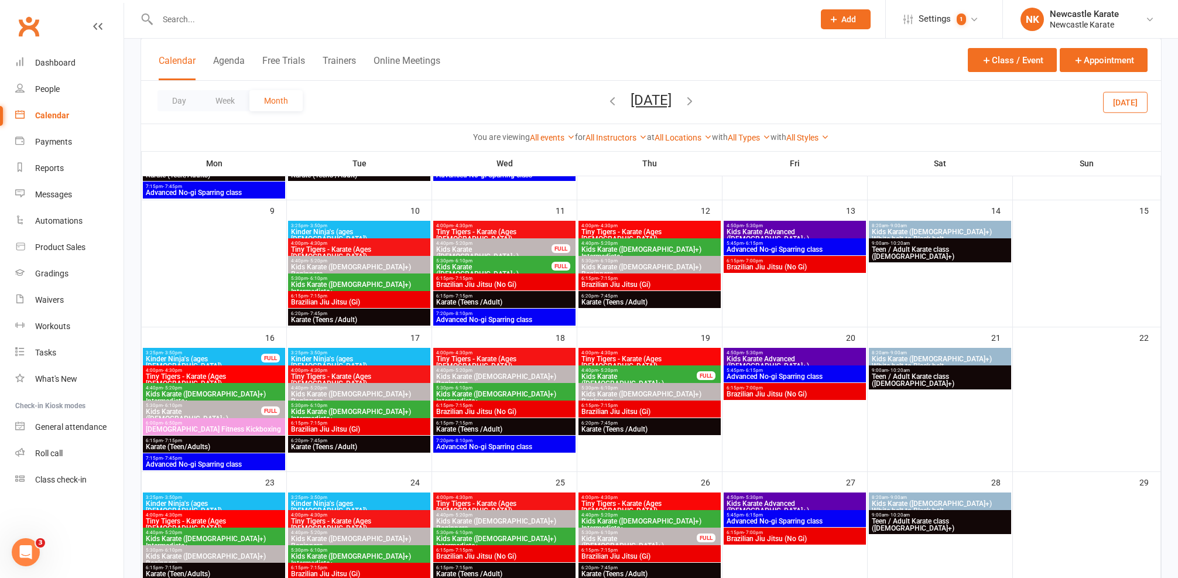
click at [606, 104] on icon "button" at bounding box center [612, 100] width 13 height 13
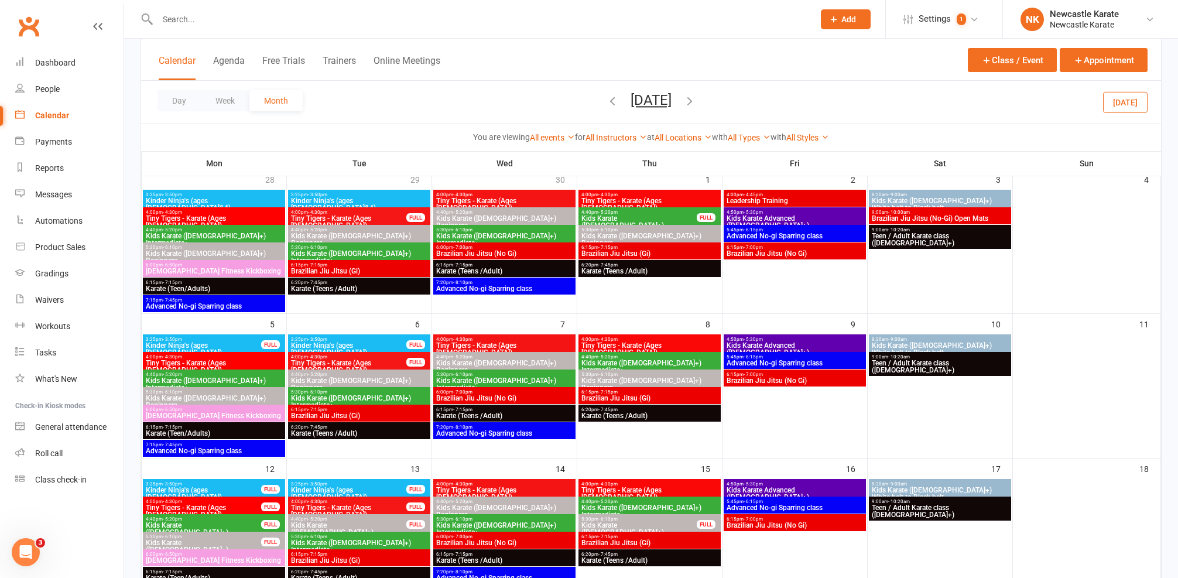
scroll to position [77, 0]
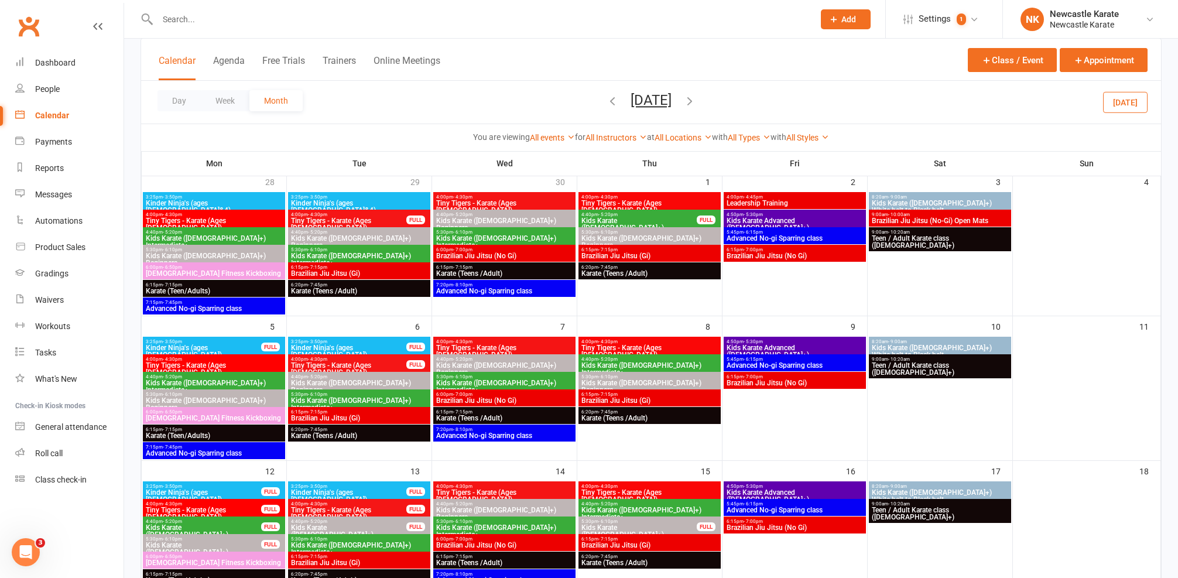
click at [632, 268] on span "6:20pm - 7:45pm" at bounding box center [650, 267] width 138 height 5
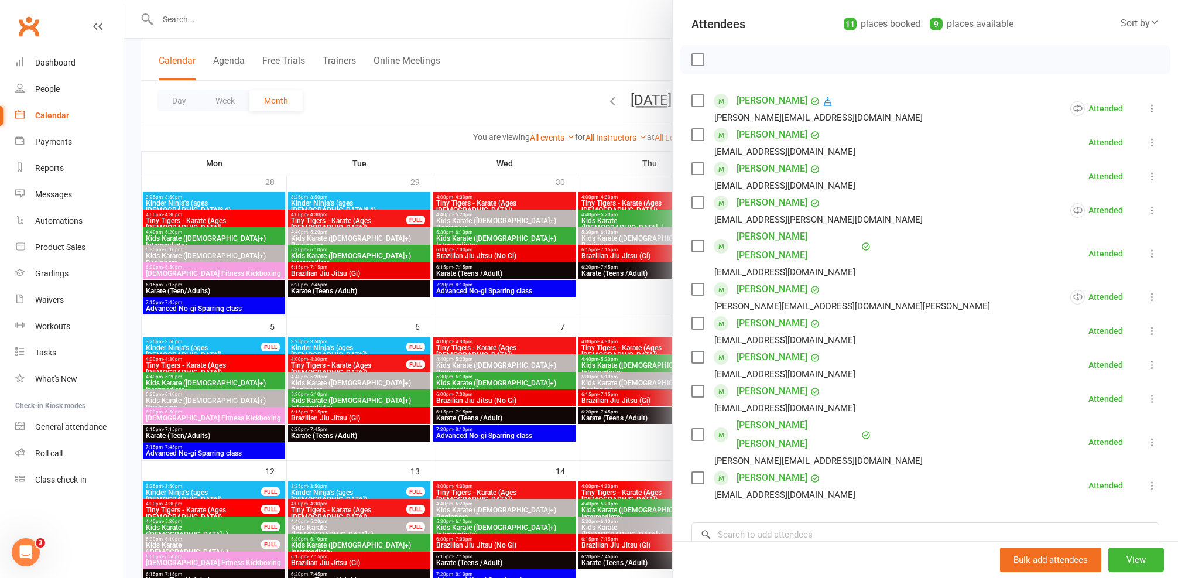
scroll to position [46, 0]
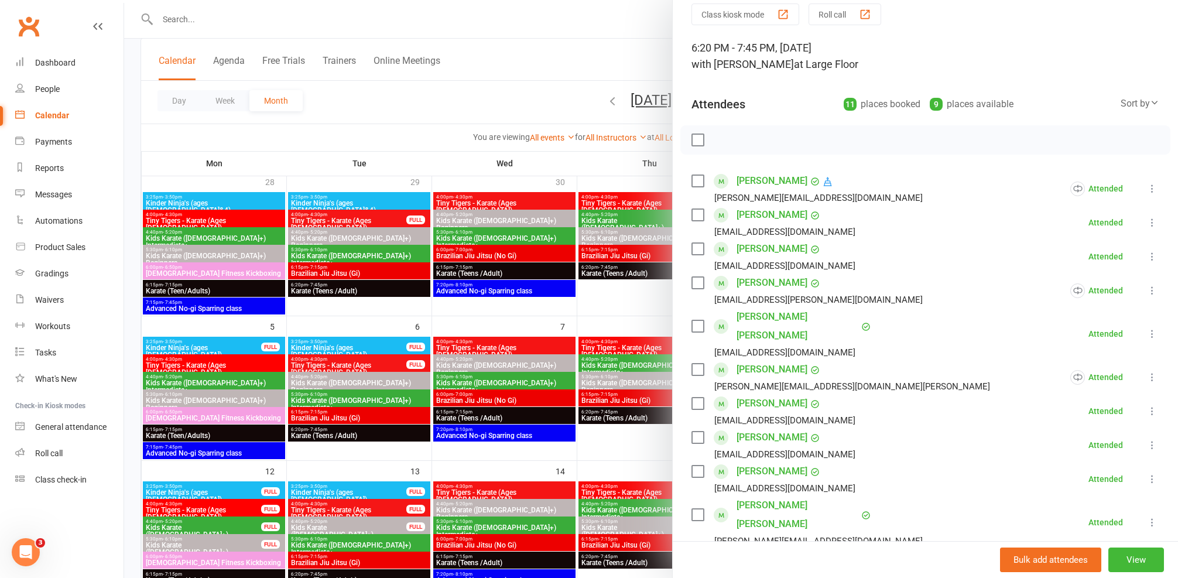
click at [555, 223] on div at bounding box center [651, 289] width 1054 height 578
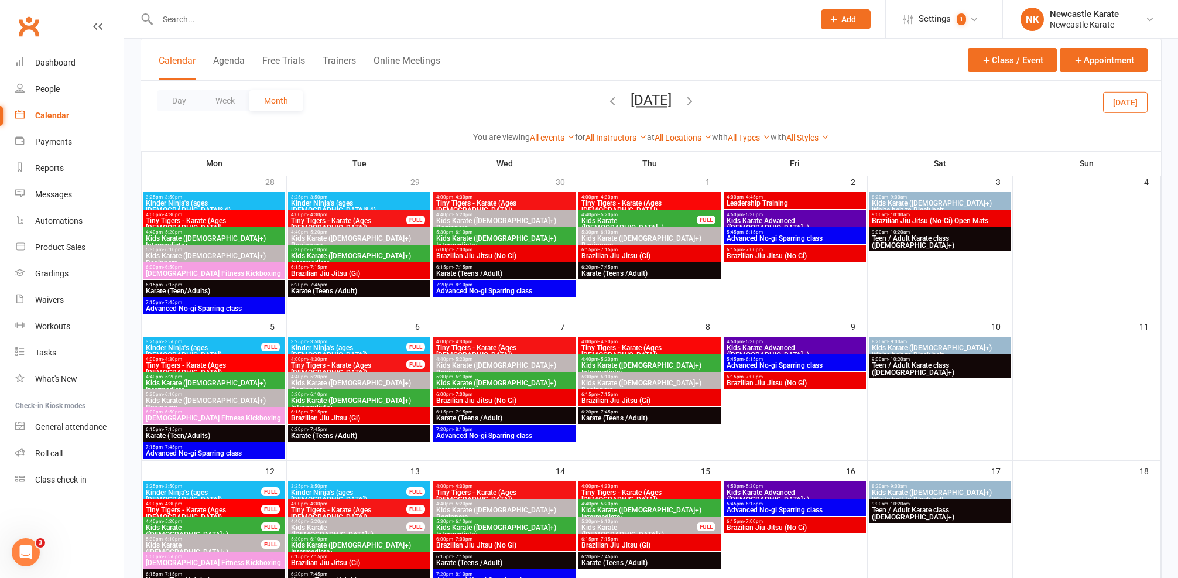
click at [648, 278] on div "6:20pm - 7:45pm Karate (Teens /Adult)" at bounding box center [650, 270] width 142 height 17
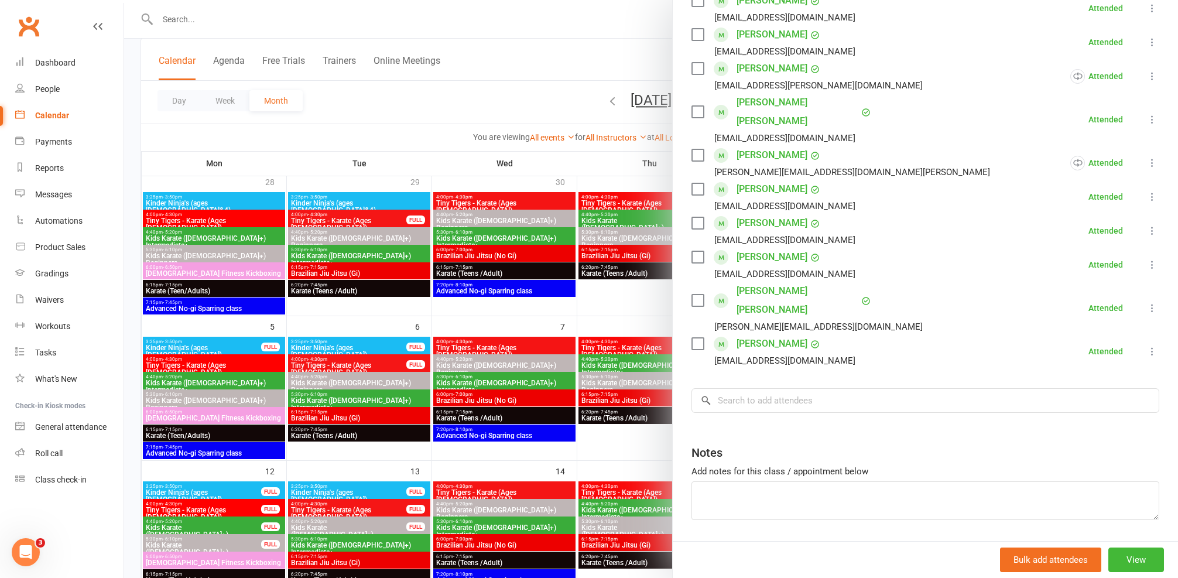
scroll to position [153, 0]
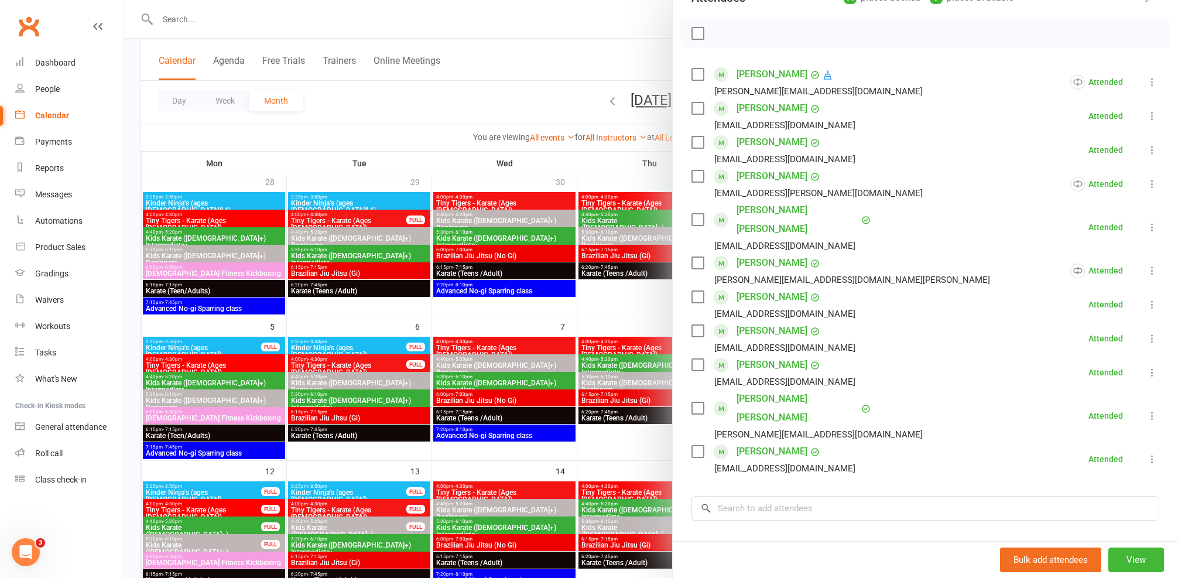
click at [496, 230] on div at bounding box center [651, 289] width 1054 height 578
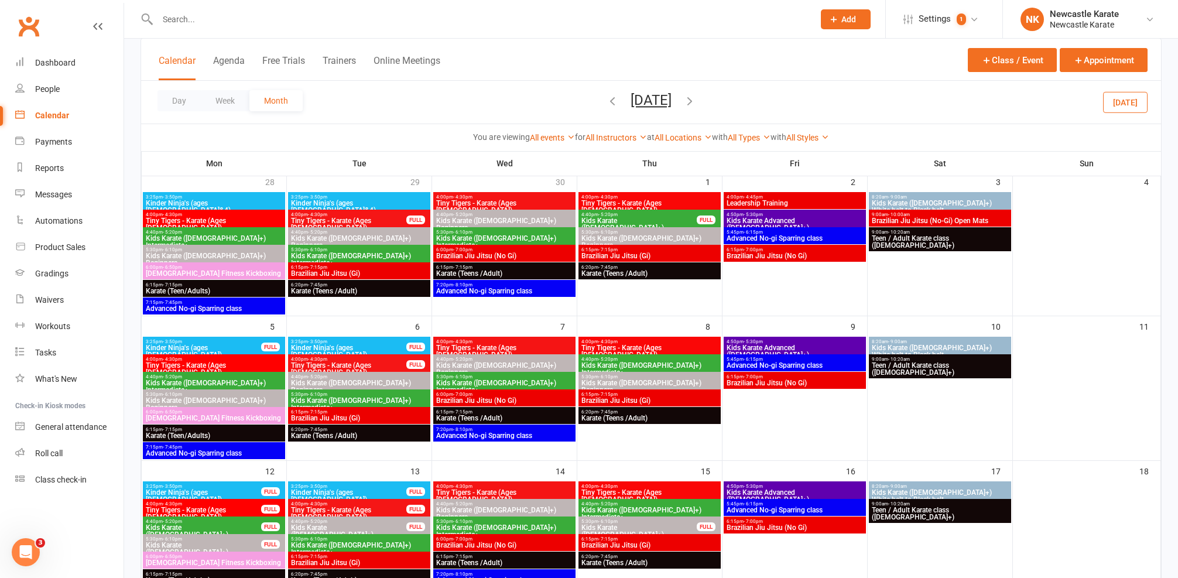
click at [606, 104] on icon "button" at bounding box center [612, 100] width 13 height 13
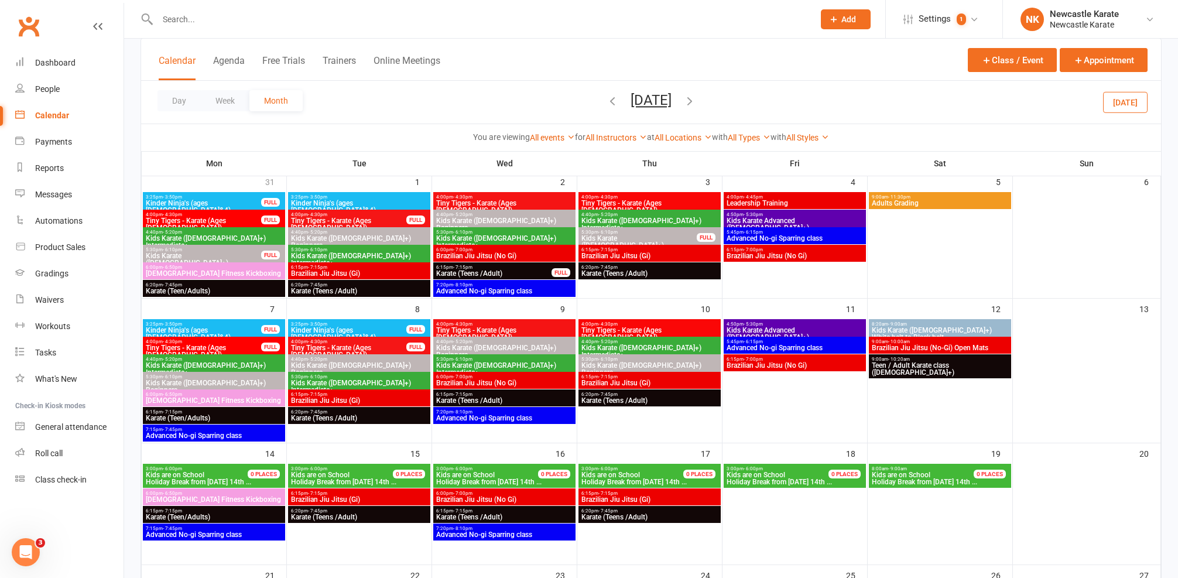
click at [373, 289] on span "Karate (Teens /Adult)" at bounding box center [359, 291] width 138 height 7
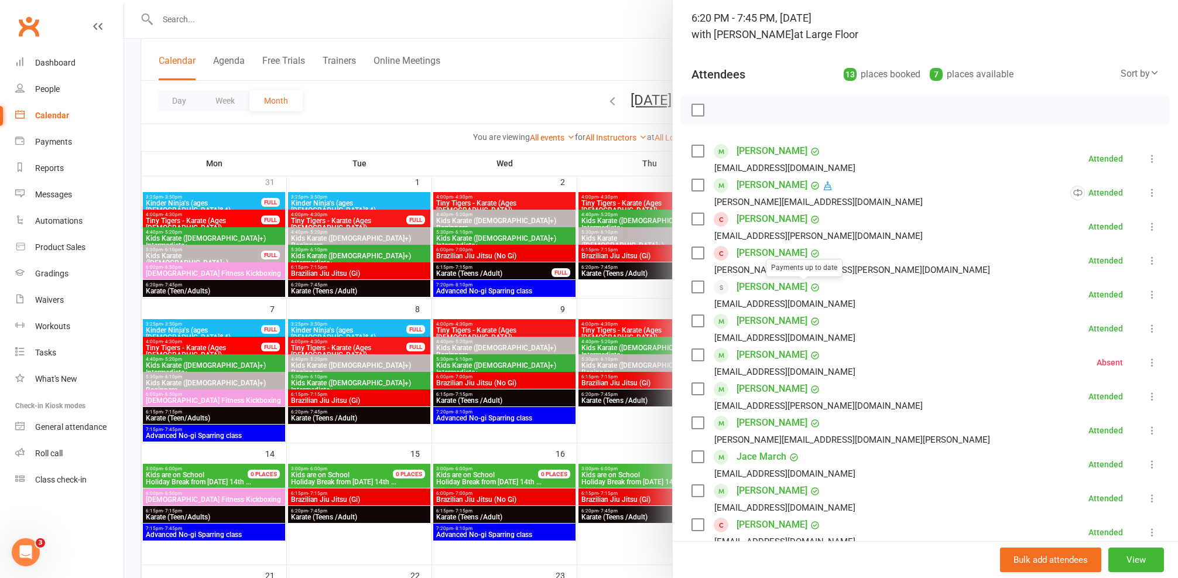
scroll to position [157, 0]
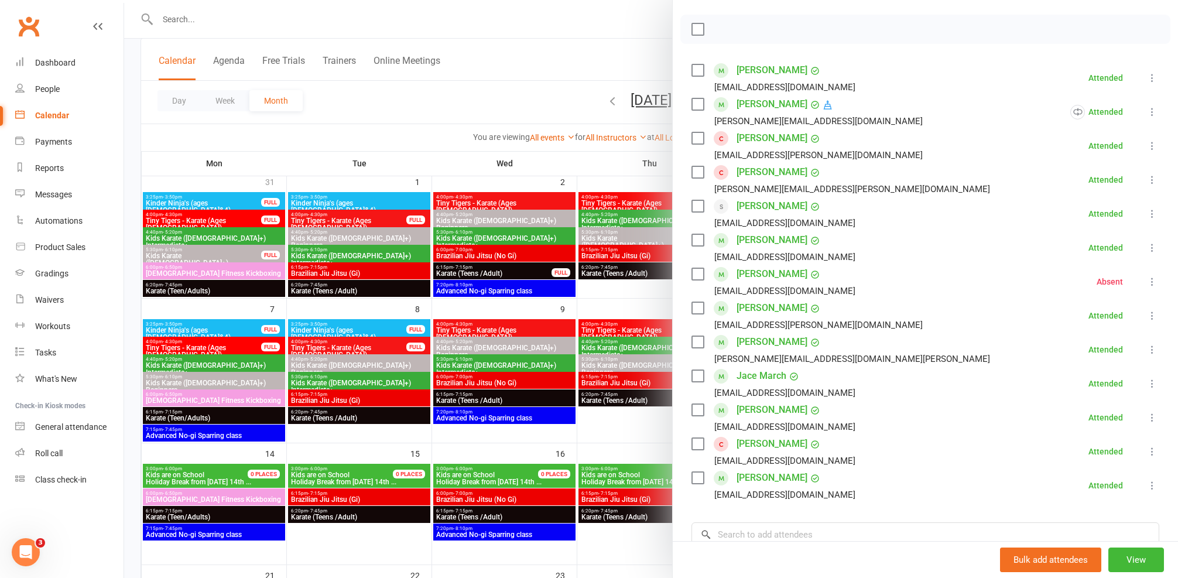
click at [369, 327] on div at bounding box center [651, 289] width 1054 height 578
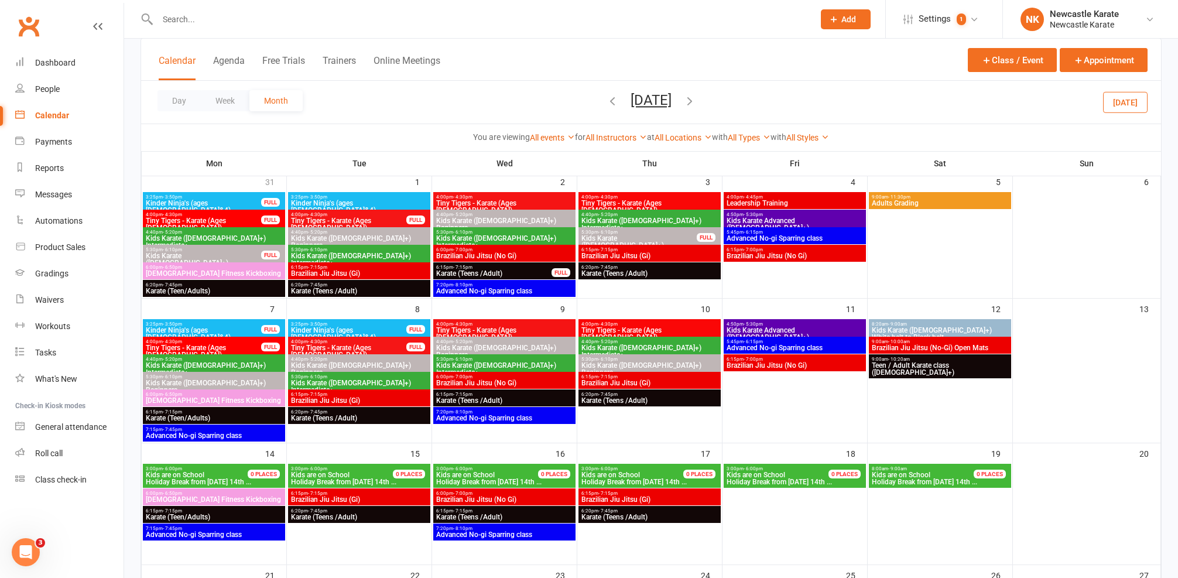
click at [379, 409] on span "6:20pm - 7:45pm" at bounding box center [359, 411] width 138 height 5
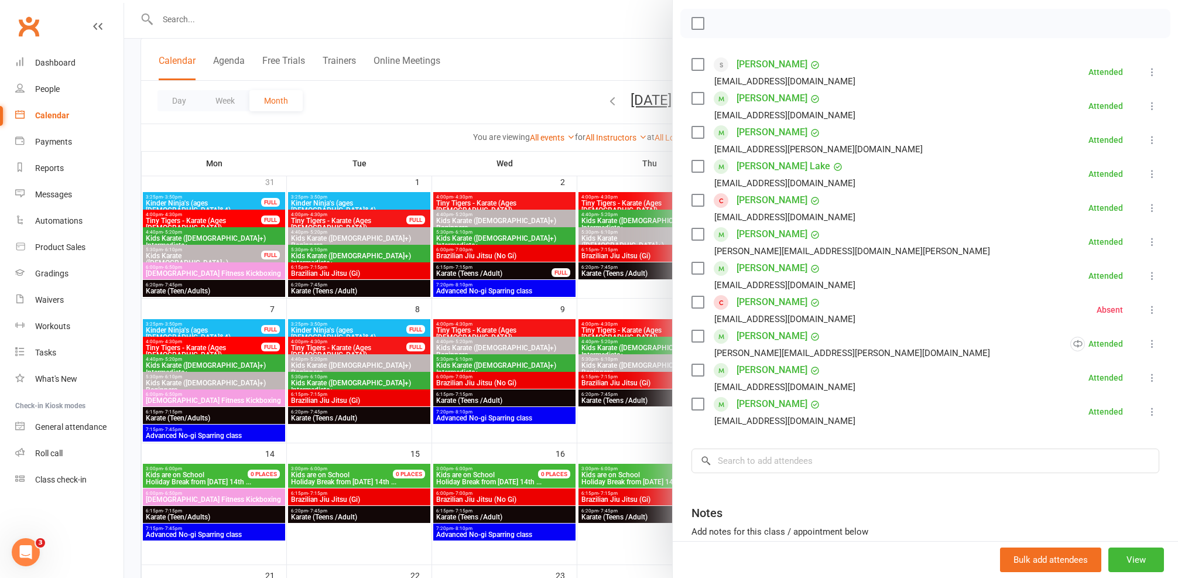
scroll to position [153, 0]
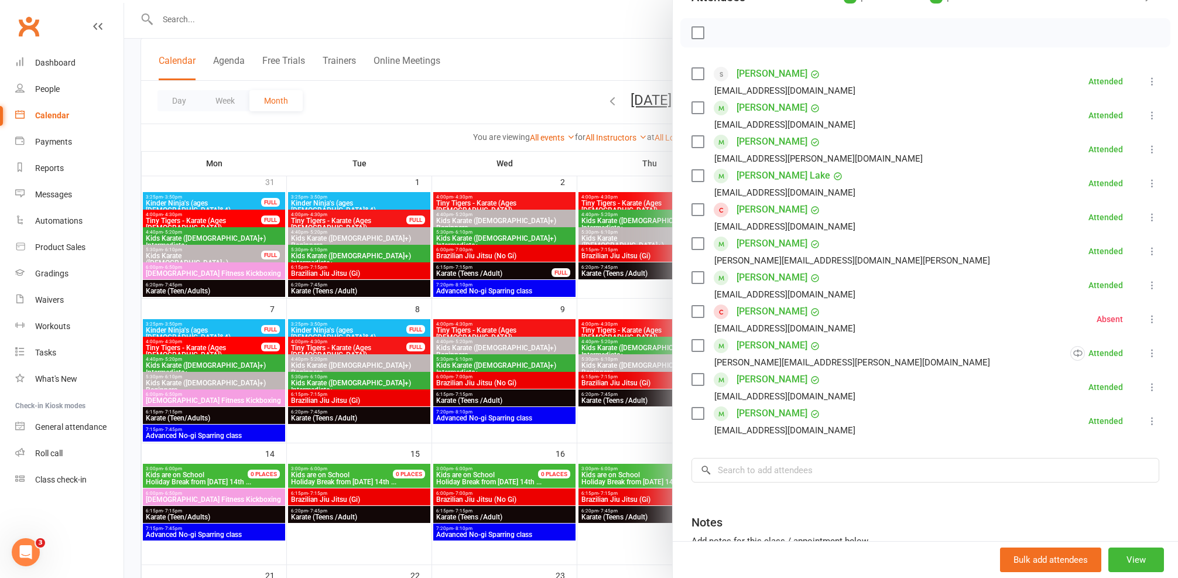
click at [528, 336] on div at bounding box center [651, 289] width 1054 height 578
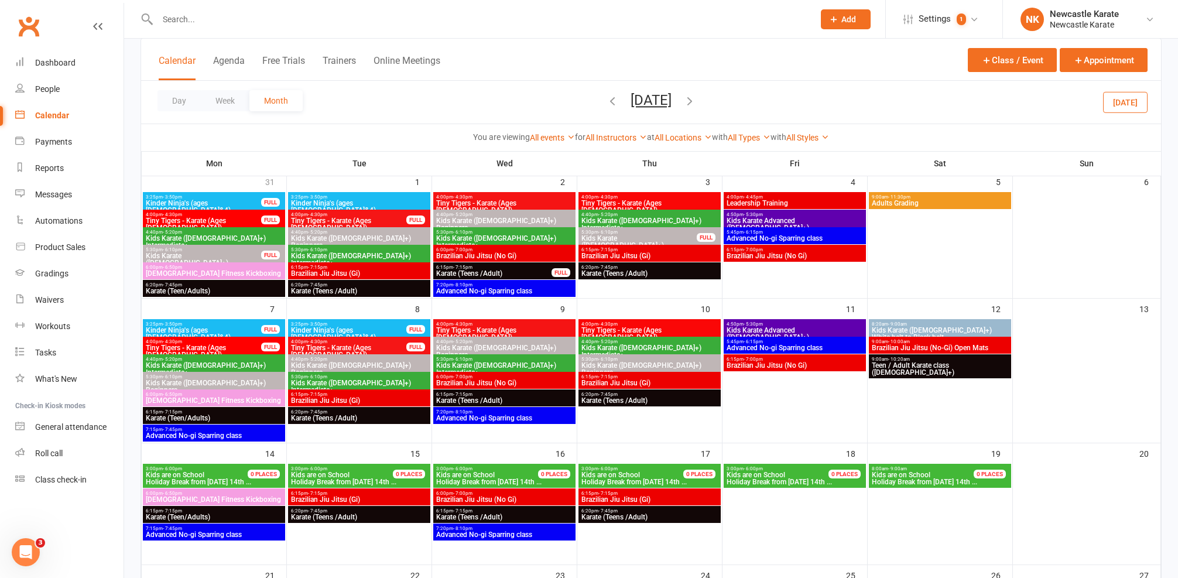
click at [696, 104] on icon "button" at bounding box center [689, 100] width 13 height 13
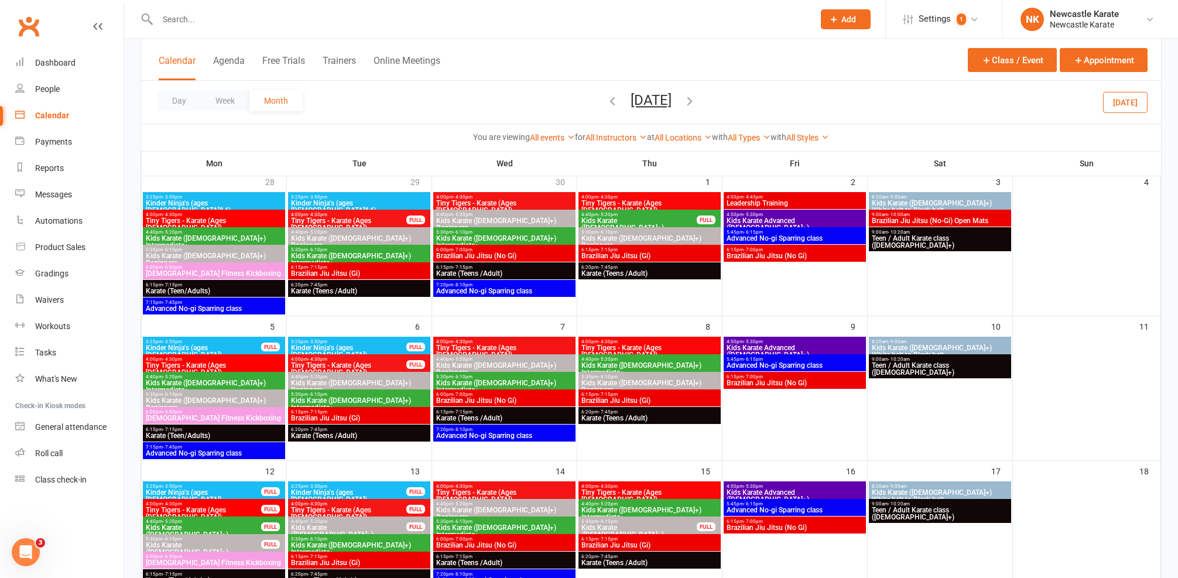
click at [345, 289] on span "Karate (Teens /Adult)" at bounding box center [359, 291] width 138 height 7
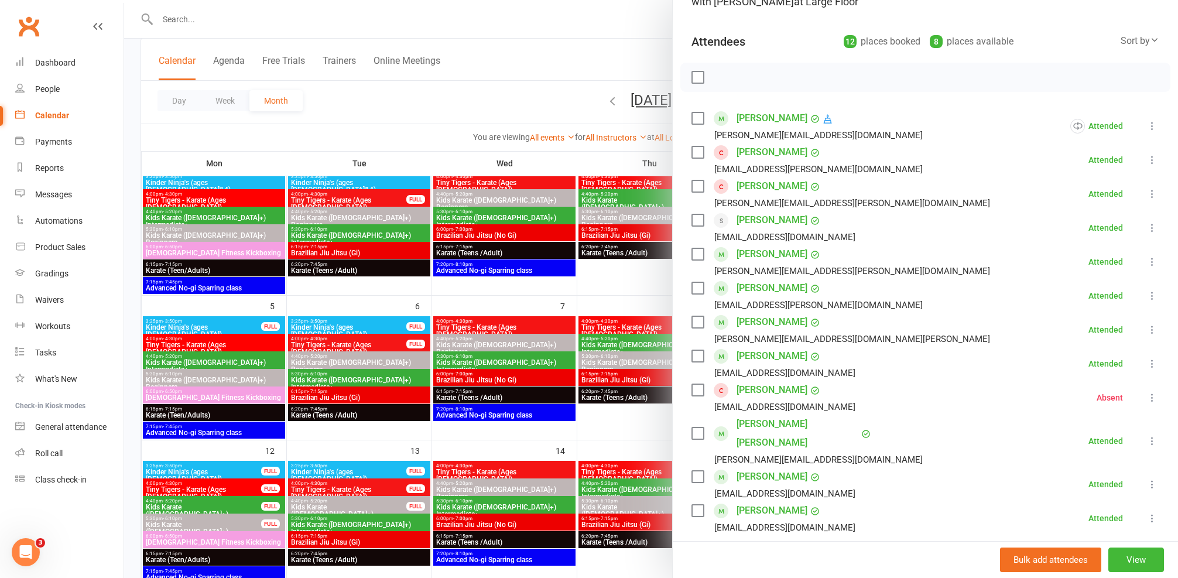
scroll to position [184, 0]
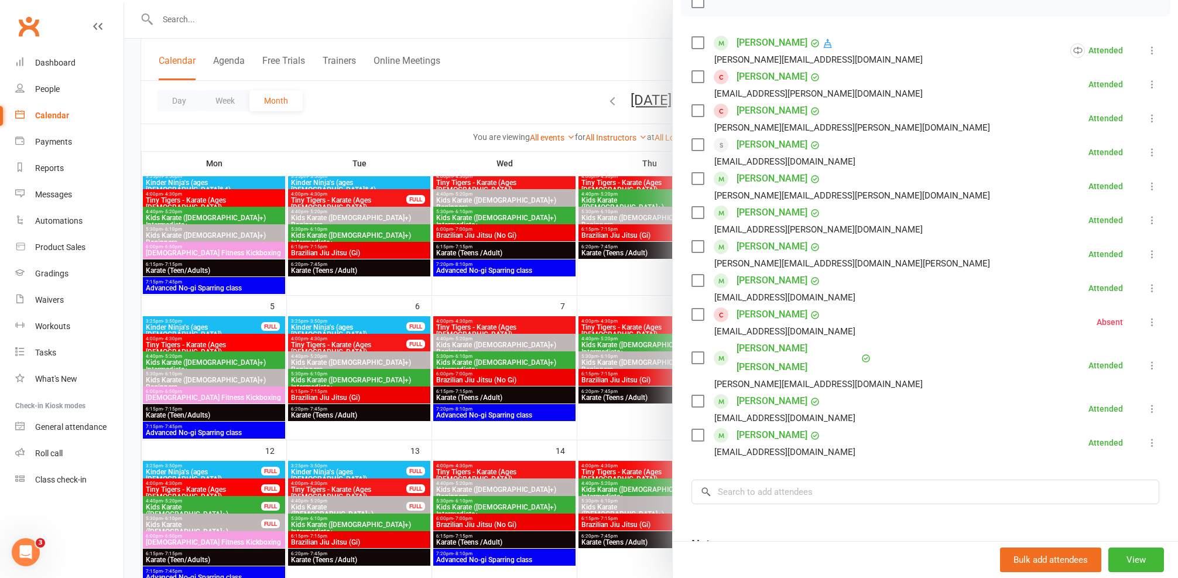
click at [408, 379] on div at bounding box center [651, 289] width 1054 height 578
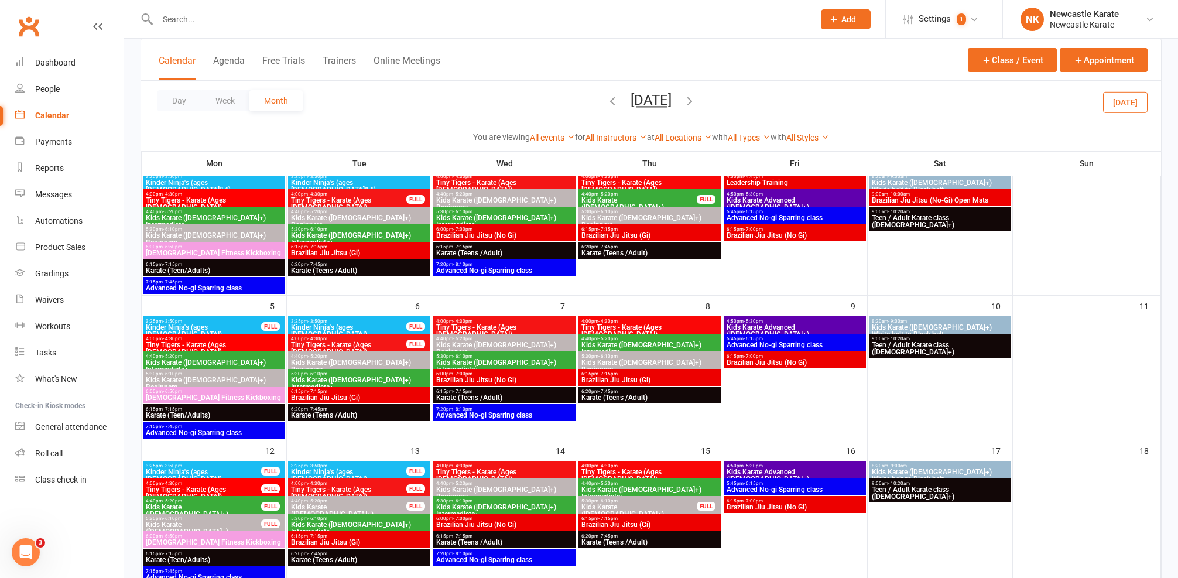
click at [347, 560] on span "Karate (Teens /Adult)" at bounding box center [359, 559] width 138 height 7
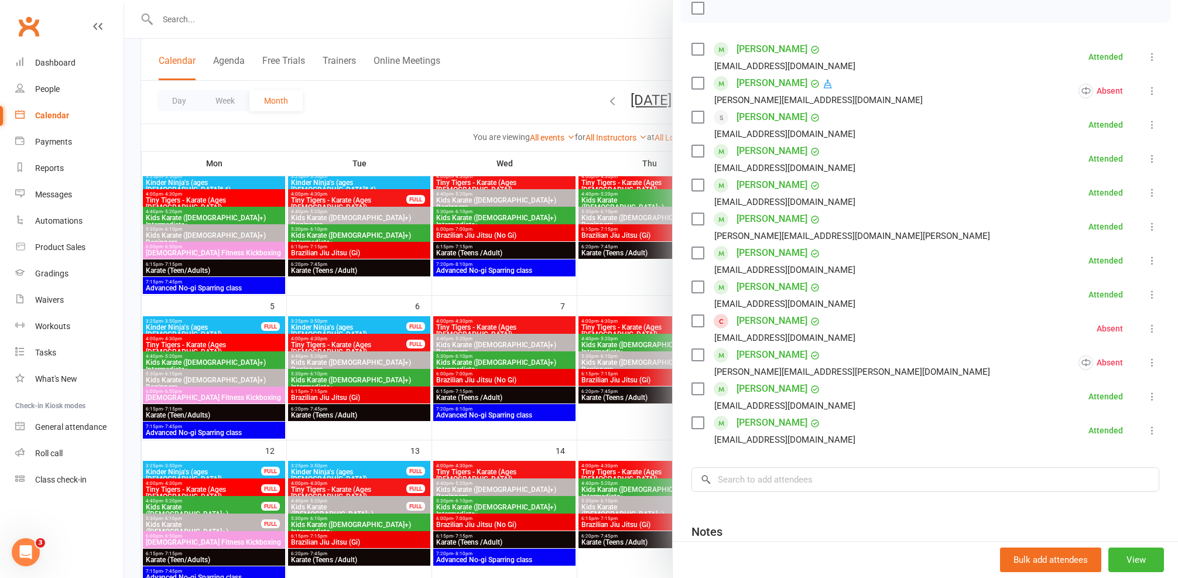
scroll to position [145, 0]
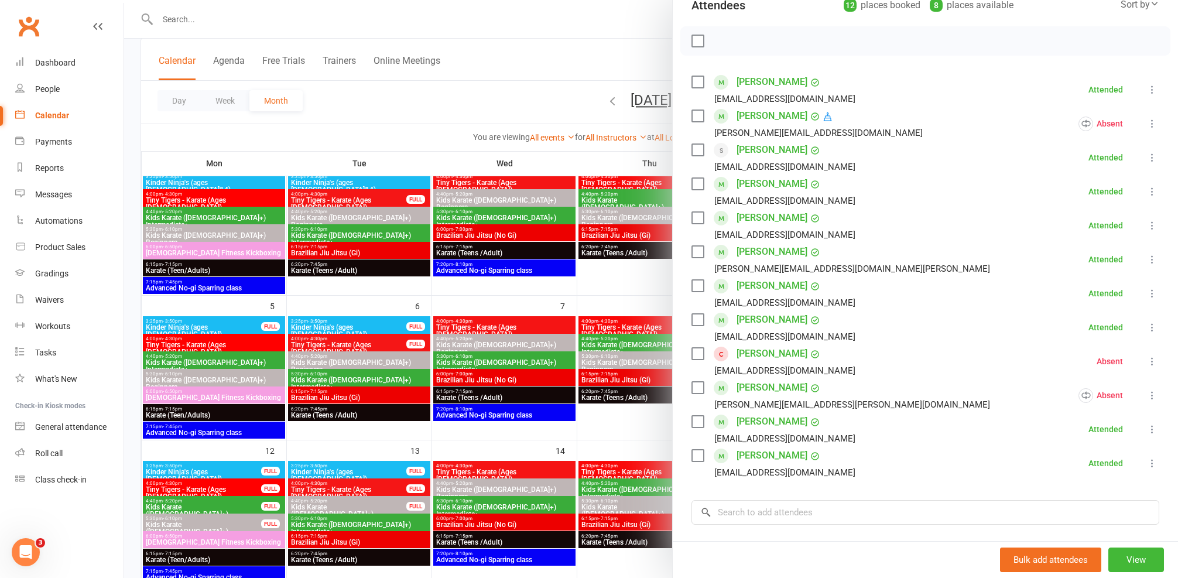
click at [531, 261] on div at bounding box center [651, 289] width 1054 height 578
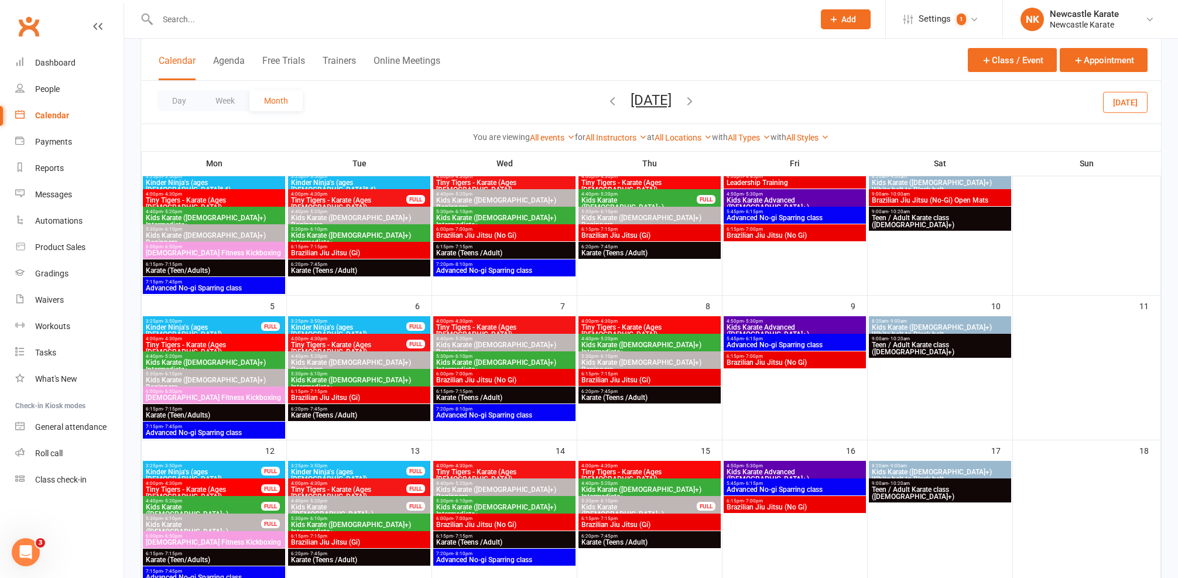
click at [219, 265] on span "6:15pm - 7:15pm" at bounding box center [214, 264] width 138 height 5
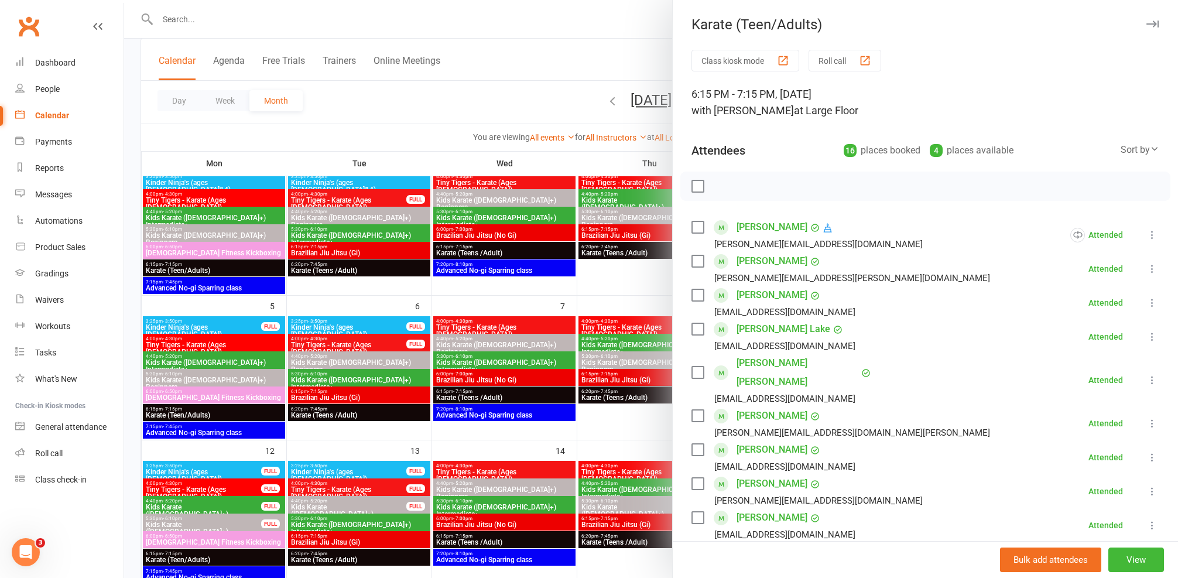
scroll to position [86, 0]
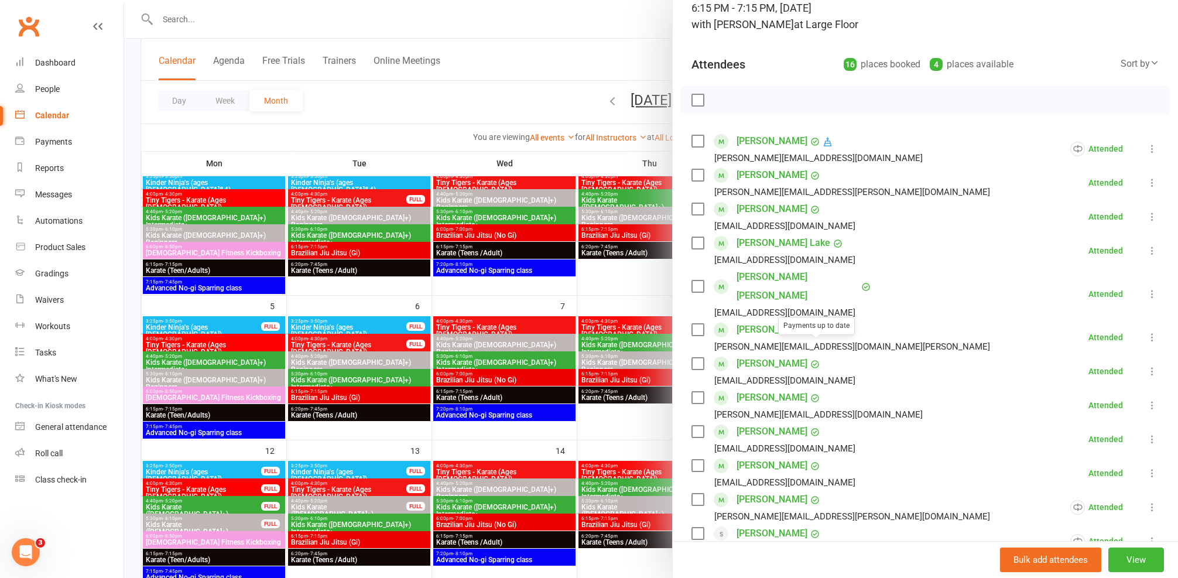
drag, startPoint x: 480, startPoint y: 334, endPoint x: 412, endPoint y: 324, distance: 68.6
click at [480, 333] on div at bounding box center [651, 289] width 1054 height 578
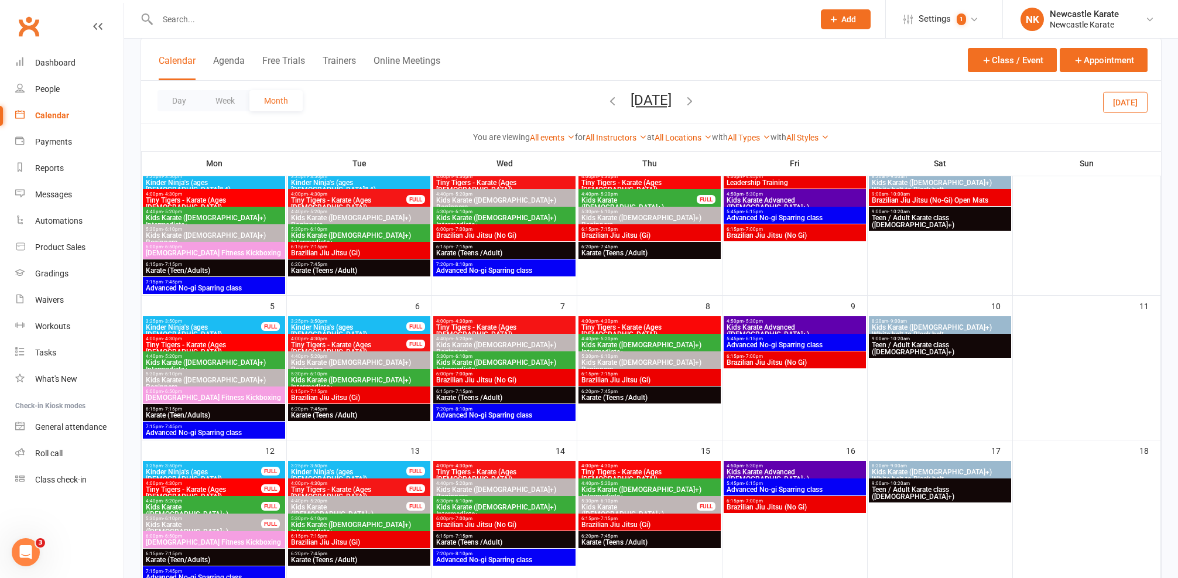
click at [696, 97] on icon "button" at bounding box center [689, 100] width 13 height 13
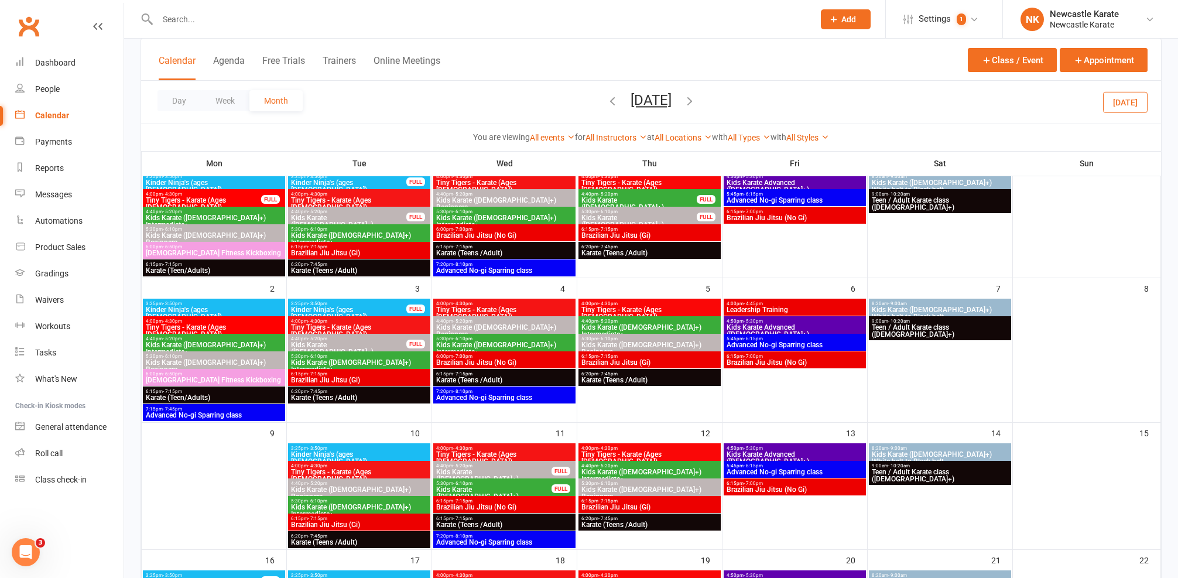
click at [696, 97] on icon "button" at bounding box center [689, 100] width 13 height 13
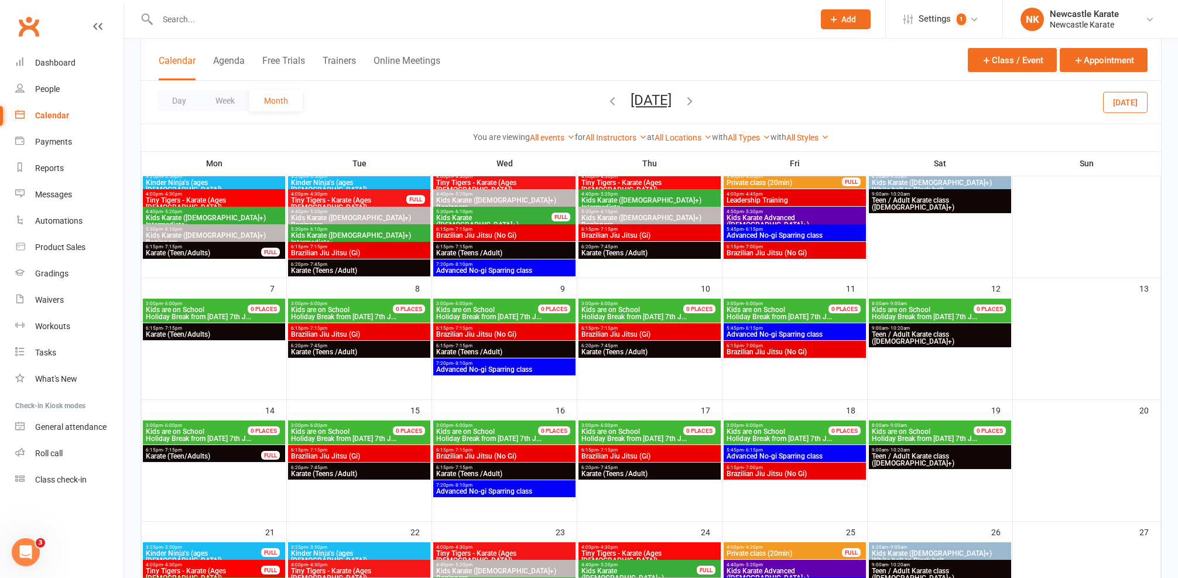
click at [696, 97] on icon "button" at bounding box center [689, 100] width 13 height 13
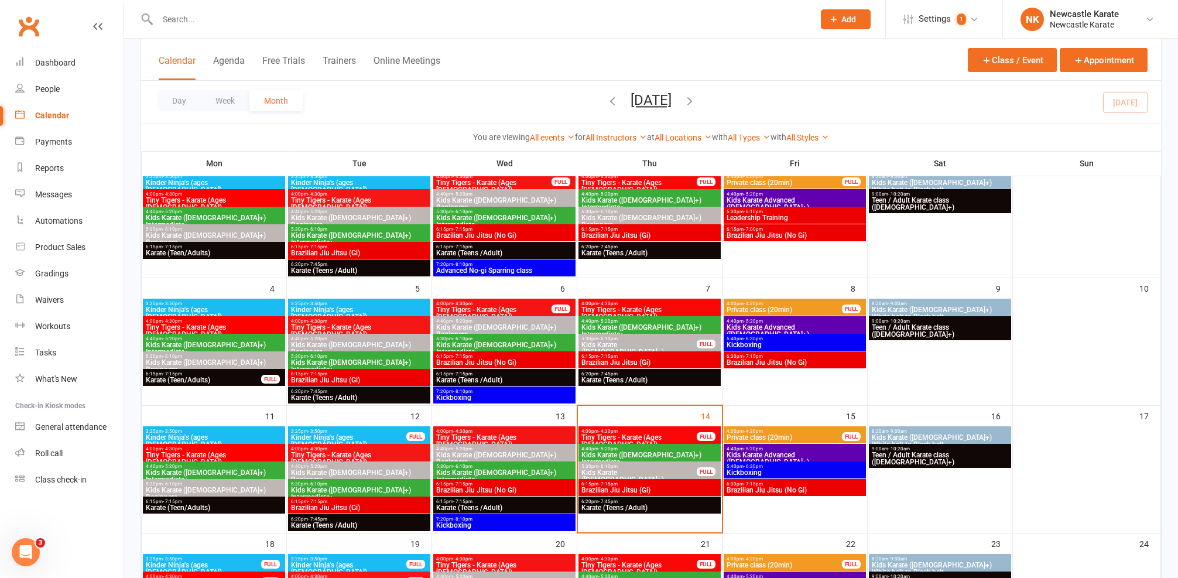
scroll to position [189, 0]
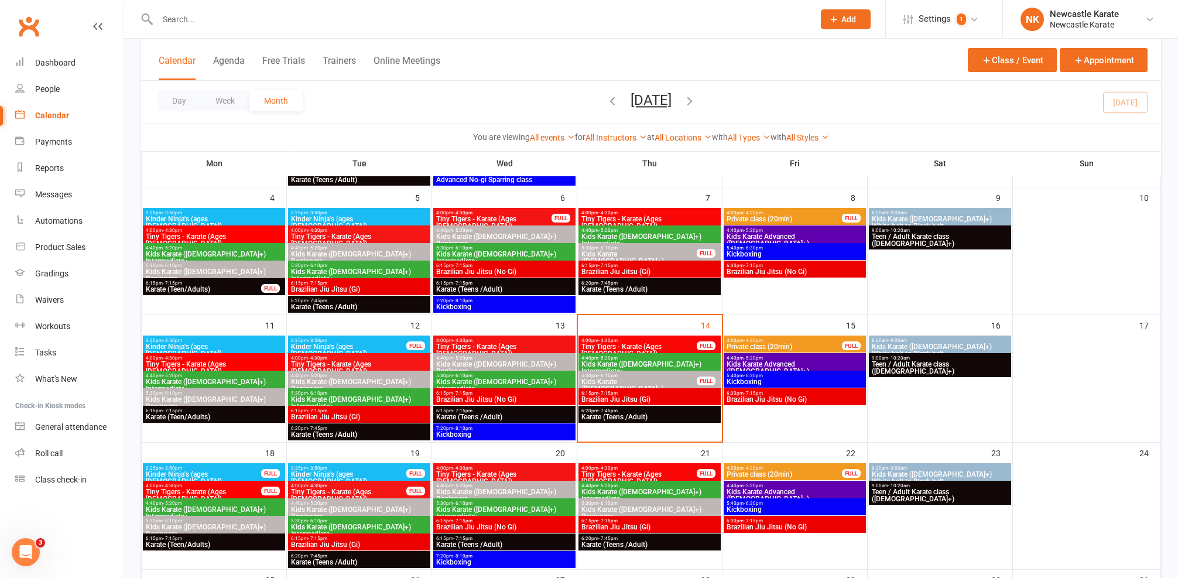
click at [210, 410] on span "6:15pm - 7:15pm" at bounding box center [214, 410] width 138 height 5
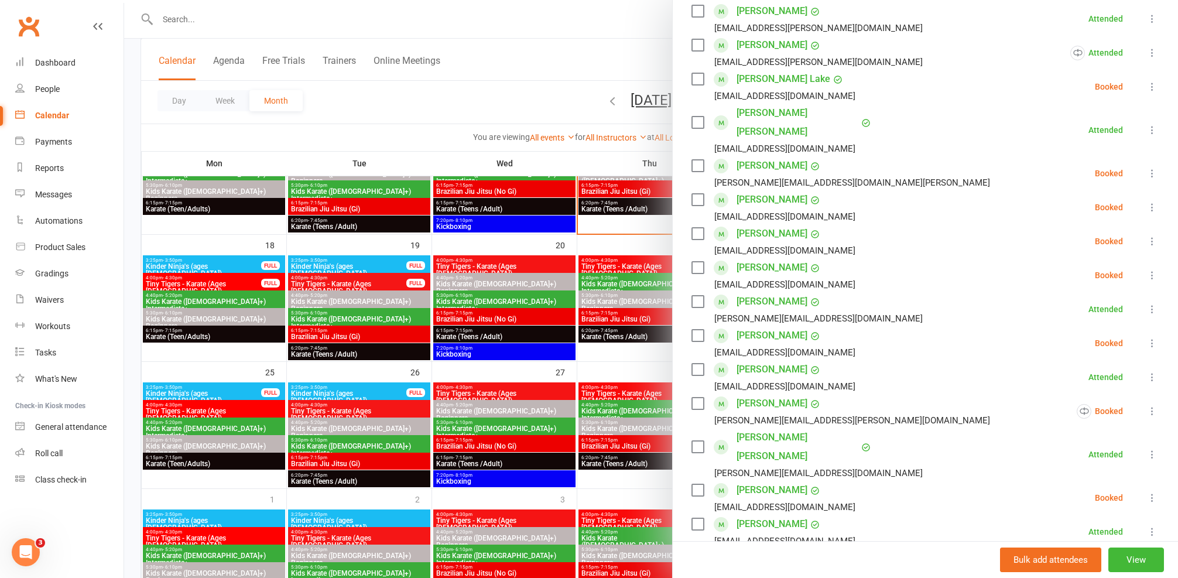
scroll to position [230, 0]
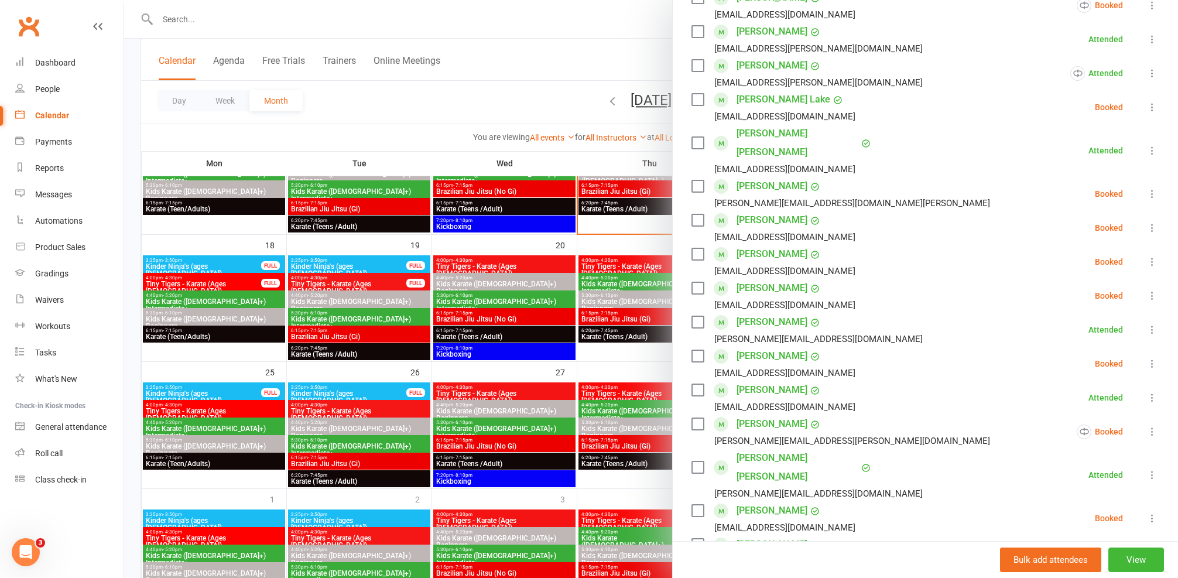
click at [255, 385] on div at bounding box center [651, 289] width 1054 height 578
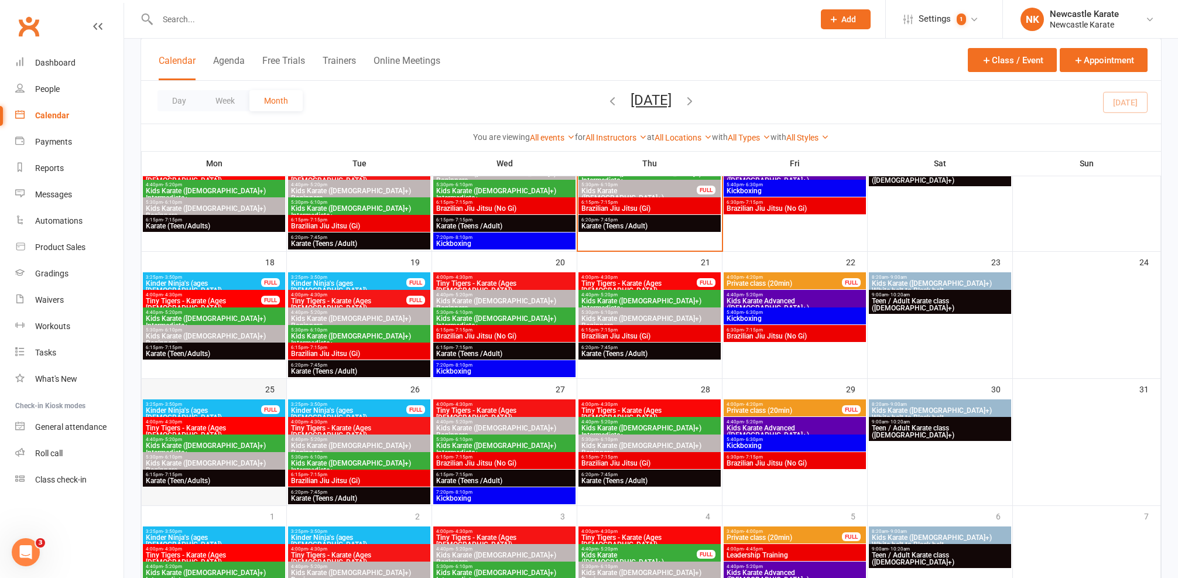
scroll to position [377, 0]
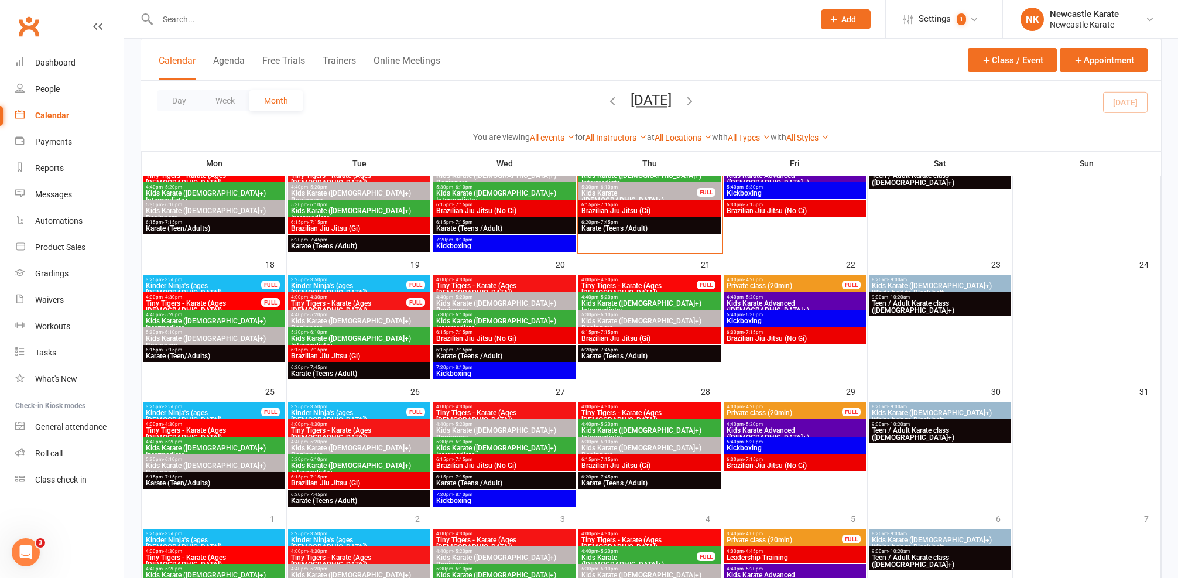
click at [611, 230] on span "Karate (Teens /Adult)" at bounding box center [650, 228] width 138 height 7
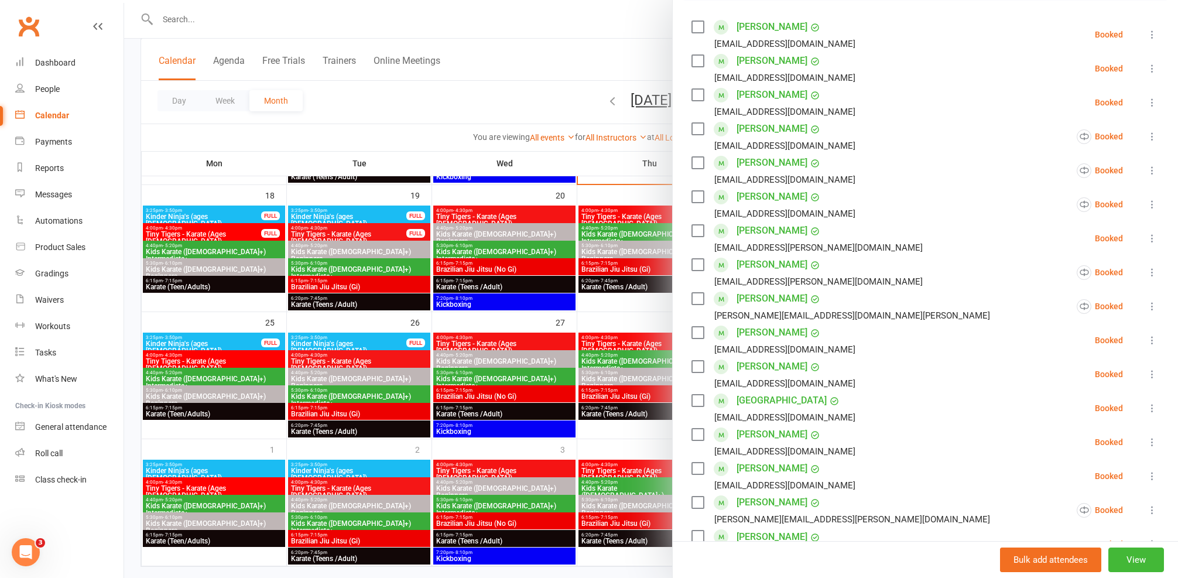
scroll to position [347, 0]
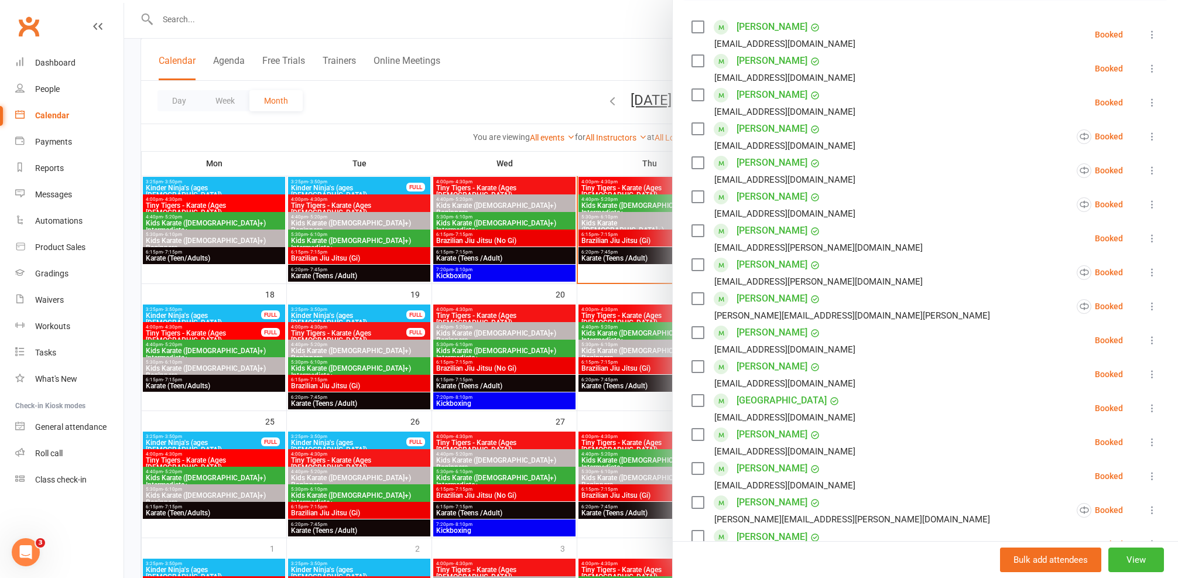
click at [409, 406] on div at bounding box center [651, 289] width 1054 height 578
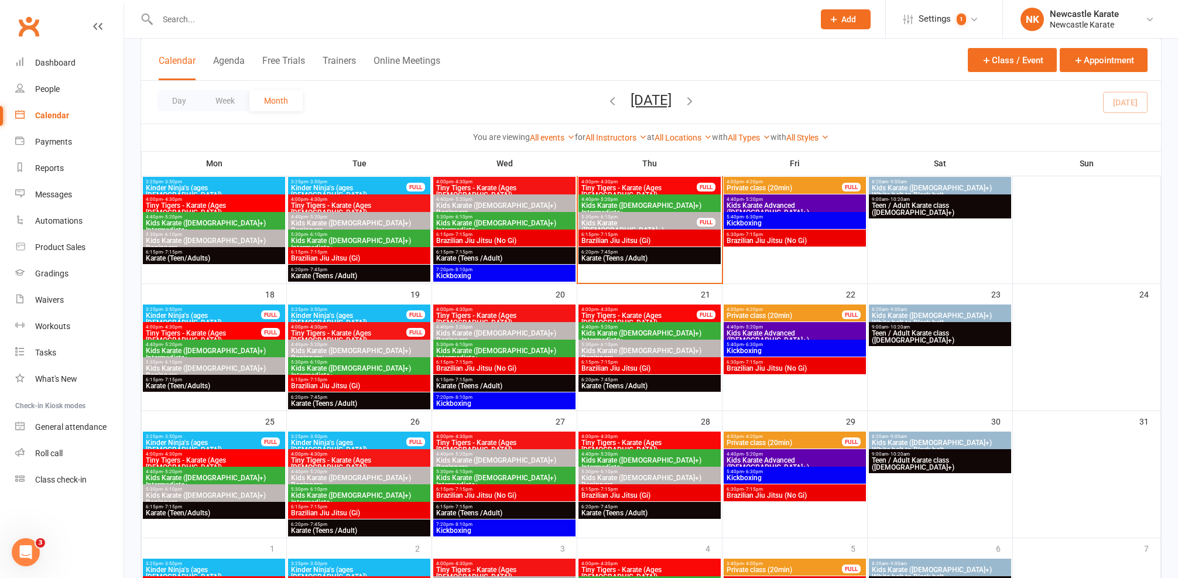
click at [612, 251] on span "- 7:45pm" at bounding box center [607, 251] width 19 height 5
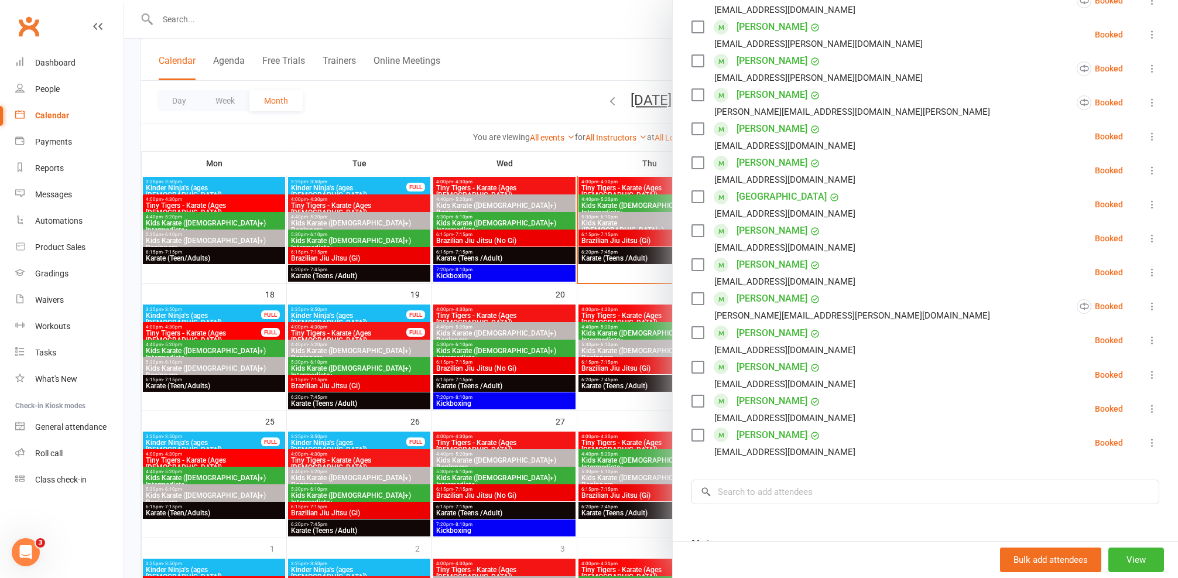
scroll to position [324, 0]
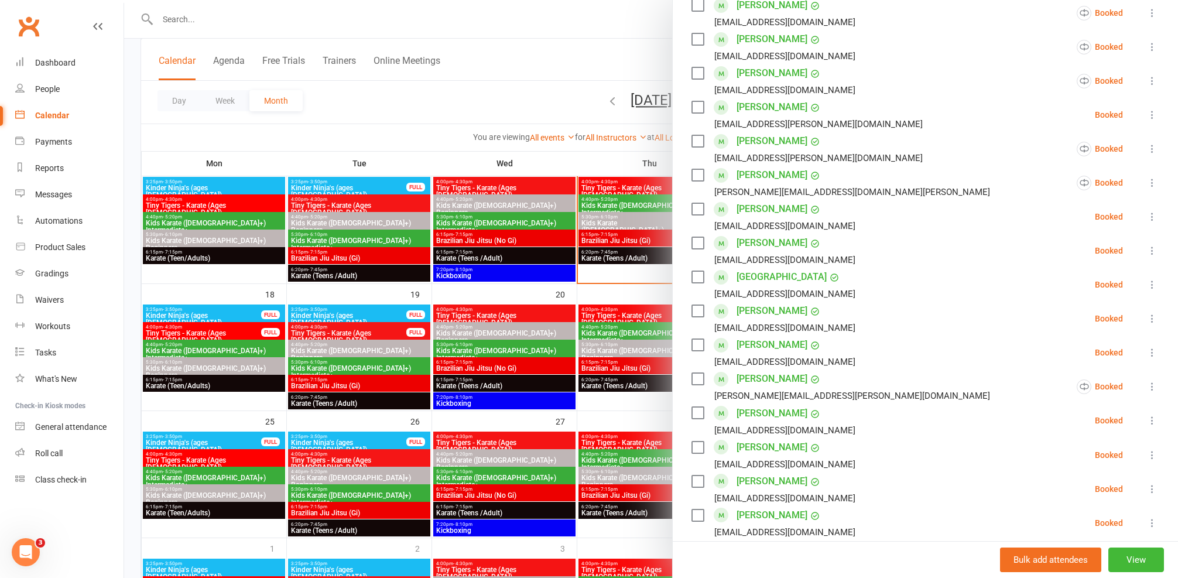
click at [186, 224] on div at bounding box center [651, 289] width 1054 height 578
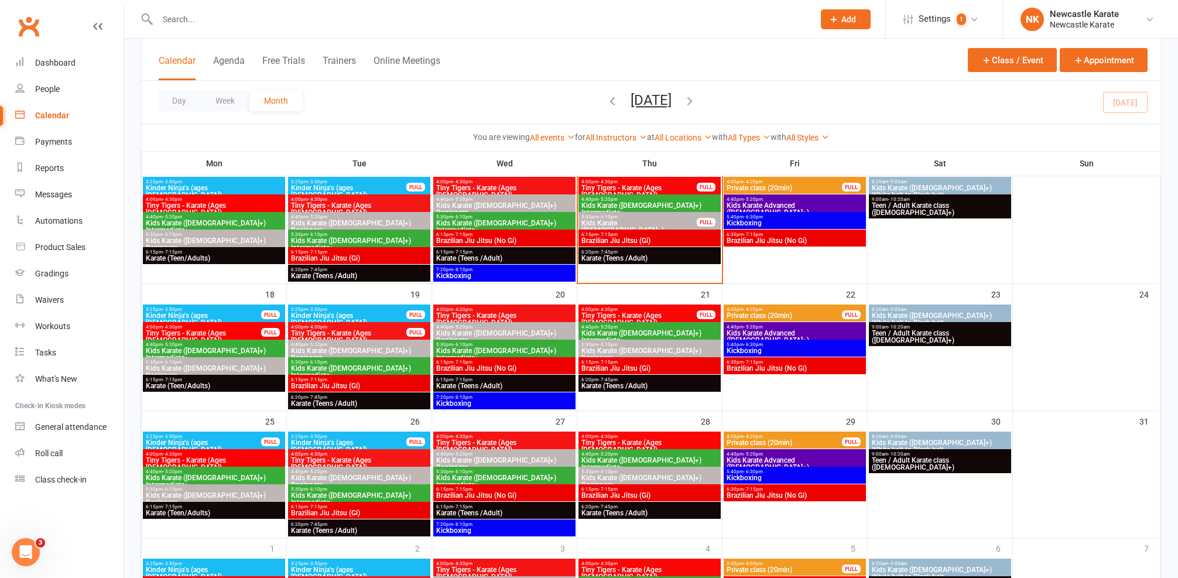
click at [54, 46] on div "Clubworx" at bounding box center [62, 33] width 124 height 43
click at [62, 57] on link "Dashboard" at bounding box center [69, 63] width 108 height 26
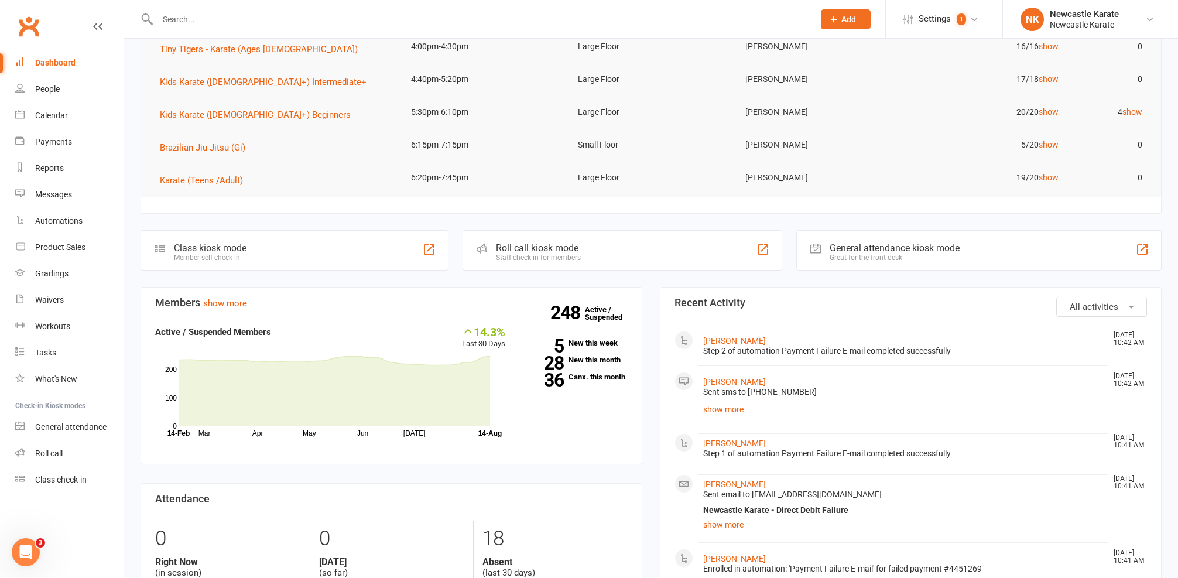
scroll to position [181, 0]
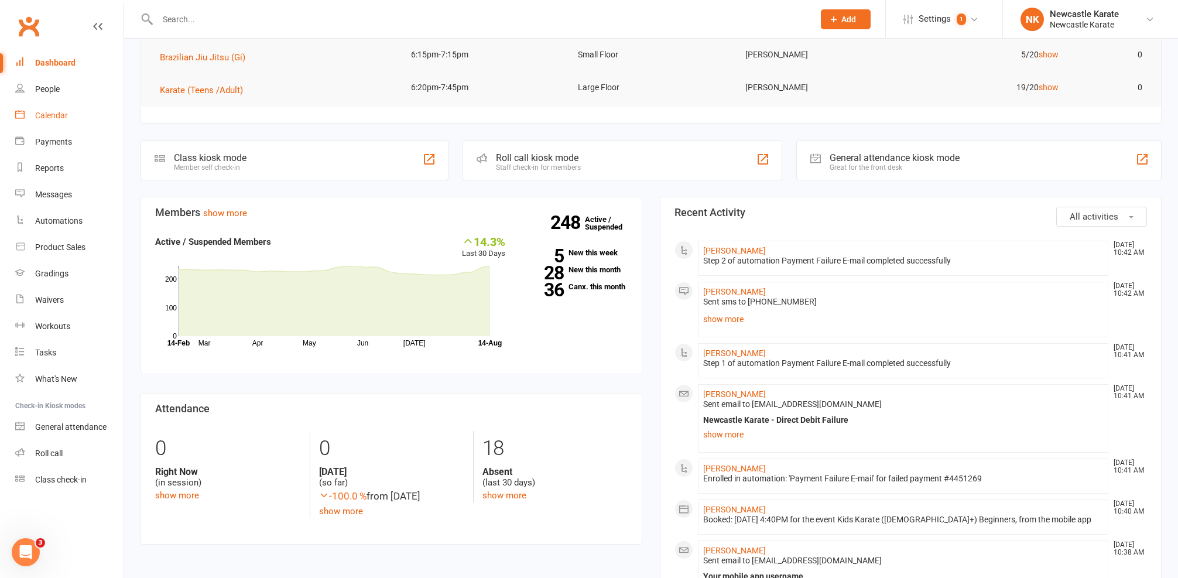
click at [71, 121] on link "Calendar" at bounding box center [69, 115] width 108 height 26
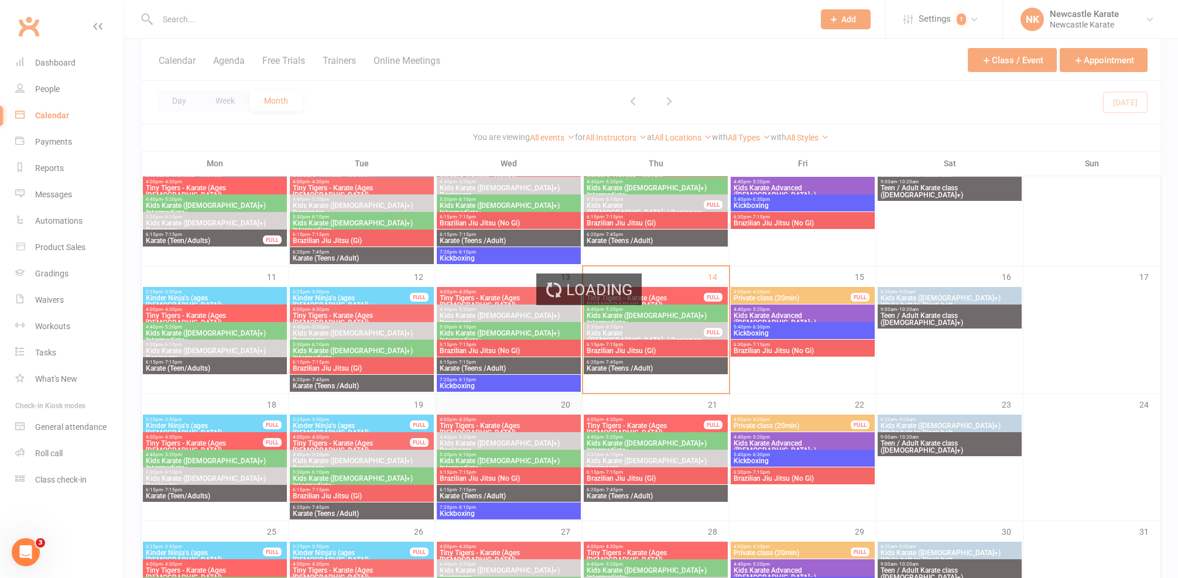
scroll to position [249, 0]
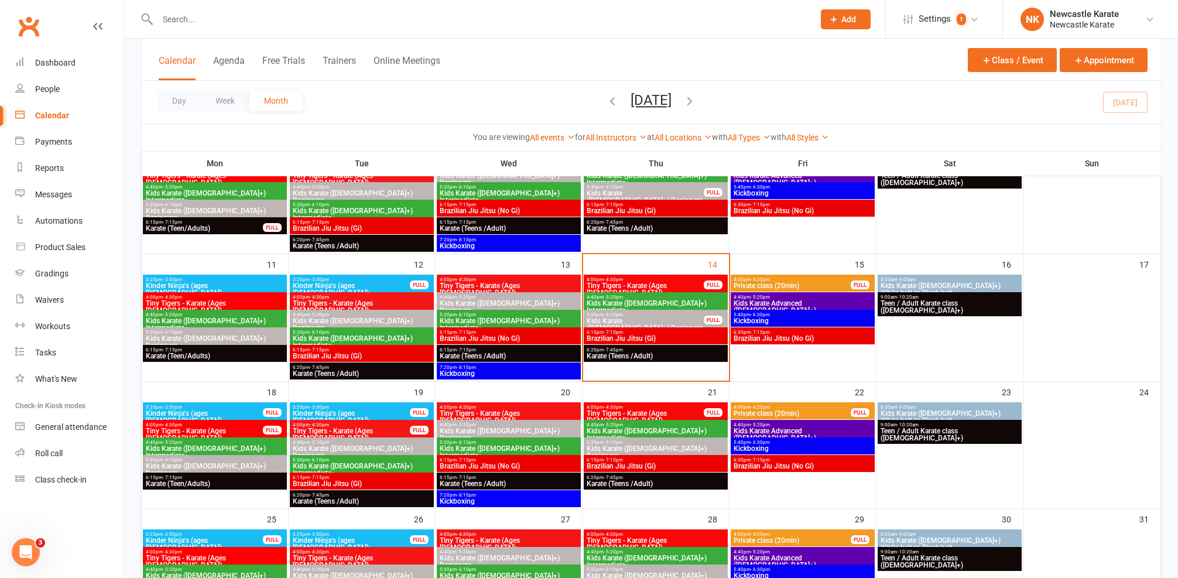
click at [609, 353] on span "Karate (Teens /Adult)" at bounding box center [655, 356] width 139 height 7
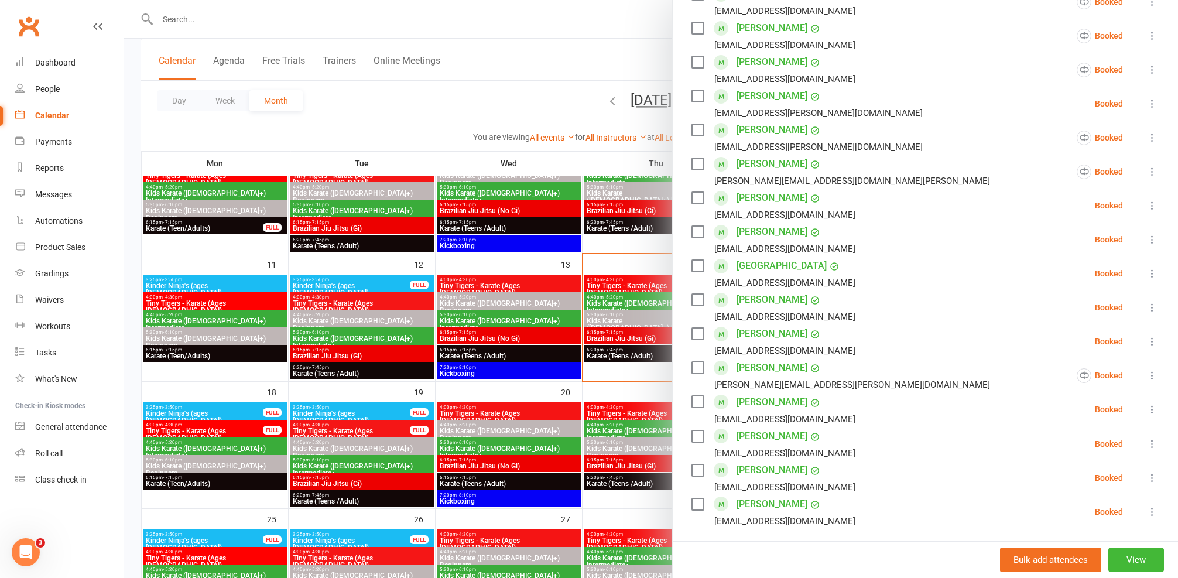
scroll to position [417, 0]
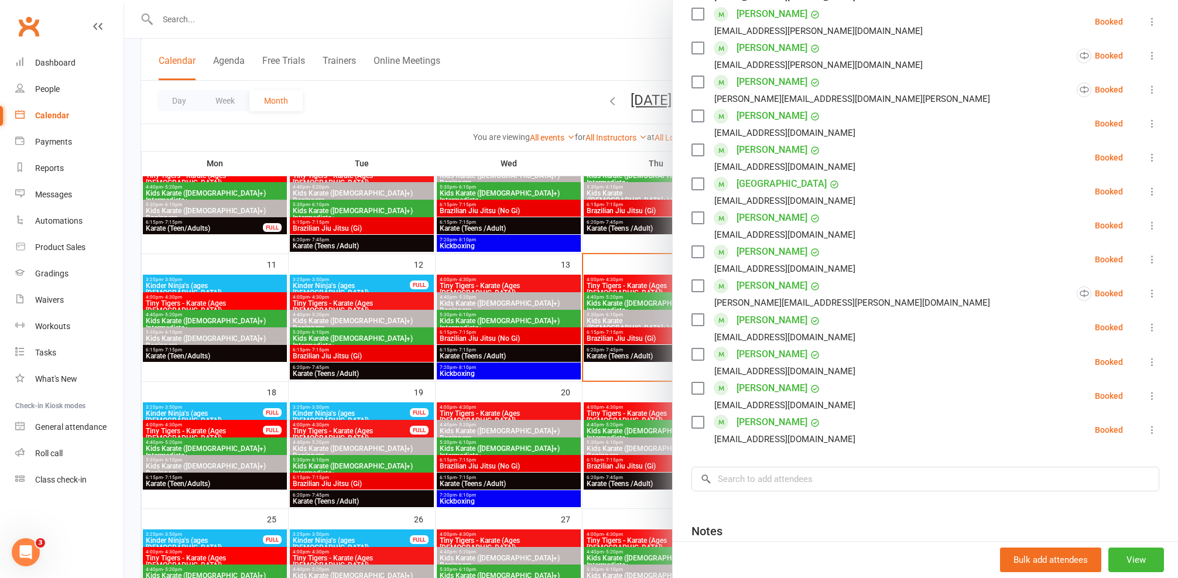
click at [417, 295] on div at bounding box center [651, 289] width 1054 height 578
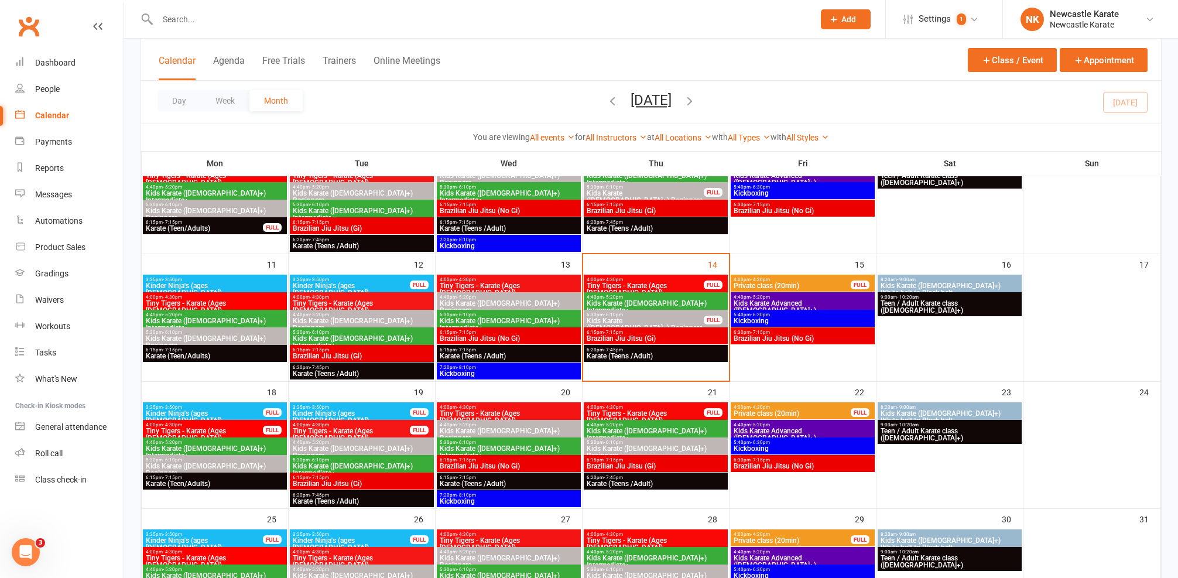
click at [335, 367] on span "6:20pm - 7:45pm" at bounding box center [361, 367] width 139 height 5
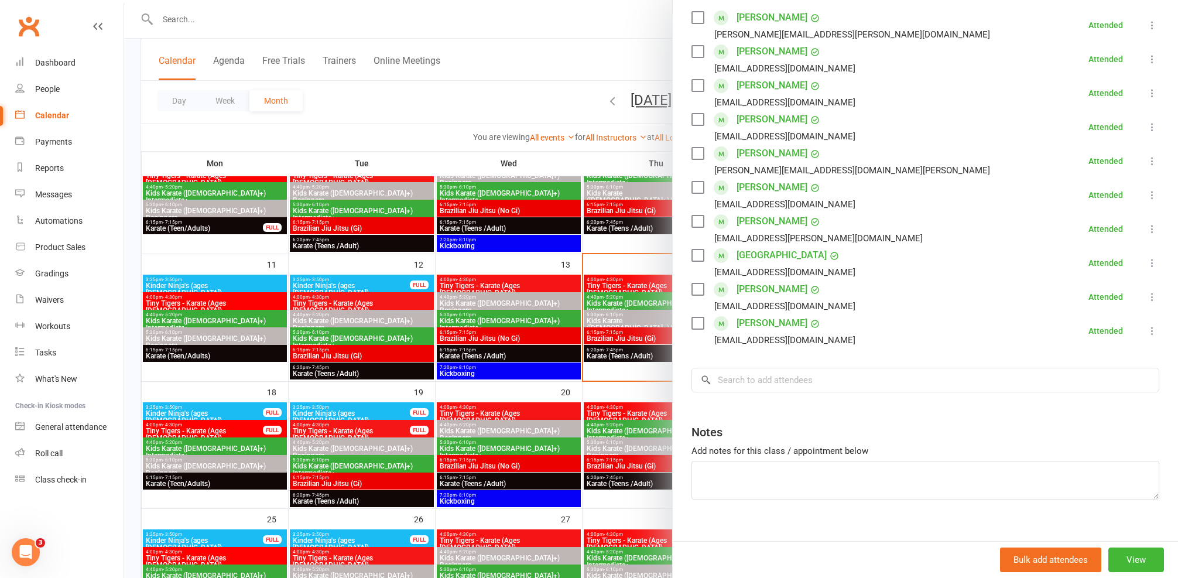
scroll to position [78, 0]
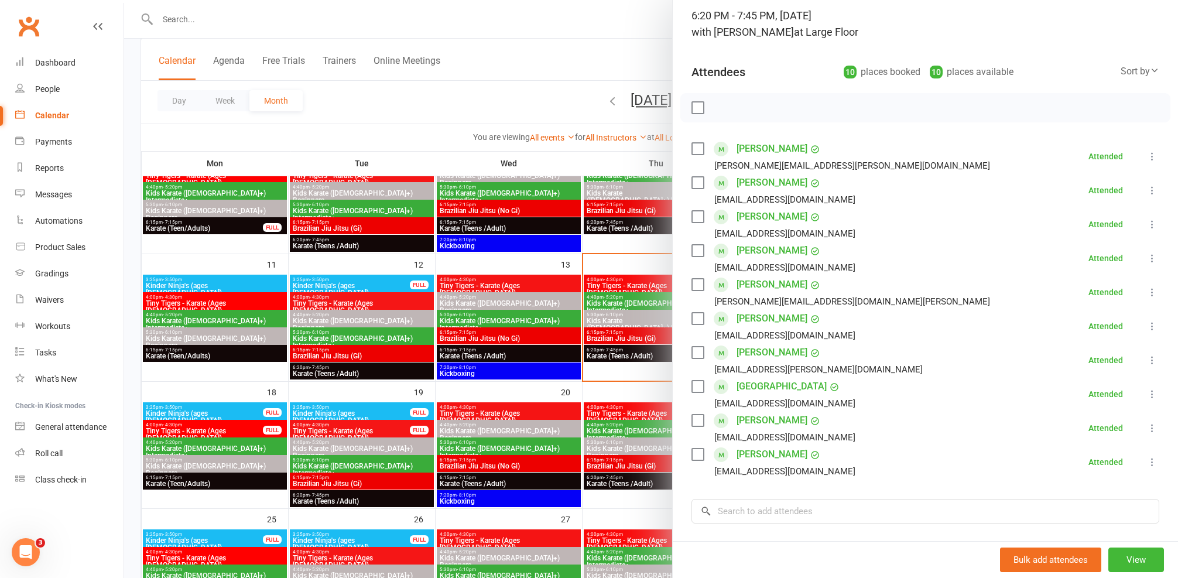
click at [352, 269] on div at bounding box center [651, 289] width 1054 height 578
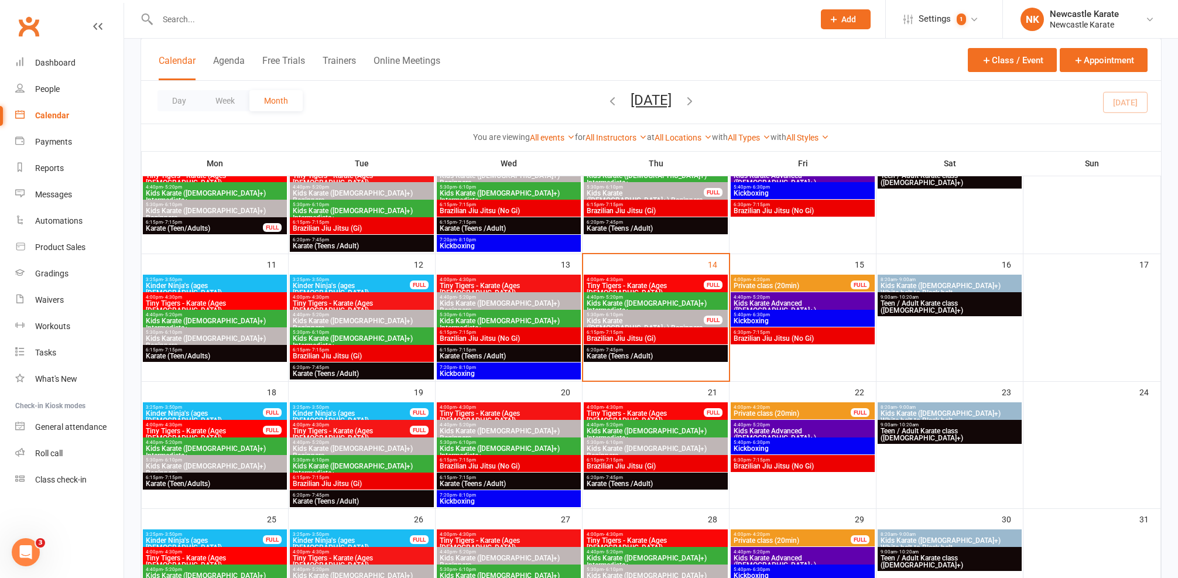
click at [495, 359] on span "Karate (Teens /Adult)" at bounding box center [508, 356] width 139 height 7
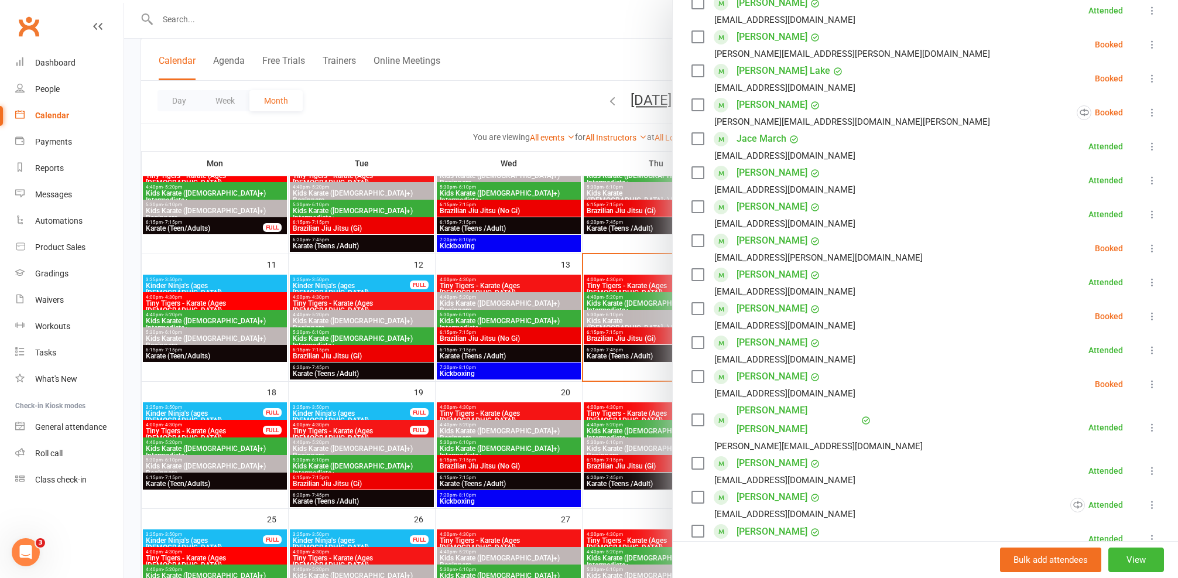
scroll to position [131, 0]
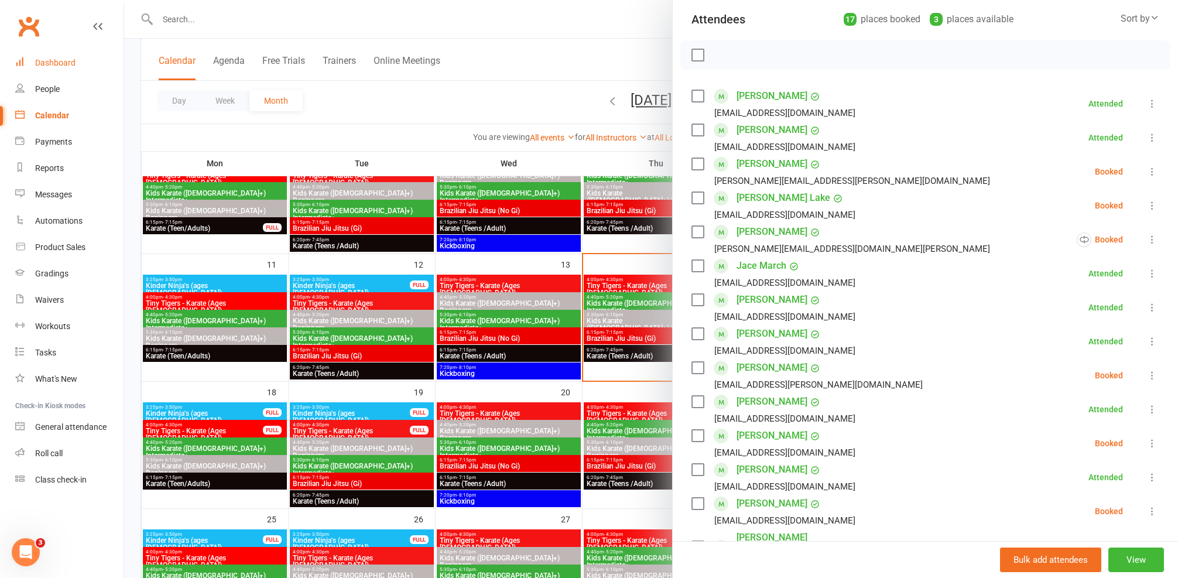
click at [70, 60] on div "Dashboard" at bounding box center [55, 62] width 40 height 9
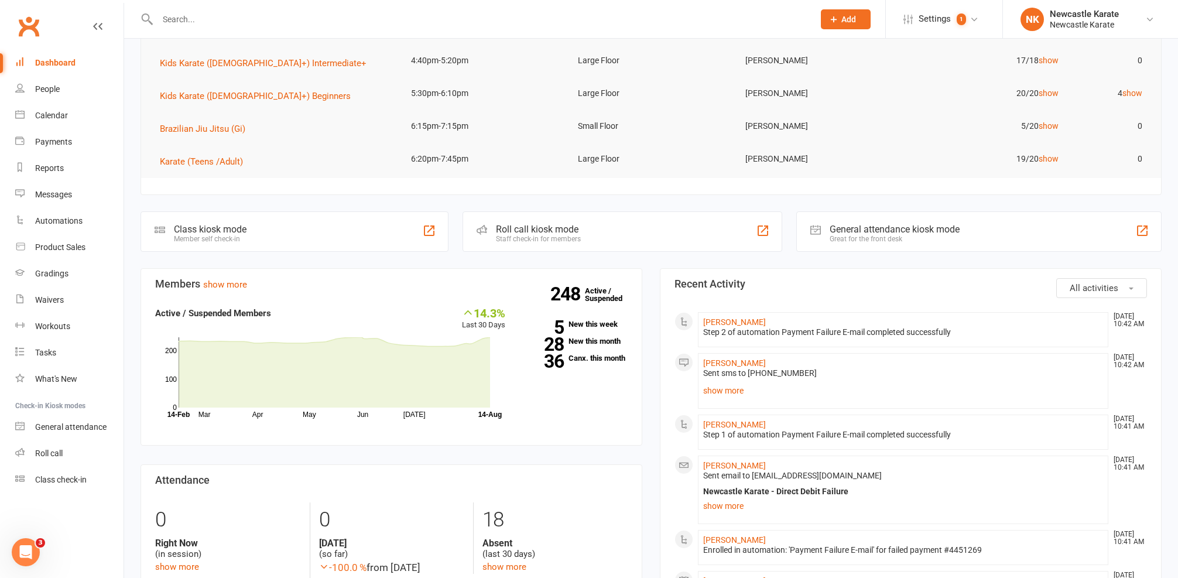
scroll to position [335, 0]
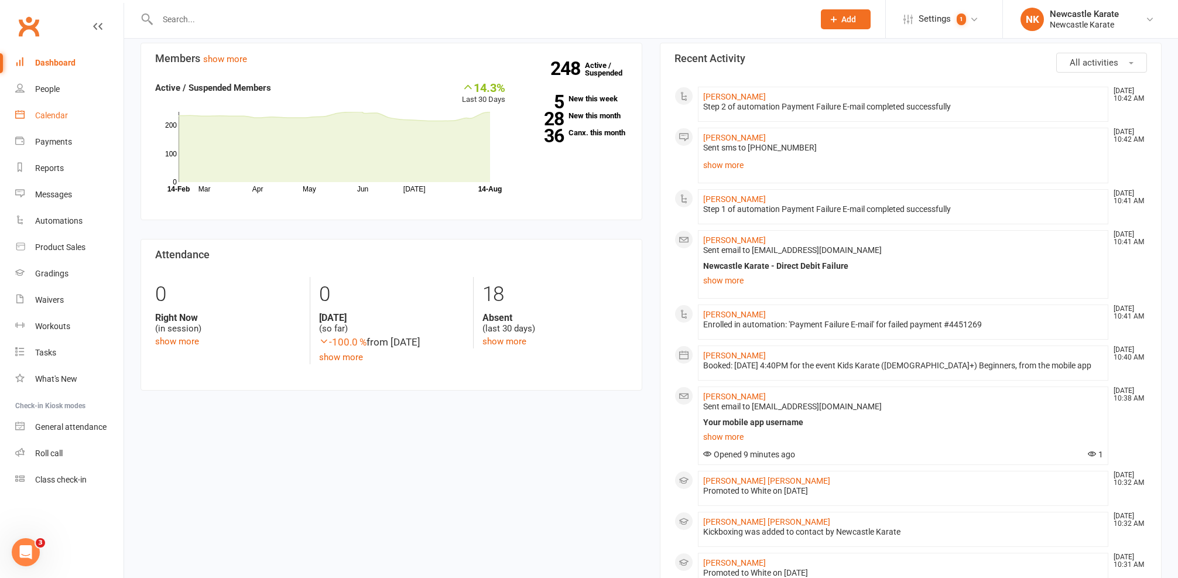
click at [63, 116] on div "Calendar" at bounding box center [51, 115] width 33 height 9
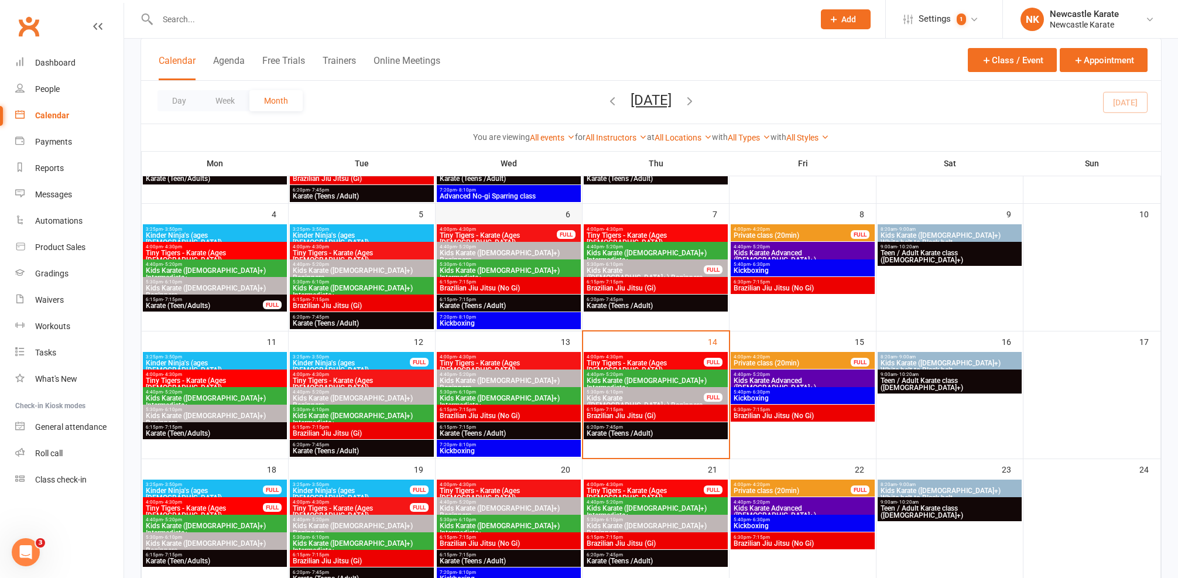
scroll to position [256, 0]
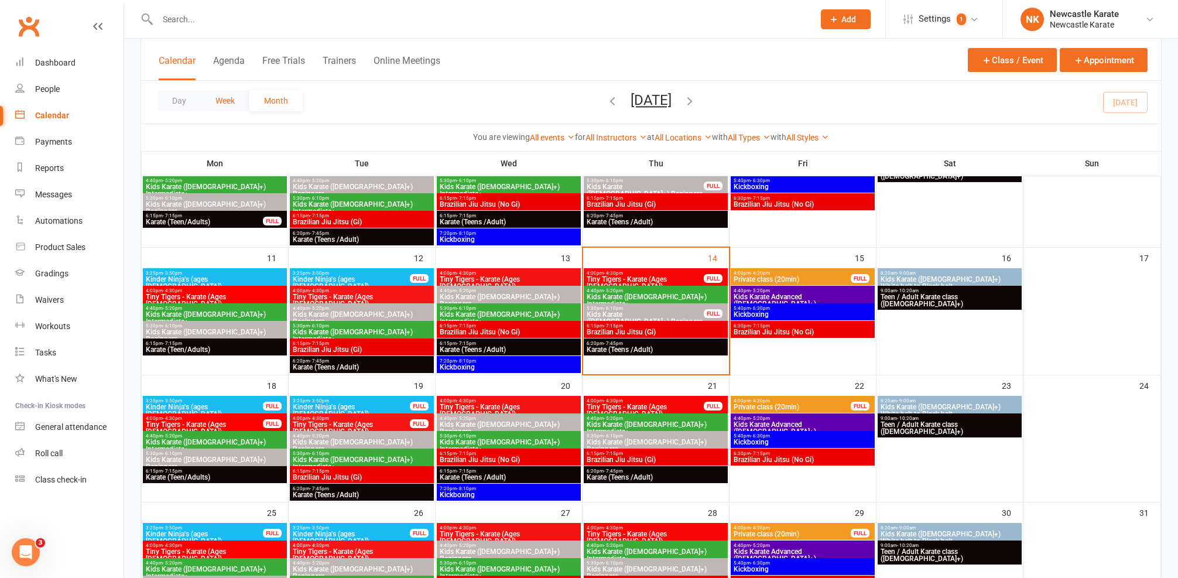
click at [204, 109] on button "Week" at bounding box center [225, 100] width 49 height 21
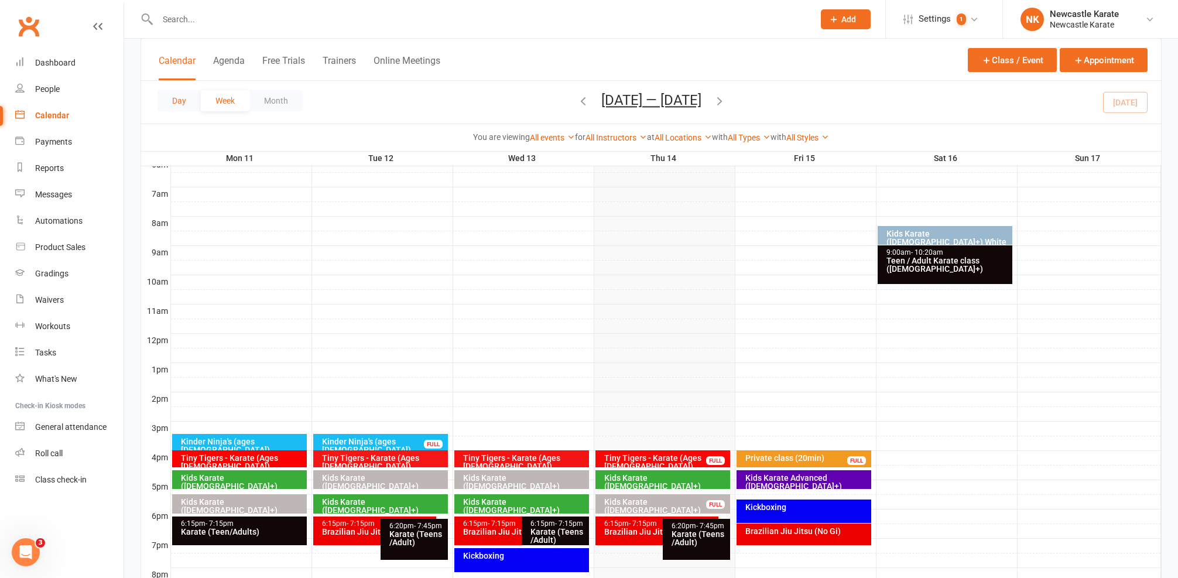
click at [186, 102] on button "Day" at bounding box center [179, 100] width 43 height 21
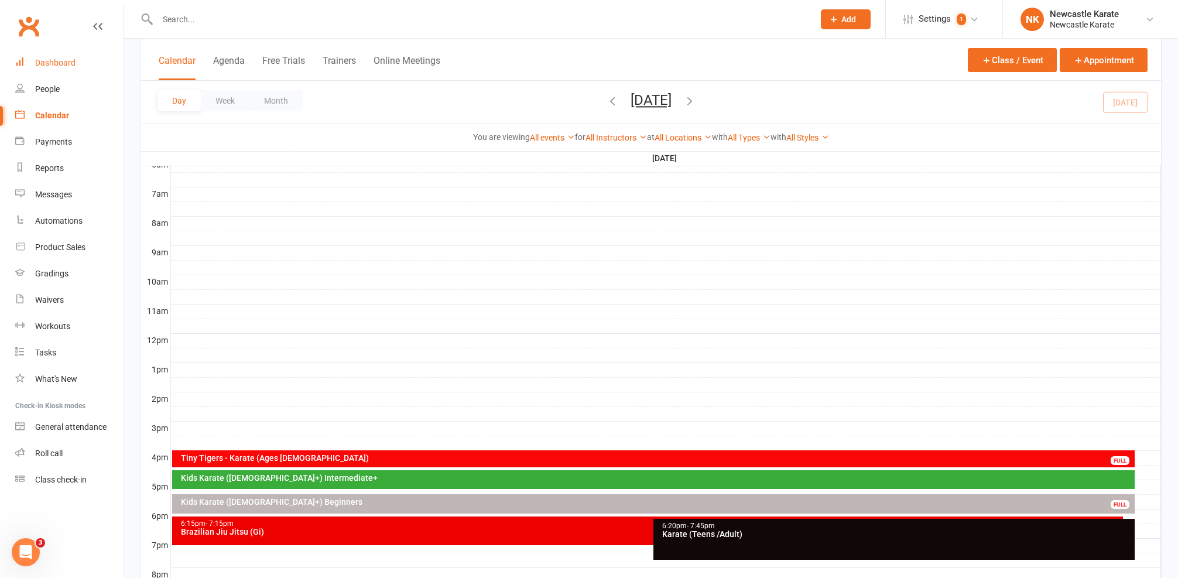
click at [61, 70] on link "Dashboard" at bounding box center [69, 63] width 108 height 26
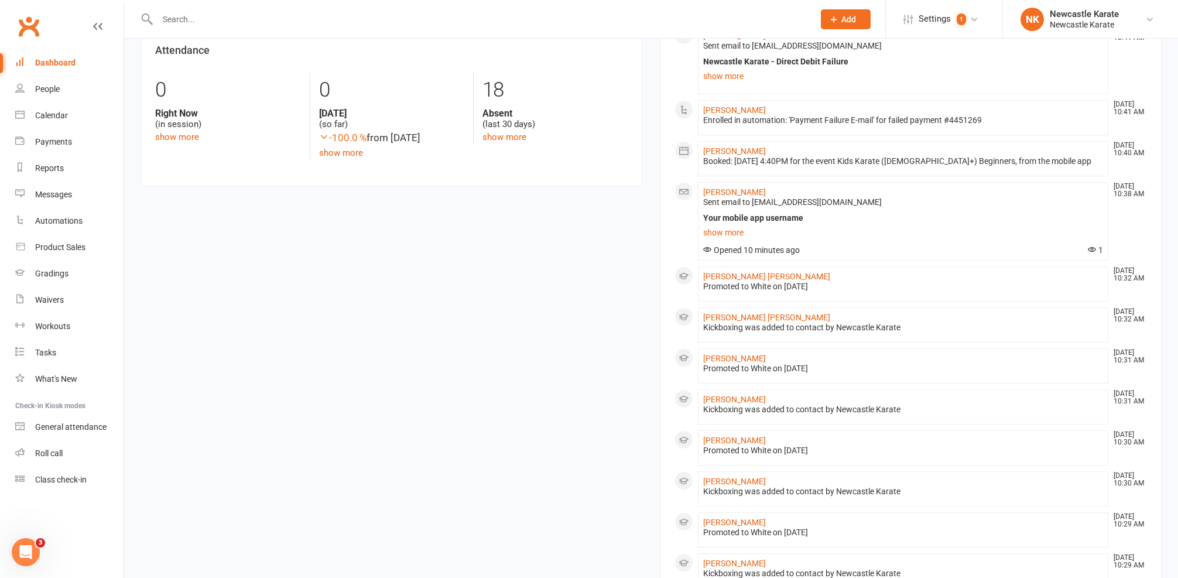
scroll to position [649, 0]
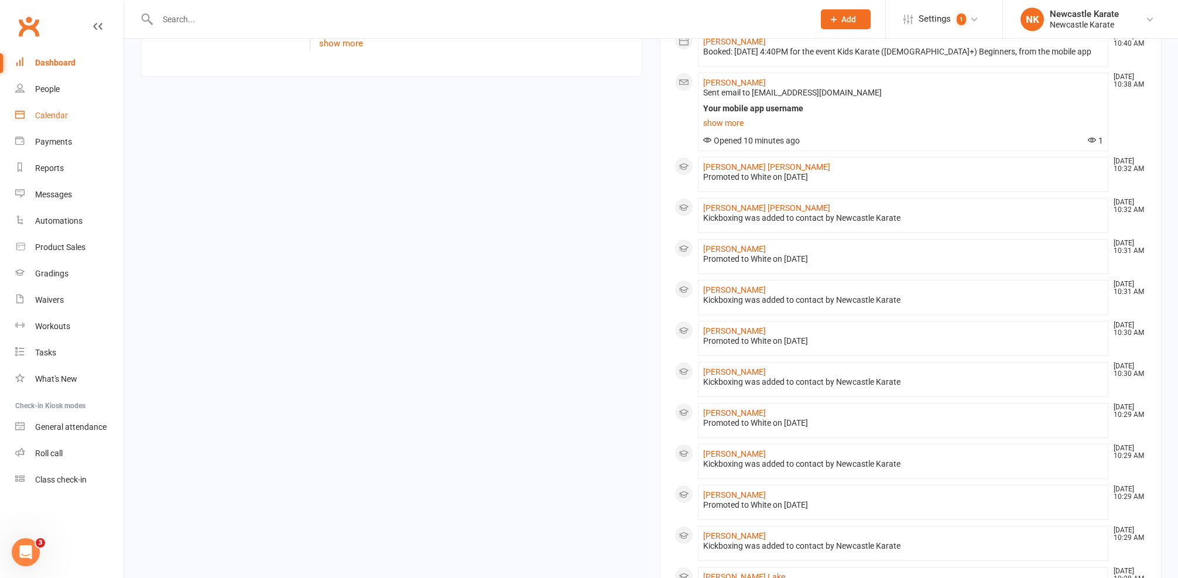
click at [54, 122] on link "Calendar" at bounding box center [69, 115] width 108 height 26
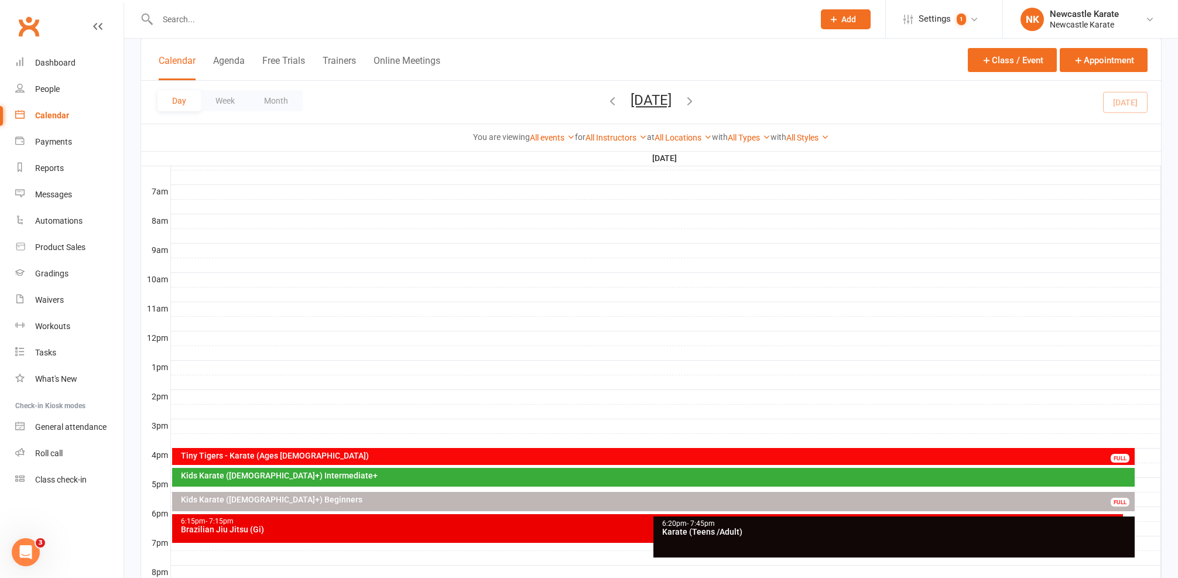
scroll to position [348, 0]
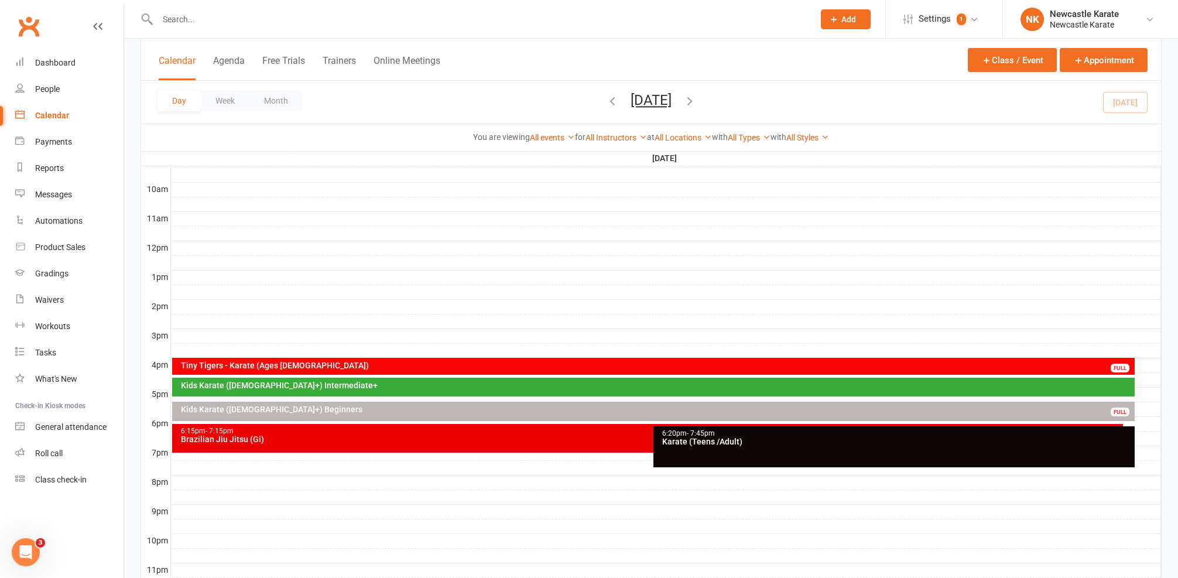
click at [284, 88] on div "Day Week Month Thursday, Aug 14, 2025 August 2025 Sun Mon Tue Wed Thu Fri Sat 2…" at bounding box center [651, 102] width 1020 height 43
click at [281, 102] on button "Month" at bounding box center [275, 100] width 53 height 21
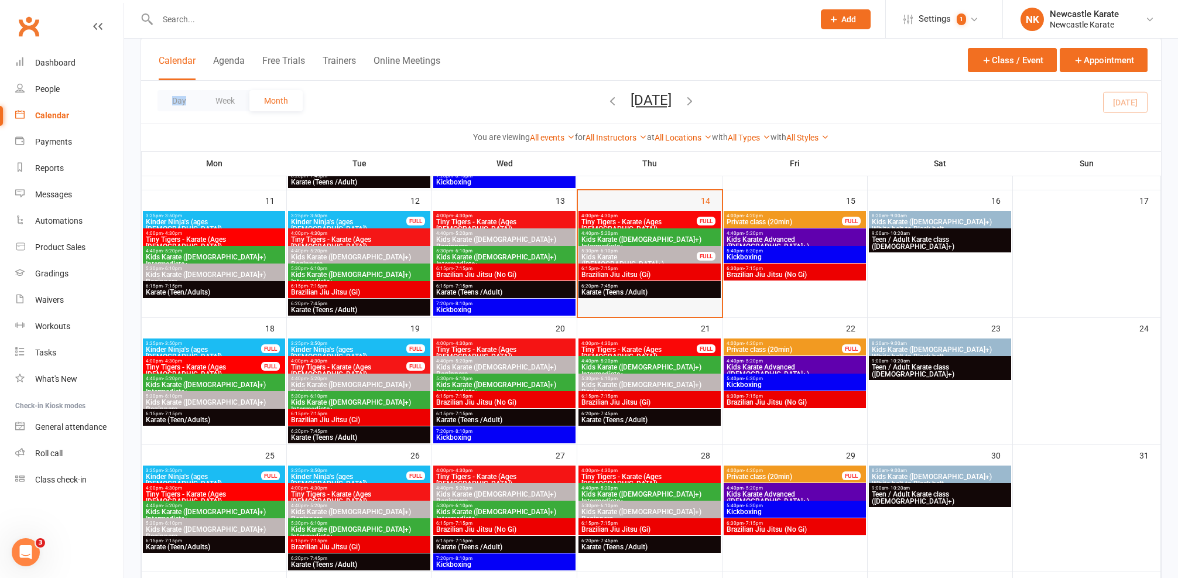
scroll to position [206, 0]
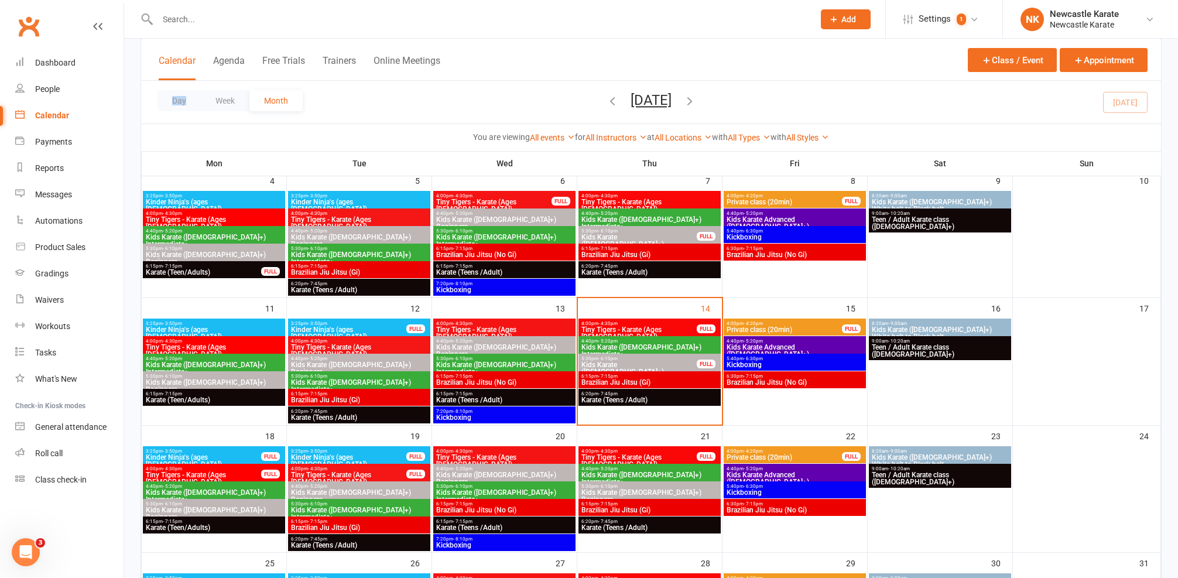
click at [790, 248] on span "6:30pm - 7:15pm" at bounding box center [795, 248] width 138 height 5
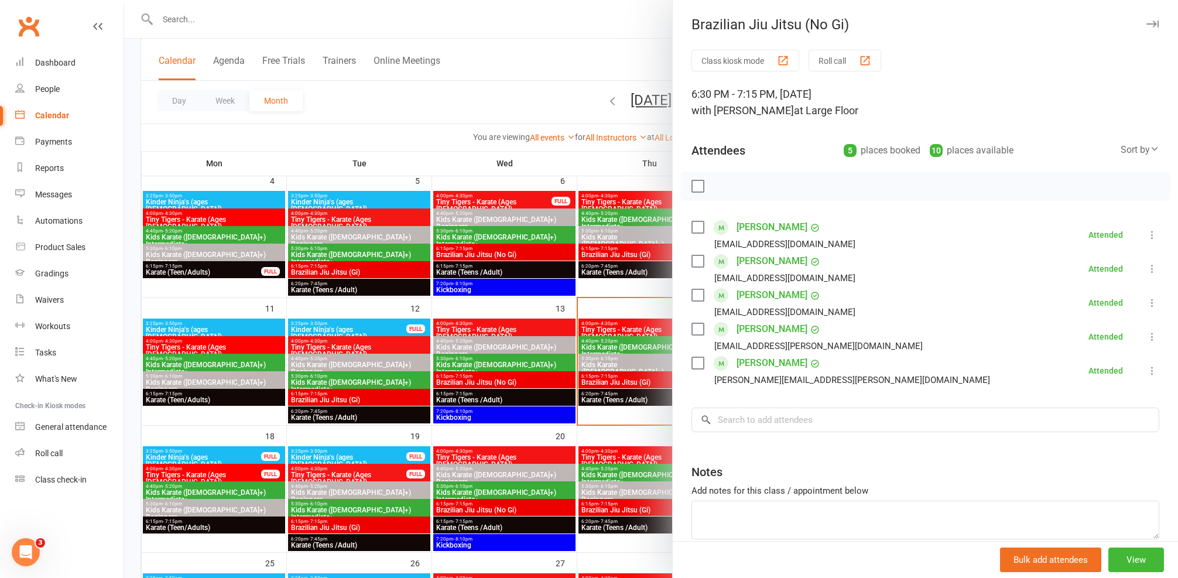
click at [614, 251] on div at bounding box center [651, 289] width 1054 height 578
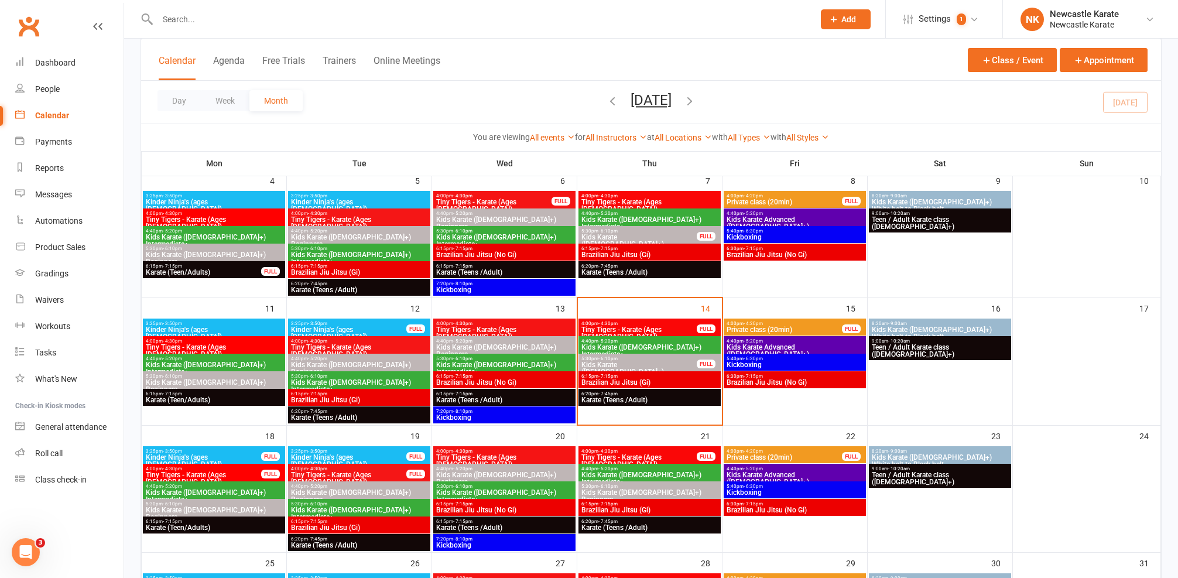
click at [801, 234] on span "Kickboxing" at bounding box center [795, 237] width 138 height 7
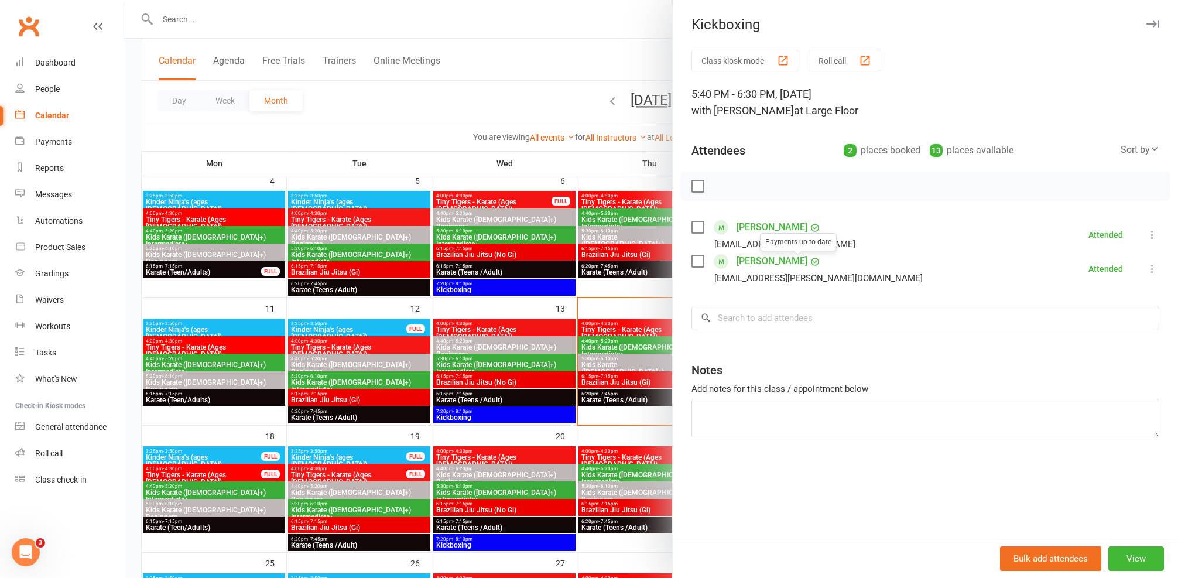
click at [582, 279] on div at bounding box center [651, 289] width 1054 height 578
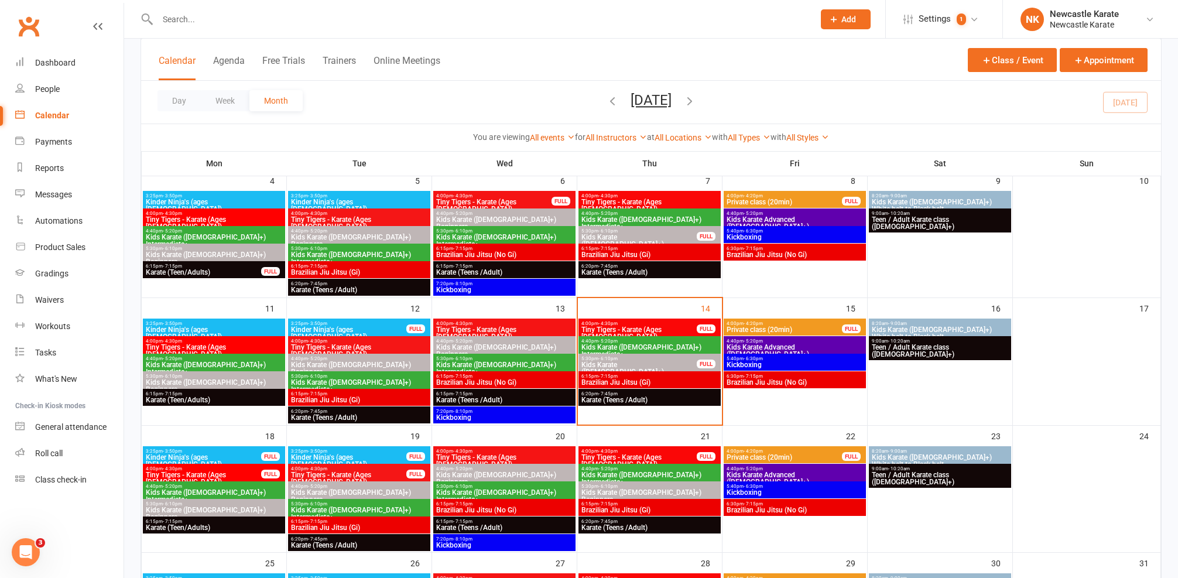
click at [771, 255] on span "Brazilian Jiu Jitsu (No Gi)" at bounding box center [795, 254] width 138 height 7
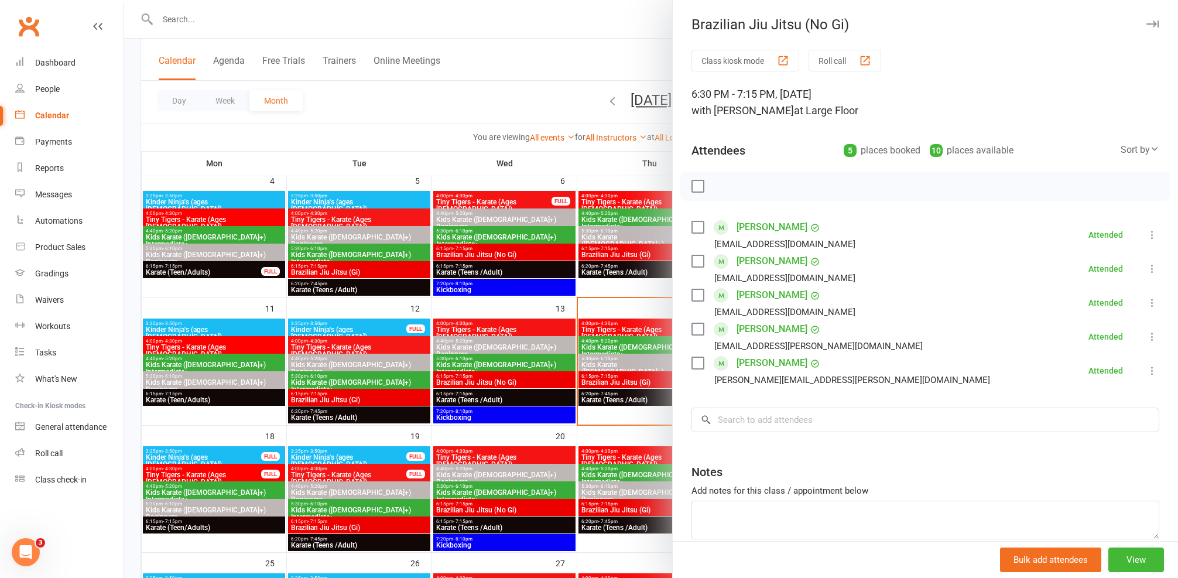
click at [576, 268] on div at bounding box center [651, 289] width 1054 height 578
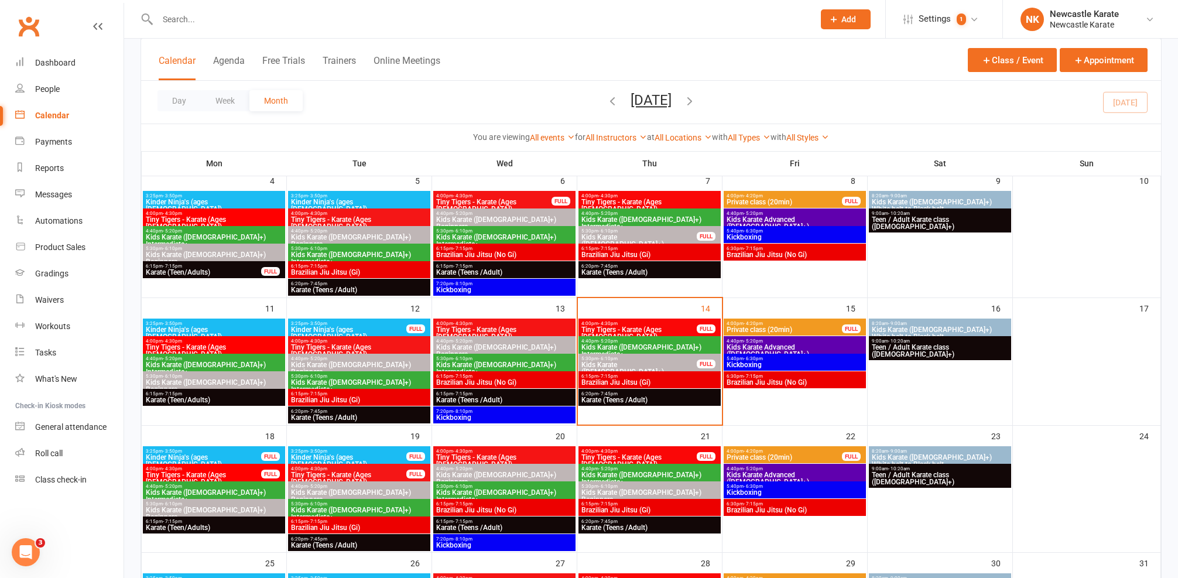
click at [781, 241] on div "5:40pm - 6:30pm Kickboxing" at bounding box center [795, 234] width 142 height 17
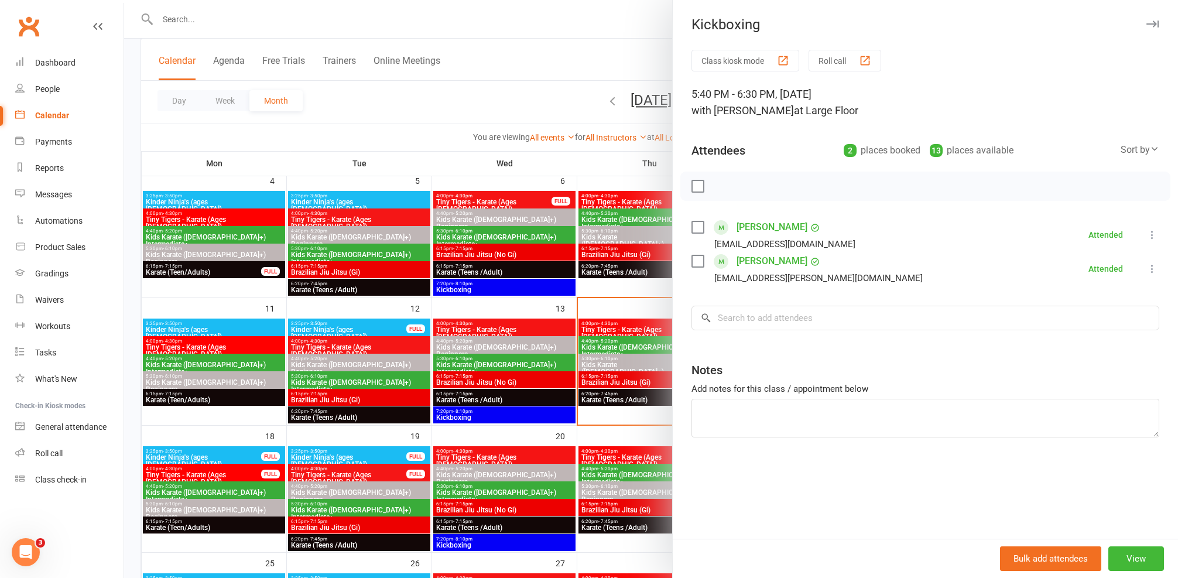
click at [622, 255] on div at bounding box center [651, 289] width 1054 height 578
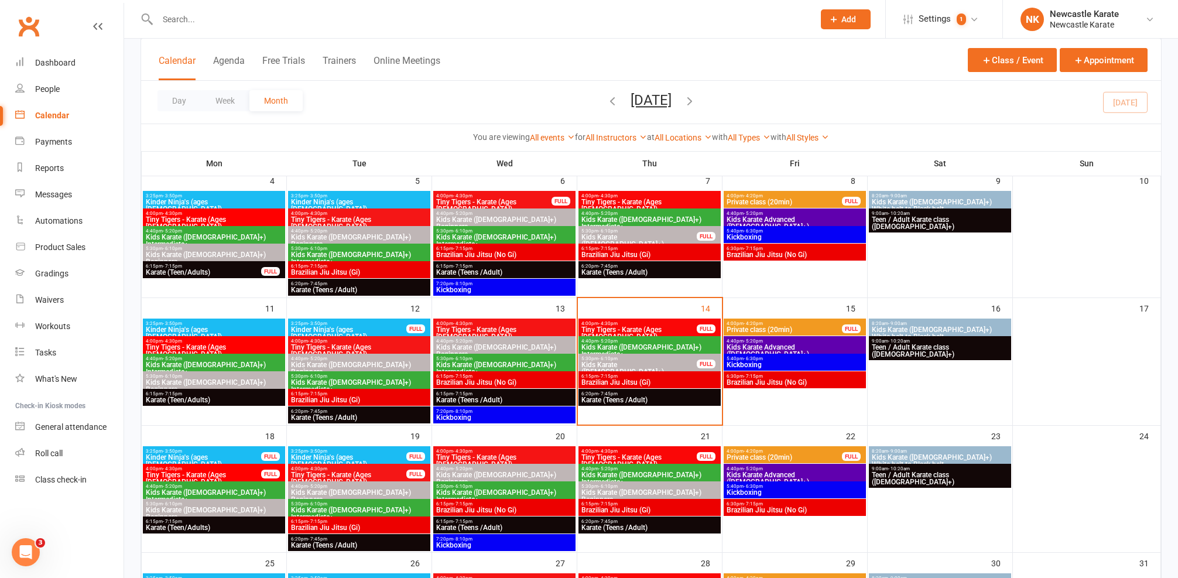
click at [765, 254] on span "Brazilian Jiu Jitsu (No Gi)" at bounding box center [795, 254] width 138 height 7
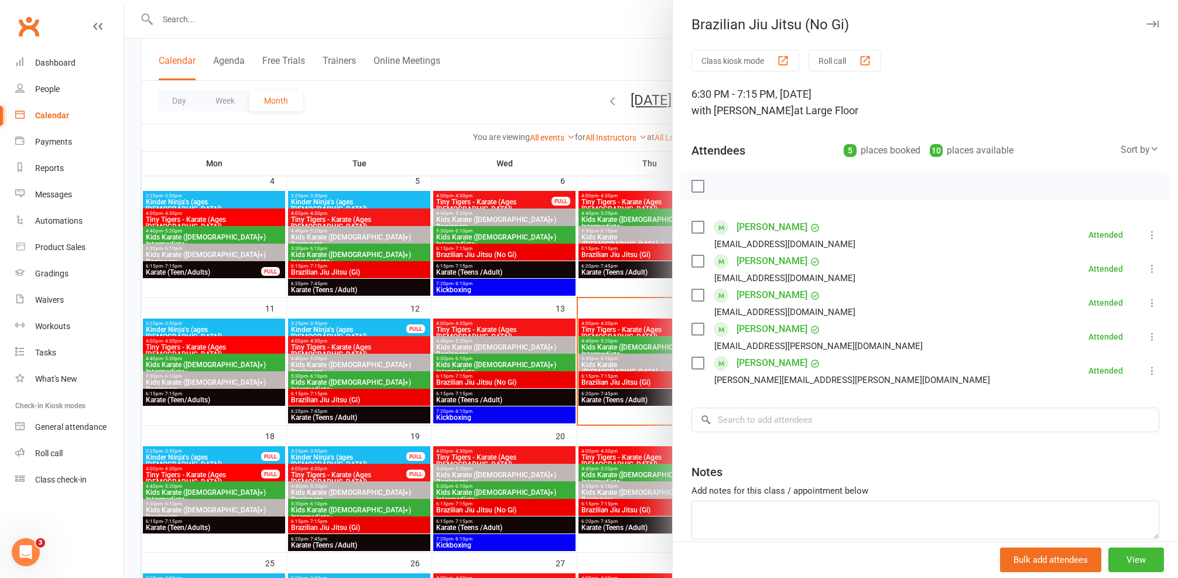
drag, startPoint x: 639, startPoint y: 248, endPoint x: 645, endPoint y: 246, distance: 6.1
click at [640, 247] on div at bounding box center [651, 289] width 1054 height 578
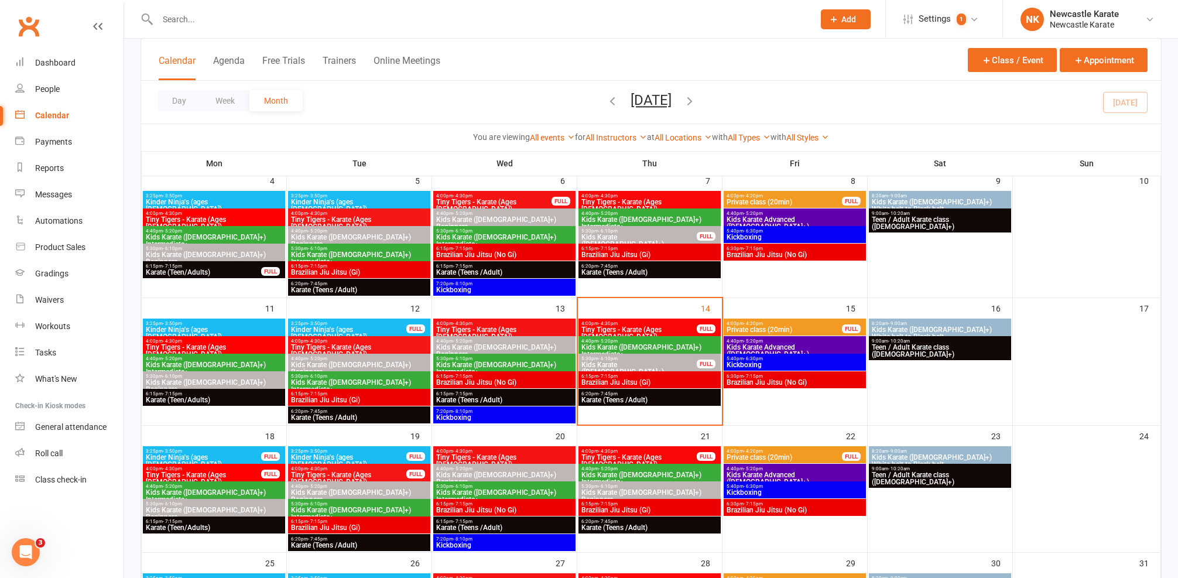
click at [768, 359] on span "5:40pm - 6:30pm" at bounding box center [795, 358] width 138 height 5
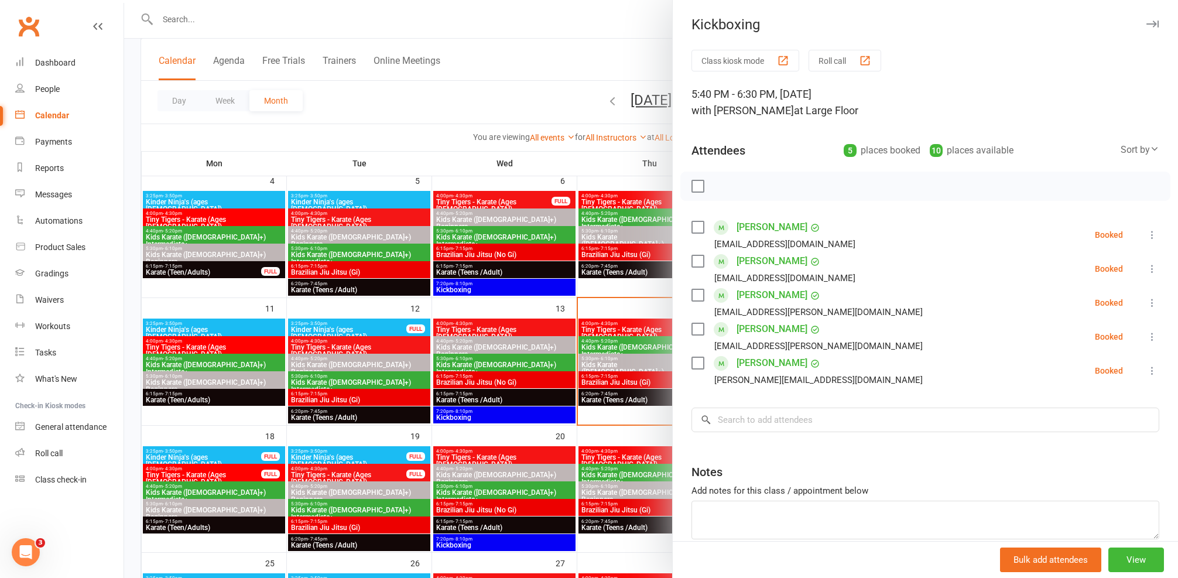
click at [612, 314] on div at bounding box center [651, 289] width 1054 height 578
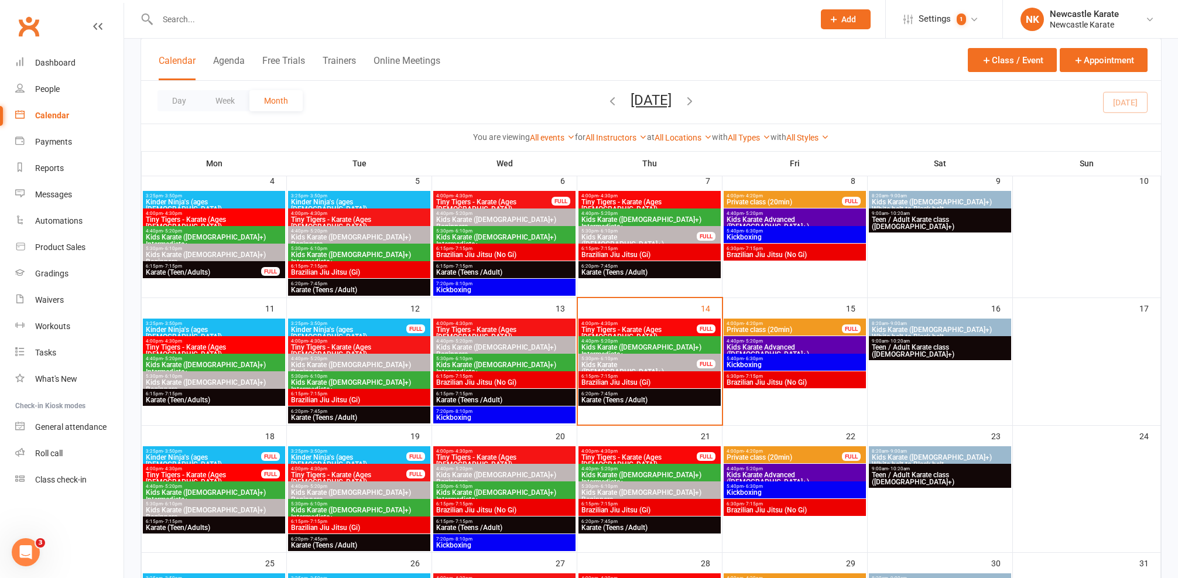
scroll to position [183, 0]
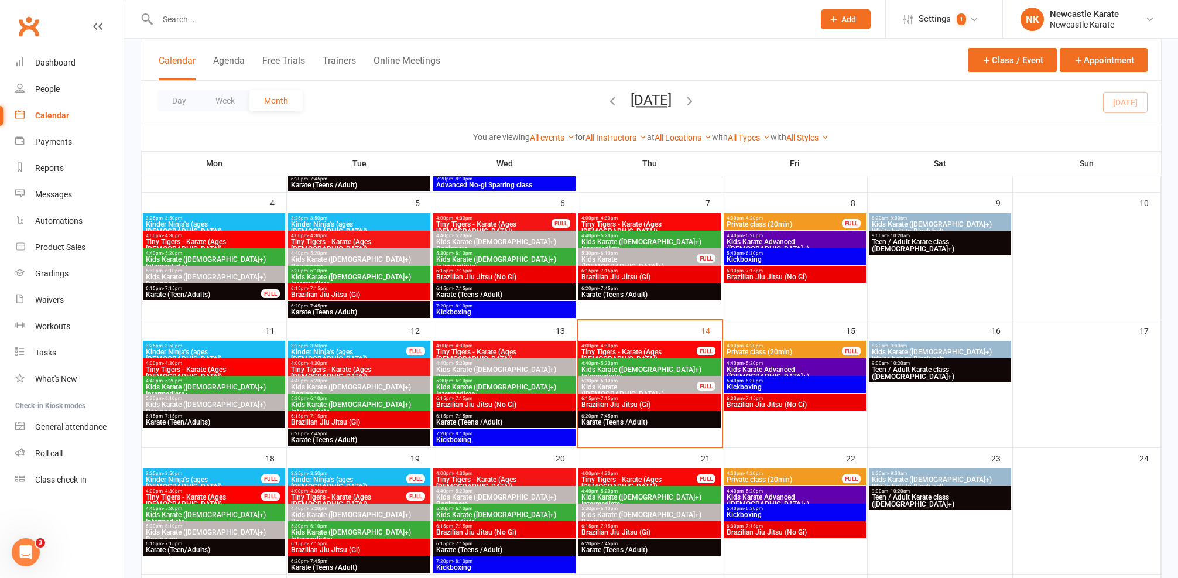
click at [774, 221] on span "Private class (20min)" at bounding box center [784, 224] width 117 height 7
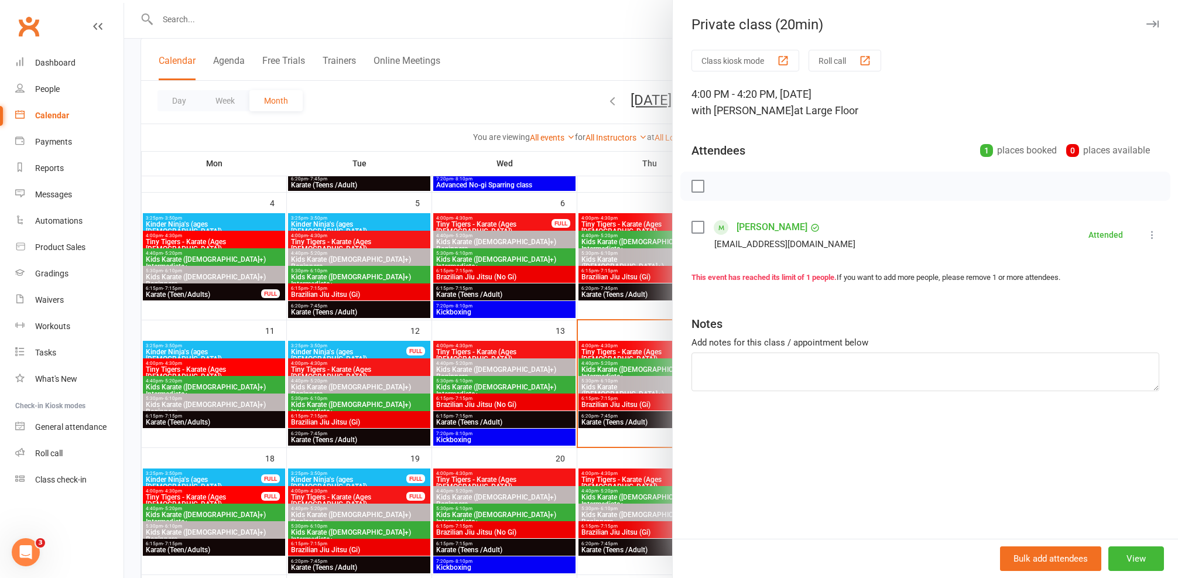
click at [595, 274] on div at bounding box center [651, 289] width 1054 height 578
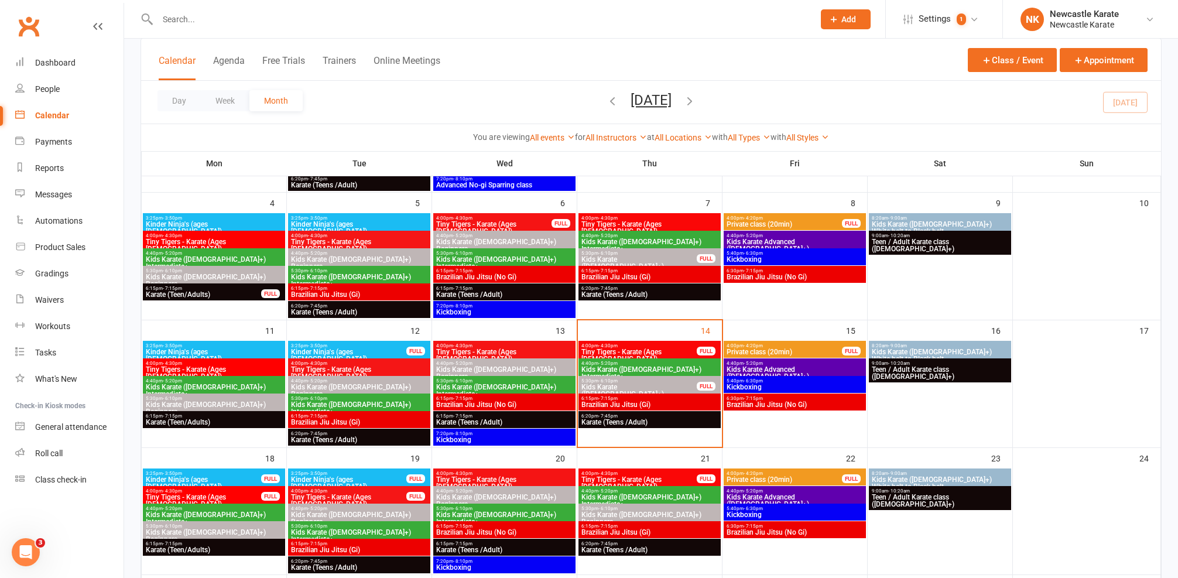
click at [774, 279] on span "Brazilian Jiu Jitsu (No Gi)" at bounding box center [795, 276] width 138 height 7
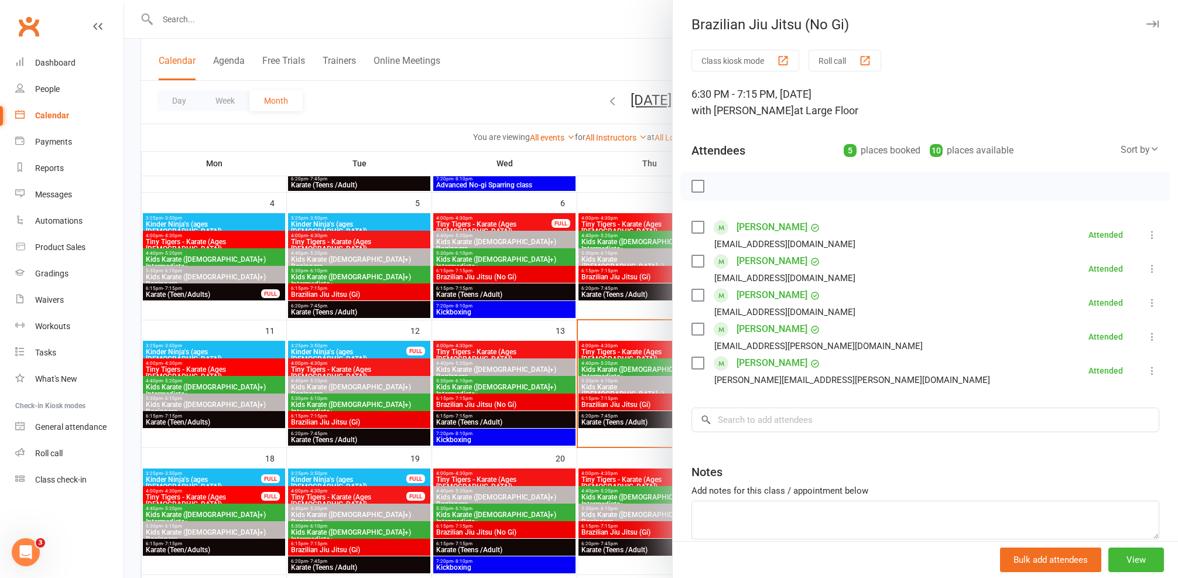
click at [603, 283] on div at bounding box center [651, 289] width 1054 height 578
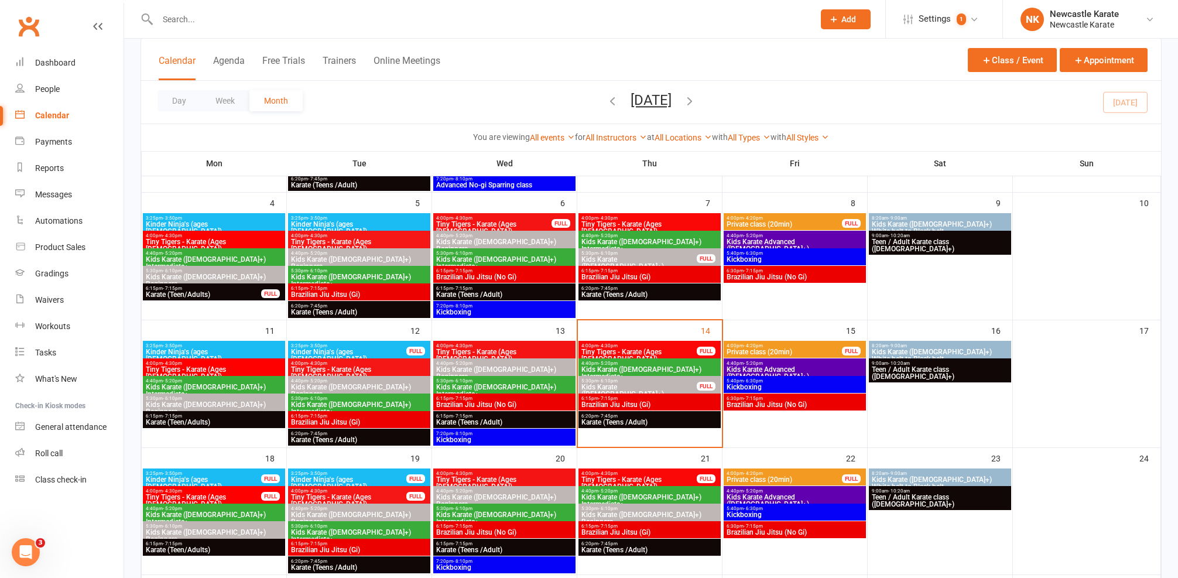
click at [471, 293] on span "Karate (Teens /Adult)" at bounding box center [505, 294] width 138 height 7
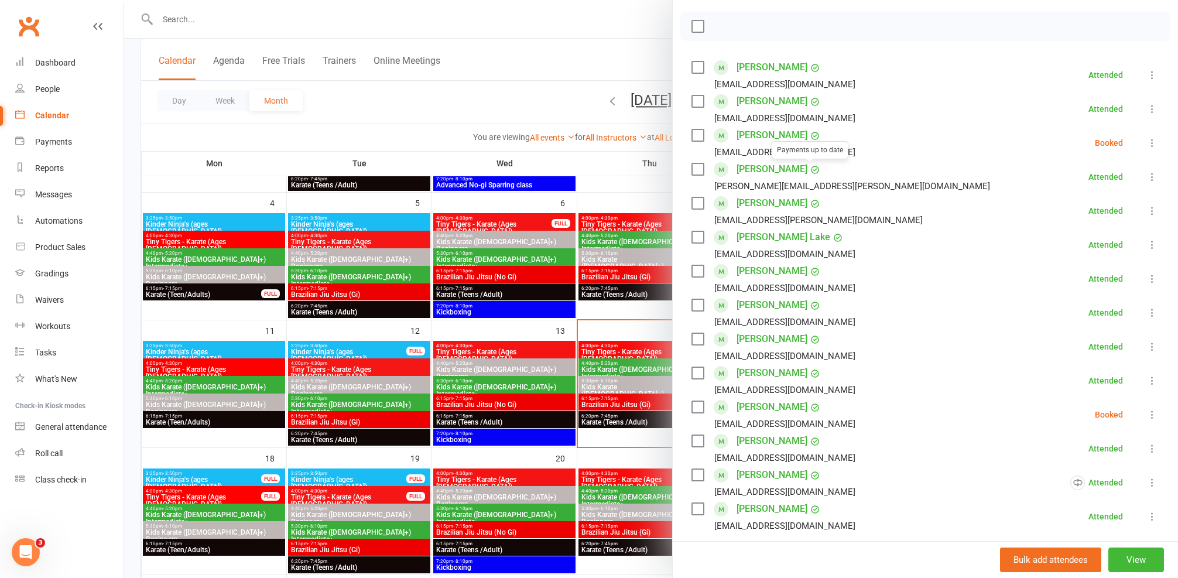
scroll to position [175, 0]
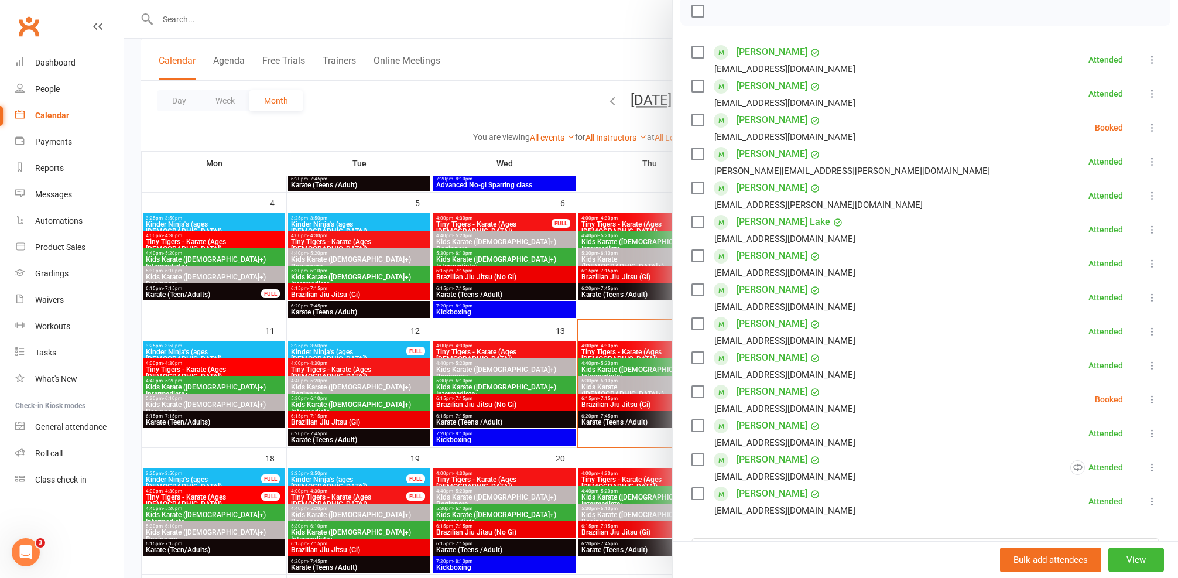
click at [544, 389] on div at bounding box center [651, 289] width 1054 height 578
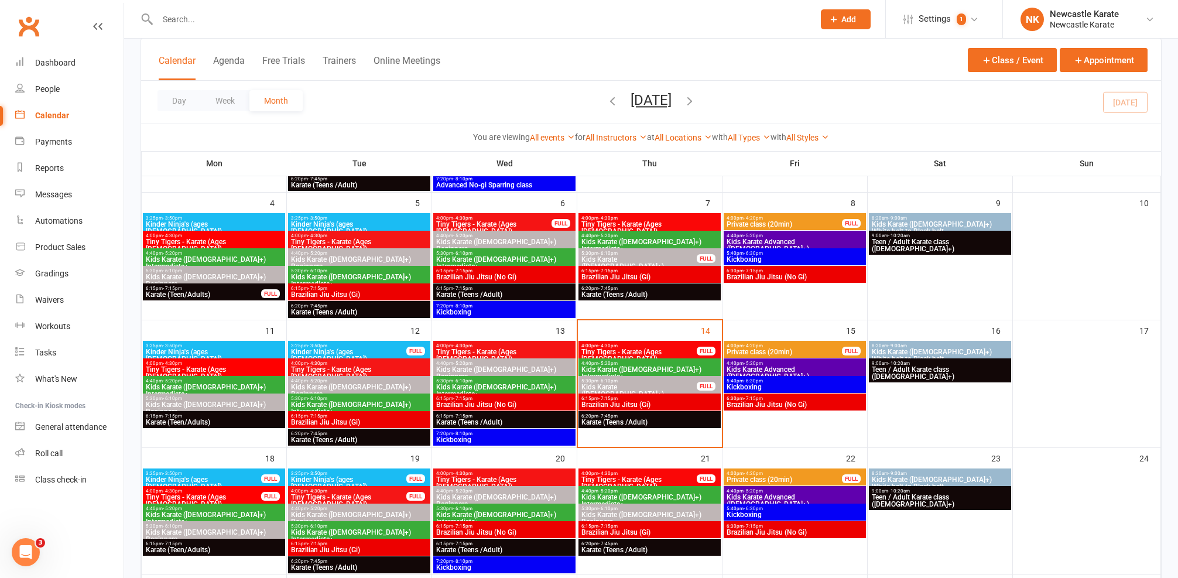
click at [455, 431] on span "- 8:10pm" at bounding box center [462, 433] width 19 height 5
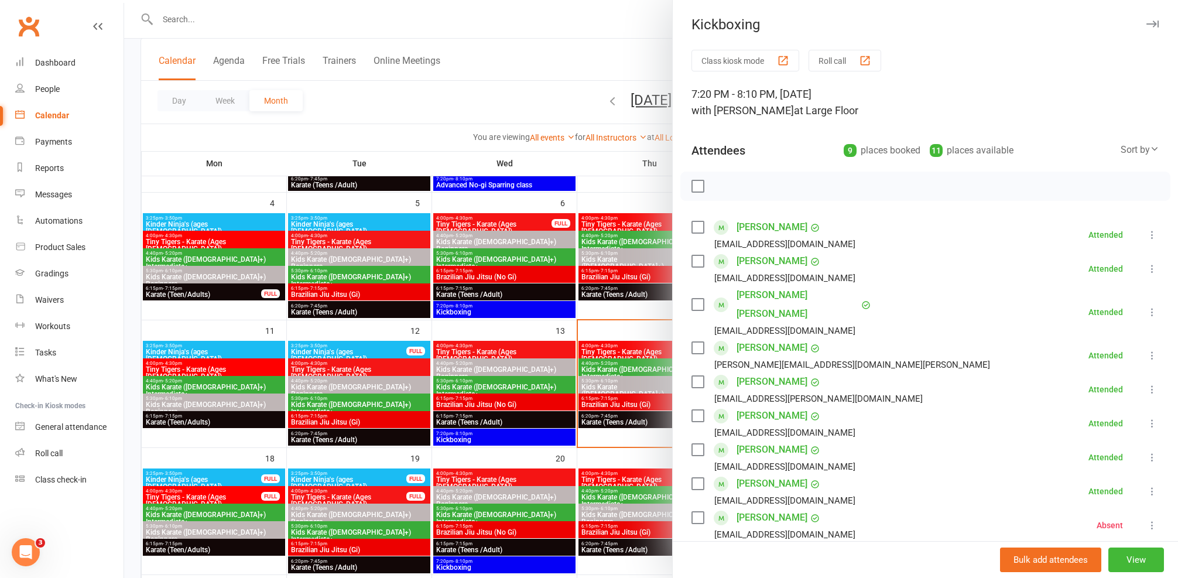
click at [757, 406] on link "Riley Mcgregor" at bounding box center [772, 415] width 71 height 19
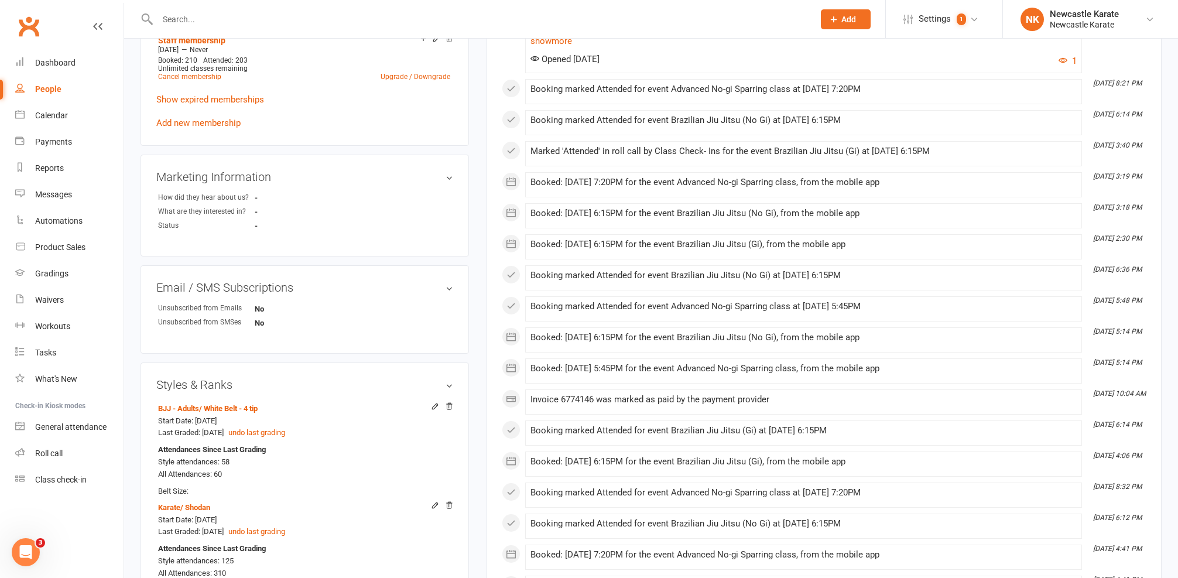
scroll to position [628, 0]
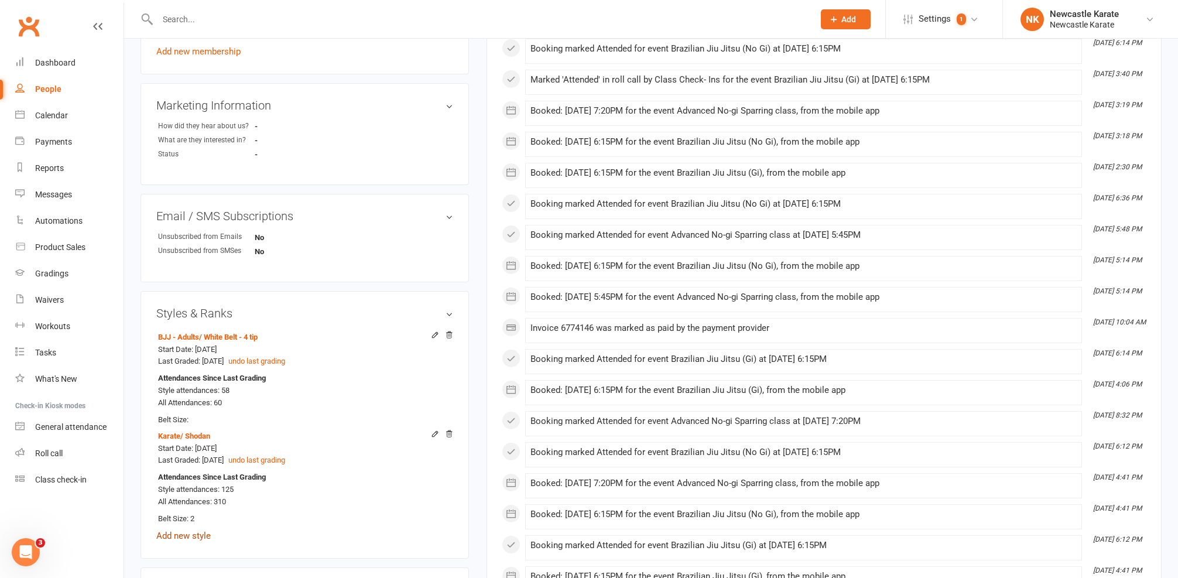
click at [179, 531] on link "Add new style" at bounding box center [183, 536] width 54 height 11
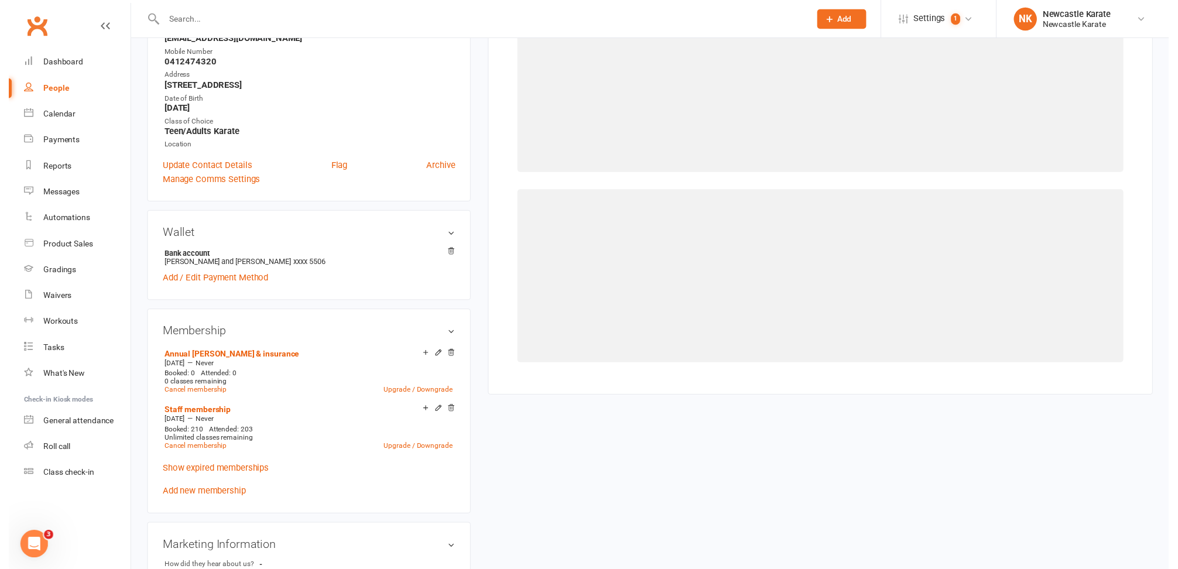
scroll to position [100, 0]
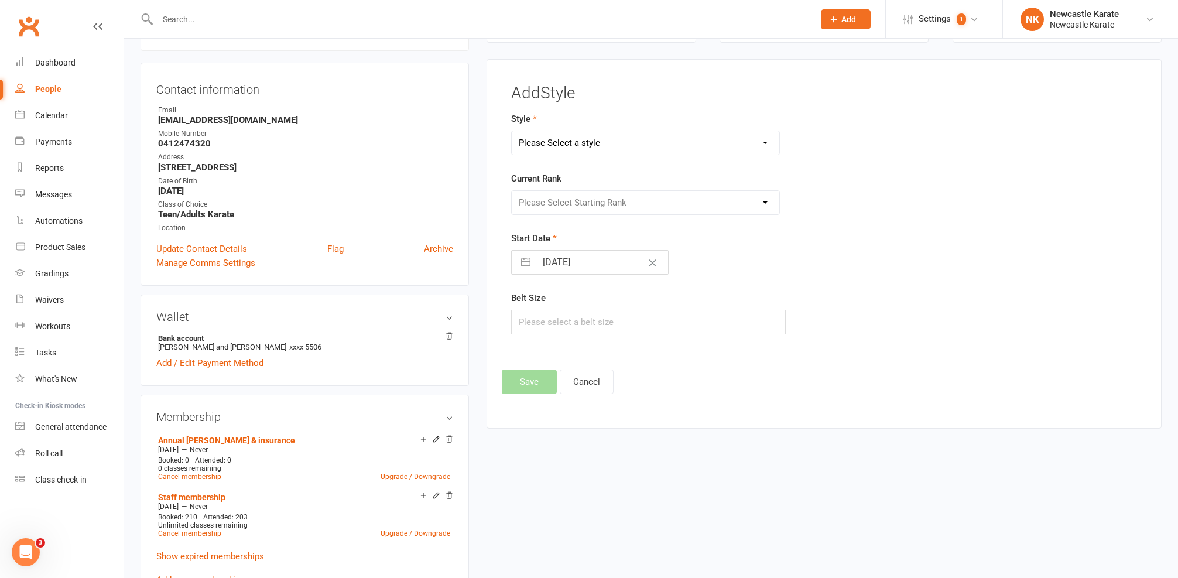
select select "33"
click at [574, 186] on div "Current Rank Please Select Starting Rank Select White belt below 10th Kyu - Whi…" at bounding box center [716, 193] width 411 height 43
select select "361"
select select "3738"
select select "44395"
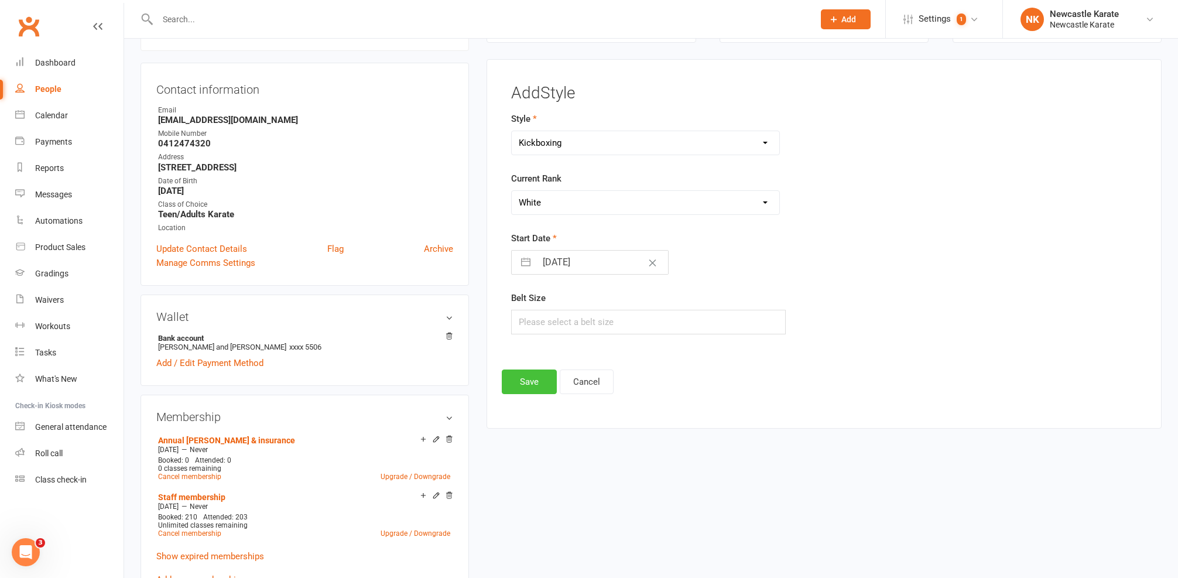
click at [536, 387] on button "Save" at bounding box center [529, 381] width 55 height 25
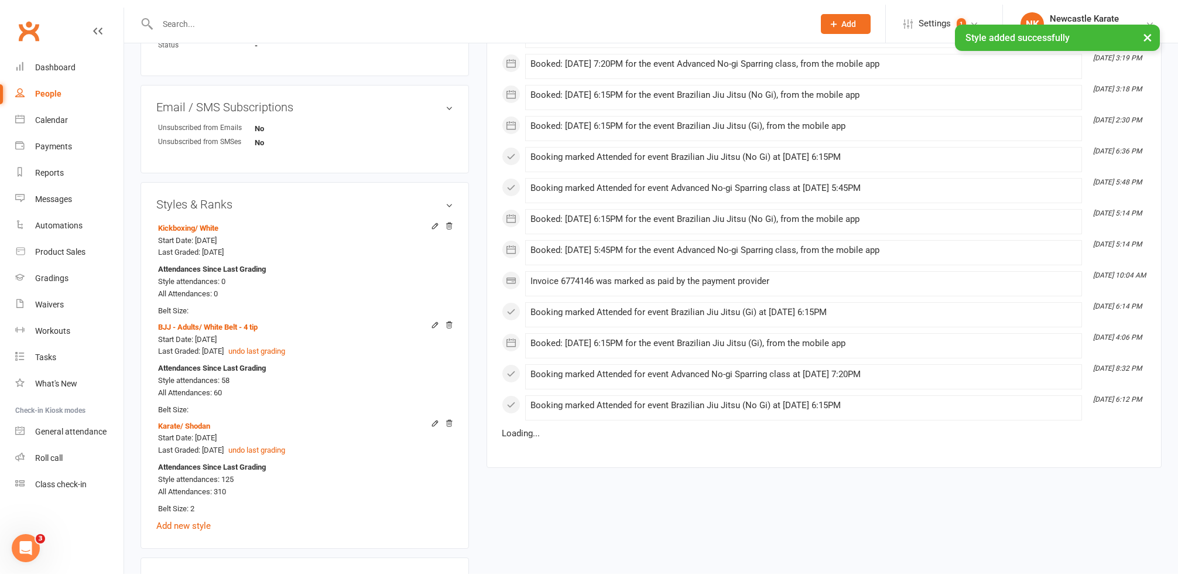
scroll to position [798, 0]
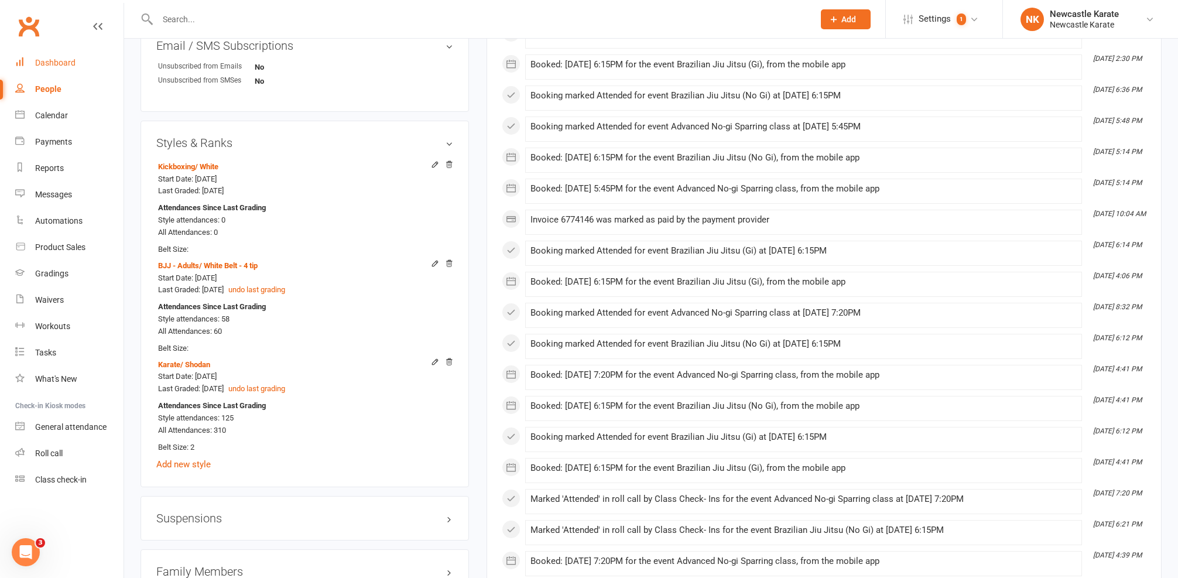
click at [67, 55] on link "Dashboard" at bounding box center [69, 63] width 108 height 26
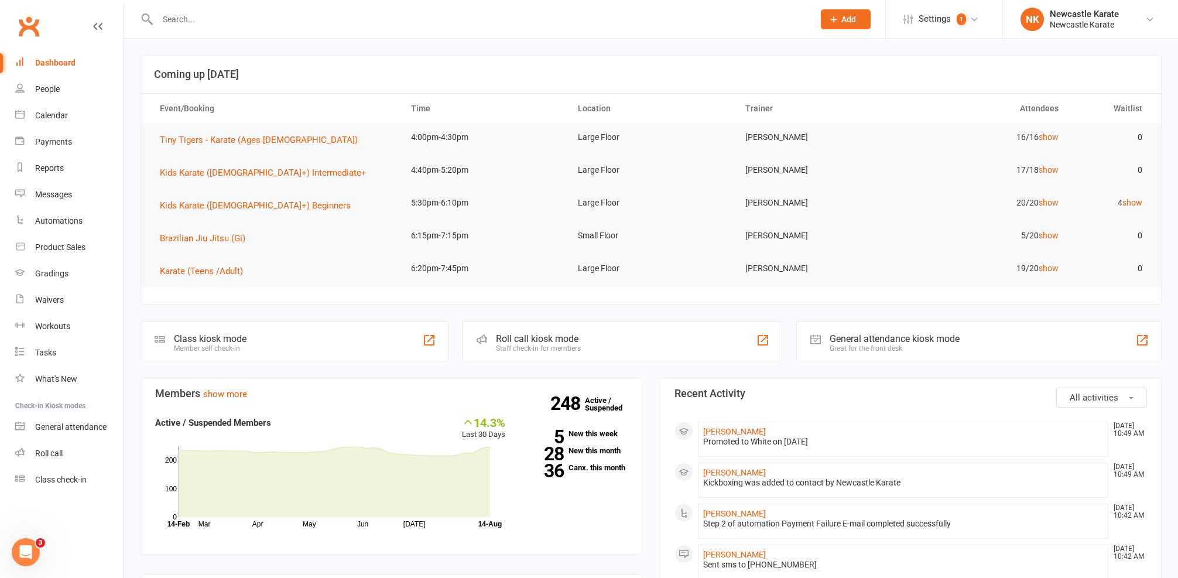
click at [225, 13] on input "text" at bounding box center [480, 19] width 652 height 16
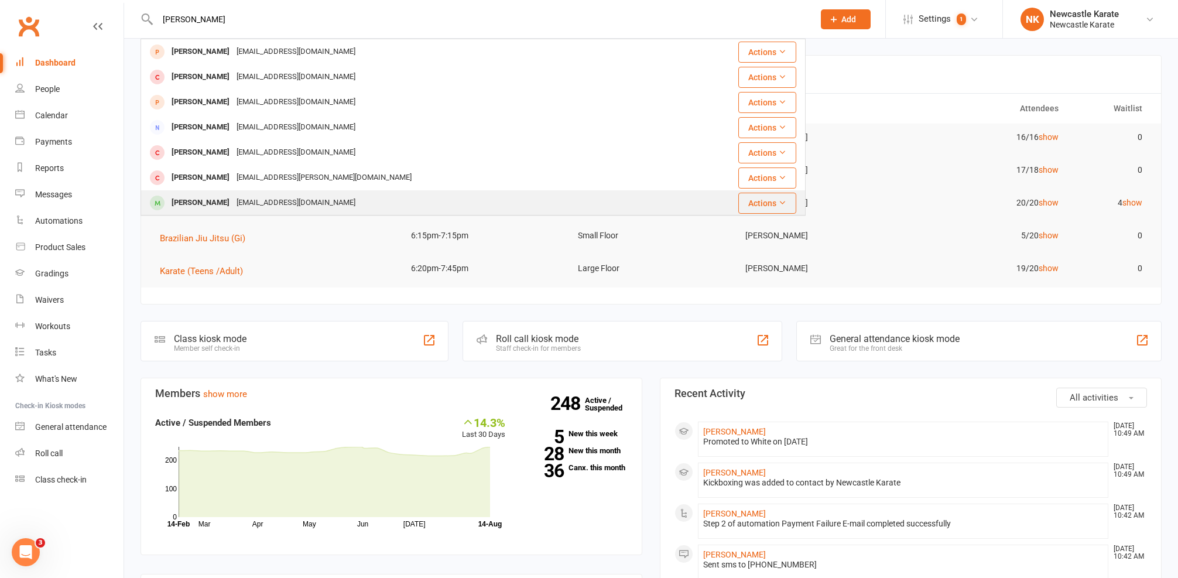
type input "Cameron mc"
click at [203, 207] on div "Cameron Mcgregor" at bounding box center [200, 202] width 65 height 17
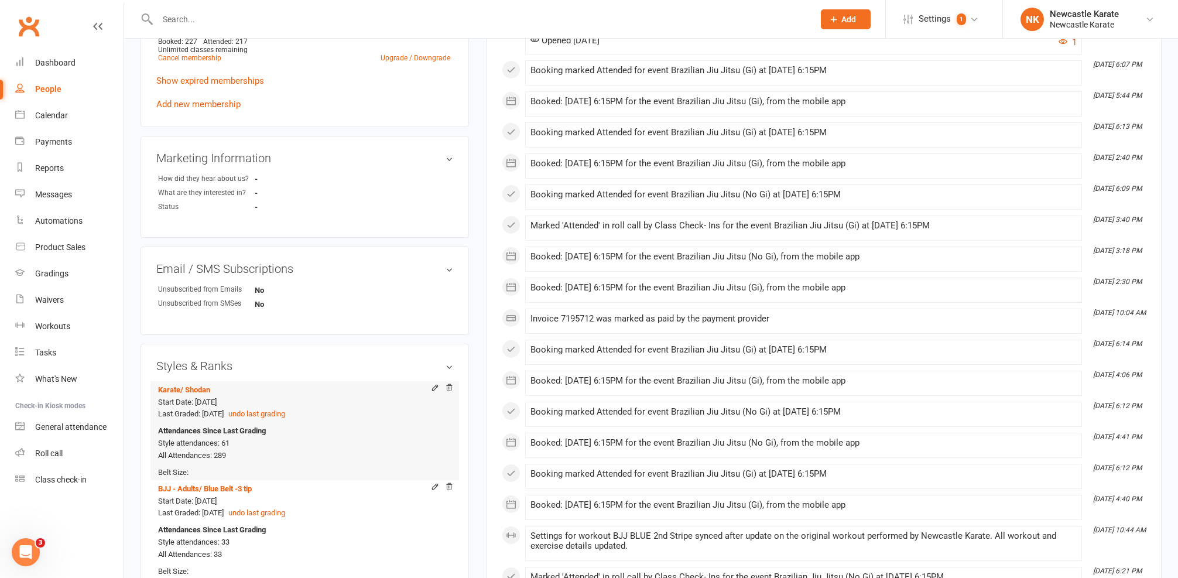
scroll to position [654, 0]
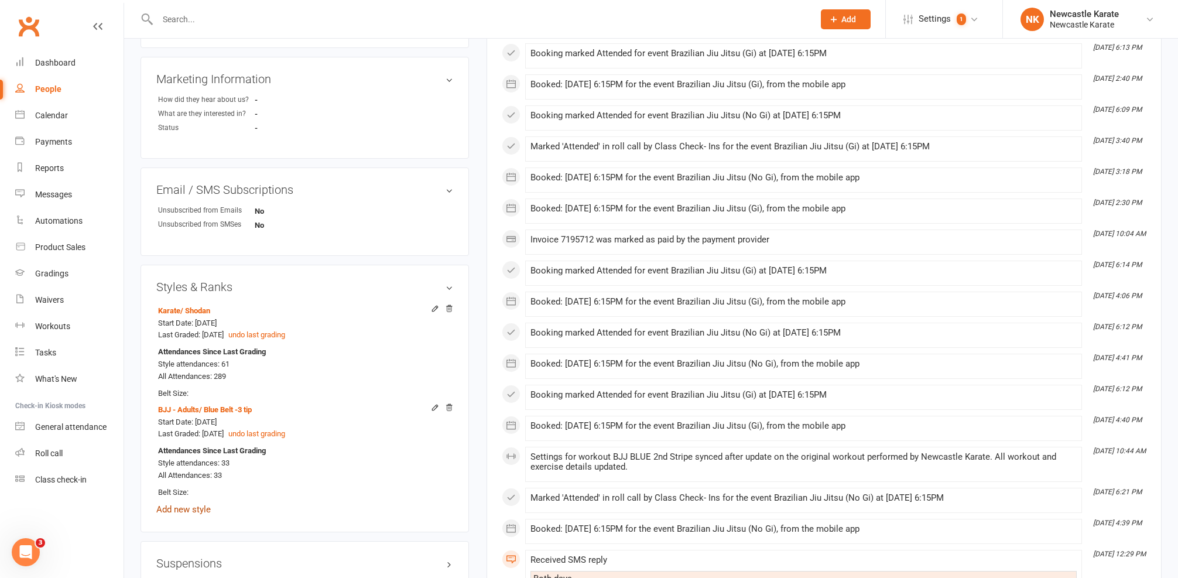
click at [170, 504] on link "Add new style" at bounding box center [183, 509] width 54 height 11
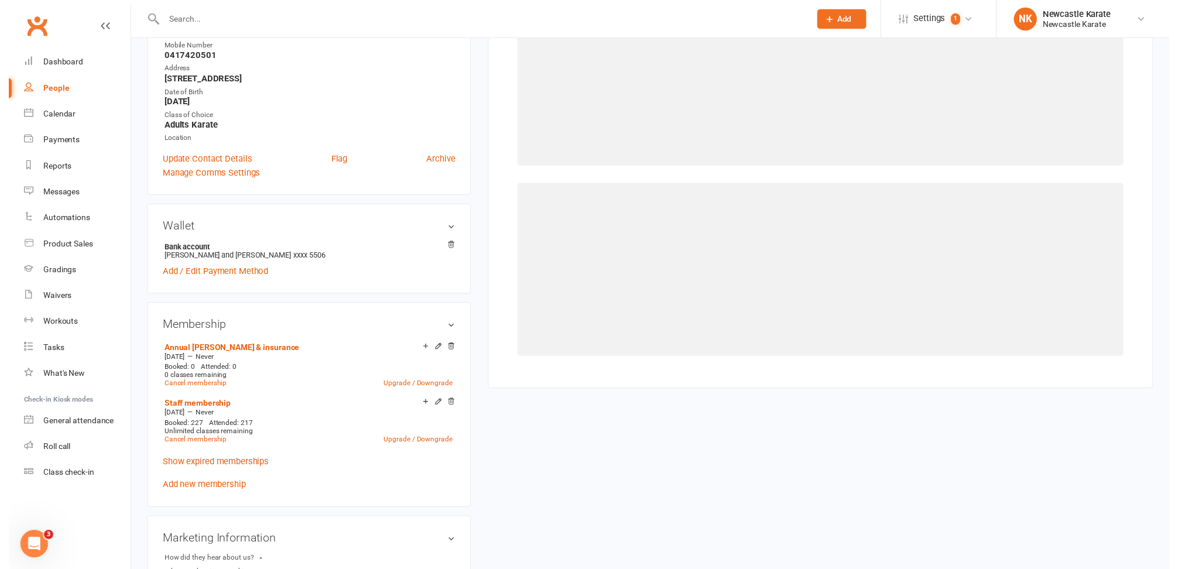
scroll to position [100, 0]
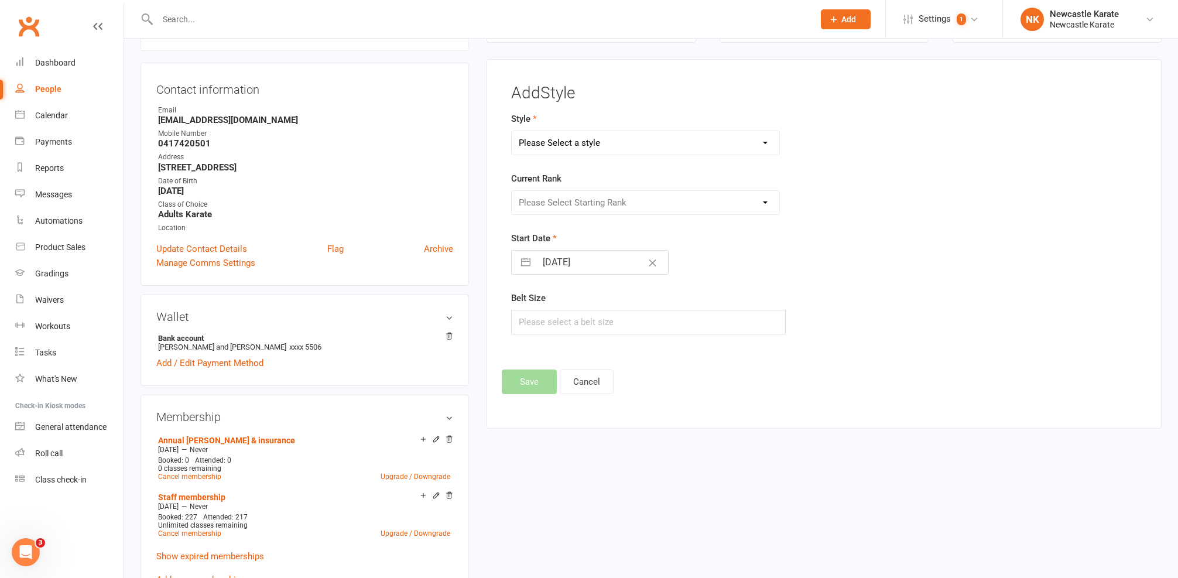
select select "3738"
select select "44395"
click at [539, 382] on button "Save" at bounding box center [529, 381] width 55 height 25
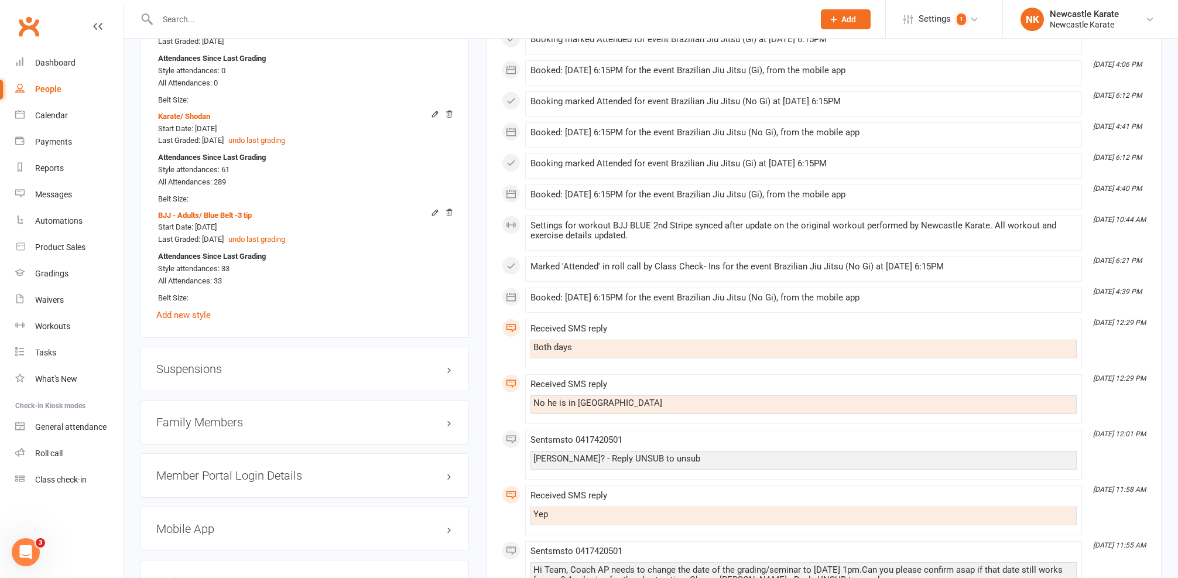
scroll to position [1038, 0]
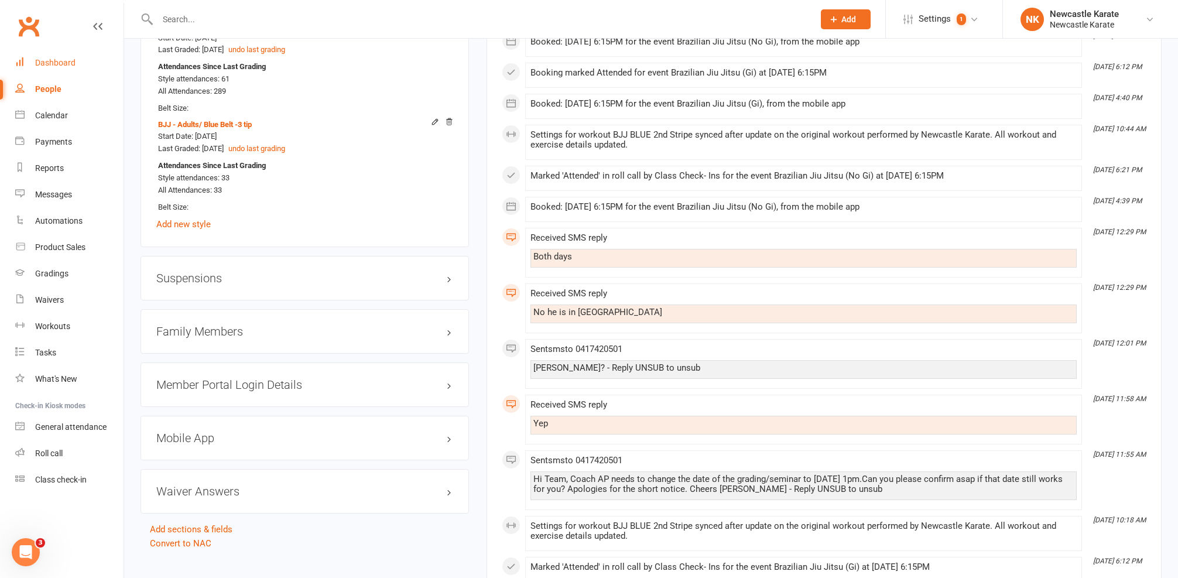
click at [83, 59] on link "Dashboard" at bounding box center [69, 63] width 108 height 26
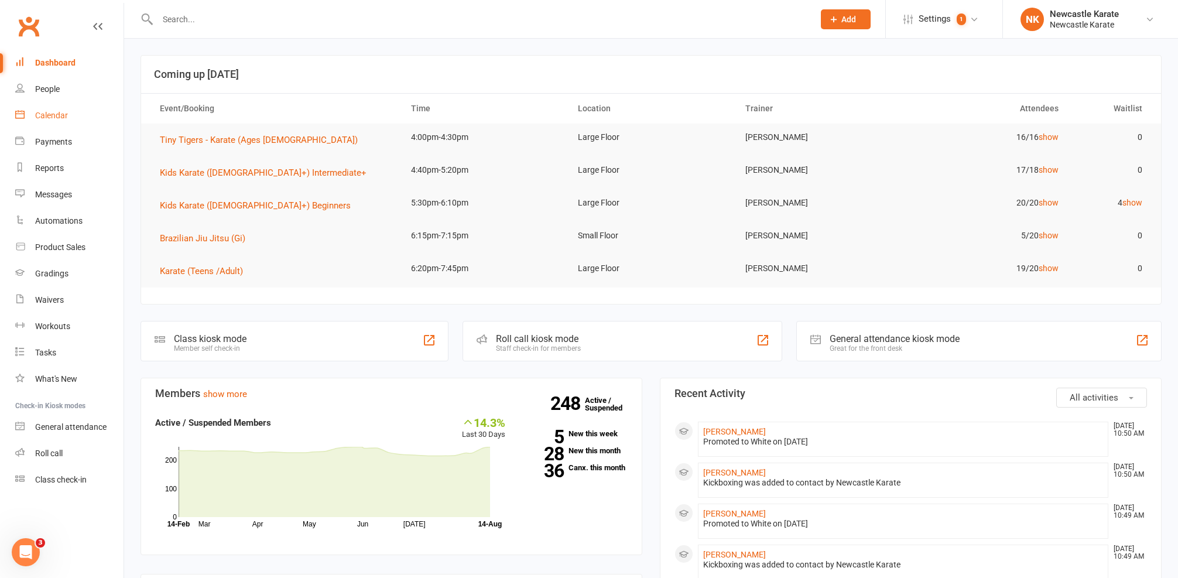
click at [47, 115] on div "Calendar" at bounding box center [51, 115] width 33 height 9
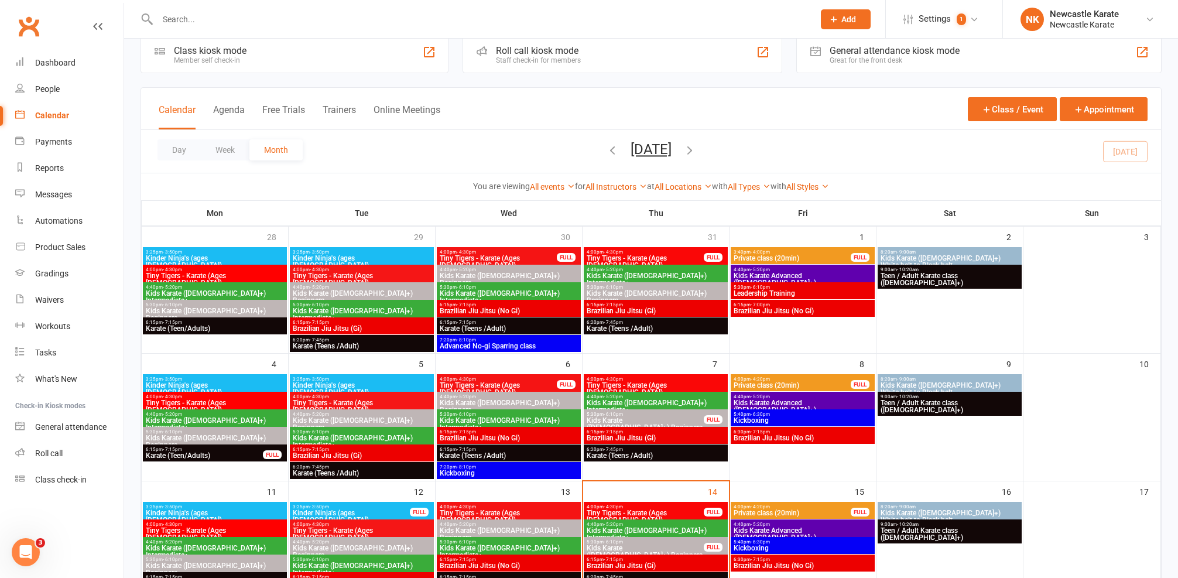
scroll to position [296, 0]
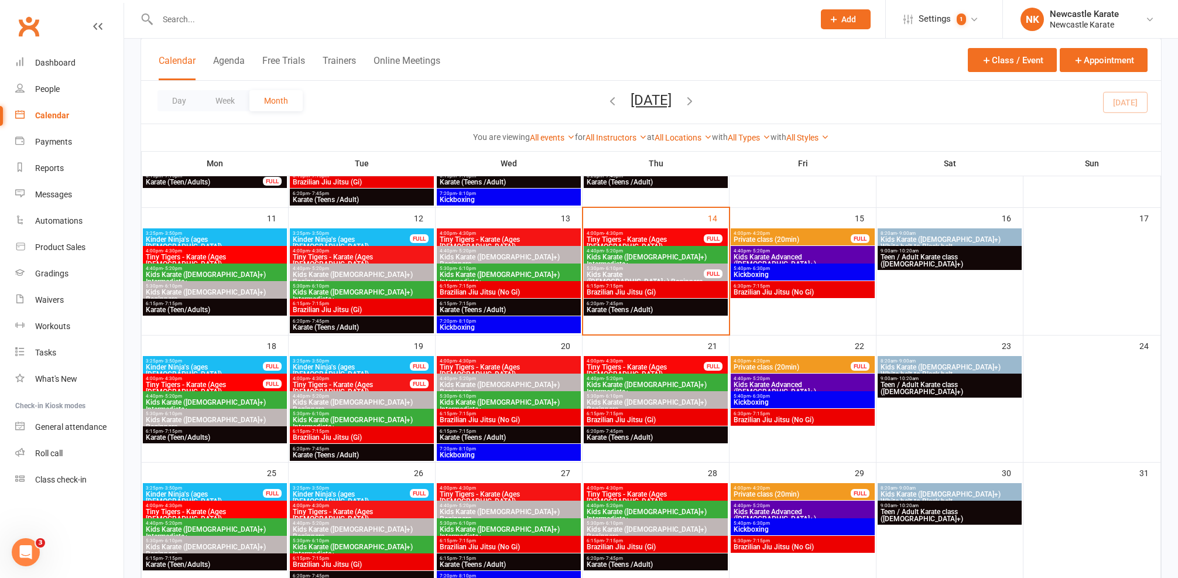
click at [594, 301] on span "6:20pm - 7:45pm" at bounding box center [655, 303] width 139 height 5
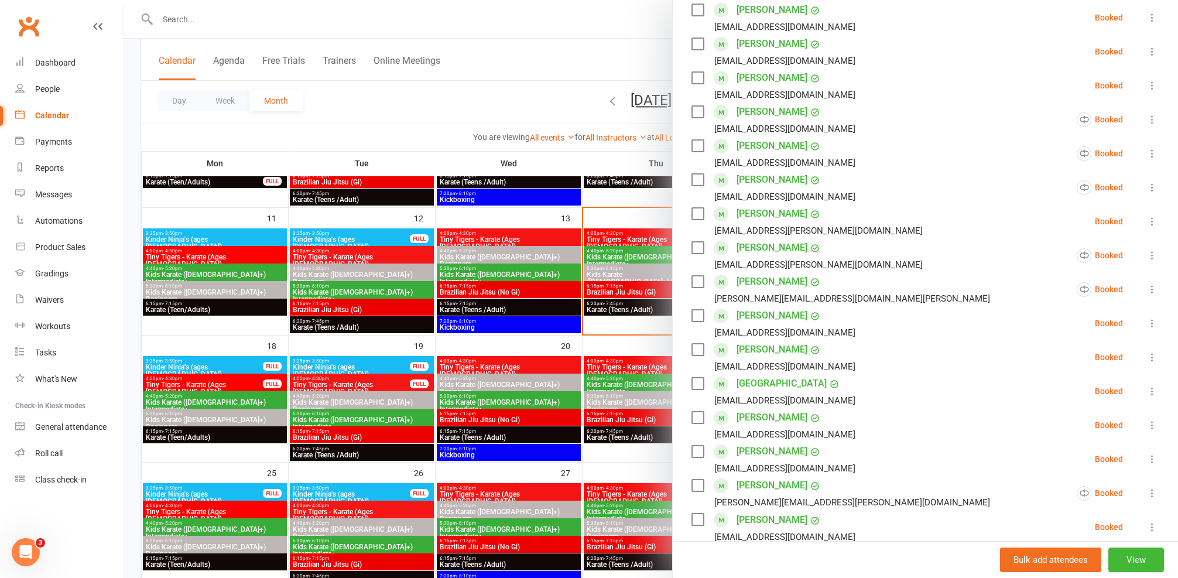
scroll to position [290, 0]
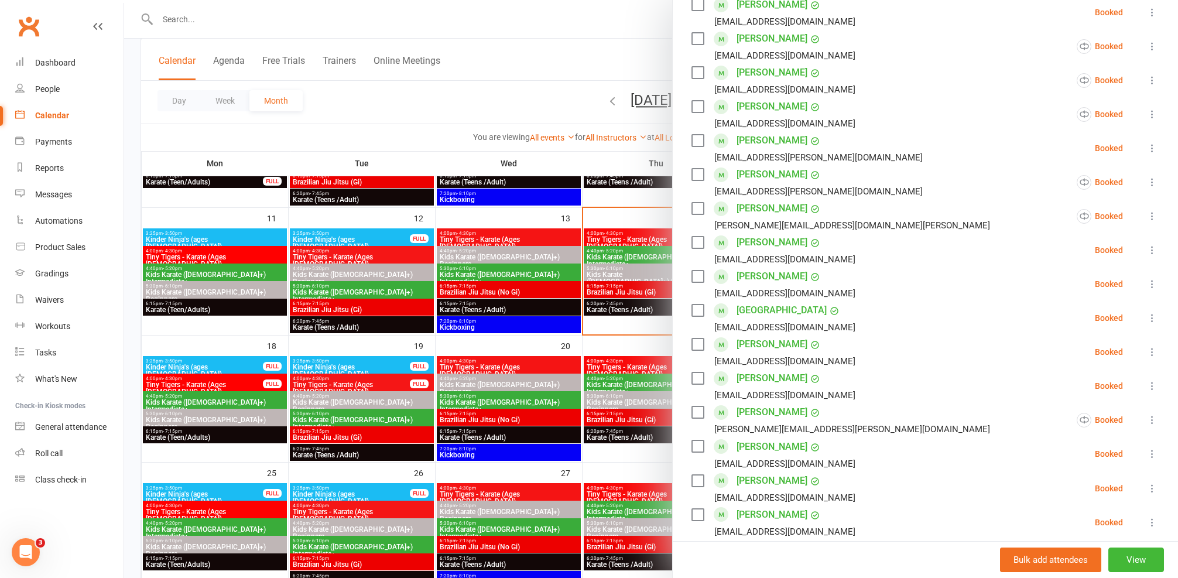
click at [473, 300] on div at bounding box center [651, 289] width 1054 height 578
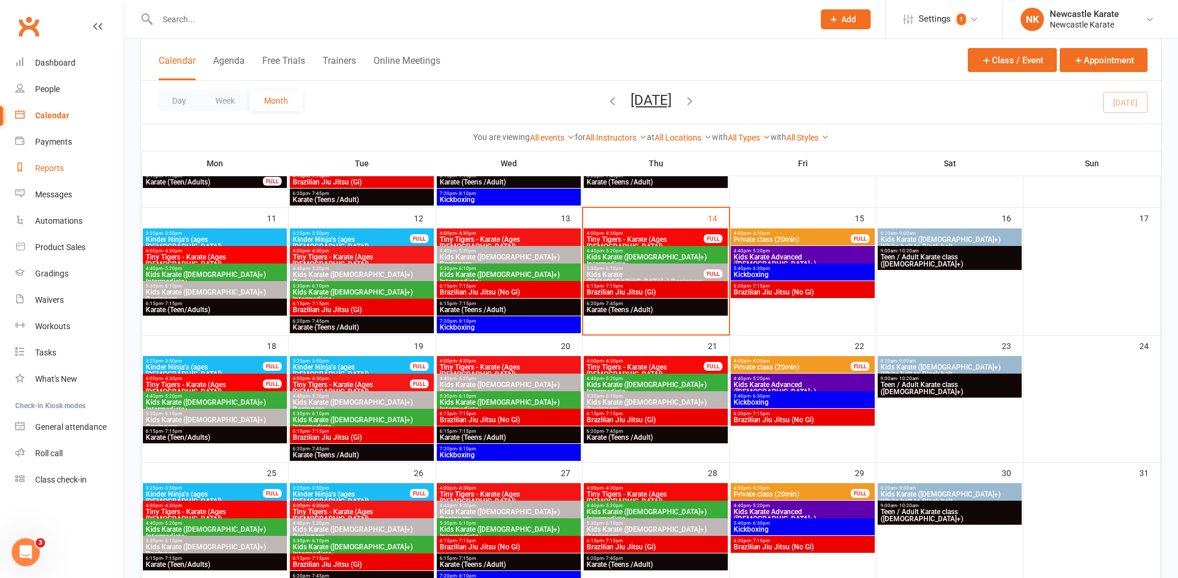
click at [53, 174] on link "Reports" at bounding box center [69, 168] width 108 height 26
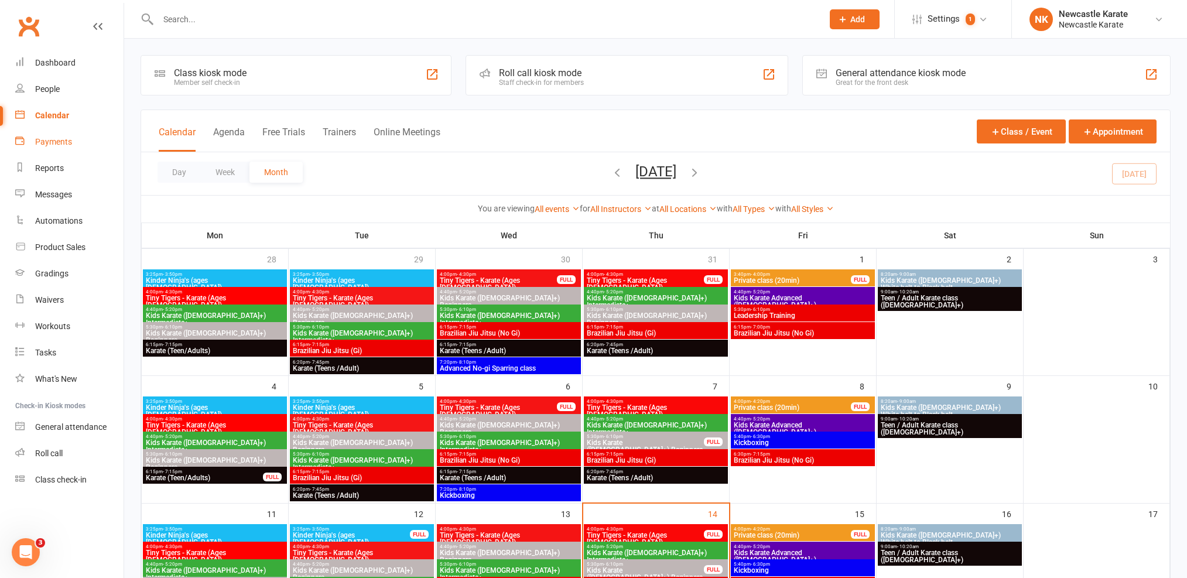
select select "25"
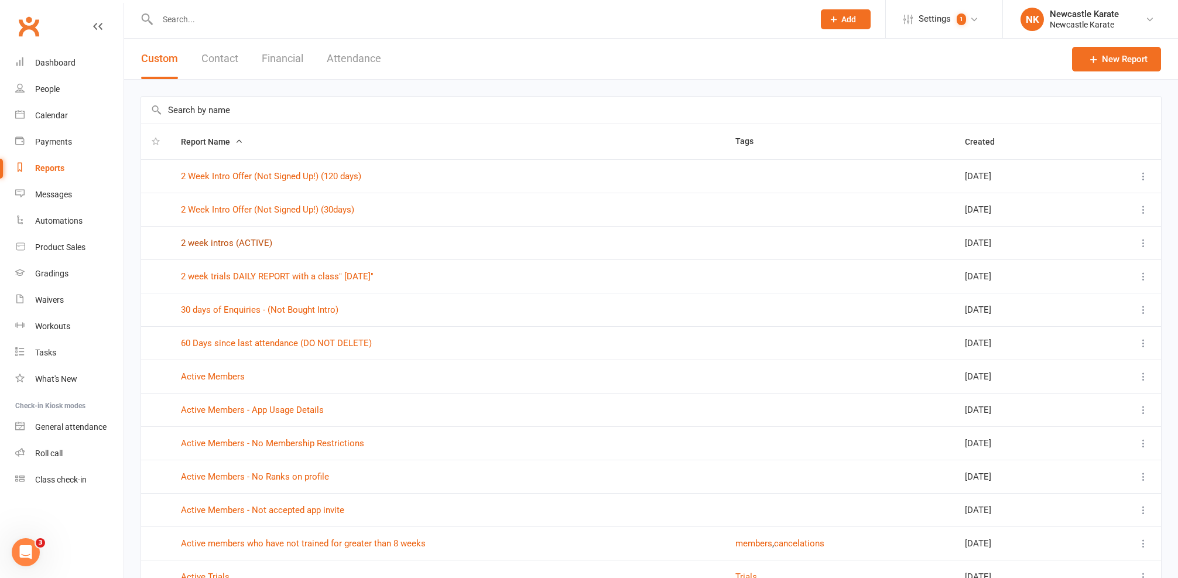
click at [234, 241] on link "2 week intros (ACTIVE)" at bounding box center [226, 243] width 91 height 11
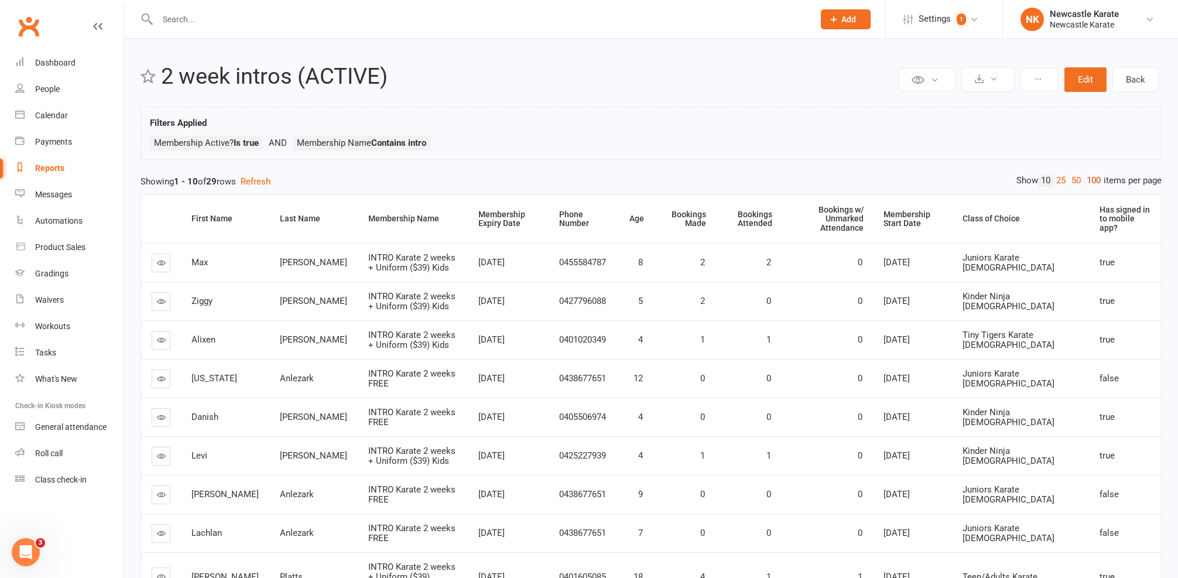
click at [1086, 177] on link "100" at bounding box center [1094, 180] width 20 height 12
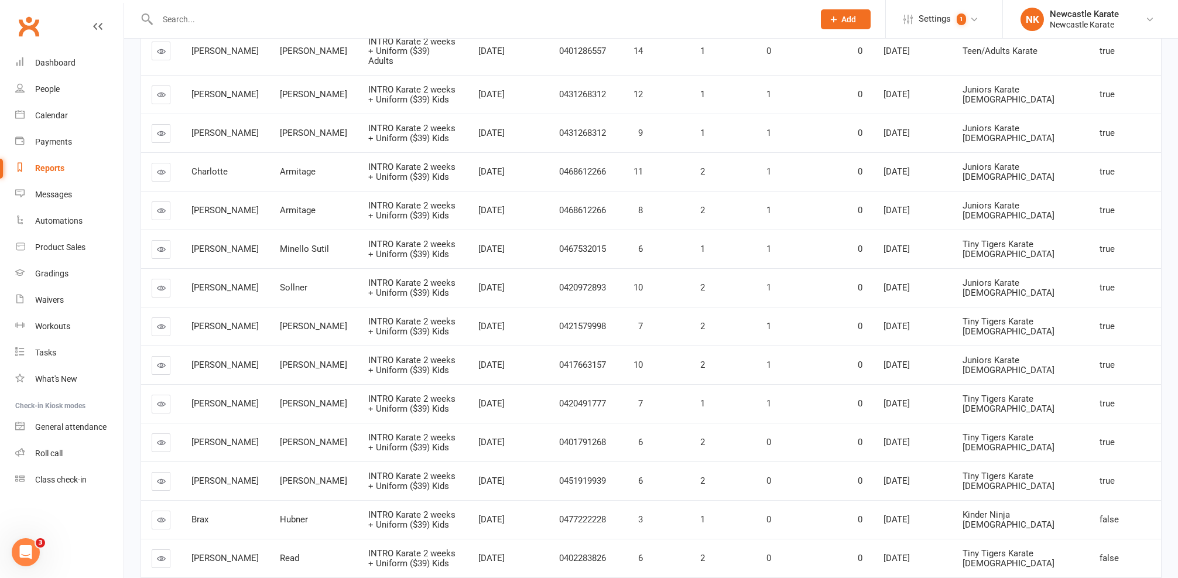
scroll to position [784, 0]
click at [68, 47] on div "Clubworx" at bounding box center [62, 33] width 124 height 43
click at [71, 54] on link "Dashboard" at bounding box center [69, 63] width 108 height 26
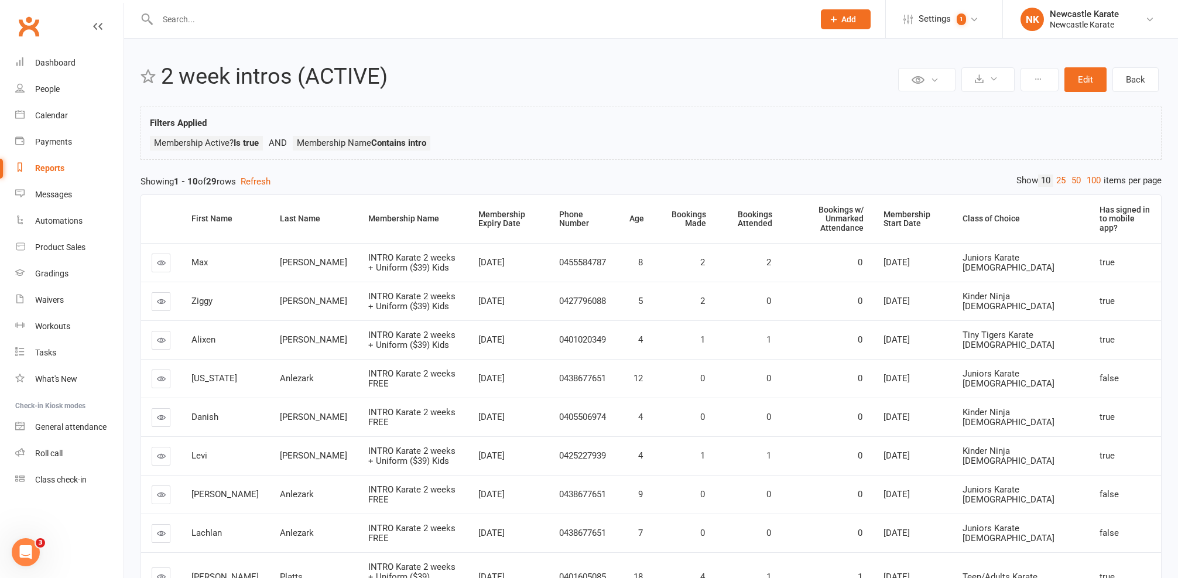
scroll to position [139, 0]
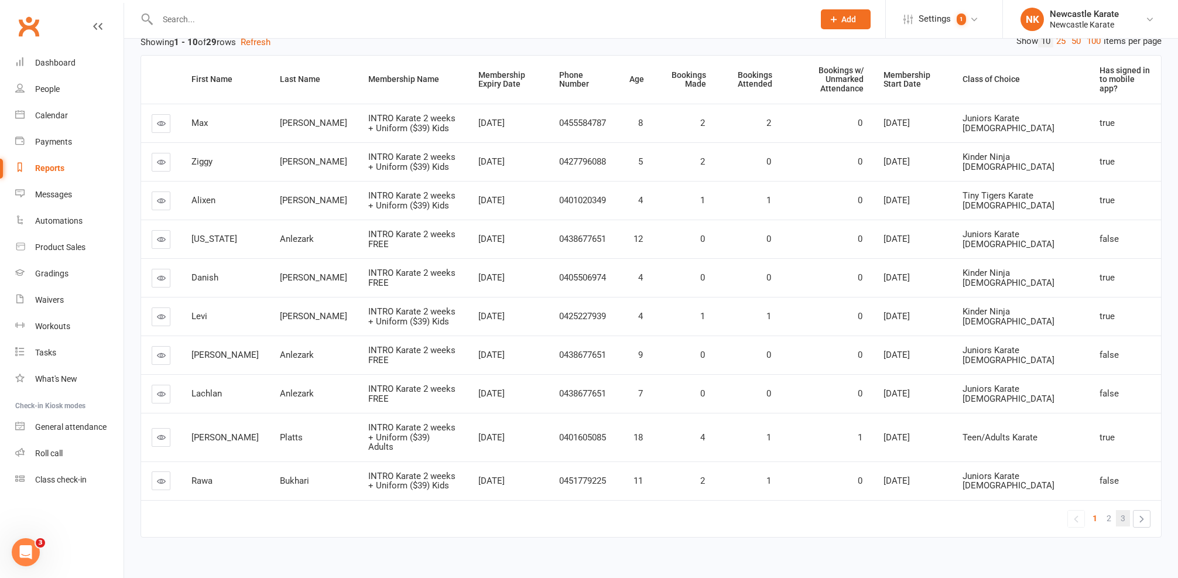
click at [1124, 510] on span "3" at bounding box center [1123, 518] width 5 height 16
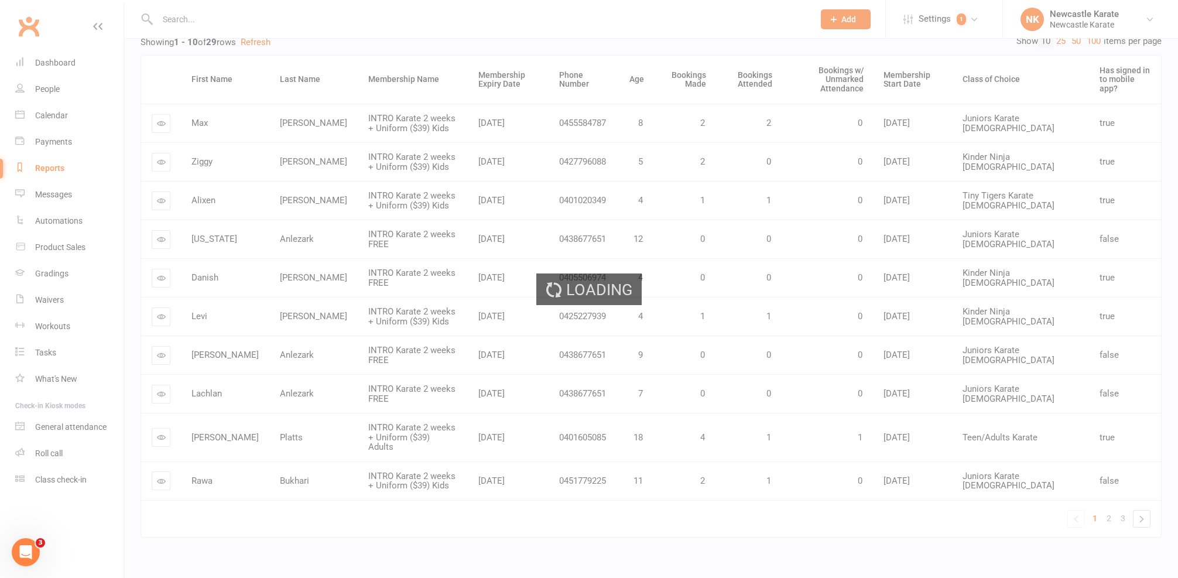
scroll to position [0, 0]
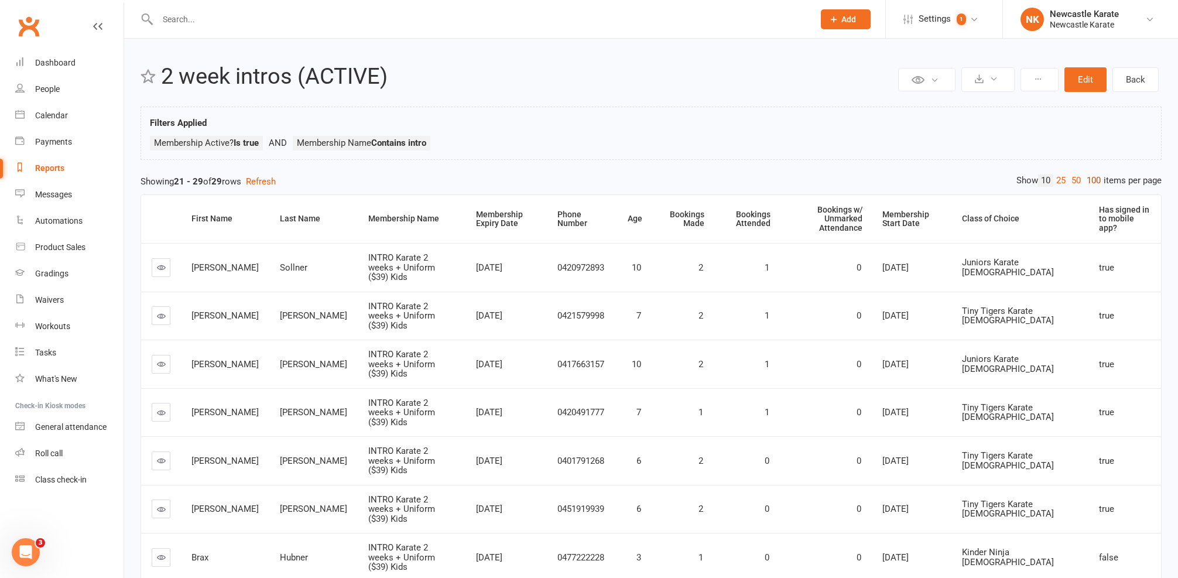
click at [1088, 176] on link "100" at bounding box center [1094, 180] width 20 height 12
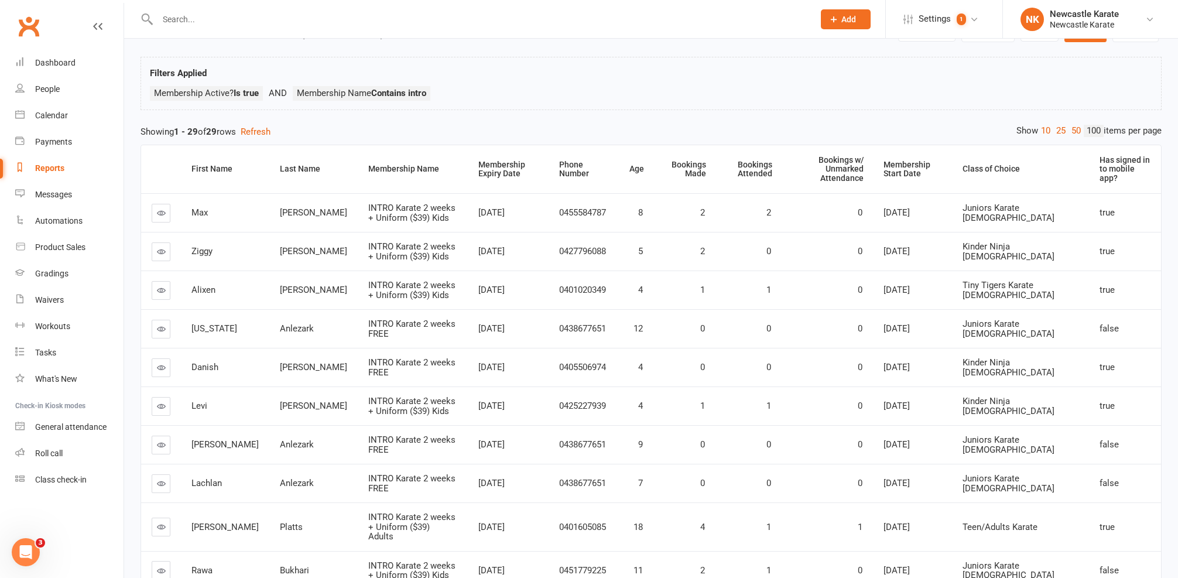
scroll to position [75, 0]
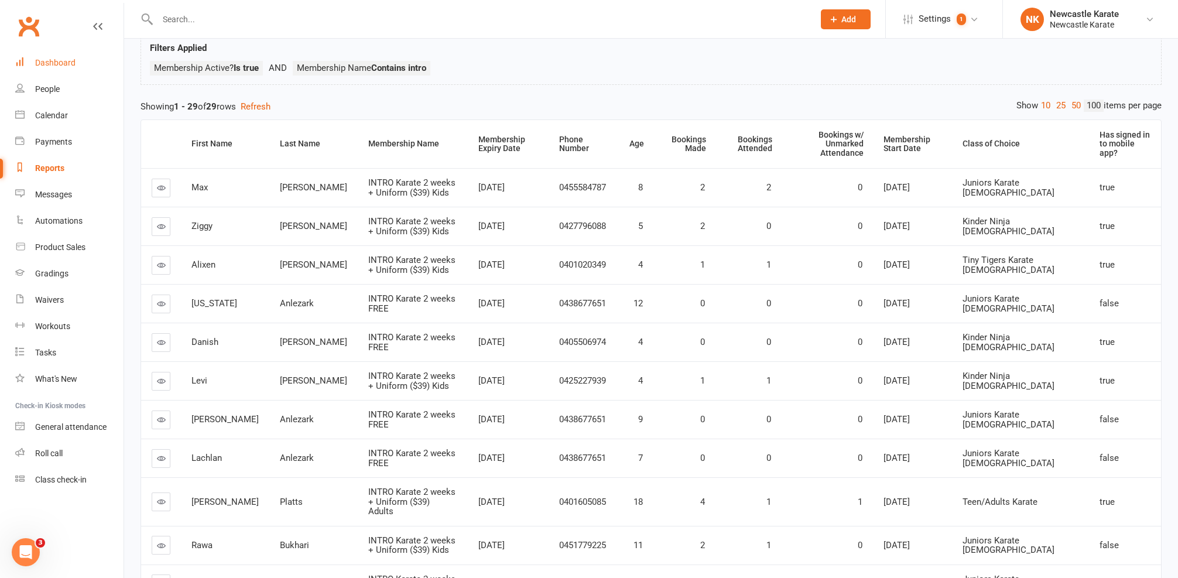
click at [57, 66] on div "Dashboard" at bounding box center [55, 62] width 40 height 9
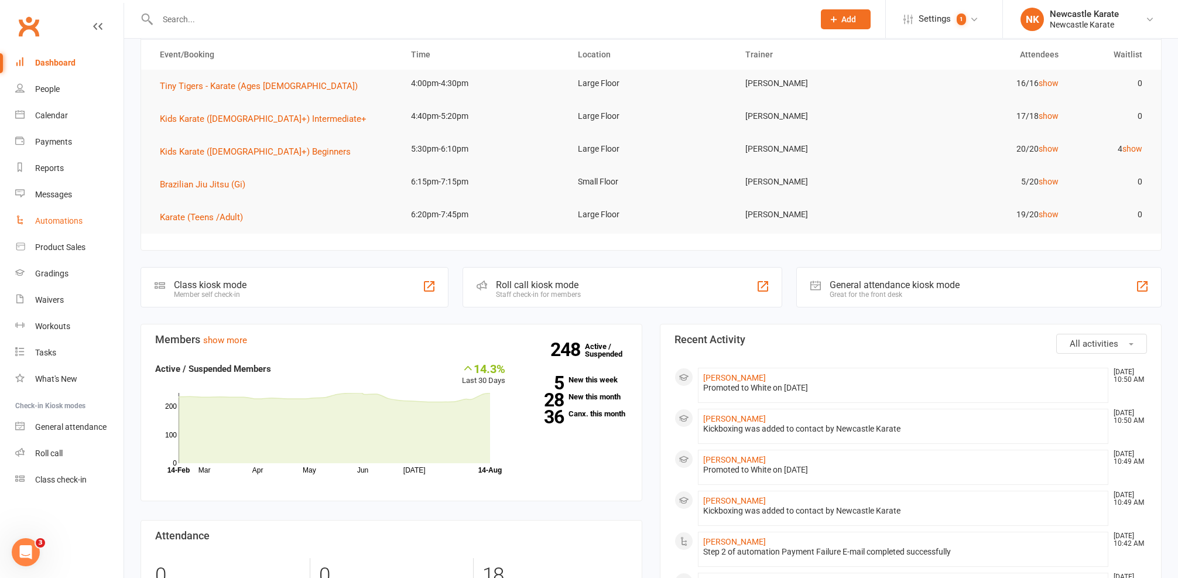
scroll to position [64, 0]
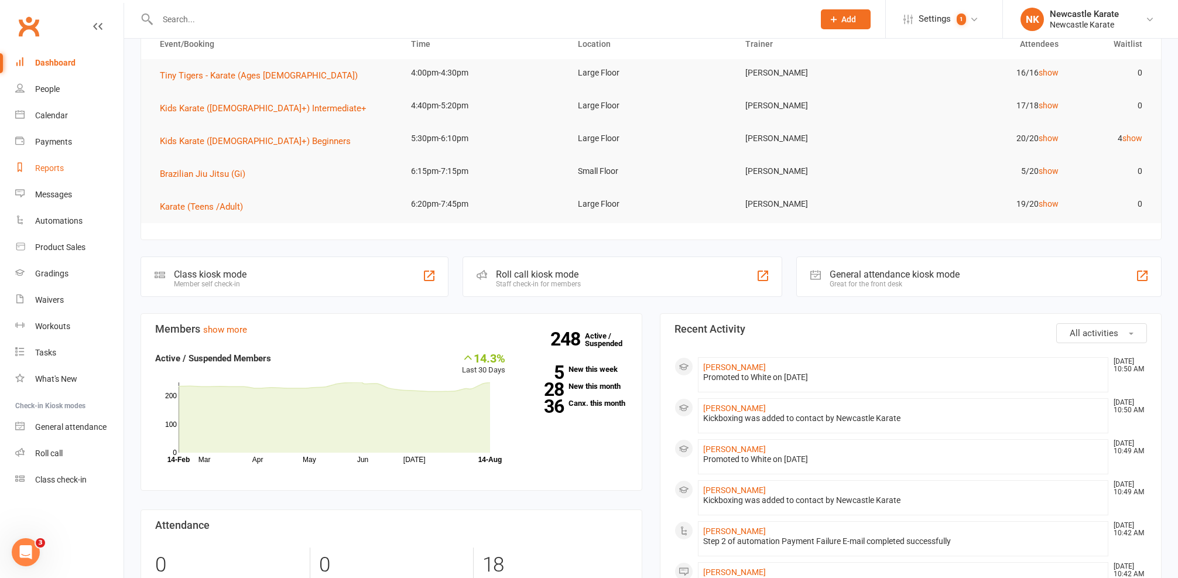
click at [63, 162] on link "Reports" at bounding box center [69, 168] width 108 height 26
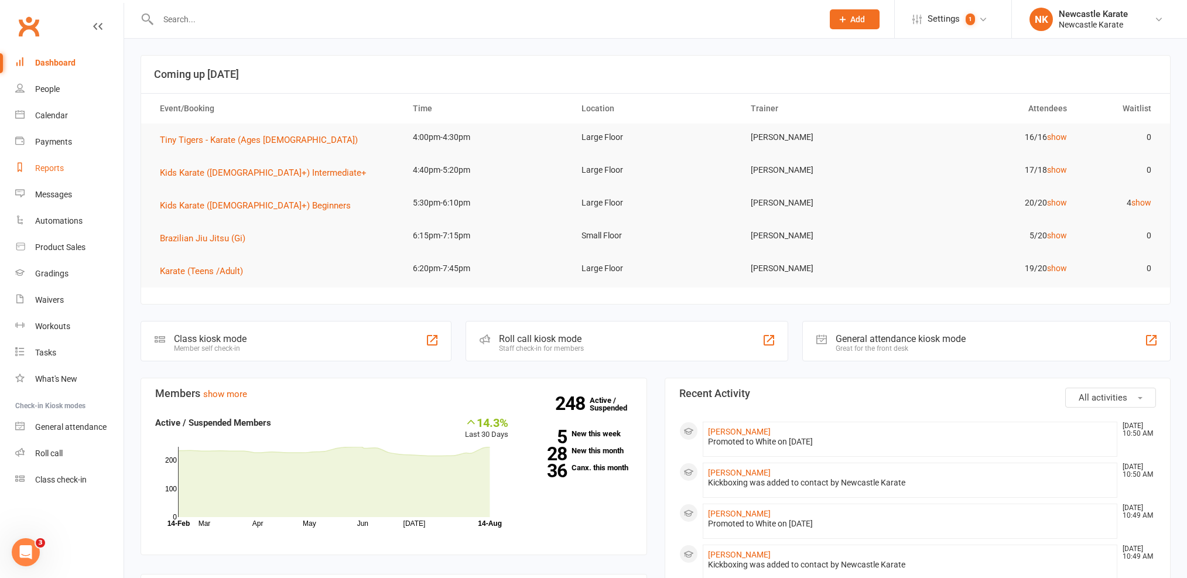
select select "25"
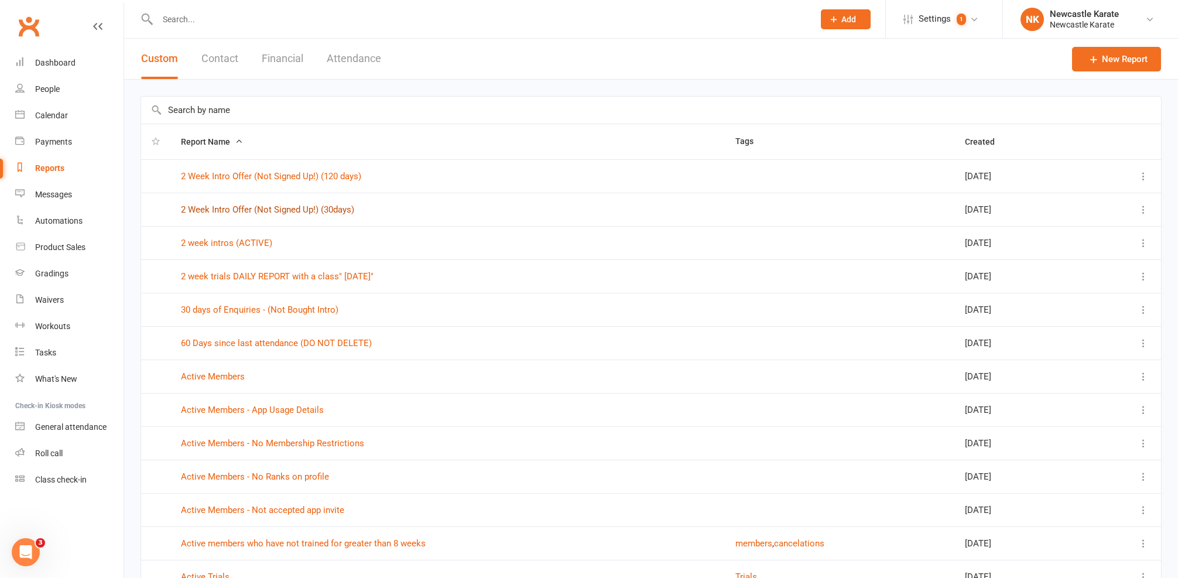
click at [240, 206] on link "2 Week Intro Offer (Not Signed Up!) (30days)" at bounding box center [267, 209] width 173 height 11
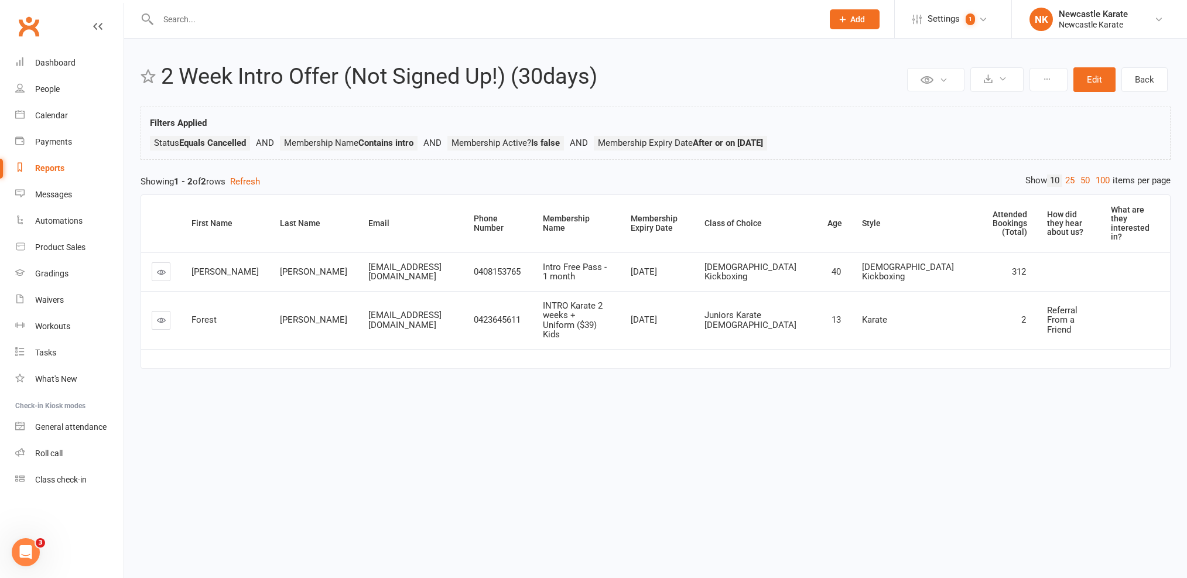
click at [53, 167] on div "Reports" at bounding box center [49, 167] width 29 height 9
select select "25"
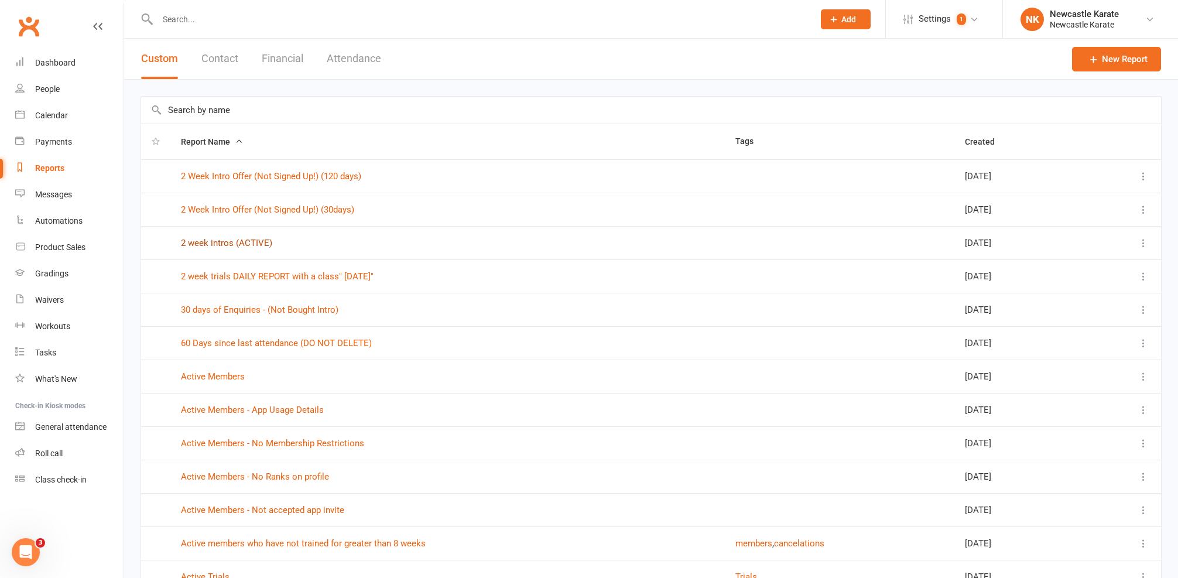
click at [232, 245] on link "2 week intros (ACTIVE)" at bounding box center [226, 243] width 91 height 11
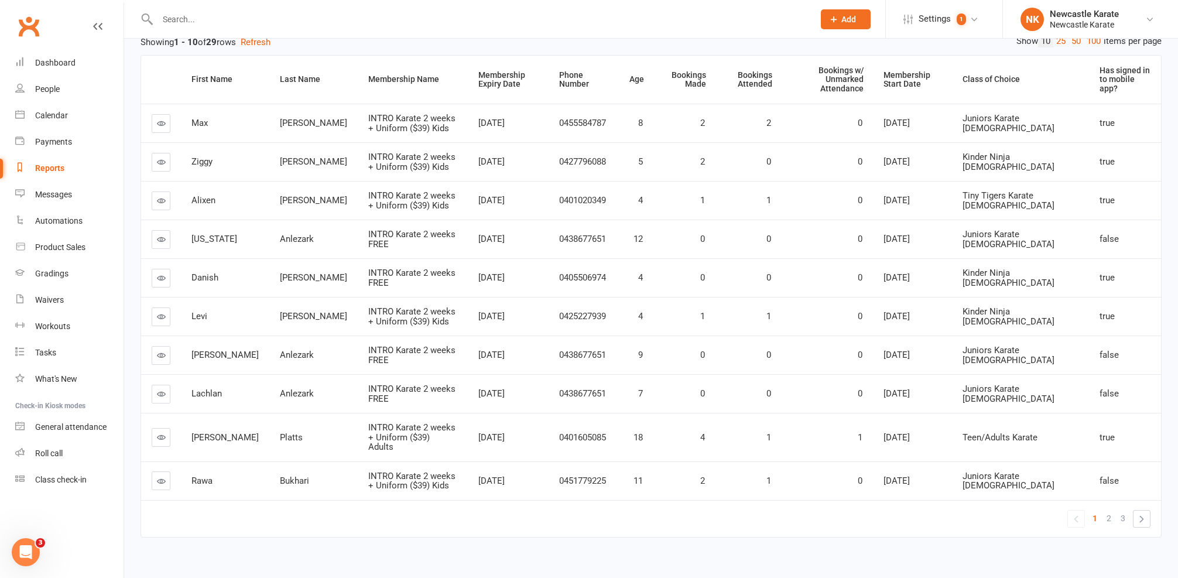
scroll to position [33, 0]
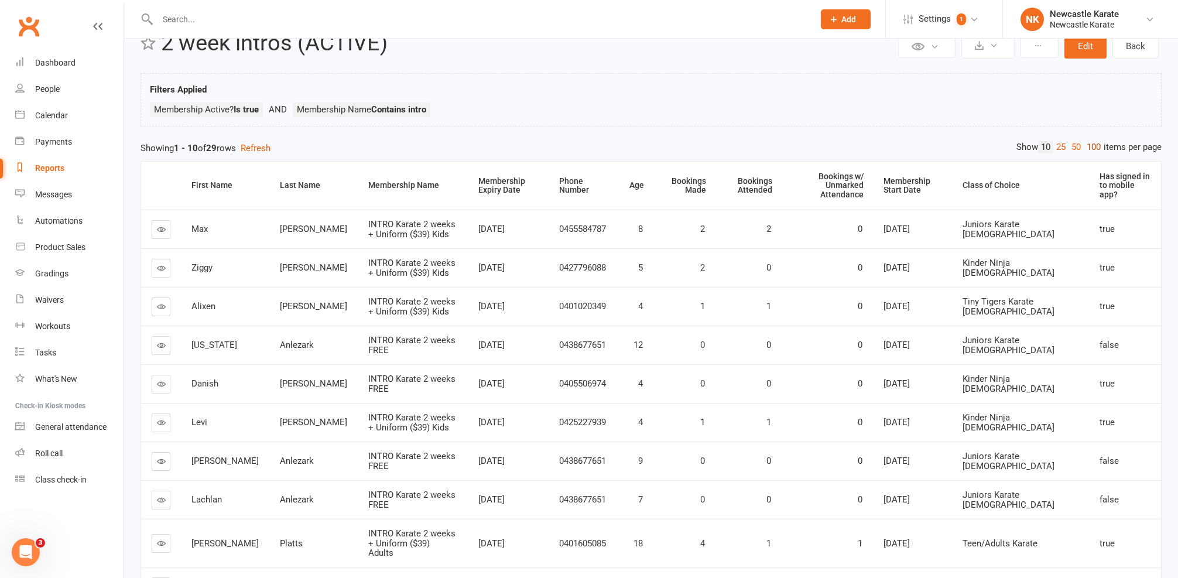
click at [1096, 149] on link "100" at bounding box center [1094, 147] width 20 height 12
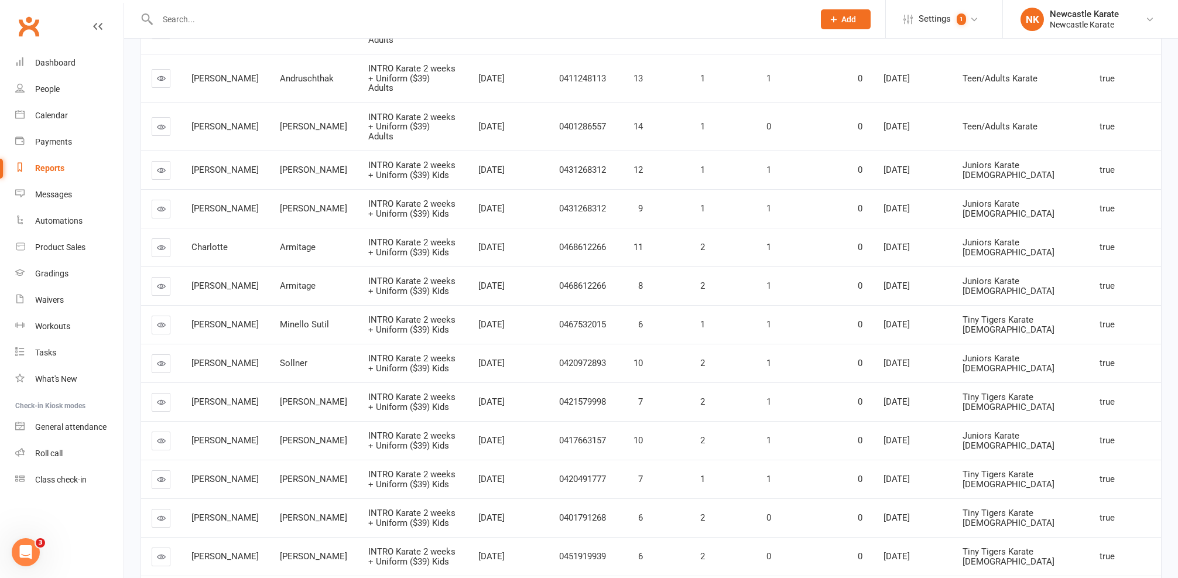
scroll to position [845, 0]
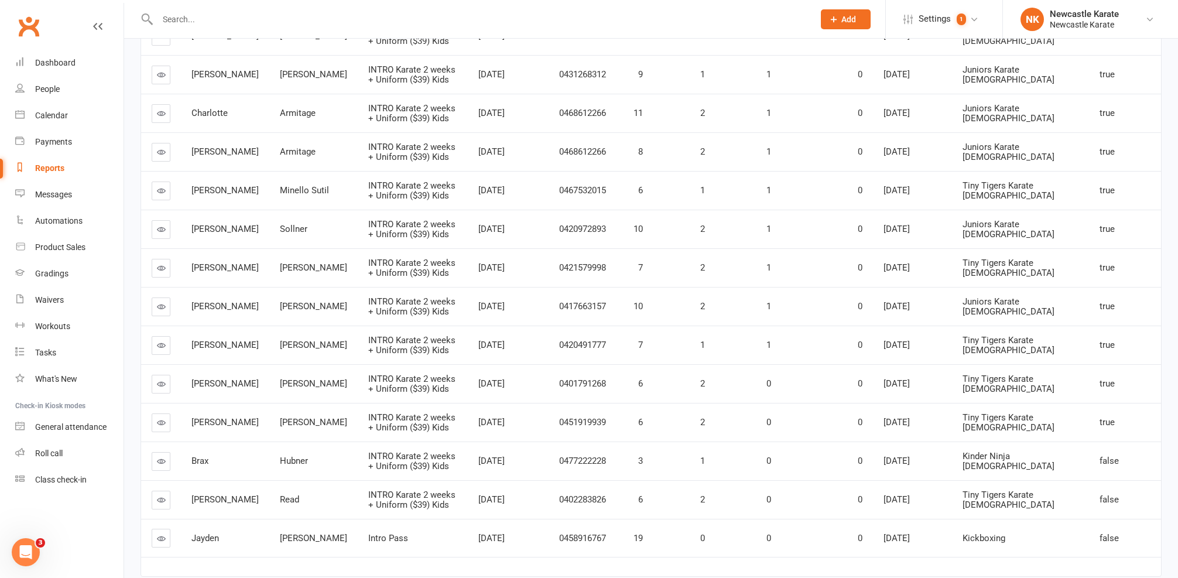
click at [157, 491] on link at bounding box center [161, 500] width 19 height 19
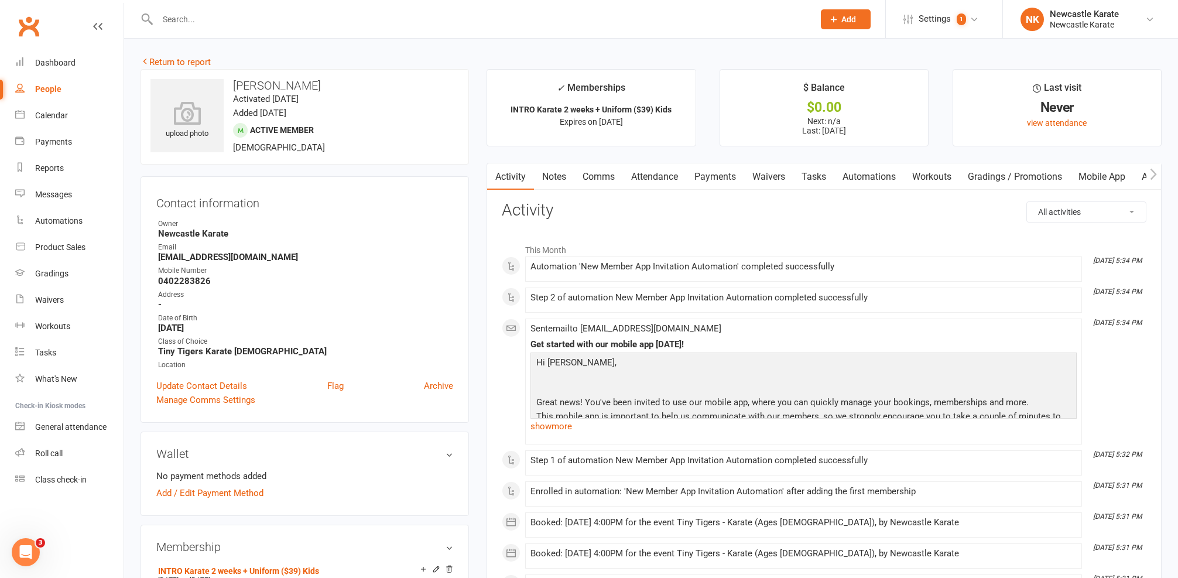
click at [584, 179] on link "Comms" at bounding box center [598, 176] width 49 height 27
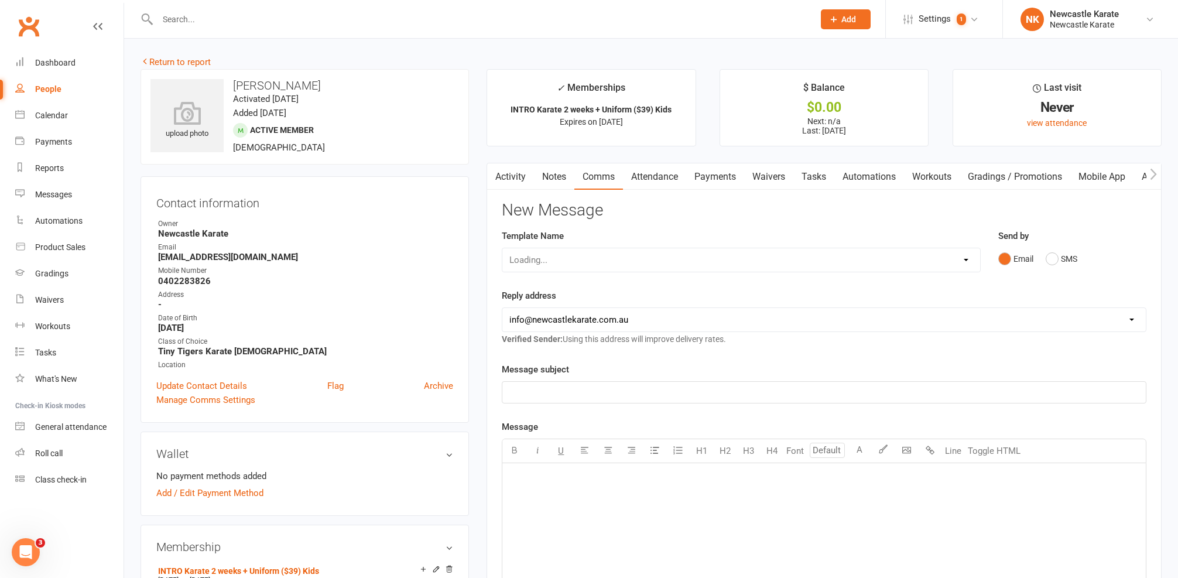
click at [549, 174] on link "Notes" at bounding box center [554, 176] width 40 height 27
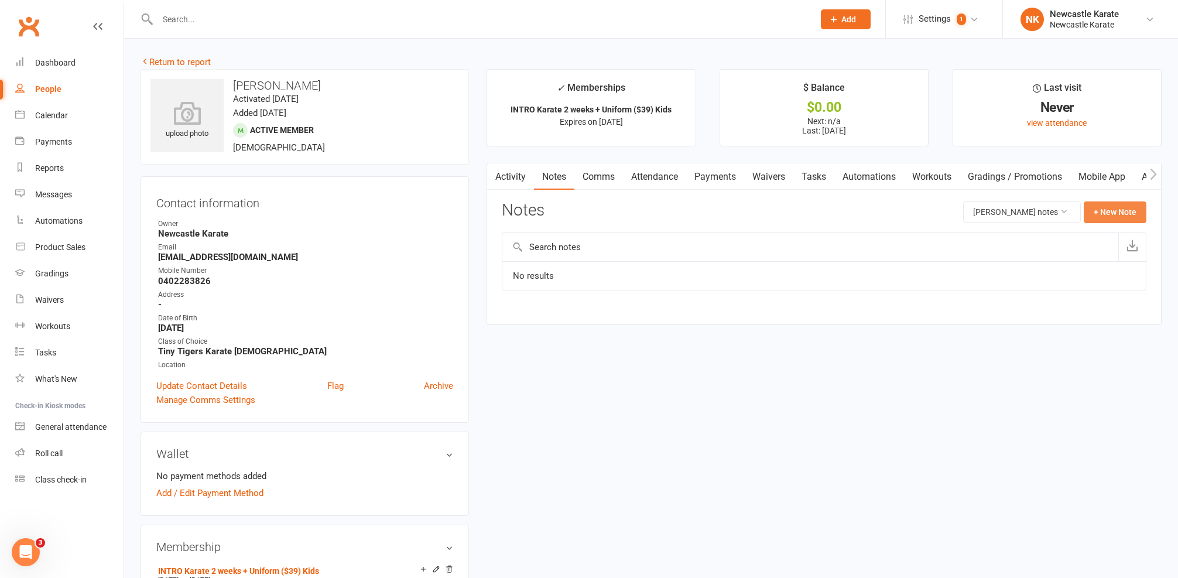
click at [1091, 211] on button "+ New Note" at bounding box center [1115, 211] width 63 height 21
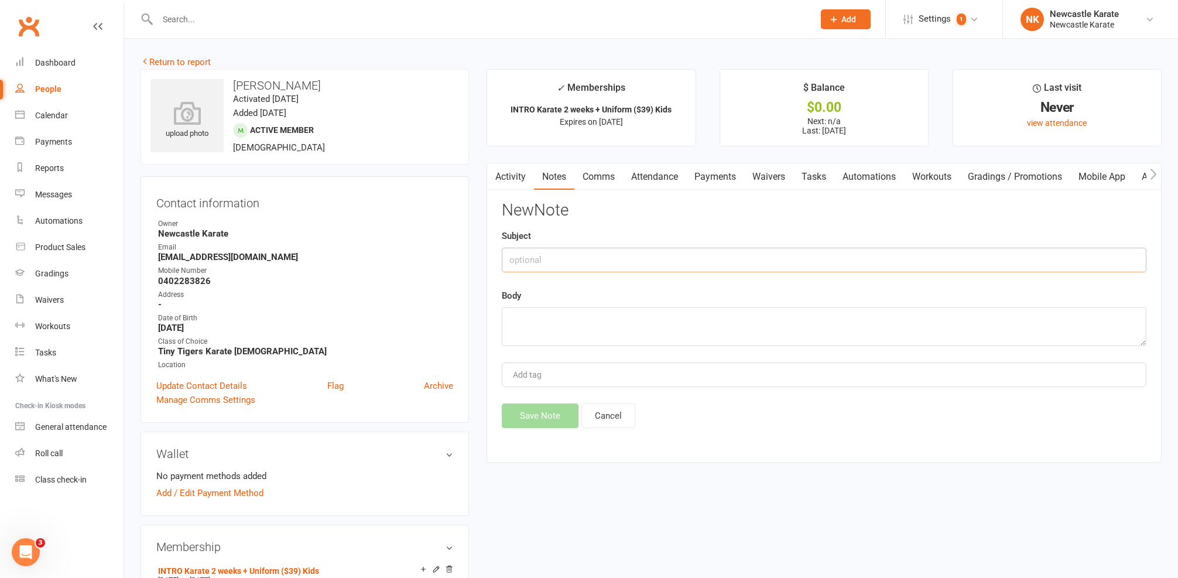
click at [855, 257] on input "text" at bounding box center [824, 260] width 645 height 25
type input "R"
click at [609, 258] on input "Friend of Harvey's from buddy Week" at bounding box center [824, 260] width 645 height 25
type input "Friend of [PERSON_NAME] from [PERSON_NAME]"
click at [796, 302] on div "Body" at bounding box center [824, 317] width 645 height 57
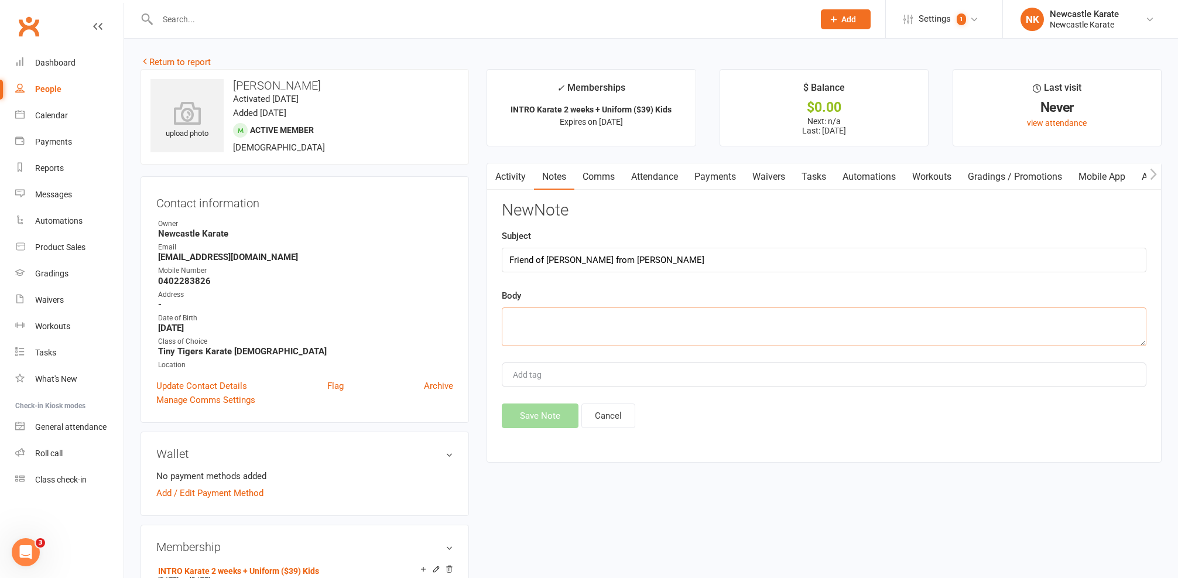
click at [786, 307] on textarea at bounding box center [824, 326] width 645 height 39
type textarea "."
click at [525, 416] on button "Save Note" at bounding box center [540, 415] width 77 height 25
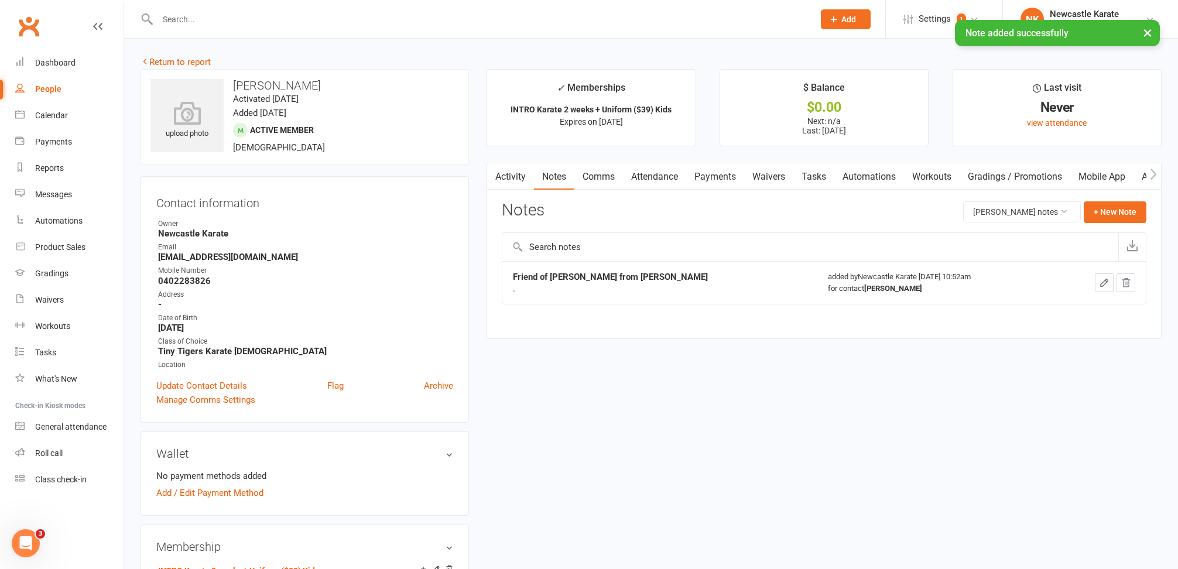
click at [51, 20] on div "× Note added successfully" at bounding box center [581, 20] width 1163 height 0
click at [60, 66] on div "Dashboard" at bounding box center [55, 62] width 40 height 9
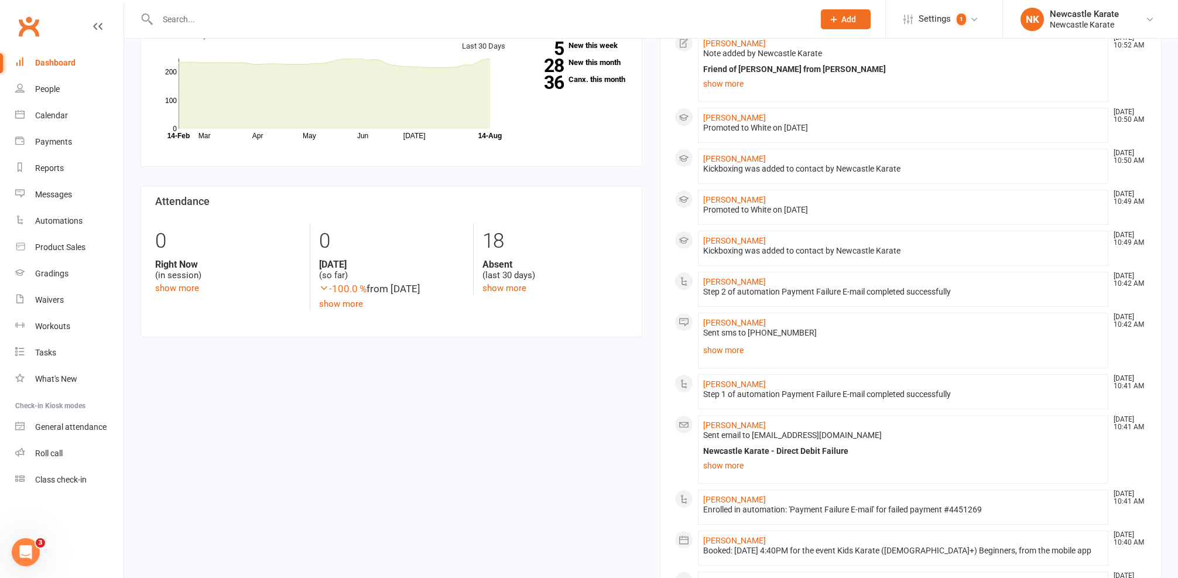
scroll to position [376, 0]
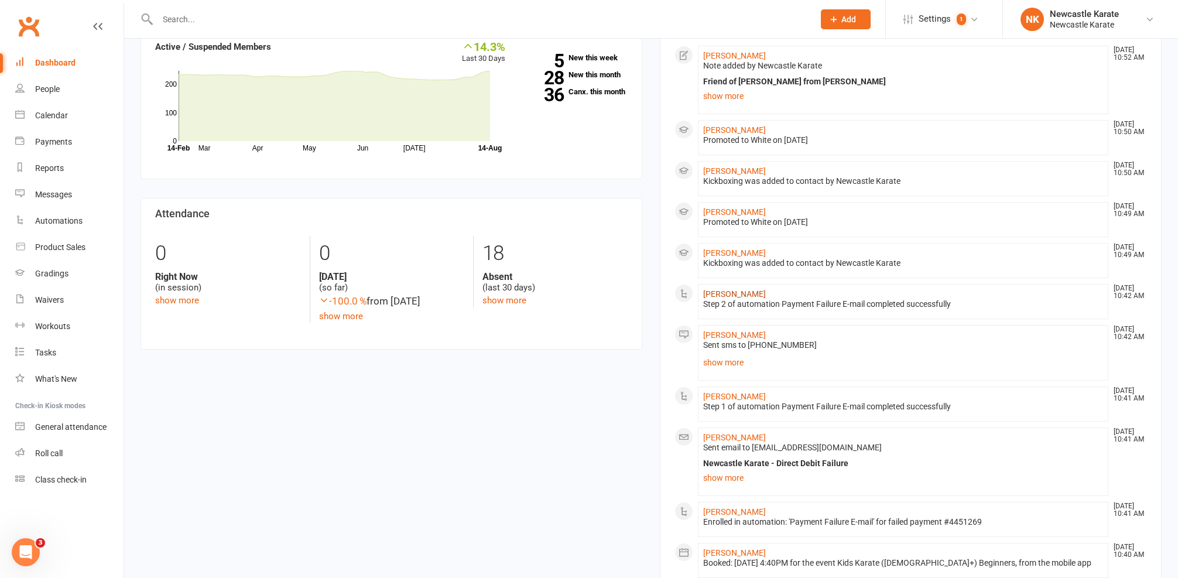
click at [720, 293] on link "[PERSON_NAME]" at bounding box center [734, 293] width 63 height 9
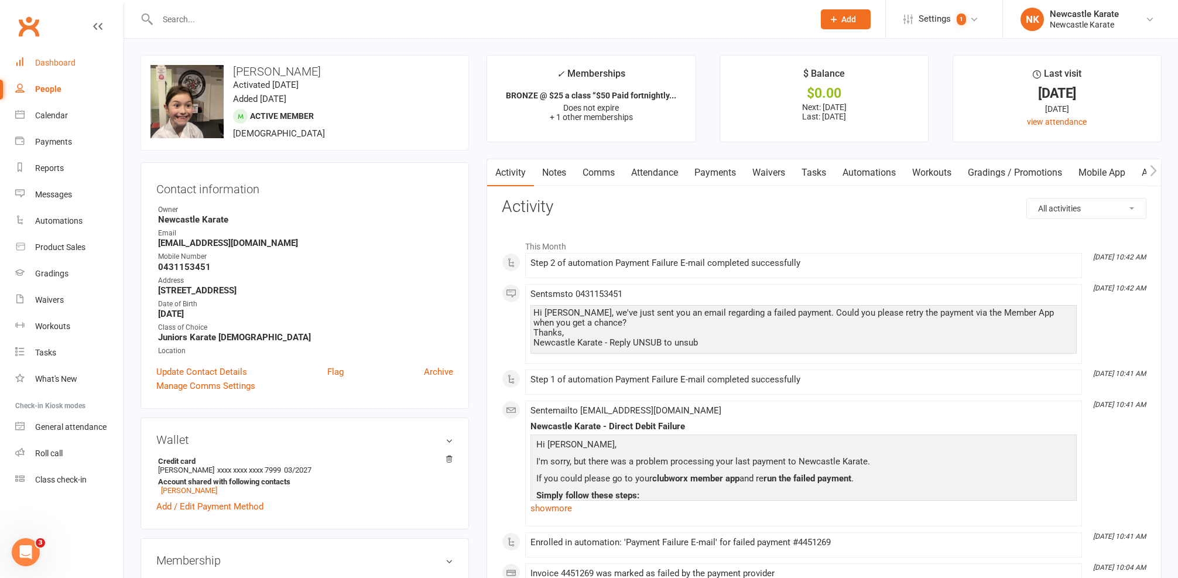
click at [51, 60] on div "Dashboard" at bounding box center [55, 62] width 40 height 9
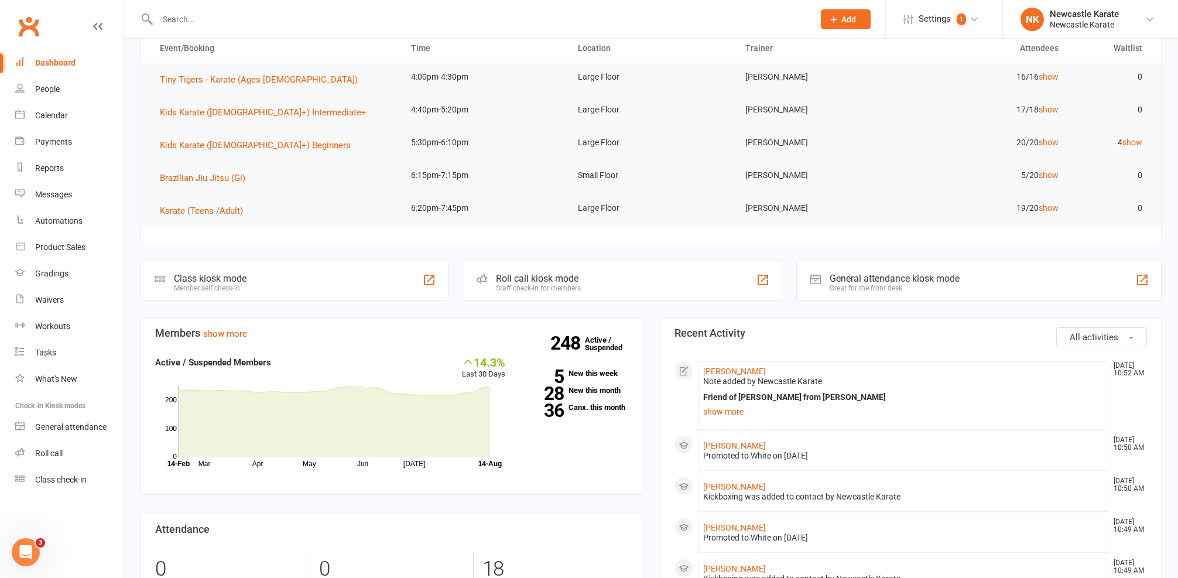
scroll to position [51, 0]
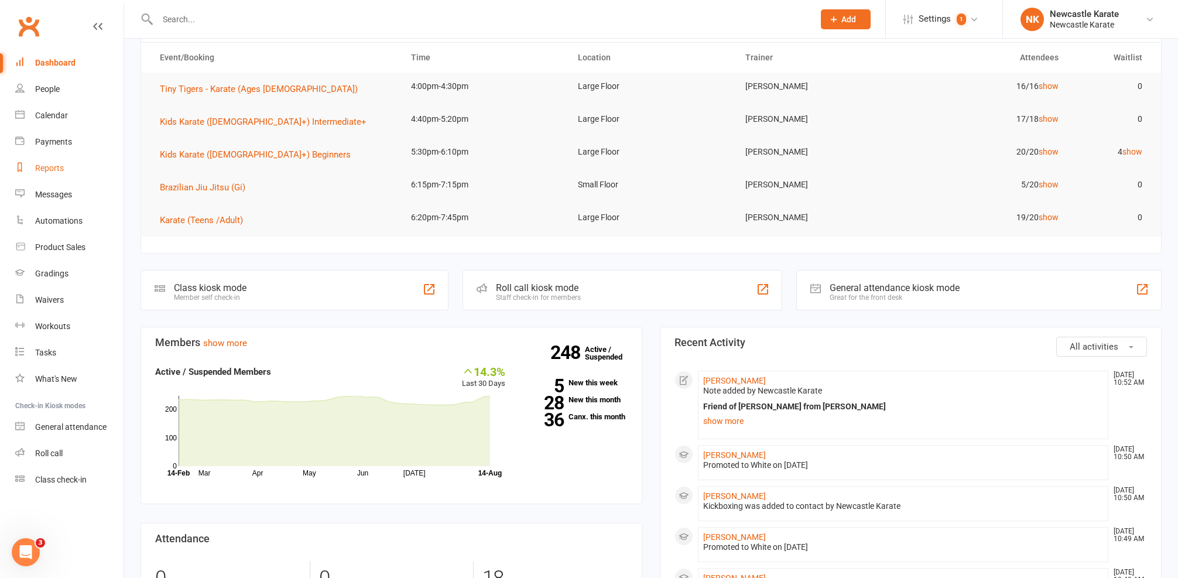
click at [56, 172] on div "Reports" at bounding box center [49, 167] width 29 height 9
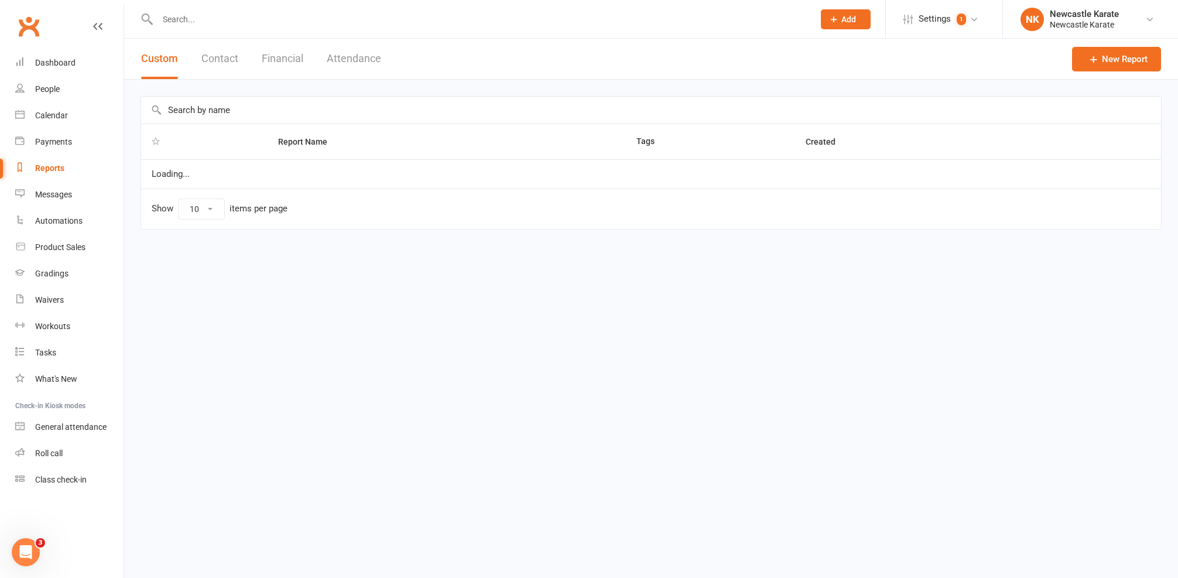
select select "25"
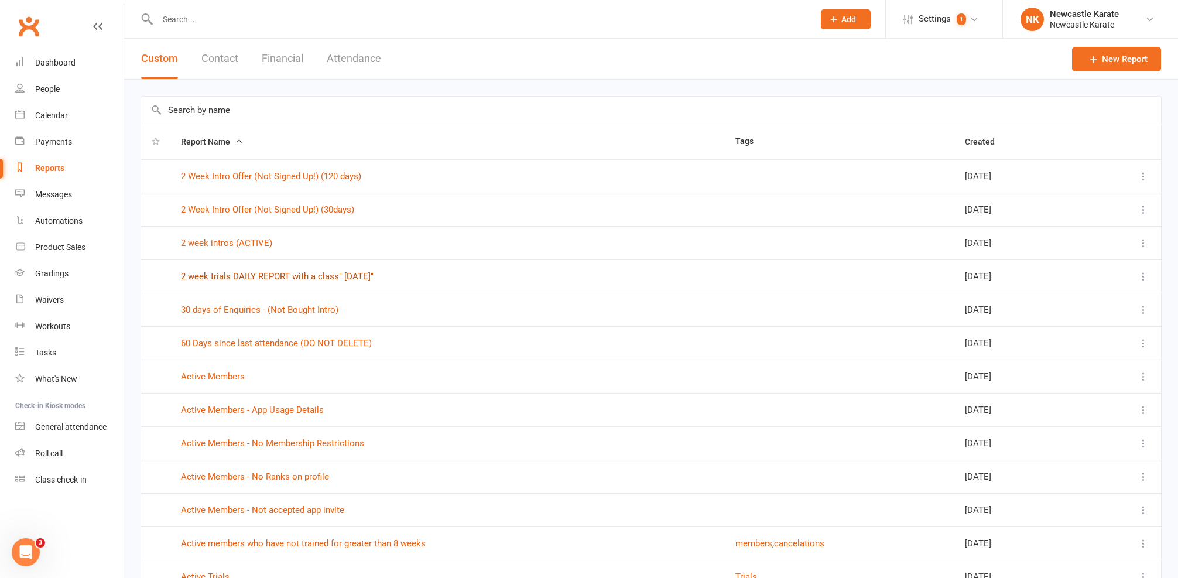
click at [349, 275] on link "2 week trials DAILY REPORT with a class" Today"" at bounding box center [277, 276] width 193 height 11
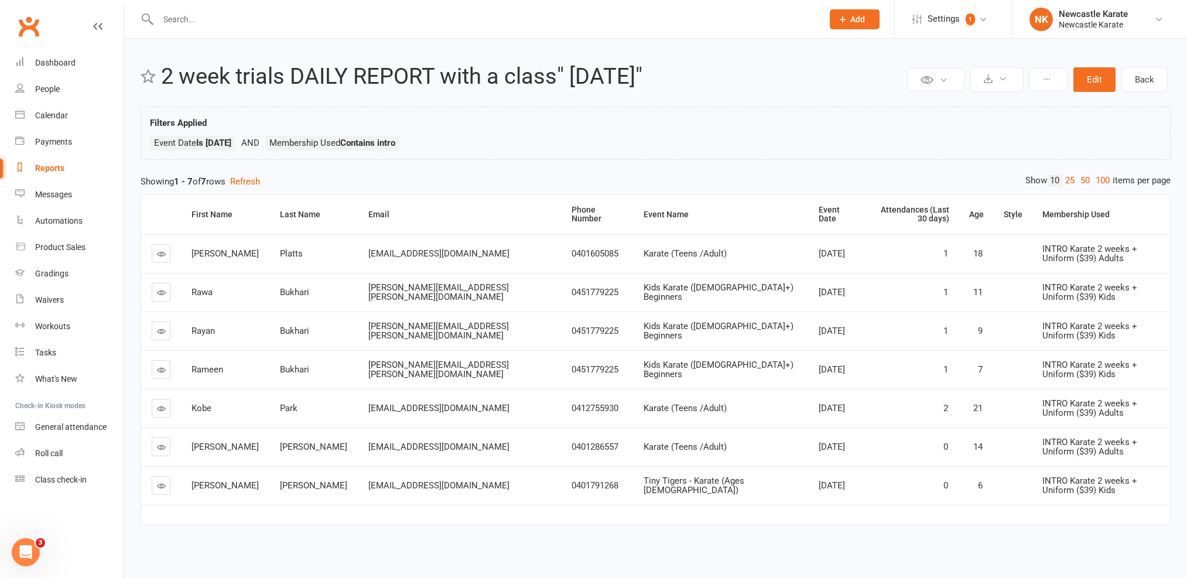
click at [37, 166] on div "Reports" at bounding box center [49, 167] width 29 height 9
select select "25"
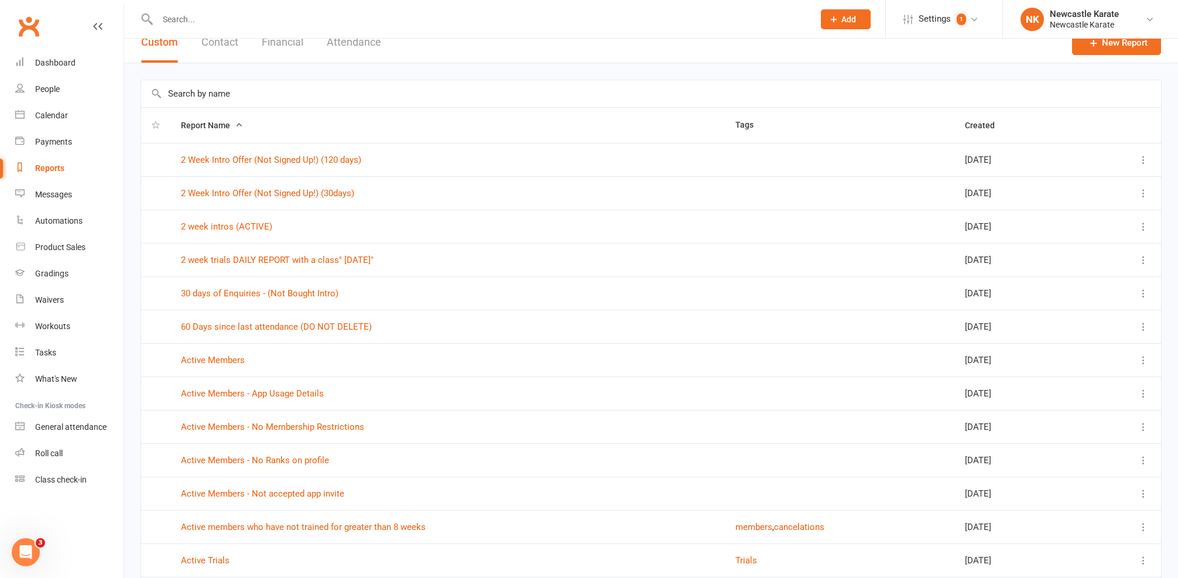
scroll to position [14, 0]
click at [297, 99] on input "text" at bounding box center [651, 96] width 1020 height 27
click at [305, 196] on link "2 Week Intro Offer (Not Signed Up!) (30days)" at bounding box center [267, 195] width 173 height 11
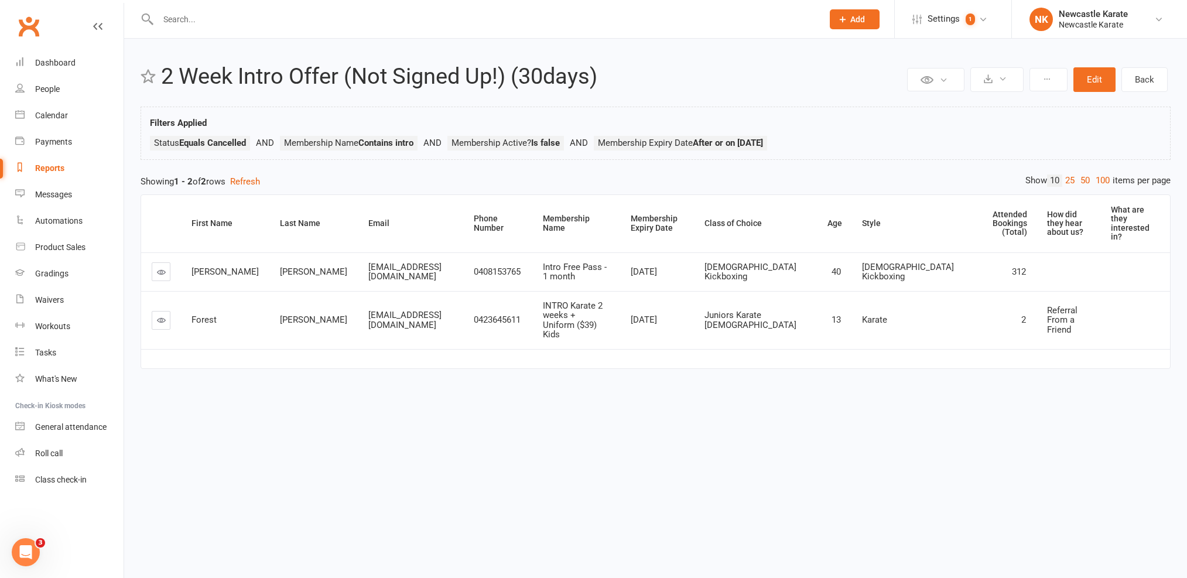
select select "25"
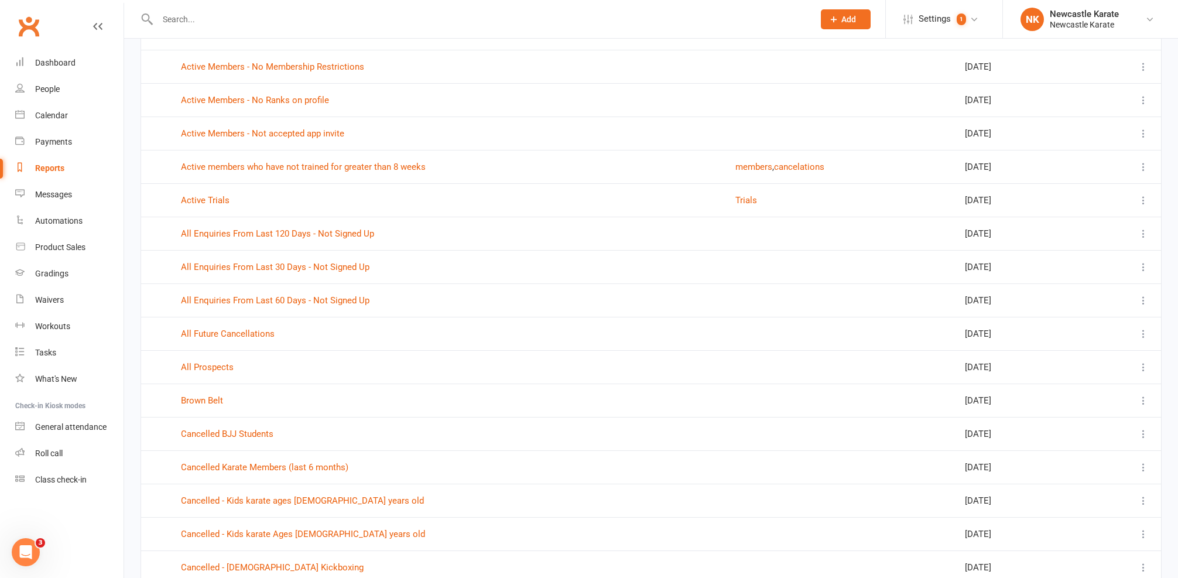
scroll to position [516, 0]
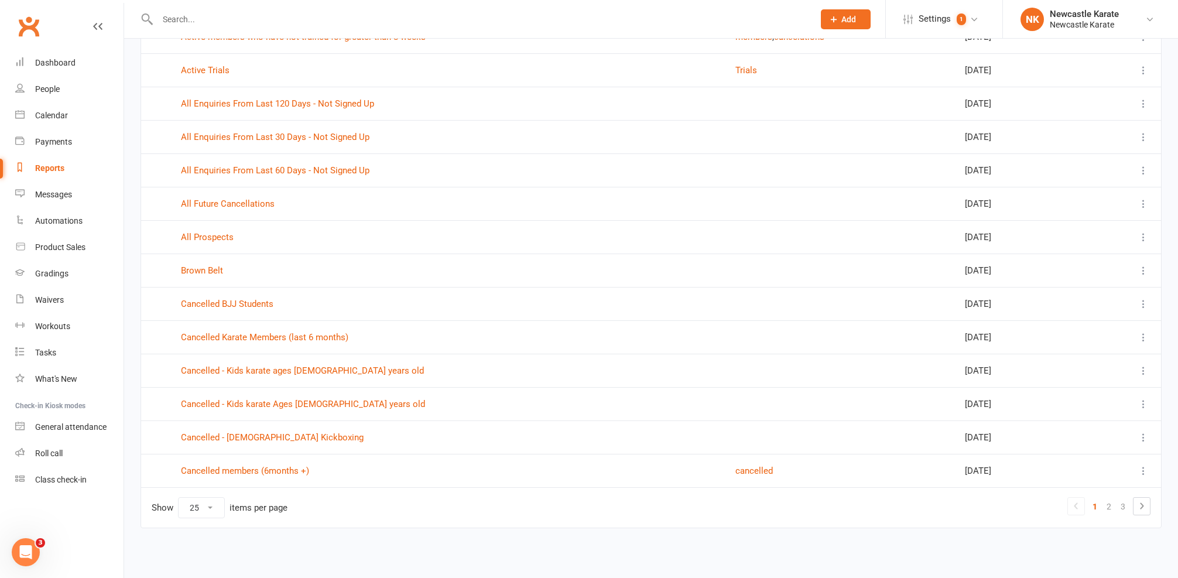
click at [1116, 505] on td "Show 10 25 50 100 items per page 1 2 3" at bounding box center [651, 507] width 1020 height 40
click at [1117, 500] on link "3" at bounding box center [1123, 506] width 14 height 16
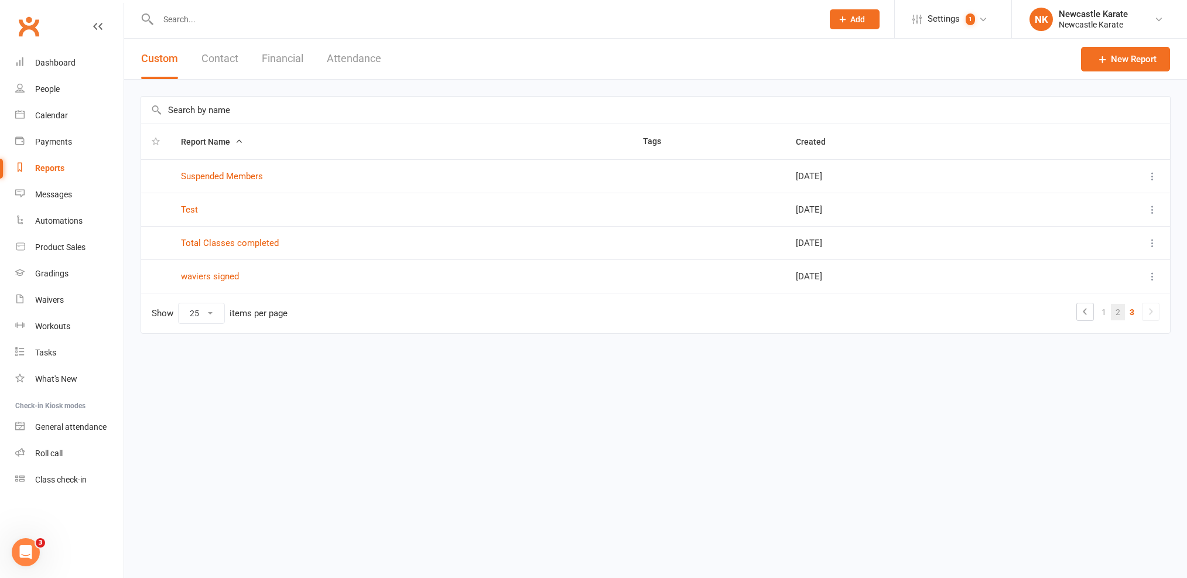
click at [1117, 314] on link "2" at bounding box center [1118, 312] width 14 height 16
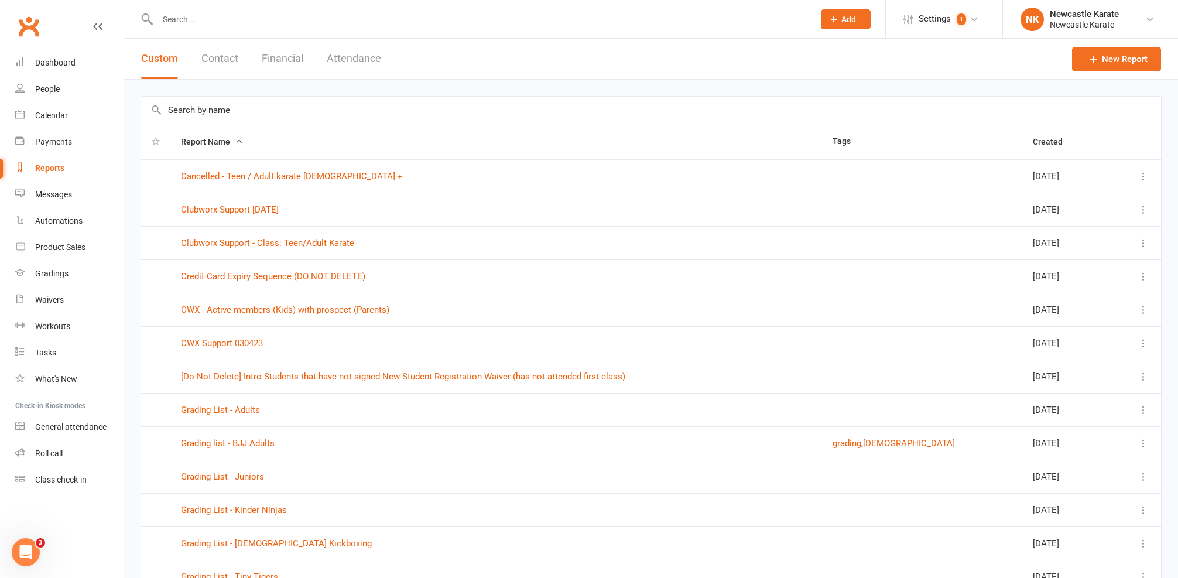
scroll to position [516, 0]
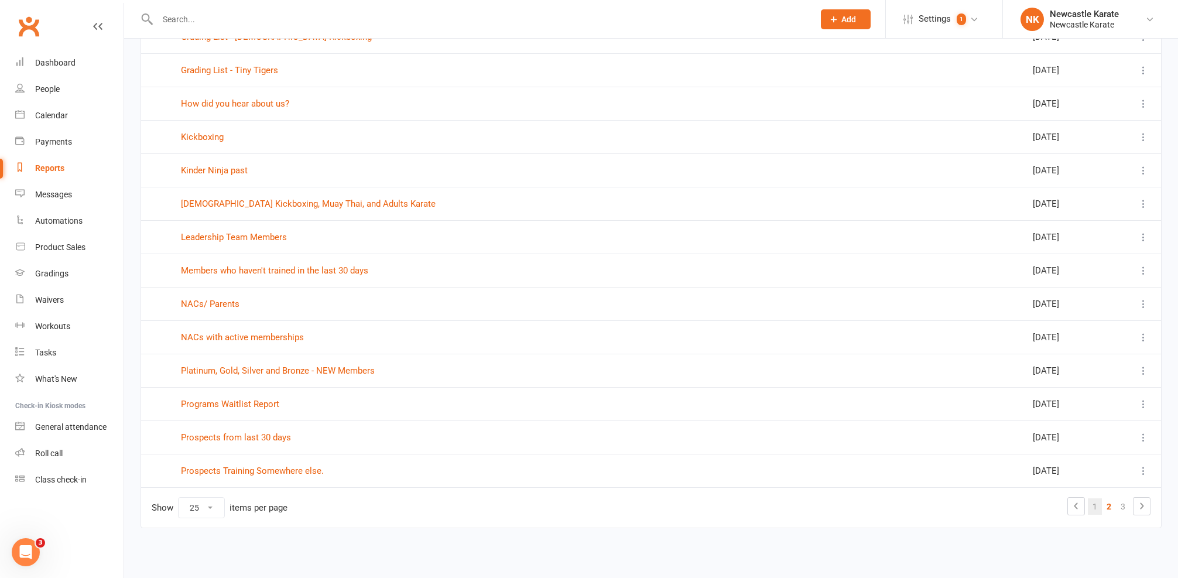
click at [1097, 498] on link "1" at bounding box center [1095, 506] width 14 height 16
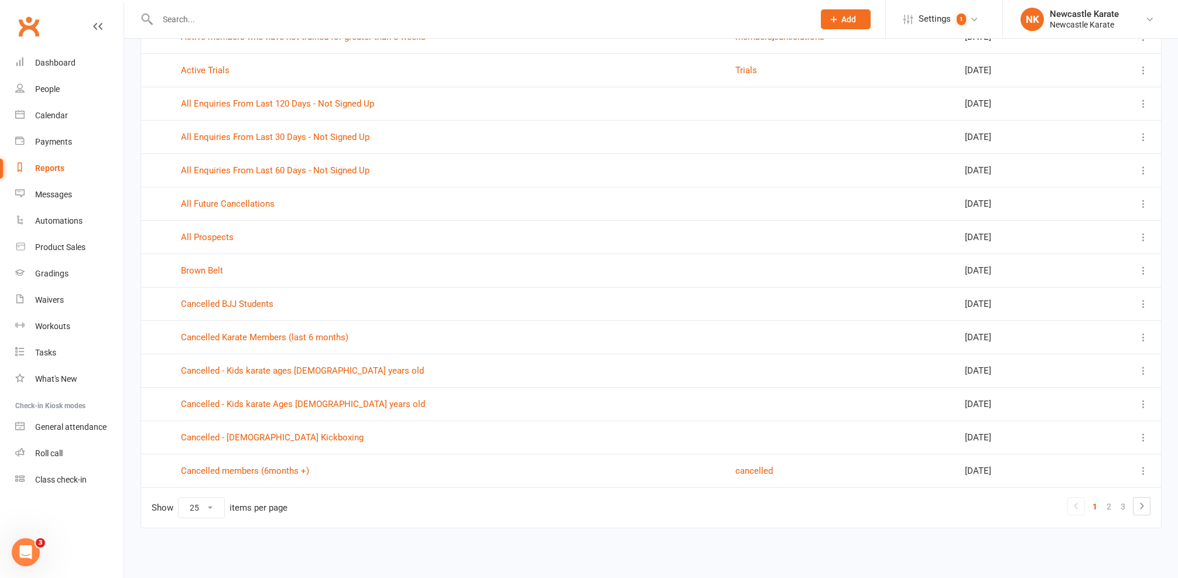
click at [192, 20] on input "text" at bounding box center [480, 19] width 652 height 16
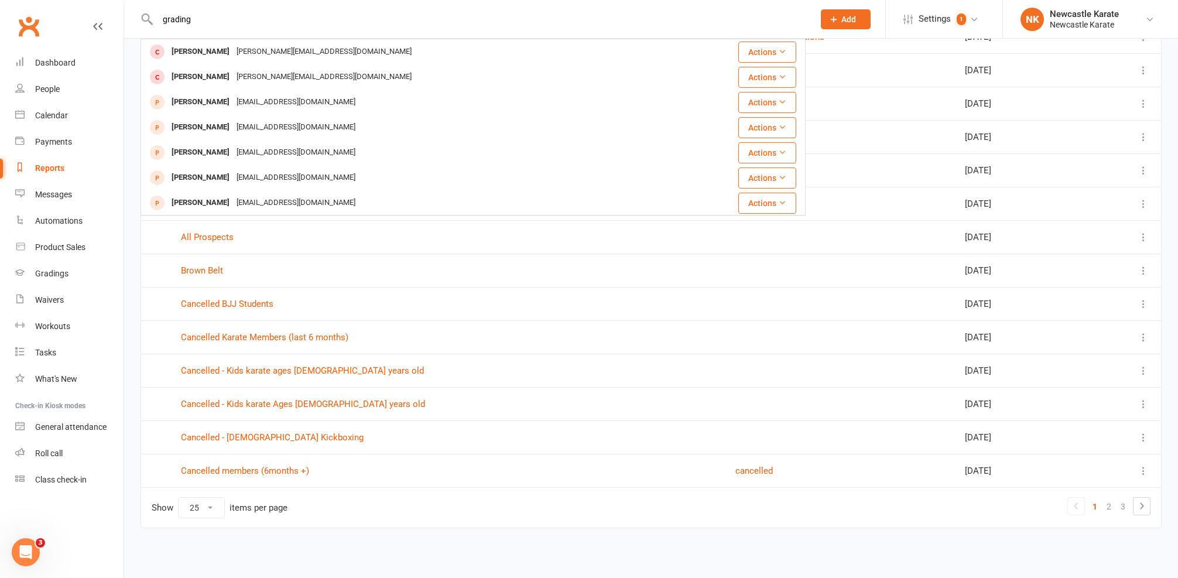
type input "grading"
click at [128, 248] on div "Report Name Tags Created 2 Week Intro Offer (Not Signed Up!) (120 days) Jun 01,…" at bounding box center [651, 67] width 1054 height 988
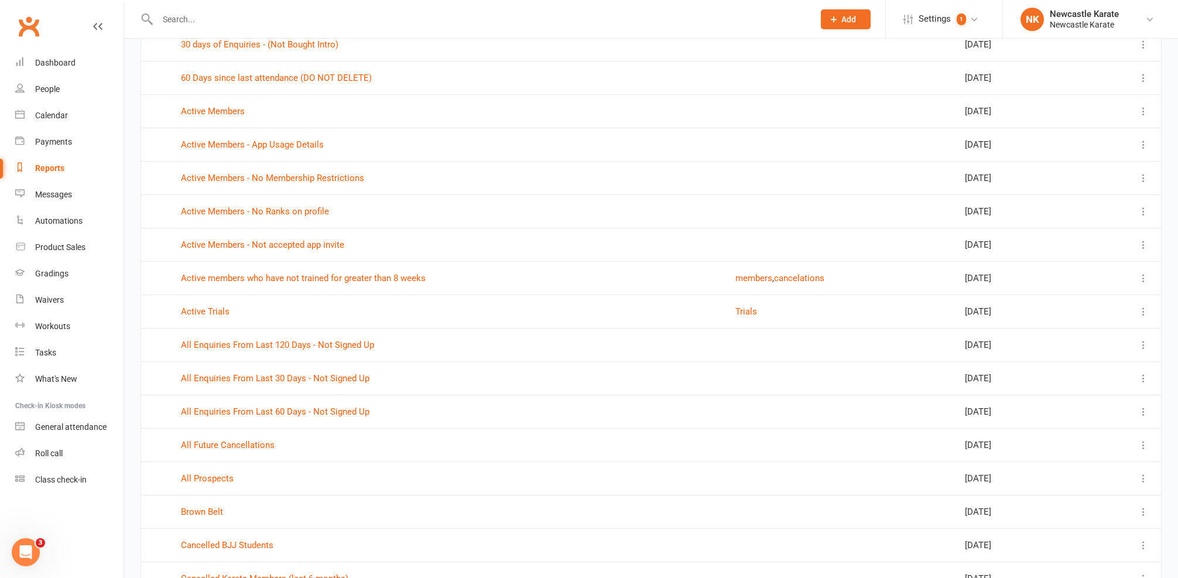
scroll to position [0, 0]
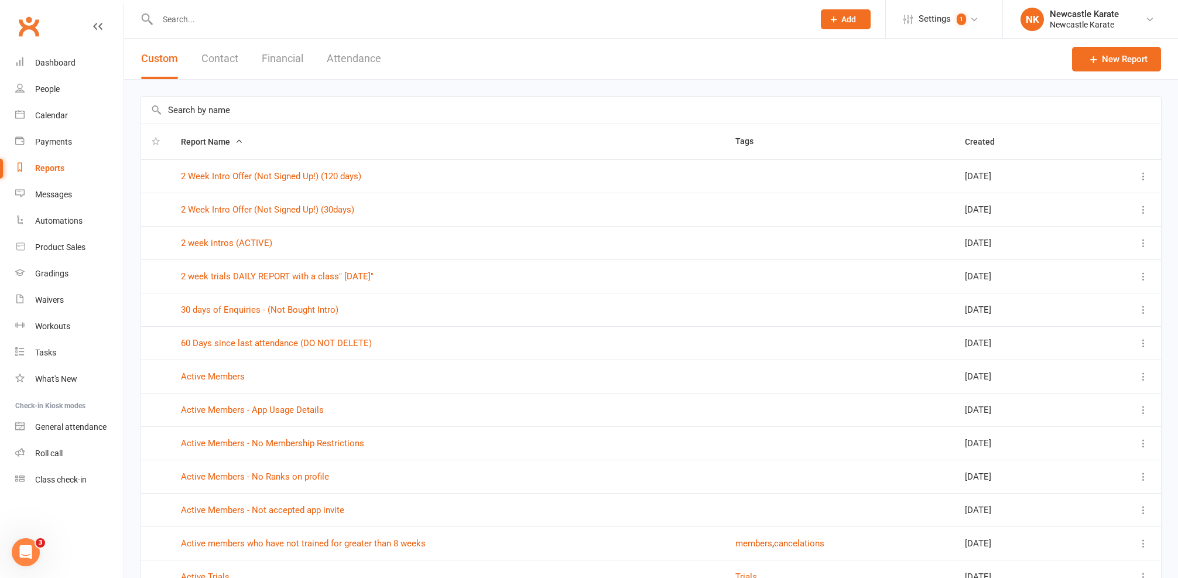
click at [251, 96] on div at bounding box center [651, 110] width 1021 height 28
click at [252, 107] on input "text" at bounding box center [651, 110] width 1020 height 27
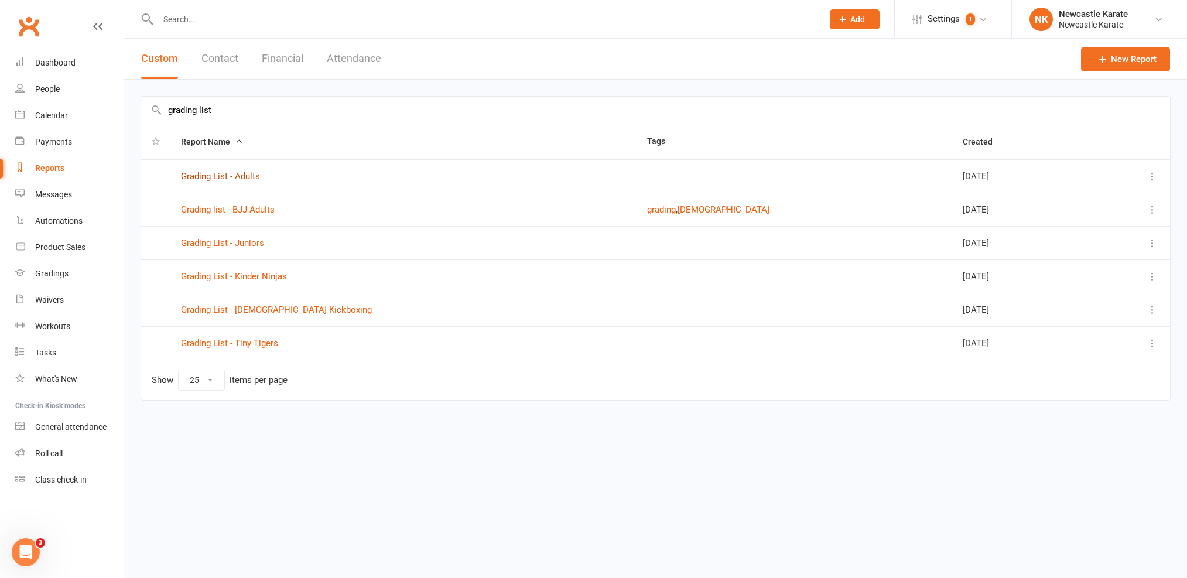
type input "grading list"
click at [245, 174] on link "Grading List - Adults" at bounding box center [220, 176] width 79 height 11
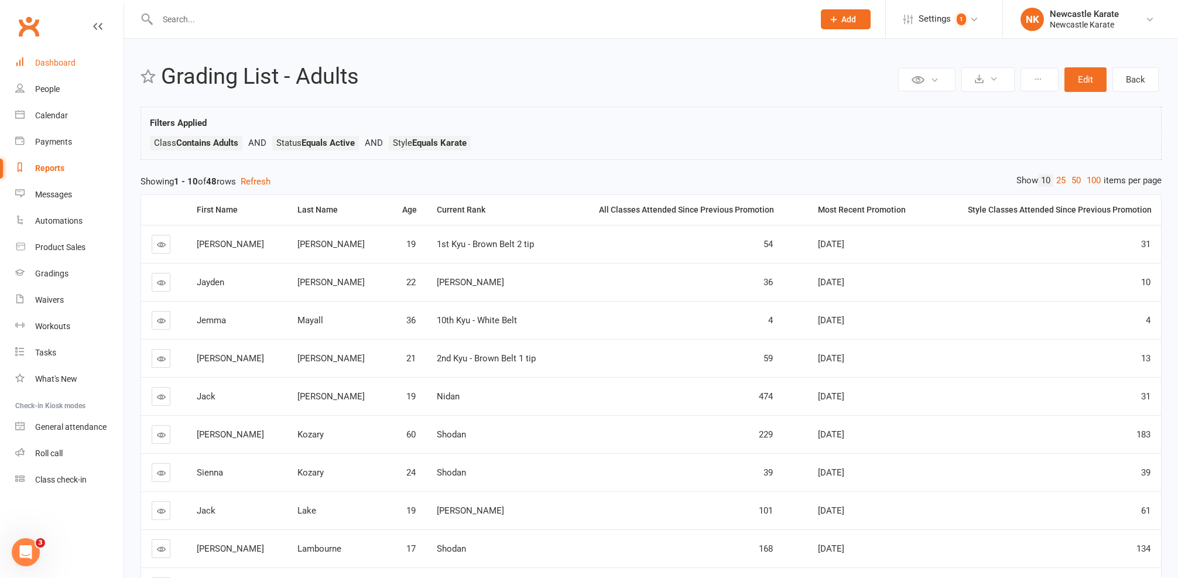
click at [45, 60] on div "Dashboard" at bounding box center [55, 62] width 40 height 9
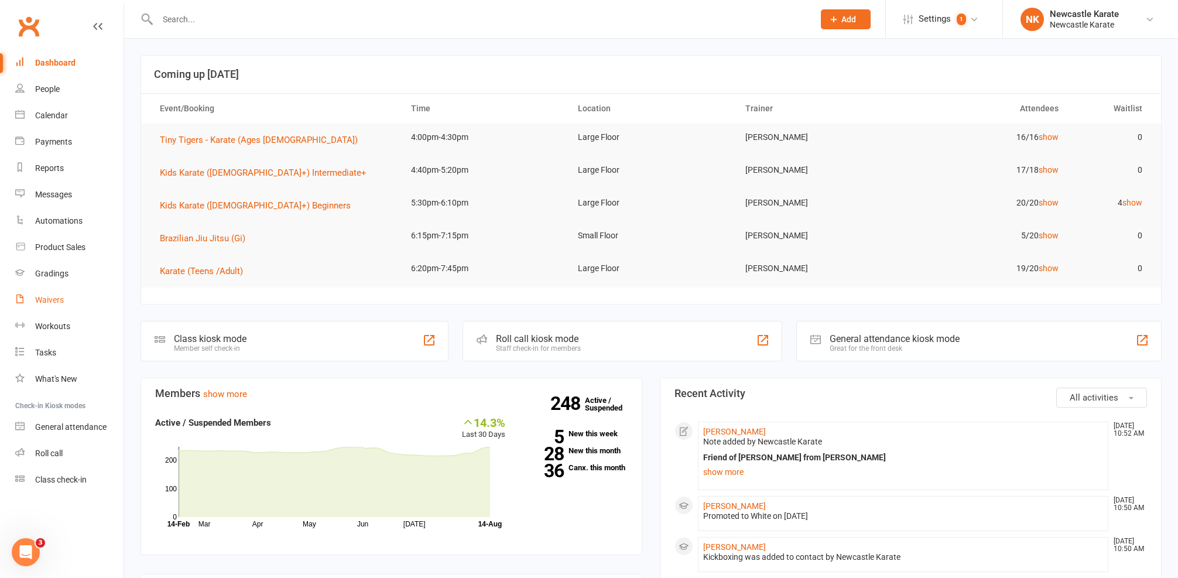
click at [69, 294] on link "Waivers" at bounding box center [69, 300] width 108 height 26
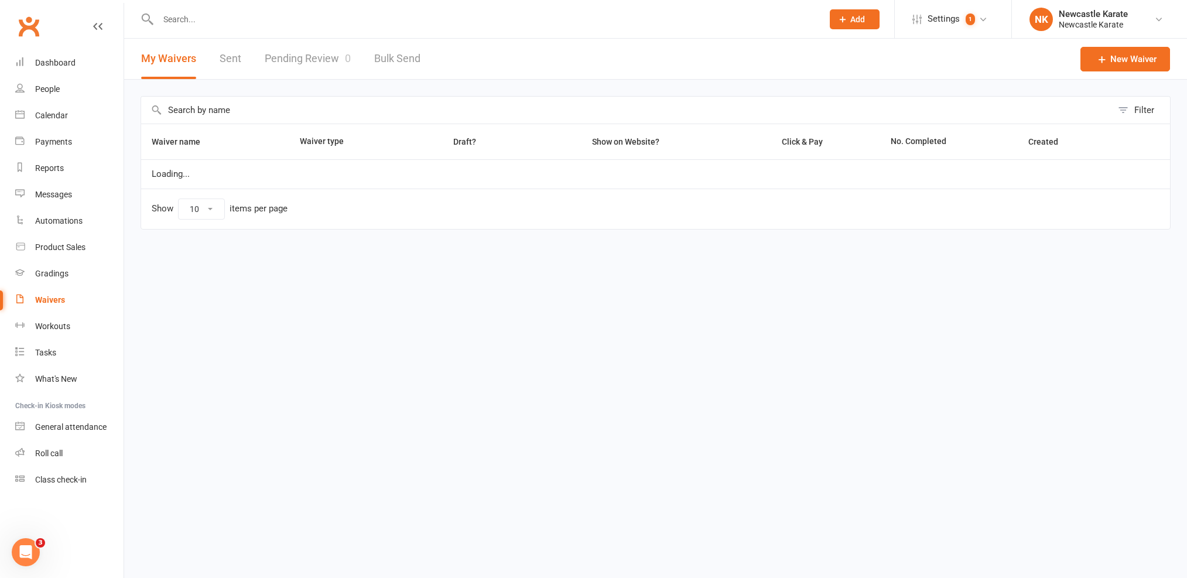
select select "100"
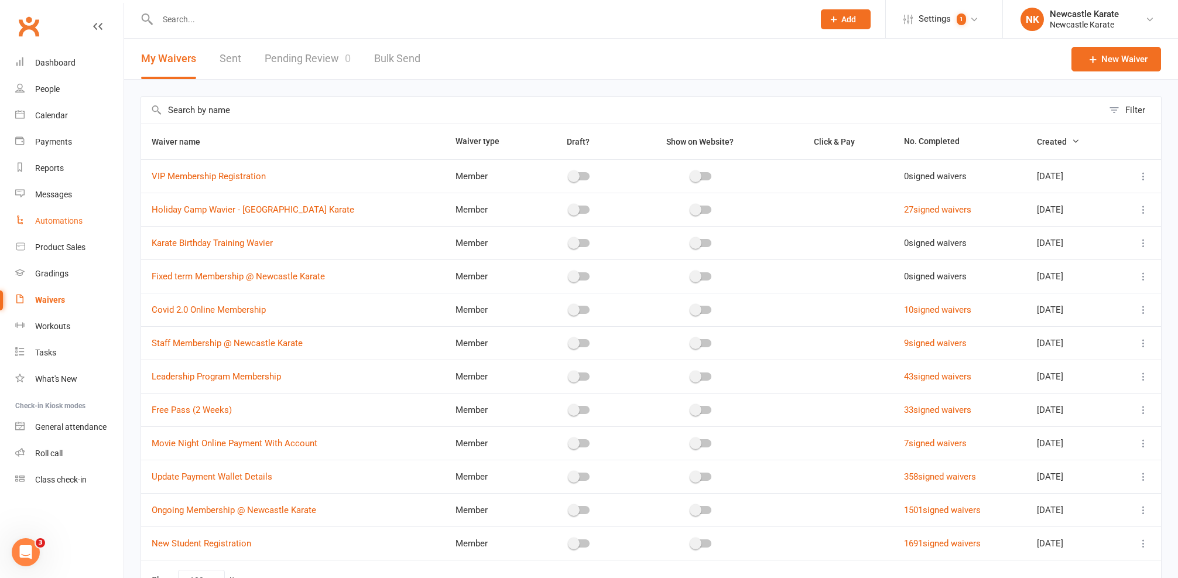
click at [60, 225] on link "Automations" at bounding box center [69, 221] width 108 height 26
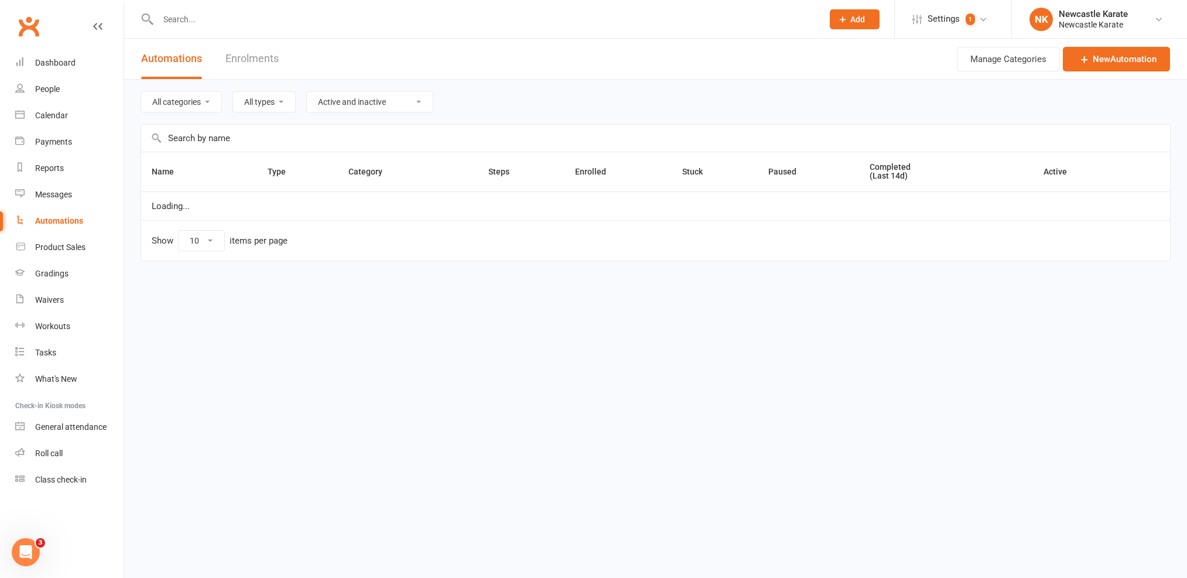
select select "100"
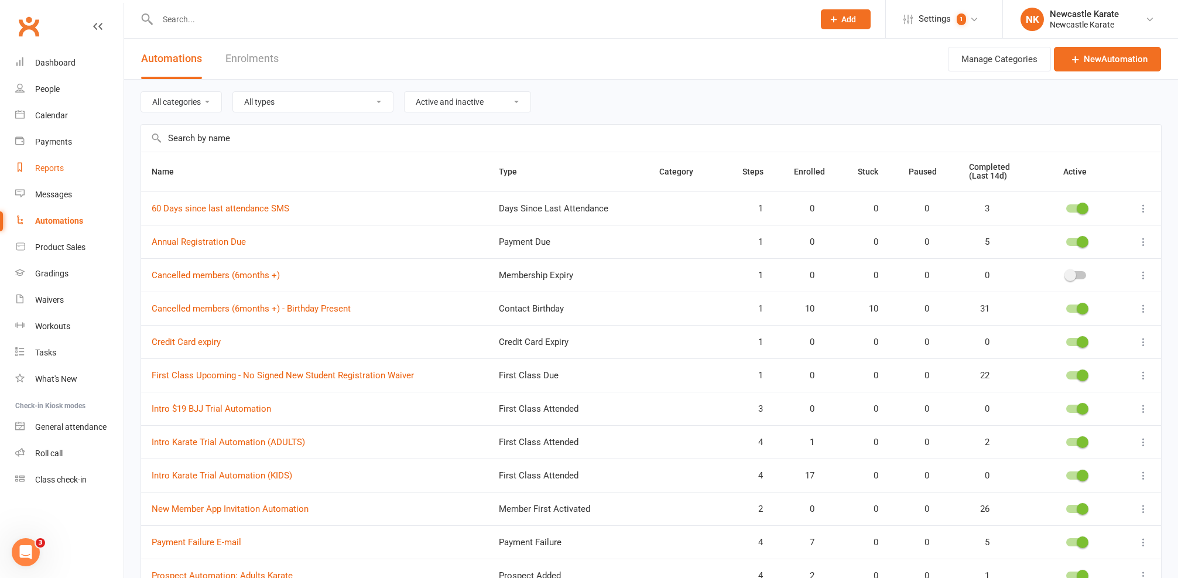
click at [48, 172] on div "Reports" at bounding box center [49, 167] width 29 height 9
select select "25"
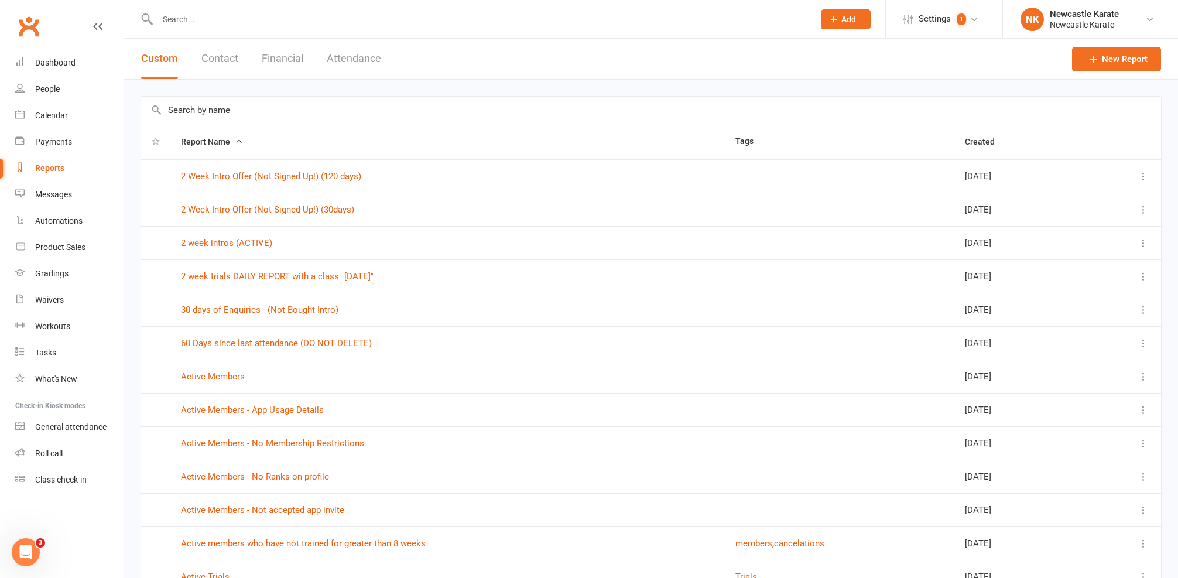
drag, startPoint x: 1082, startPoint y: 58, endPoint x: 1109, endPoint y: 53, distance: 28.0
click at [1094, 57] on link "New Report" at bounding box center [1116, 59] width 89 height 25
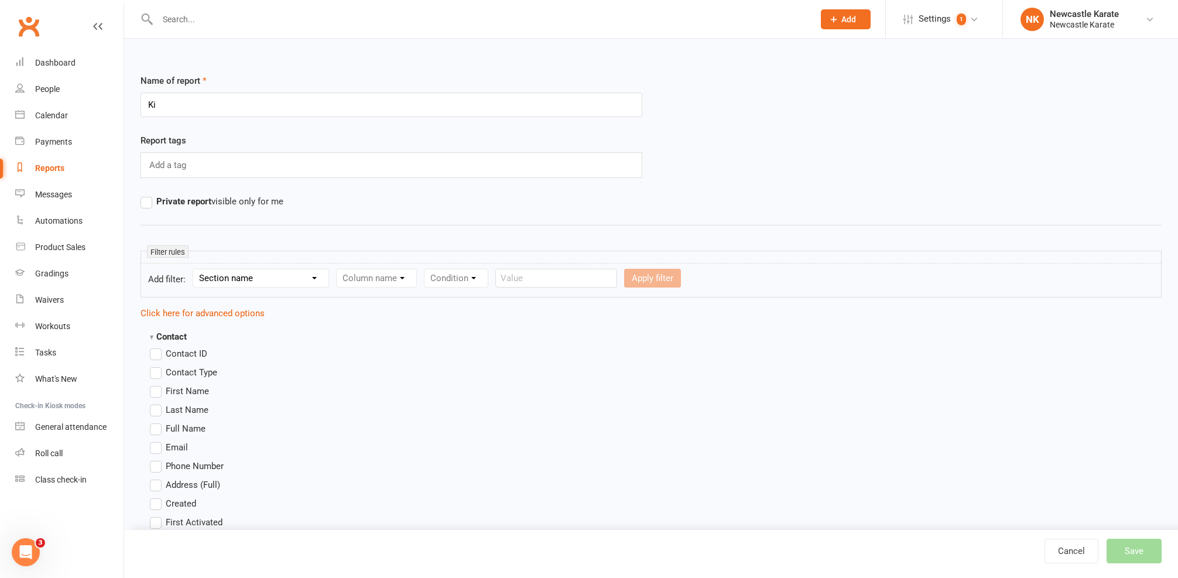
type input "K"
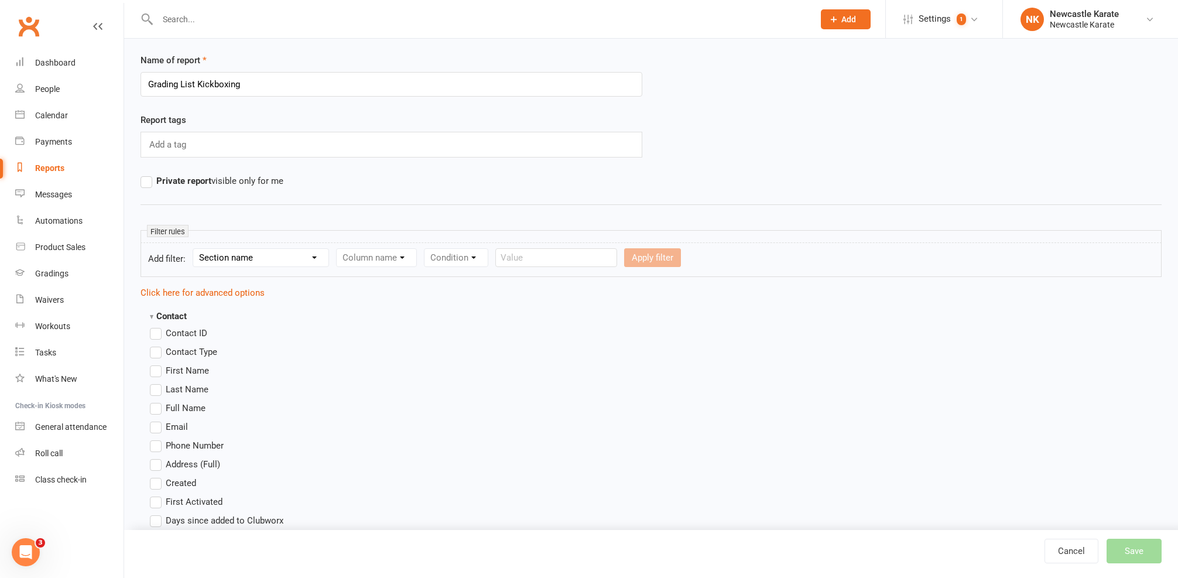
type input "Grading List Kickboxing"
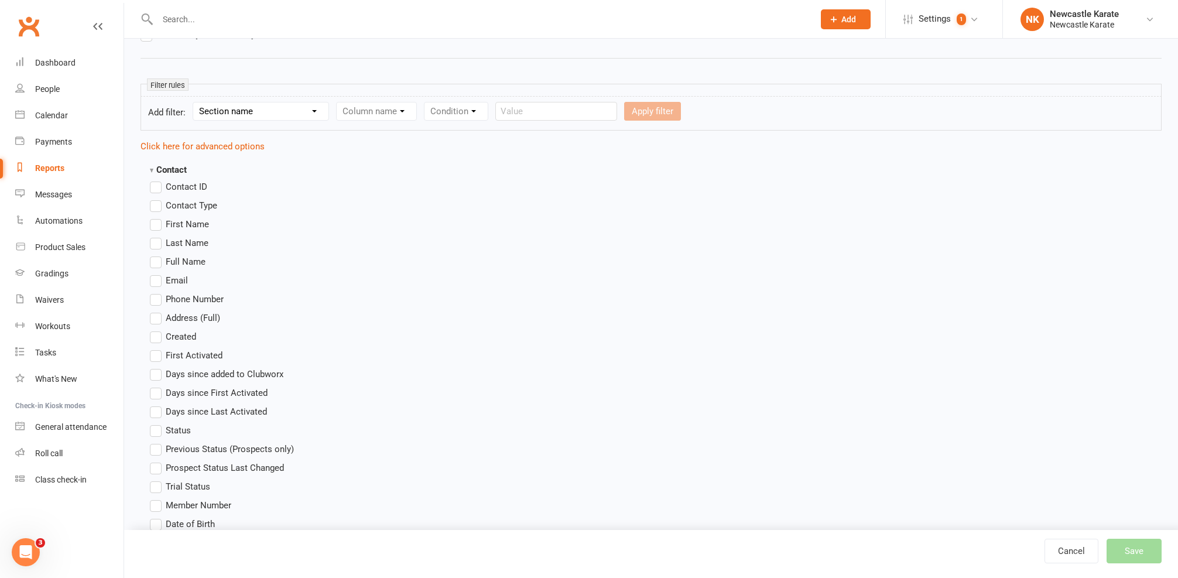
scroll to position [169, 0]
click at [182, 221] on span "First Name" at bounding box center [187, 221] width 43 height 12
click at [158, 215] on input "First Name" at bounding box center [154, 215] width 8 height 0
click at [187, 242] on span "Last Name" at bounding box center [187, 240] width 43 height 12
click at [158, 234] on input "Last Name" at bounding box center [154, 234] width 8 height 0
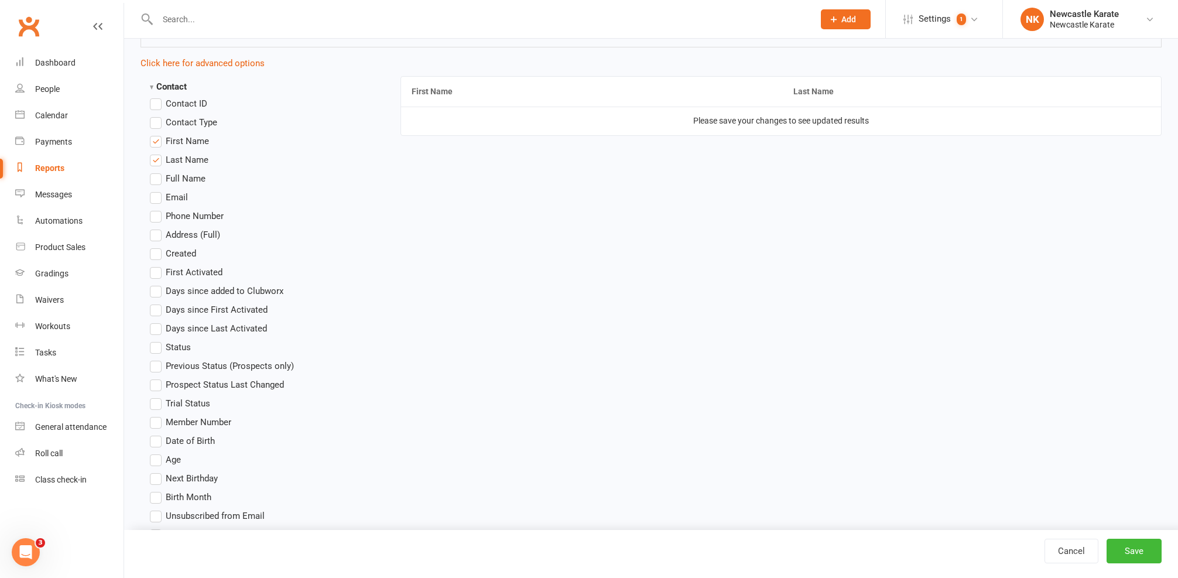
scroll to position [0, 0]
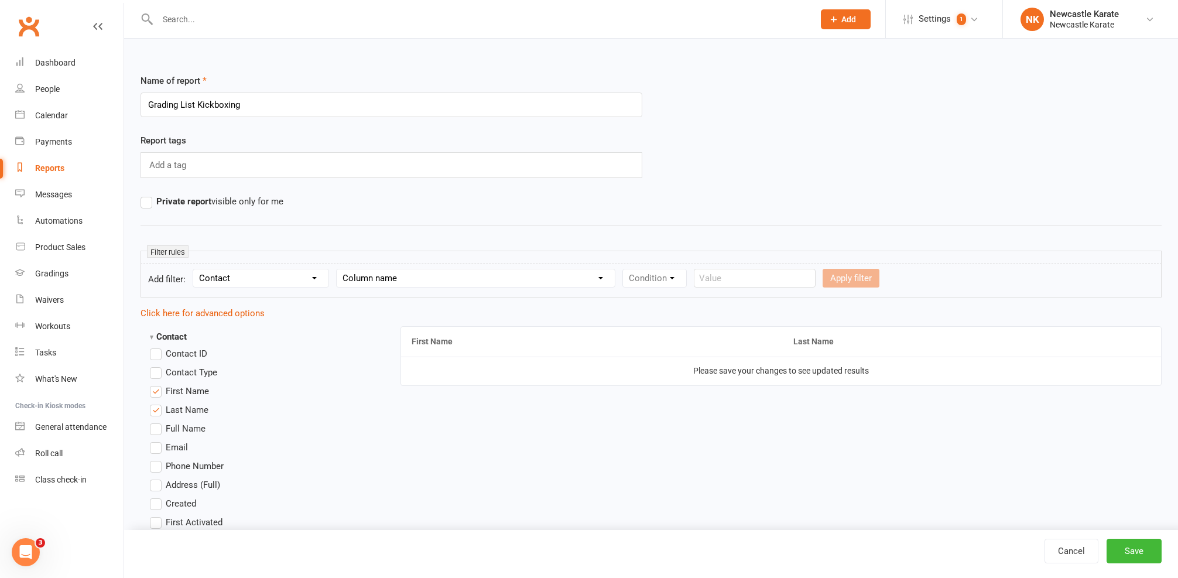
click at [354, 287] on div "Column name Contact Type First Name Last Name Full Name Email Phone Number Addr…" at bounding box center [475, 278] width 279 height 19
select select "14"
select select "0"
click at [762, 281] on input "text" at bounding box center [787, 278] width 122 height 19
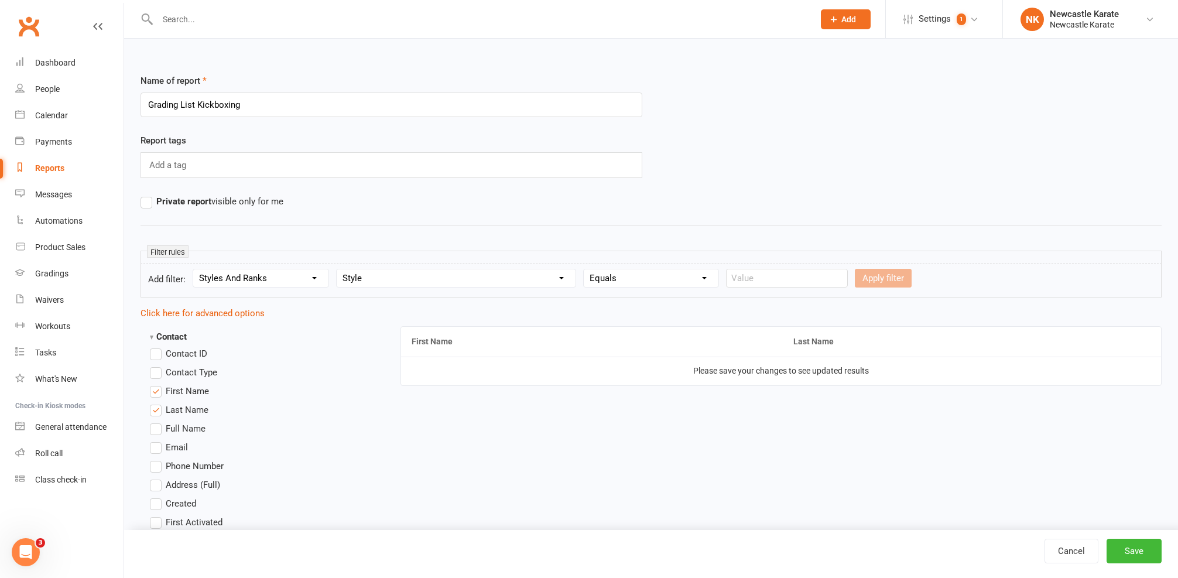
click at [592, 268] on form "Add filter: Section name Contact Attendance Aggregate Payment Booking Waitlist …" at bounding box center [651, 280] width 1021 height 35
click at [743, 285] on input "text" at bounding box center [787, 278] width 122 height 19
type input "Kickboxing"
click at [861, 281] on button "Apply filter" at bounding box center [883, 278] width 57 height 19
select select
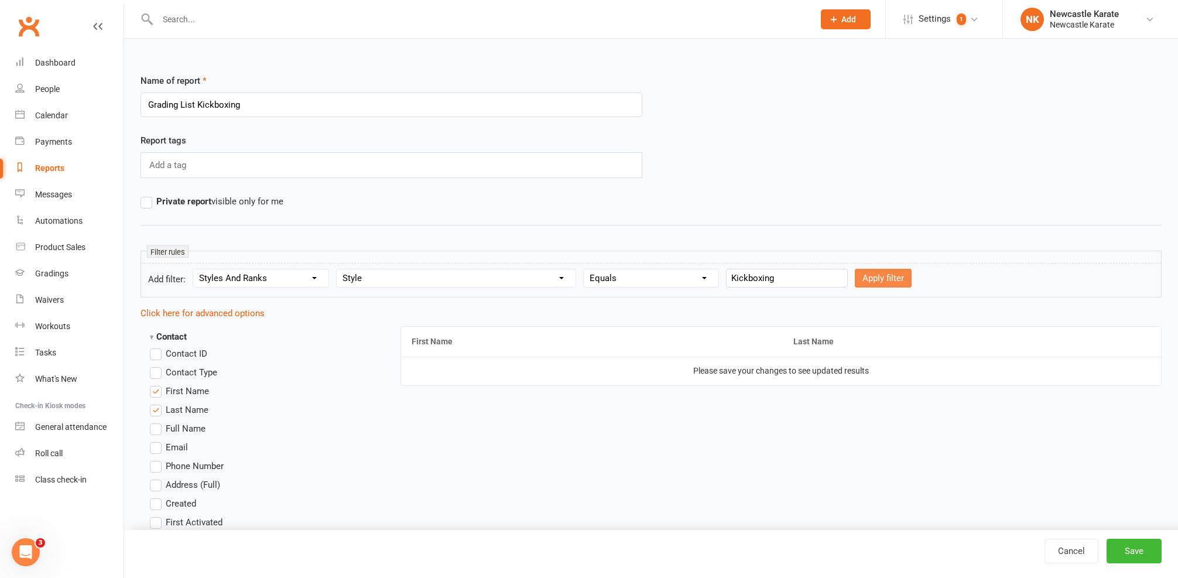
select select
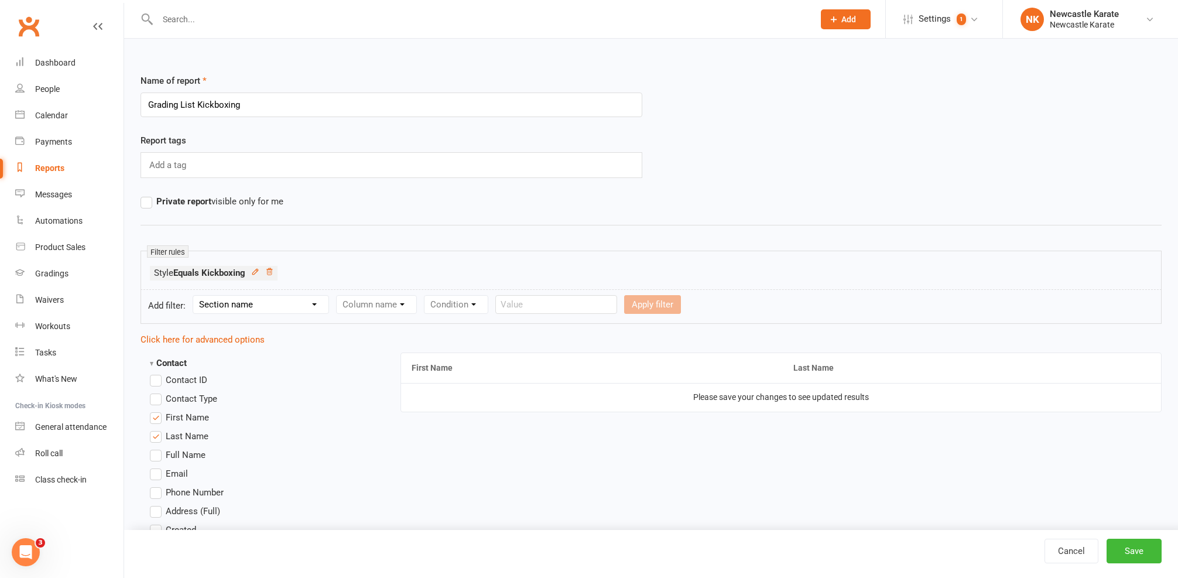
select select "0"
select select "12"
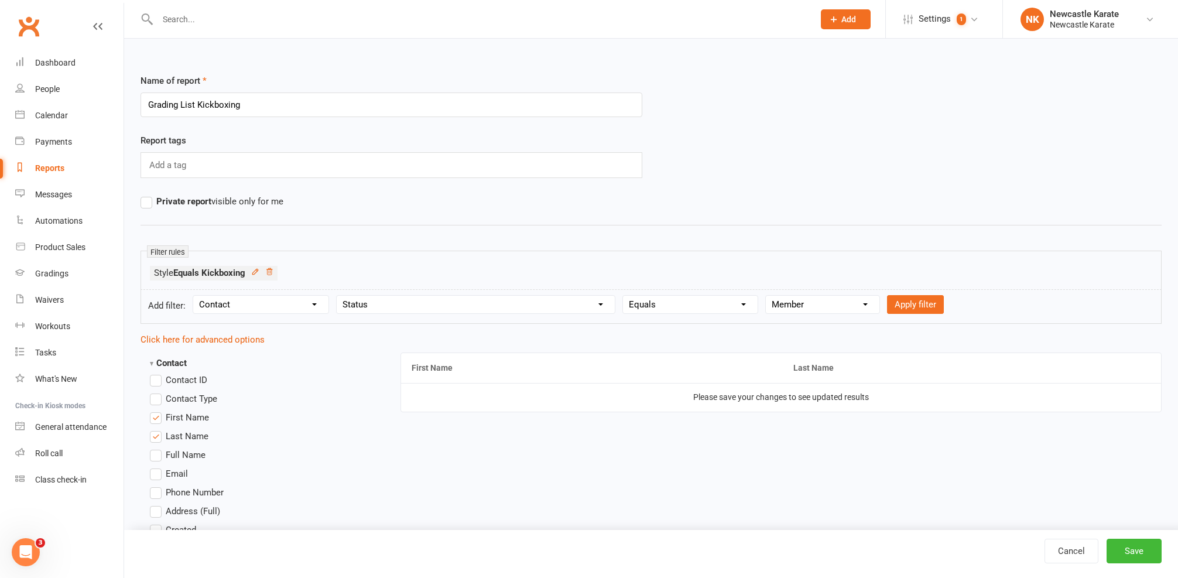
select select
select select "0"
select select "5"
click at [952, 303] on button "Apply filter" at bounding box center [963, 304] width 57 height 19
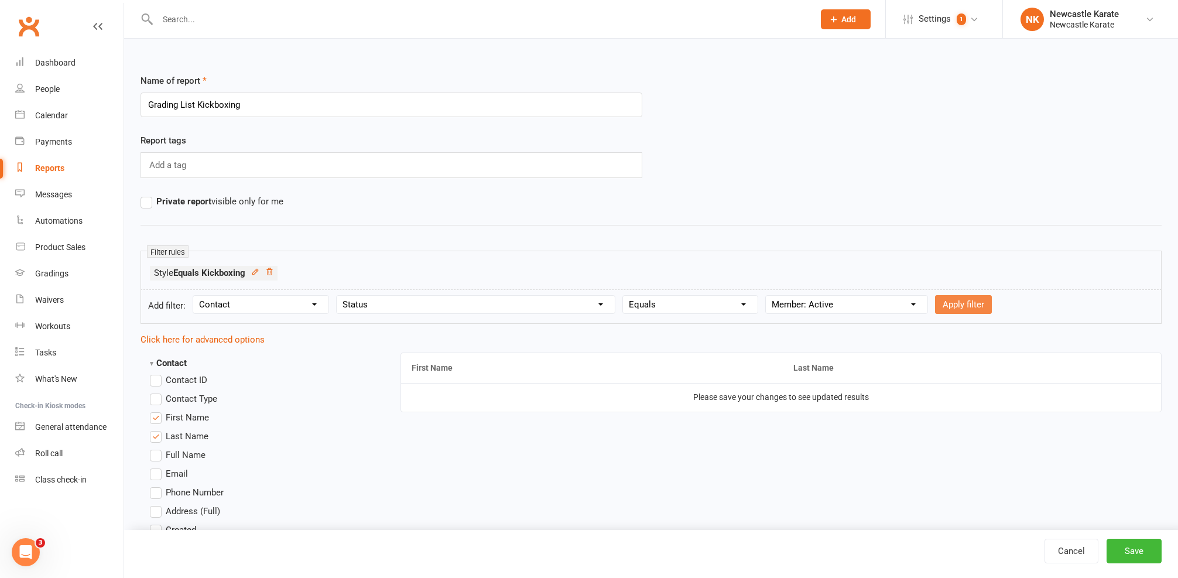
select select
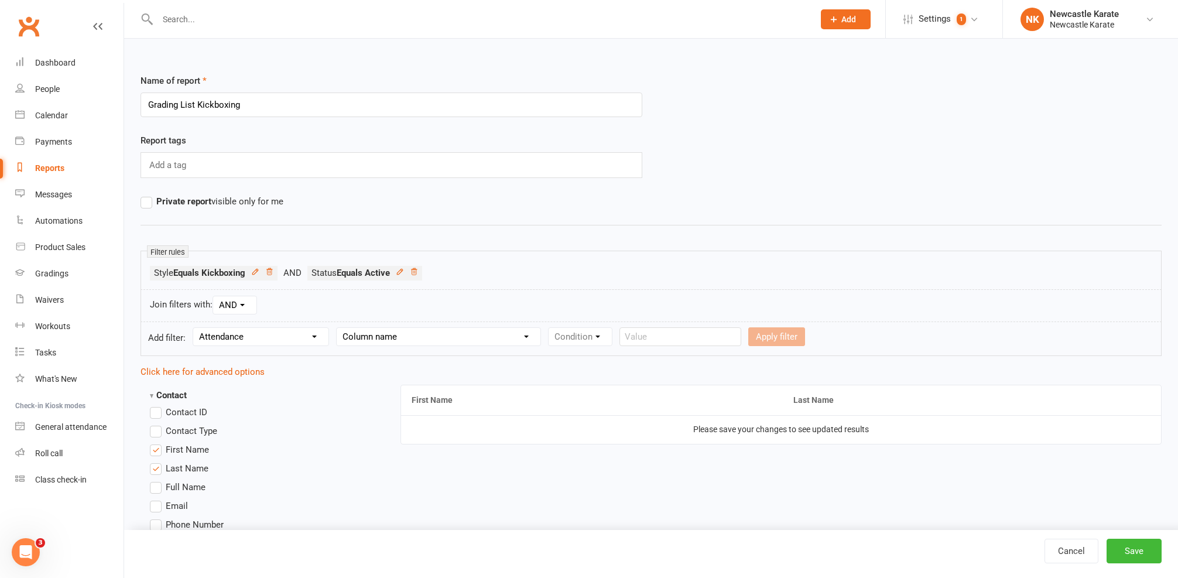
select select "0"
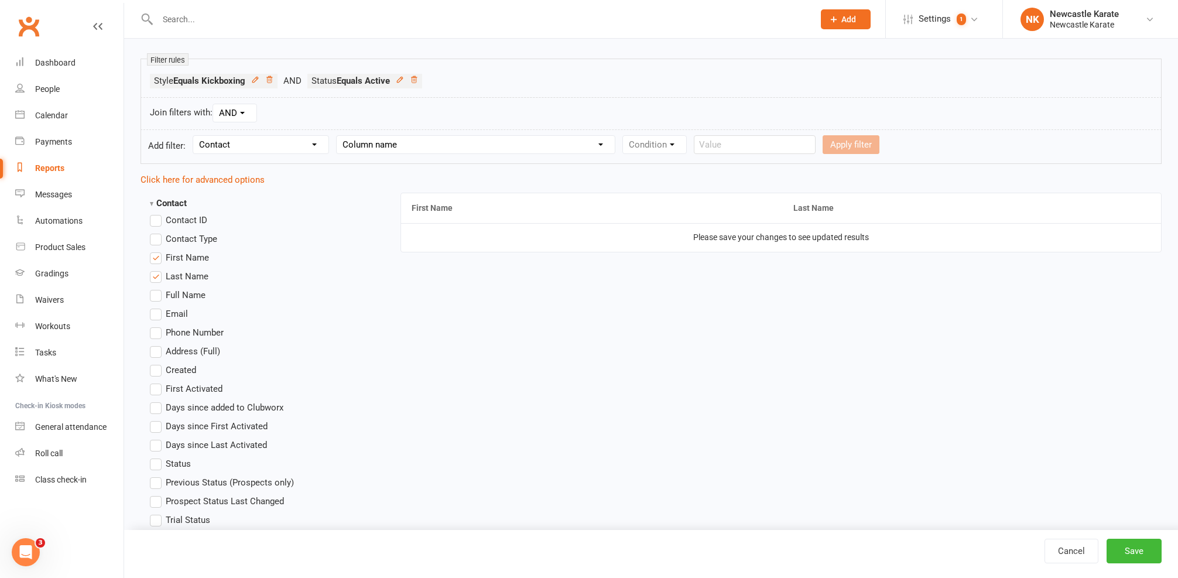
scroll to position [194, 0]
click at [1151, 557] on button "Save" at bounding box center [1134, 551] width 55 height 25
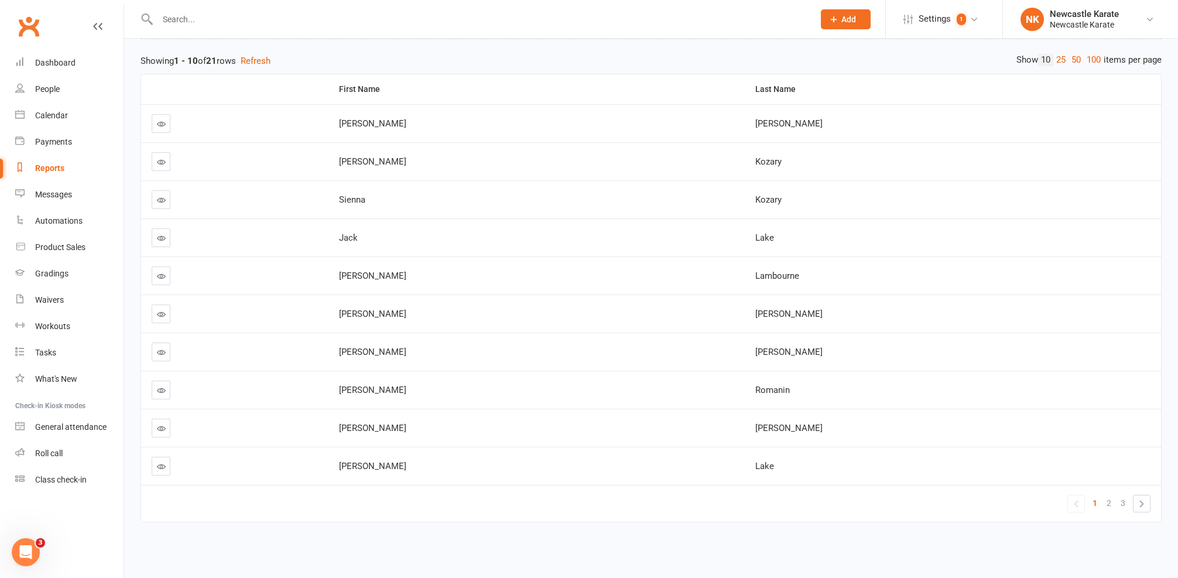
scroll to position [128, 0]
click at [1086, 57] on link "100" at bounding box center [1094, 60] width 20 height 12
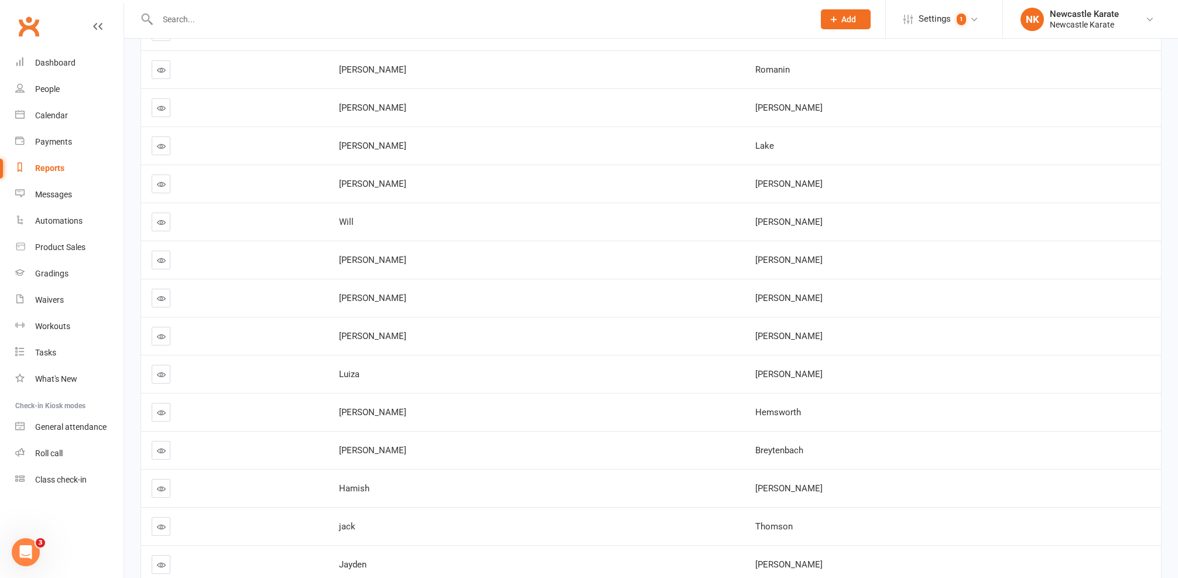
scroll to position [0, 0]
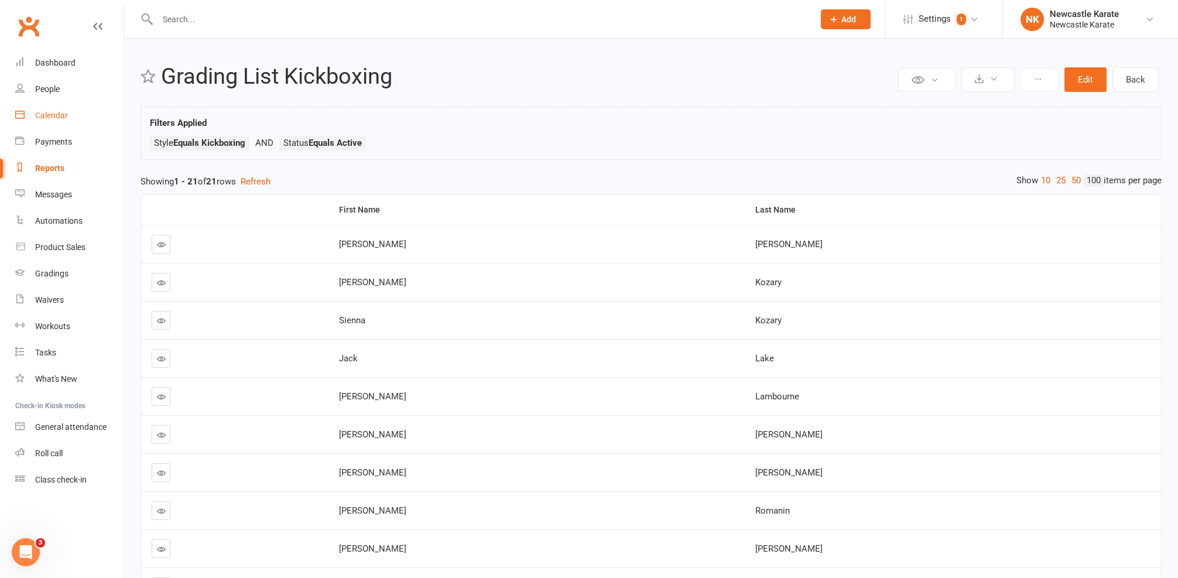
click at [57, 119] on div "Calendar" at bounding box center [51, 115] width 33 height 9
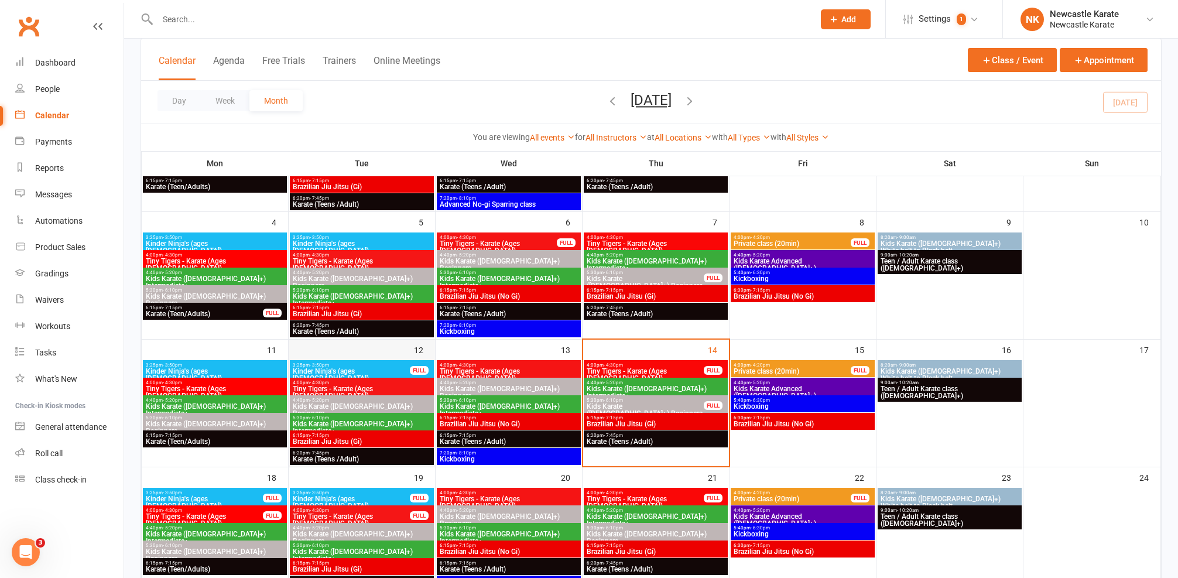
scroll to position [254, 0]
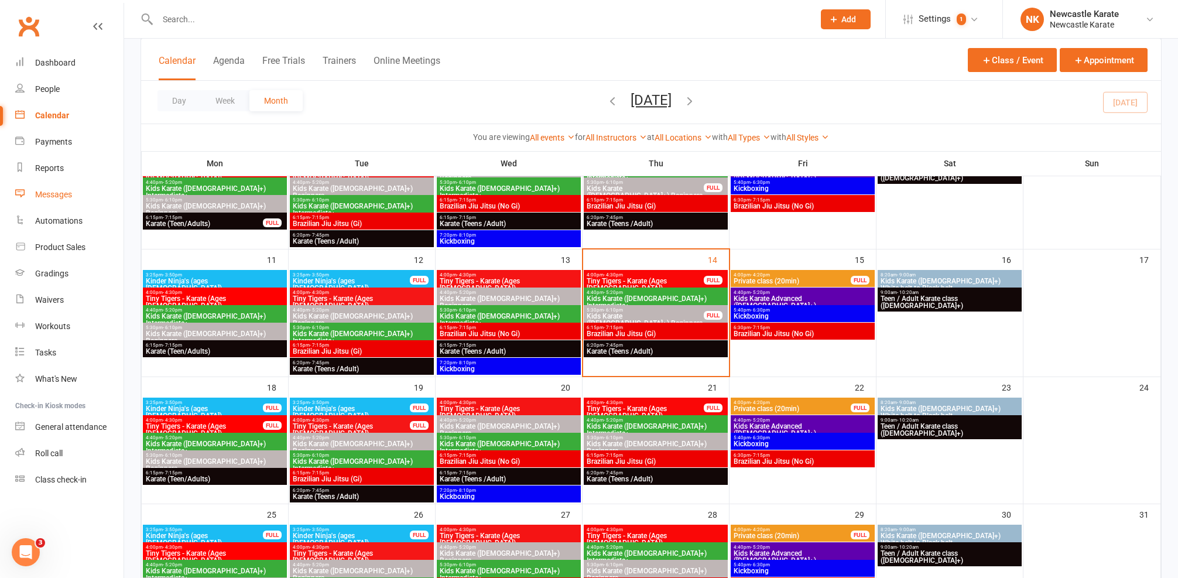
drag, startPoint x: 58, startPoint y: 172, endPoint x: 91, endPoint y: 182, distance: 34.3
click at [58, 172] on div "Reports" at bounding box center [49, 167] width 29 height 9
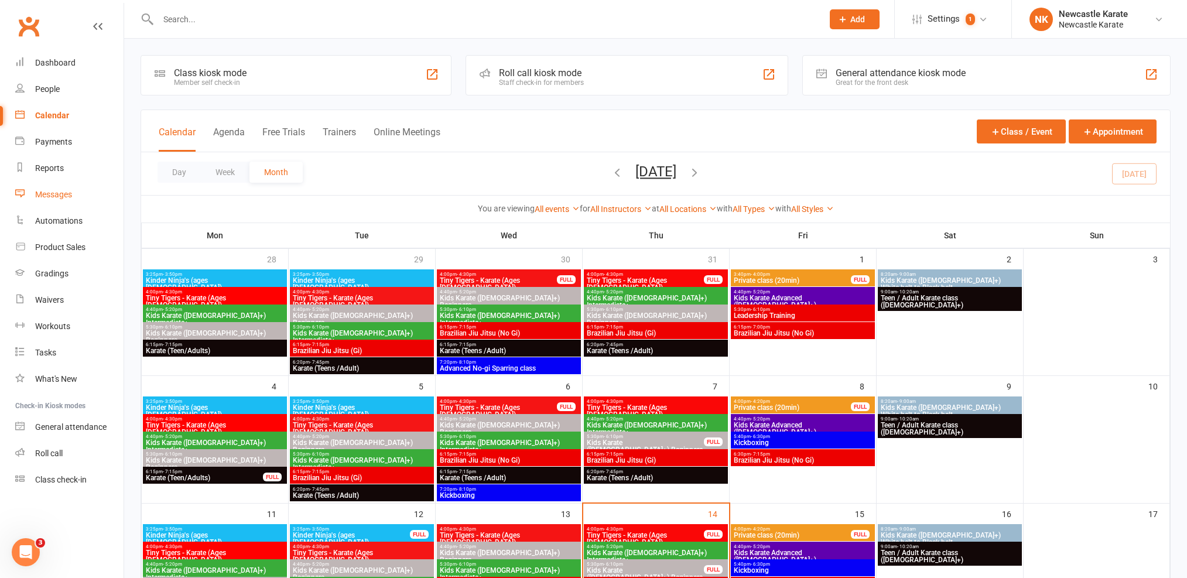
select select "25"
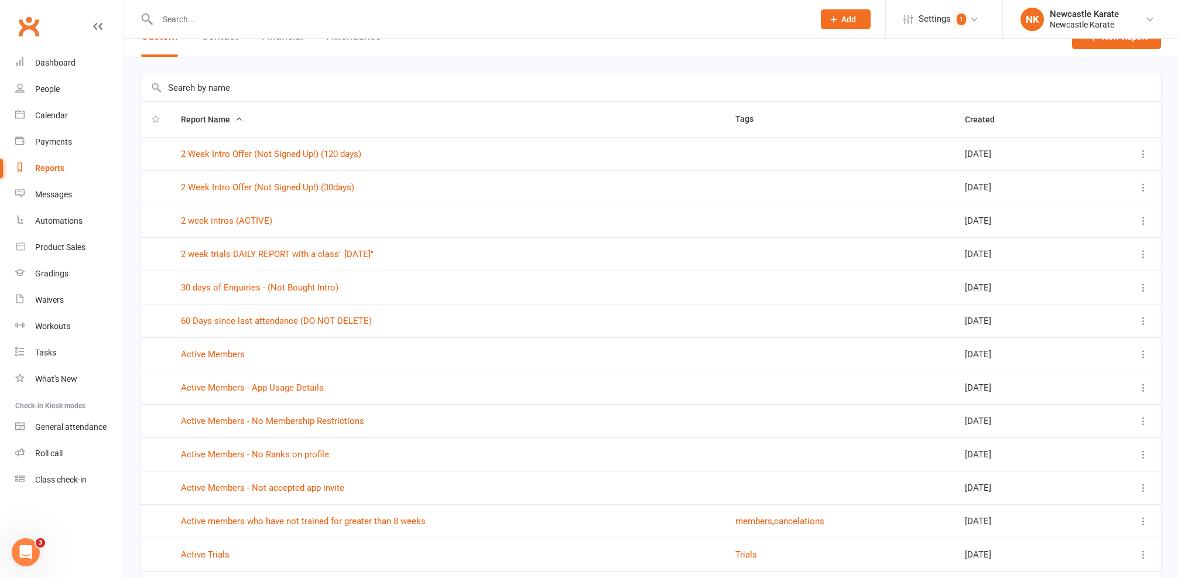
scroll to position [45, 0]
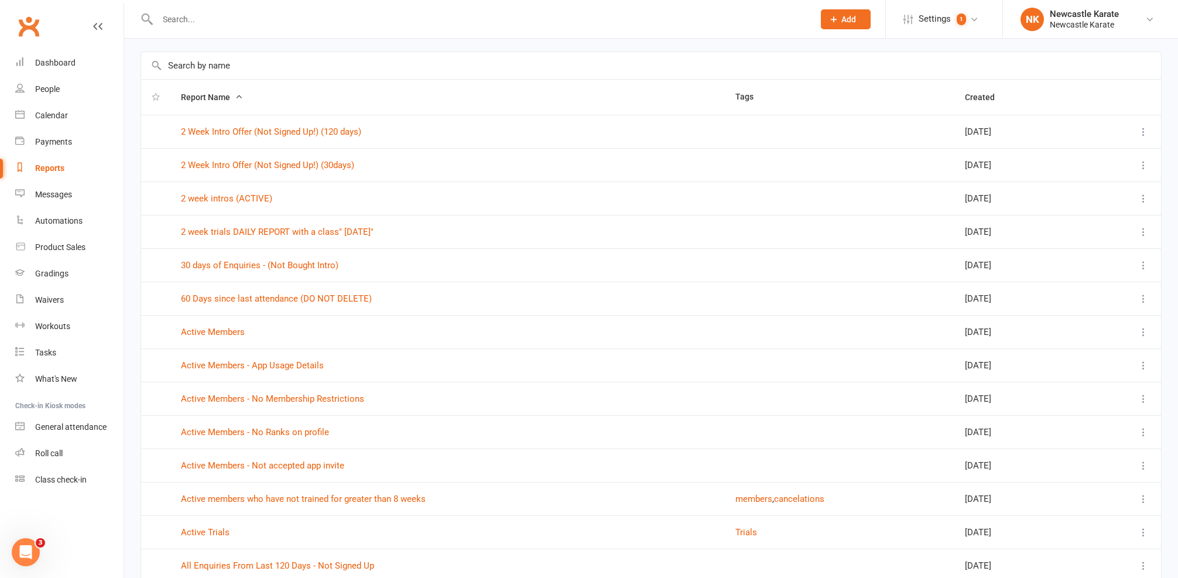
click at [258, 69] on input "text" at bounding box center [651, 65] width 1020 height 27
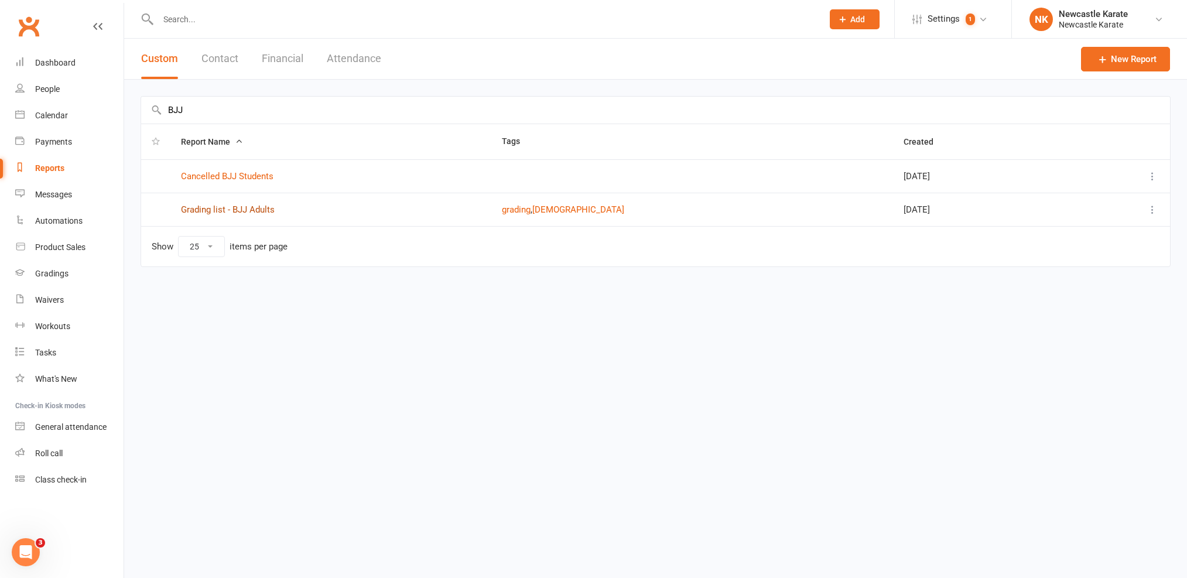
type input "BJJ"
click at [241, 210] on link "Grading list - BJJ Adults" at bounding box center [228, 209] width 94 height 11
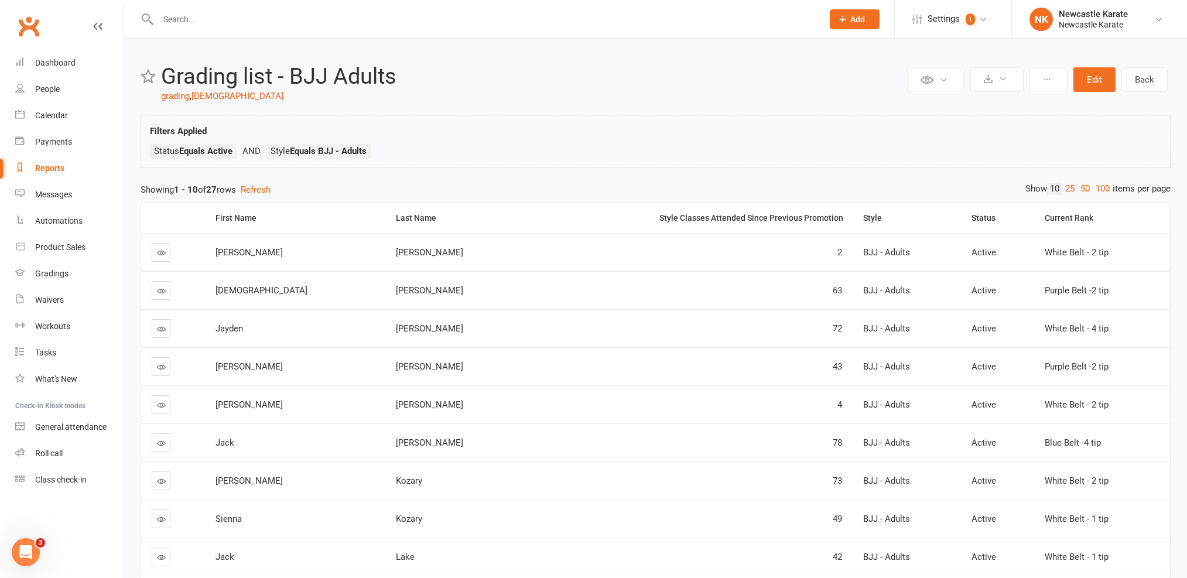
select select "25"
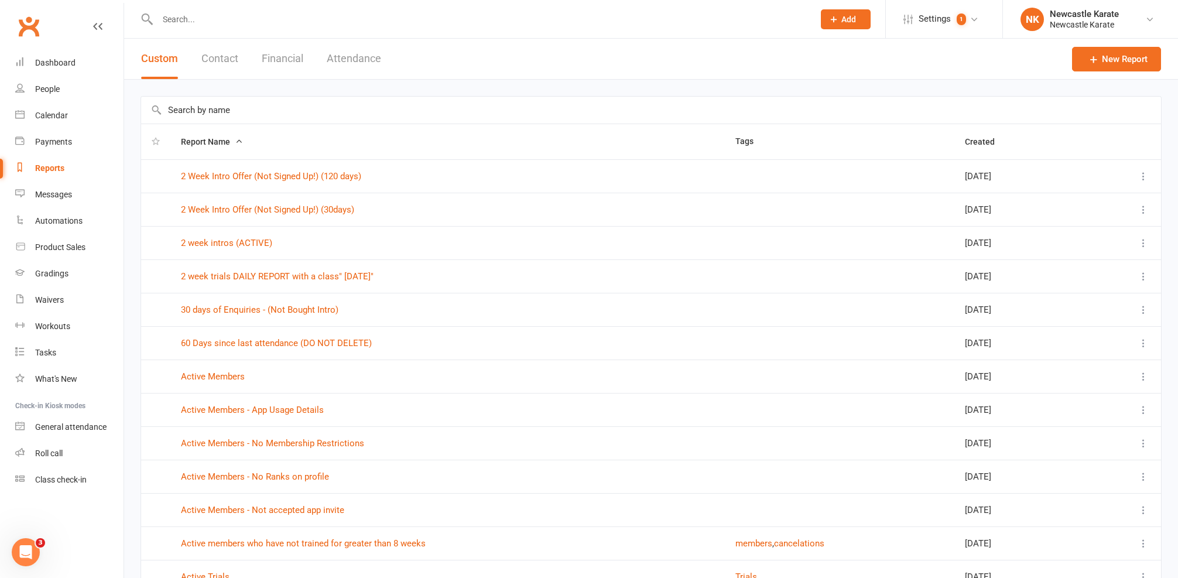
click at [288, 99] on input "text" at bounding box center [651, 110] width 1020 height 27
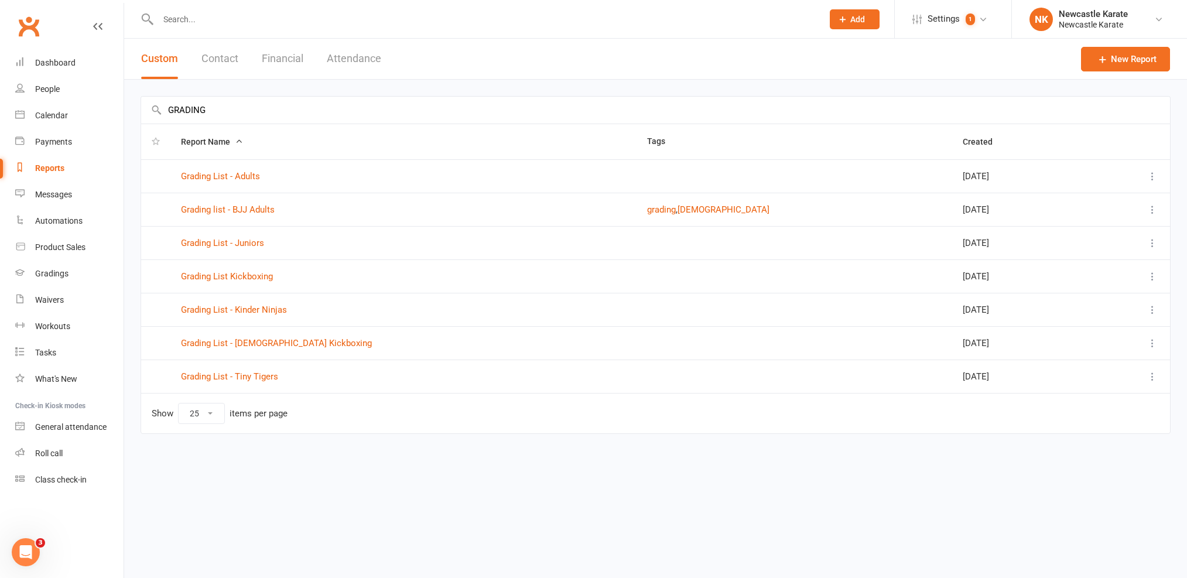
type input "GRADING"
click at [1150, 275] on icon at bounding box center [1153, 277] width 12 height 12
click at [1082, 313] on link "Edit" at bounding box center [1101, 322] width 116 height 23
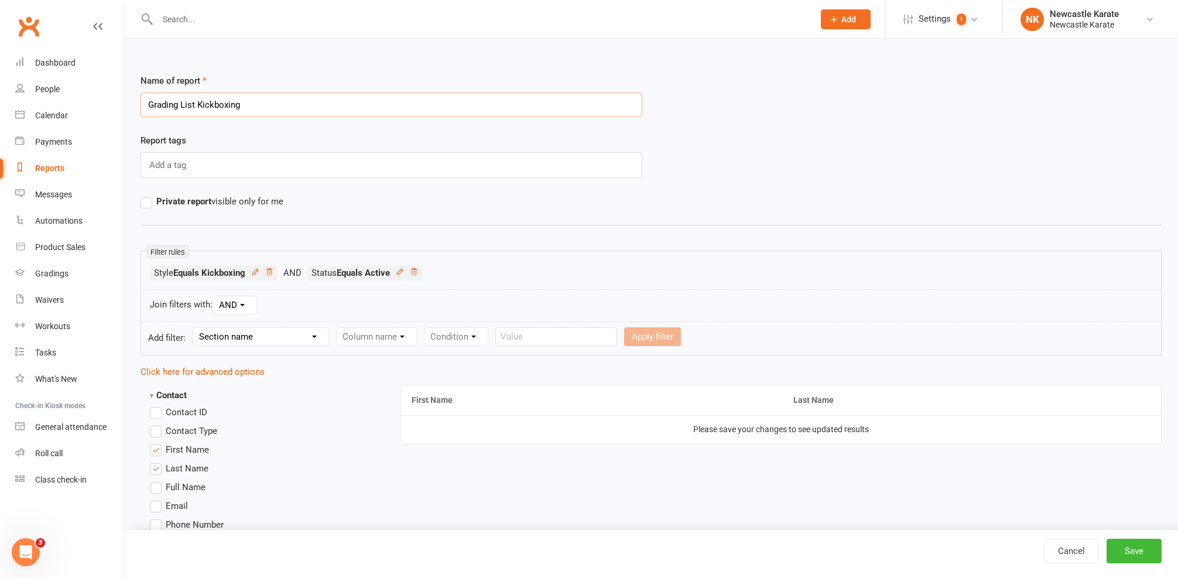
click at [196, 100] on input "Grading List Kickboxing" at bounding box center [392, 105] width 502 height 25
type input "Grading List - Kickboxing"
click at [1130, 546] on button "Save" at bounding box center [1134, 551] width 55 height 25
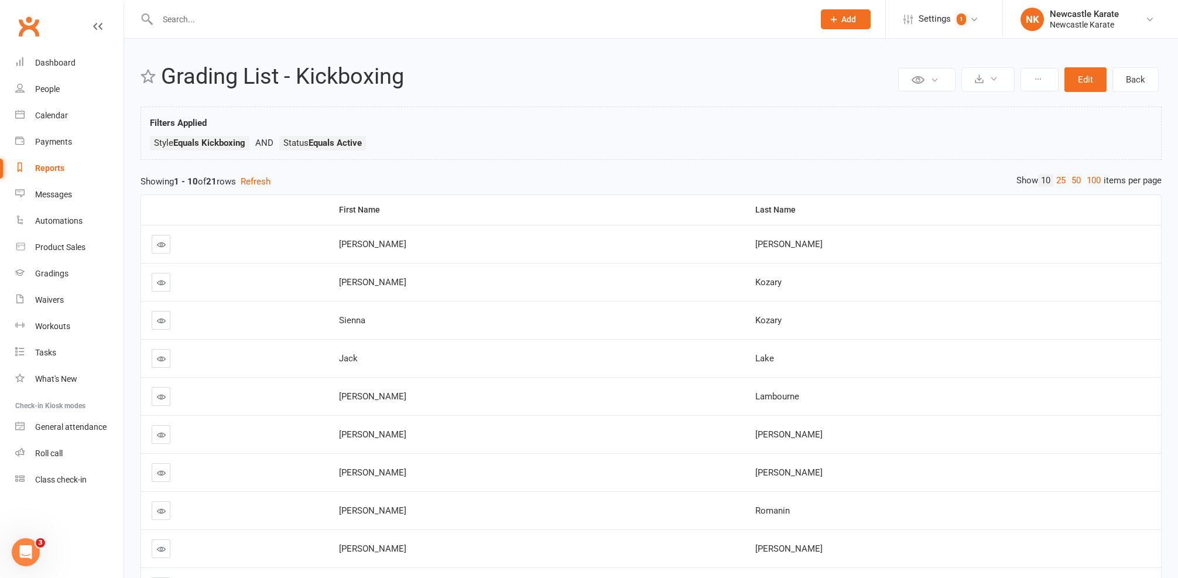
scroll to position [131, 0]
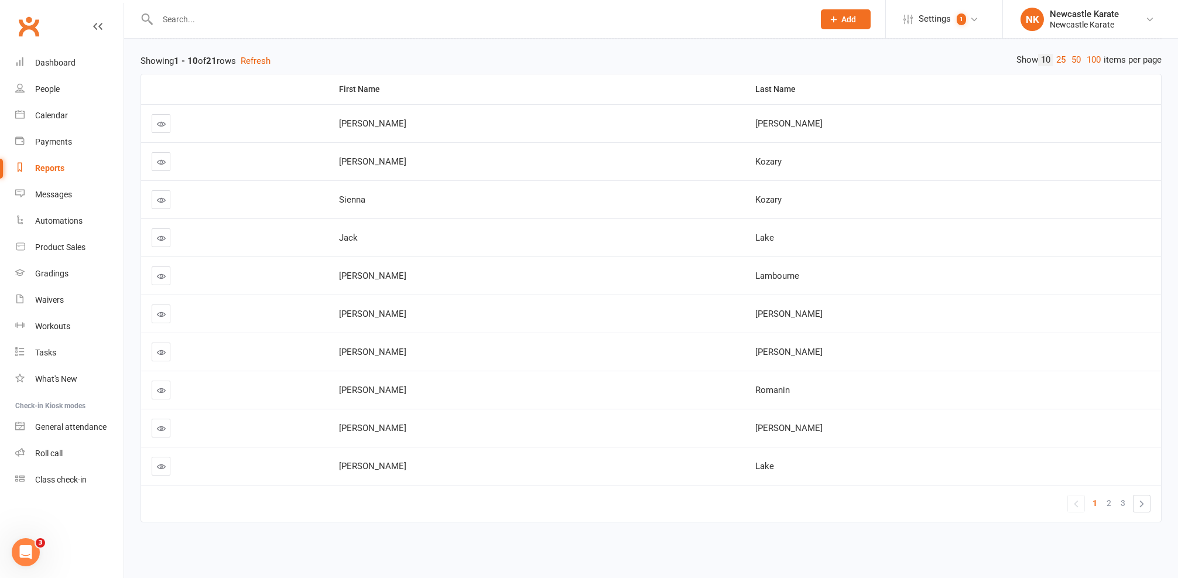
click at [1091, 68] on div "First Name Last Name Tyler Bergquist Scott Kozary Sienna Kozary Jack Lake Arche…" at bounding box center [651, 306] width 1021 height 477
click at [1091, 54] on link "100" at bounding box center [1094, 60] width 20 height 12
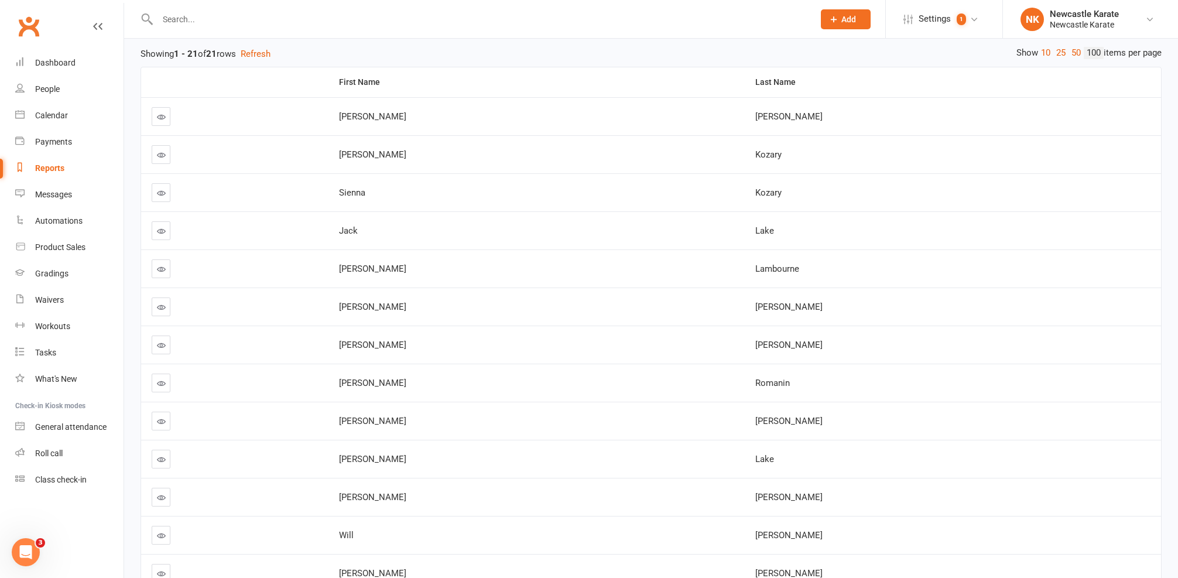
scroll to position [0, 0]
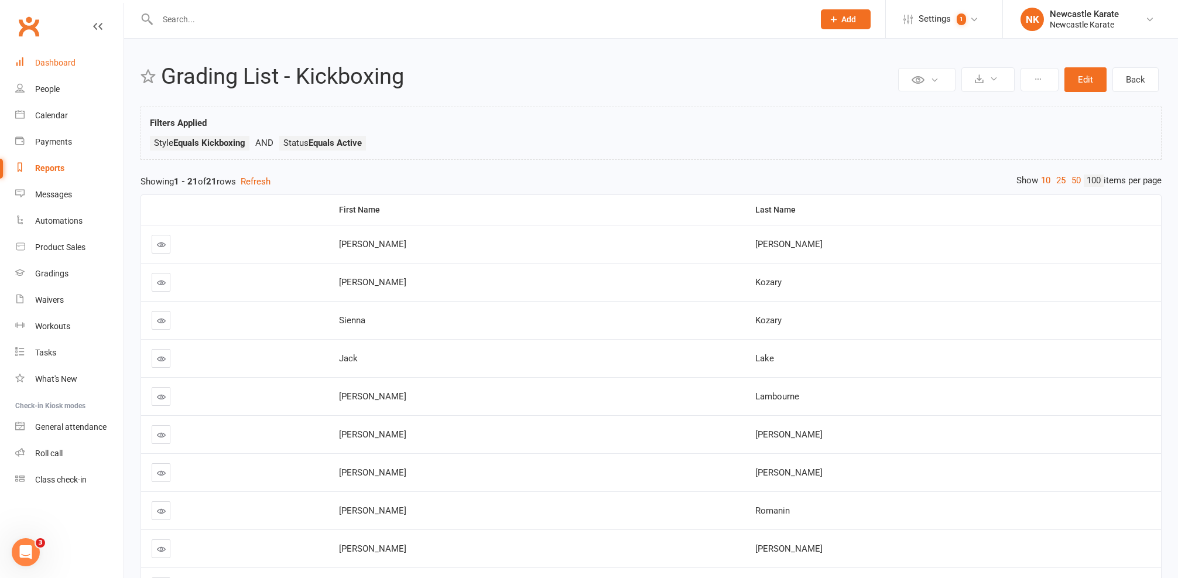
click at [43, 59] on div "Dashboard" at bounding box center [55, 62] width 40 height 9
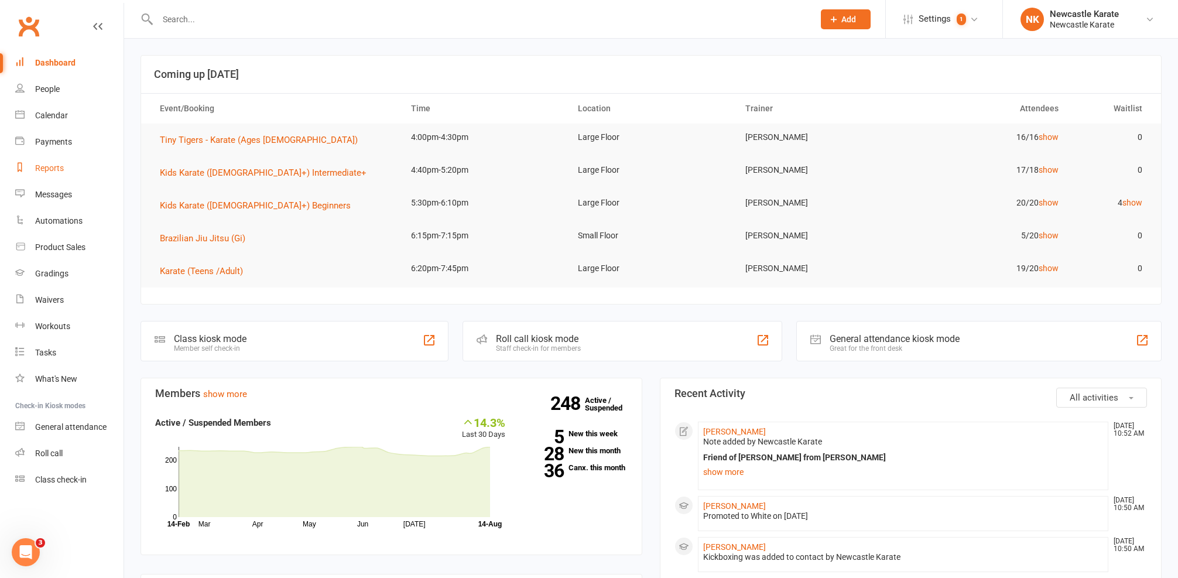
click at [61, 169] on div "Reports" at bounding box center [49, 167] width 29 height 9
select select "25"
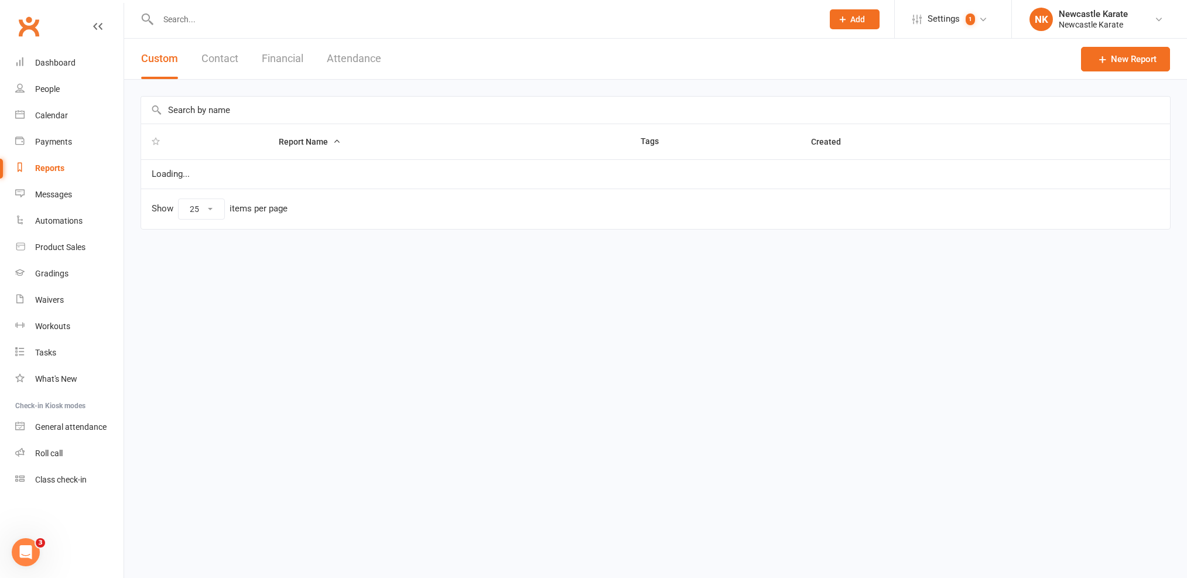
click at [266, 109] on input "text" at bounding box center [655, 110] width 1029 height 27
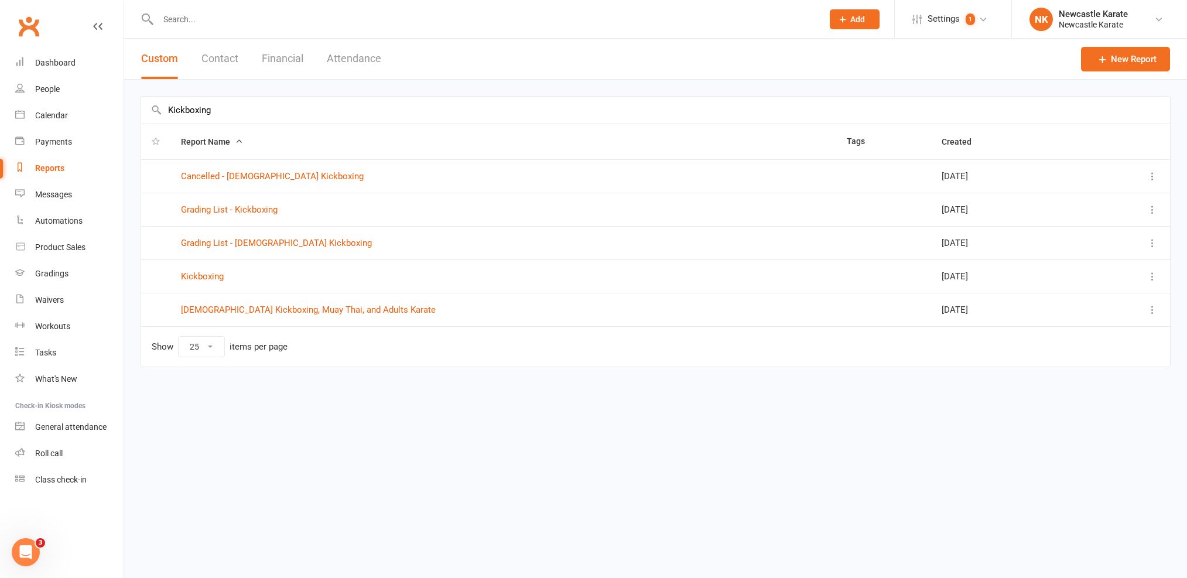
type input "Kickboxing"
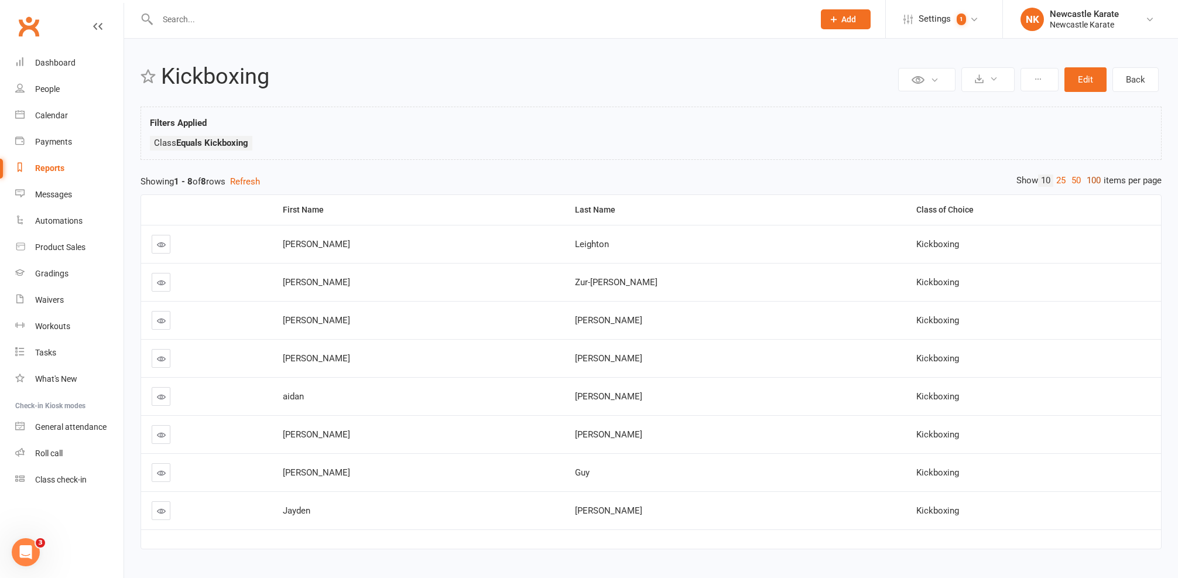
click at [1093, 179] on link "100" at bounding box center [1094, 180] width 20 height 12
click at [1085, 76] on button "Edit" at bounding box center [1086, 79] width 42 height 25
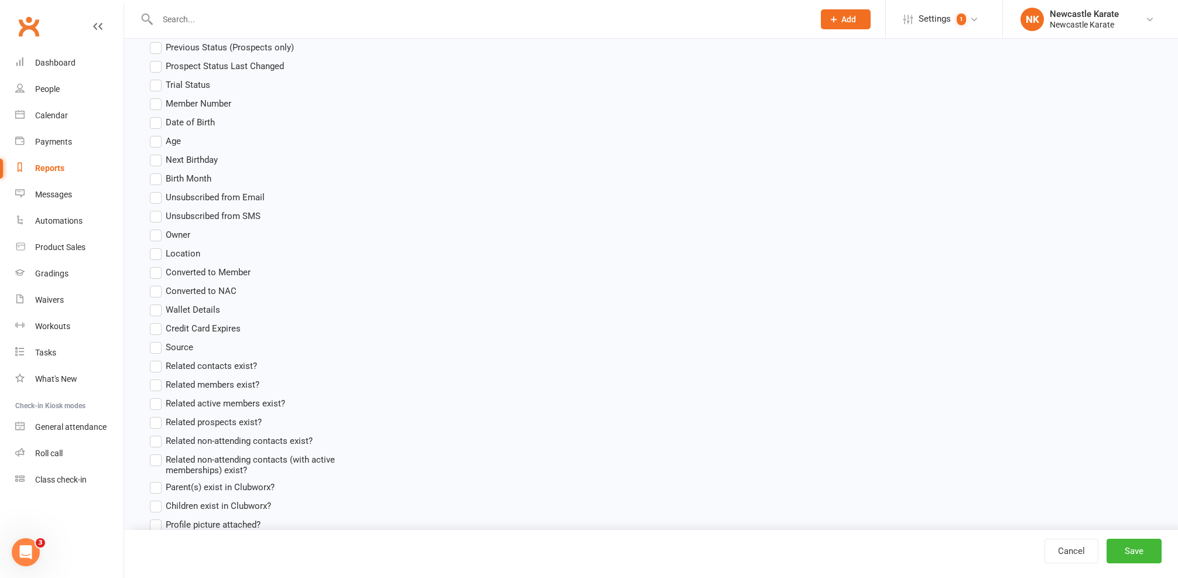
scroll to position [18, 0]
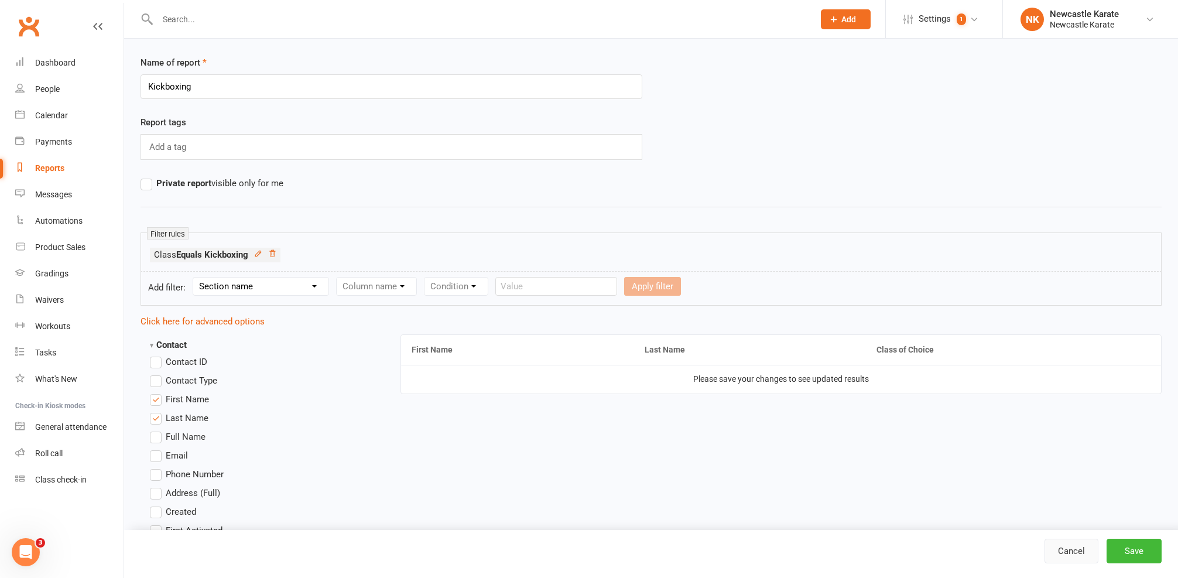
click at [1083, 549] on link "Cancel" at bounding box center [1072, 551] width 54 height 25
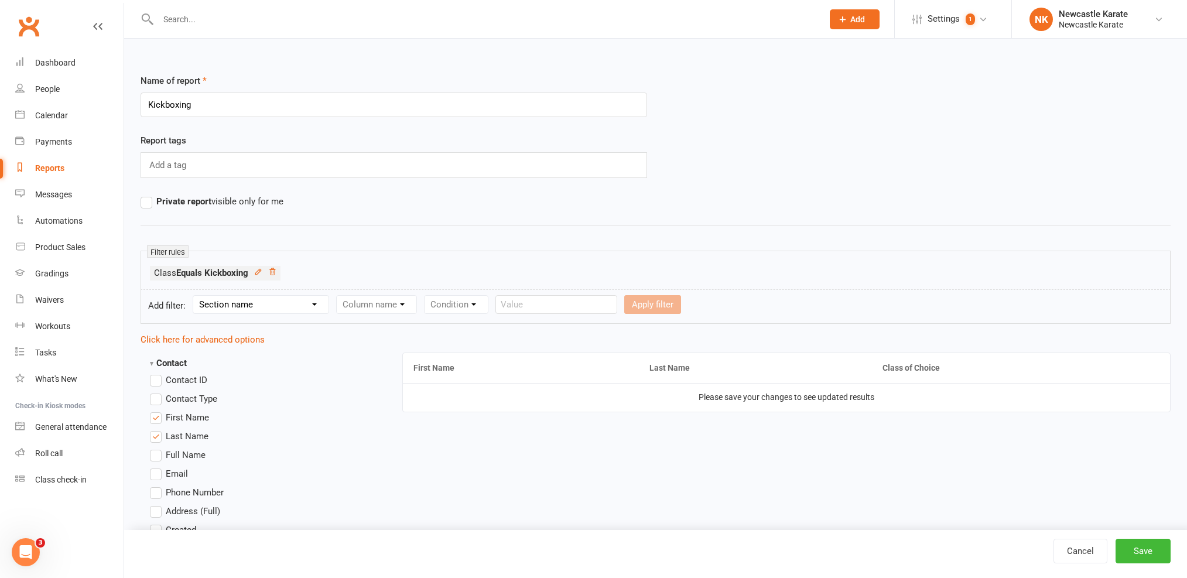
select select "25"
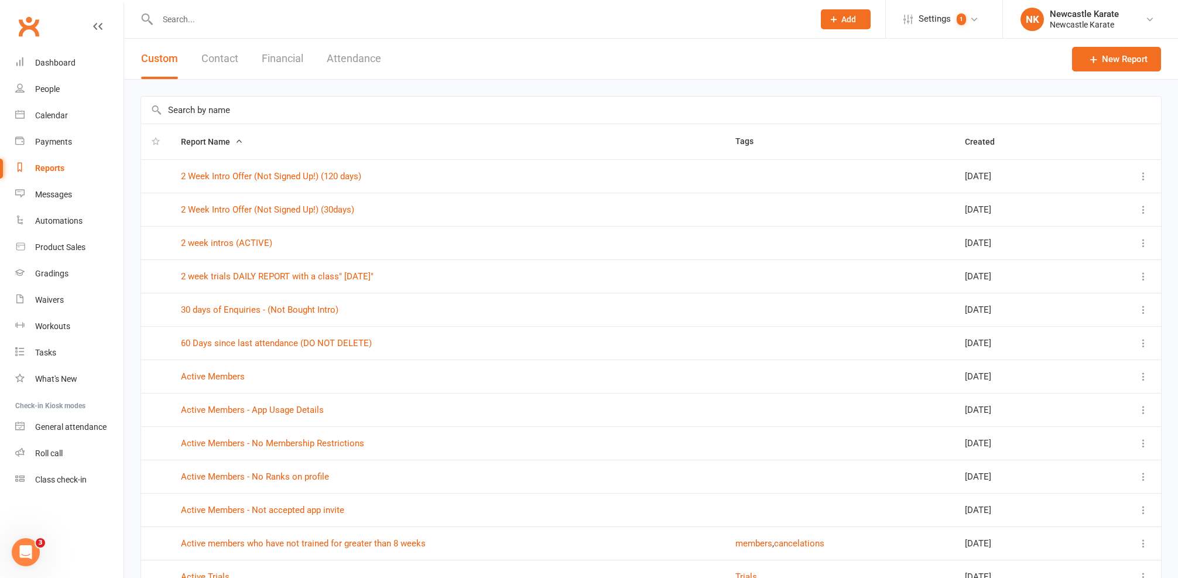
click at [1139, 239] on icon at bounding box center [1144, 243] width 12 height 12
click at [607, 228] on td "2 week intros (ACTIVE)" at bounding box center [447, 242] width 555 height 33
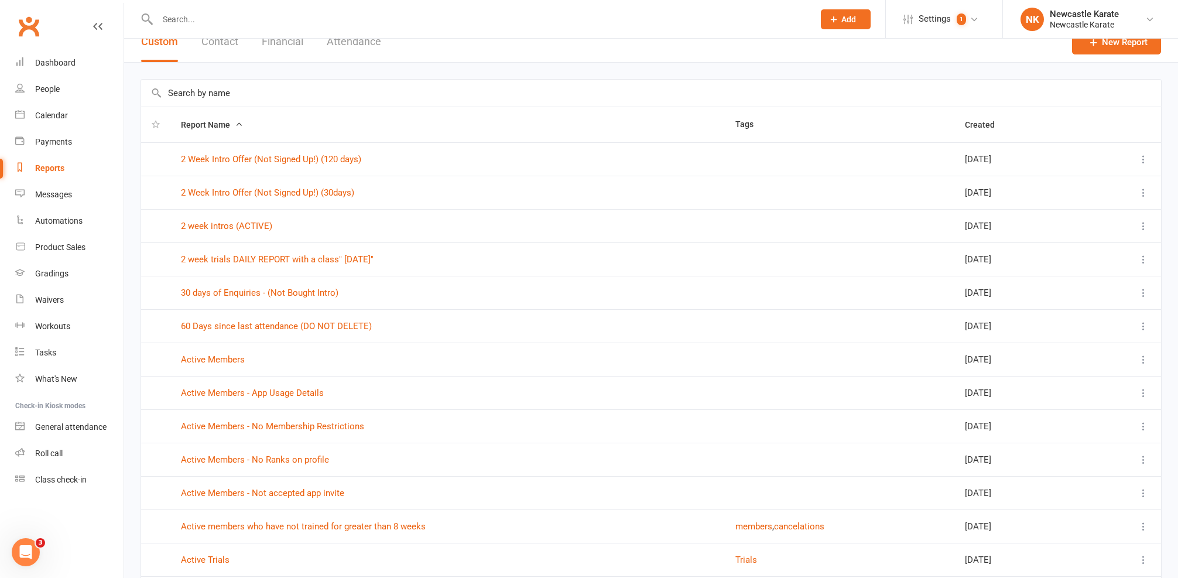
click at [334, 122] on th "Report Name" at bounding box center [447, 124] width 555 height 35
click at [336, 98] on input "text" at bounding box center [651, 93] width 1020 height 27
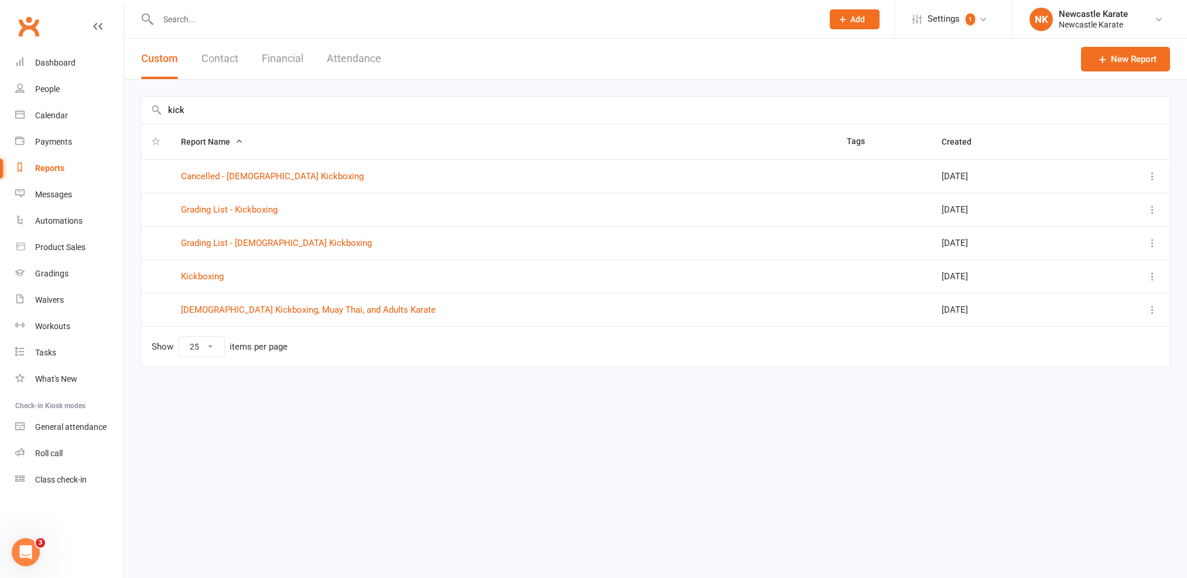
type input "kick"
click at [1151, 276] on icon at bounding box center [1153, 277] width 12 height 12
click at [1089, 340] on link "Remove" at bounding box center [1101, 345] width 116 height 23
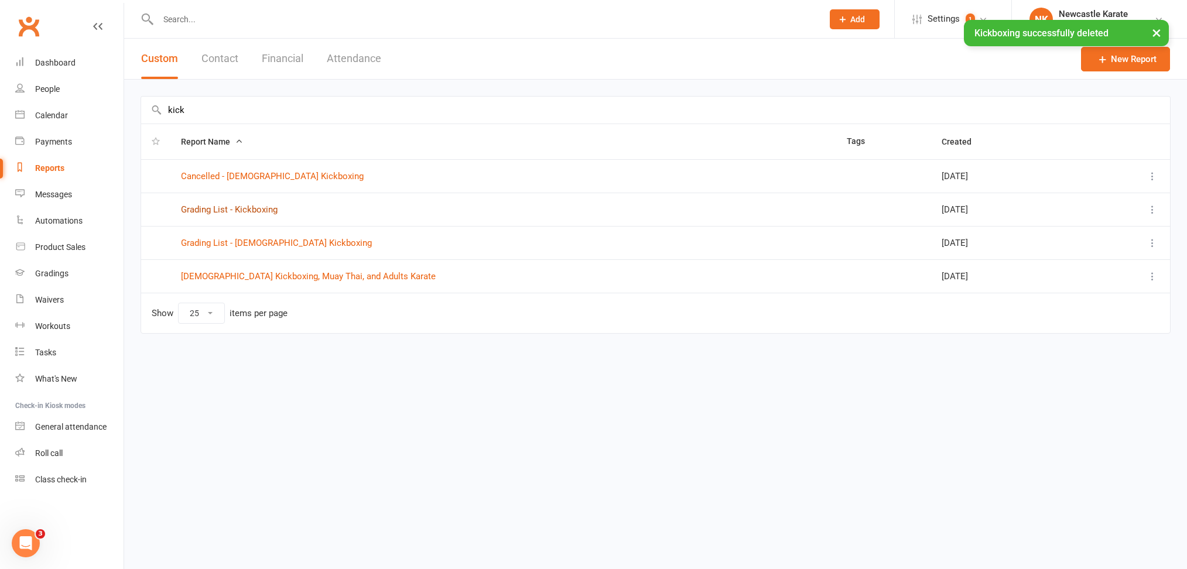
click at [253, 209] on link "Grading List - Kickboxing" at bounding box center [229, 209] width 97 height 11
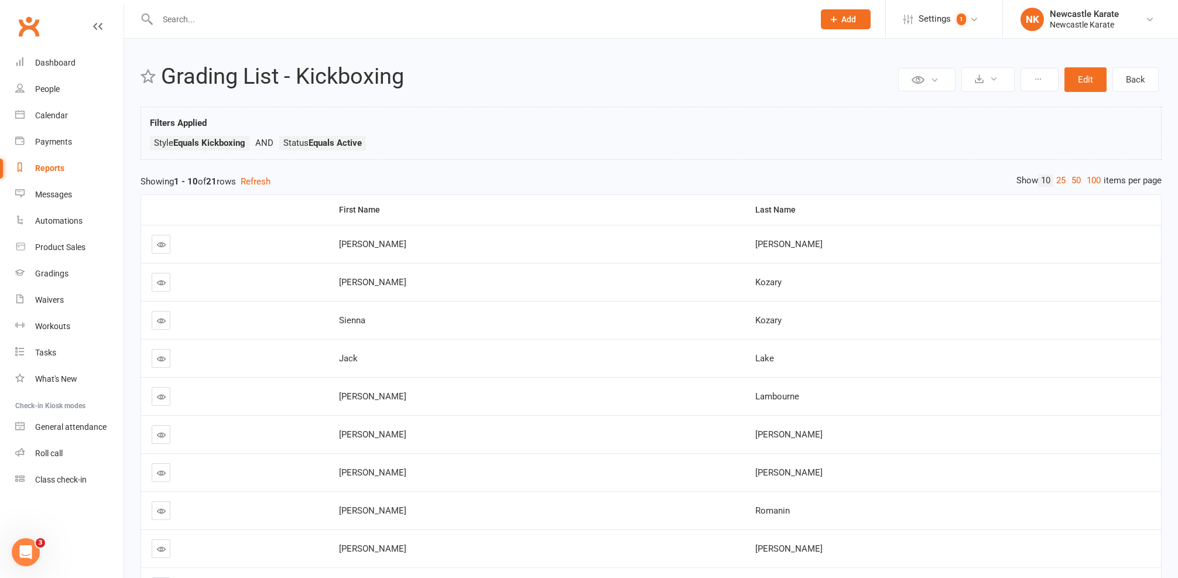
select select "25"
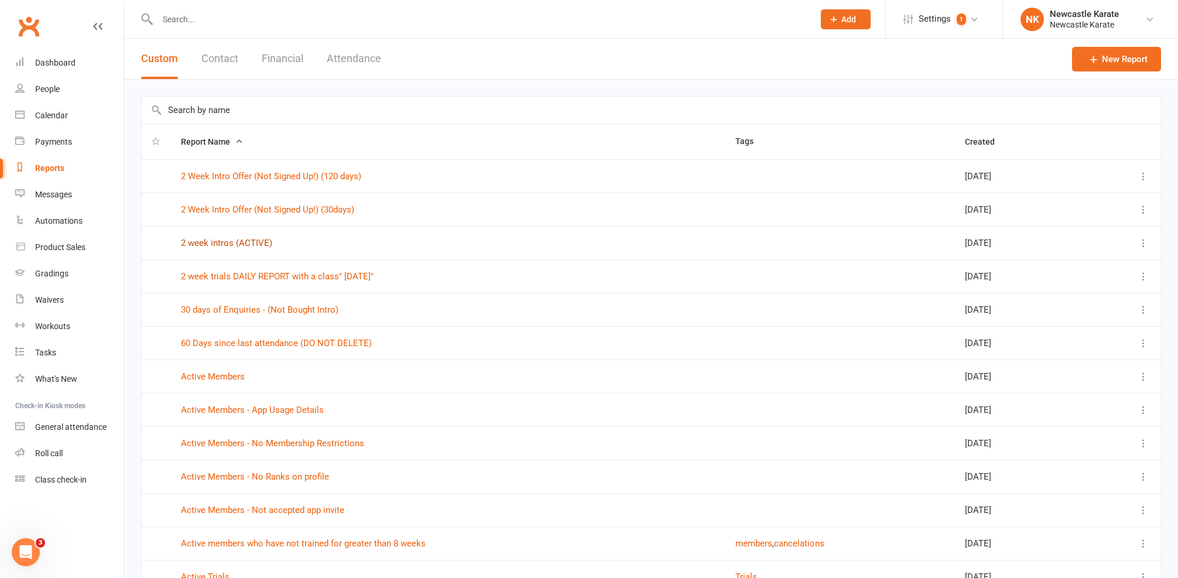
click at [233, 240] on link "2 week intros (ACTIVE)" at bounding box center [226, 243] width 91 height 11
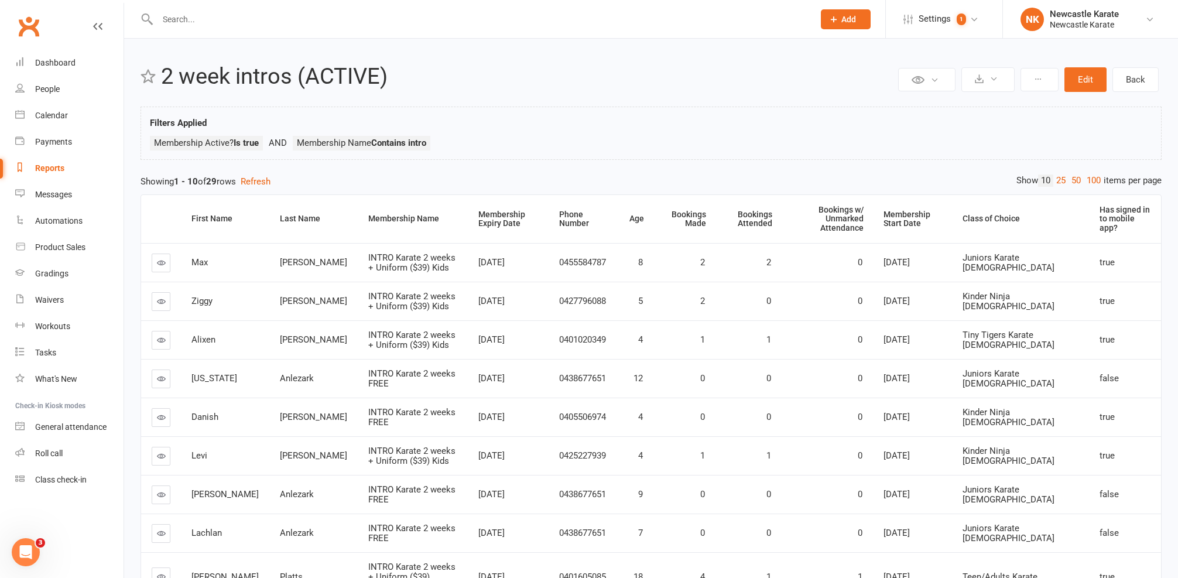
click at [156, 292] on link at bounding box center [161, 301] width 19 height 19
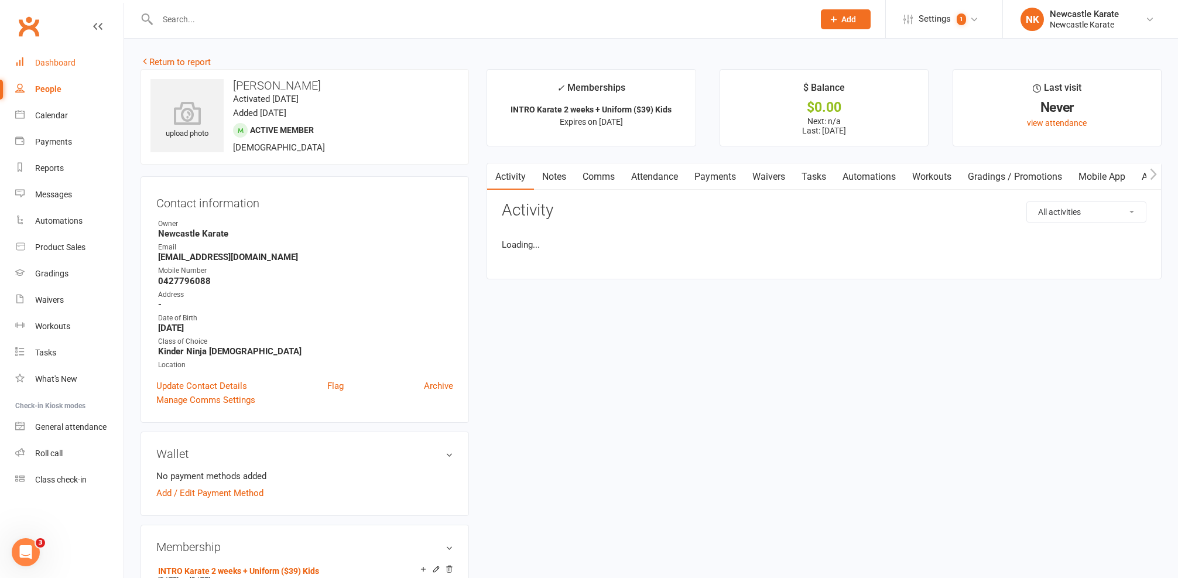
click at [49, 64] on div "Dashboard" at bounding box center [55, 62] width 40 height 9
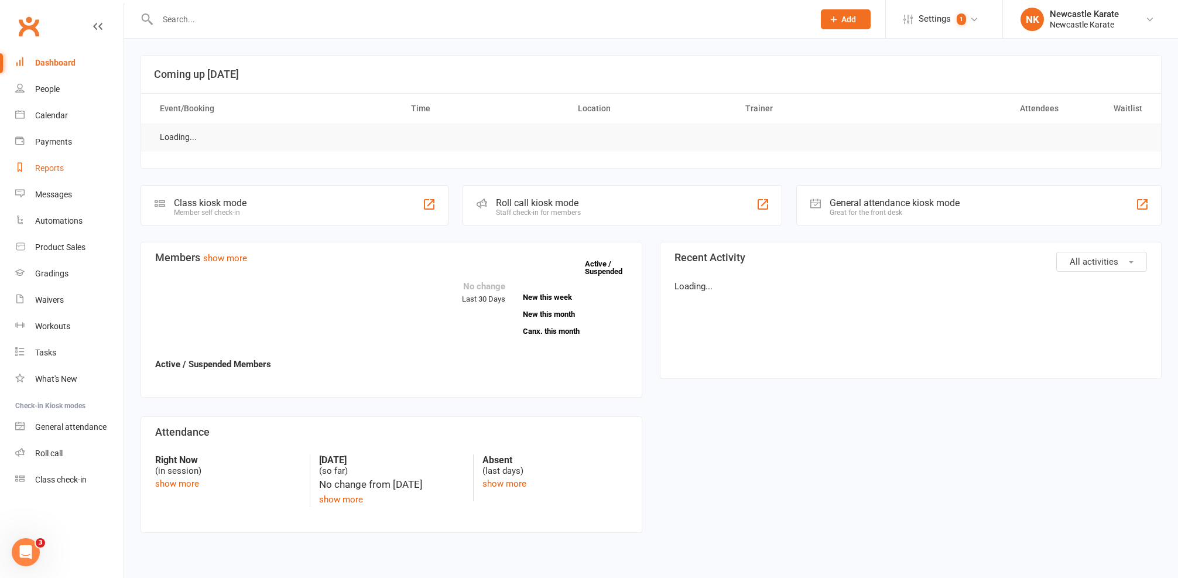
click at [52, 167] on div "Reports" at bounding box center [49, 167] width 29 height 9
select select "25"
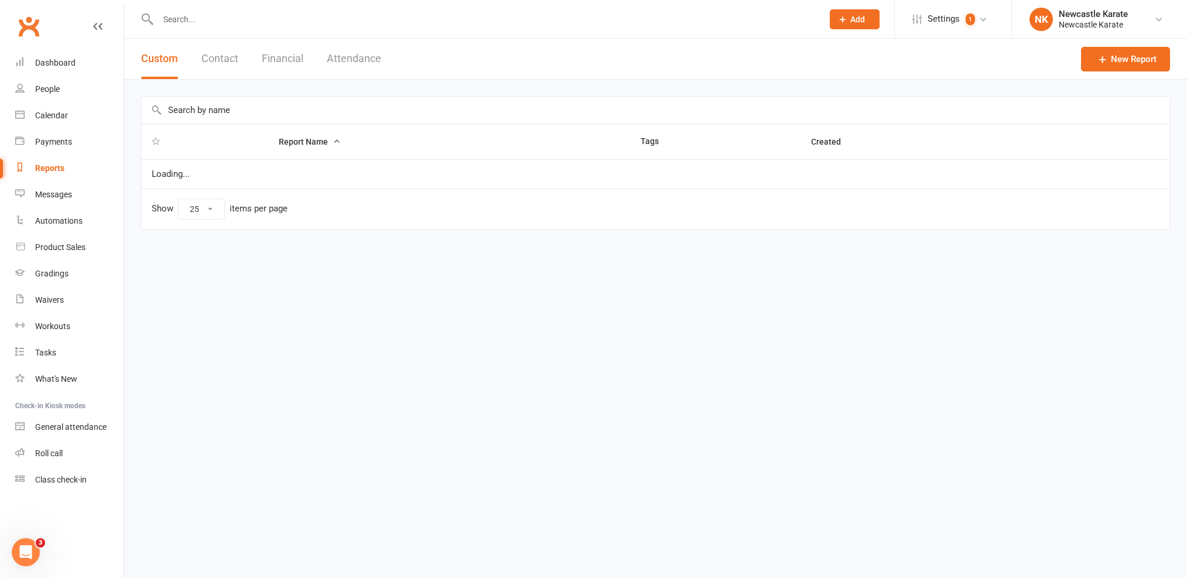
click at [227, 115] on input "text" at bounding box center [655, 110] width 1029 height 27
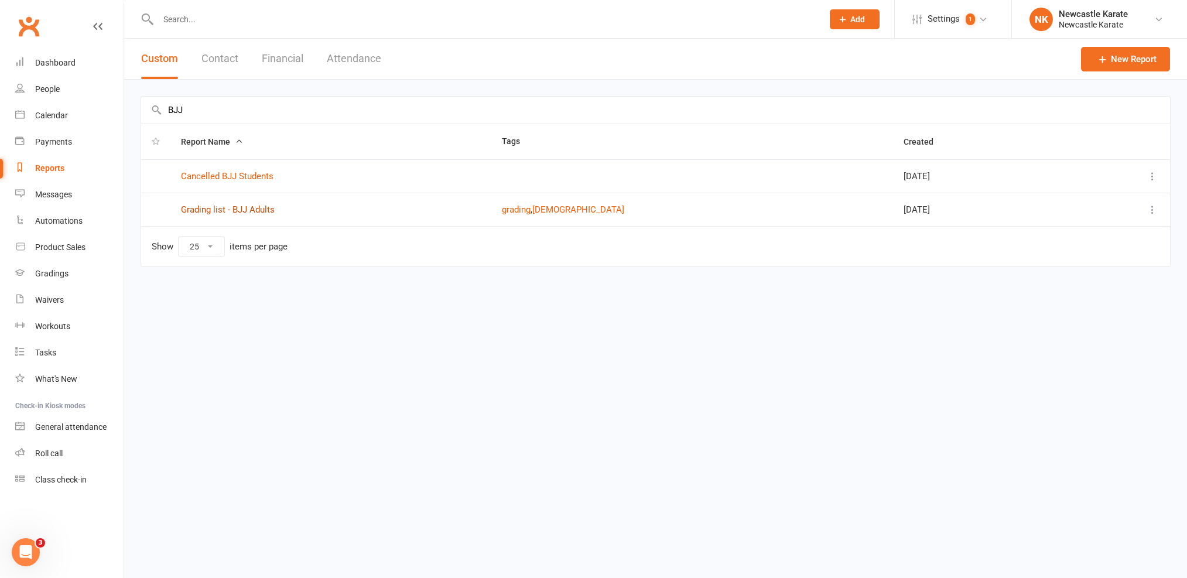
type input "BJJ"
click at [211, 208] on link "Grading list - BJJ Adults" at bounding box center [228, 209] width 94 height 11
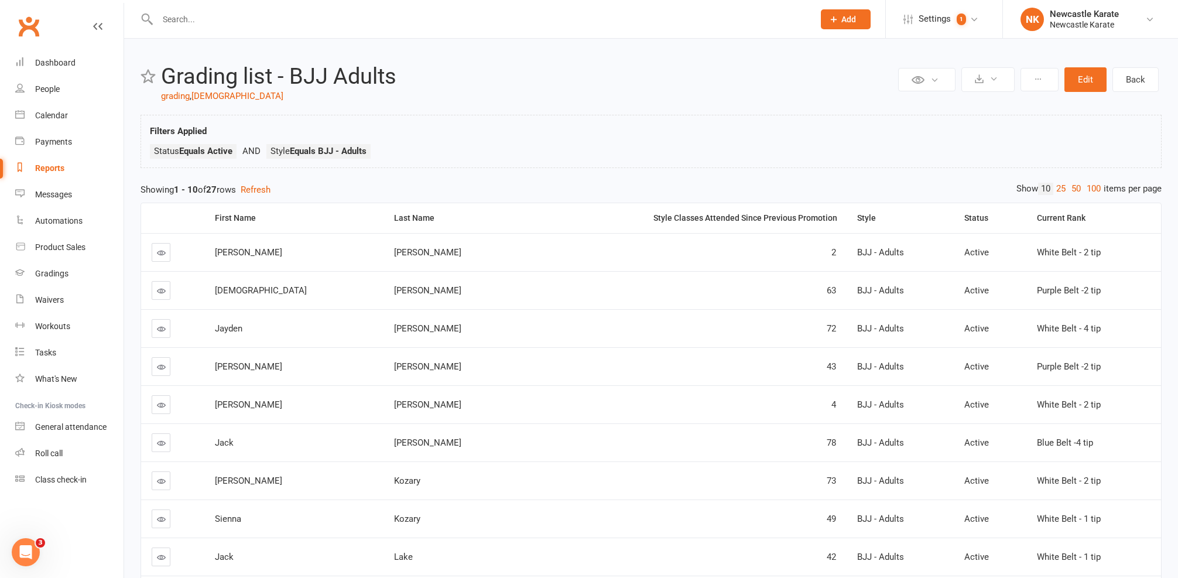
click at [61, 162] on link "Reports" at bounding box center [69, 168] width 108 height 26
select select "25"
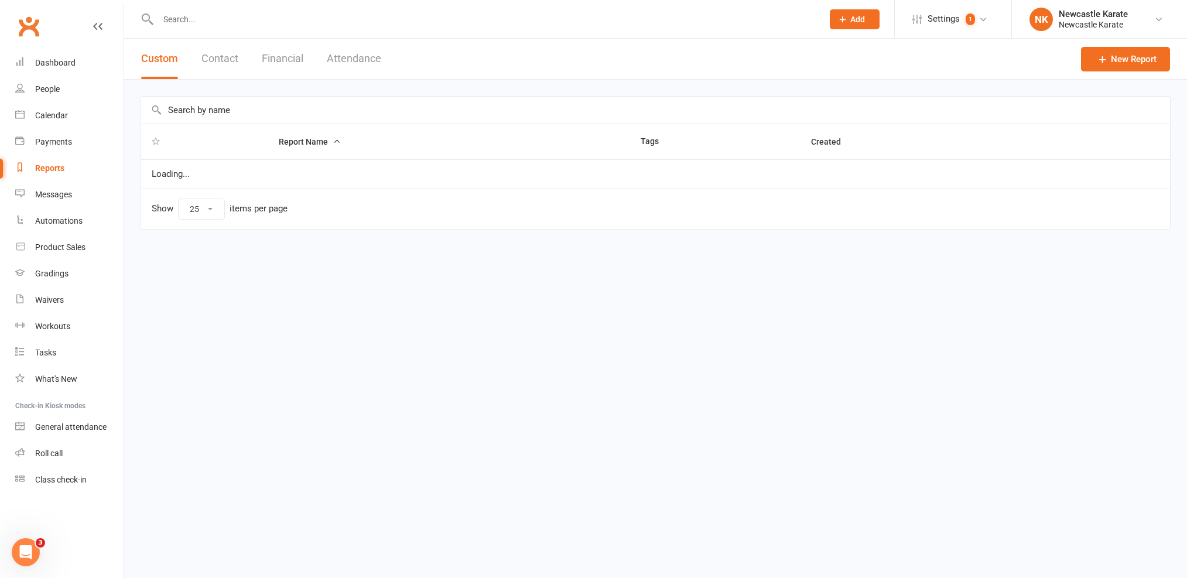
click at [268, 129] on th at bounding box center [204, 141] width 127 height 35
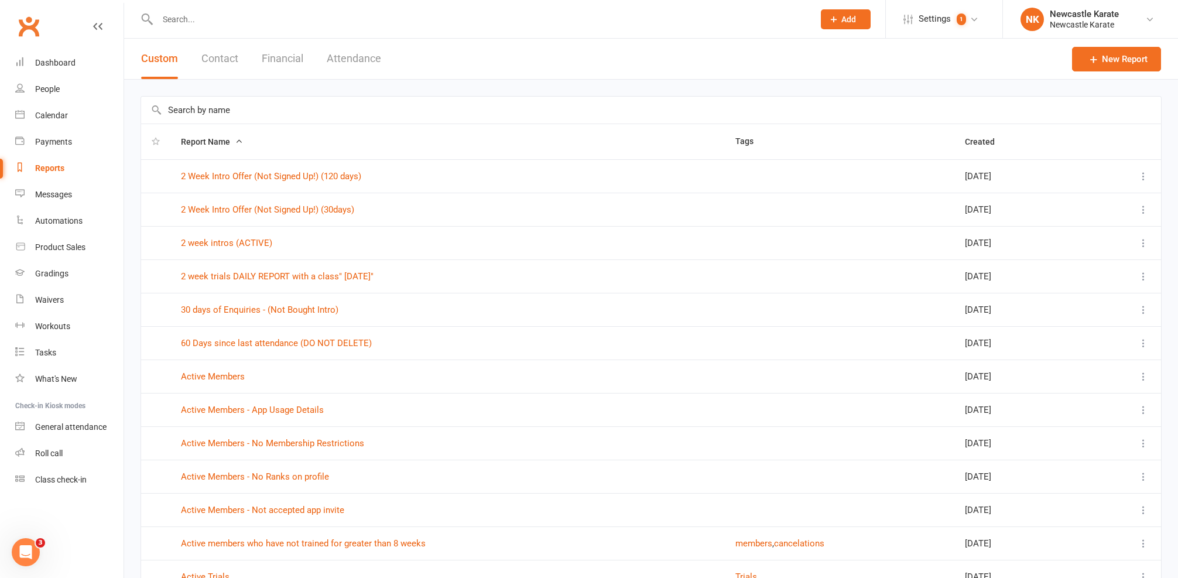
click at [268, 119] on input "text" at bounding box center [651, 110] width 1020 height 27
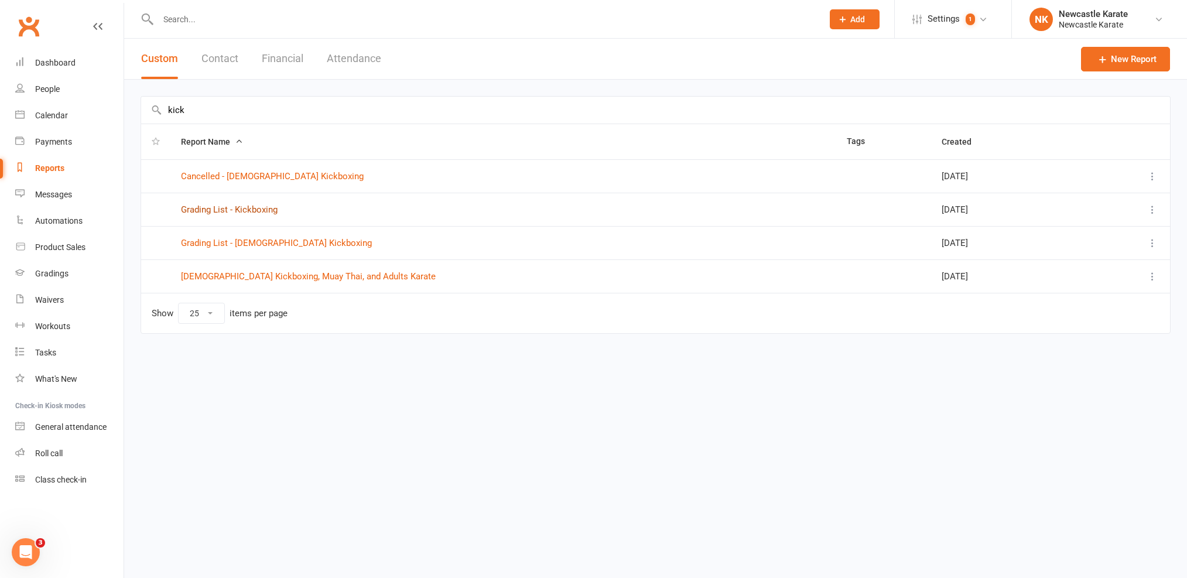
type input "kick"
click at [252, 212] on link "Grading List - Kickboxing" at bounding box center [229, 209] width 97 height 11
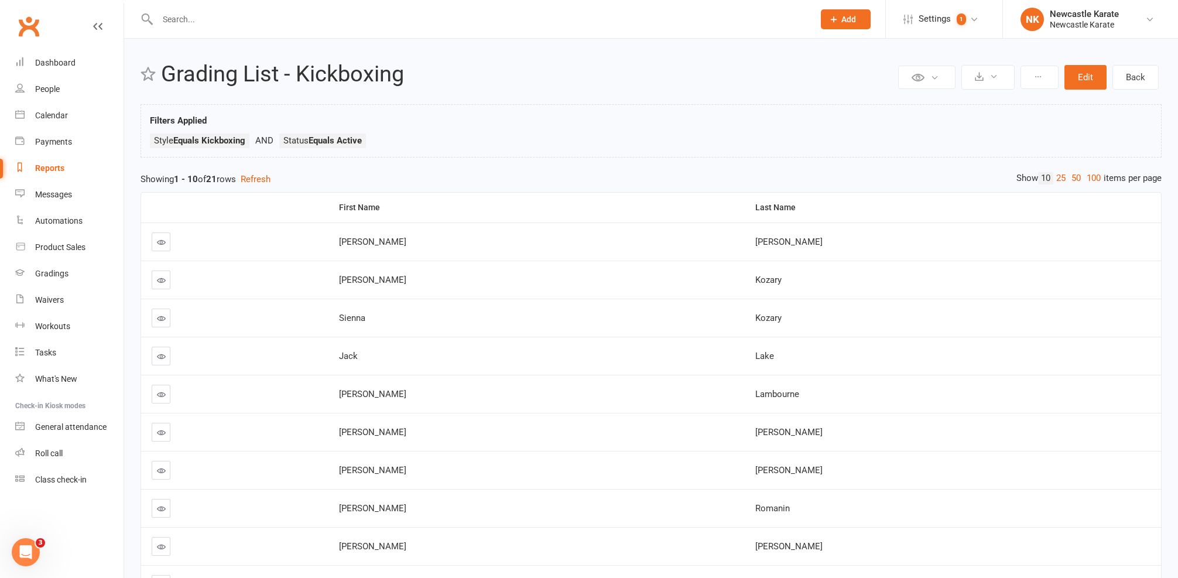
scroll to position [131, 0]
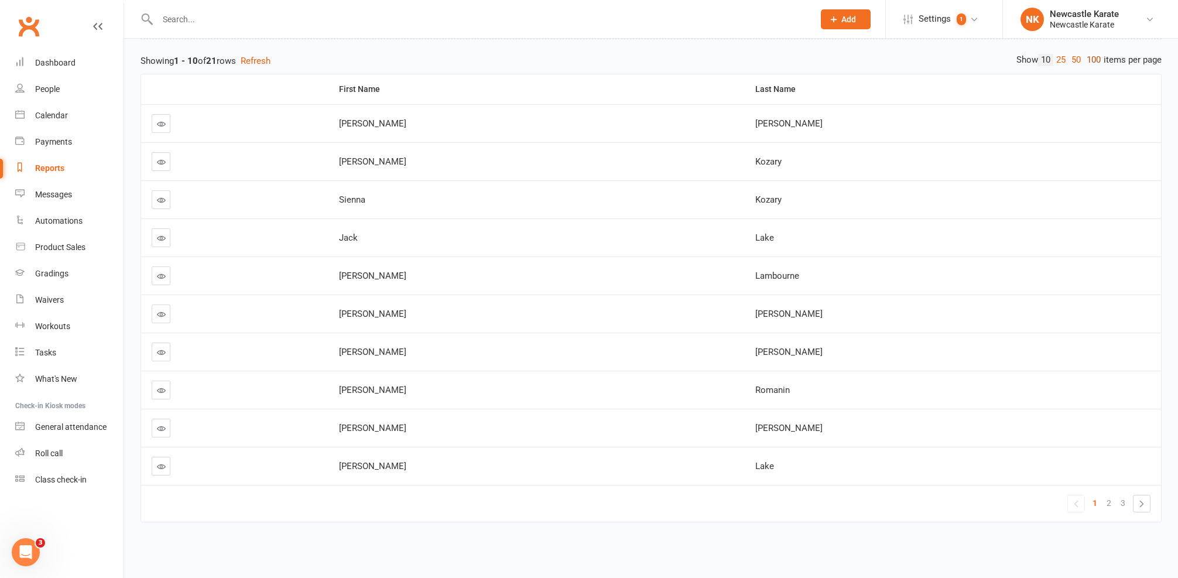
click at [1096, 54] on link "100" at bounding box center [1094, 60] width 20 height 12
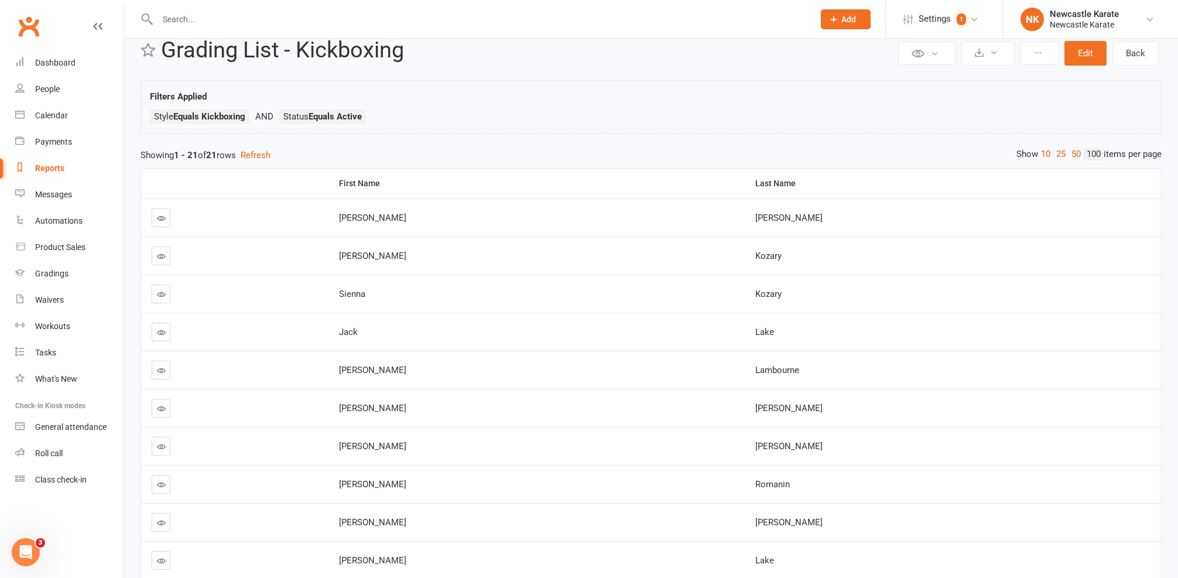
scroll to position [0, 0]
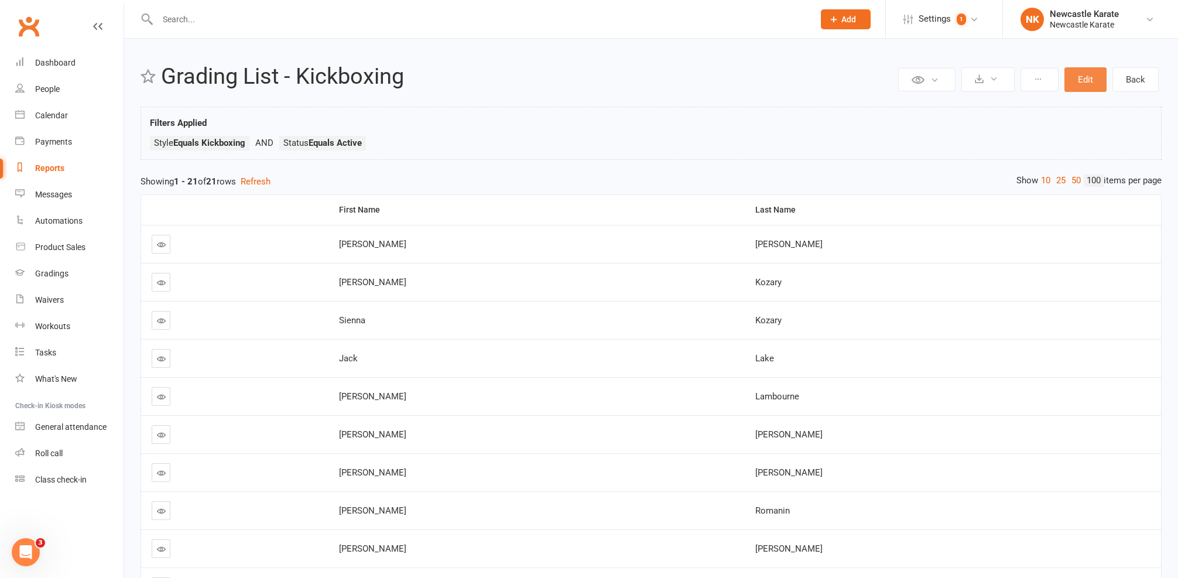
click at [1084, 74] on button "Edit" at bounding box center [1086, 79] width 42 height 25
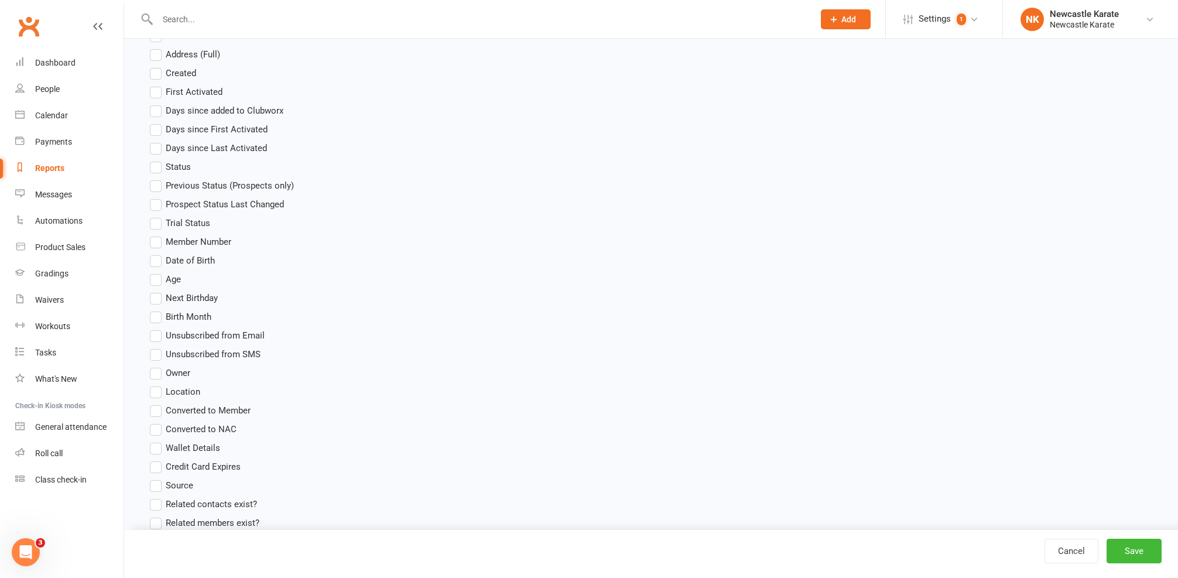
scroll to position [472, 0]
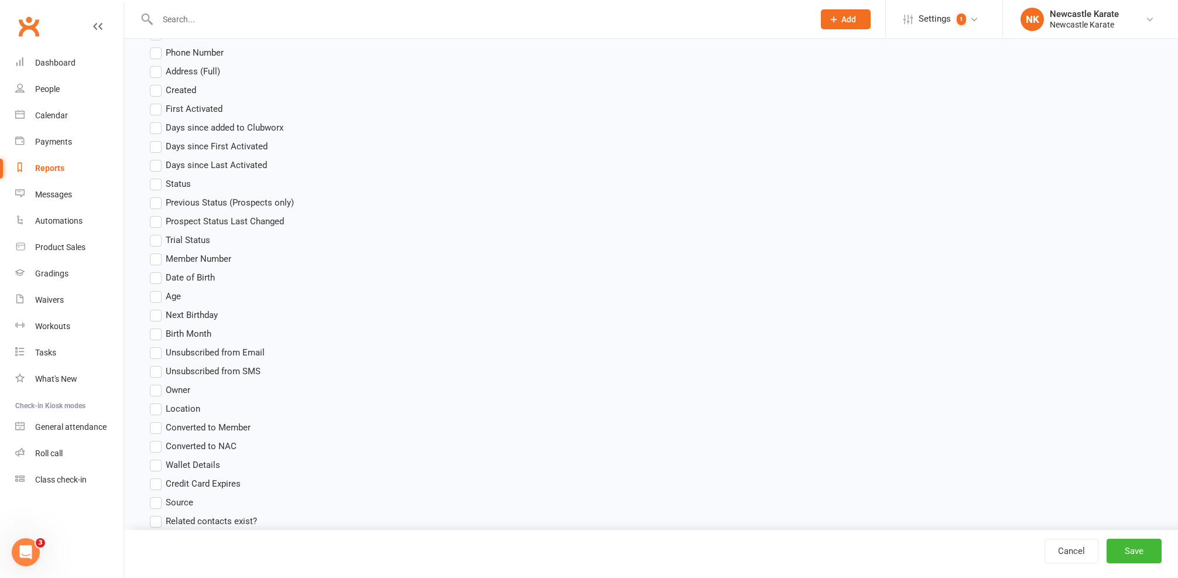
click at [179, 184] on span "Status" at bounding box center [178, 183] width 25 height 12
click at [158, 177] on input "Status" at bounding box center [154, 177] width 8 height 0
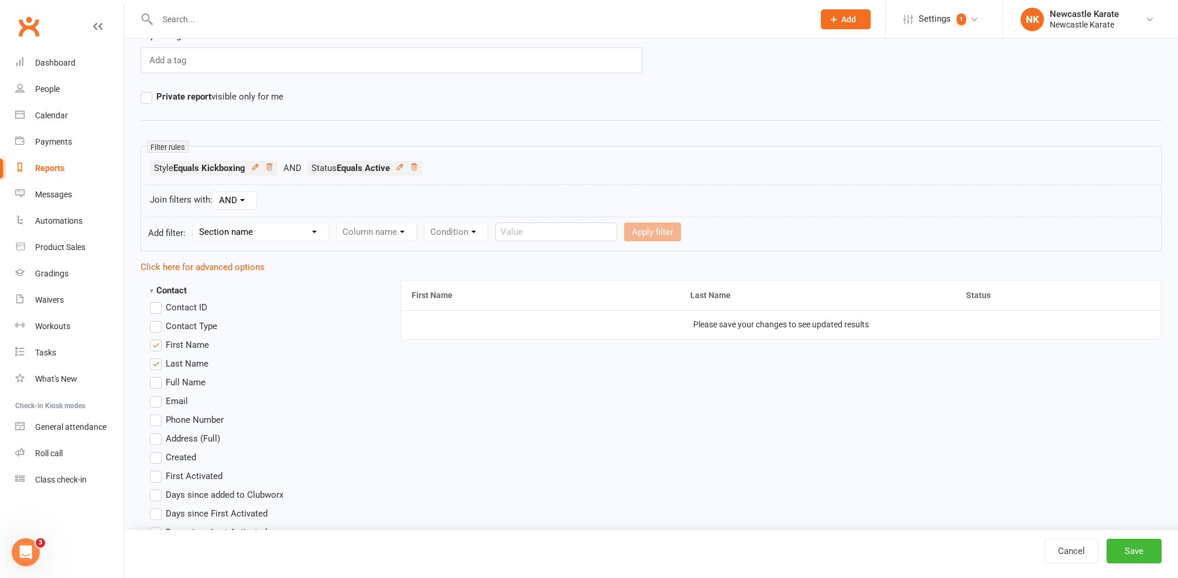
scroll to position [114, 0]
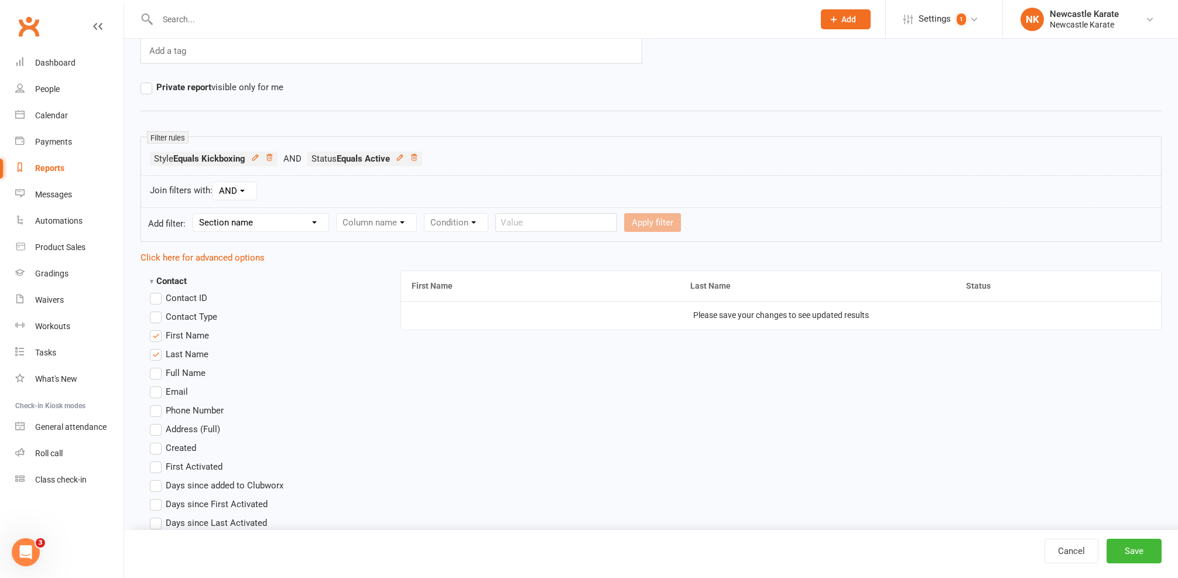
click at [173, 280] on strong "Contact" at bounding box center [168, 281] width 37 height 11
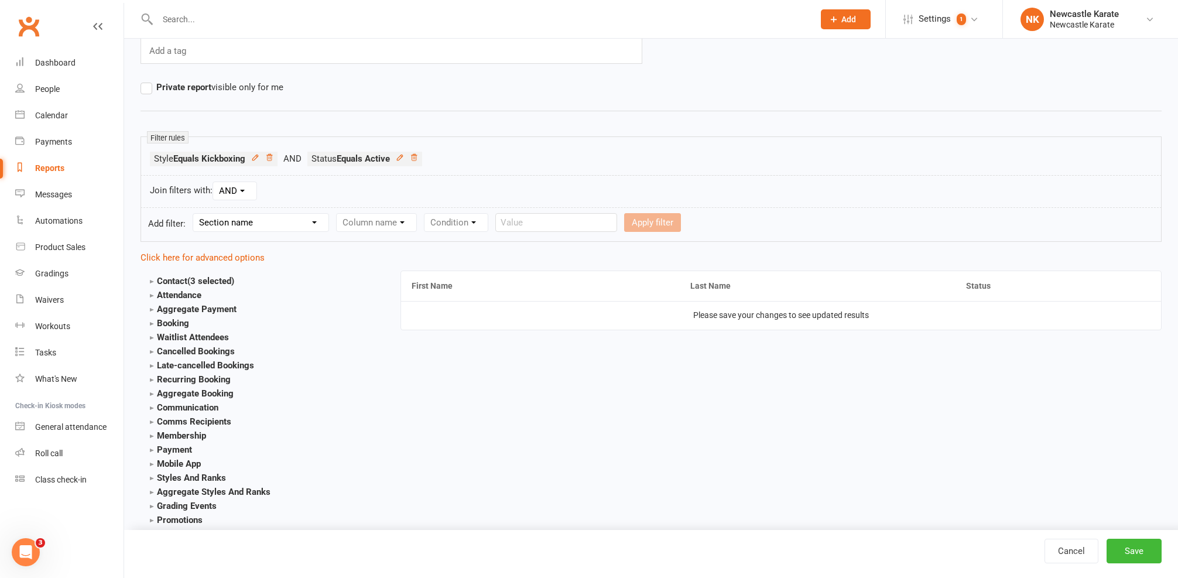
click at [177, 296] on strong "Attendance" at bounding box center [176, 295] width 52 height 11
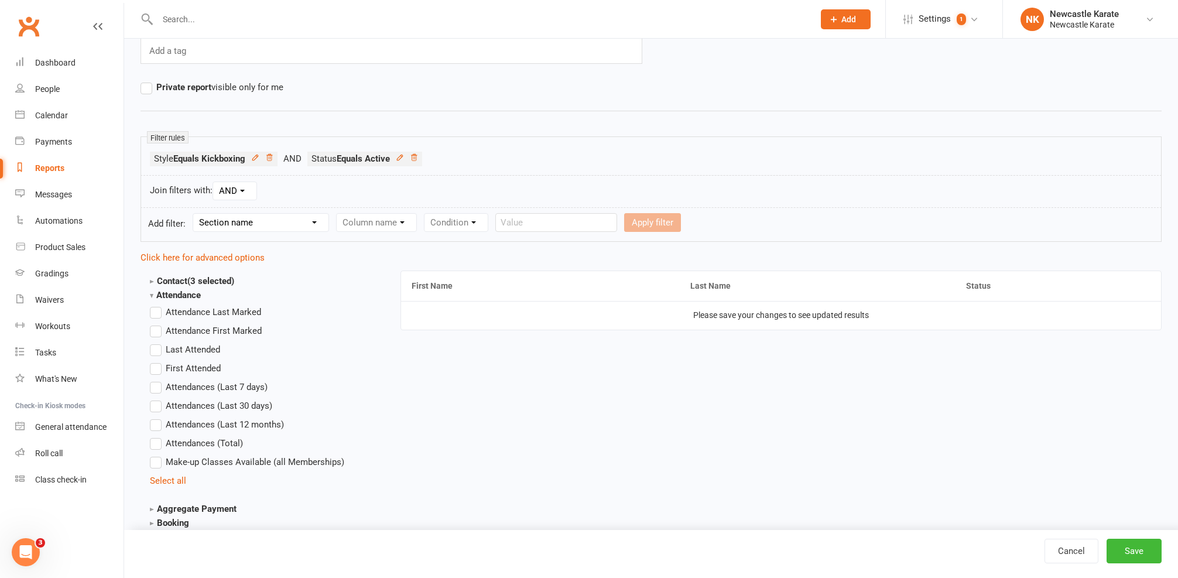
click at [200, 441] on span "Attendances (Total)" at bounding box center [204, 442] width 77 height 12
click at [158, 436] on input "Attendances (Total)" at bounding box center [154, 436] width 8 height 0
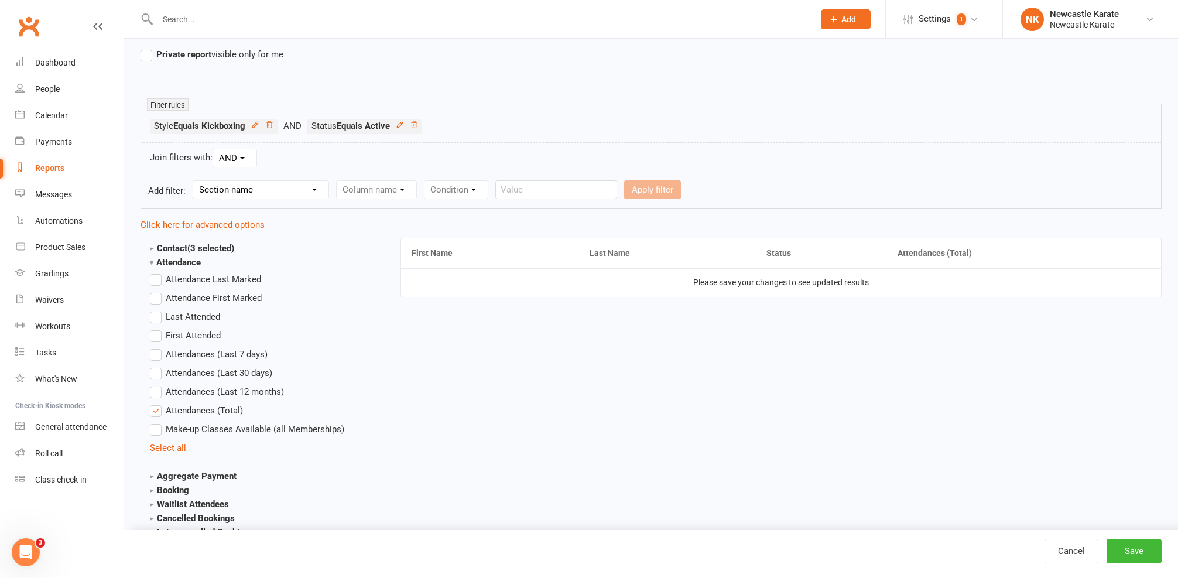
scroll to position [196, 0]
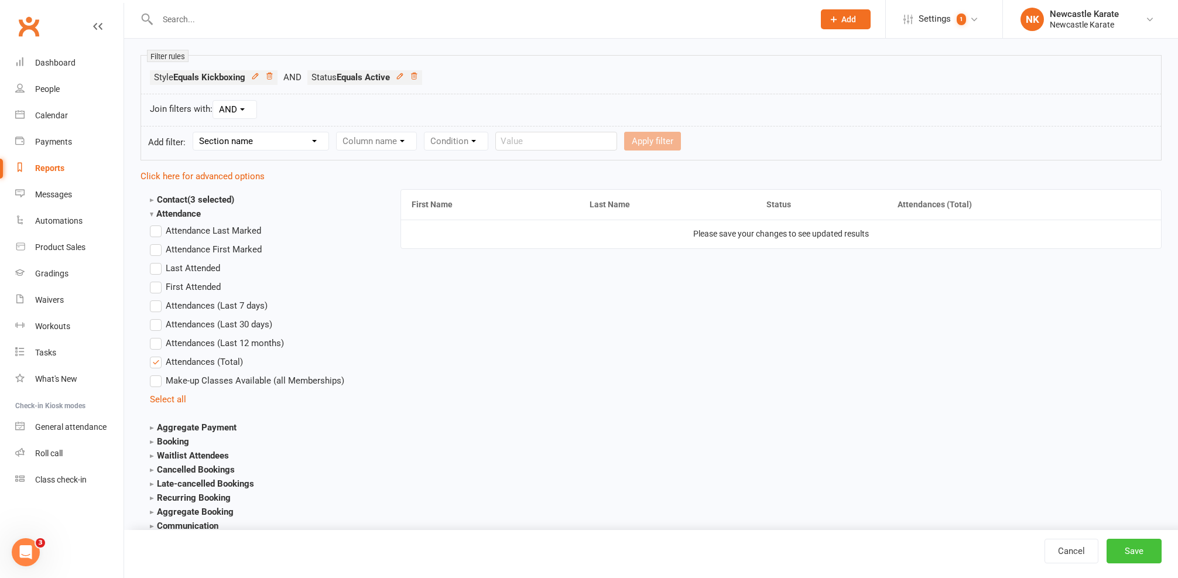
click at [1137, 550] on button "Save" at bounding box center [1134, 551] width 55 height 25
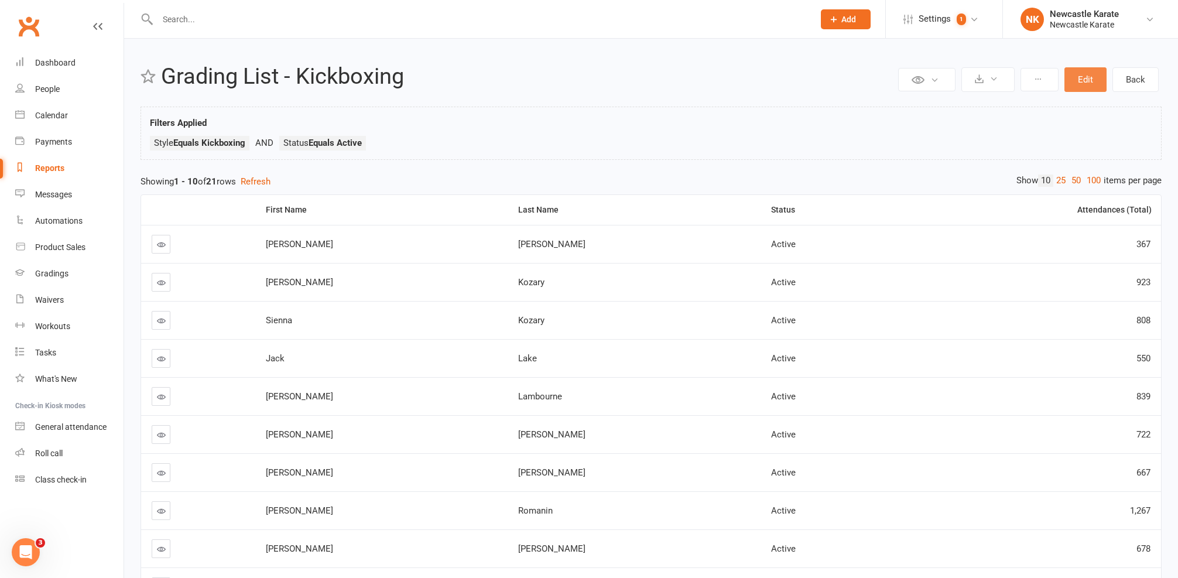
click at [1086, 76] on button "Edit" at bounding box center [1086, 79] width 42 height 25
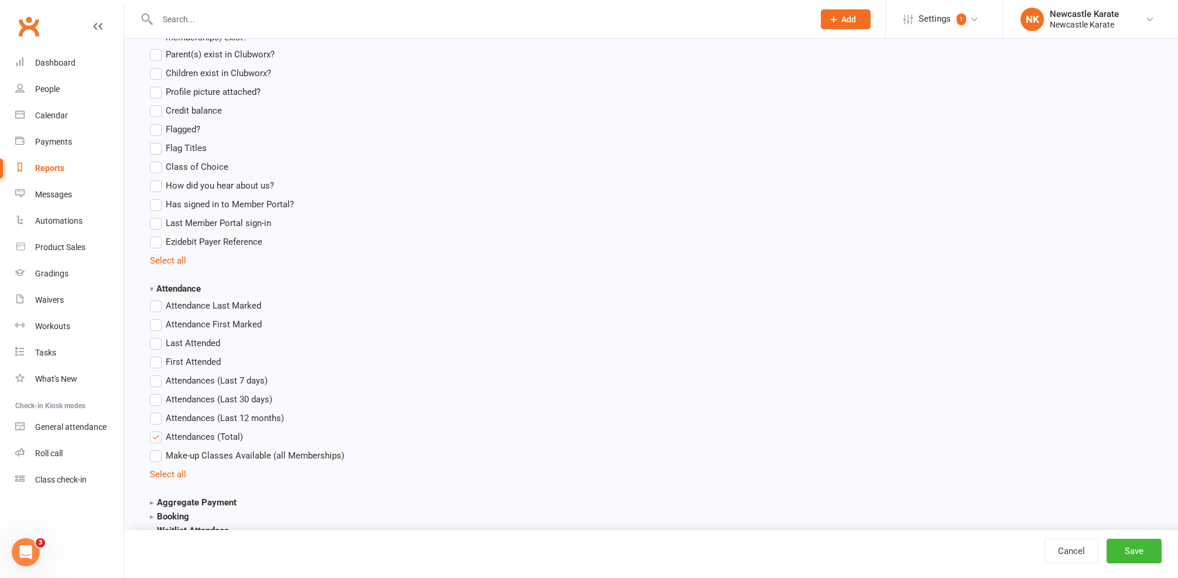
scroll to position [1176, 0]
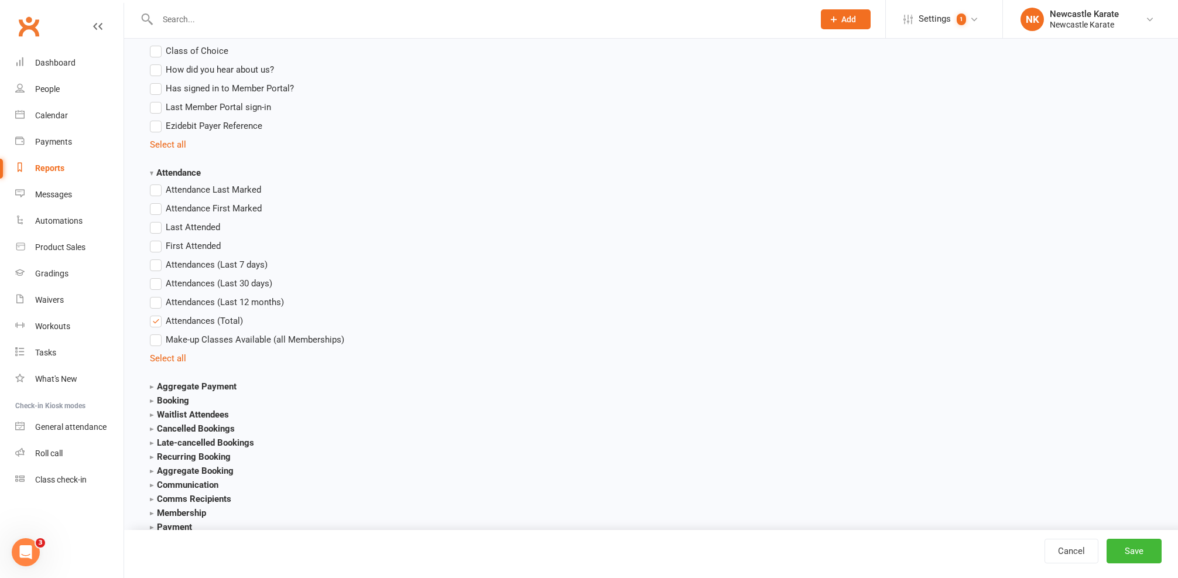
click at [194, 413] on strong "Waitlist Attendees" at bounding box center [189, 414] width 79 height 11
click at [197, 389] on strong "Aggregate Payment" at bounding box center [193, 386] width 87 height 11
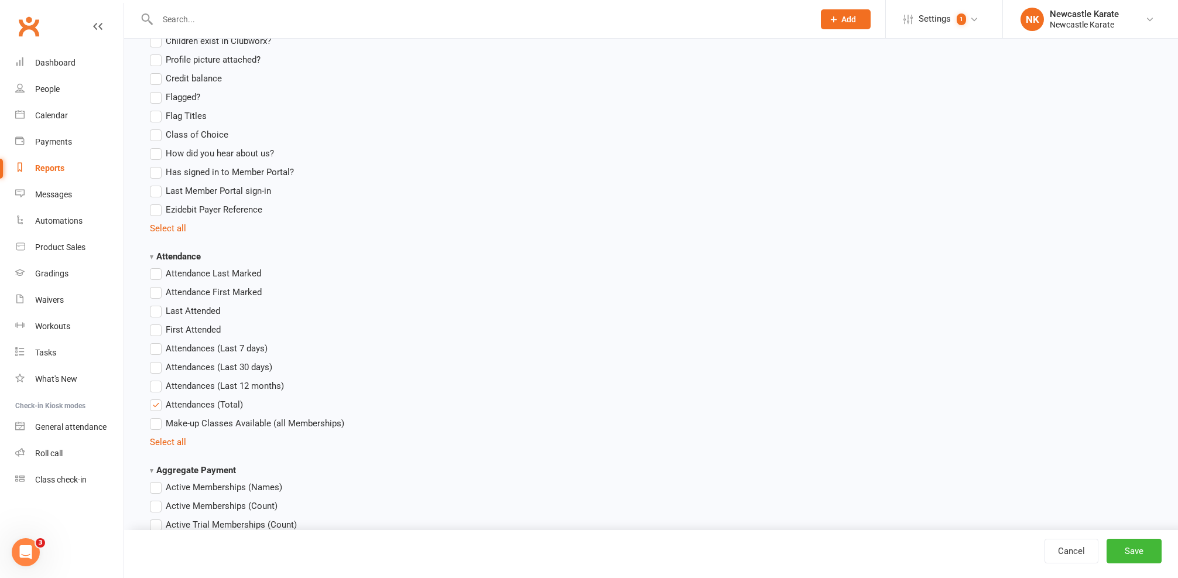
scroll to position [1111, 0]
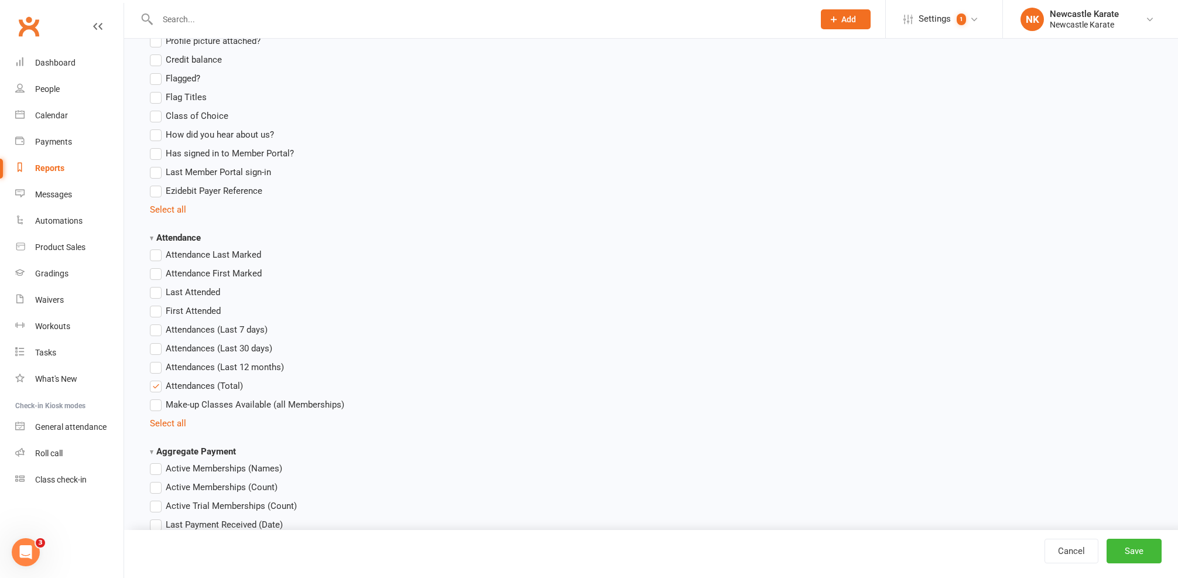
click at [225, 388] on span "Attendances (Total)" at bounding box center [204, 385] width 77 height 12
click at [158, 379] on input "Attendances (Total)" at bounding box center [154, 379] width 8 height 0
click at [1131, 552] on button "Save" at bounding box center [1134, 551] width 55 height 25
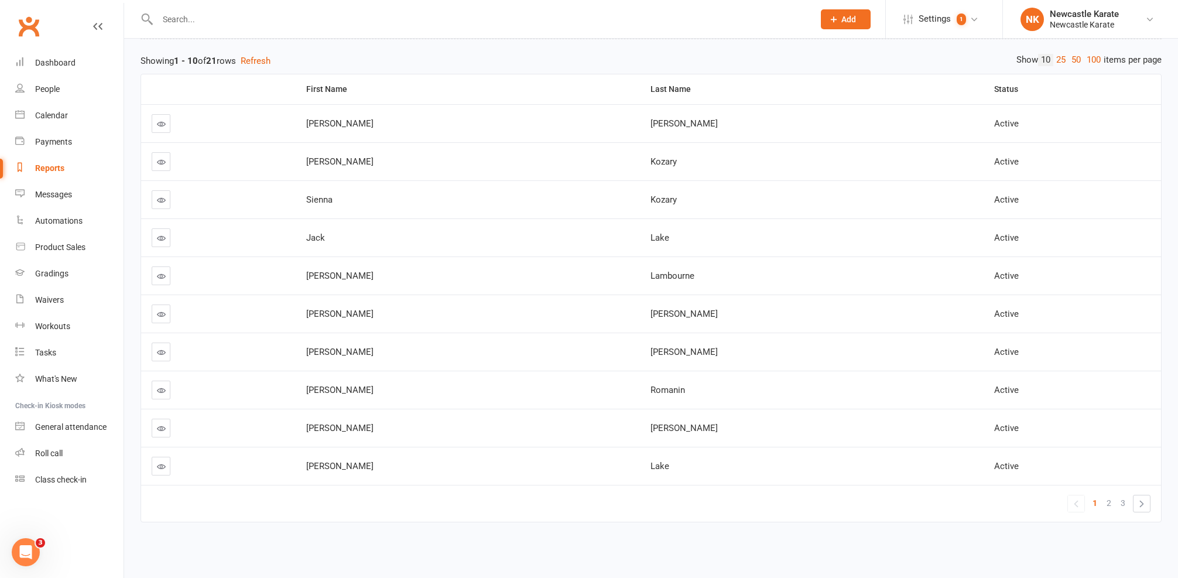
scroll to position [112, 0]
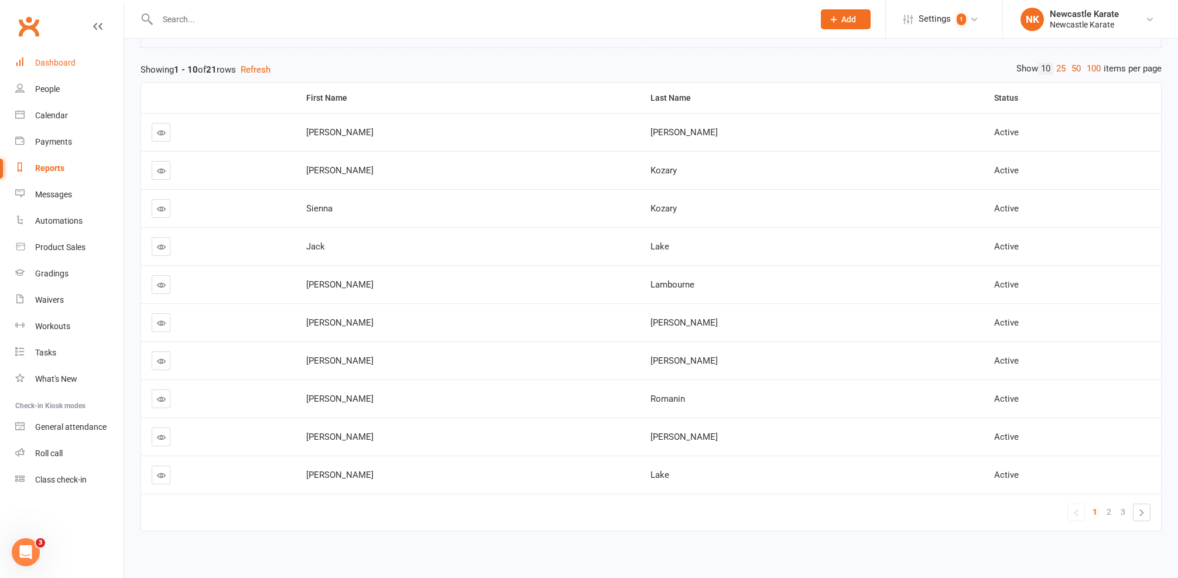
click at [61, 66] on div "Dashboard" at bounding box center [55, 62] width 40 height 9
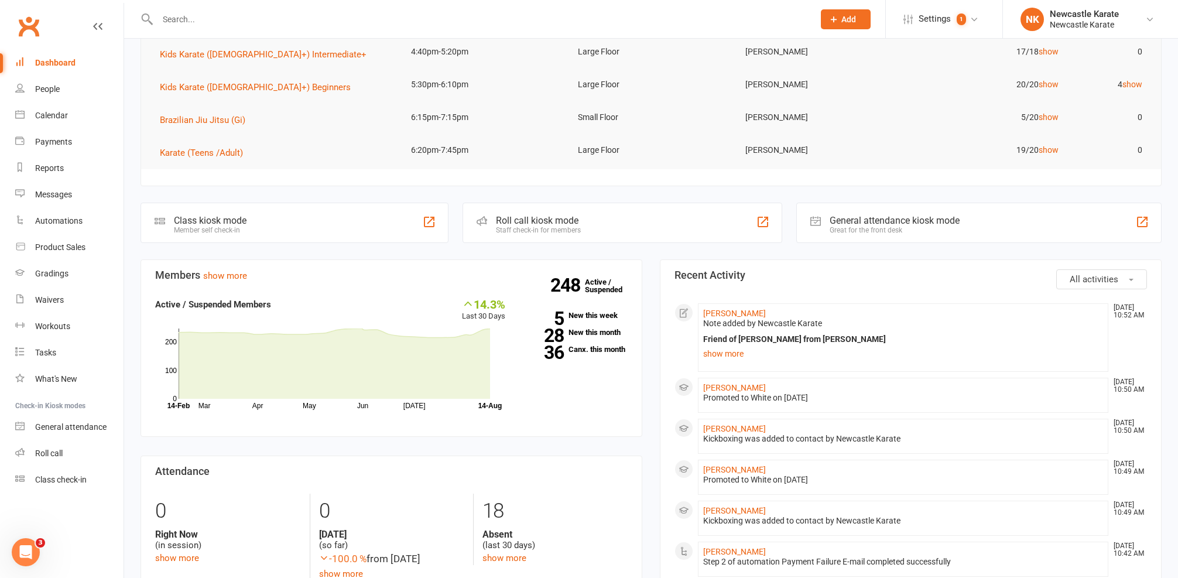
scroll to position [217, 0]
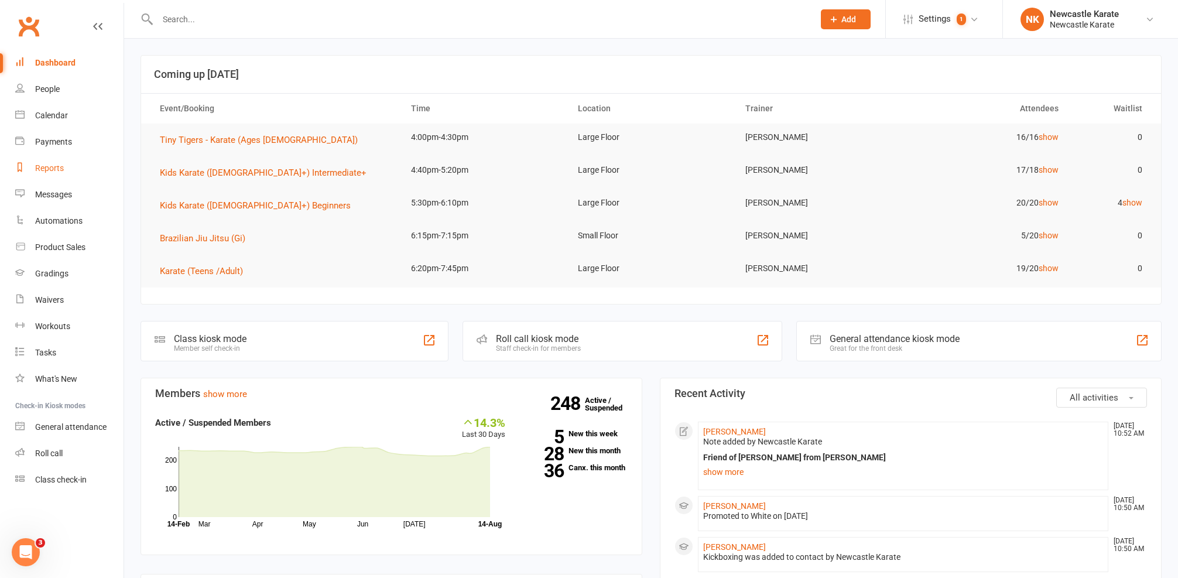
click at [74, 167] on link "Reports" at bounding box center [69, 168] width 108 height 26
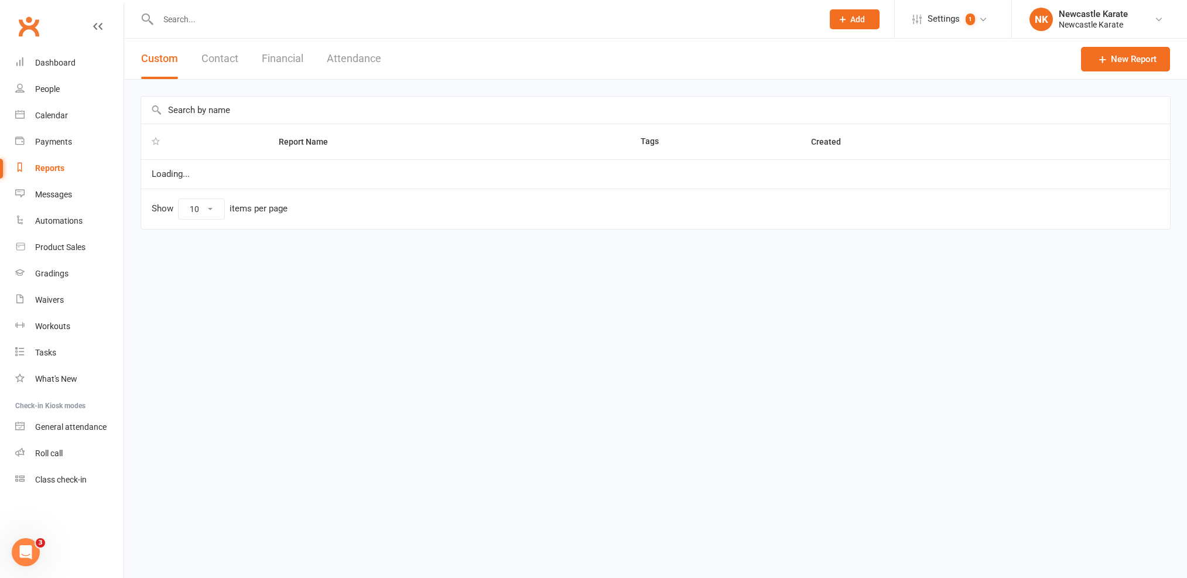
select select "25"
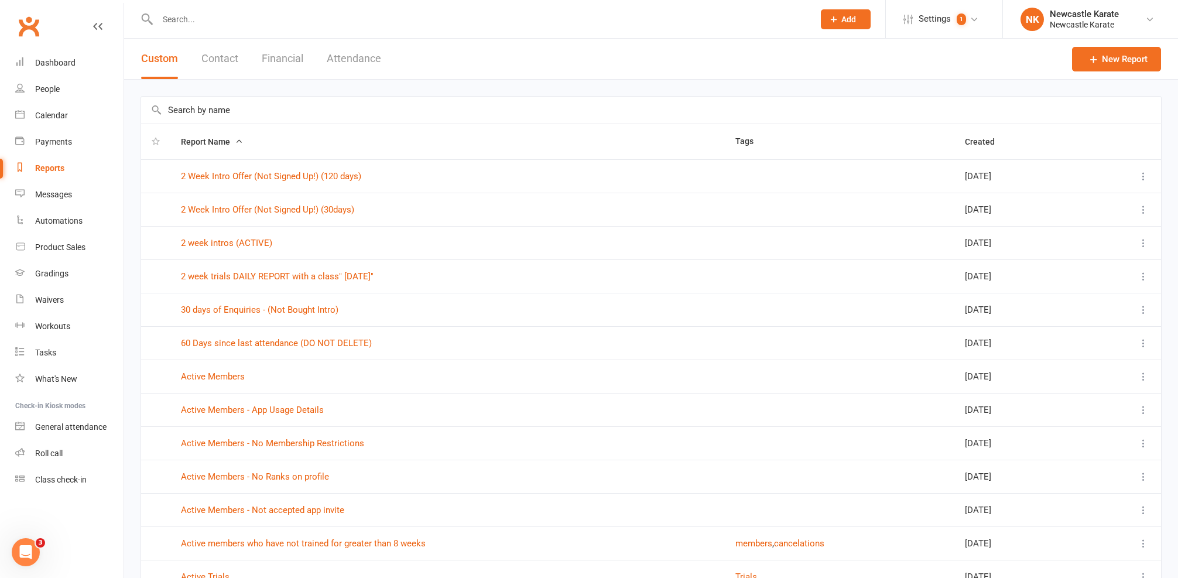
click at [239, 108] on input "text" at bounding box center [651, 110] width 1020 height 27
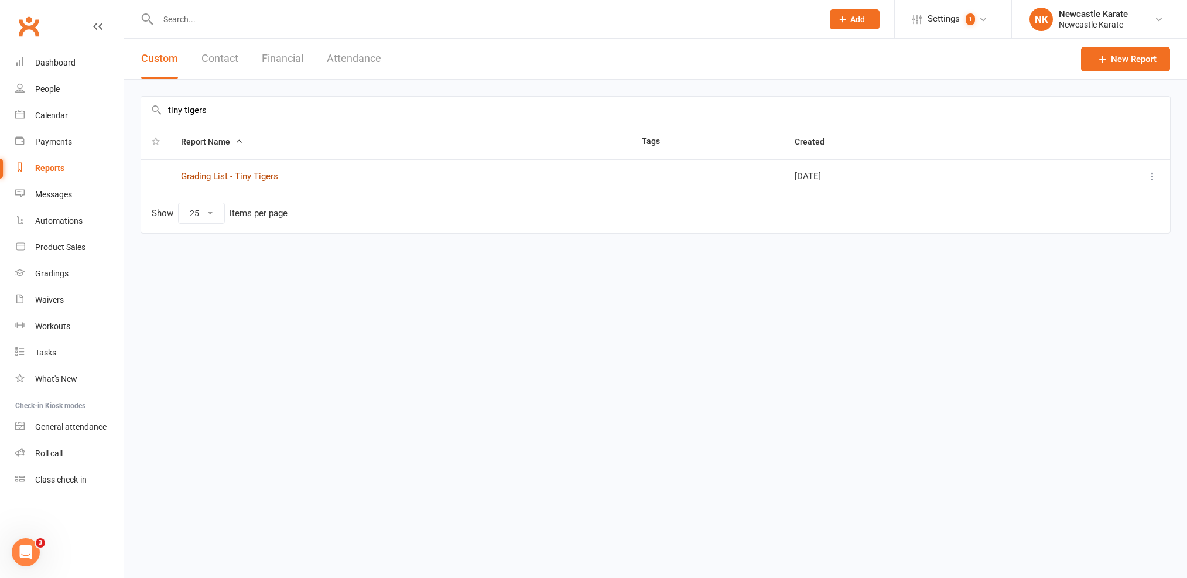
type input "tiny tigers"
click at [238, 175] on link "Grading List - Tiny Tigers" at bounding box center [229, 176] width 97 height 11
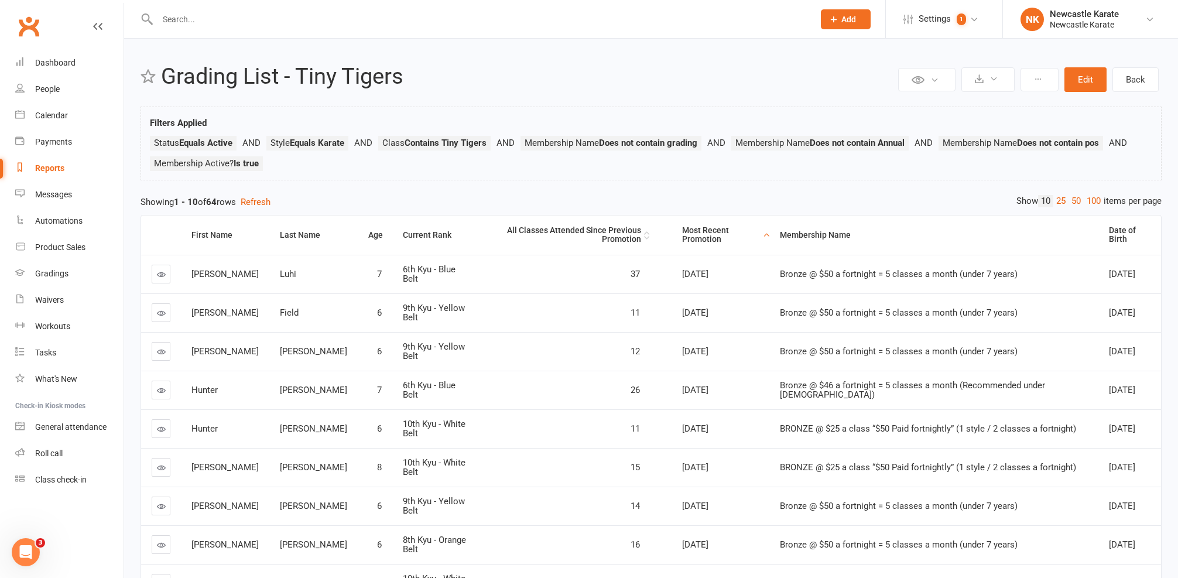
click at [601, 229] on div "All Classes Attended Since Previous Promotion" at bounding box center [568, 235] width 148 height 18
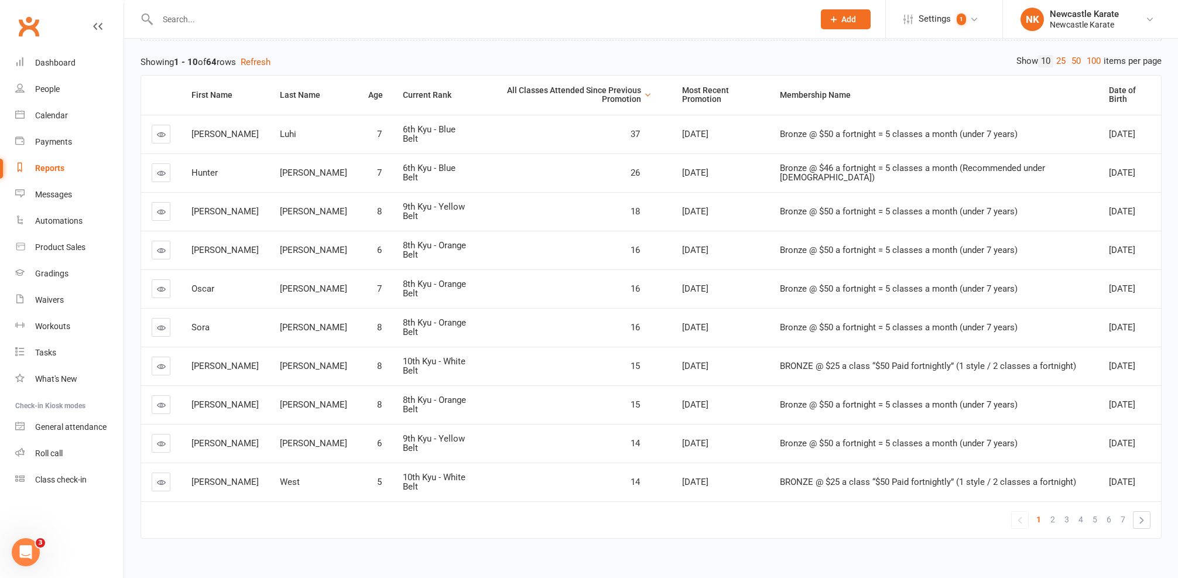
scroll to position [151, 0]
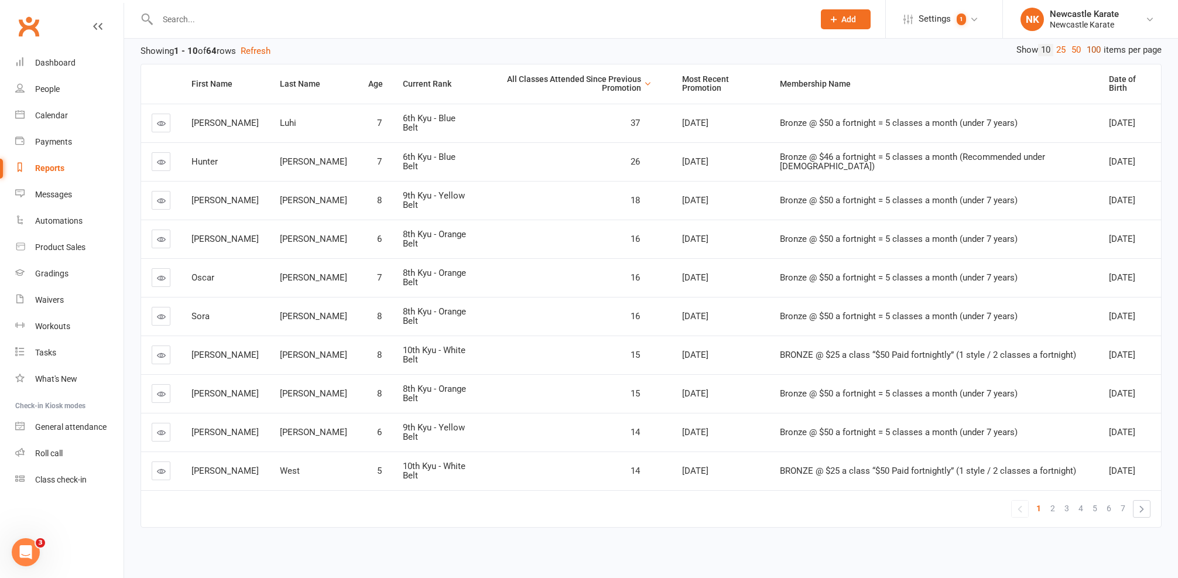
click at [1087, 53] on link "100" at bounding box center [1094, 50] width 20 height 12
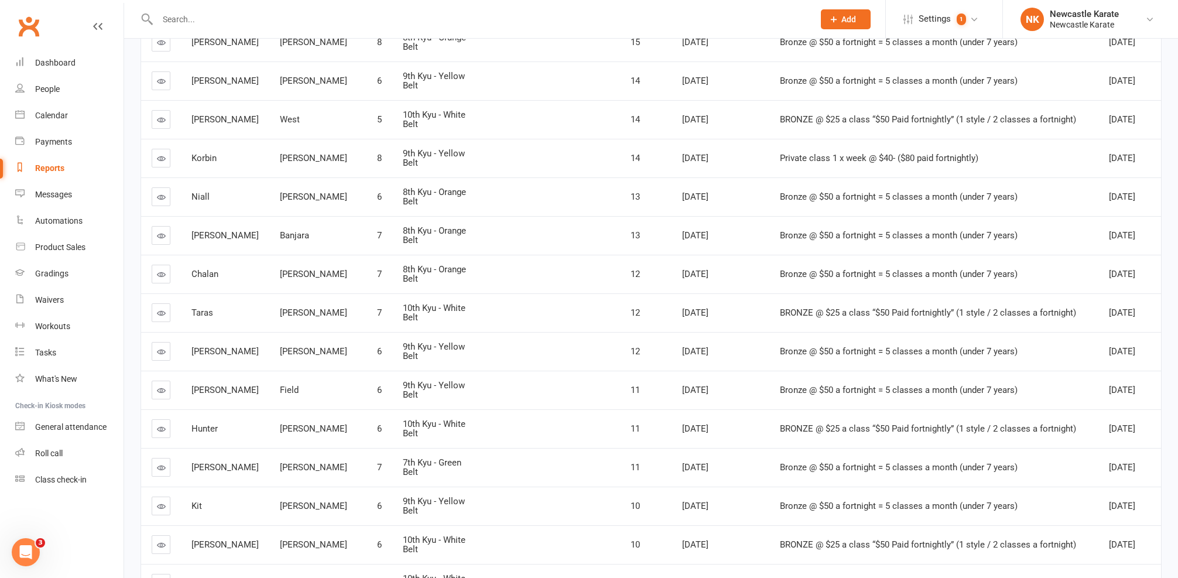
scroll to position [131, 0]
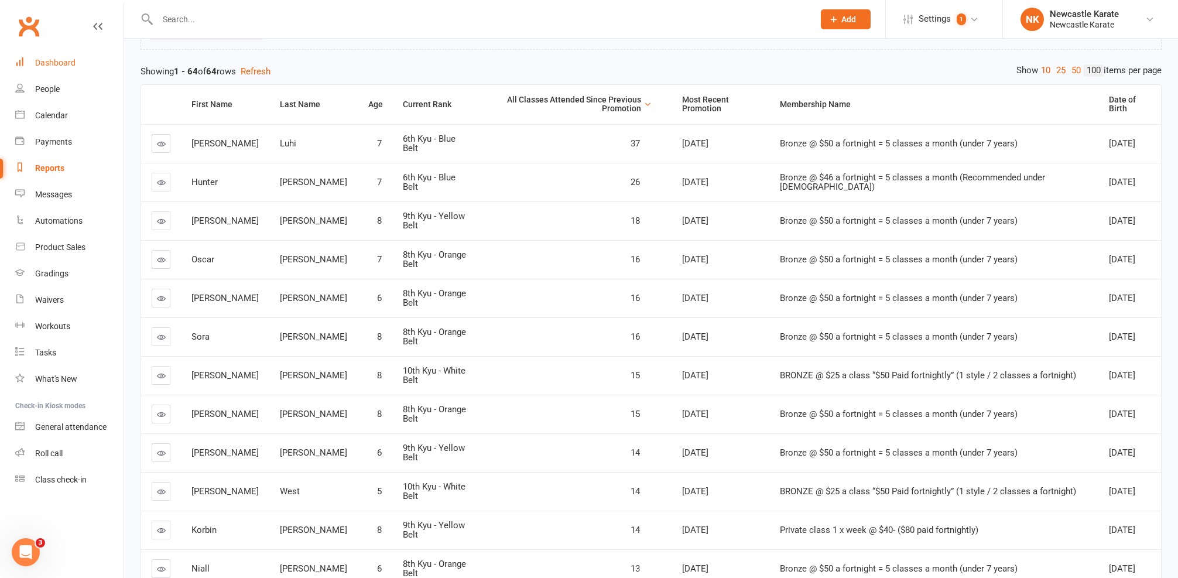
click at [84, 63] on link "Dashboard" at bounding box center [69, 63] width 108 height 26
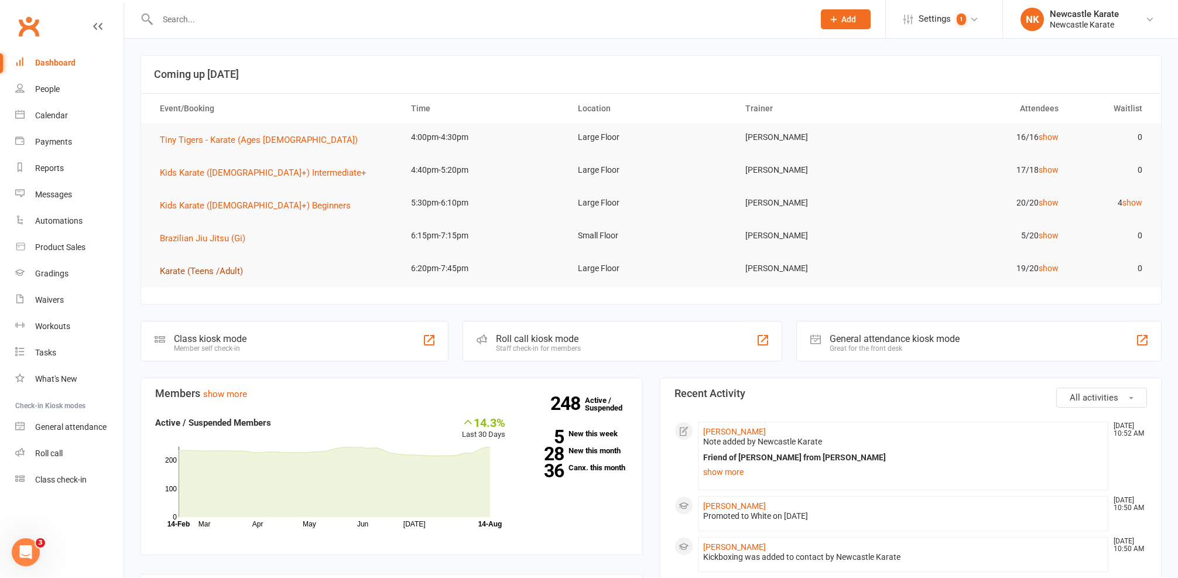
click at [206, 266] on span "Karate (Teens /Adult)" at bounding box center [201, 271] width 83 height 11
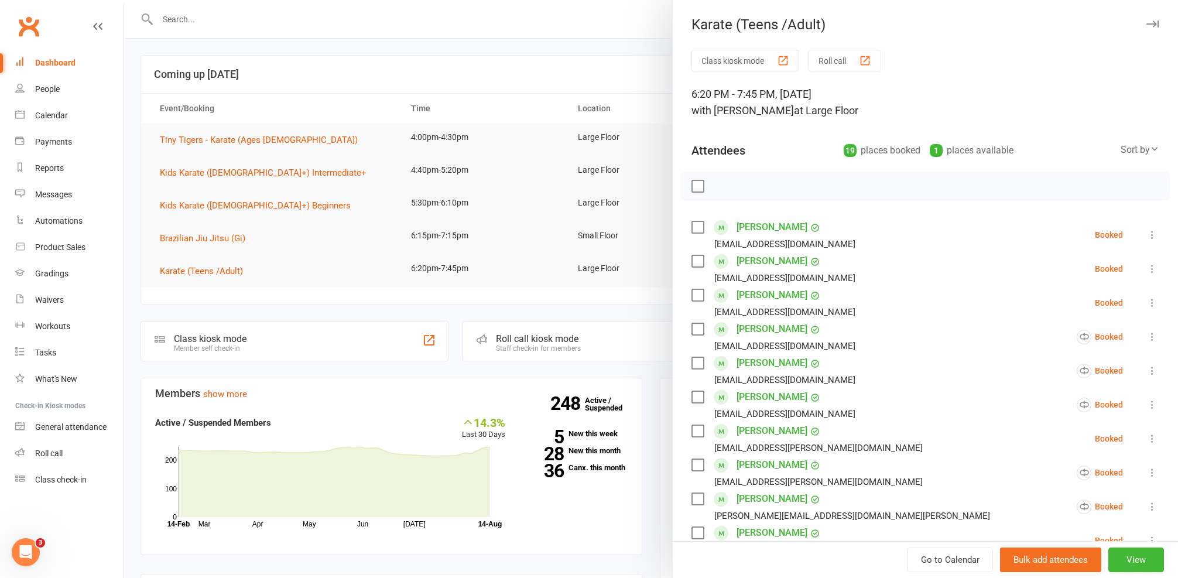
click at [774, 266] on link "[PERSON_NAME]" at bounding box center [772, 261] width 71 height 19
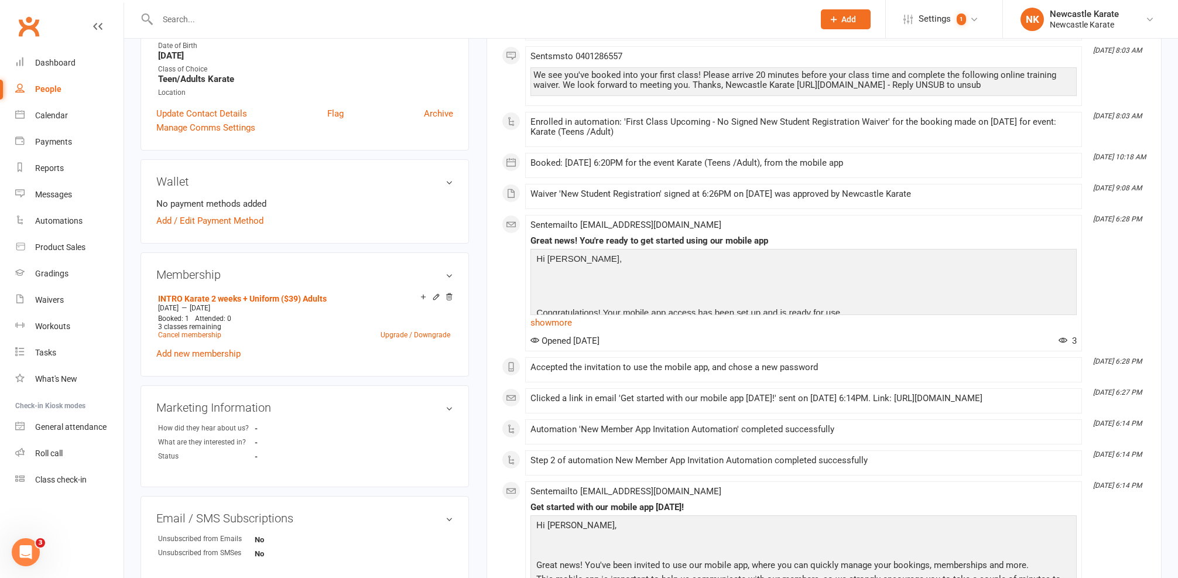
scroll to position [29, 0]
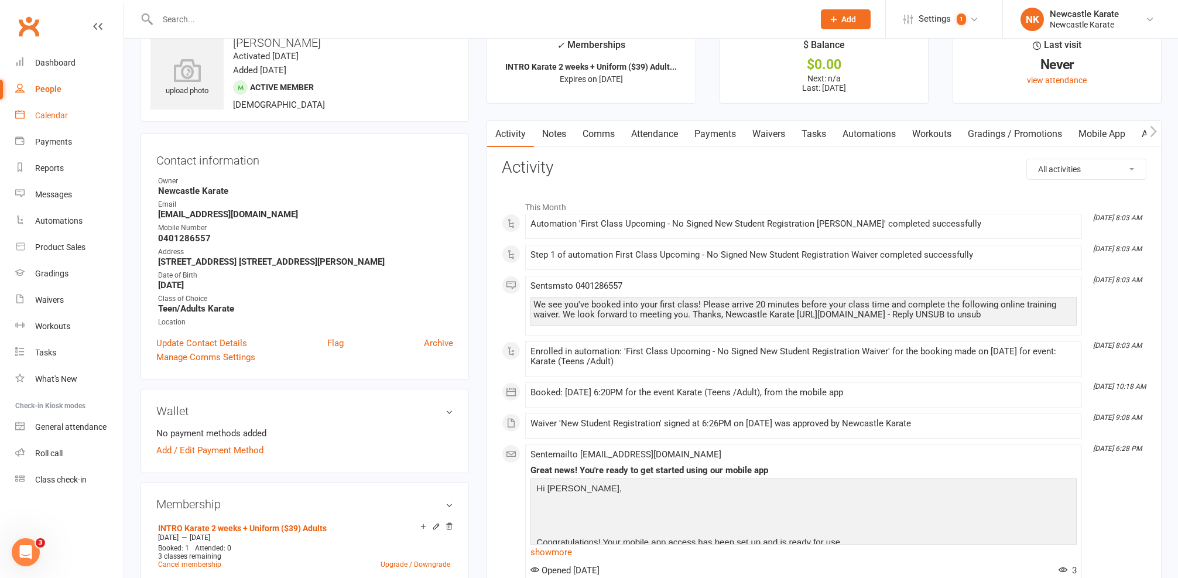
click at [71, 120] on link "Calendar" at bounding box center [69, 115] width 108 height 26
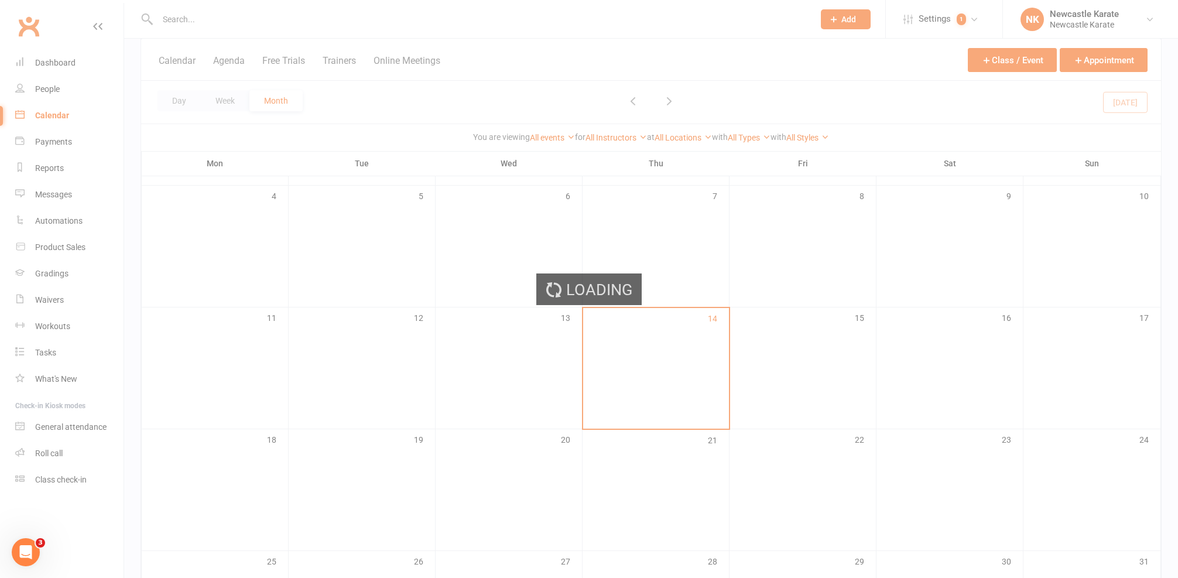
scroll to position [187, 0]
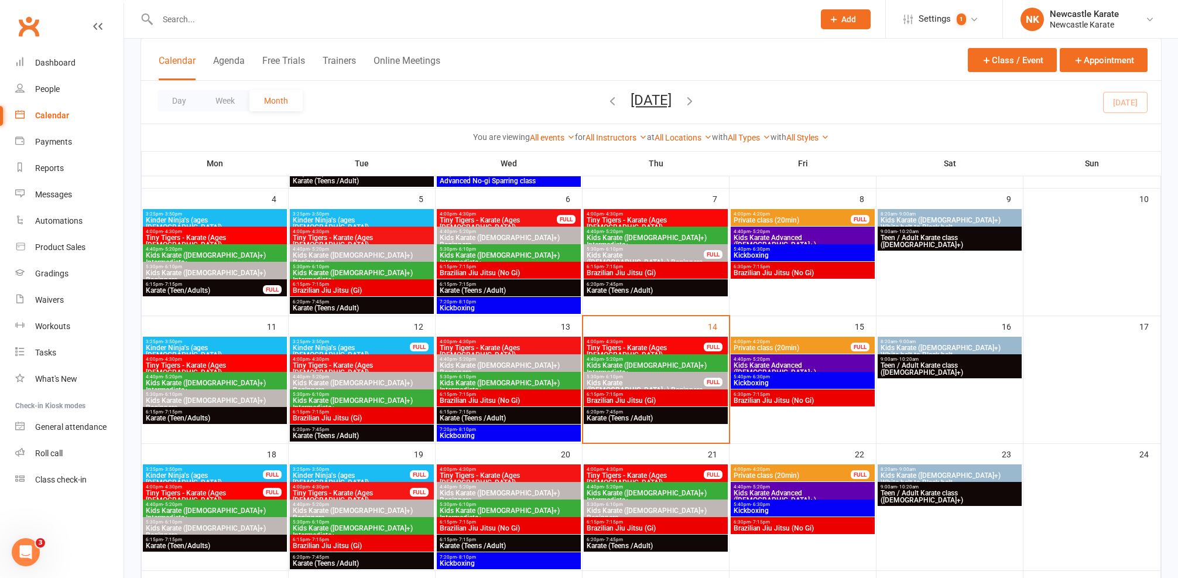
click at [651, 415] on span "Karate (Teens /Adult)" at bounding box center [655, 418] width 139 height 7
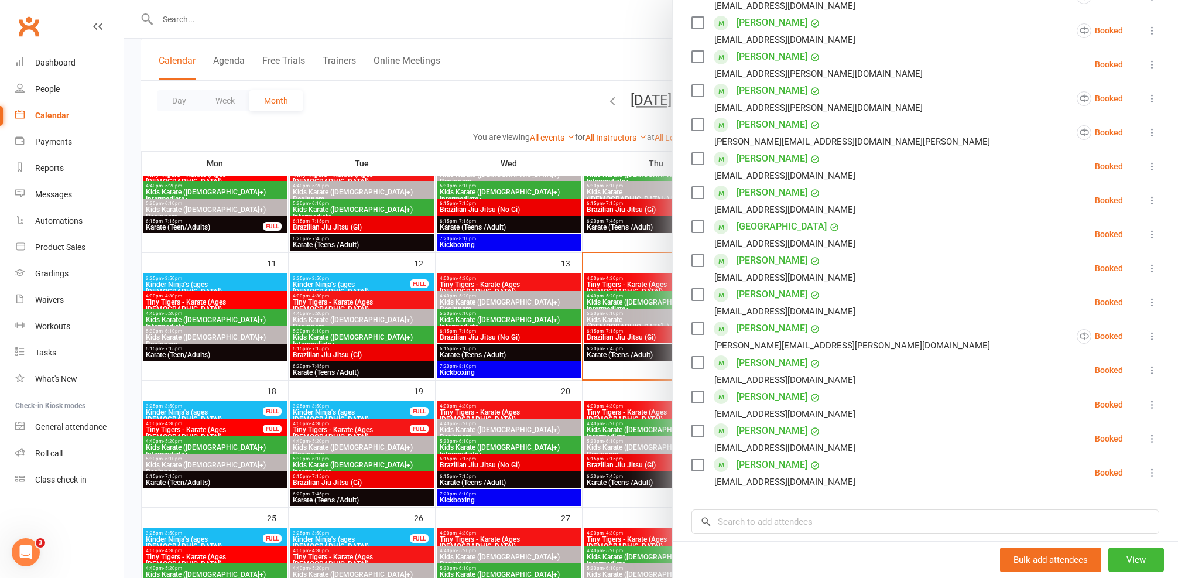
scroll to position [0, 0]
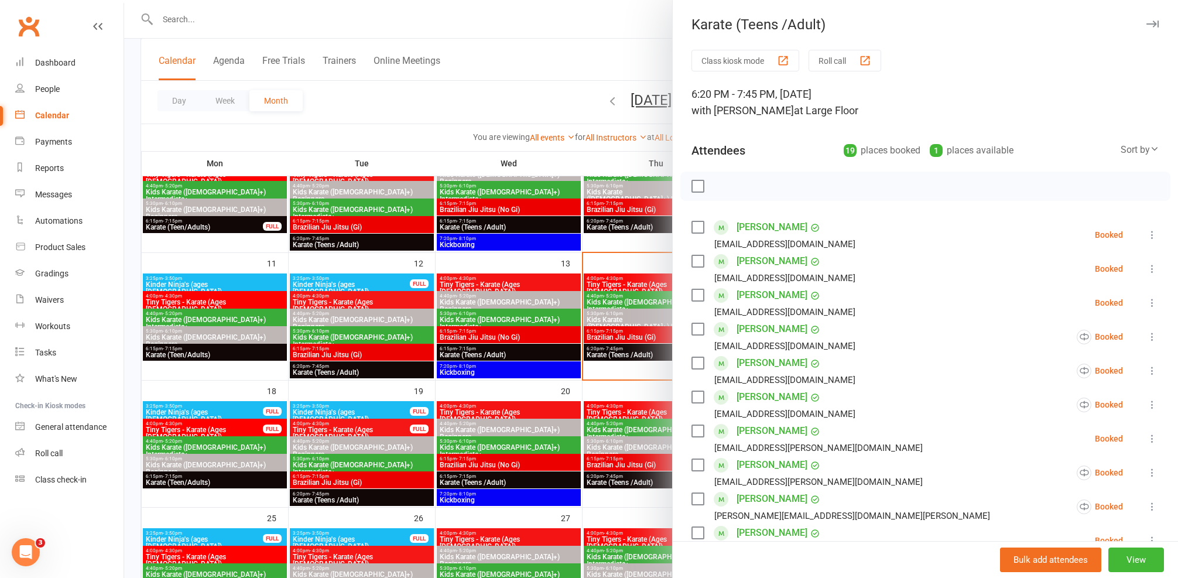
click at [568, 362] on div at bounding box center [651, 289] width 1054 height 578
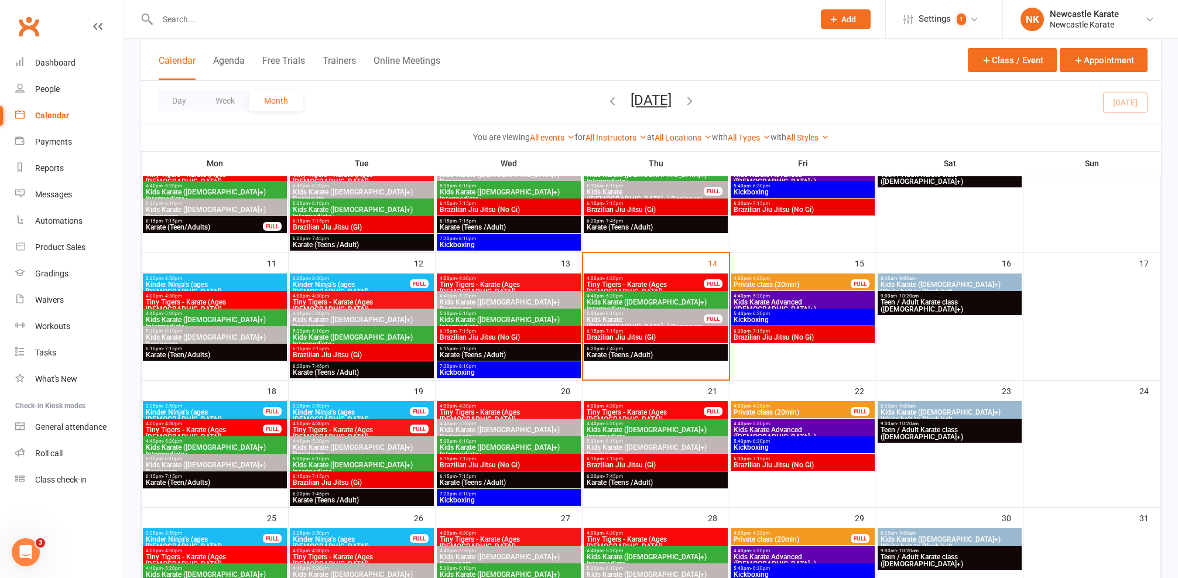
click at [252, 346] on span "6:15pm - 7:15pm" at bounding box center [214, 348] width 139 height 5
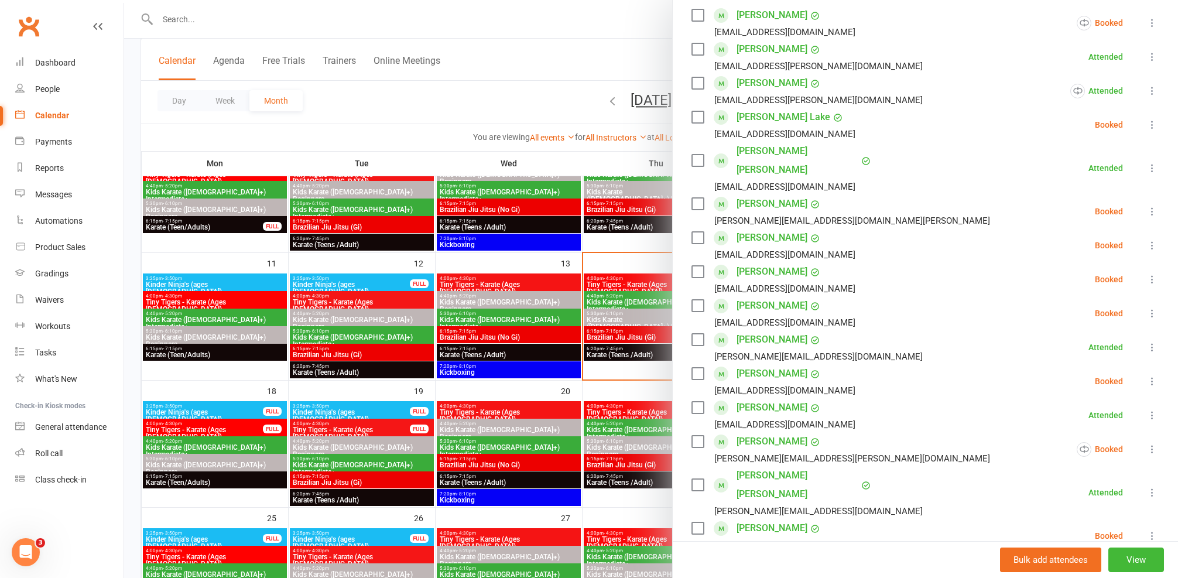
scroll to position [265, 0]
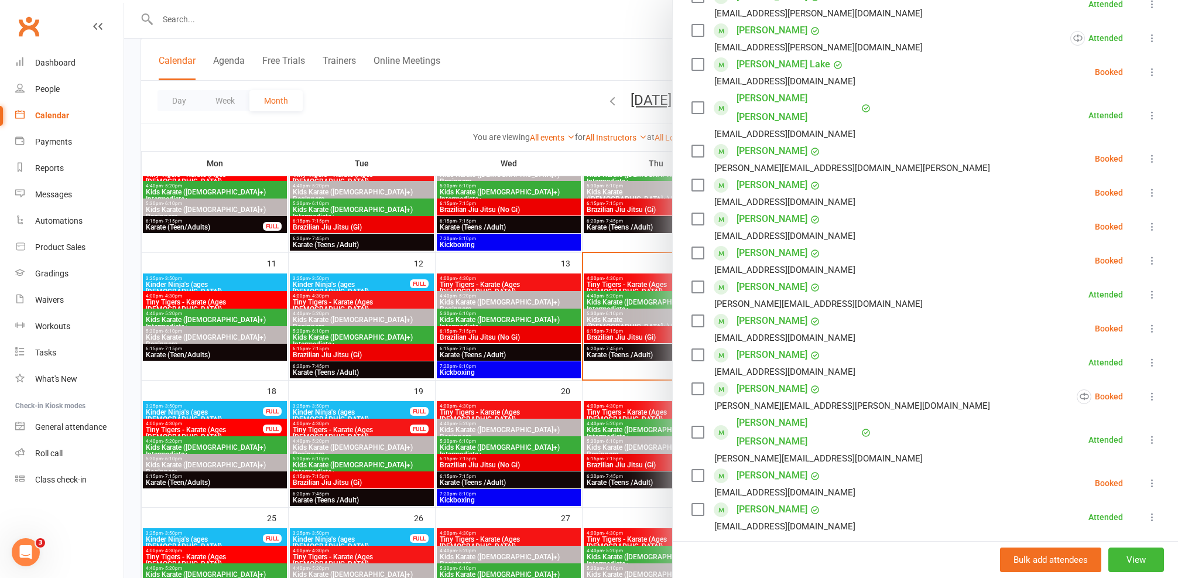
click at [547, 372] on div at bounding box center [651, 289] width 1054 height 578
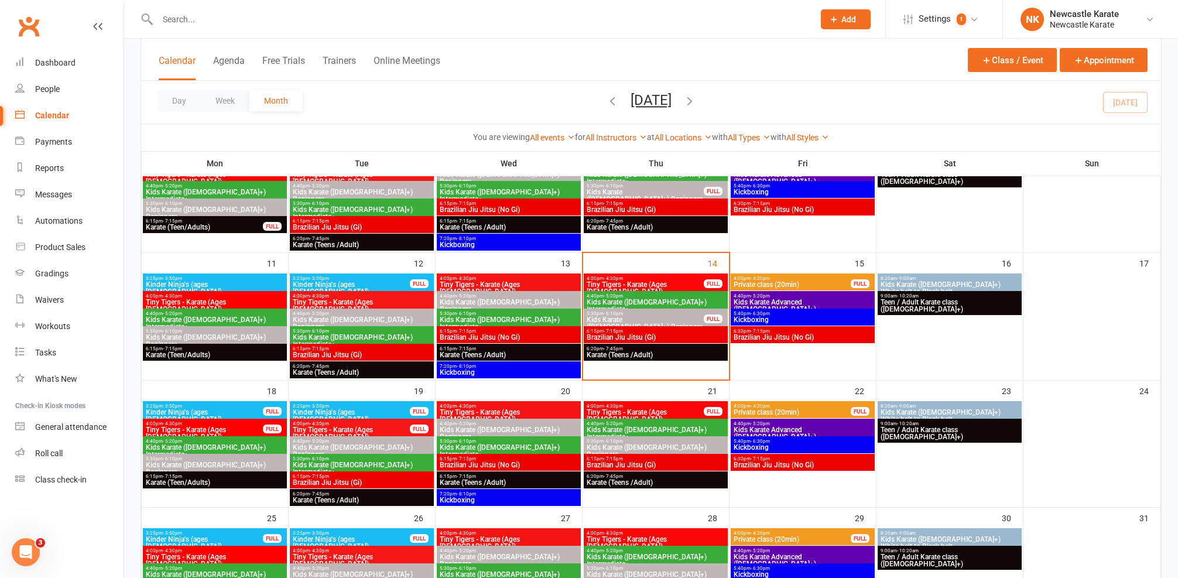
click at [223, 352] on span "Karate (Teen/Adults)" at bounding box center [214, 354] width 139 height 7
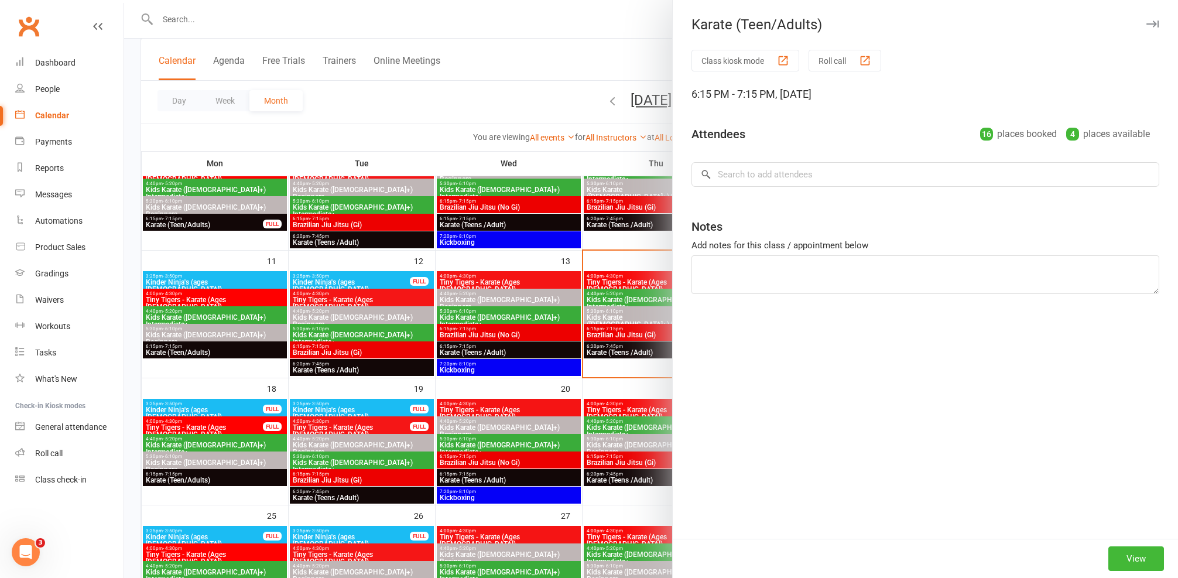
scroll to position [61, 0]
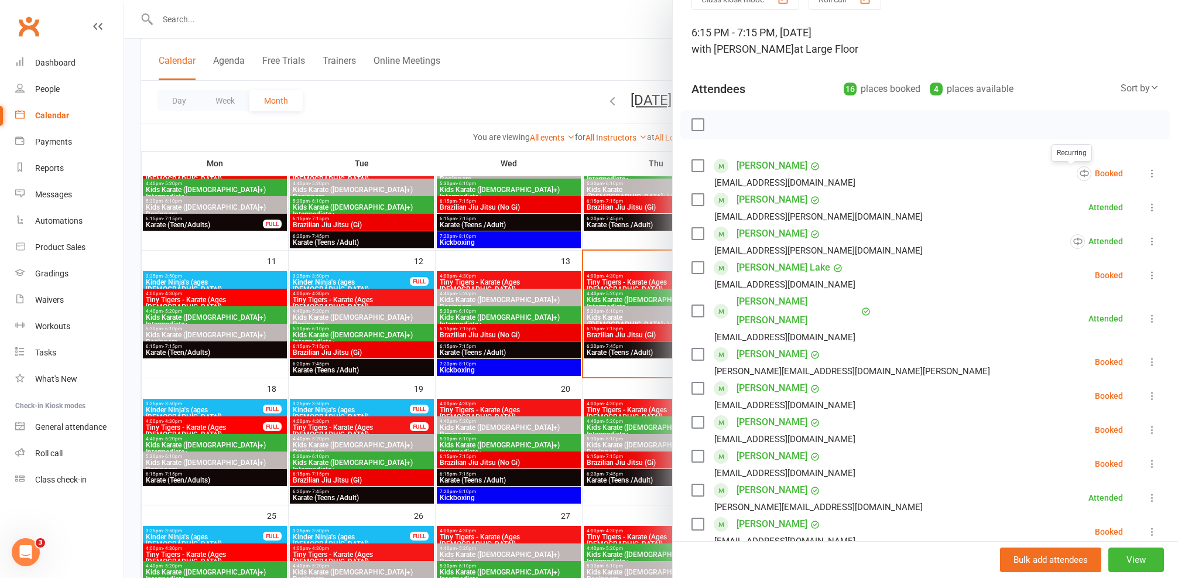
click at [1147, 172] on icon at bounding box center [1153, 173] width 12 height 12
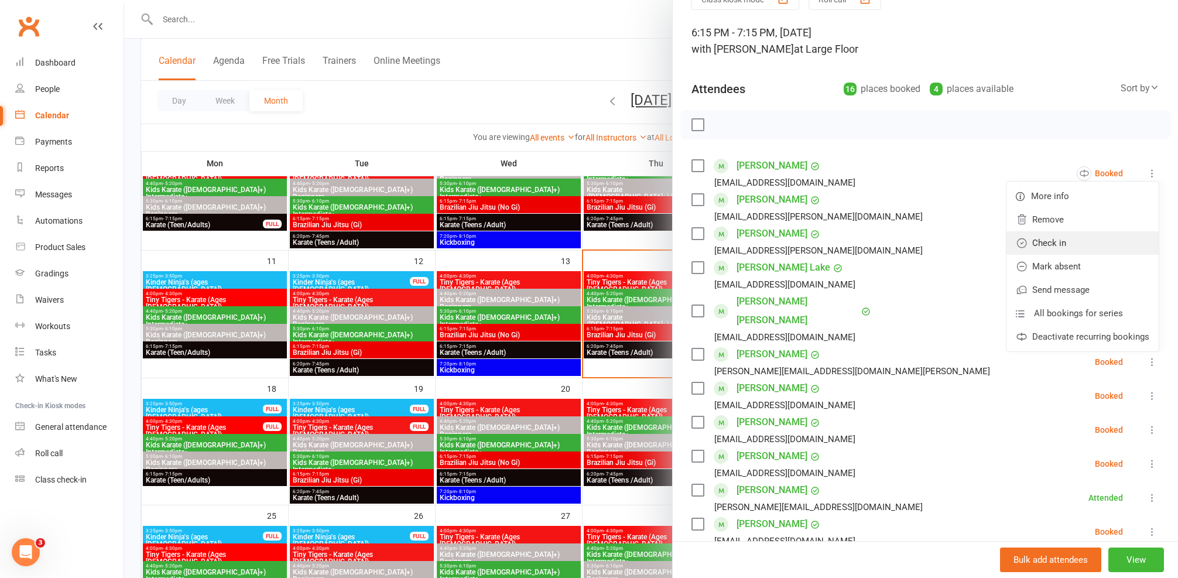
click at [1028, 244] on link "Check in" at bounding box center [1083, 242] width 152 height 23
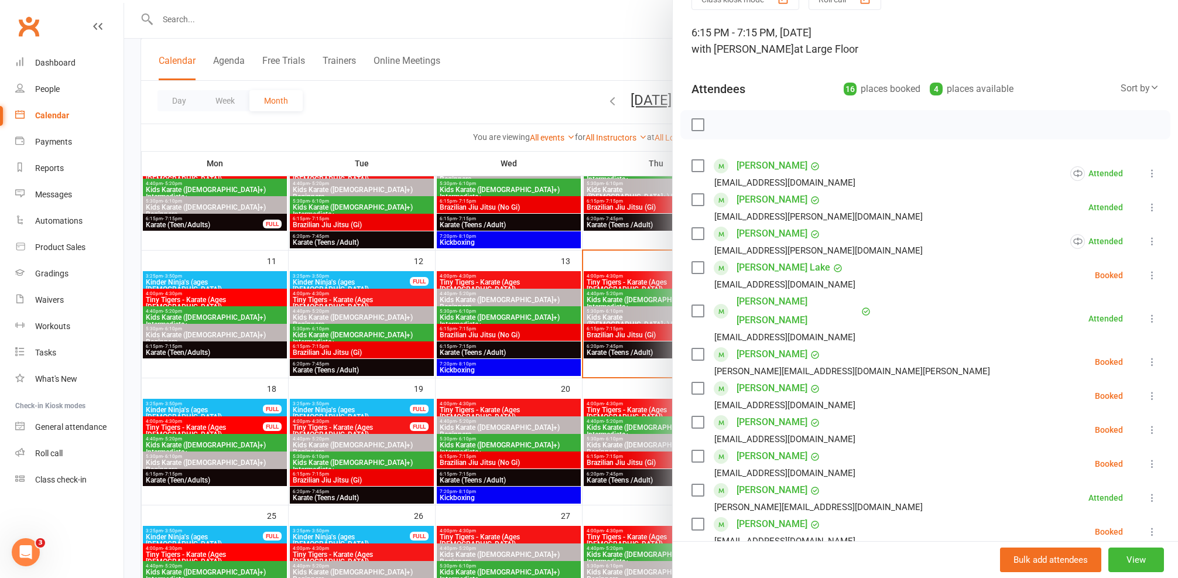
scroll to position [80, 0]
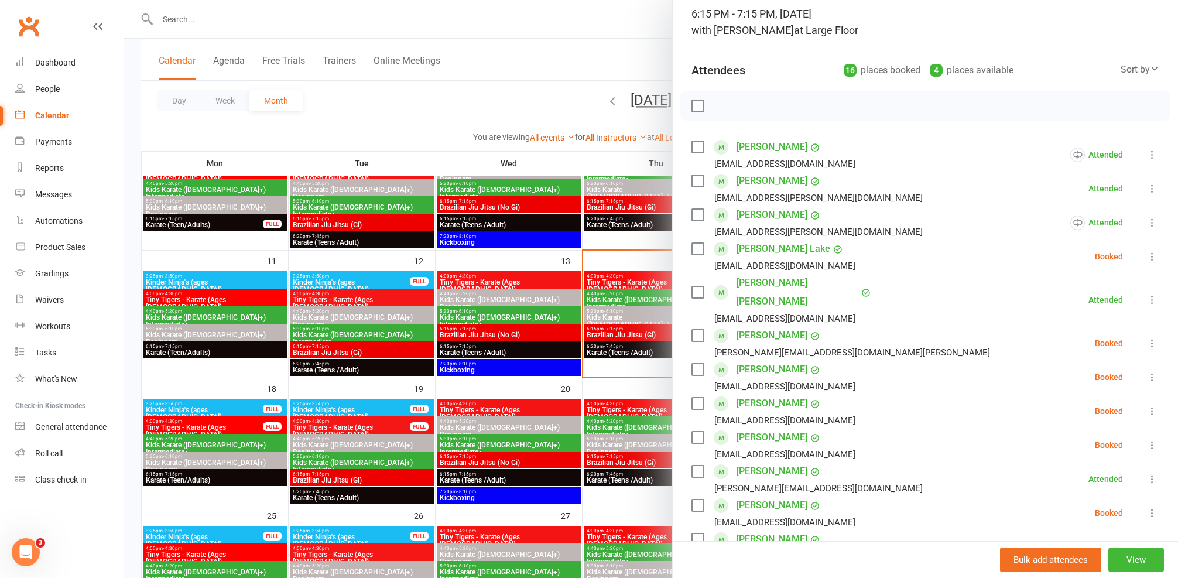
click at [1147, 251] on icon at bounding box center [1153, 257] width 12 height 12
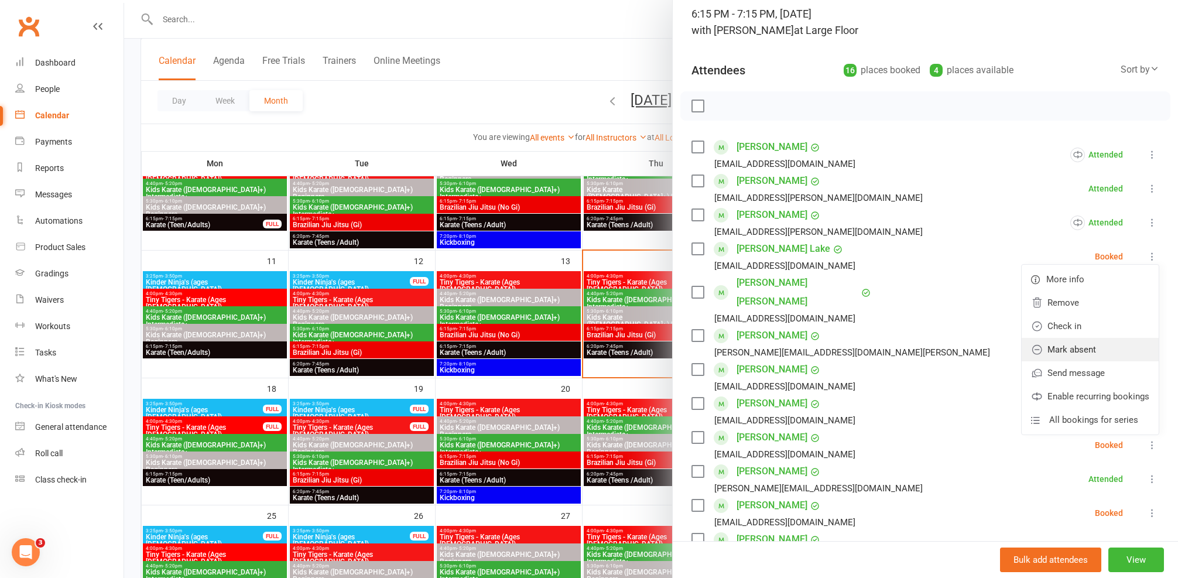
click at [1066, 343] on link "Mark absent" at bounding box center [1090, 349] width 137 height 23
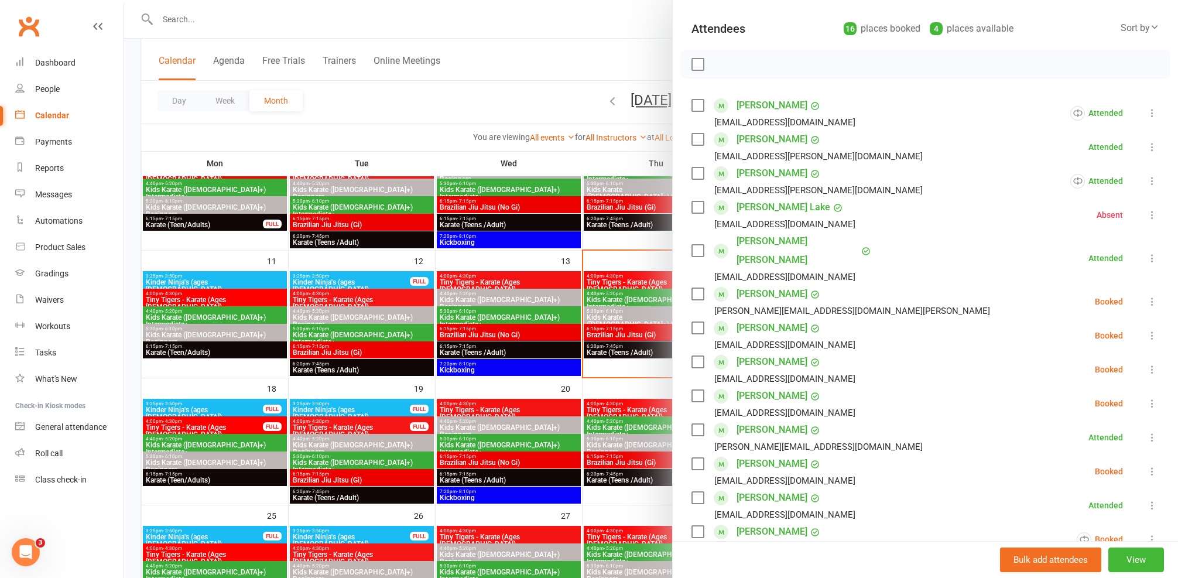
scroll to position [124, 0]
click at [697, 286] on label at bounding box center [698, 292] width 12 height 12
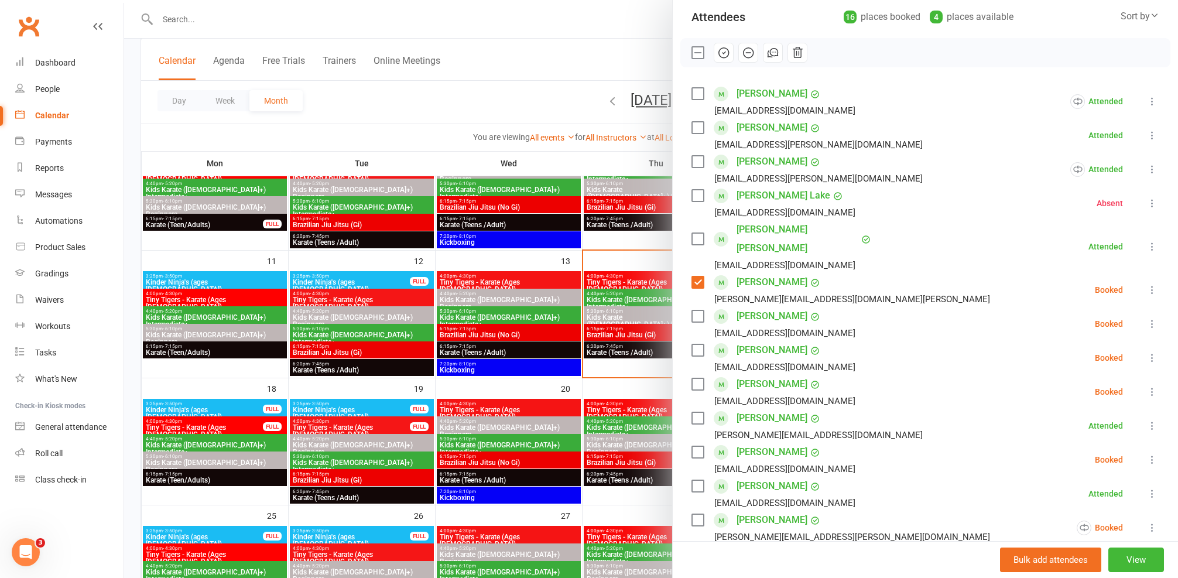
click at [692, 310] on label at bounding box center [698, 316] width 12 height 12
click at [696, 344] on label at bounding box center [698, 350] width 12 height 12
click at [700, 378] on label at bounding box center [698, 384] width 12 height 12
click at [719, 63] on div at bounding box center [925, 52] width 490 height 29
click at [720, 55] on icon "button" at bounding box center [723, 52] width 13 height 13
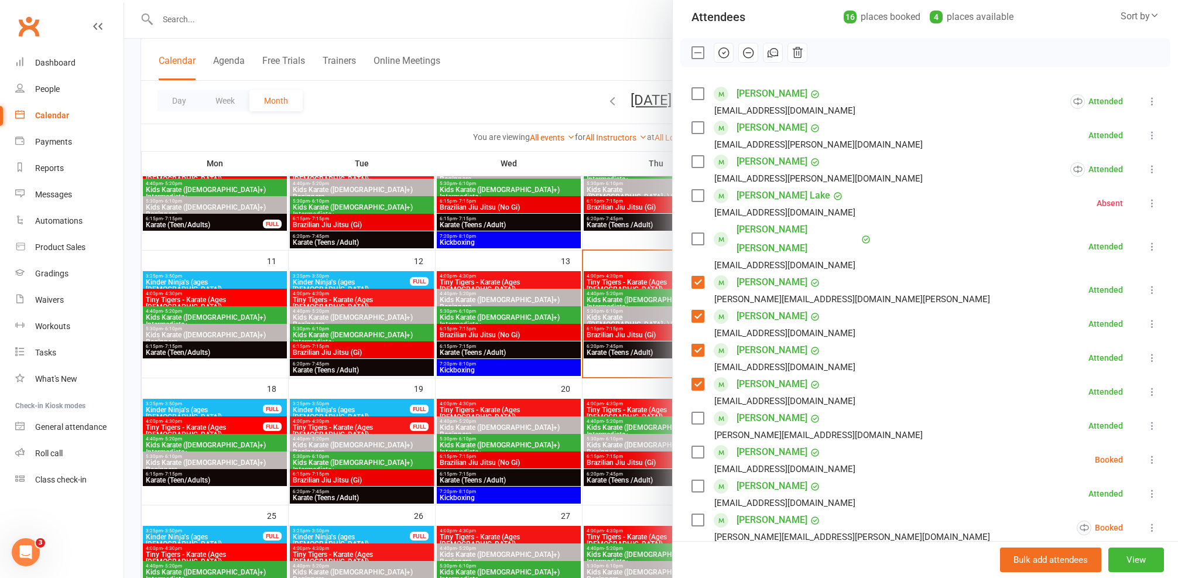
click at [700, 276] on label at bounding box center [698, 282] width 12 height 12
click at [694, 310] on label at bounding box center [698, 316] width 12 height 12
click at [692, 344] on label at bounding box center [698, 350] width 12 height 12
click at [693, 360] on div "[EMAIL_ADDRESS][DOMAIN_NAME]" at bounding box center [776, 367] width 169 height 15
click at [693, 375] on div "[PERSON_NAME] [EMAIL_ADDRESS][DOMAIN_NAME]" at bounding box center [776, 392] width 169 height 34
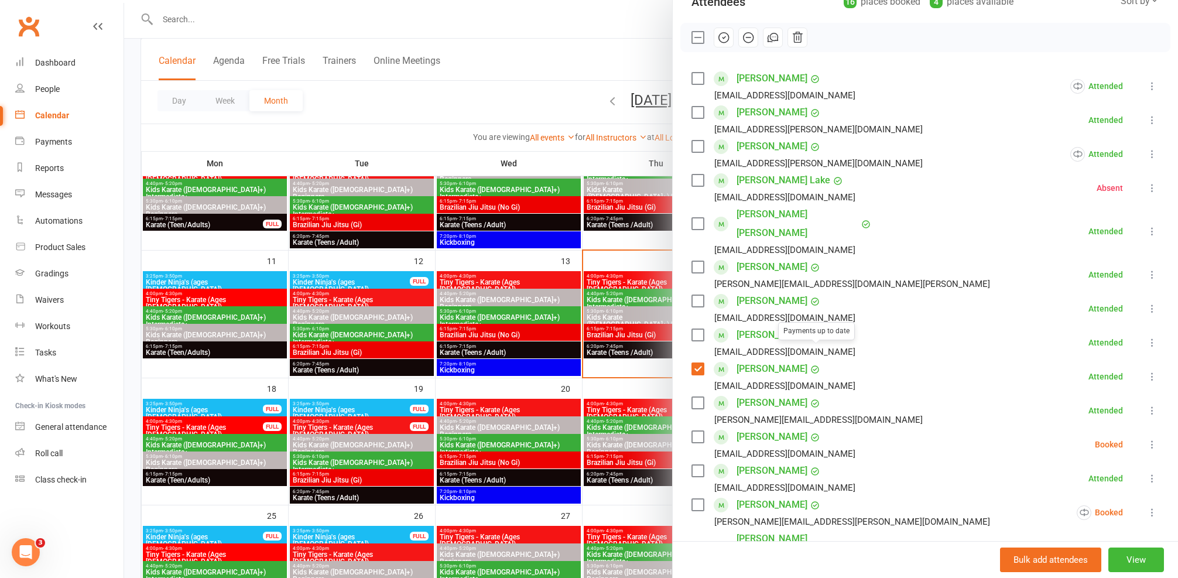
scroll to position [177, 0]
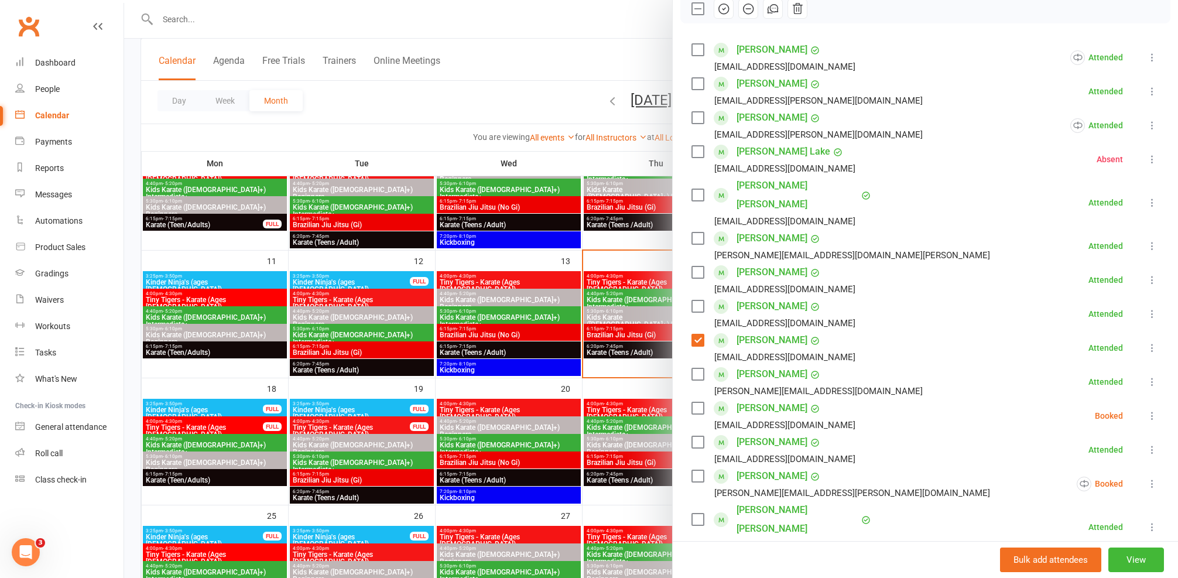
click at [1147, 410] on icon at bounding box center [1153, 416] width 12 height 12
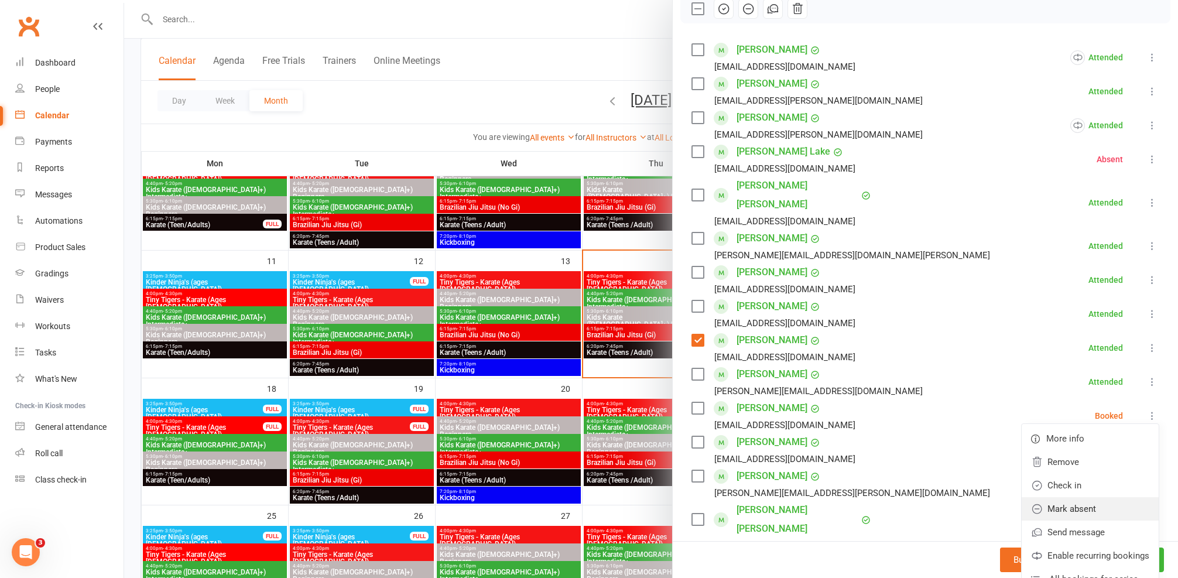
click at [1076, 497] on link "Mark absent" at bounding box center [1090, 508] width 137 height 23
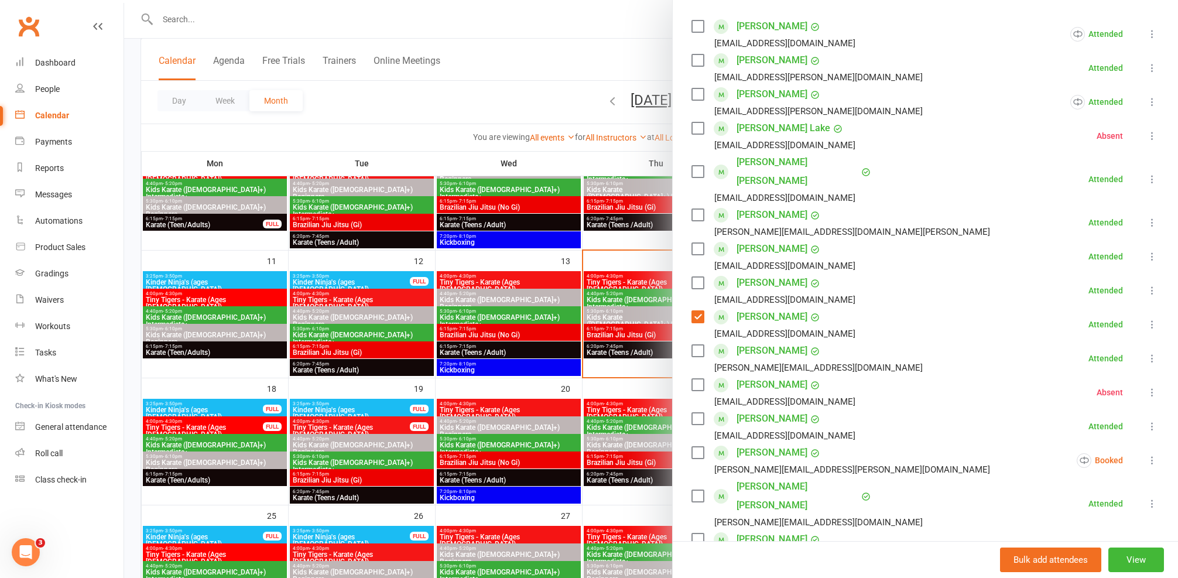
scroll to position [215, 0]
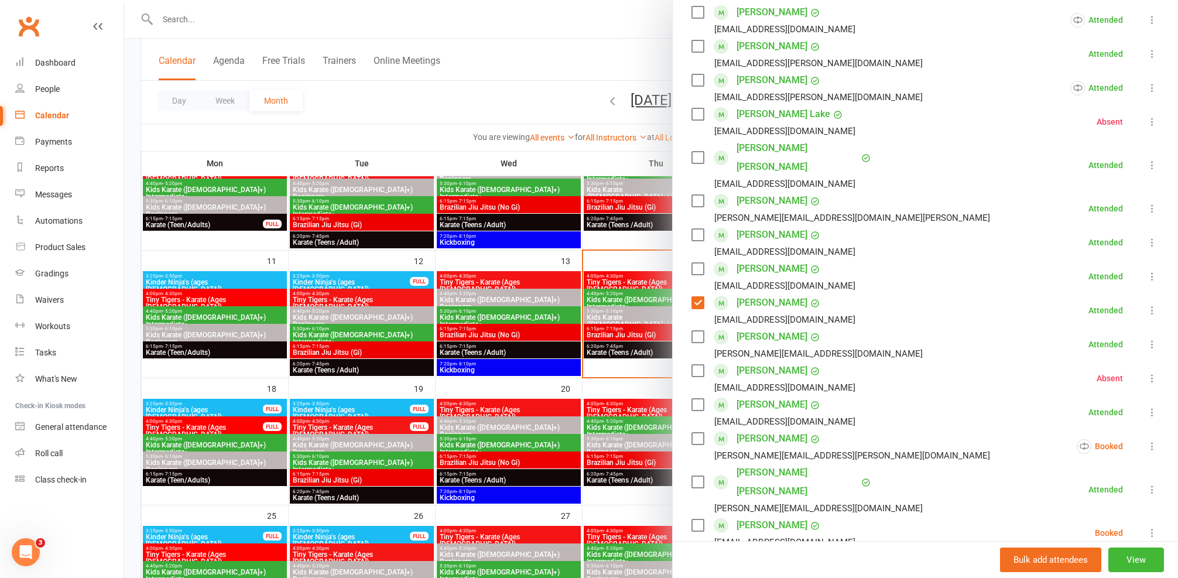
click at [695, 297] on label at bounding box center [698, 303] width 12 height 12
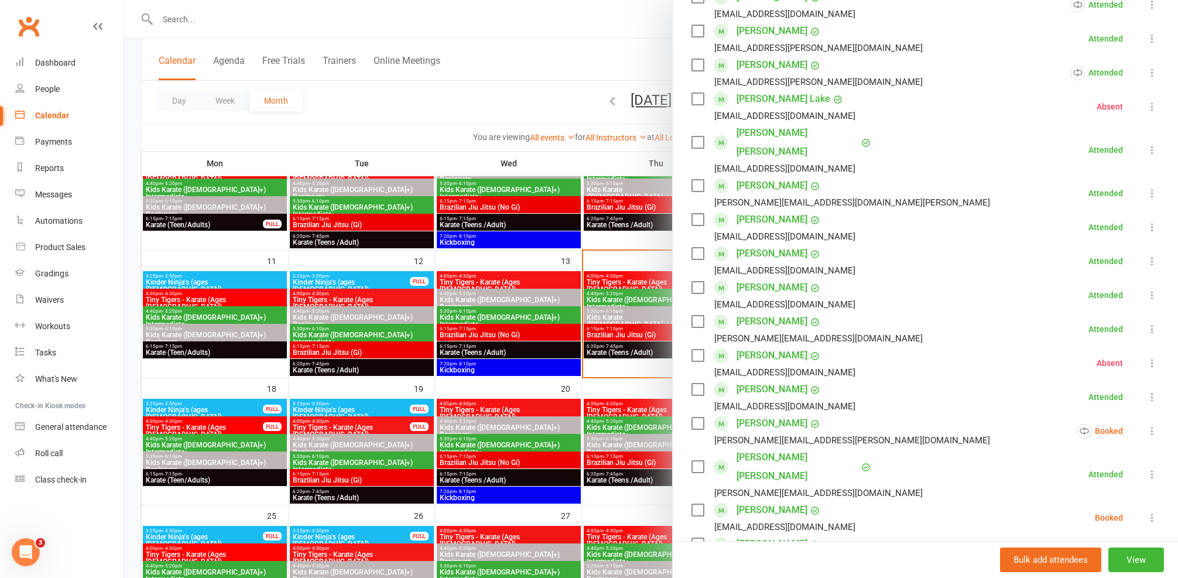
scroll to position [232, 0]
click at [1147, 423] on icon at bounding box center [1153, 429] width 12 height 12
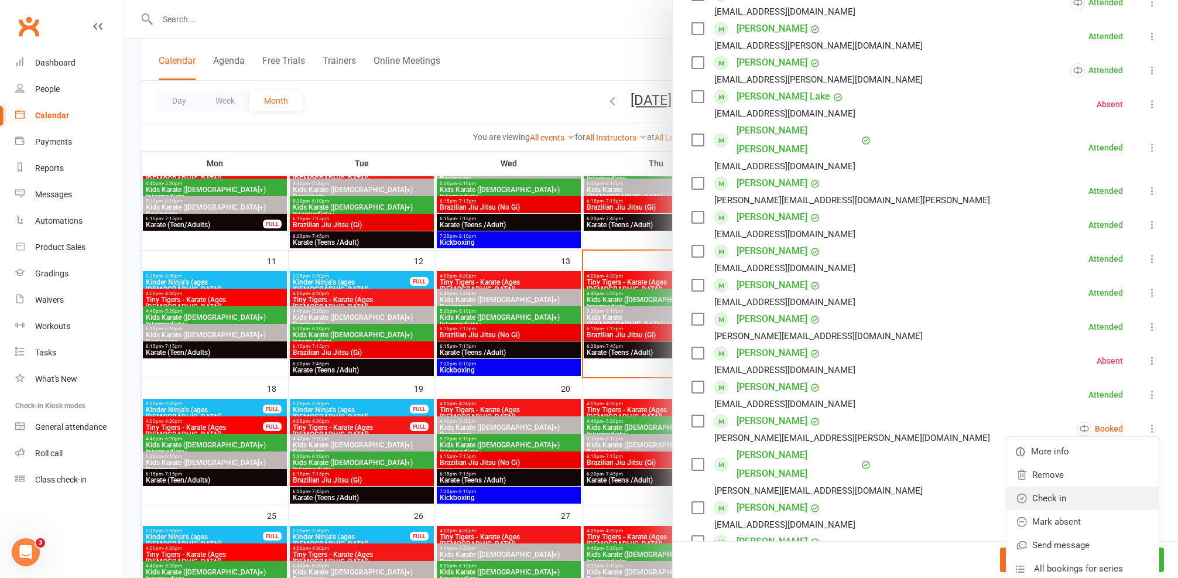
click at [1033, 487] on link "Check in" at bounding box center [1083, 498] width 152 height 23
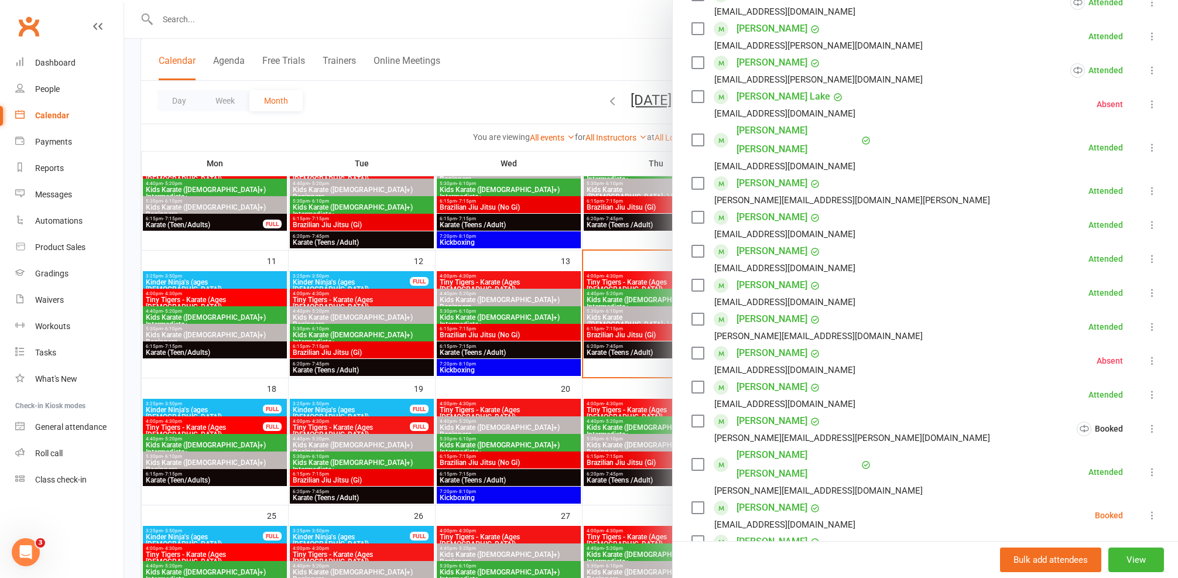
scroll to position [243, 0]
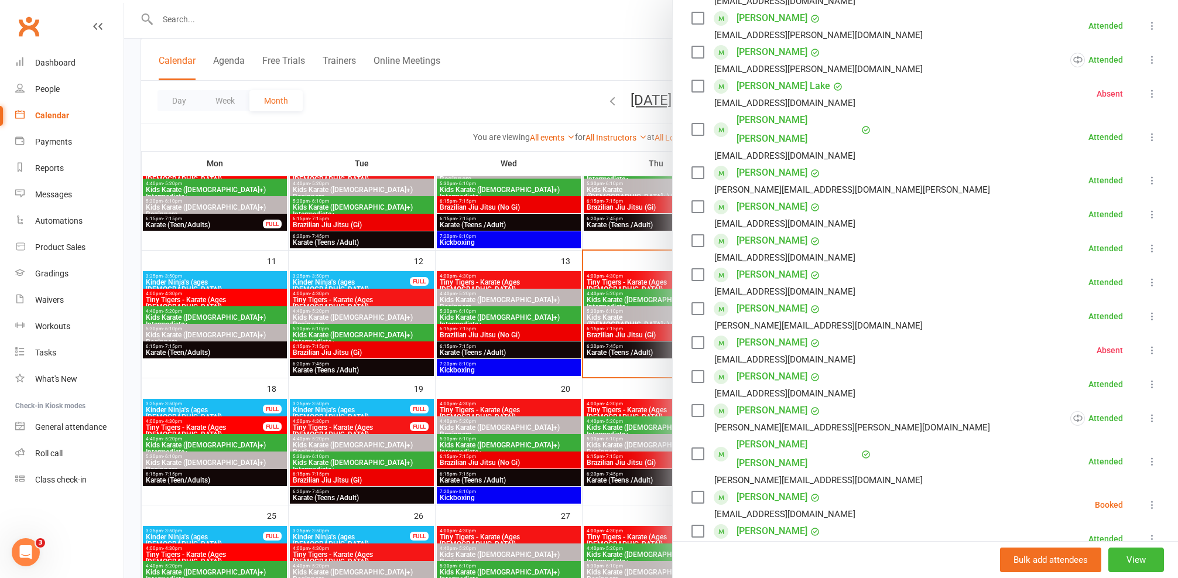
click at [1145, 498] on button at bounding box center [1152, 505] width 14 height 14
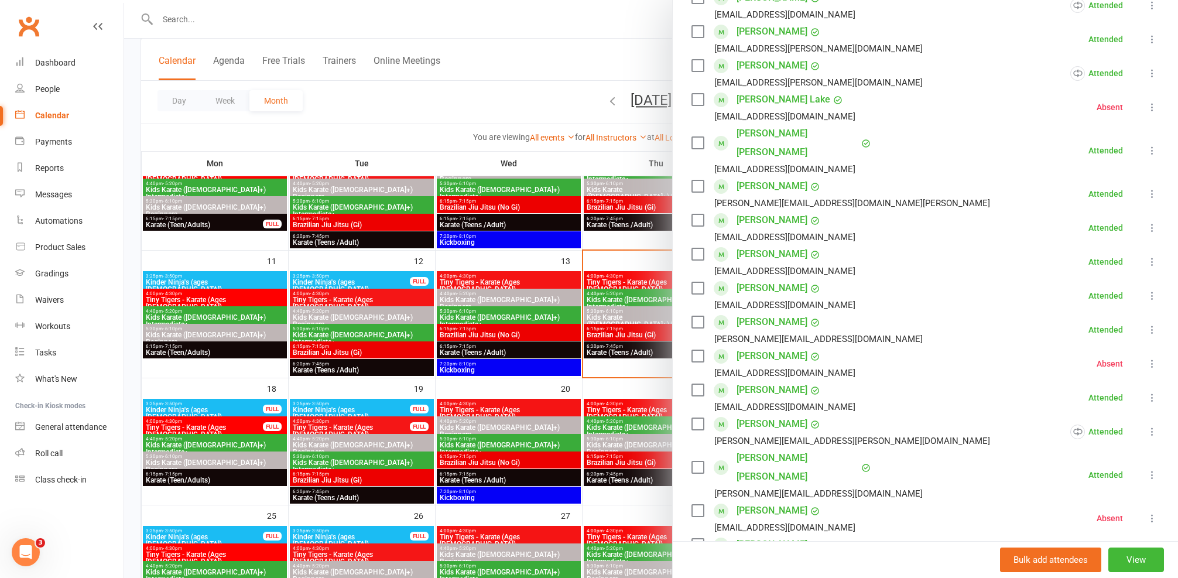
scroll to position [2, 0]
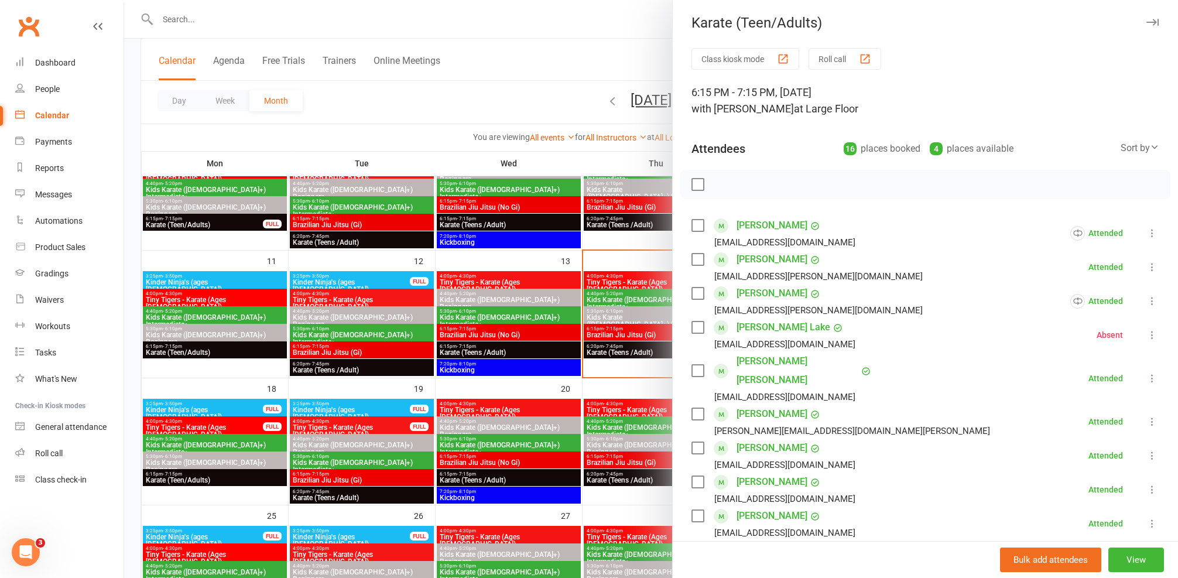
click at [473, 275] on div at bounding box center [651, 289] width 1054 height 578
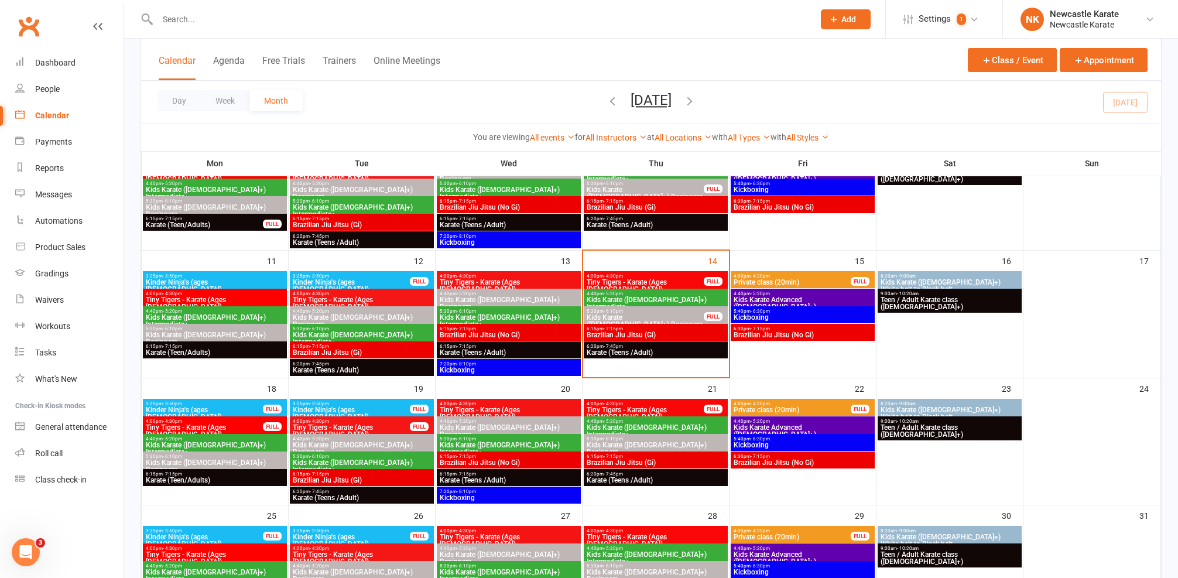
click at [348, 499] on span "Karate (Teens /Adult)" at bounding box center [361, 497] width 139 height 7
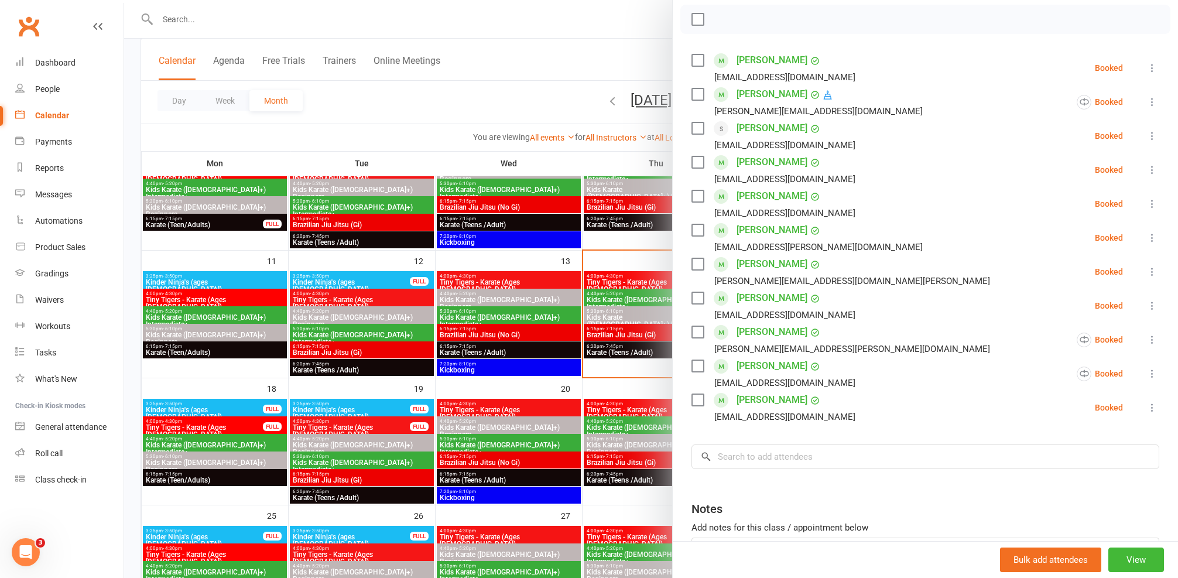
scroll to position [165, 0]
click at [413, 438] on div at bounding box center [651, 289] width 1054 height 578
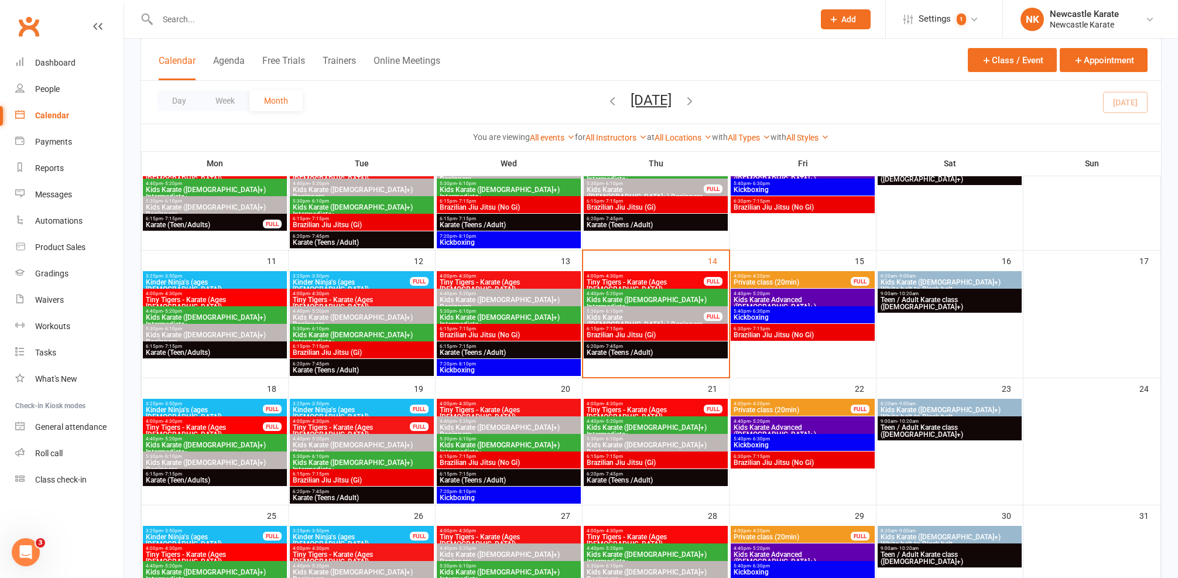
click at [354, 368] on span "Karate (Teens /Adult)" at bounding box center [361, 370] width 139 height 7
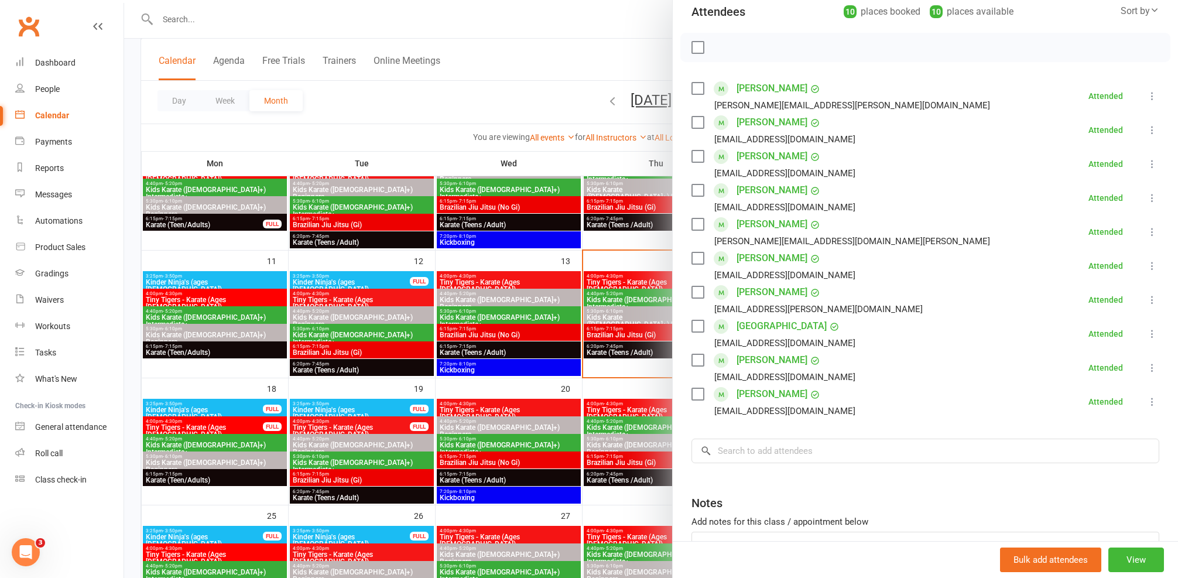
scroll to position [64, 0]
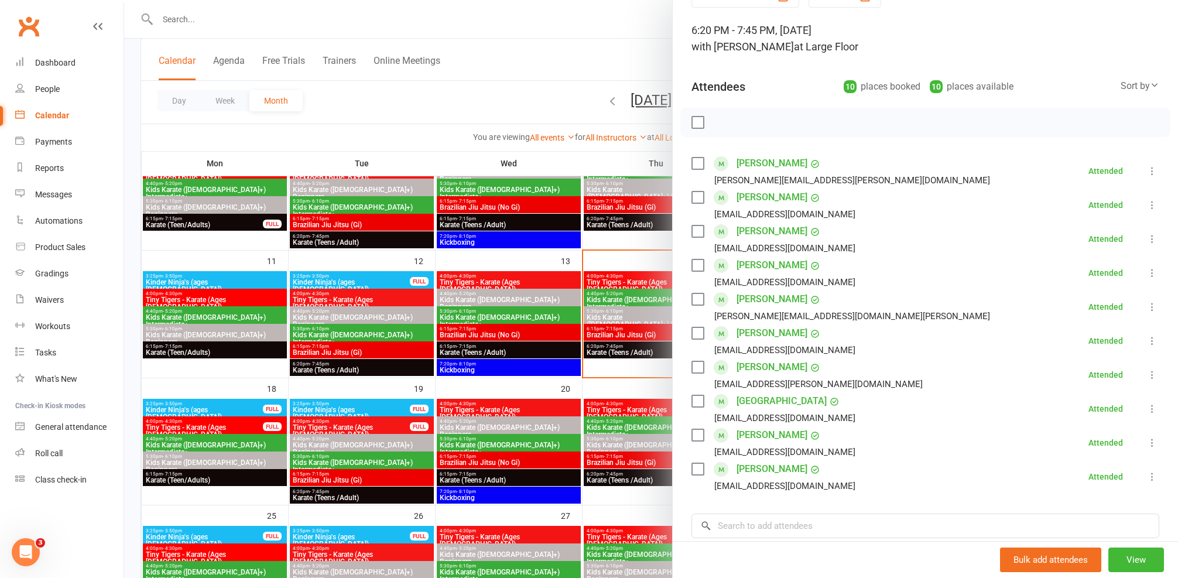
click at [448, 395] on div at bounding box center [651, 289] width 1054 height 578
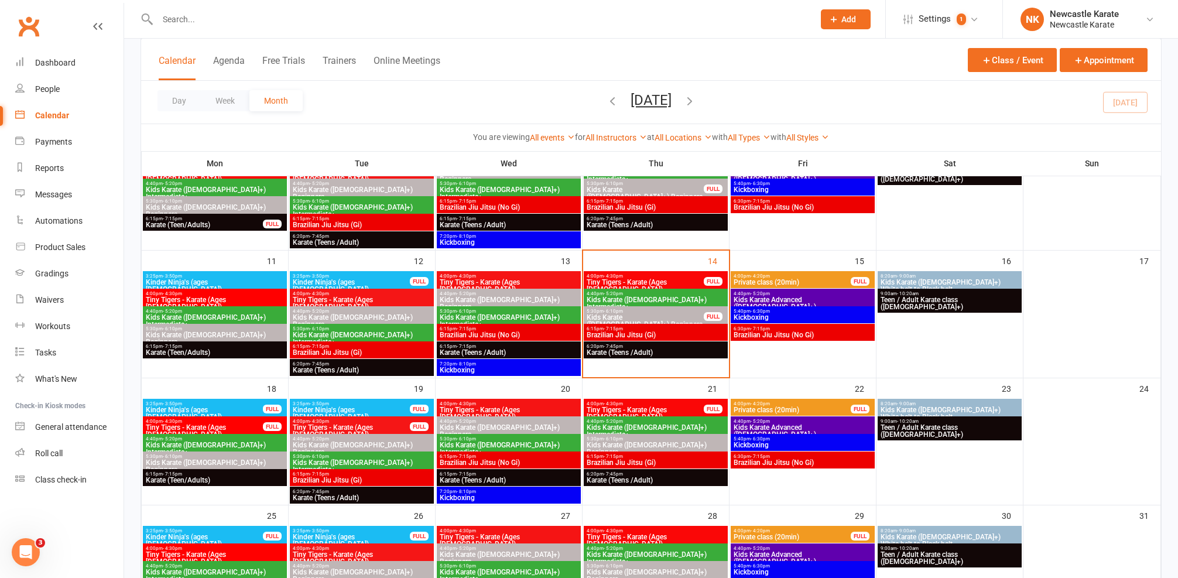
click at [498, 375] on div "7:20pm - 8:10pm Kickboxing" at bounding box center [509, 367] width 144 height 17
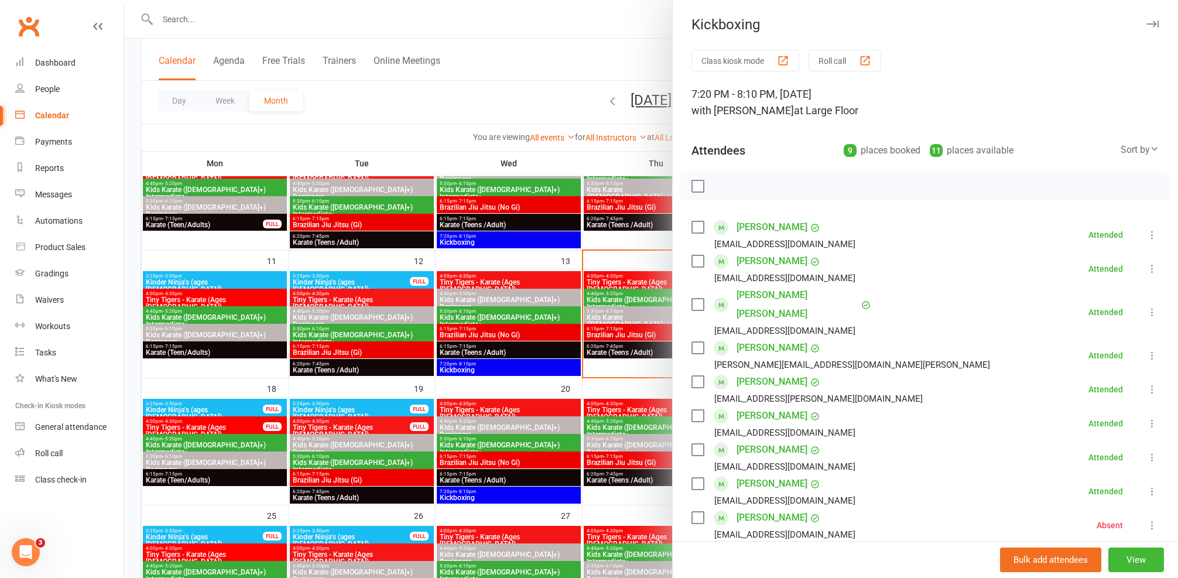
click at [501, 361] on div at bounding box center [651, 289] width 1054 height 578
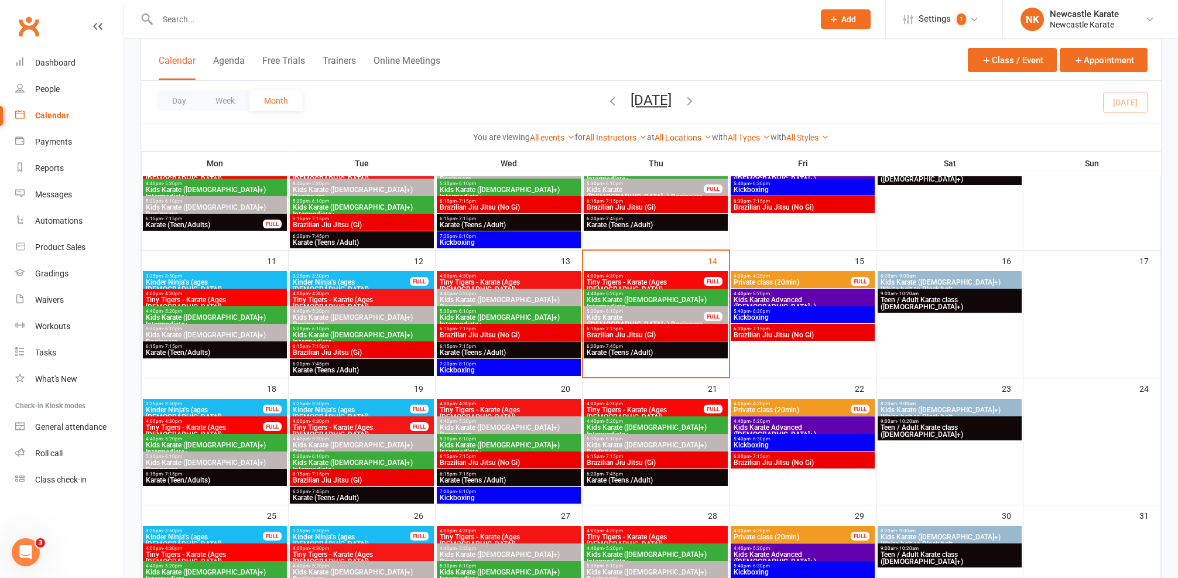
click at [769, 316] on span "Kickboxing" at bounding box center [802, 317] width 139 height 7
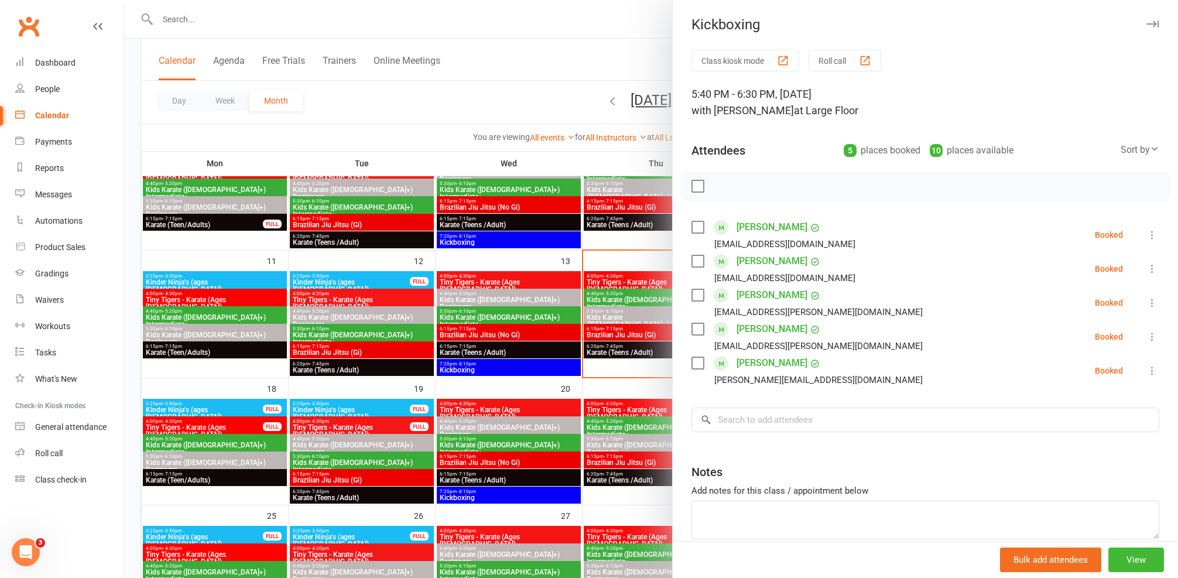
click at [620, 321] on div at bounding box center [651, 289] width 1054 height 578
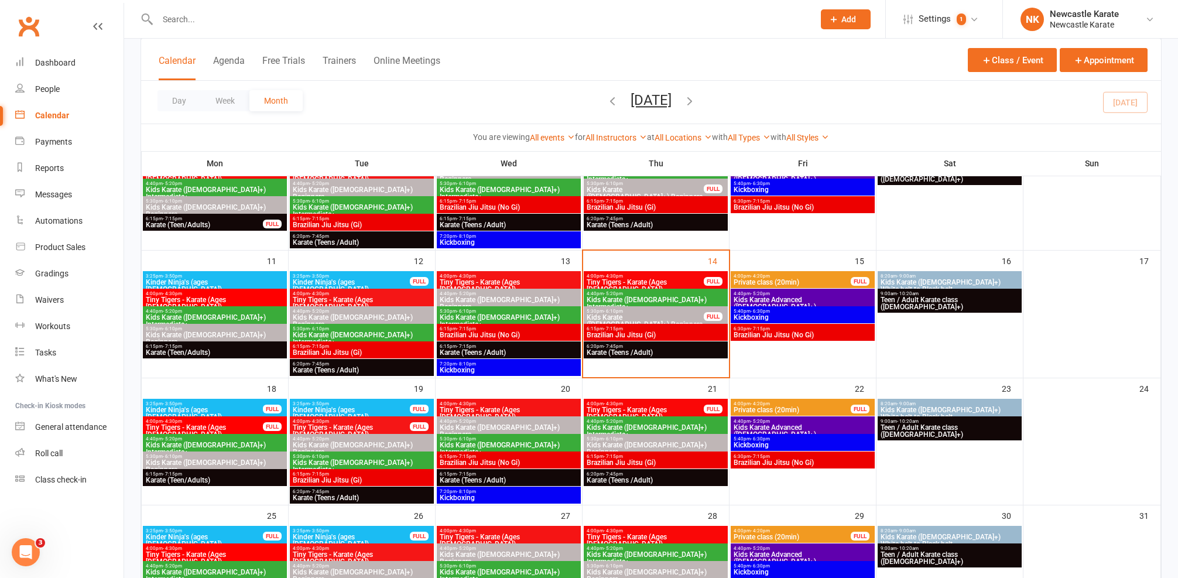
click at [912, 299] on span "Teen / Adult Karate class ([DEMOGRAPHIC_DATA]+)" at bounding box center [949, 303] width 139 height 14
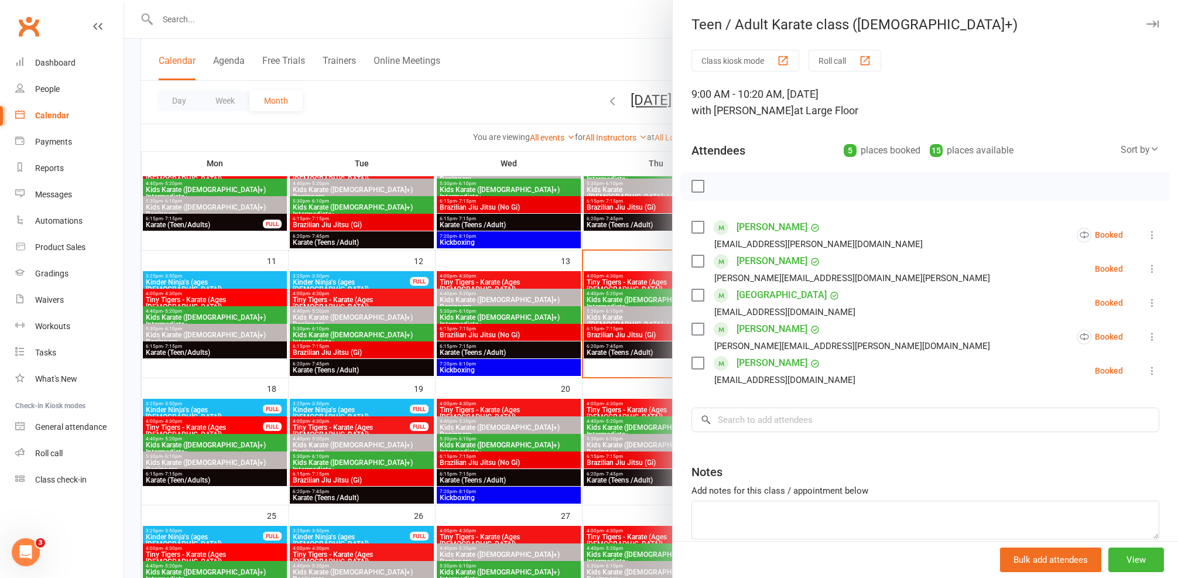
click at [550, 333] on div at bounding box center [651, 289] width 1054 height 578
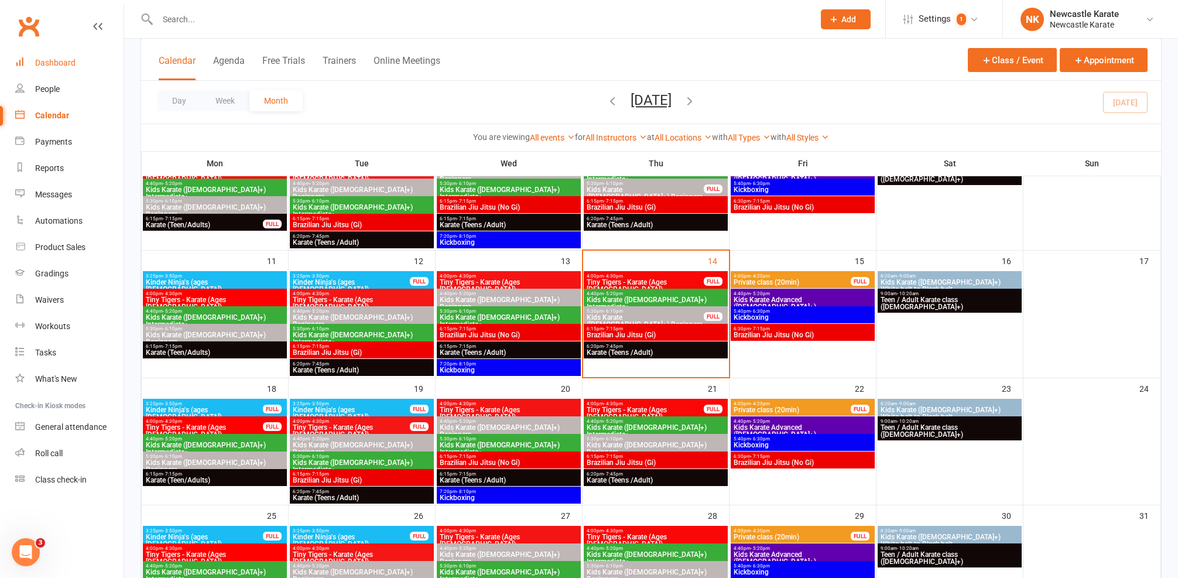
drag, startPoint x: 33, startPoint y: 62, endPoint x: 45, endPoint y: 67, distance: 12.1
click at [34, 62] on link "Dashboard" at bounding box center [69, 63] width 108 height 26
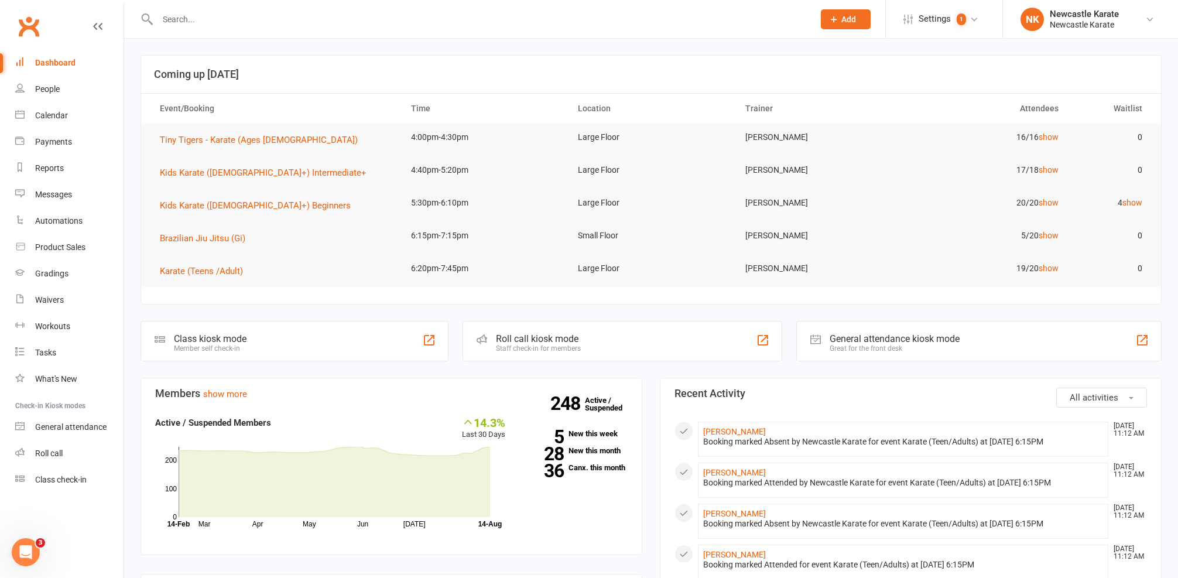
scroll to position [82, 0]
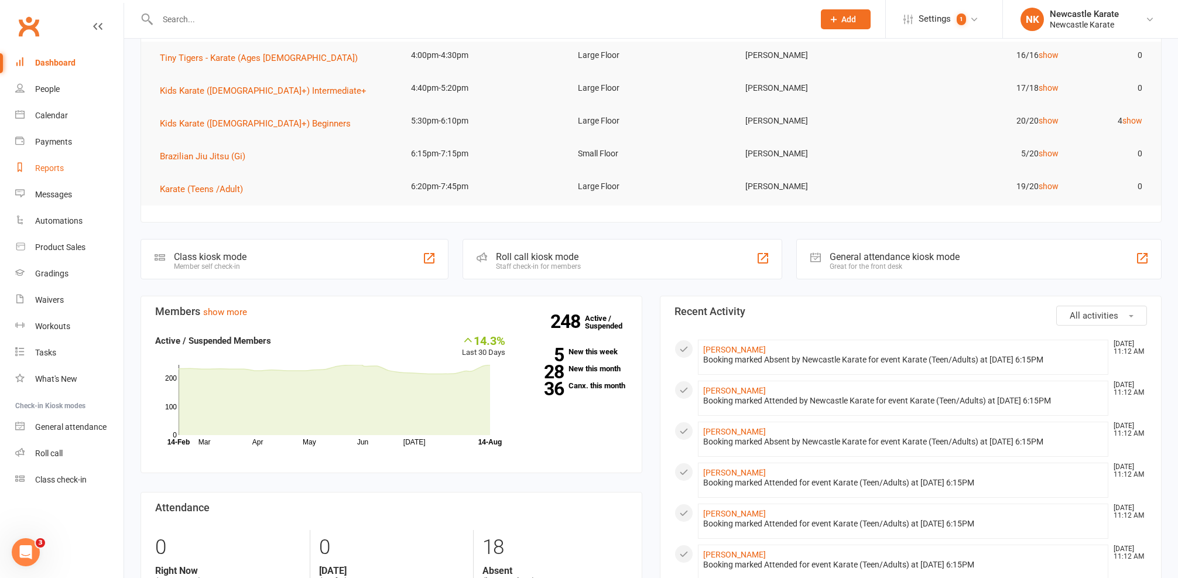
click at [49, 166] on div "Reports" at bounding box center [49, 167] width 29 height 9
select select "25"
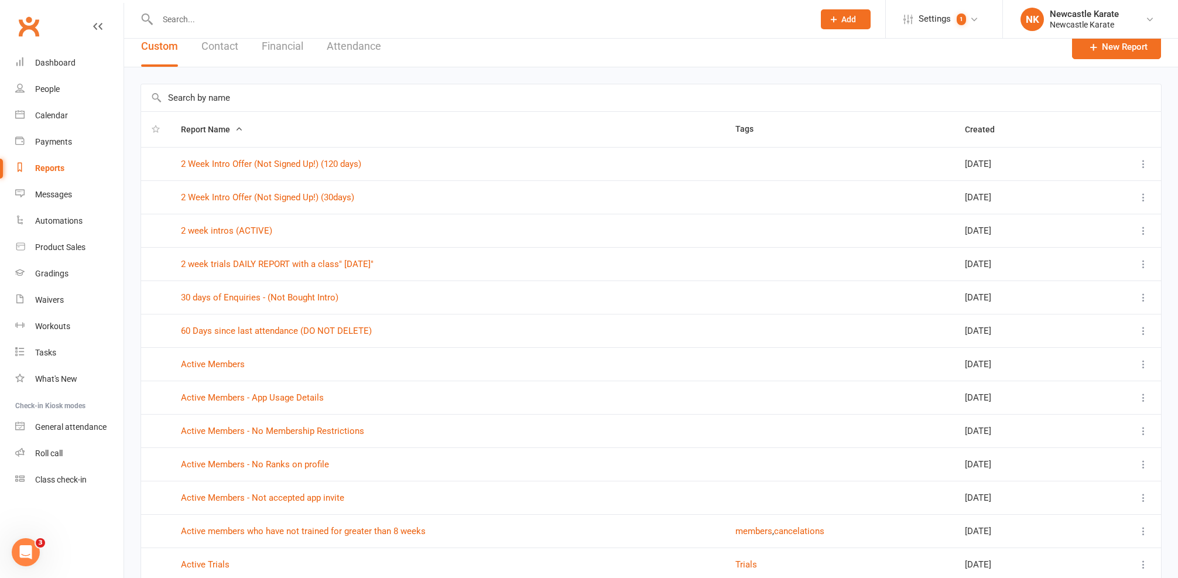
scroll to position [57, 0]
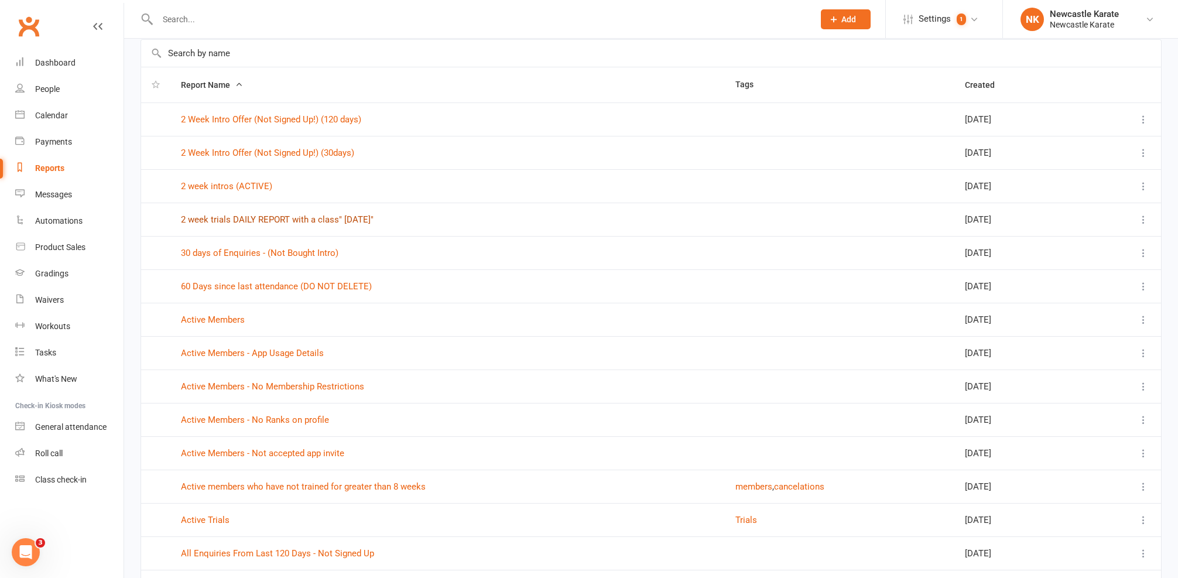
click at [235, 217] on link "2 week trials DAILY REPORT with a class" [DATE]"" at bounding box center [277, 219] width 193 height 11
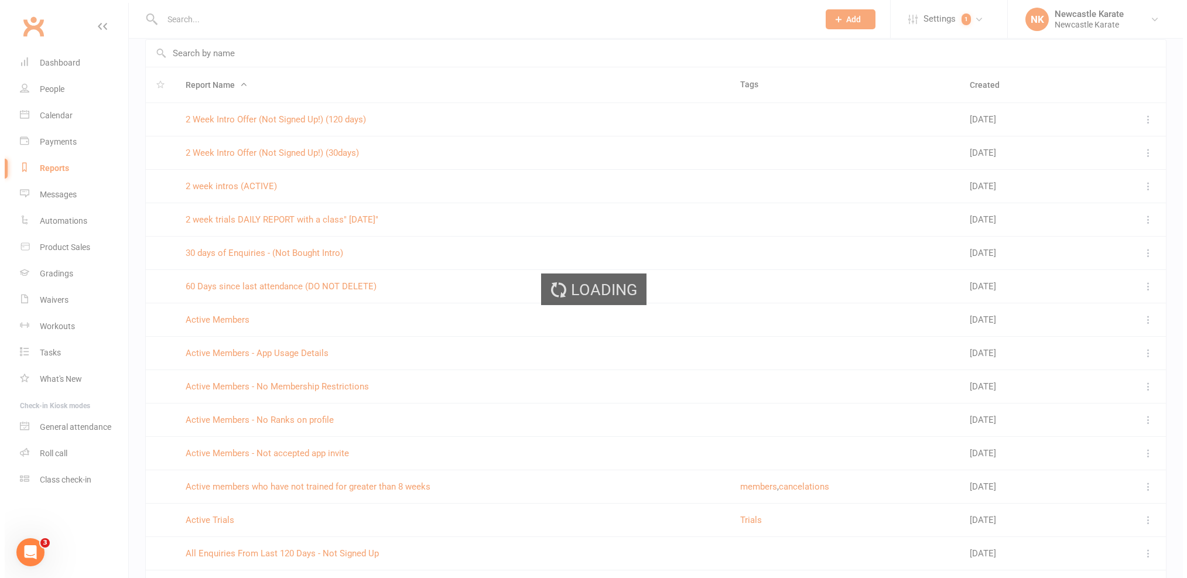
scroll to position [1, 0]
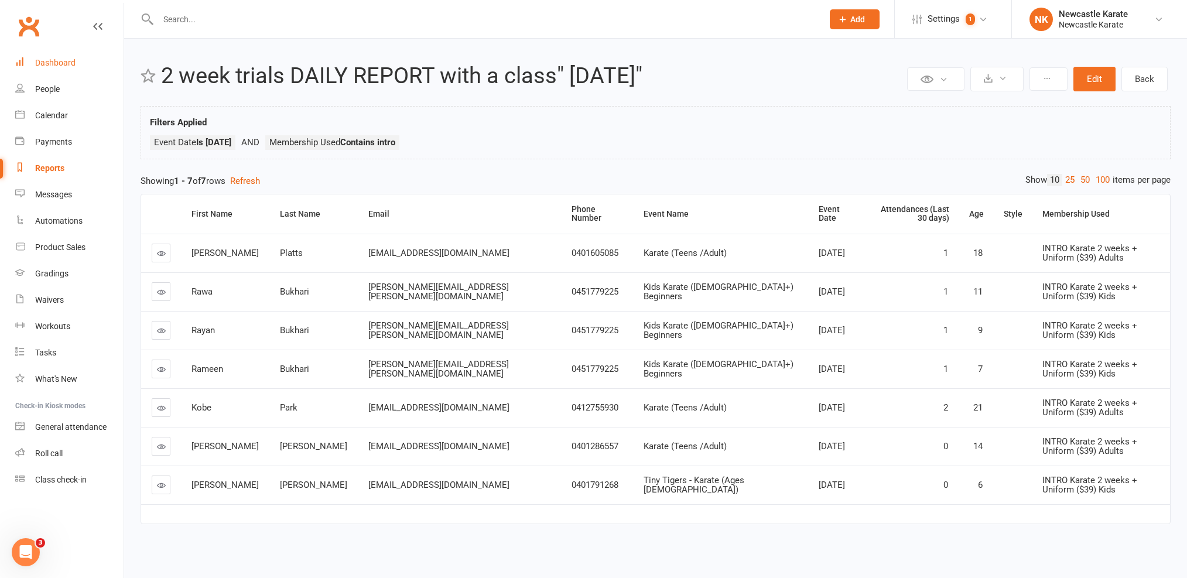
click at [58, 66] on div "Dashboard" at bounding box center [55, 62] width 40 height 9
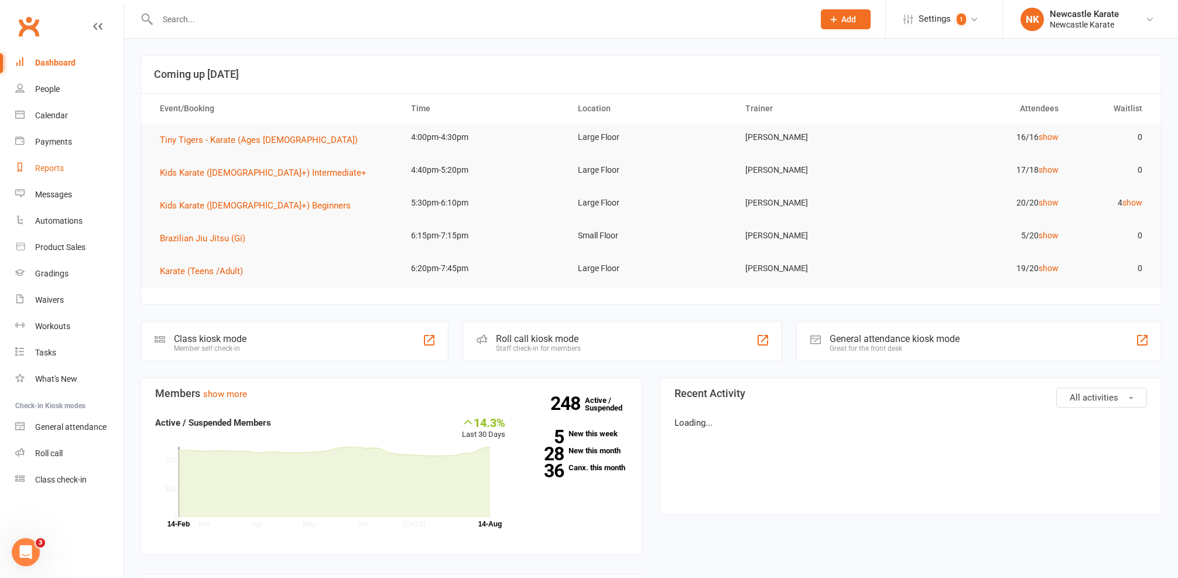
click at [77, 169] on link "Reports" at bounding box center [69, 168] width 108 height 26
select select "25"
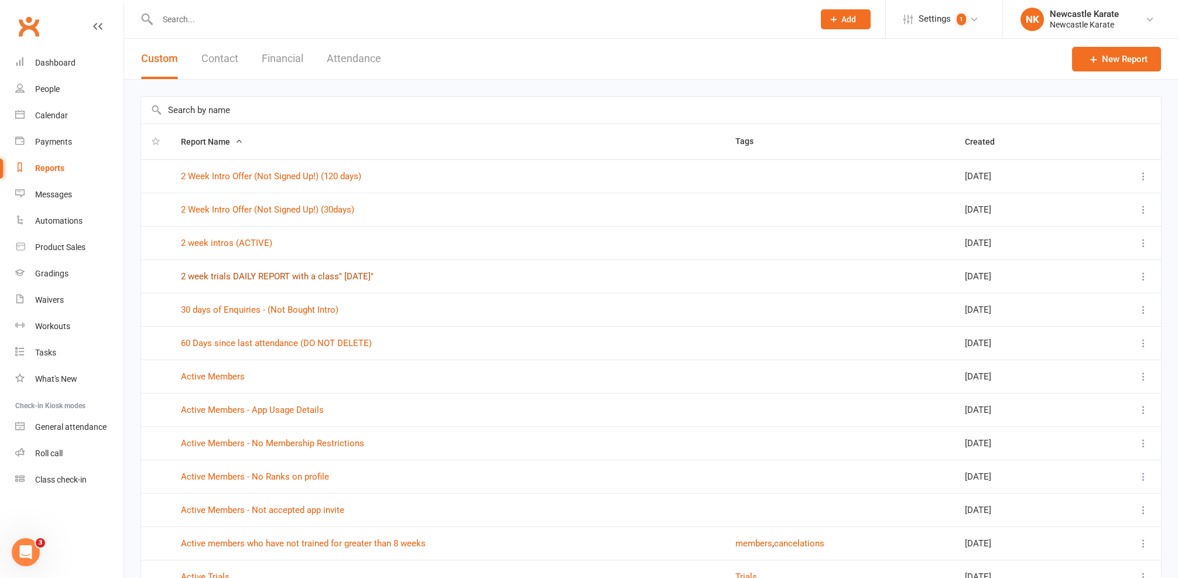
click at [235, 275] on link "2 week trials DAILY REPORT with a class" [DATE]"" at bounding box center [277, 276] width 193 height 11
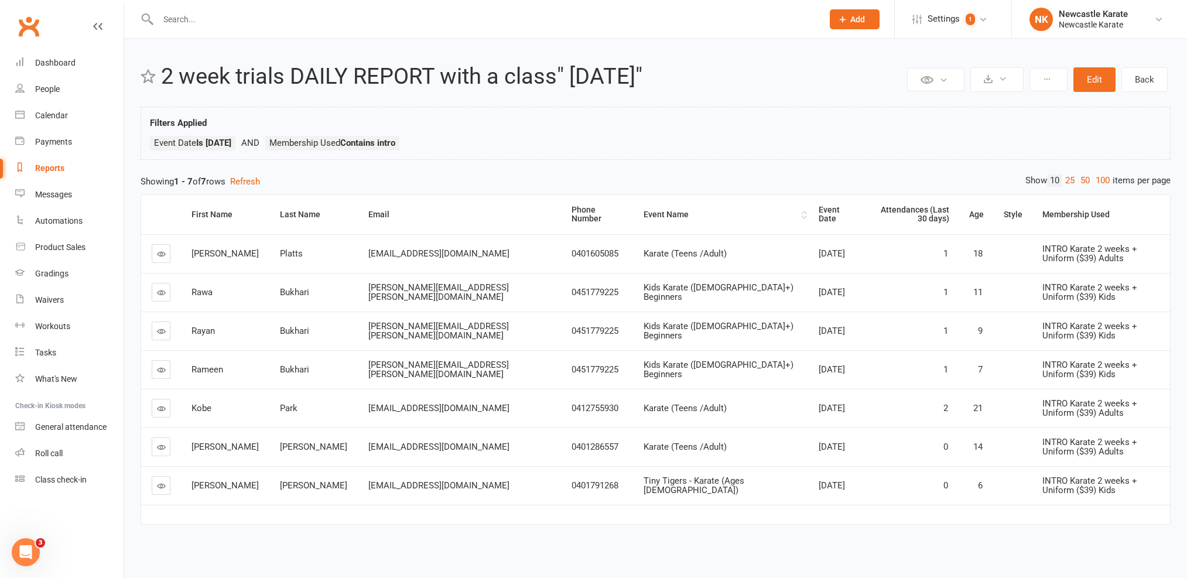
click at [633, 202] on th "Event Name" at bounding box center [720, 214] width 175 height 39
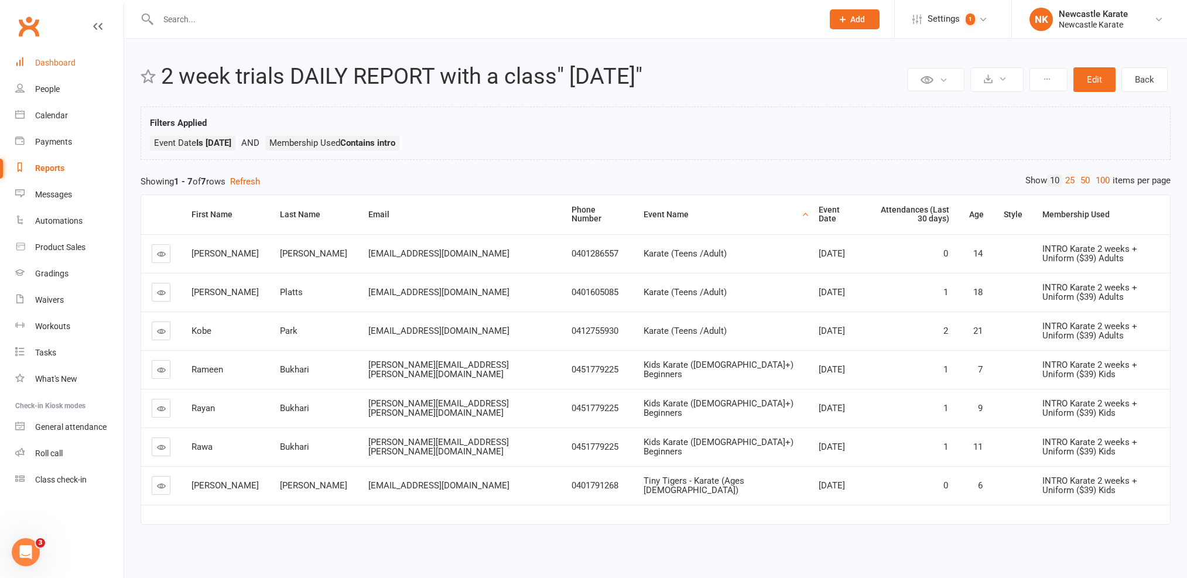
click at [56, 57] on link "Dashboard" at bounding box center [69, 63] width 108 height 26
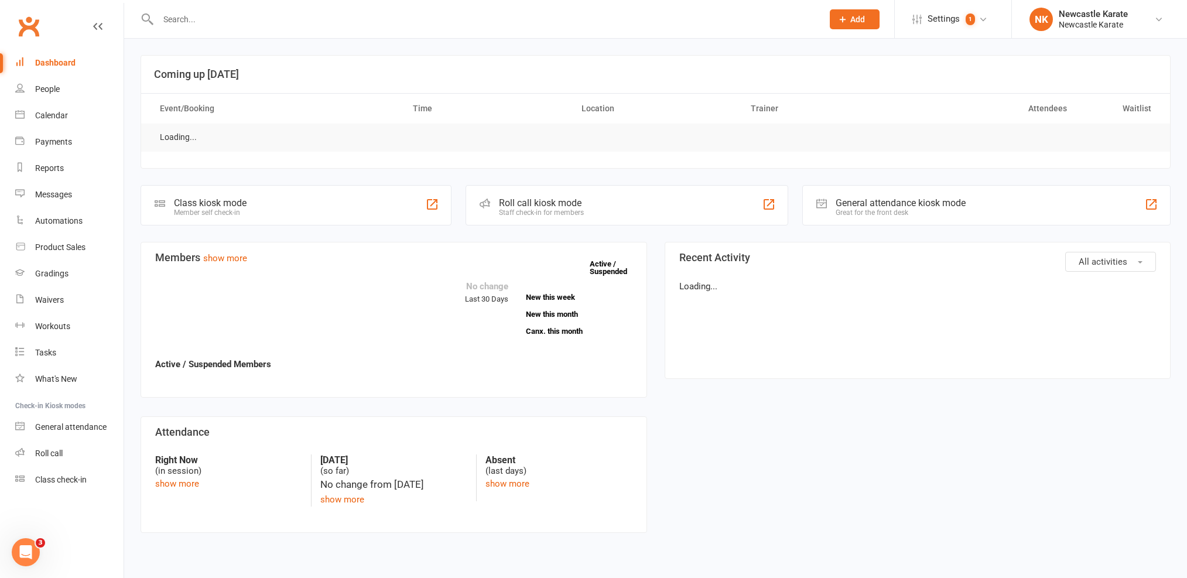
click at [197, 31] on div at bounding box center [478, 19] width 674 height 38
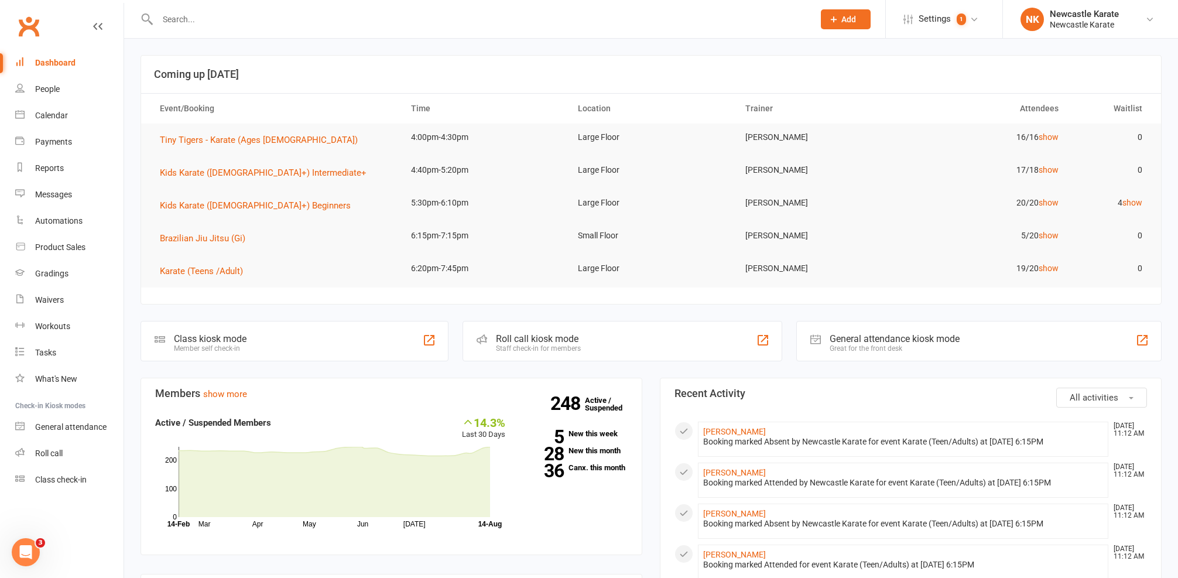
click at [201, 26] on input "text" at bounding box center [480, 19] width 652 height 16
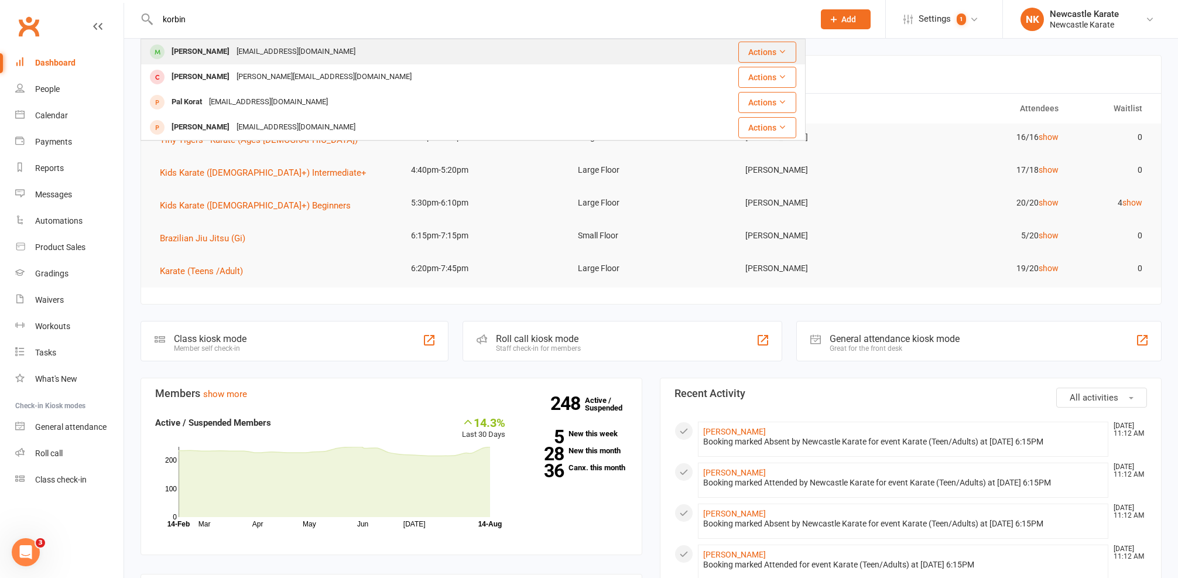
type input "korbin"
click at [295, 57] on div "[EMAIL_ADDRESS][DOMAIN_NAME]" at bounding box center [296, 51] width 126 height 17
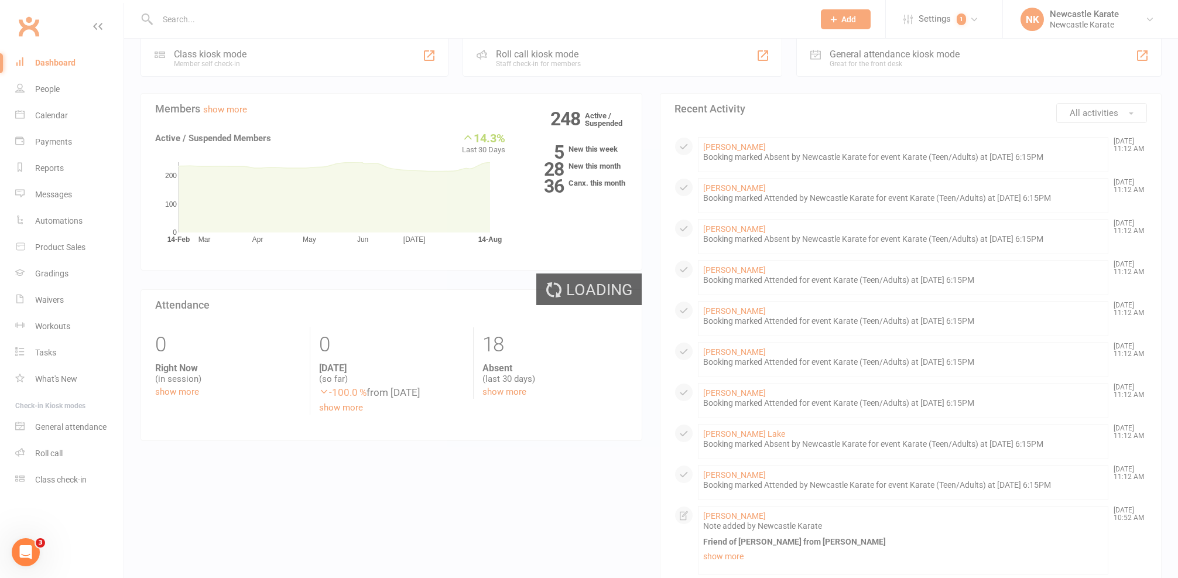
scroll to position [389, 0]
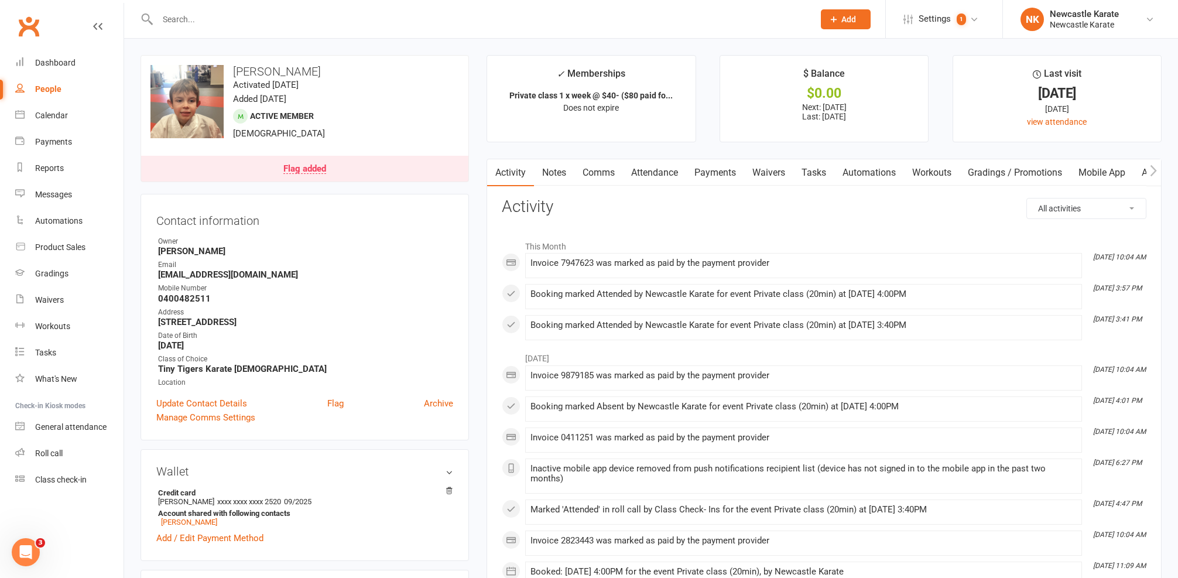
click at [328, 166] on link "Flag added" at bounding box center [304, 169] width 327 height 26
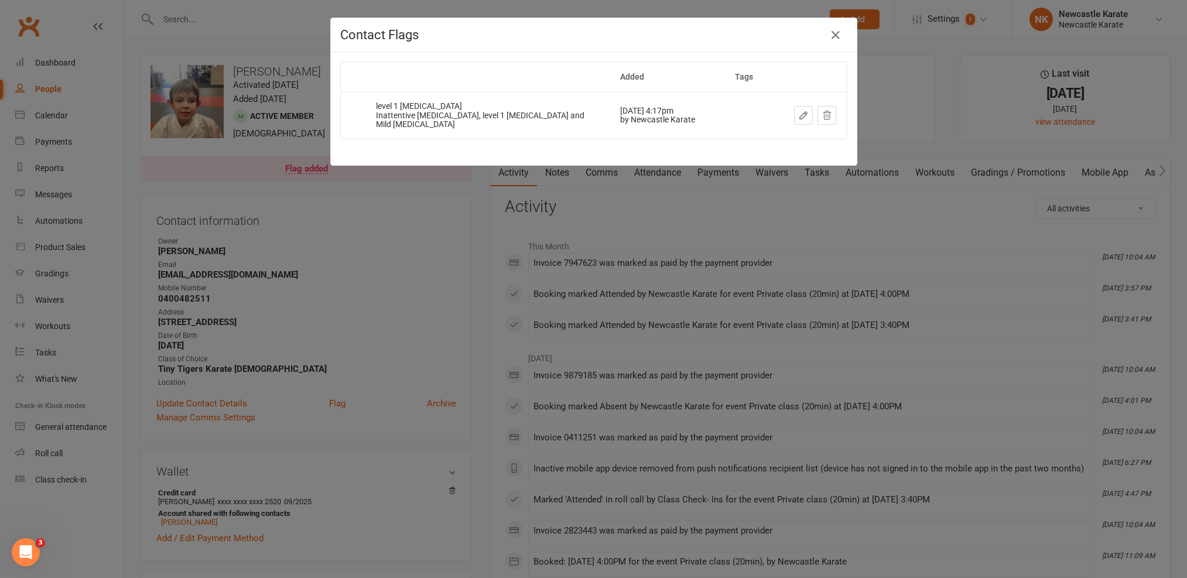
drag, startPoint x: 807, startPoint y: 37, endPoint x: 815, endPoint y: 37, distance: 8.2
click at [807, 37] on h4 "Contact Flags" at bounding box center [593, 35] width 507 height 15
click at [819, 36] on h4 "Contact Flags" at bounding box center [593, 35] width 507 height 15
click at [829, 36] on icon "button" at bounding box center [836, 35] width 14 height 14
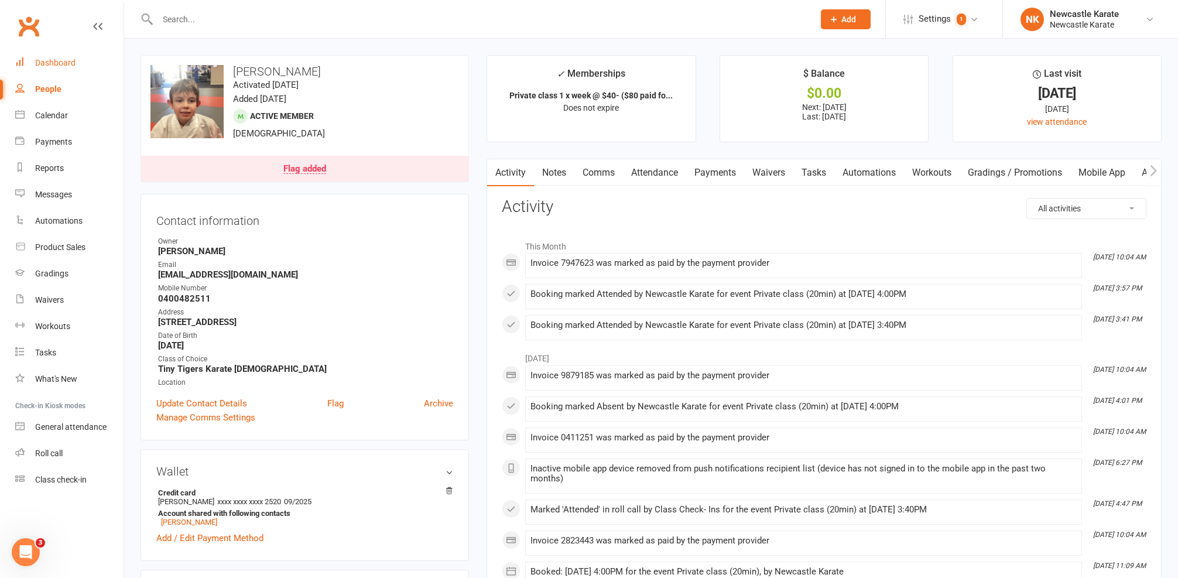
click at [61, 70] on link "Dashboard" at bounding box center [69, 63] width 108 height 26
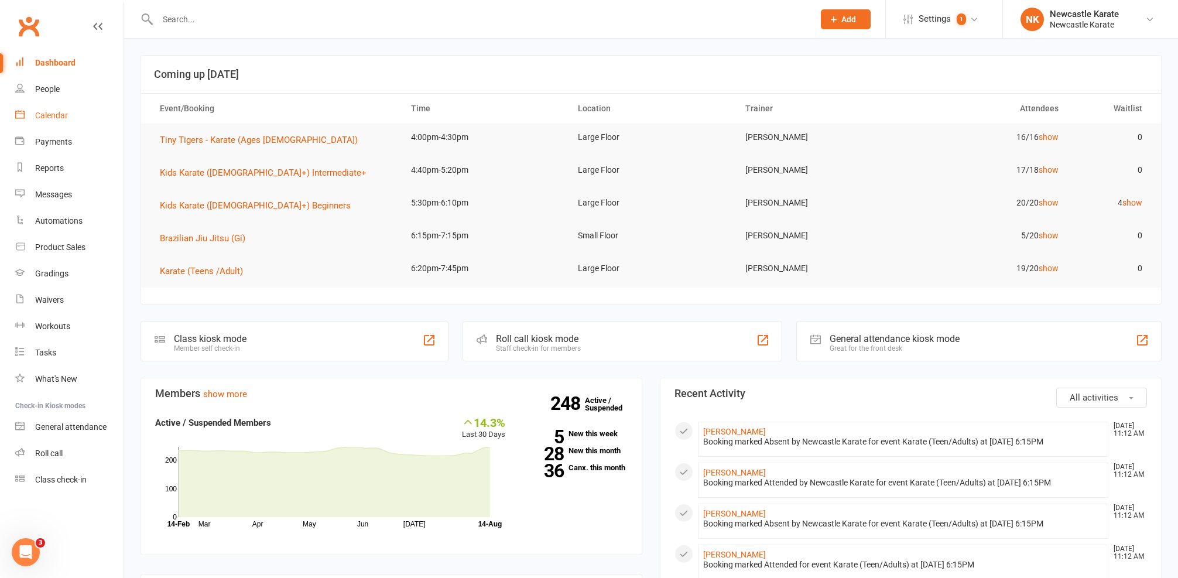
click at [53, 124] on link "Calendar" at bounding box center [69, 115] width 108 height 26
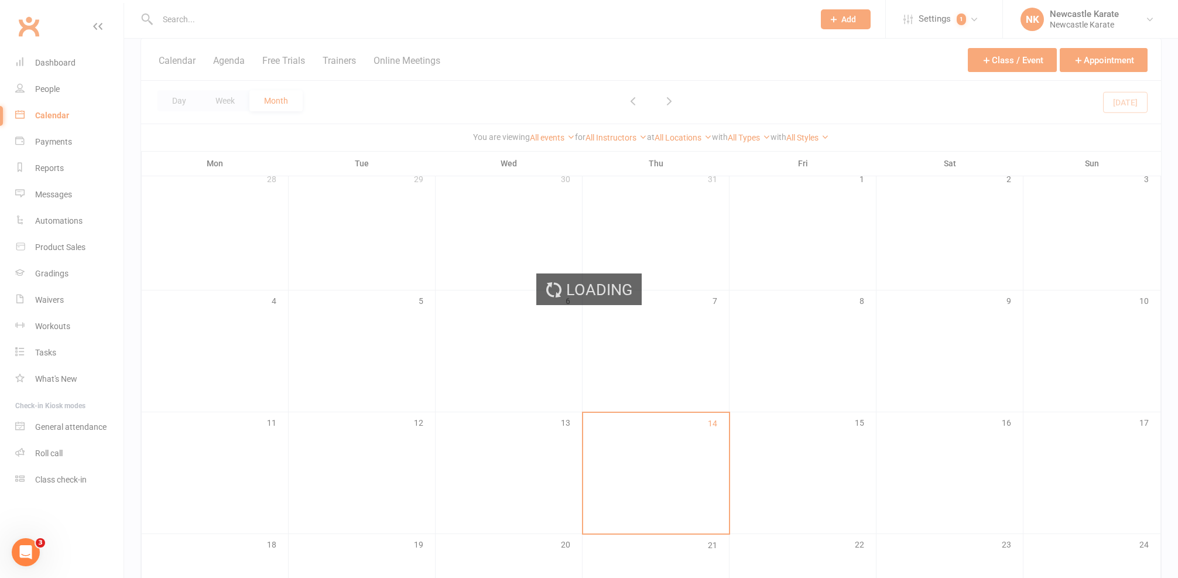
scroll to position [239, 0]
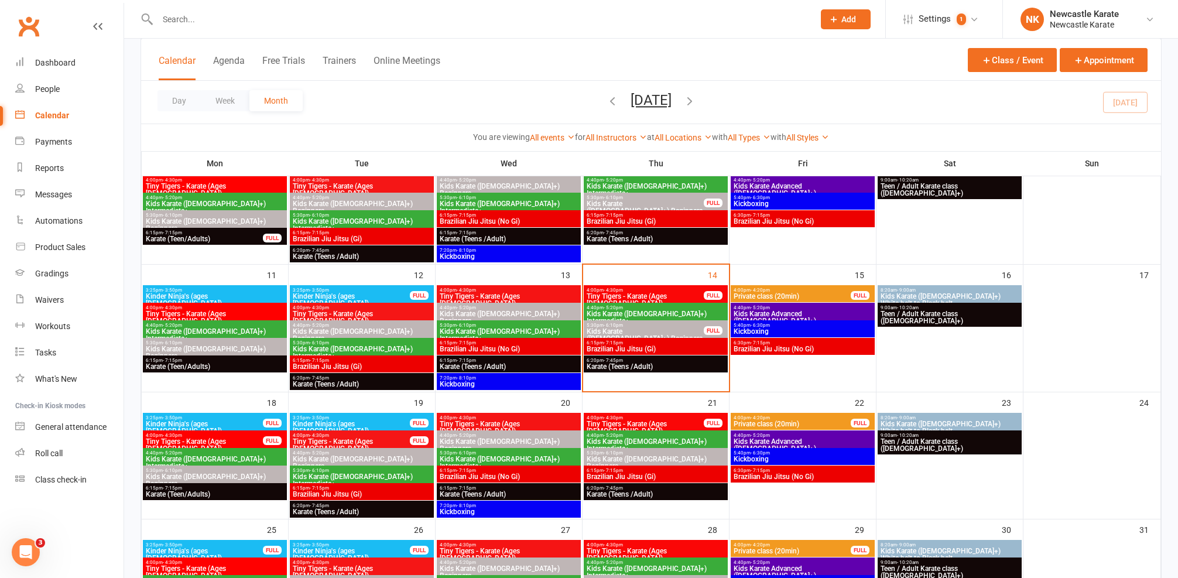
click at [777, 347] on span "Brazilian Jiu Jitsu (No Gi)" at bounding box center [802, 348] width 139 height 7
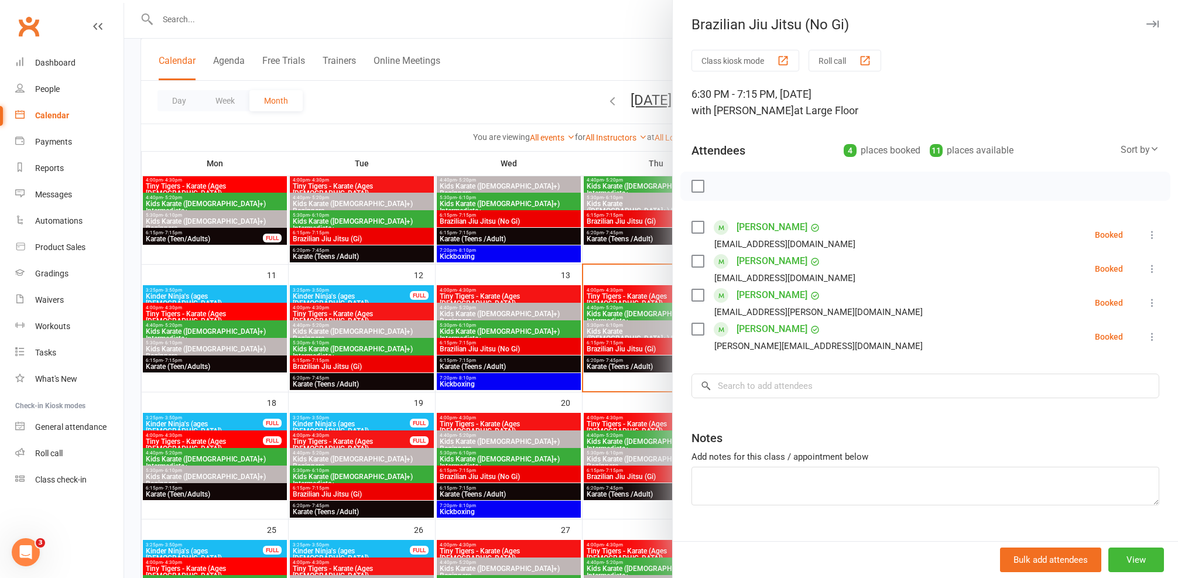
click at [622, 273] on div at bounding box center [651, 289] width 1054 height 578
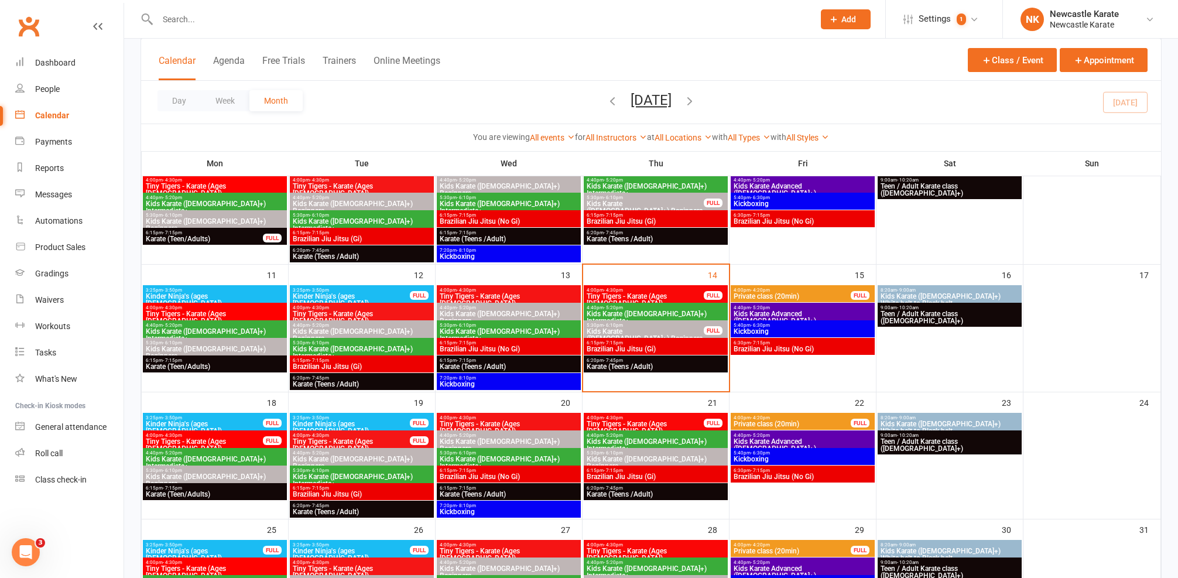
click at [795, 321] on div "5:40pm - 6:30pm Kickboxing" at bounding box center [803, 328] width 144 height 17
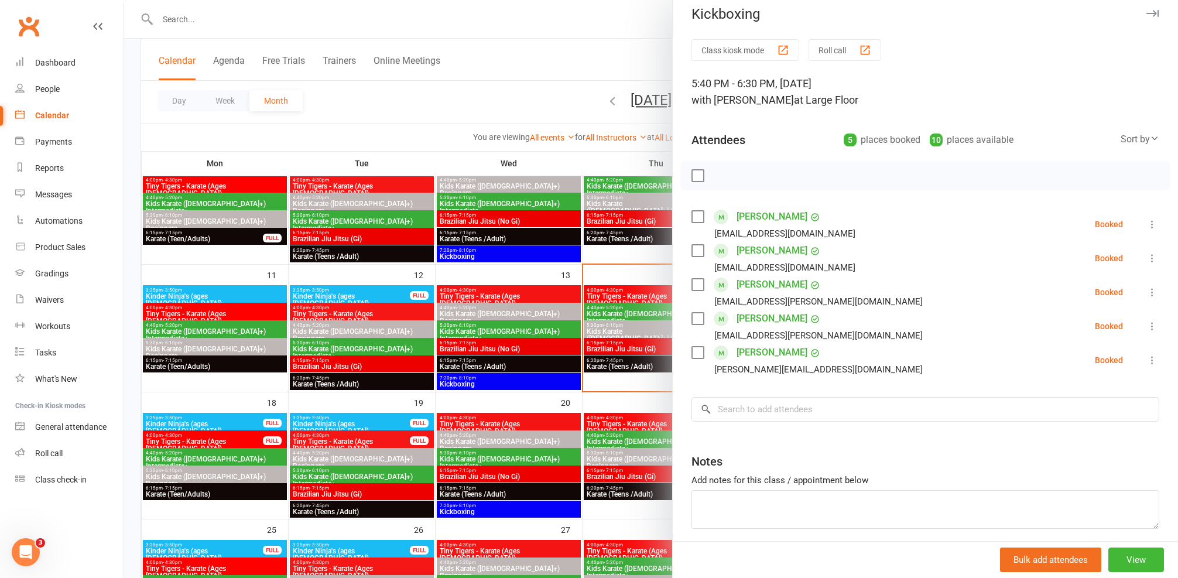
scroll to position [23, 0]
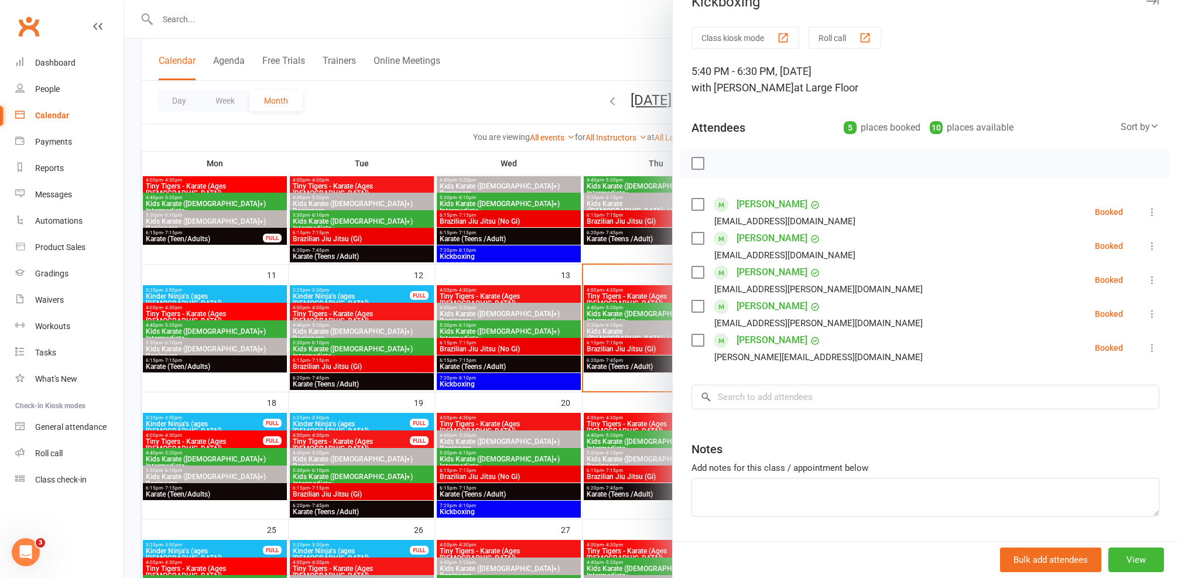
click at [642, 292] on div at bounding box center [651, 289] width 1054 height 578
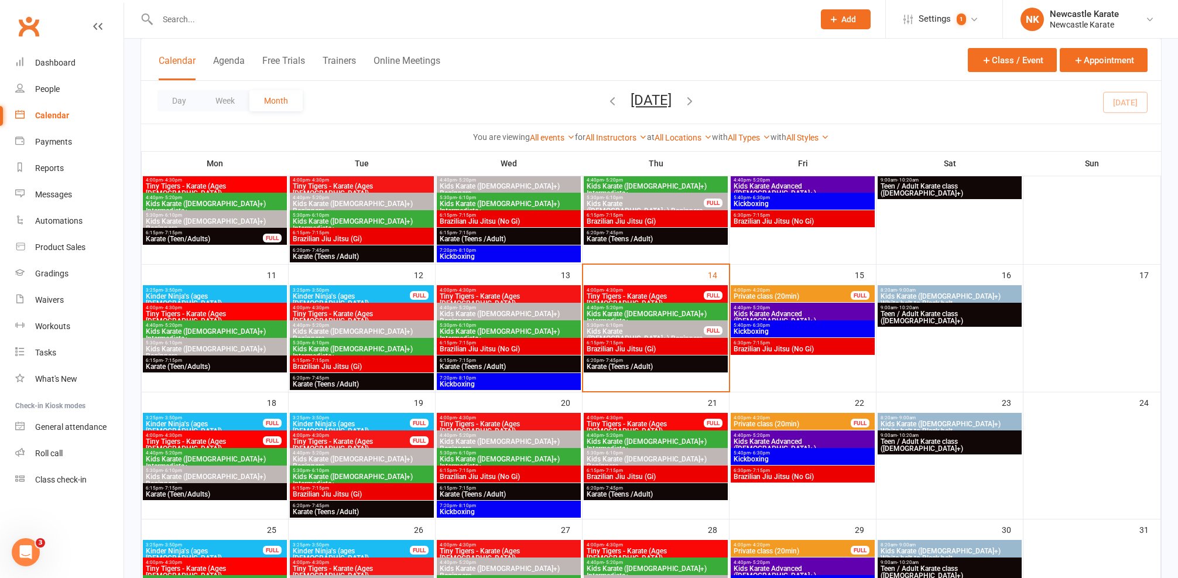
click at [783, 310] on span "Kids Karate Advanced ([DEMOGRAPHIC_DATA]+)" at bounding box center [802, 317] width 139 height 14
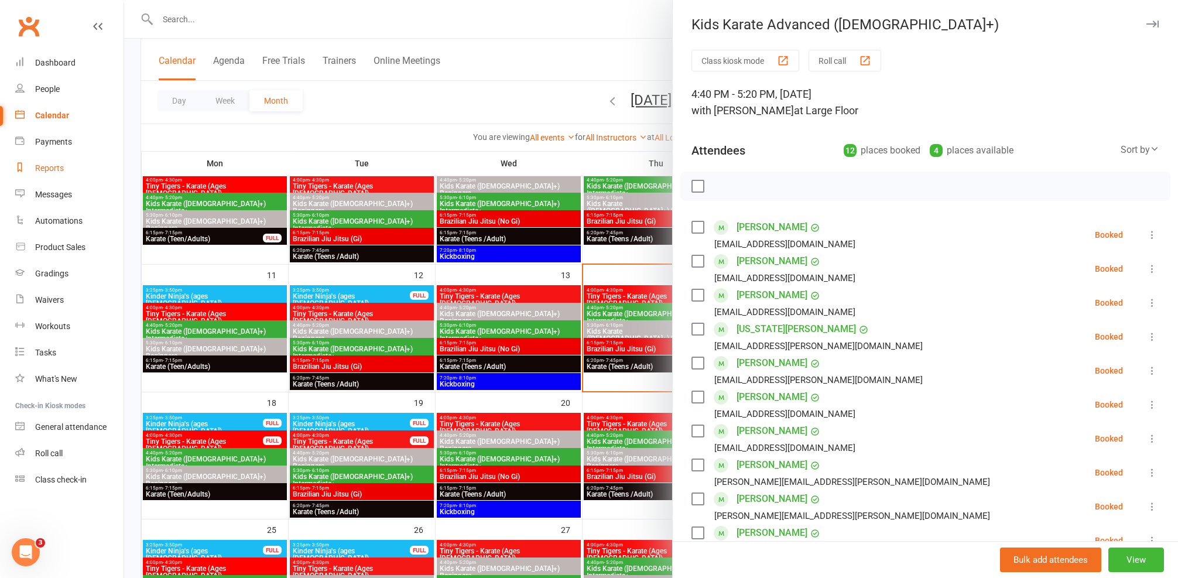
drag, startPoint x: 88, startPoint y: 170, endPoint x: 82, endPoint y: 162, distance: 10.9
click at [88, 170] on link "Reports" at bounding box center [69, 168] width 108 height 26
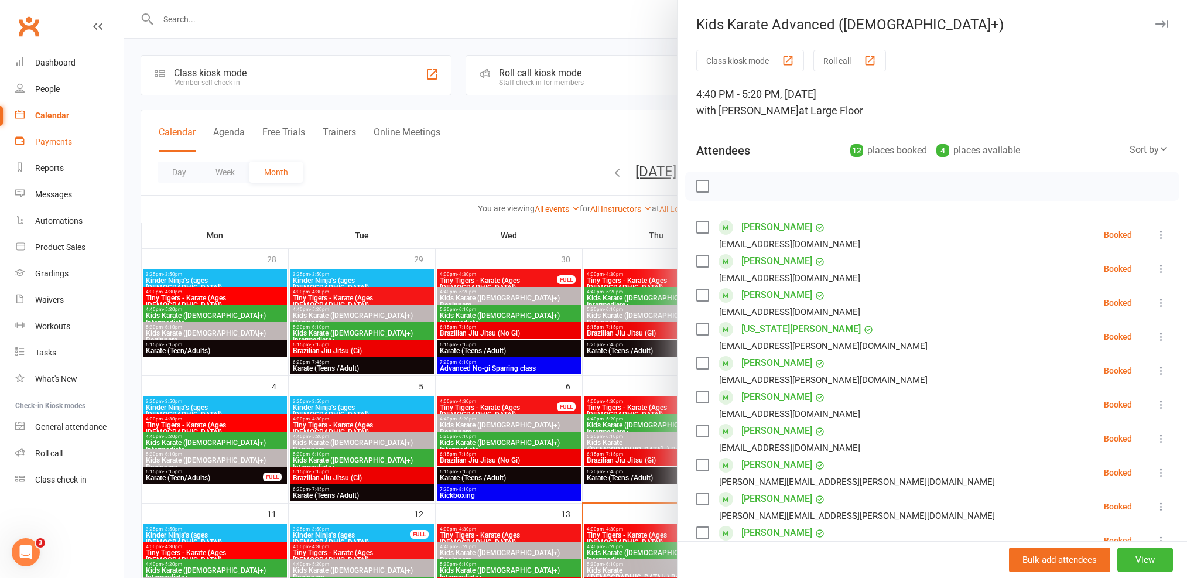
select select "25"
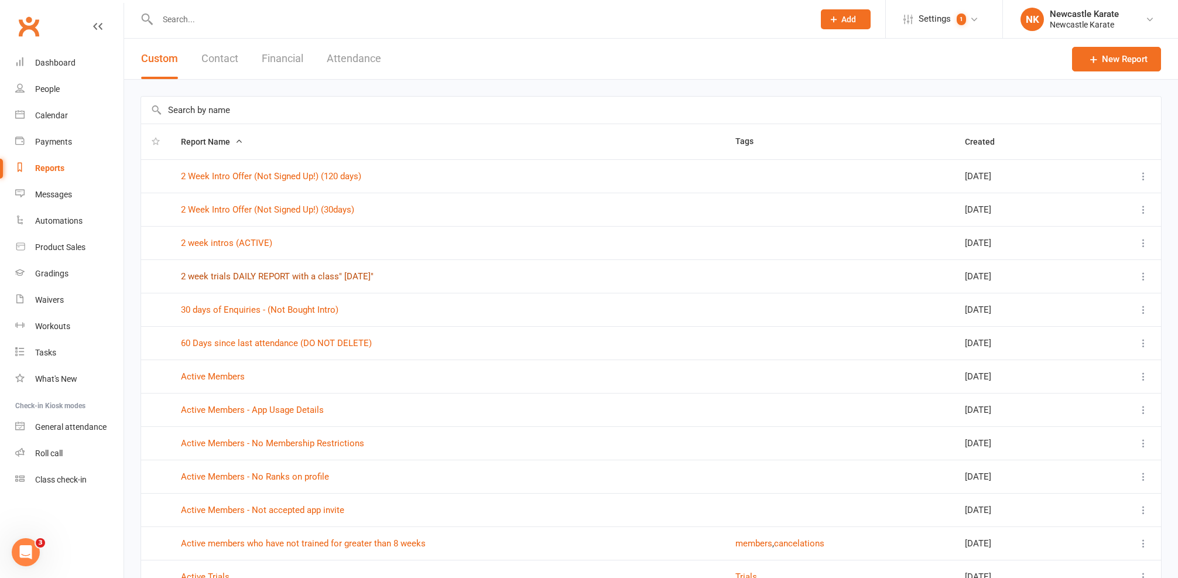
drag, startPoint x: 269, startPoint y: 283, endPoint x: 274, endPoint y: 276, distance: 8.9
click at [270, 283] on td "2 week trials DAILY REPORT with a class" [DATE]"" at bounding box center [447, 275] width 555 height 33
click at [268, 275] on link "2 week trials DAILY REPORT with a class" [DATE]"" at bounding box center [277, 276] width 193 height 11
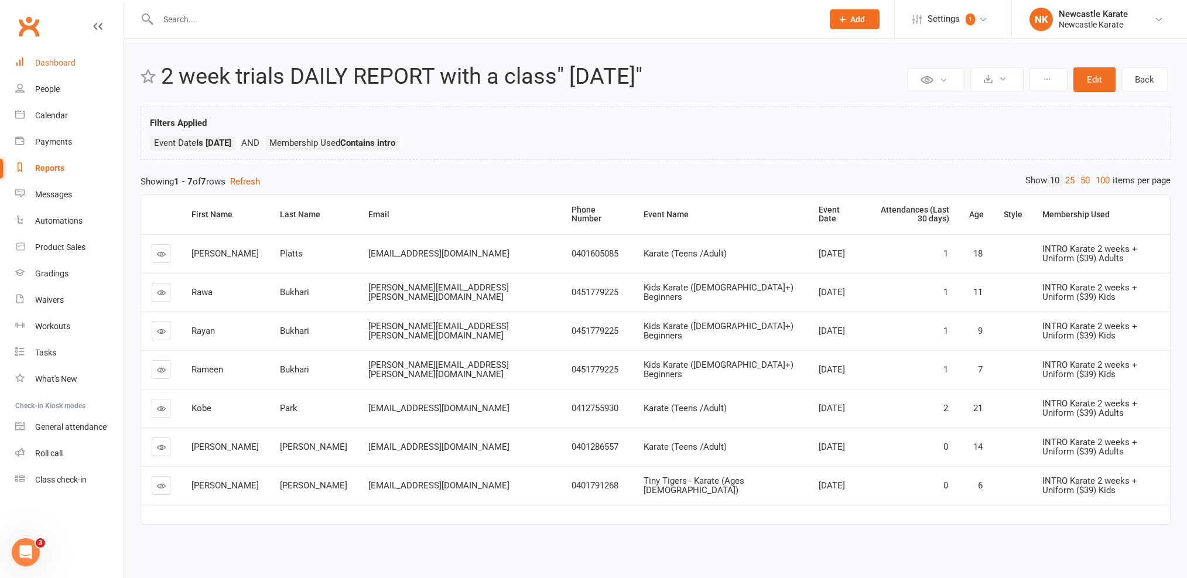
click at [74, 58] on div "Dashboard" at bounding box center [55, 62] width 40 height 9
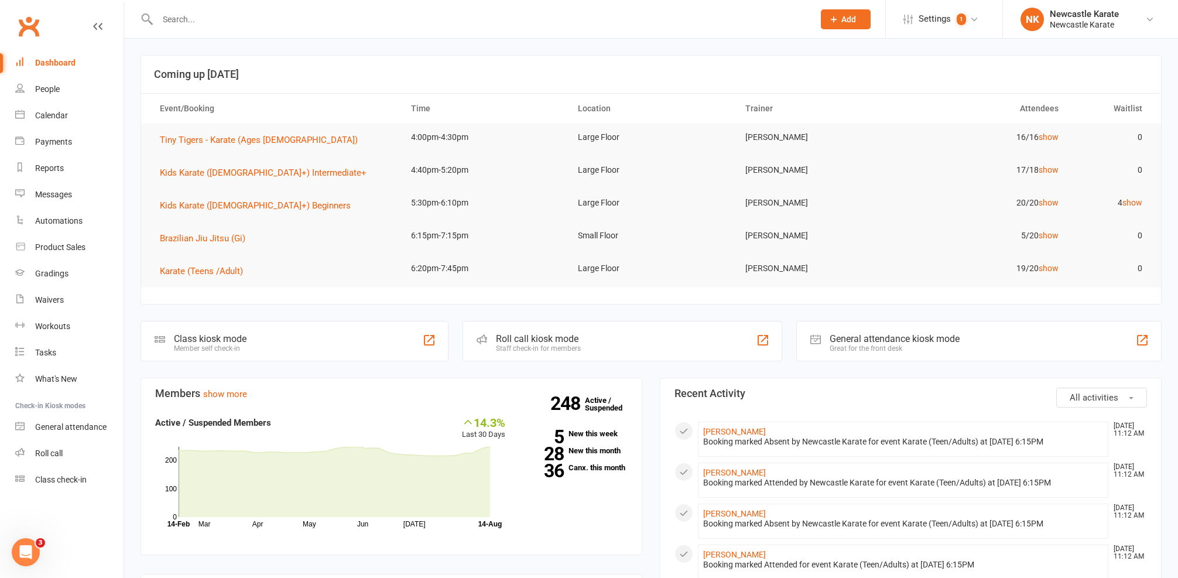
click at [243, 230] on td "Brazilian Jiu Jitsu (Gi)" at bounding box center [274, 238] width 251 height 33
click at [242, 235] on span "Brazilian Jiu Jitsu (Gi)" at bounding box center [202, 238] width 85 height 11
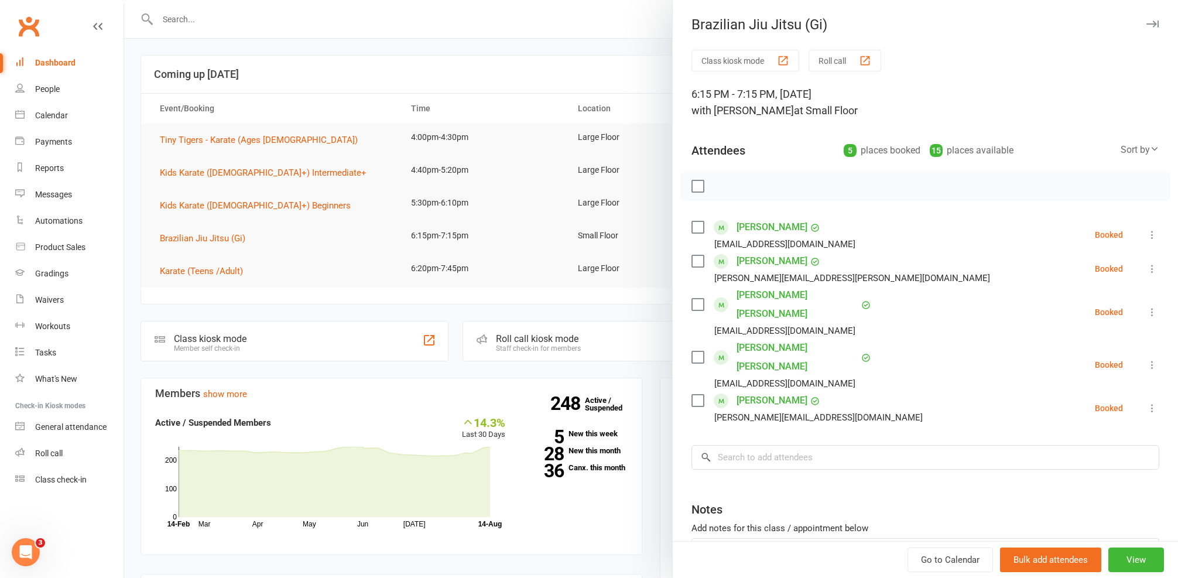
click at [278, 244] on div at bounding box center [651, 289] width 1054 height 578
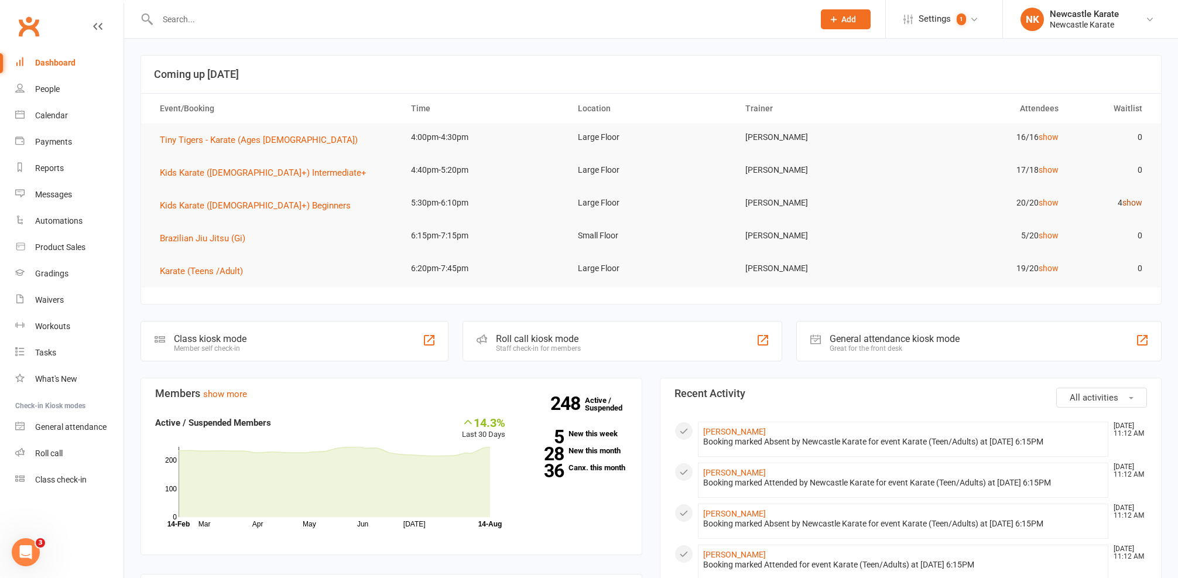
click at [1132, 204] on link "show" at bounding box center [1133, 202] width 20 height 9
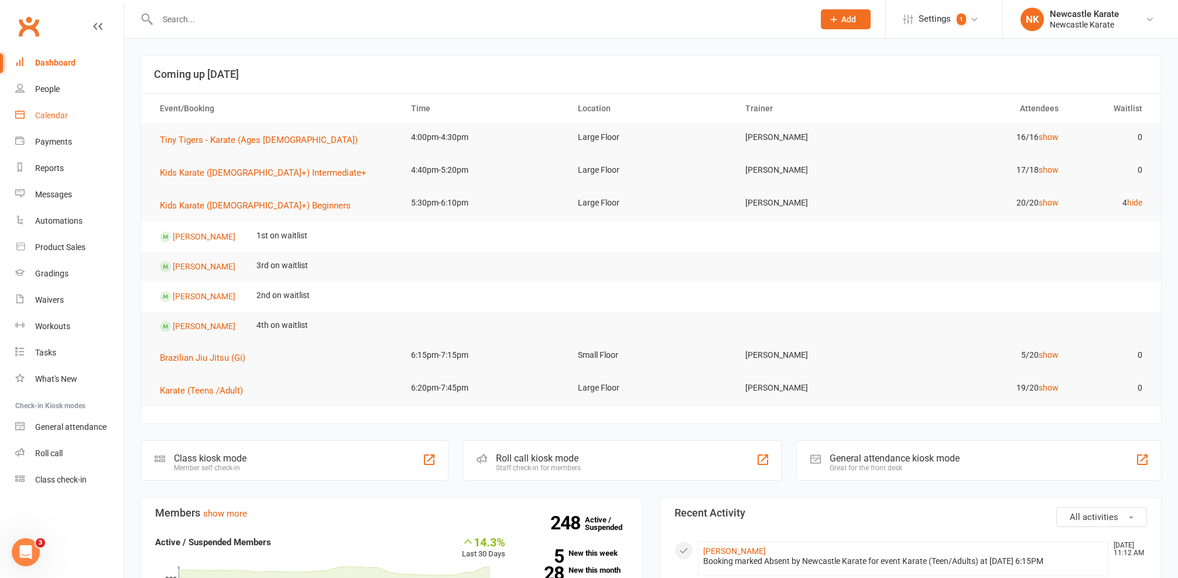
click at [39, 118] on div "Calendar" at bounding box center [51, 115] width 33 height 9
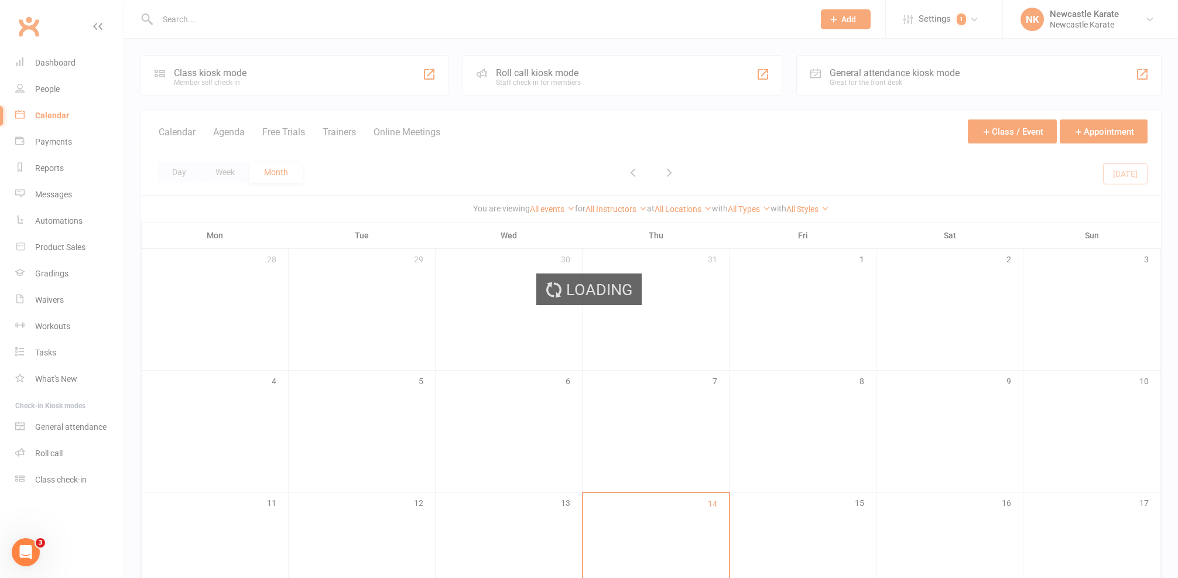
scroll to position [97, 0]
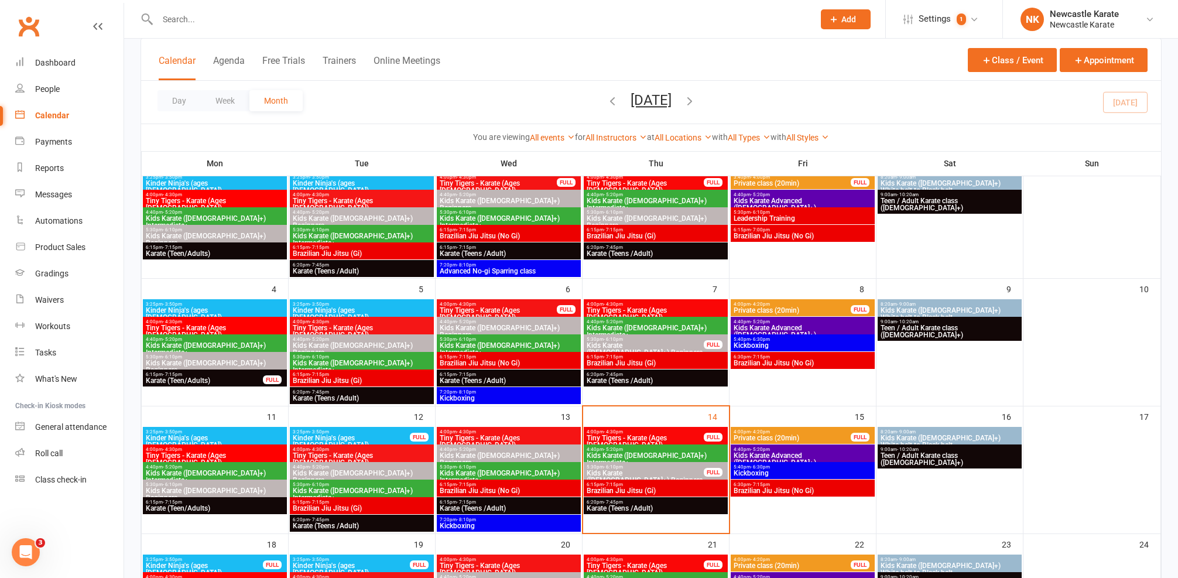
click at [830, 492] on span "Brazilian Jiu Jitsu (No Gi)" at bounding box center [802, 490] width 139 height 7
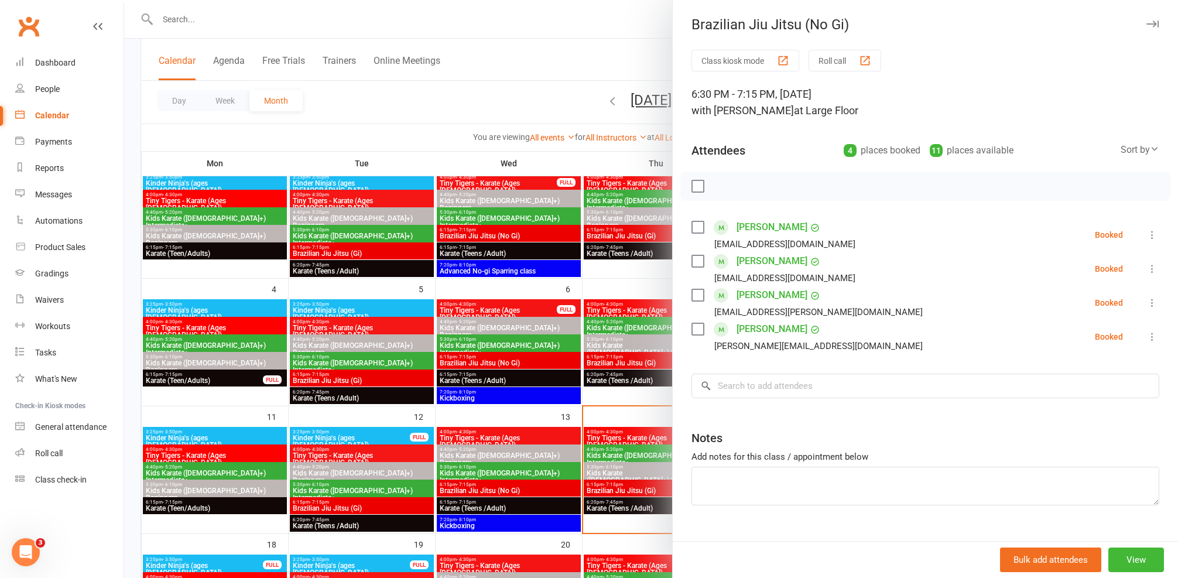
click at [193, 160] on div at bounding box center [651, 289] width 1054 height 578
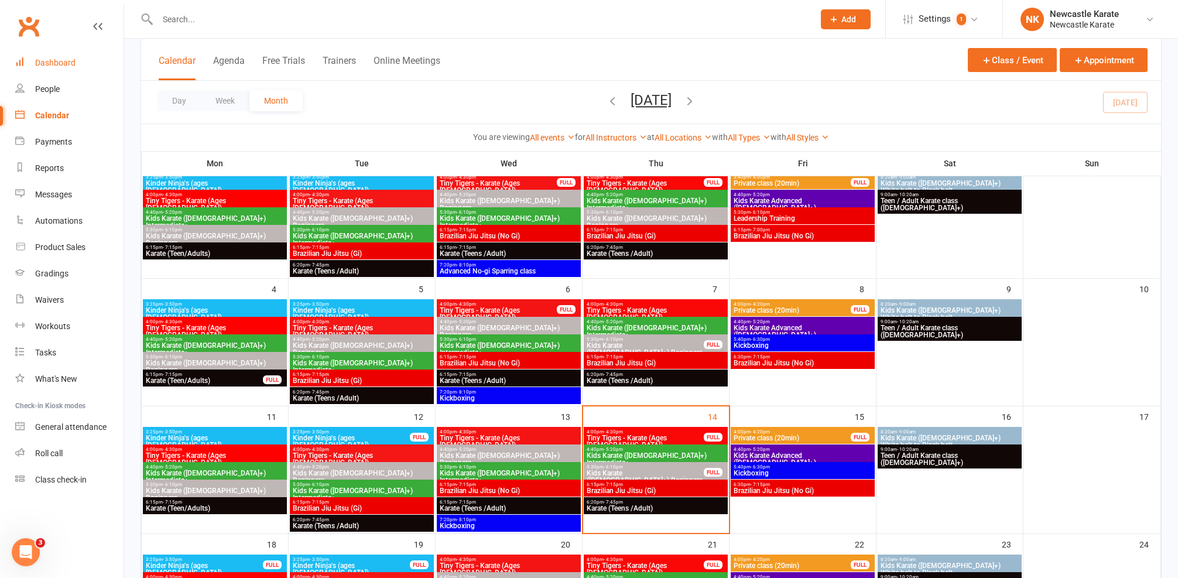
click at [93, 65] on link "Dashboard" at bounding box center [69, 63] width 108 height 26
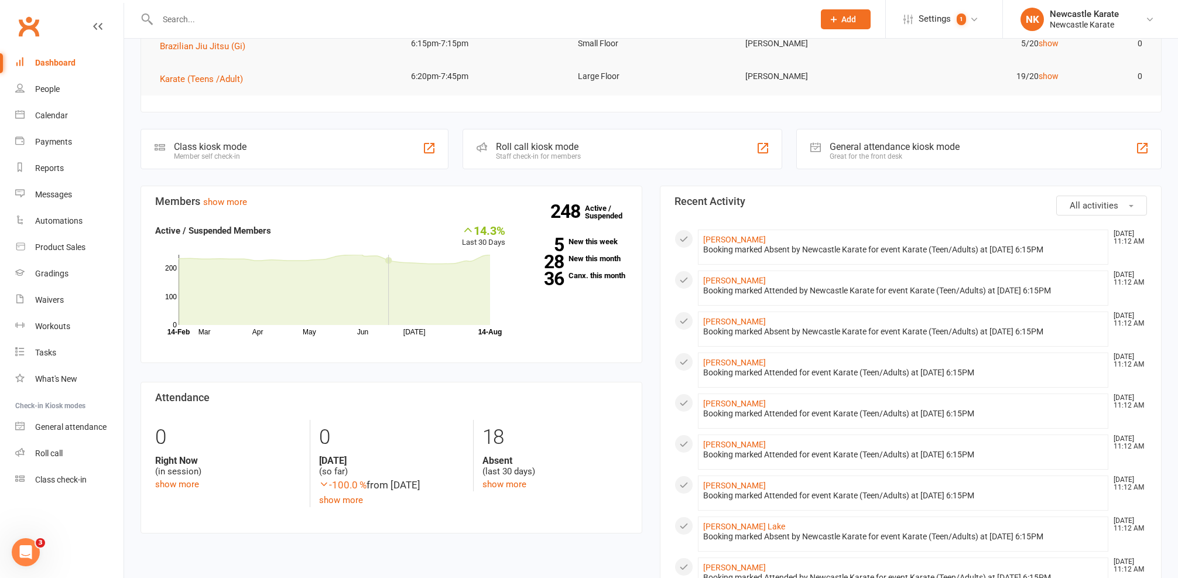
scroll to position [163, 0]
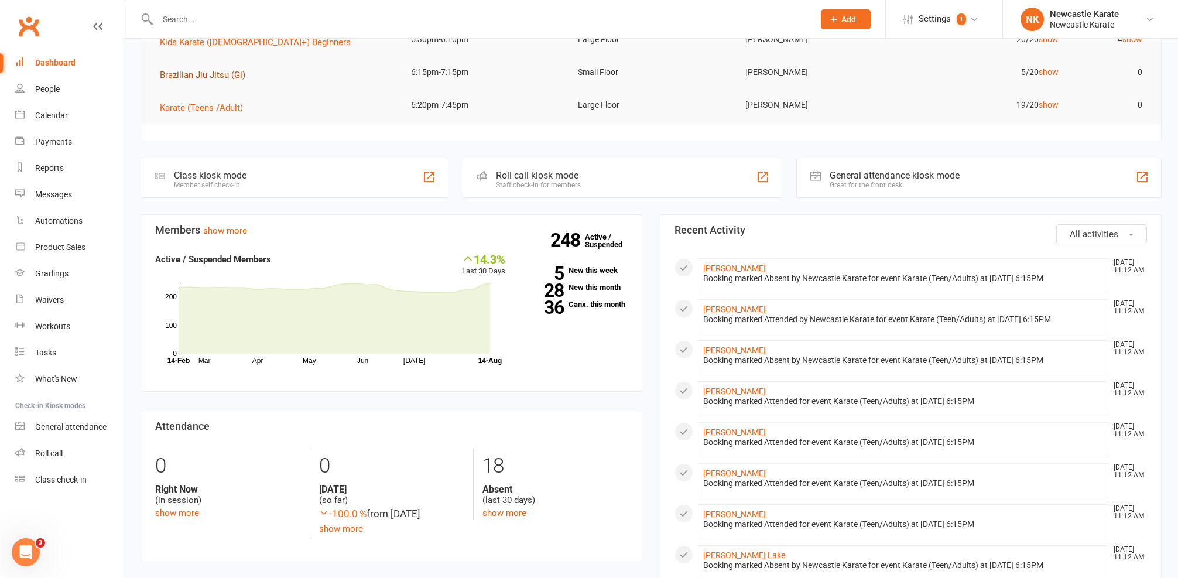
click at [193, 70] on span "Brazilian Jiu Jitsu (Gi)" at bounding box center [202, 75] width 85 height 11
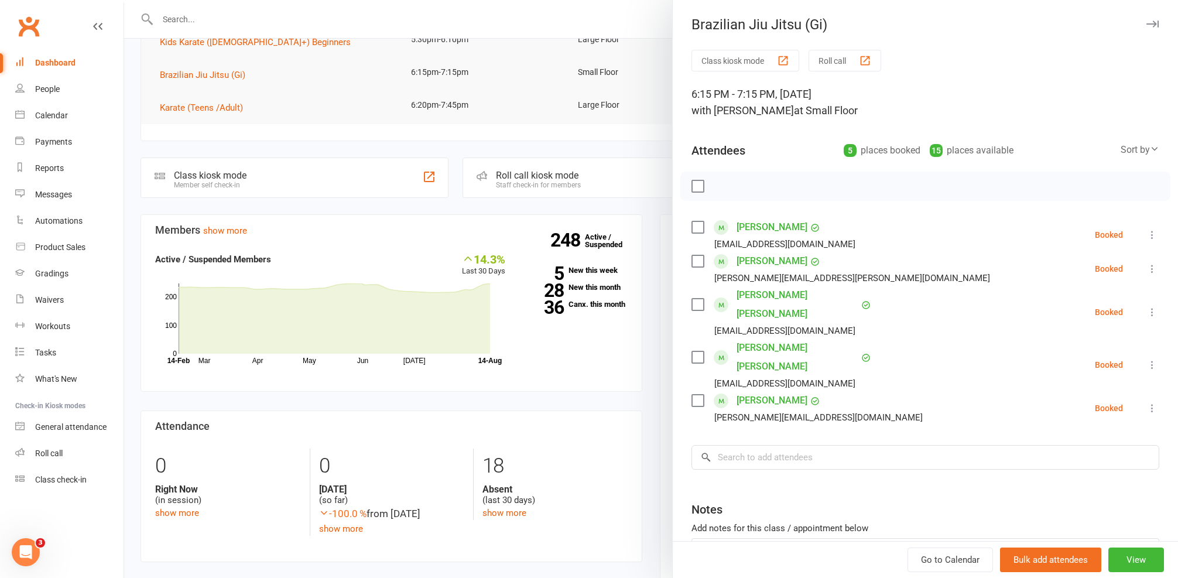
click at [339, 145] on div at bounding box center [651, 289] width 1054 height 578
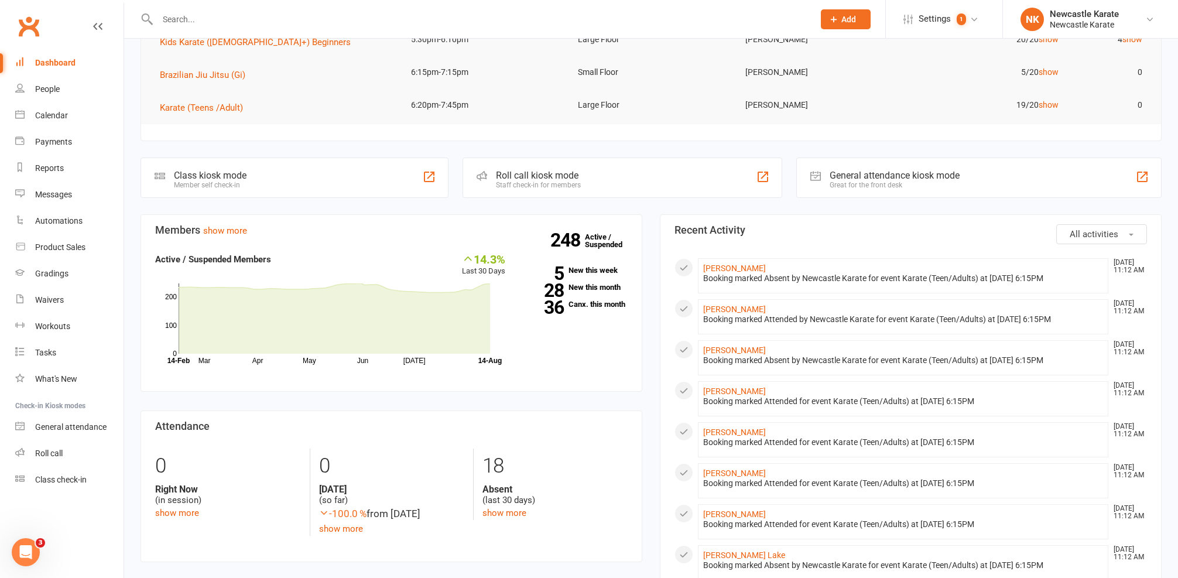
click at [171, 115] on td "Karate (Teens /Adult)" at bounding box center [274, 107] width 251 height 33
click at [174, 109] on span "Karate (Teens /Adult)" at bounding box center [201, 107] width 83 height 11
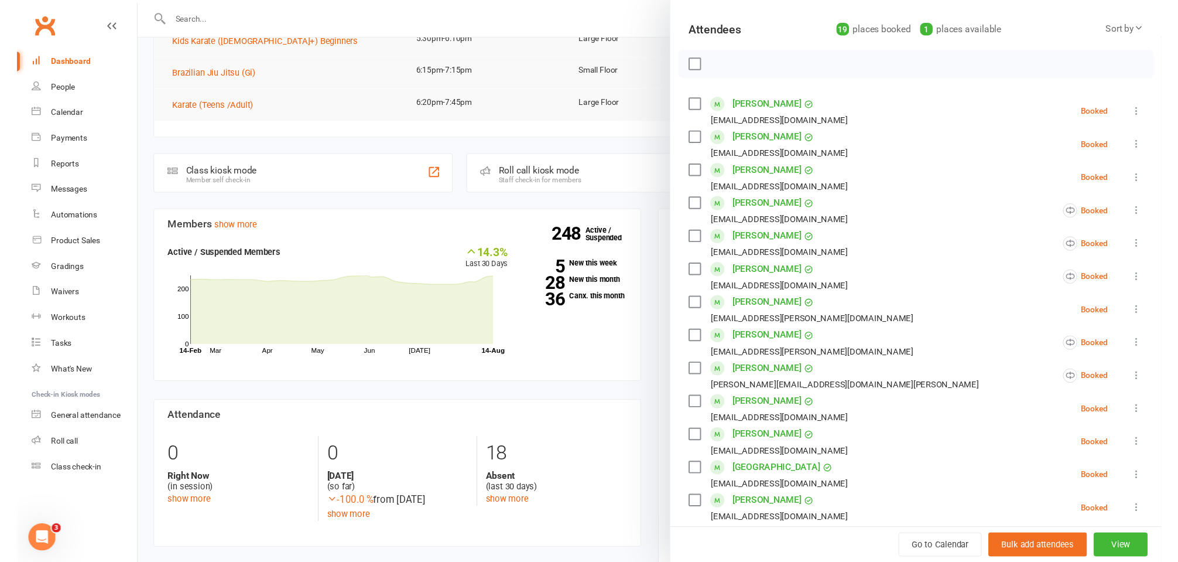
scroll to position [344, 0]
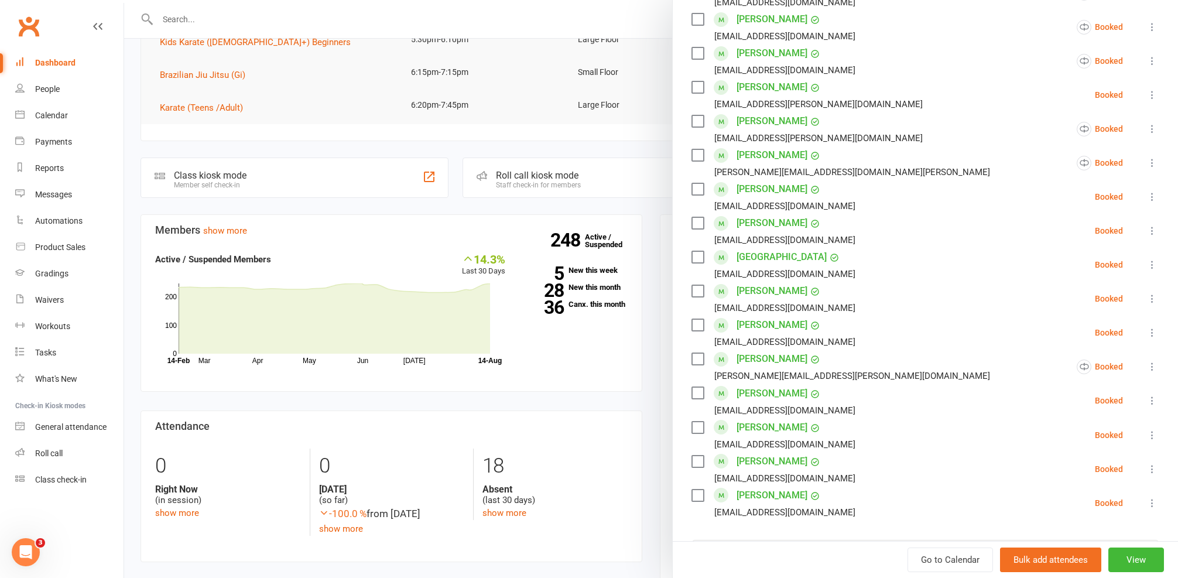
click at [471, 143] on div at bounding box center [651, 289] width 1054 height 578
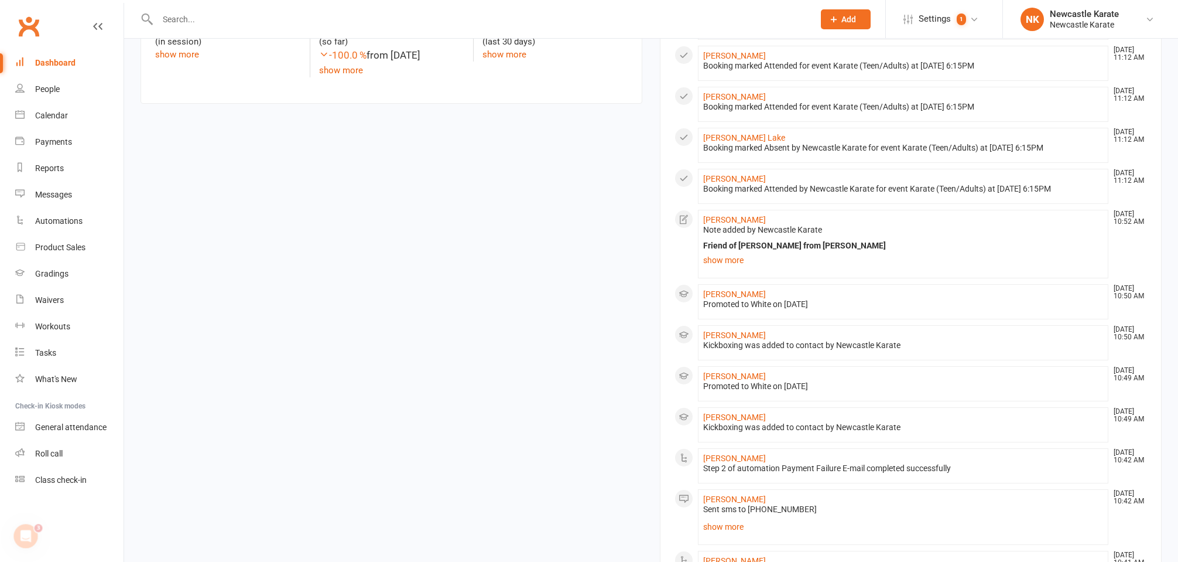
scroll to position [758, 0]
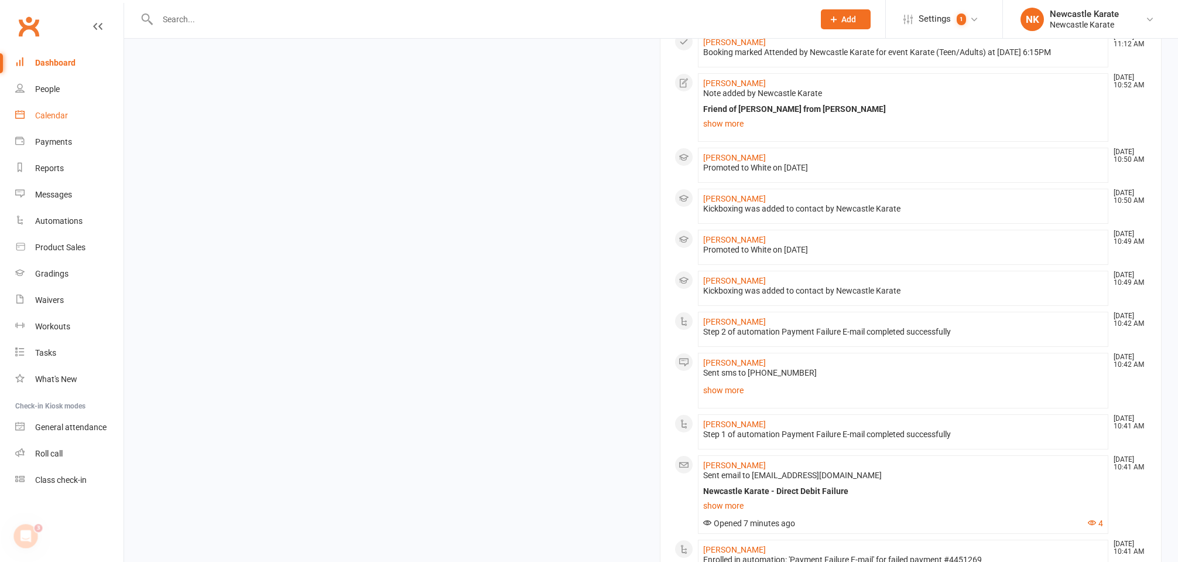
click at [38, 120] on link "Calendar" at bounding box center [69, 115] width 108 height 26
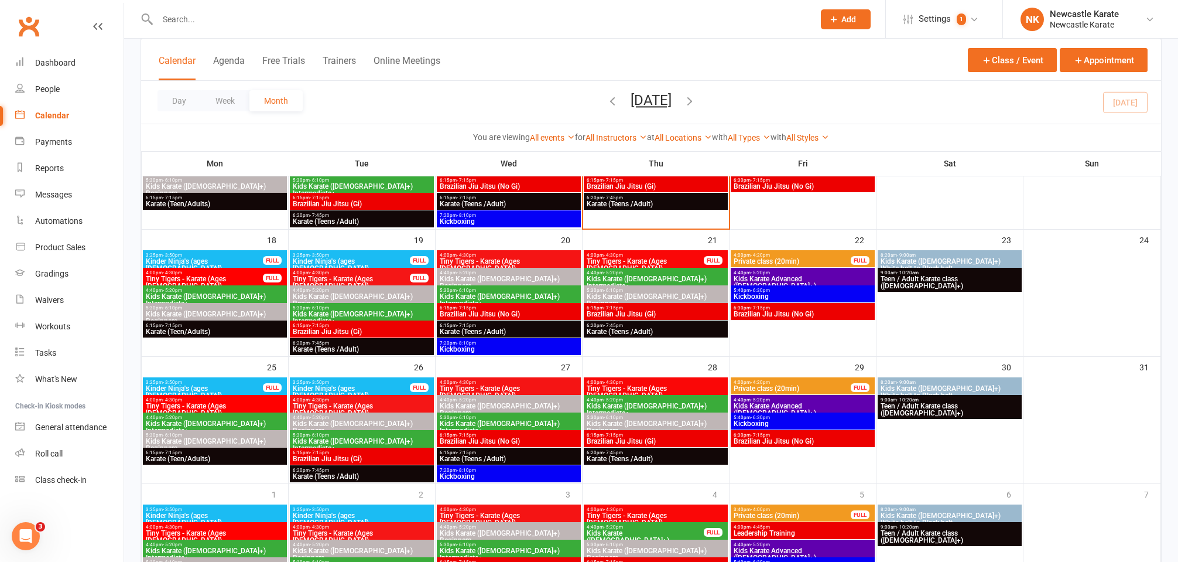
scroll to position [302, 0]
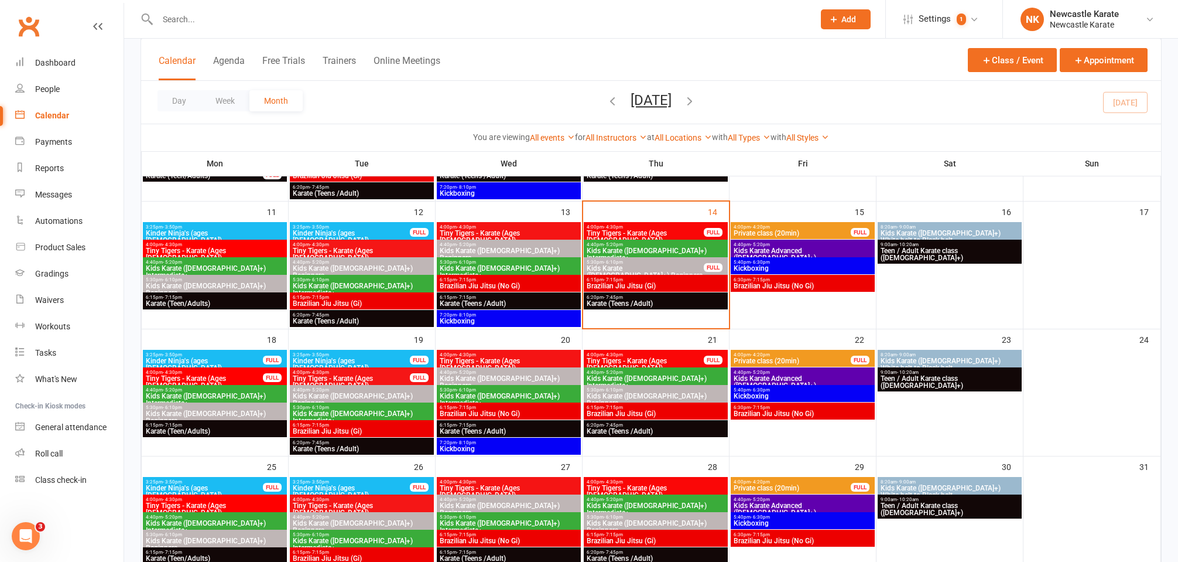
click at [636, 304] on span "Karate (Teens /Adult)" at bounding box center [655, 303] width 139 height 7
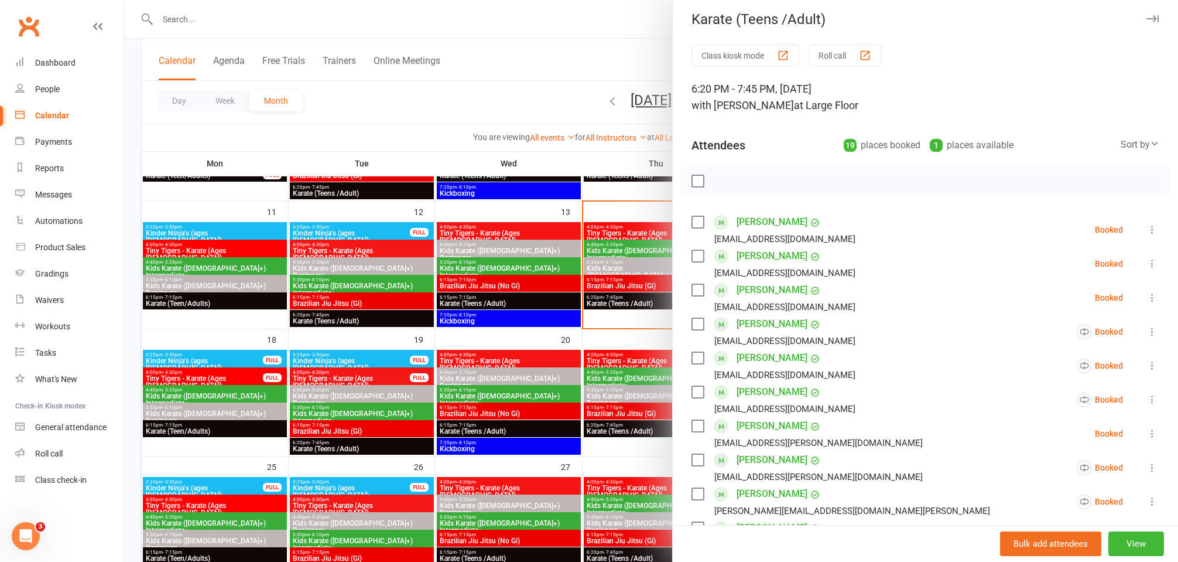
scroll to position [34, 0]
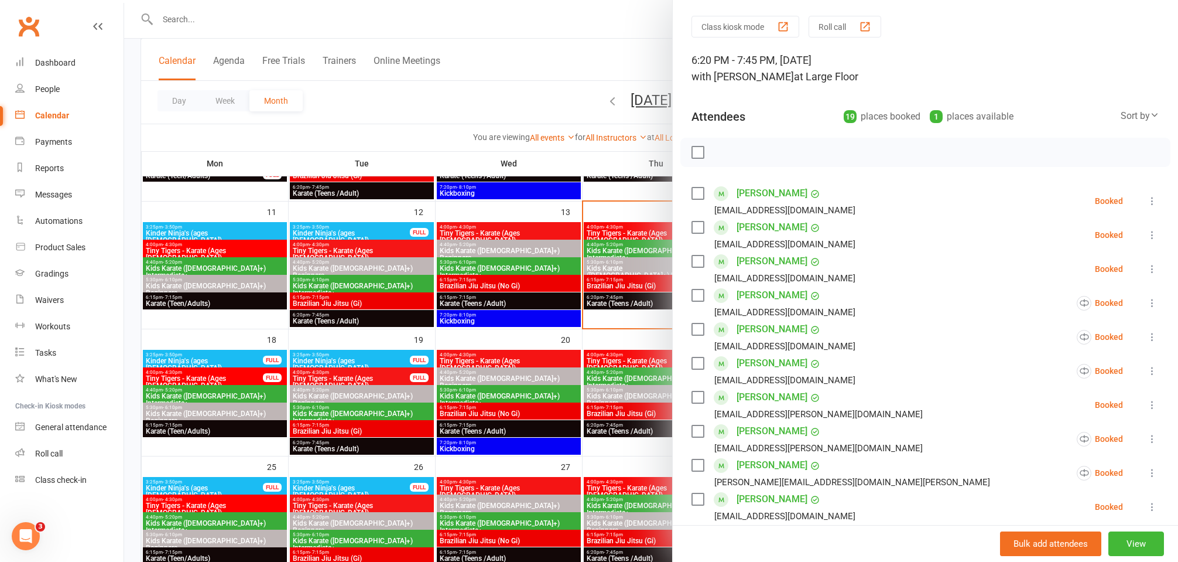
click at [523, 247] on div at bounding box center [651, 281] width 1054 height 562
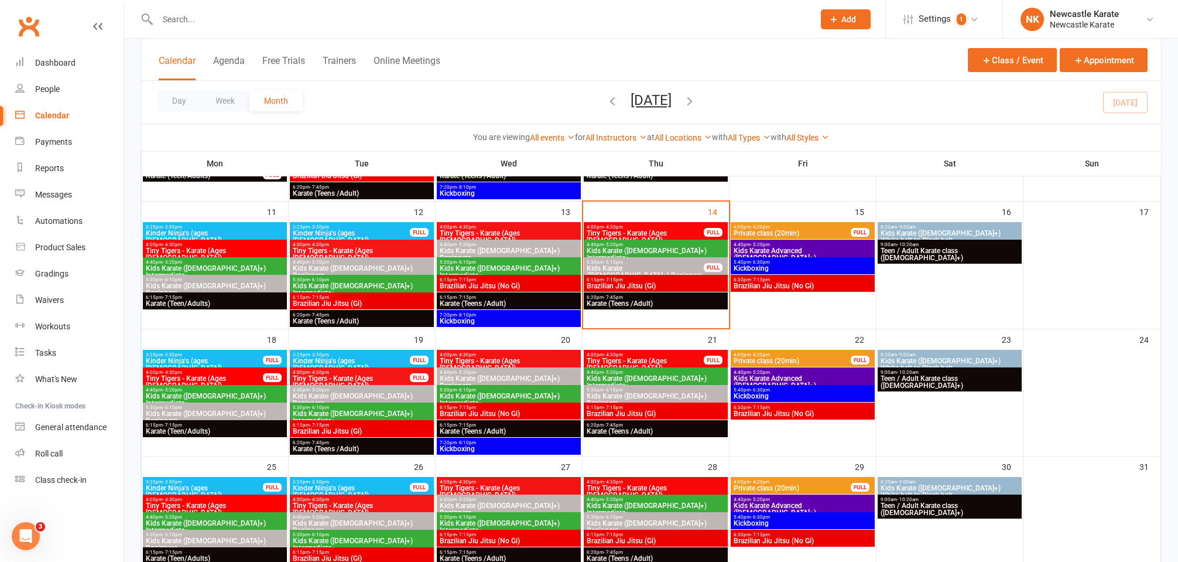
click at [391, 16] on input "text" at bounding box center [480, 19] width 652 height 16
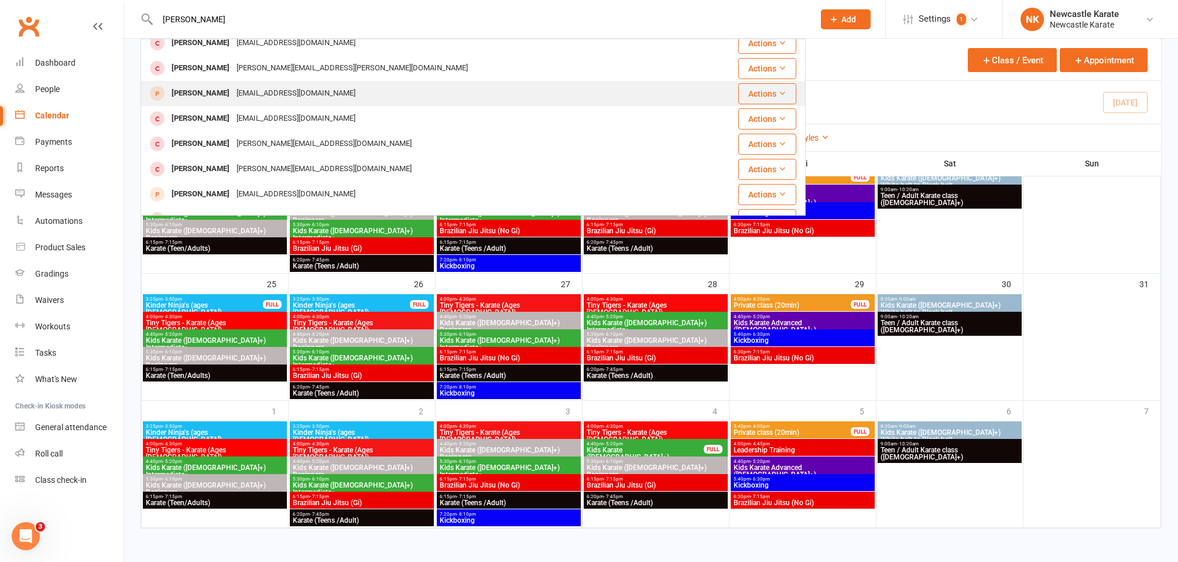
scroll to position [0, 0]
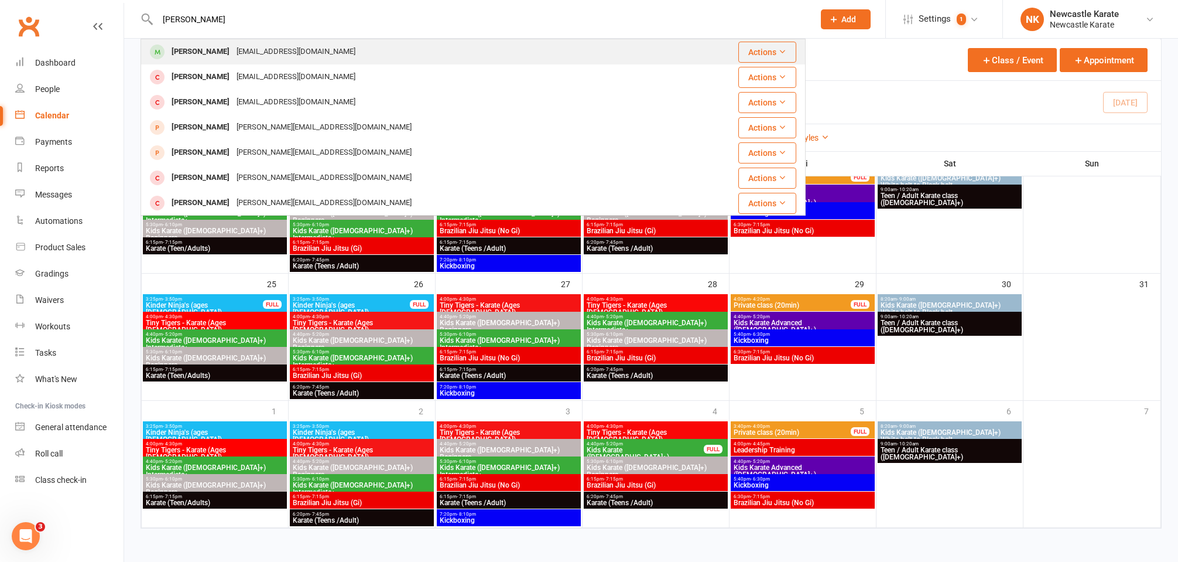
type input "[PERSON_NAME]"
click at [280, 61] on div "[PERSON_NAME] [EMAIL_ADDRESS][DOMAIN_NAME]" at bounding box center [418, 52] width 552 height 24
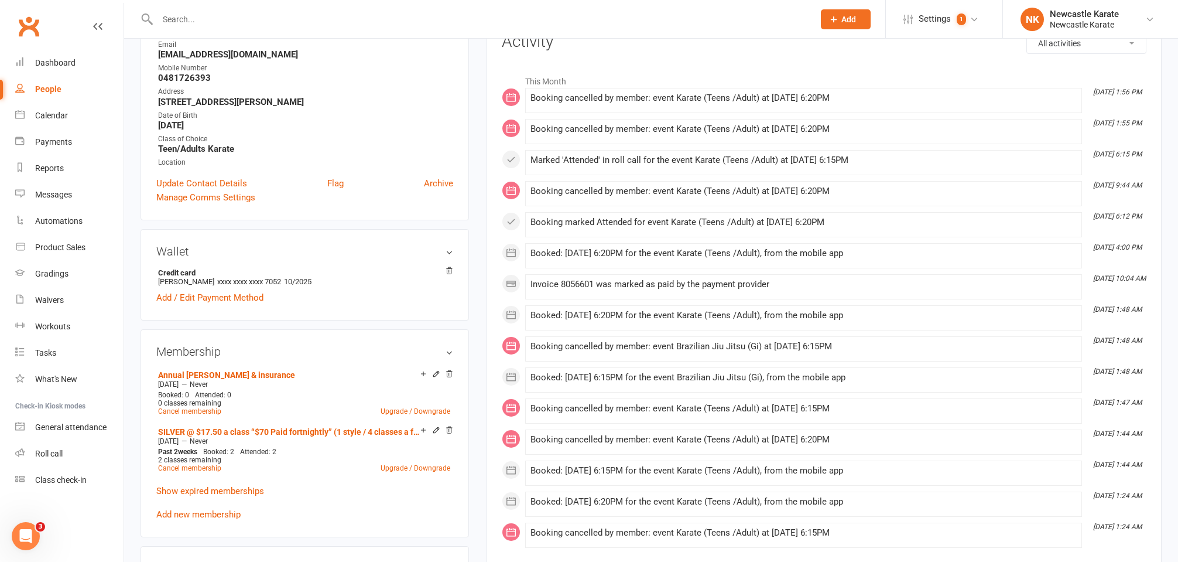
scroll to position [163, 0]
click at [6, 61] on li "Dashboard" at bounding box center [62, 63] width 124 height 26
click at [26, 65] on link "Dashboard" at bounding box center [69, 63] width 108 height 26
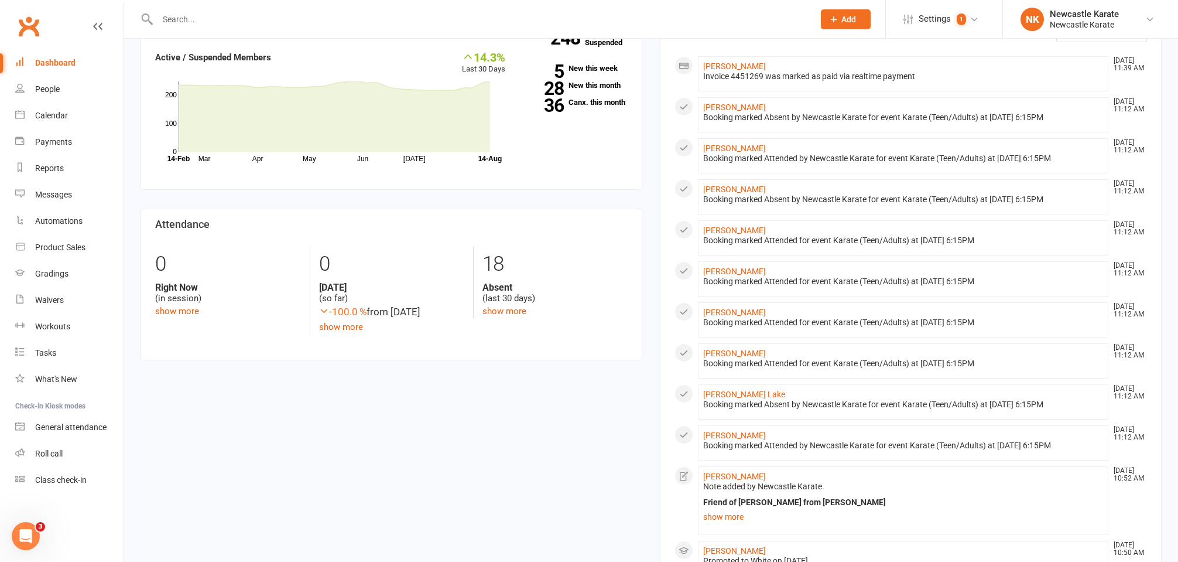
scroll to position [498, 0]
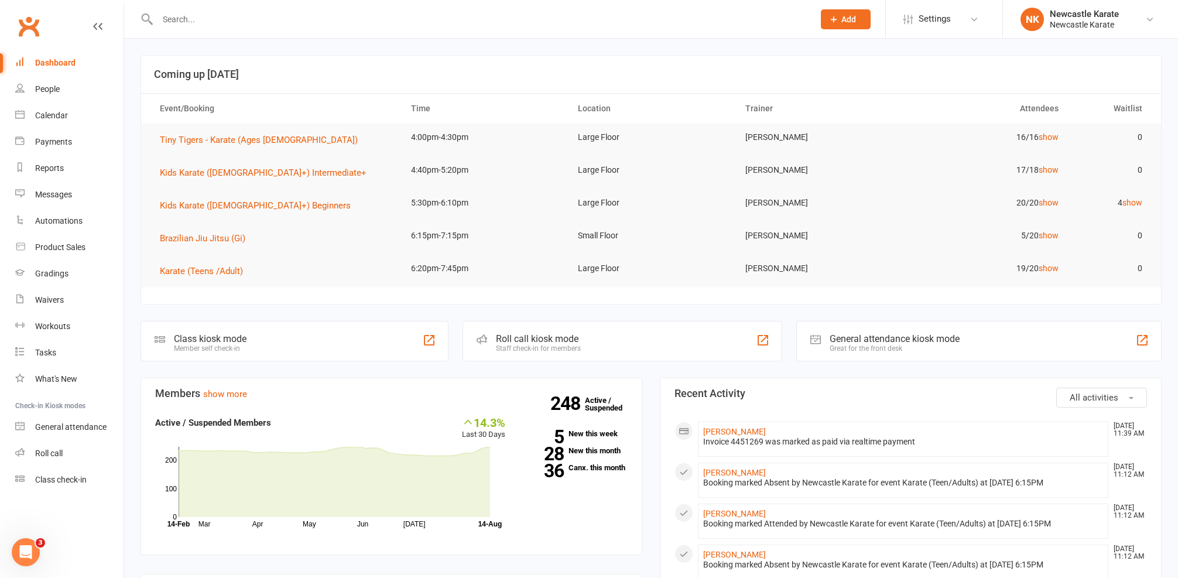
click at [1127, 209] on td "4 show" at bounding box center [1111, 203] width 84 height 28
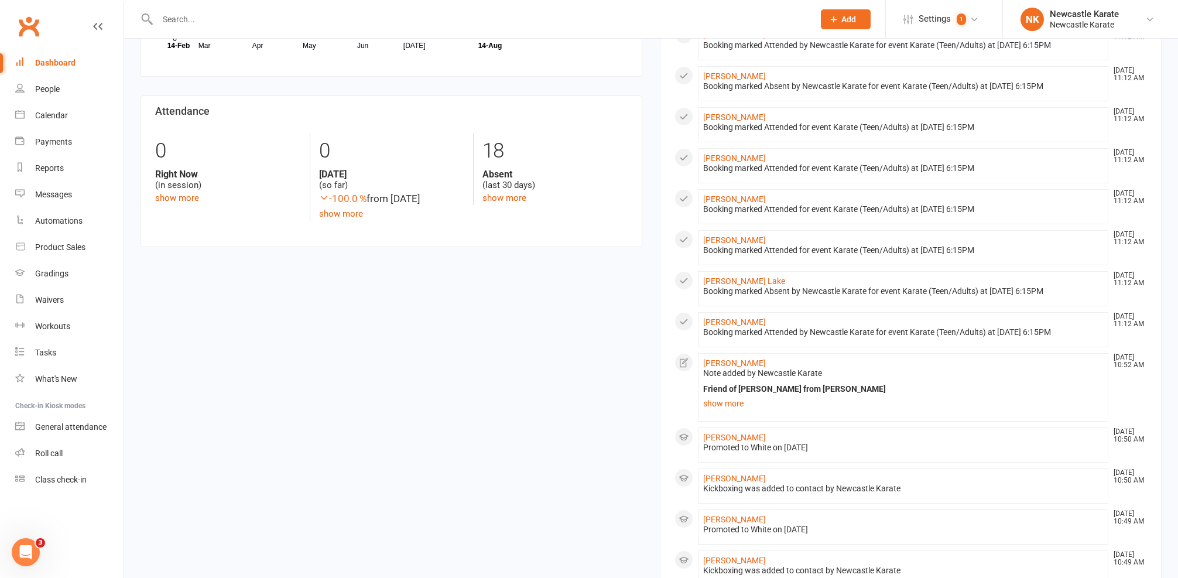
scroll to position [588, 0]
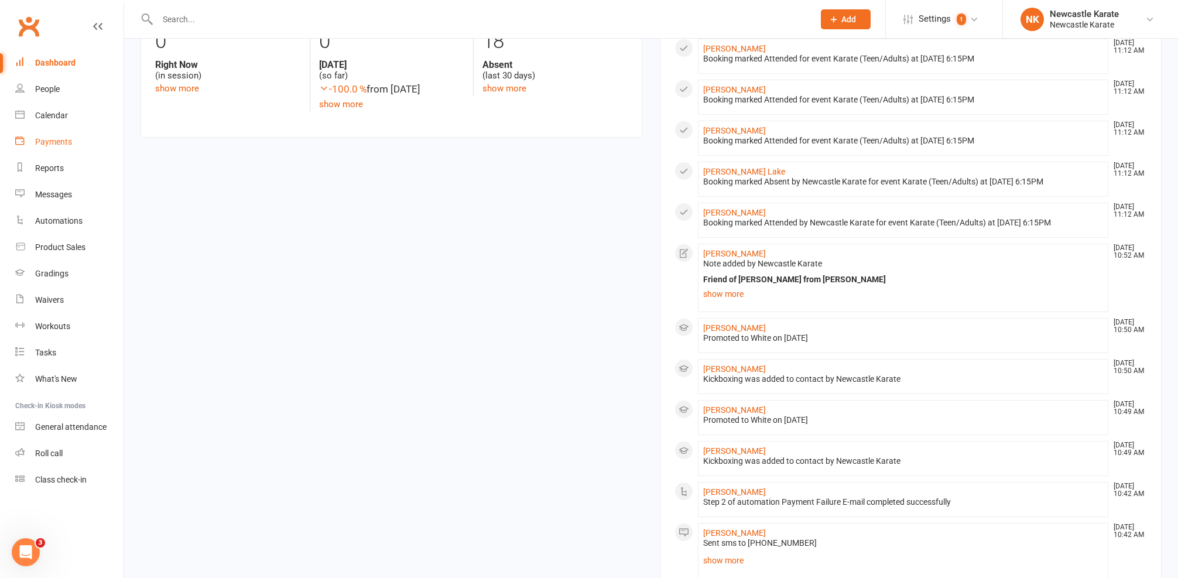
click at [59, 139] on div "Payments" at bounding box center [53, 141] width 37 height 9
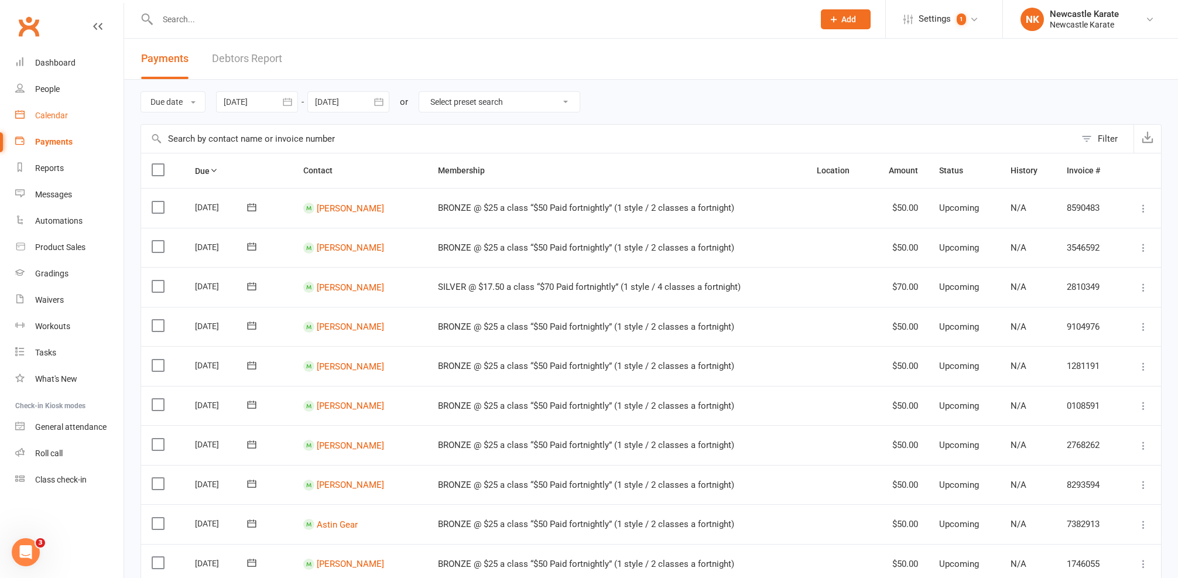
click at [64, 111] on div "Calendar" at bounding box center [51, 115] width 33 height 9
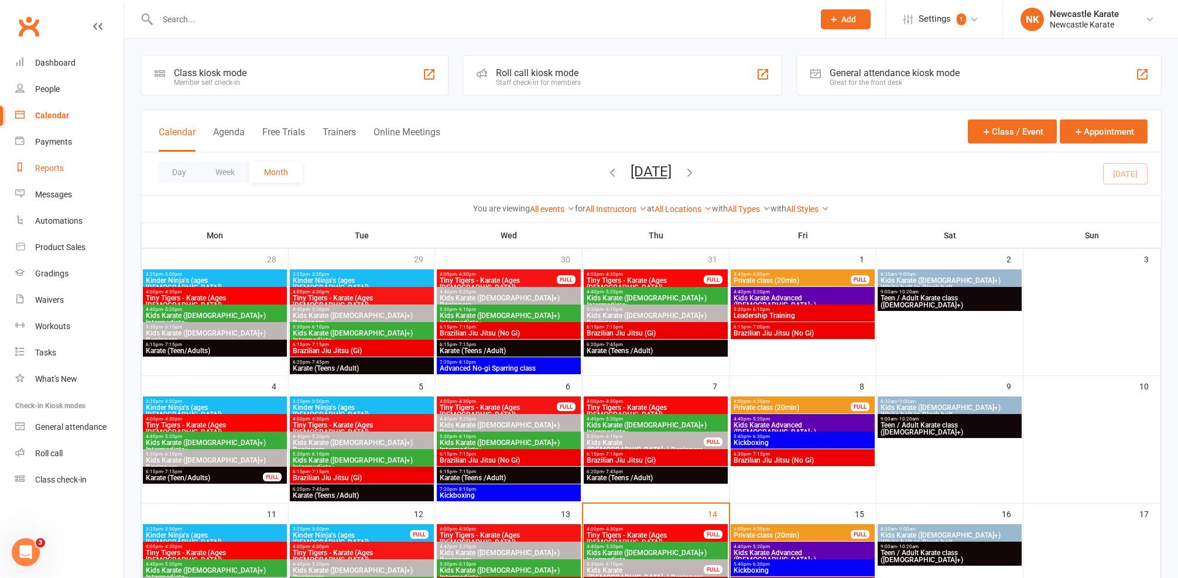
click at [55, 174] on link "Reports" at bounding box center [69, 168] width 108 height 26
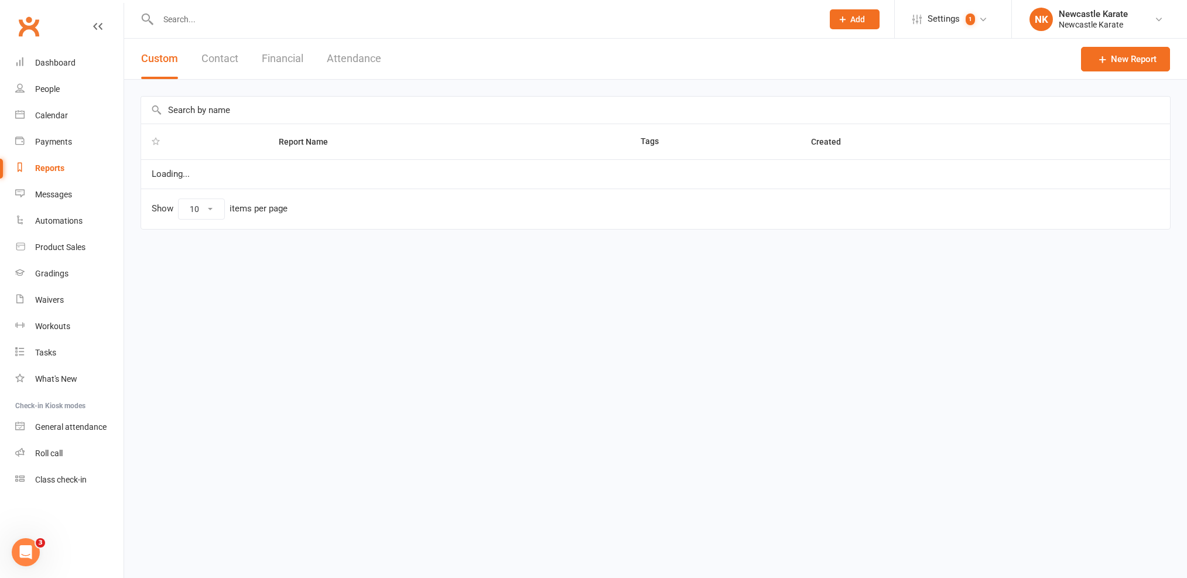
select select "25"
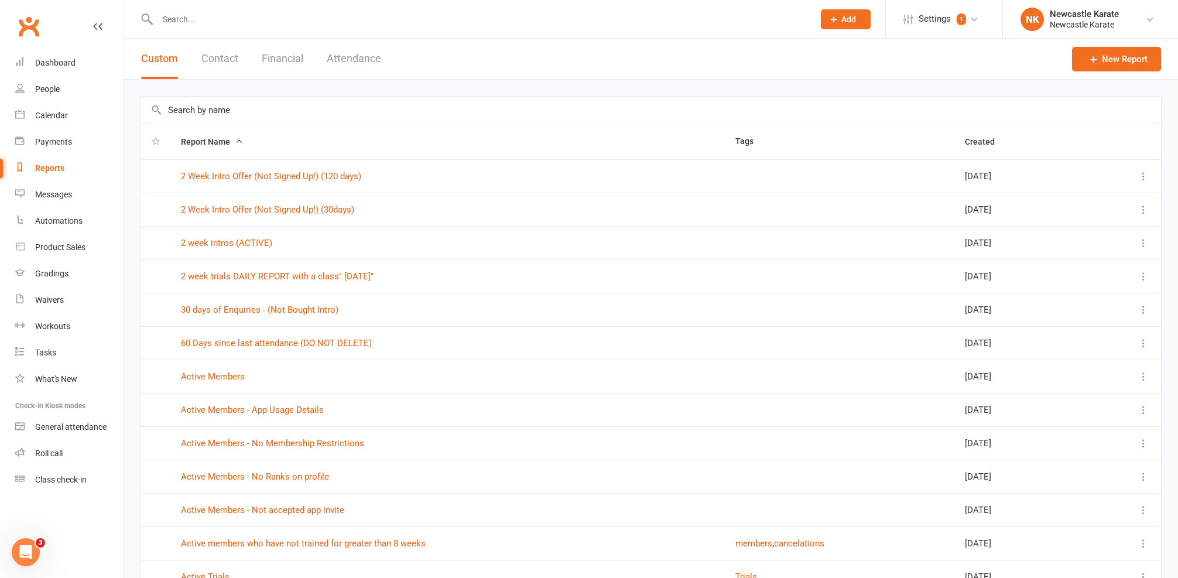
click at [62, 119] on div "Calendar" at bounding box center [51, 115] width 33 height 9
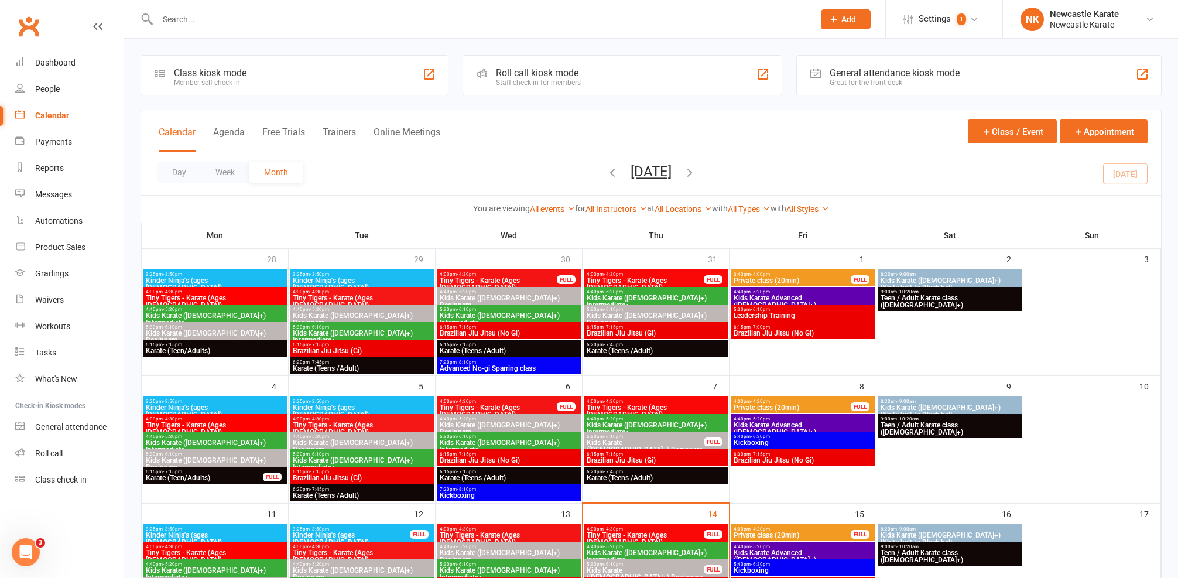
click at [451, 25] on input "text" at bounding box center [480, 19] width 652 height 16
click at [63, 283] on link "Gradings" at bounding box center [69, 274] width 108 height 26
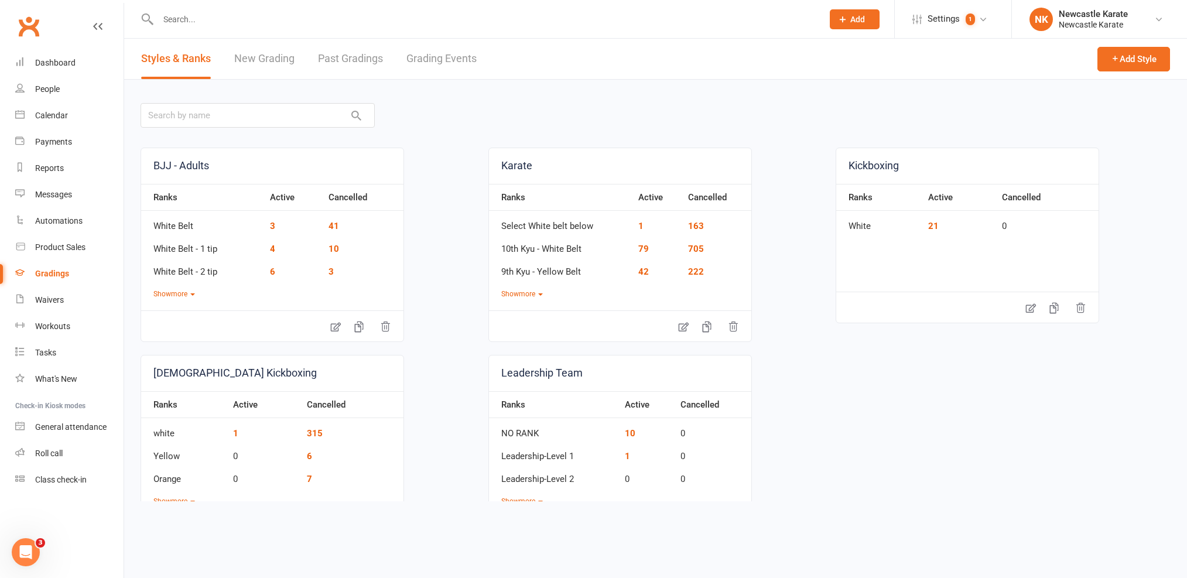
click at [445, 48] on link "Grading Events" at bounding box center [441, 59] width 70 height 40
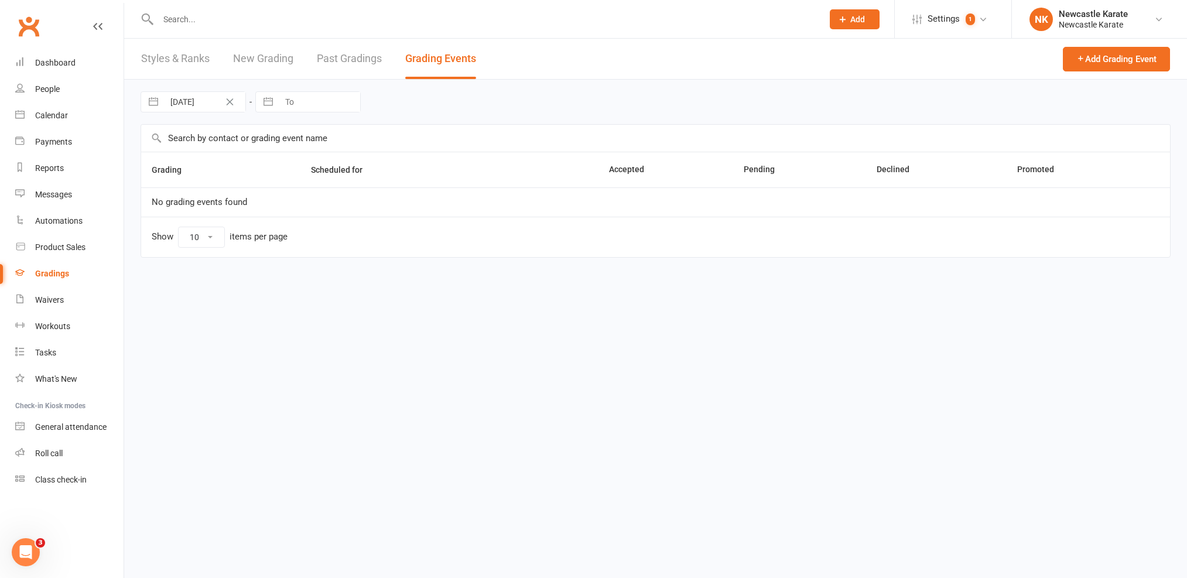
select select "100"
click at [38, 169] on div "Reports" at bounding box center [49, 167] width 29 height 9
select select "25"
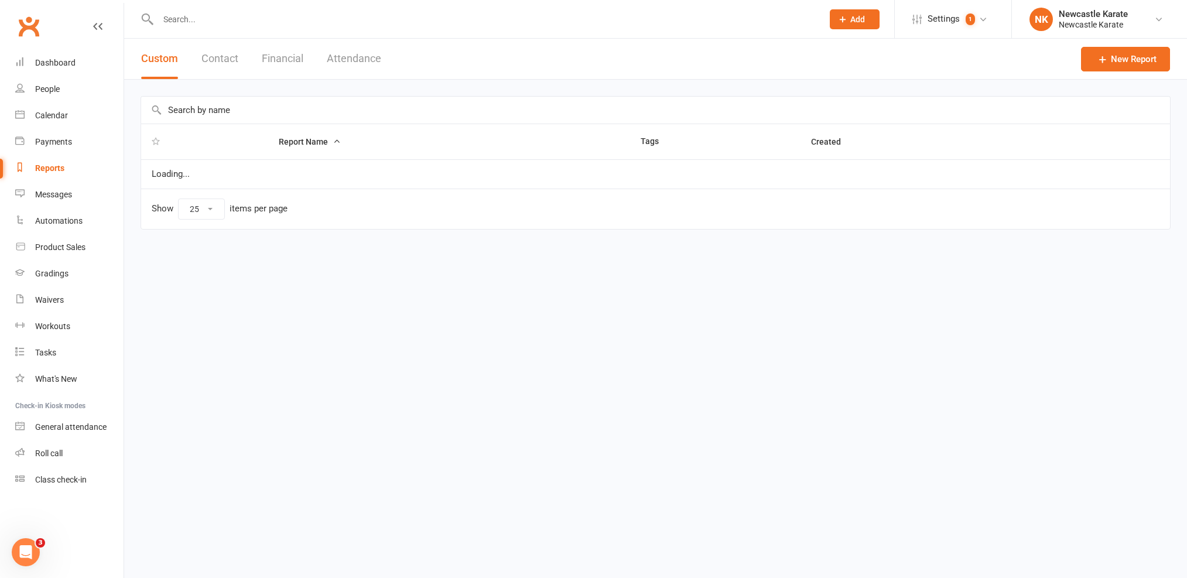
click at [227, 117] on input "text" at bounding box center [655, 110] width 1029 height 27
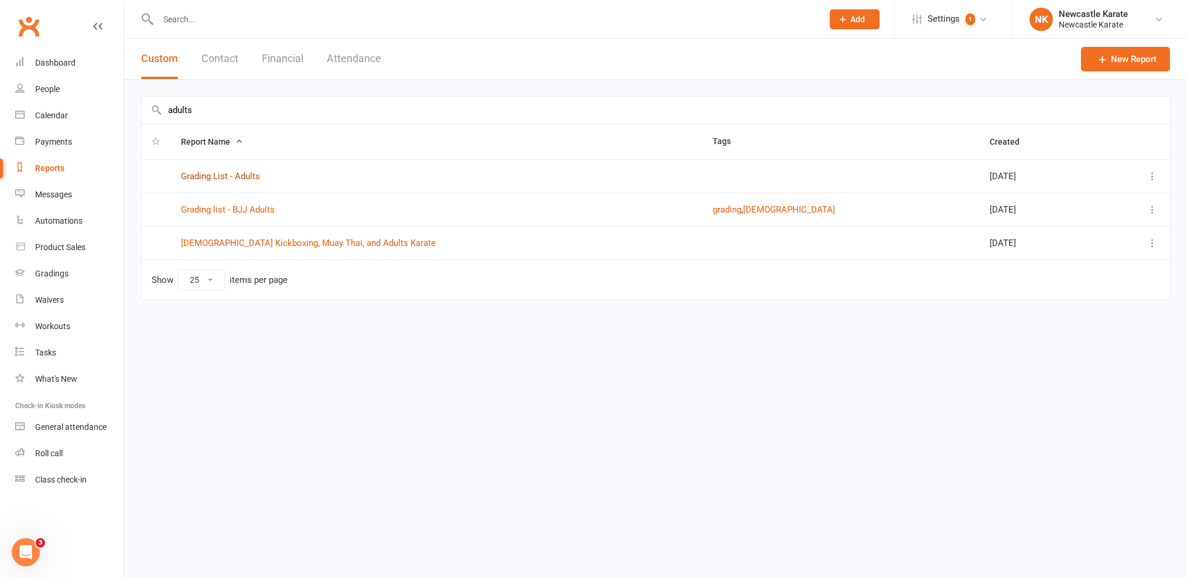
type input "adults"
click at [238, 179] on link "Grading List - Adults" at bounding box center [220, 176] width 79 height 11
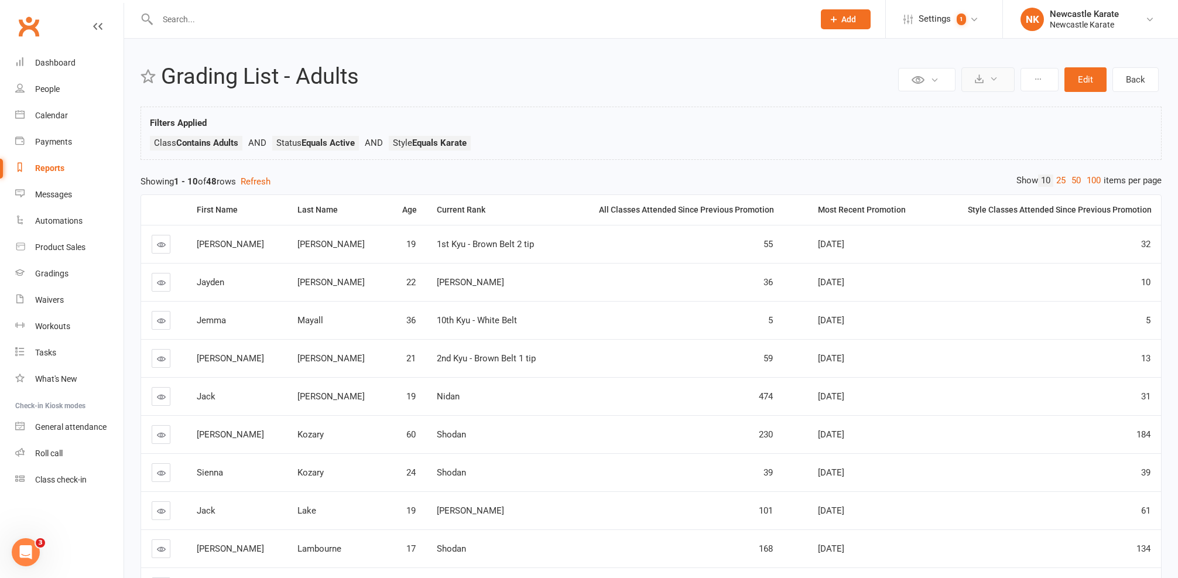
click at [974, 76] on button at bounding box center [987, 79] width 53 height 25
click at [971, 110] on link "Export to CSV" at bounding box center [952, 107] width 123 height 23
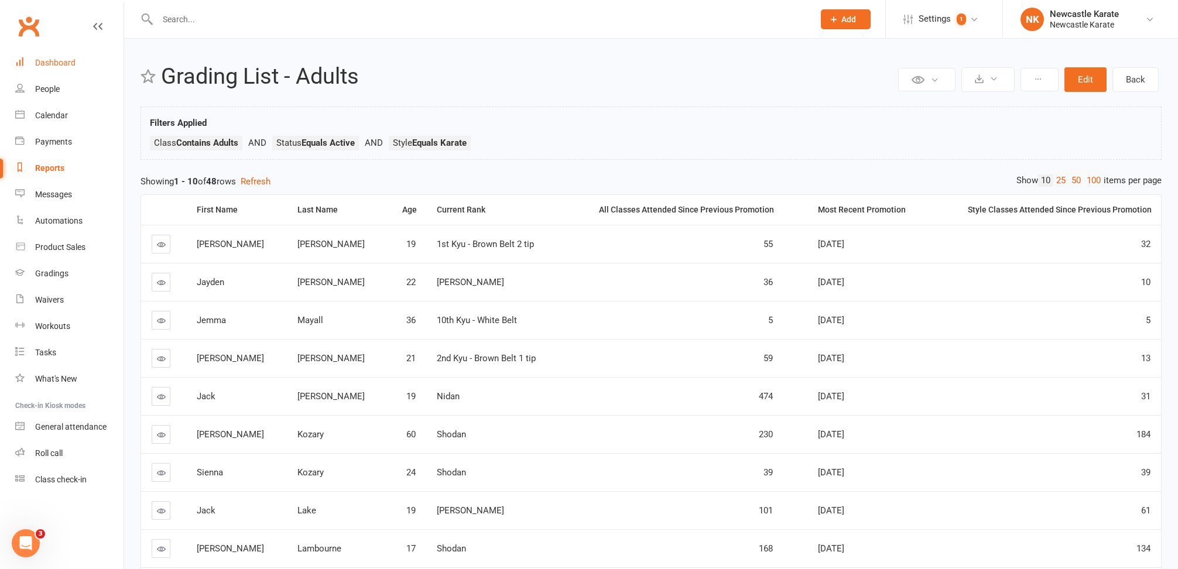
click at [71, 20] on div "×" at bounding box center [581, 20] width 1163 height 0
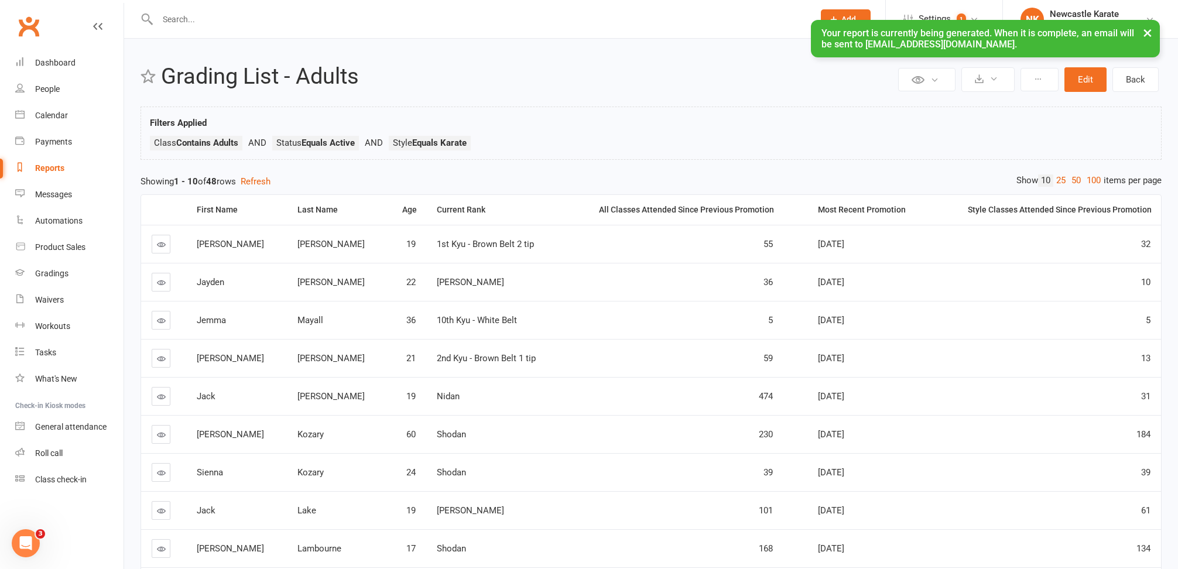
click at [67, 20] on div "× Your report is currently being generated. When it is complete, an email will …" at bounding box center [581, 20] width 1163 height 0
click at [63, 66] on div "Dashboard" at bounding box center [55, 62] width 40 height 9
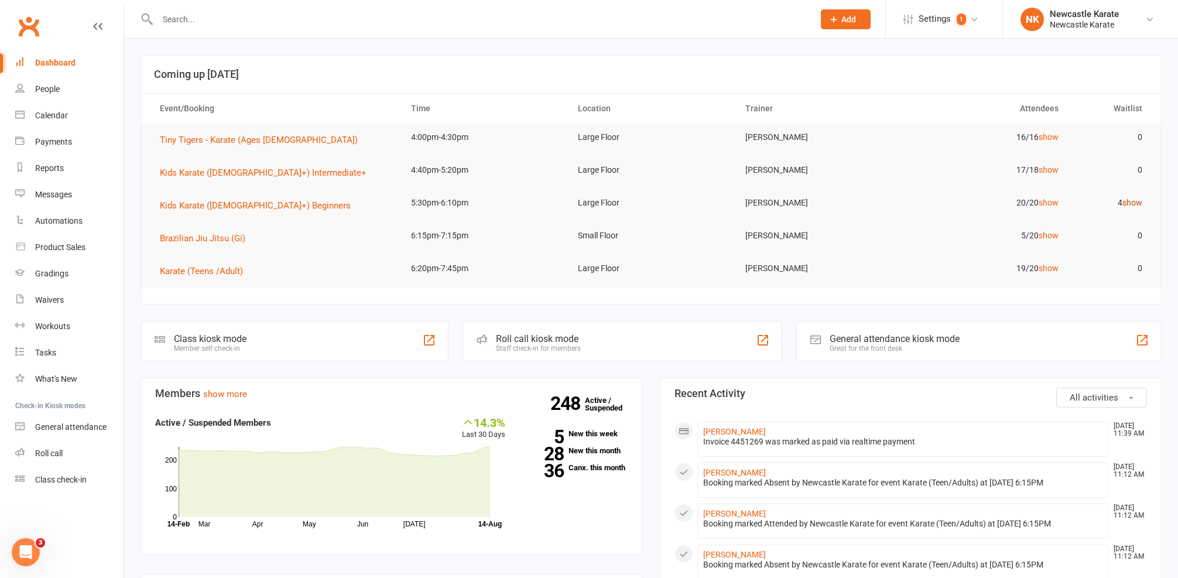
click at [1142, 201] on link "show" at bounding box center [1133, 202] width 20 height 9
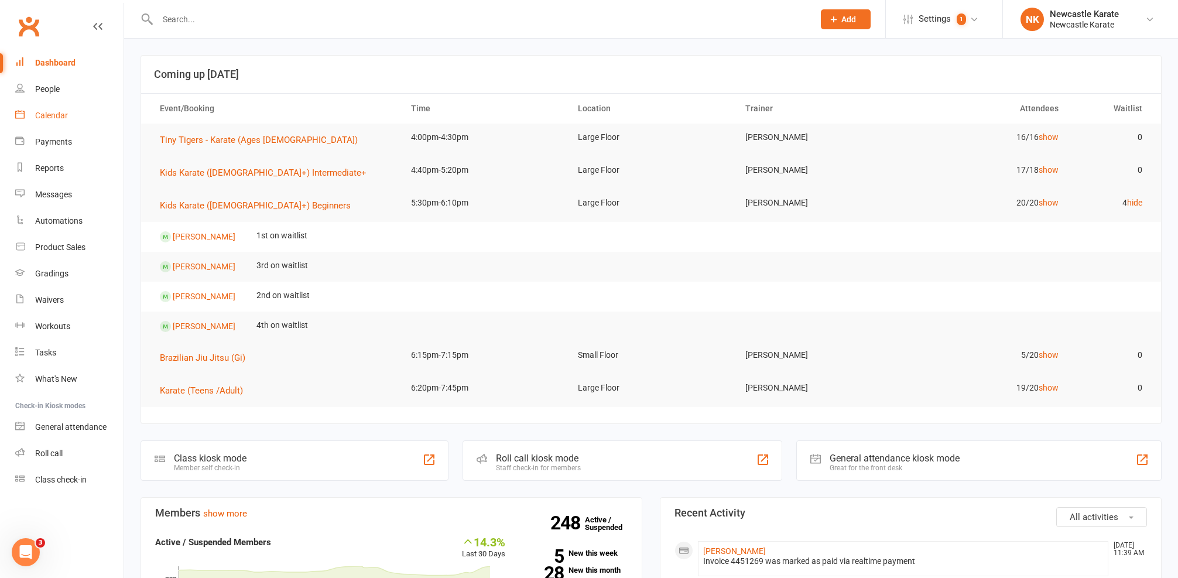
click at [69, 108] on link "Calendar" at bounding box center [69, 115] width 108 height 26
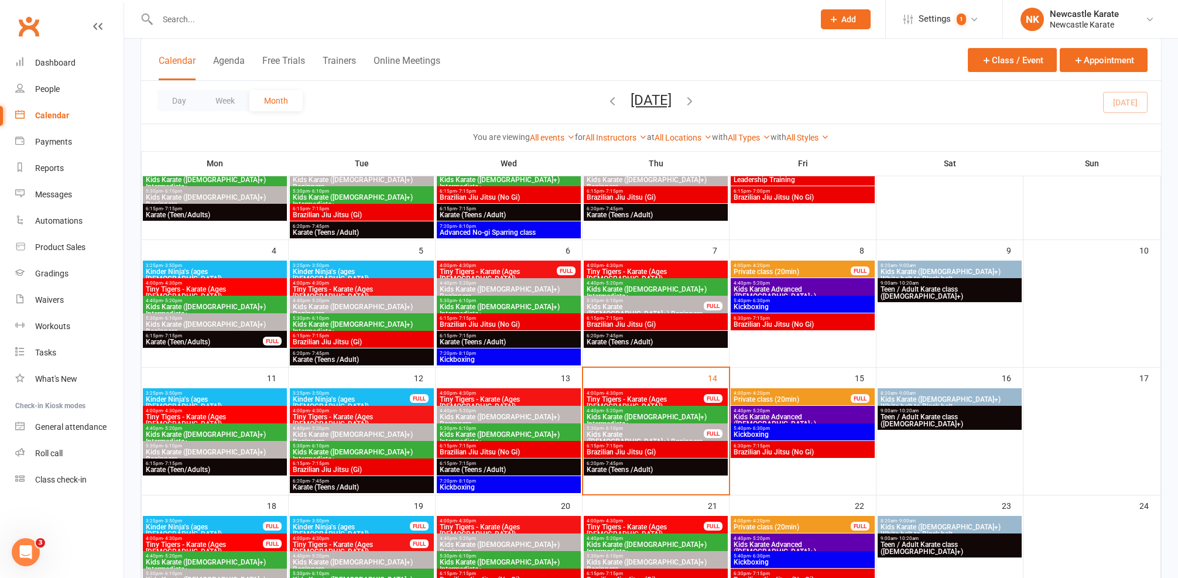
scroll to position [145, 0]
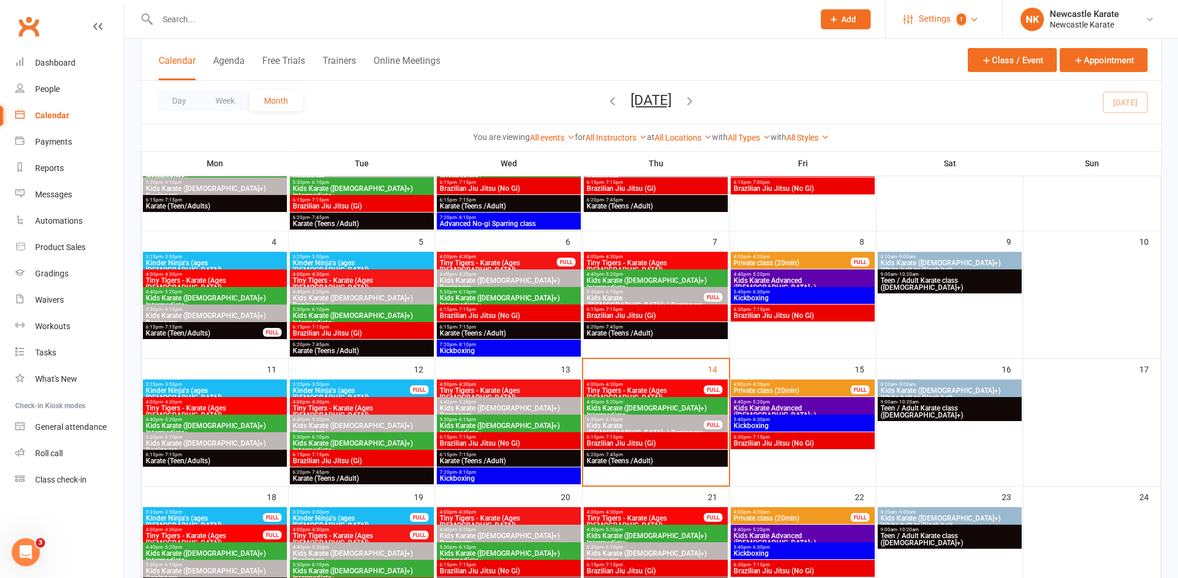
click at [954, 21] on count-badge "1" at bounding box center [958, 19] width 15 height 26
click at [925, 57] on link "Membership Plans" at bounding box center [944, 52] width 117 height 27
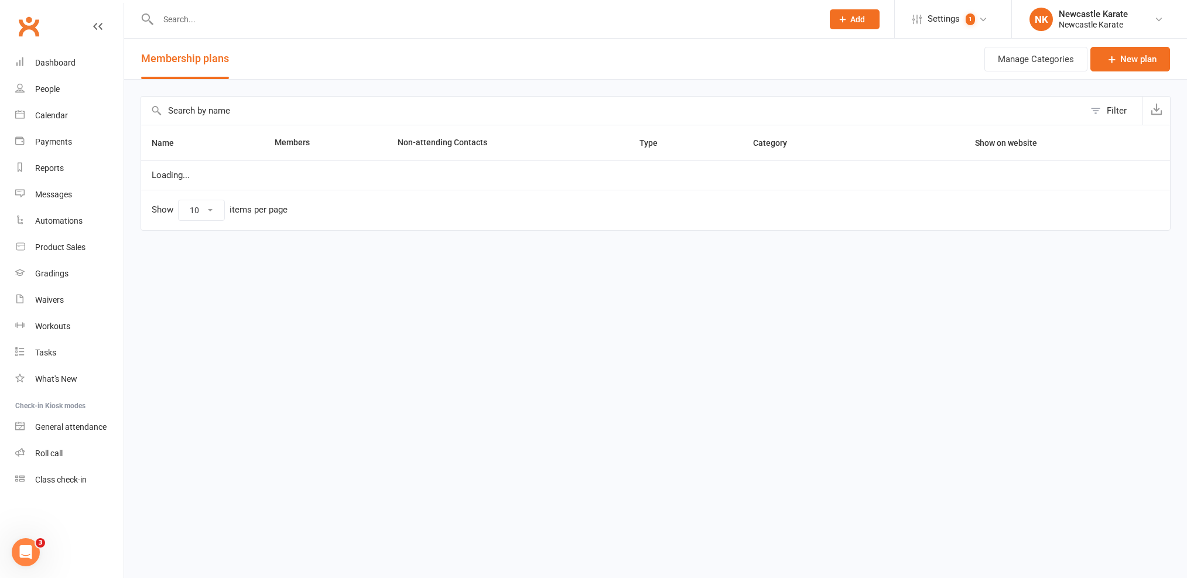
select select "100"
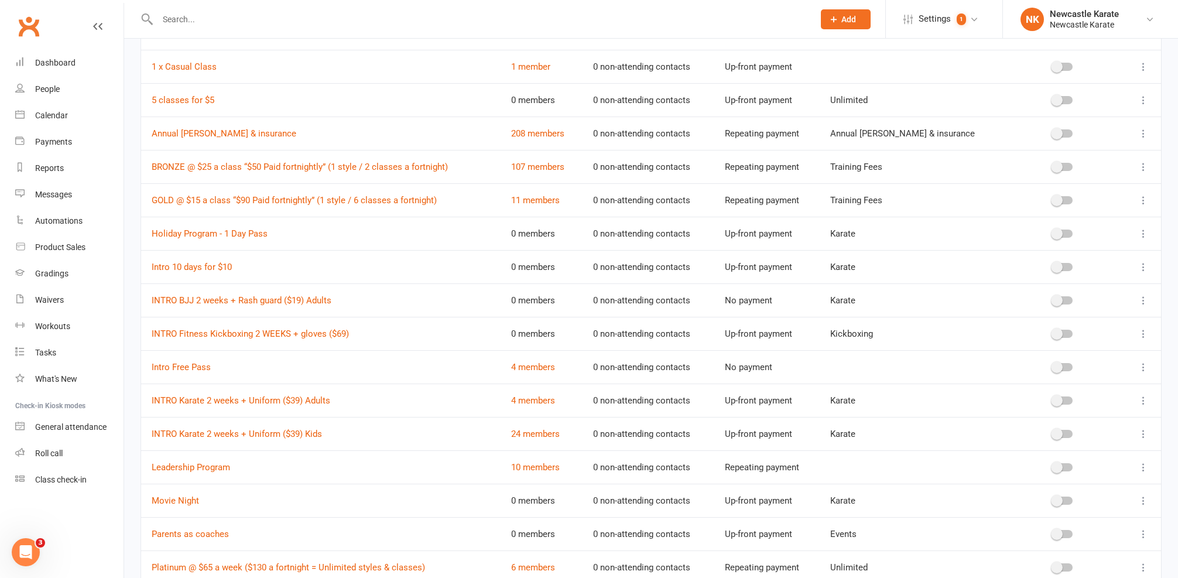
scroll to position [197, 0]
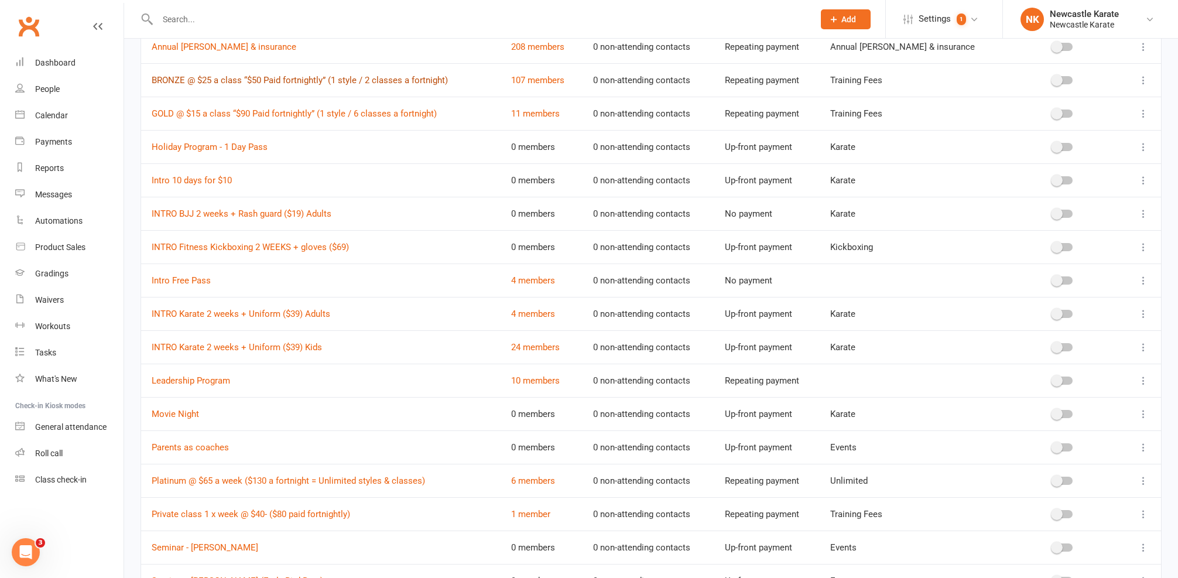
click at [215, 81] on link "BRONZE @ $25 a class “$50 Paid fortnightly” (1 style / 2 classes a fortnight)" at bounding box center [300, 80] width 296 height 11
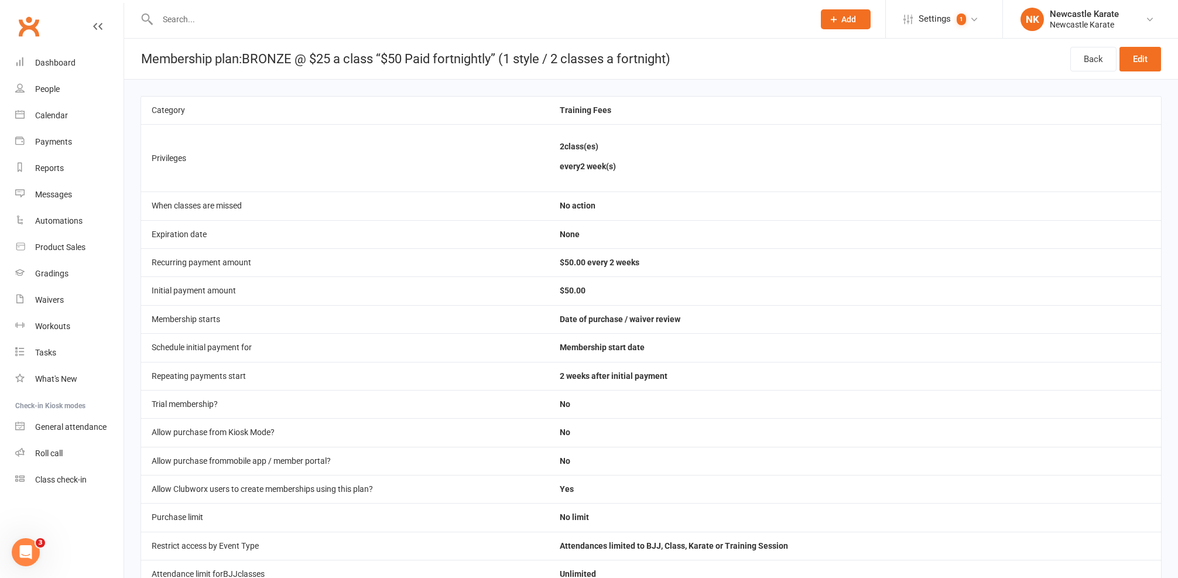
scroll to position [2, 0]
click at [1131, 55] on link "Edit" at bounding box center [1141, 57] width 42 height 25
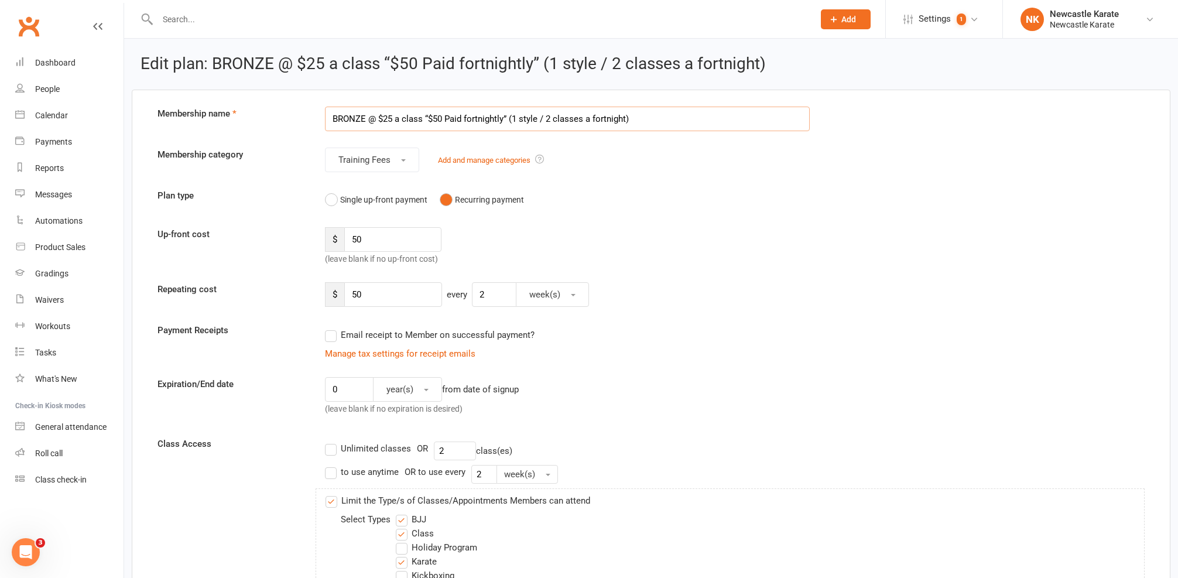
scroll to position [344, 0]
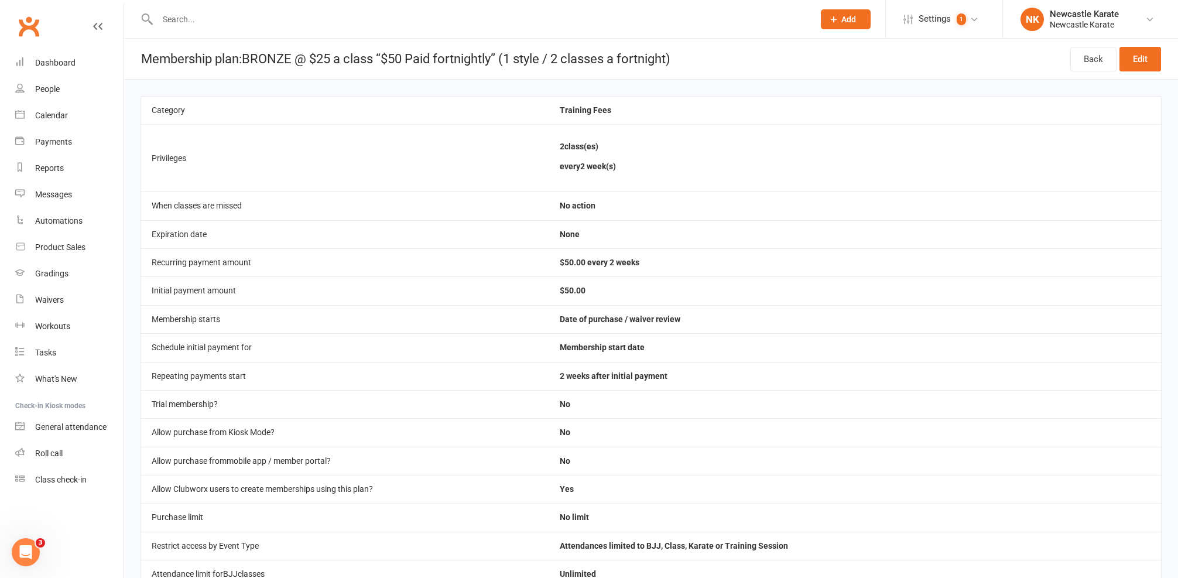
select select "100"
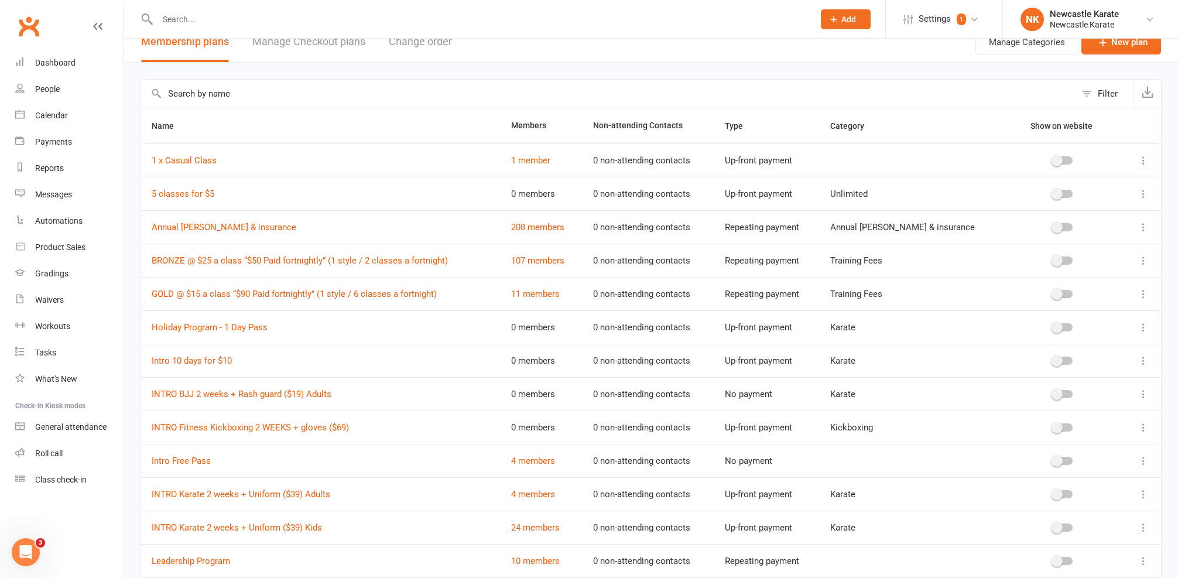
scroll to position [125, 0]
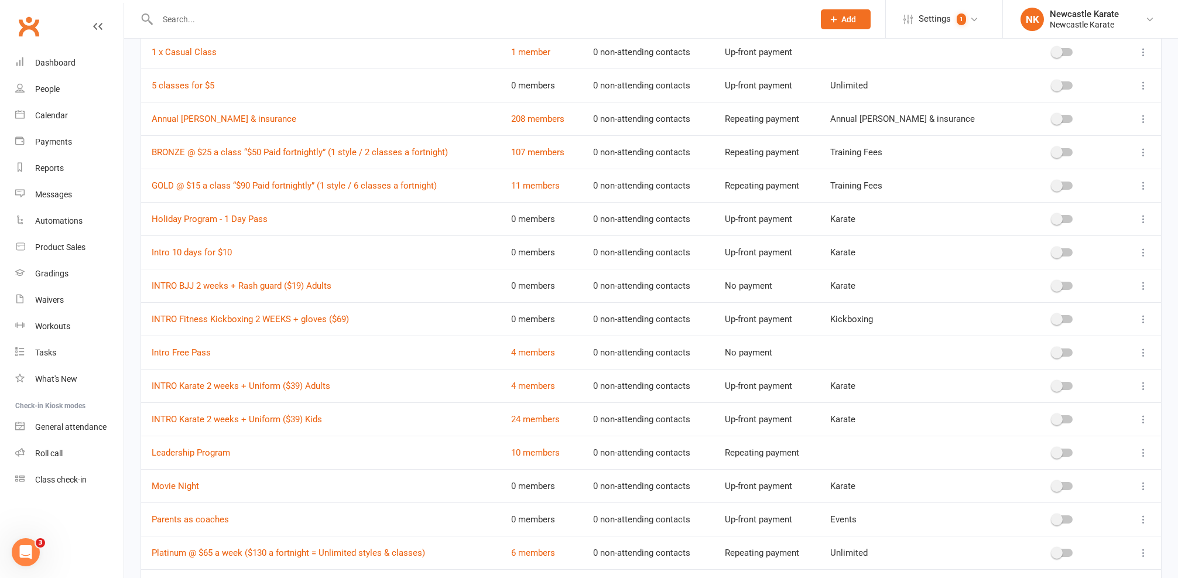
click at [1150, 185] on button at bounding box center [1144, 186] width 14 height 14
click at [1095, 210] on link "Edit" at bounding box center [1083, 208] width 116 height 23
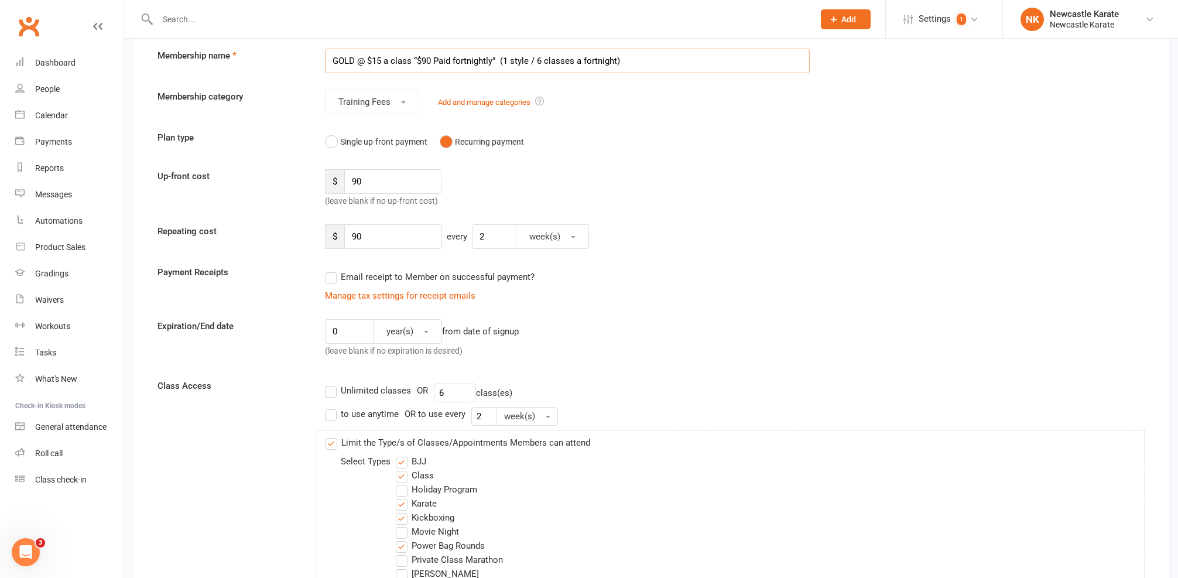
scroll to position [189, 0]
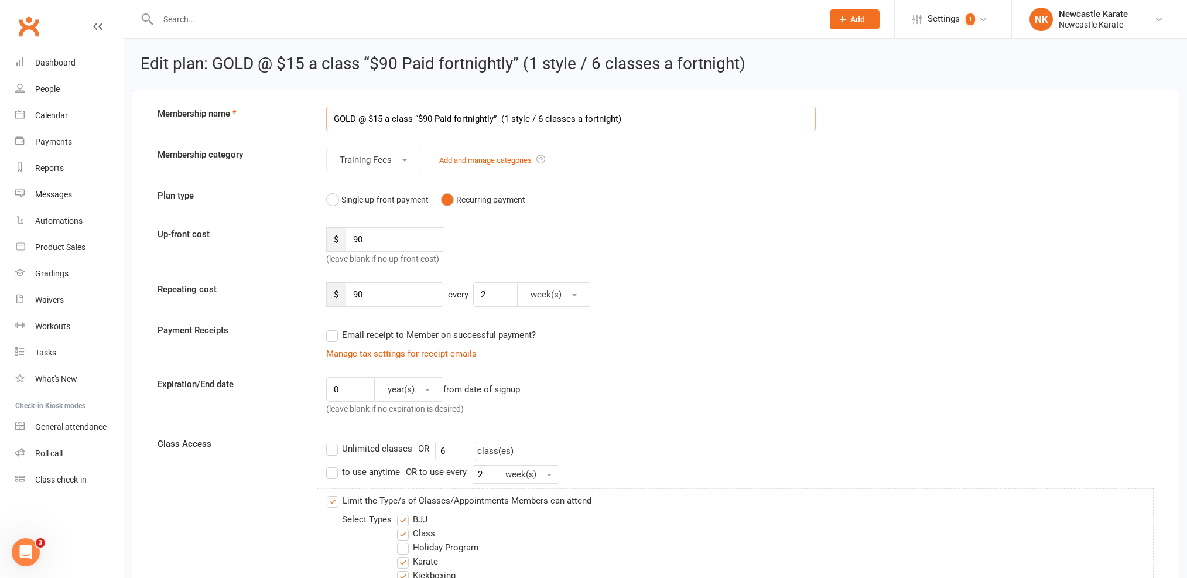
select select "100"
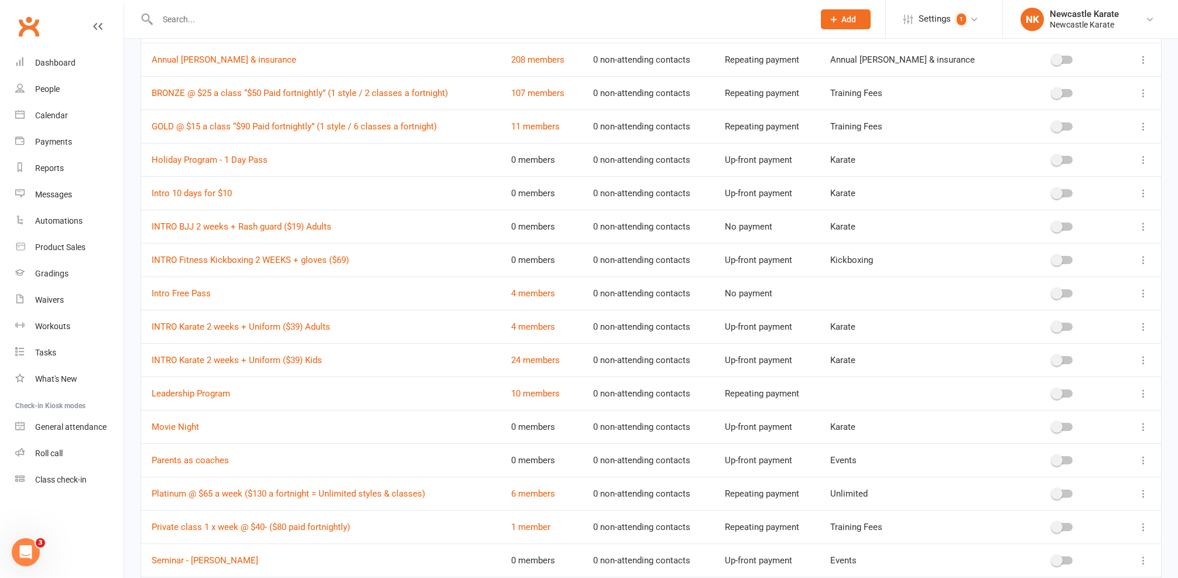
scroll to position [367, 0]
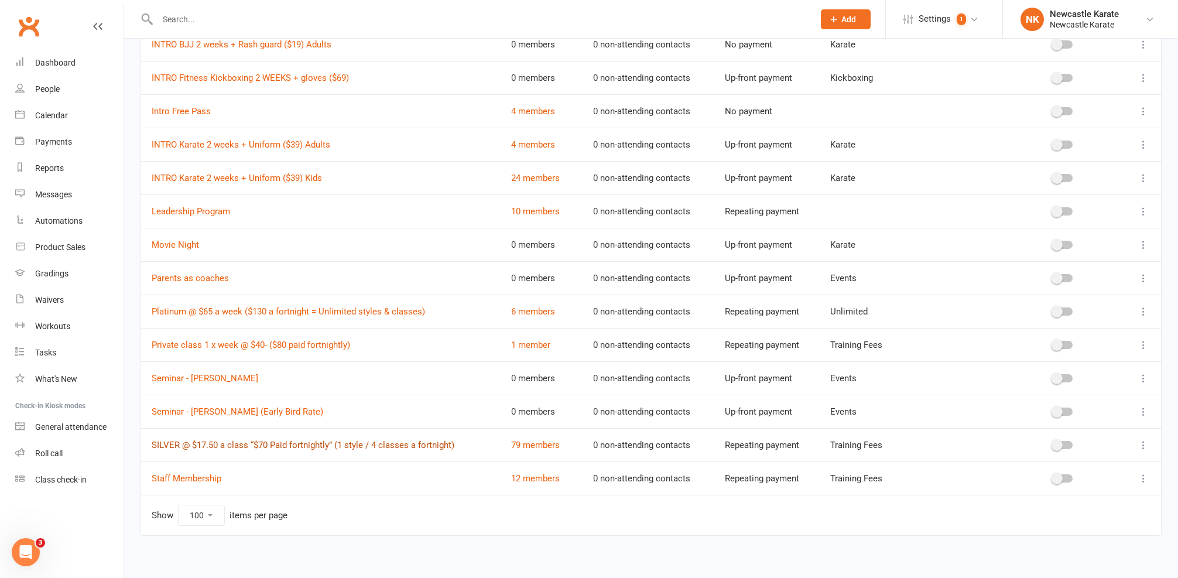
click at [214, 443] on link "SILVER @ $17.50 a class “$70 Paid fortnightly” (1 style / 4 classes a fortnight)" at bounding box center [303, 445] width 303 height 11
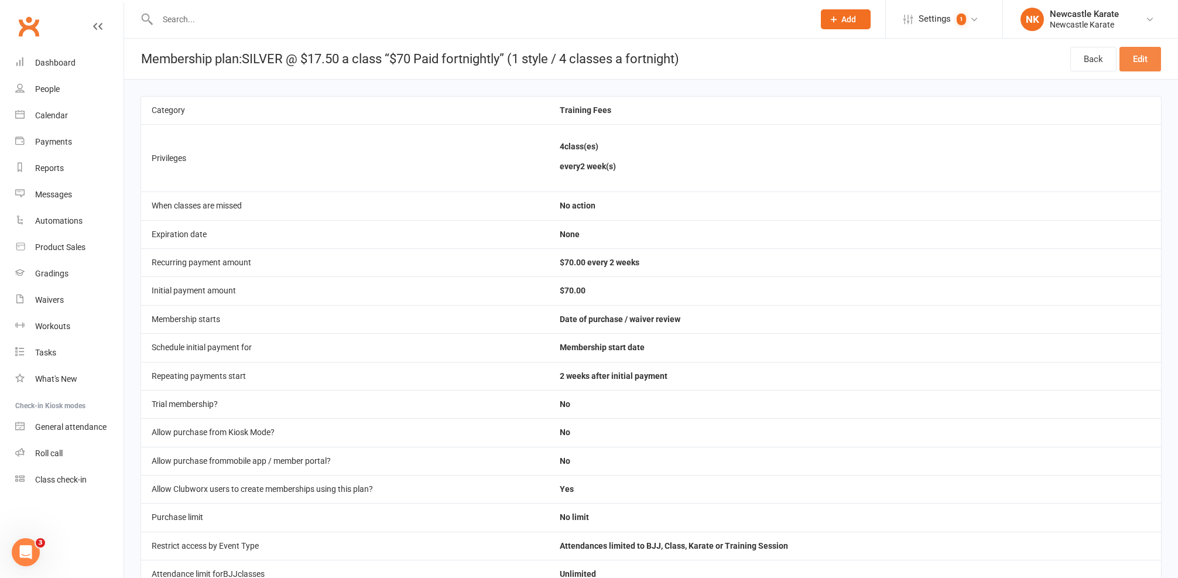
click at [1134, 59] on link "Edit" at bounding box center [1141, 59] width 42 height 25
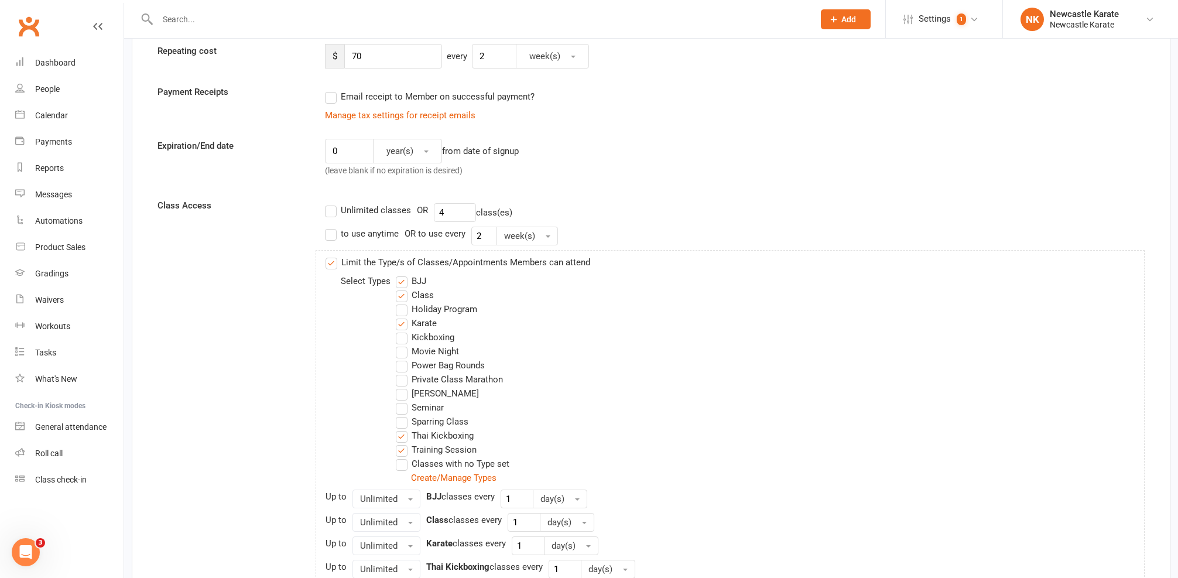
scroll to position [241, 0]
click at [41, 58] on div "Dashboard" at bounding box center [55, 62] width 40 height 9
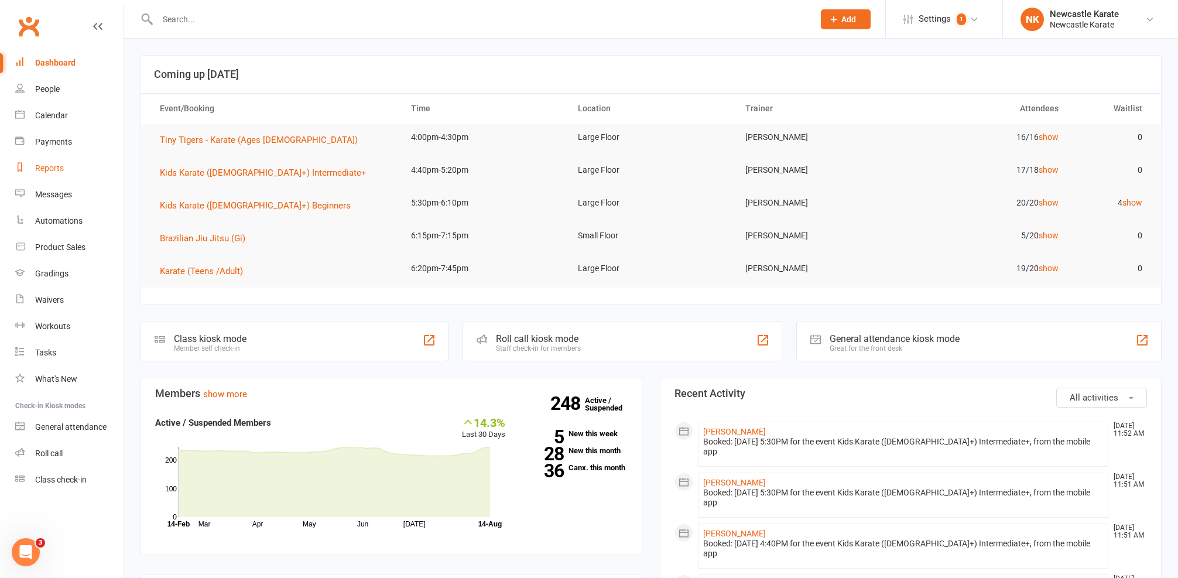
click at [54, 167] on div "Reports" at bounding box center [49, 167] width 29 height 9
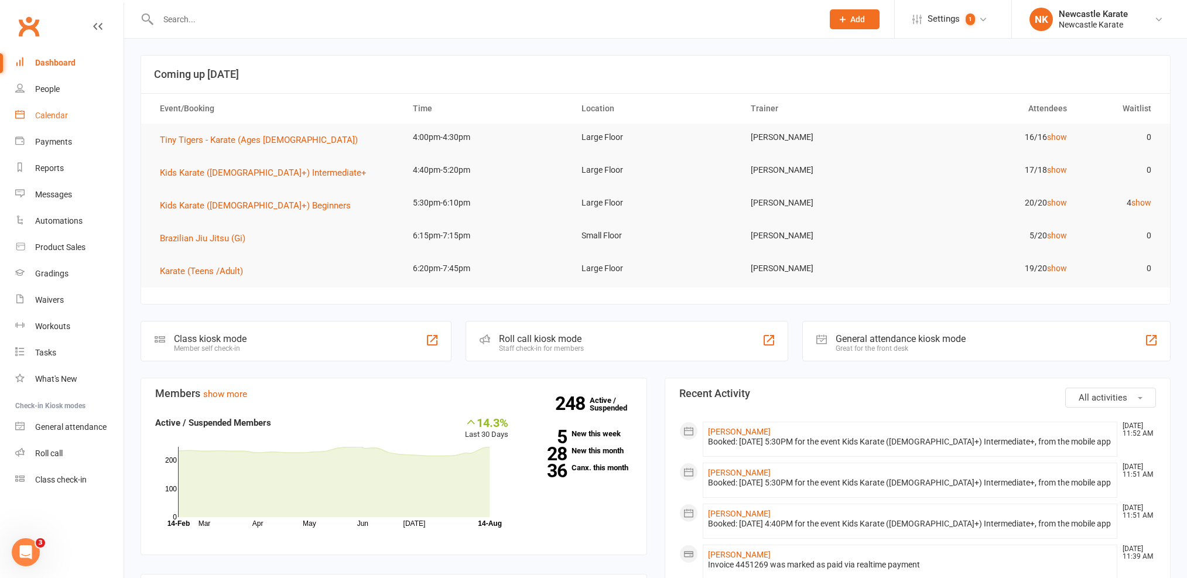
select select "25"
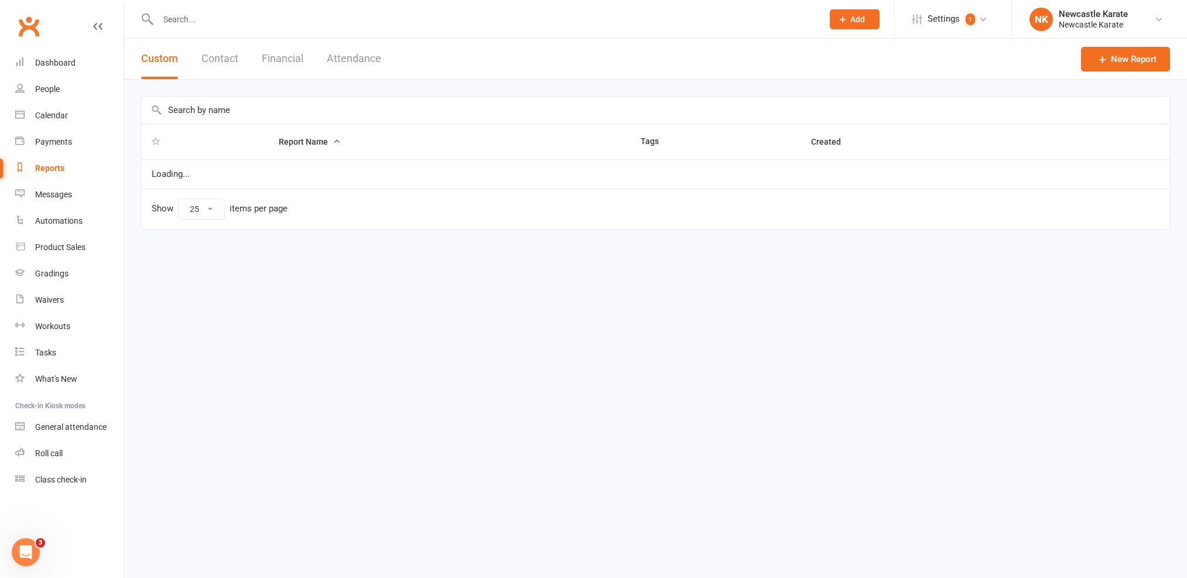
click at [245, 111] on input "text" at bounding box center [655, 110] width 1029 height 27
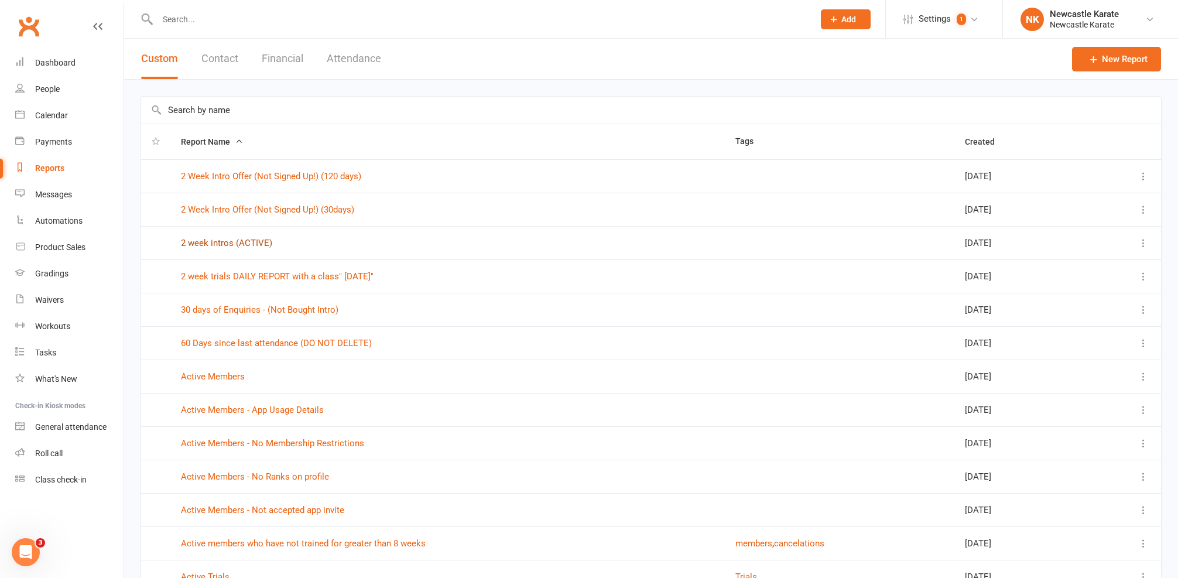
click at [235, 244] on link "2 week intros (ACTIVE)" at bounding box center [226, 243] width 91 height 11
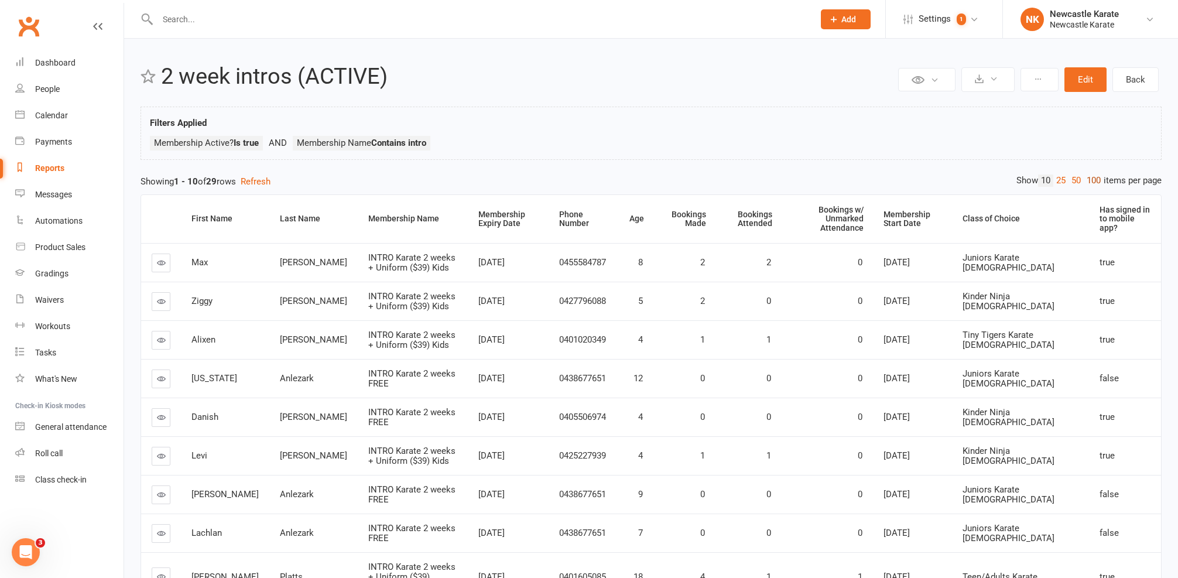
click at [1090, 184] on link "100" at bounding box center [1094, 180] width 20 height 12
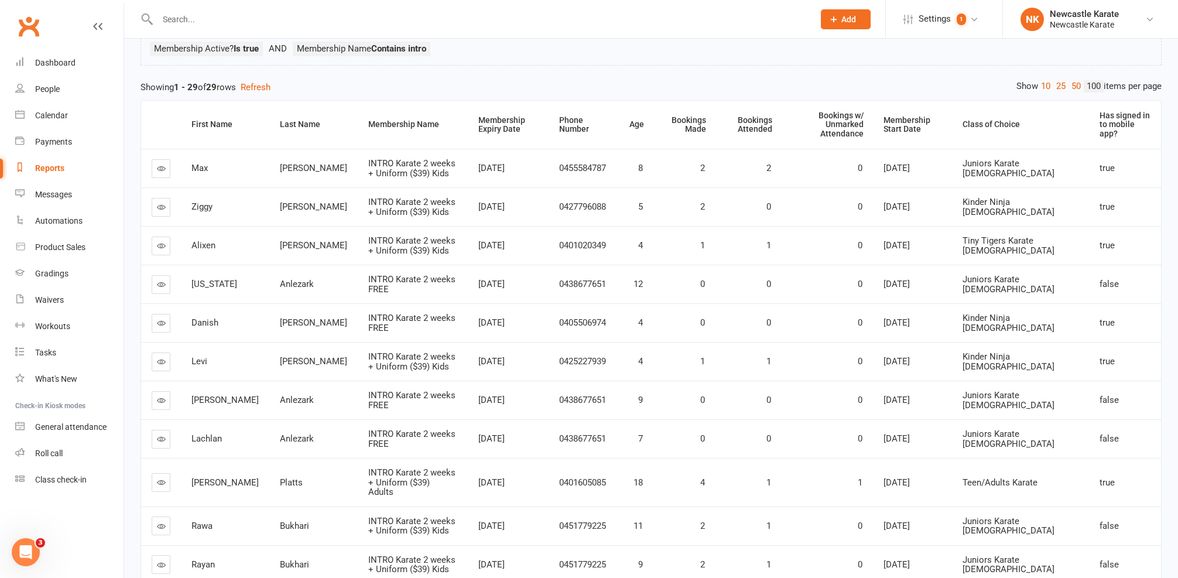
scroll to position [189, 0]
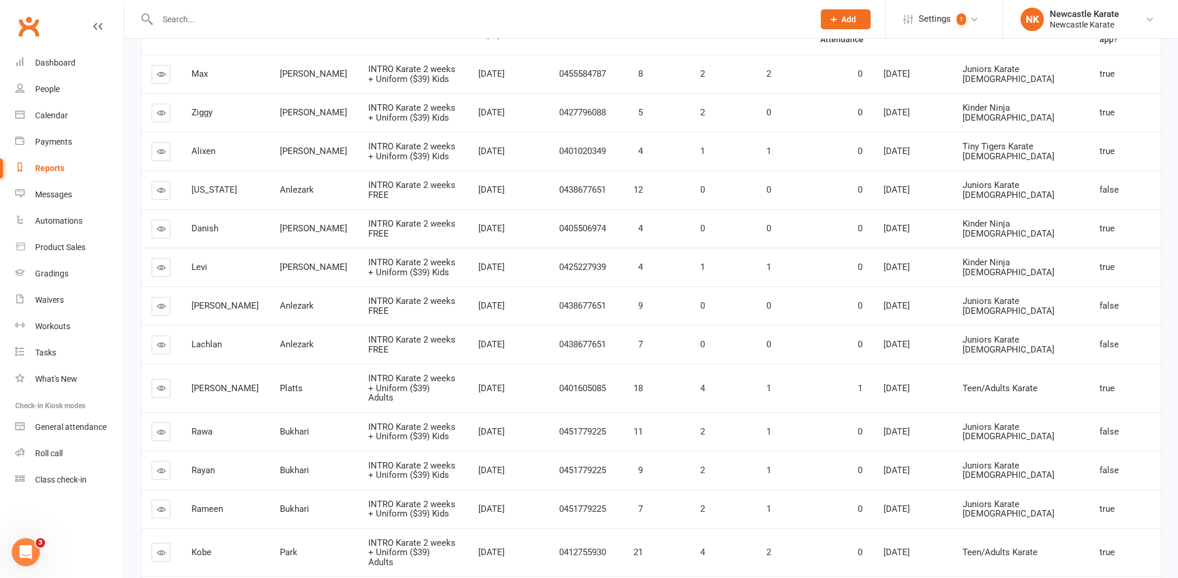
click at [163, 384] on icon at bounding box center [161, 388] width 9 height 9
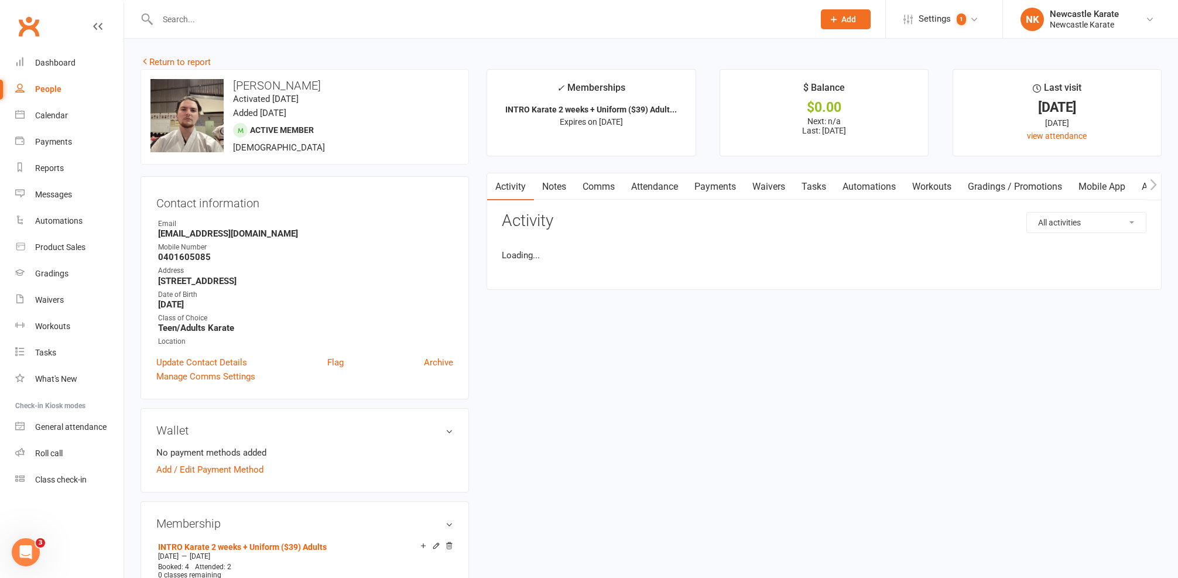
scroll to position [74, 0]
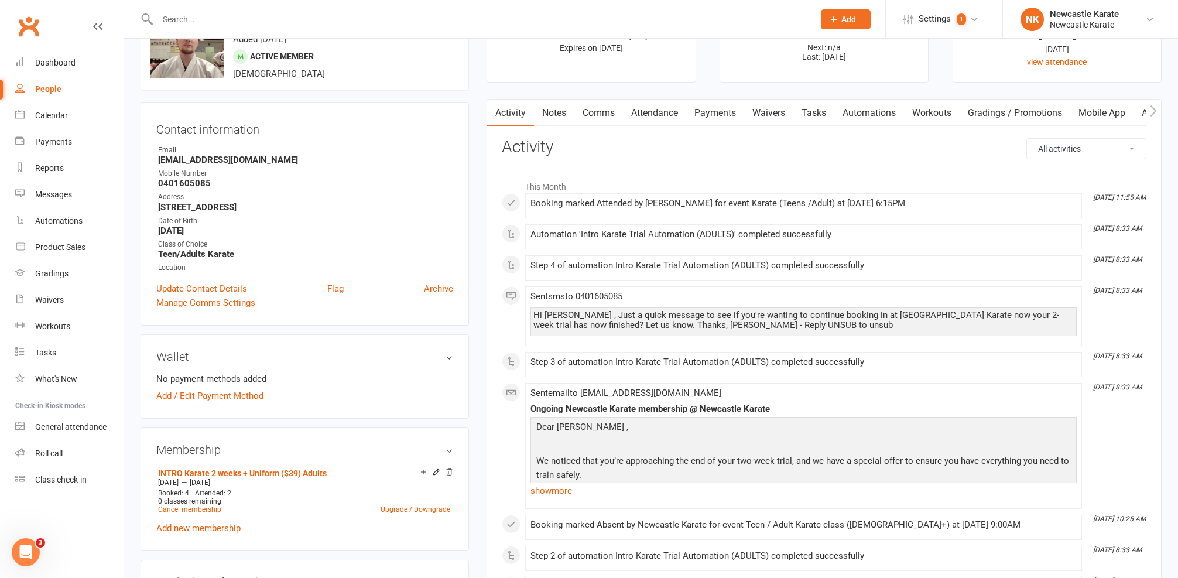
click at [653, 105] on link "Attendance" at bounding box center [654, 113] width 63 height 27
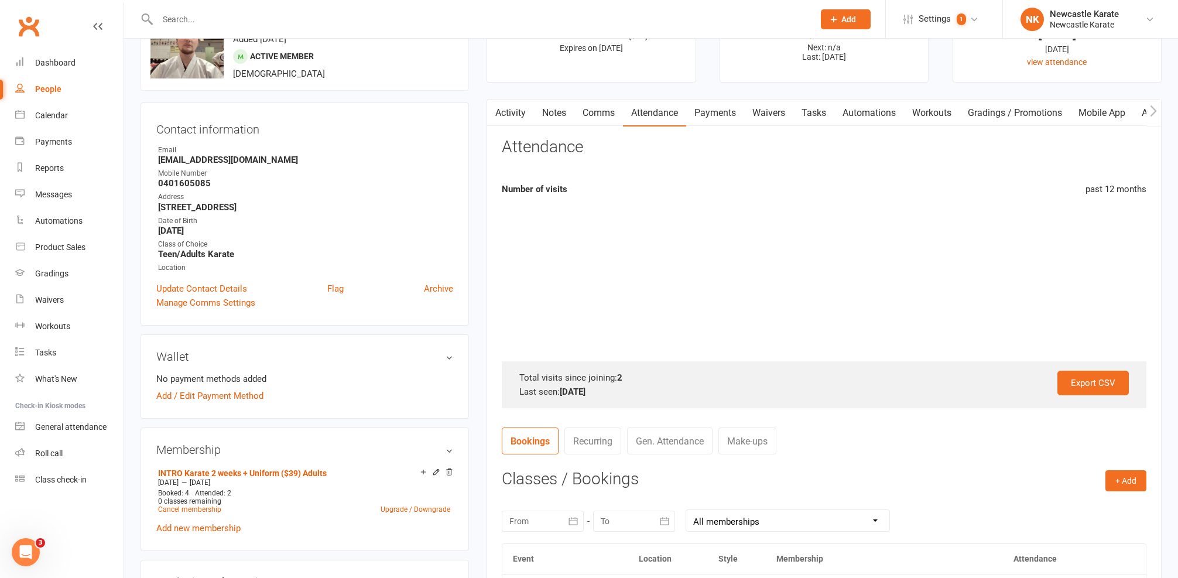
scroll to position [409, 0]
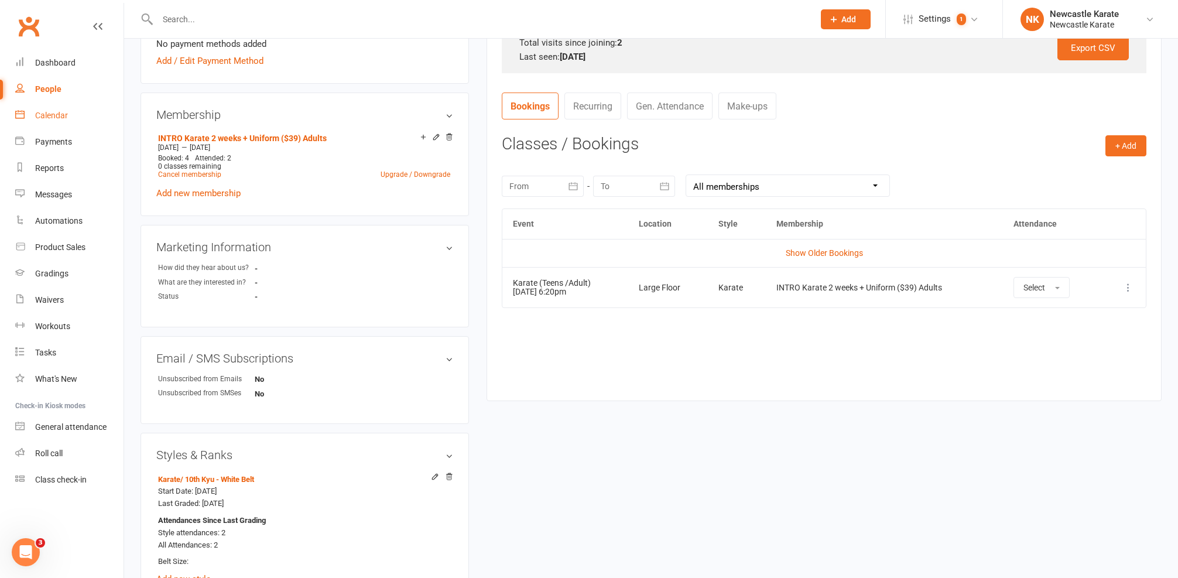
click at [39, 117] on div "Calendar" at bounding box center [51, 115] width 33 height 9
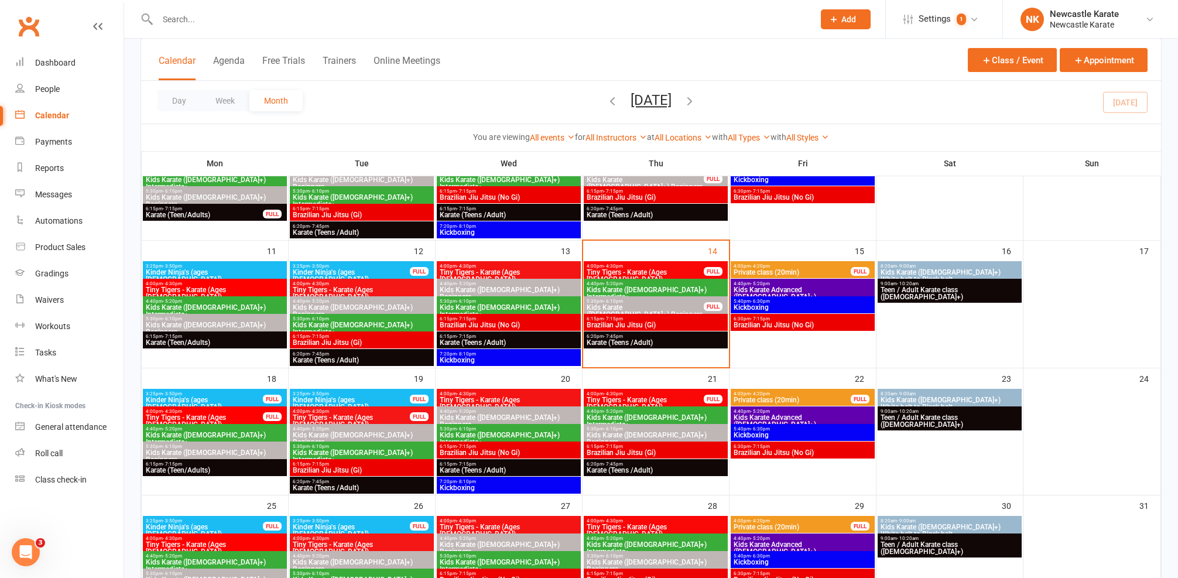
scroll to position [139, 0]
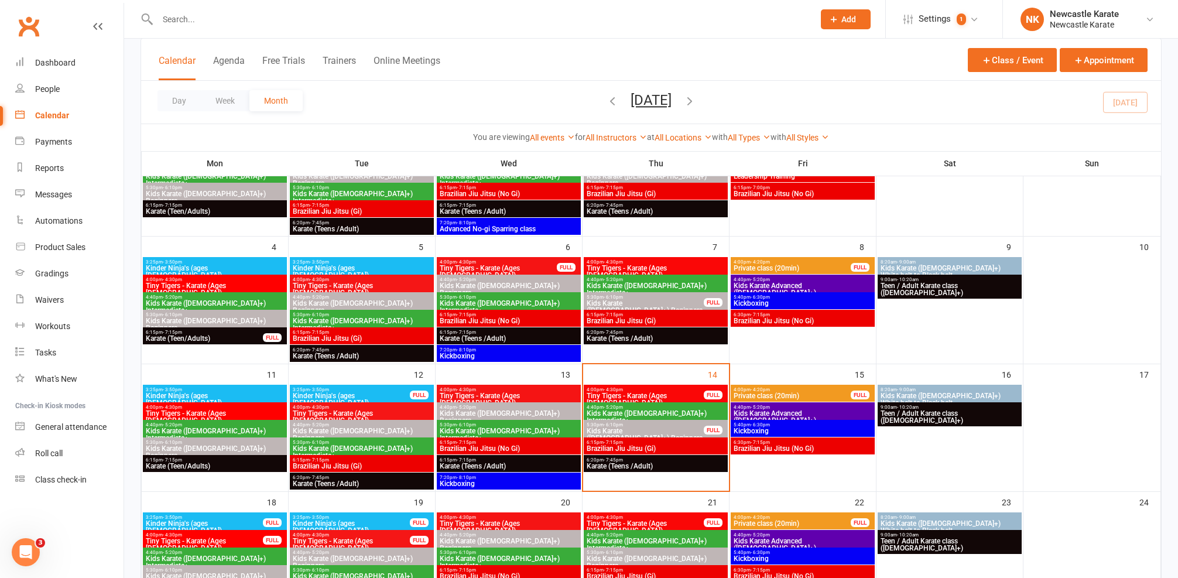
click at [489, 464] on span "Karate (Teens /Adult)" at bounding box center [508, 466] width 139 height 7
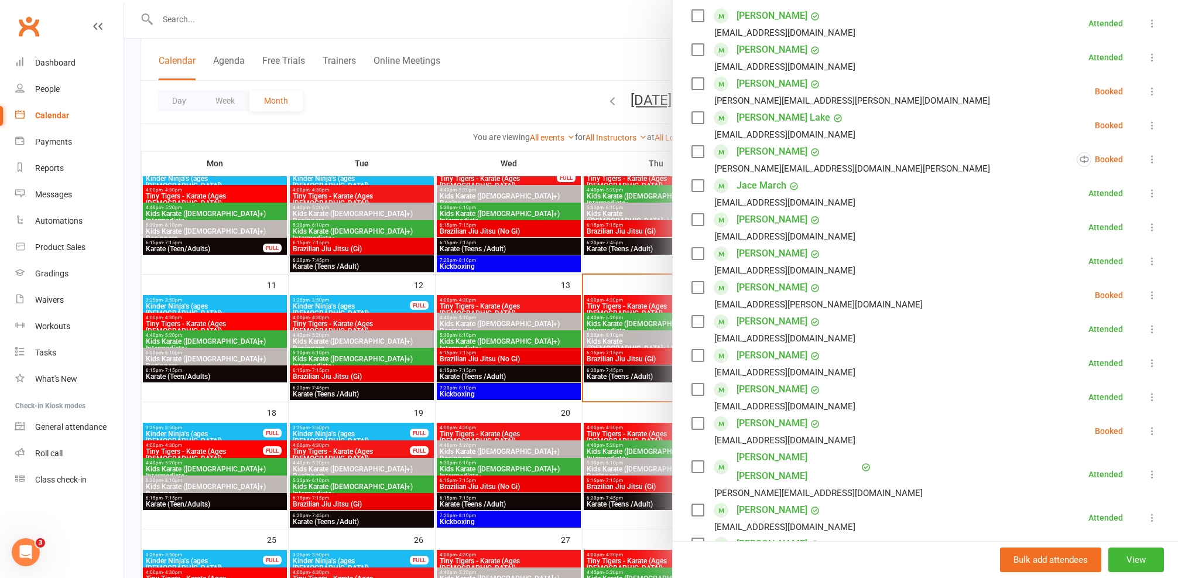
scroll to position [125, 0]
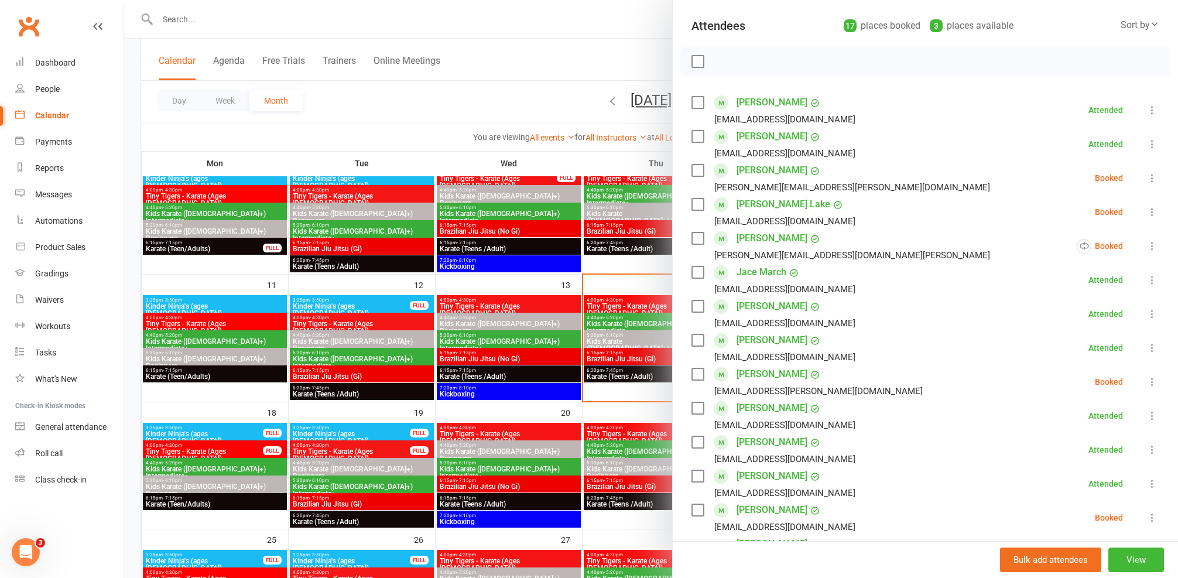
click at [693, 167] on label at bounding box center [698, 171] width 12 height 12
click at [422, 393] on div at bounding box center [651, 289] width 1054 height 578
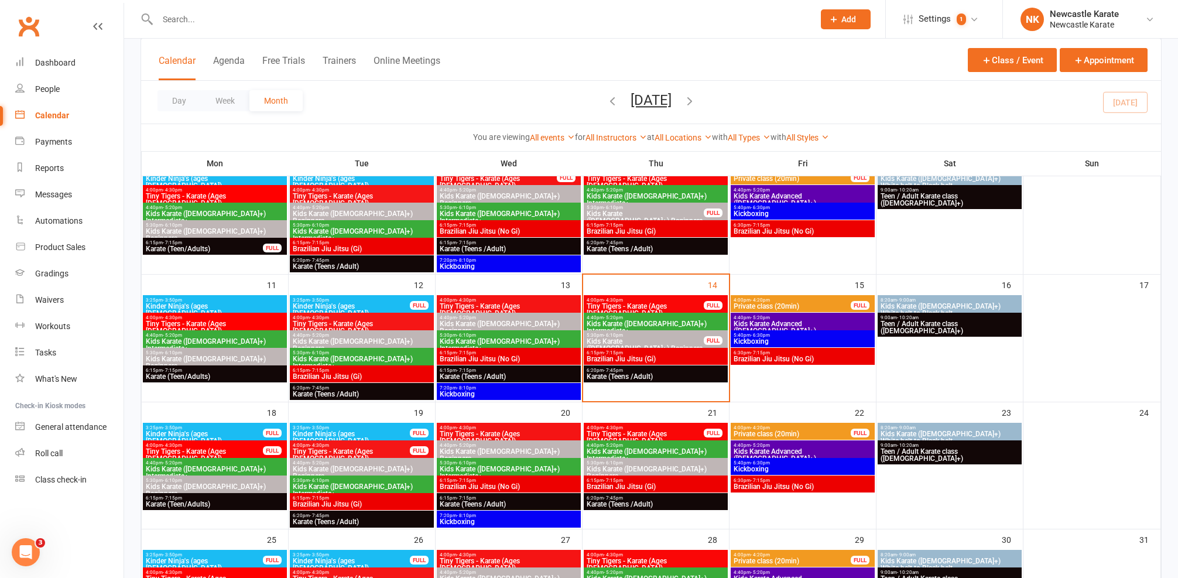
click at [501, 360] on span "Brazilian Jiu Jitsu (No Gi)" at bounding box center [508, 358] width 139 height 7
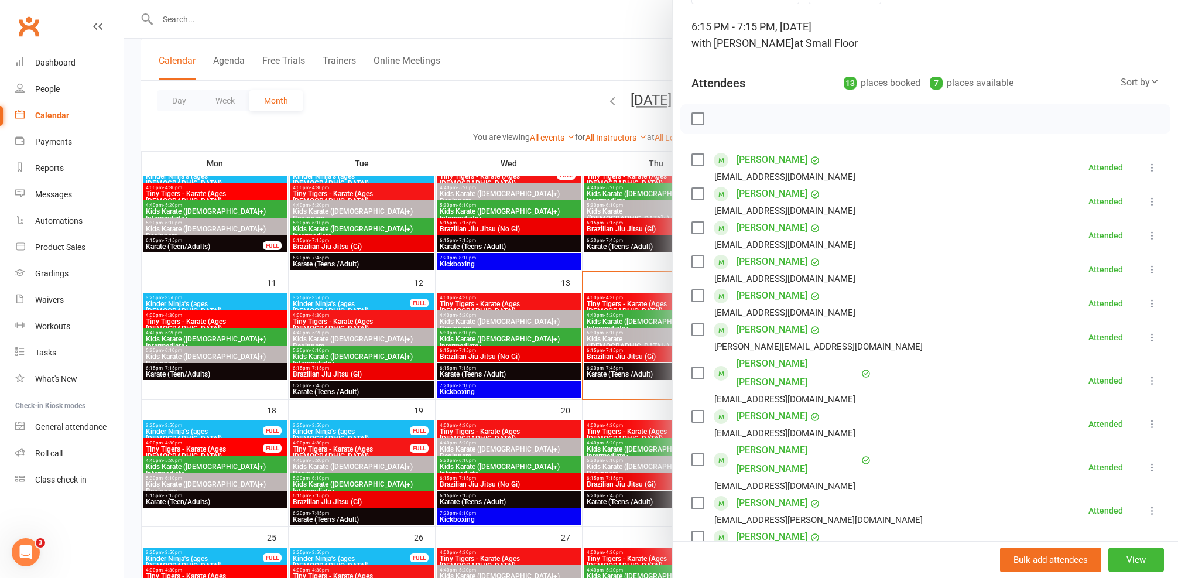
scroll to position [172, 0]
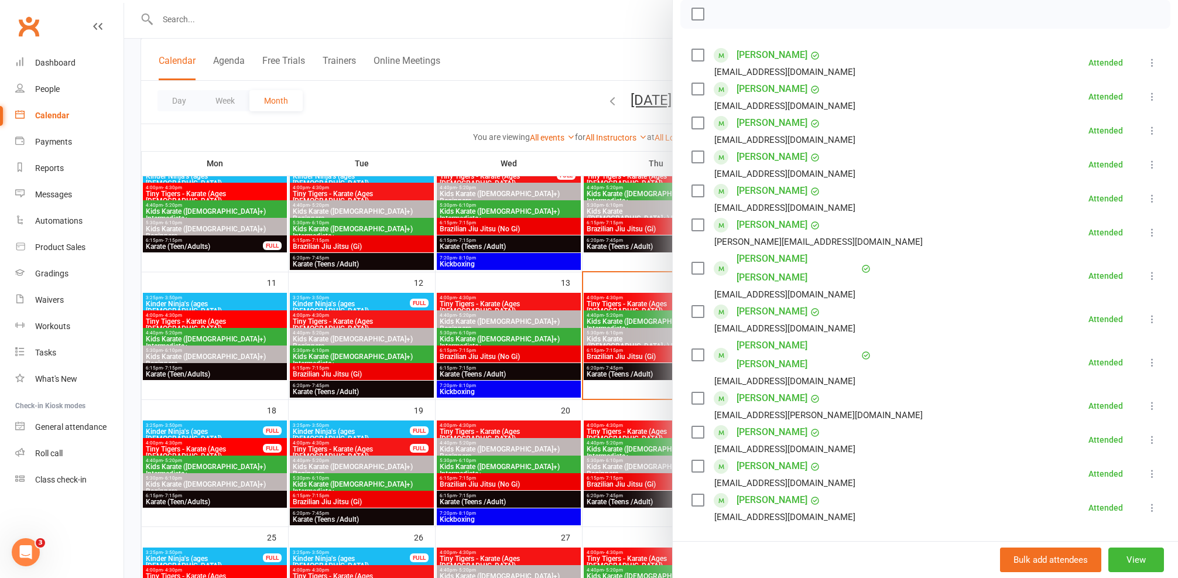
click at [425, 385] on div at bounding box center [651, 289] width 1054 height 578
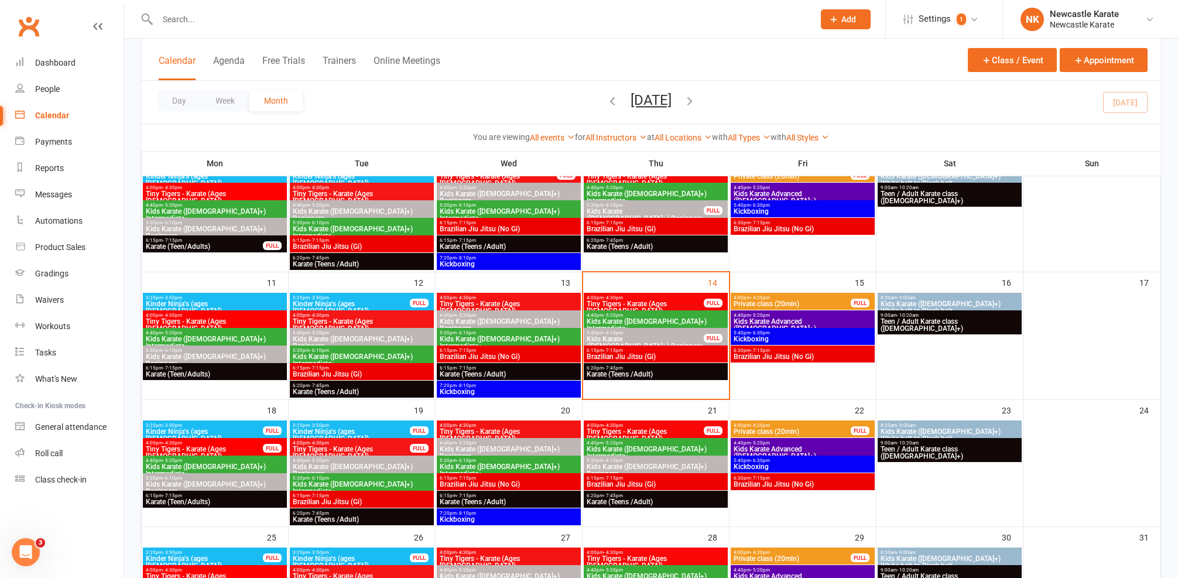
click at [492, 371] on span "Karate (Teens /Adult)" at bounding box center [508, 374] width 139 height 7
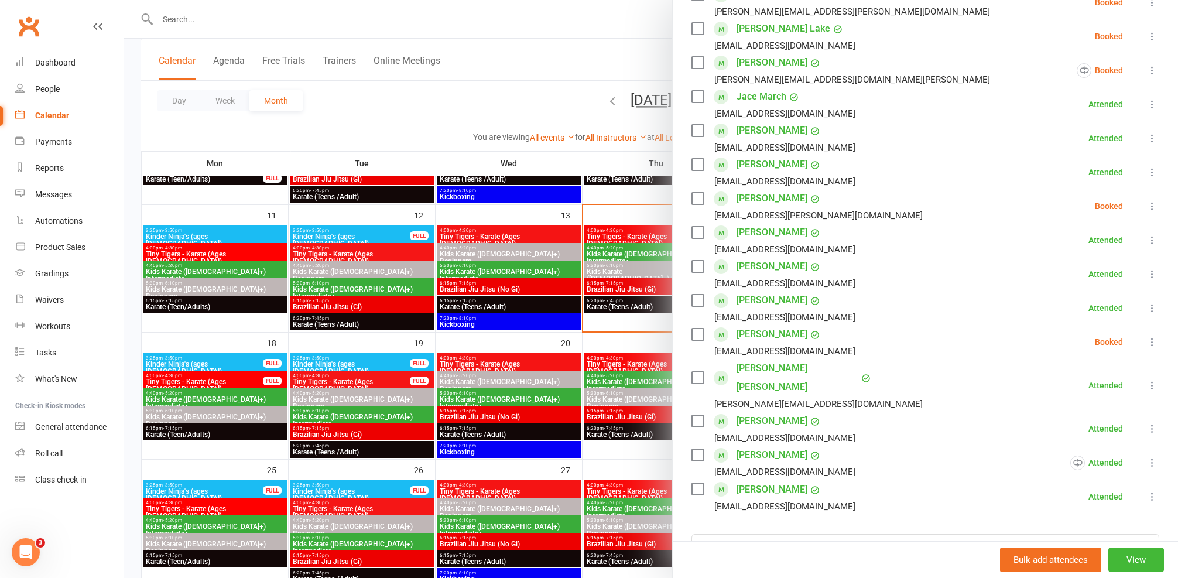
scroll to position [228, 0]
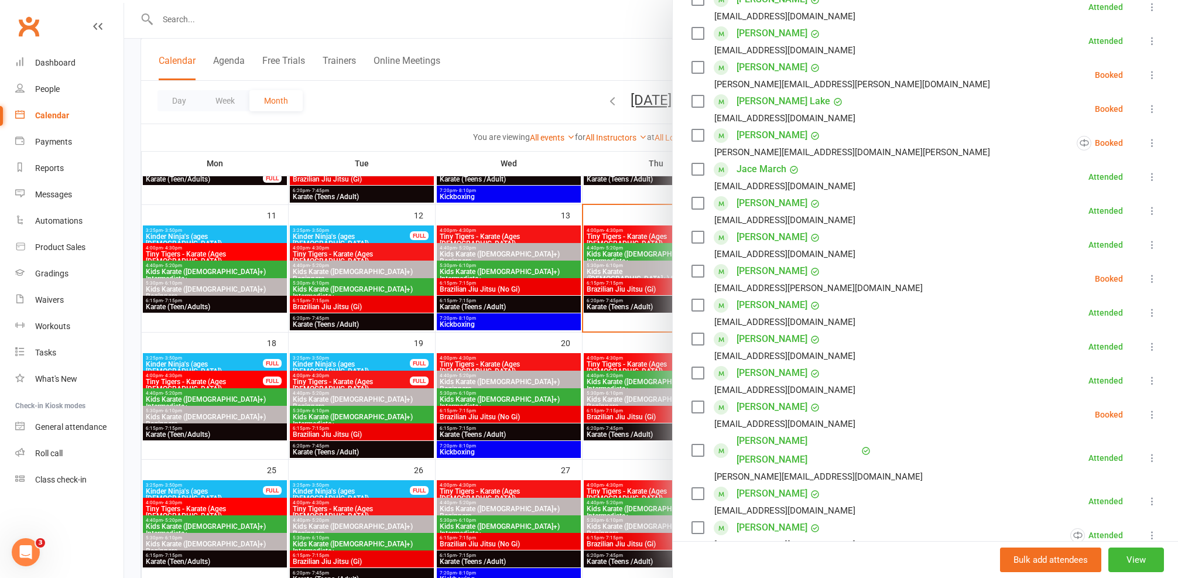
click at [1147, 104] on icon at bounding box center [1153, 109] width 12 height 12
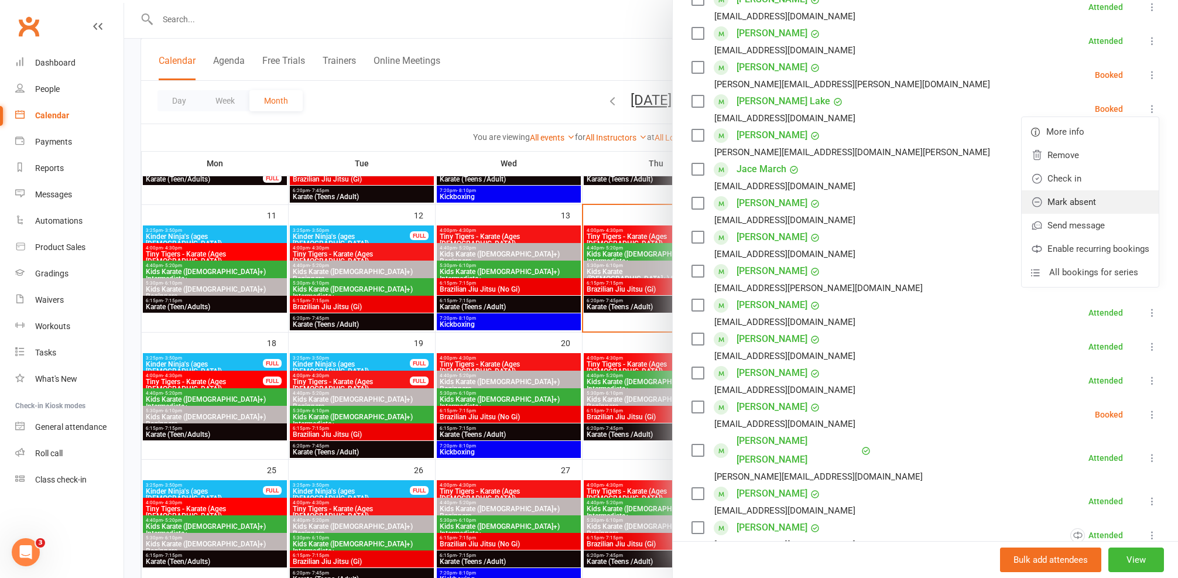
click at [1048, 198] on link "Mark absent" at bounding box center [1090, 201] width 137 height 23
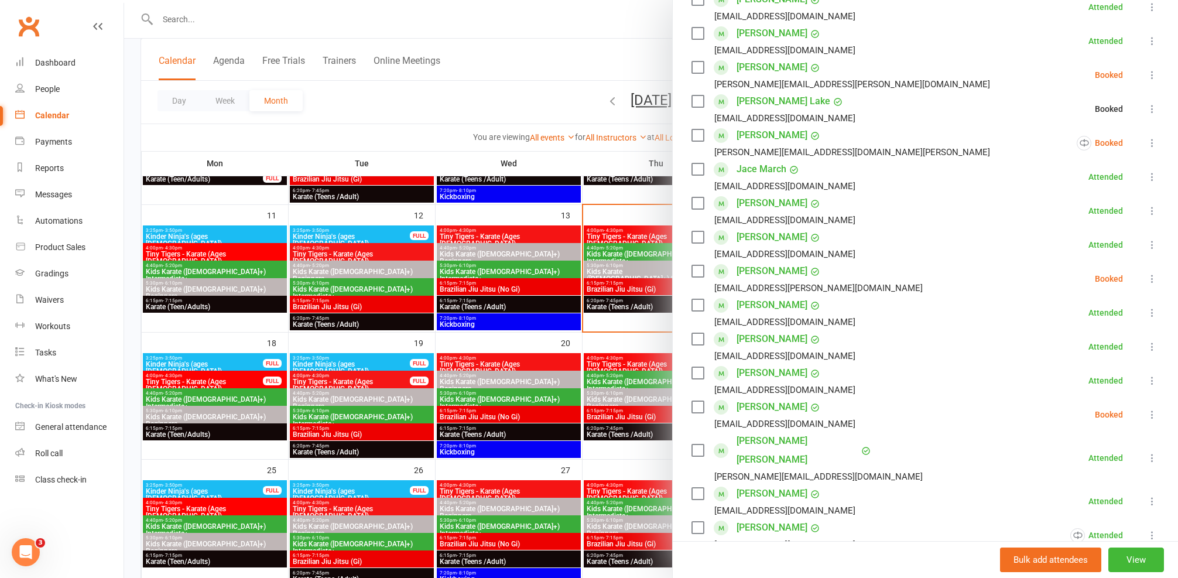
click at [1147, 140] on icon at bounding box center [1153, 143] width 12 height 12
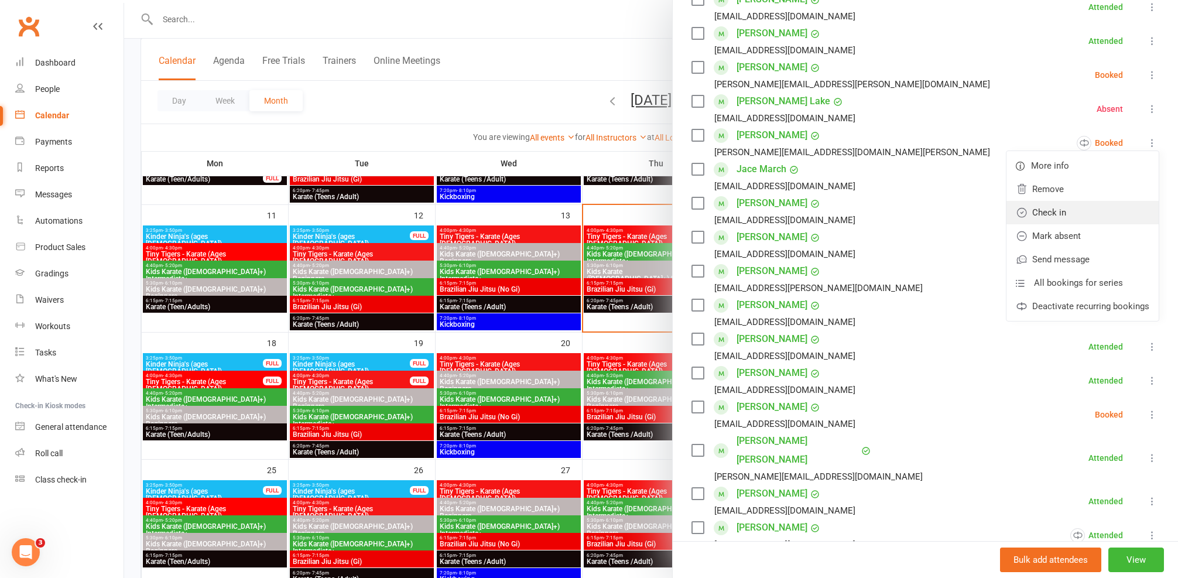
click at [1042, 206] on link "Check in" at bounding box center [1083, 212] width 152 height 23
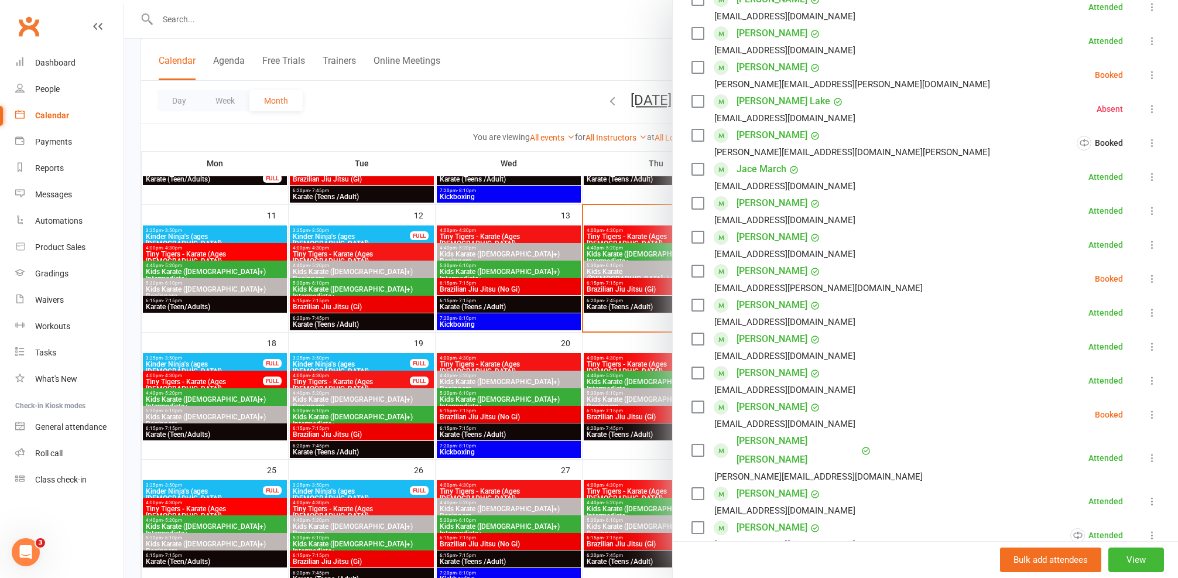
scroll to position [241, 0]
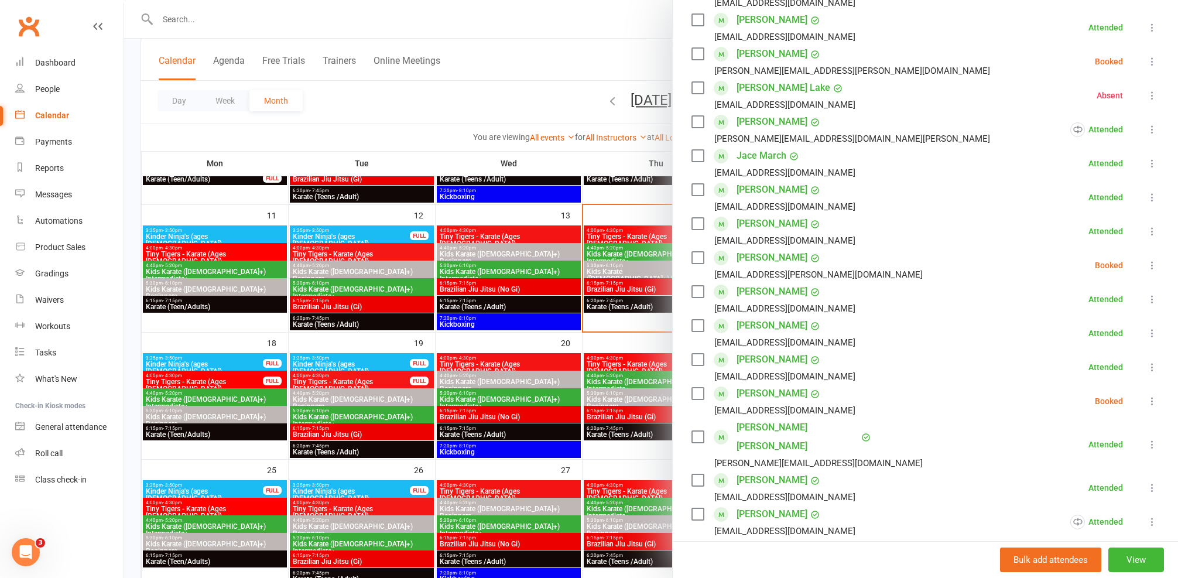
click at [1147, 265] on icon at bounding box center [1153, 265] width 12 height 12
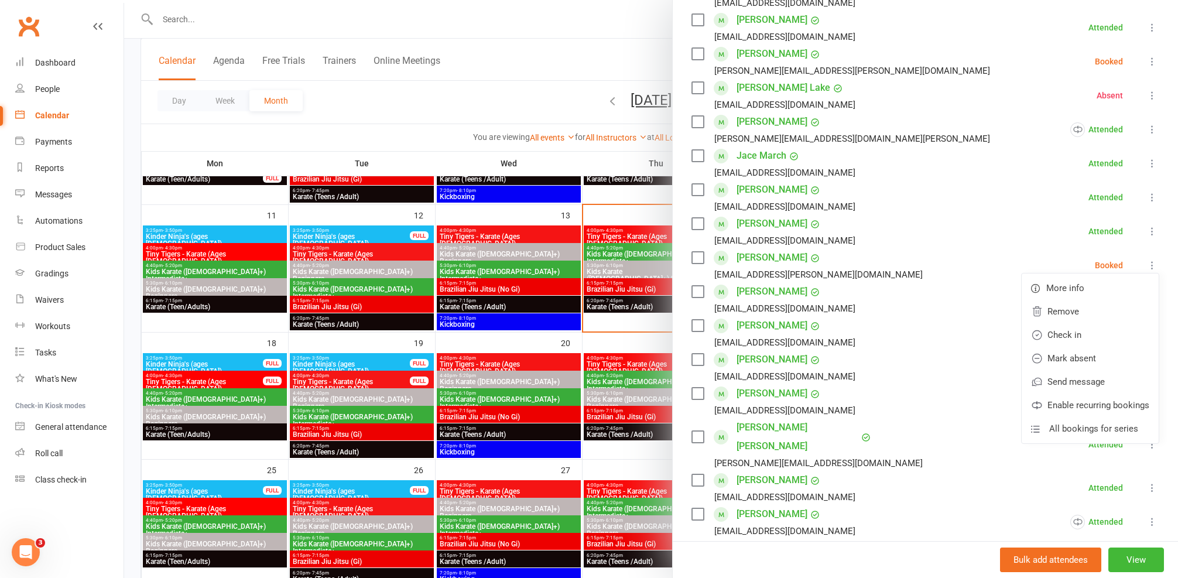
click at [909, 348] on li "[PERSON_NAME] [EMAIL_ADDRESS][DOMAIN_NAME] Attended More info Remove Mark absen…" at bounding box center [926, 333] width 468 height 34
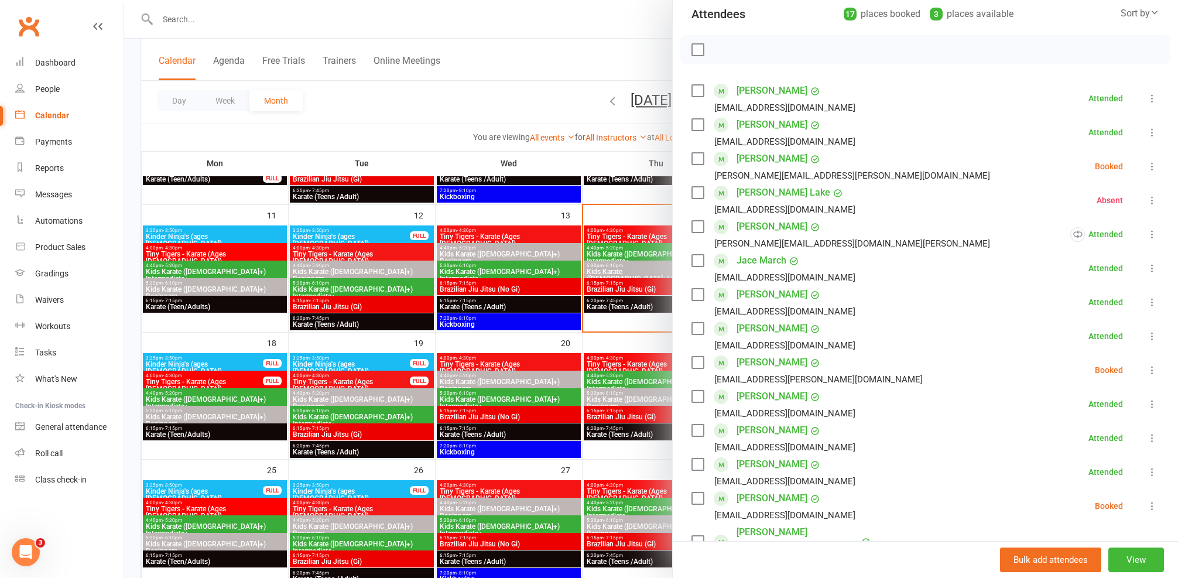
scroll to position [96, 0]
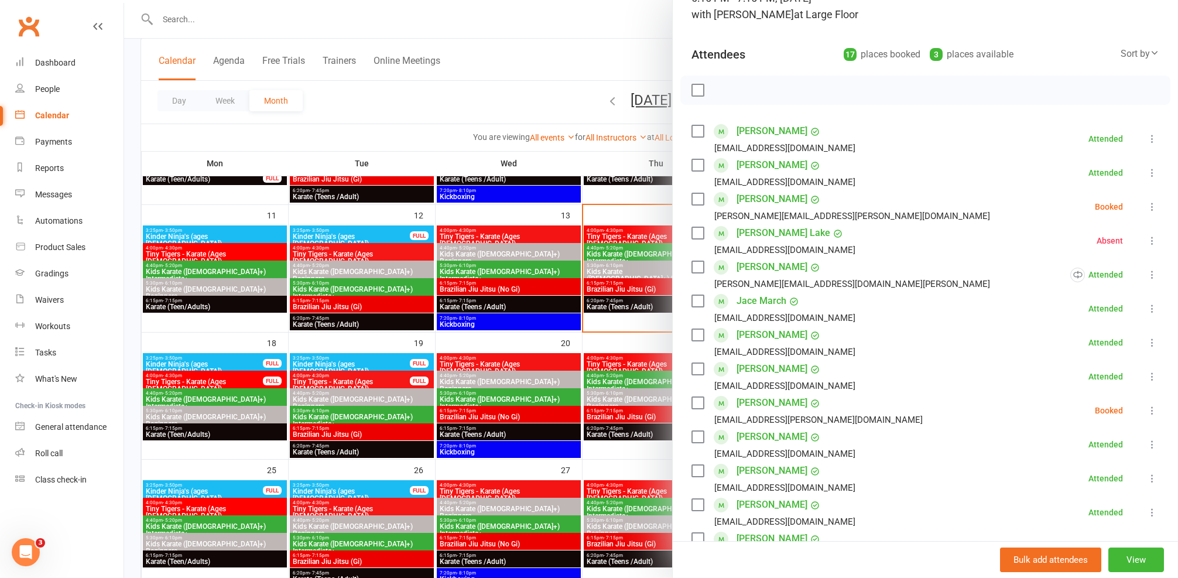
click at [1147, 205] on icon at bounding box center [1153, 207] width 12 height 12
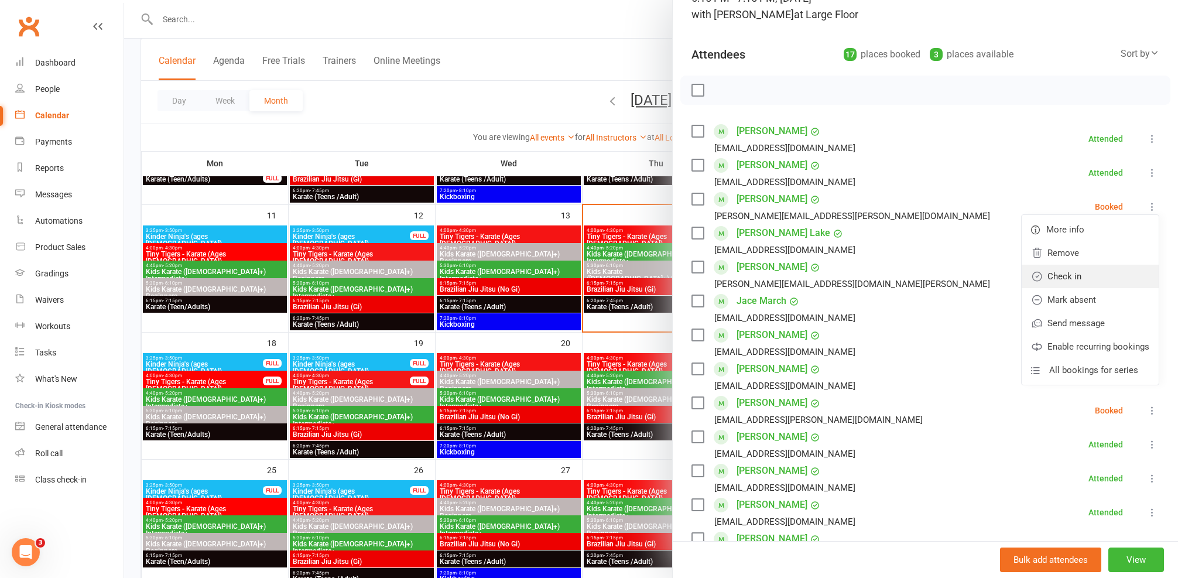
click at [1063, 275] on link "Check in" at bounding box center [1090, 276] width 137 height 23
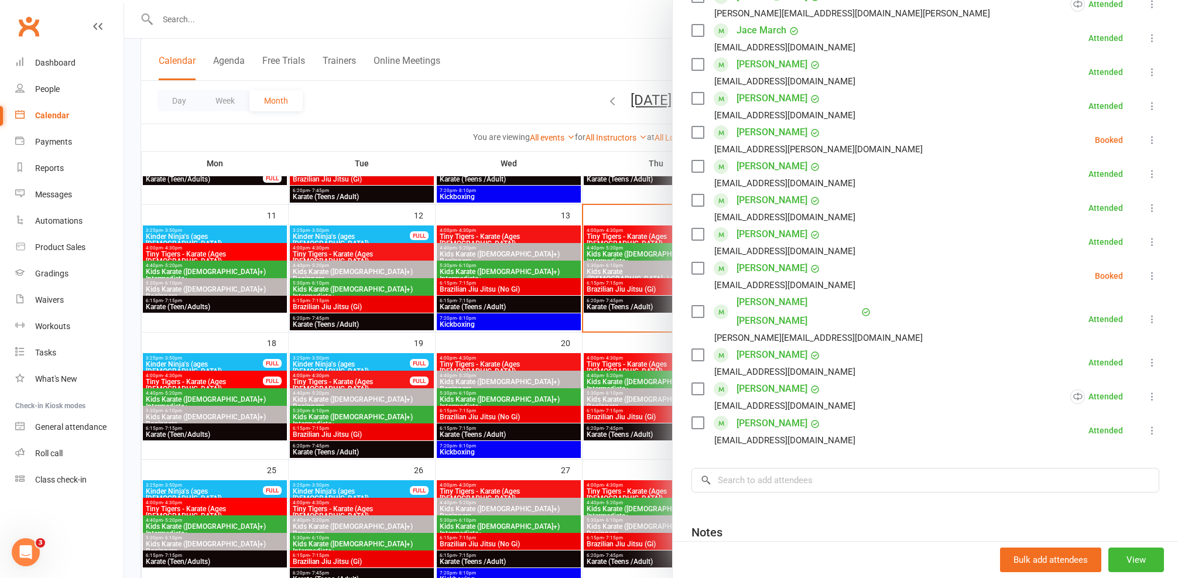
scroll to position [357, 0]
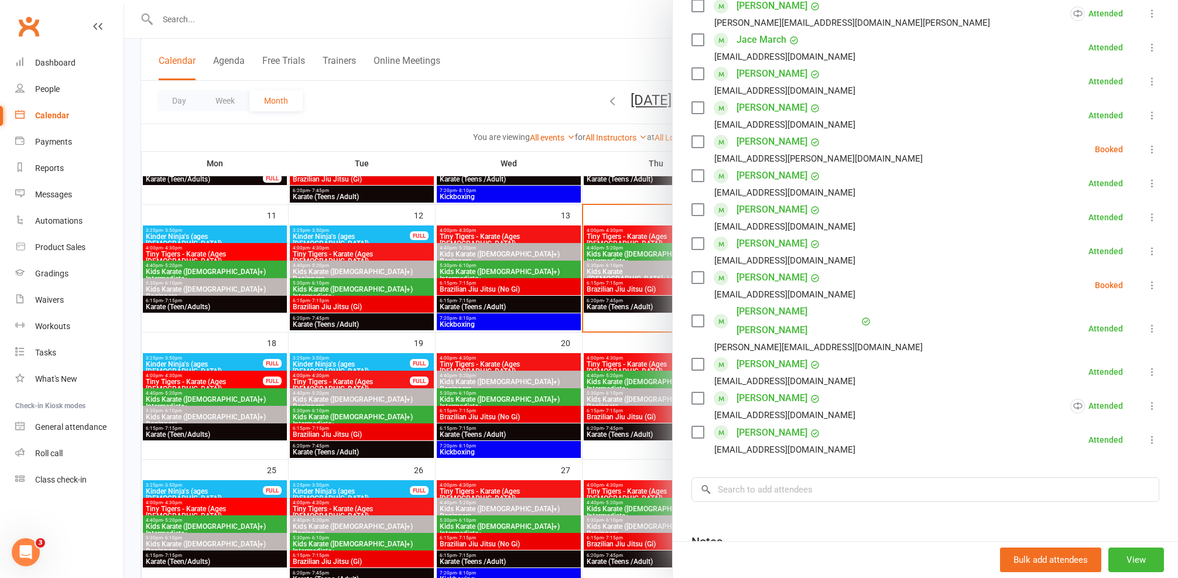
click at [780, 141] on link "[PERSON_NAME]" at bounding box center [772, 141] width 71 height 19
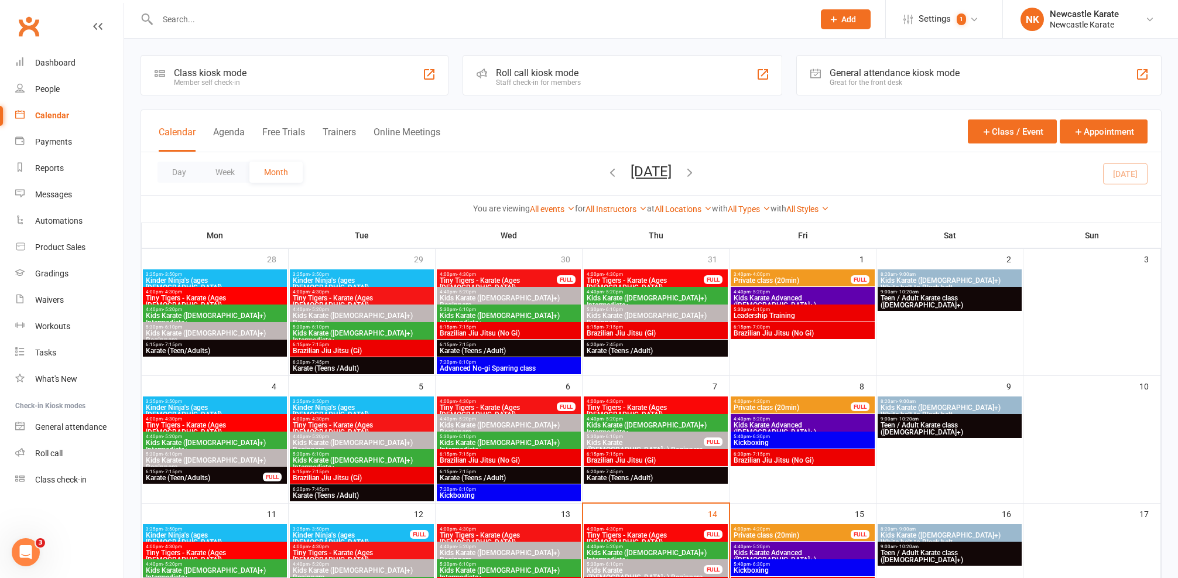
click at [76, 39] on div "Clubworx" at bounding box center [62, 33] width 124 height 43
drag, startPoint x: 71, startPoint y: 47, endPoint x: 70, endPoint y: 61, distance: 13.5
click at [71, 48] on div "Clubworx" at bounding box center [62, 33] width 124 height 43
click at [70, 61] on div "Dashboard" at bounding box center [55, 62] width 40 height 9
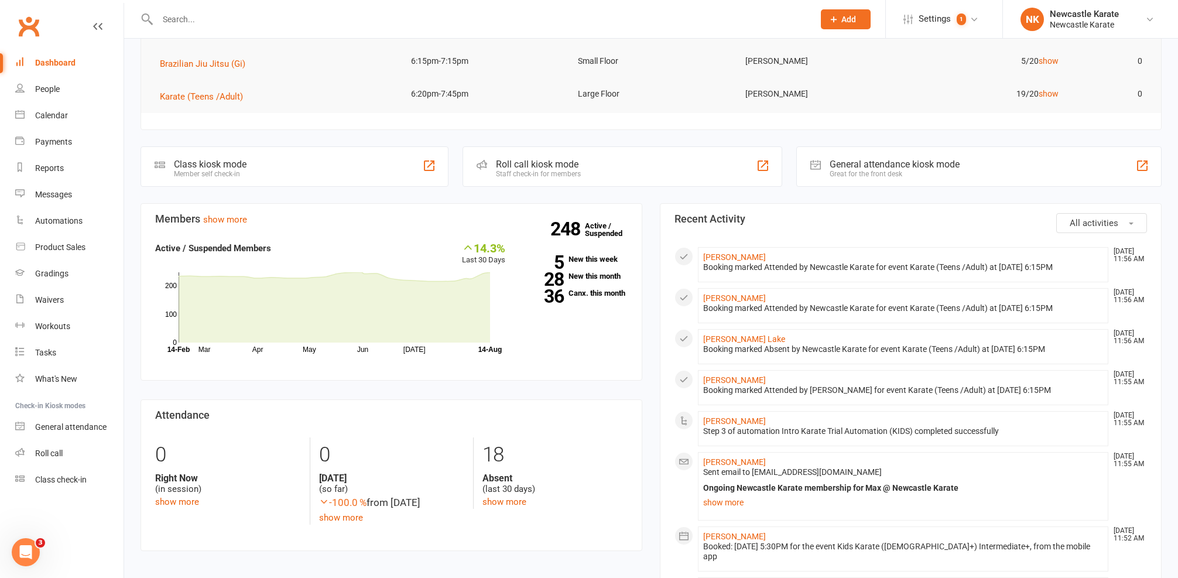
scroll to position [261, 0]
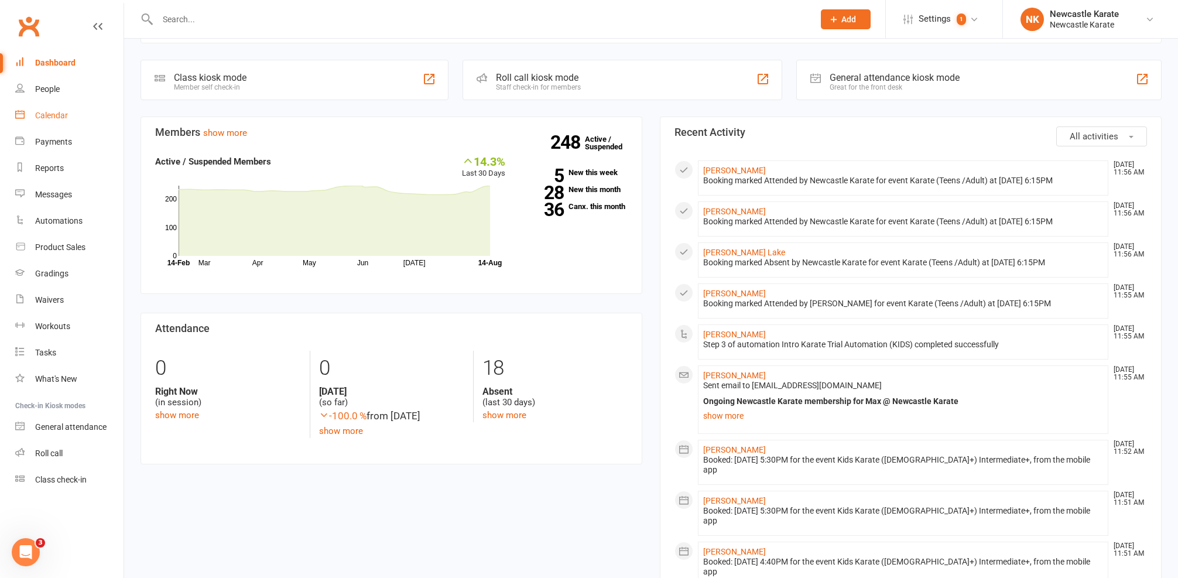
click at [52, 117] on div "Calendar" at bounding box center [51, 115] width 33 height 9
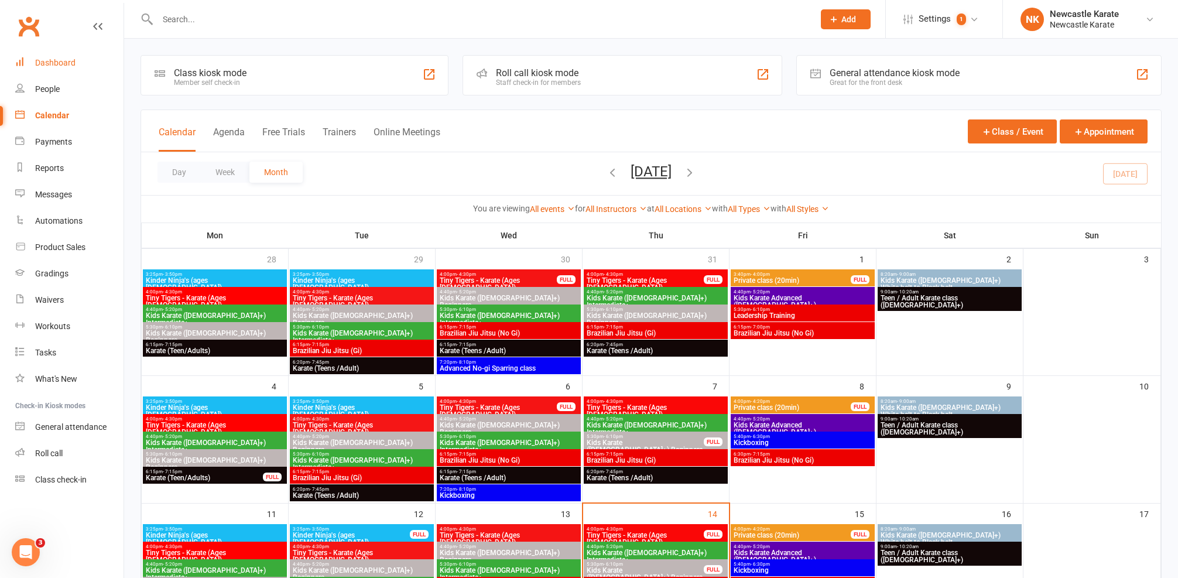
click at [48, 69] on link "Dashboard" at bounding box center [69, 63] width 108 height 26
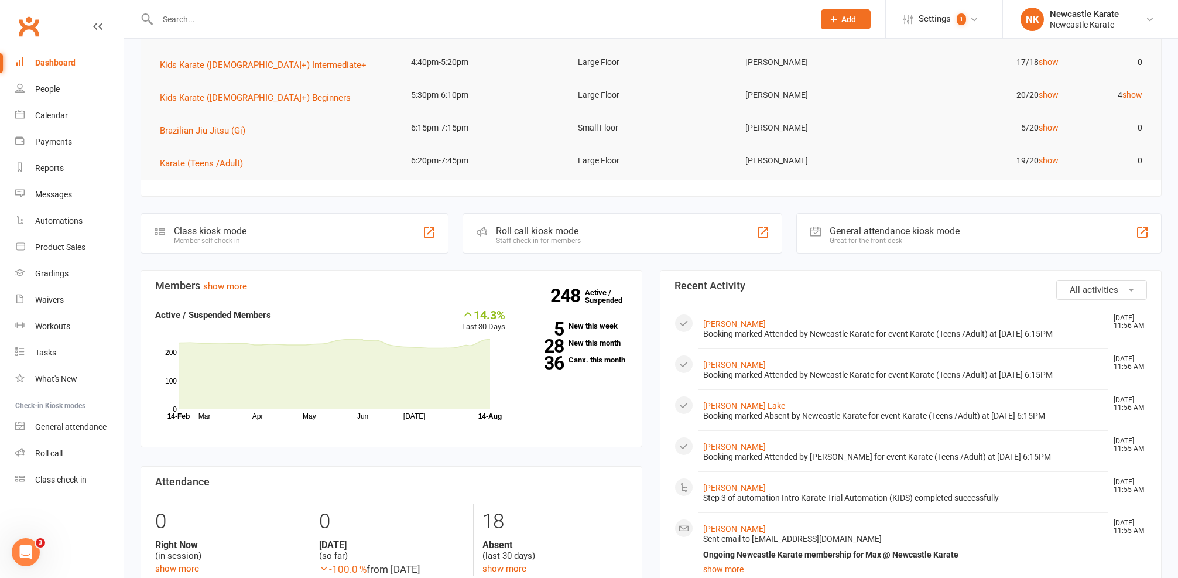
scroll to position [223, 0]
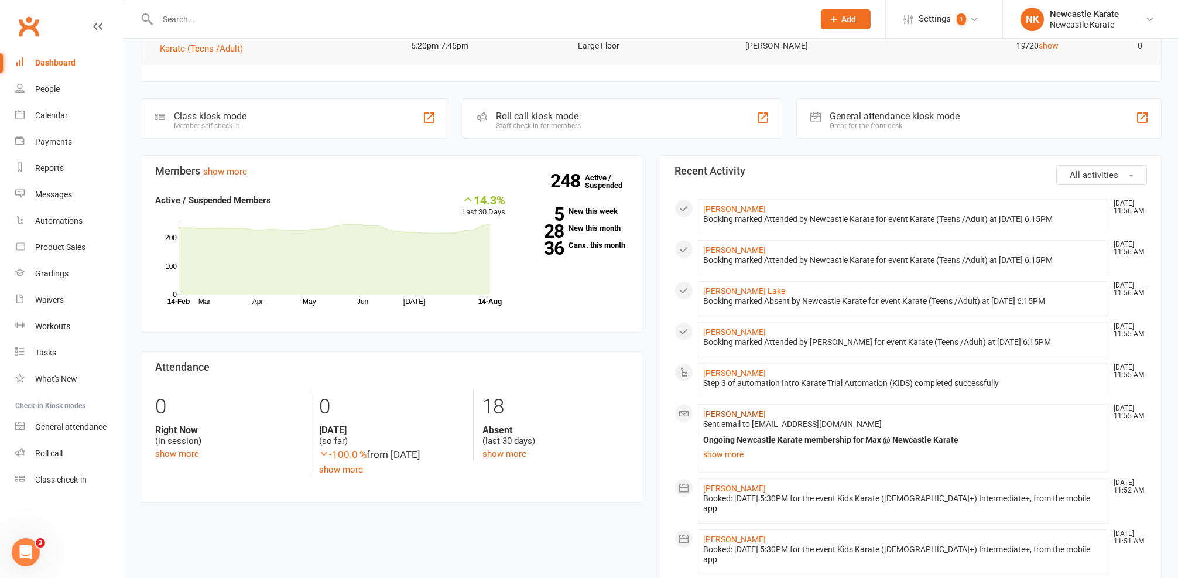
click at [720, 410] on link "[PERSON_NAME]" at bounding box center [734, 413] width 63 height 9
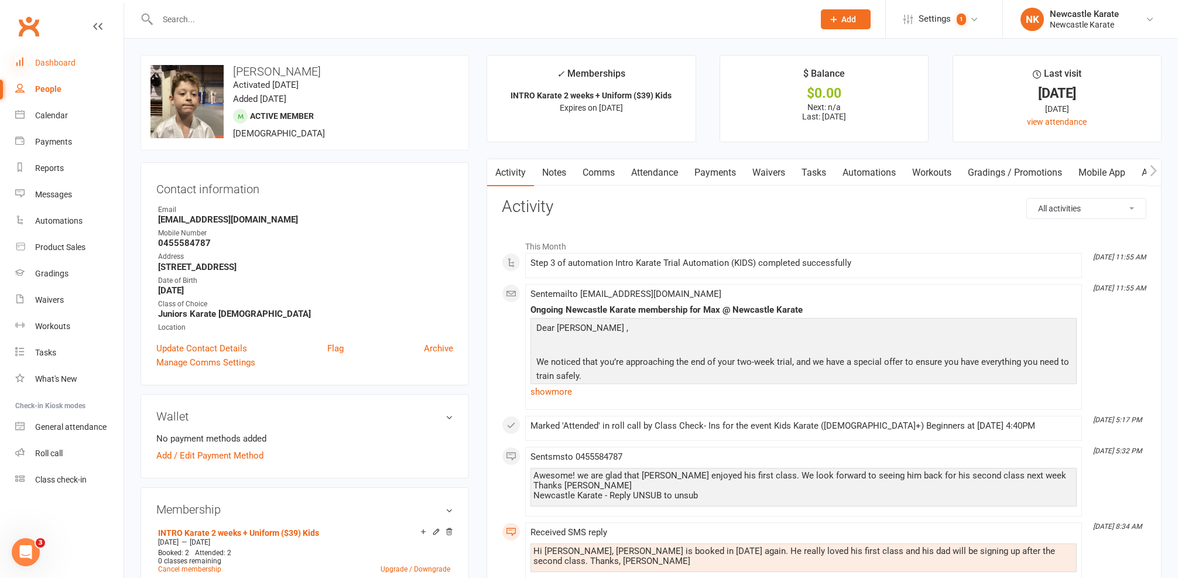
click at [22, 57] on icon at bounding box center [19, 61] width 9 height 9
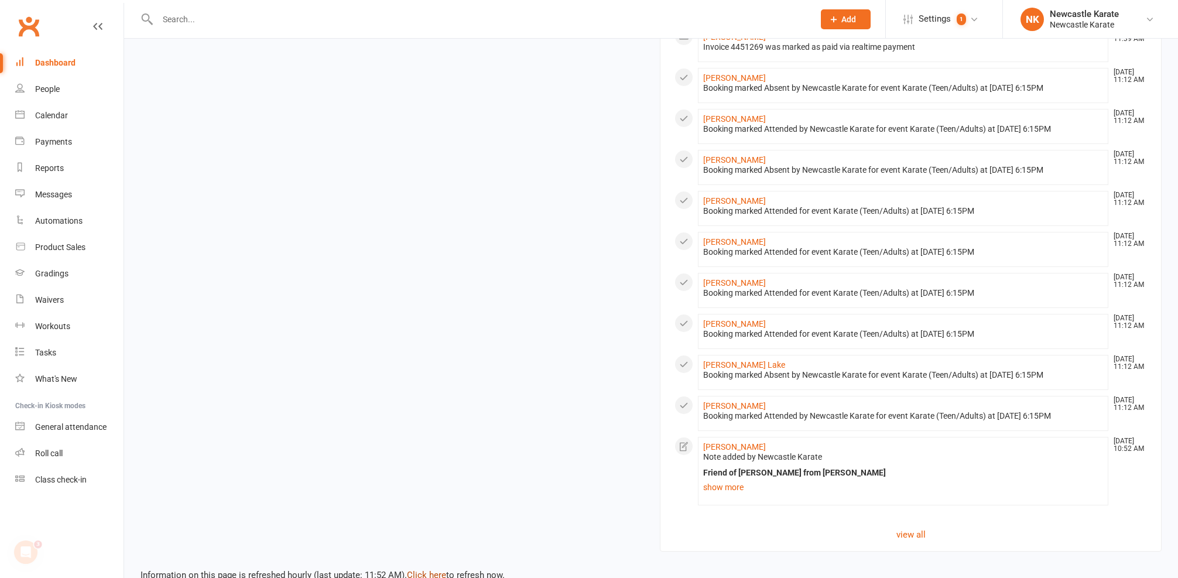
click at [419, 552] on div "Information on this page is refreshed hourly (last update: 11:52 AM). Click her…" at bounding box center [651, 567] width 1054 height 30
click at [424, 570] on link "Click here" at bounding box center [426, 575] width 39 height 11
